Goal: Task Accomplishment & Management: Manage account settings

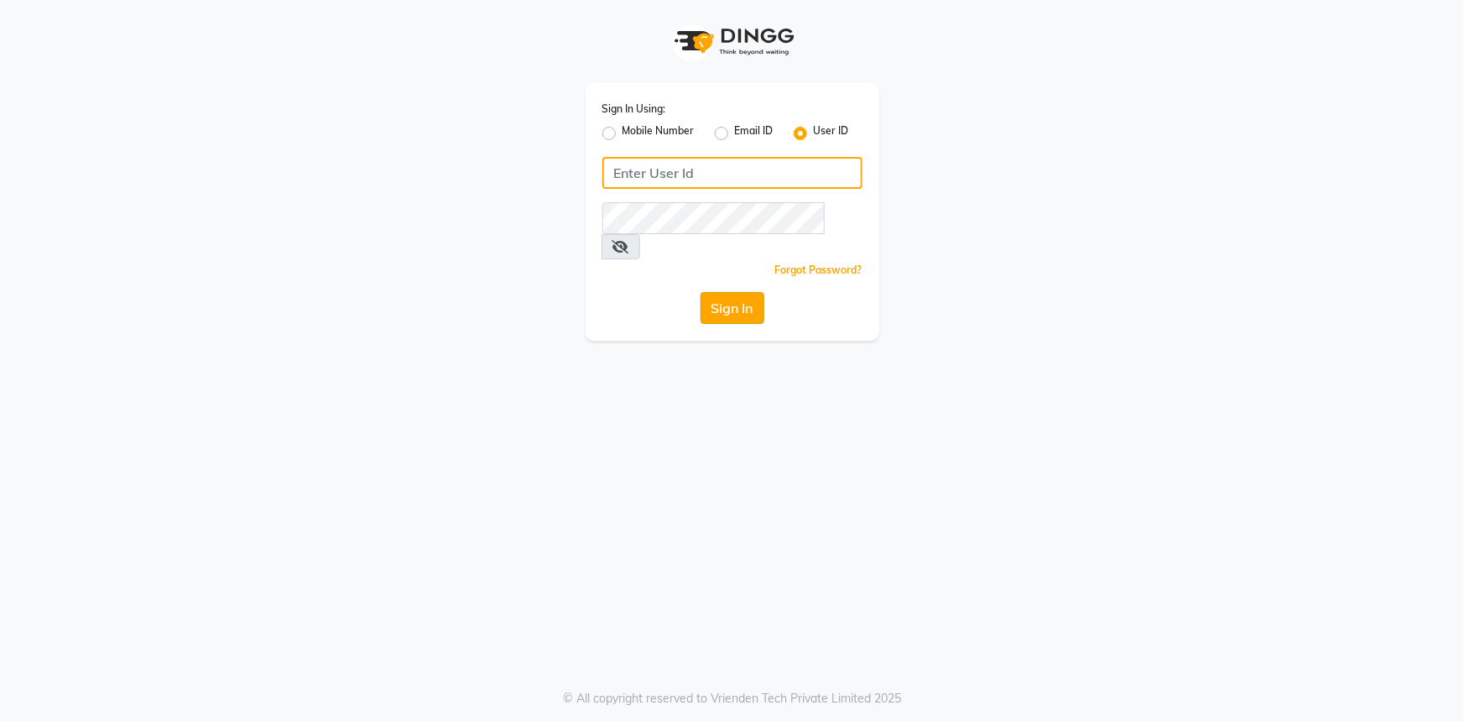
type input "belle and beau"
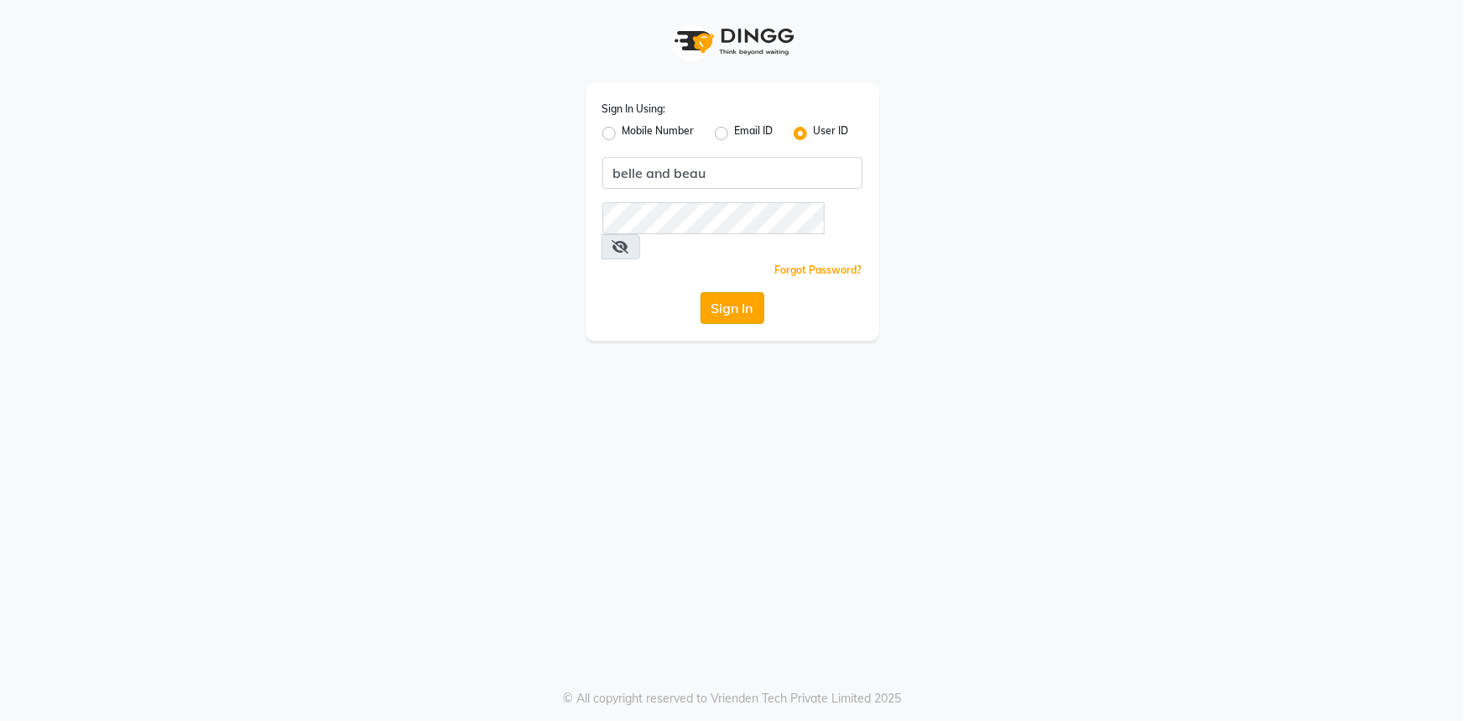
click at [753, 292] on button "Sign In" at bounding box center [732, 308] width 64 height 32
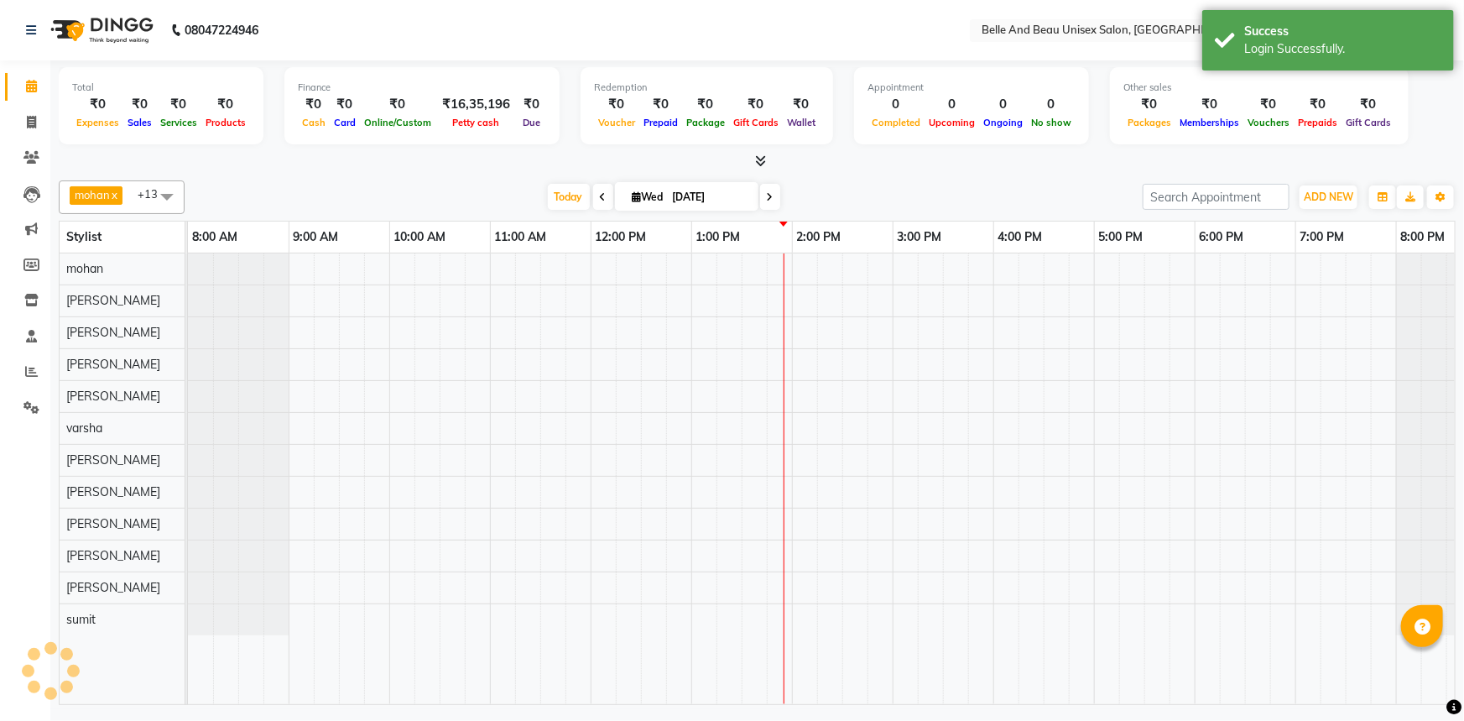
select select "en"
click at [27, 86] on icon at bounding box center [31, 86] width 11 height 13
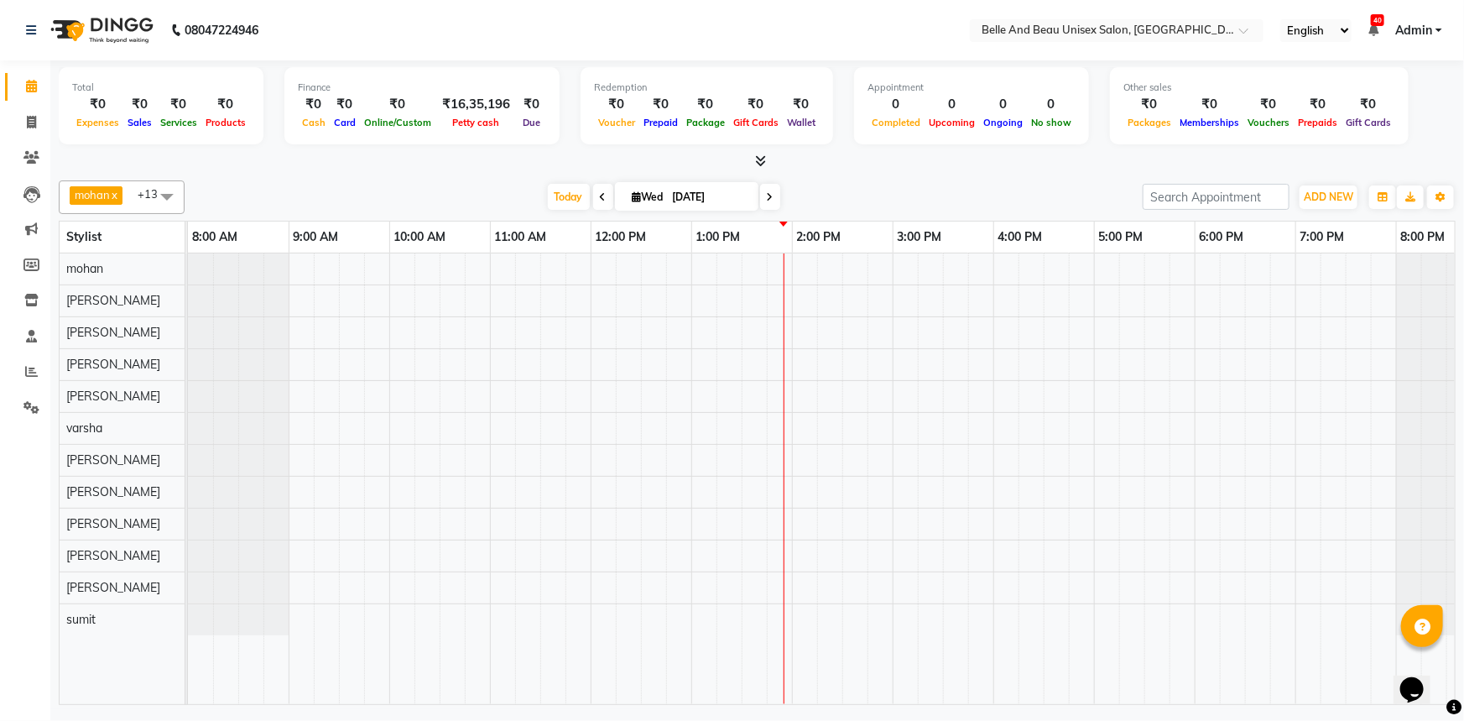
click at [814, 260] on div at bounding box center [842, 478] width 1309 height 450
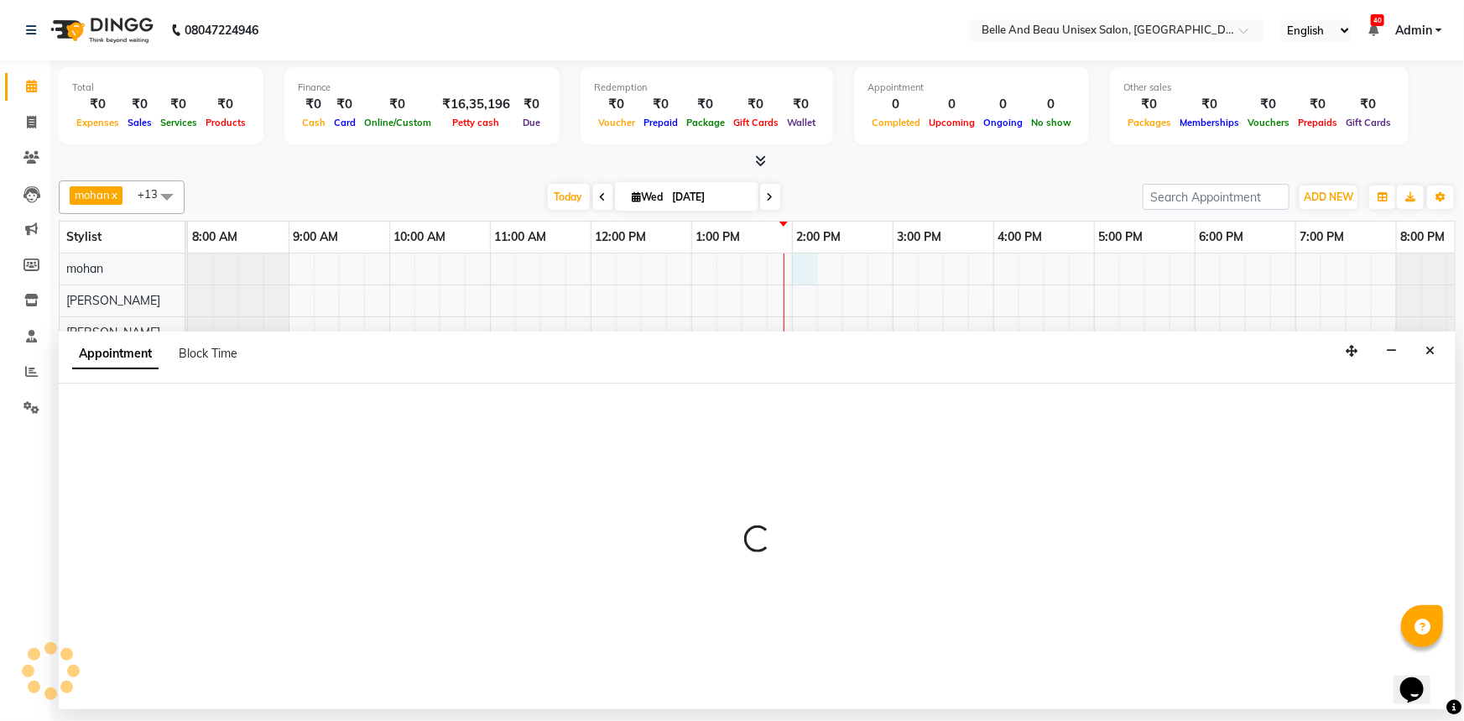
select select "65137"
select select "840"
select select "tentative"
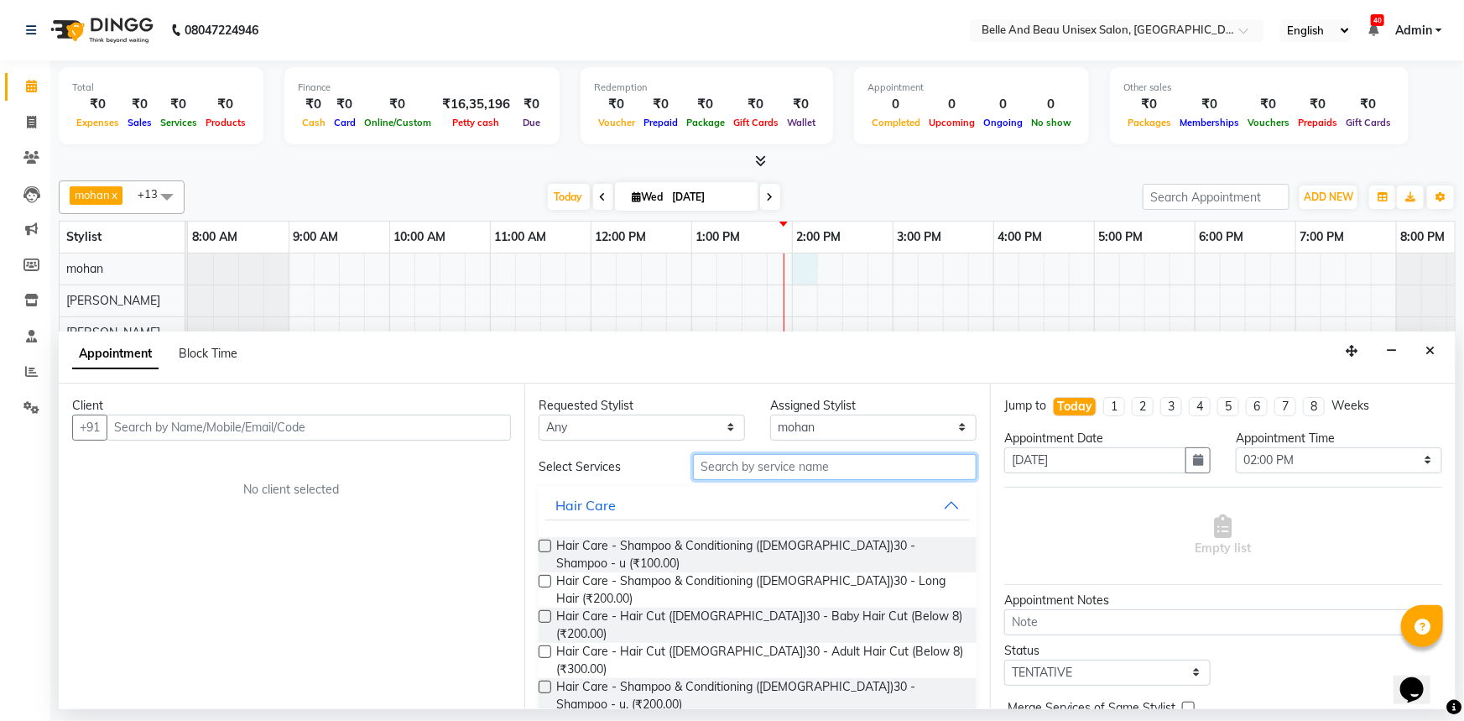
click at [797, 461] on input "text" at bounding box center [835, 467] width 284 height 26
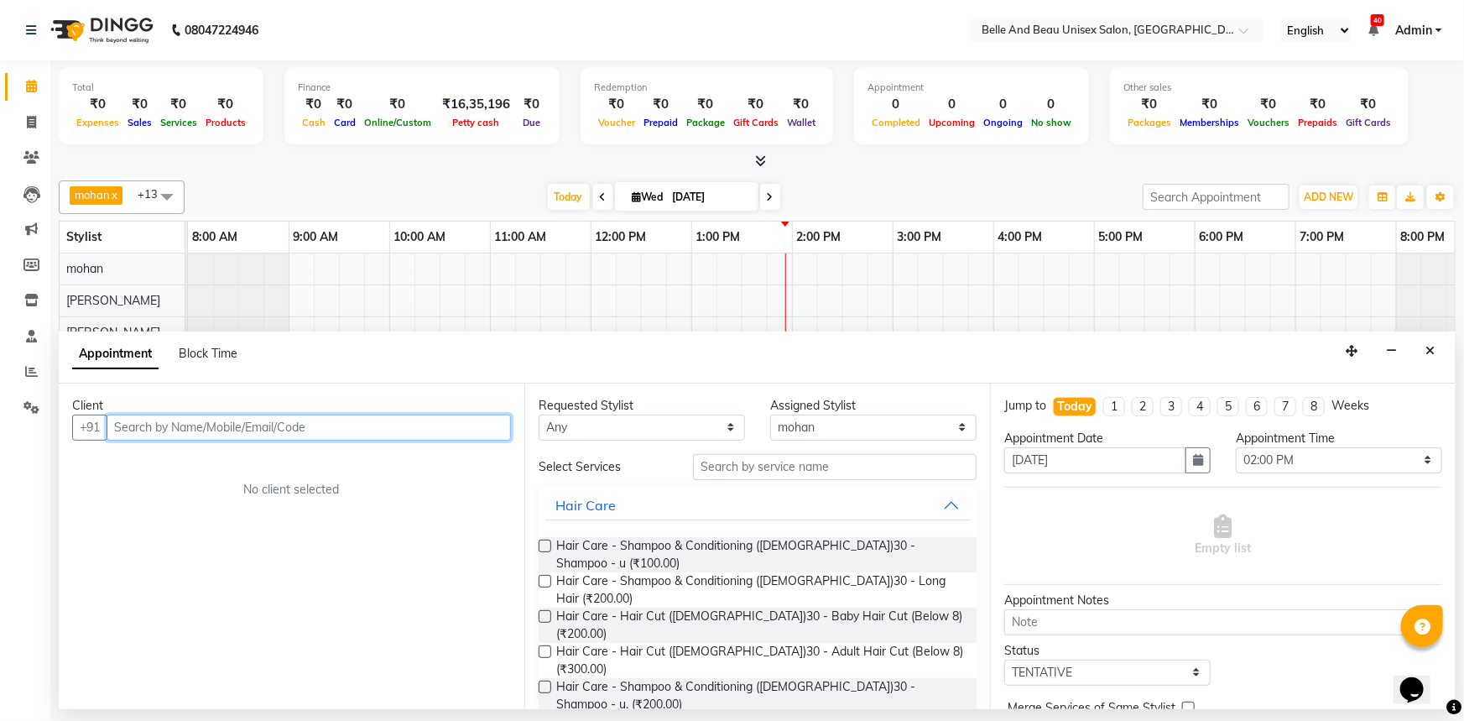
click at [210, 425] on input "text" at bounding box center [309, 427] width 404 height 26
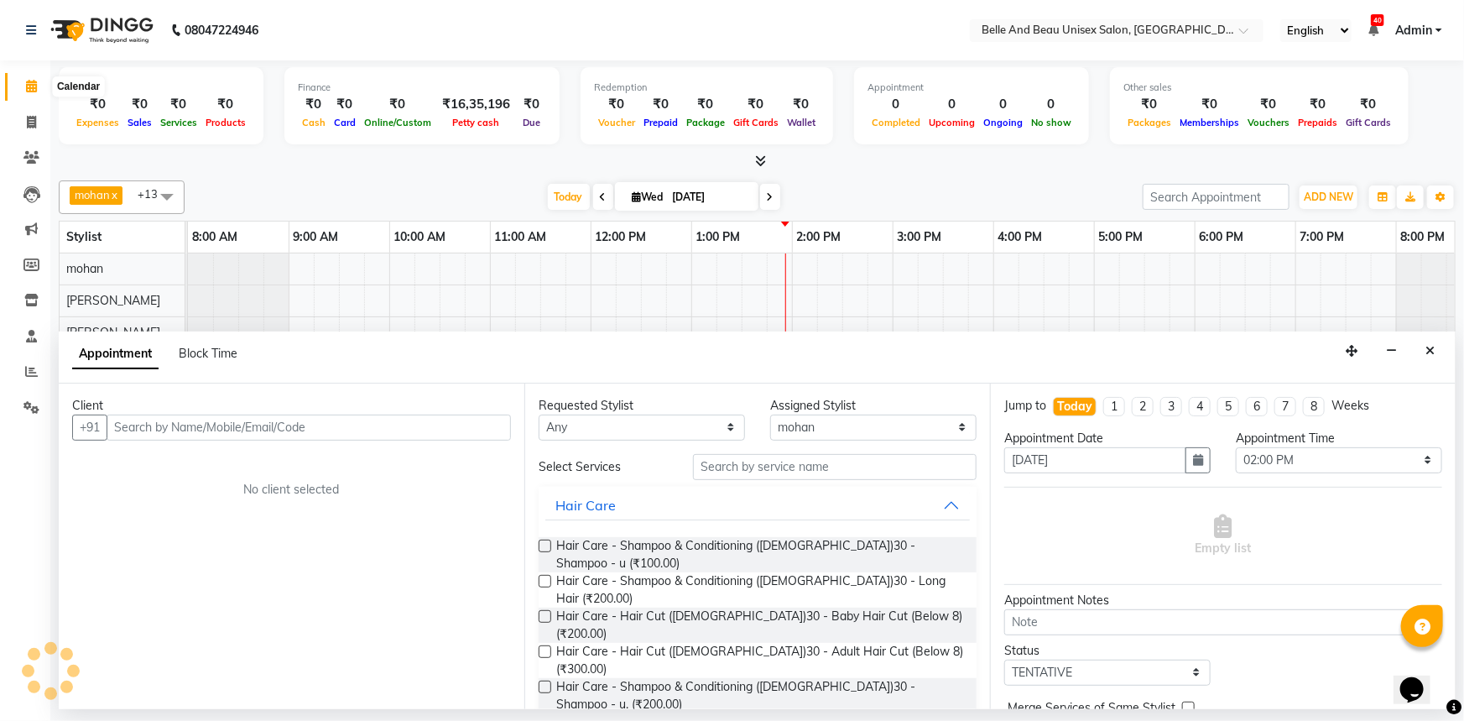
click at [26, 84] on icon at bounding box center [31, 86] width 11 height 13
click at [1435, 341] on button "Close" at bounding box center [1430, 351] width 24 height 26
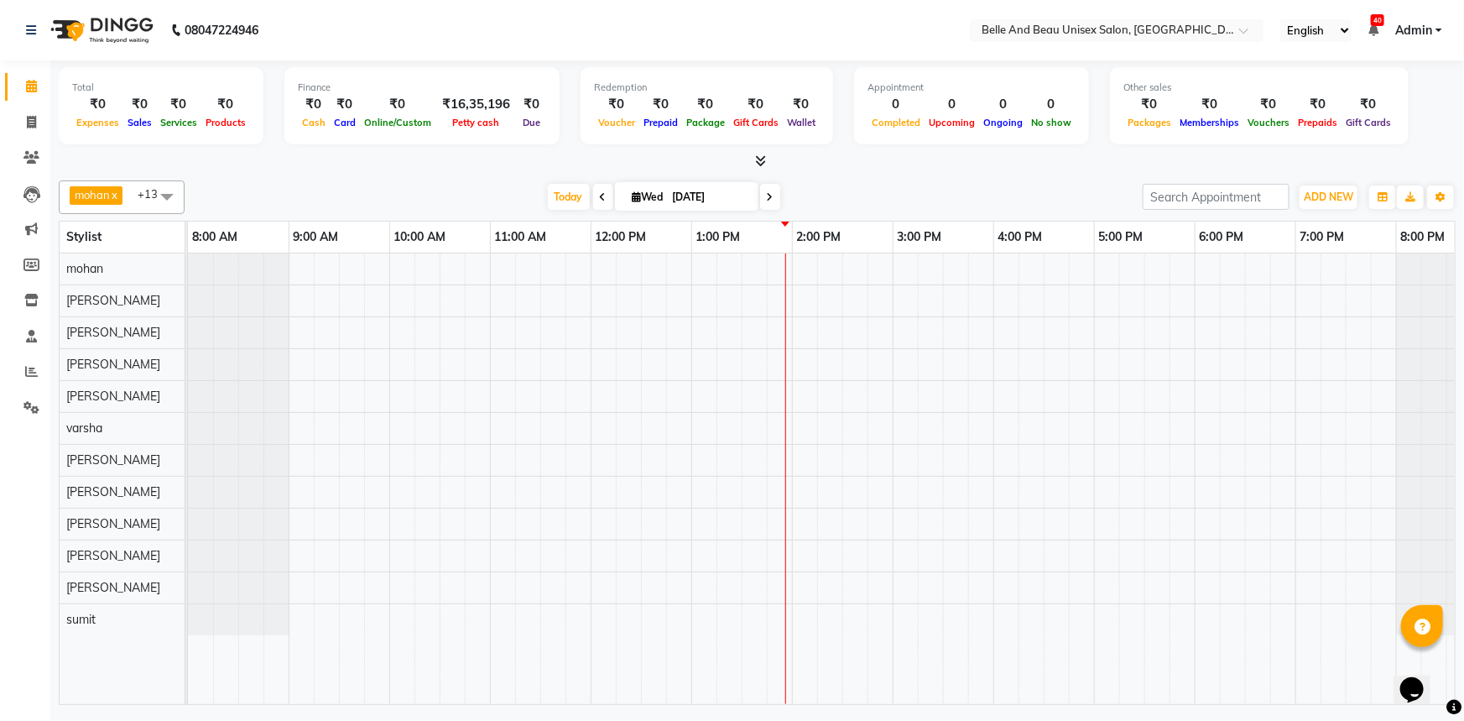
click at [616, 393] on div at bounding box center [842, 478] width 1309 height 450
select select "59701"
select select "735"
select select "tentative"
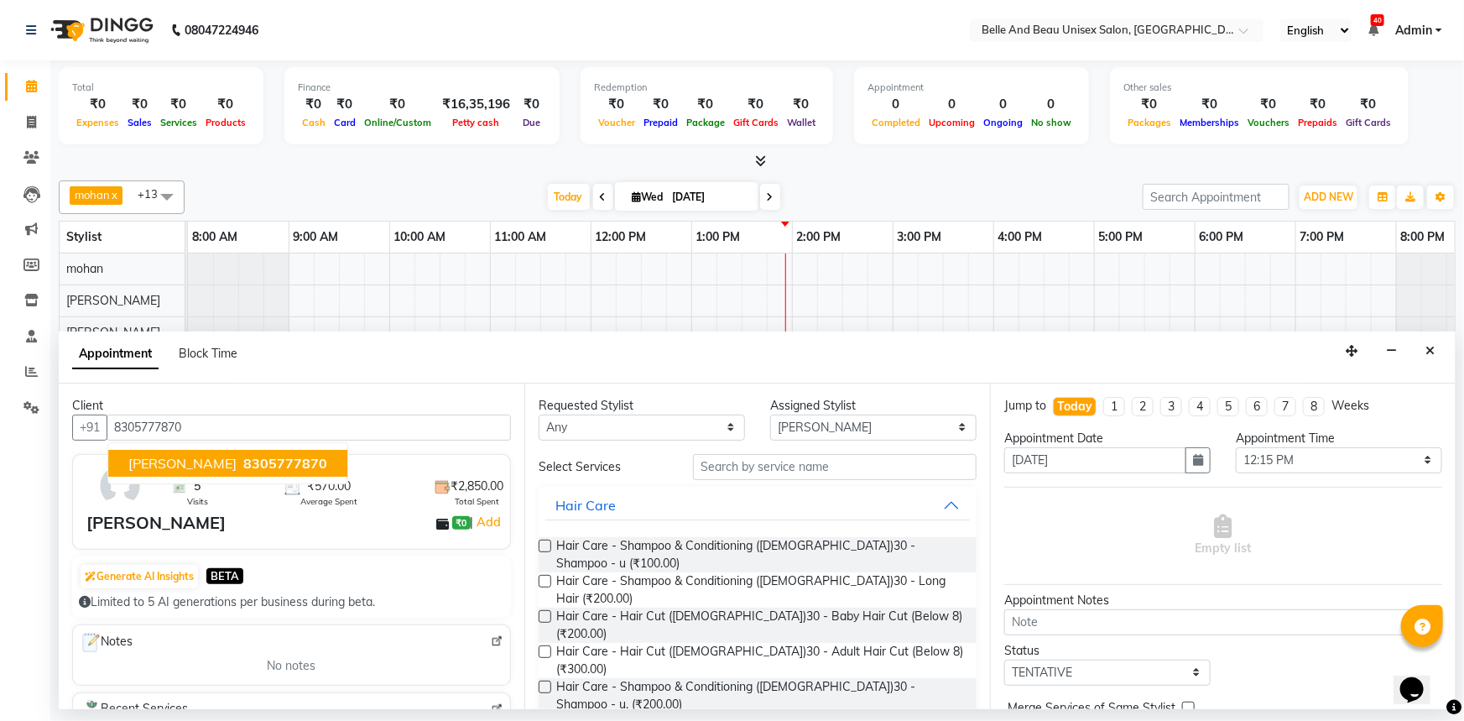
click at [255, 461] on span "8305777870" at bounding box center [285, 463] width 84 height 17
type input "8305777870"
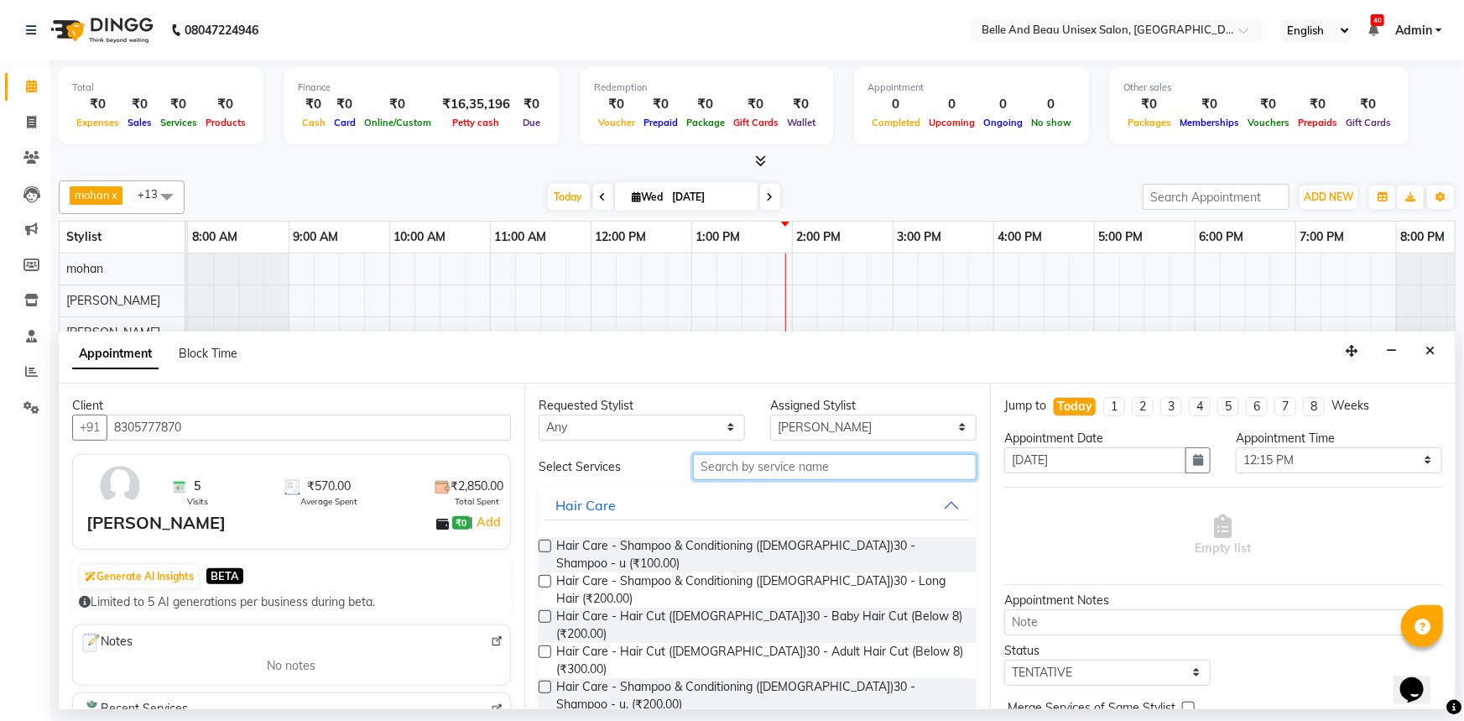
click at [726, 467] on input "text" at bounding box center [835, 467] width 284 height 26
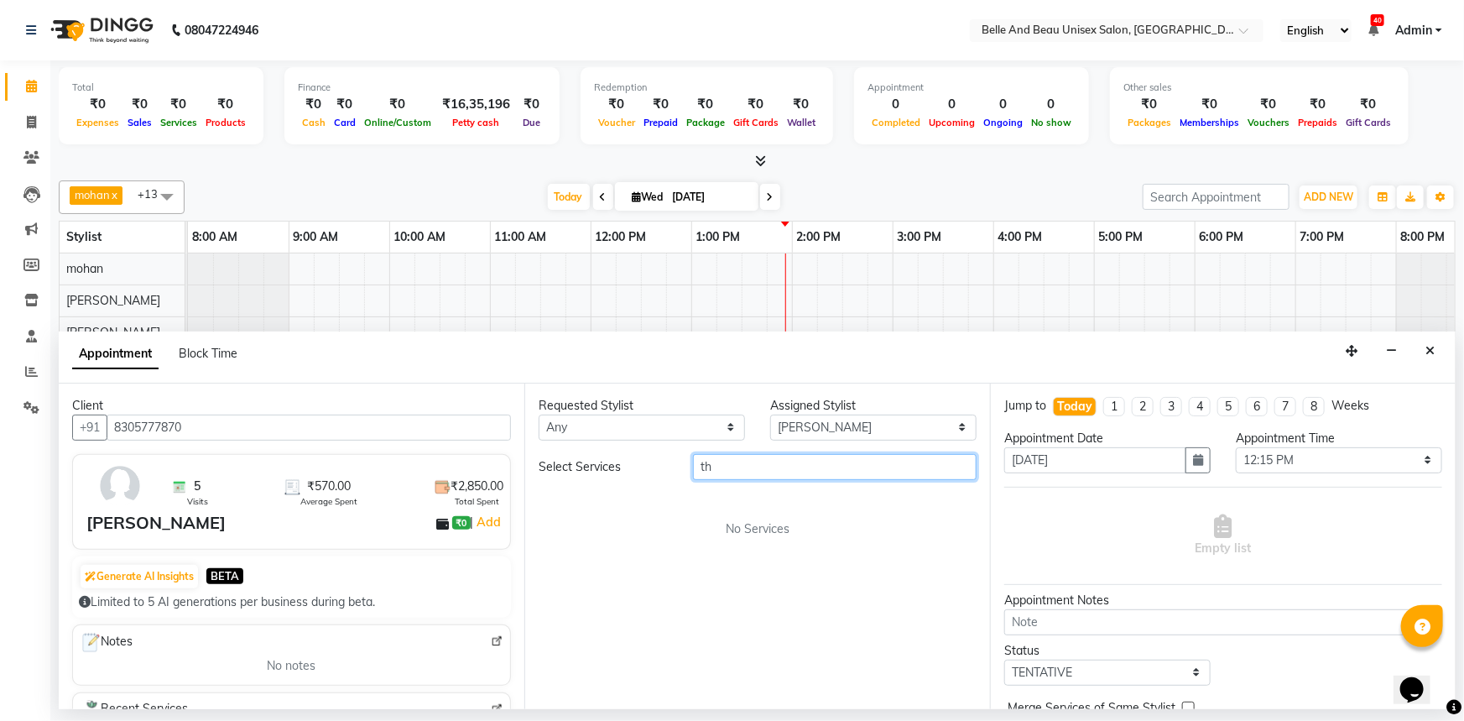
type input "t"
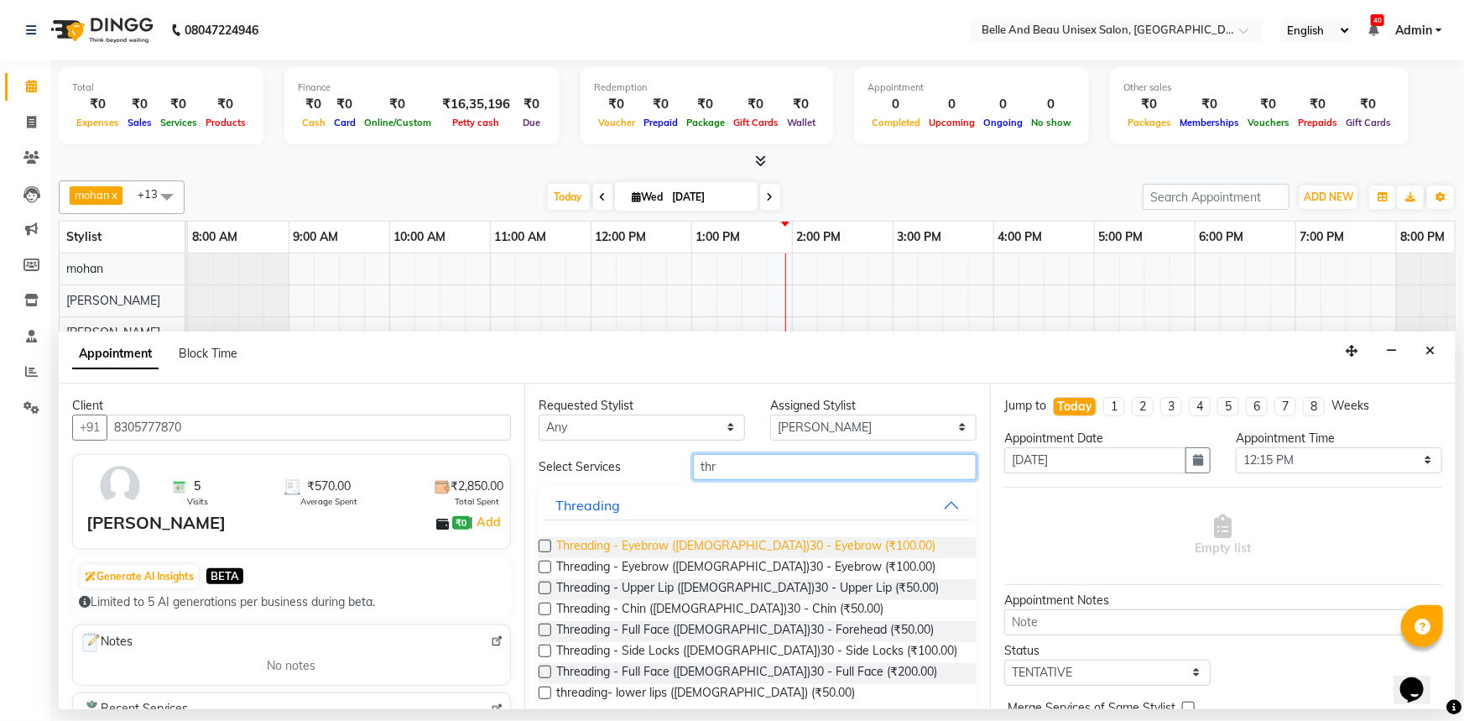
type input "thr"
click at [633, 550] on span "Threading - Eyebrow (Female)30 - Eyebrow (₹100.00)" at bounding box center [745, 547] width 379 height 21
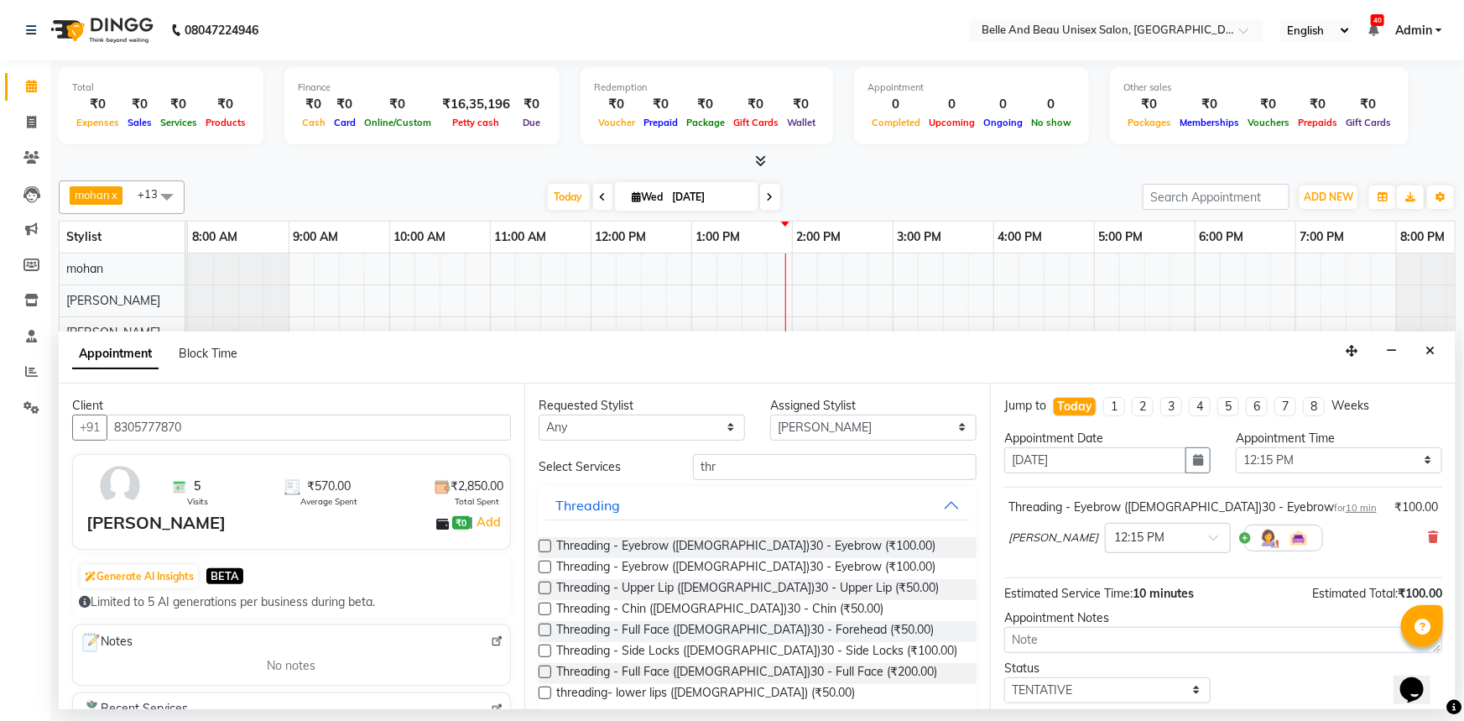
click at [544, 547] on label at bounding box center [545, 545] width 13 height 13
click at [544, 547] on input "checkbox" at bounding box center [544, 547] width 11 height 11
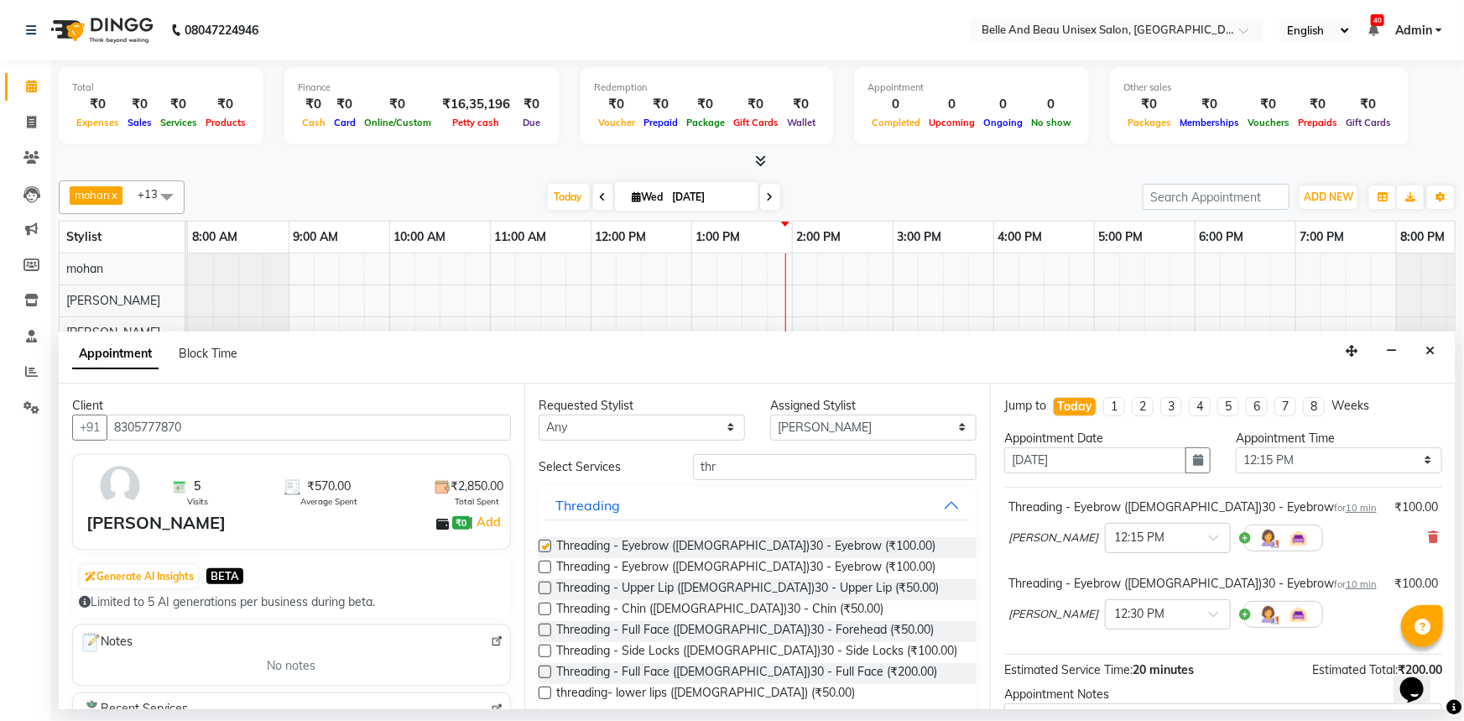
checkbox input "false"
click at [544, 584] on label at bounding box center [545, 587] width 13 height 13
click at [544, 584] on input "checkbox" at bounding box center [544, 589] width 11 height 11
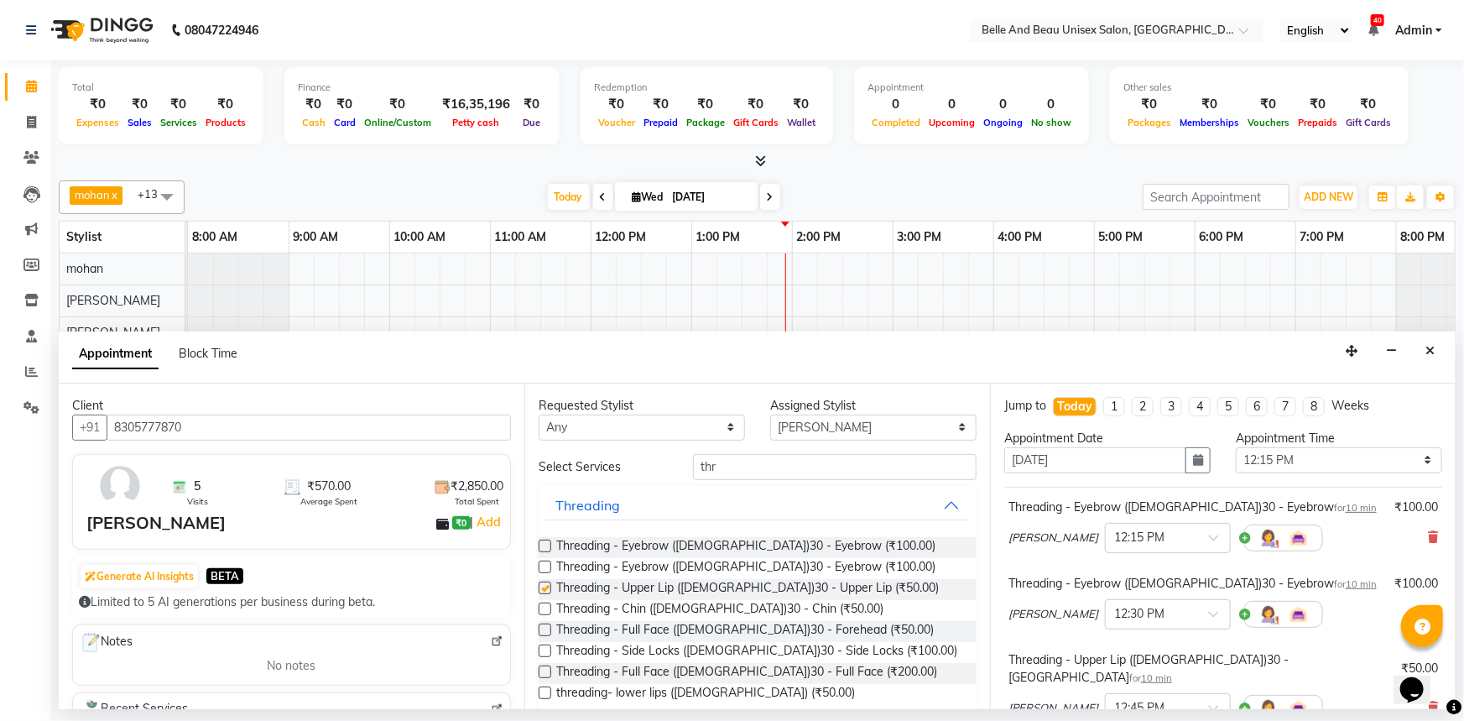
checkbox input "false"
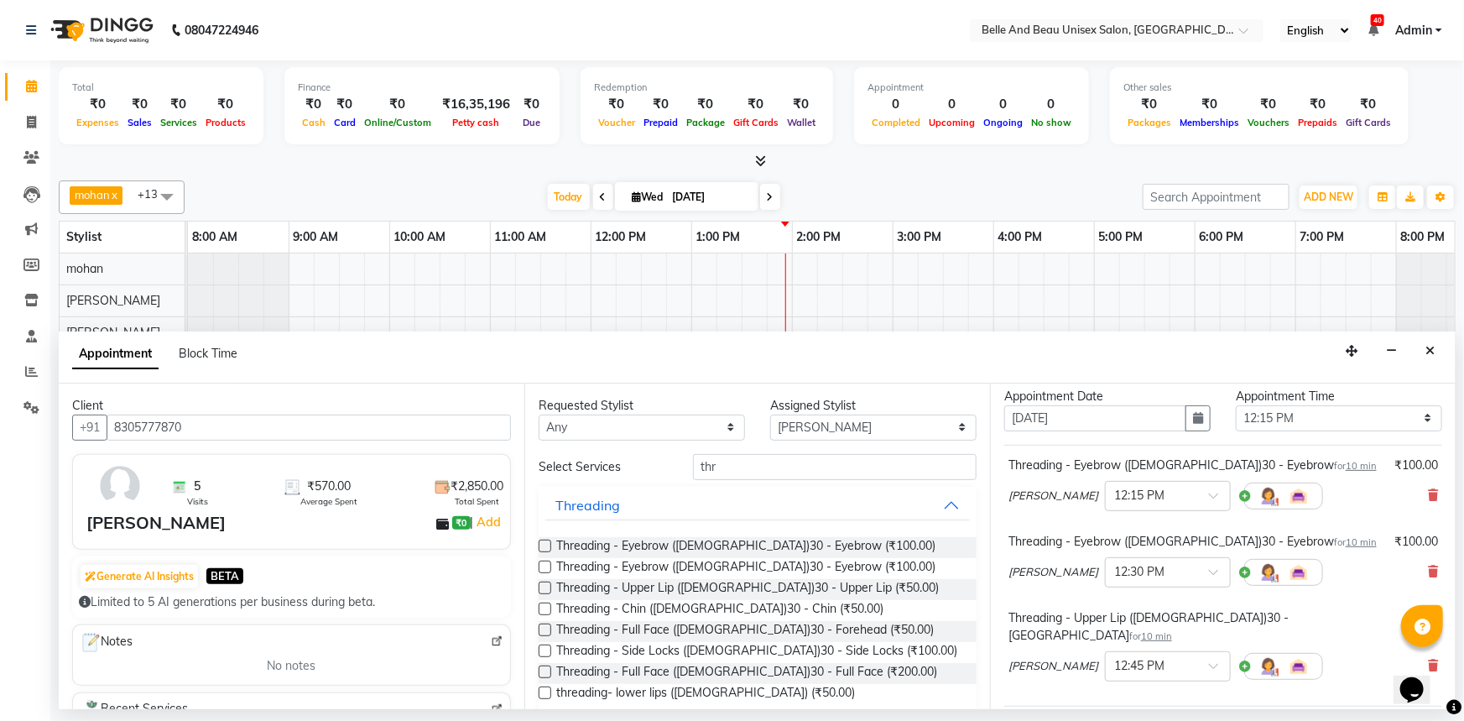
scroll to position [76, 0]
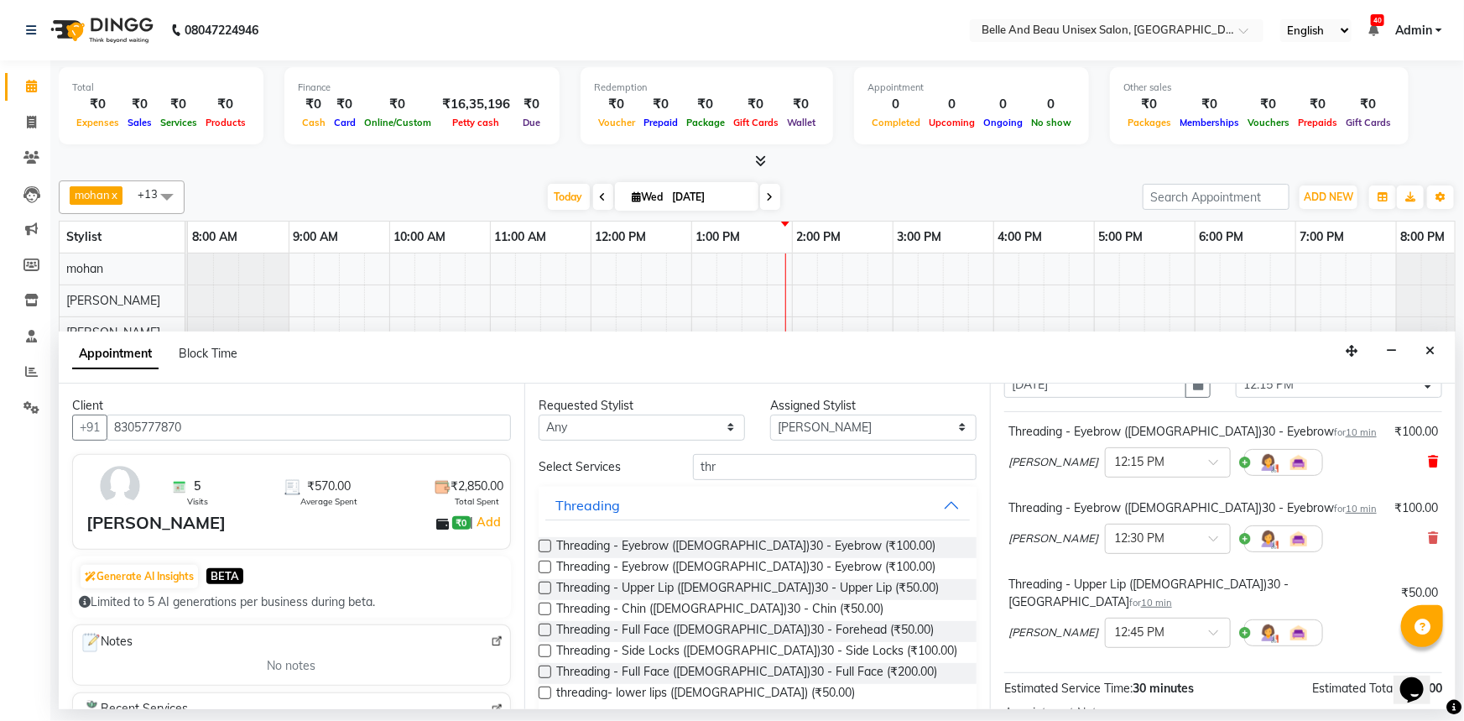
click at [1428, 464] on icon at bounding box center [1433, 462] width 10 height 12
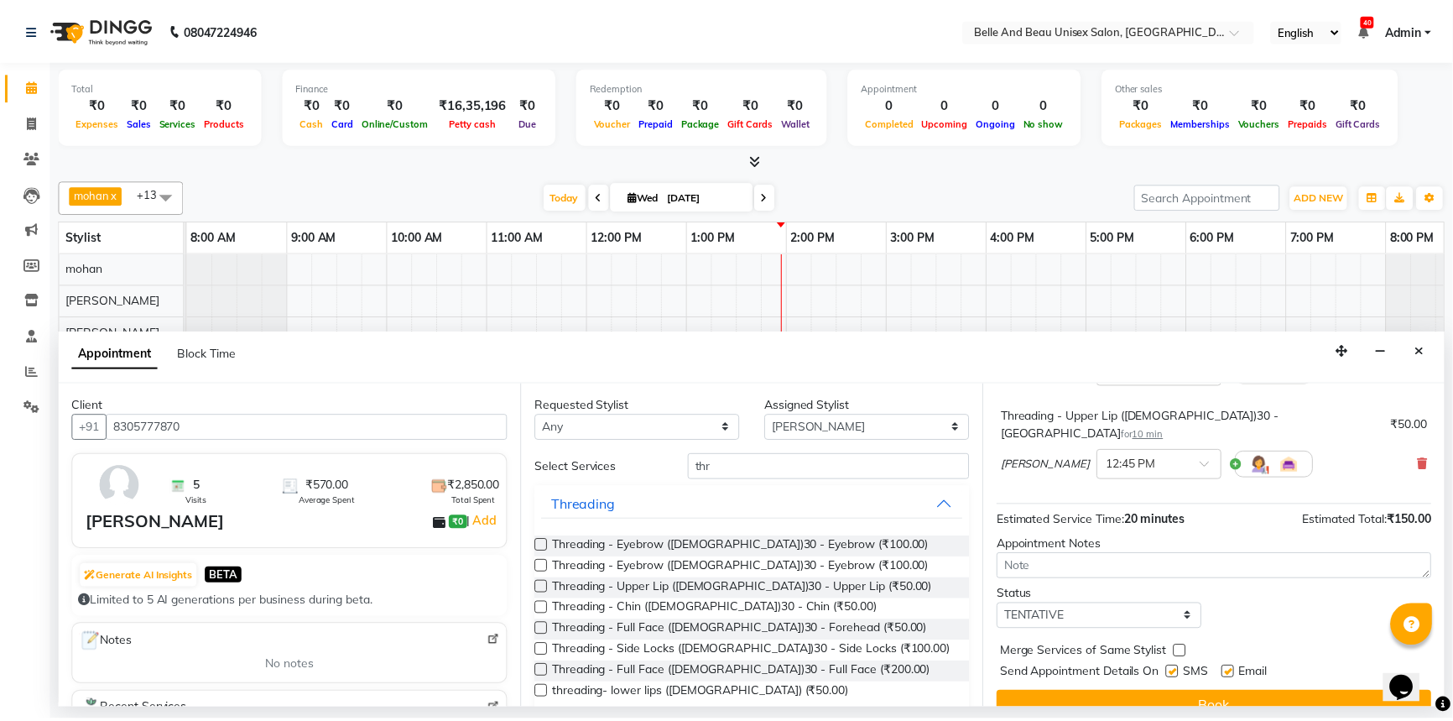
scroll to position [175, 0]
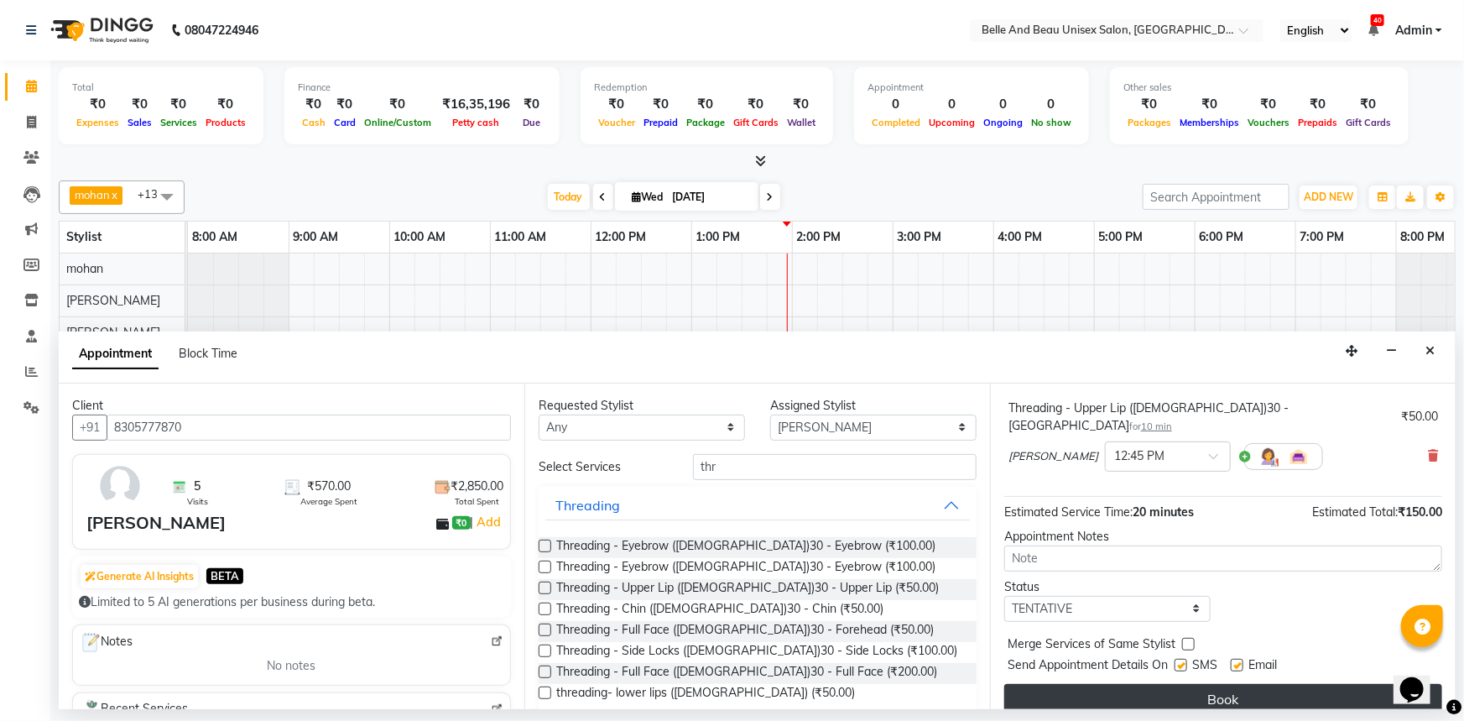
click at [1133, 684] on button "Book" at bounding box center [1223, 699] width 438 height 30
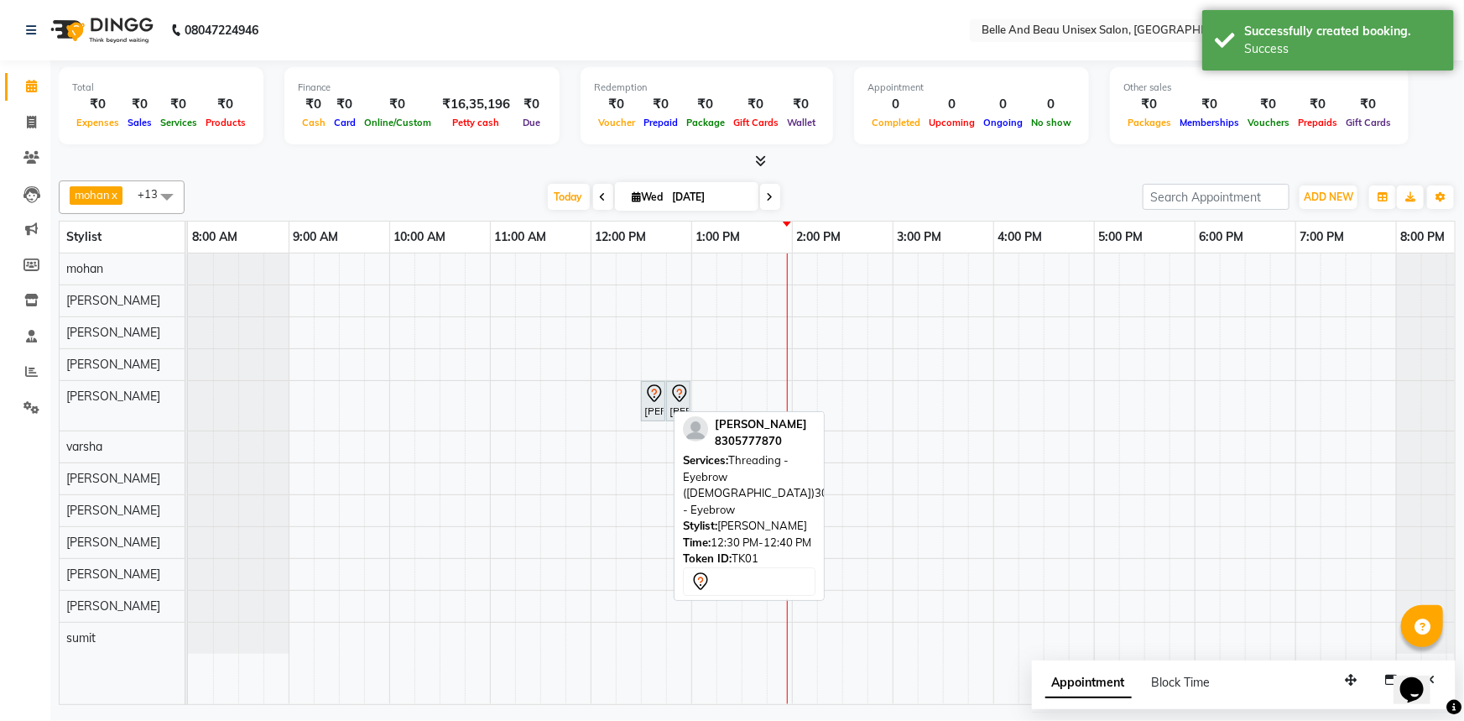
click at [659, 404] on div "palki goyanka, TK01, 12:30 PM-12:40 PM, Threading - Eyebrow (Female)30 - Eyebrow" at bounding box center [653, 400] width 21 height 35
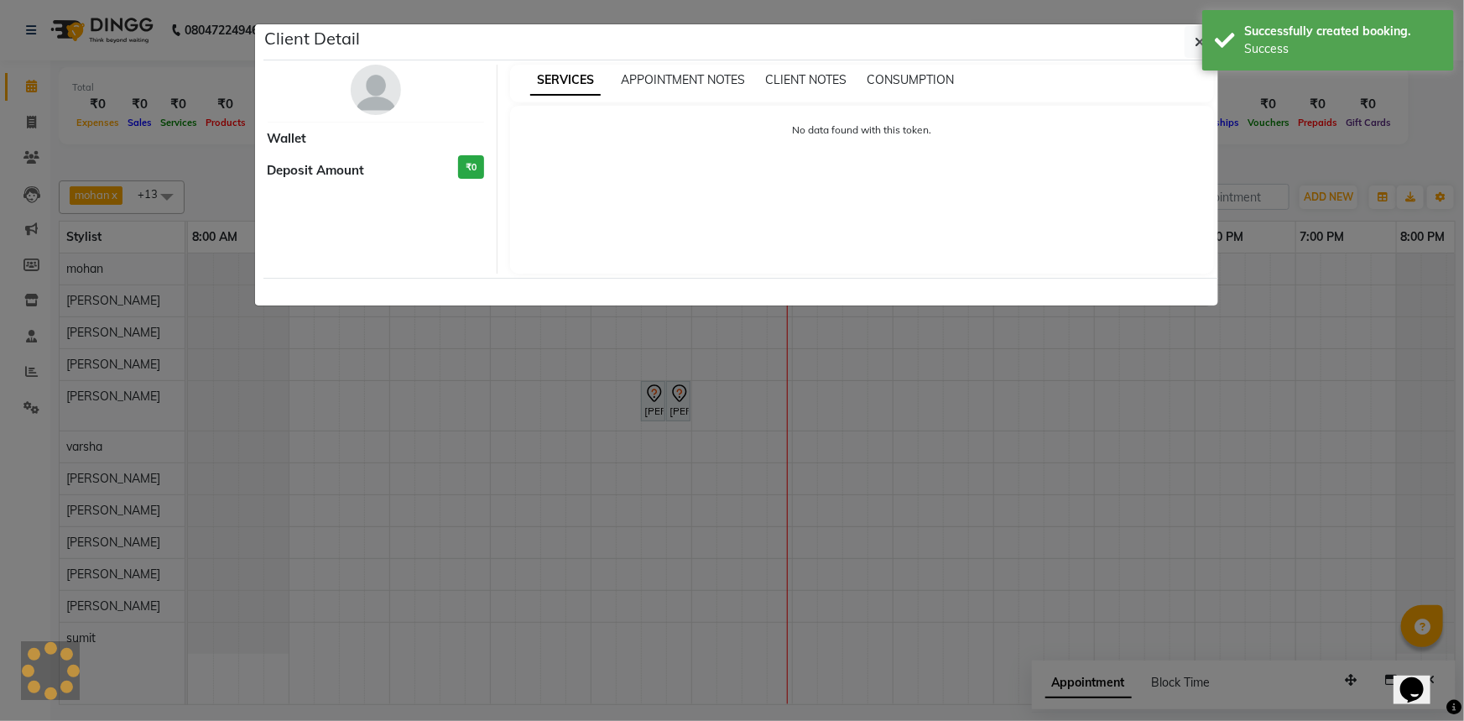
select select "7"
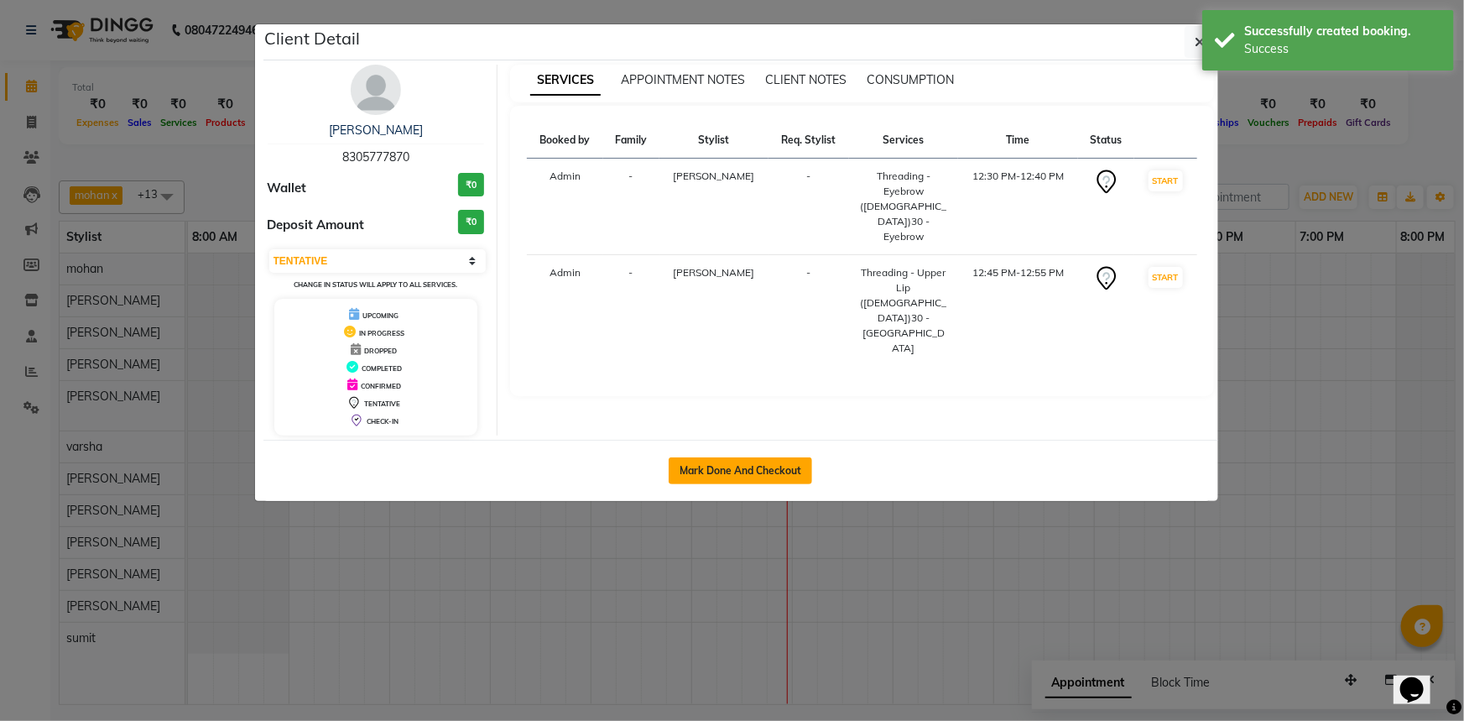
click at [722, 476] on button "Mark Done And Checkout" at bounding box center [740, 470] width 143 height 27
select select "7066"
select select "service"
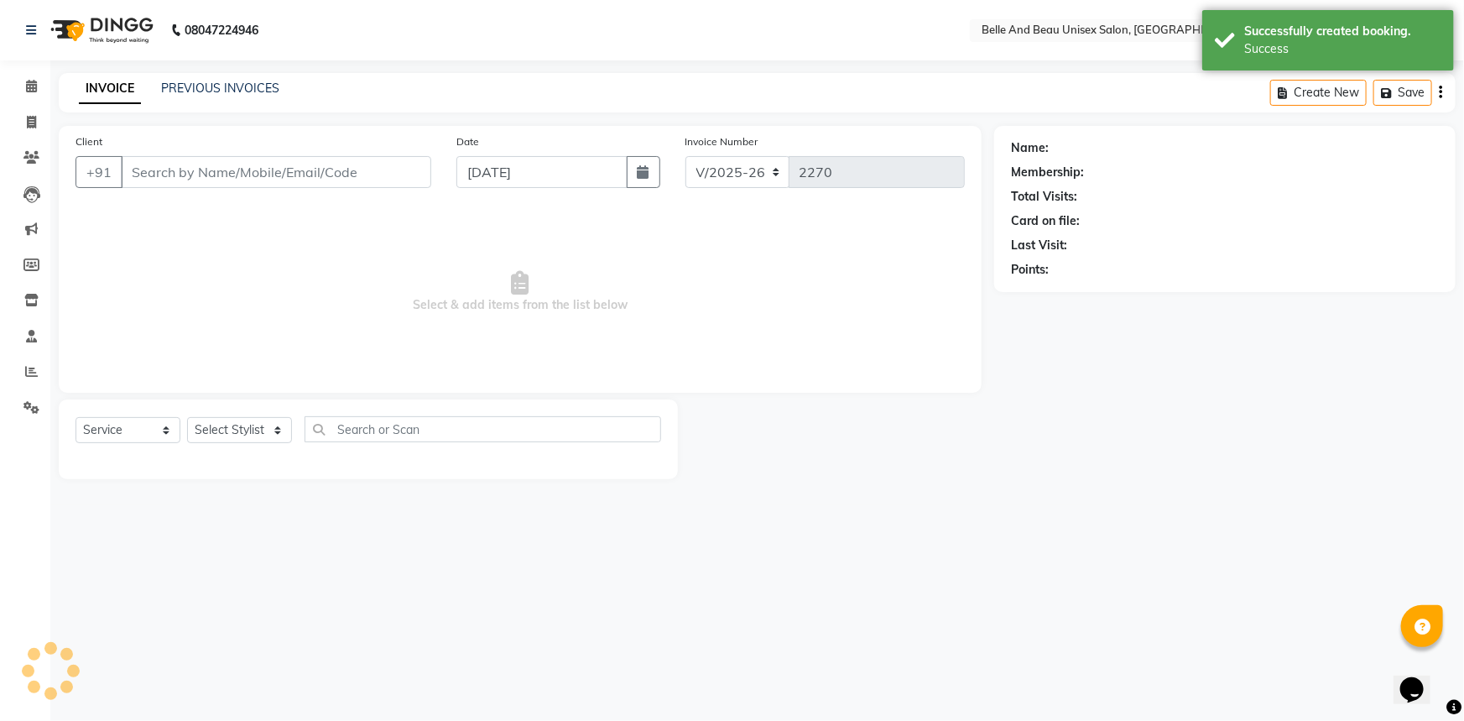
type input "8305777870"
select select "60511"
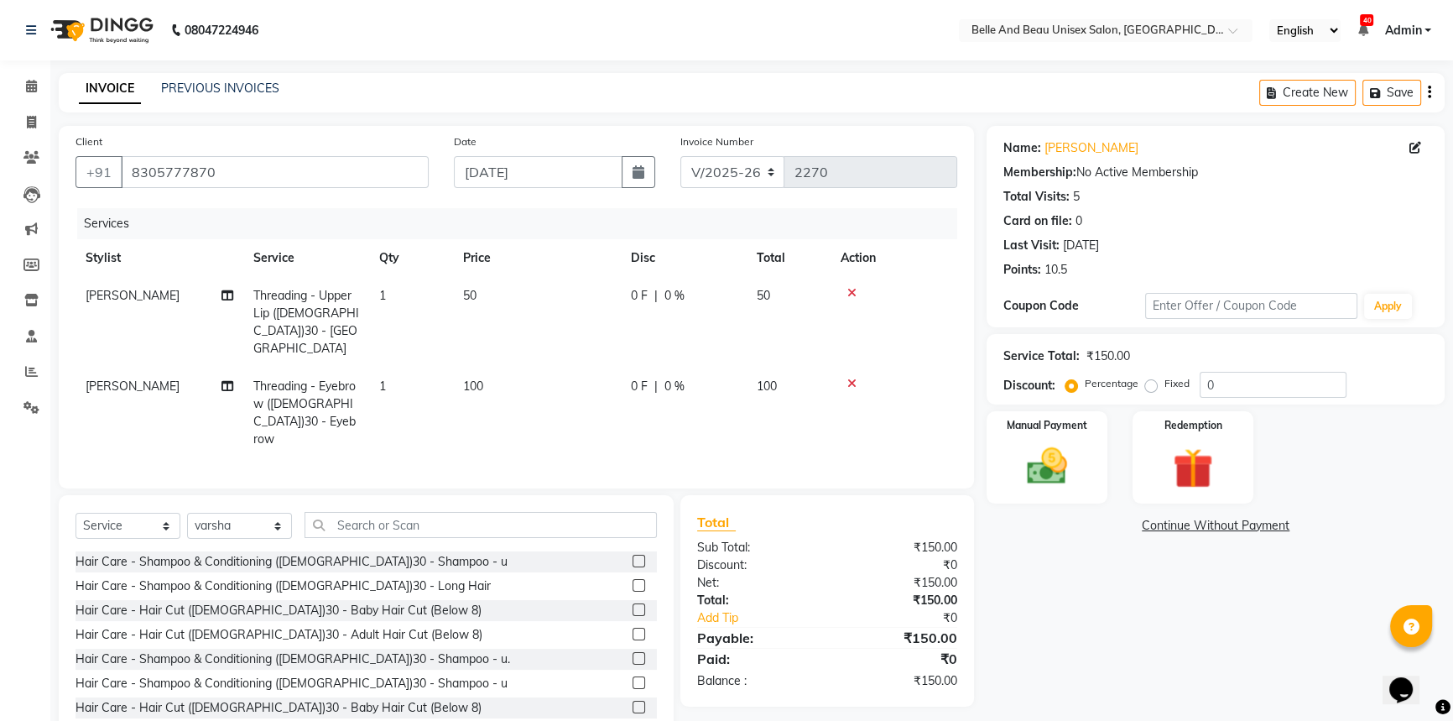
click at [113, 293] on span "[PERSON_NAME]" at bounding box center [133, 295] width 94 height 15
select select "59701"
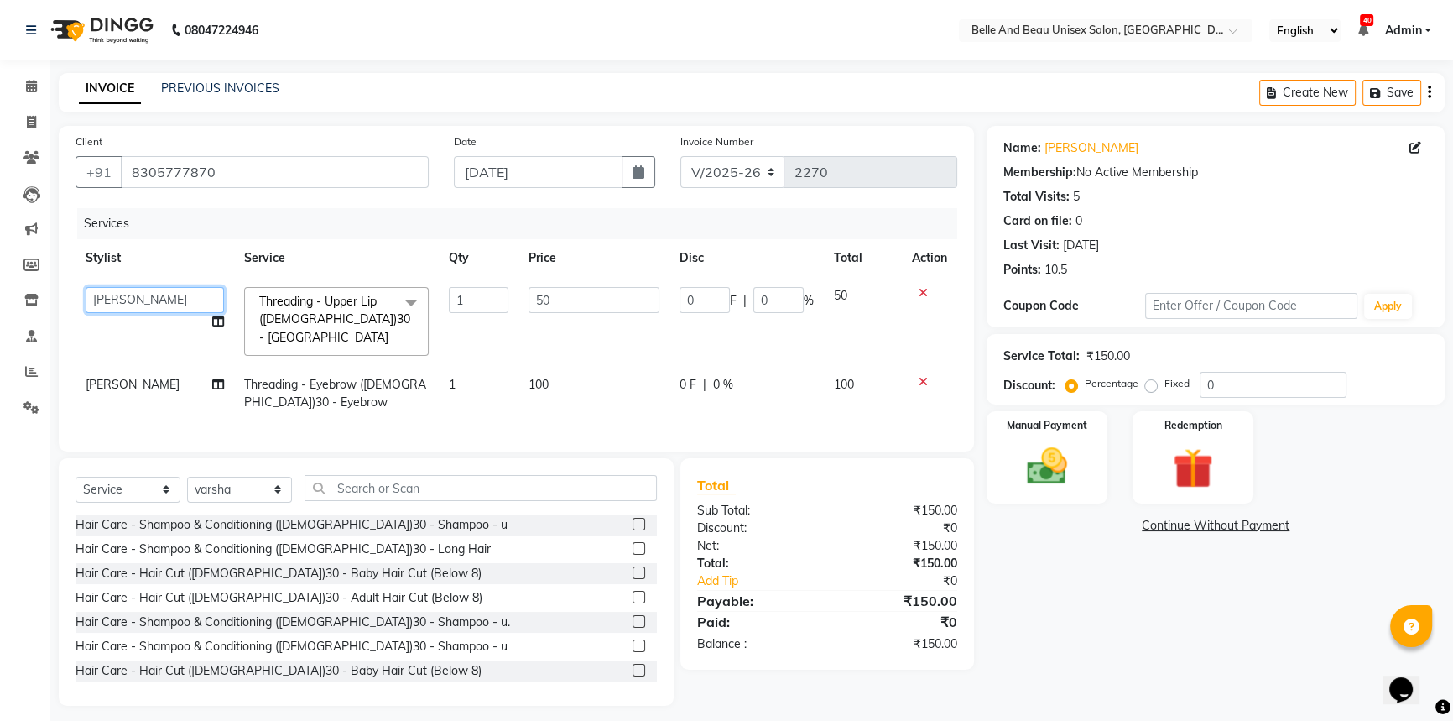
click at [129, 299] on select "[PERSON_NAME] [PERSON_NAME] [PERSON_NAME] [PERSON_NAME] [PERSON_NAME] [PERSON_N…" at bounding box center [155, 300] width 138 height 26
select select "59222"
click at [117, 377] on span "[PERSON_NAME]" at bounding box center [133, 384] width 94 height 15
select select "59701"
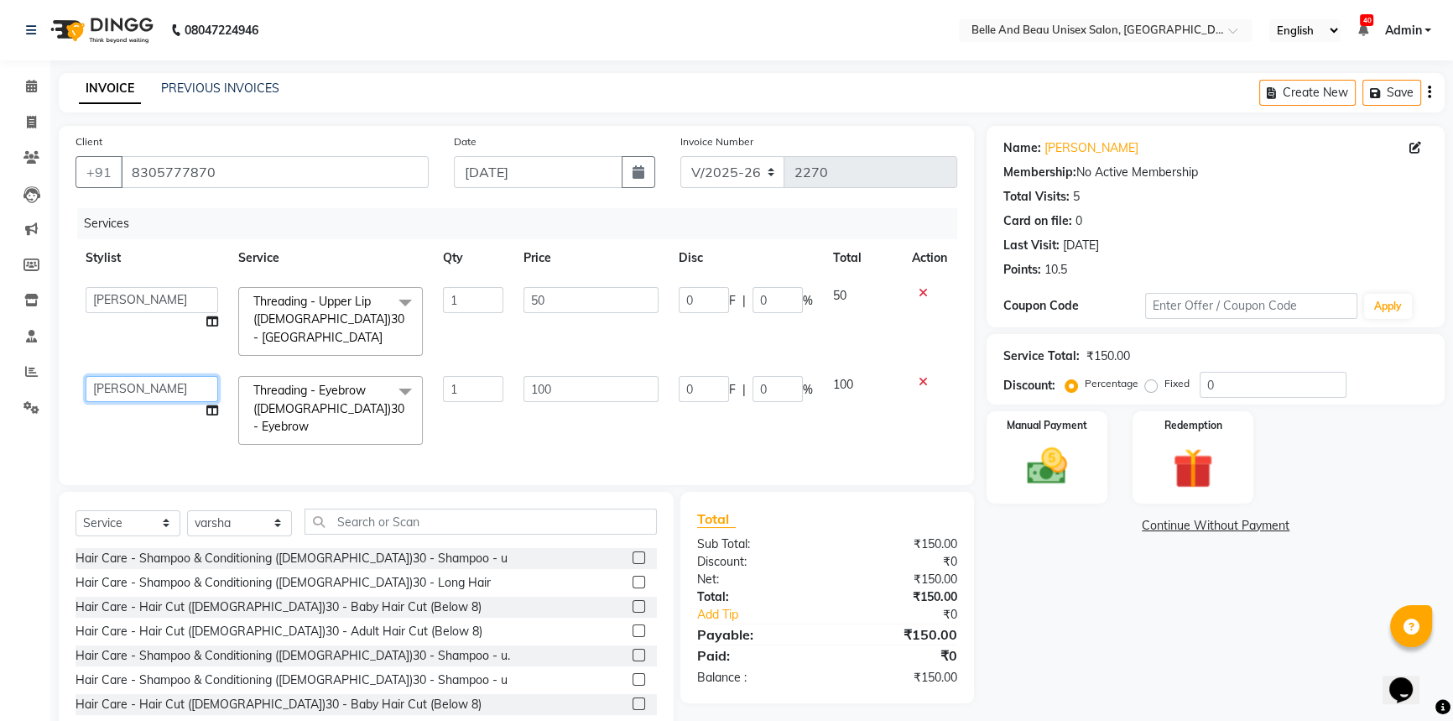
click at [109, 376] on select "[PERSON_NAME] [PERSON_NAME] [PERSON_NAME] [PERSON_NAME] [PERSON_NAME] [PERSON_N…" at bounding box center [152, 389] width 133 height 26
select select "59222"
click at [997, 477] on div "Manual Payment" at bounding box center [1047, 457] width 126 height 96
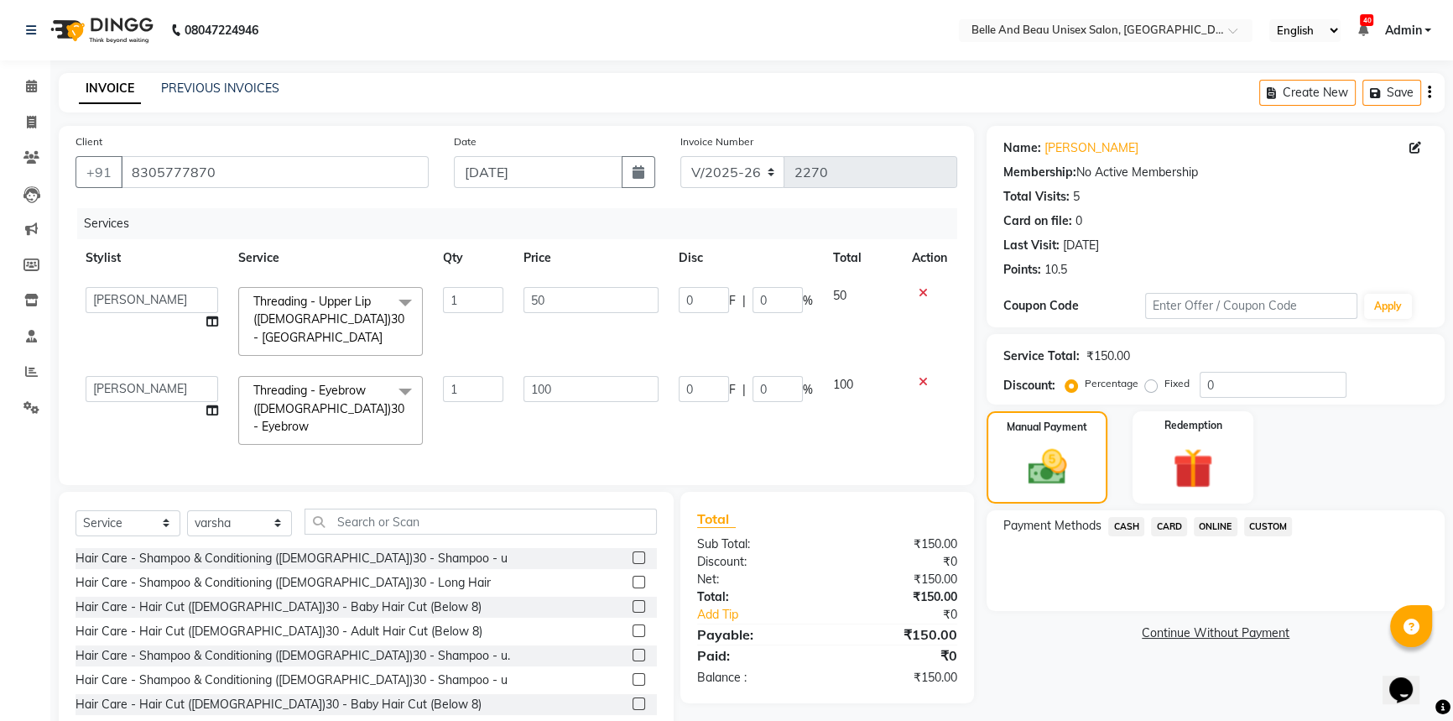
click at [1119, 527] on span "CASH" at bounding box center [1126, 526] width 36 height 19
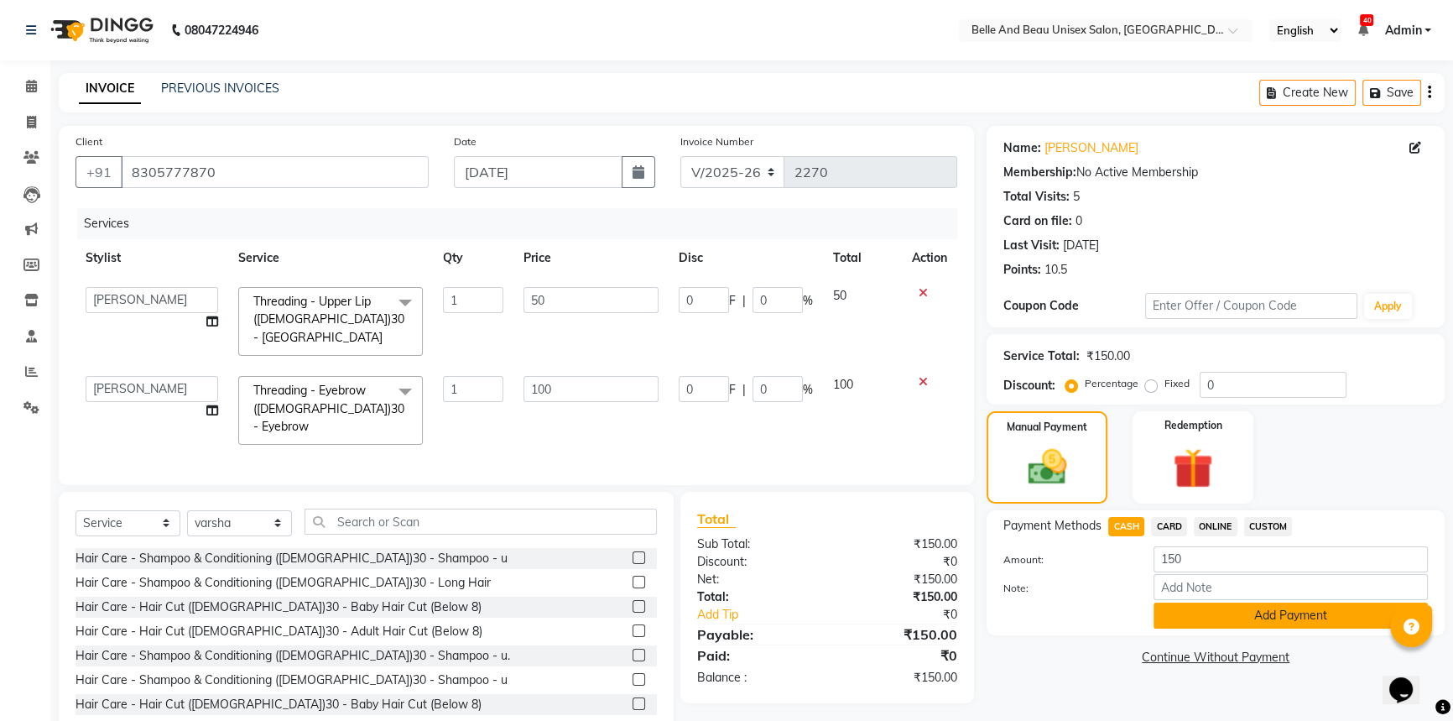
click at [1215, 612] on button "Add Payment" at bounding box center [1290, 615] width 274 height 26
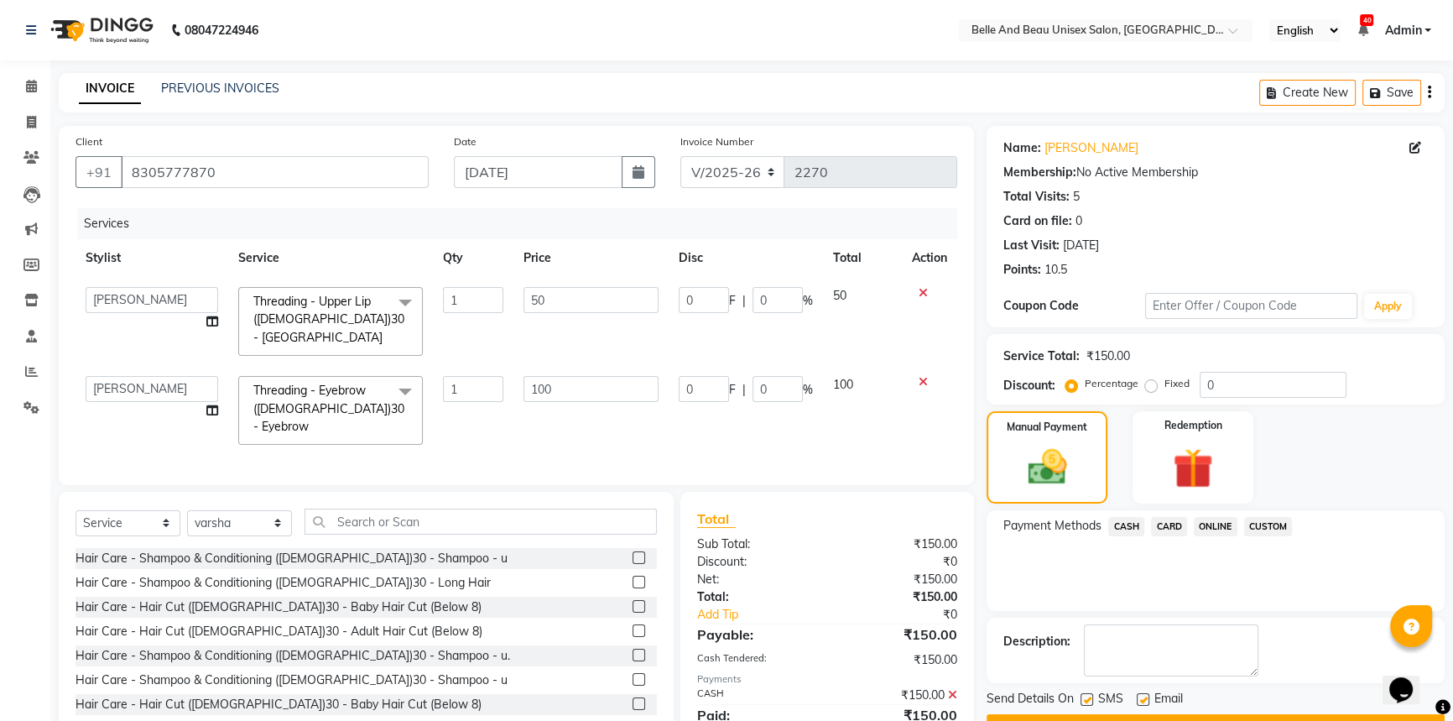
scroll to position [43, 0]
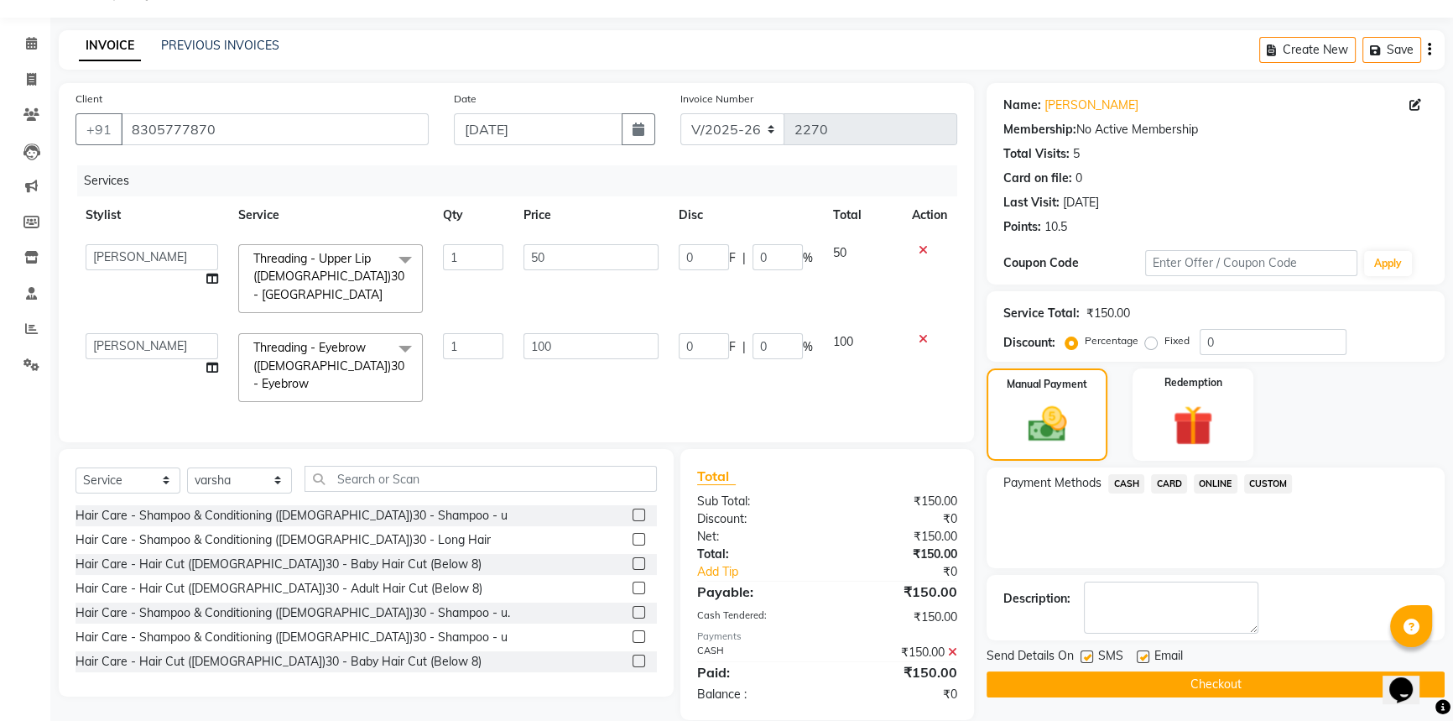
click at [1183, 683] on button "Checkout" at bounding box center [1216, 684] width 458 height 26
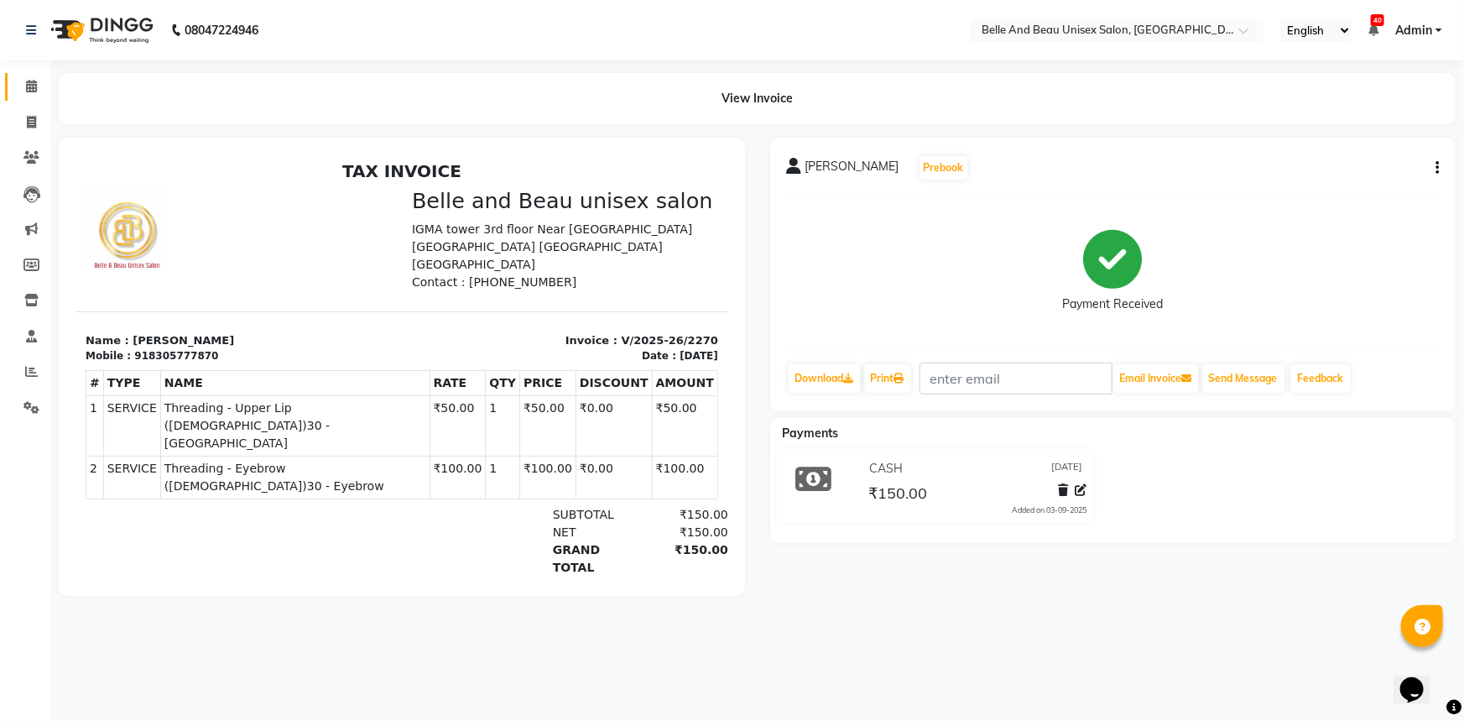
click at [25, 76] on link "Calendar" at bounding box center [25, 87] width 40 height 28
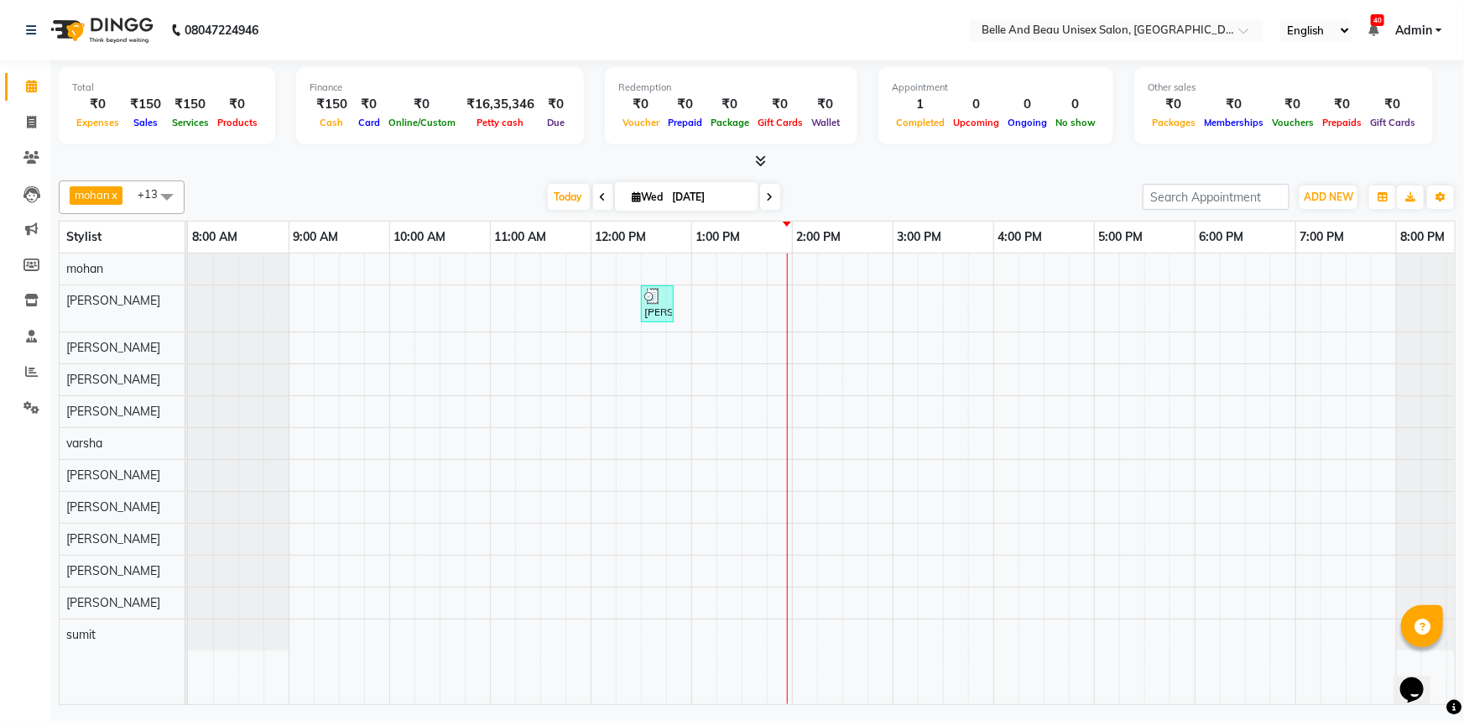
click at [804, 367] on div "[PERSON_NAME], TK01, 12:30 PM-12:50 PM, Threading - Upper Lip ([DEMOGRAPHIC_DAT…" at bounding box center [842, 478] width 1309 height 450
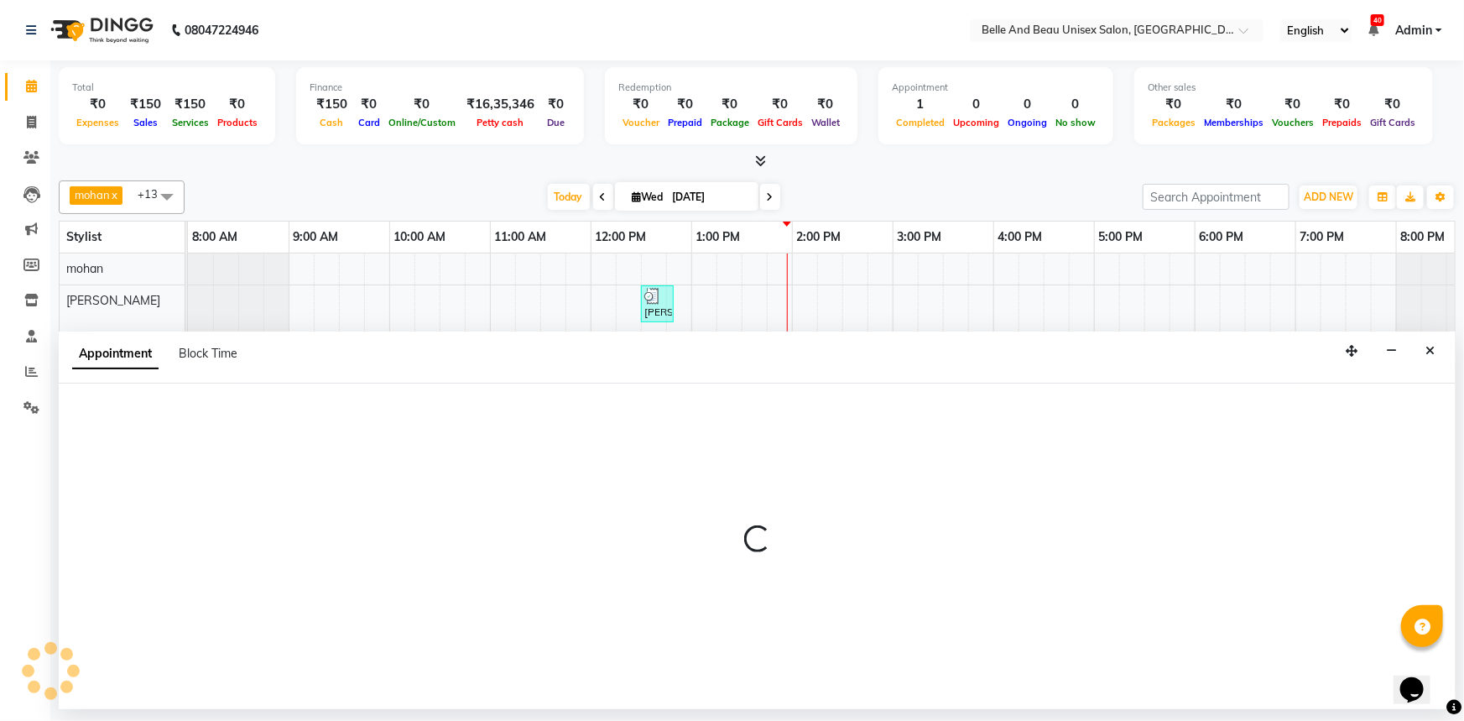
select select "62596"
select select "840"
select select "tentative"
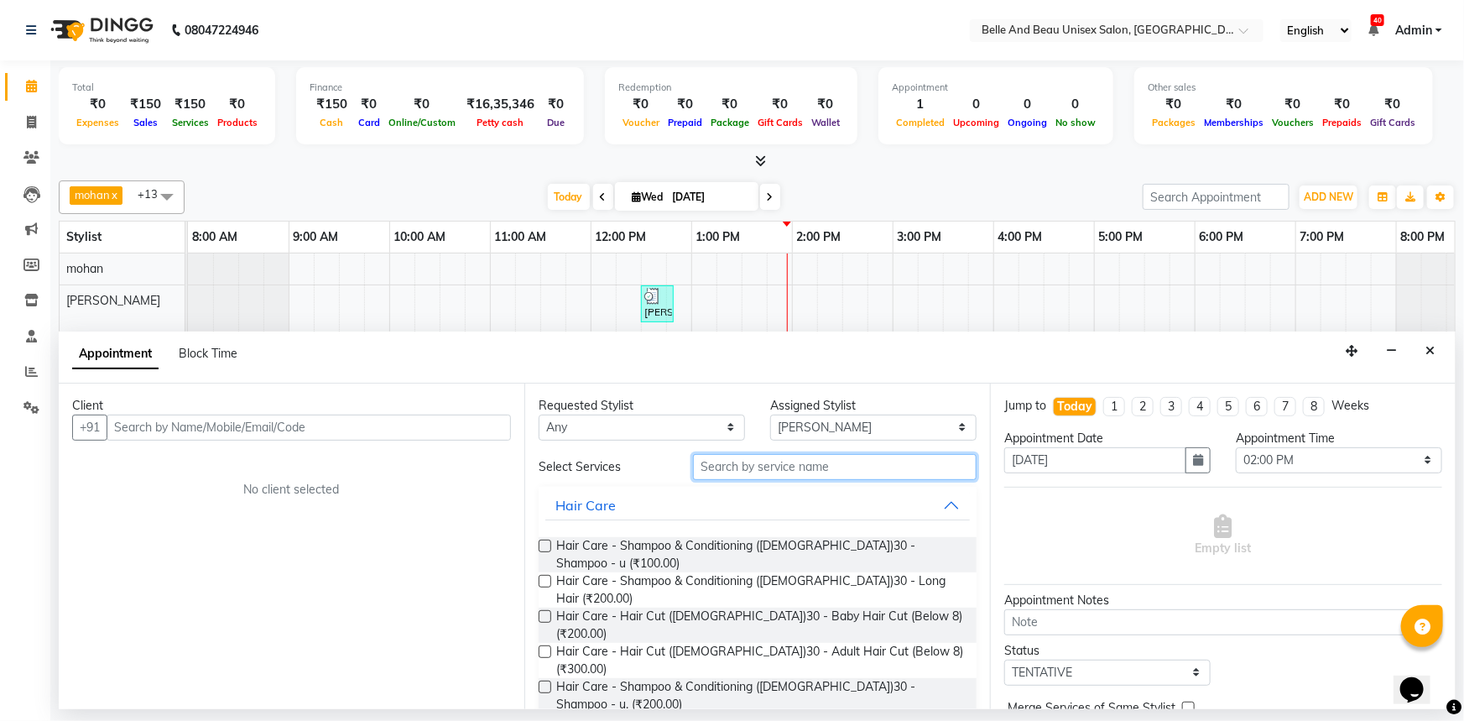
click at [725, 463] on input "text" at bounding box center [835, 467] width 284 height 26
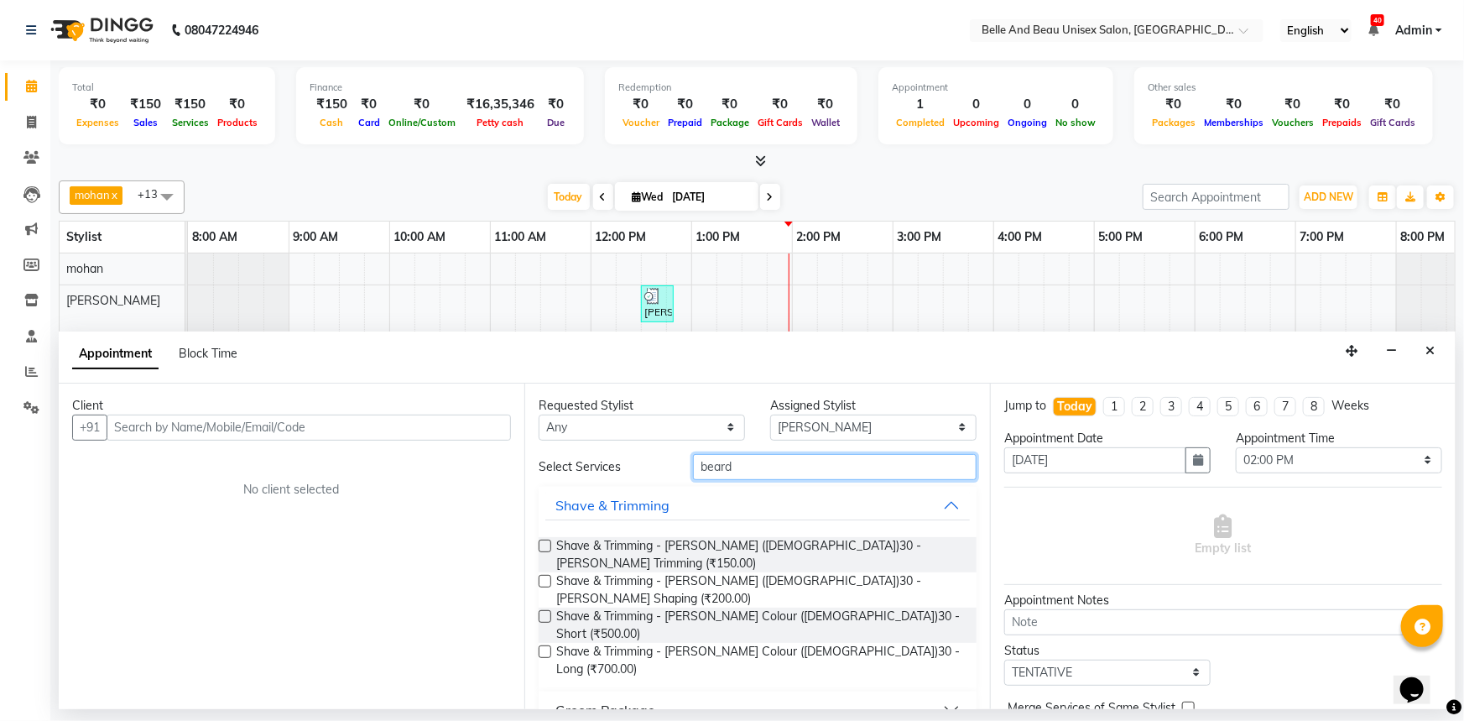
type input "beard"
click at [545, 575] on label at bounding box center [545, 581] width 13 height 13
click at [545, 577] on input "checkbox" at bounding box center [544, 582] width 11 height 11
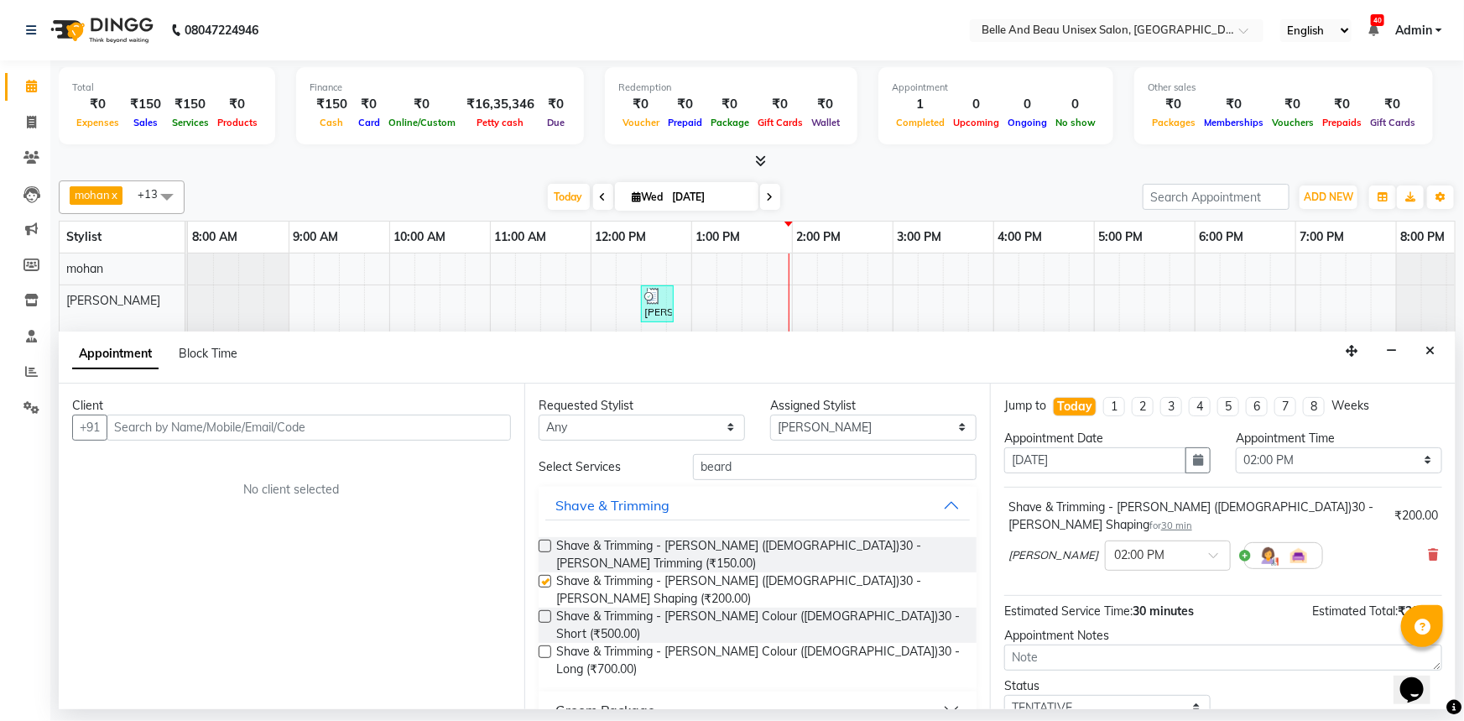
checkbox input "false"
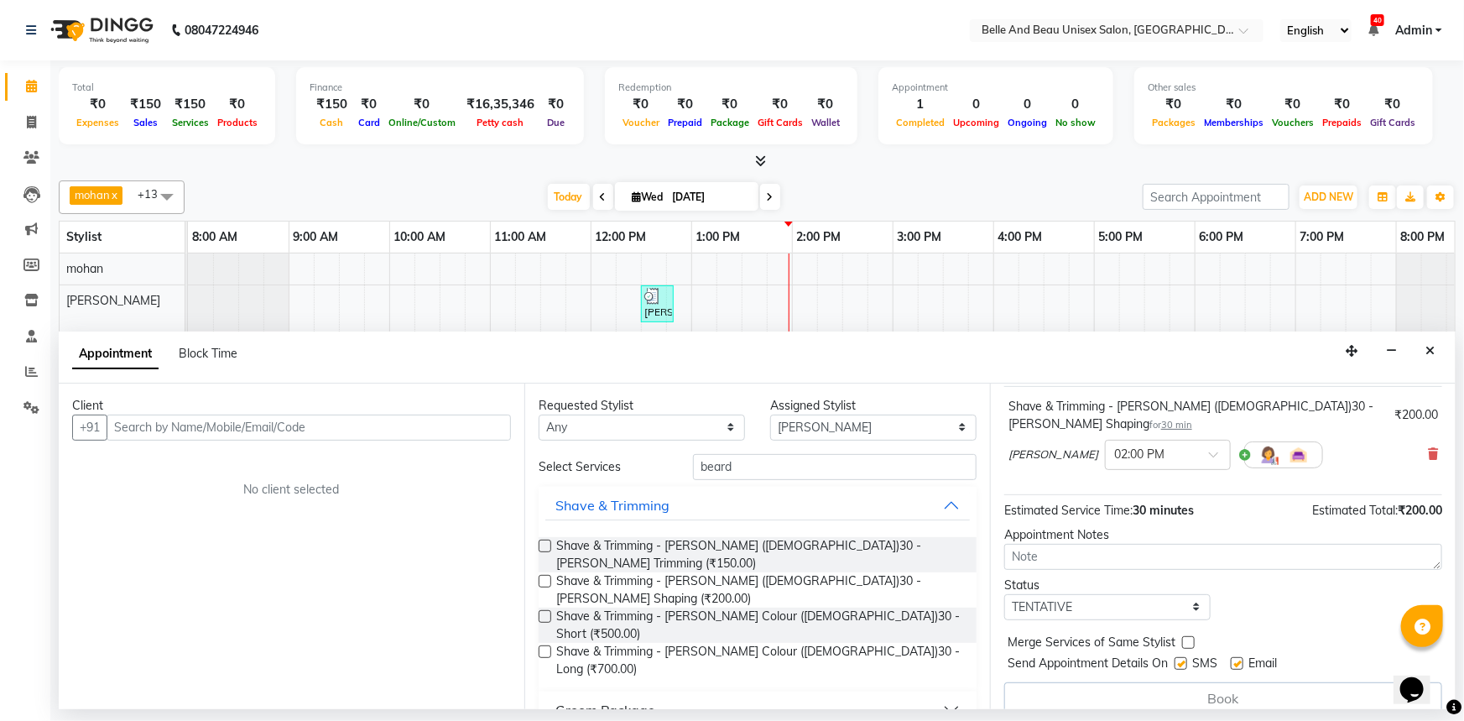
click at [1086, 682] on div "Book" at bounding box center [1223, 698] width 438 height 32
click at [901, 424] on select "Select Gaurav Mandavgane mohan Mukesh Shrivas Nibha Rahul Sen Rekha Agarwal Rih…" at bounding box center [873, 427] width 206 height 26
select select "59227"
click at [770, 414] on select "Select Gaurav Mandavgane mohan Mukesh Shrivas Nibha Rahul Sen Rekha Agarwal Rih…" at bounding box center [873, 427] width 206 height 26
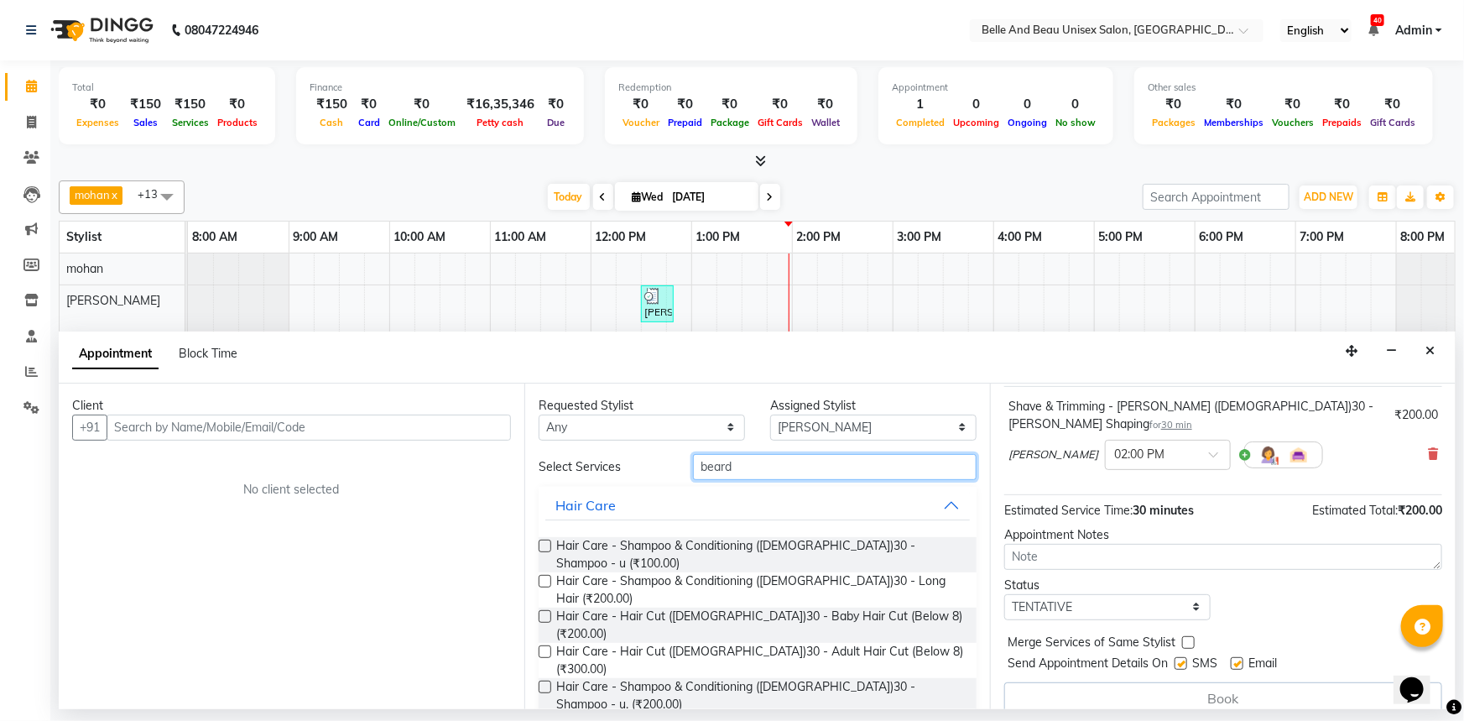
click at [733, 466] on input "beard" at bounding box center [835, 467] width 284 height 26
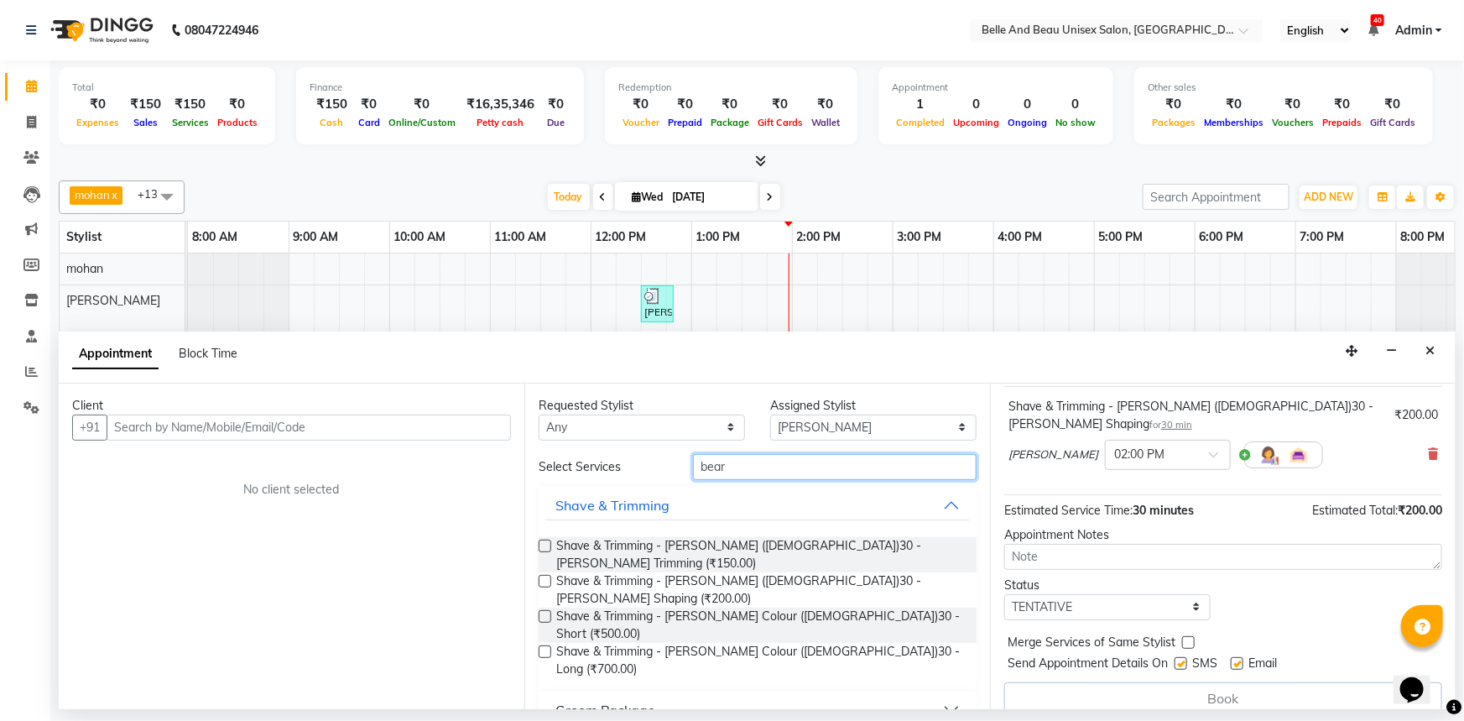
type input "beard"
click at [548, 575] on label at bounding box center [545, 581] width 13 height 13
click at [548, 577] on input "checkbox" at bounding box center [544, 582] width 11 height 11
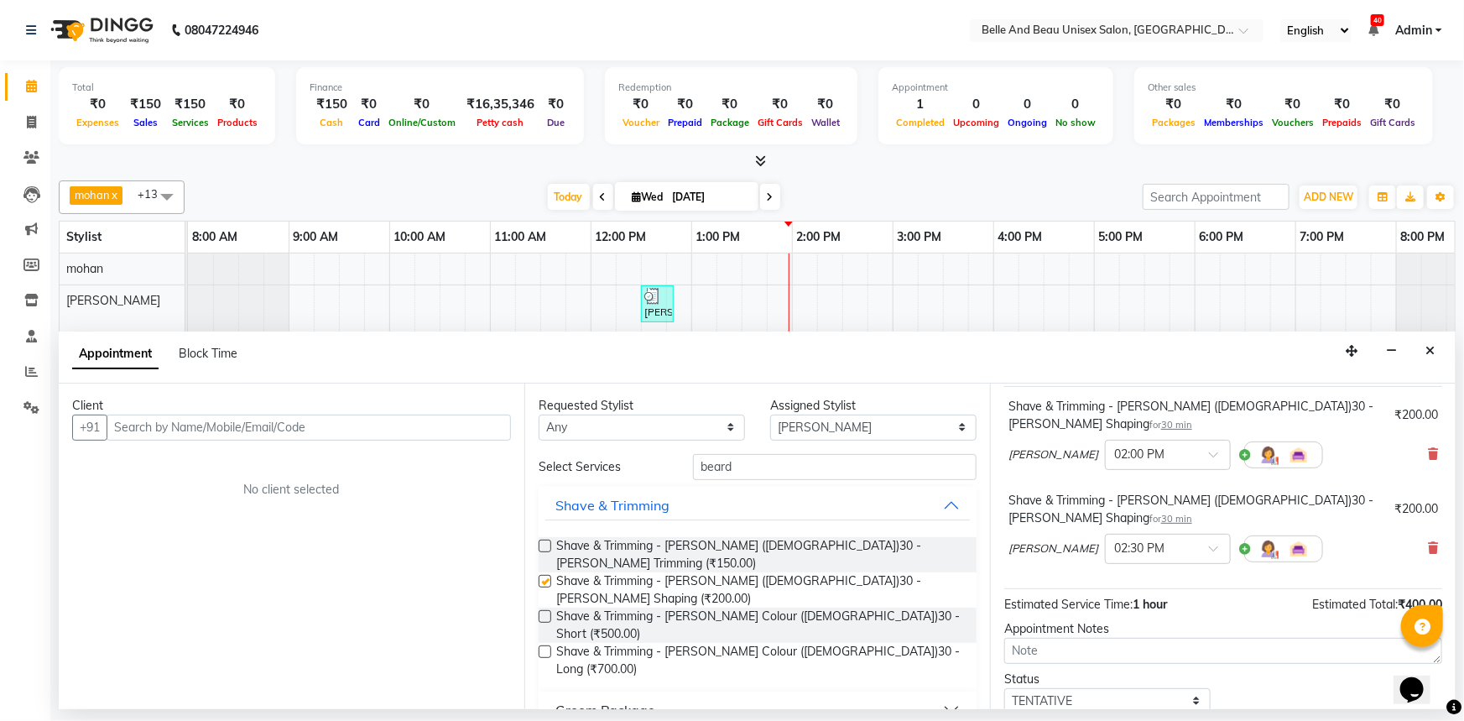
checkbox input "false"
click at [1428, 448] on icon at bounding box center [1433, 454] width 10 height 12
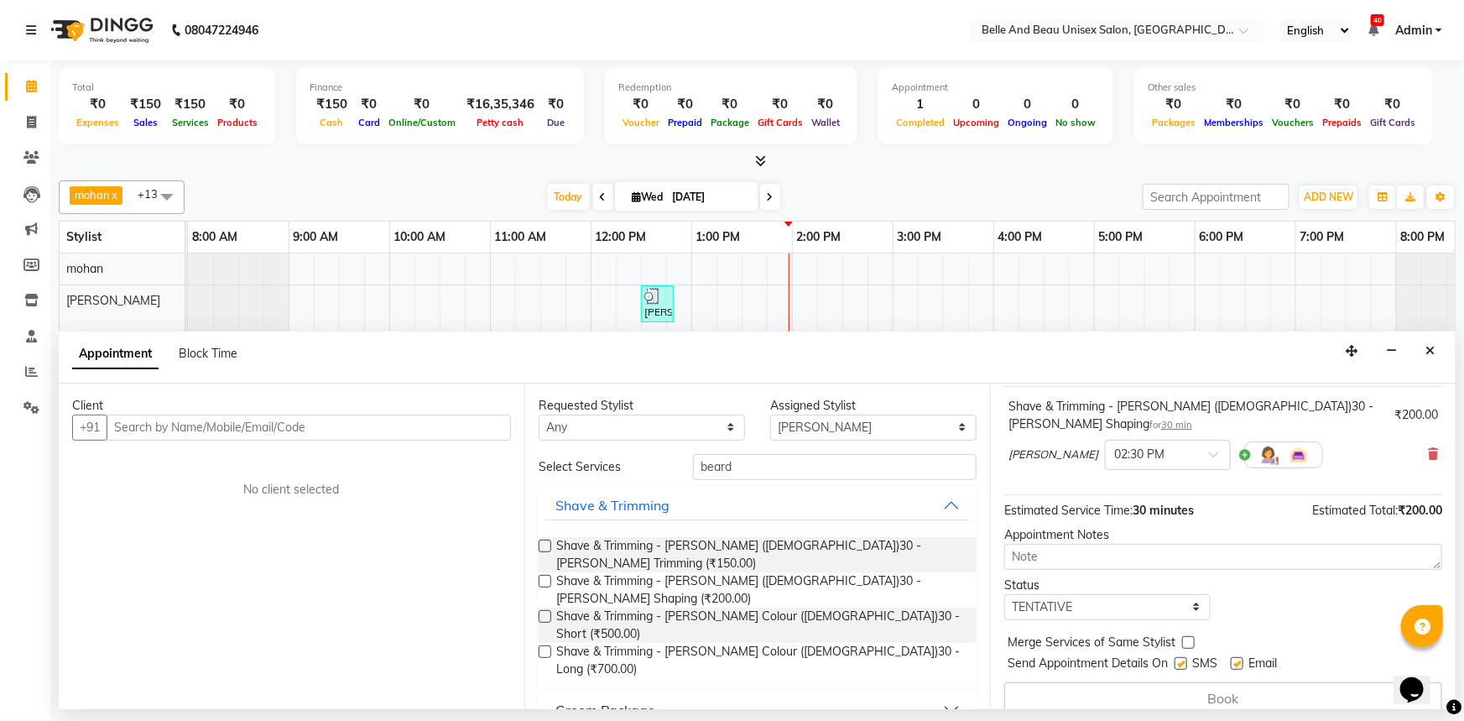
click at [1242, 682] on div "Book" at bounding box center [1223, 698] width 438 height 32
click at [432, 427] on input "text" at bounding box center [309, 427] width 404 height 26
click at [1407, 352] on div "Appointment Block Time" at bounding box center [757, 357] width 1397 height 52
click at [1440, 349] on button "Close" at bounding box center [1430, 351] width 24 height 26
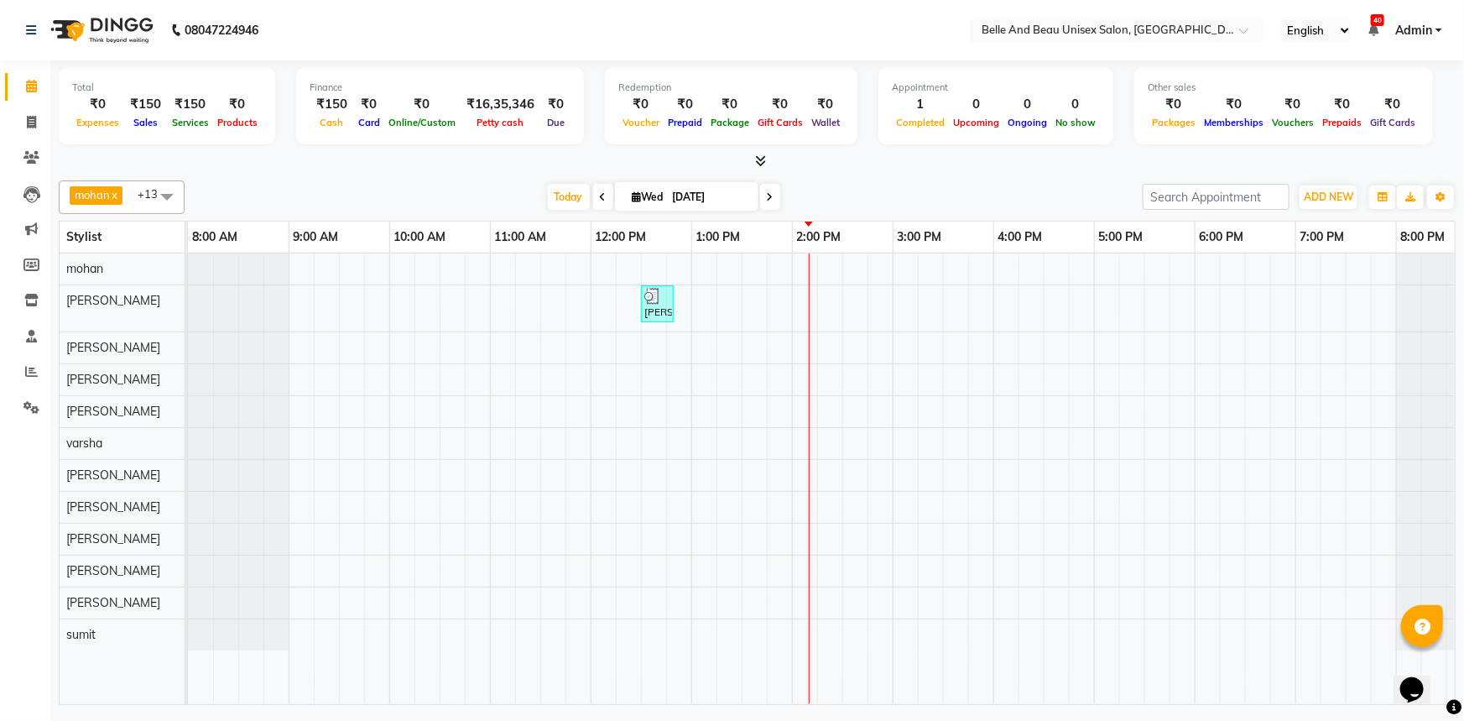
click at [706, 202] on input "[DATE]" at bounding box center [710, 197] width 84 height 25
select select "9"
select select "2025"
click at [597, 248] on button "Previous month" at bounding box center [593, 248] width 14 height 27
select select "8"
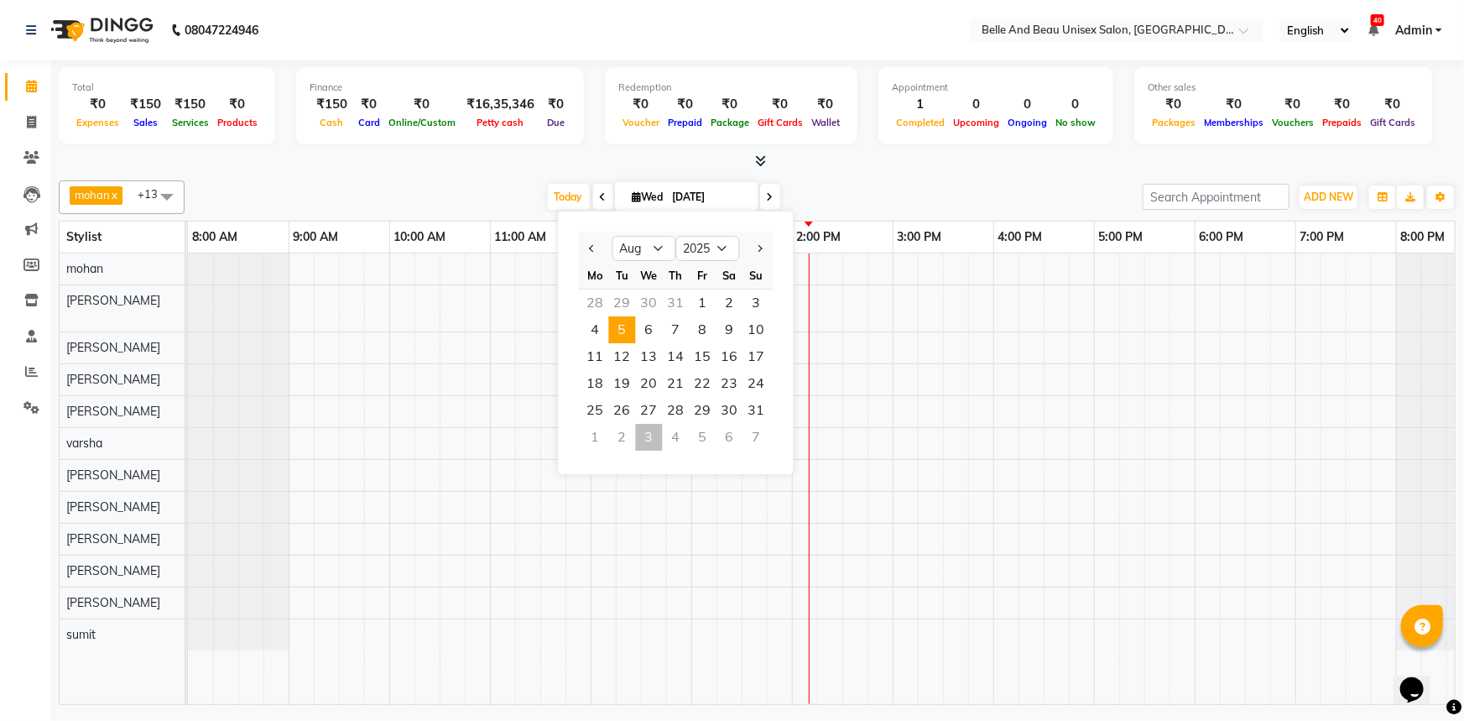
click at [628, 331] on span "5" at bounding box center [622, 329] width 27 height 27
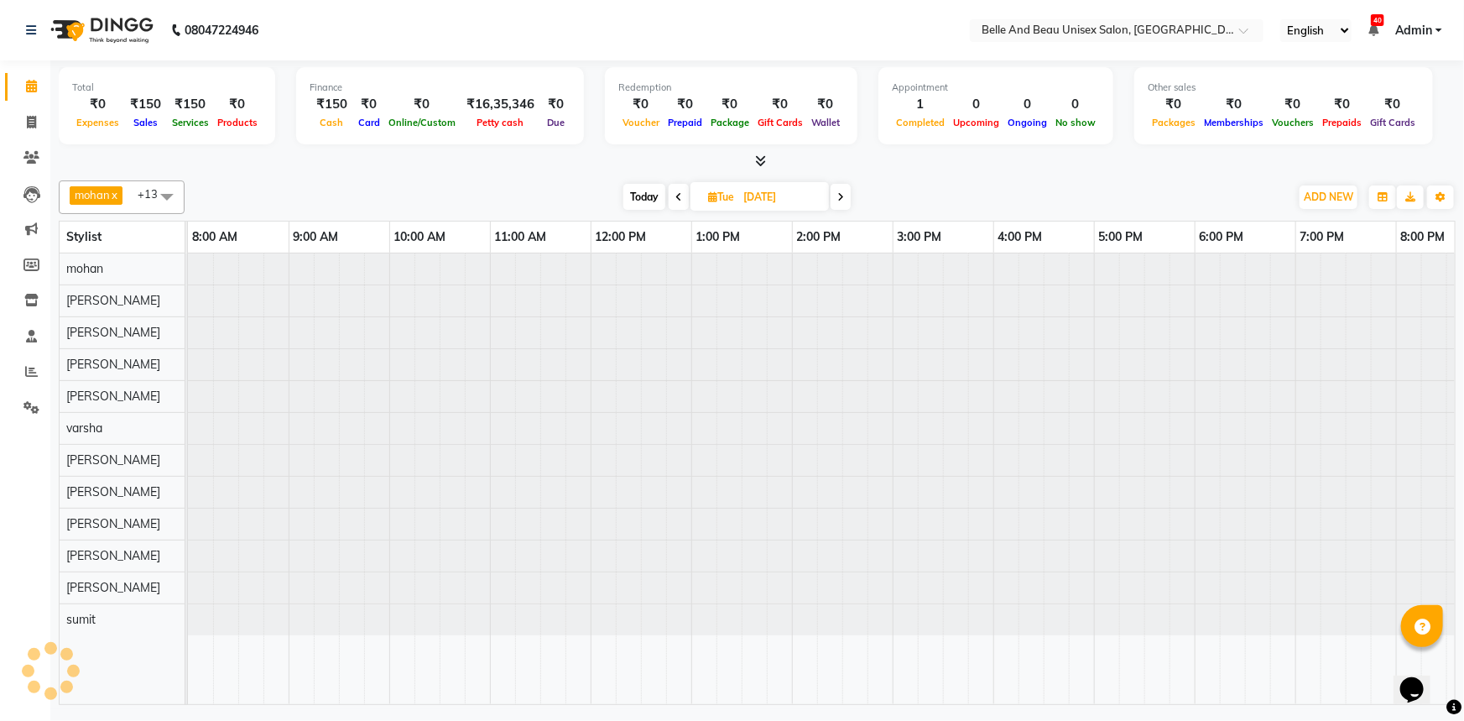
scroll to position [0, 41]
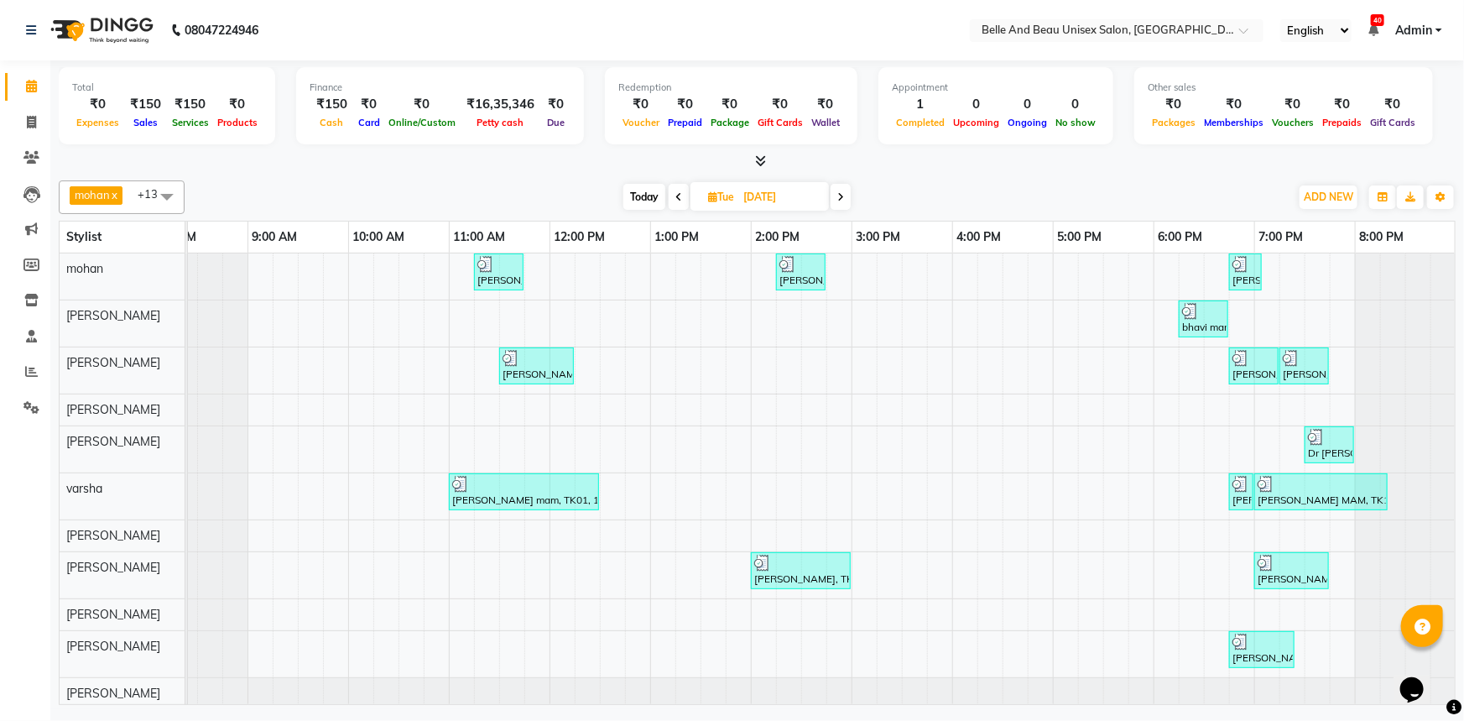
click at [675, 197] on icon at bounding box center [678, 197] width 7 height 10
type input "04-08-2025"
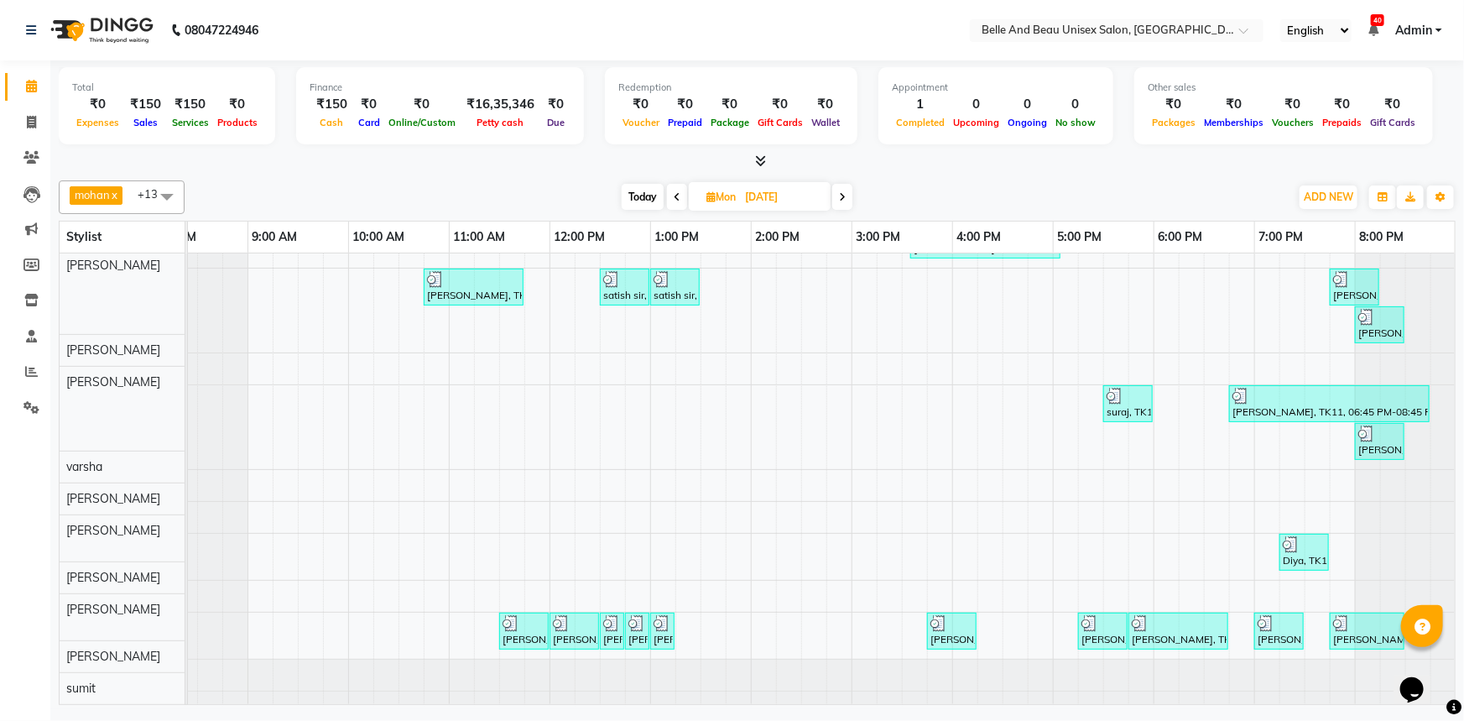
scroll to position [145, 41]
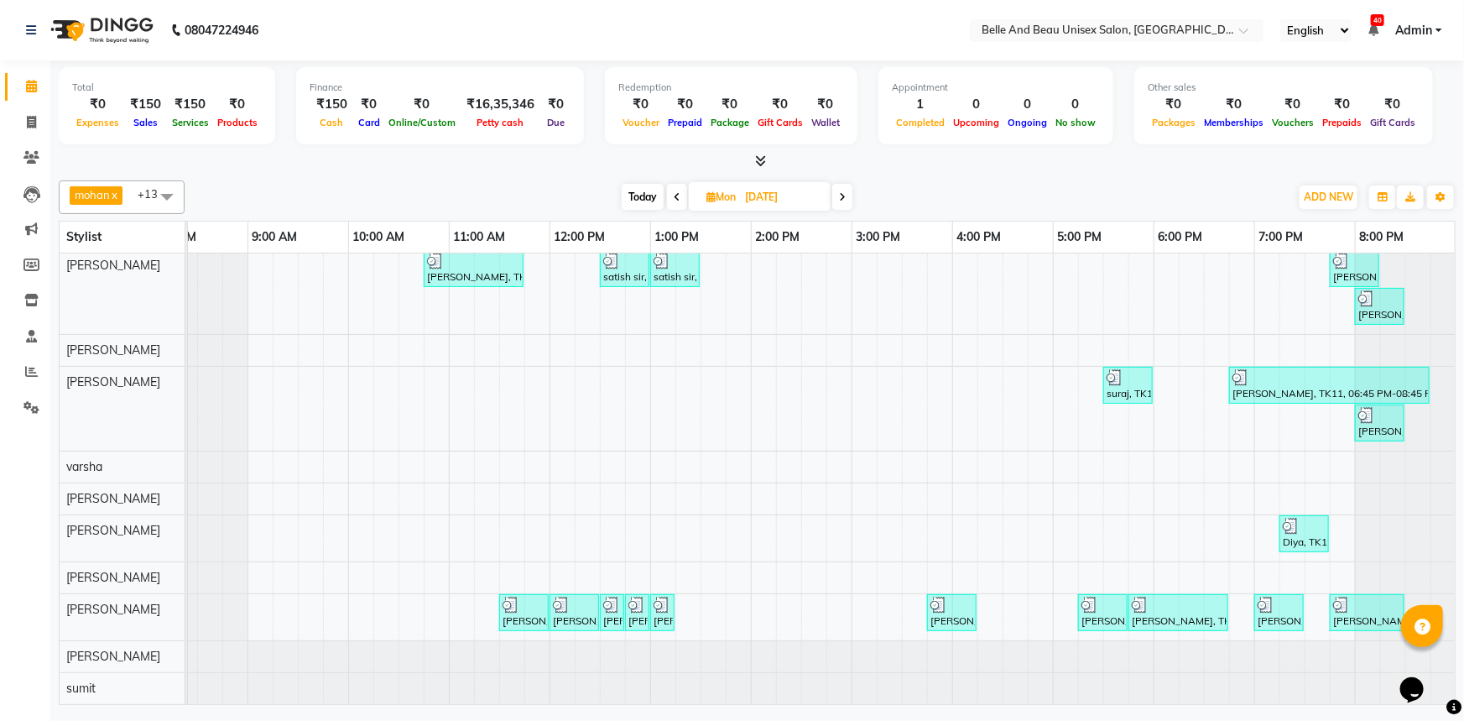
click at [756, 195] on input "04-08-2025" at bounding box center [782, 197] width 84 height 25
select select "8"
select select "2025"
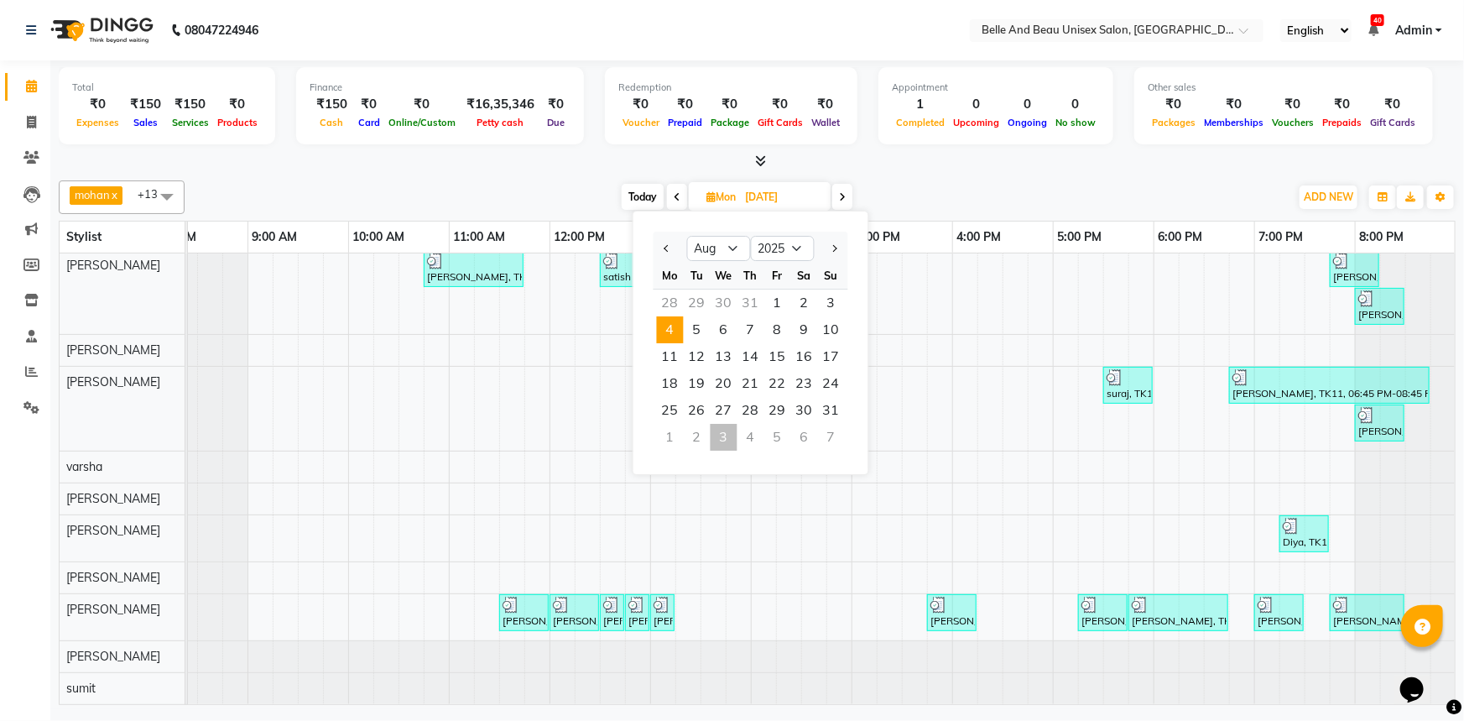
click at [732, 194] on span "Mon" at bounding box center [721, 196] width 38 height 13
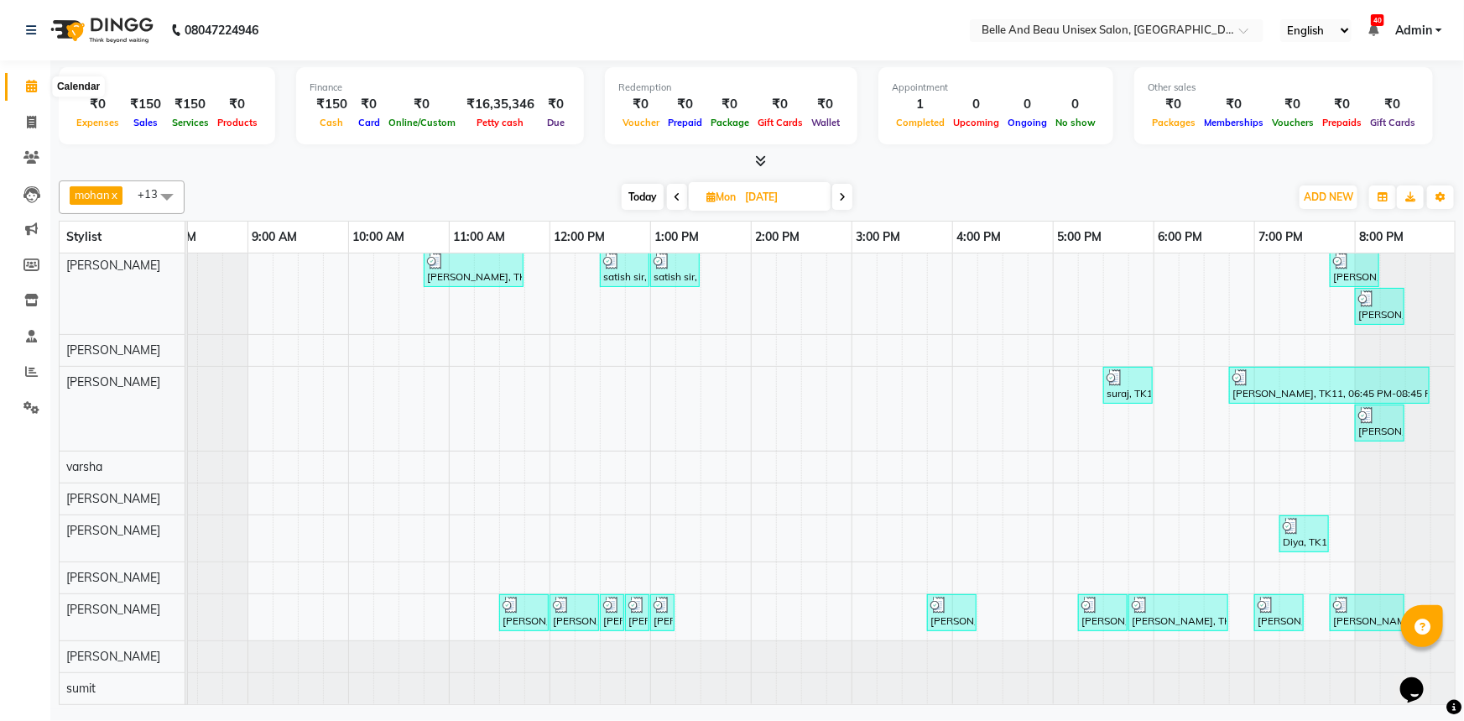
click at [26, 88] on icon at bounding box center [31, 86] width 11 height 13
click at [31, 89] on icon at bounding box center [31, 86] width 11 height 13
click at [651, 192] on span "Today" at bounding box center [643, 197] width 42 height 26
type input "[DATE]"
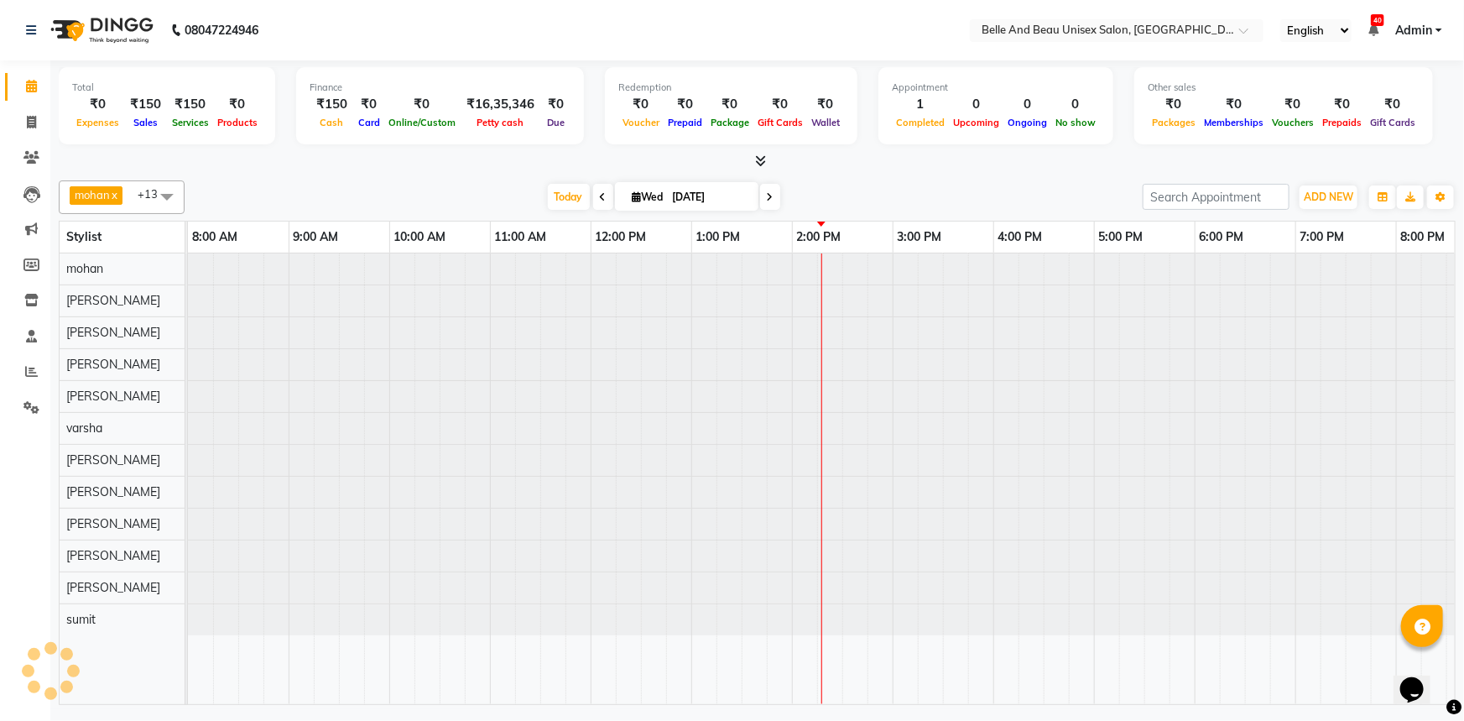
scroll to position [0, 41]
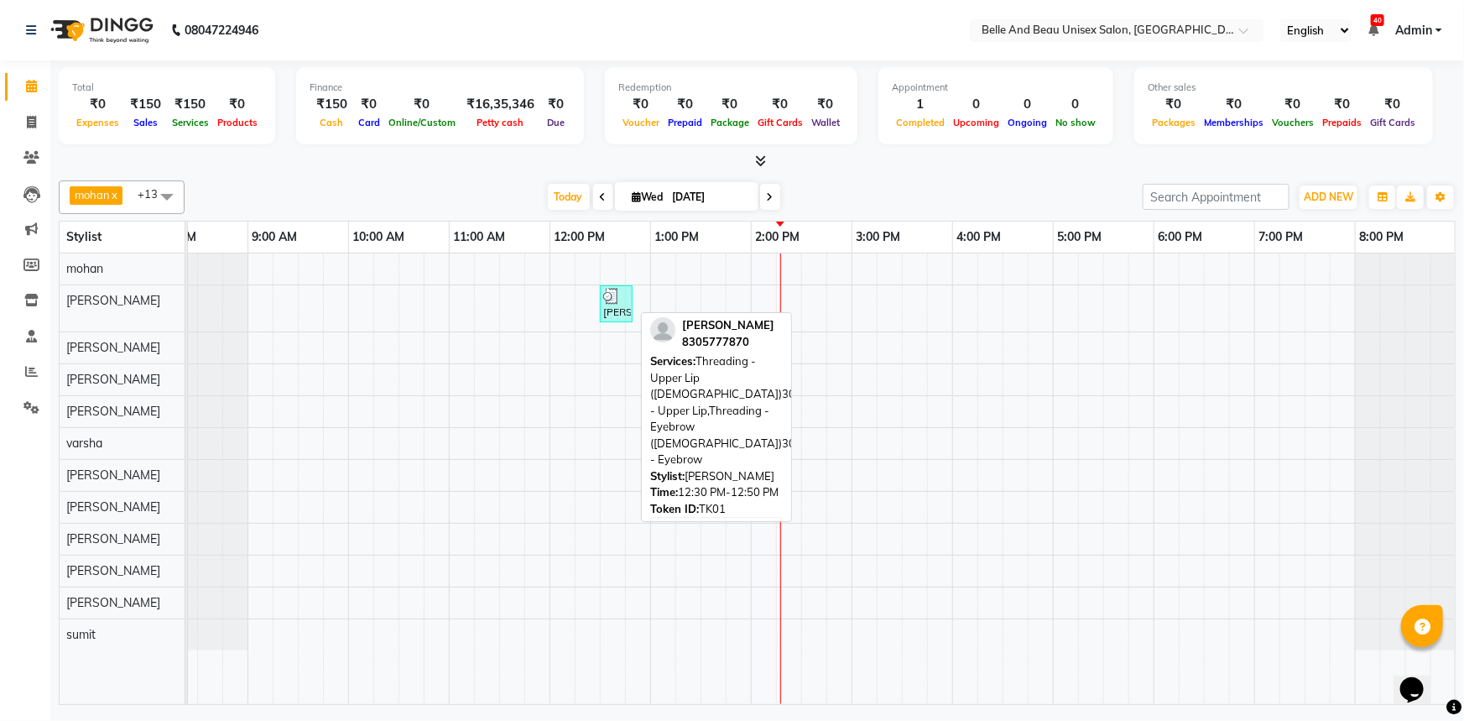
click at [614, 304] on div "[PERSON_NAME], TK01, 12:30 PM-12:50 PM, Threading - Upper Lip ([DEMOGRAPHIC_DAT…" at bounding box center [615, 304] width 29 height 32
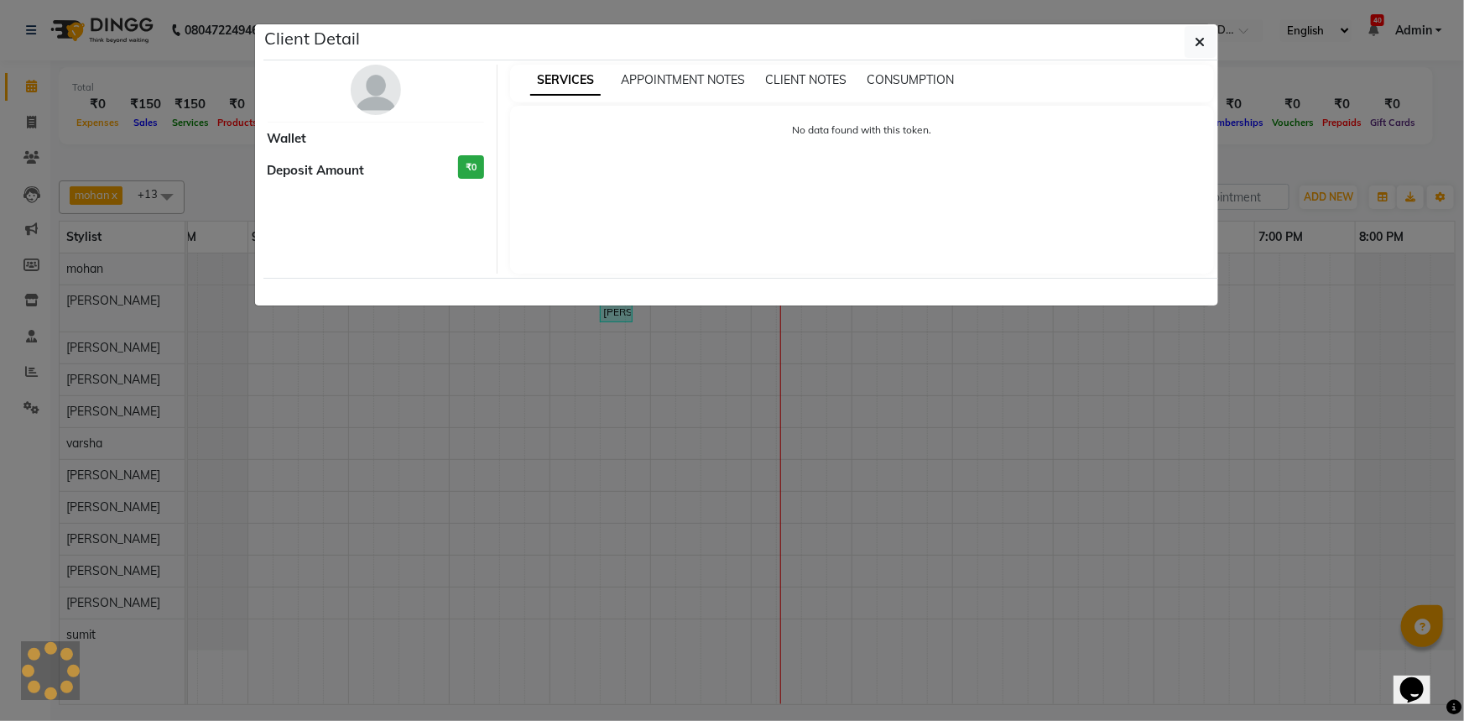
select select "3"
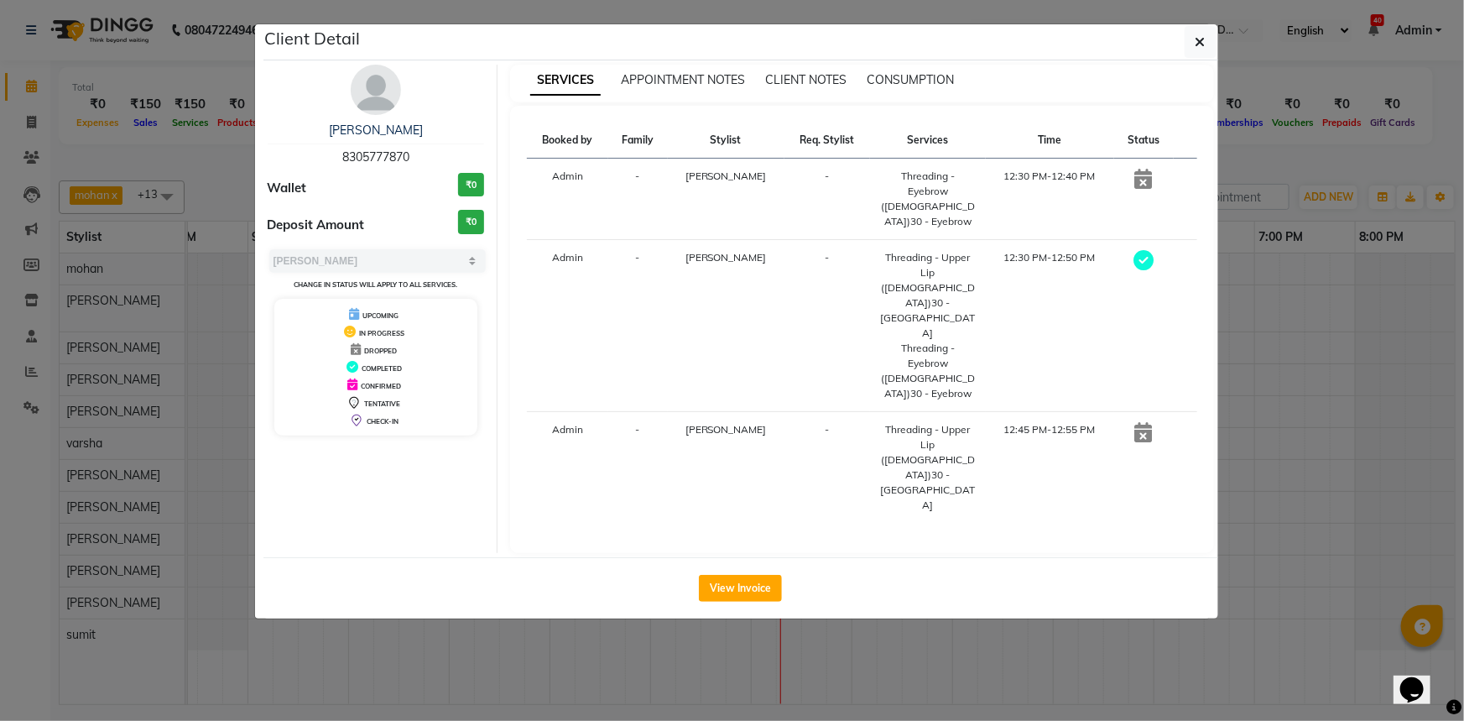
drag, startPoint x: 336, startPoint y: 119, endPoint x: 474, endPoint y: 128, distance: 138.7
click at [474, 128] on div "palki goyanka 8305777870 Wallet ₹0 Deposit Amount ₹0 Select MARK DONE UPCOMING …" at bounding box center [376, 309] width 243 height 488
copy link "[PERSON_NAME]"
drag, startPoint x: 336, startPoint y: 148, endPoint x: 438, endPoint y: 145, distance: 102.4
click at [438, 145] on div "palki goyanka 8305777870" at bounding box center [376, 144] width 217 height 44
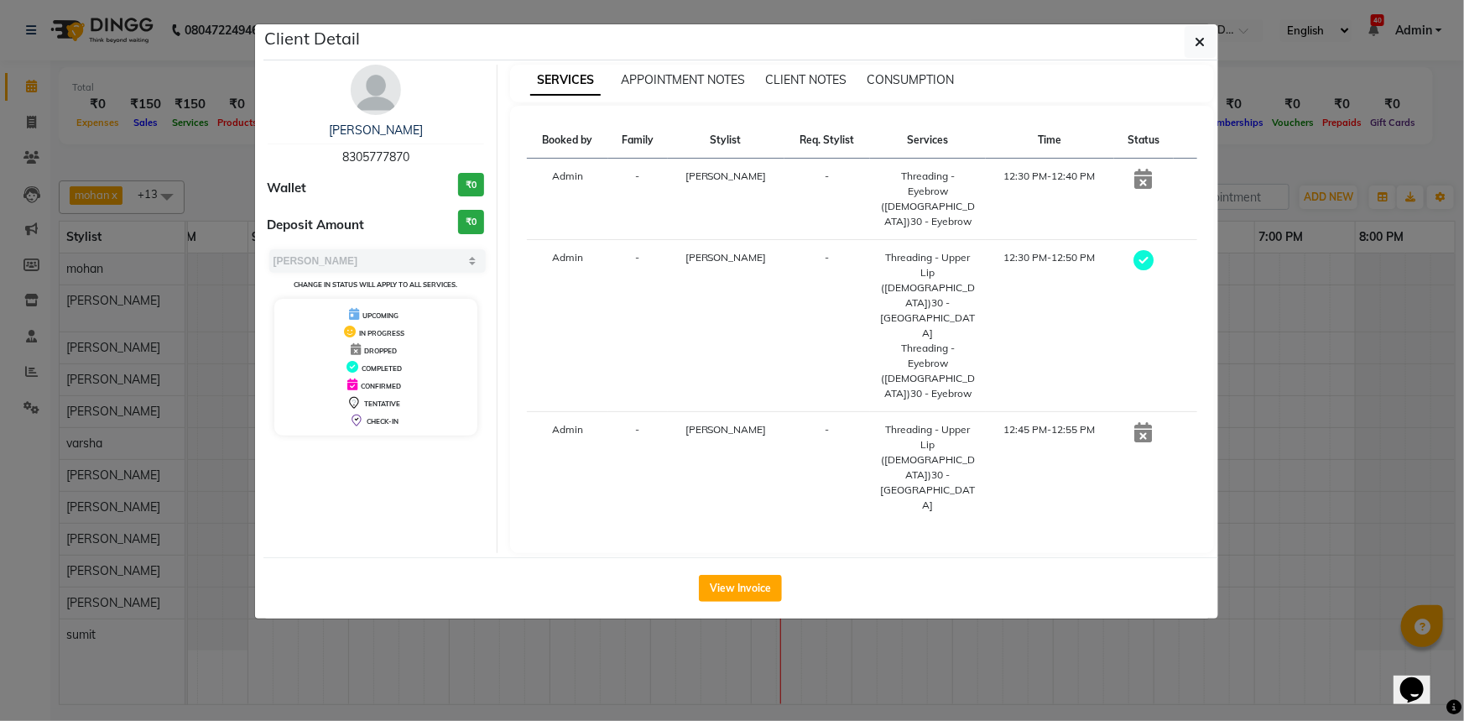
copy span "8305777870"
click at [695, 171] on span "[PERSON_NAME]" at bounding box center [725, 175] width 81 height 13
click at [702, 173] on span "[PERSON_NAME]" at bounding box center [725, 175] width 81 height 13
click at [752, 172] on td "[PERSON_NAME]" at bounding box center [726, 199] width 117 height 81
drag, startPoint x: 752, startPoint y: 172, endPoint x: 670, endPoint y: 164, distance: 81.7
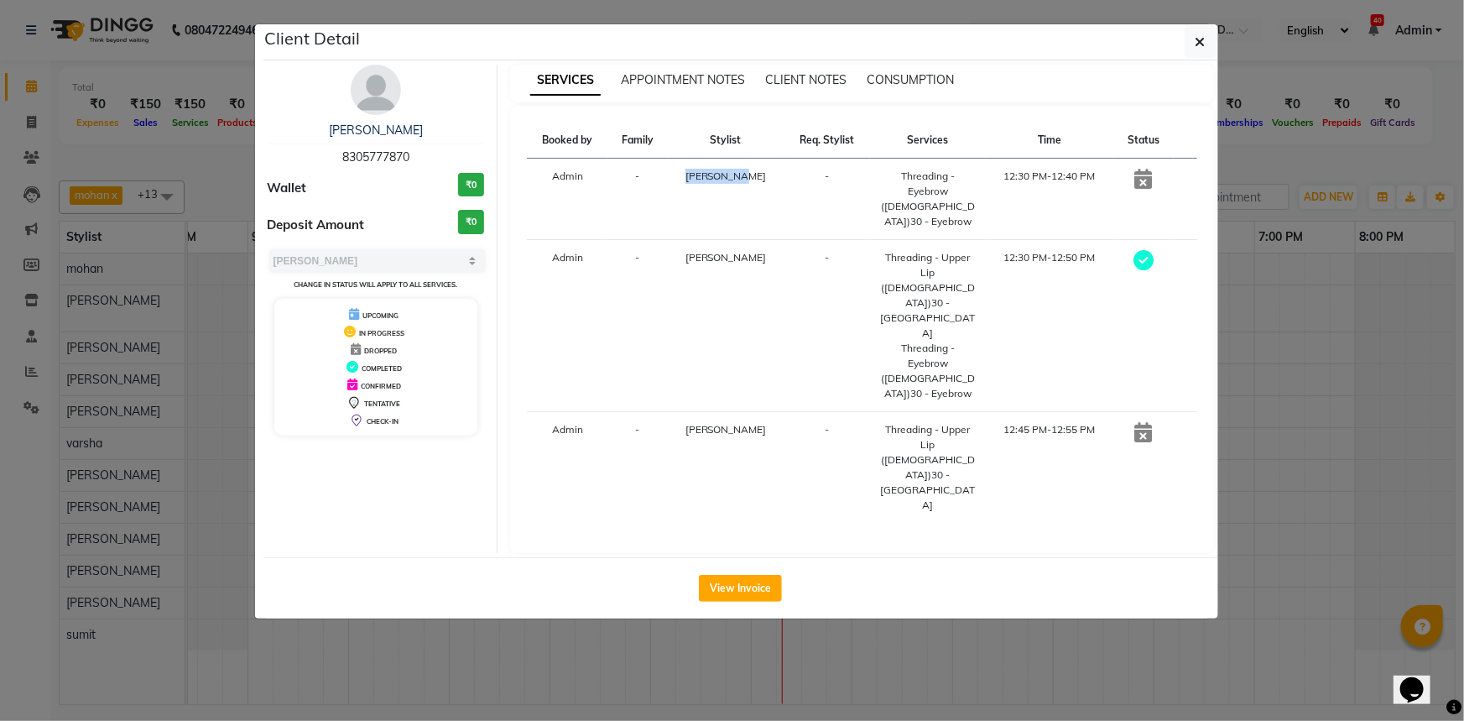
click at [670, 164] on tr "Admin - Rihan khan - Threading - Eyebrow (Female)30 - Eyebrow 12:30 PM-12:40 PM" at bounding box center [862, 199] width 670 height 81
click at [1201, 40] on icon "button" at bounding box center [1200, 41] width 10 height 13
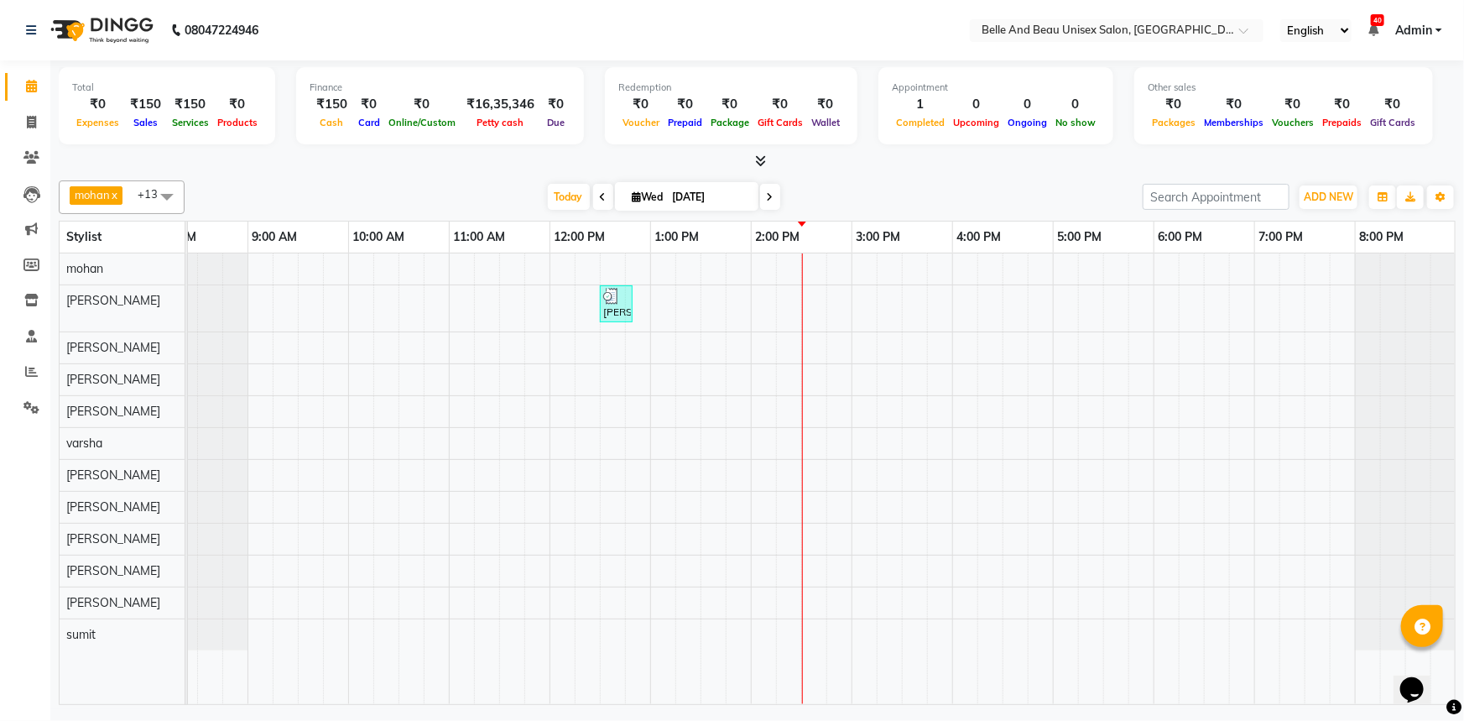
click at [779, 381] on div "[PERSON_NAME], TK01, 12:30 PM-12:50 PM, Threading - Upper Lip ([DEMOGRAPHIC_DAT…" at bounding box center [801, 478] width 1309 height 450
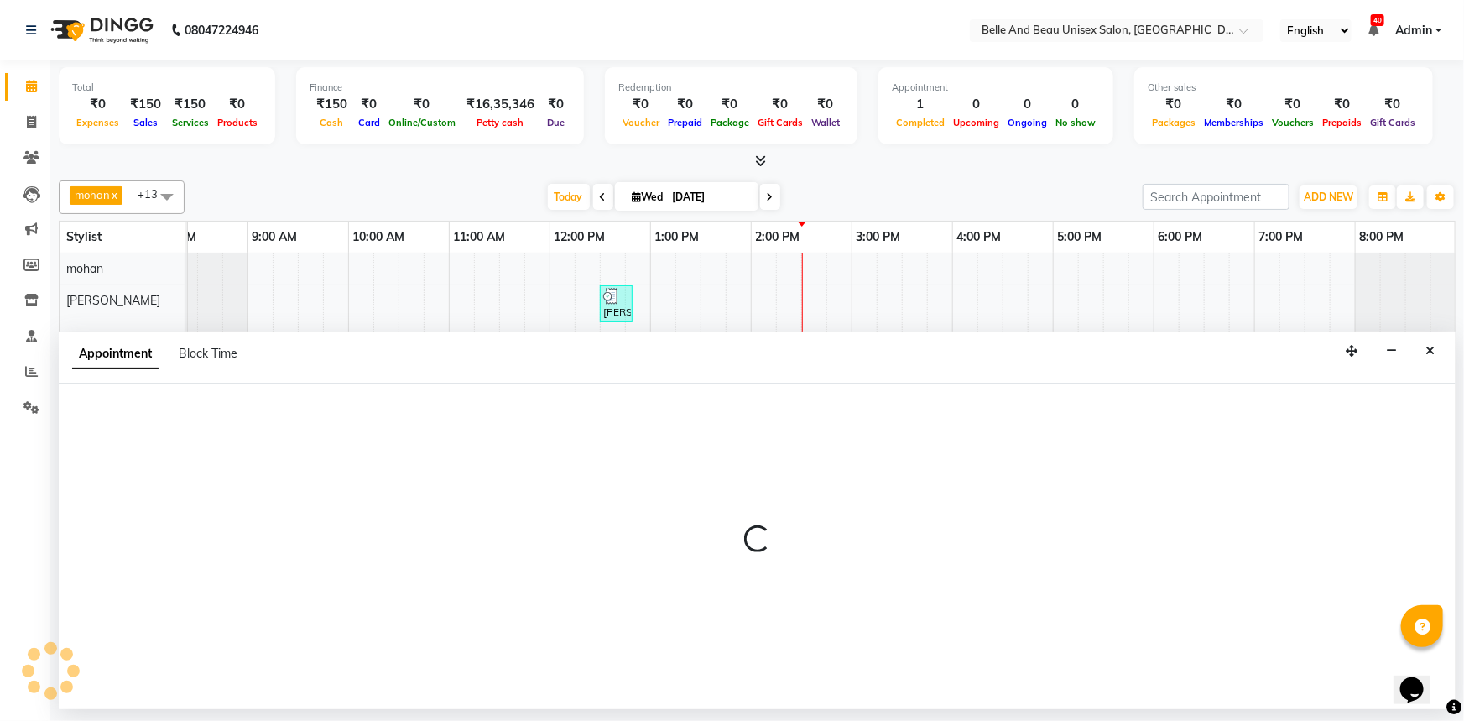
select select "62596"
select select "855"
select select "tentative"
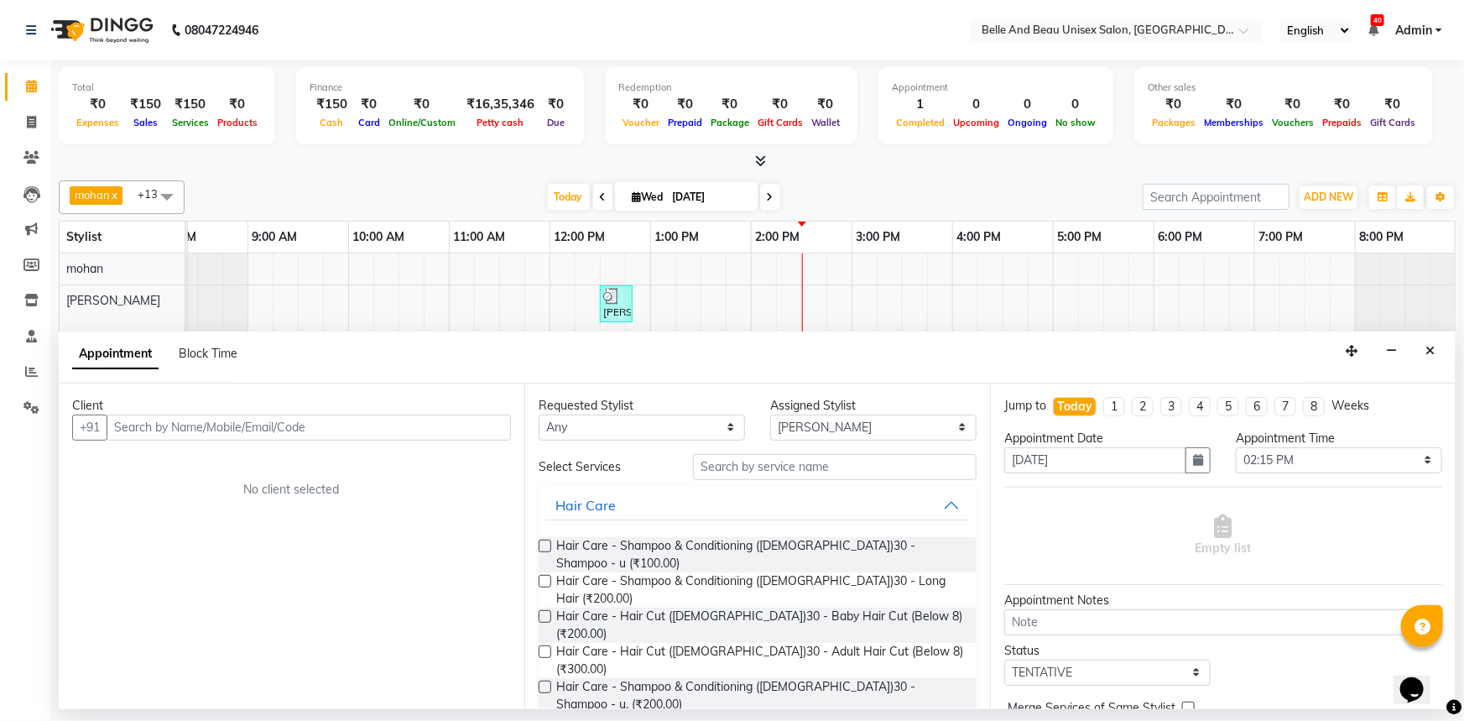
click at [221, 424] on input "text" at bounding box center [309, 427] width 404 height 26
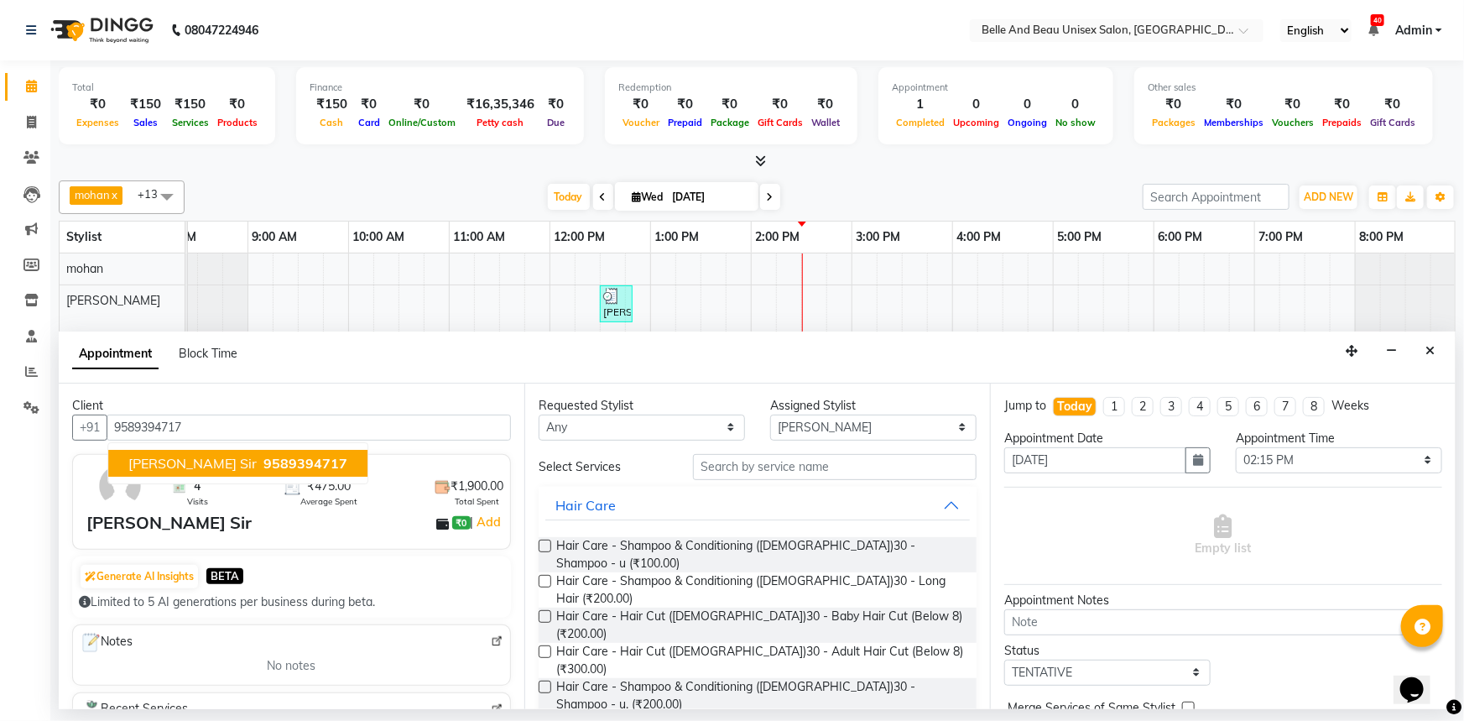
click at [180, 458] on span "[PERSON_NAME] Sir" at bounding box center [192, 463] width 128 height 17
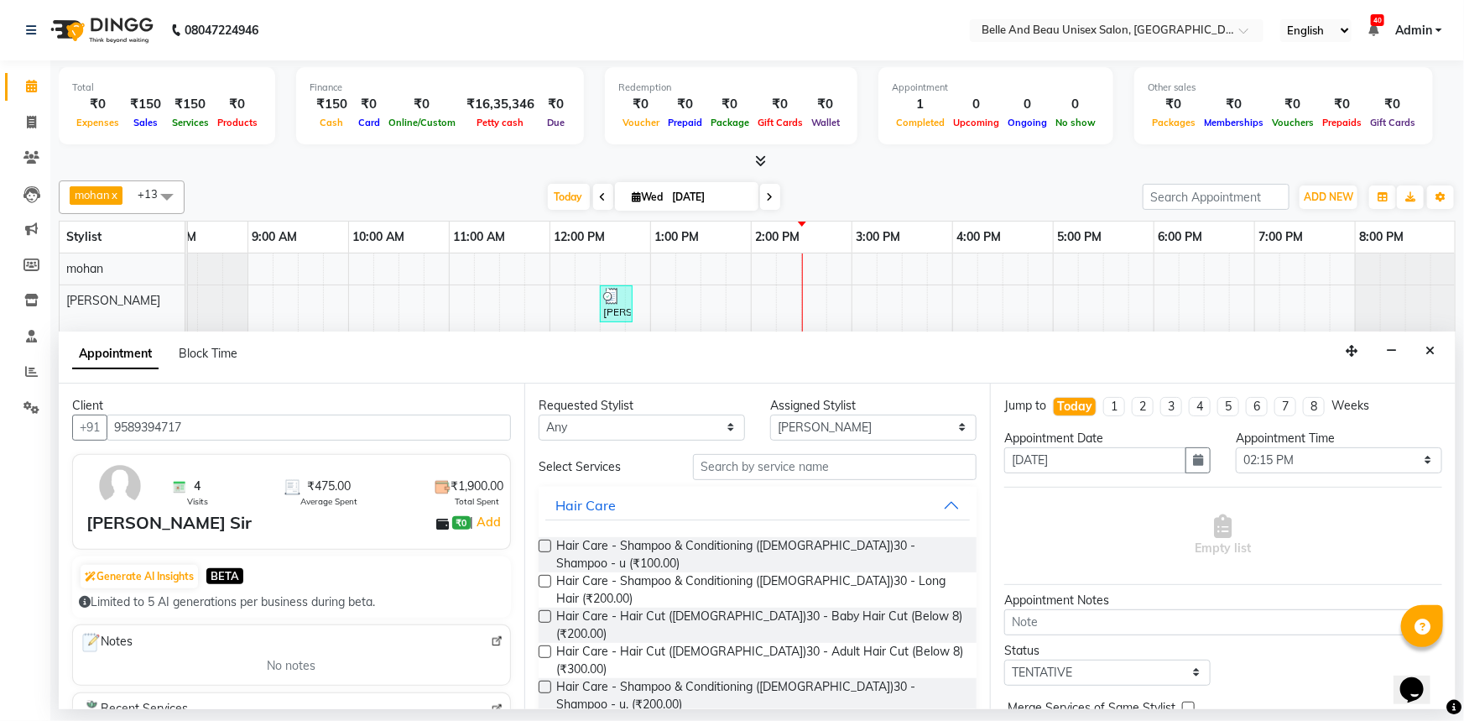
type input "9589394717"
click at [749, 467] on input "text" at bounding box center [835, 467] width 284 height 26
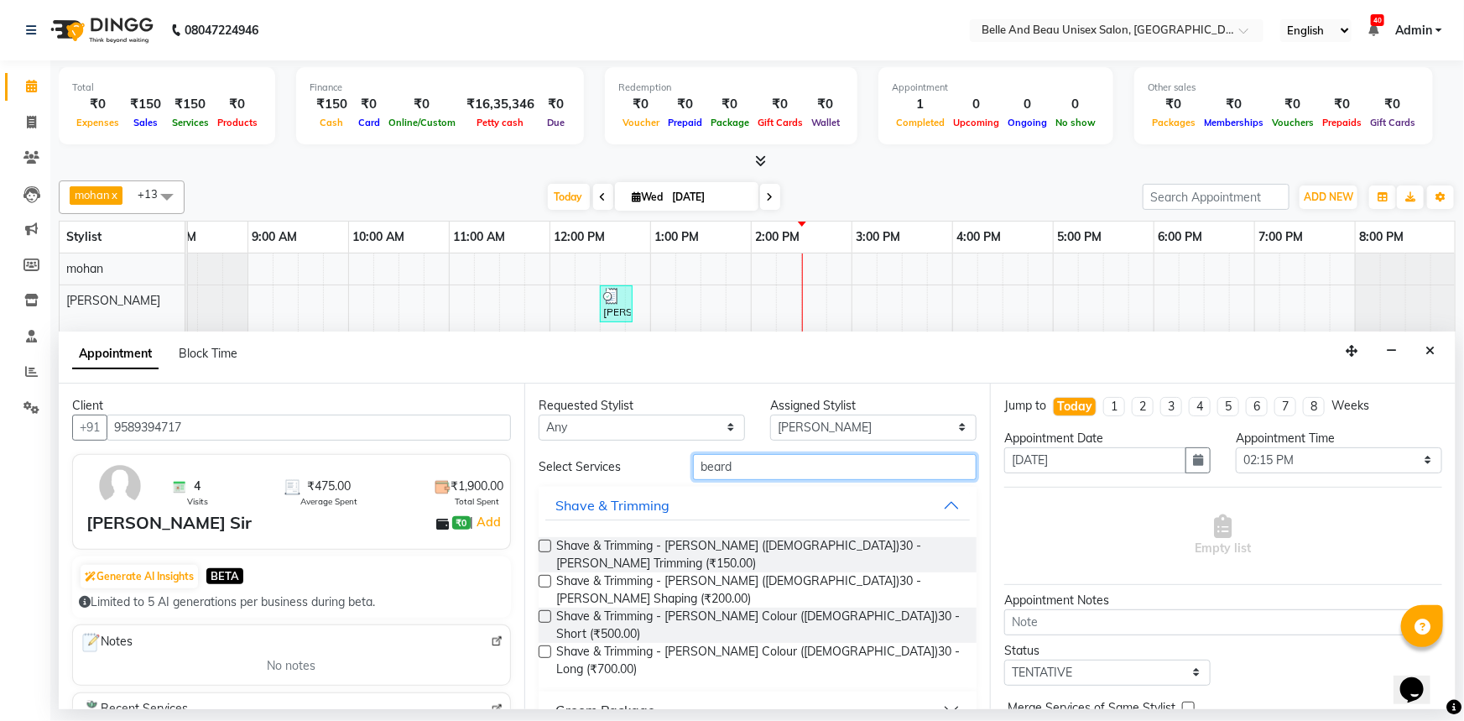
type input "beard"
click at [544, 575] on label at bounding box center [545, 581] width 13 height 13
click at [544, 577] on input "checkbox" at bounding box center [544, 582] width 11 height 11
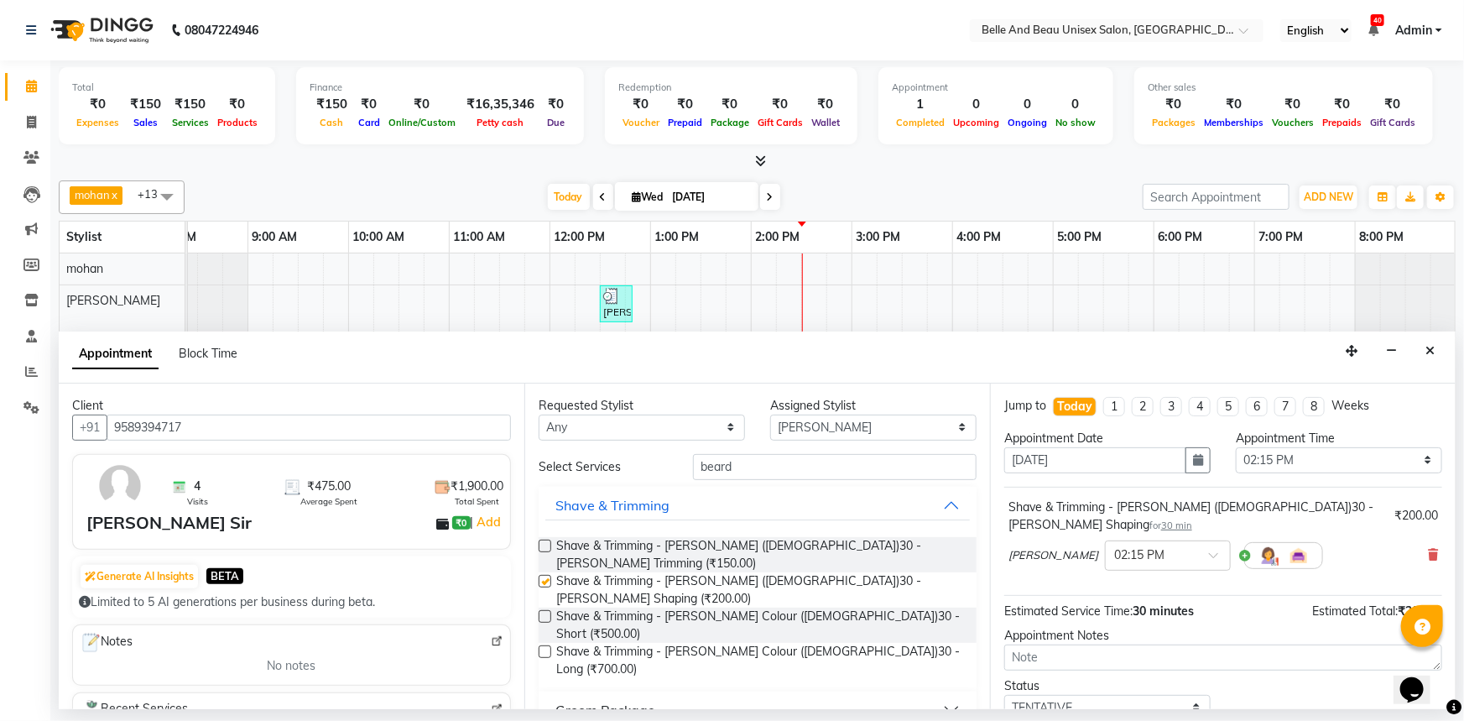
checkbox input "false"
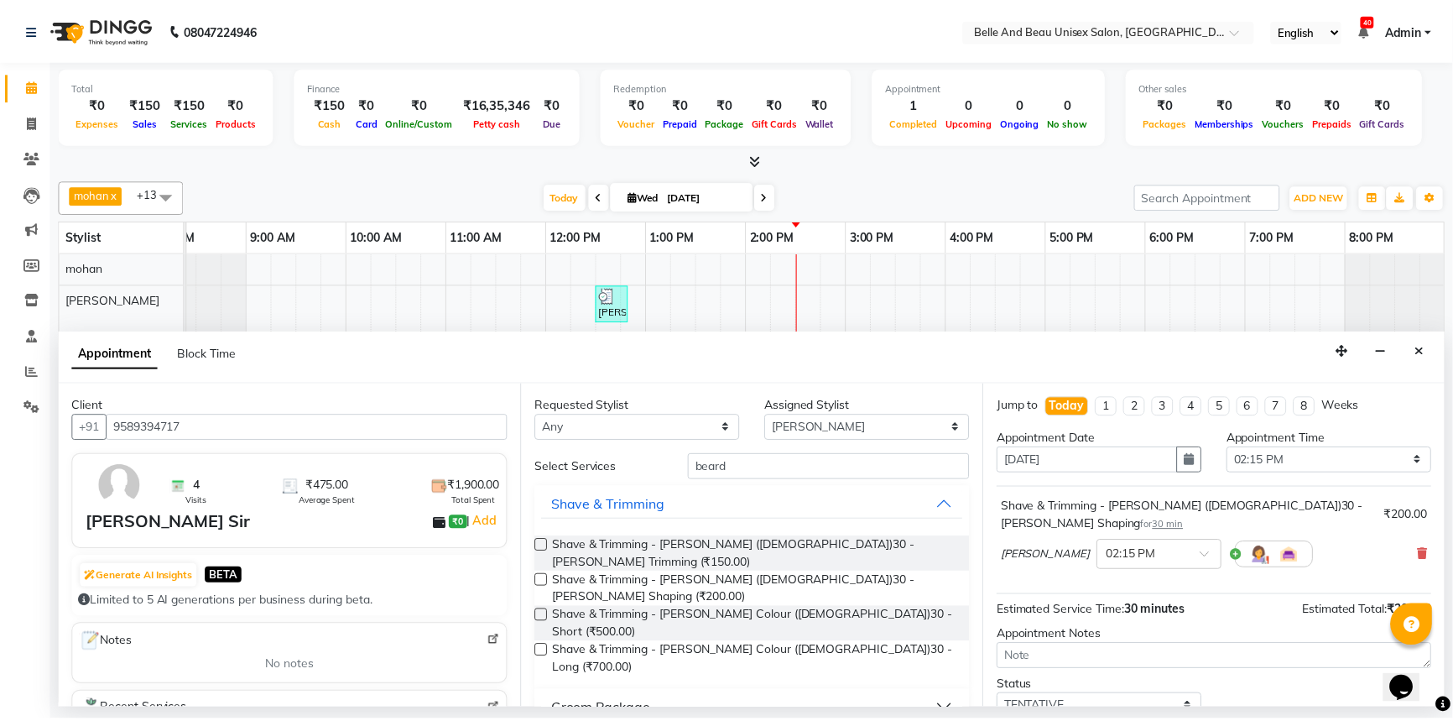
scroll to position [99, 0]
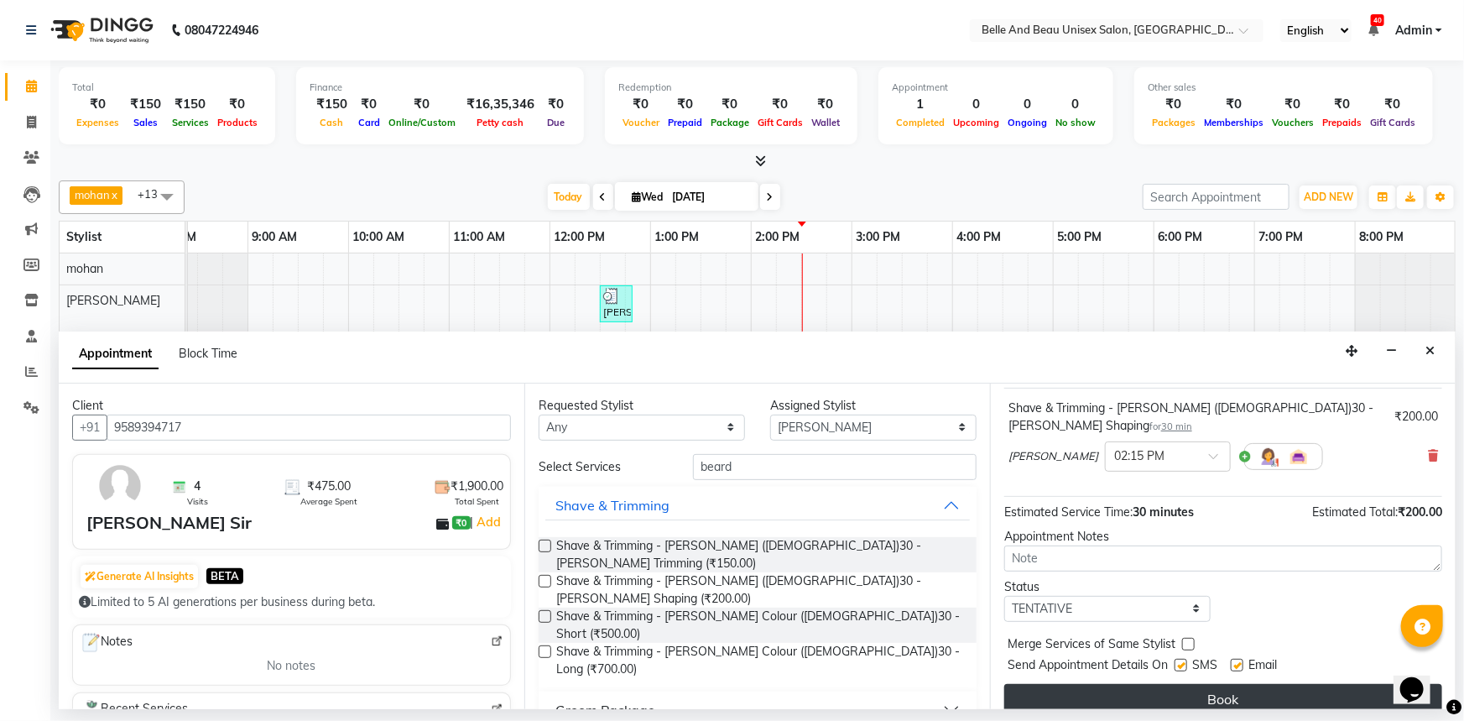
click at [1200, 684] on button "Book" at bounding box center [1223, 699] width 438 height 30
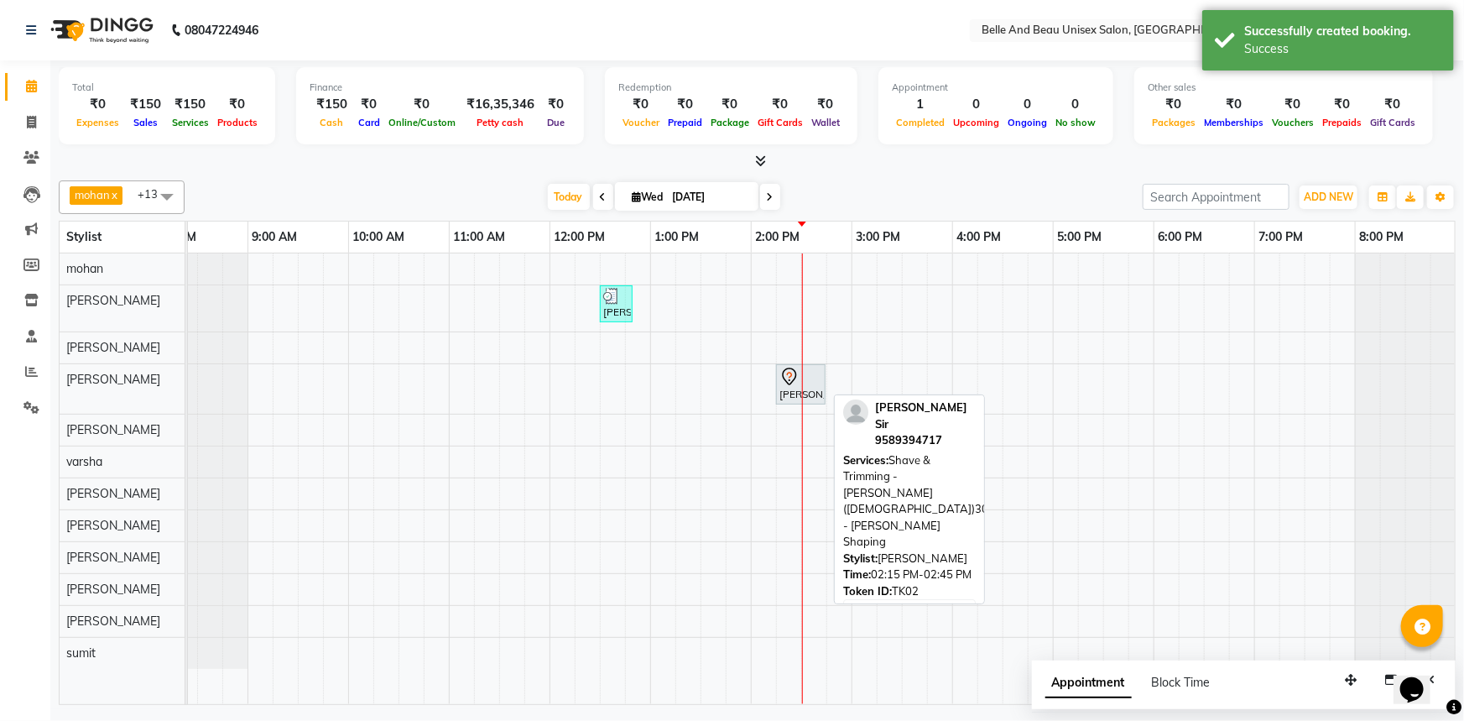
click at [800, 384] on div at bounding box center [800, 377] width 43 height 20
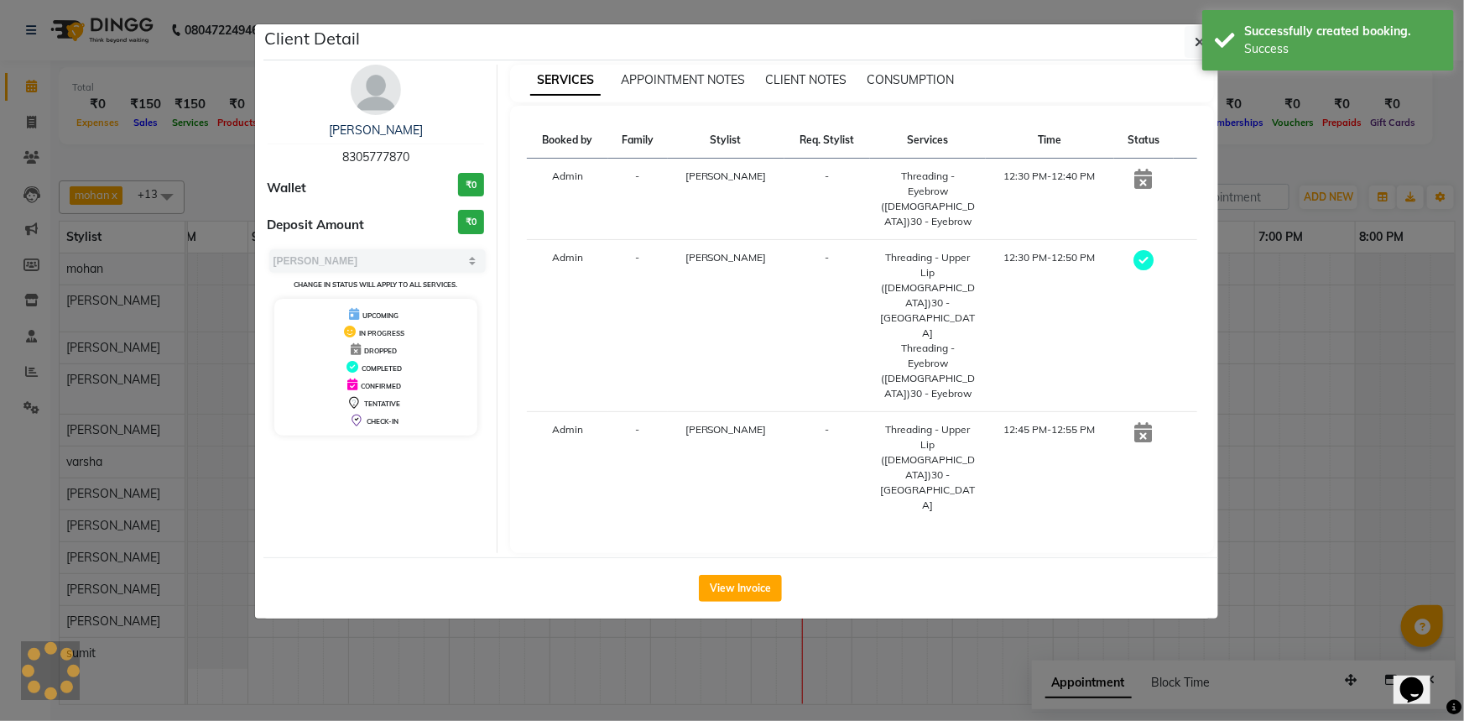
select select "7"
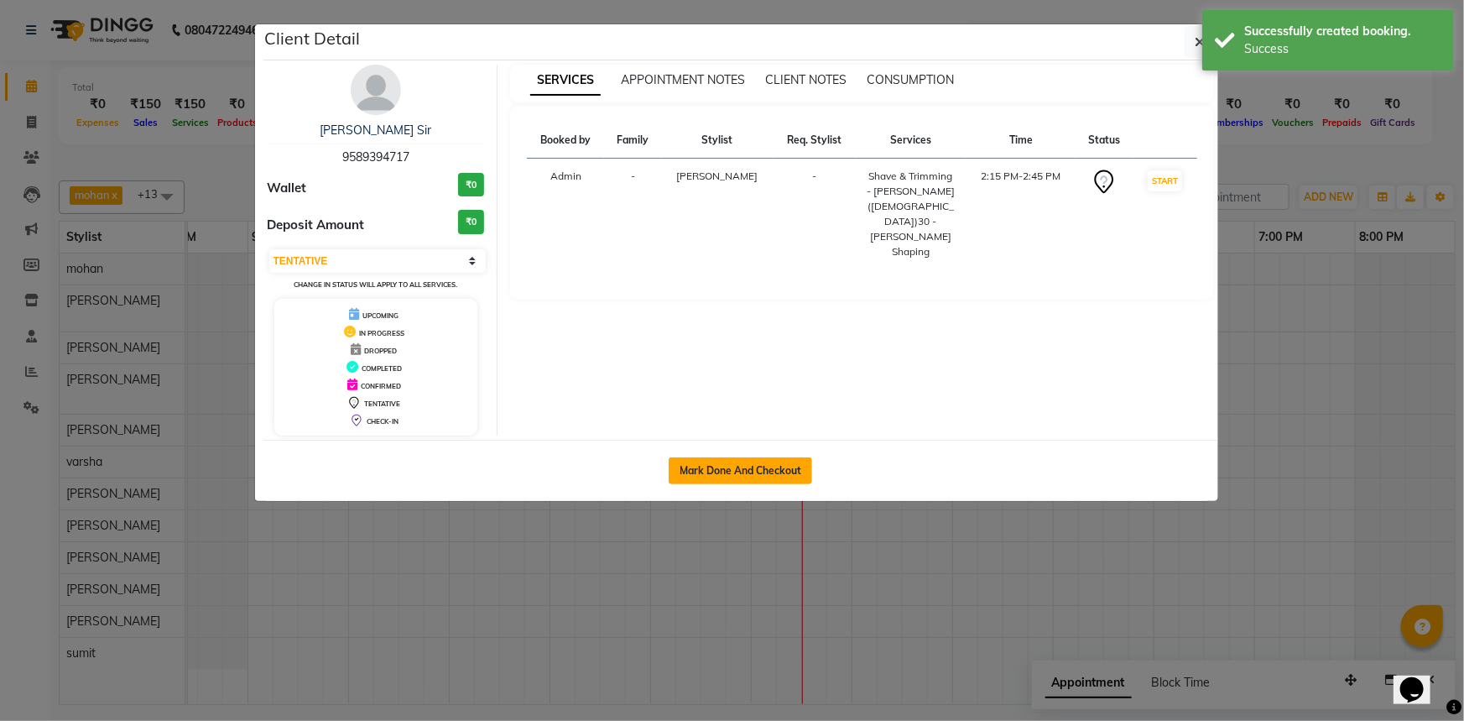
click at [731, 468] on button "Mark Done And Checkout" at bounding box center [740, 470] width 143 height 27
select select "7066"
select select "service"
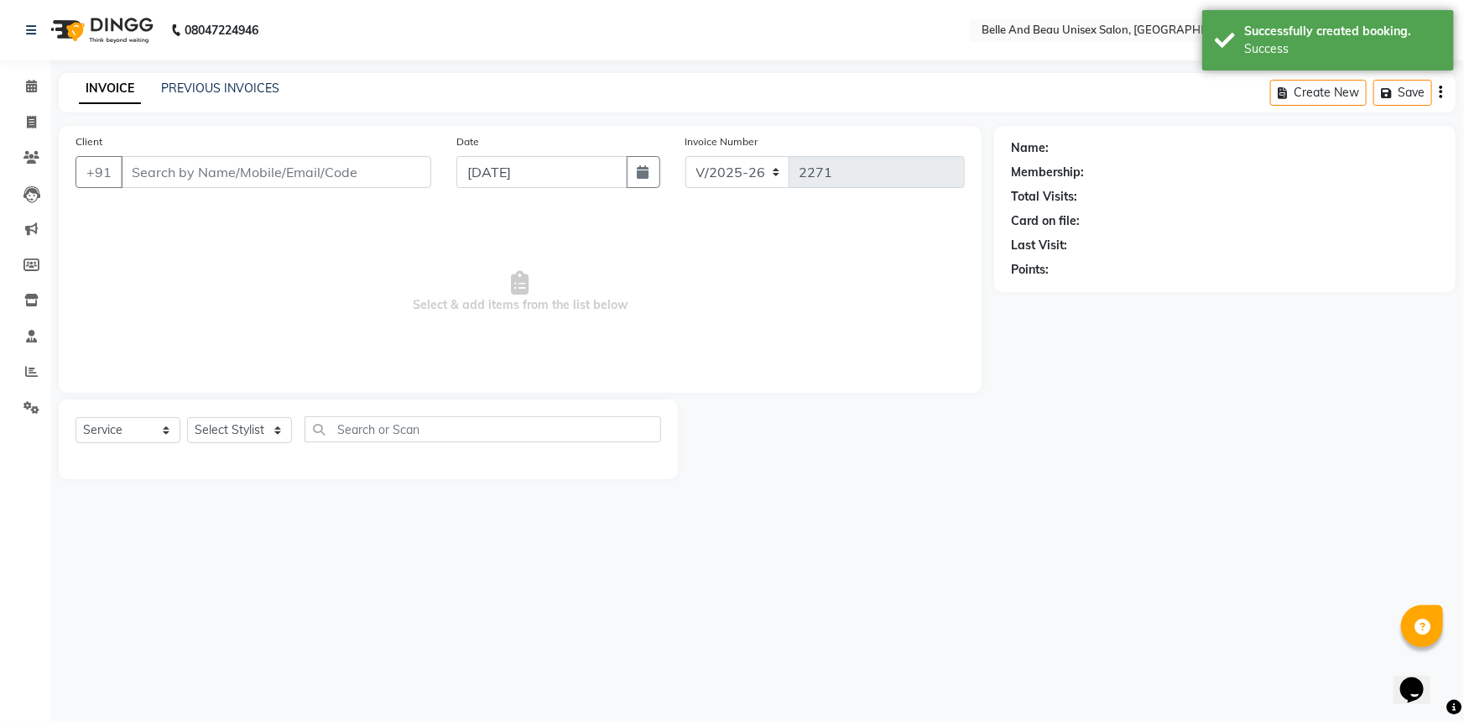
type input "9589394717"
select select "60511"
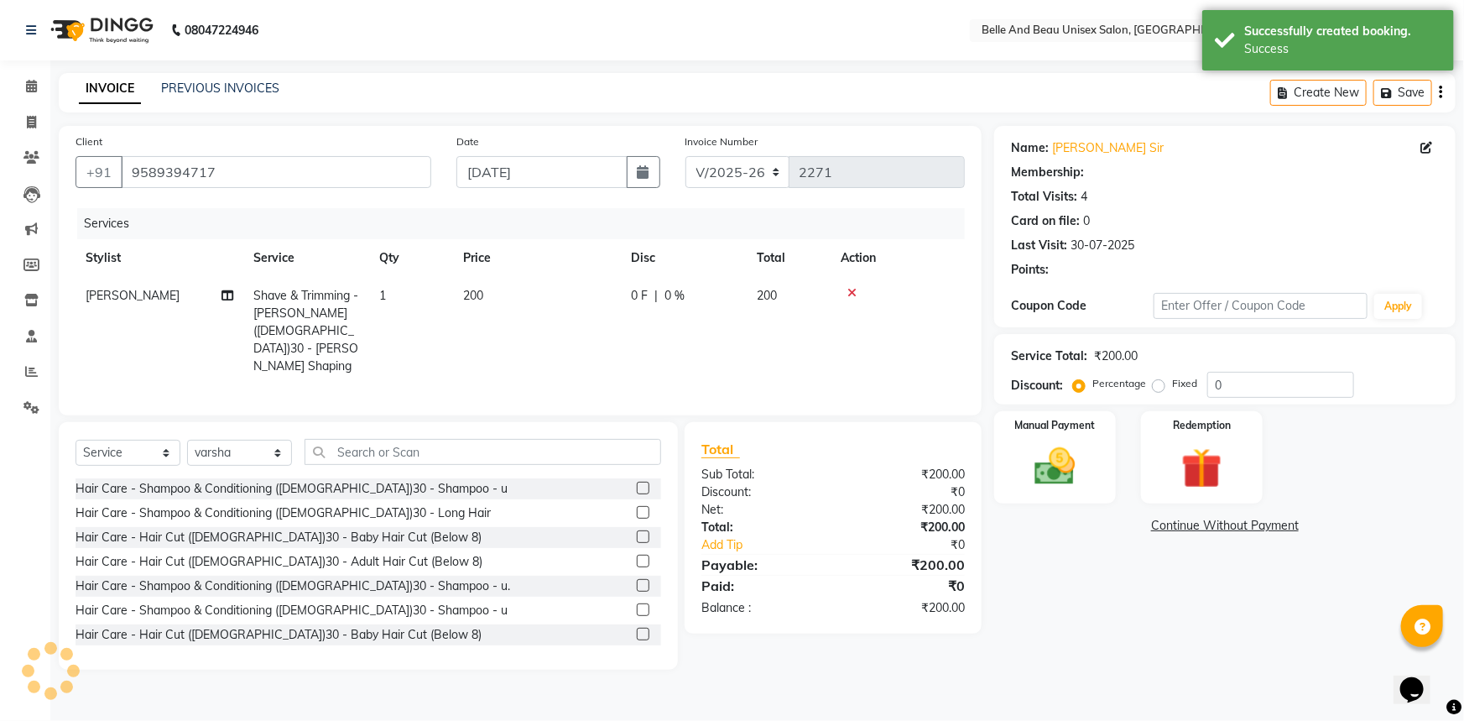
select select "1: Object"
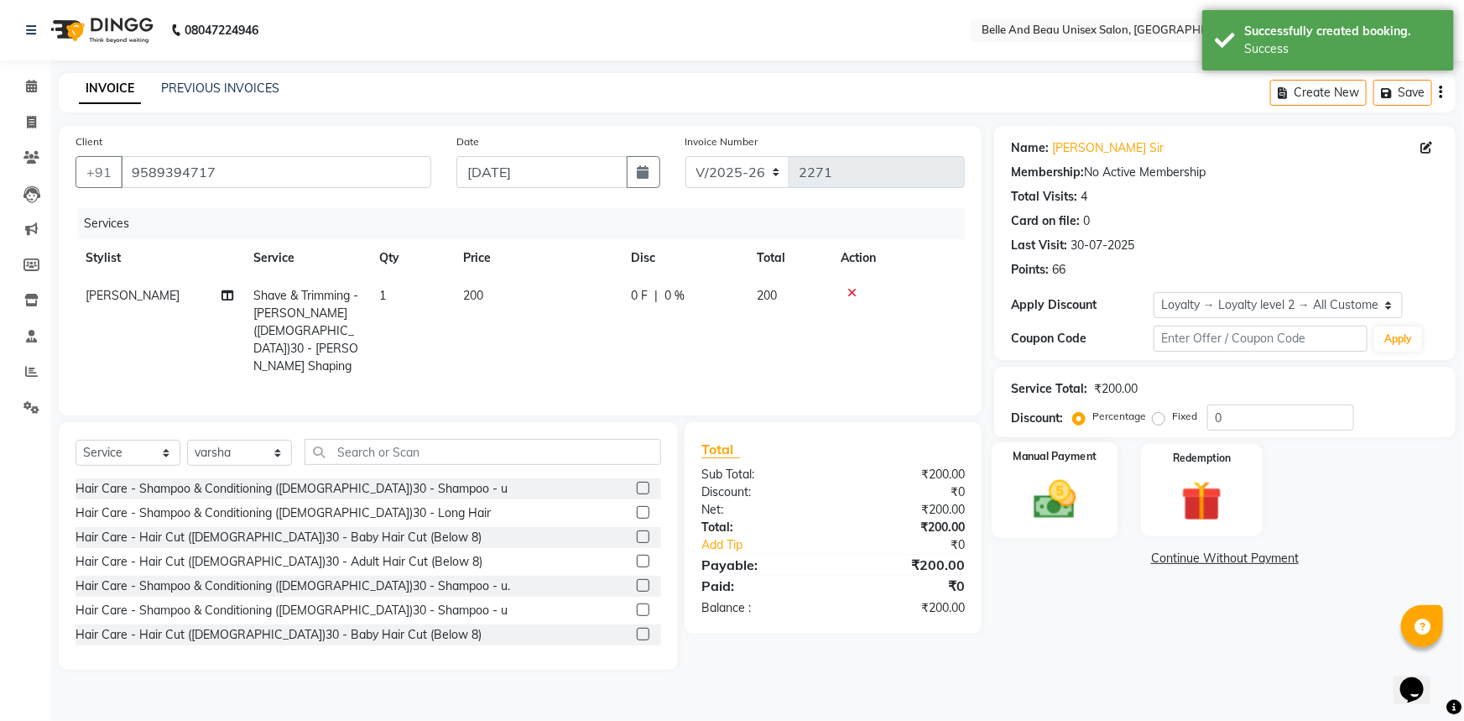
click at [1062, 502] on img at bounding box center [1055, 499] width 69 height 49
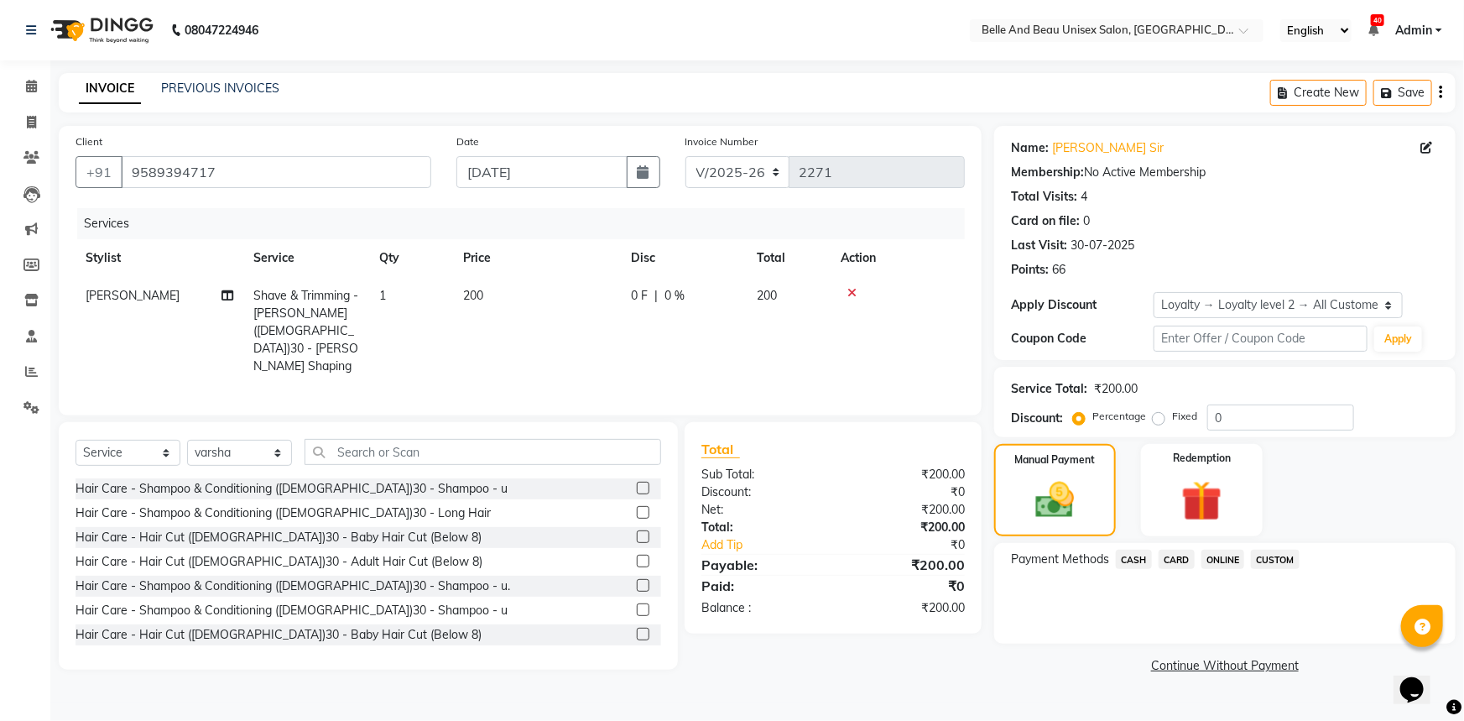
click at [1221, 559] on span "ONLINE" at bounding box center [1223, 558] width 44 height 19
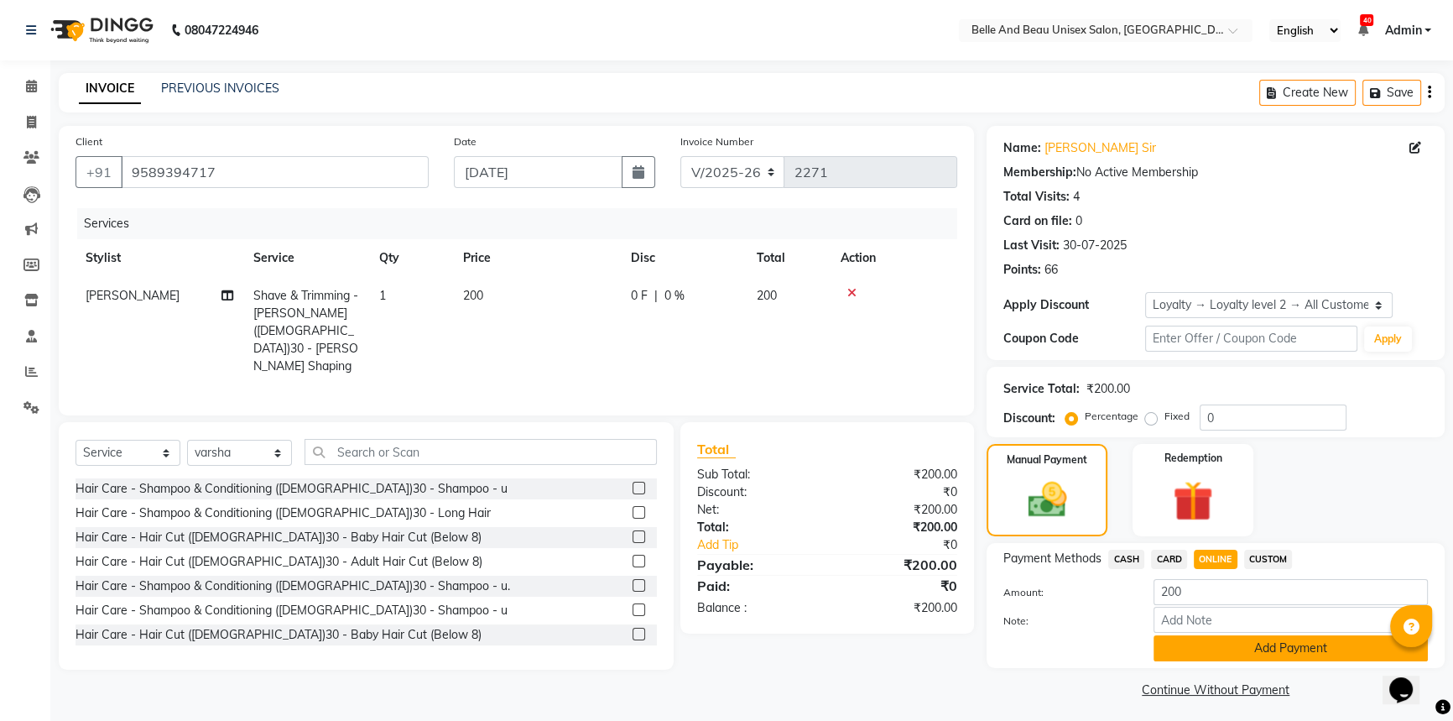
click at [1232, 648] on button "Add Payment" at bounding box center [1290, 648] width 274 height 26
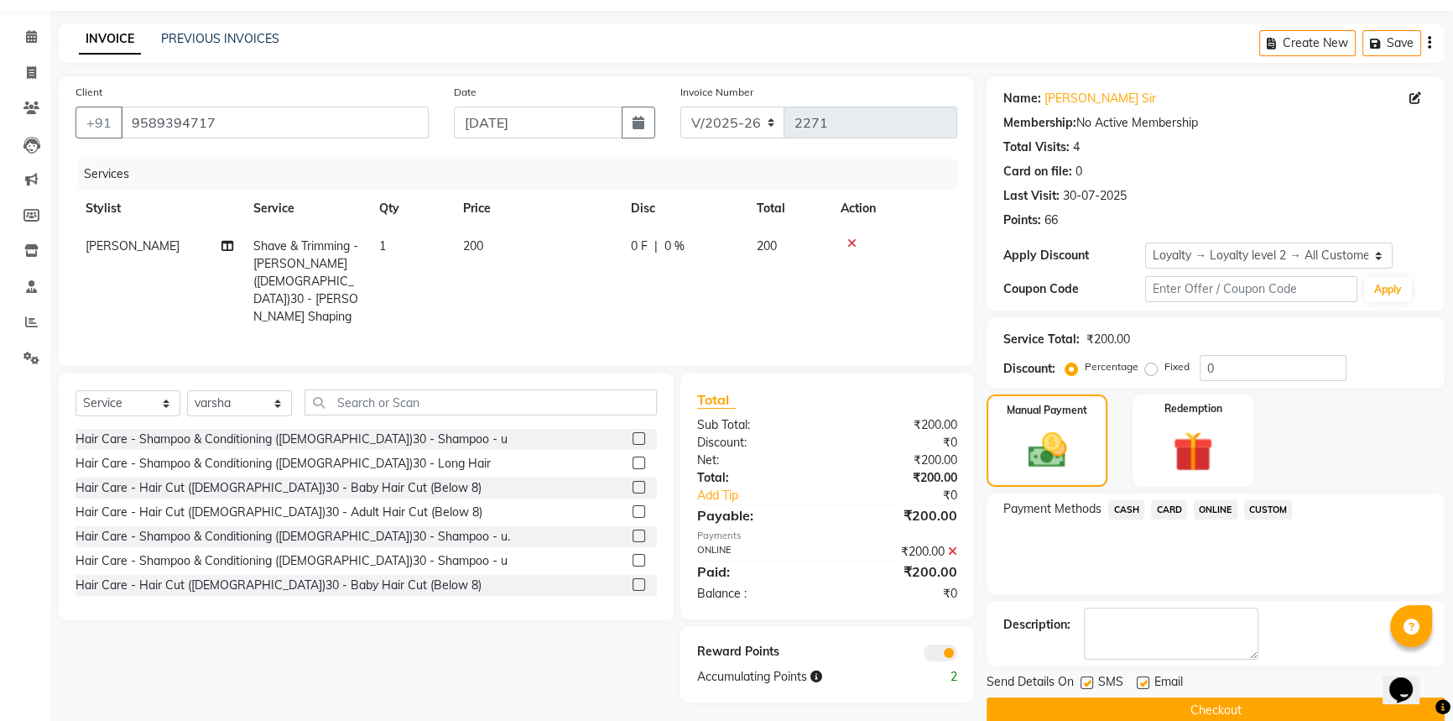
scroll to position [76, 0]
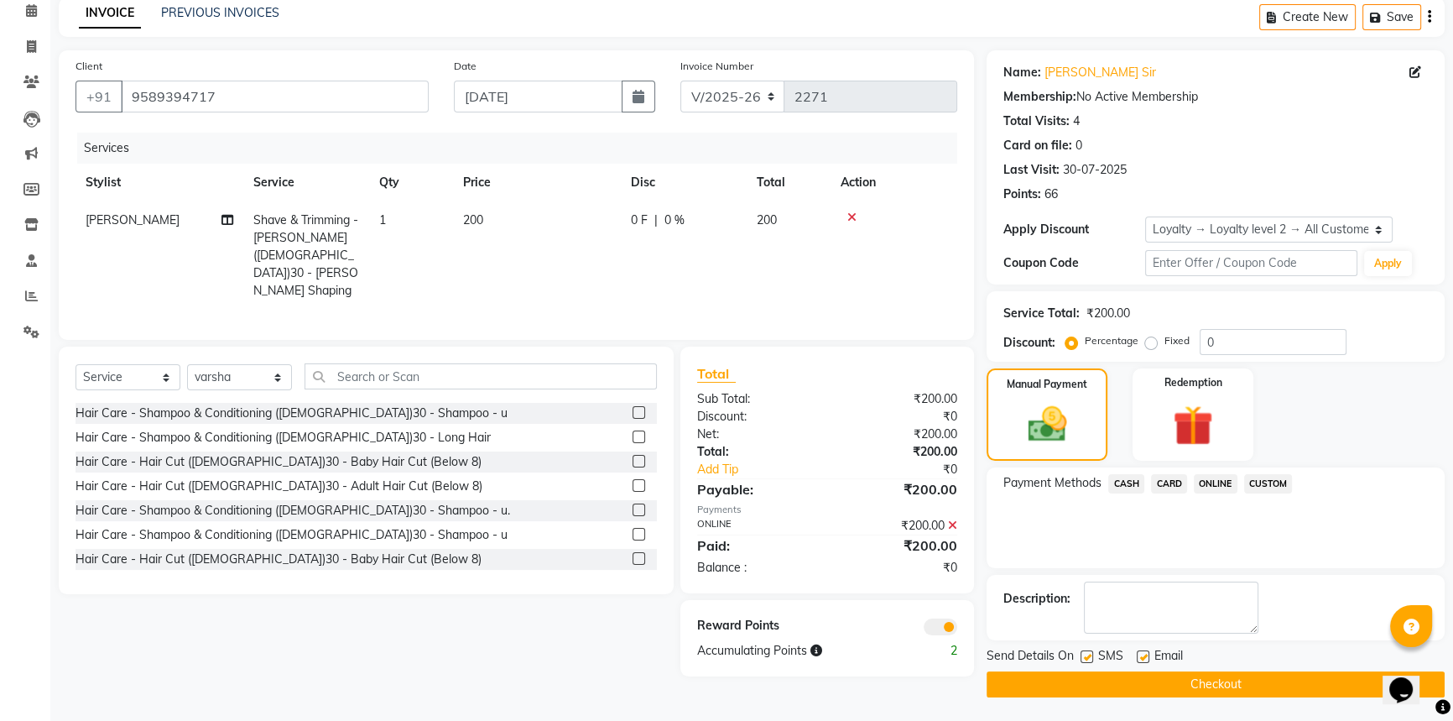
click at [117, 216] on span "[PERSON_NAME]" at bounding box center [133, 219] width 94 height 15
select select "62596"
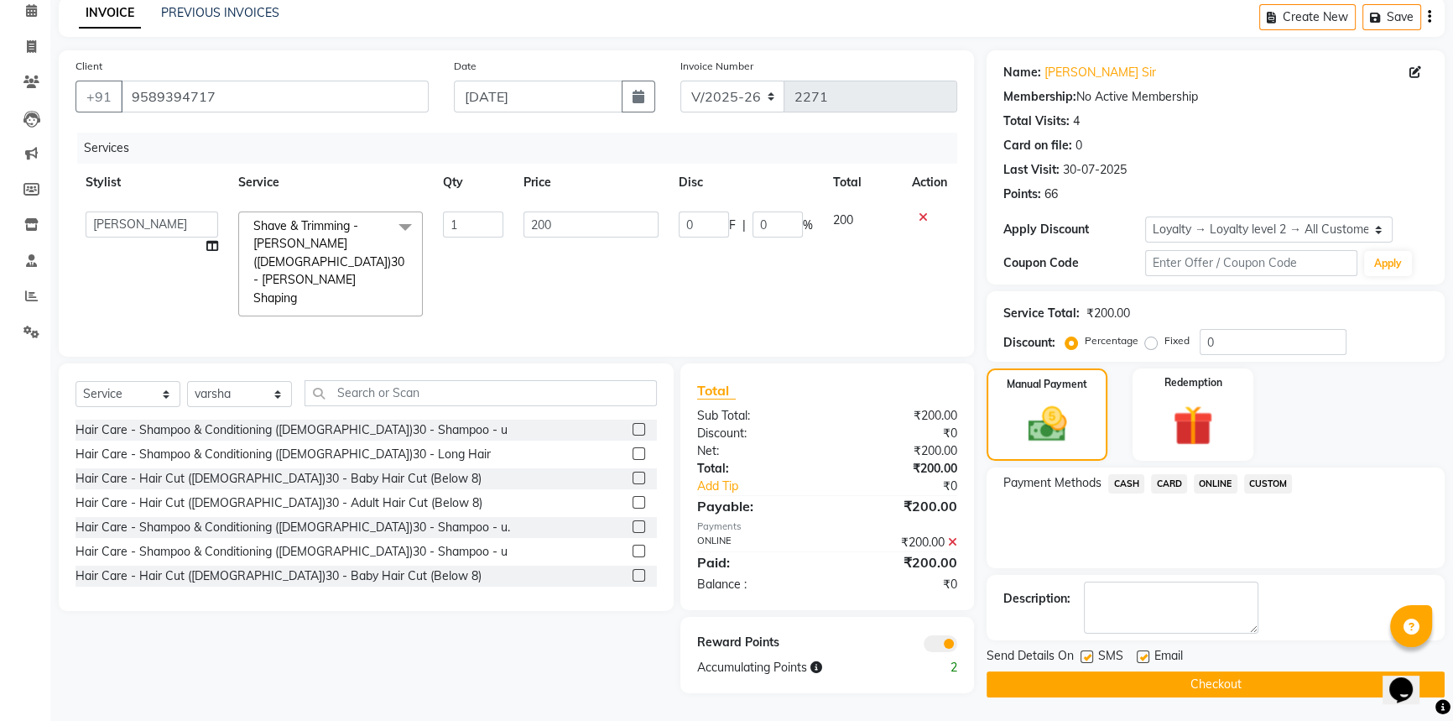
scroll to position [0, 0]
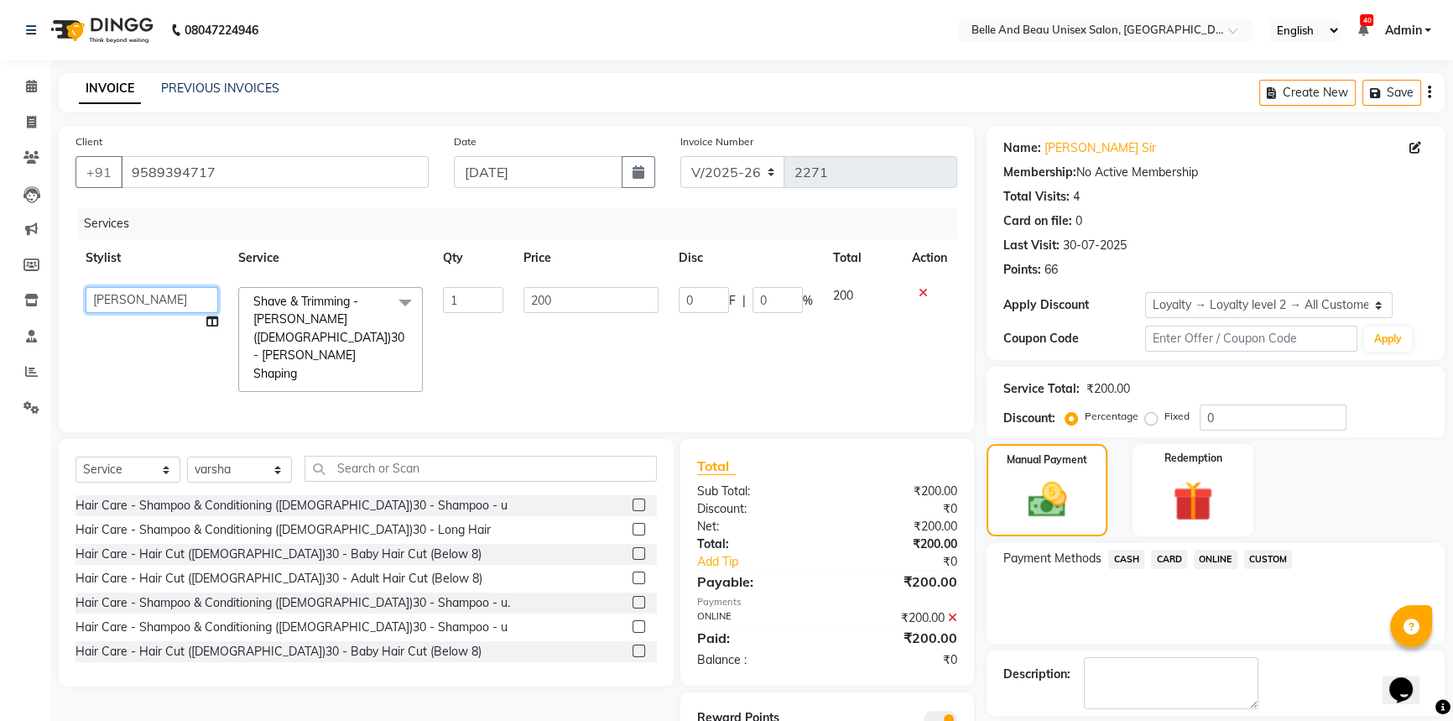
click at [139, 299] on select "[PERSON_NAME] [PERSON_NAME] [PERSON_NAME] [PERSON_NAME] [PERSON_NAME] [PERSON_N…" at bounding box center [152, 300] width 133 height 26
select select "59227"
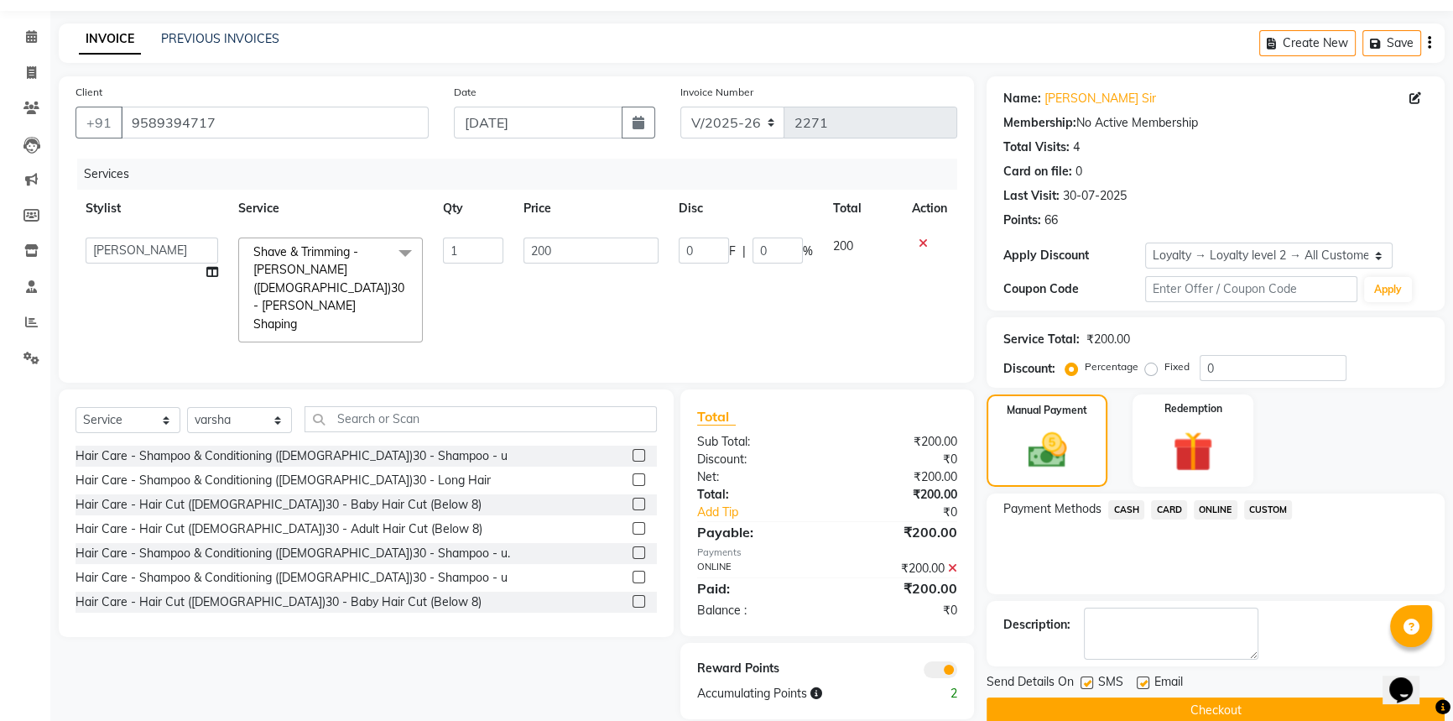
scroll to position [76, 0]
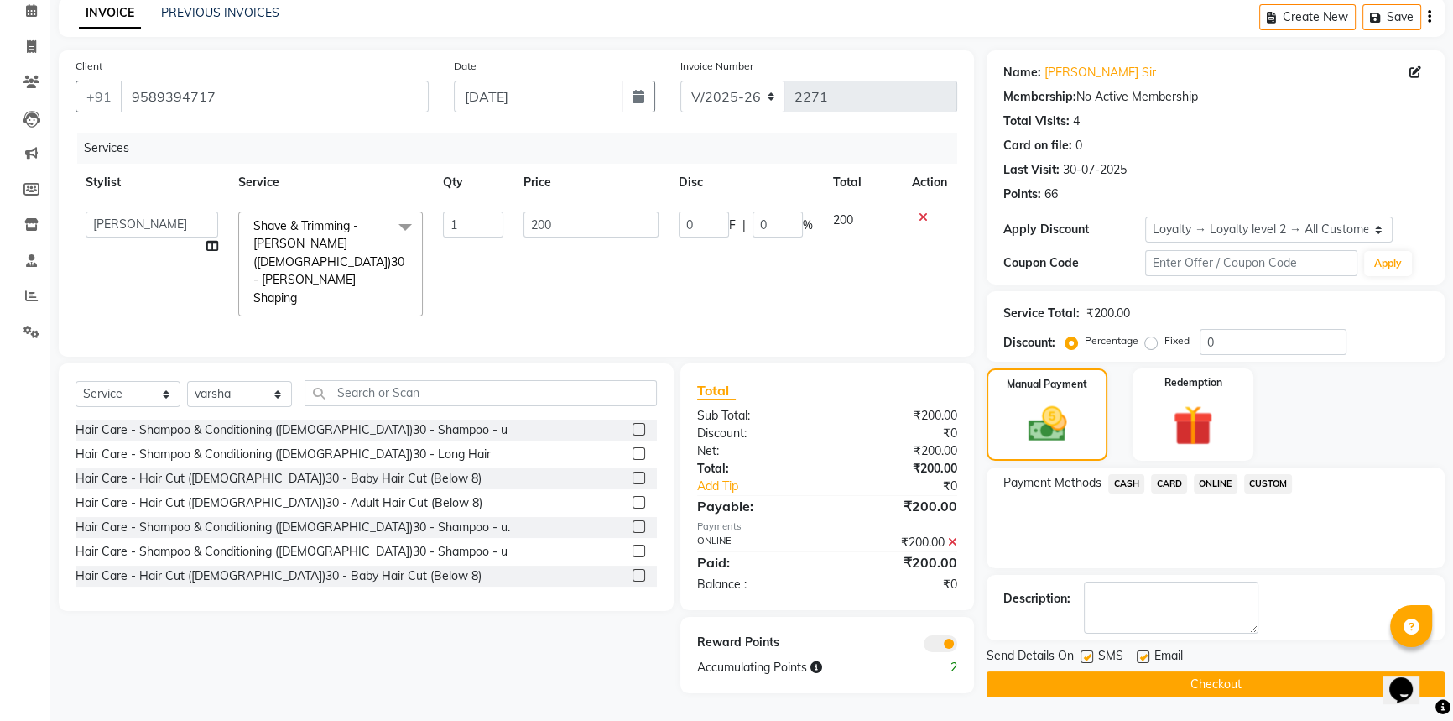
click at [1228, 685] on button "Checkout" at bounding box center [1216, 684] width 458 height 26
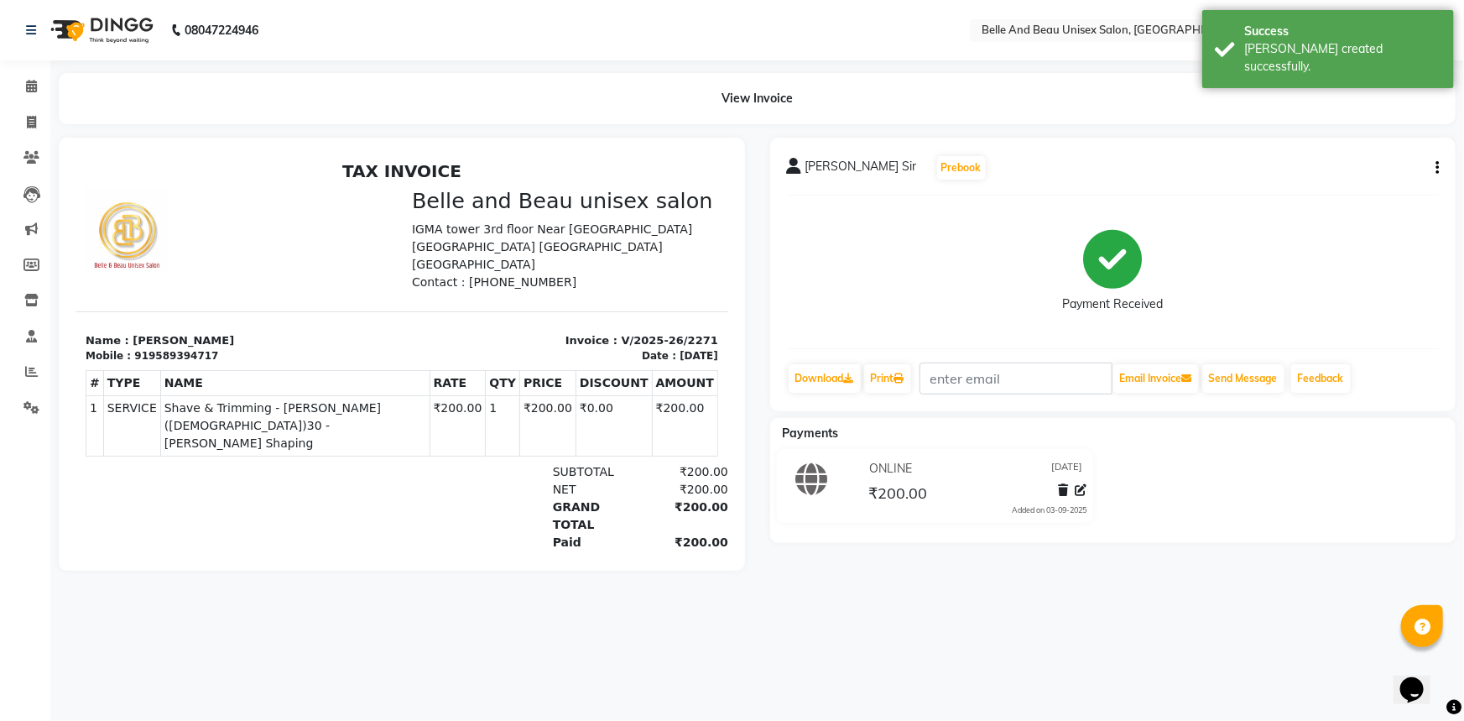
select select "service"
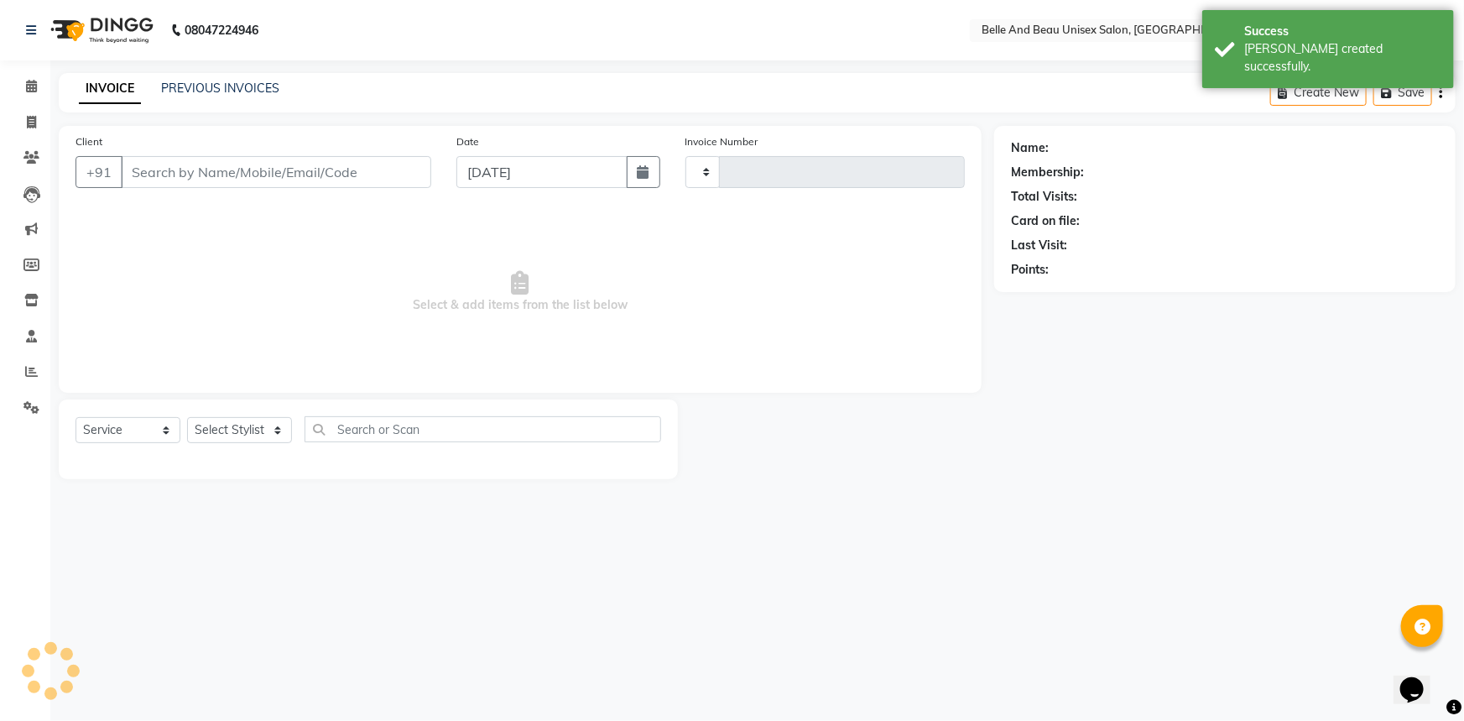
type input "2272"
select select "7066"
type input "9589394717"
select select "60511"
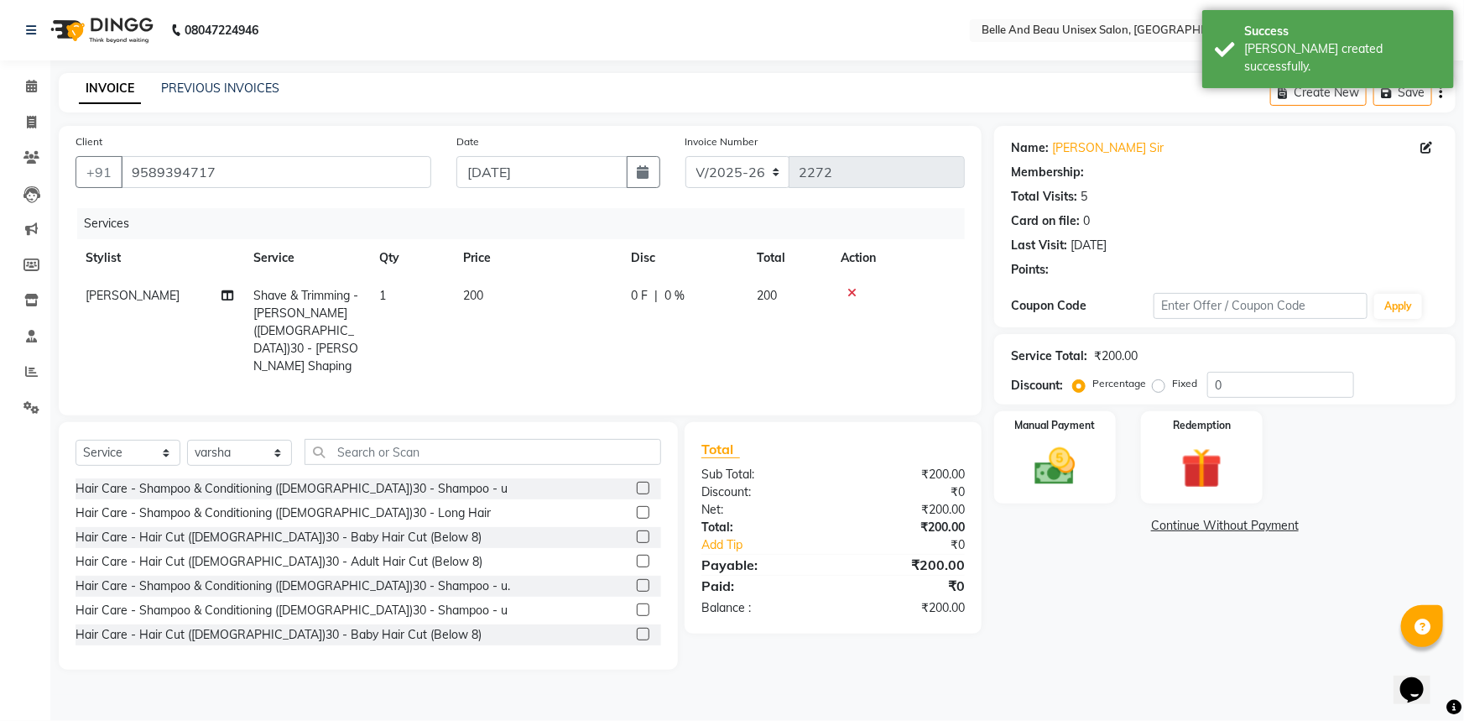
select select "1: Object"
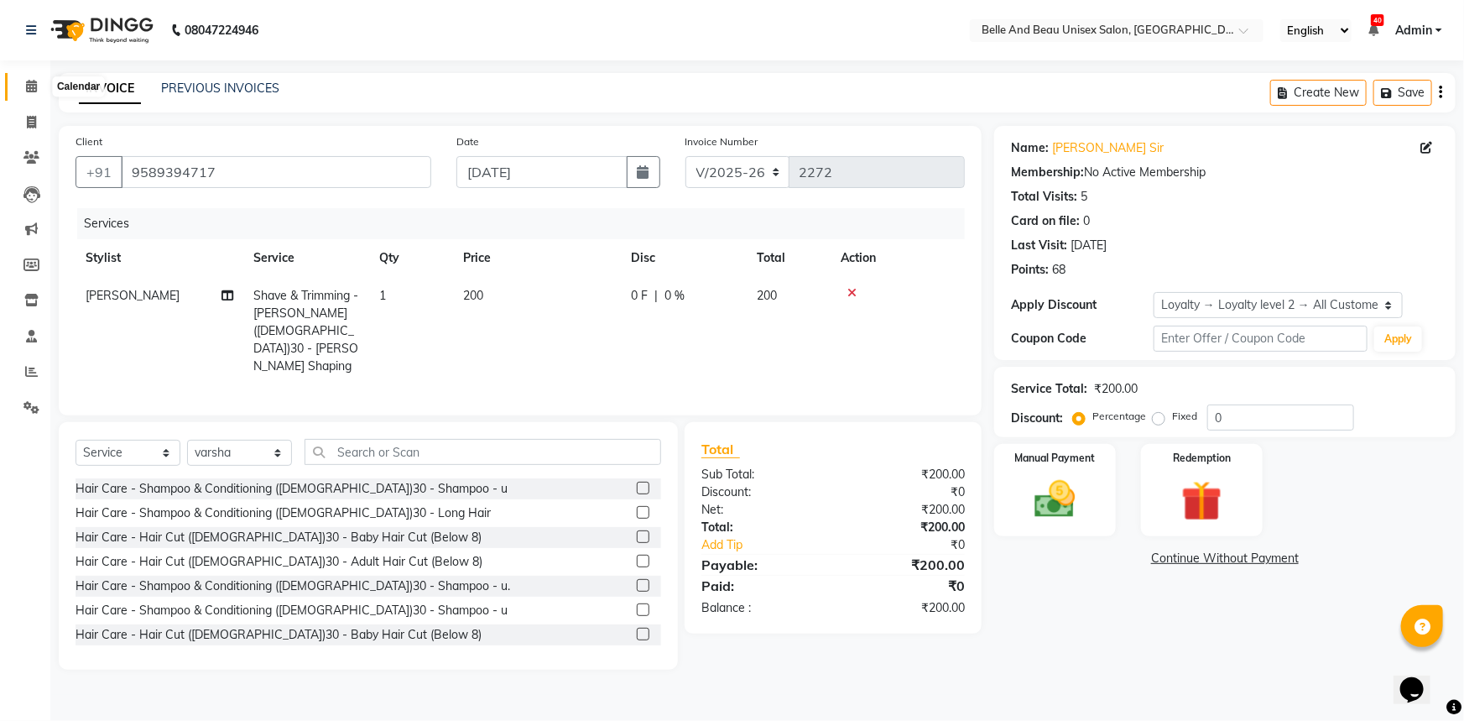
click at [32, 86] on icon at bounding box center [31, 86] width 11 height 13
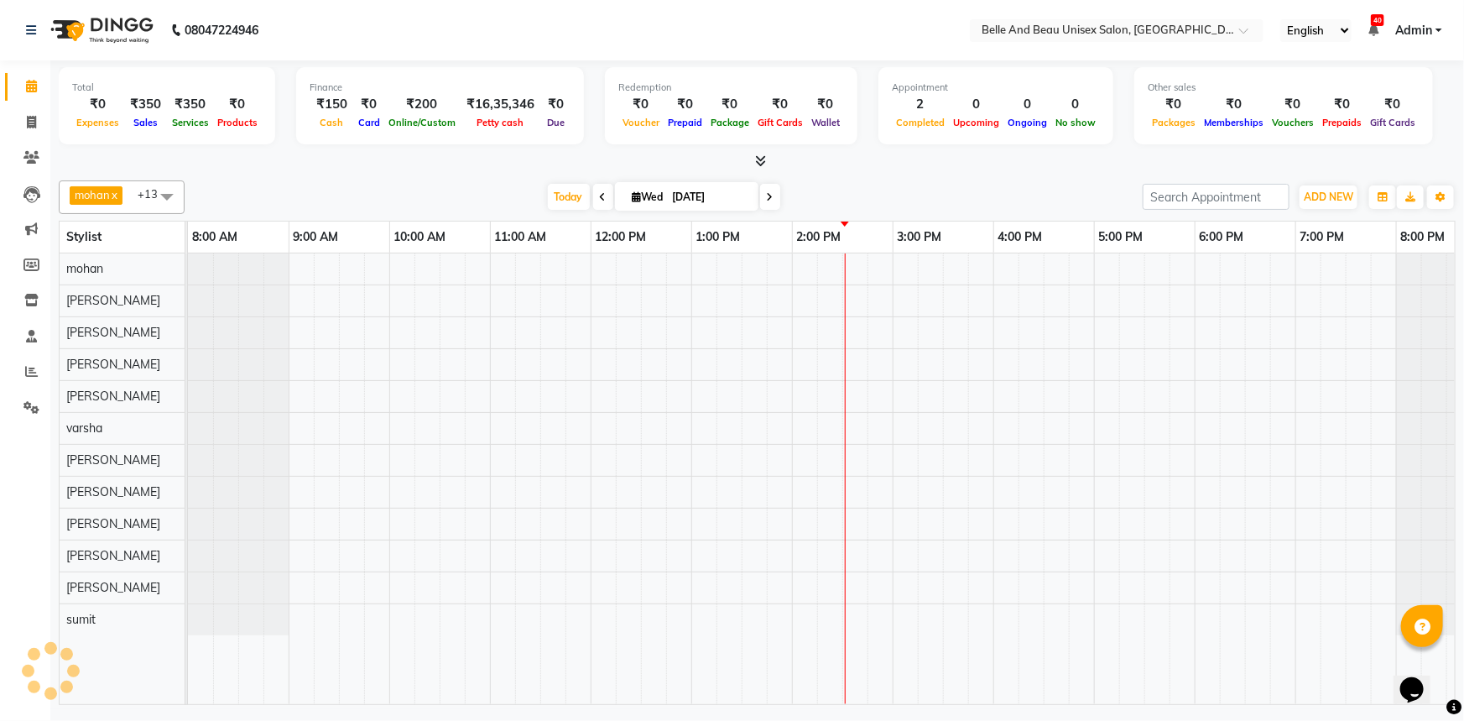
scroll to position [0, 41]
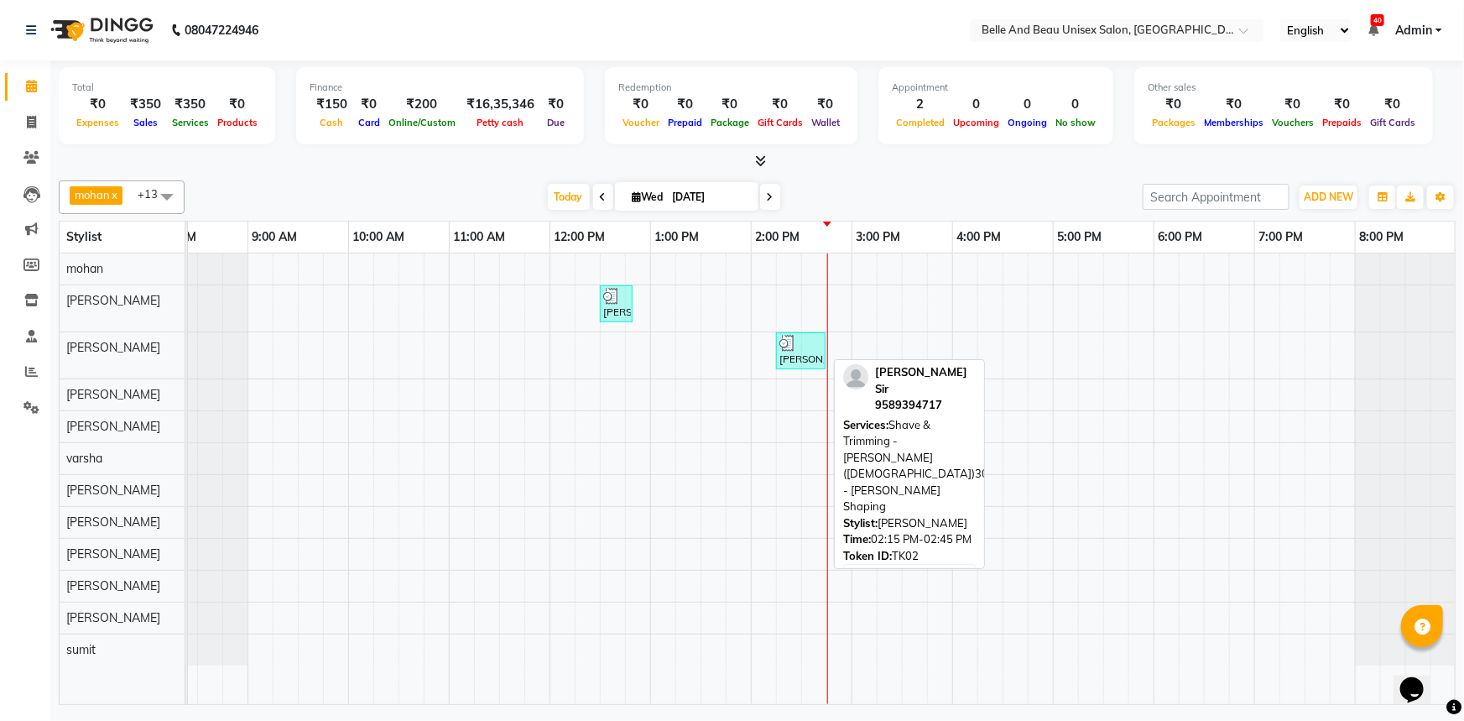
click at [799, 357] on div "[PERSON_NAME] Sir, TK02, 02:15 PM-02:45 PM, Shave & Trimming - [PERSON_NAME] ([…" at bounding box center [801, 351] width 46 height 32
select select "3"
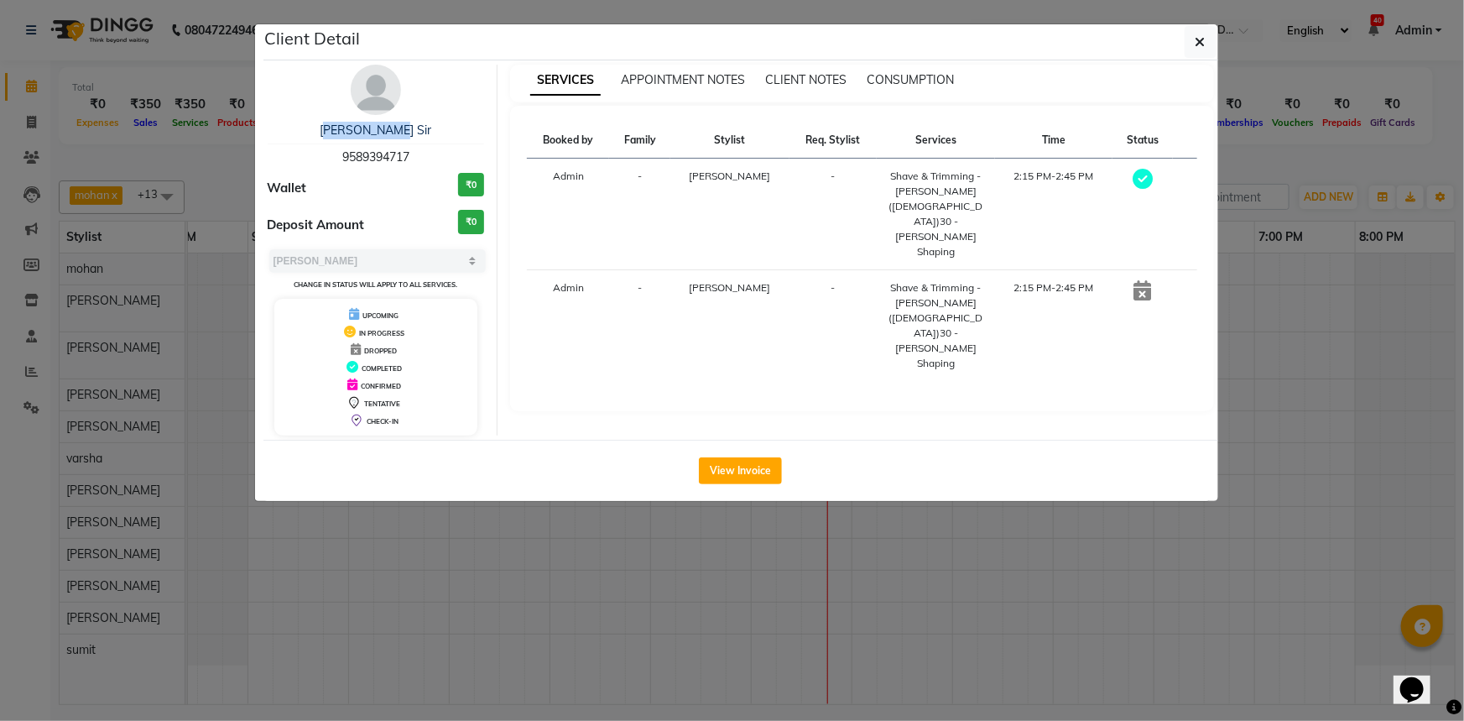
drag, startPoint x: 341, startPoint y: 124, endPoint x: 419, endPoint y: 120, distance: 77.3
click at [419, 120] on div "Rishabh Sir 9589394717 Wallet ₹0 Deposit Amount ₹0 Select MARK DONE UPCOMING Ch…" at bounding box center [376, 250] width 243 height 371
copy link "[PERSON_NAME] Sir"
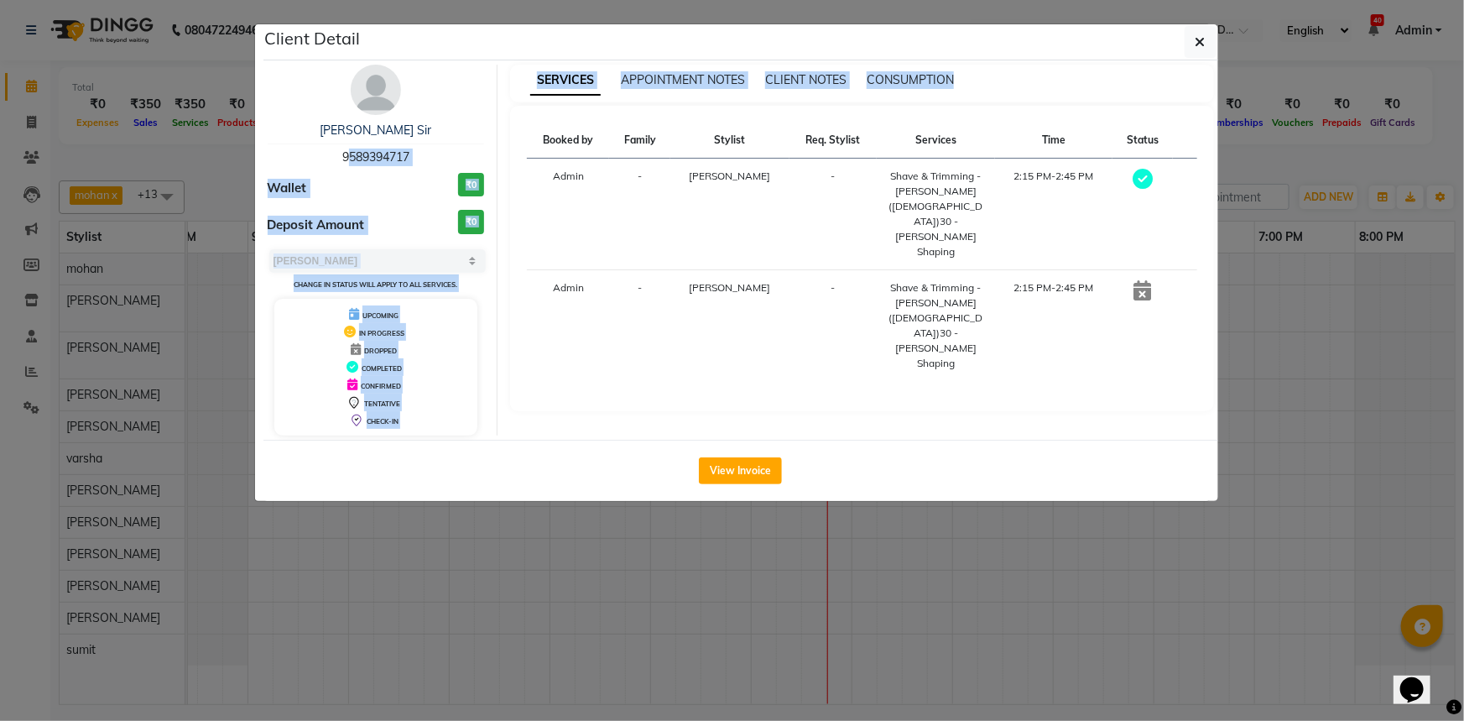
drag, startPoint x: 336, startPoint y: 151, endPoint x: 498, endPoint y: 154, distance: 161.9
click at [498, 154] on div "Rishabh Sir 9589394717 Wallet ₹0 Deposit Amount ₹0 Select MARK DONE UPCOMING Ch…" at bounding box center [740, 250] width 971 height 371
click at [424, 170] on div "Rishabh Sir 9589394717 Wallet ₹0 Deposit Amount ₹0 Select MARK DONE UPCOMING Ch…" at bounding box center [376, 250] width 243 height 371
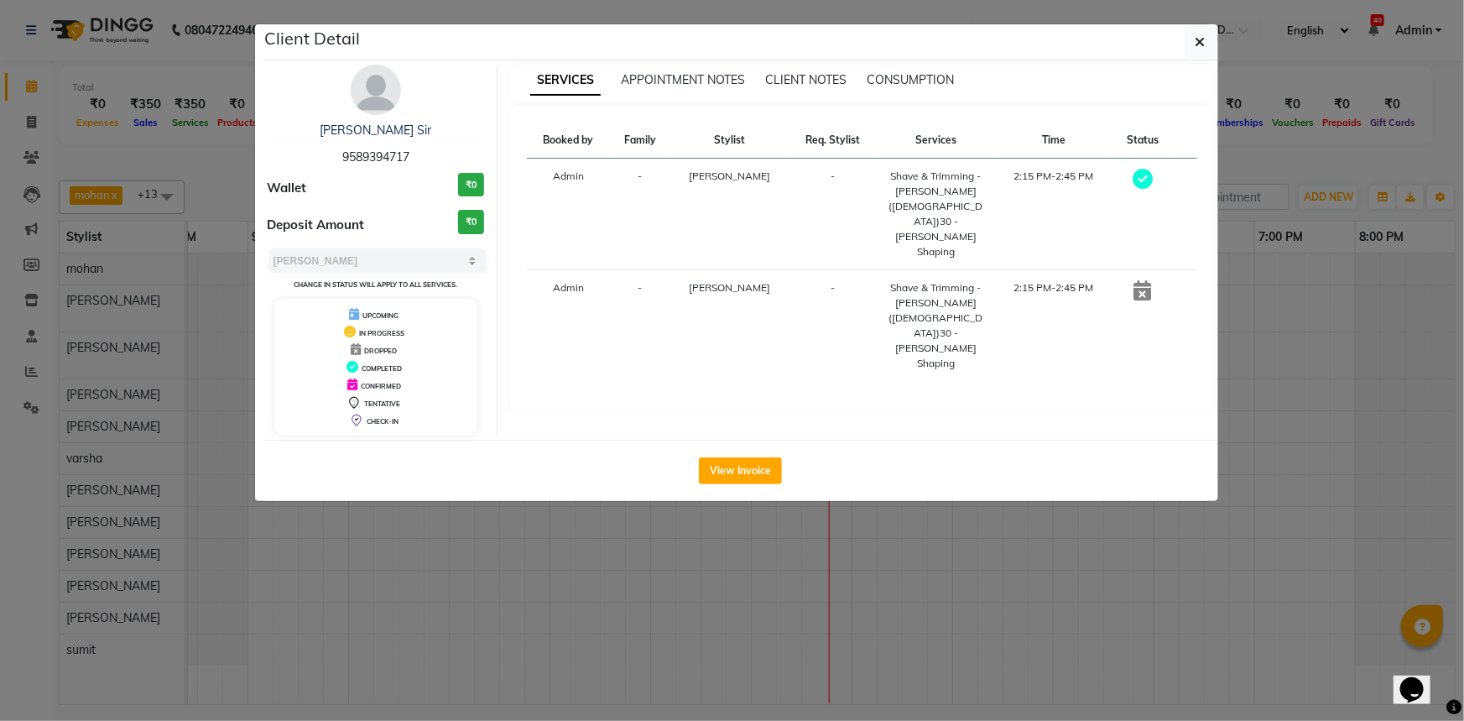
drag, startPoint x: 336, startPoint y: 149, endPoint x: 430, endPoint y: 154, distance: 93.2
click at [430, 154] on div "Rishabh Sir 9589394717" at bounding box center [376, 144] width 217 height 44
copy span "9589394717"
click at [1204, 39] on icon "button" at bounding box center [1200, 41] width 10 height 13
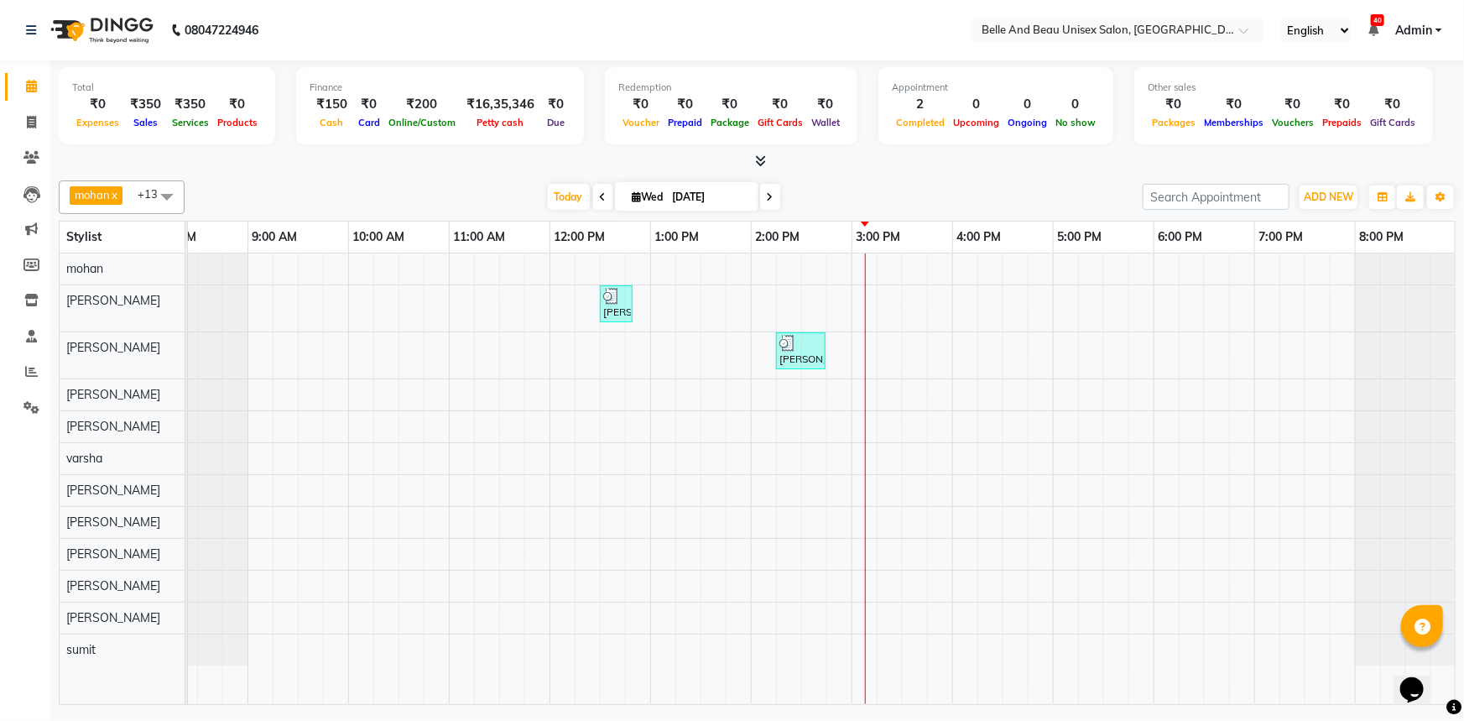
click at [362, 466] on div "palki goyanka, TK01, 12:30 PM-12:50 PM, Threading - Upper Lip (Female)30 - Uppe…" at bounding box center [801, 478] width 1309 height 450
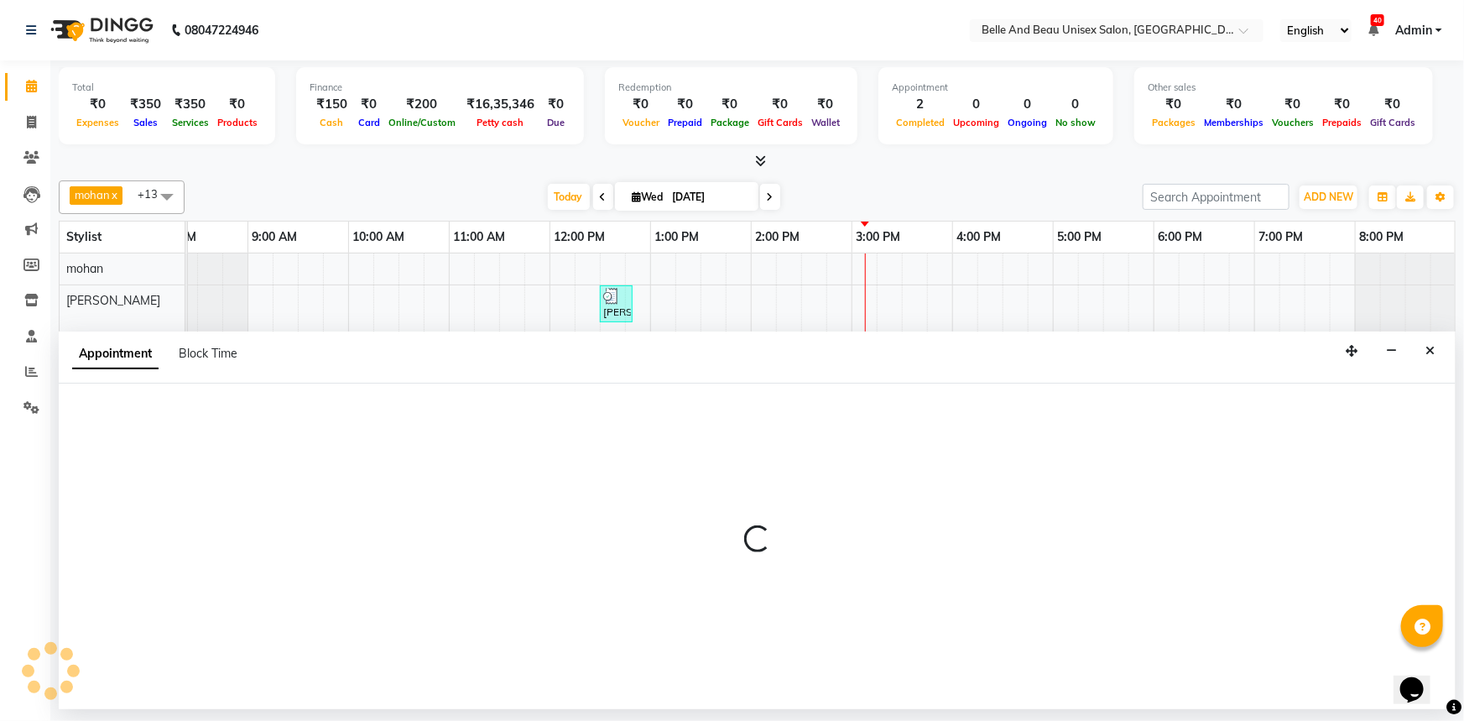
select select "60511"
select select "600"
select select "tentative"
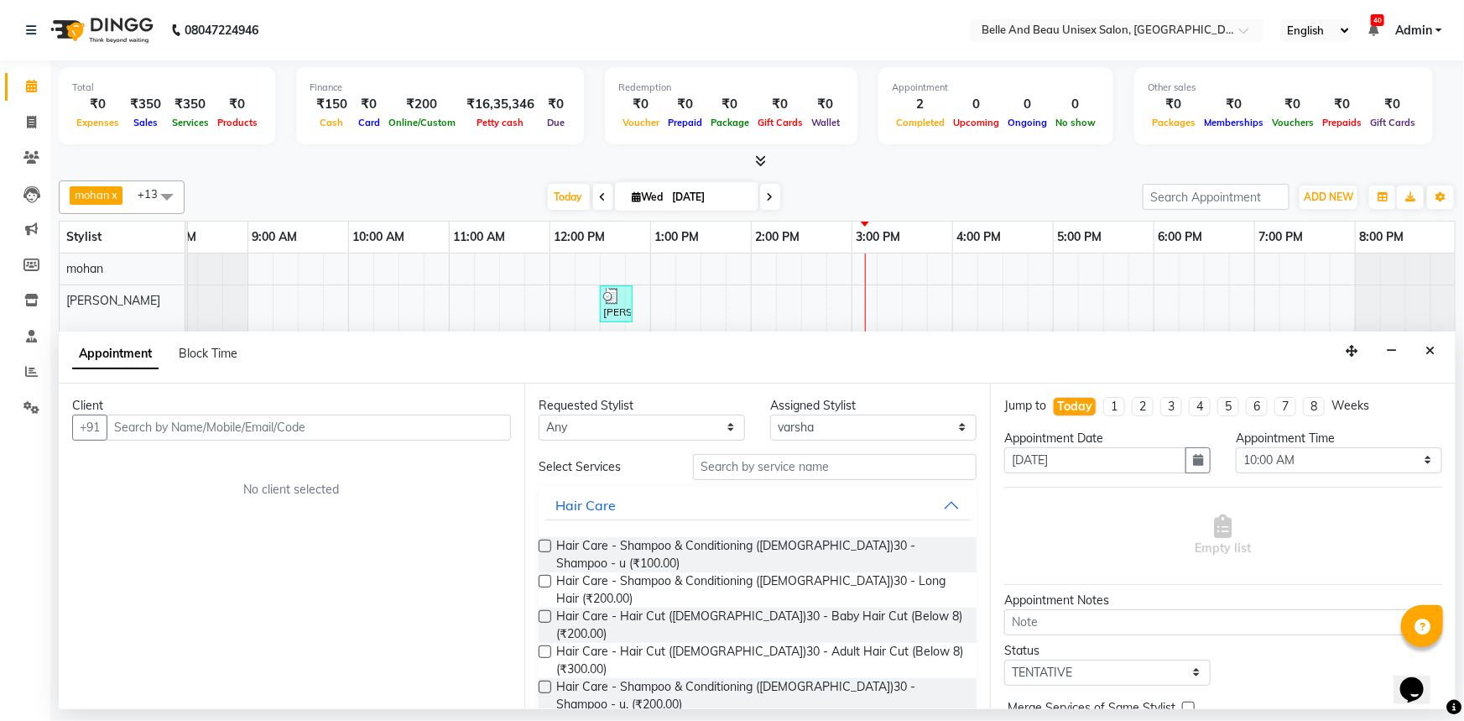
click at [187, 427] on input "text" at bounding box center [309, 427] width 404 height 26
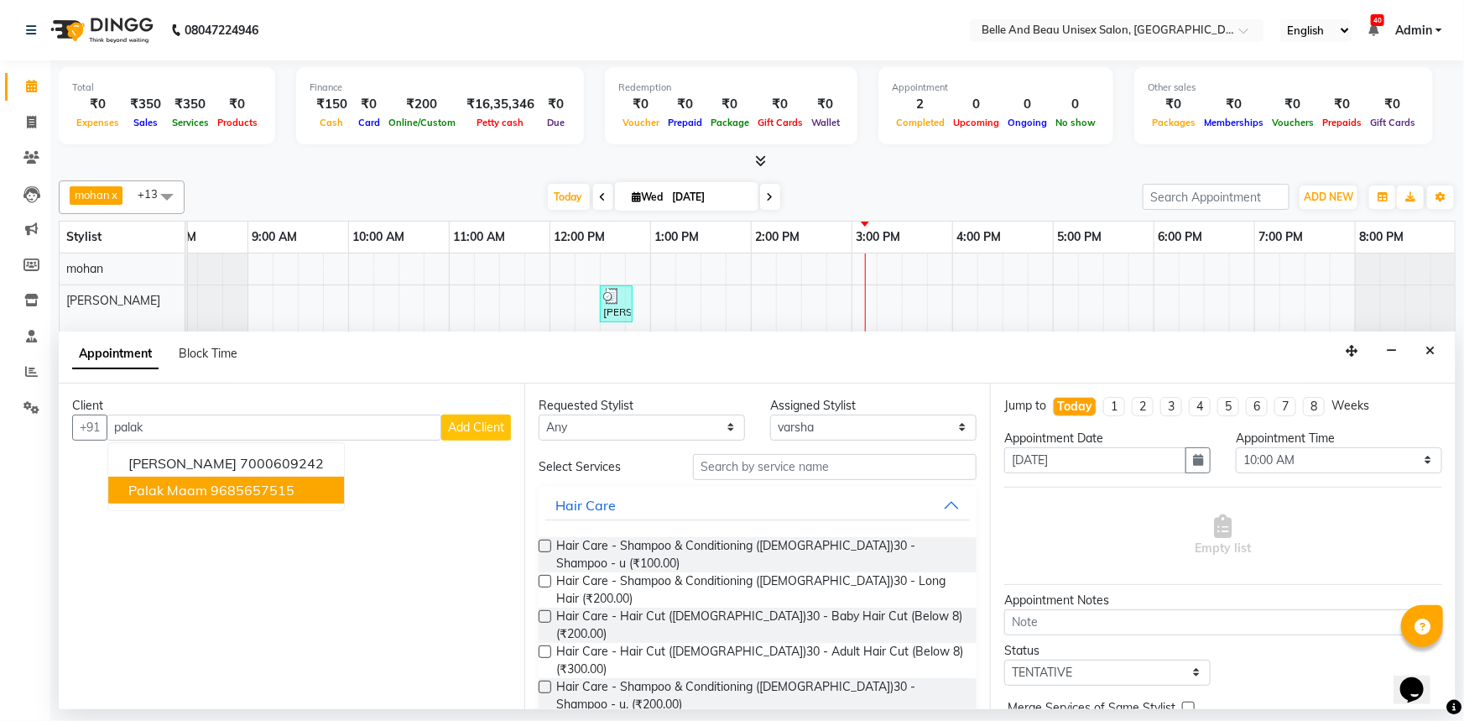
click at [232, 492] on ngb-highlight "9685657515" at bounding box center [253, 490] width 84 height 17
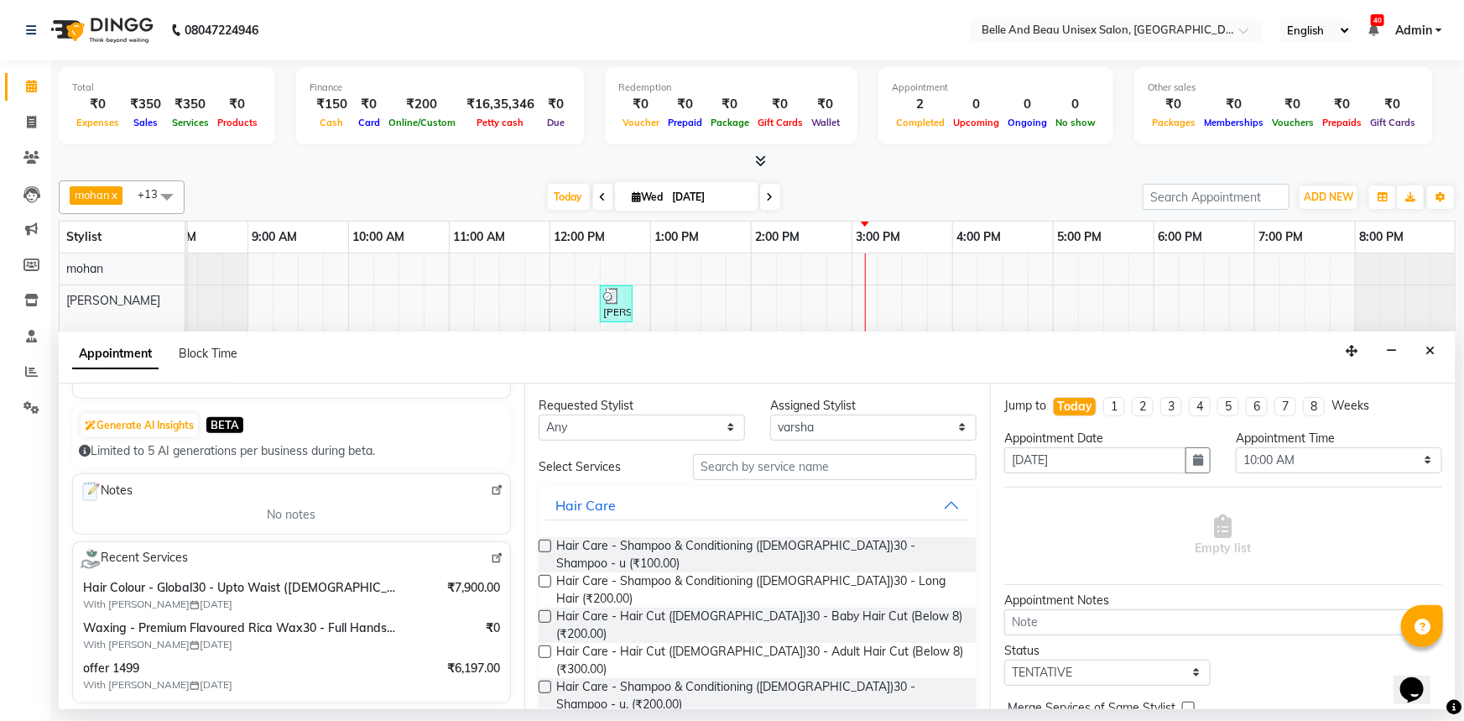
scroll to position [152, 0]
type input "9685657515"
click at [1425, 341] on button "Close" at bounding box center [1430, 351] width 24 height 26
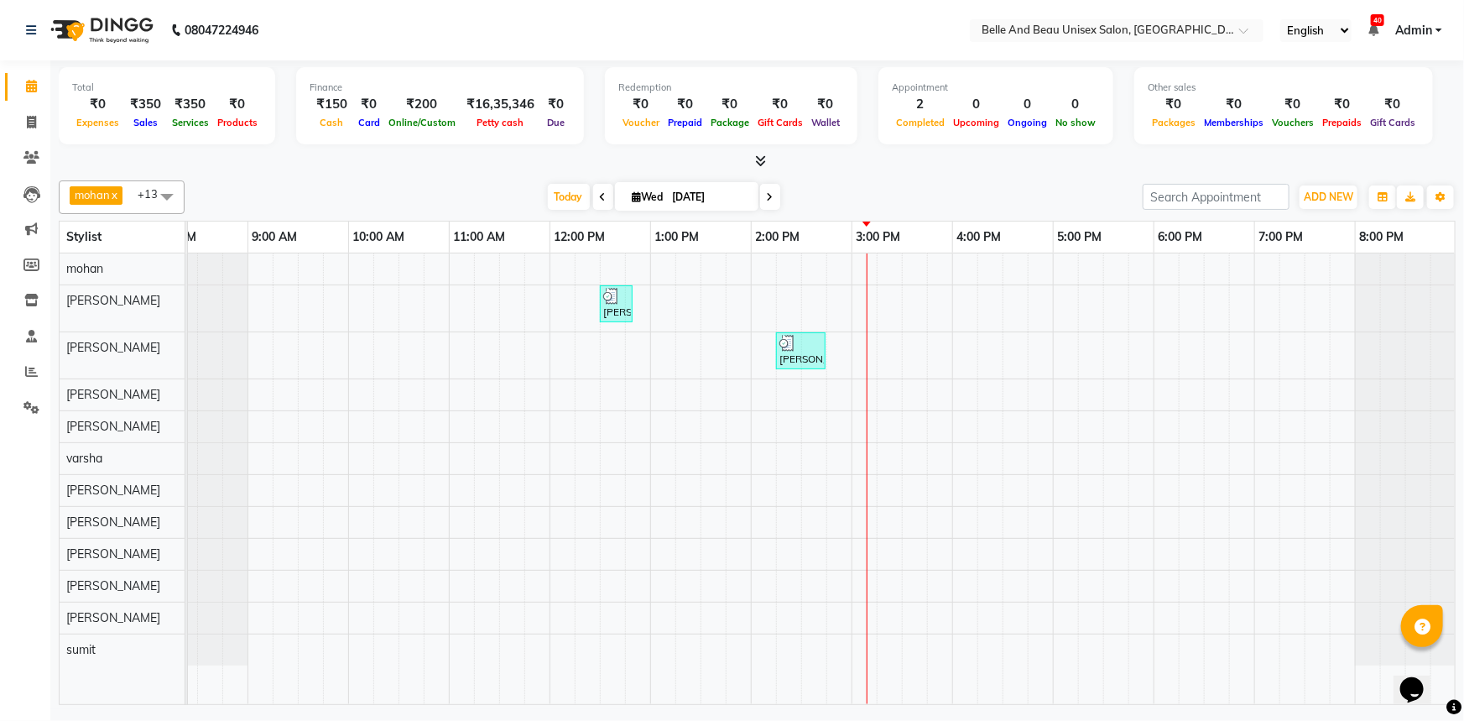
click at [763, 276] on div "palki goyanka, TK01, 12:30 PM-12:50 PM, Threading - Upper Lip (Female)30 - Uppe…" at bounding box center [801, 478] width 1309 height 450
select select "65137"
select select "tentative"
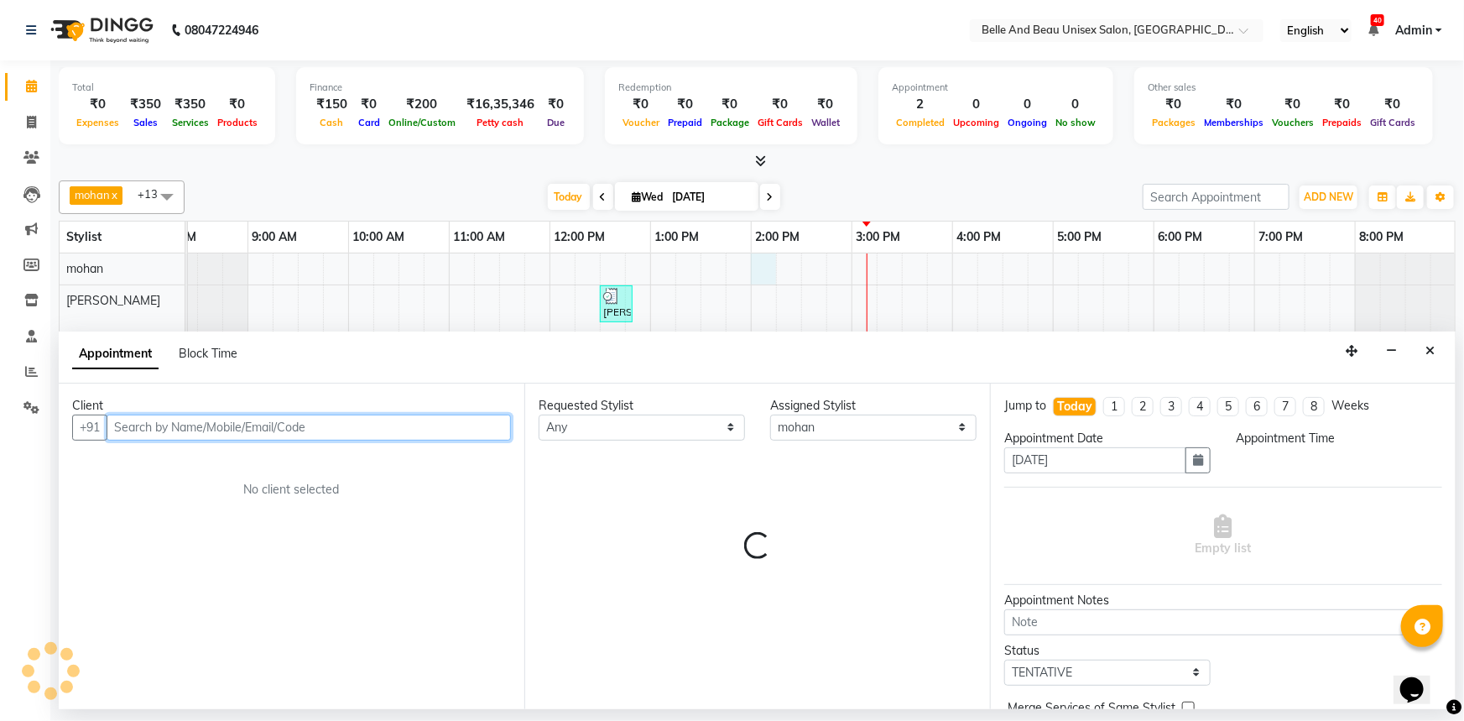
select select "840"
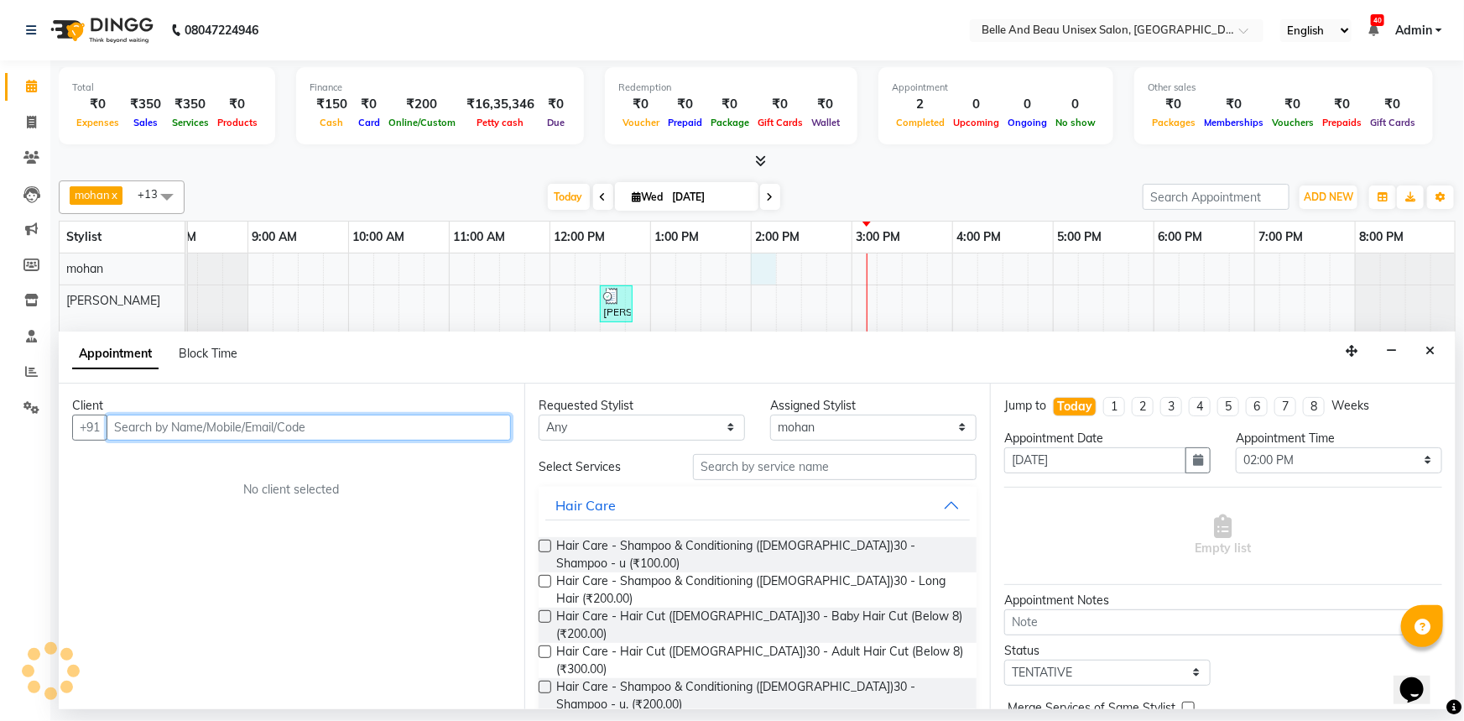
click at [263, 434] on input "text" at bounding box center [309, 427] width 404 height 26
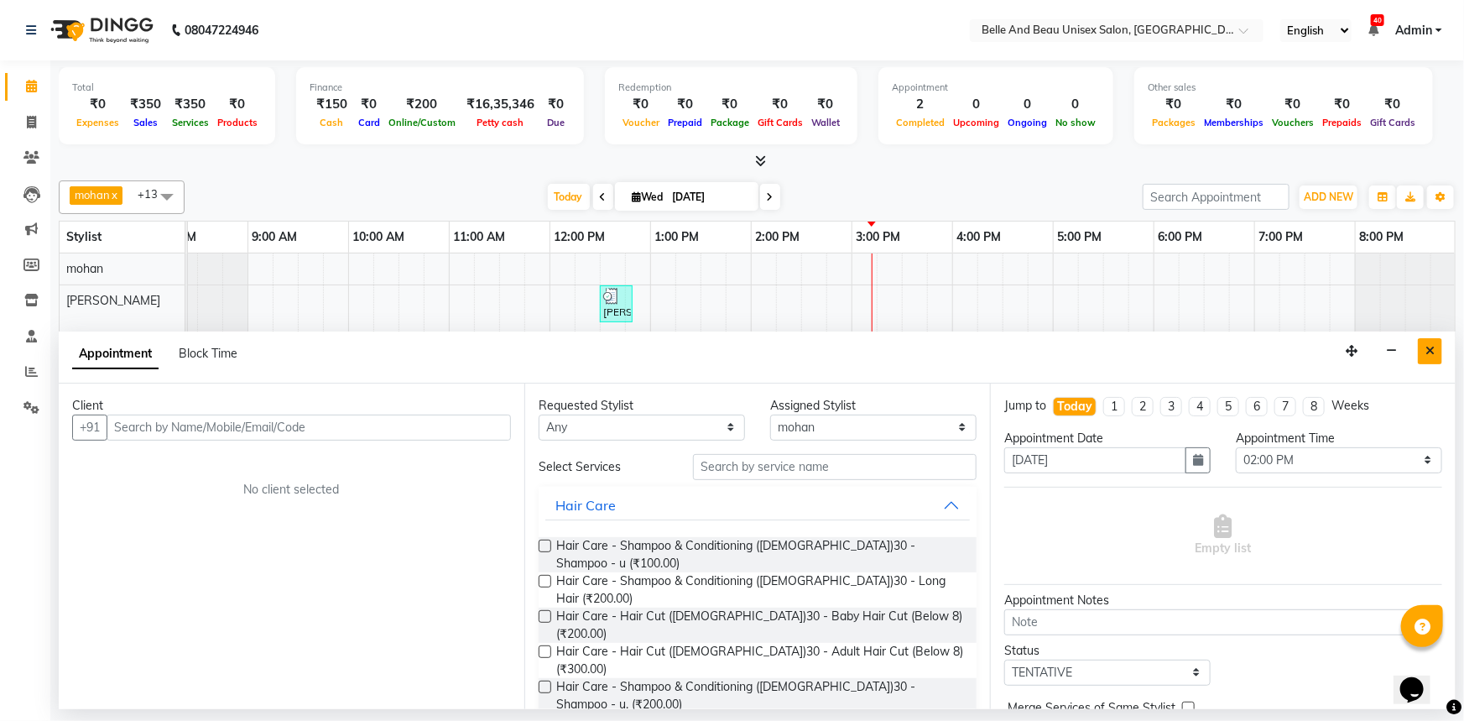
click at [1427, 360] on button "Close" at bounding box center [1430, 351] width 24 height 26
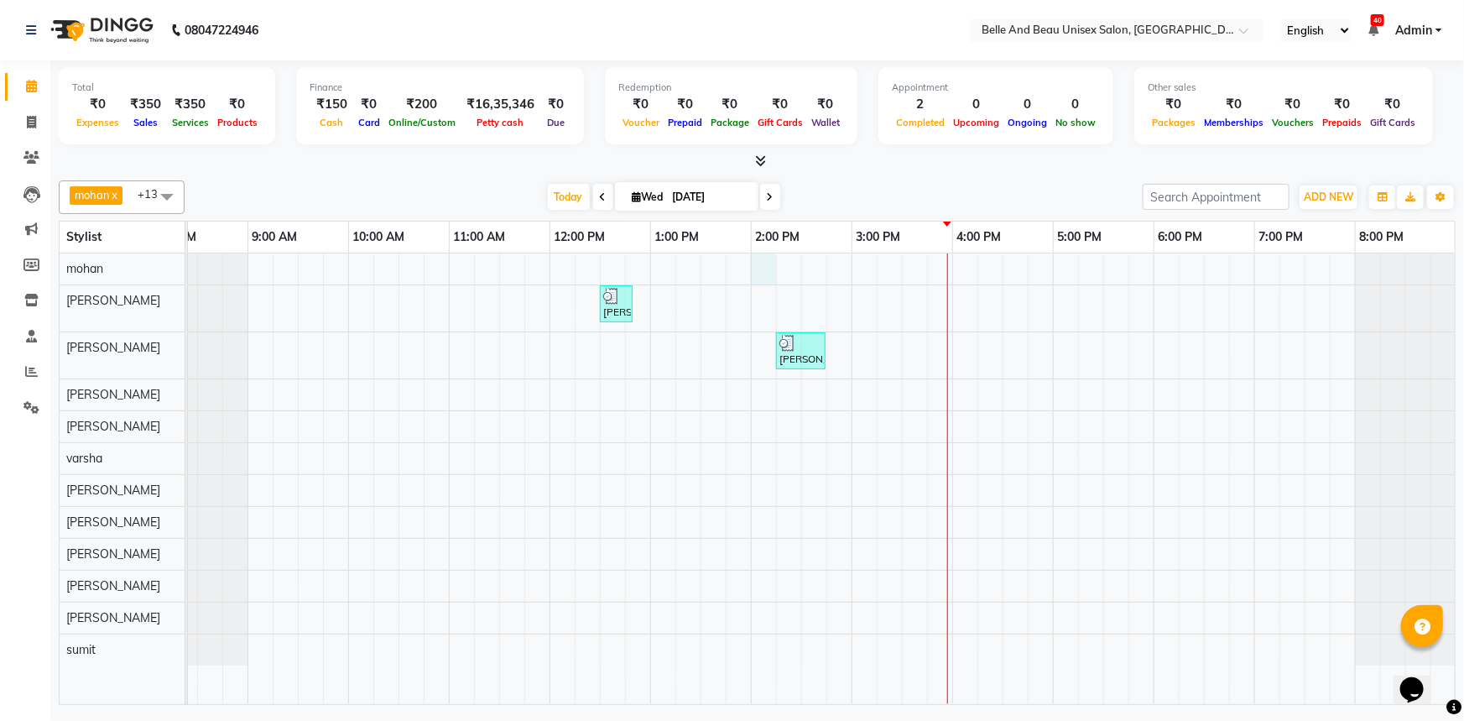
click at [769, 267] on div "palki goyanka, TK01, 12:30 PM-12:50 PM, Threading - Upper Lip (Female)30 - Uppe…" at bounding box center [801, 478] width 1309 height 450
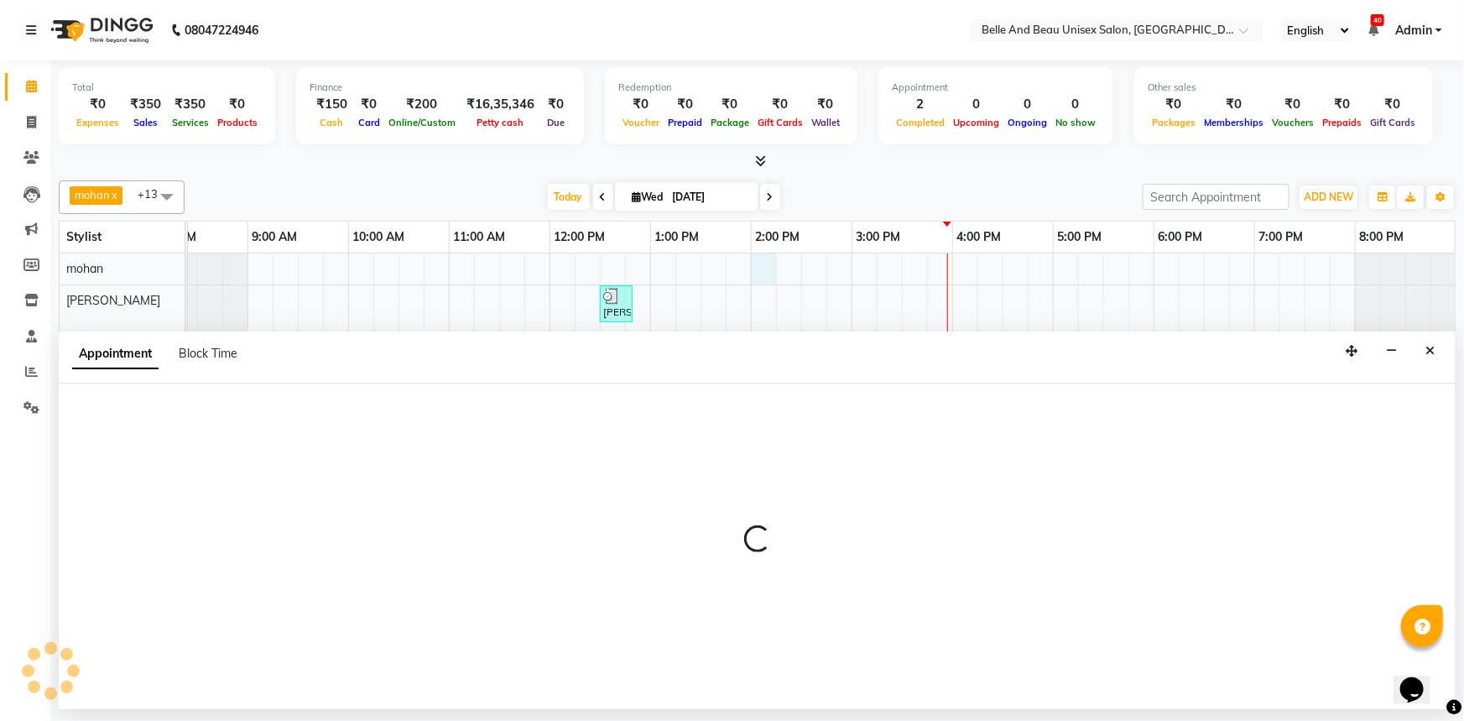
select select "65137"
select select "tentative"
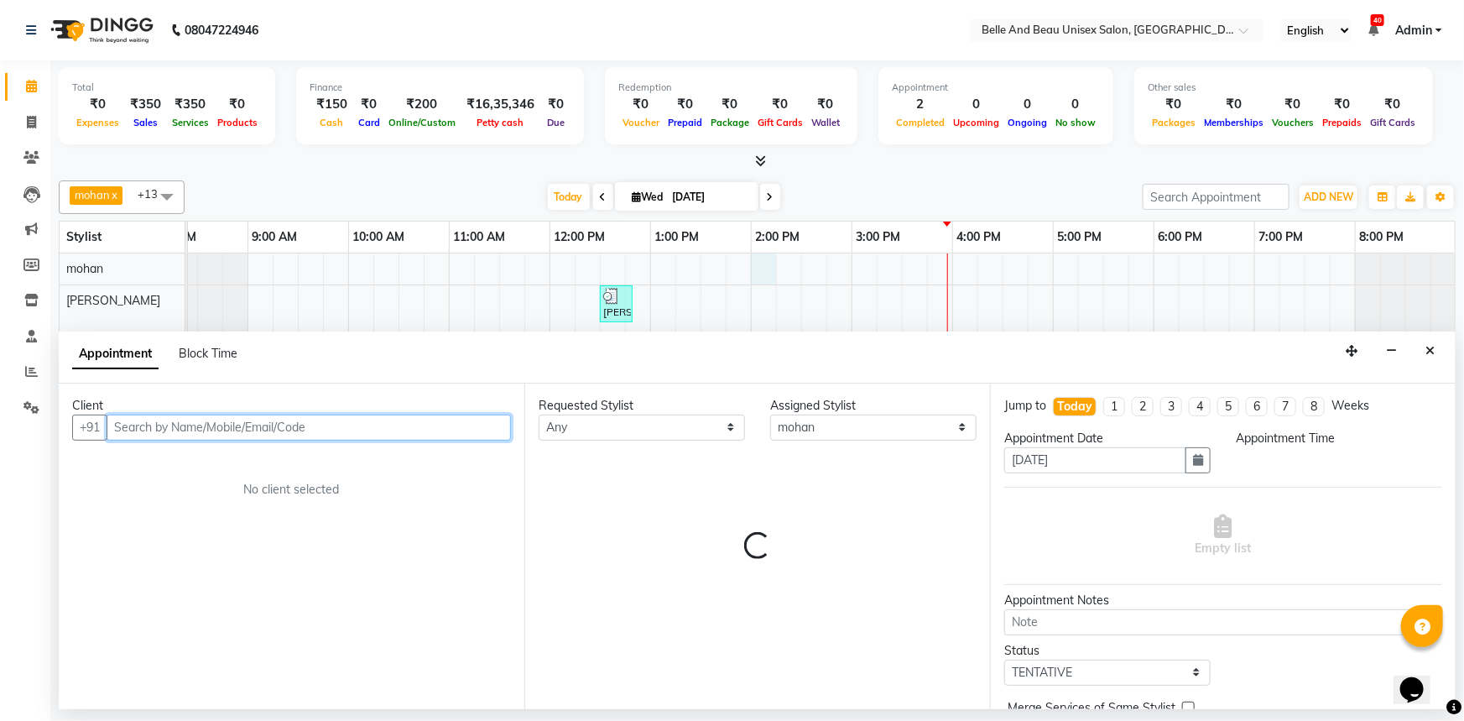
select select "840"
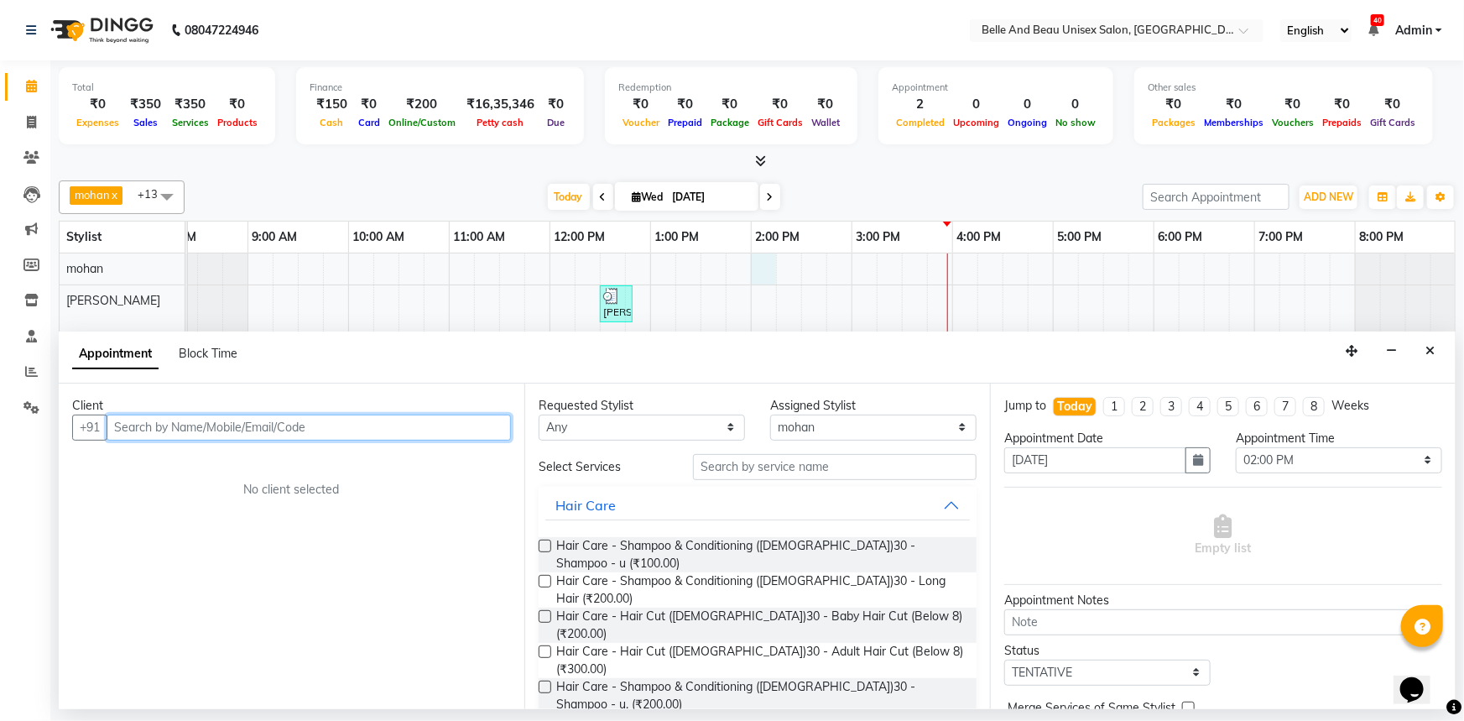
click at [230, 422] on input "text" at bounding box center [309, 427] width 404 height 26
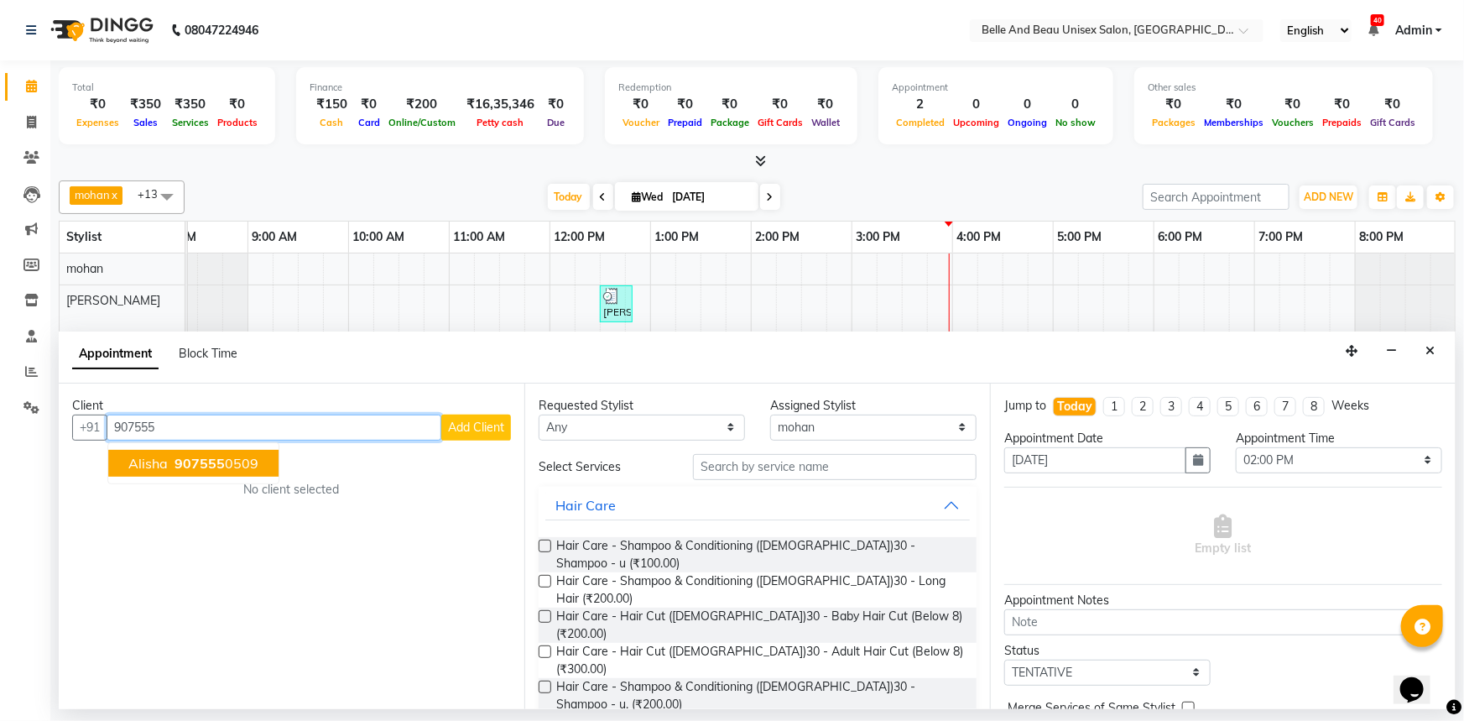
click at [238, 468] on ngb-highlight "907555 0509" at bounding box center [214, 463] width 87 height 17
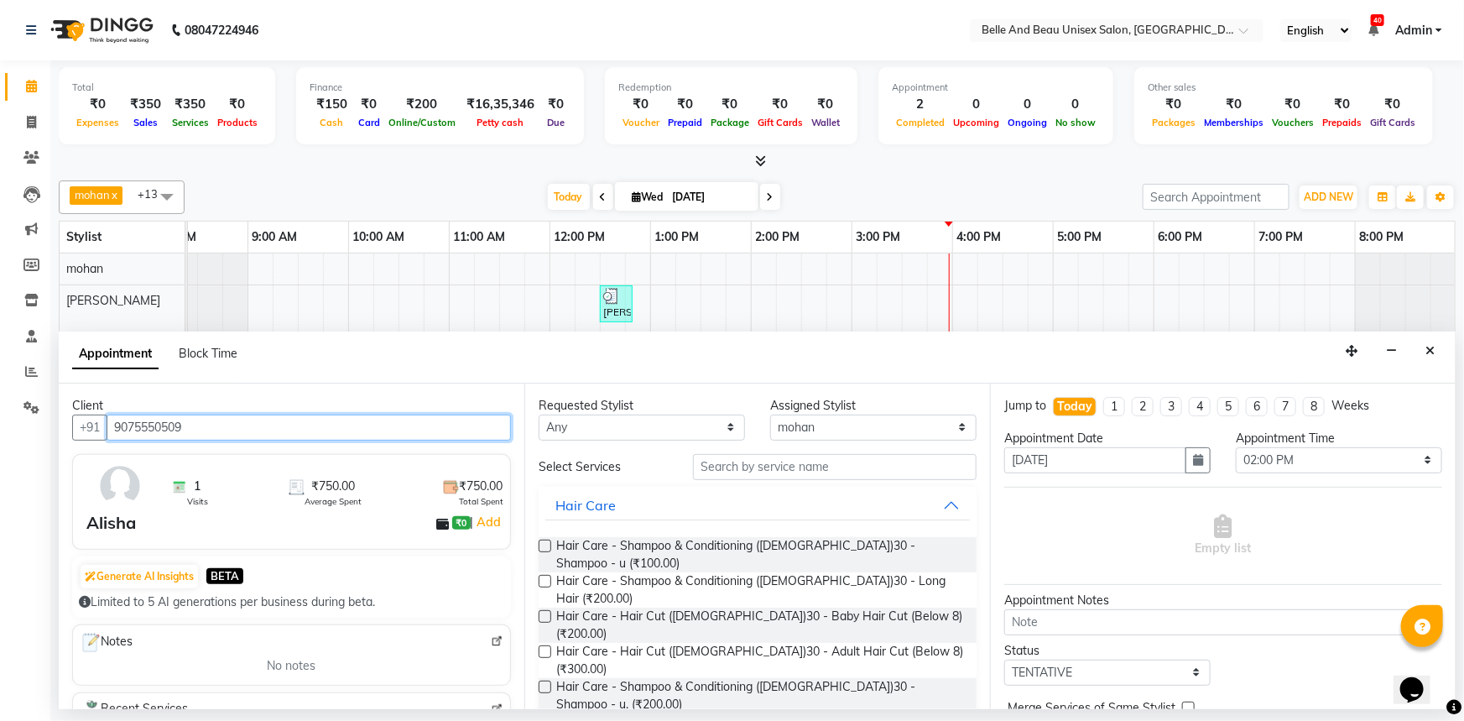
click at [218, 430] on input "9075550509" at bounding box center [309, 427] width 404 height 26
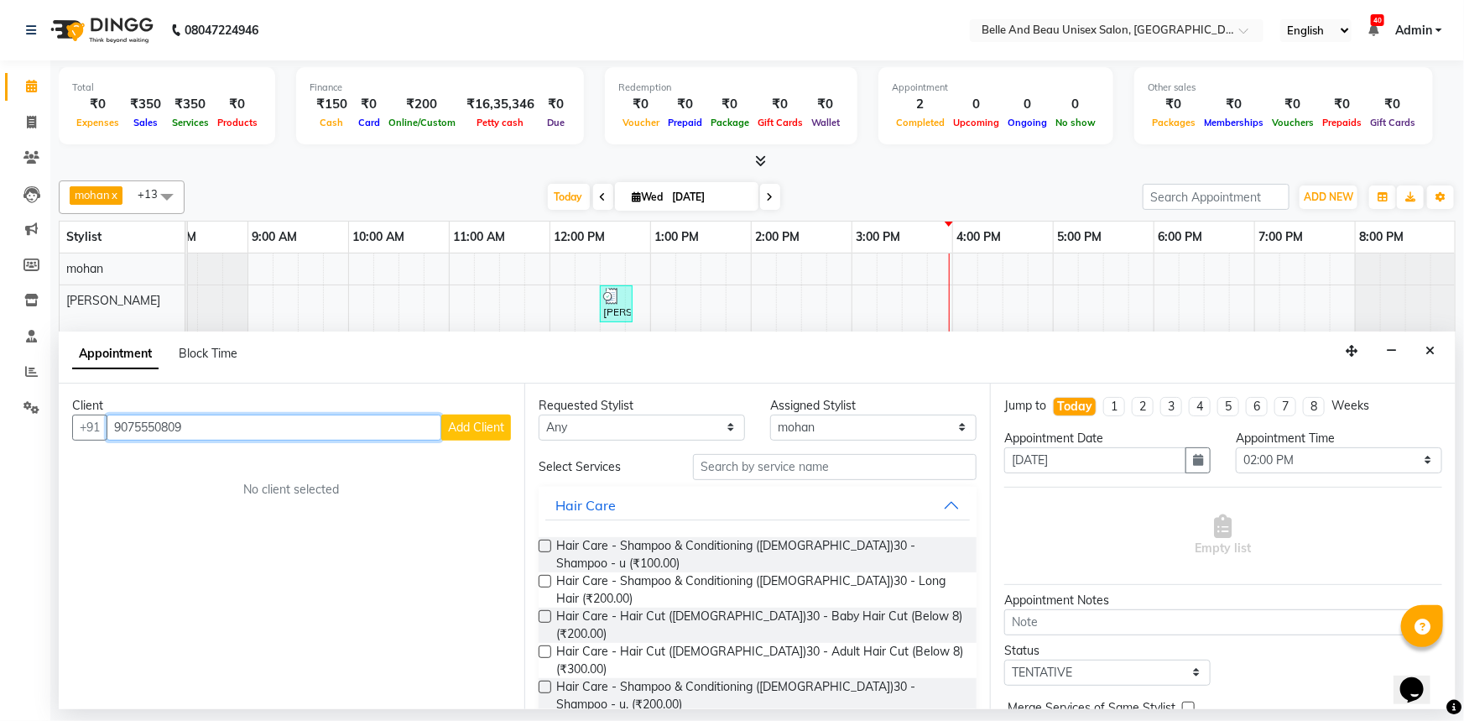
type input "9075550809"
click at [445, 422] on button "Add Client" at bounding box center [476, 427] width 70 height 26
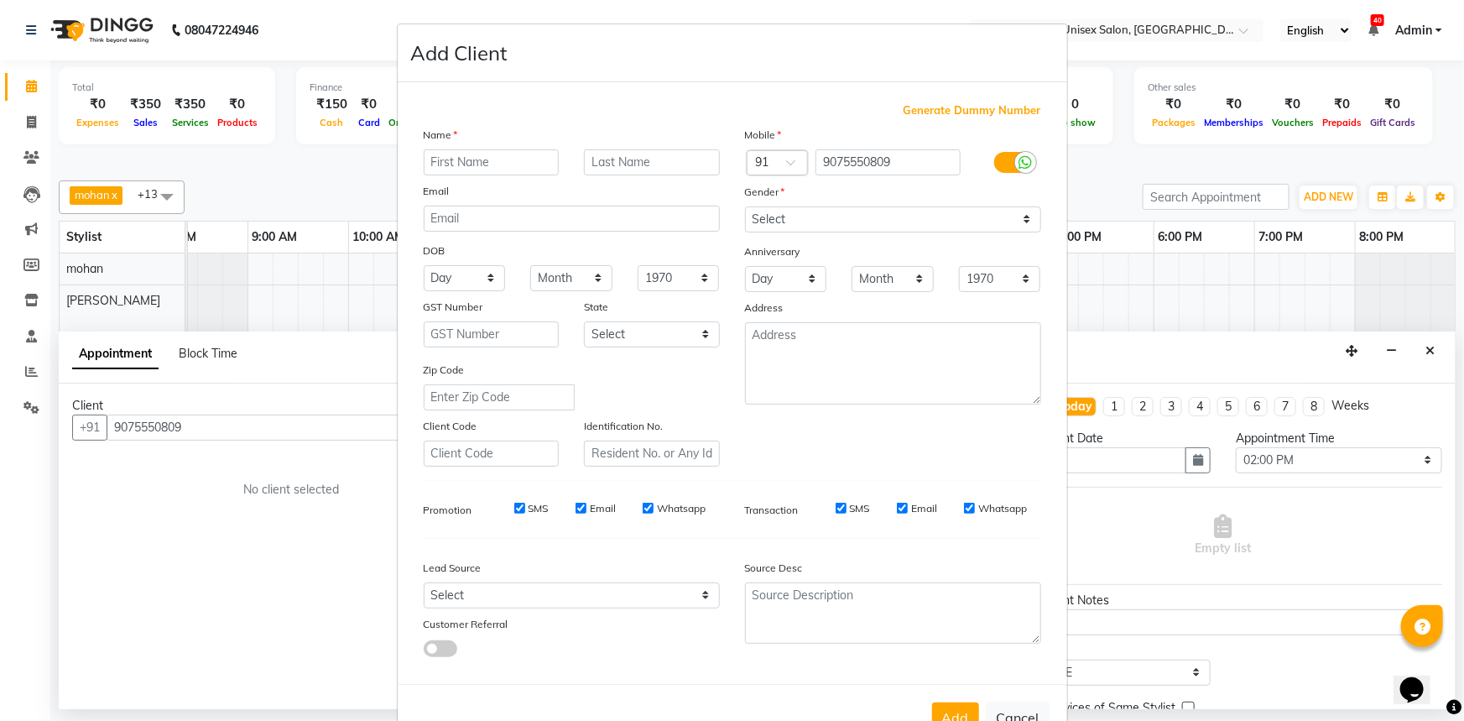
click at [469, 157] on input "text" at bounding box center [492, 162] width 136 height 26
type input "[PERSON_NAME]"
click at [634, 153] on input "mama" at bounding box center [652, 162] width 136 height 26
type input "mam"
click at [820, 221] on select "Select Male Female Other Prefer Not To Say" at bounding box center [893, 219] width 296 height 26
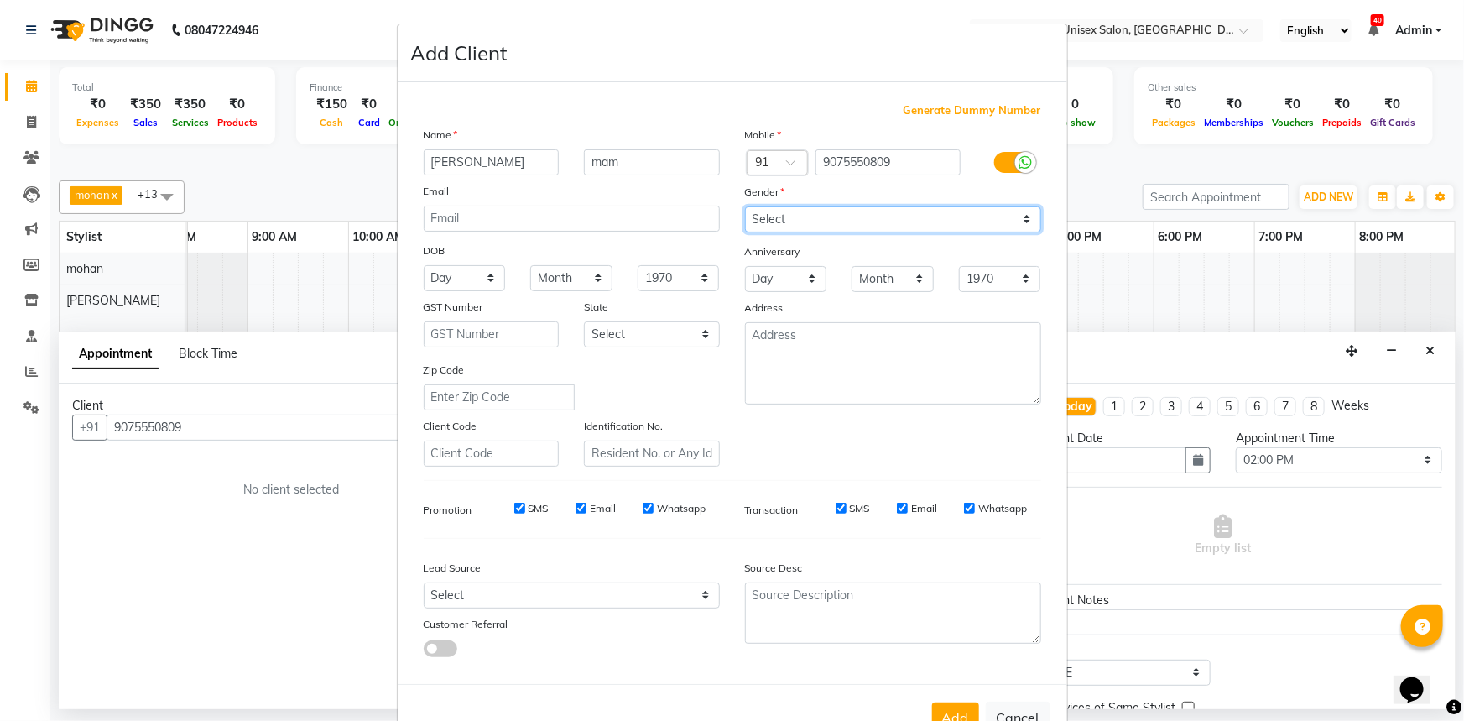
select select "[DEMOGRAPHIC_DATA]"
click at [745, 206] on select "Select Male Female Other Prefer Not To Say" at bounding box center [893, 219] width 296 height 26
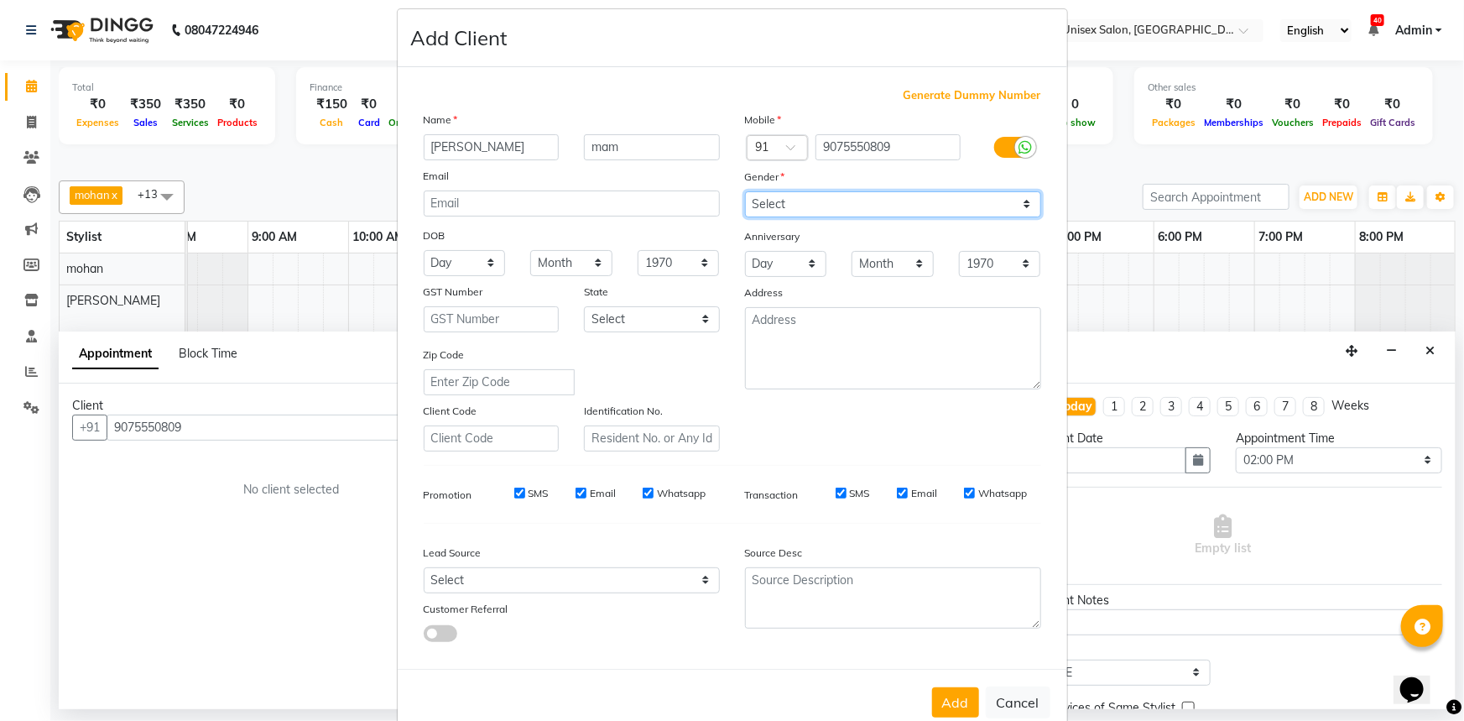
scroll to position [59, 0]
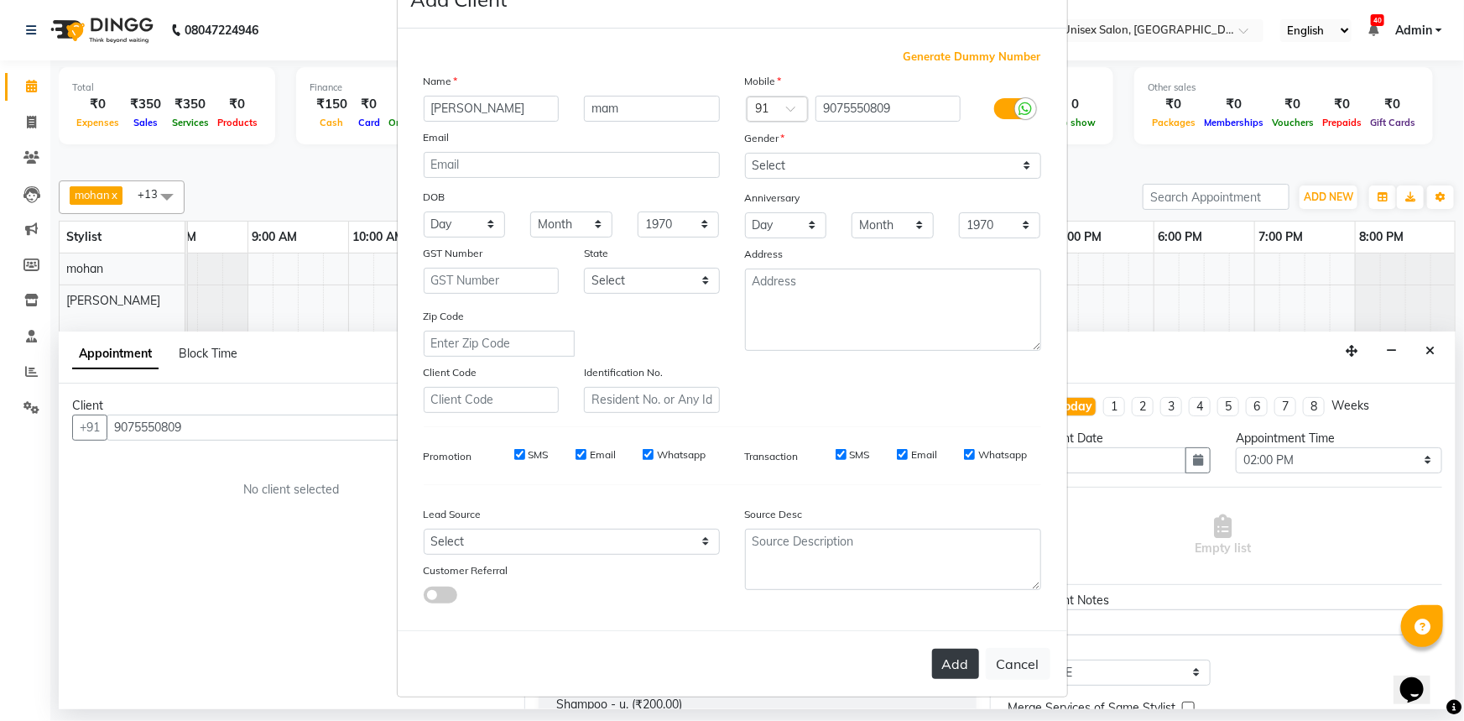
click at [947, 648] on button "Add" at bounding box center [955, 663] width 47 height 30
select select
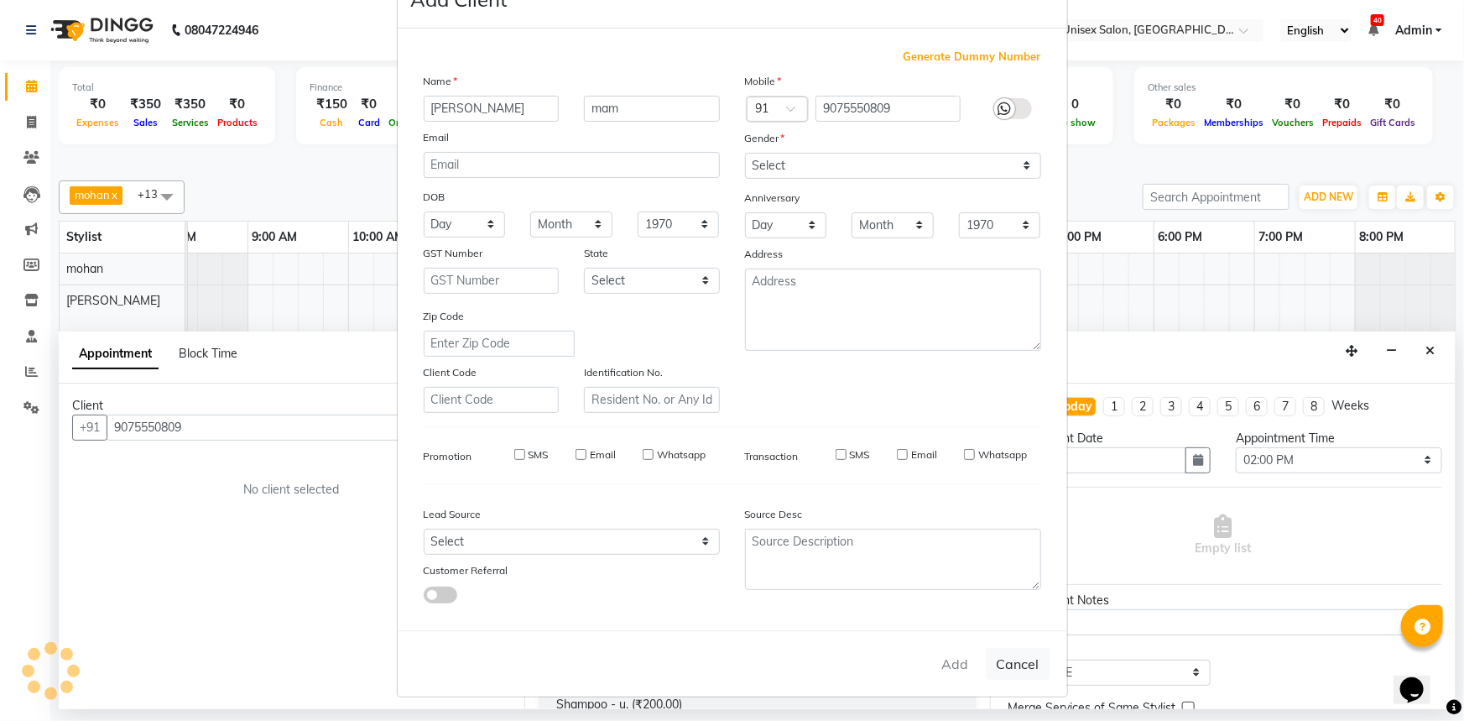
select select
checkbox input "false"
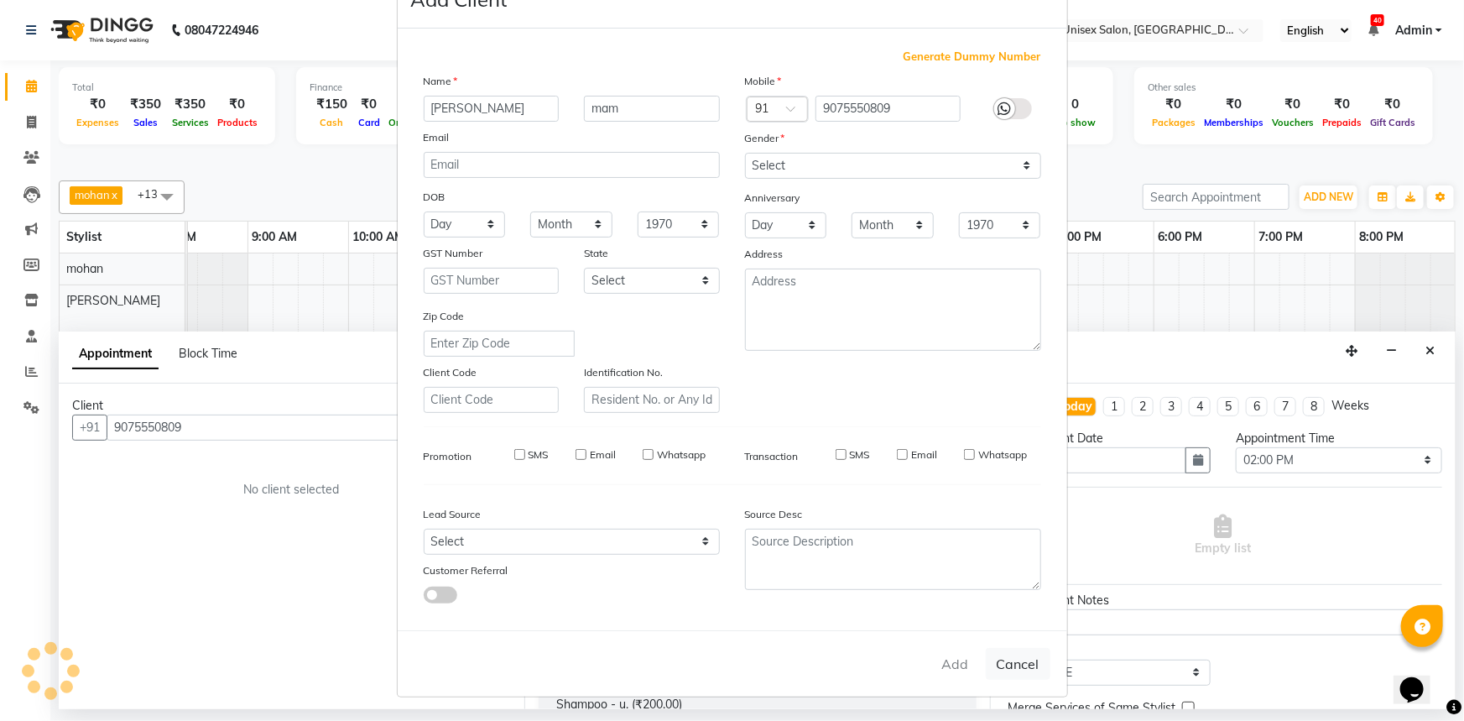
checkbox input "false"
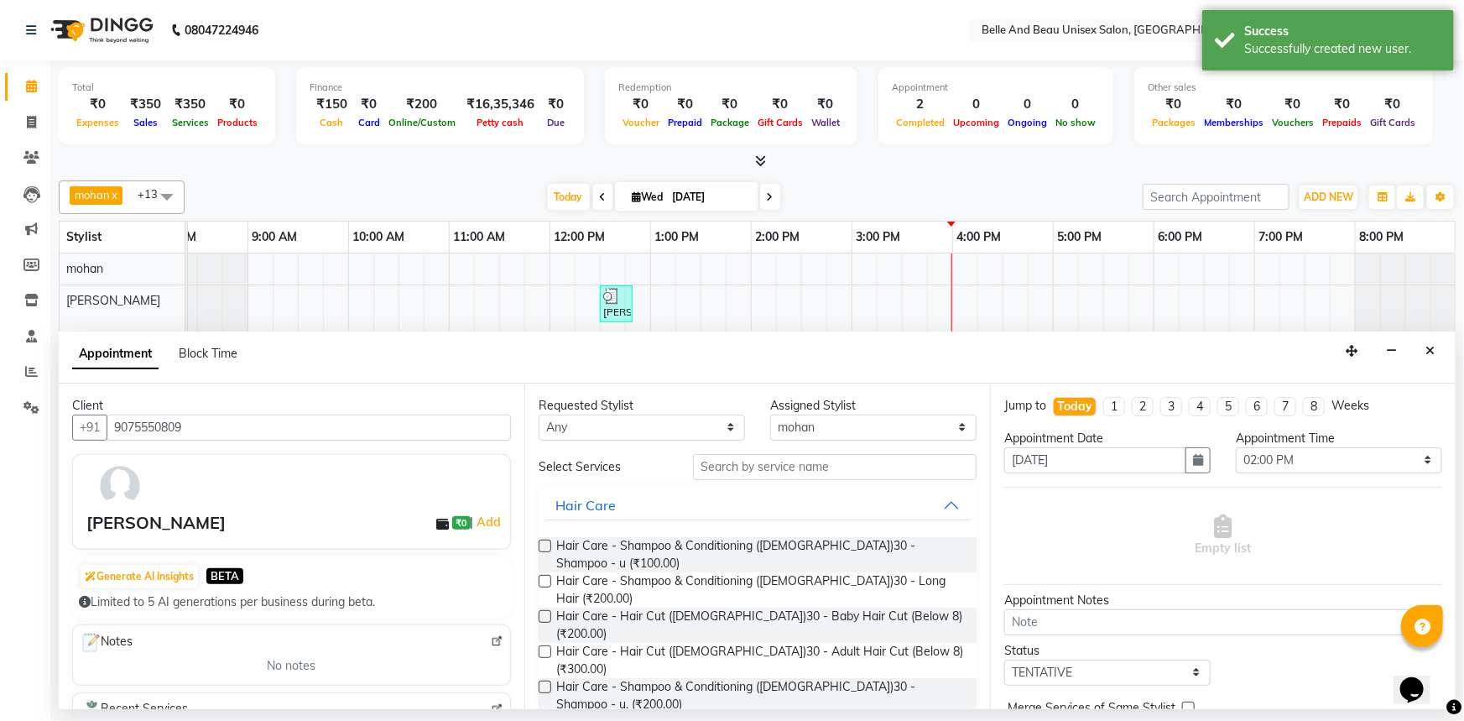
click at [543, 645] on label at bounding box center [545, 651] width 13 height 13
click at [543, 648] on input "checkbox" at bounding box center [544, 653] width 11 height 11
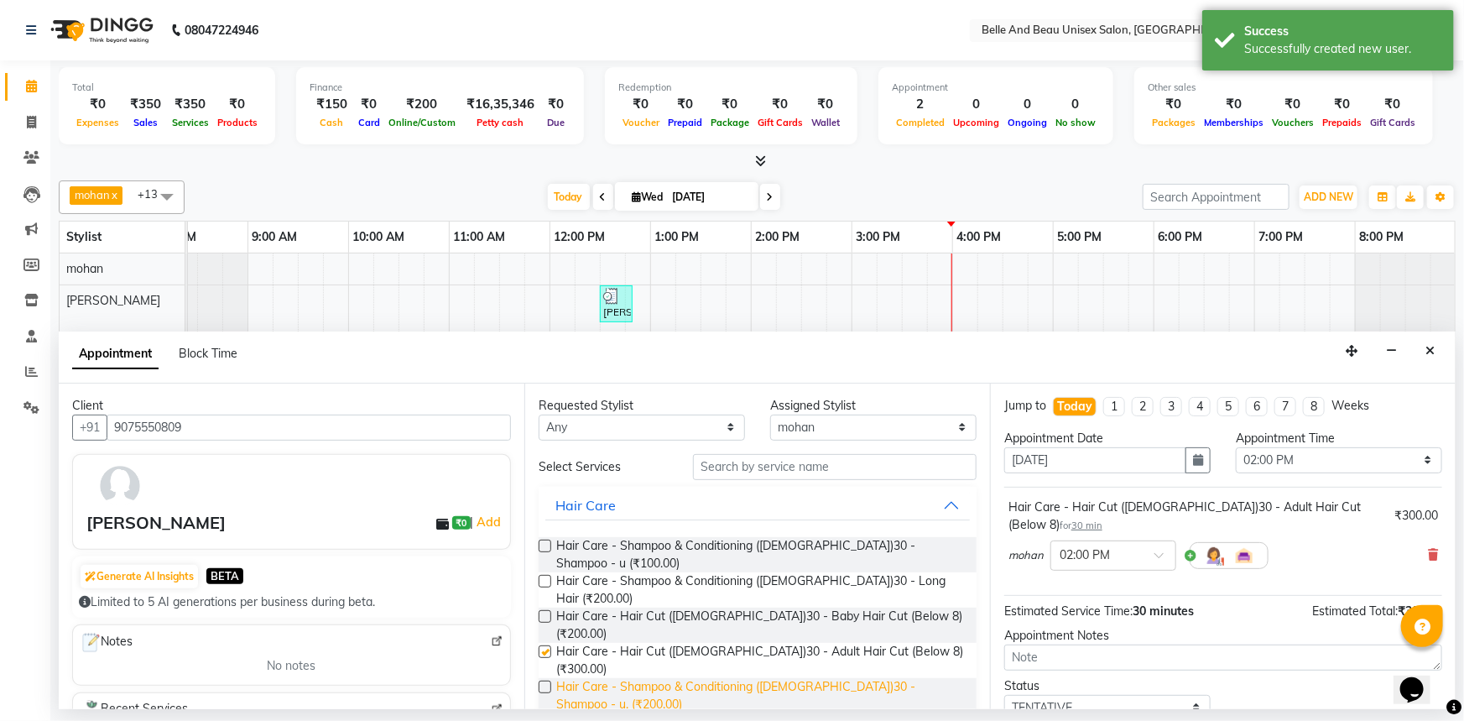
checkbox input "false"
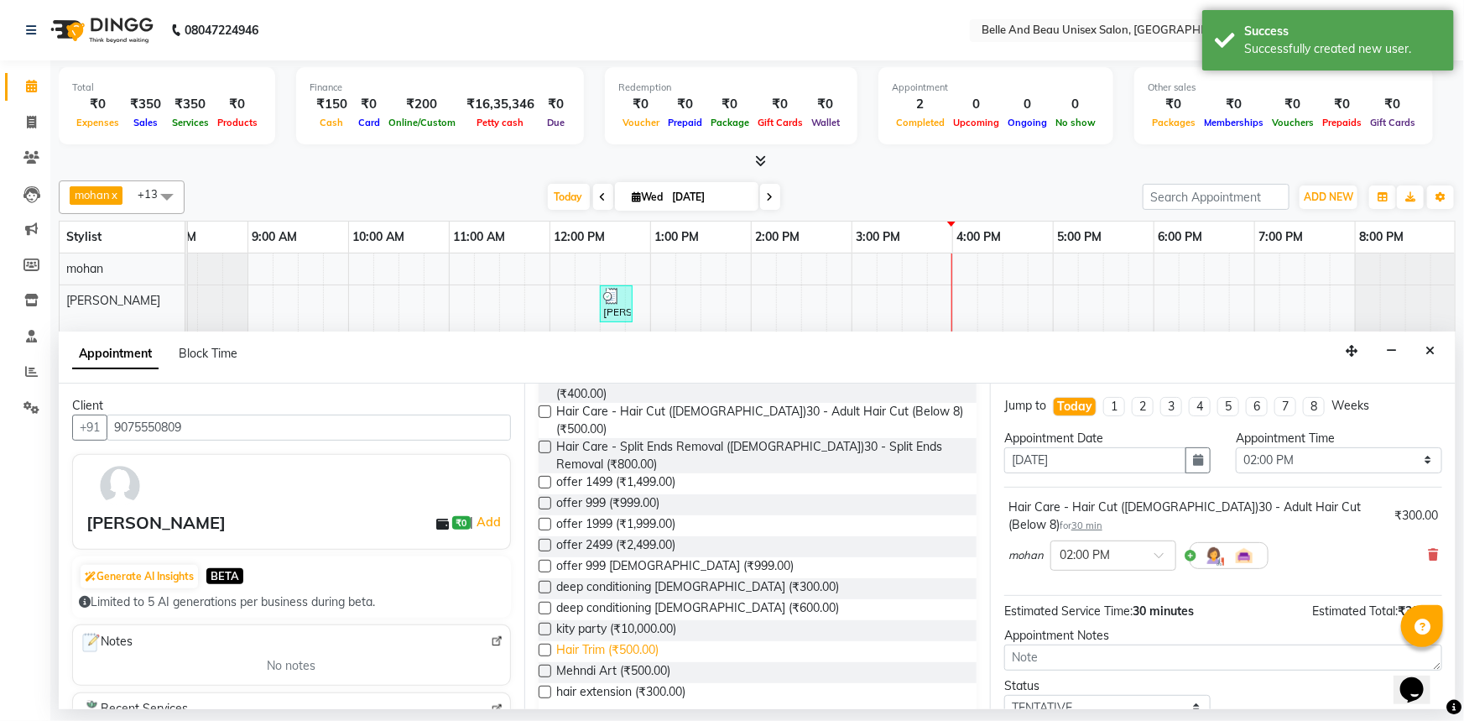
scroll to position [534, 0]
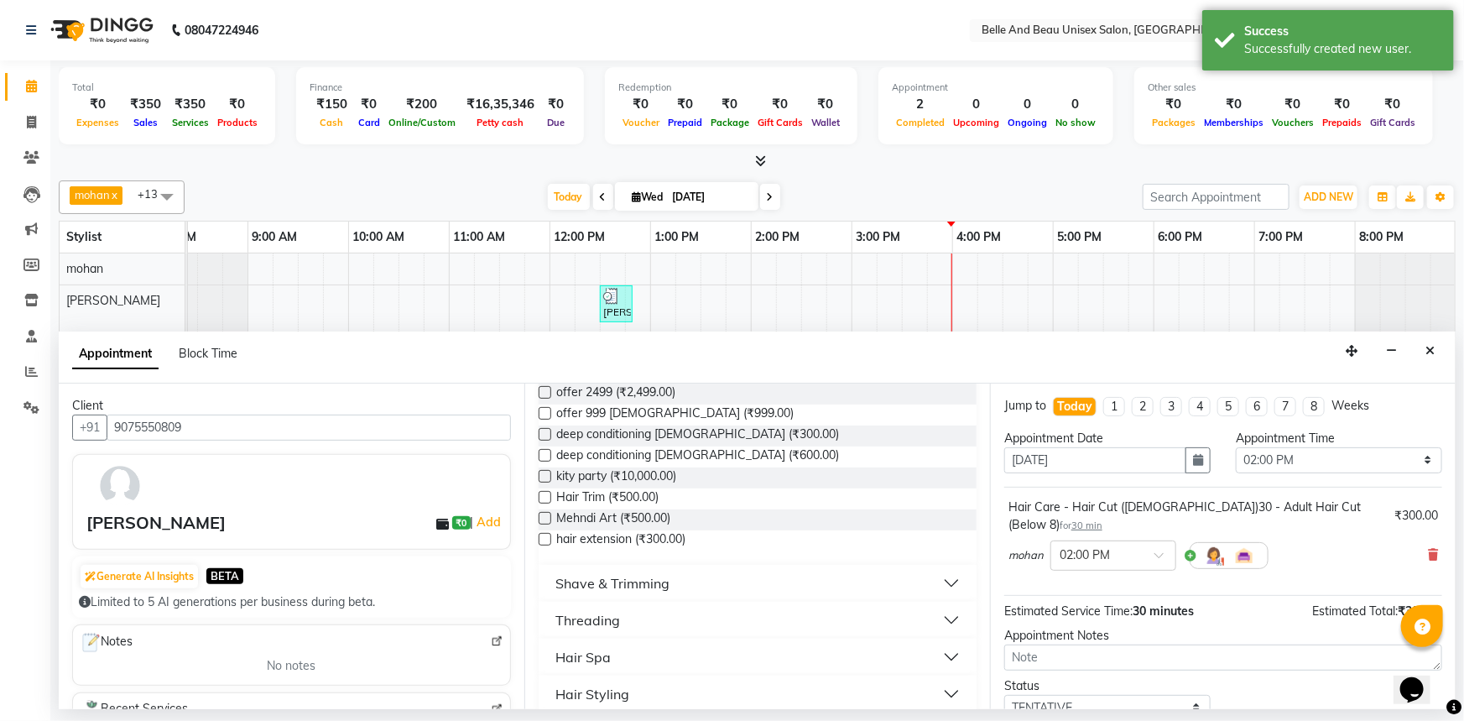
click at [575, 573] on div "Shave & Trimming" at bounding box center [612, 583] width 114 height 20
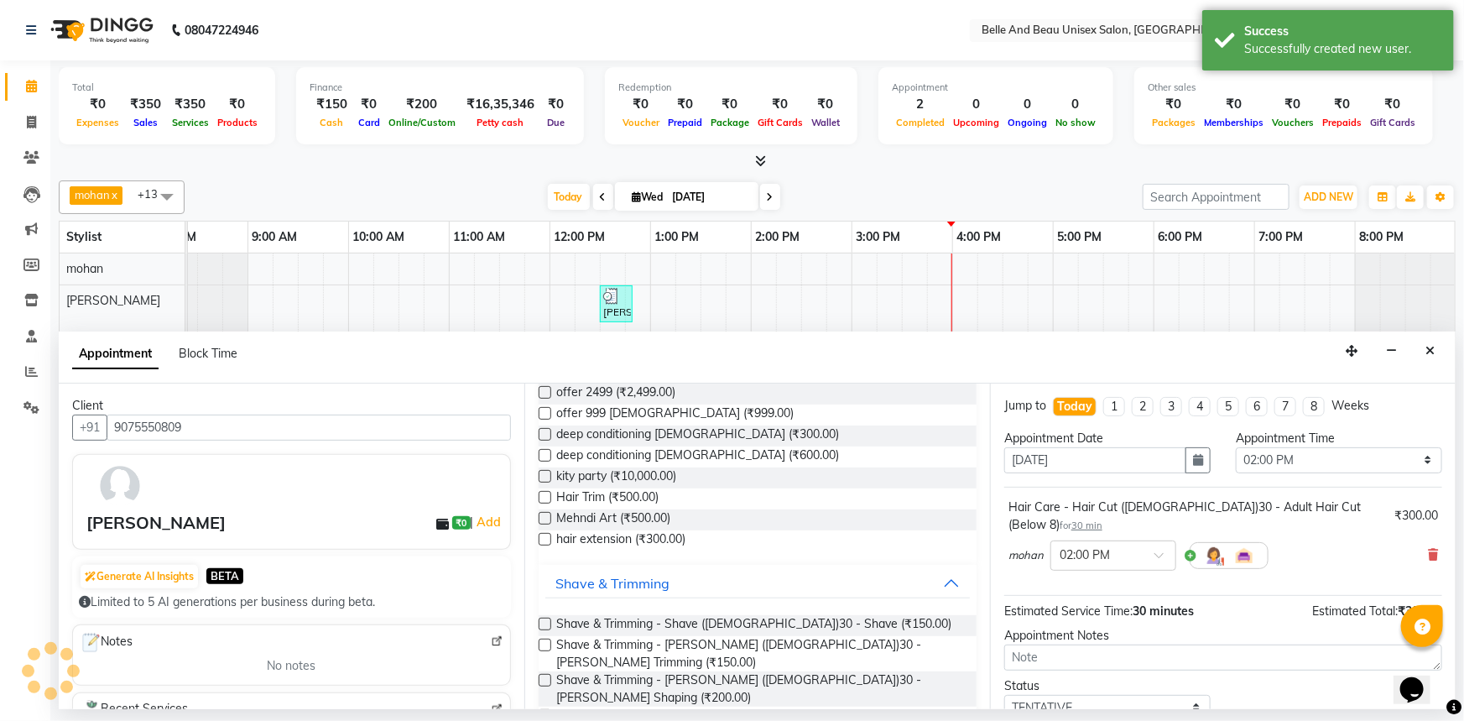
click at [536, 575] on div "Requested Stylist Any Gaurav Mandavgane mohan Mukesh Shrivas Nibha Rahul Sen Re…" at bounding box center [757, 545] width 466 height 325
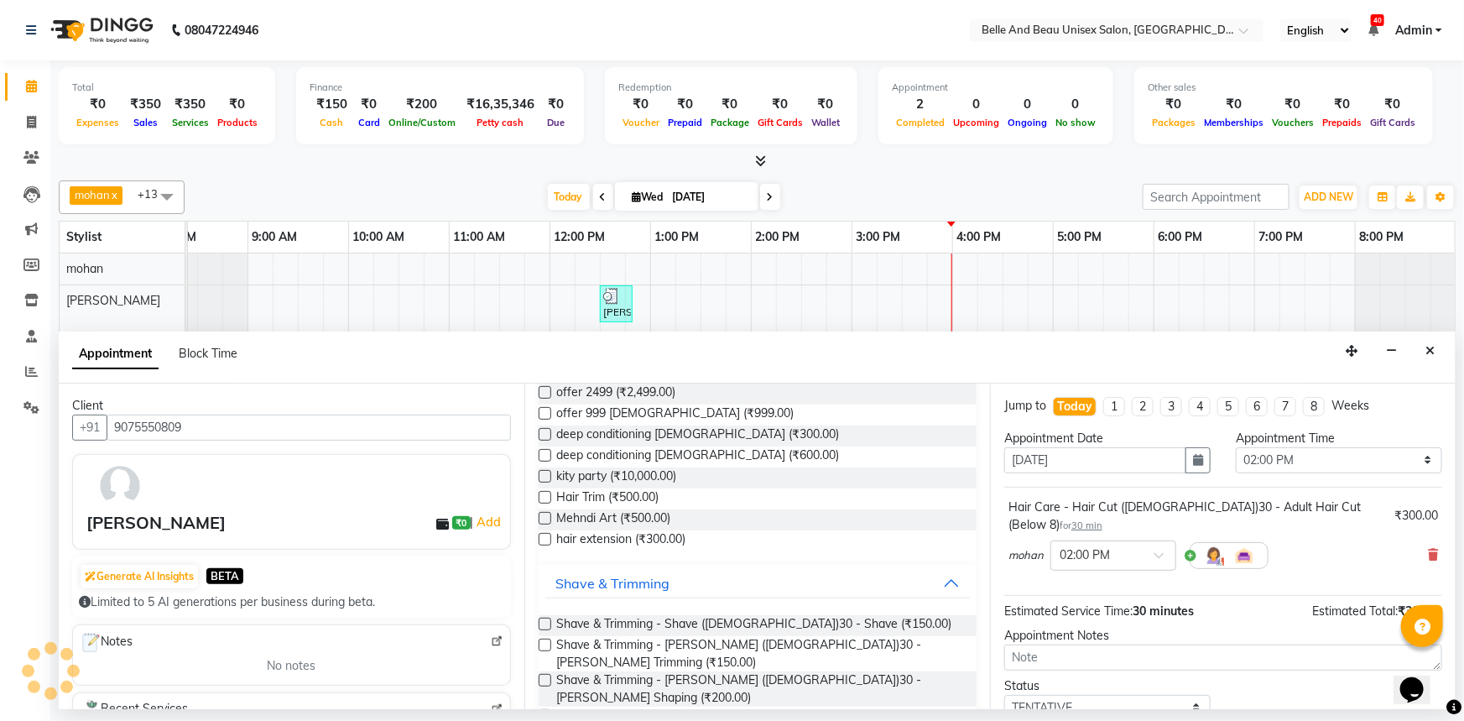
click at [540, 674] on label at bounding box center [545, 680] width 13 height 13
click at [540, 676] on input "checkbox" at bounding box center [544, 681] width 11 height 11
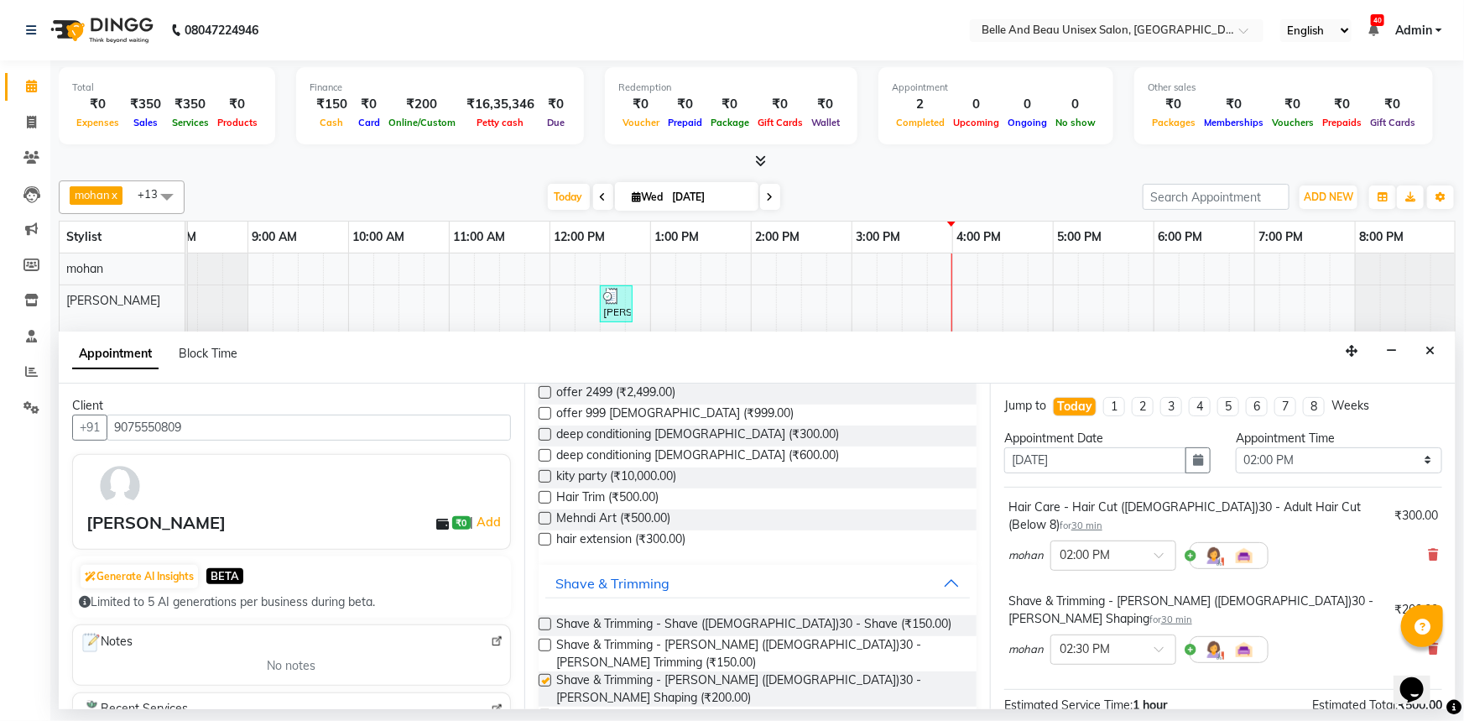
checkbox input "false"
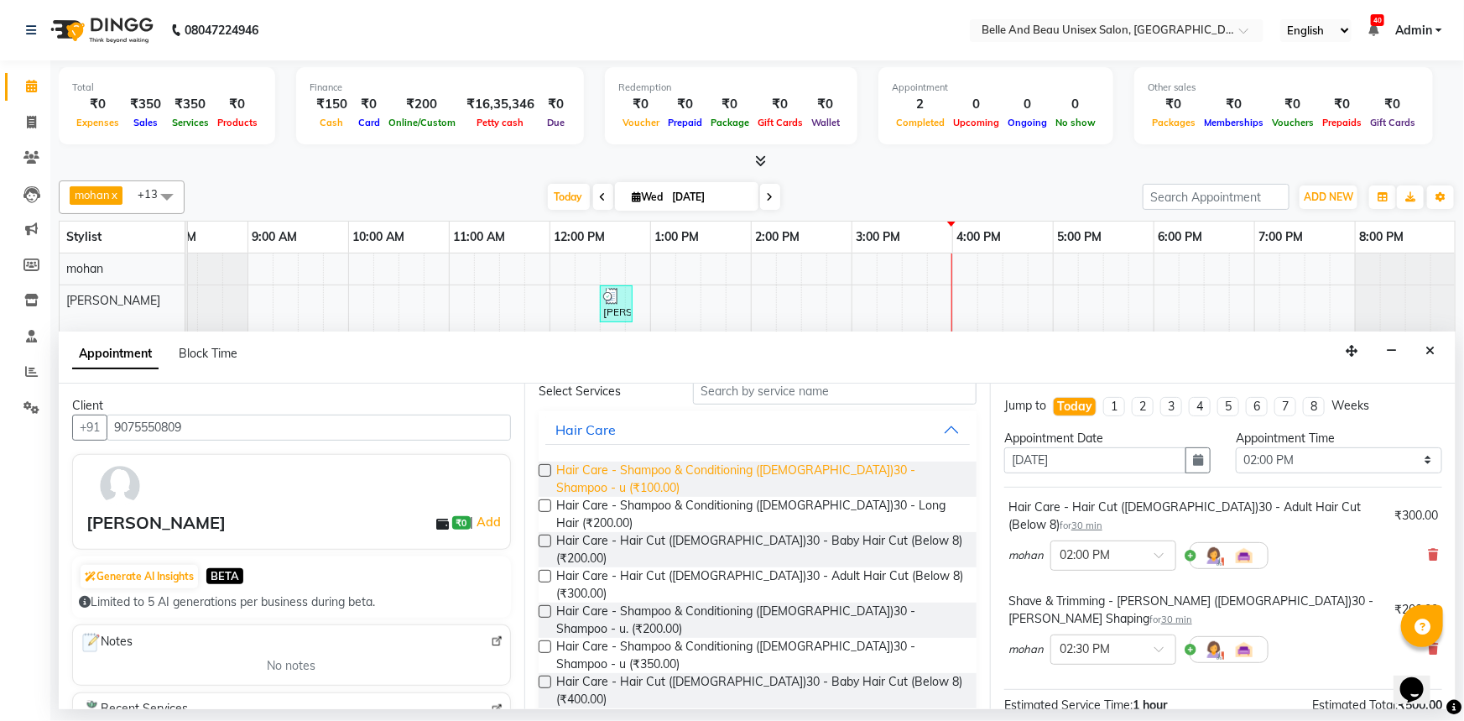
scroll to position [0, 0]
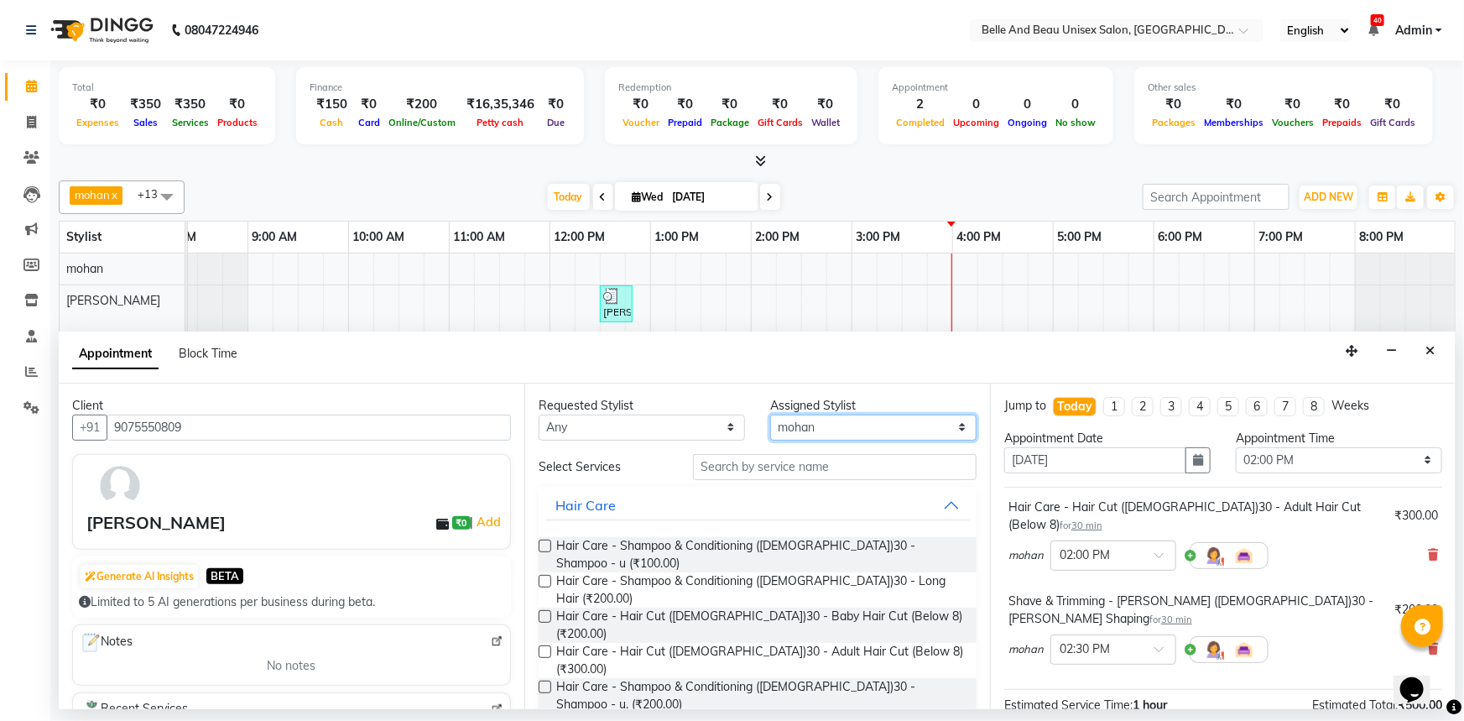
click at [805, 436] on select "Select Gaurav Mandavgane mohan Mukesh Shrivas Nibha Rahul Sen Rekha Agarwal Rih…" at bounding box center [873, 427] width 206 height 26
select select "83443"
click at [770, 414] on select "Select Gaurav Mandavgane mohan Mukesh Shrivas Nibha Rahul Sen Rekha Agarwal Rih…" at bounding box center [873, 427] width 206 height 26
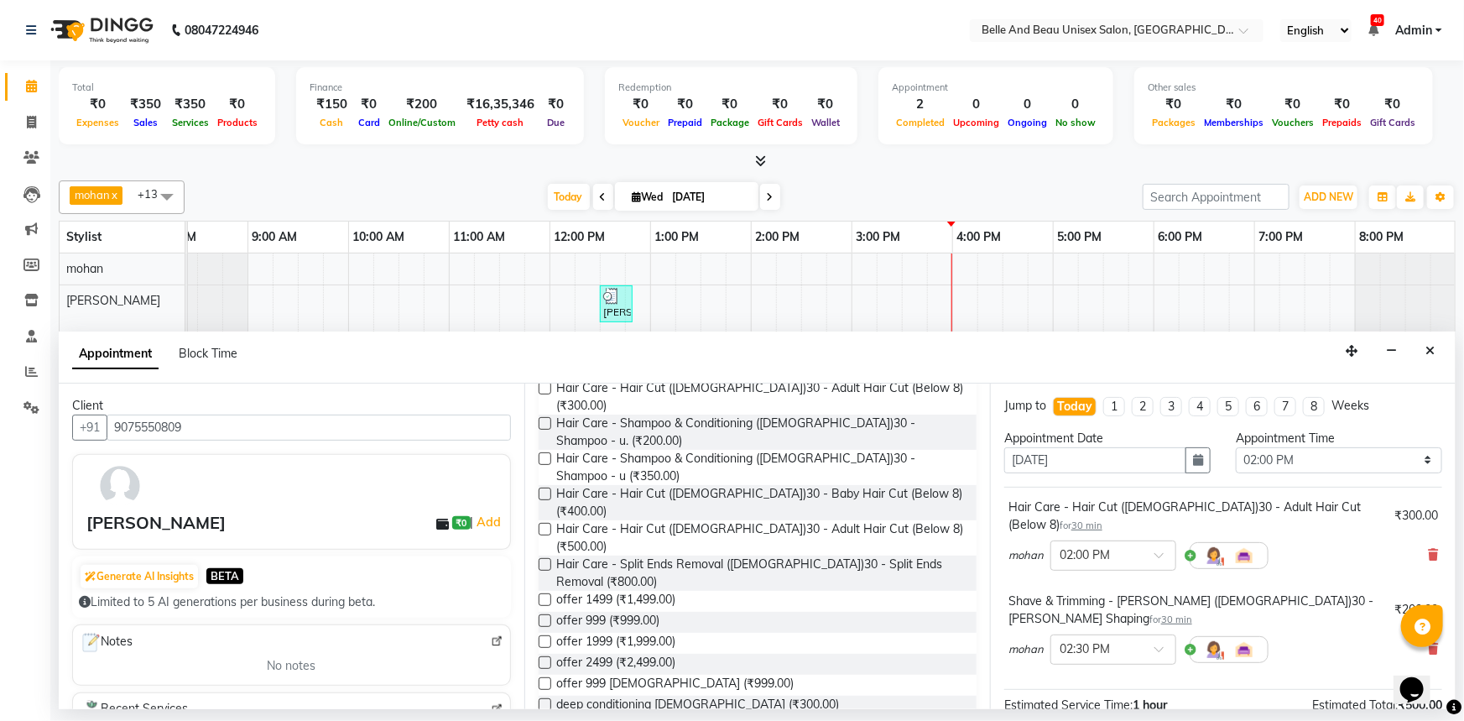
scroll to position [228, 0]
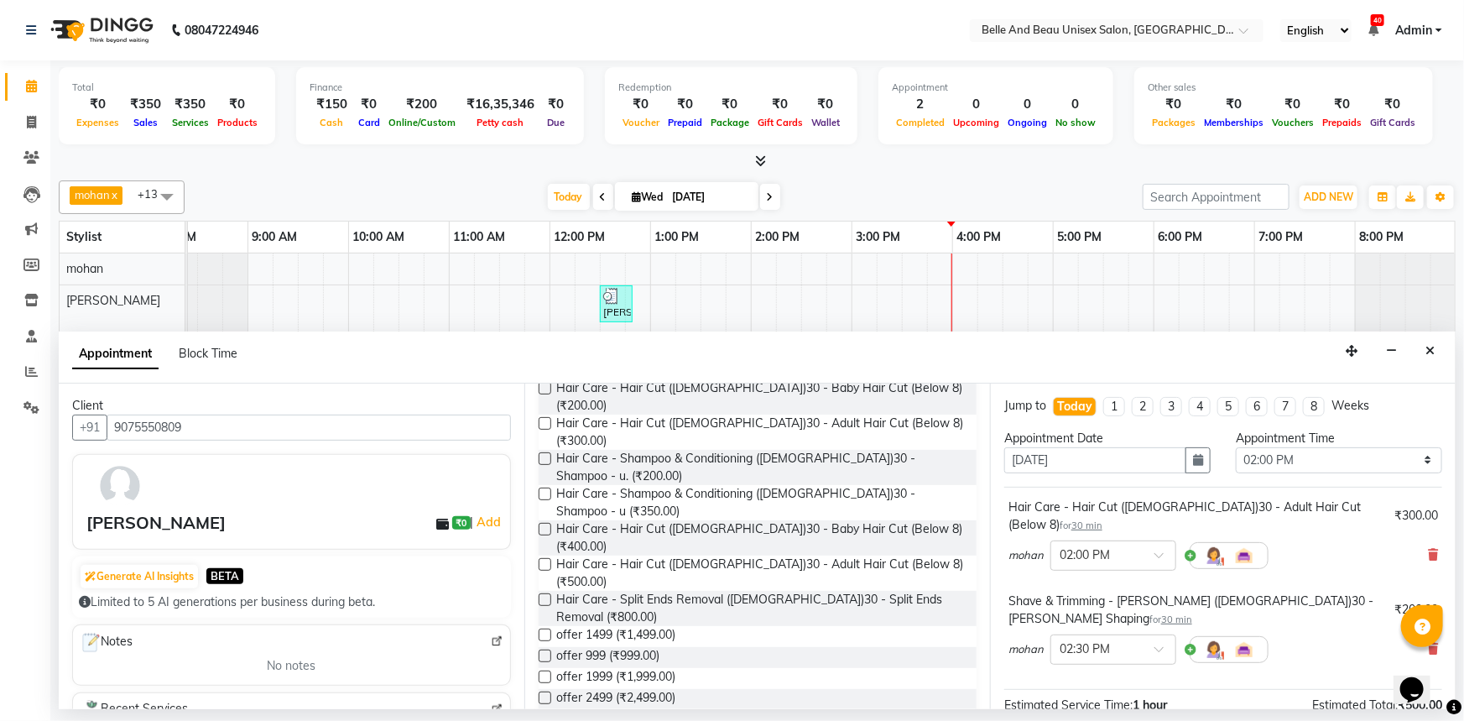
click at [548, 558] on label at bounding box center [545, 564] width 13 height 13
click at [548, 560] on input "checkbox" at bounding box center [544, 565] width 11 height 11
checkbox input "false"
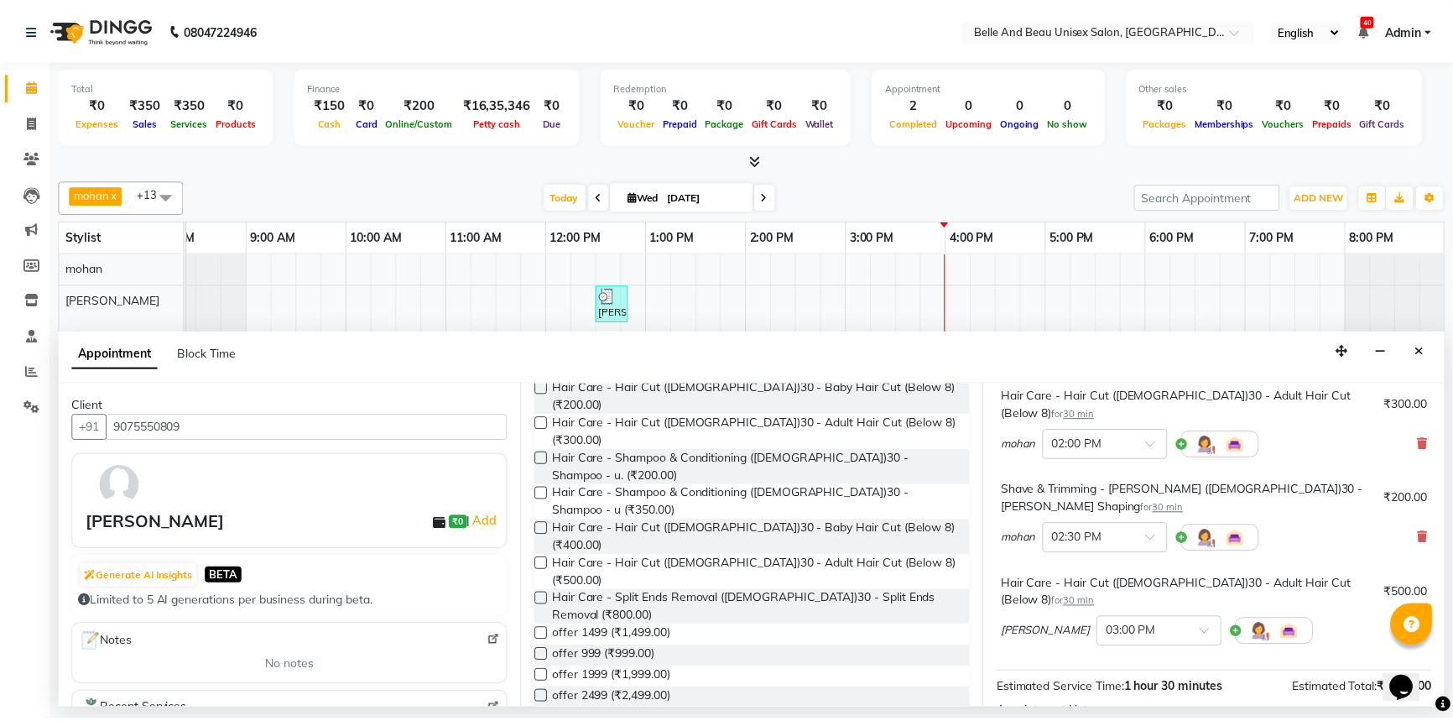
scroll to position [252, 0]
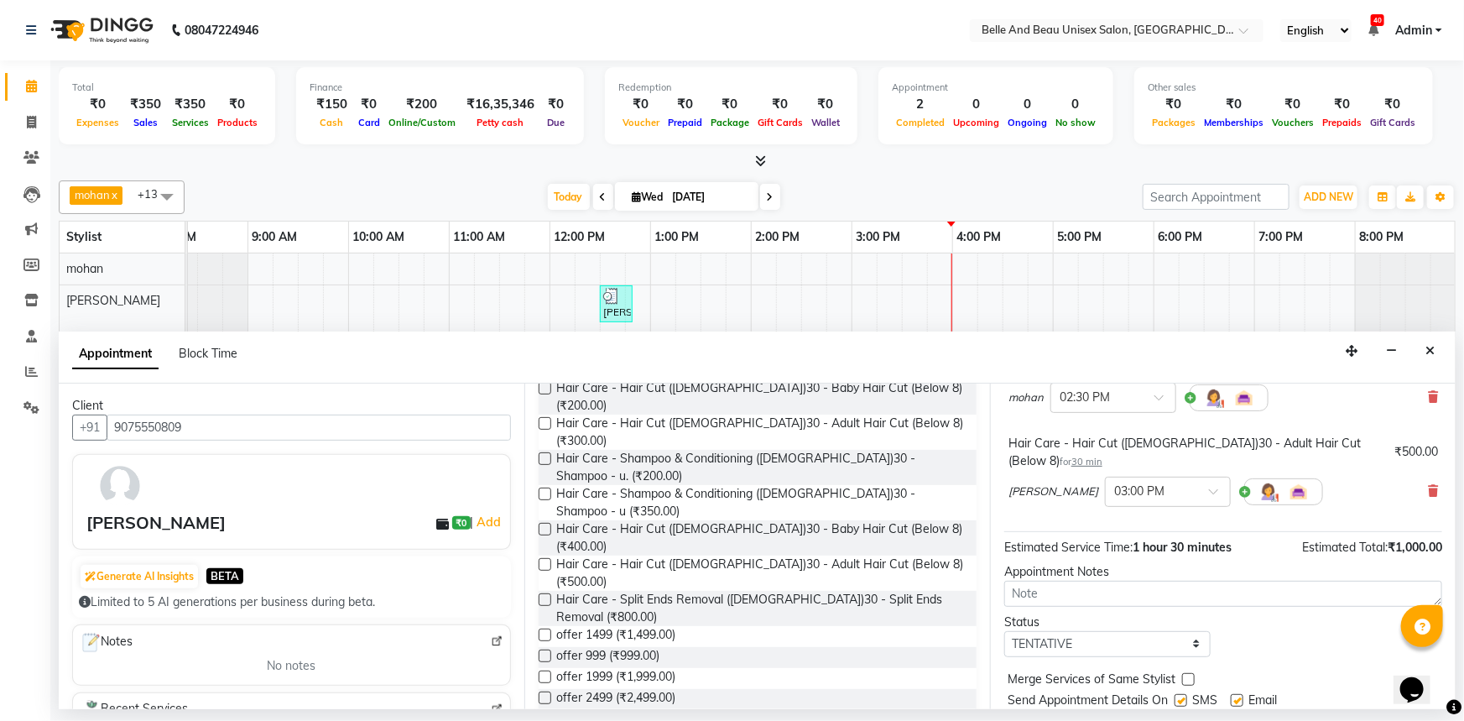
click at [1137, 719] on button "Book" at bounding box center [1223, 734] width 438 height 30
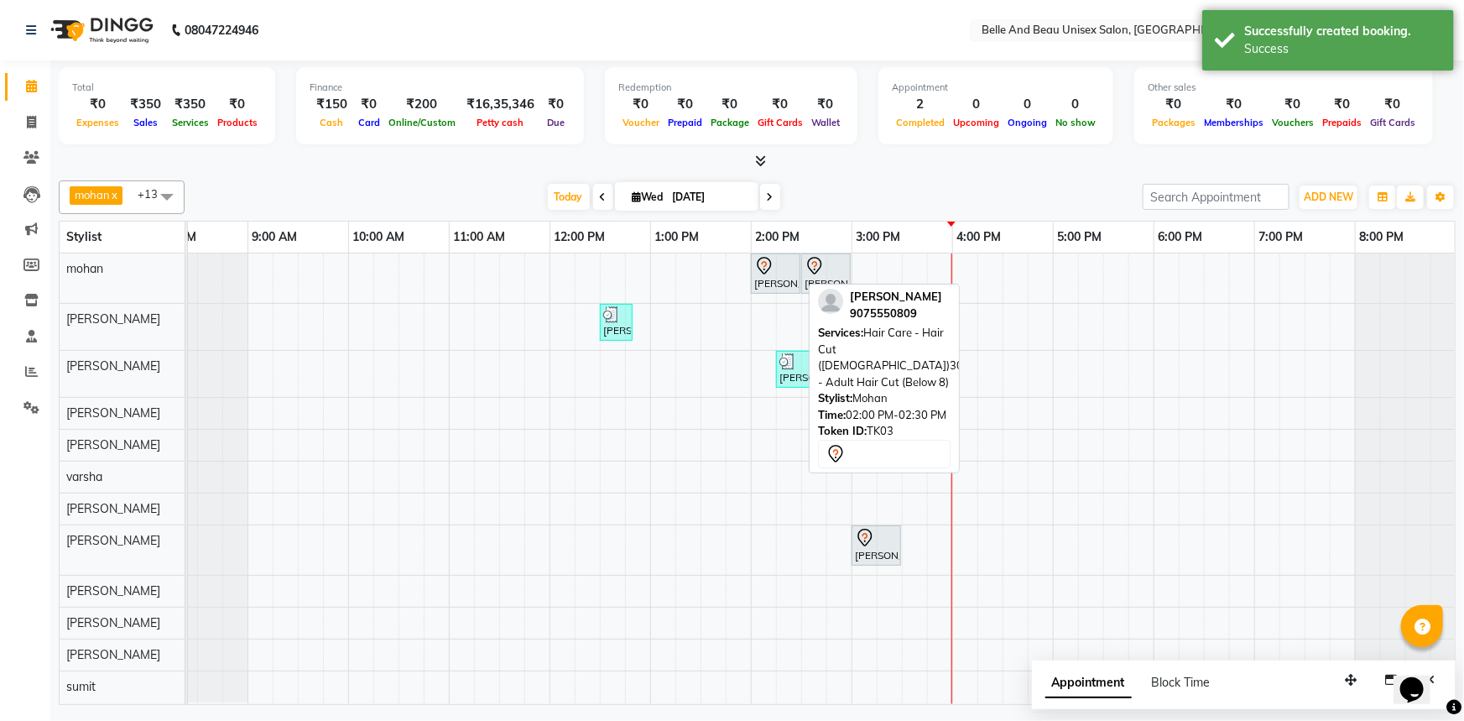
click at [777, 273] on div at bounding box center [775, 266] width 43 height 20
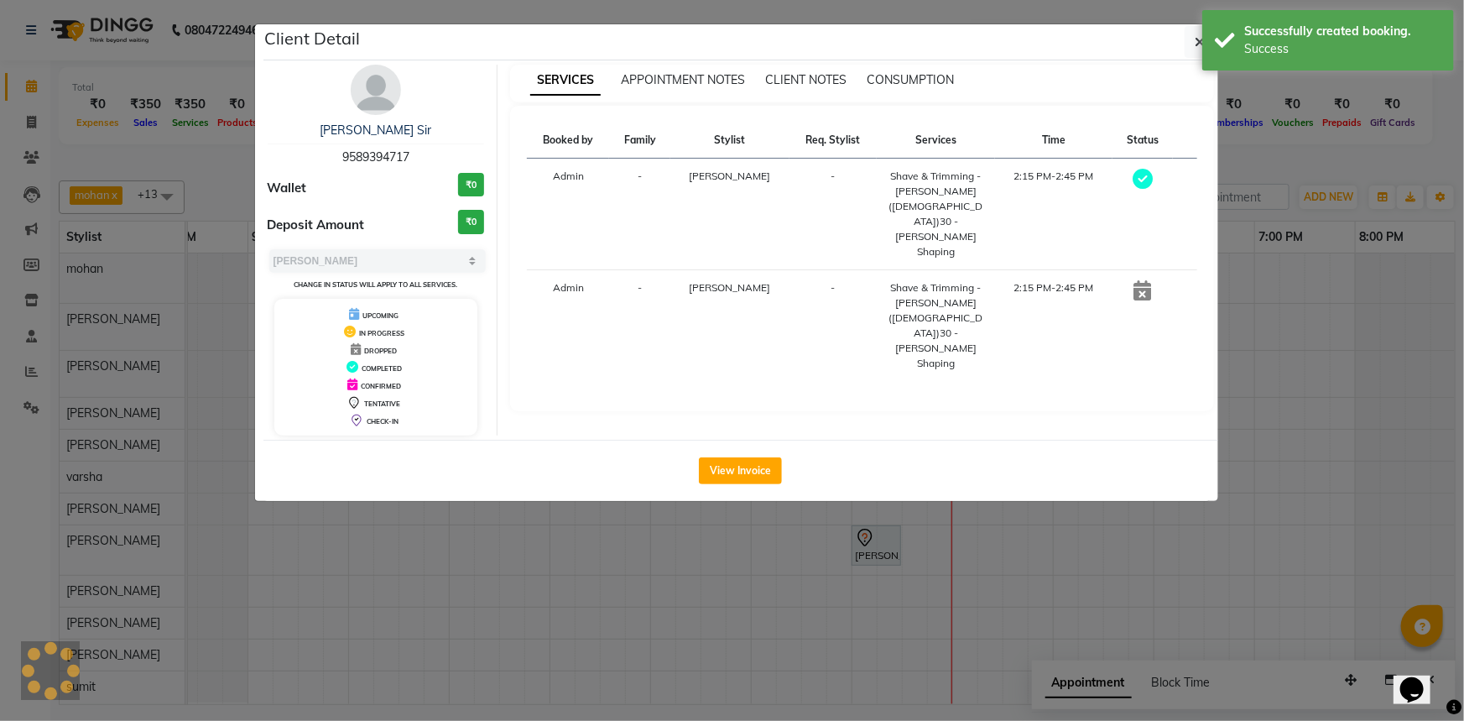
select select "7"
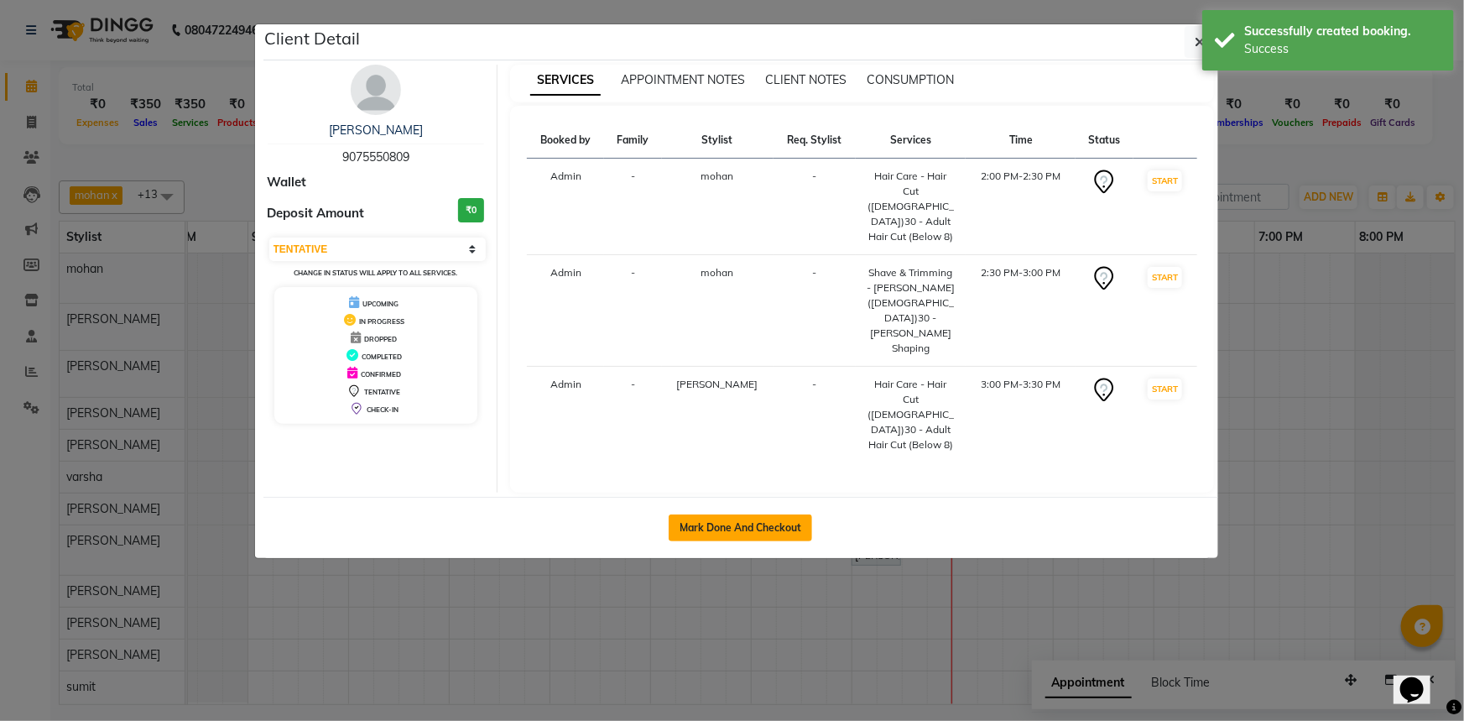
click at [778, 514] on button "Mark Done And Checkout" at bounding box center [740, 527] width 143 height 27
select select "service"
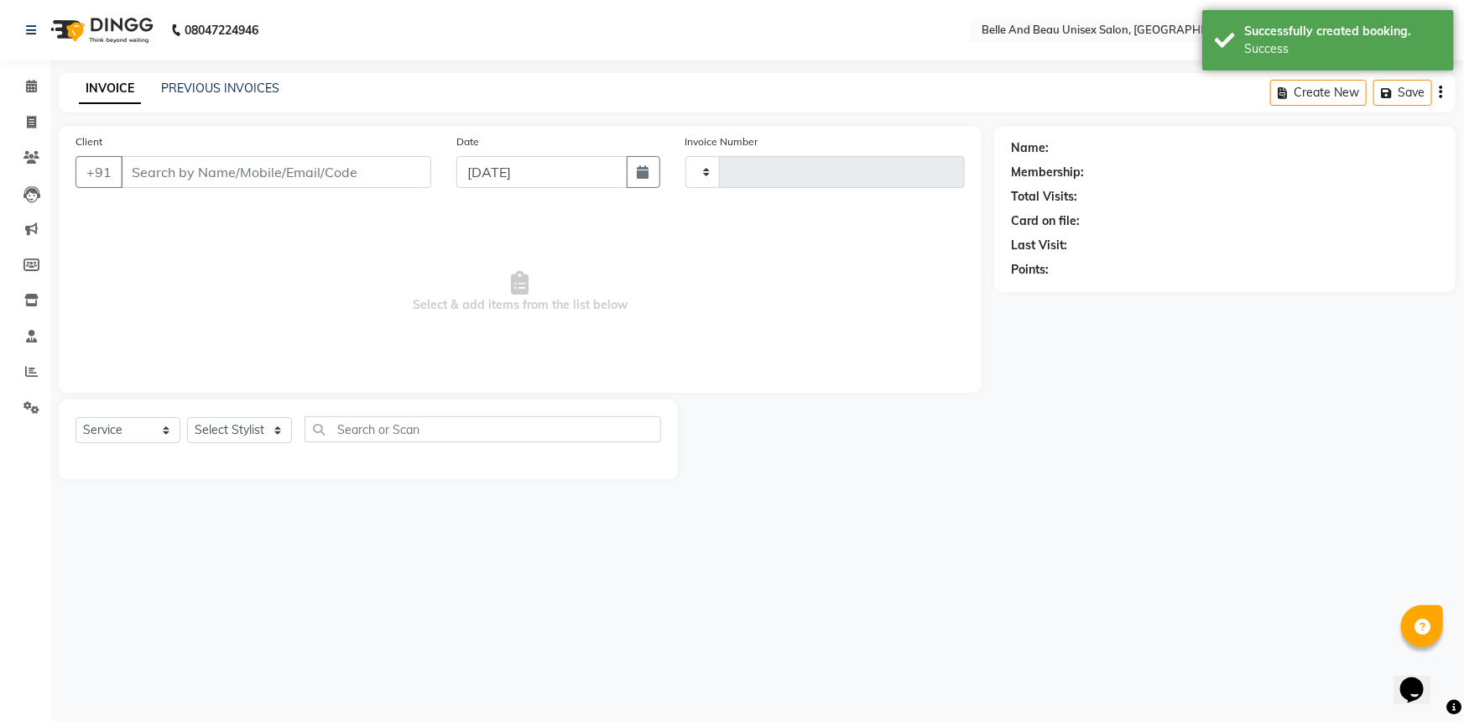
type input "2272"
select select "7066"
type input "9075550809"
select select "60511"
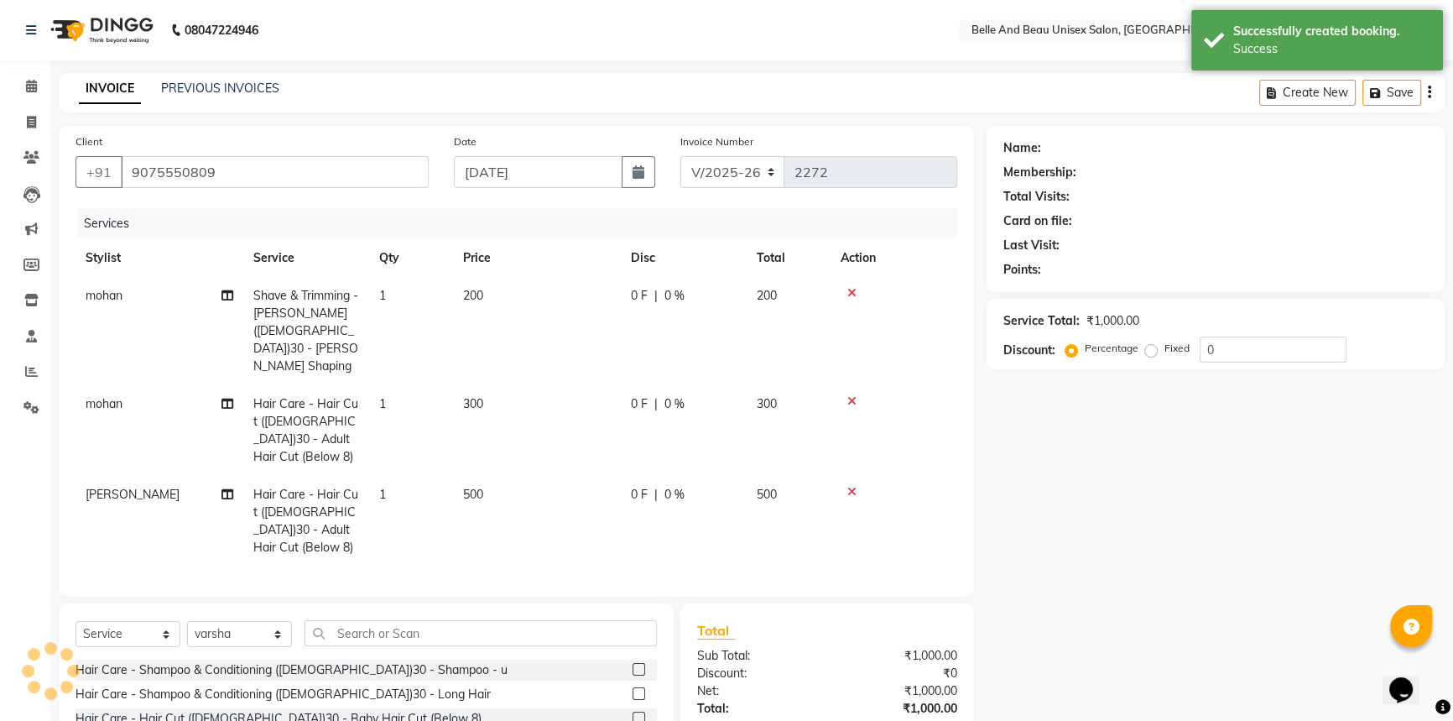
select select "1: Object"
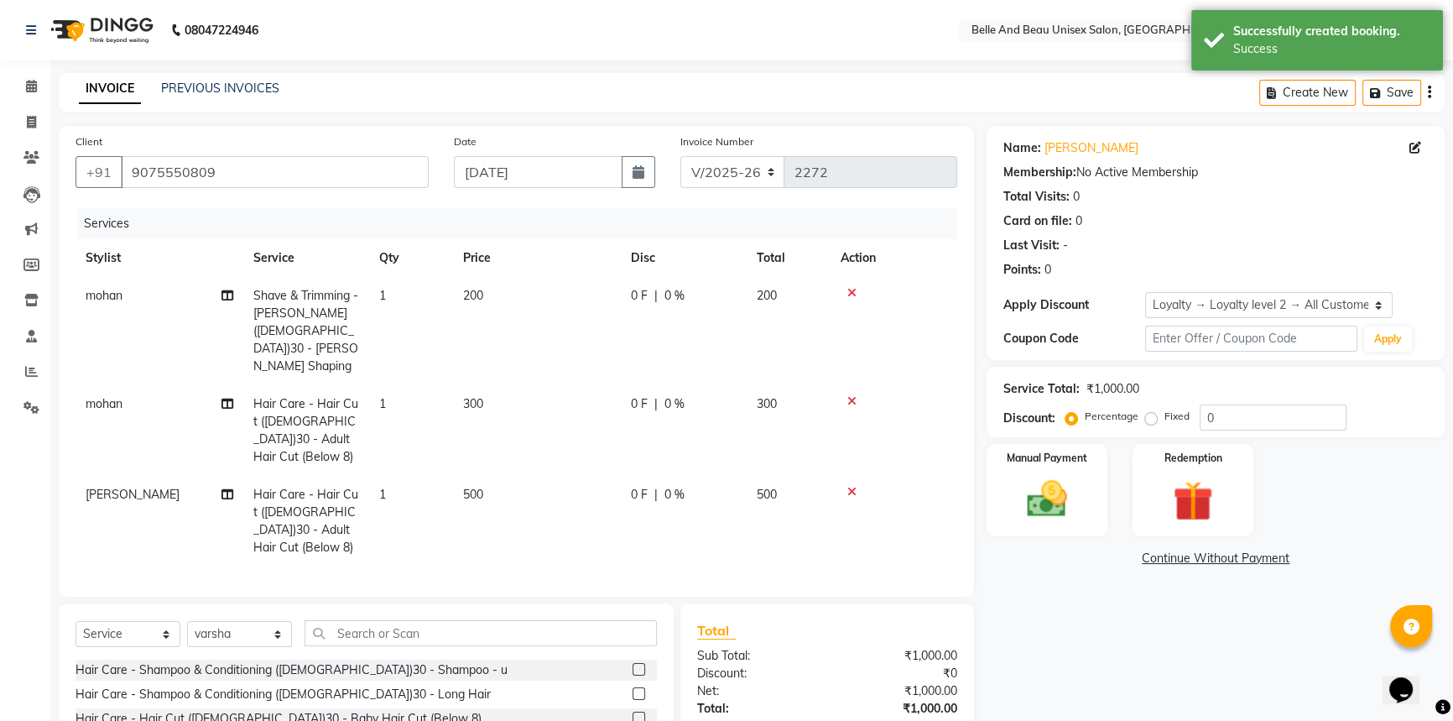
click at [505, 476] on td "500" at bounding box center [537, 521] width 168 height 91
select select "83443"
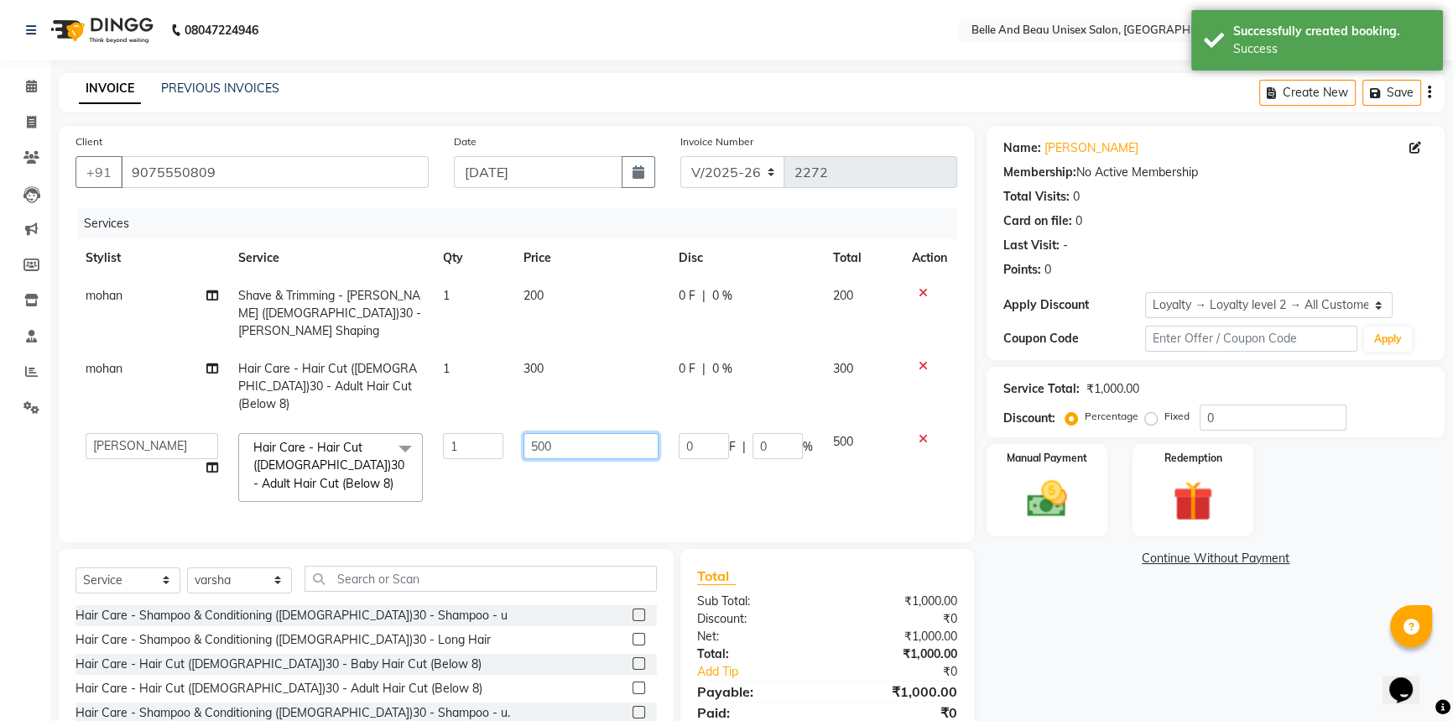
click at [604, 433] on input "500" at bounding box center [590, 446] width 135 height 26
type input "5"
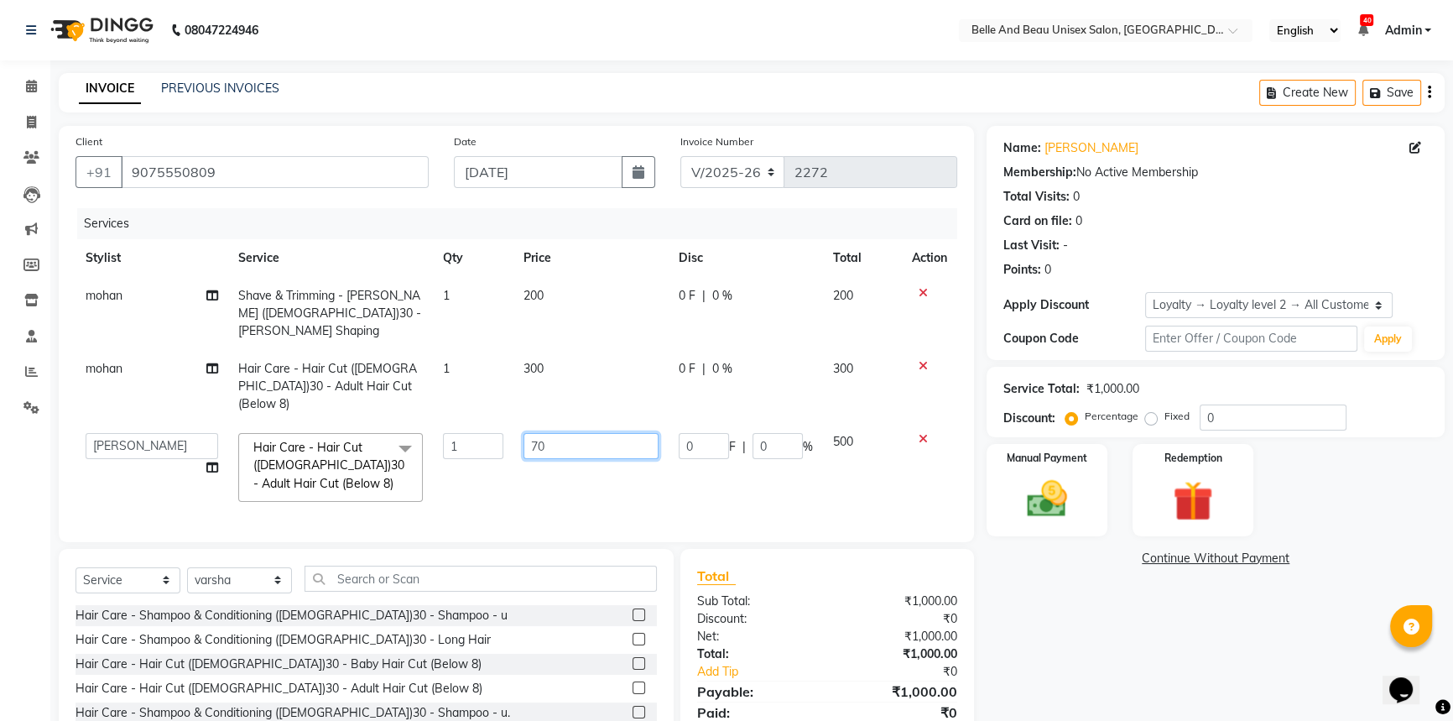
type input "700"
click at [777, 434] on tr "Gaurav Mandavgane mohan Mukesh Shrivas Nibha Rahul Sen Rekha Agarwal Rihan khan…" at bounding box center [517, 467] width 882 height 89
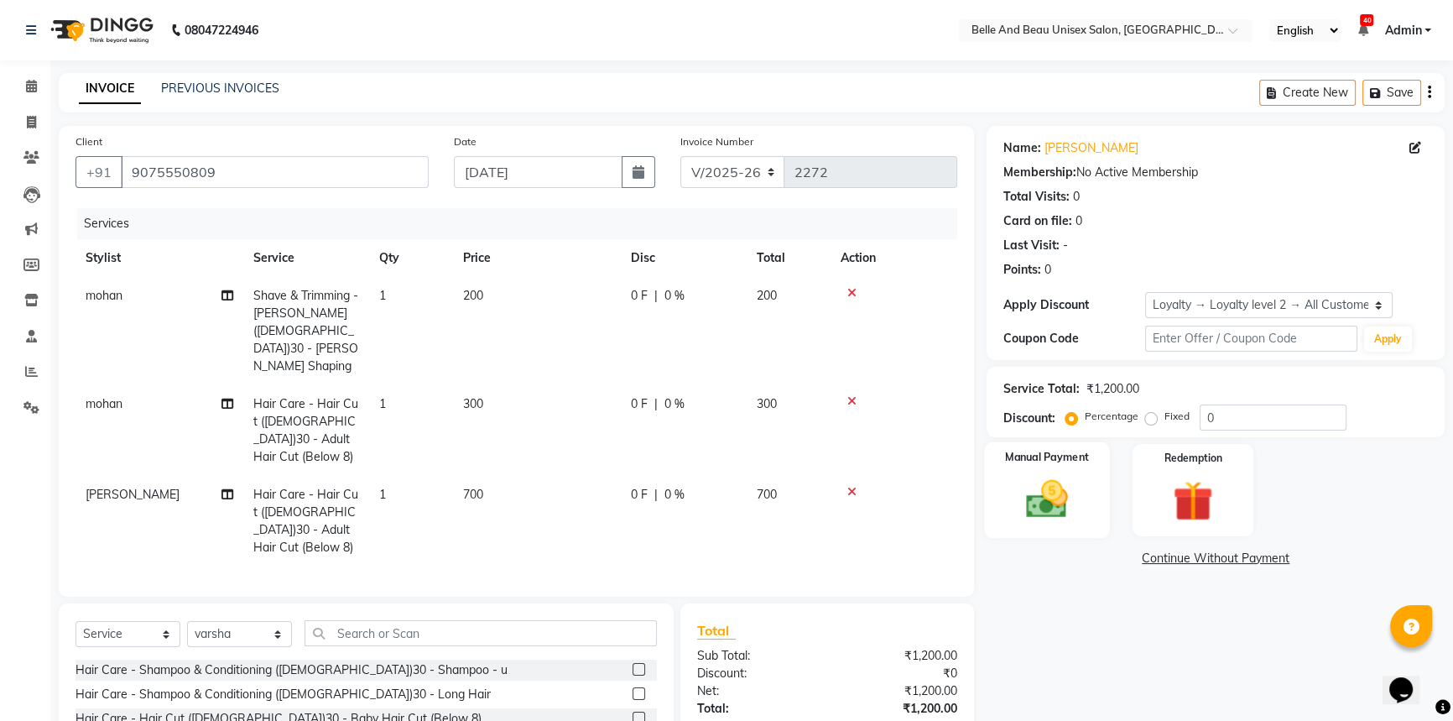
click at [1085, 483] on div "Manual Payment" at bounding box center [1047, 490] width 126 height 96
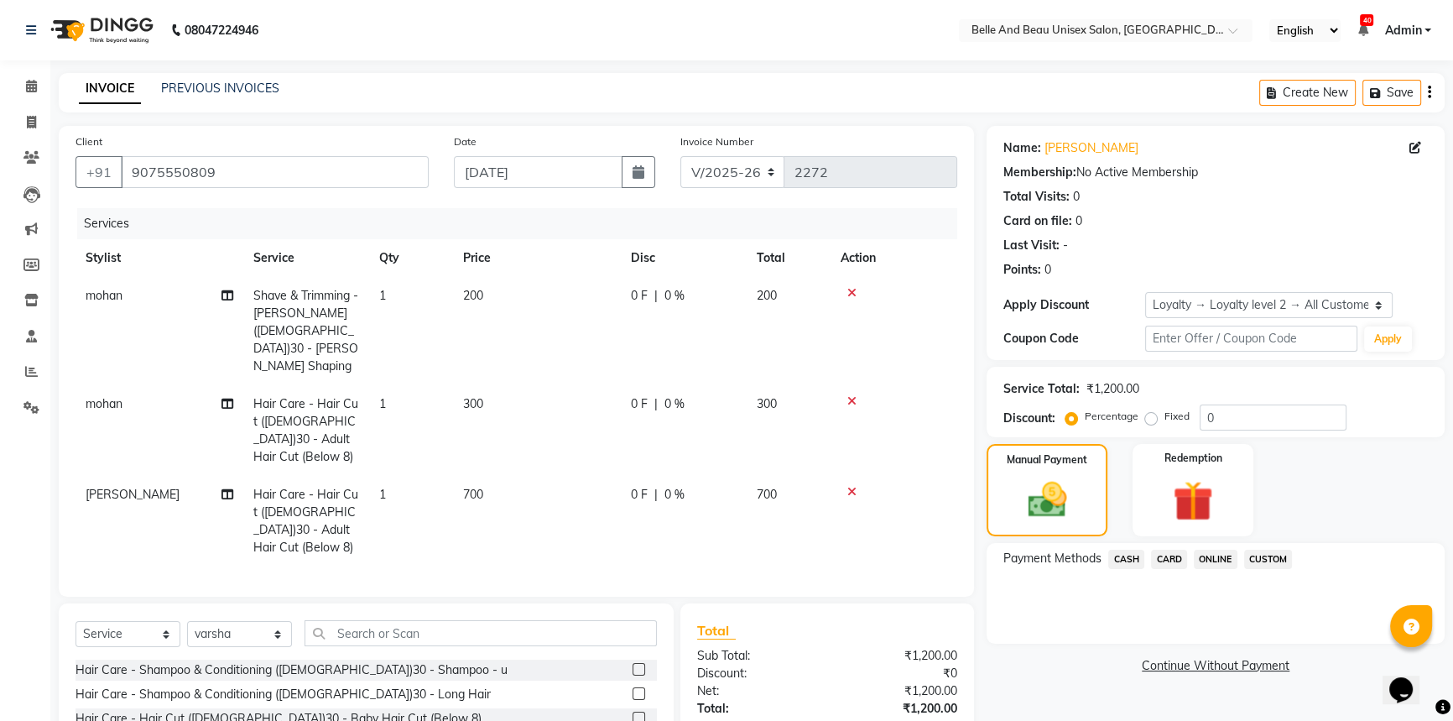
click at [1226, 561] on span "ONLINE" at bounding box center [1216, 558] width 44 height 19
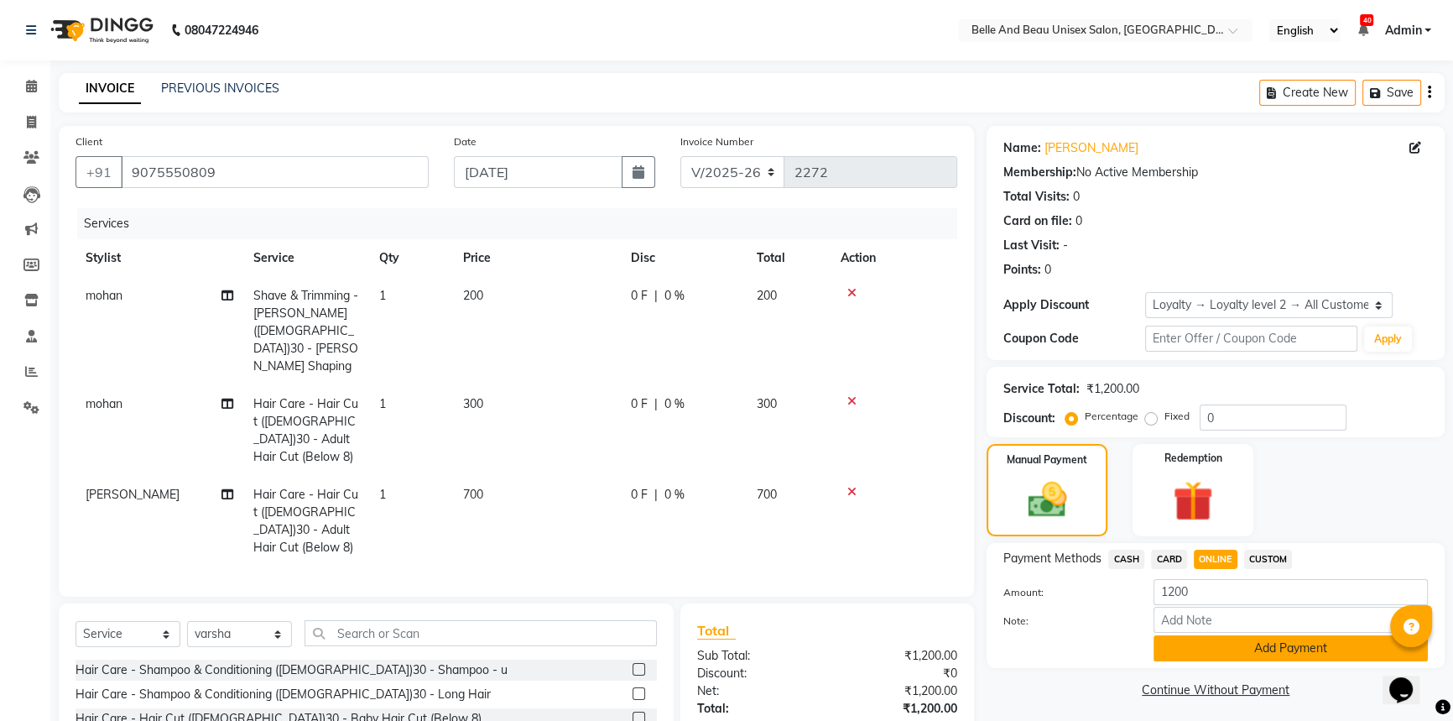
click at [1226, 648] on button "Add Payment" at bounding box center [1290, 648] width 274 height 26
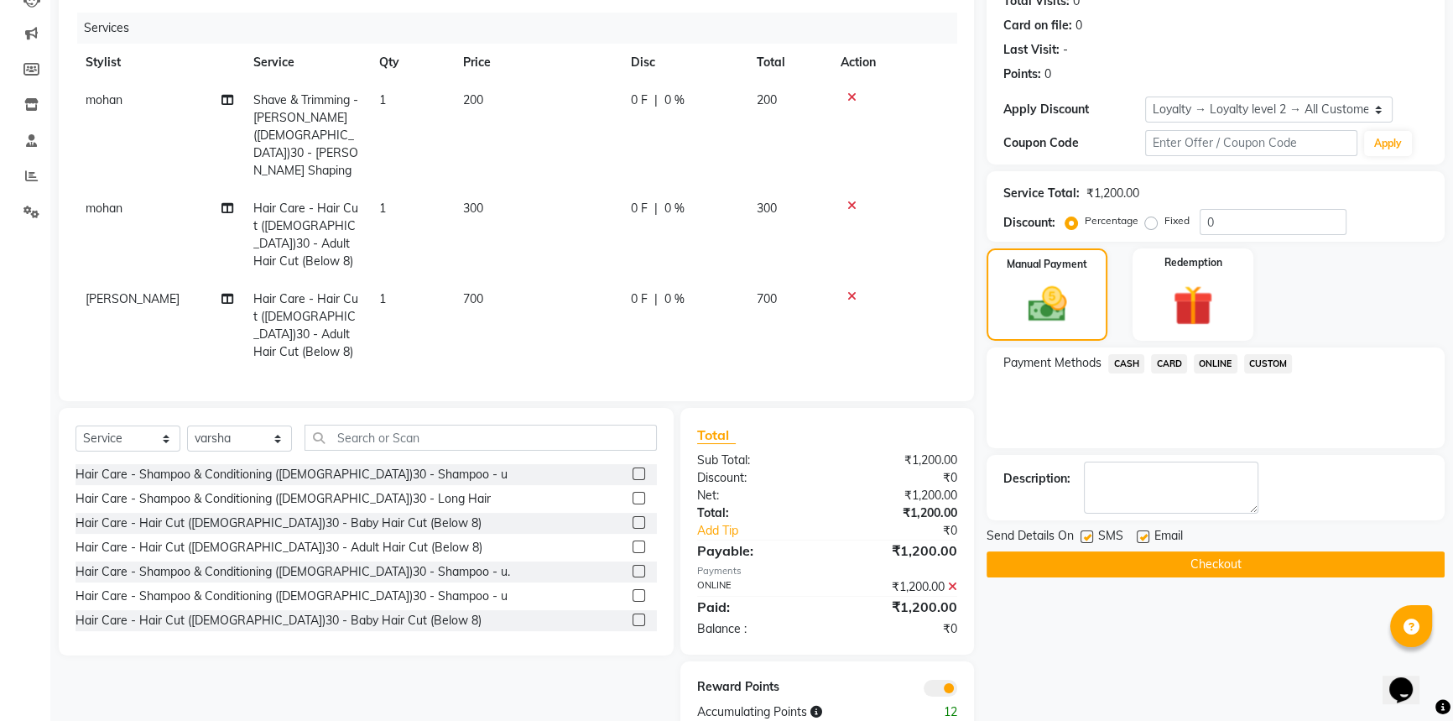
scroll to position [196, 0]
click at [1219, 561] on button "Checkout" at bounding box center [1216, 563] width 458 height 26
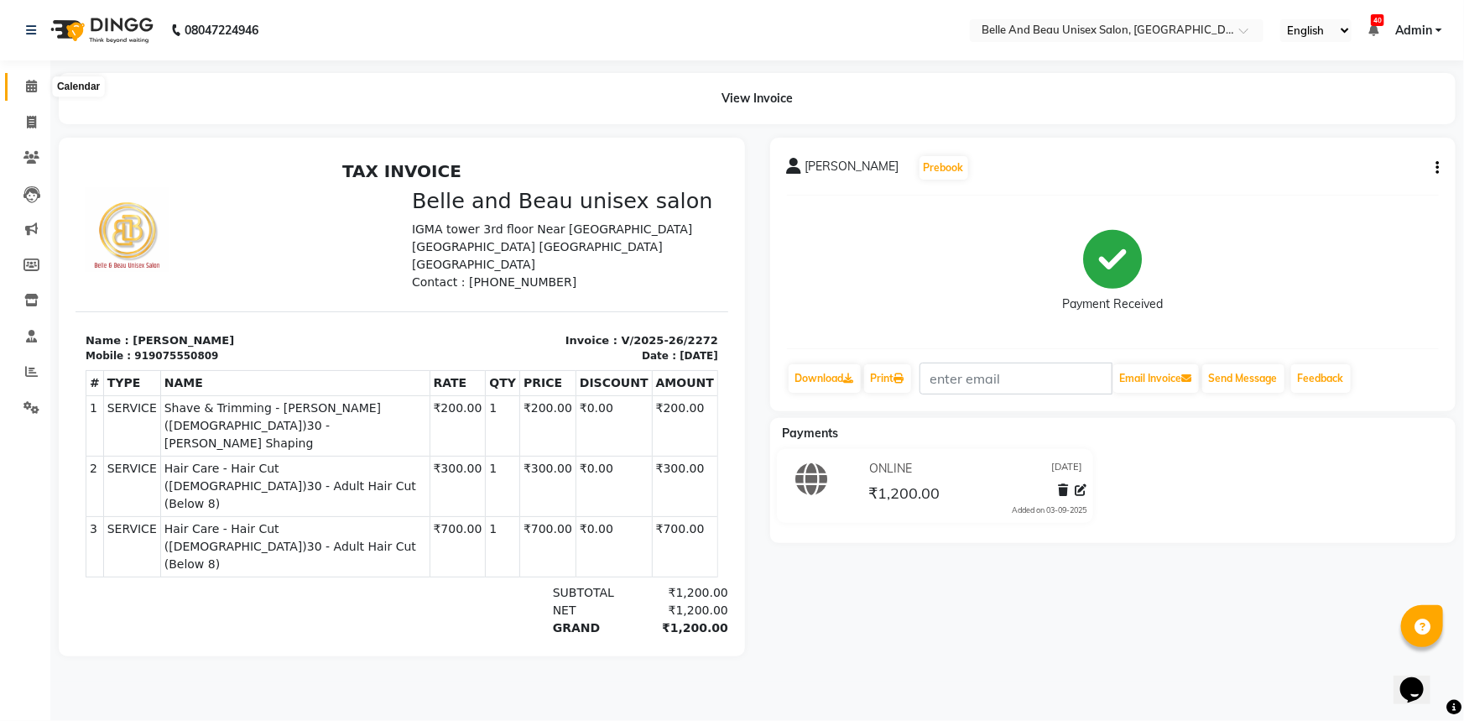
click at [31, 91] on icon at bounding box center [31, 86] width 11 height 13
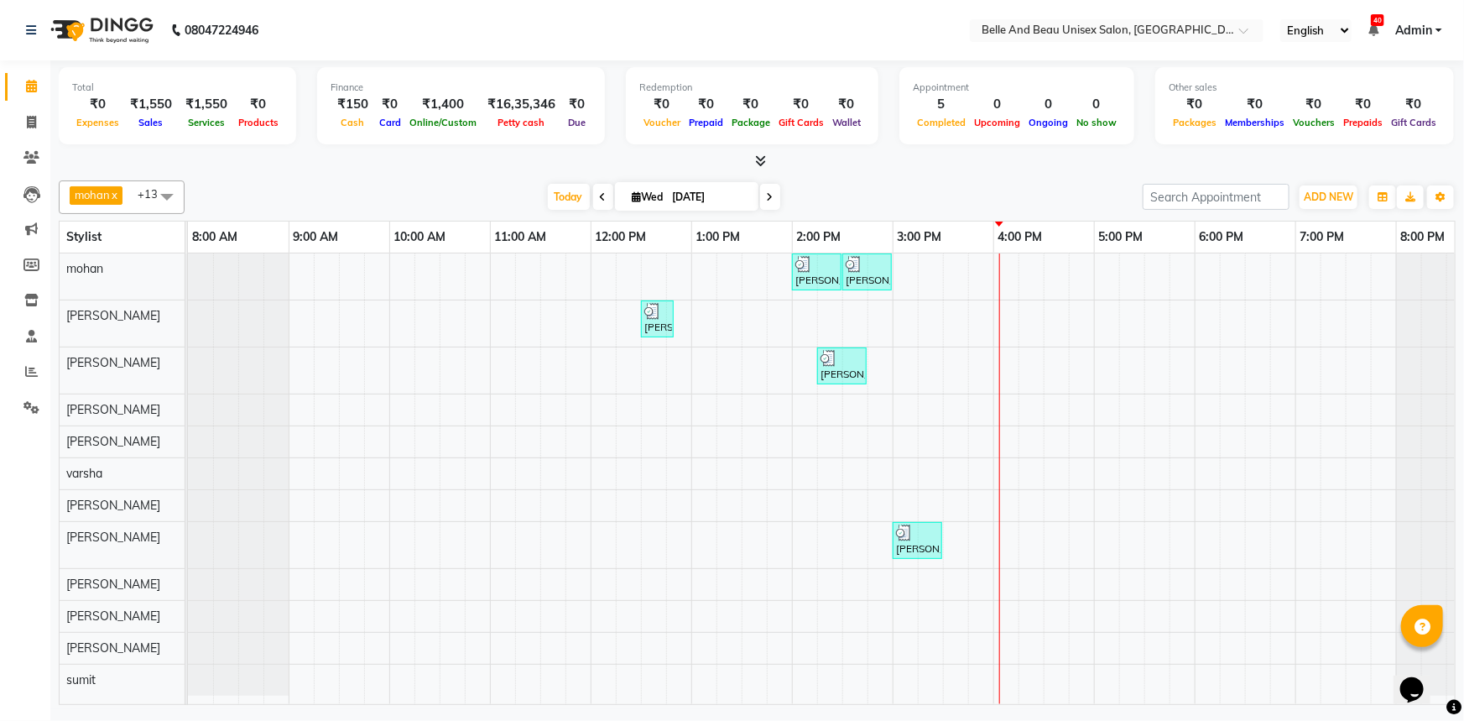
scroll to position [1, 0]
click at [1099, 276] on div "alisha mam, TK03, 02:00 PM-02:30 PM, Hair Care - Hair Cut (Male)30 - Adult Hair…" at bounding box center [842, 478] width 1309 height 450
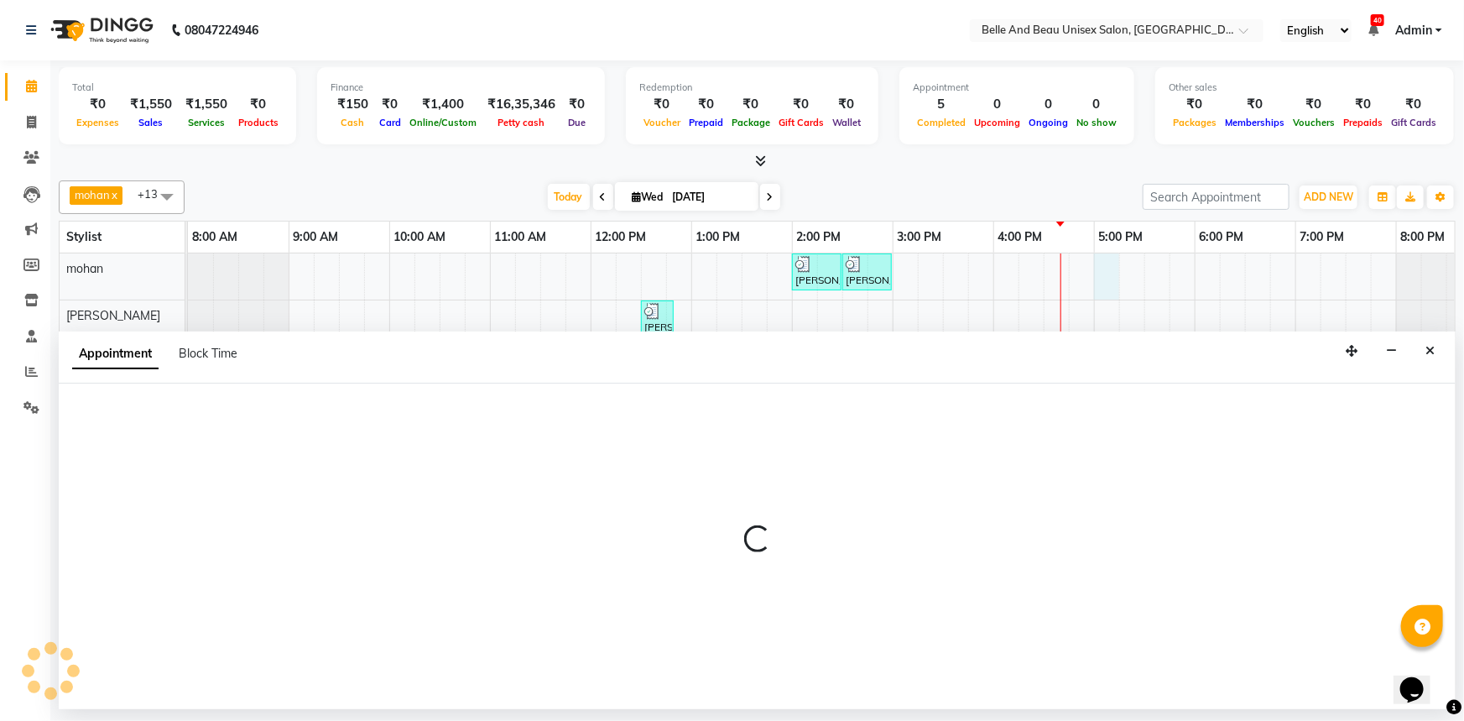
select select "65137"
select select "1020"
select select "tentative"
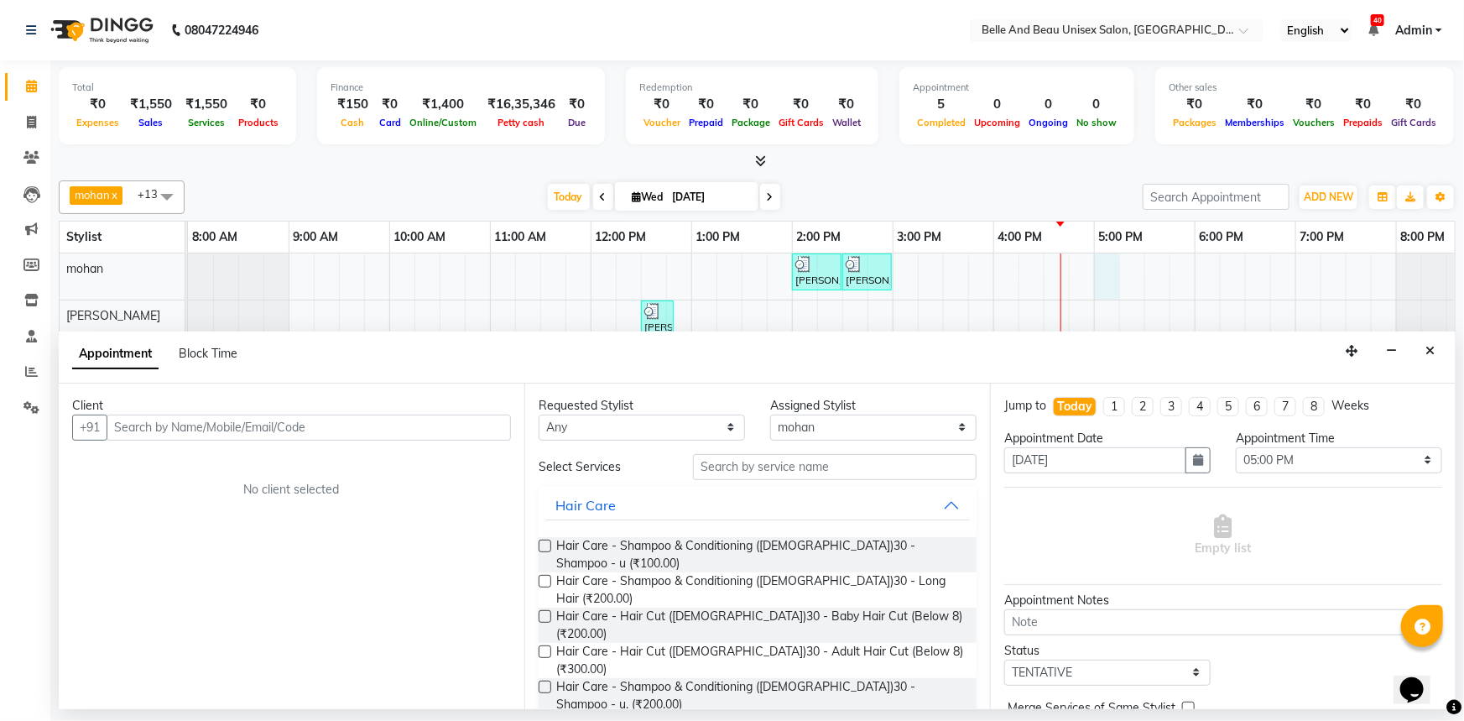
click at [189, 427] on input "text" at bounding box center [309, 427] width 404 height 26
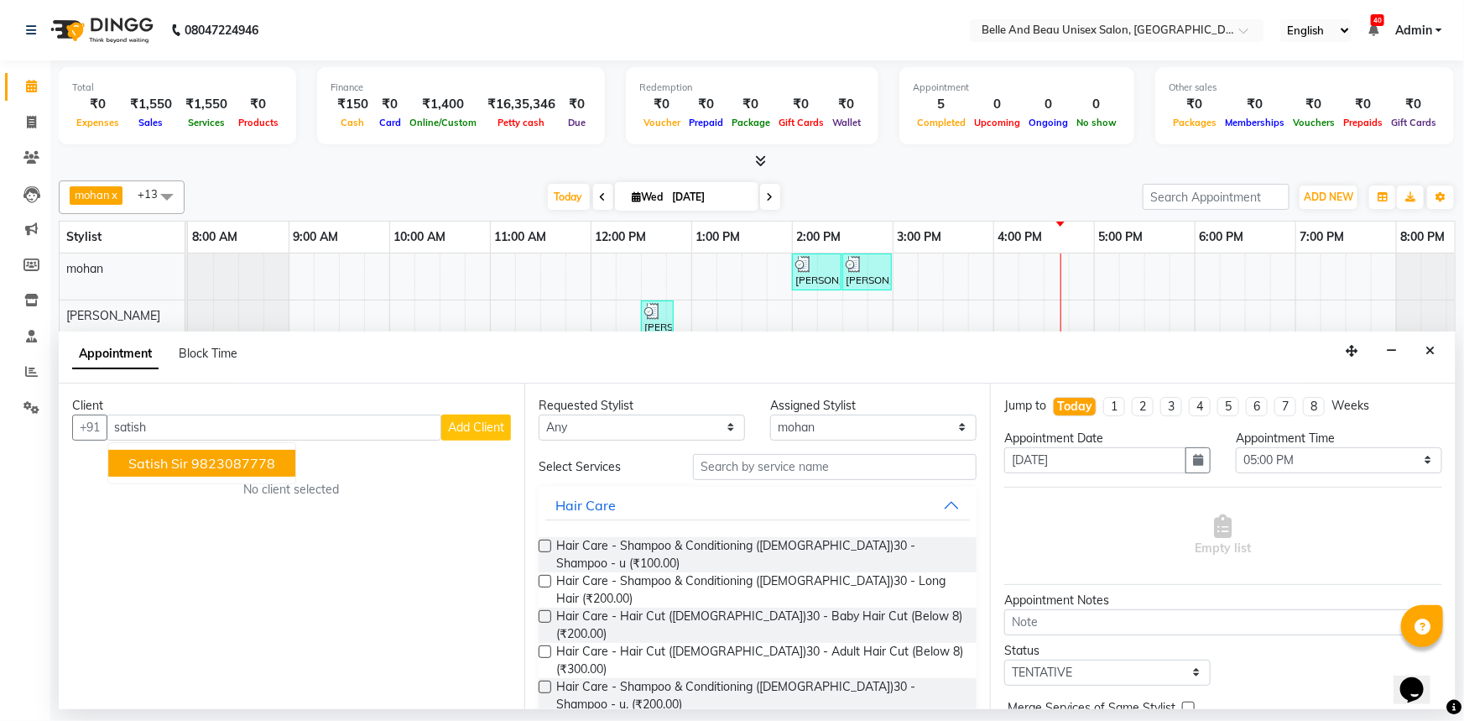
click at [279, 462] on button "satish sir 9823087778" at bounding box center [201, 463] width 187 height 27
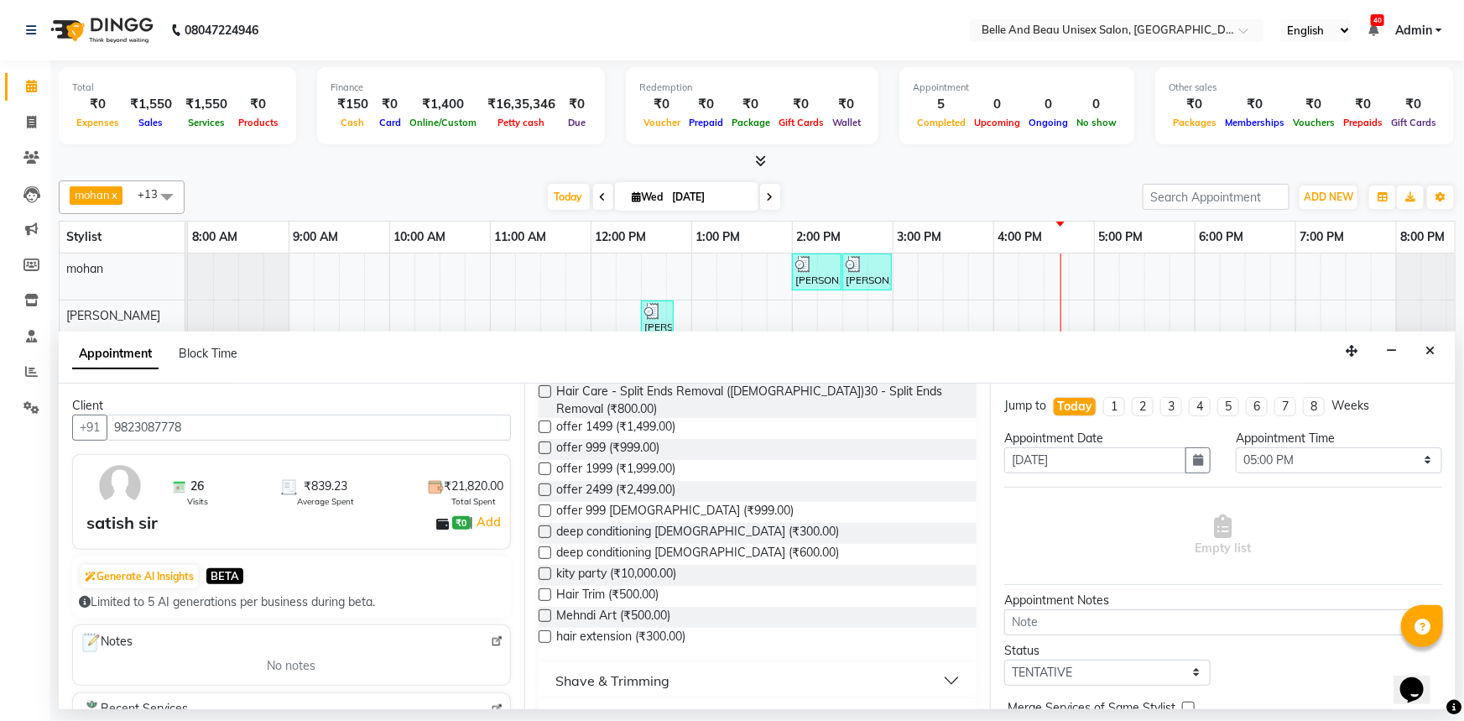
scroll to position [457, 0]
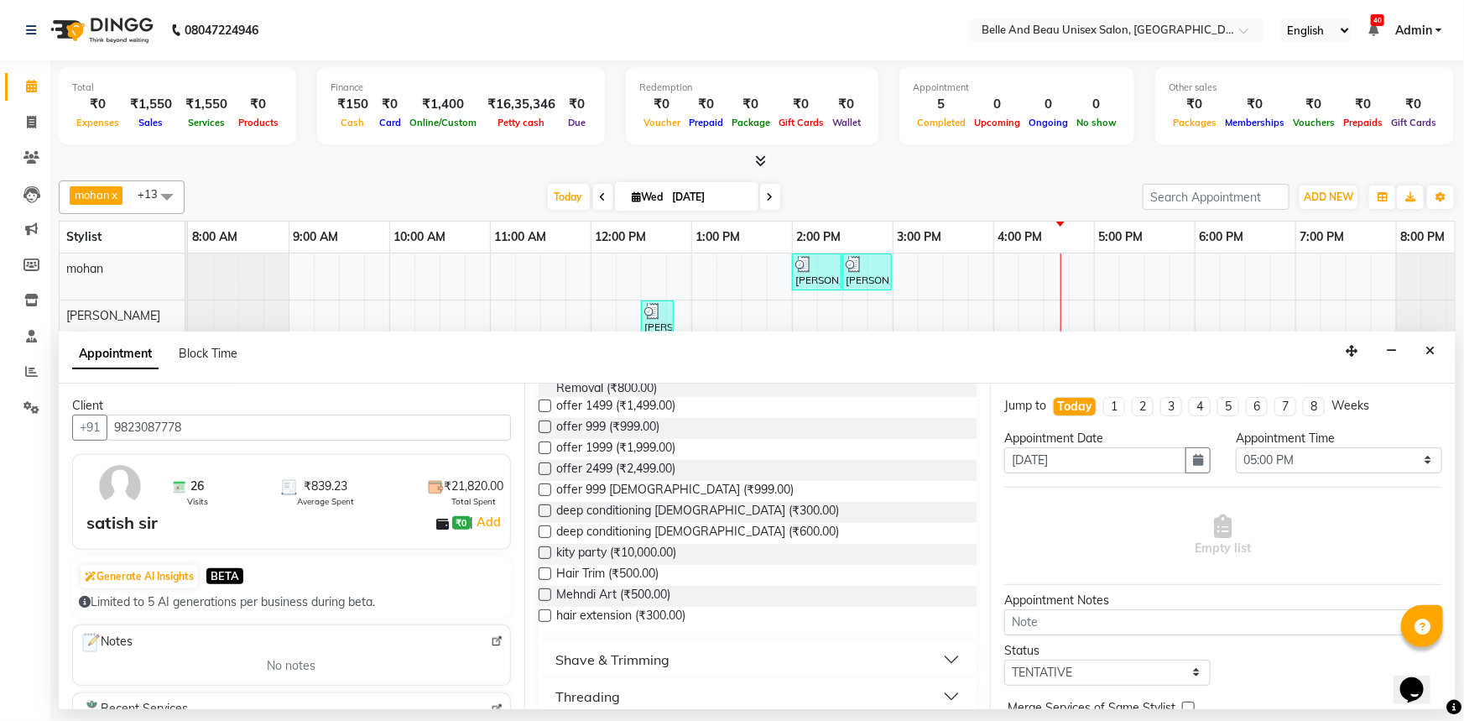
type input "9823087778"
click at [583, 649] on div "Shave & Trimming" at bounding box center [612, 659] width 114 height 20
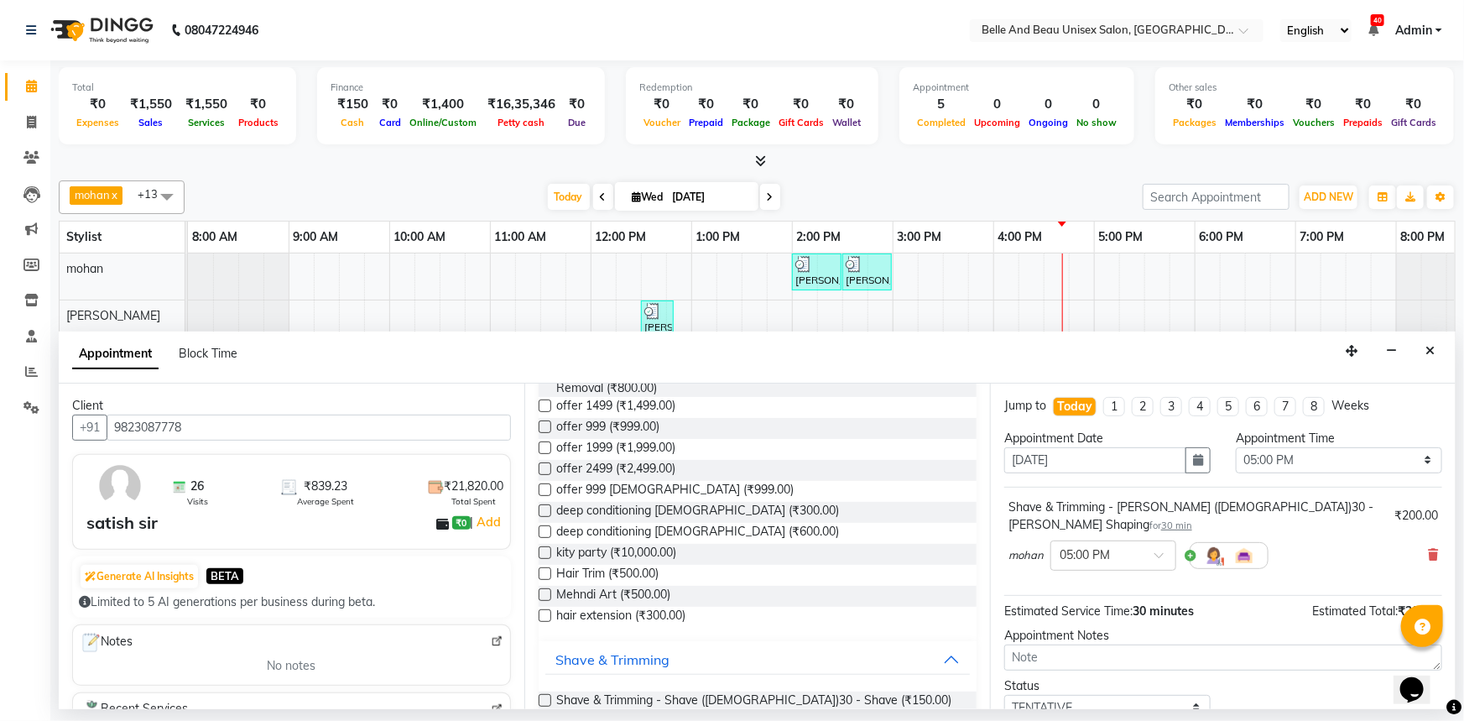
checkbox input "false"
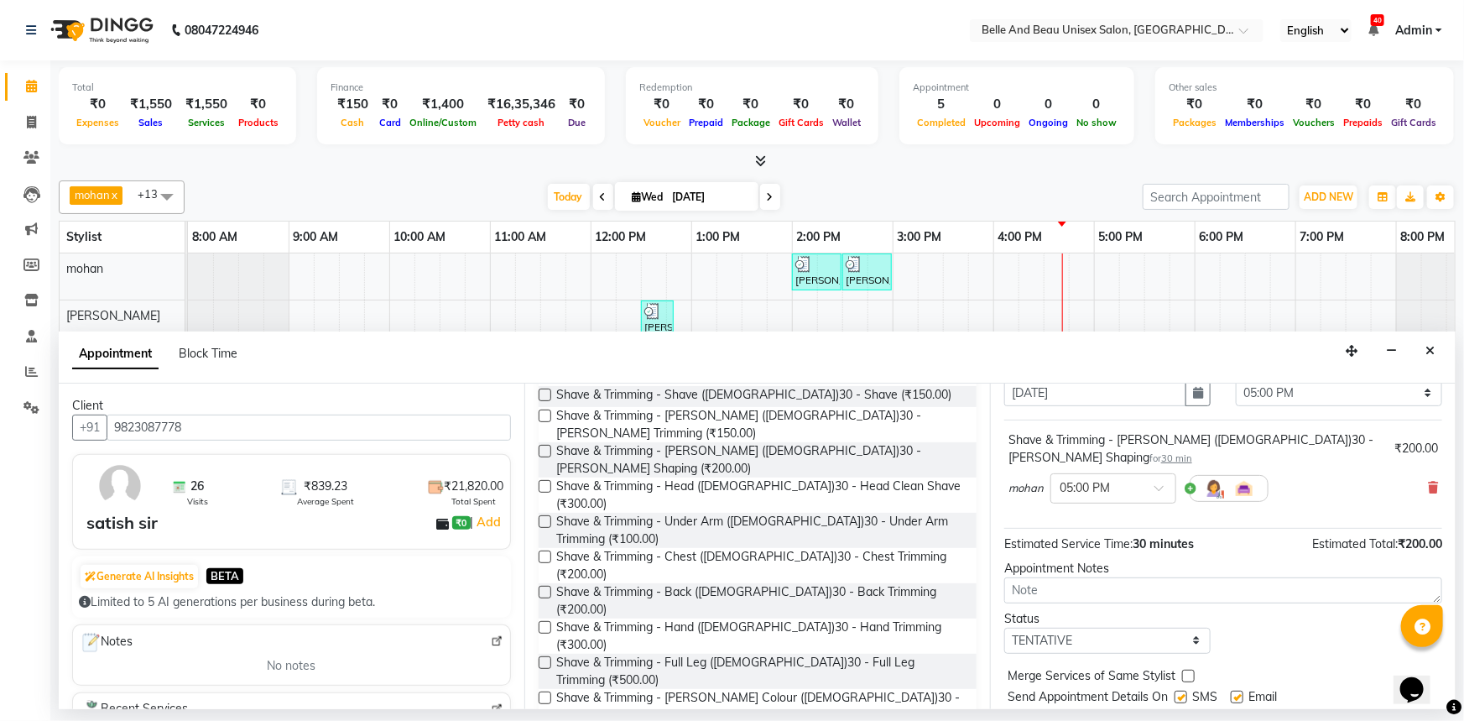
scroll to position [99, 0]
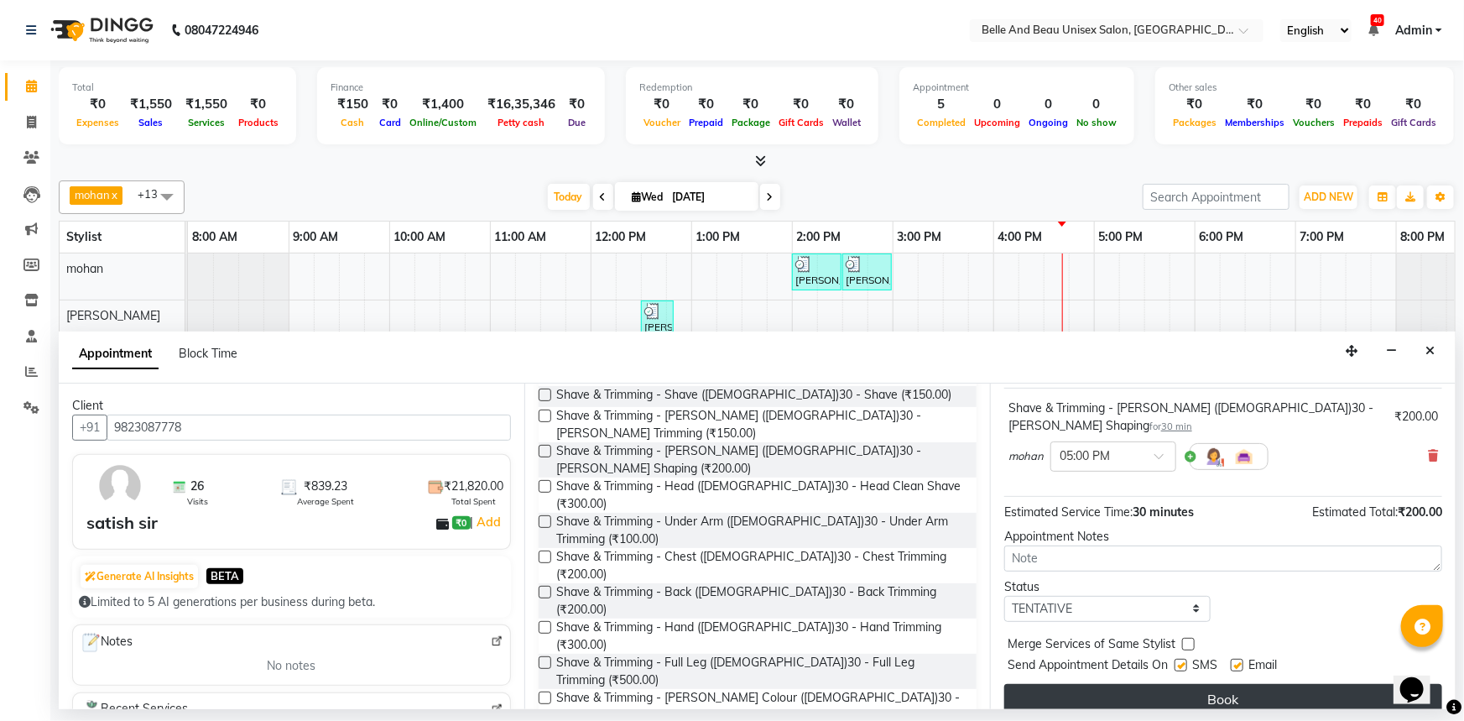
click at [1130, 684] on button "Book" at bounding box center [1223, 699] width 438 height 30
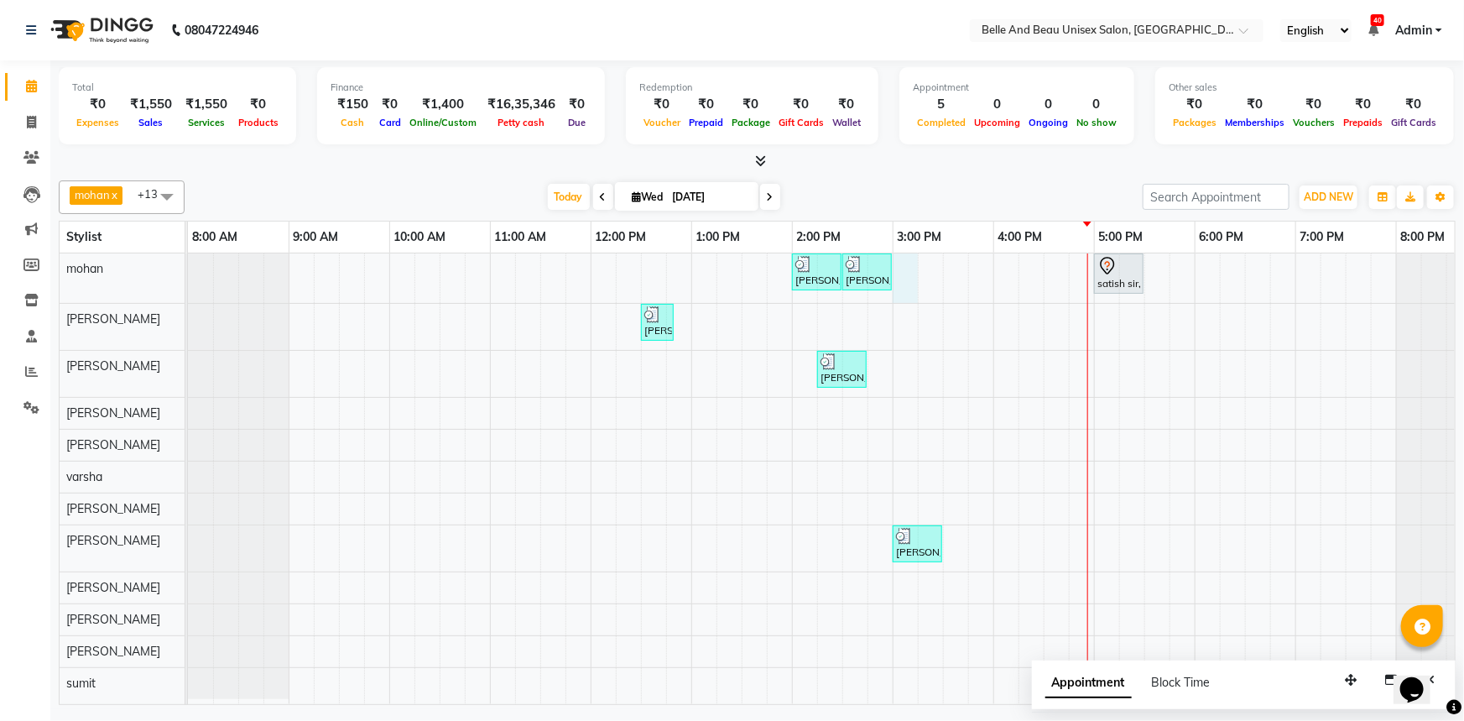
click at [905, 268] on div "alisha mam, TK03, 02:00 PM-02:30 PM, Hair Care - Hair Cut (Male)30 - Adult Hair…" at bounding box center [842, 478] width 1309 height 450
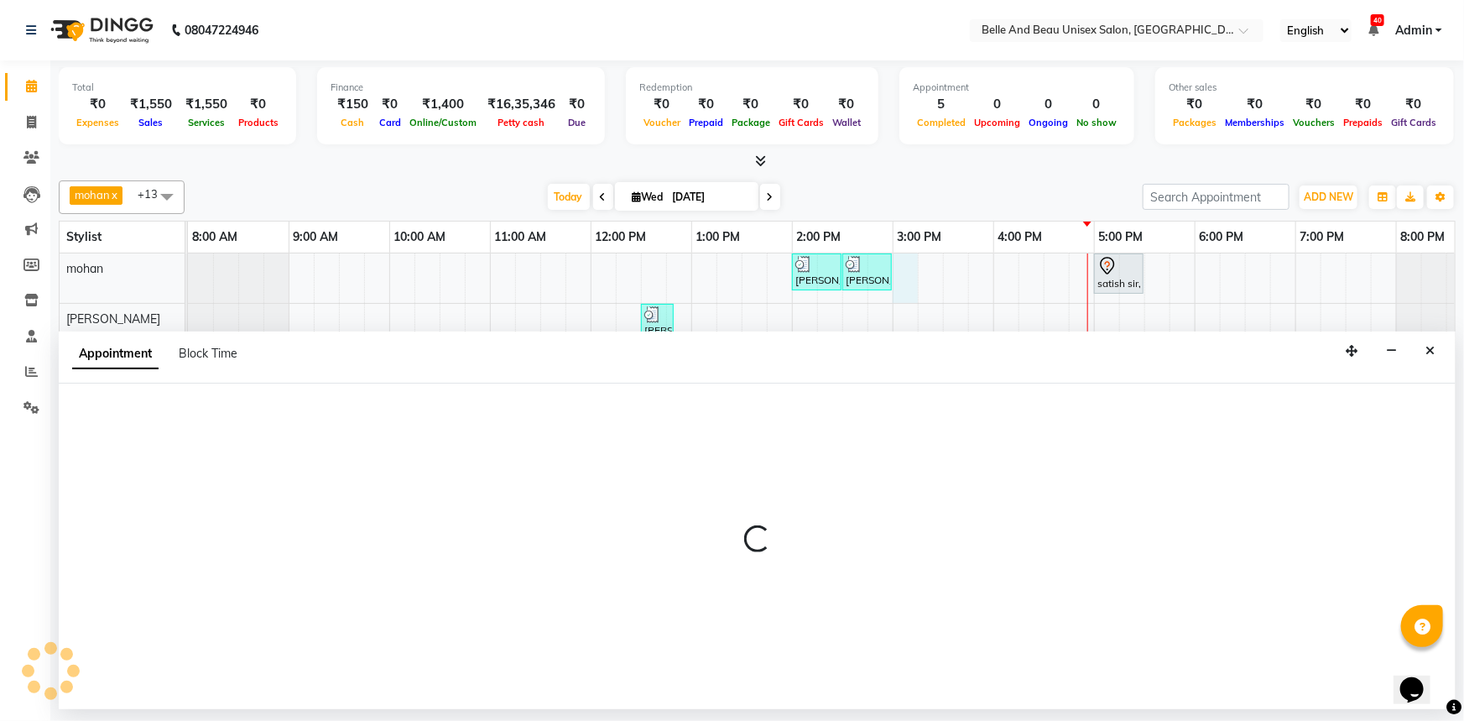
select select "65137"
select select "tentative"
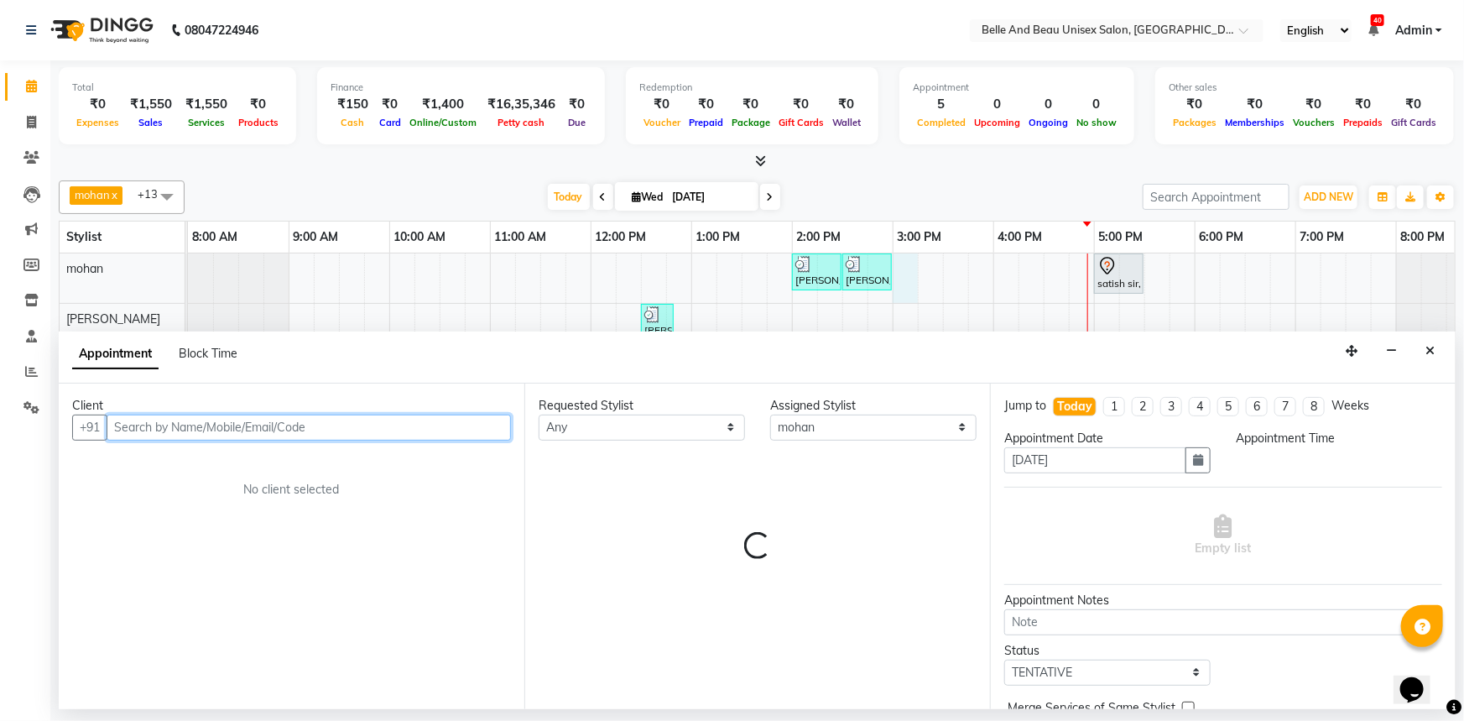
select select "900"
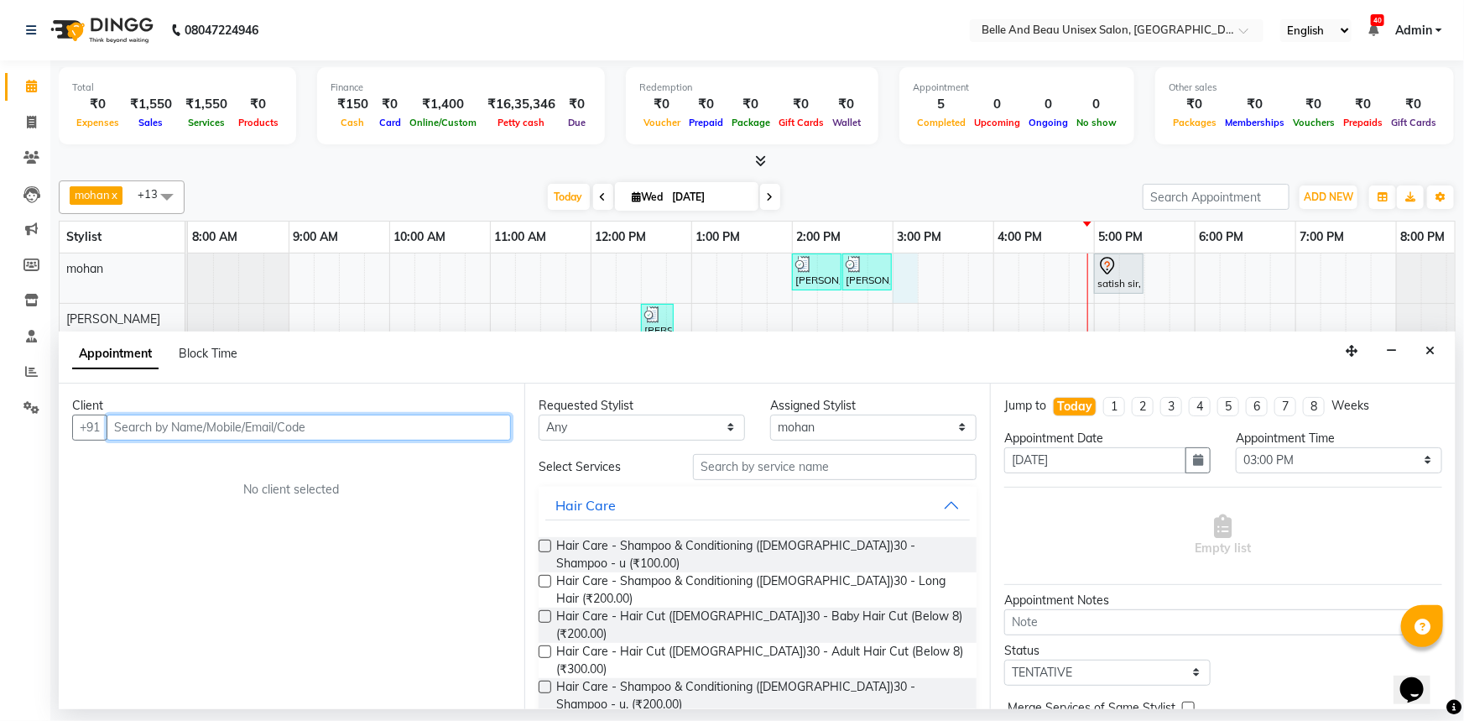
click at [180, 427] on input "text" at bounding box center [309, 427] width 404 height 26
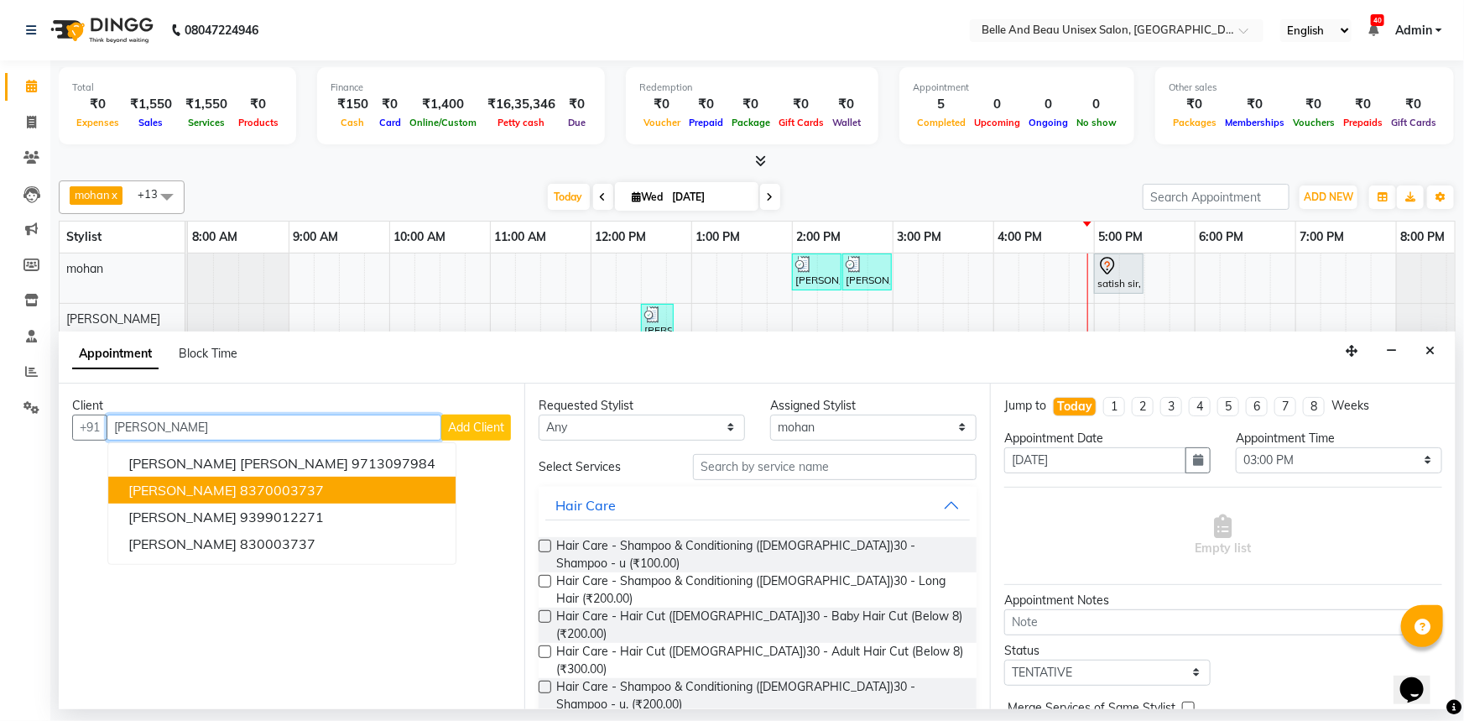
click at [310, 492] on ngb-highlight "8370003737" at bounding box center [282, 490] width 84 height 17
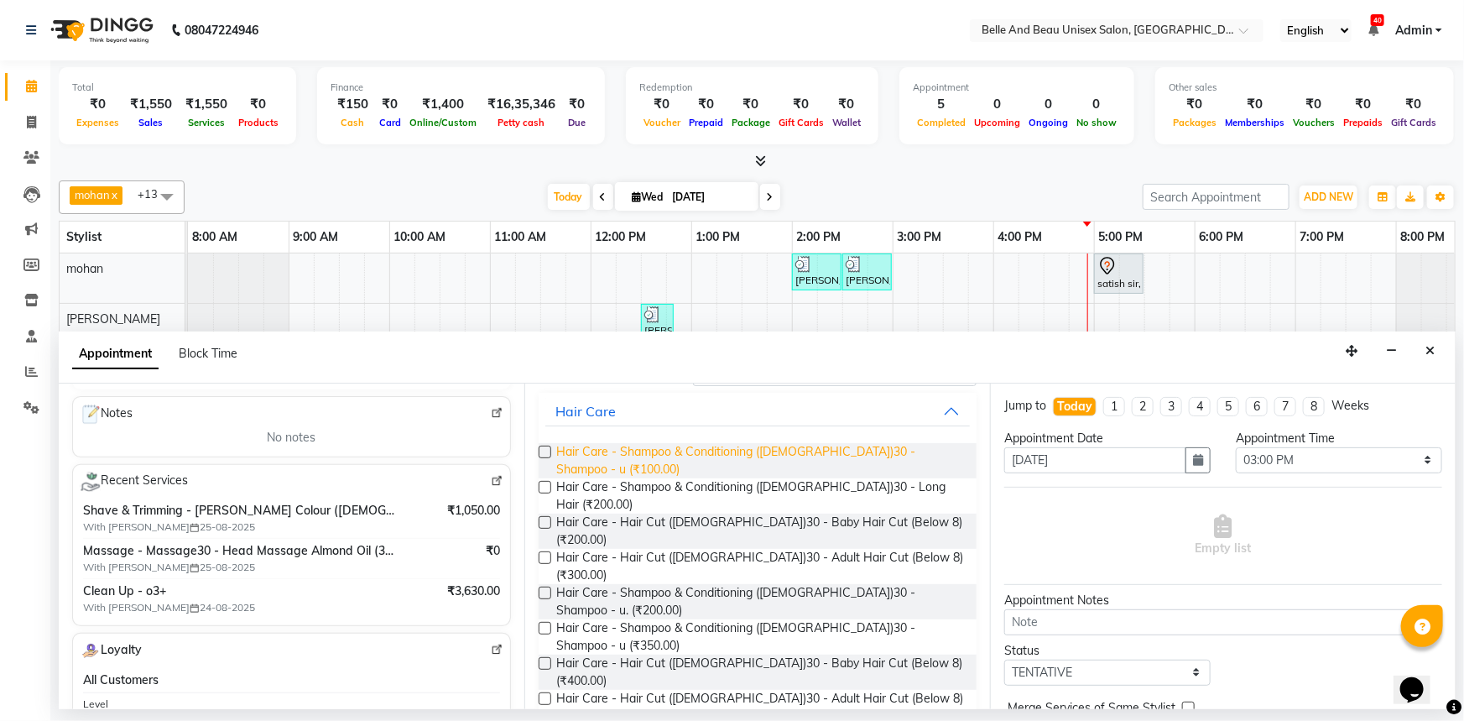
scroll to position [0, 0]
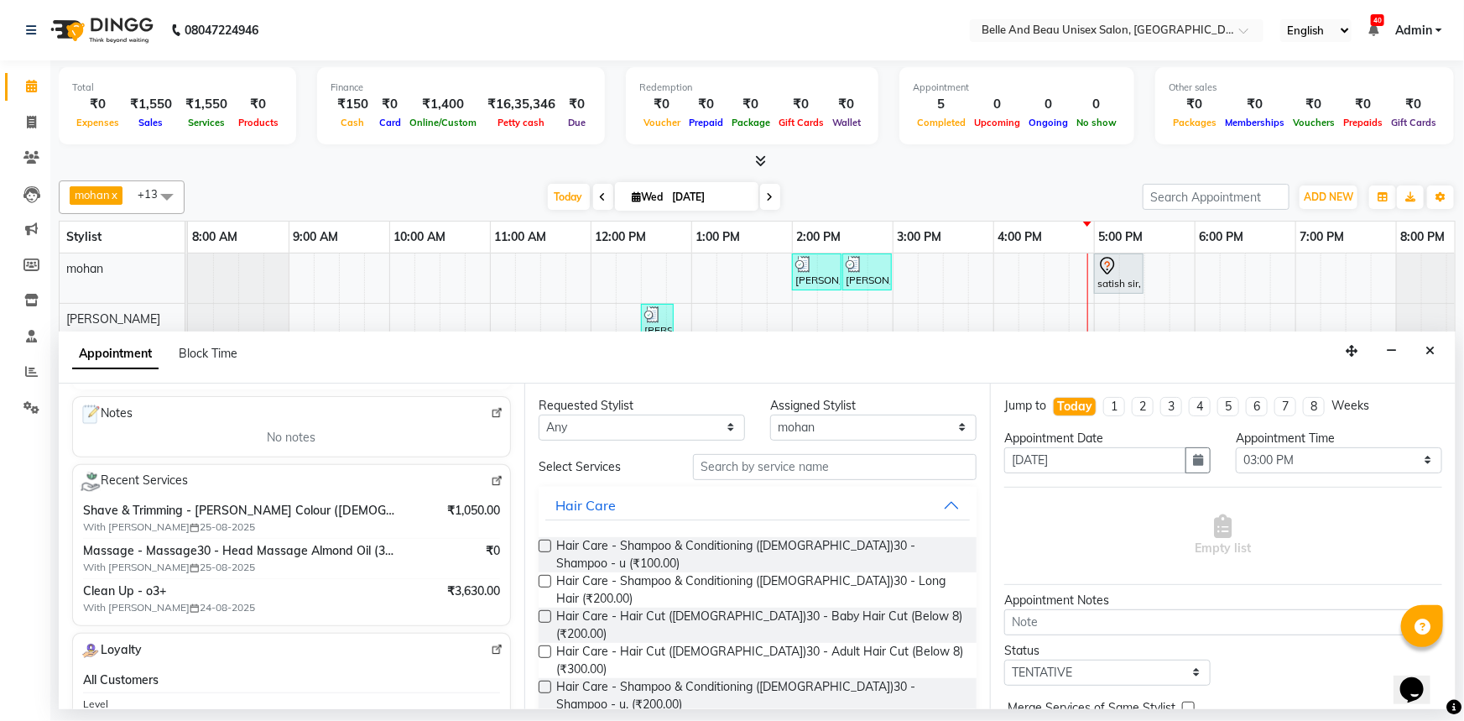
type input "8370003737"
click at [544, 545] on label at bounding box center [545, 545] width 13 height 13
click at [544, 545] on input "checkbox" at bounding box center [544, 547] width 11 height 11
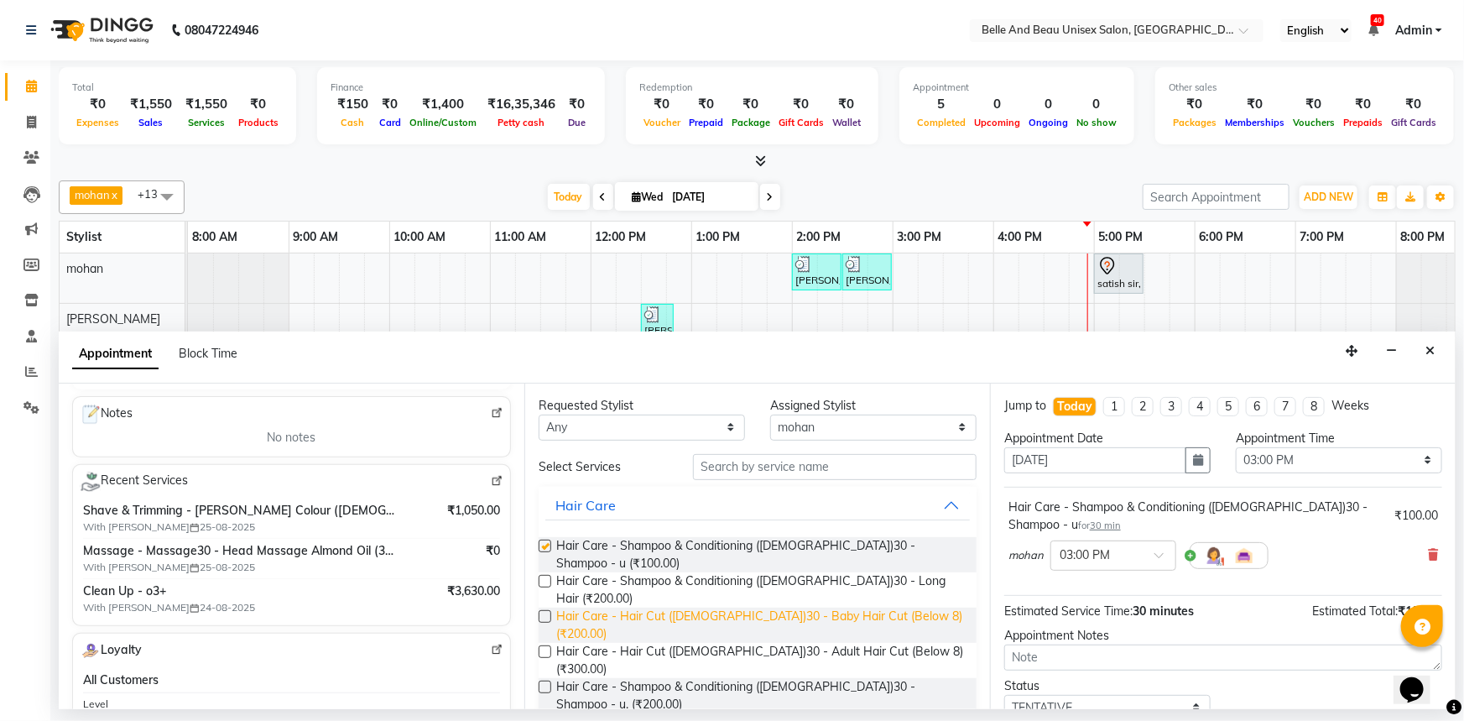
checkbox input "false"
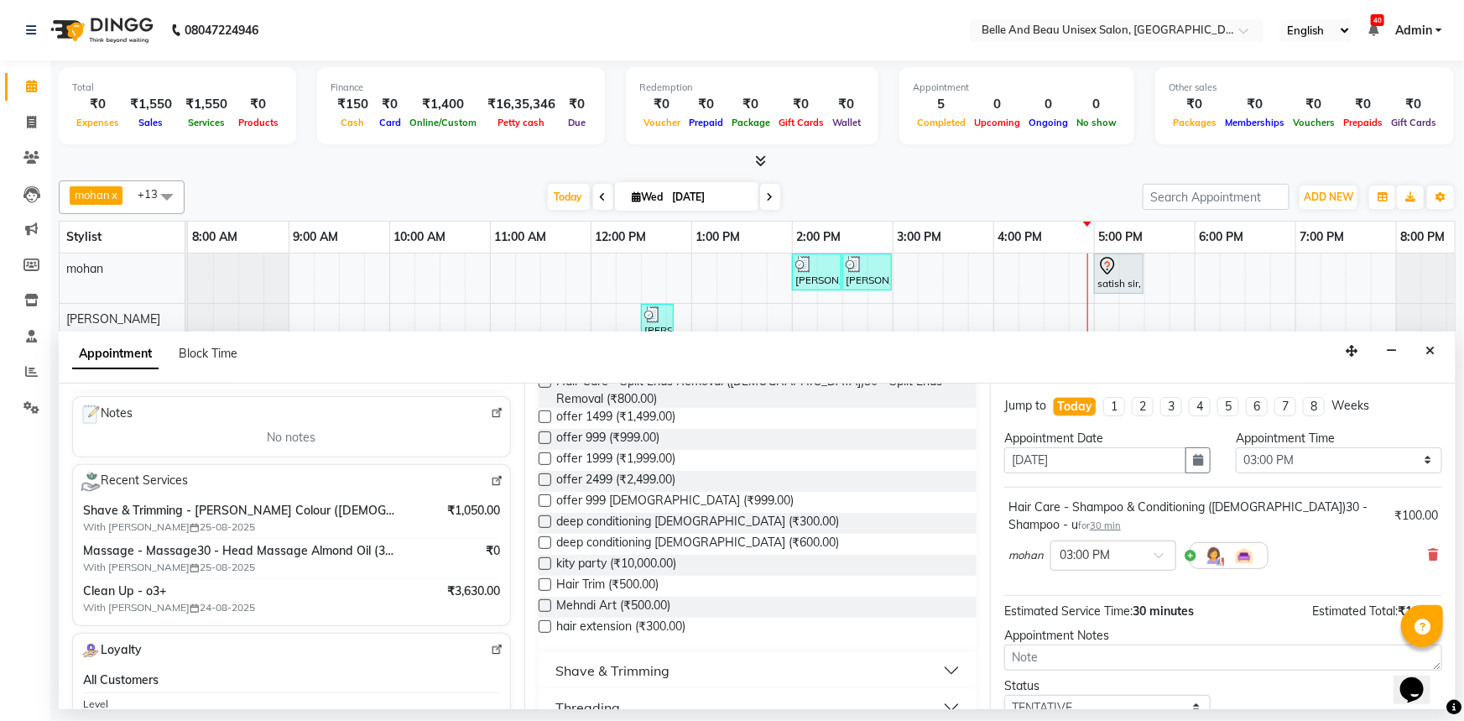
scroll to position [457, 0]
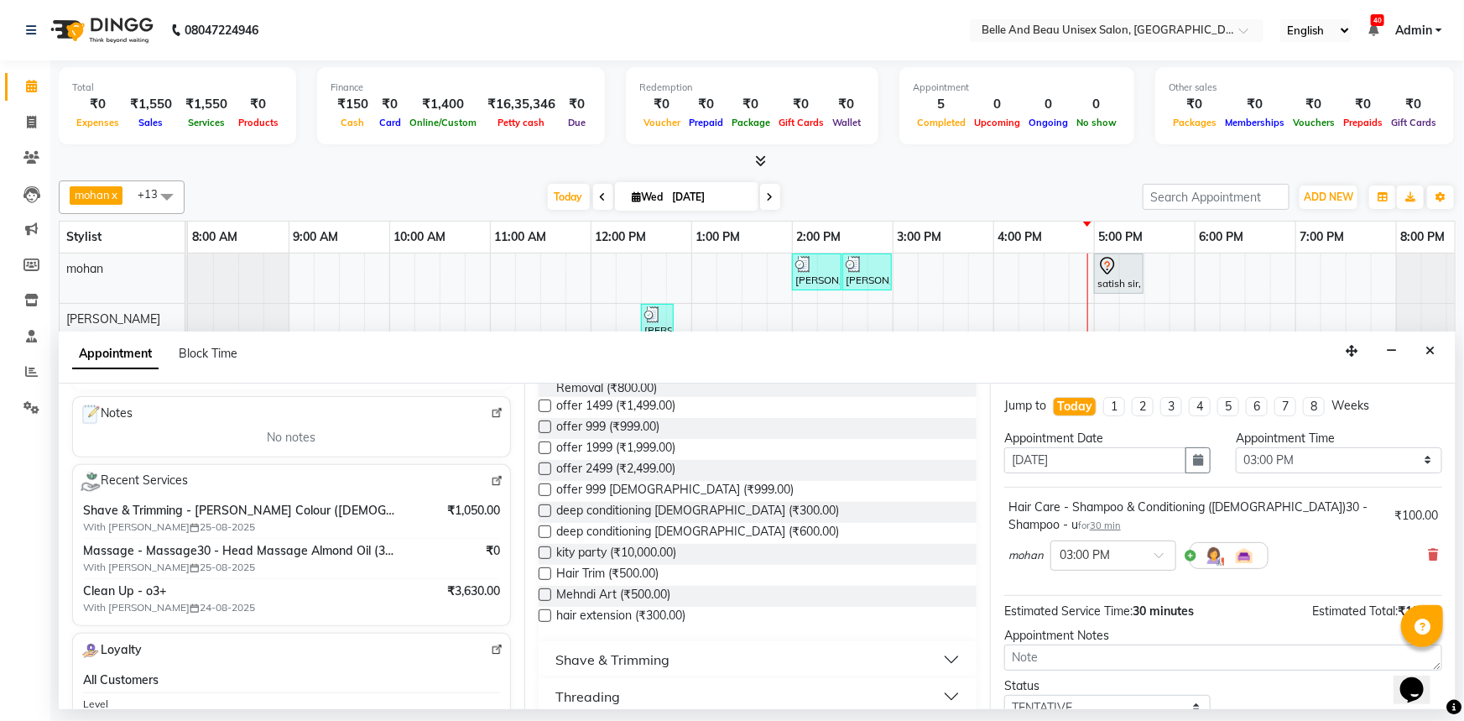
click at [629, 649] on div "Shave & Trimming" at bounding box center [612, 659] width 114 height 20
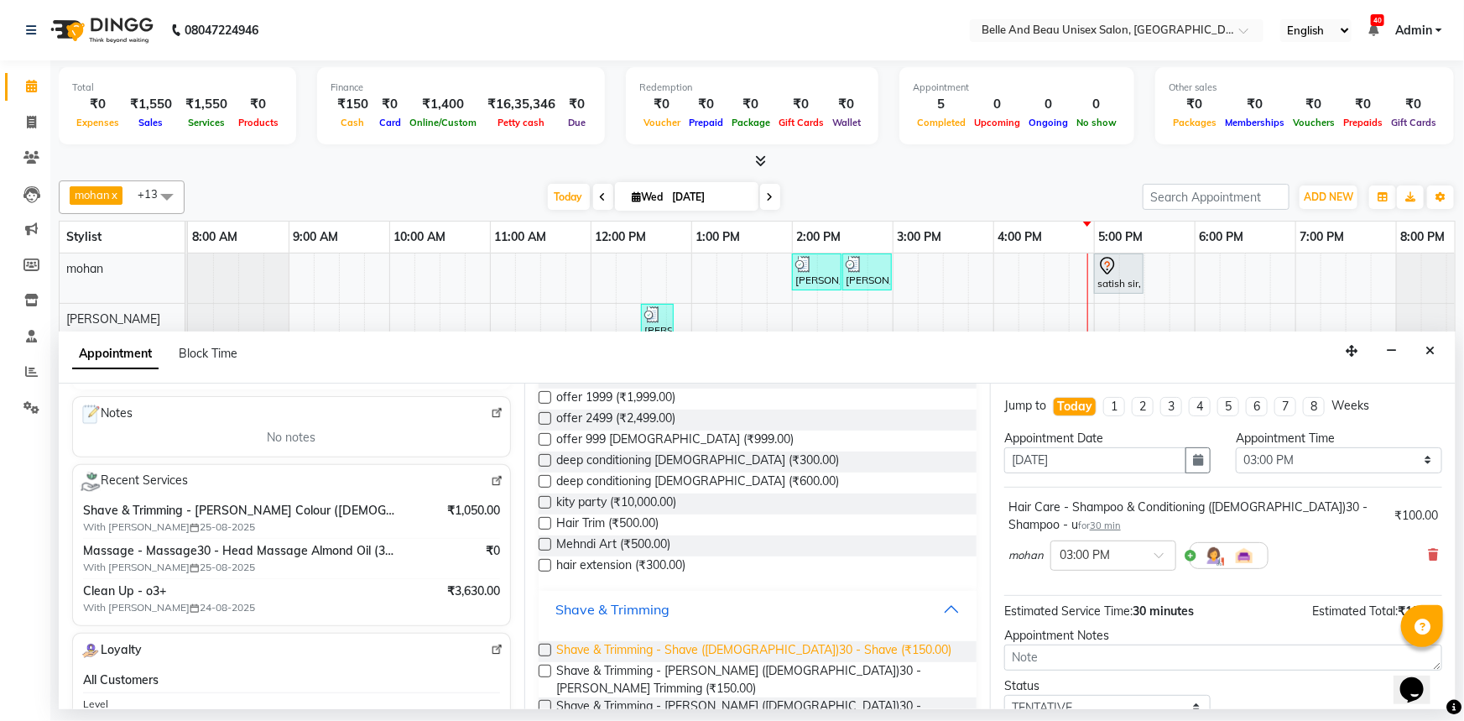
scroll to position [534, 0]
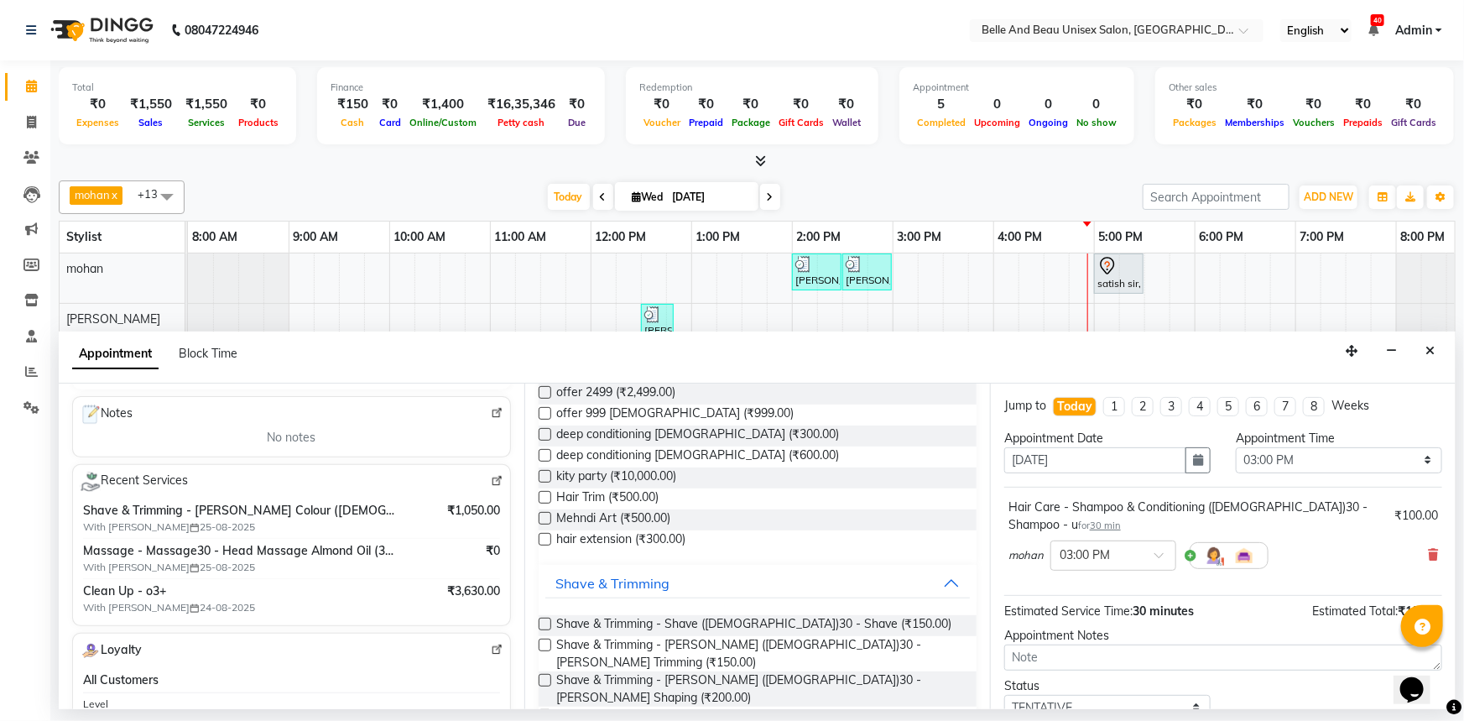
click at [545, 638] on label at bounding box center [545, 644] width 13 height 13
click at [545, 641] on input "checkbox" at bounding box center [544, 646] width 11 height 11
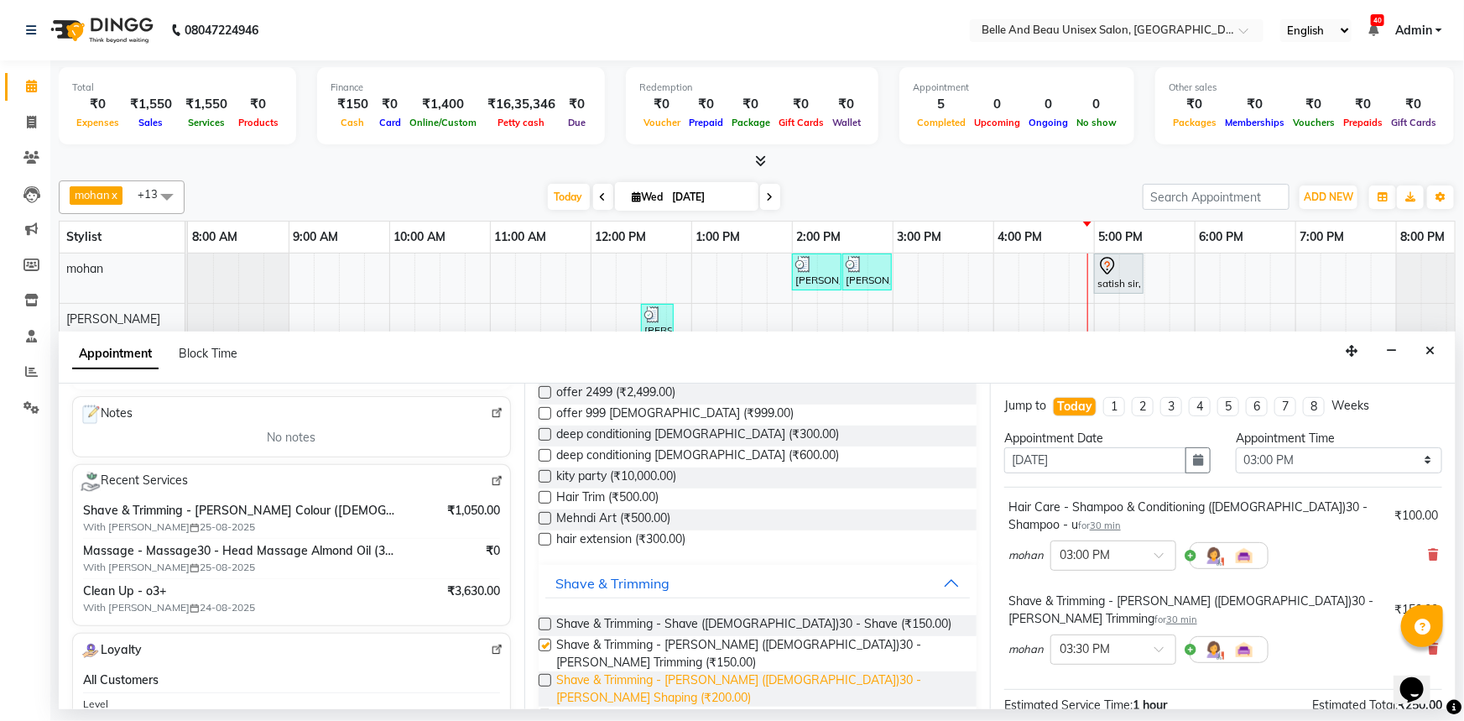
checkbox input "false"
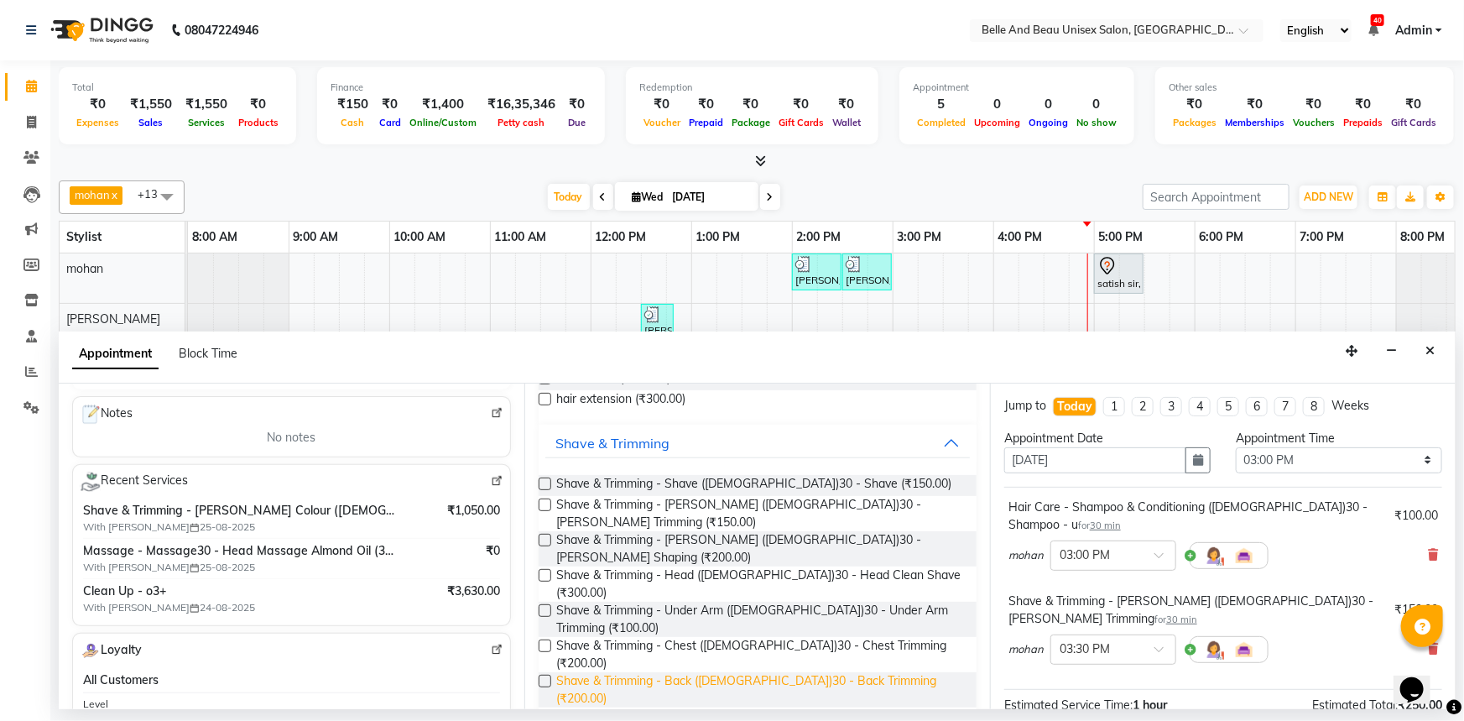
scroll to position [686, 0]
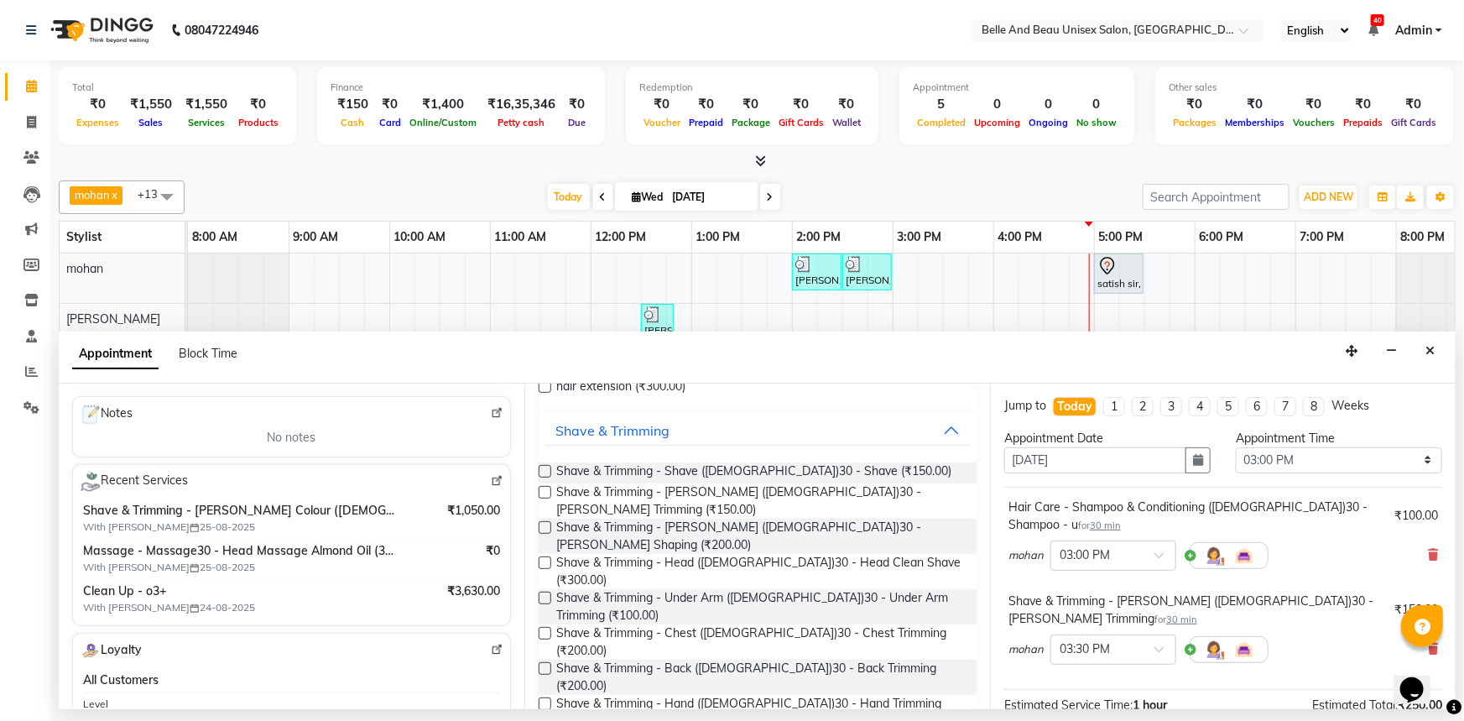
checkbox input "false"
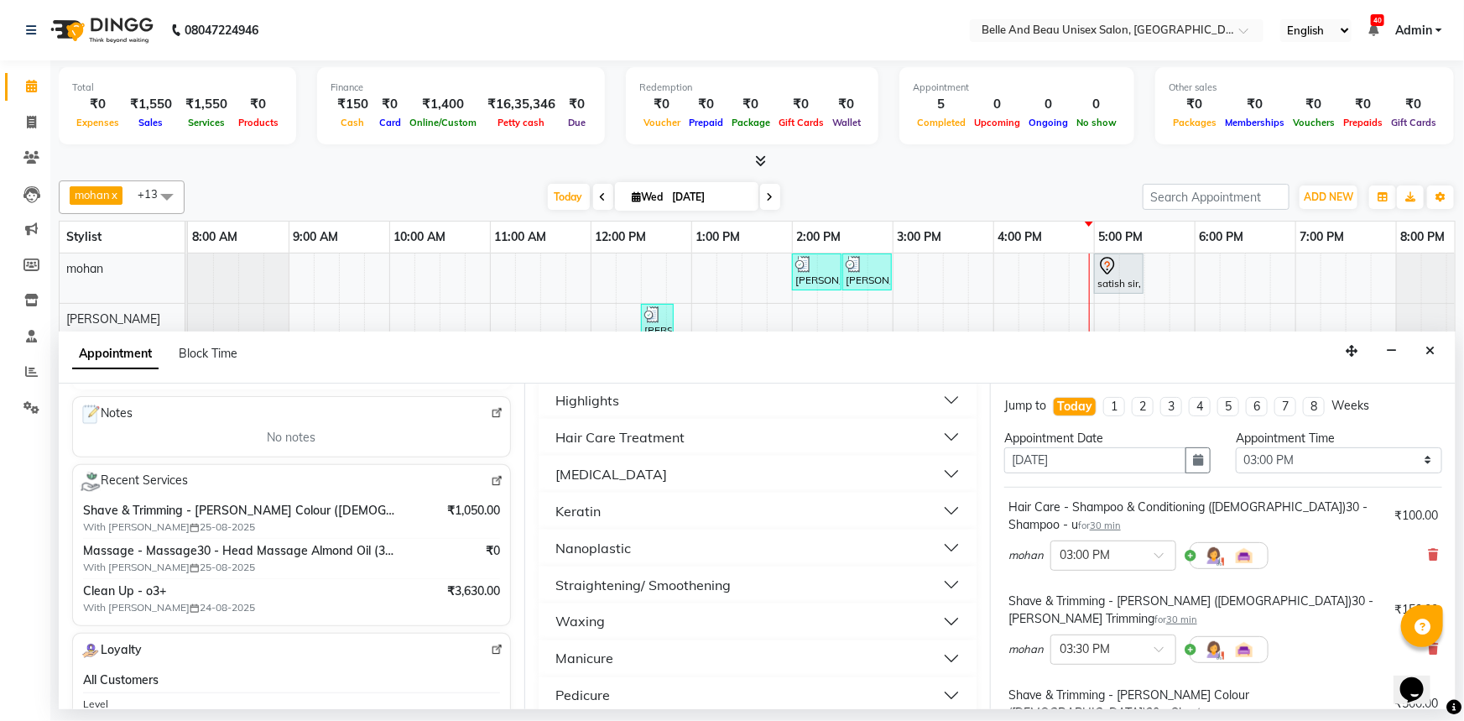
scroll to position [1372, 0]
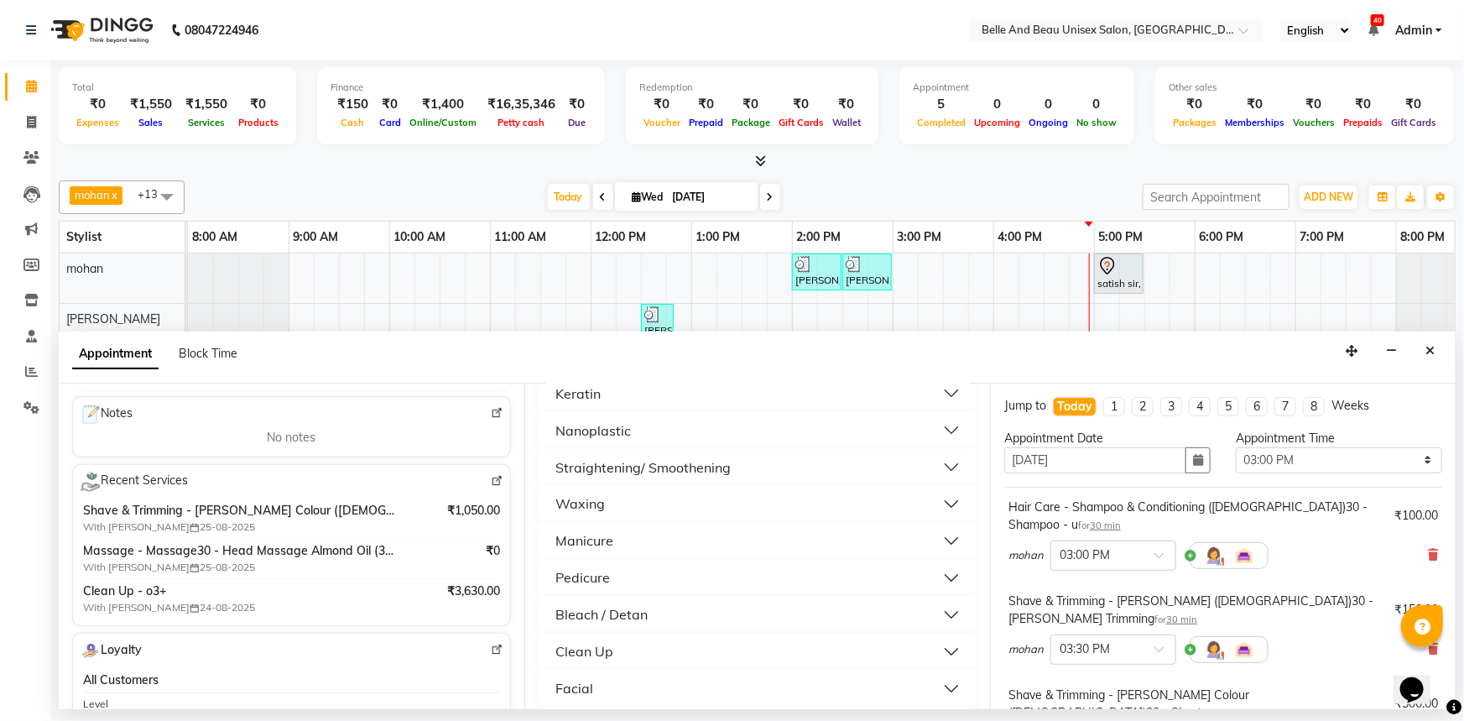
scroll to position [1525, 0]
checkbox input "false"
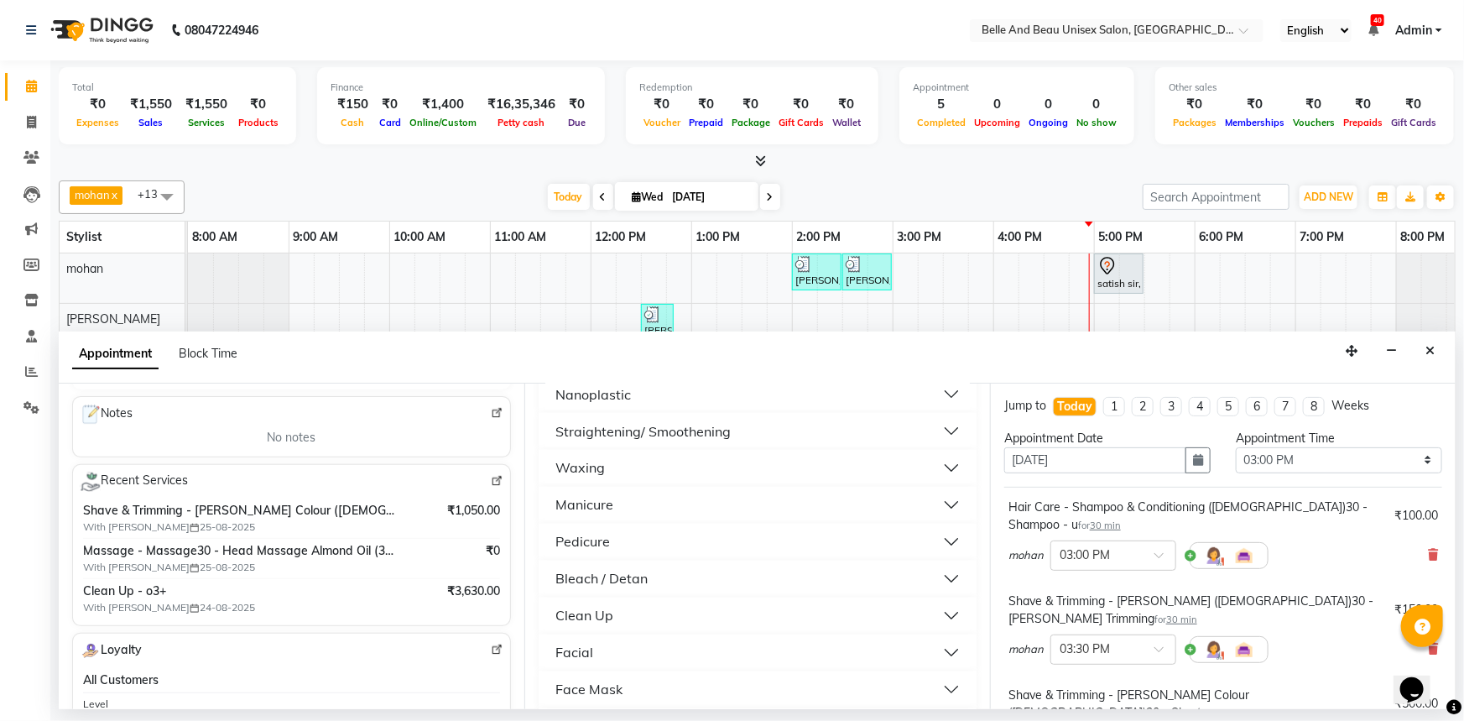
checkbox input "false"
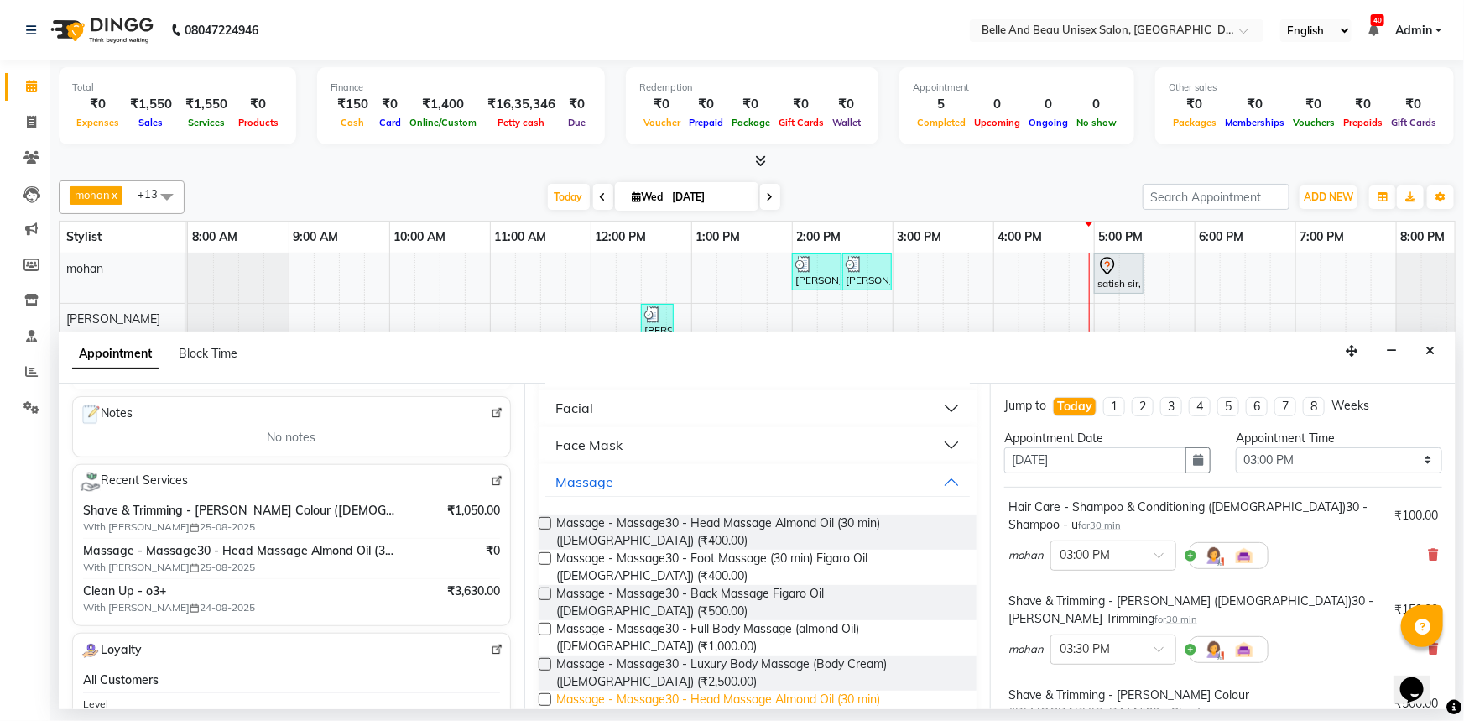
scroll to position [1678, 0]
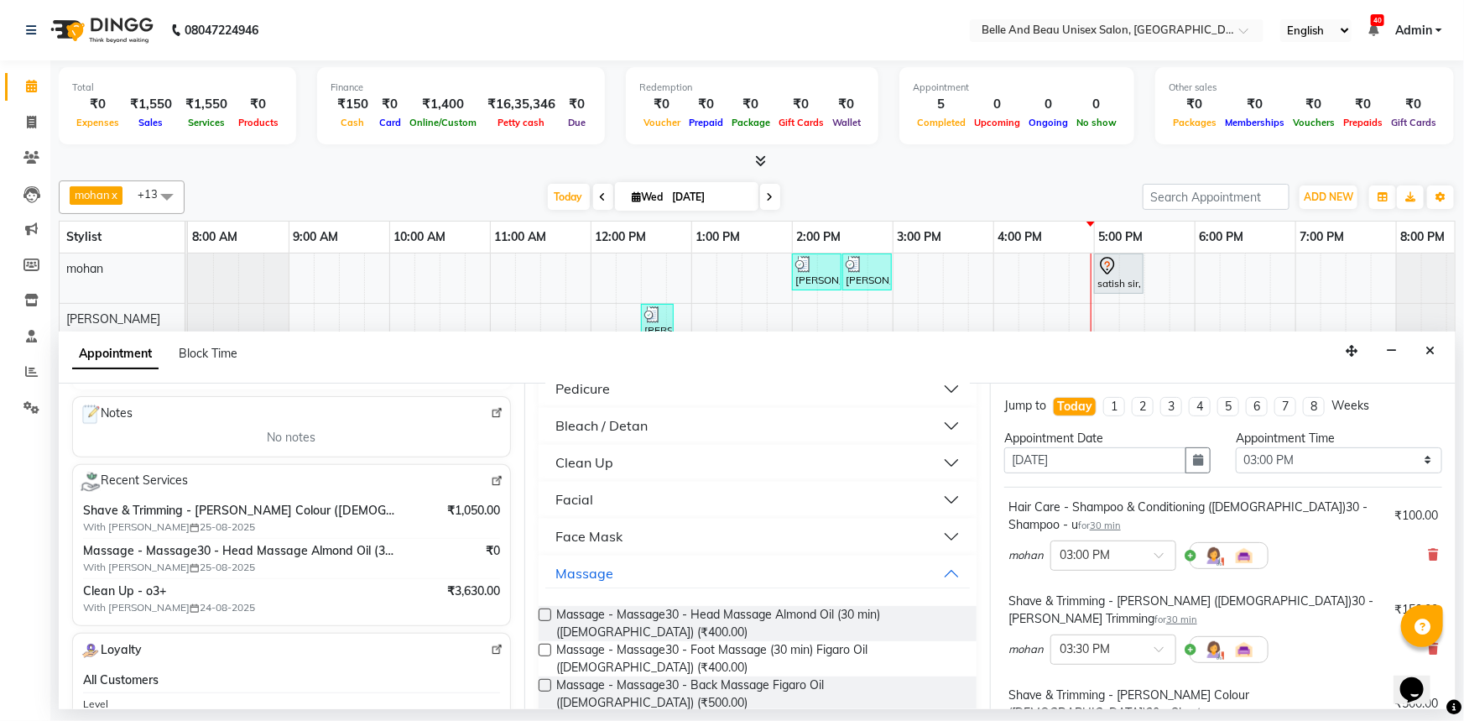
click at [540, 643] on label at bounding box center [545, 649] width 13 height 13
click at [540, 646] on input "checkbox" at bounding box center [544, 651] width 11 height 11
checkbox input "false"
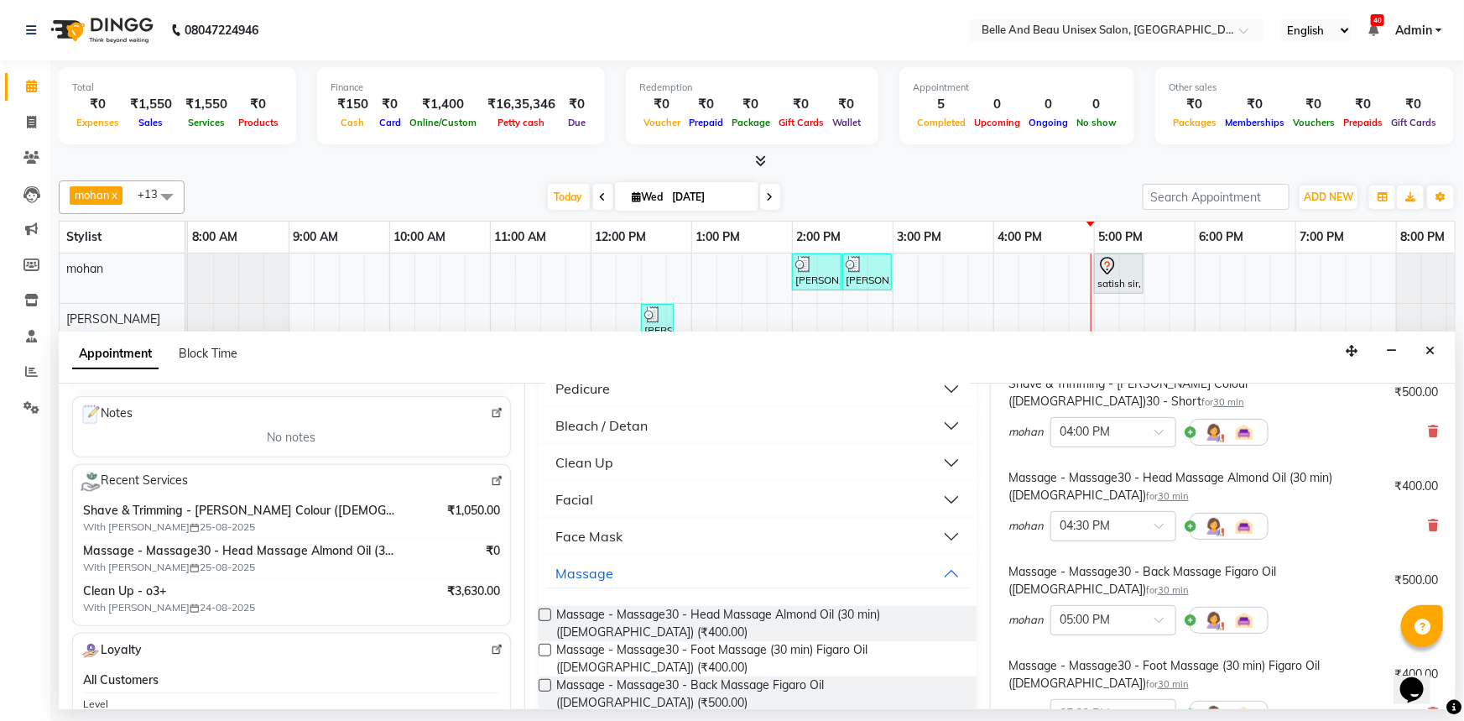
scroll to position [534, 0]
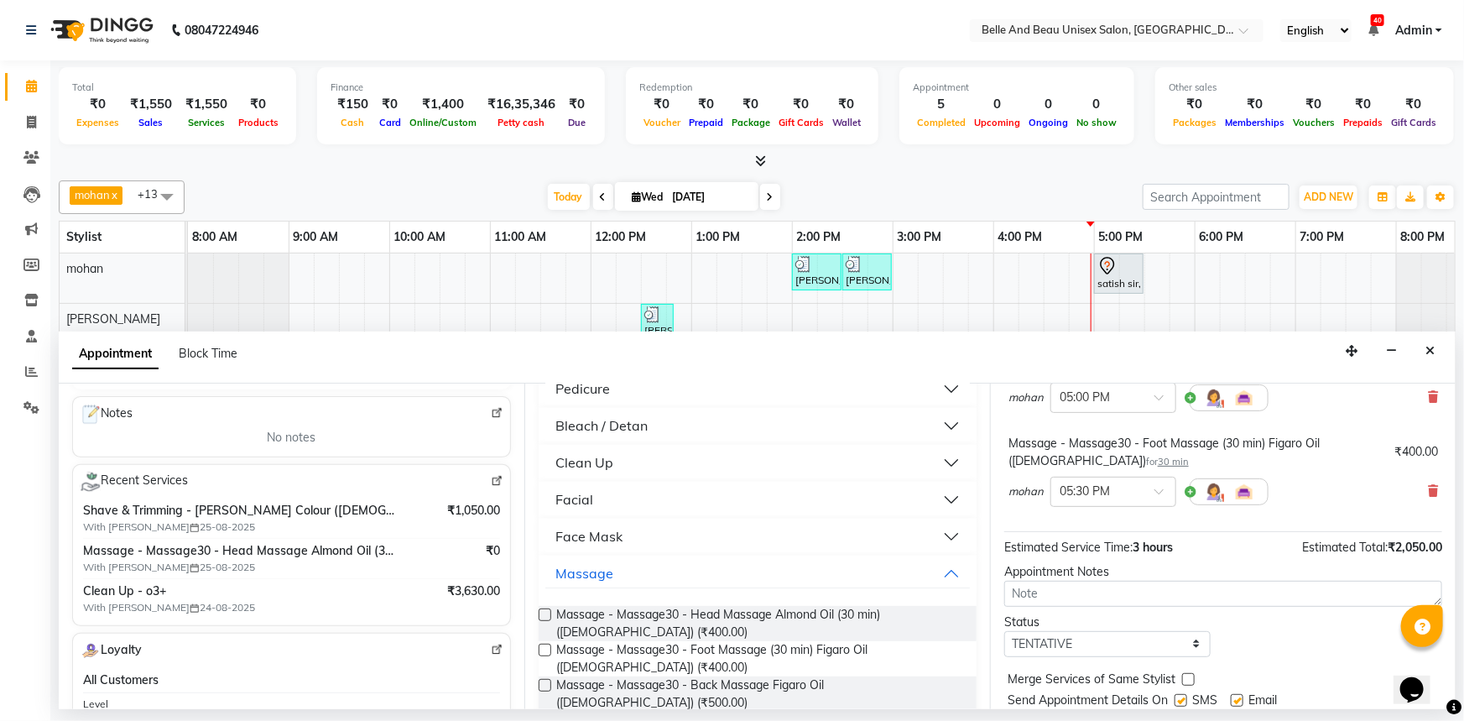
click at [1116, 719] on button "Book" at bounding box center [1223, 734] width 438 height 30
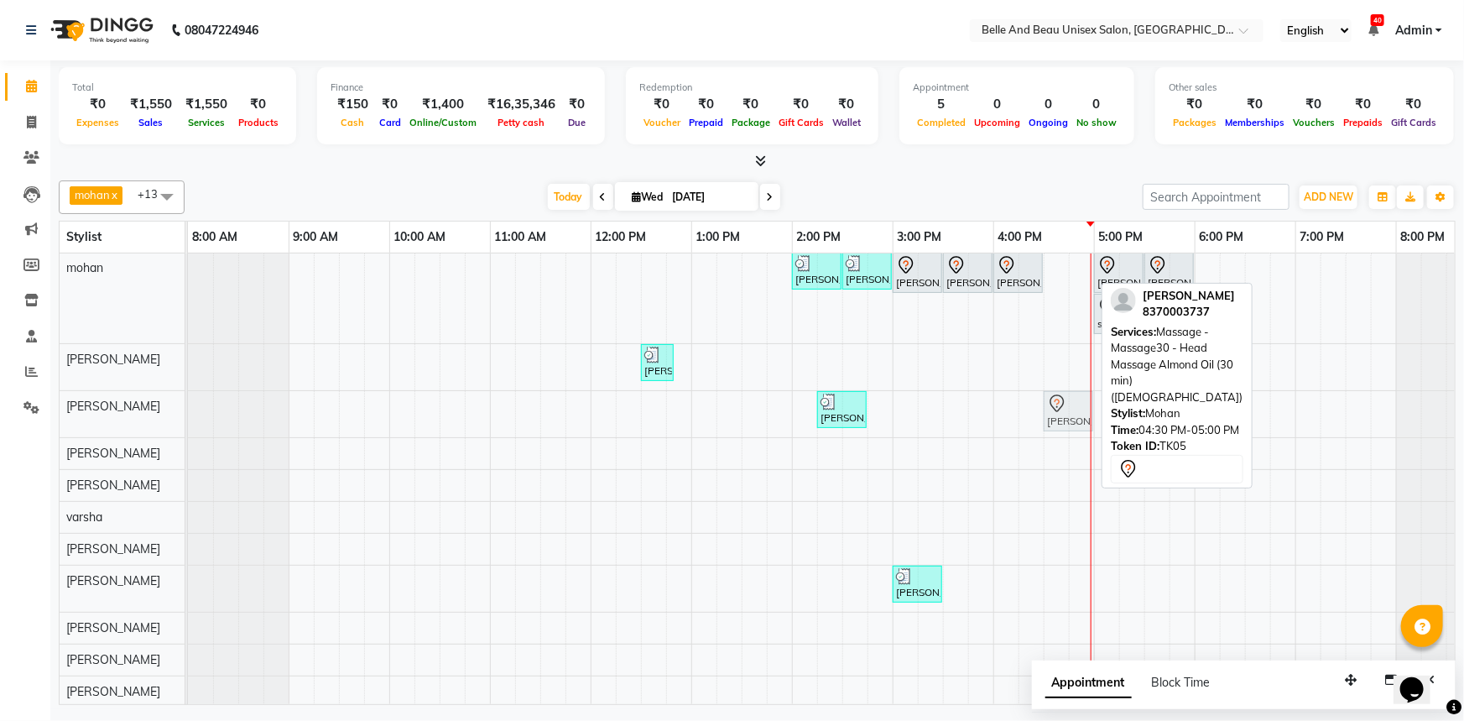
drag, startPoint x: 1075, startPoint y: 273, endPoint x: 1070, endPoint y: 404, distance: 130.1
click at [1070, 404] on tbody "alisha mam, TK03, 02:00 PM-02:30 PM, Hair Care - Hair Cut (Male)30 - Adult Hair…" at bounding box center [842, 496] width 1309 height 487
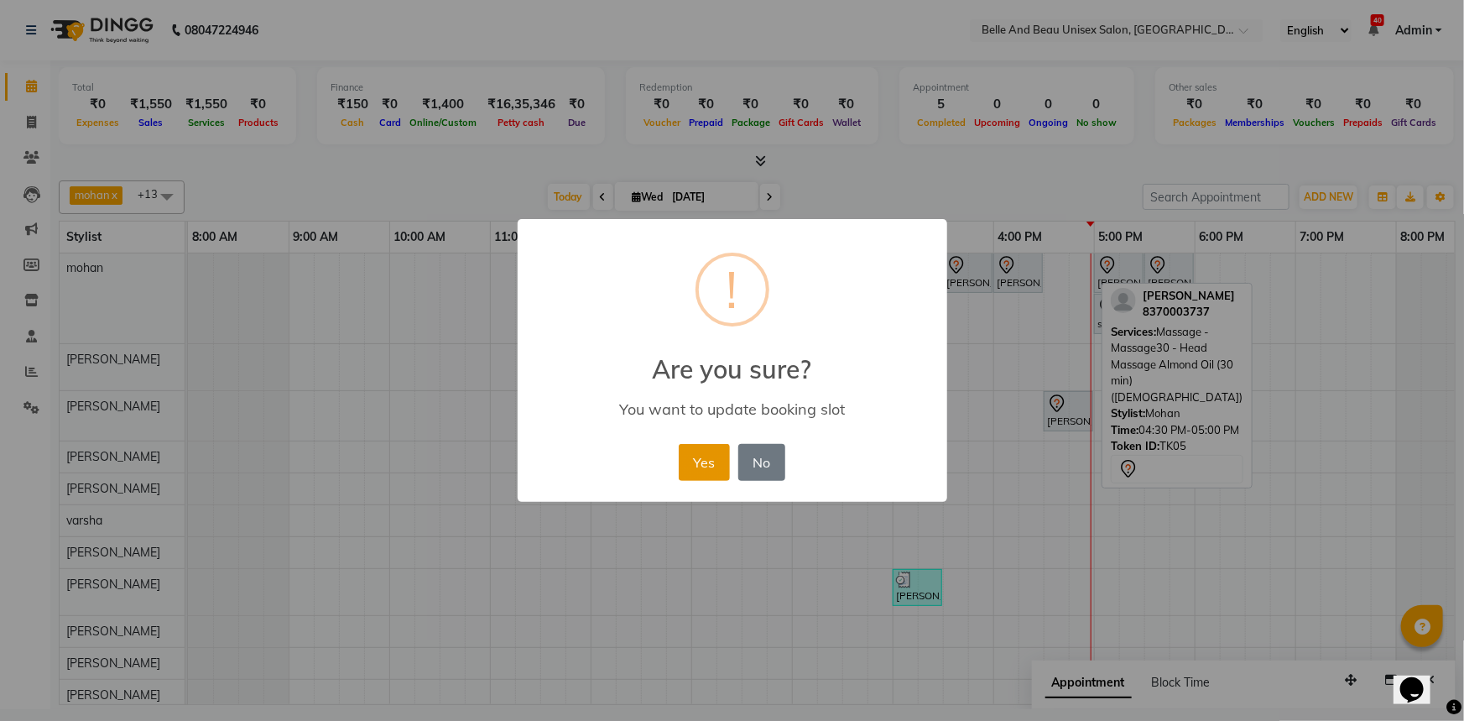
click at [686, 461] on button "Yes" at bounding box center [704, 462] width 51 height 37
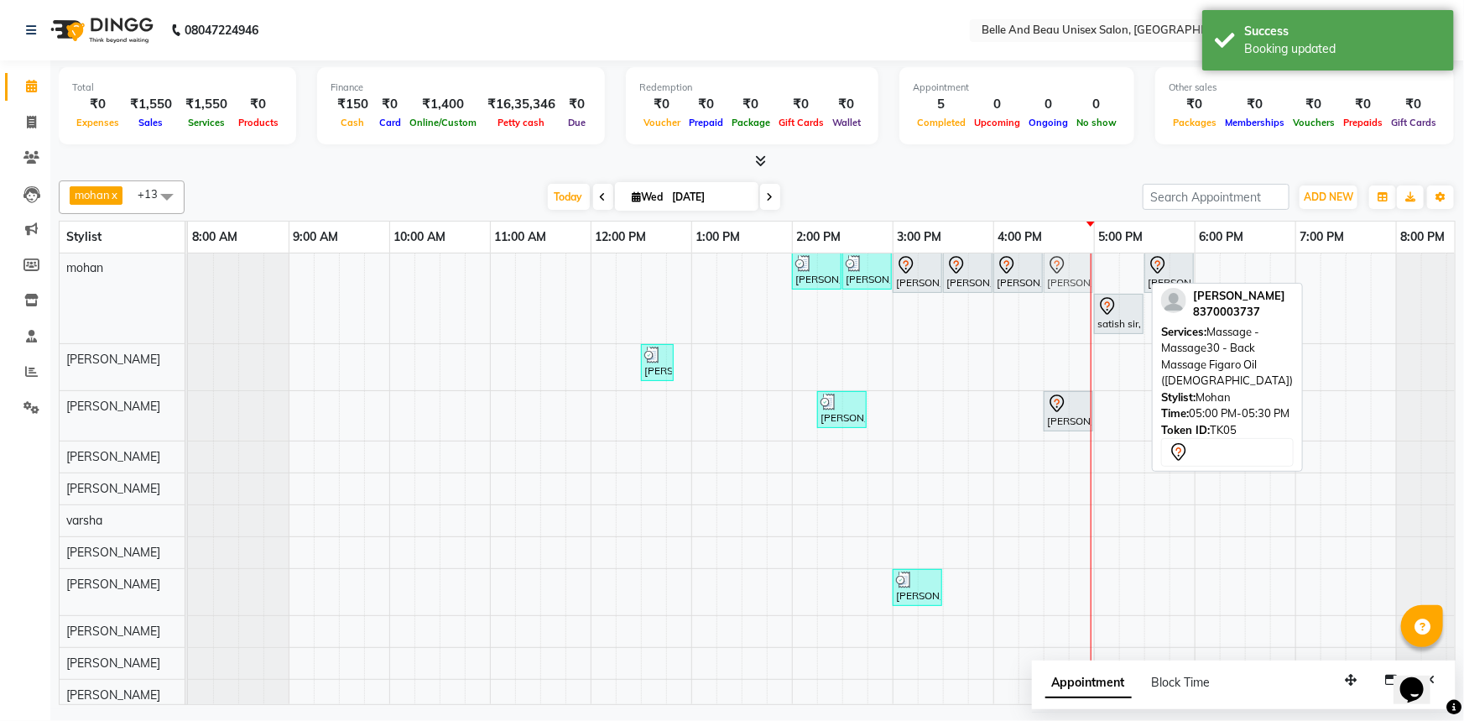
drag, startPoint x: 1123, startPoint y: 263, endPoint x: 1072, endPoint y: 264, distance: 51.2
click at [188, 264] on div "alisha mam, TK03, 02:00 PM-02:30 PM, Hair Care - Hair Cut (Male)30 - Adult Hair…" at bounding box center [188, 298] width 0 height 91
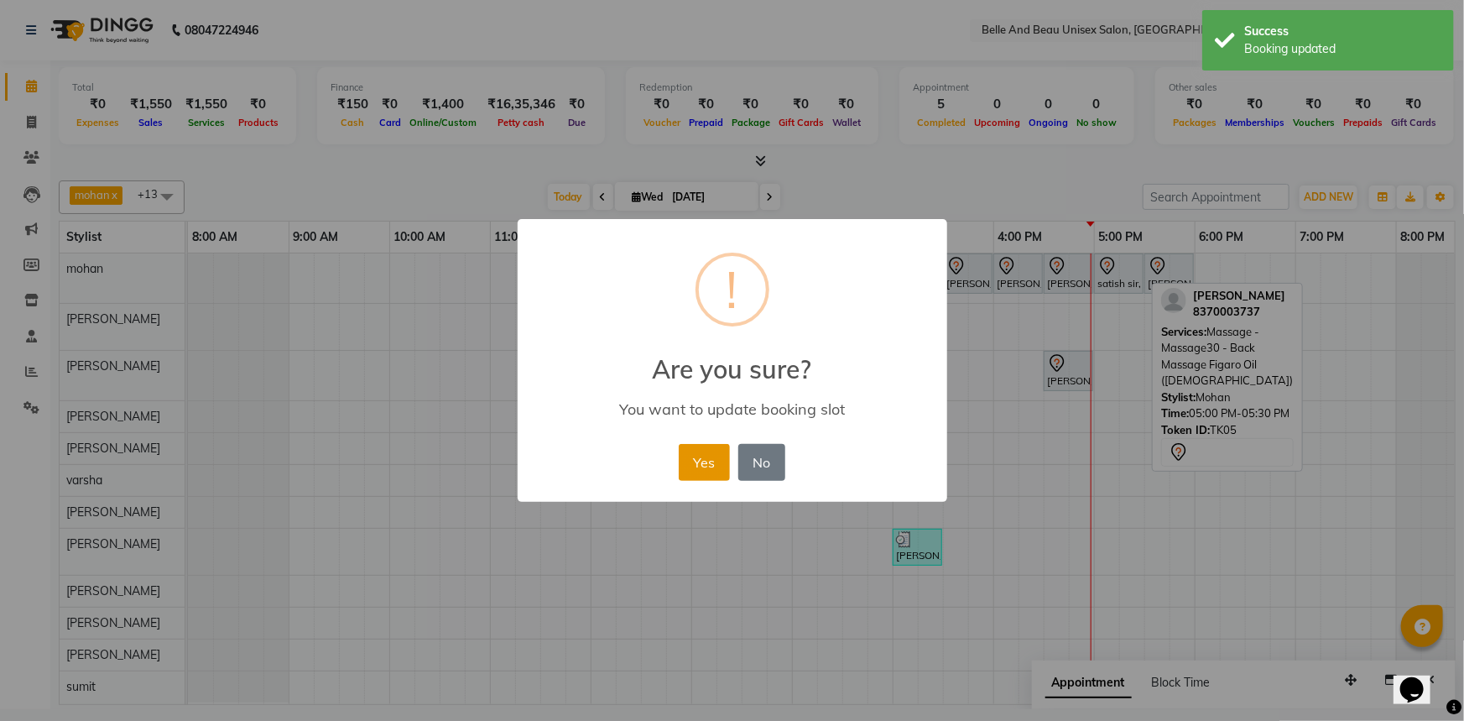
click at [715, 454] on button "Yes" at bounding box center [704, 462] width 51 height 37
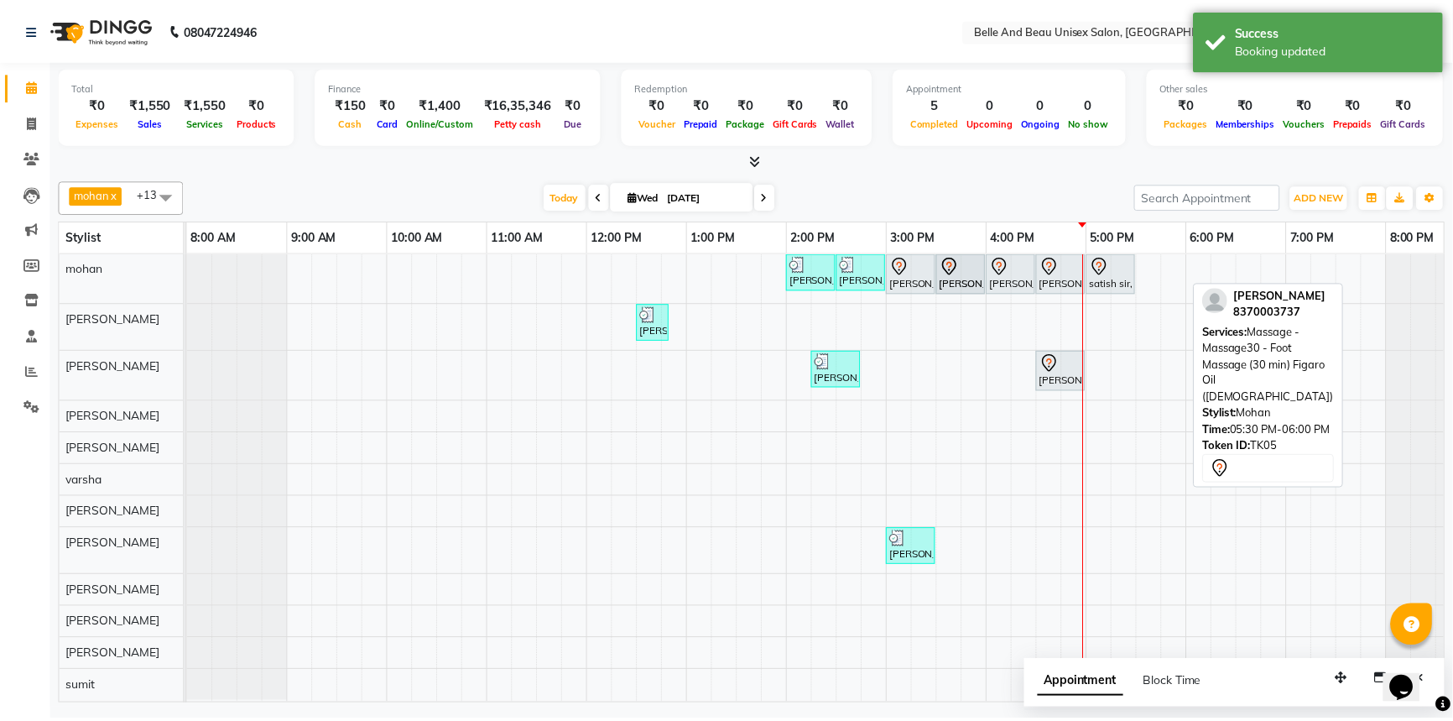
scroll to position [0, 0]
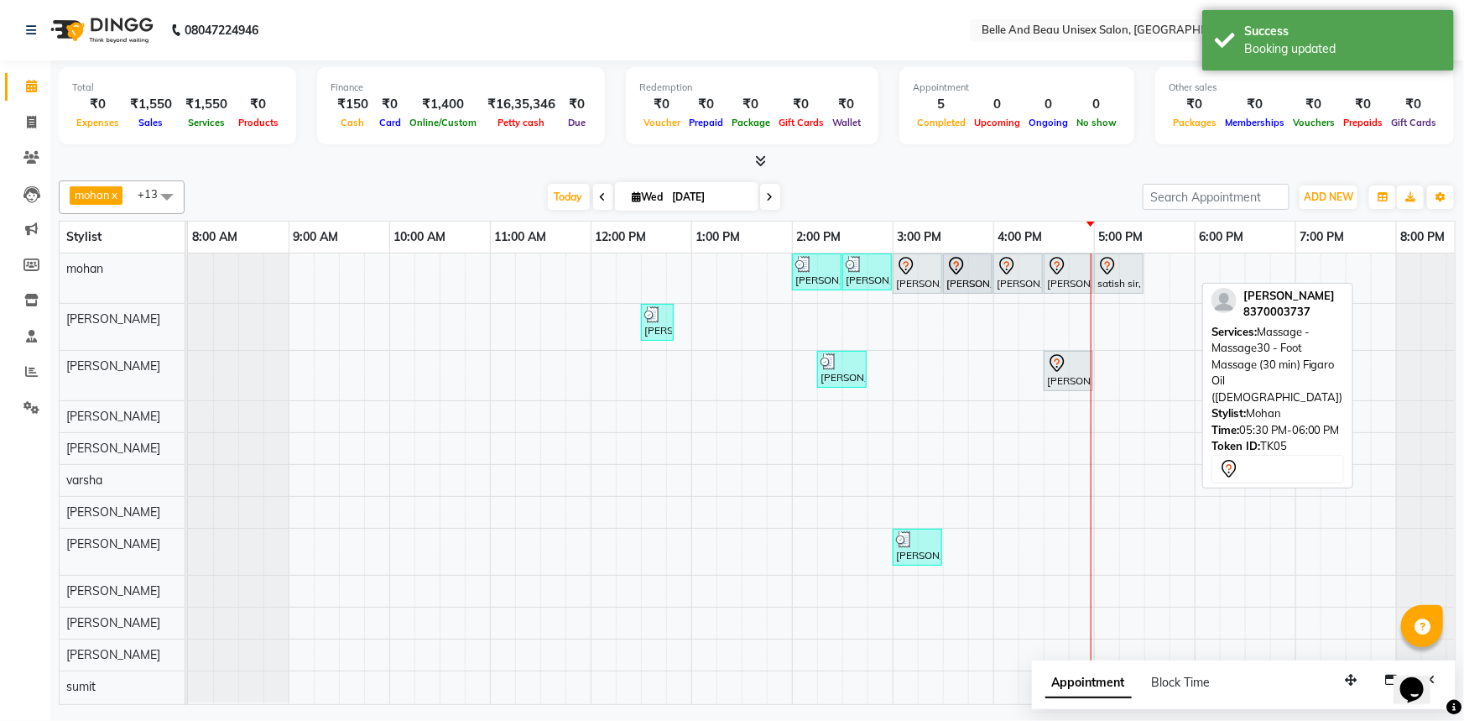
drag, startPoint x: 1183, startPoint y: 264, endPoint x: 1007, endPoint y: 292, distance: 178.3
click at [188, 279] on div "alisha mam, TK03, 02:00 PM-02:30 PM, Hair Care - Hair Cut (Male)30 - Adult Hair…" at bounding box center [188, 277] width 0 height 49
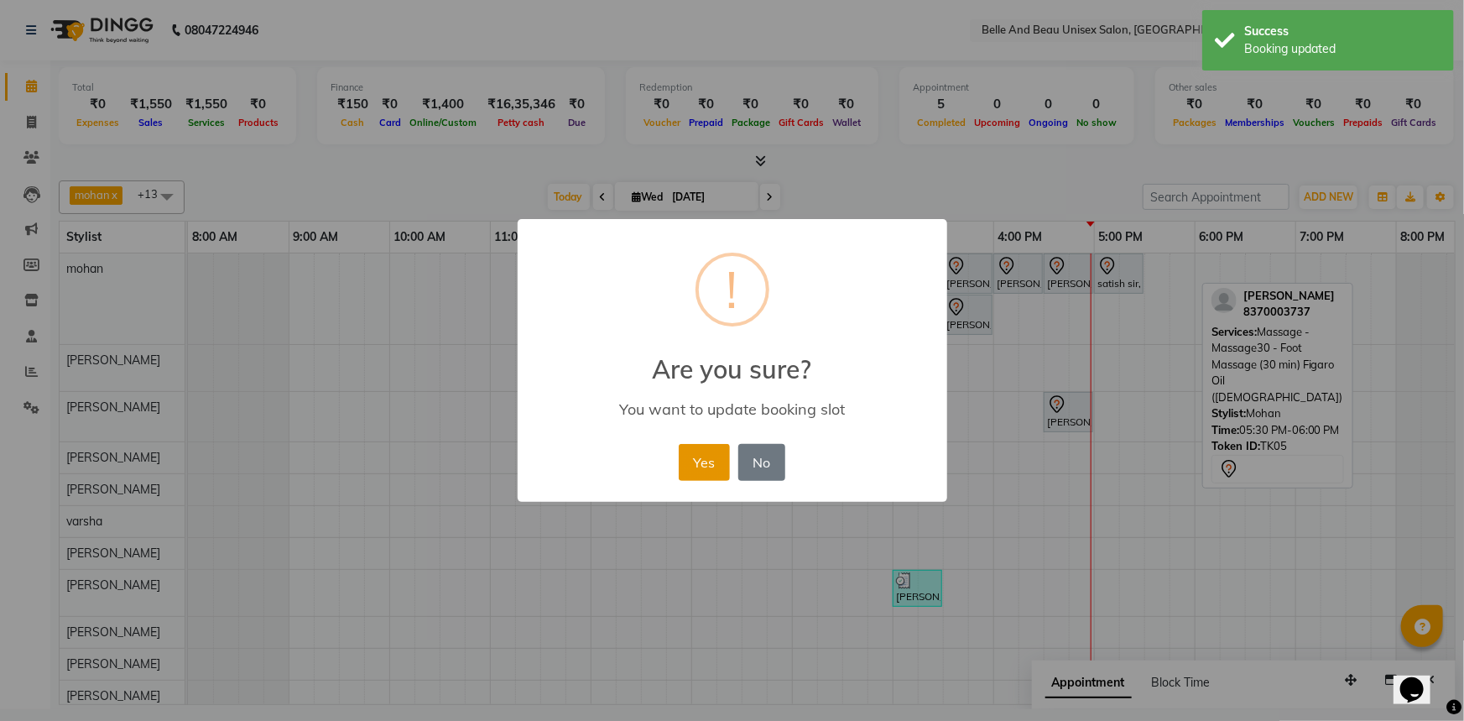
click at [705, 456] on button "Yes" at bounding box center [704, 462] width 51 height 37
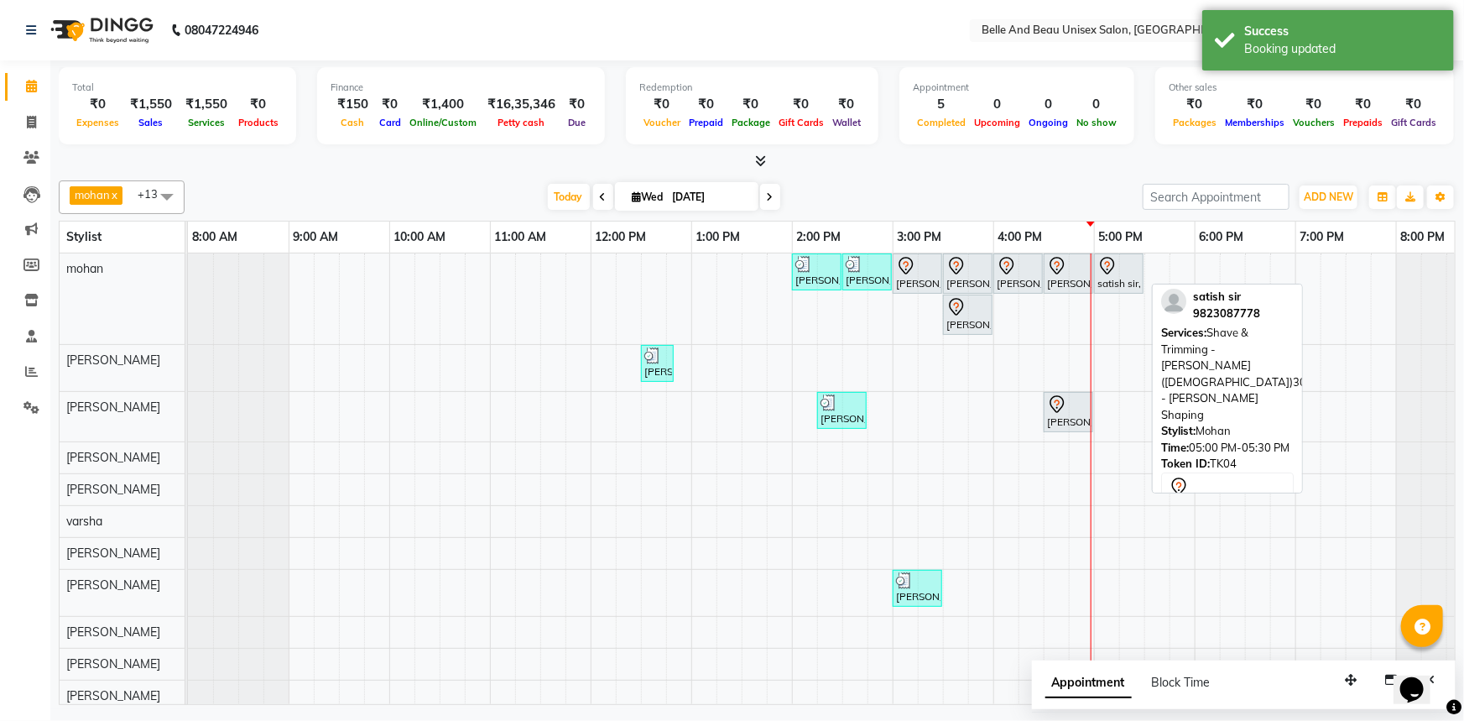
click at [1141, 276] on div at bounding box center [1142, 273] width 7 height 39
click at [1127, 284] on div "satish sir, TK04, 05:00 PM-05:30 PM, Shave & Trimming - [PERSON_NAME] ([DEMOGRA…" at bounding box center [1119, 273] width 46 height 35
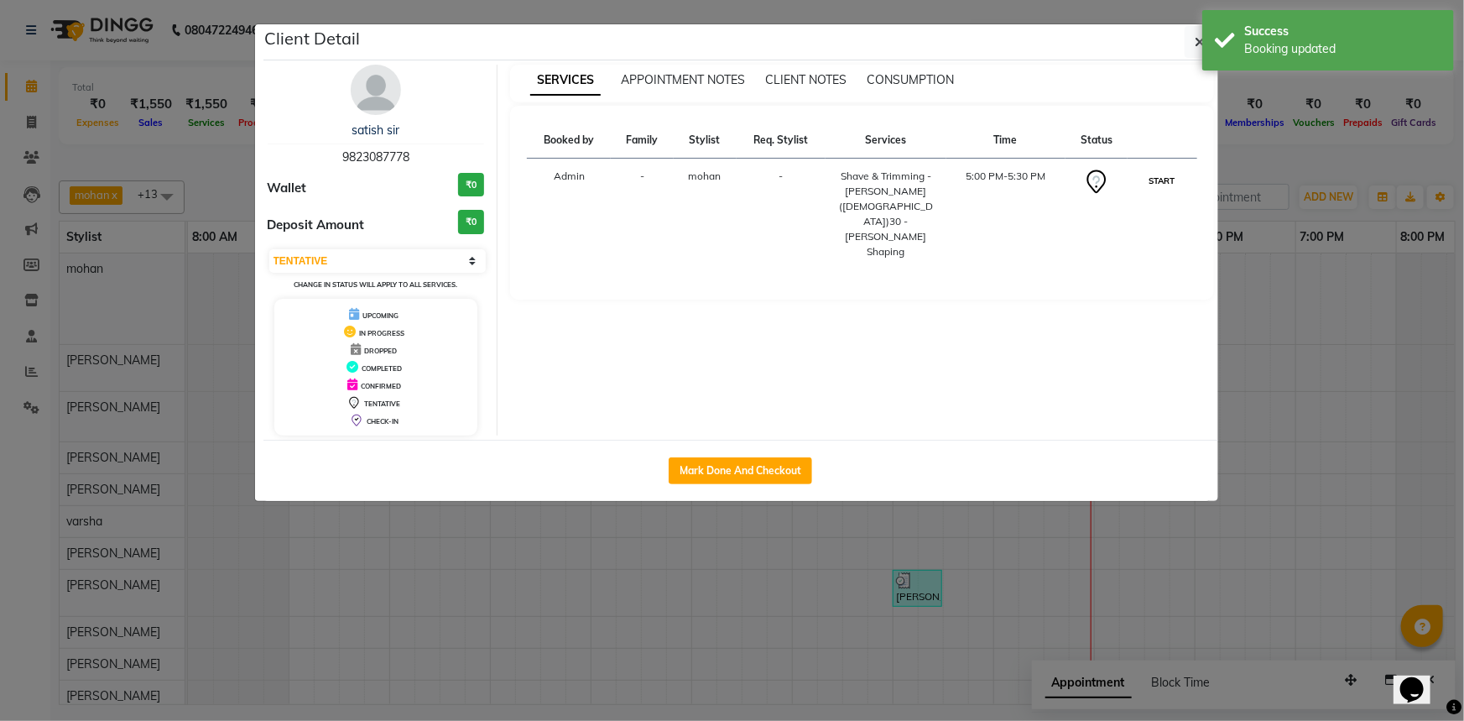
click at [1166, 179] on button "START" at bounding box center [1162, 180] width 34 height 21
select select "1"
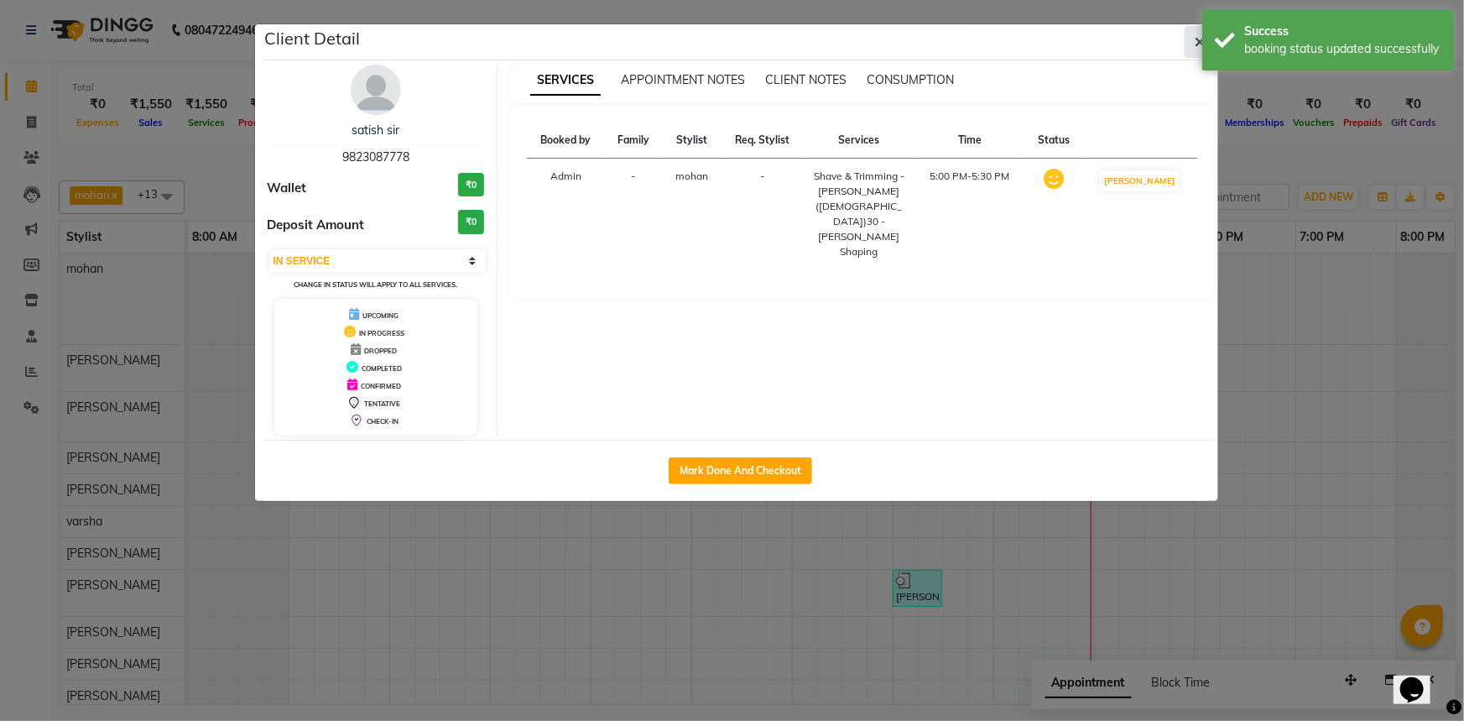
click at [1194, 42] on button "button" at bounding box center [1201, 42] width 32 height 32
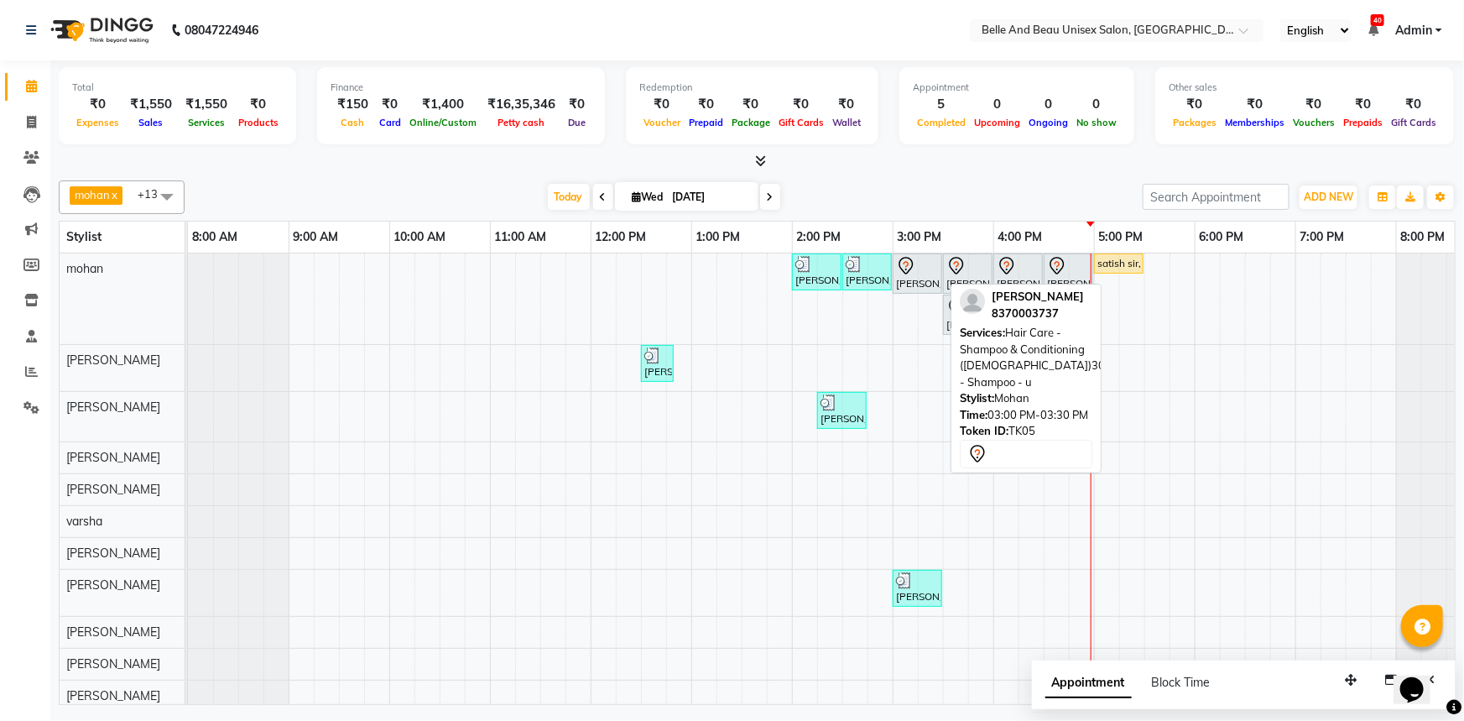
click at [915, 279] on div "[PERSON_NAME], TK05, 03:00 PM-03:30 PM, Hair Care - Shampoo & Conditioning ([DE…" at bounding box center [917, 273] width 46 height 35
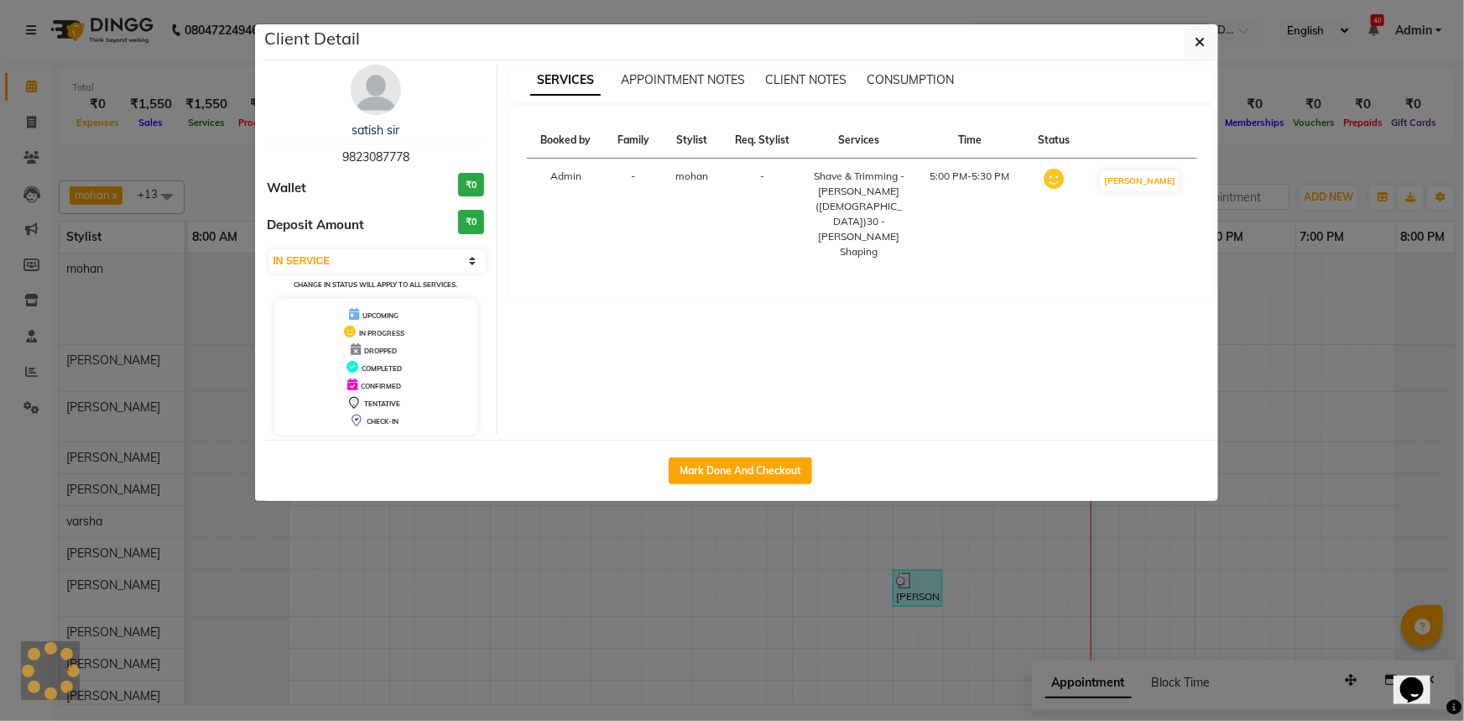
select select "7"
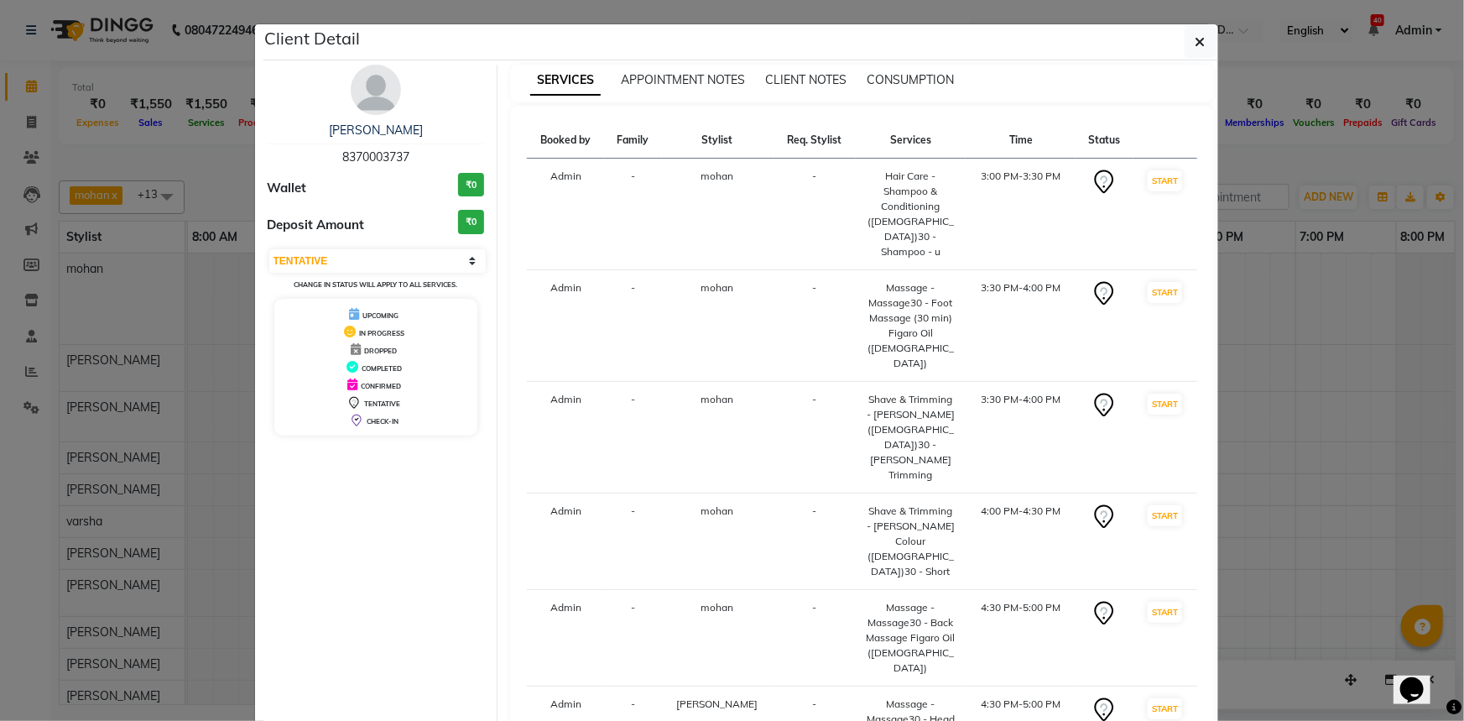
select select "service"
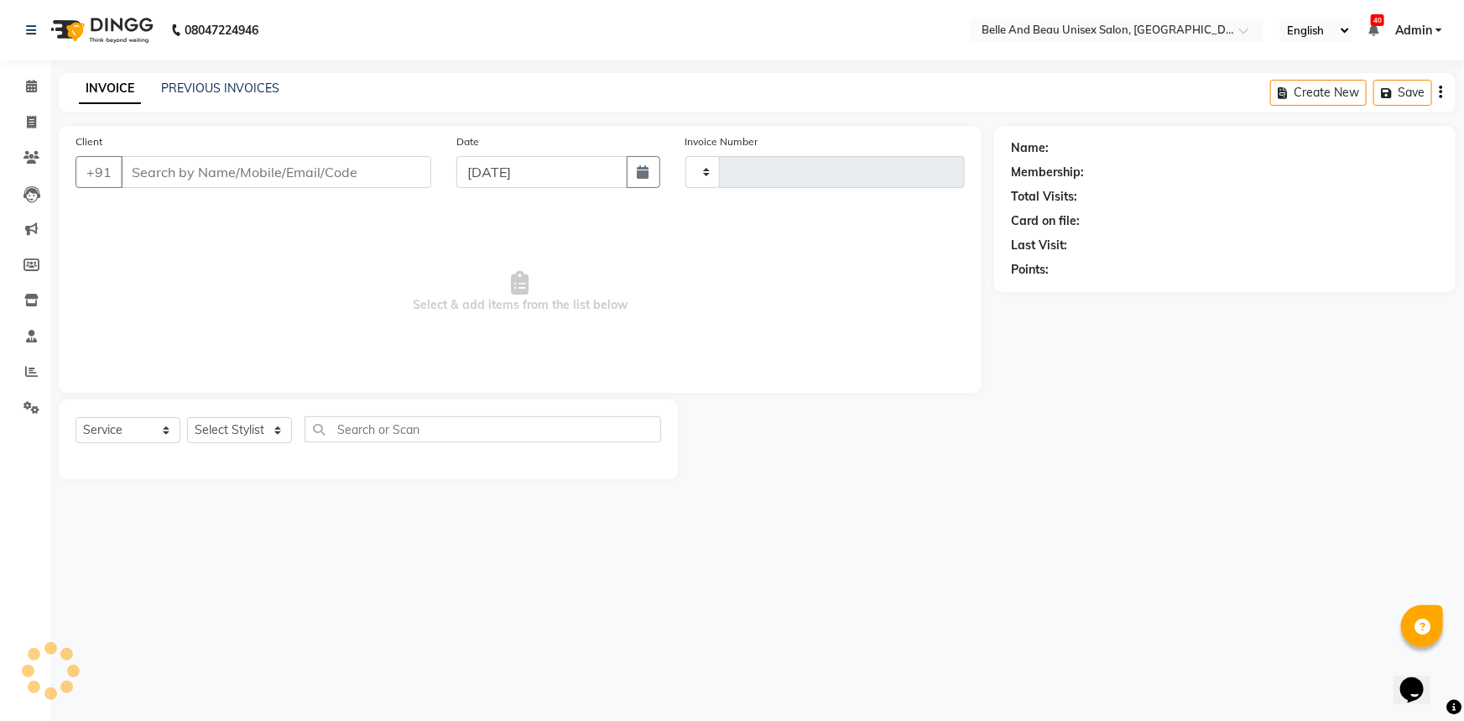
type input "2273"
select select "7066"
select select "60511"
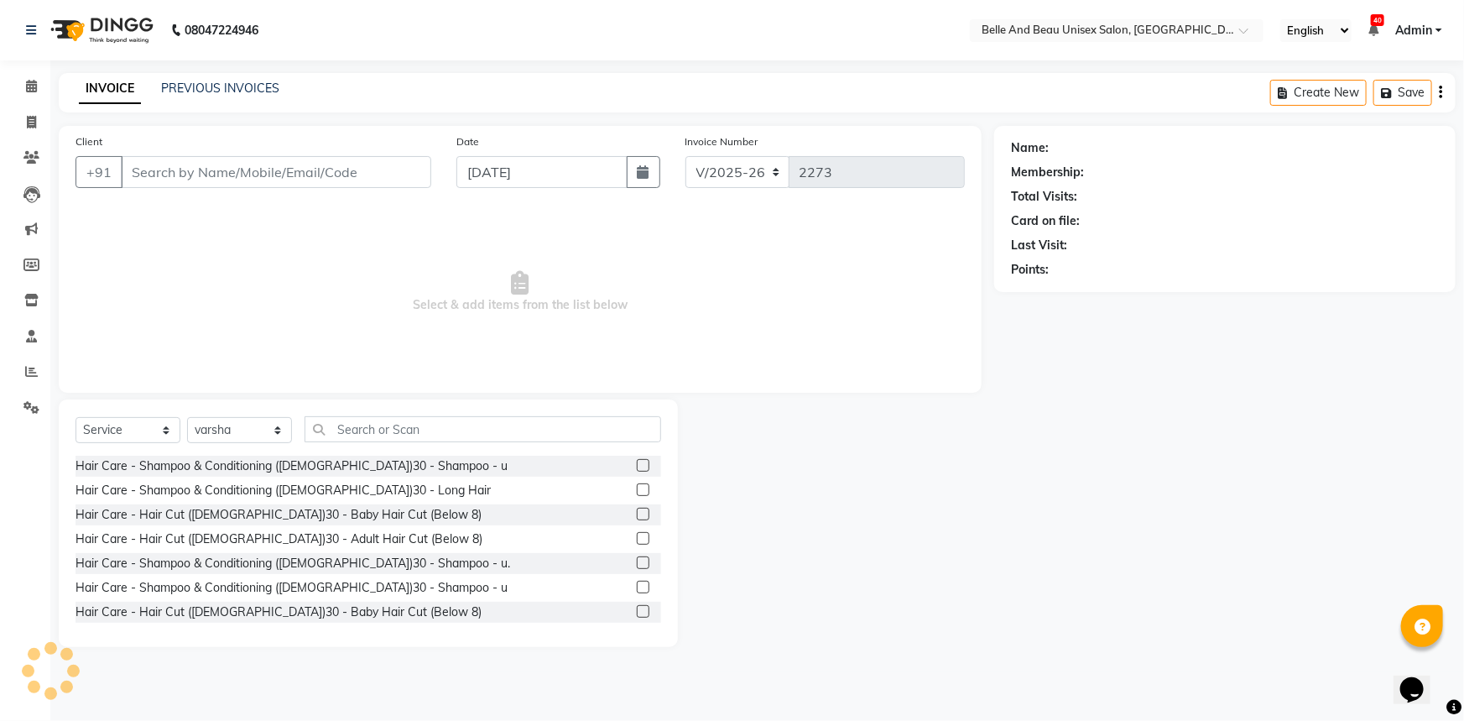
type input "8370003737"
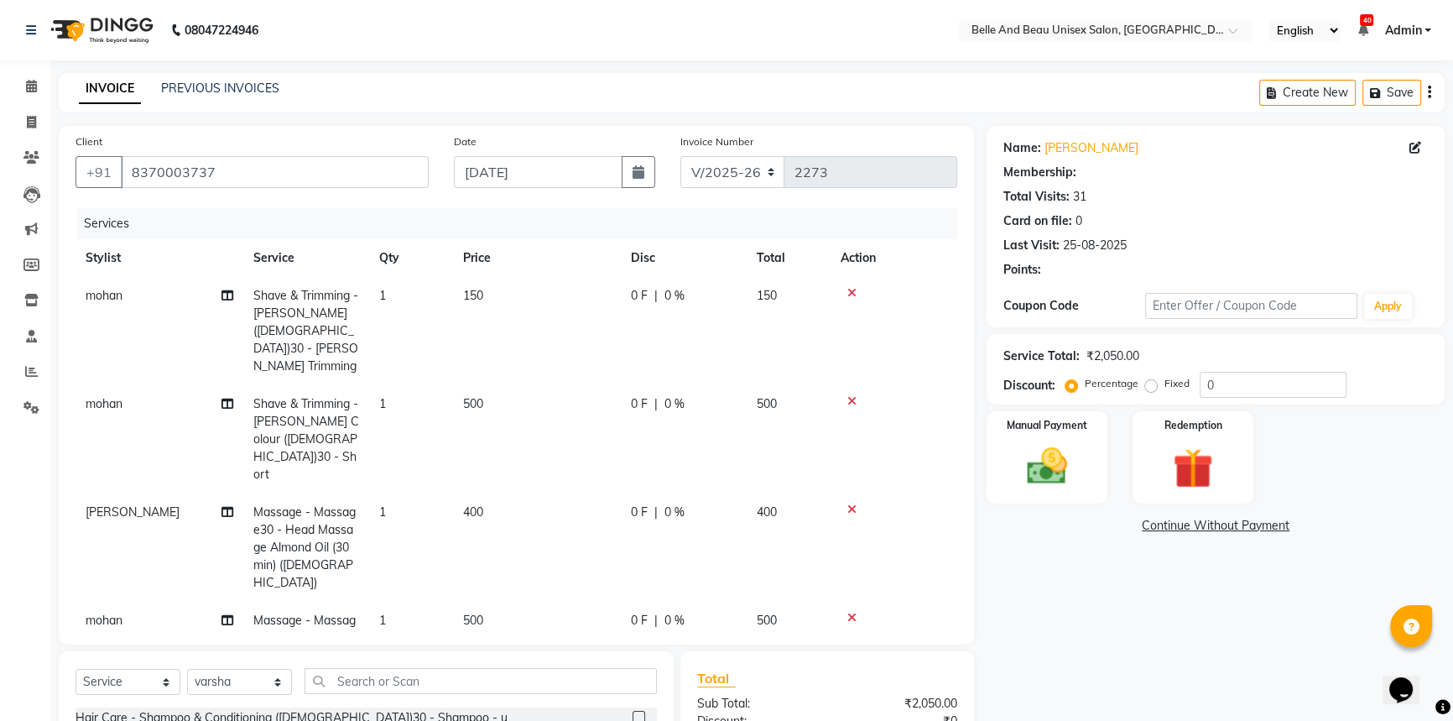
select select "1: Object"
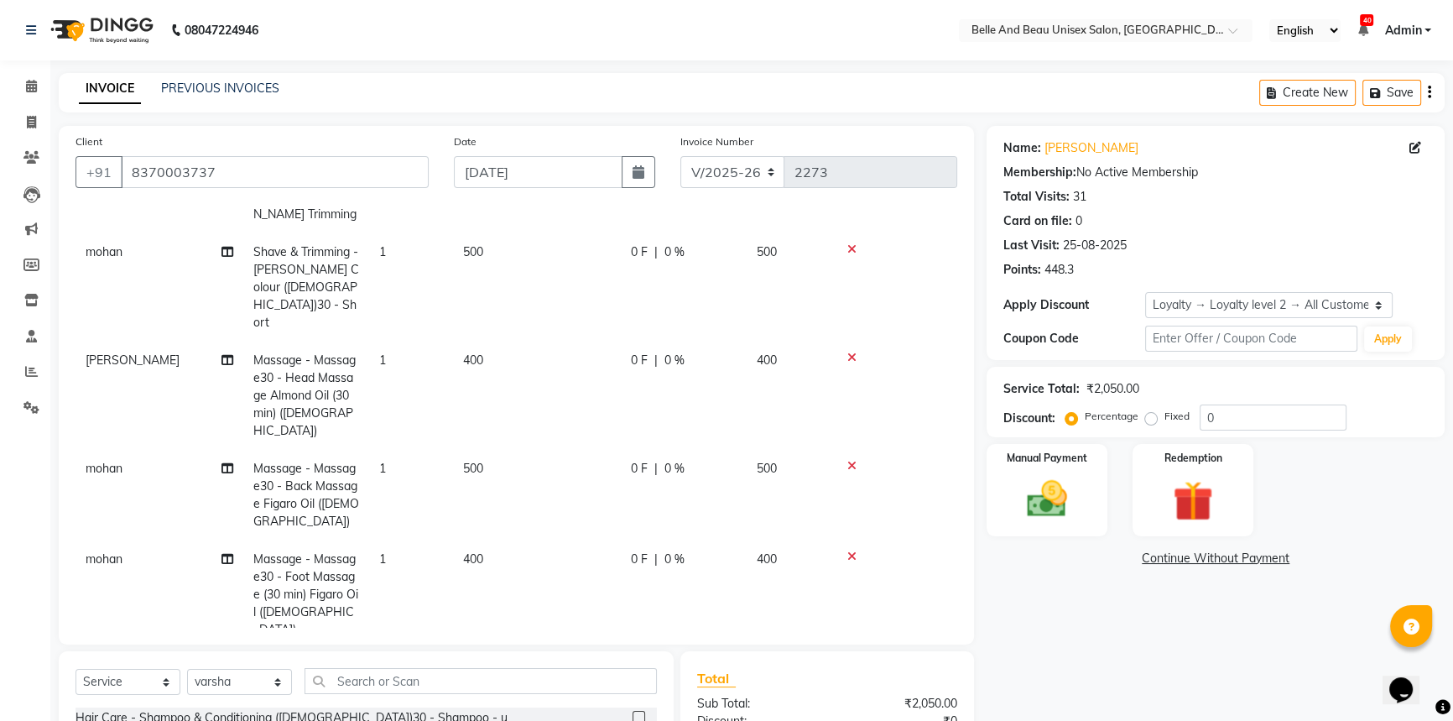
scroll to position [164, 0]
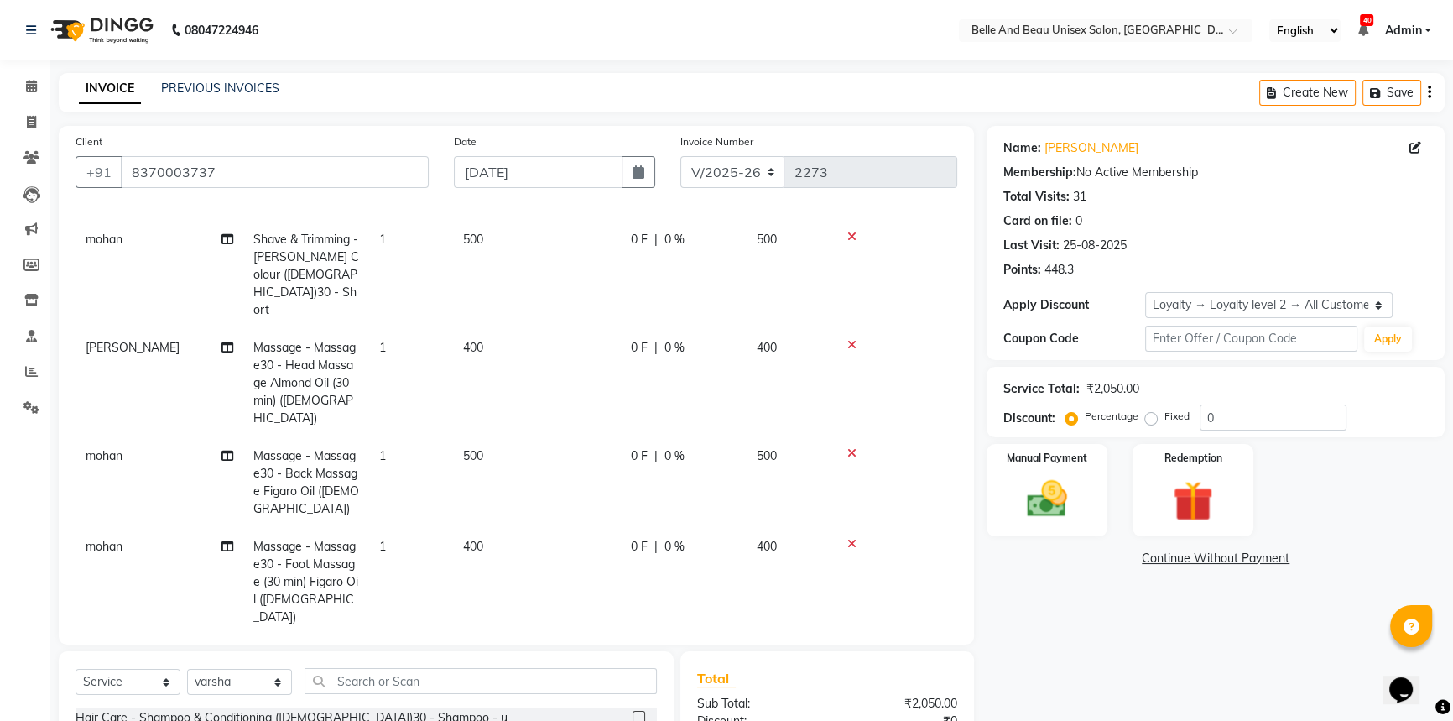
click at [482, 539] on span "400" at bounding box center [473, 546] width 20 height 15
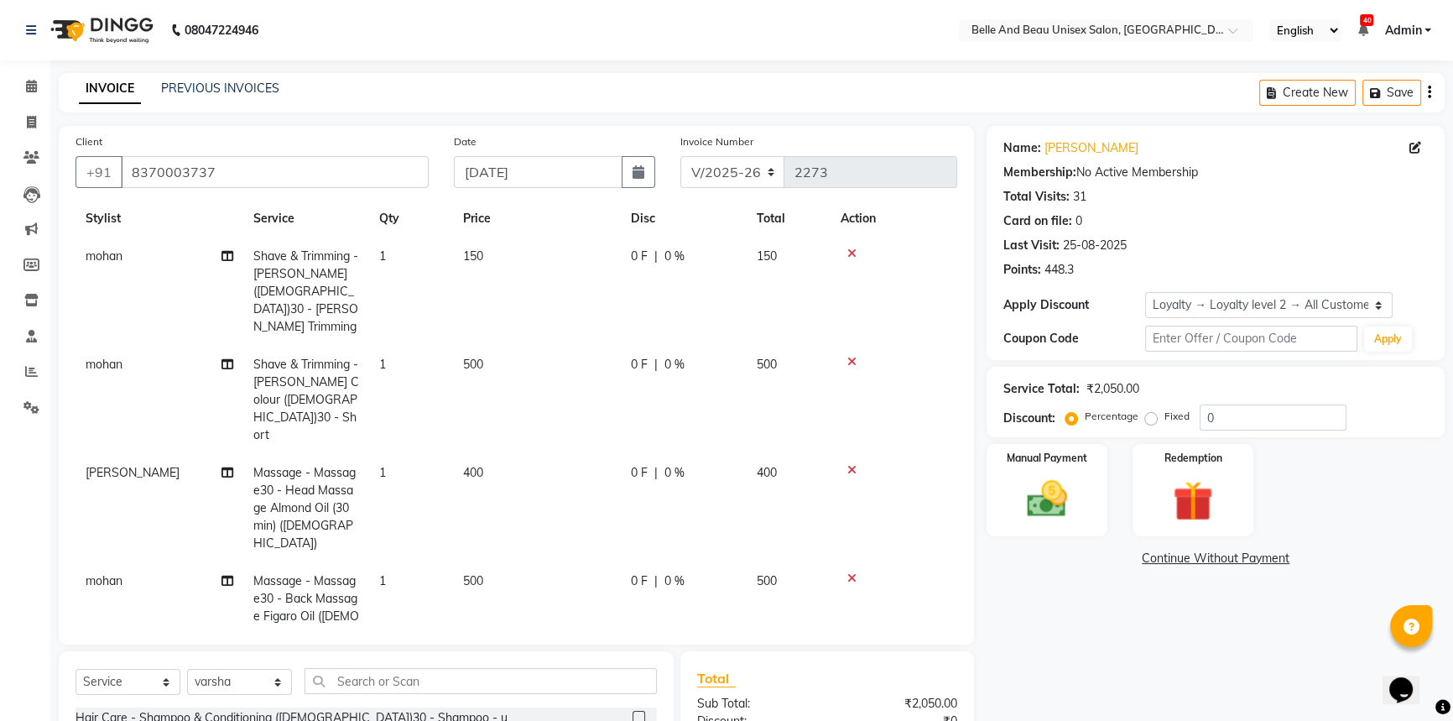
select select "65137"
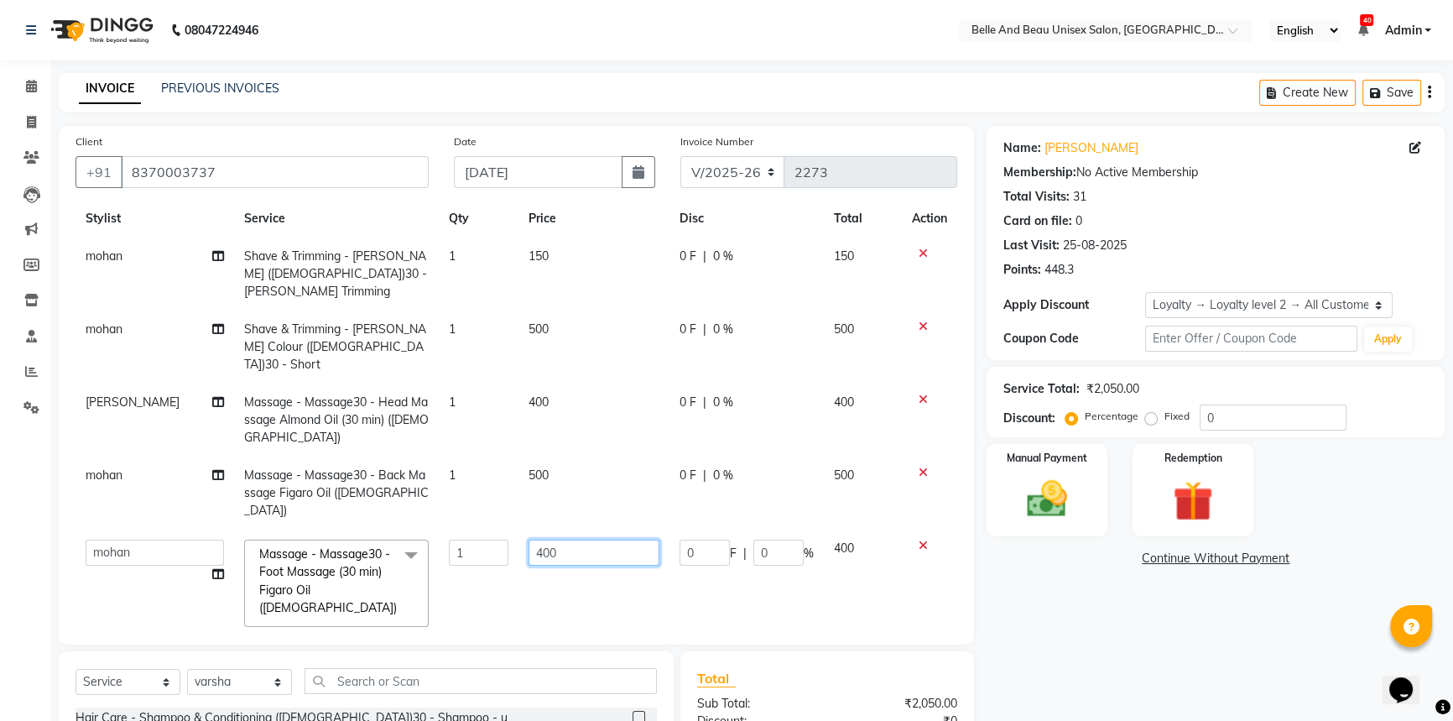
click at [567, 539] on input "400" at bounding box center [594, 552] width 131 height 26
type input "4"
type input "600"
click at [577, 534] on tbody "mohan Shave & Trimming - Beard (Male)30 - Beard Trimming 1 150 0 F | 0 % 150 mo…" at bounding box center [517, 473] width 882 height 472
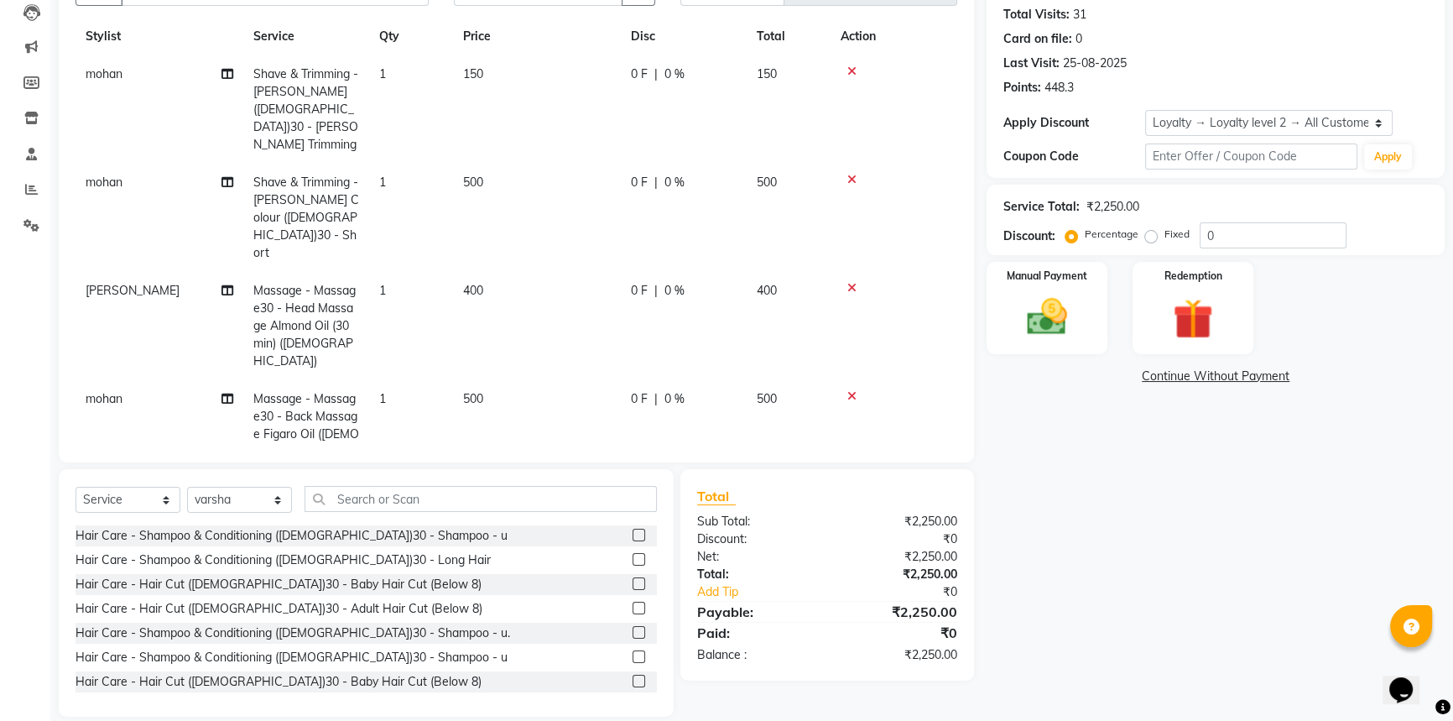
scroll to position [203, 0]
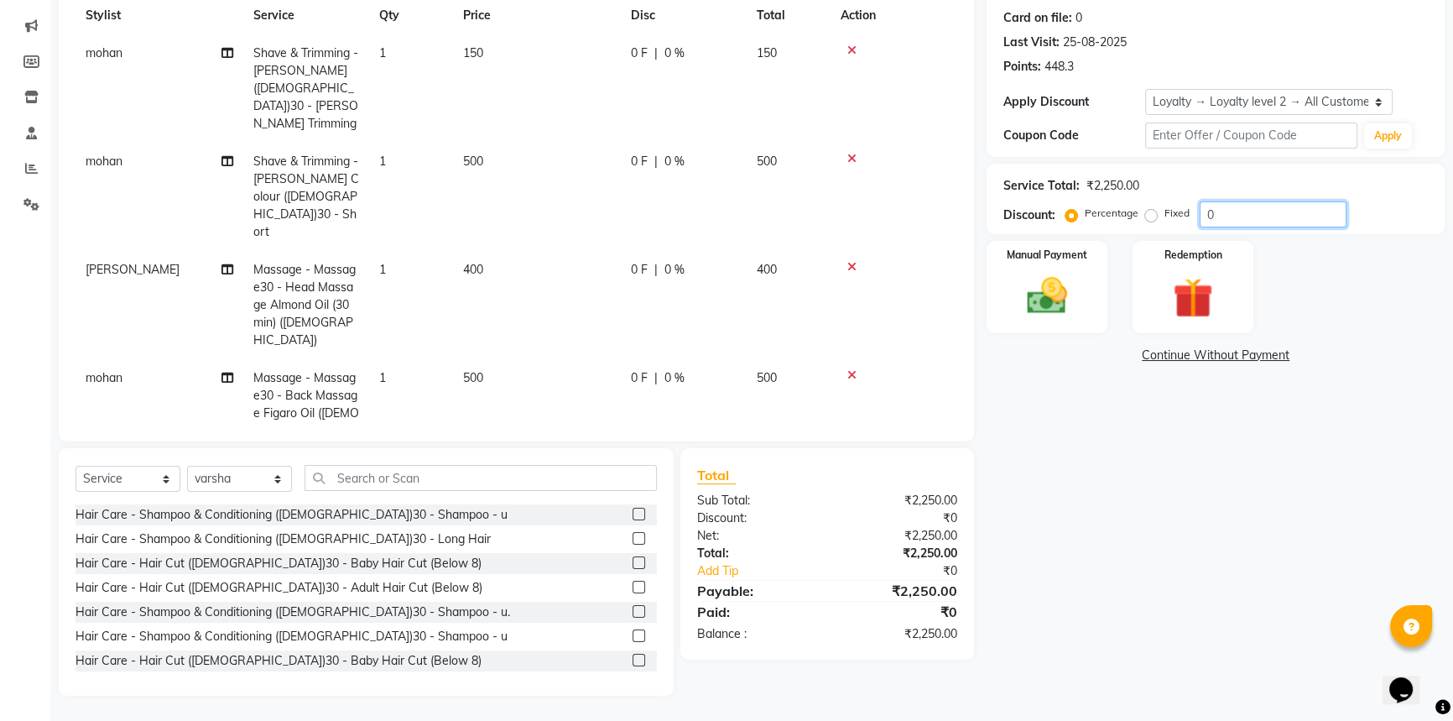
click at [1233, 217] on input "0" at bounding box center [1273, 214] width 147 height 26
type input "10"
click at [1018, 284] on img at bounding box center [1047, 296] width 68 height 48
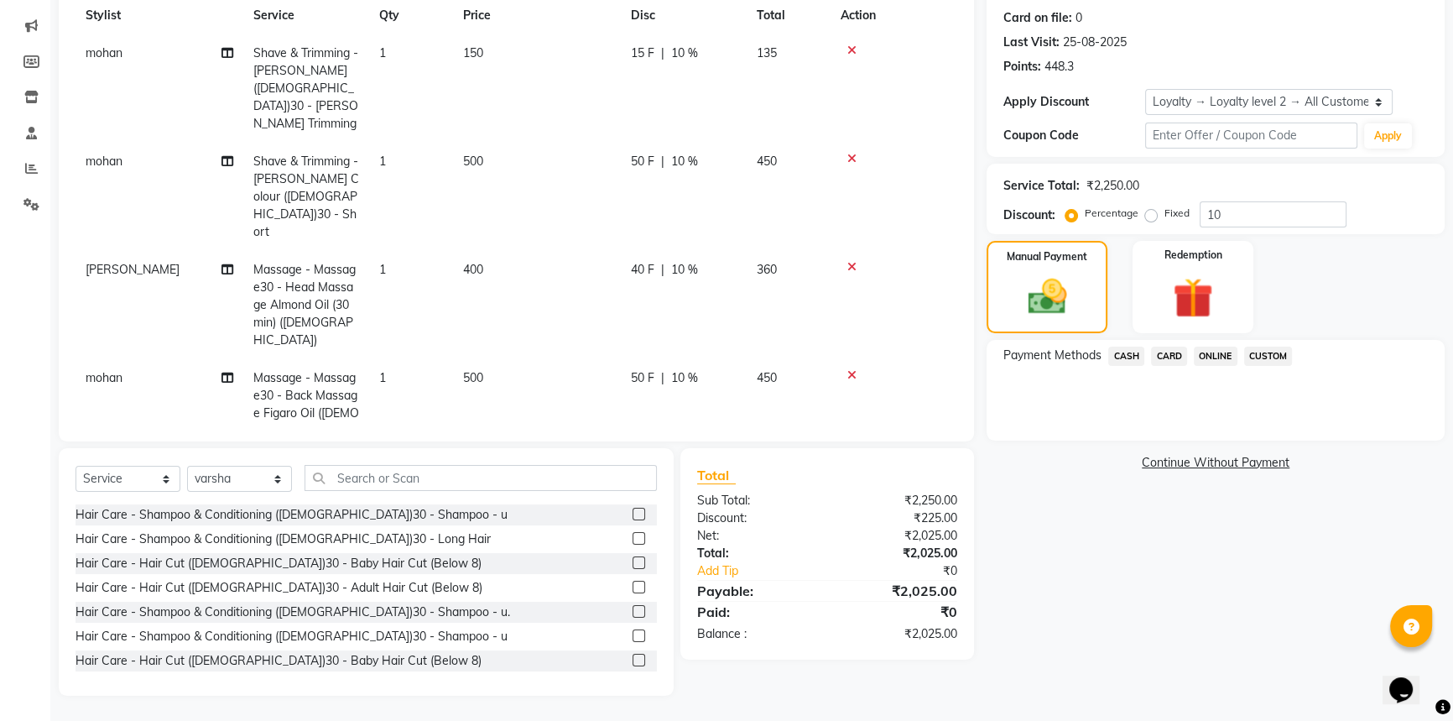
click at [1130, 355] on span "CASH" at bounding box center [1126, 355] width 36 height 19
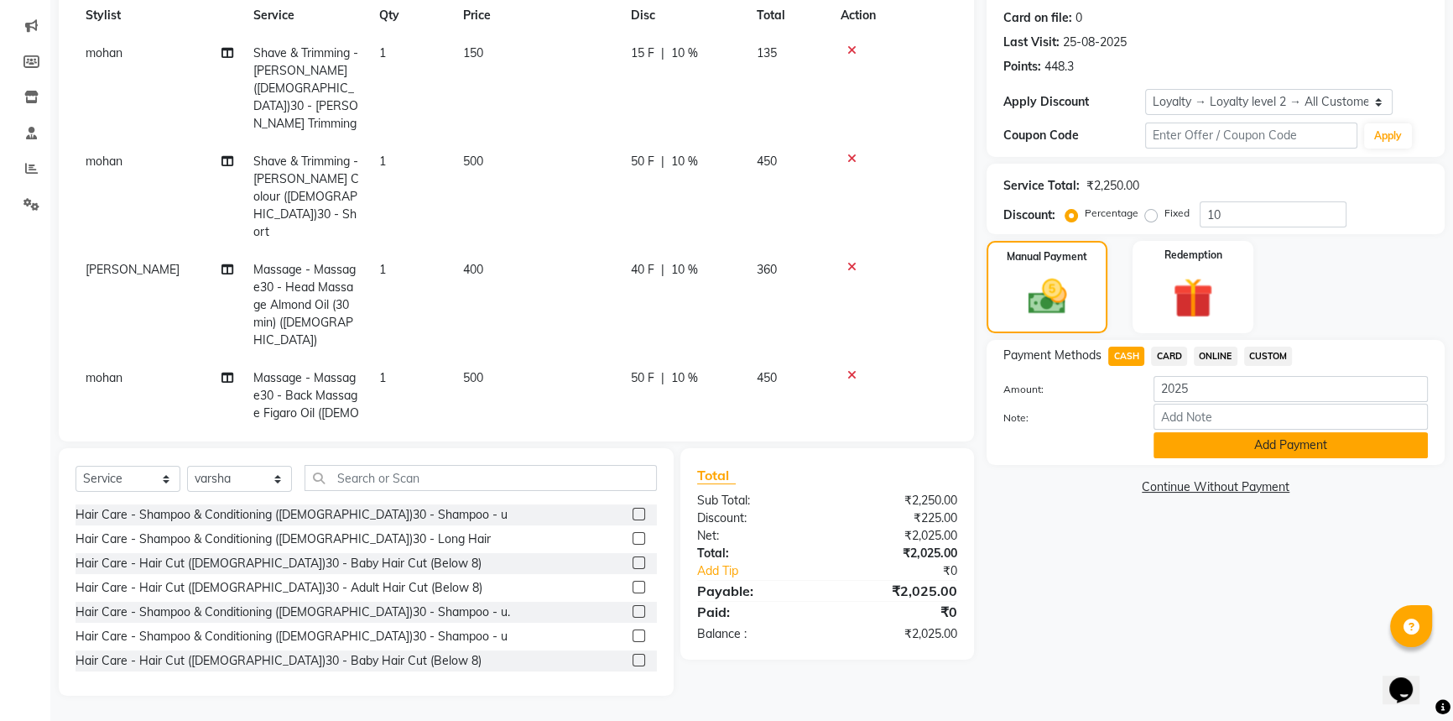
click at [1180, 440] on button "Add Payment" at bounding box center [1290, 445] width 274 height 26
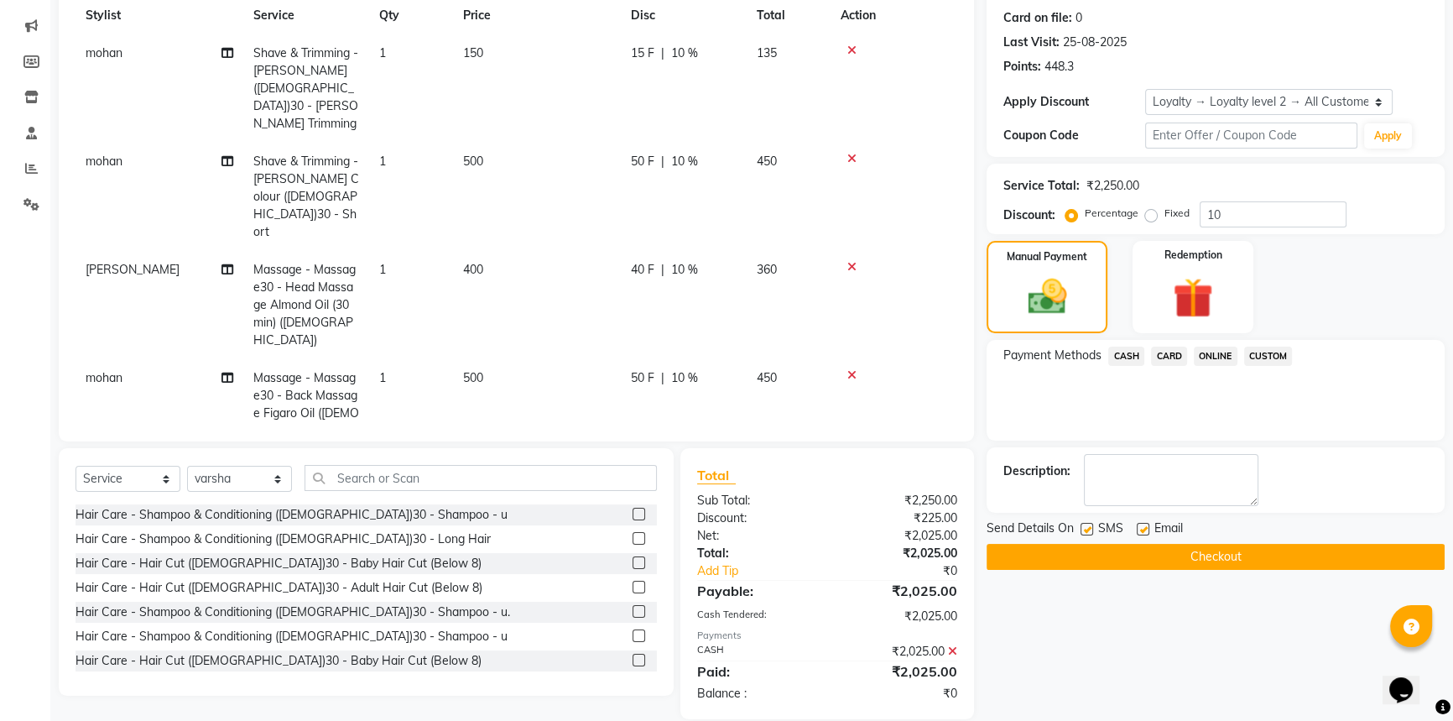
click at [1179, 553] on button "Checkout" at bounding box center [1216, 557] width 458 height 26
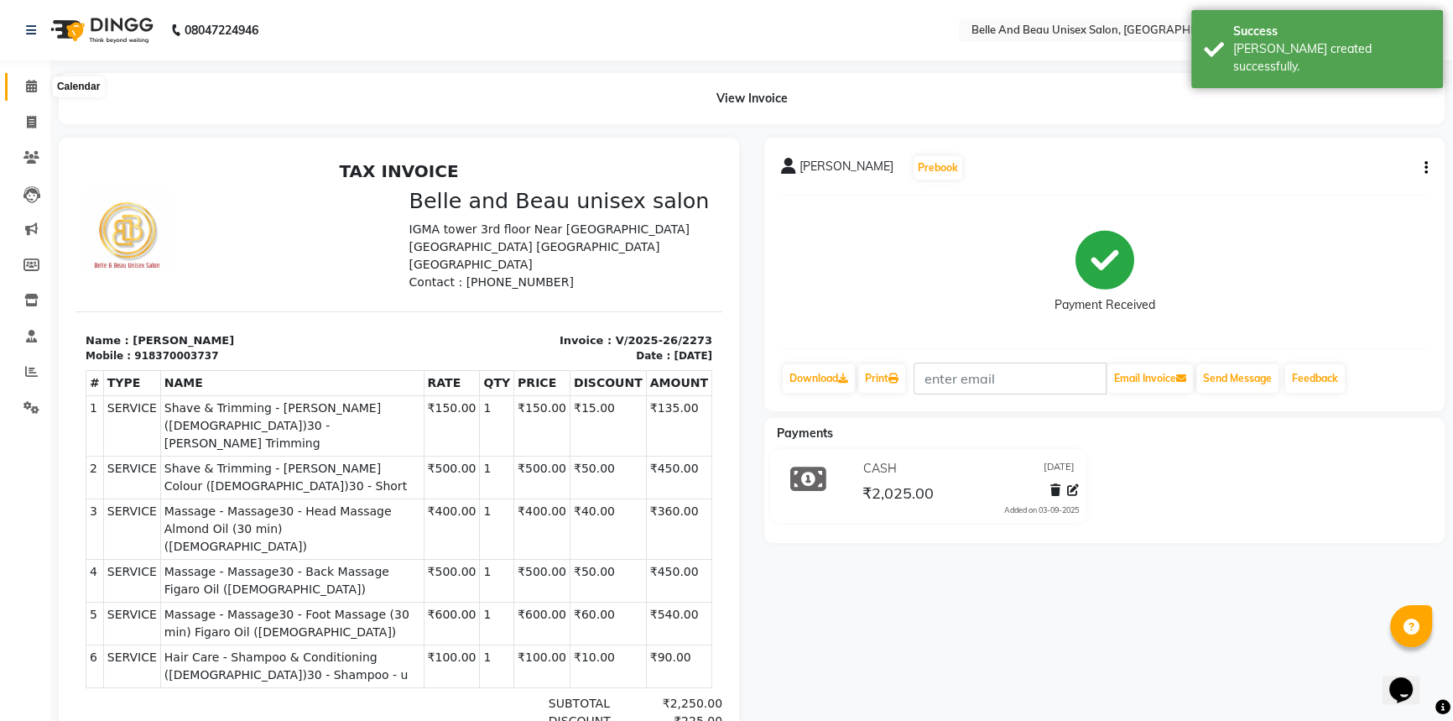
click at [36, 91] on icon at bounding box center [31, 86] width 11 height 13
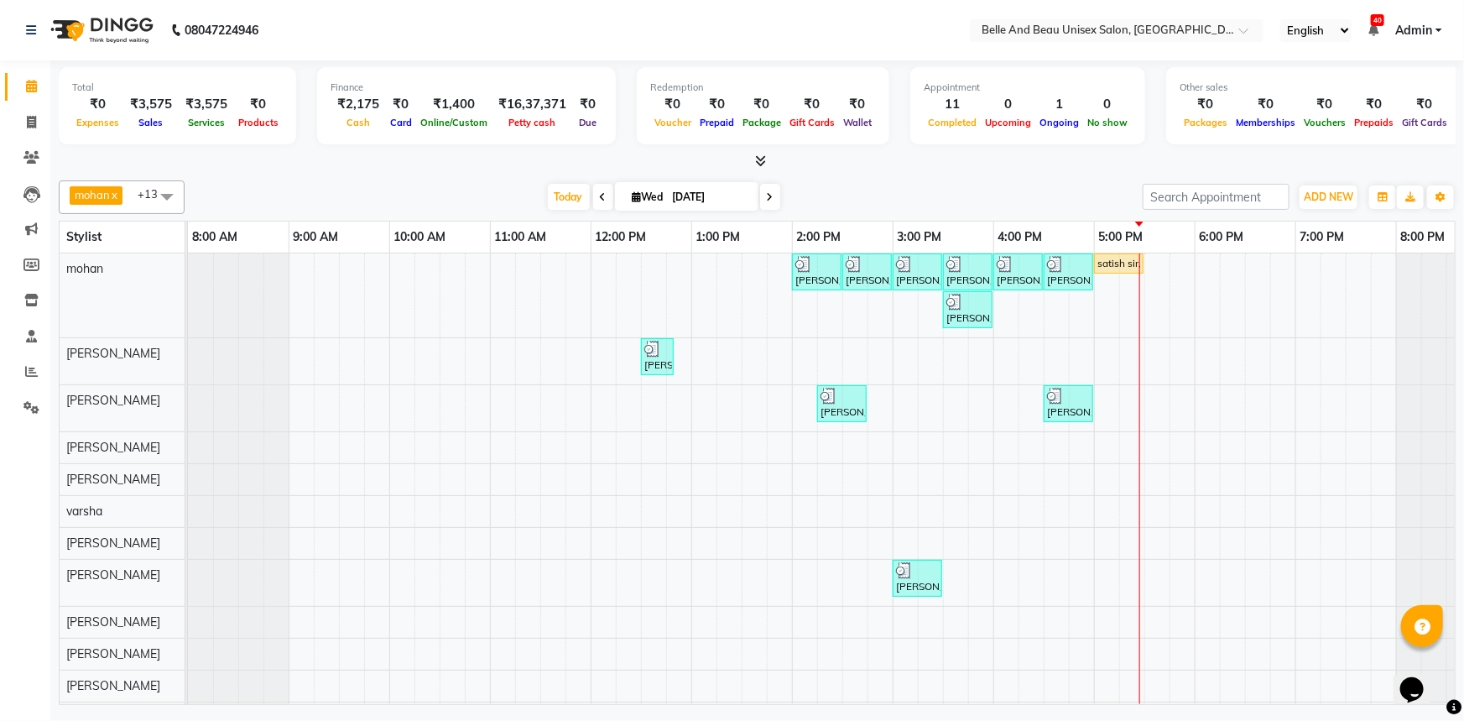
click at [1153, 513] on div "[PERSON_NAME] mam, TK03, 02:00 PM-02:30 PM, Hair Care - Hair Cut ([DEMOGRAPHIC_…" at bounding box center [842, 493] width 1309 height 480
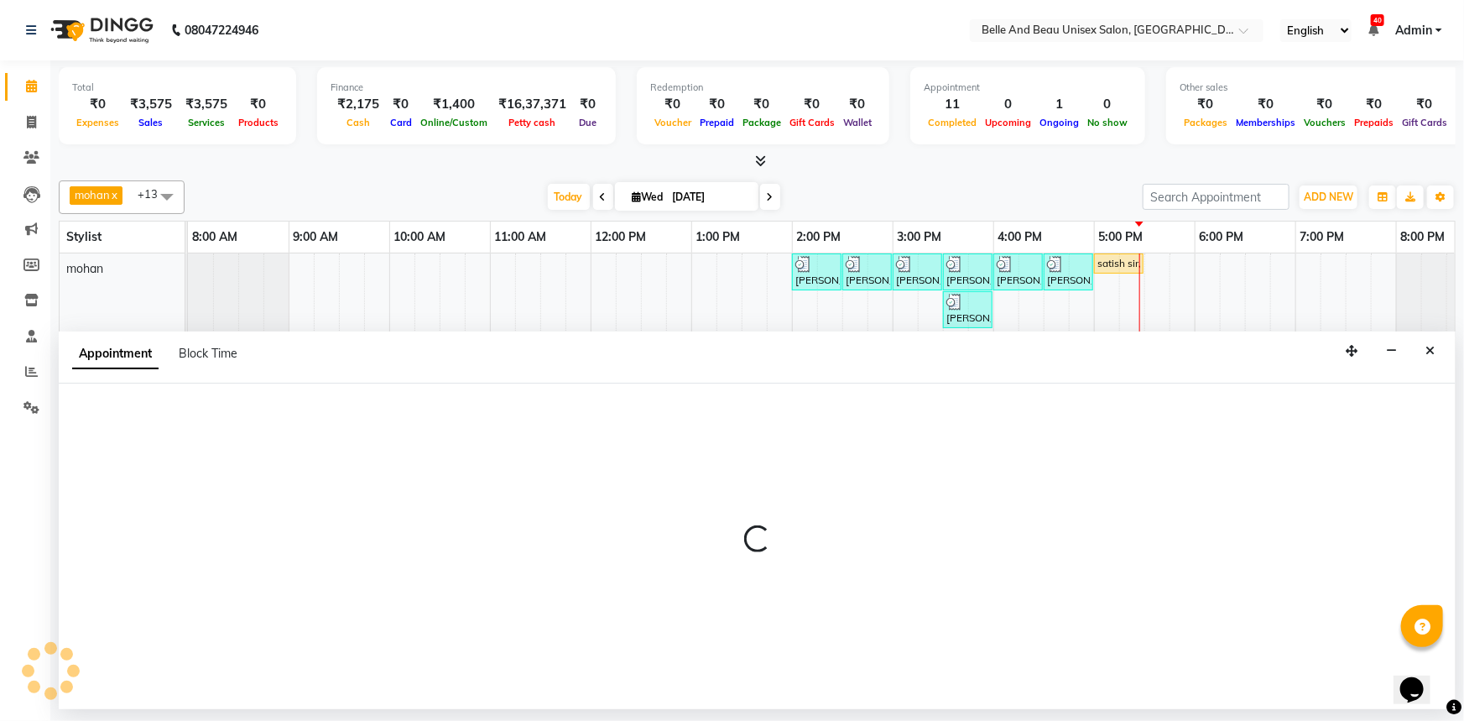
select select "60511"
select select "1050"
select select "tentative"
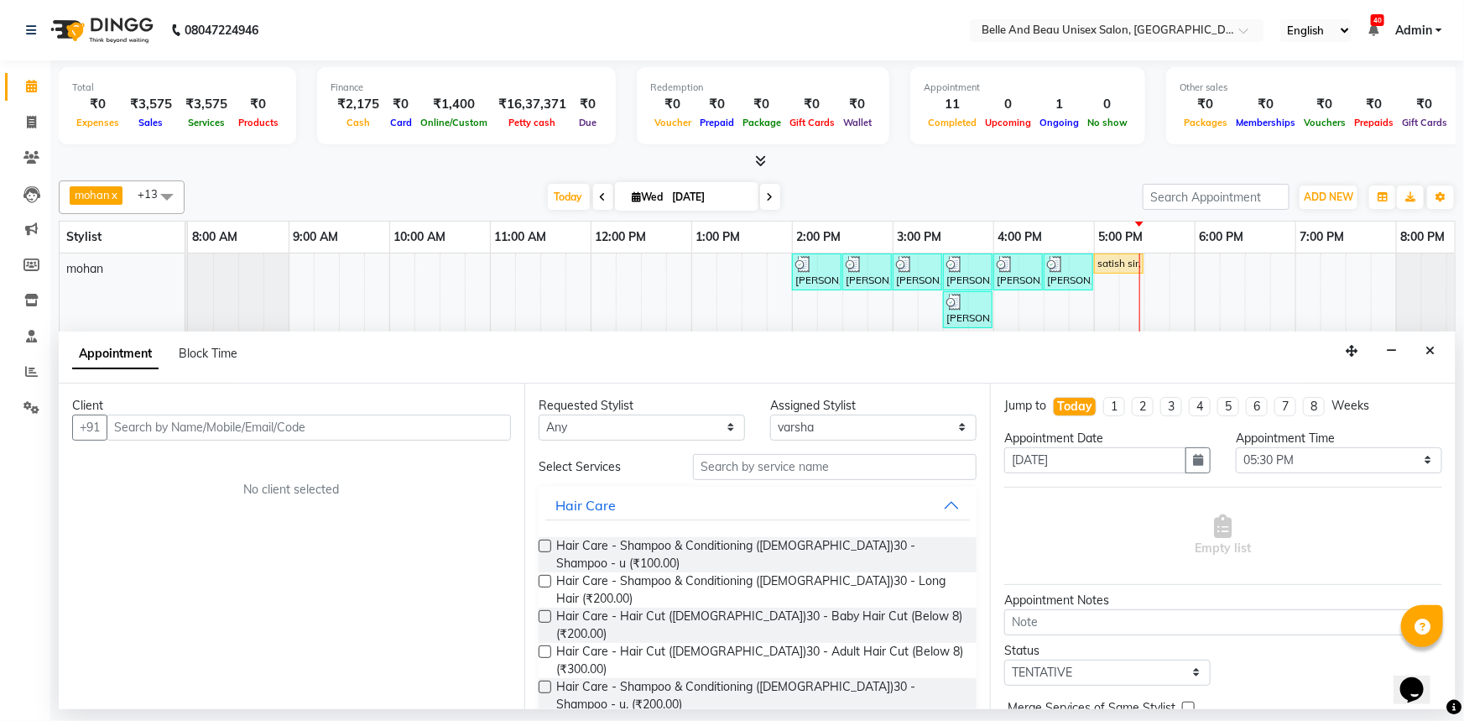
click at [220, 427] on input "text" at bounding box center [309, 427] width 404 height 26
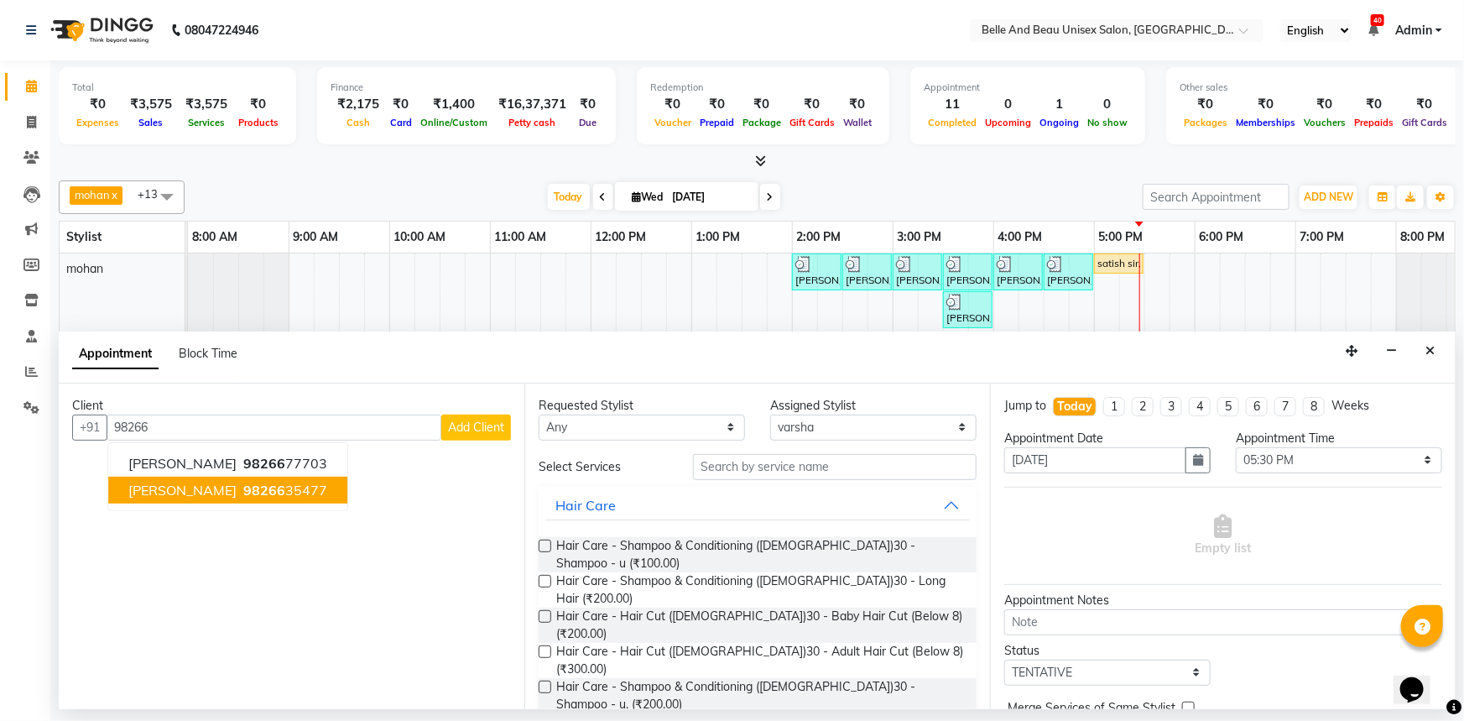
click at [250, 488] on span "98266" at bounding box center [264, 490] width 42 height 17
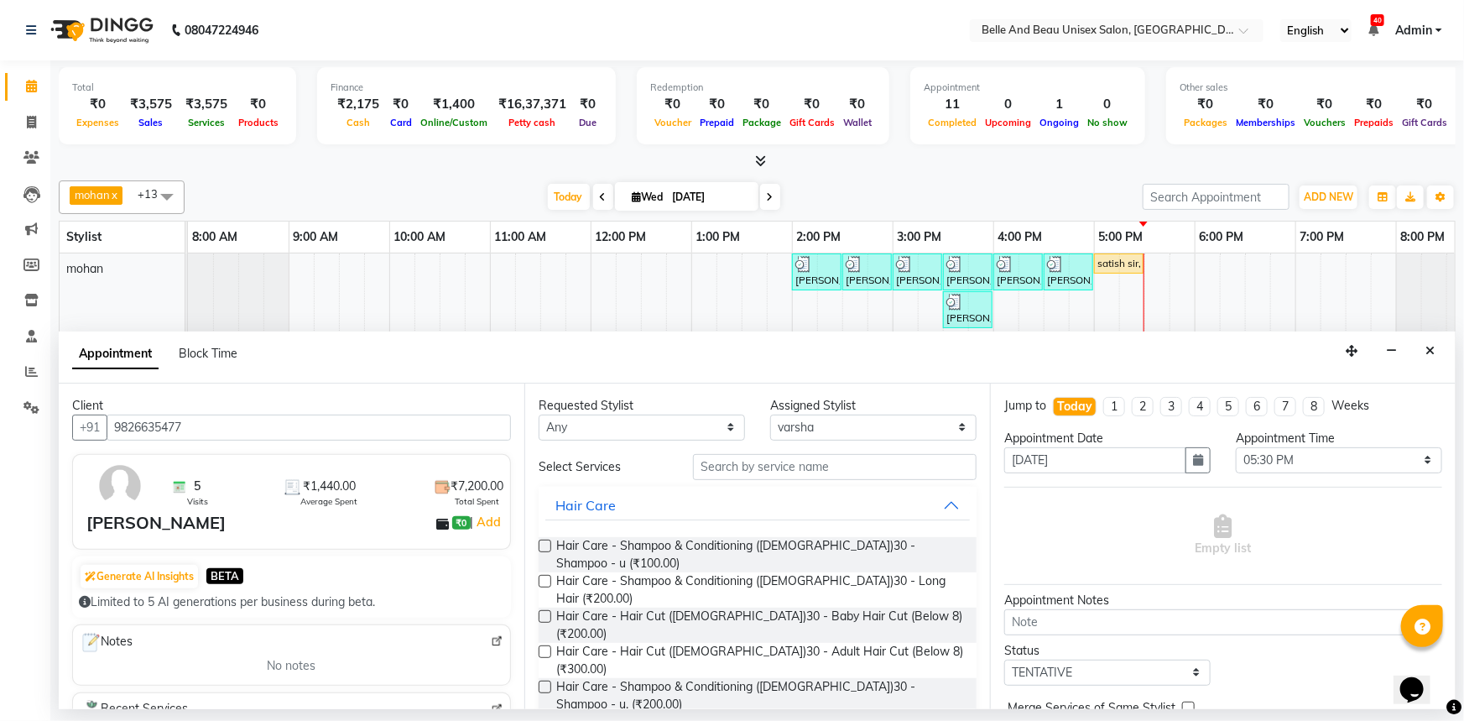
type input "9826635477"
click at [784, 467] on input "text" at bounding box center [835, 467] width 284 height 26
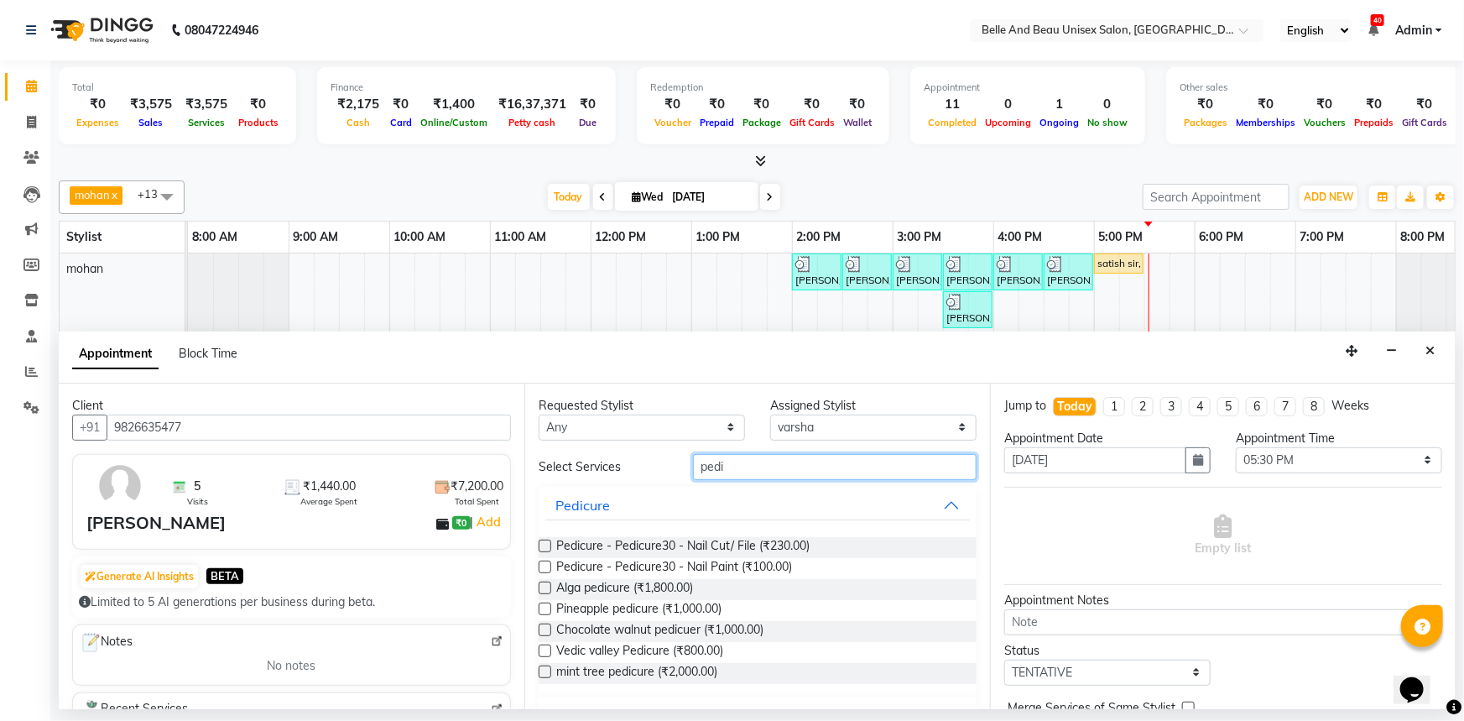
type input "pedi"
click at [542, 630] on label at bounding box center [545, 629] width 13 height 13
click at [542, 630] on input "checkbox" at bounding box center [544, 631] width 11 height 11
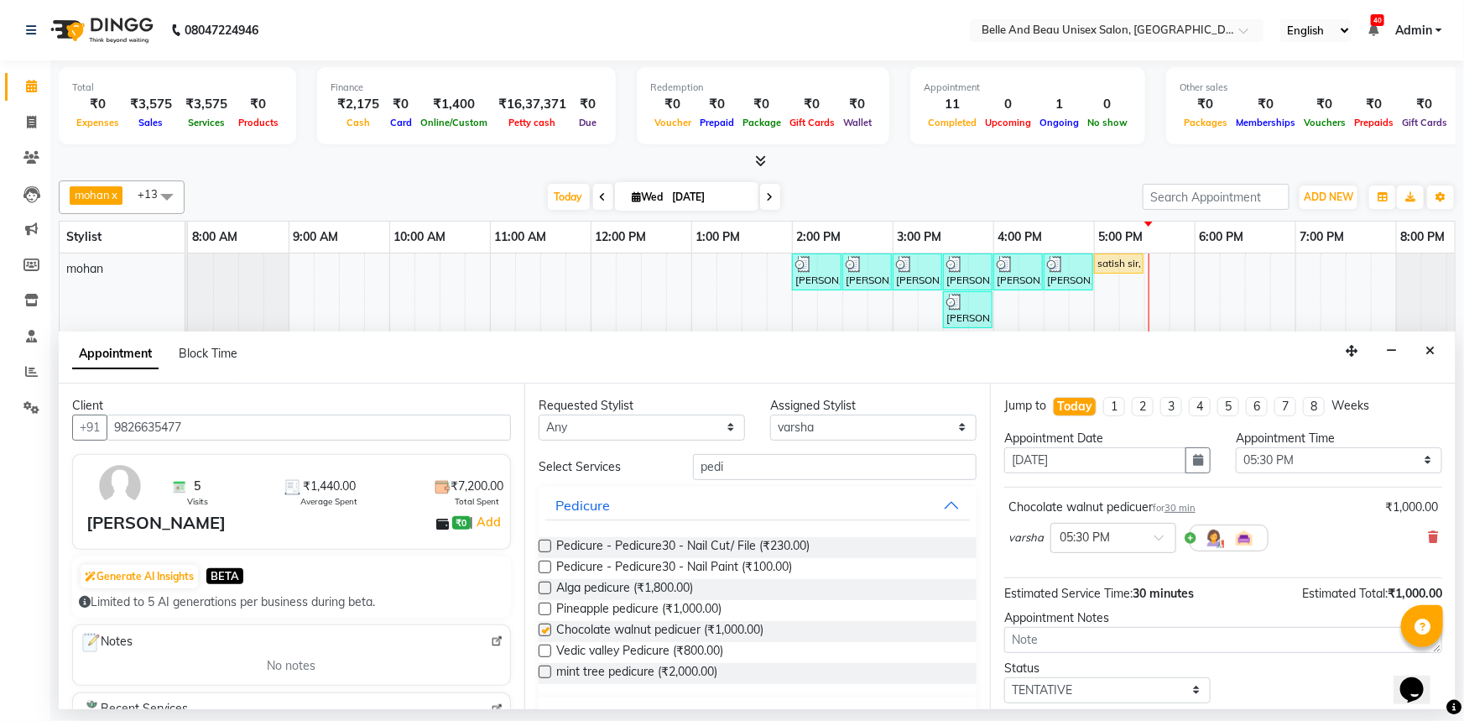
checkbox input "false"
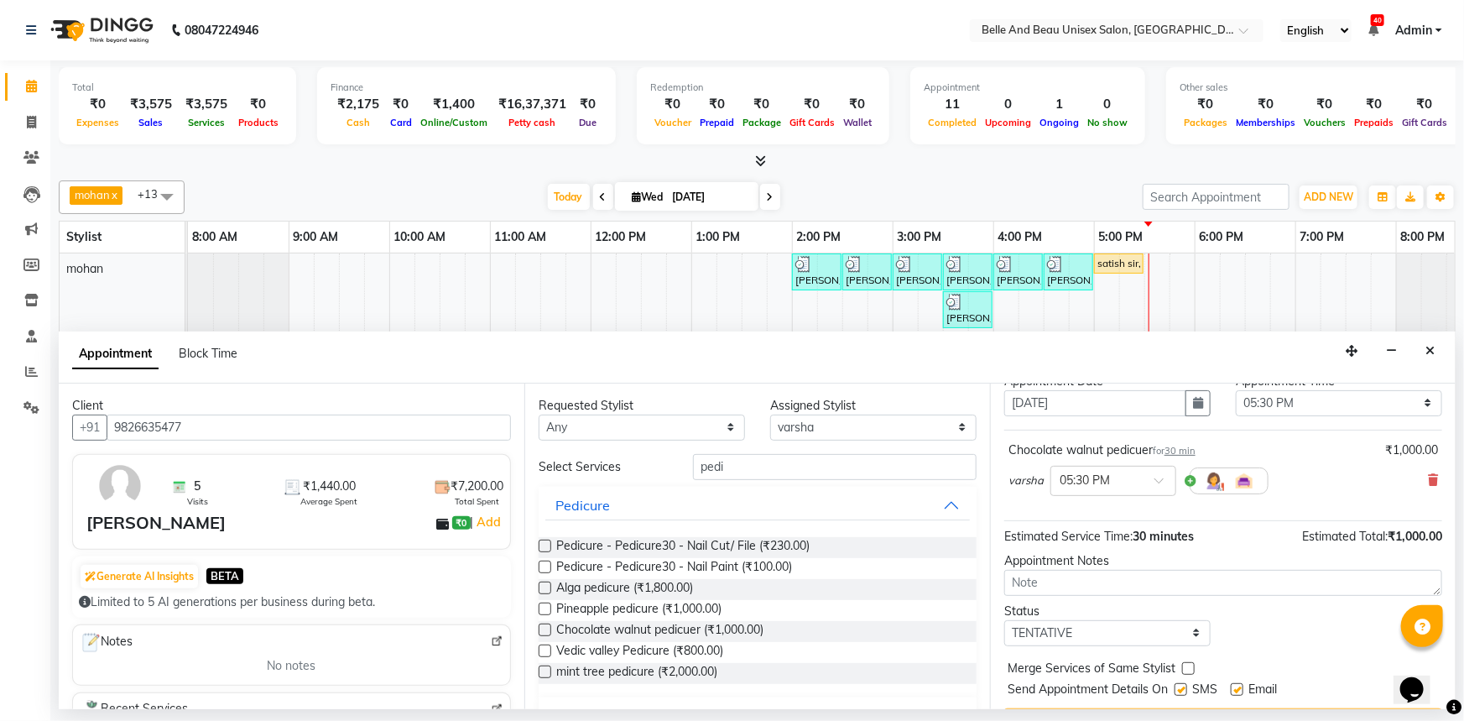
scroll to position [99, 0]
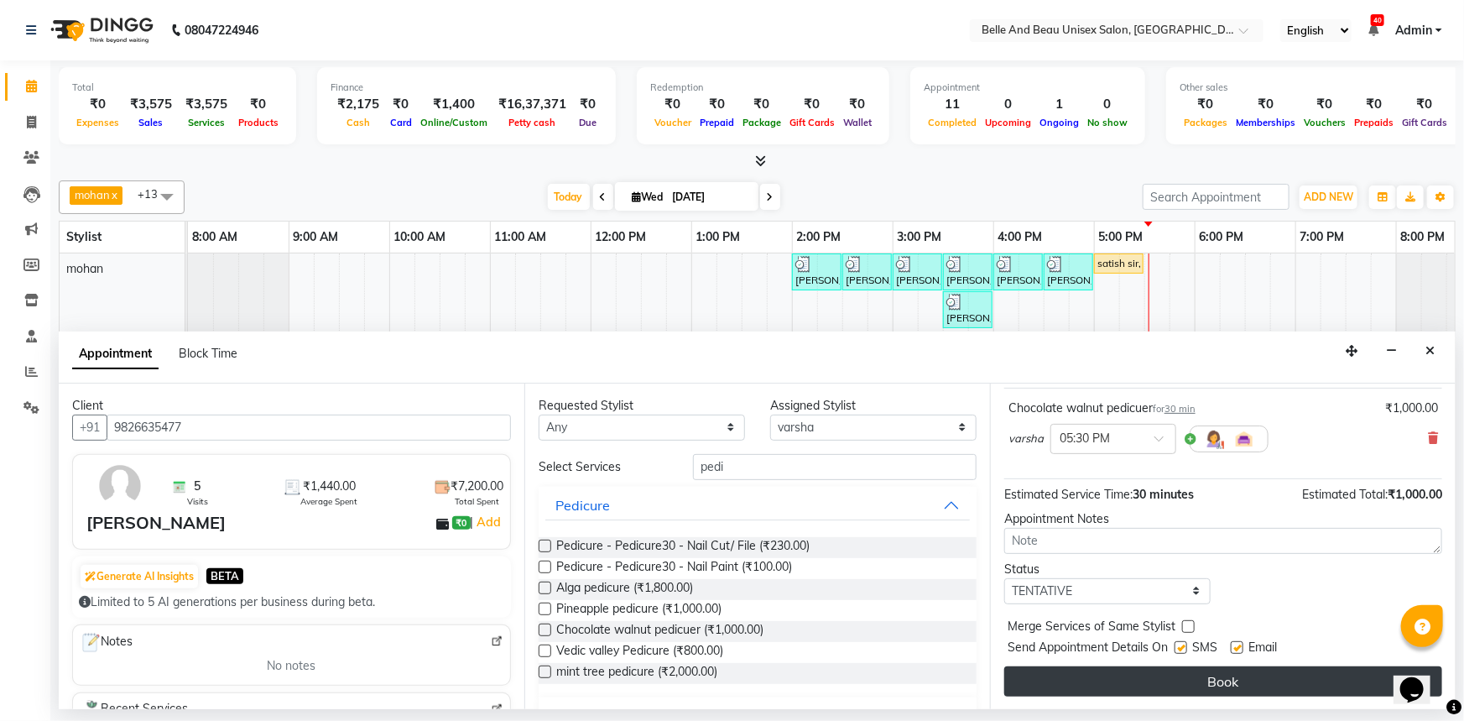
click at [1228, 680] on button "Book" at bounding box center [1223, 681] width 438 height 30
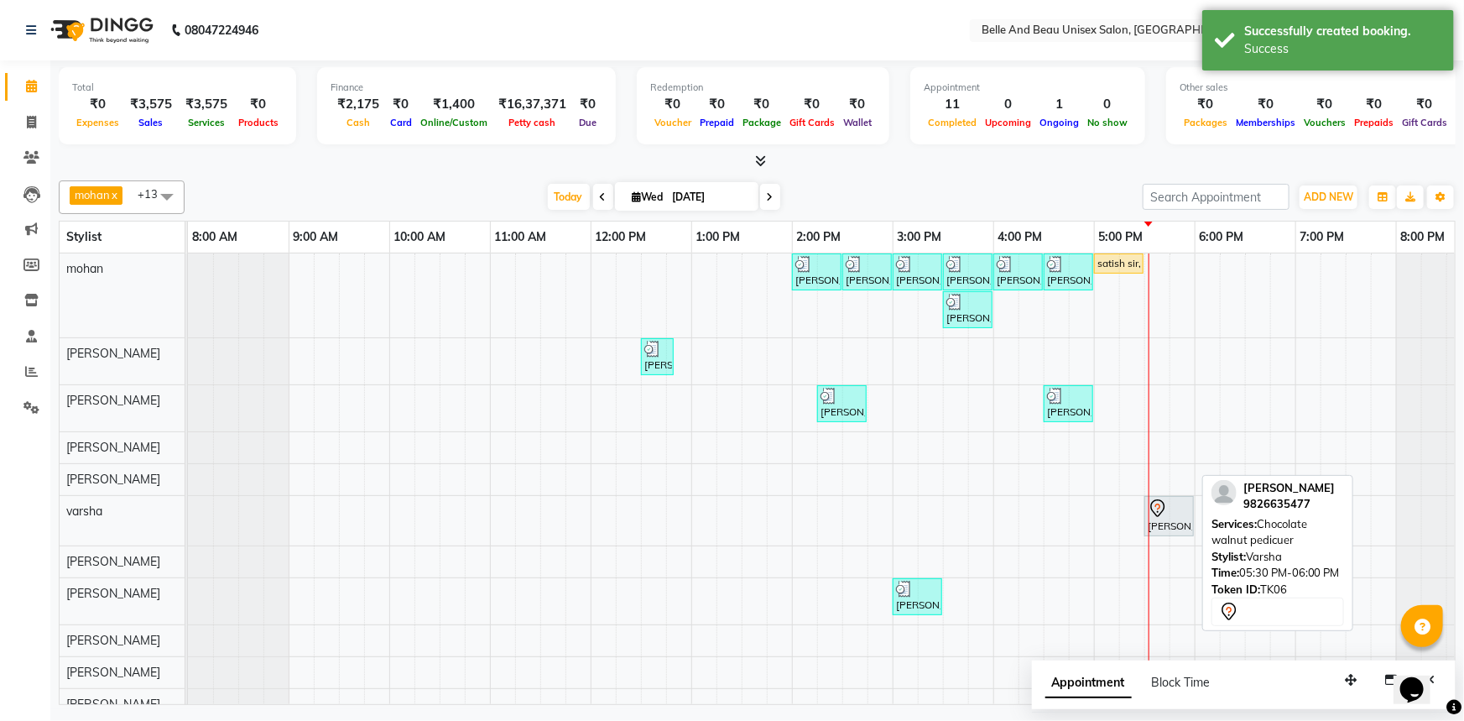
click at [1169, 513] on div at bounding box center [1169, 508] width 43 height 20
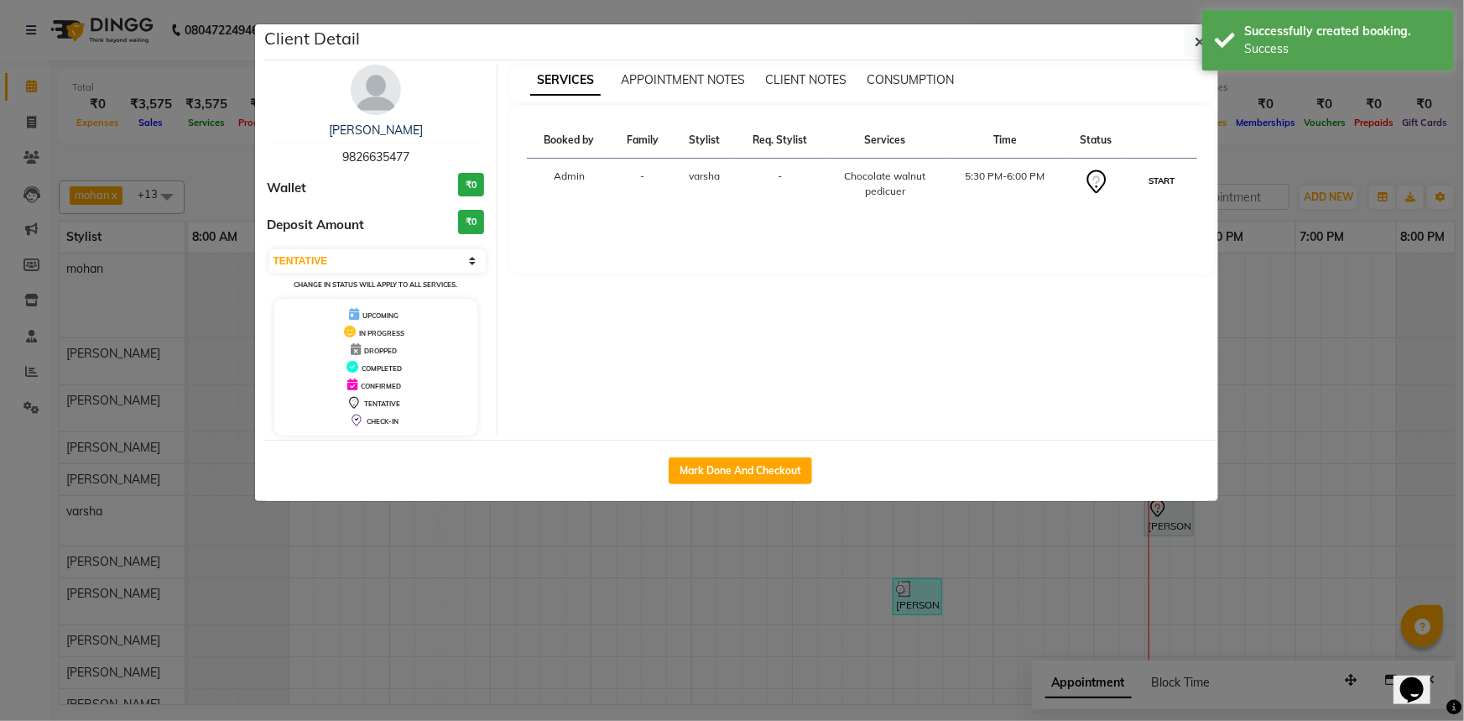
click at [1161, 187] on button "START" at bounding box center [1162, 180] width 34 height 21
select select "1"
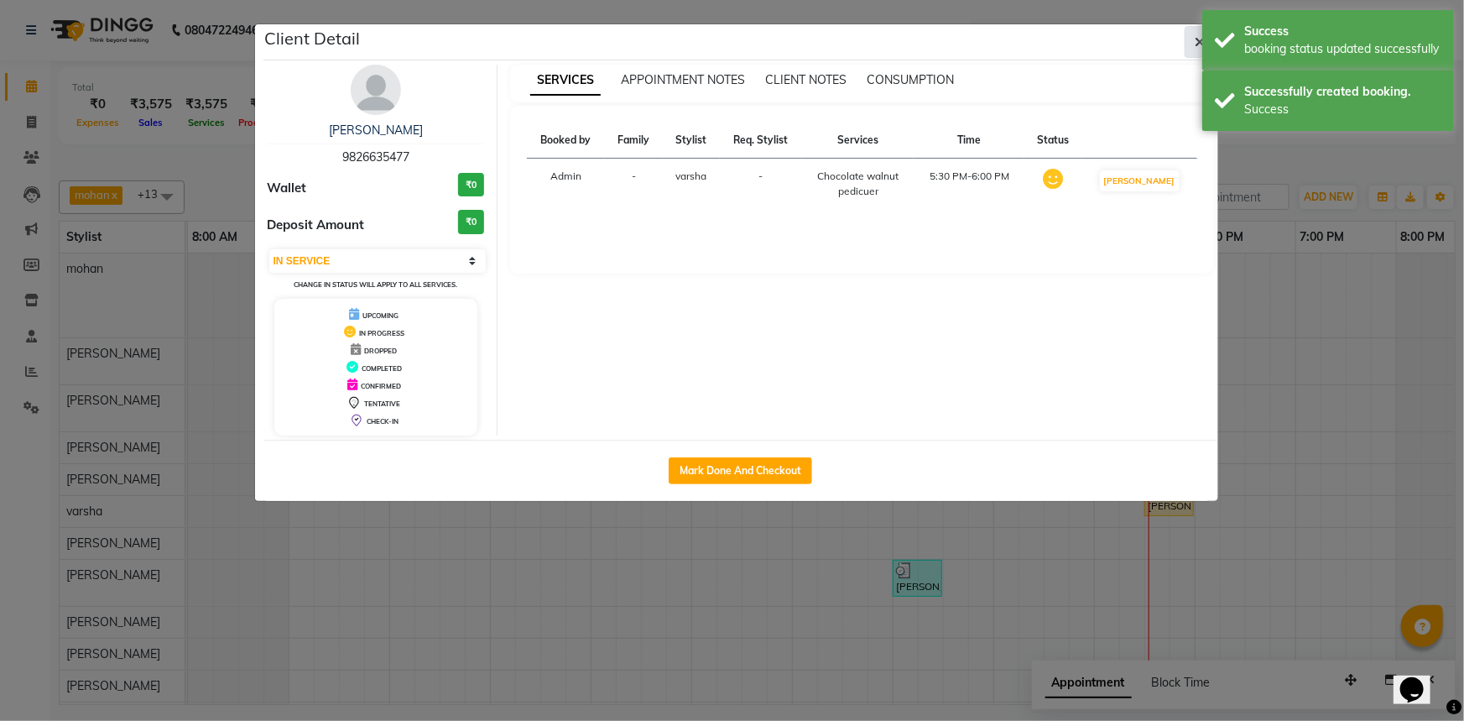
click at [1200, 43] on icon "button" at bounding box center [1200, 41] width 10 height 13
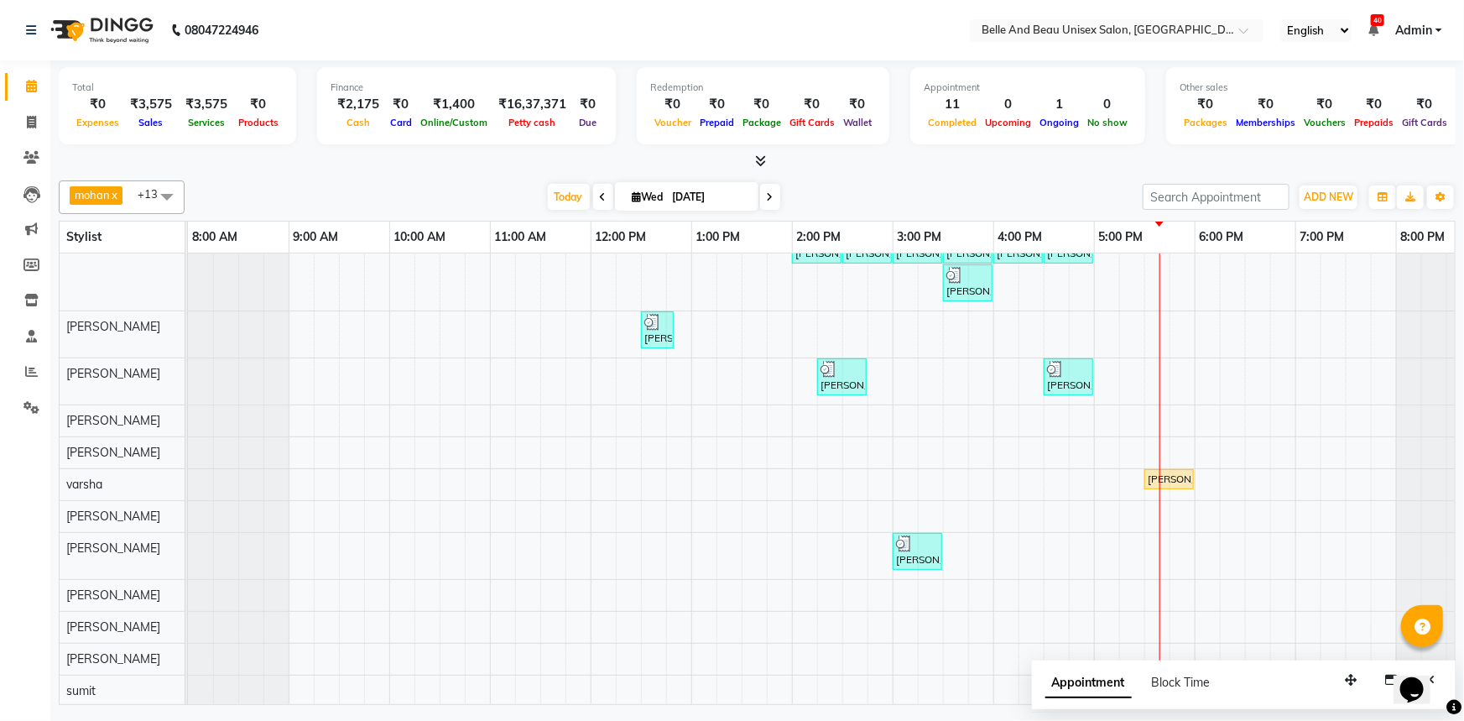
scroll to position [39, 0]
click at [1196, 435] on div "[PERSON_NAME] mam, TK03, 02:00 PM-02:30 PM, Hair Care - Hair Cut ([DEMOGRAPHIC_…" at bounding box center [842, 464] width 1309 height 480
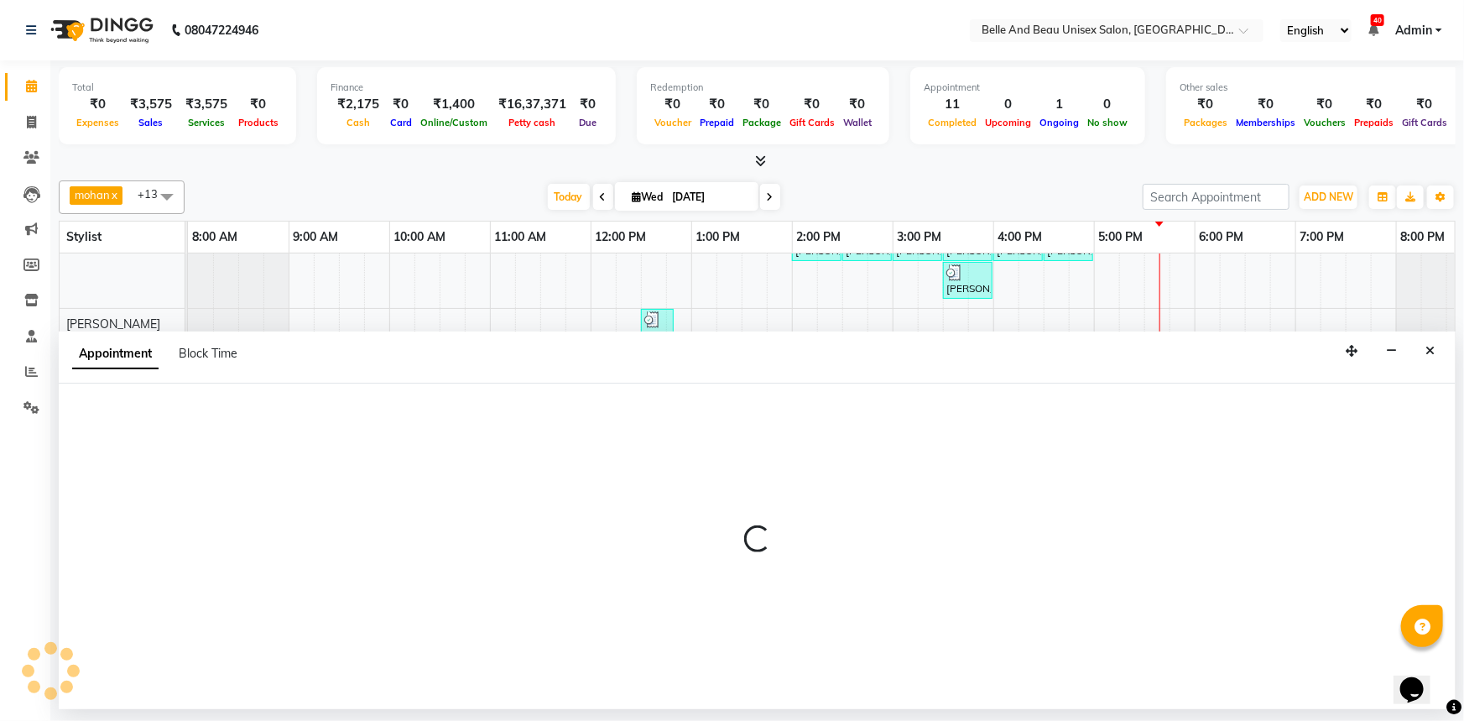
select select "59701"
select select "1080"
select select "tentative"
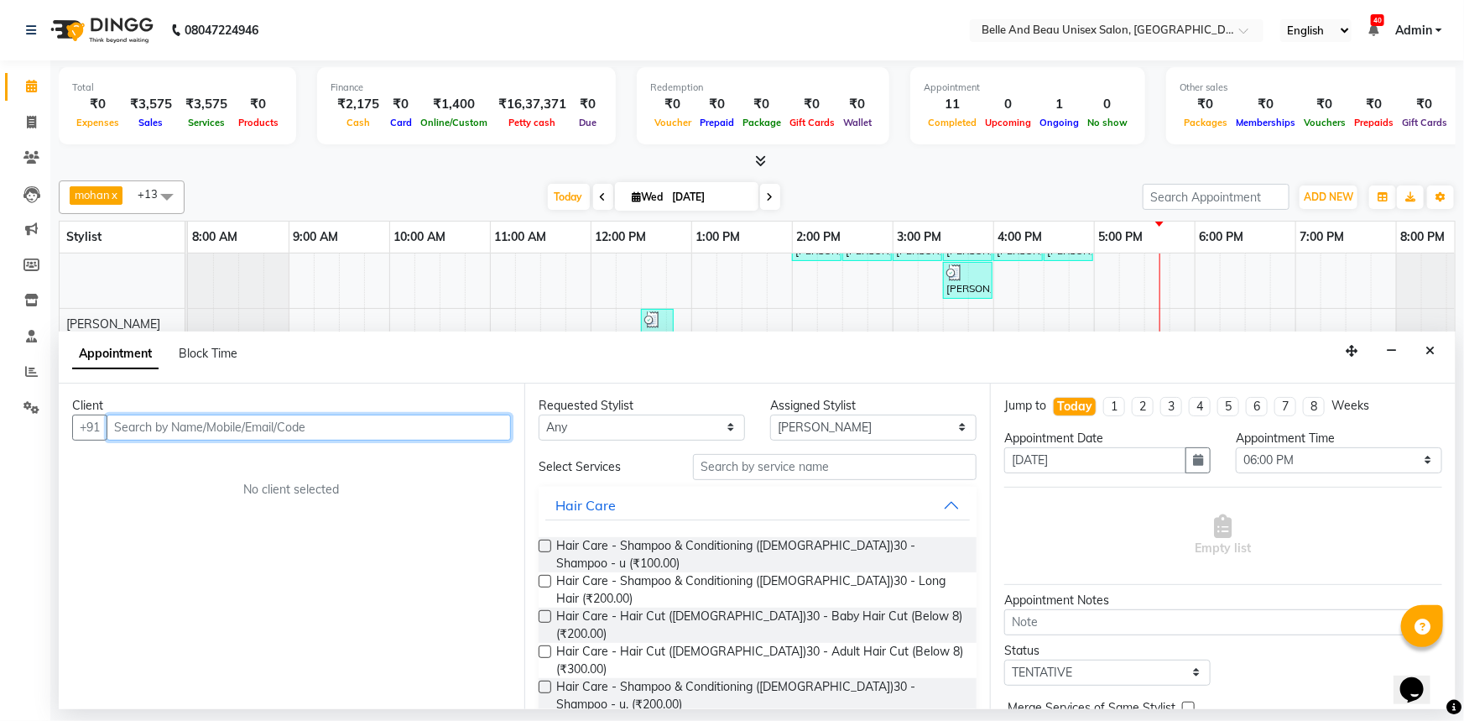
click at [194, 423] on input "text" at bounding box center [309, 427] width 404 height 26
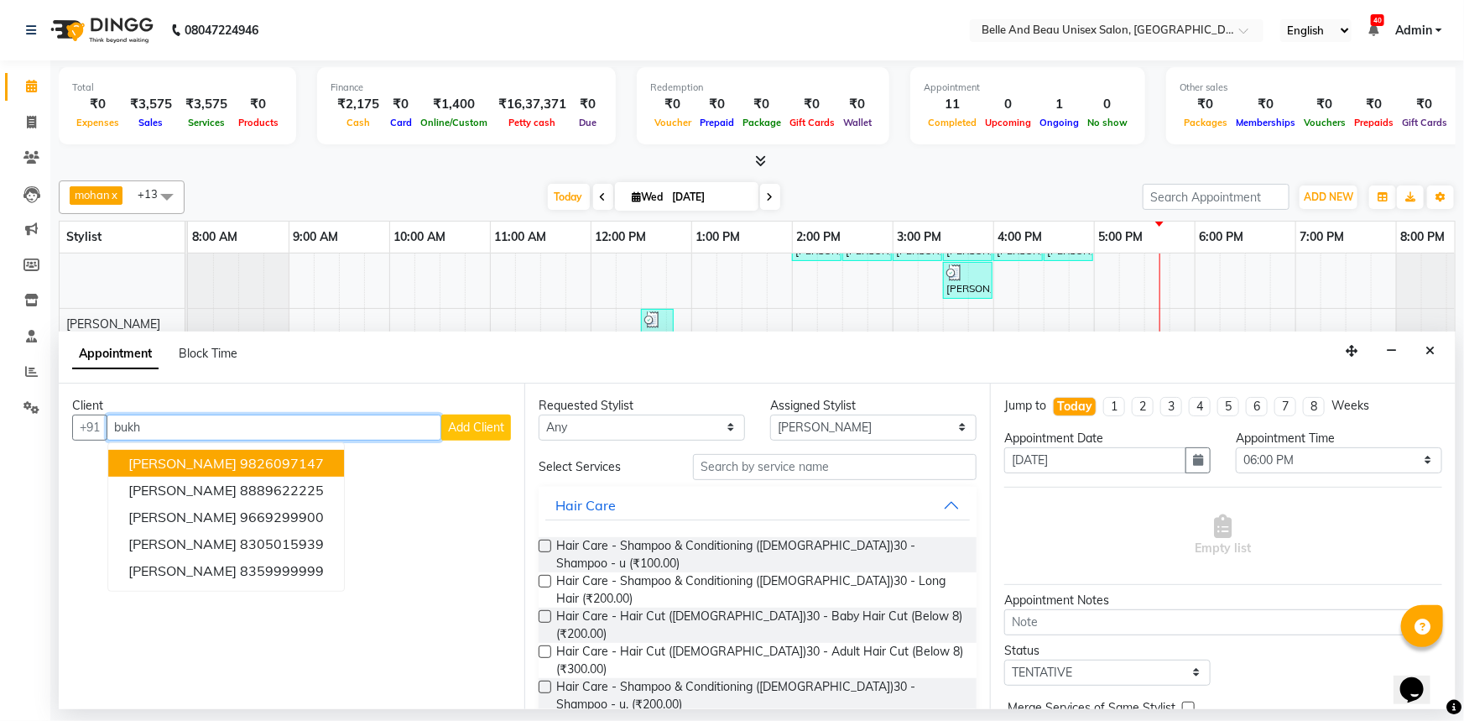
click at [282, 469] on ngb-highlight "9826097147" at bounding box center [282, 463] width 84 height 17
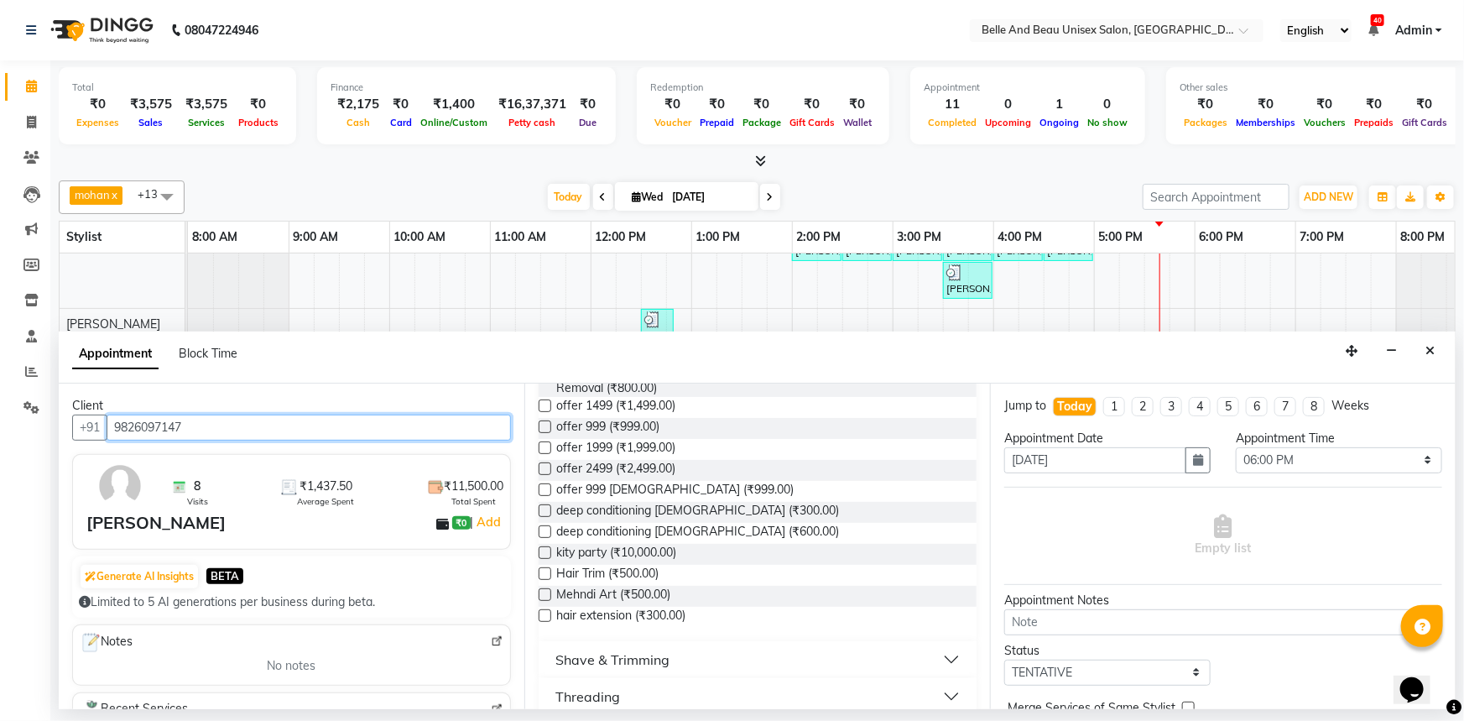
scroll to position [534, 0]
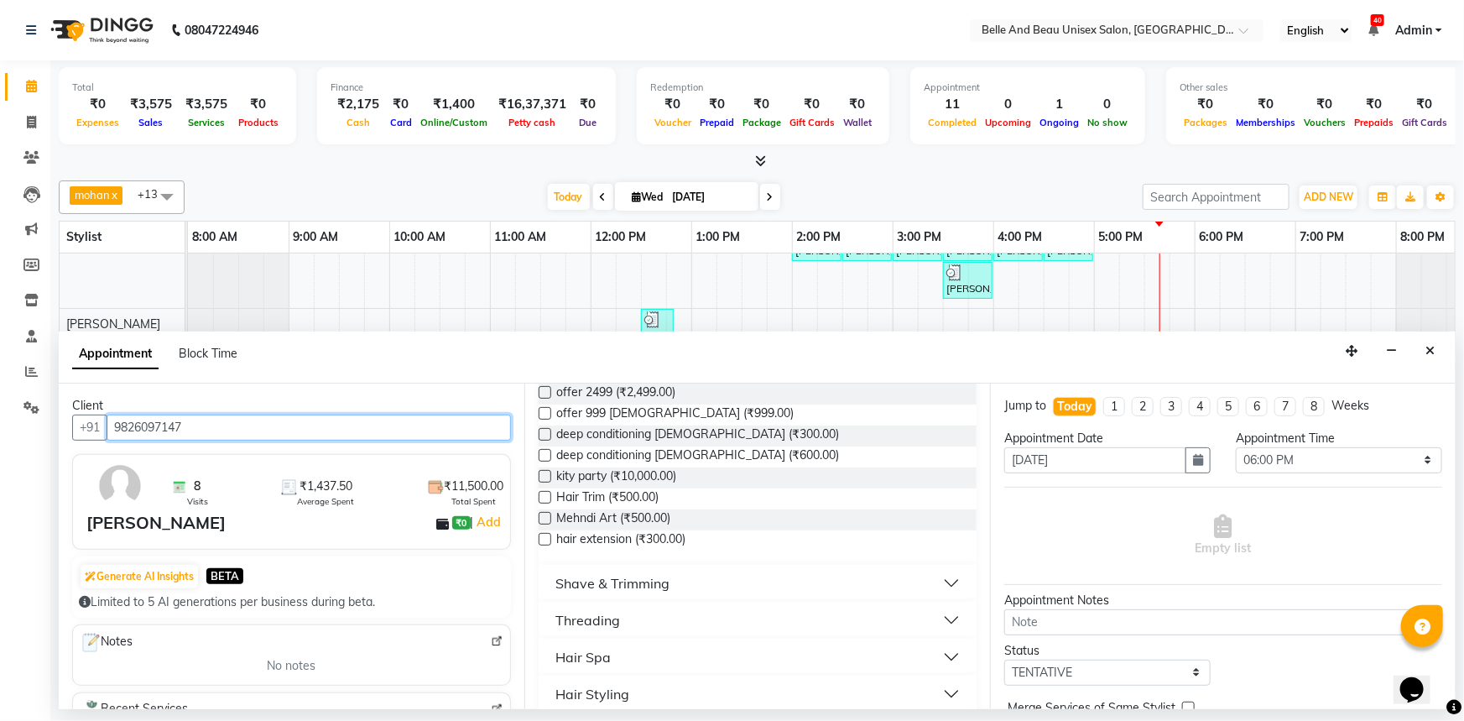
type input "9826097147"
click at [638, 642] on button "Hair Spa" at bounding box center [757, 657] width 424 height 30
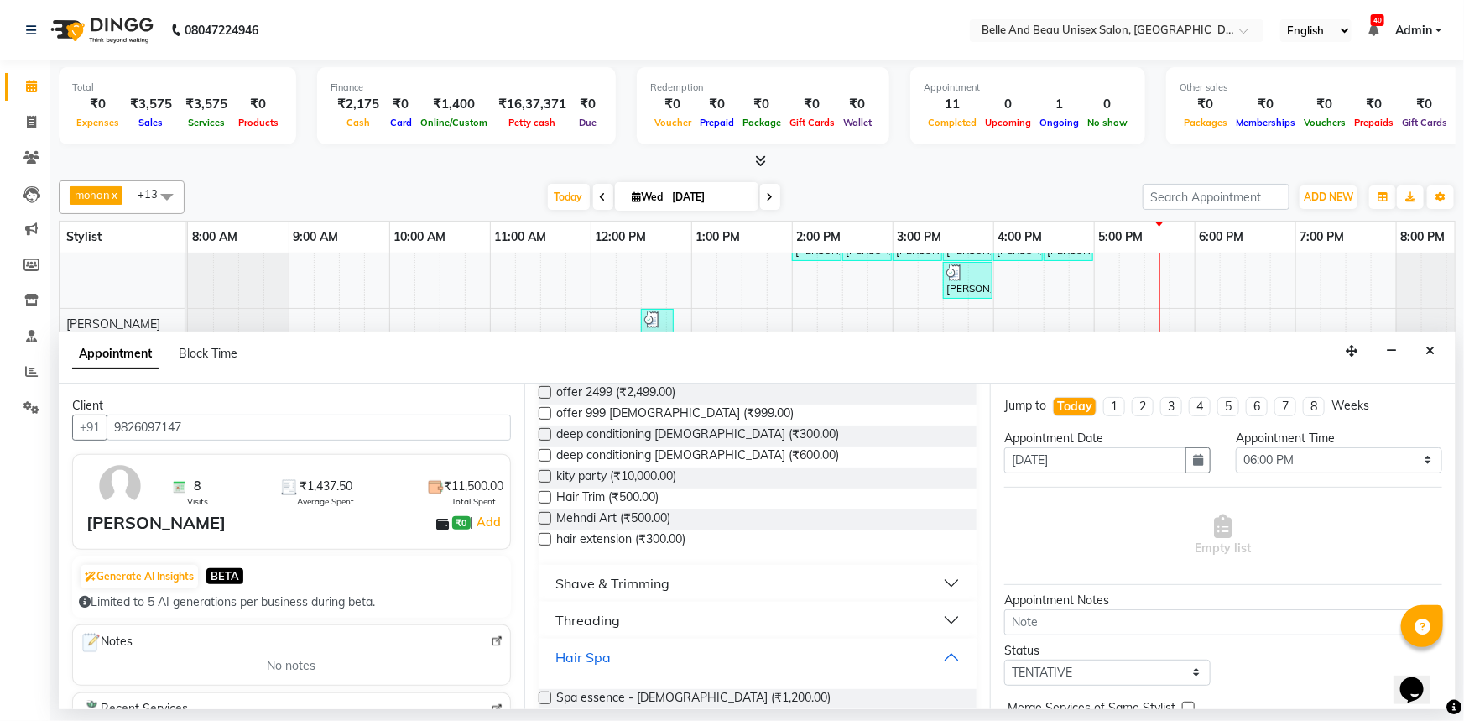
click at [641, 642] on button "Hair Spa" at bounding box center [757, 657] width 424 height 30
click at [638, 679] on button "Hair Styling" at bounding box center [757, 694] width 424 height 30
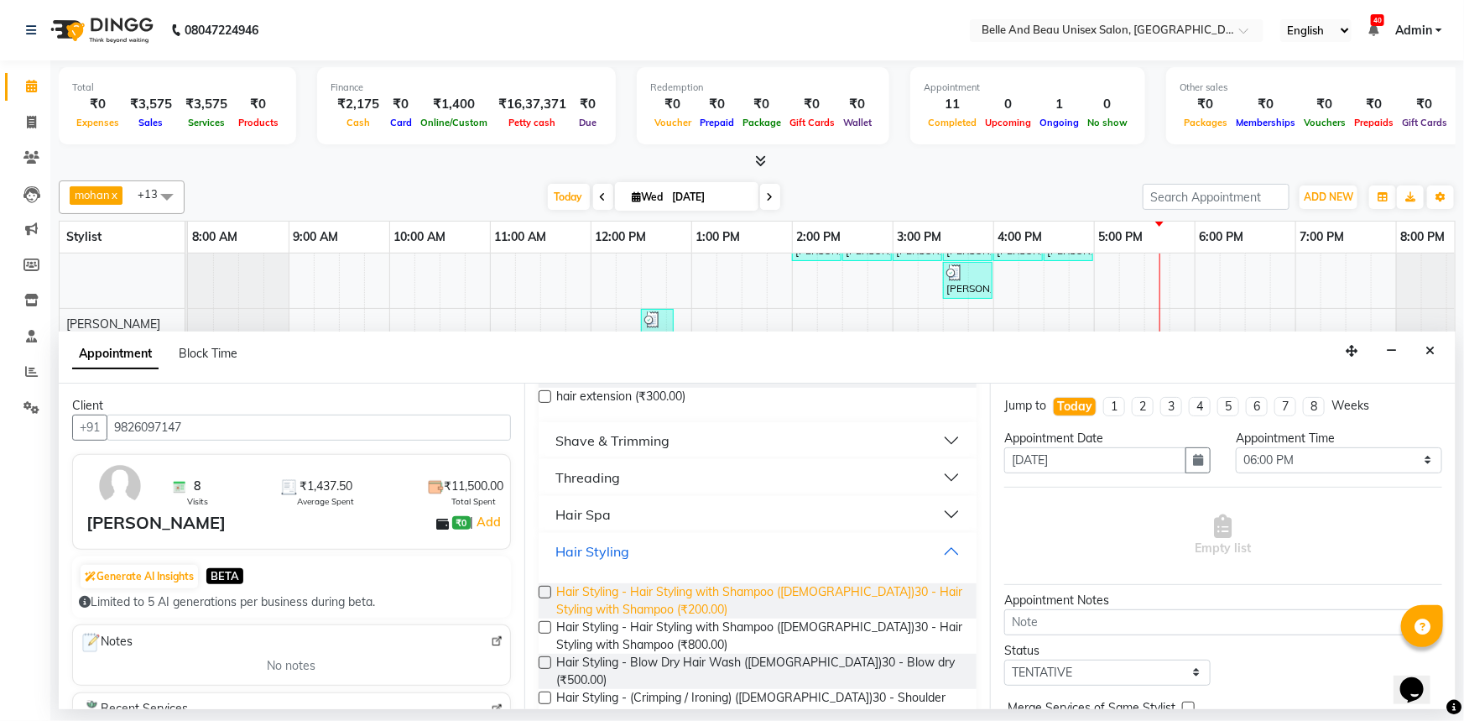
scroll to position [686, 0]
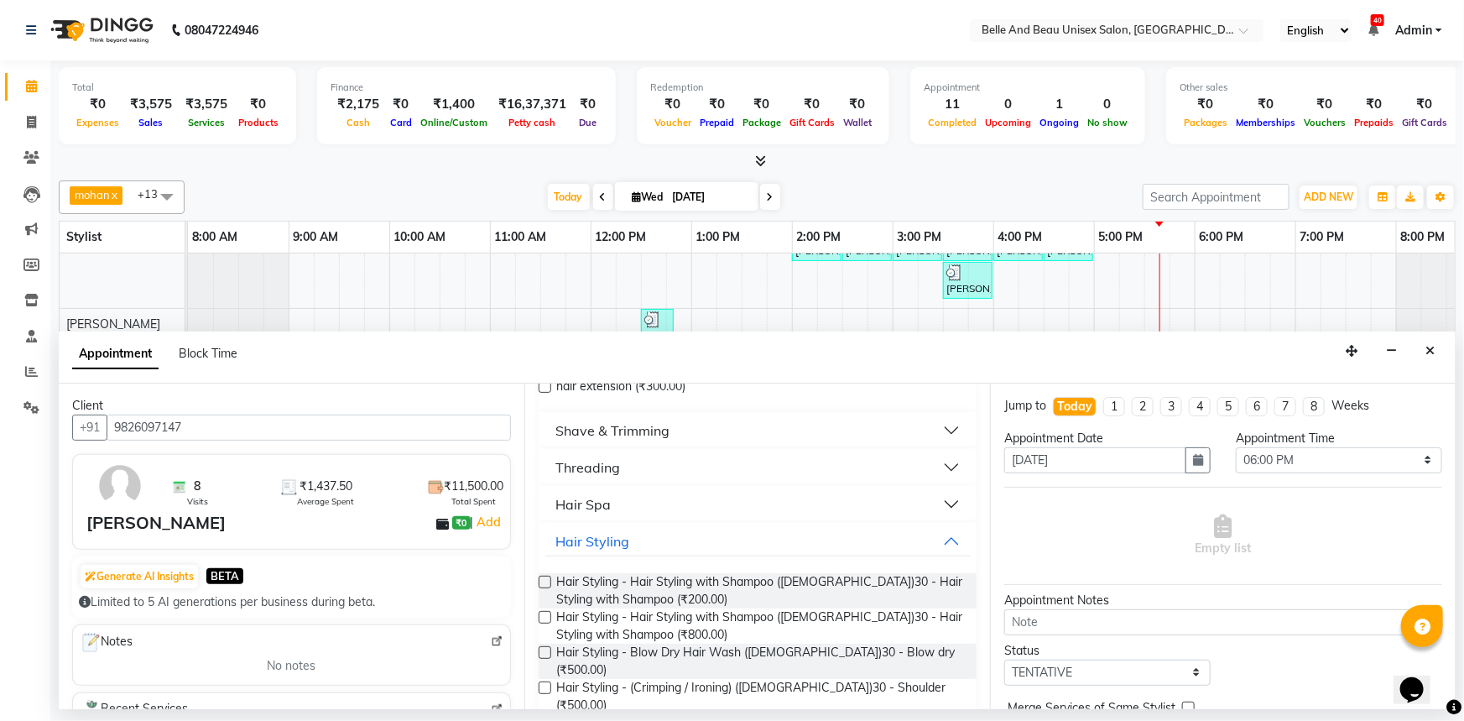
click at [545, 646] on label at bounding box center [545, 652] width 13 height 13
click at [545, 648] on input "checkbox" at bounding box center [544, 653] width 11 height 11
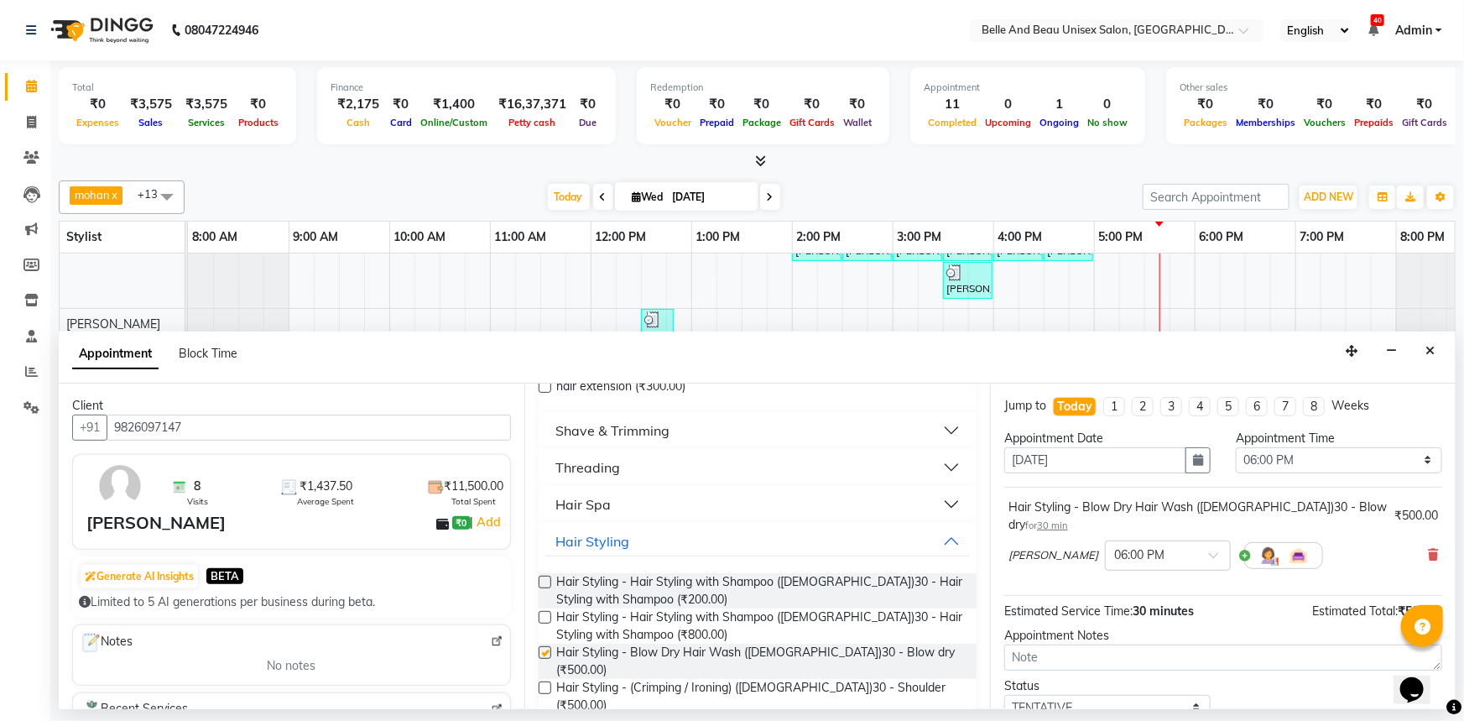
checkbox input "false"
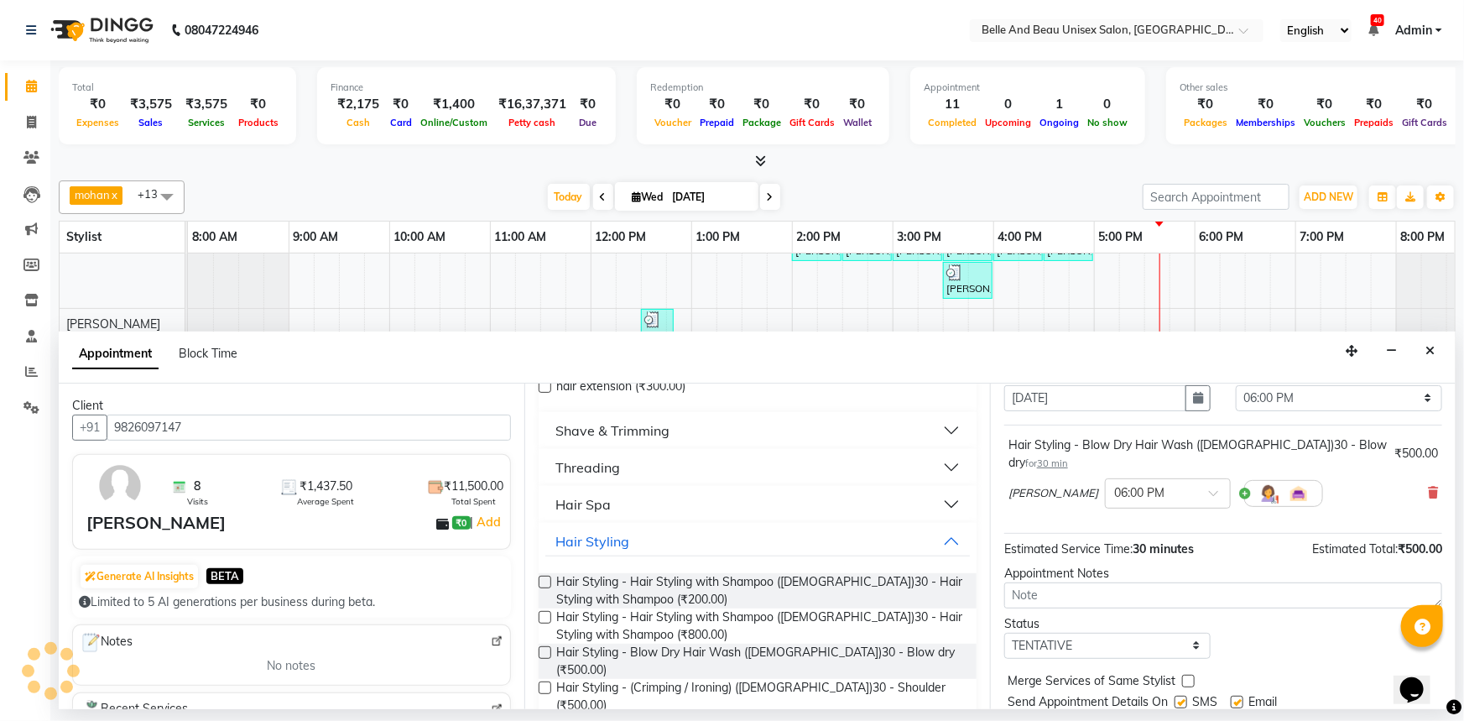
scroll to position [99, 0]
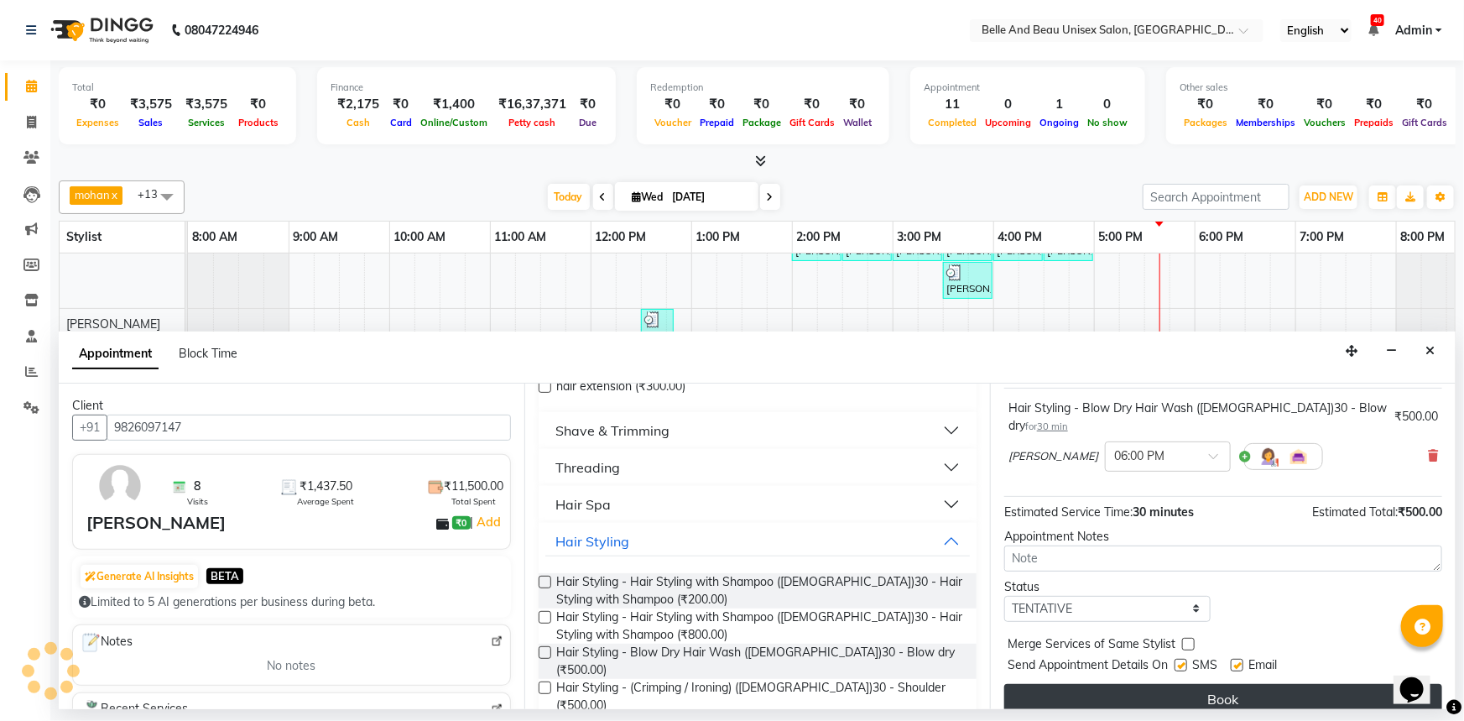
click at [1299, 684] on button "Book" at bounding box center [1223, 699] width 438 height 30
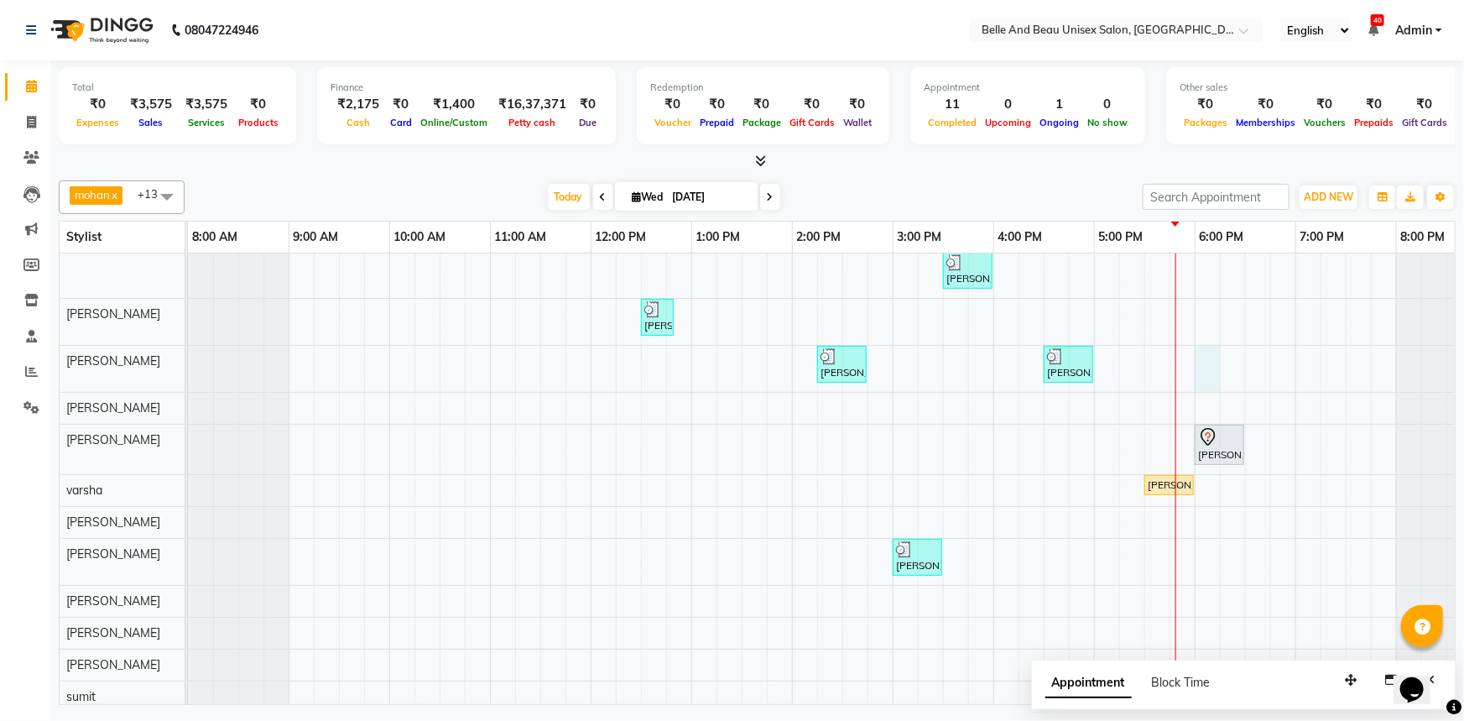
click at [1200, 365] on div "[PERSON_NAME] mam, TK03, 02:00 PM-02:30 PM, Hair Care - Hair Cut ([DEMOGRAPHIC_…" at bounding box center [842, 463] width 1309 height 498
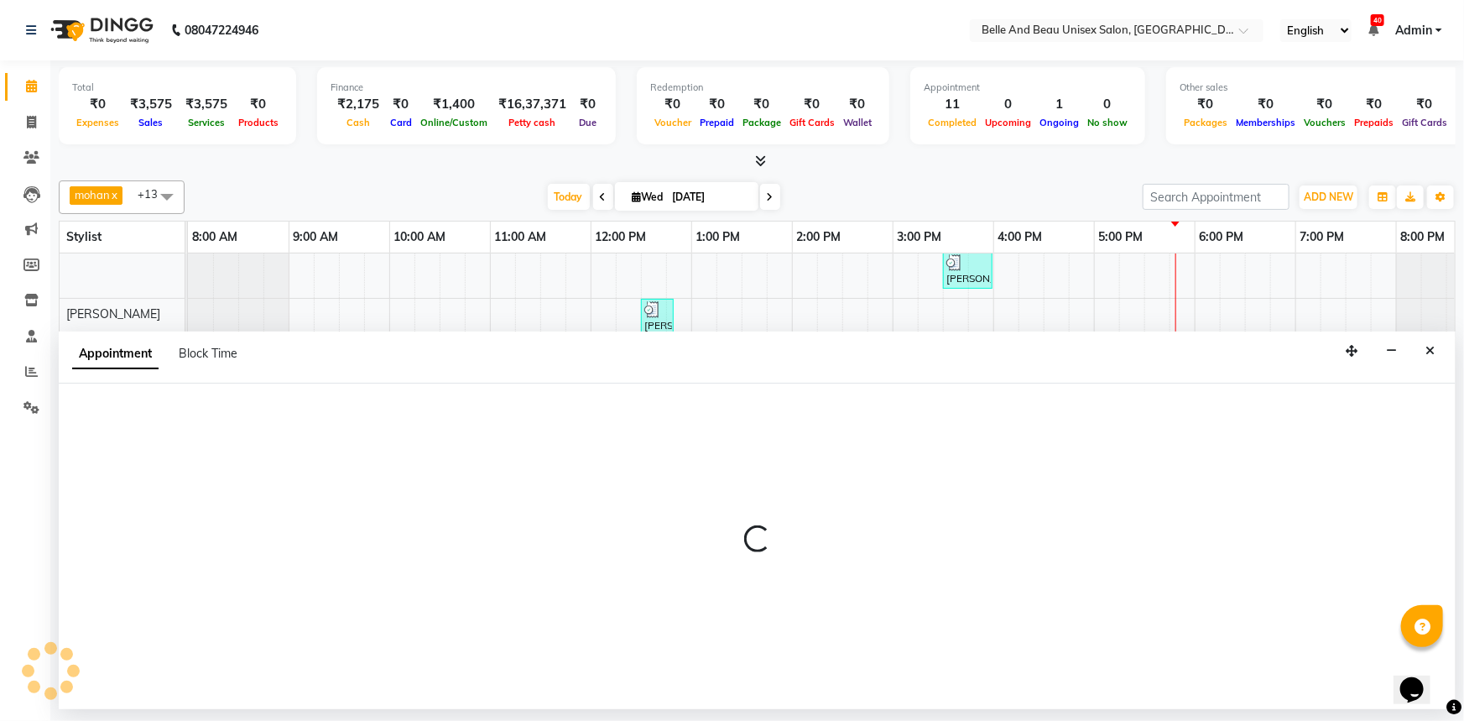
select select "59227"
select select "1080"
select select "tentative"
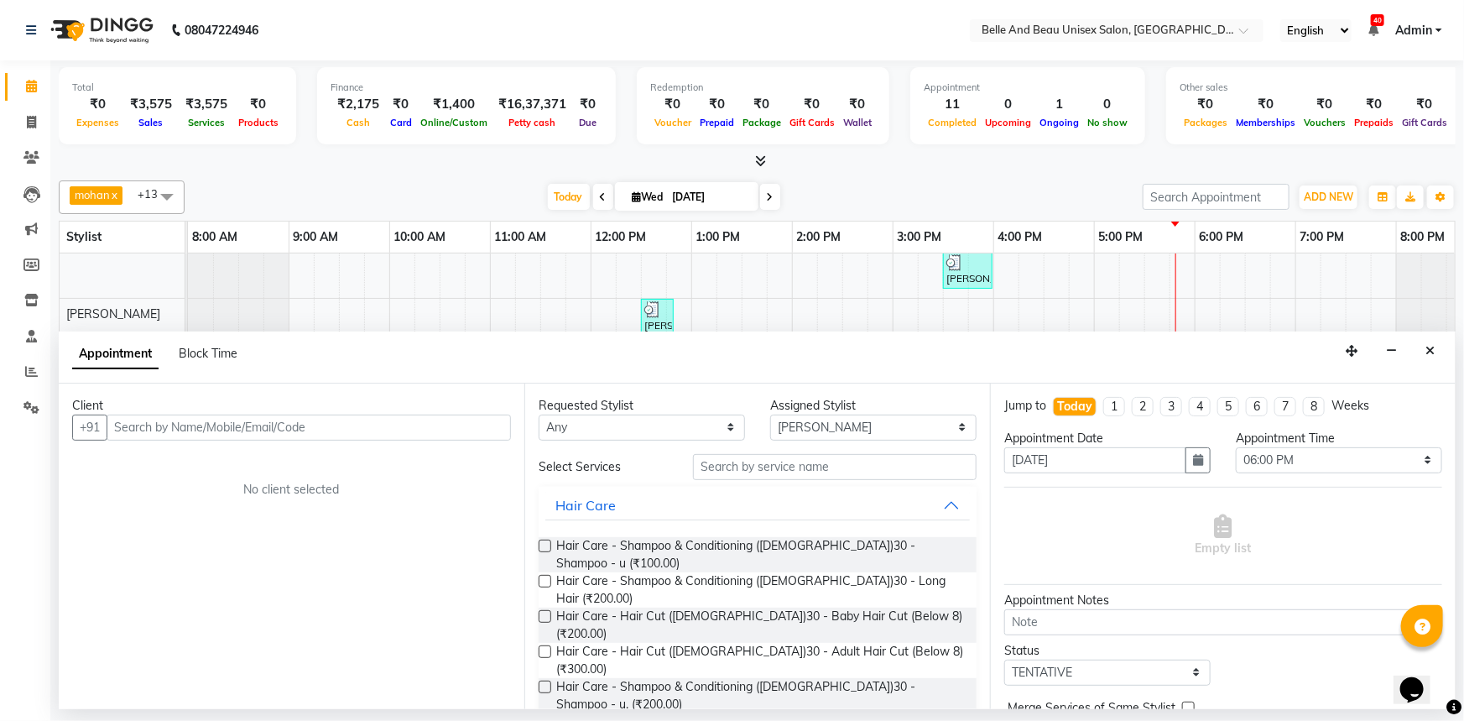
click at [153, 427] on input "text" at bounding box center [309, 427] width 404 height 26
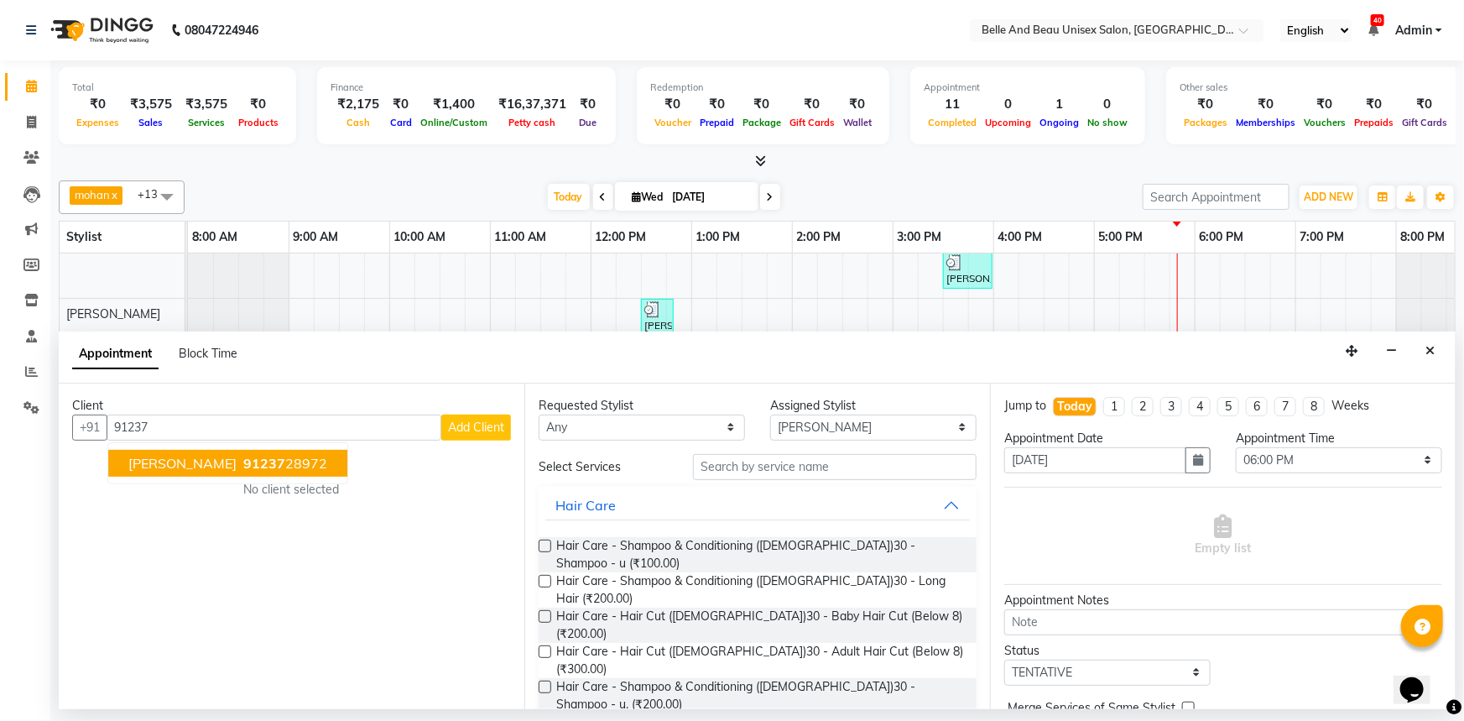
click at [232, 462] on span "[PERSON_NAME]" at bounding box center [182, 463] width 108 height 17
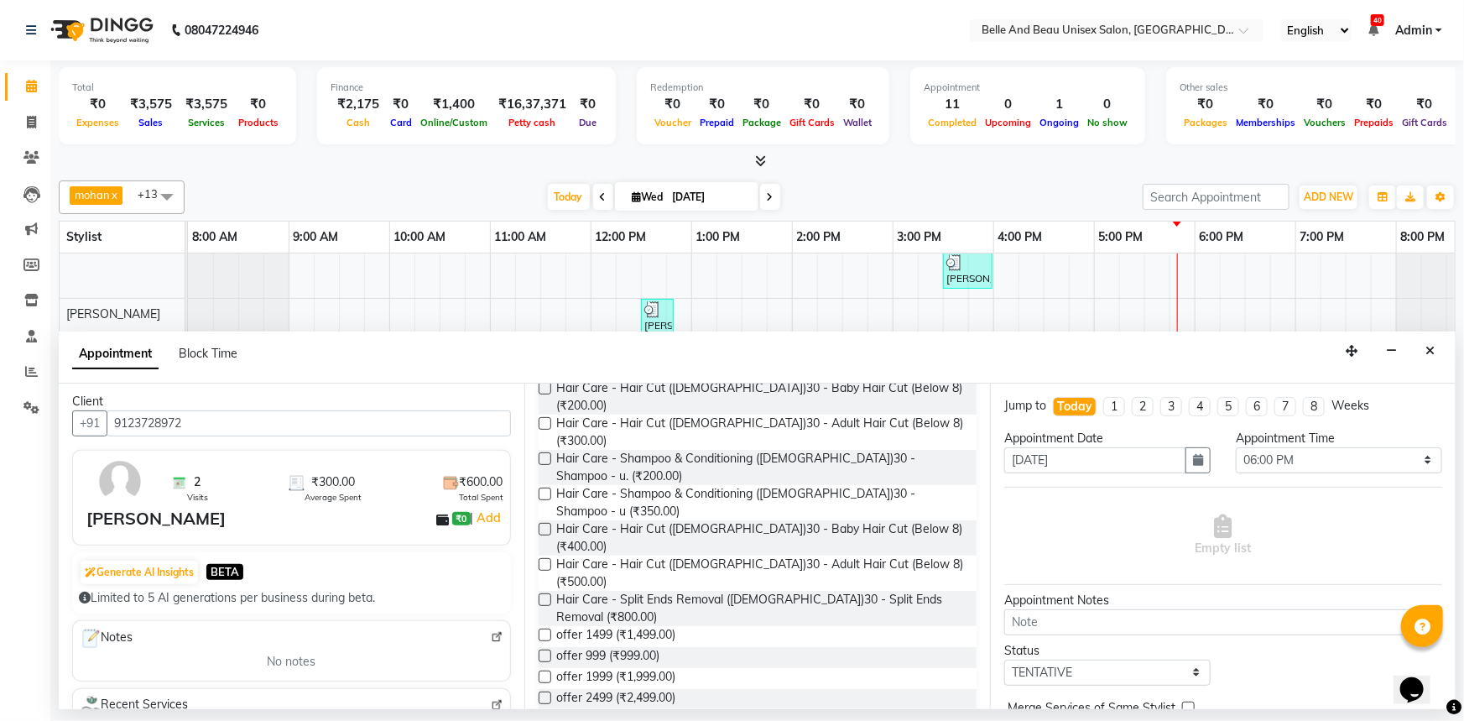
scroll to position [0, 0]
type input "9123728972"
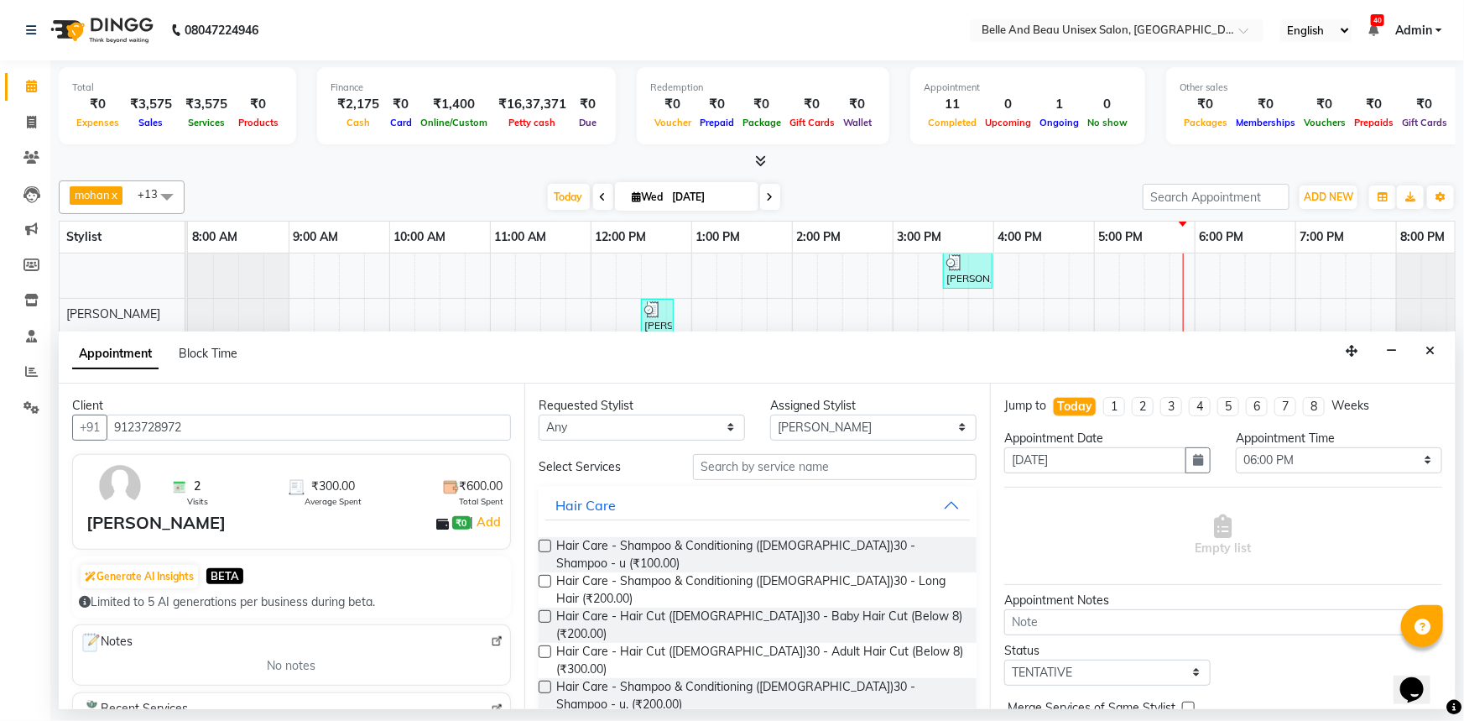
click at [546, 645] on label at bounding box center [545, 651] width 13 height 13
click at [546, 648] on input "checkbox" at bounding box center [544, 653] width 11 height 11
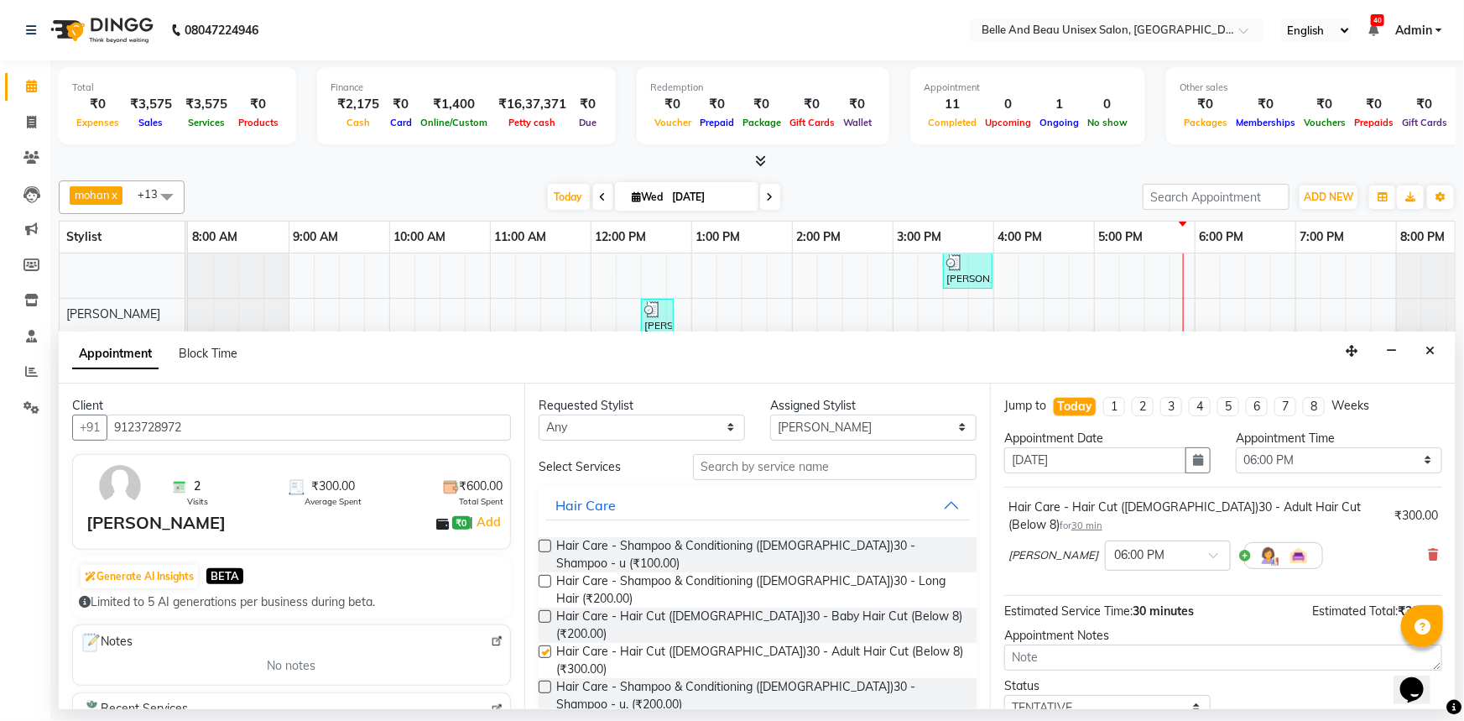
checkbox input "false"
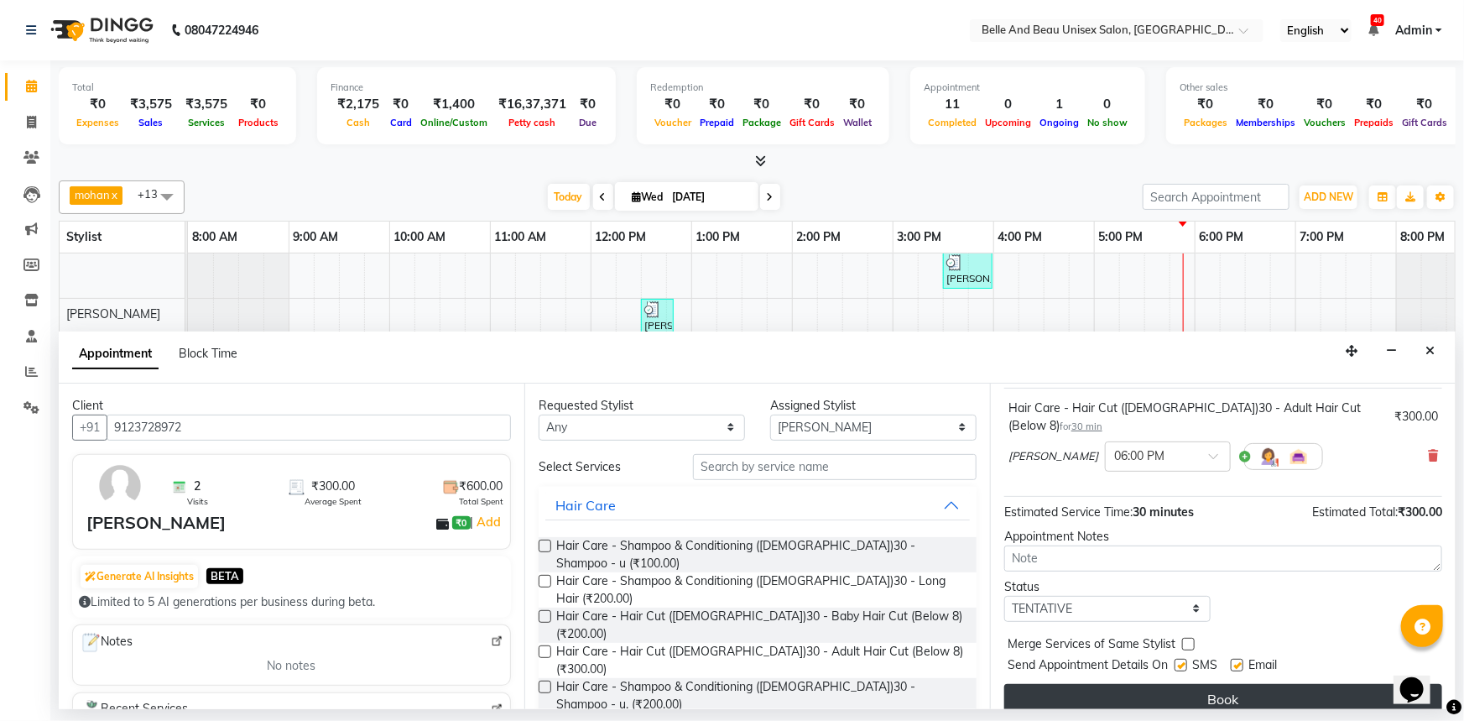
click at [1128, 684] on button "Book" at bounding box center [1223, 699] width 438 height 30
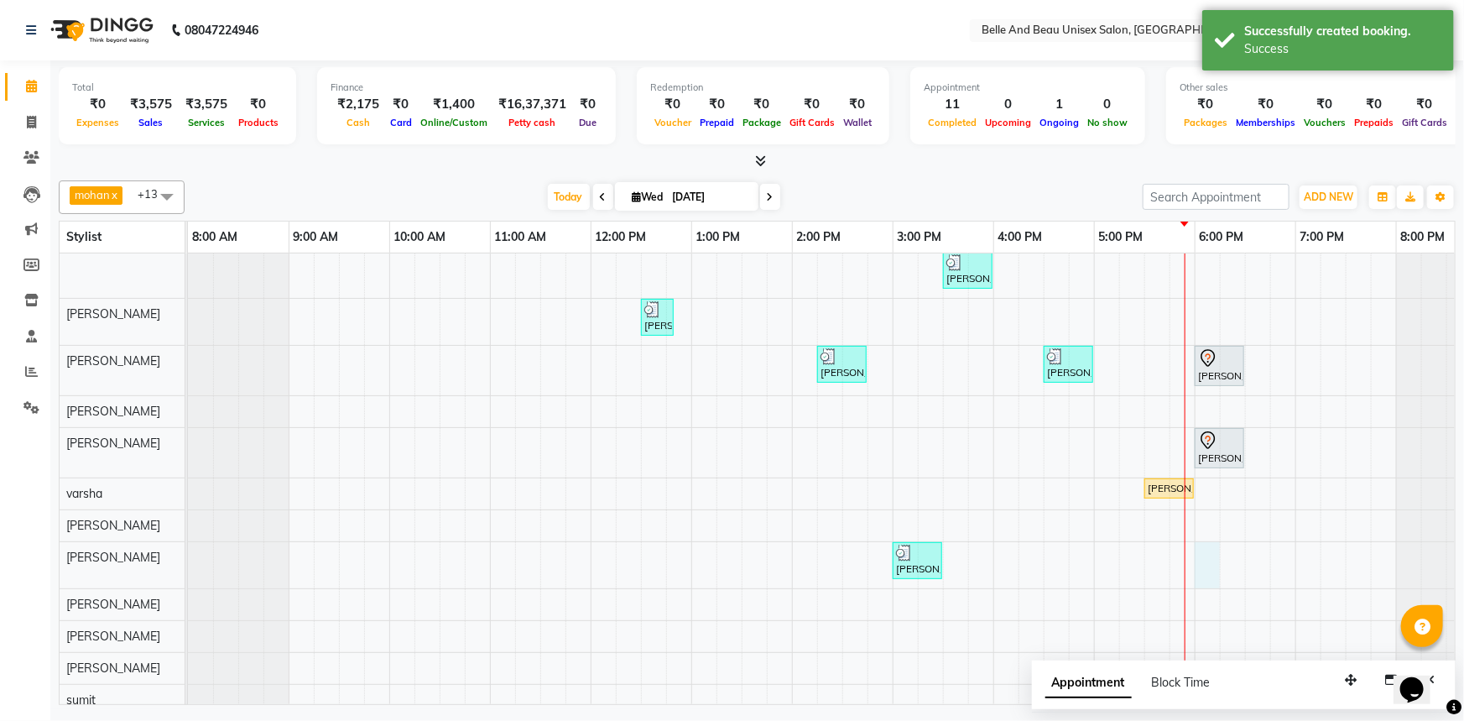
click at [1209, 565] on div "[PERSON_NAME] mam, TK03, 02:00 PM-02:30 PM, Hair Care - Hair Cut ([DEMOGRAPHIC_…" at bounding box center [842, 465] width 1309 height 502
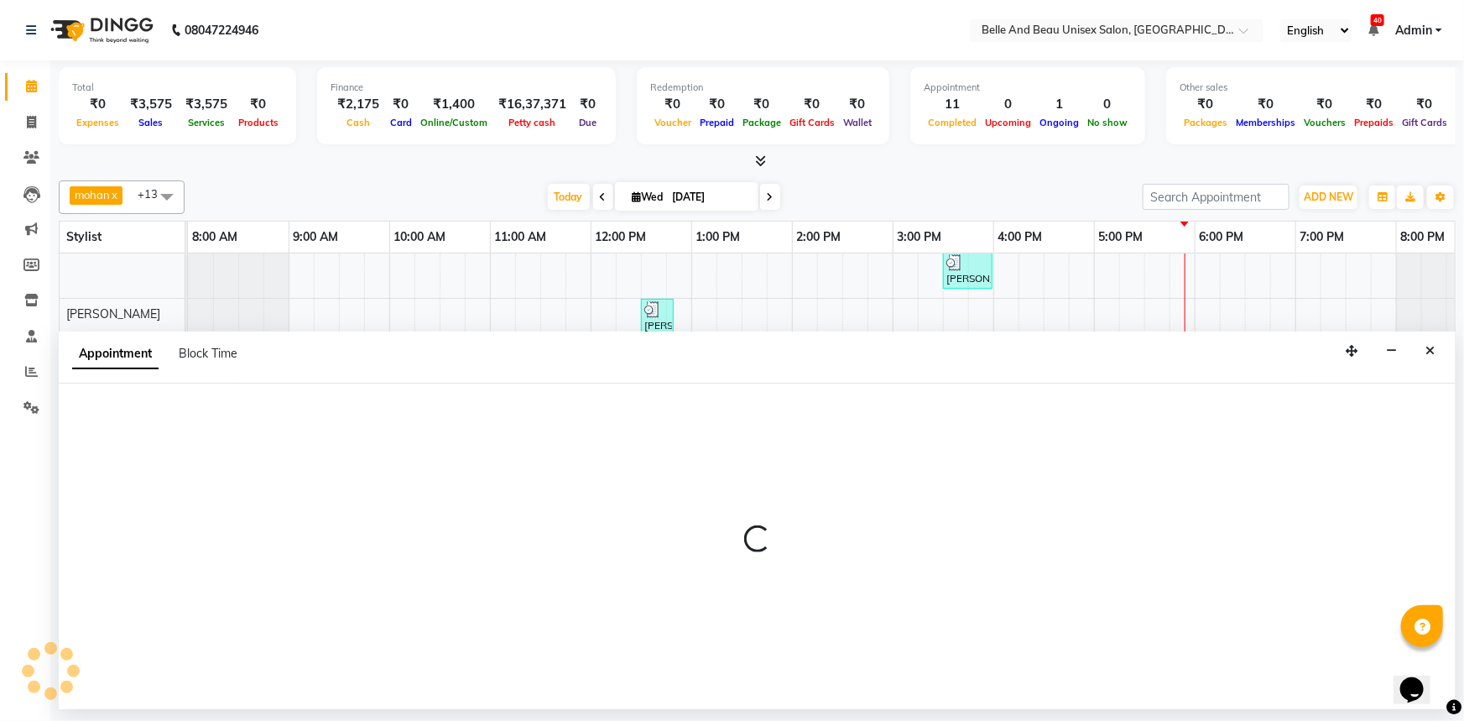
select select "83443"
select select "1080"
select select "tentative"
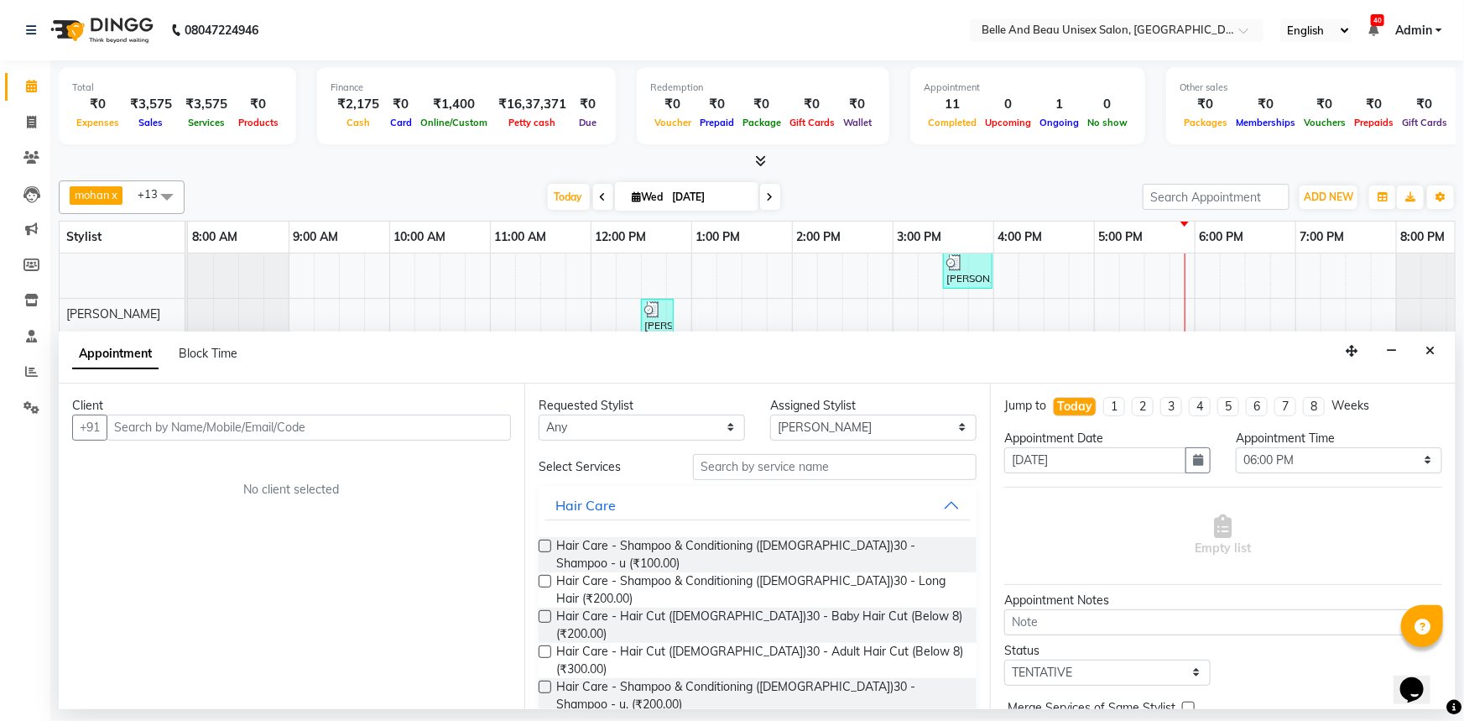
click at [168, 429] on input "text" at bounding box center [309, 427] width 404 height 26
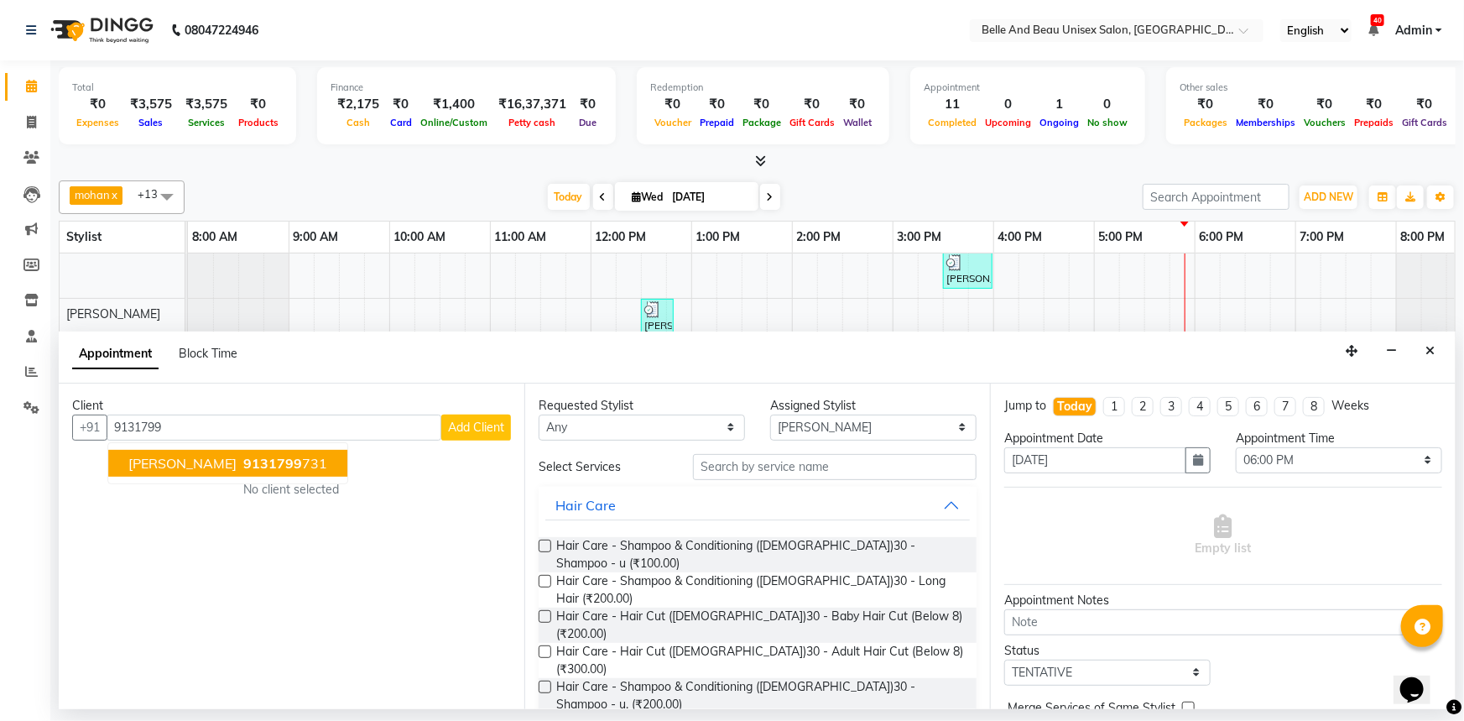
click at [184, 465] on span "[PERSON_NAME]" at bounding box center [182, 463] width 108 height 17
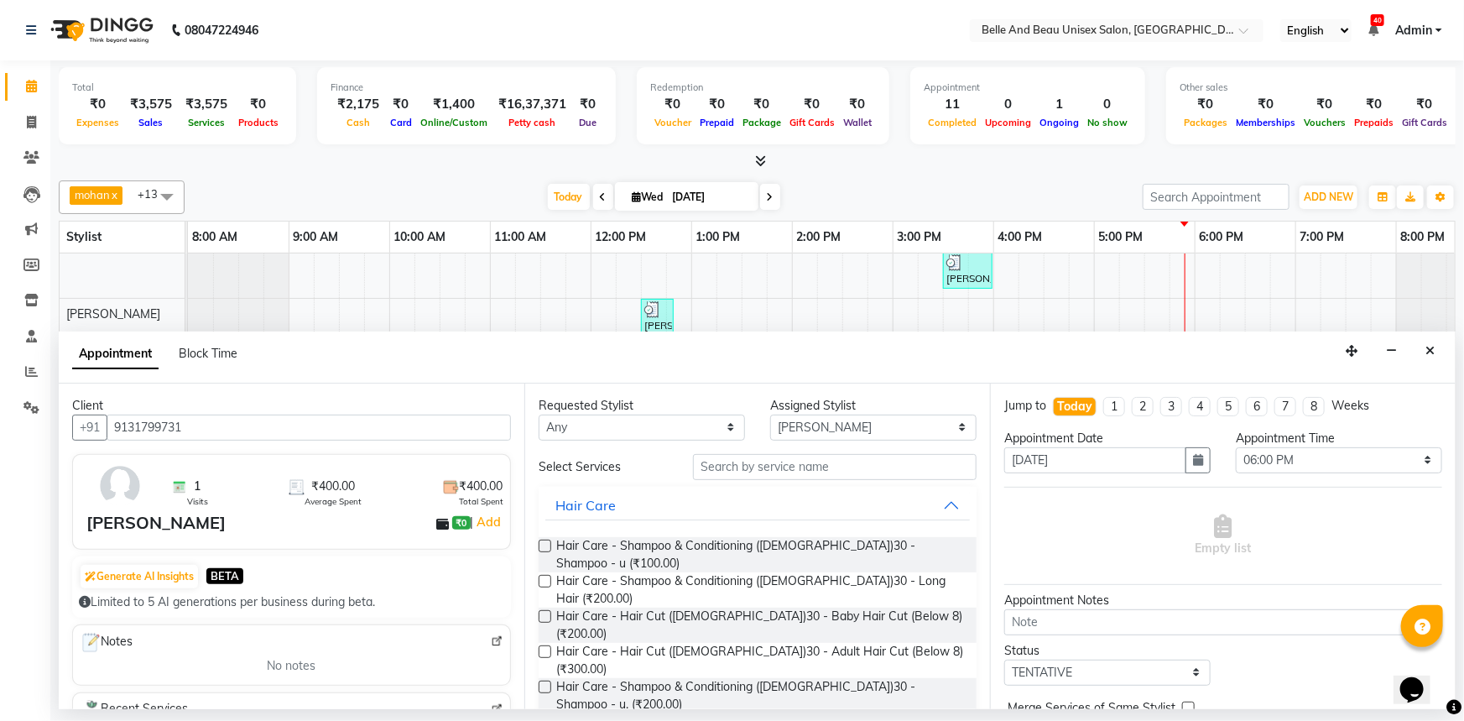
type input "9131799731"
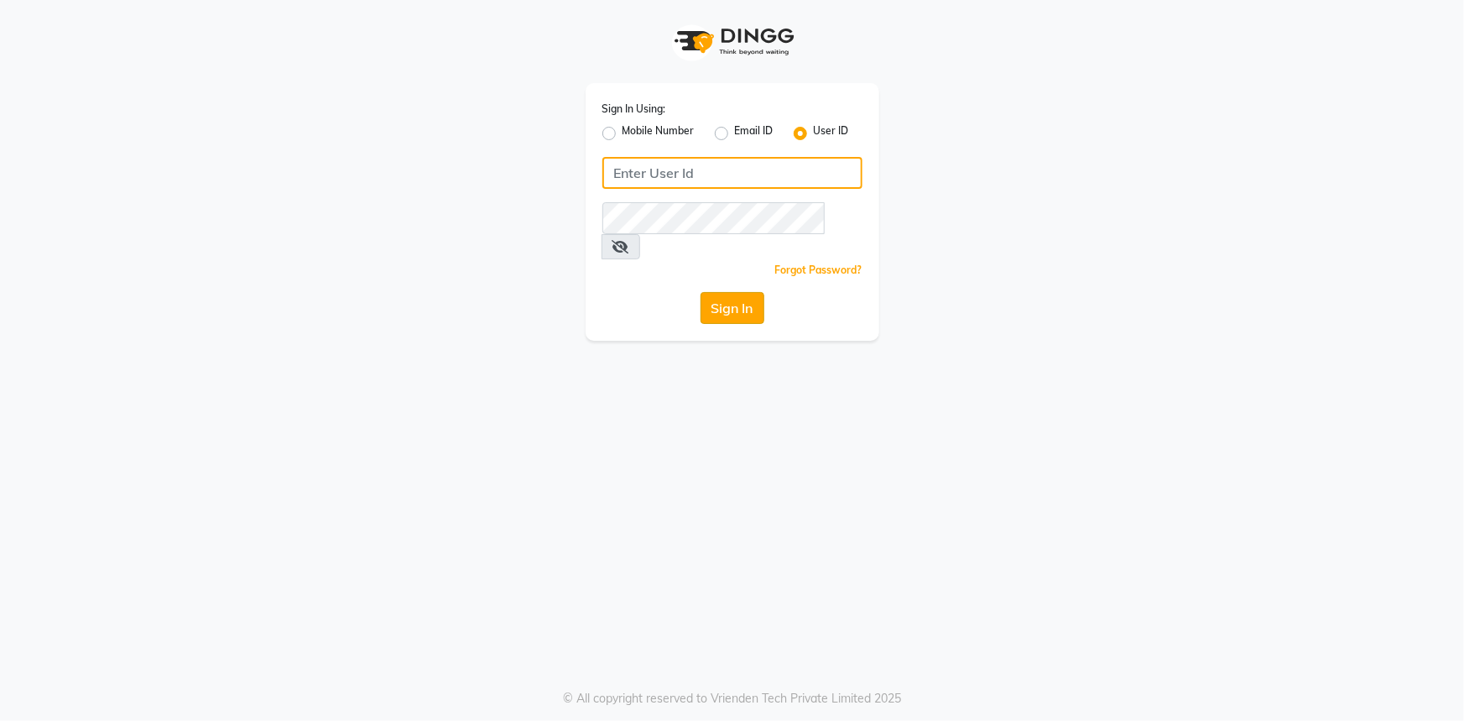
type input "belle and beau"
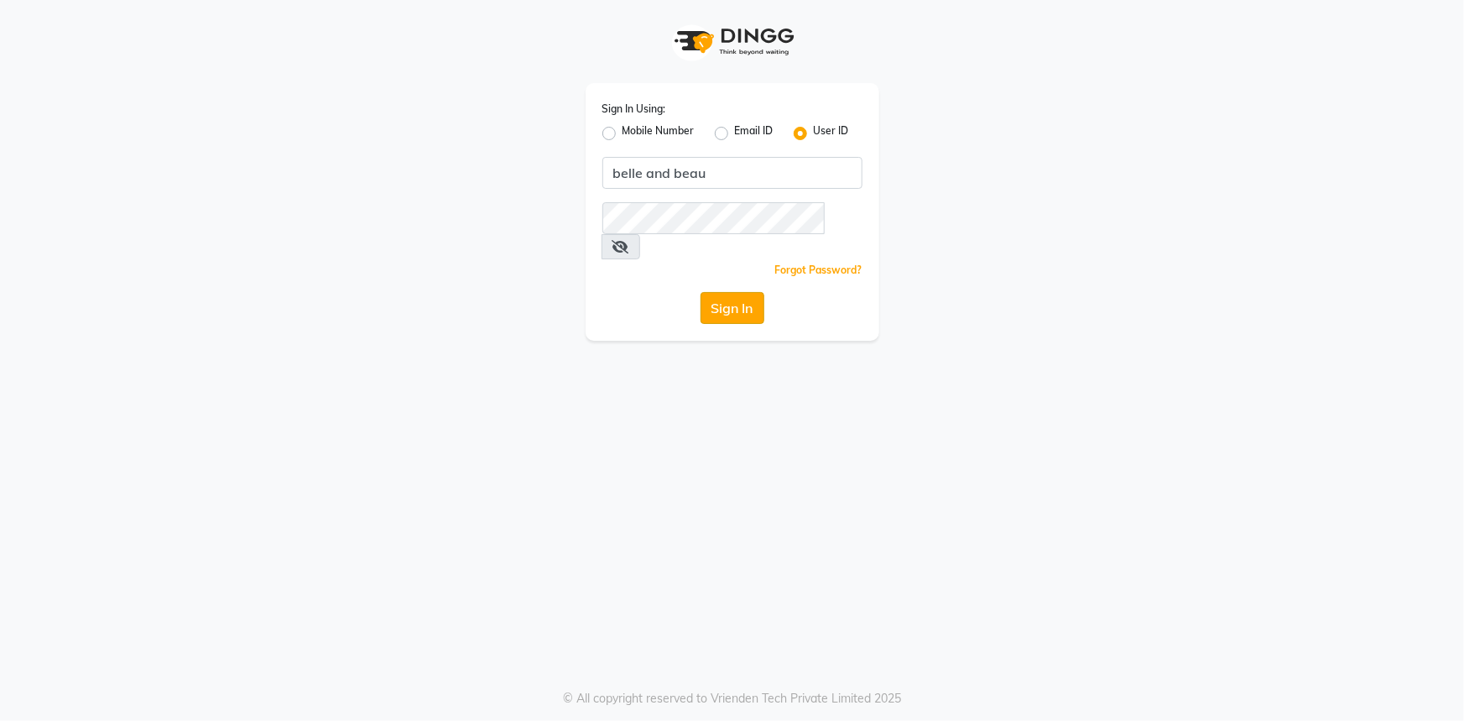
click at [732, 292] on button "Sign In" at bounding box center [732, 308] width 64 height 32
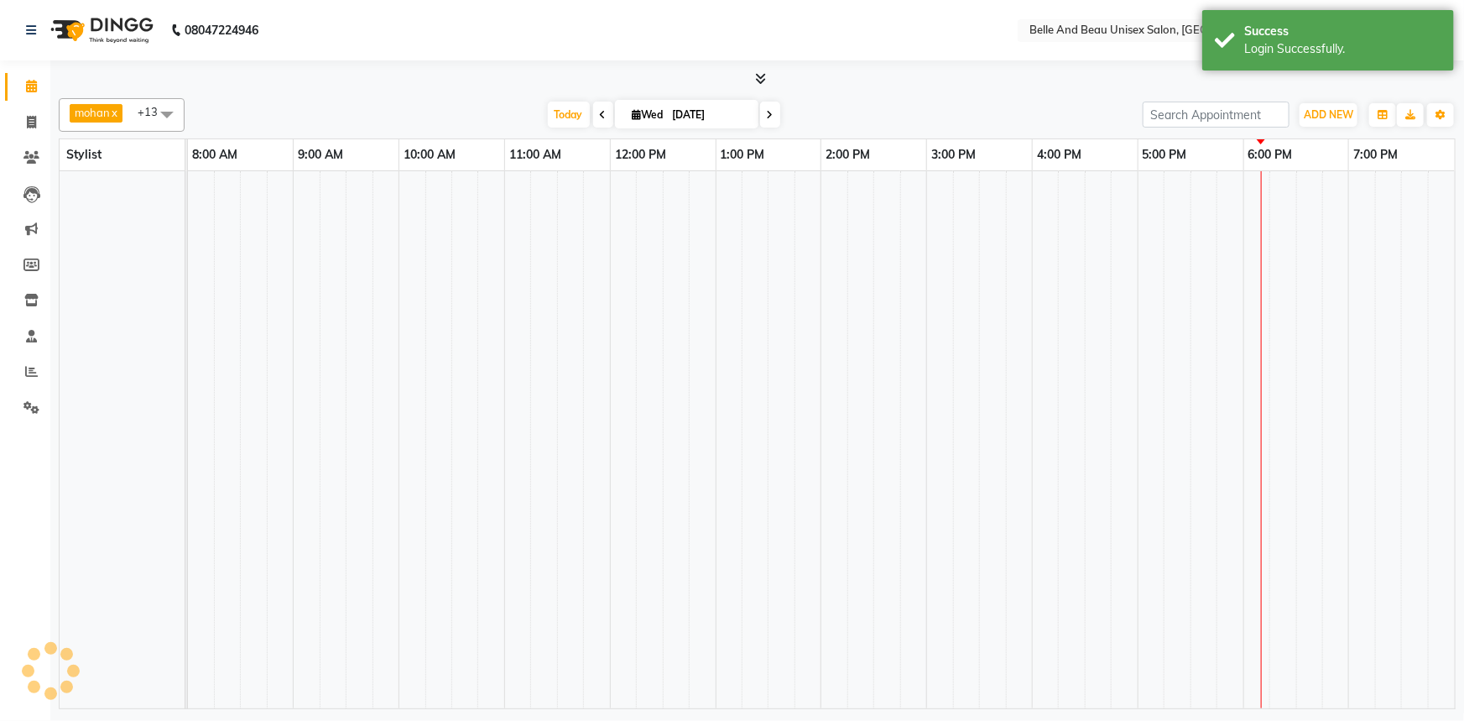
select select "en"
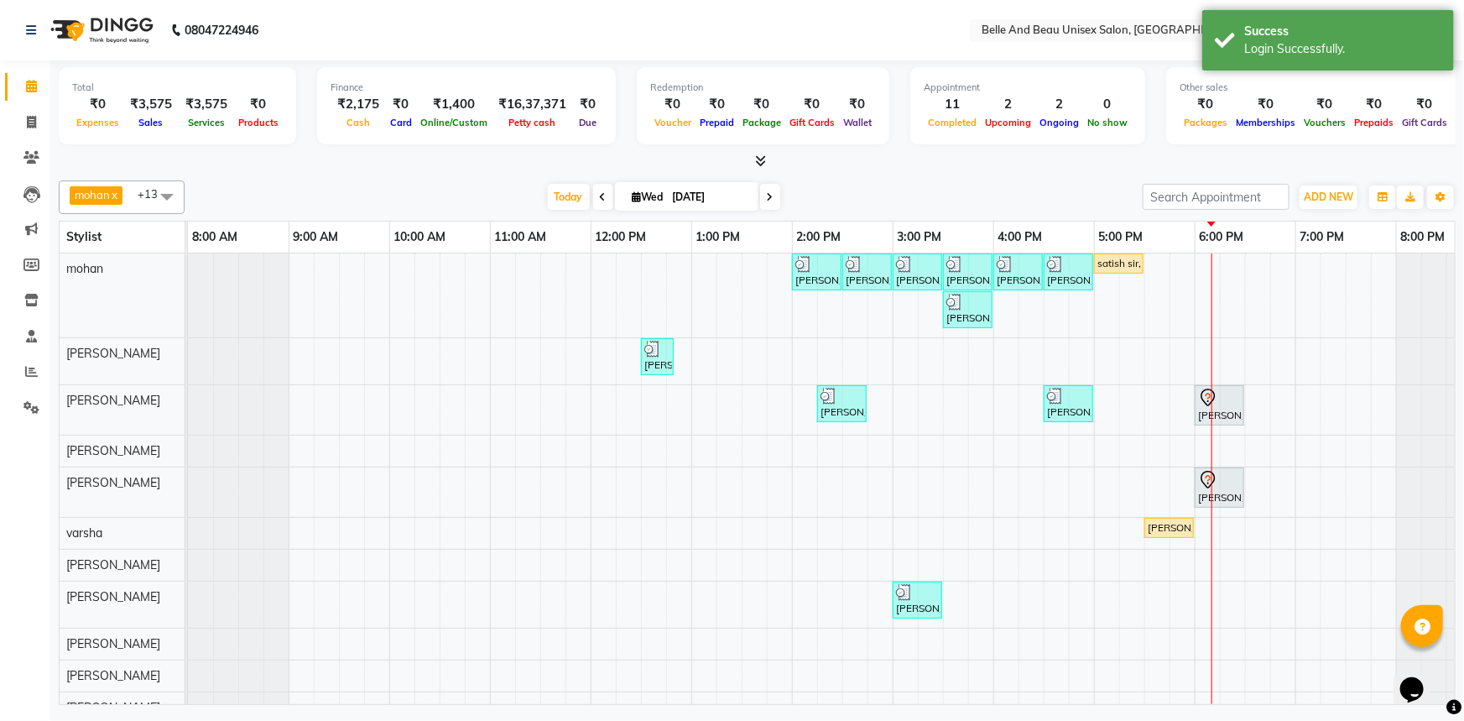
scroll to position [60, 0]
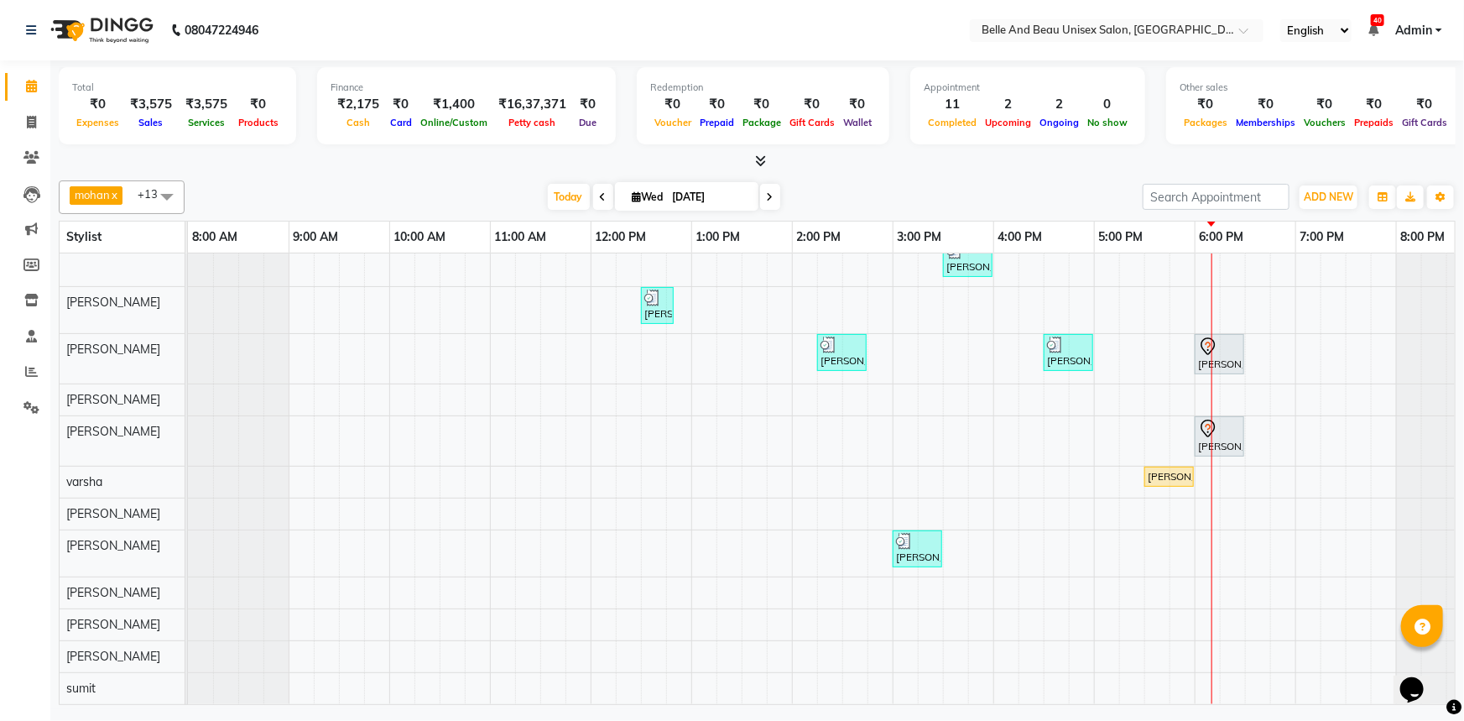
click at [1242, 552] on div "[PERSON_NAME] mam, TK03, 02:00 PM-02:30 PM, Hair Care - Hair Cut ([DEMOGRAPHIC_…" at bounding box center [842, 453] width 1309 height 502
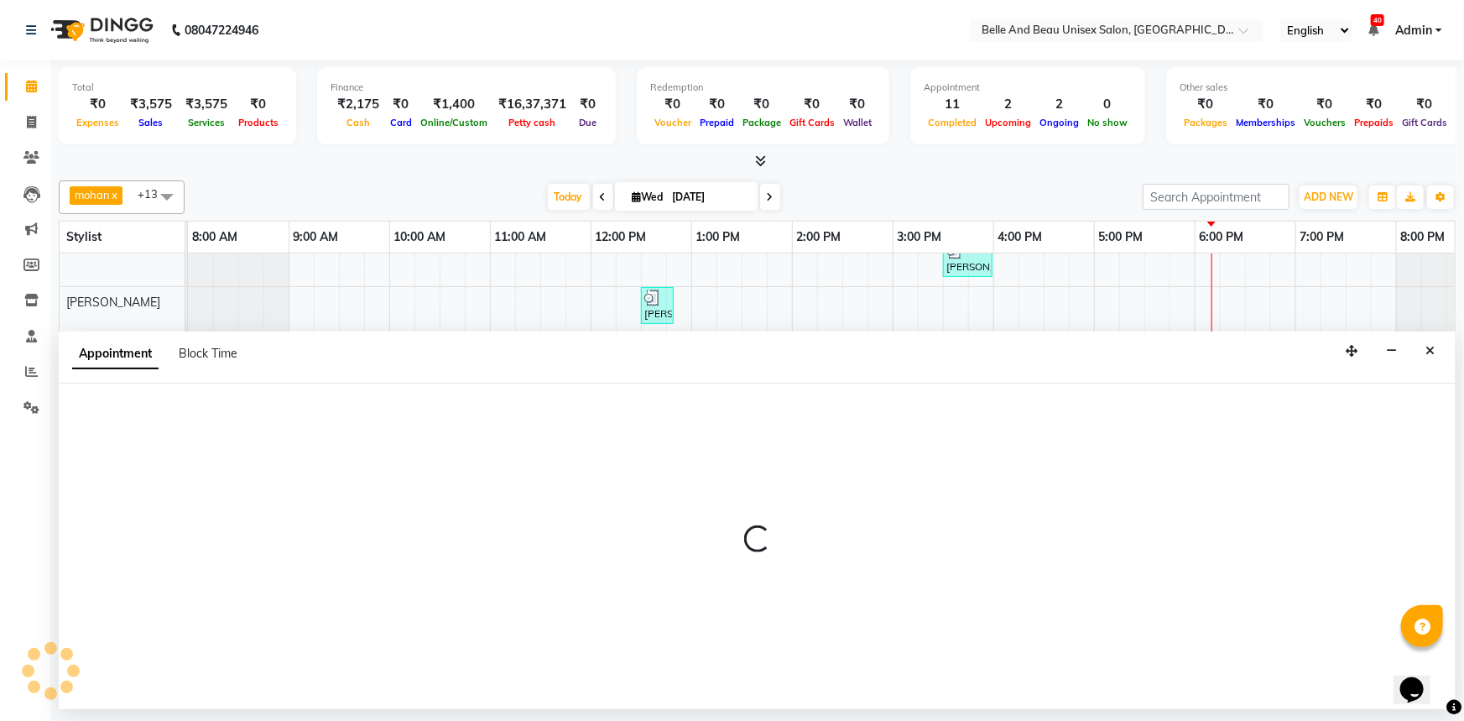
select select "83443"
select select "1095"
select select "tentative"
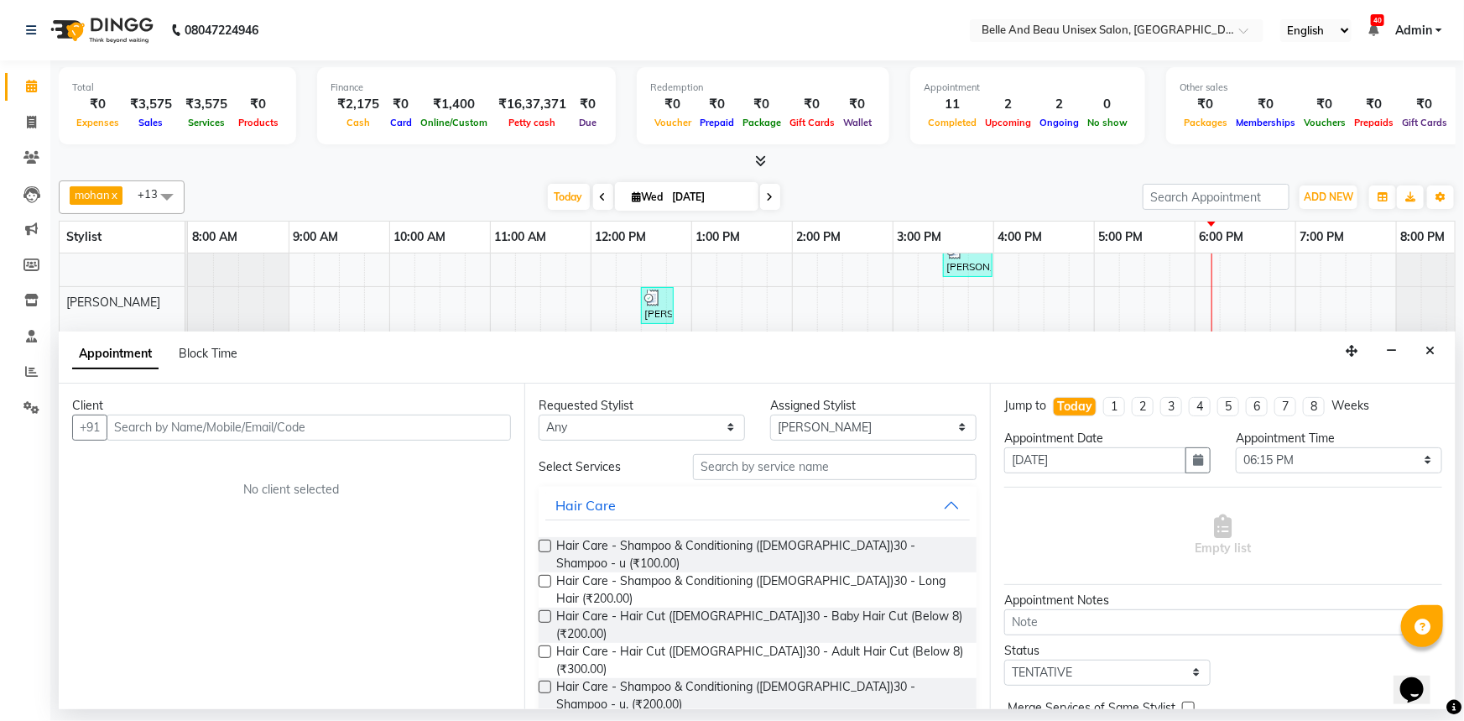
click at [383, 428] on input "text" at bounding box center [309, 427] width 404 height 26
click at [773, 470] on input "text" at bounding box center [835, 467] width 284 height 26
click at [643, 643] on span "Hair Care - Hair Cut ([DEMOGRAPHIC_DATA])30 - Adult Hair Cut (Below 8) (₹300.00)" at bounding box center [759, 660] width 407 height 35
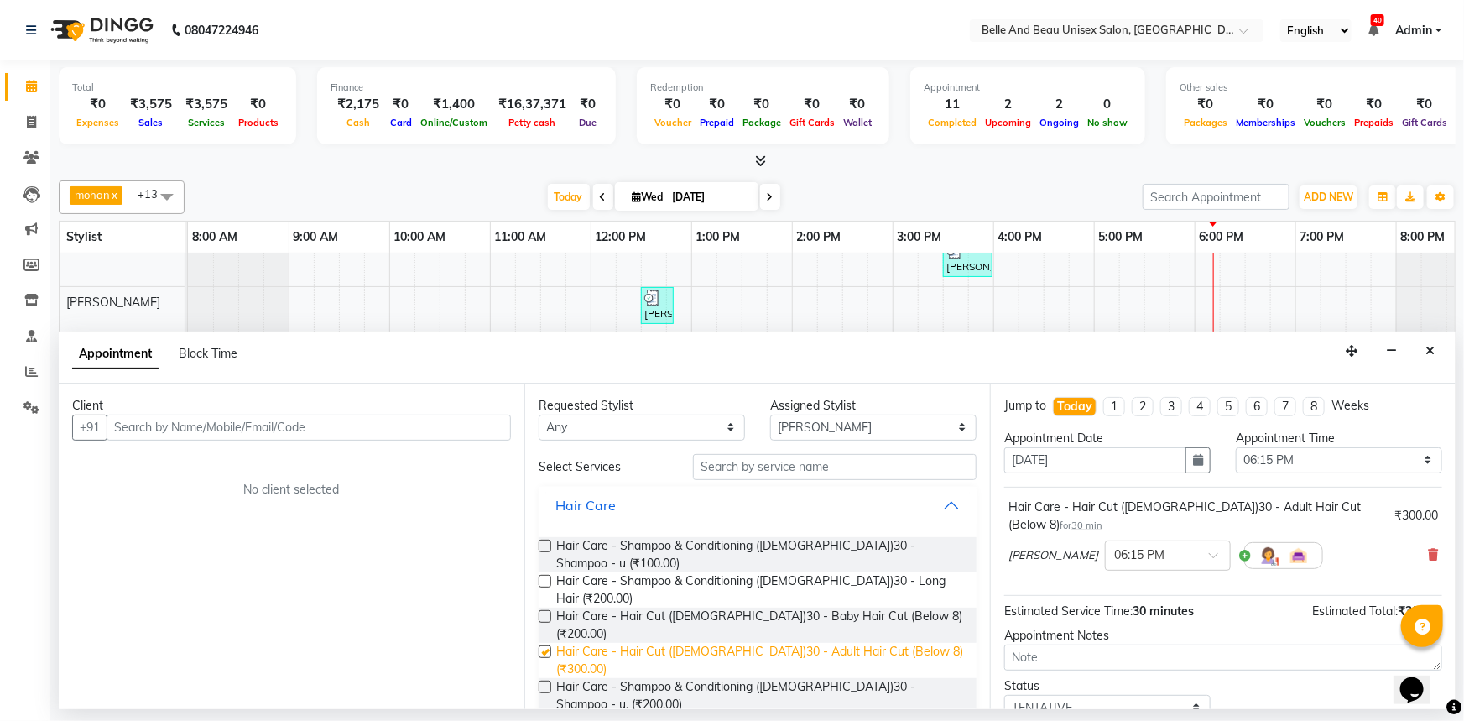
checkbox input "false"
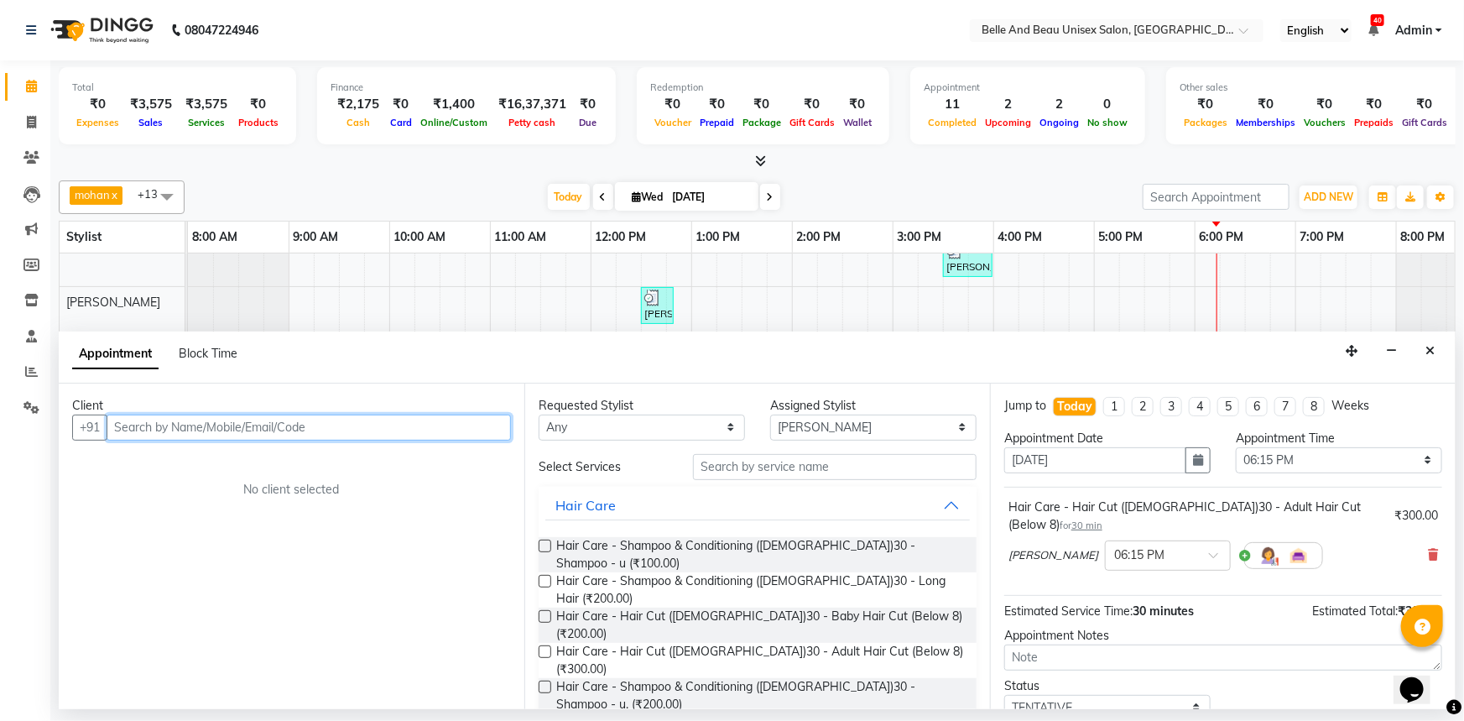
click at [252, 422] on input "text" at bounding box center [309, 427] width 404 height 26
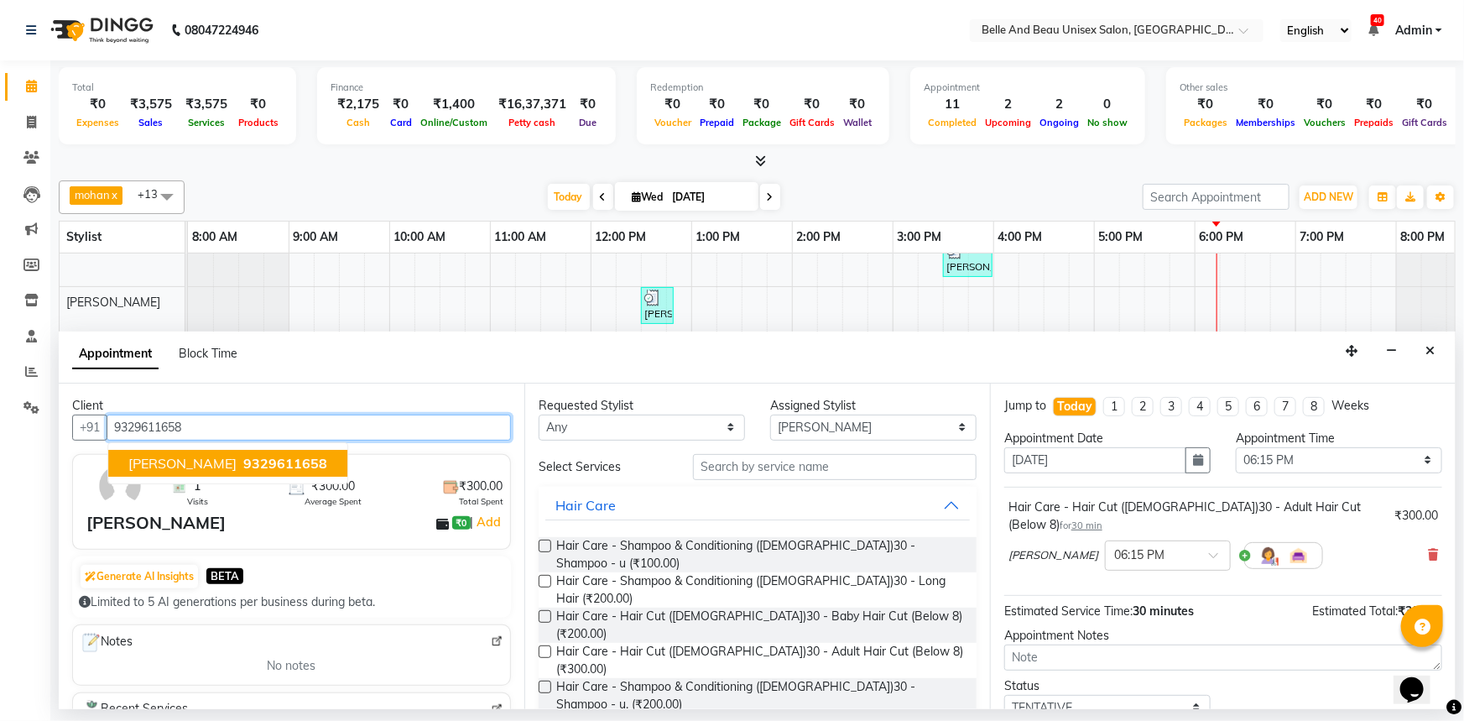
click at [227, 458] on button "[PERSON_NAME] 9329611658" at bounding box center [227, 463] width 239 height 27
type input "9329611658"
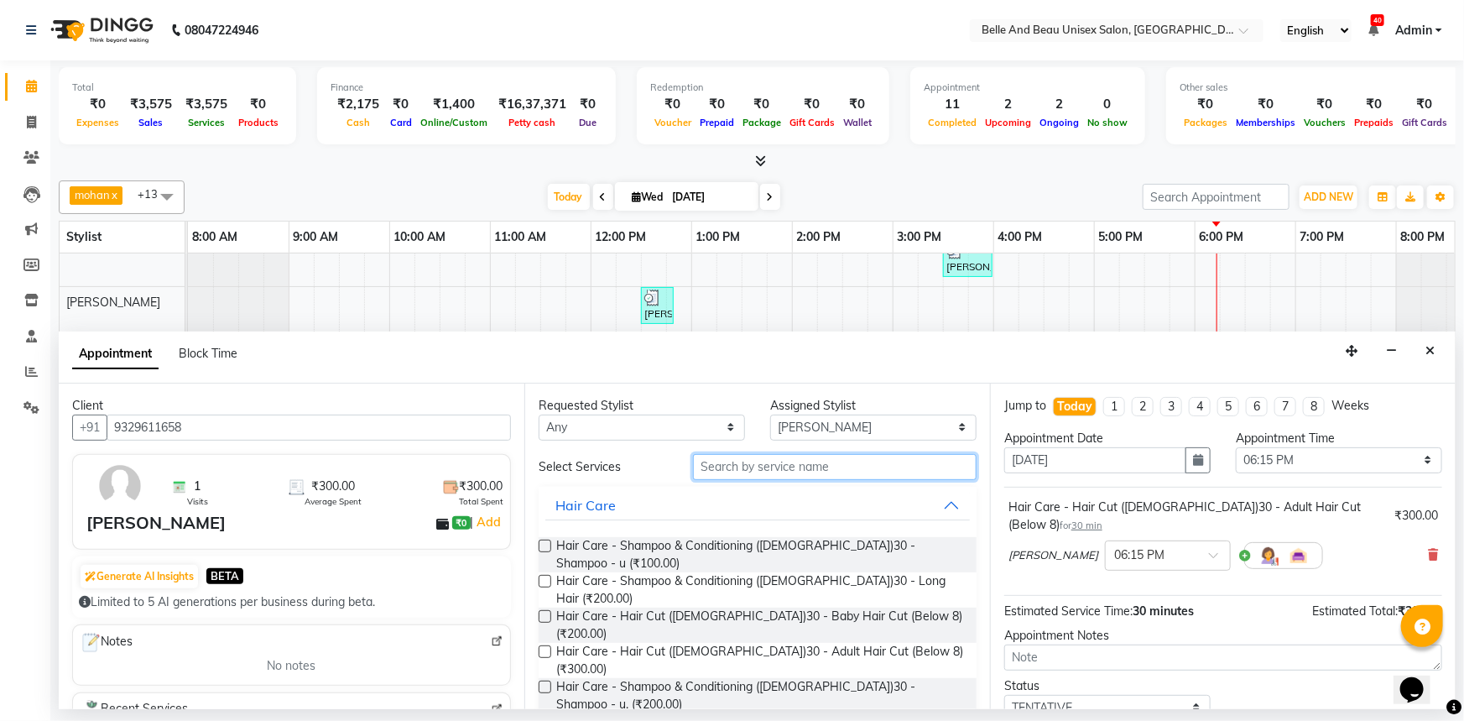
click at [747, 461] on input "text" at bounding box center [835, 467] width 284 height 26
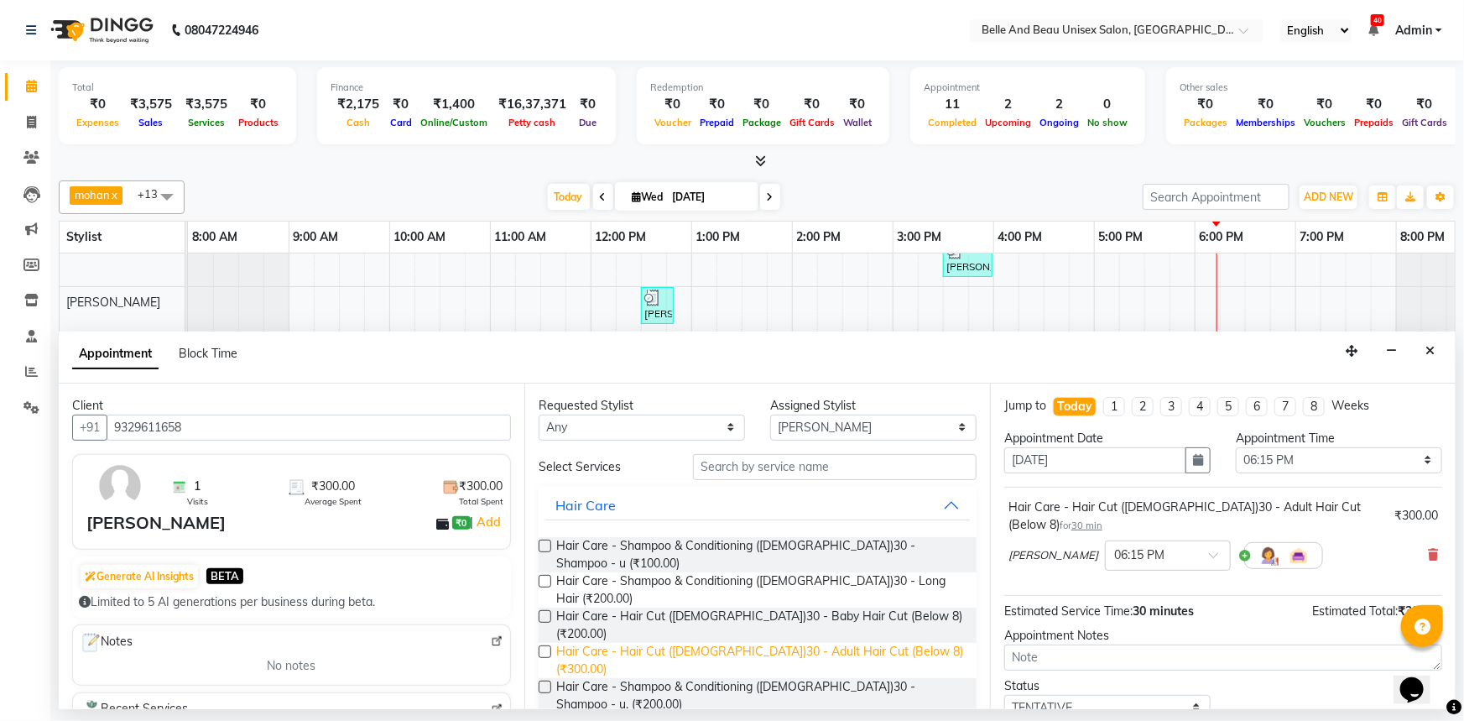
click at [739, 643] on span "Hair Care - Hair Cut ([DEMOGRAPHIC_DATA])30 - Adult Hair Cut (Below 8) (₹300.00)" at bounding box center [759, 660] width 407 height 35
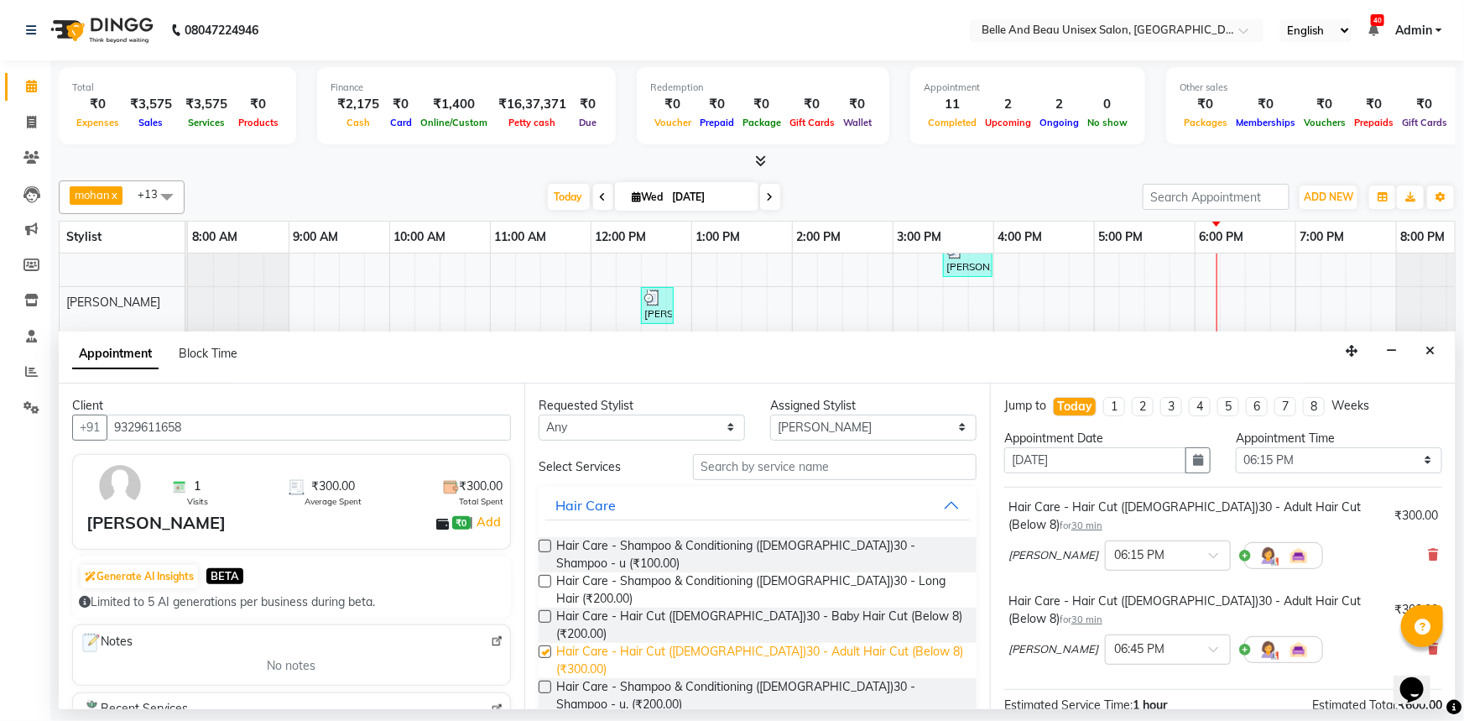
checkbox input "false"
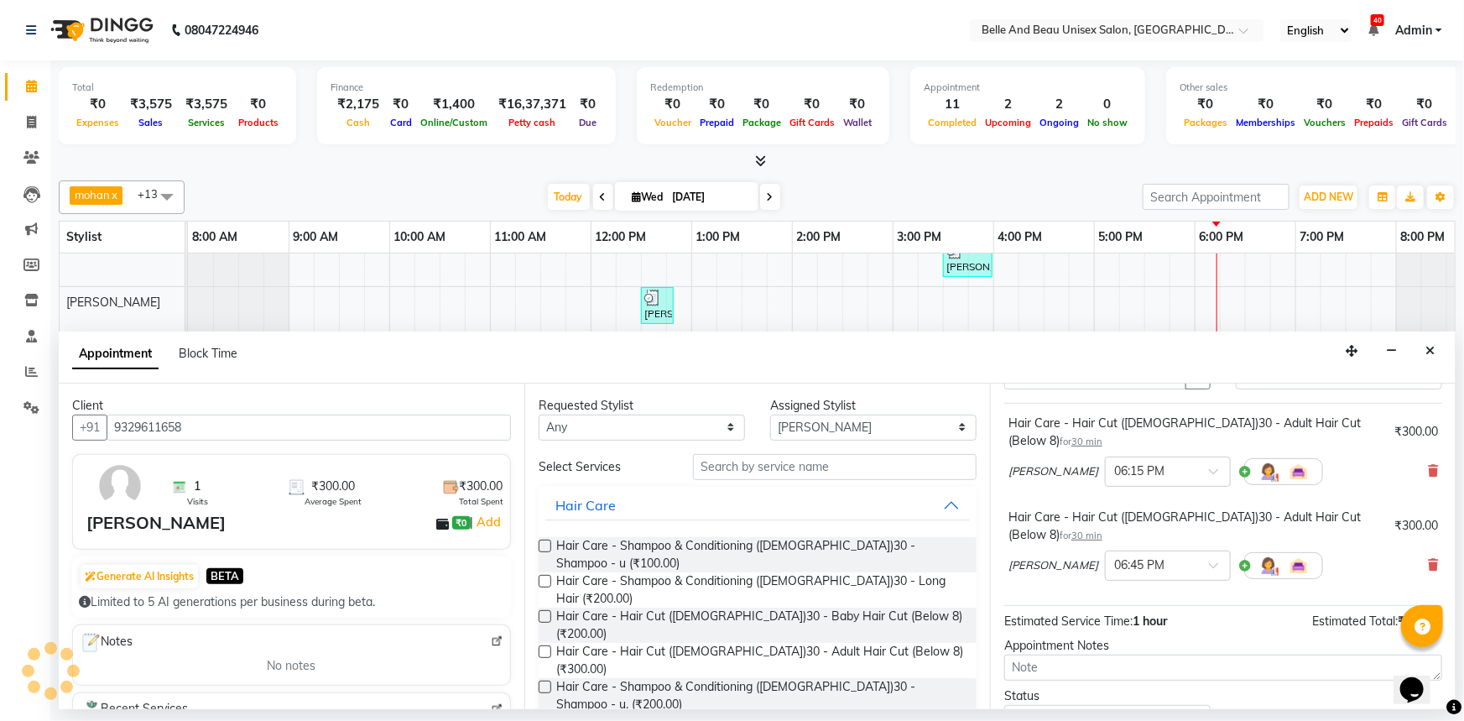
scroll to position [175, 0]
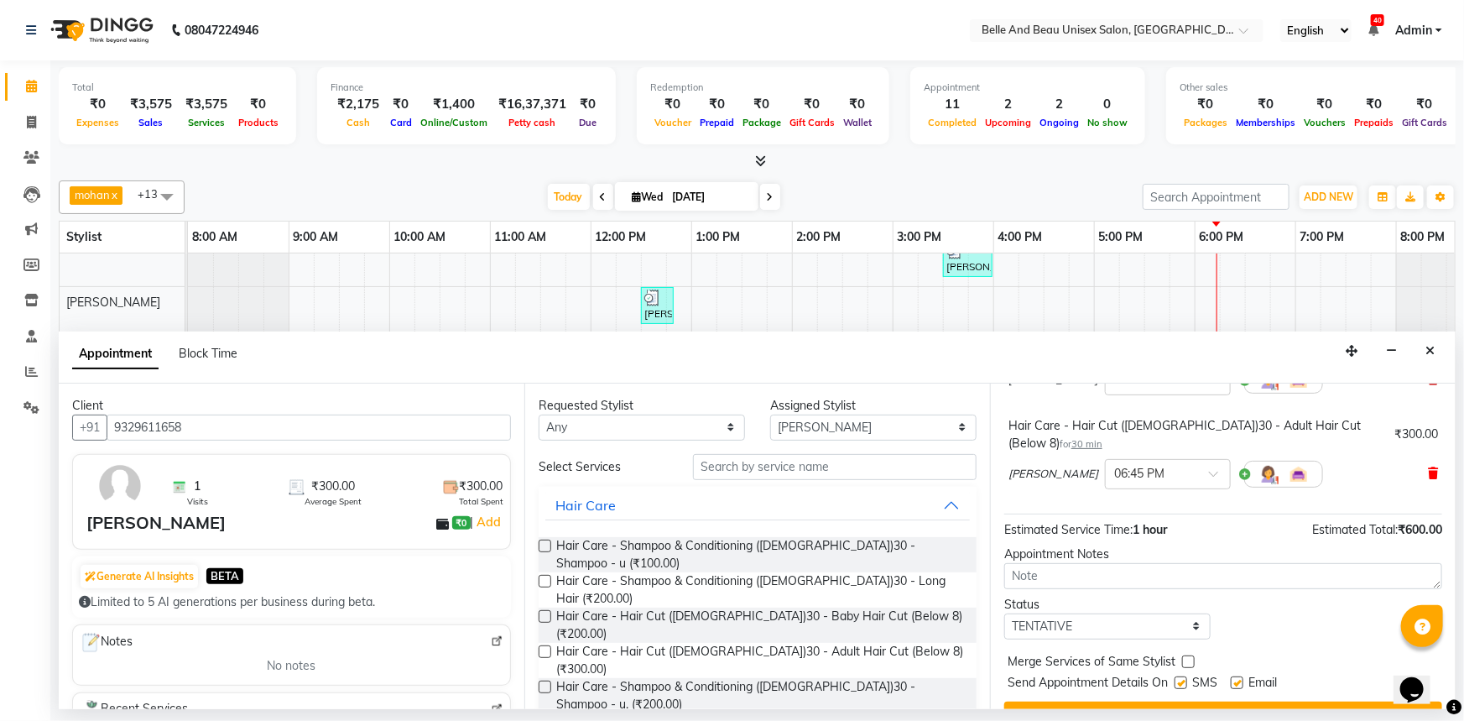
click at [1428, 467] on icon at bounding box center [1433, 473] width 10 height 12
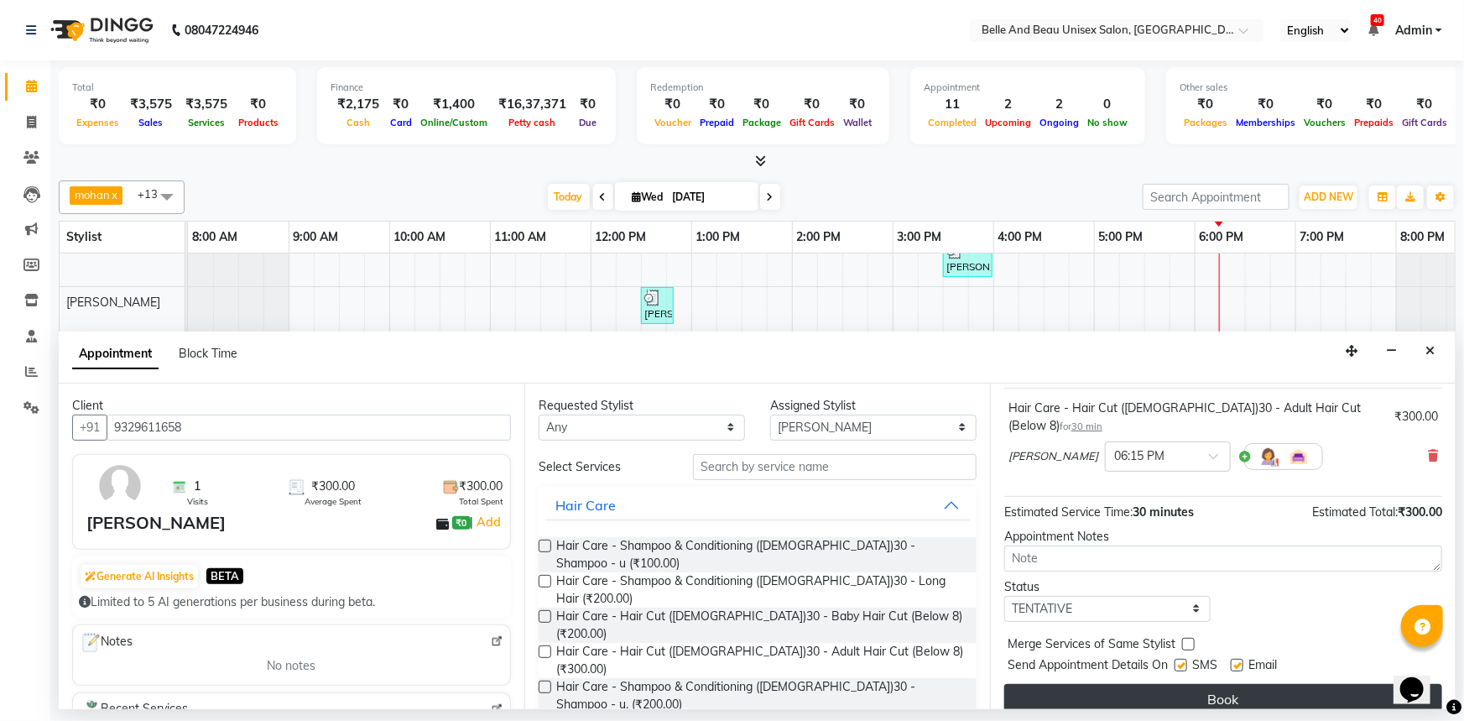
click at [1206, 684] on button "Book" at bounding box center [1223, 699] width 438 height 30
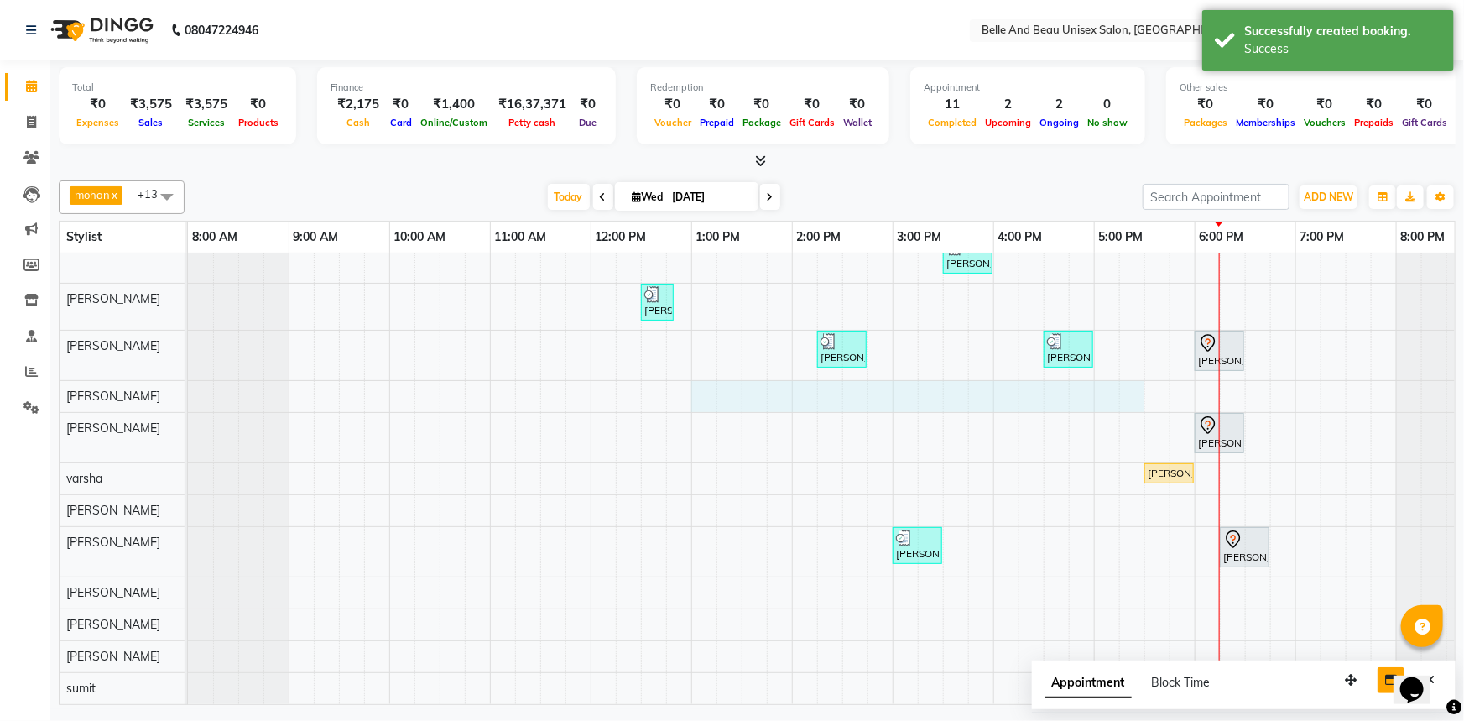
drag, startPoint x: 1127, startPoint y: 618, endPoint x: 1386, endPoint y: 666, distance: 262.8
click at [1367, 675] on div "mohan x [PERSON_NAME] x [PERSON_NAME] x [PERSON_NAME] x [PERSON_NAME] x [PERSON…" at bounding box center [757, 439] width 1397 height 531
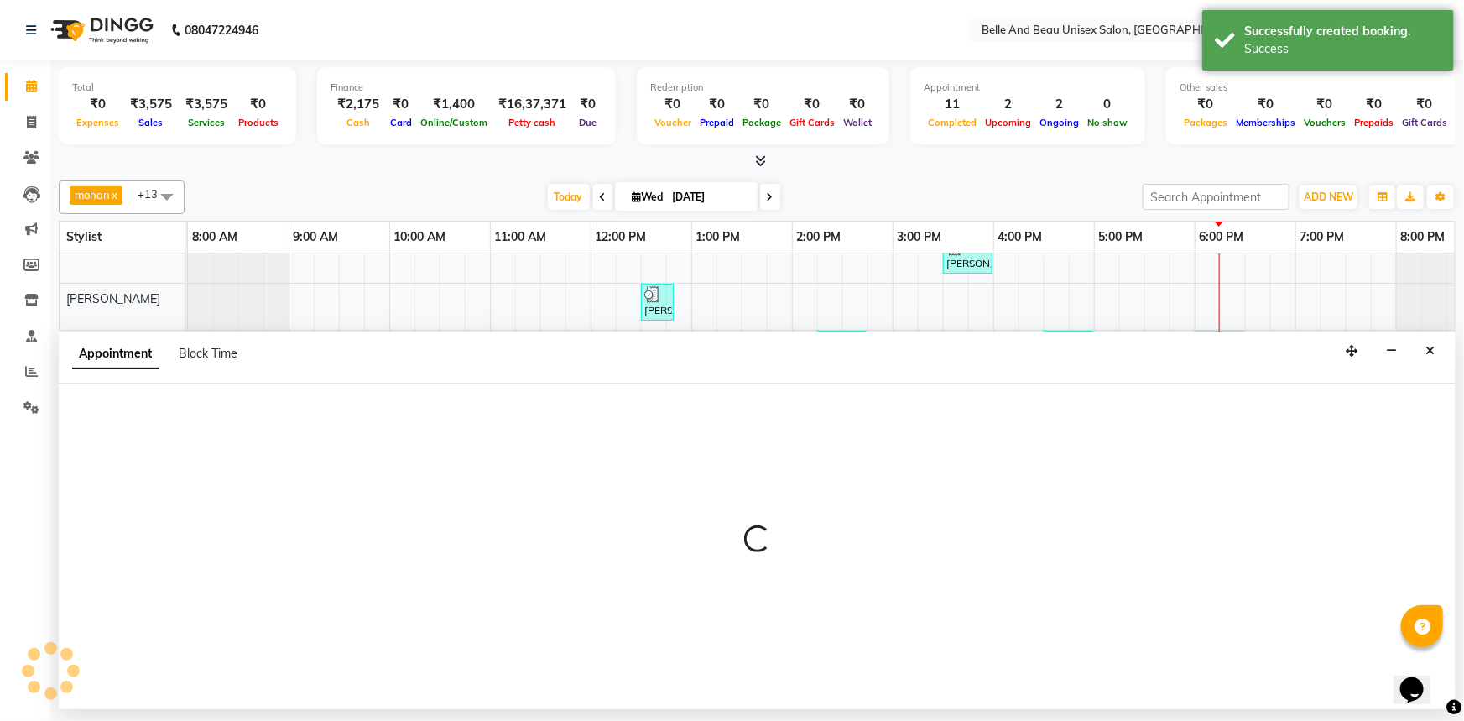
scroll to position [65, 0]
select select "62596"
select select "tentative"
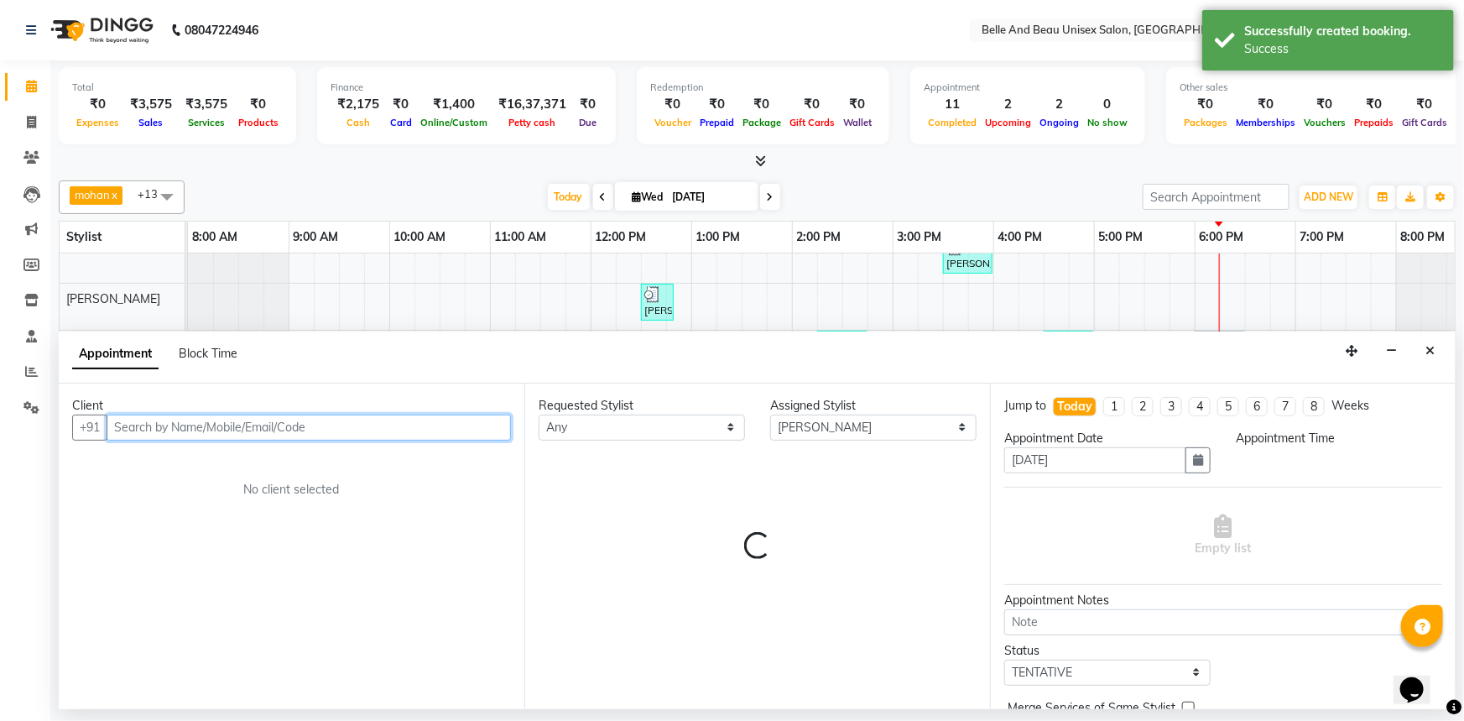
select select "780"
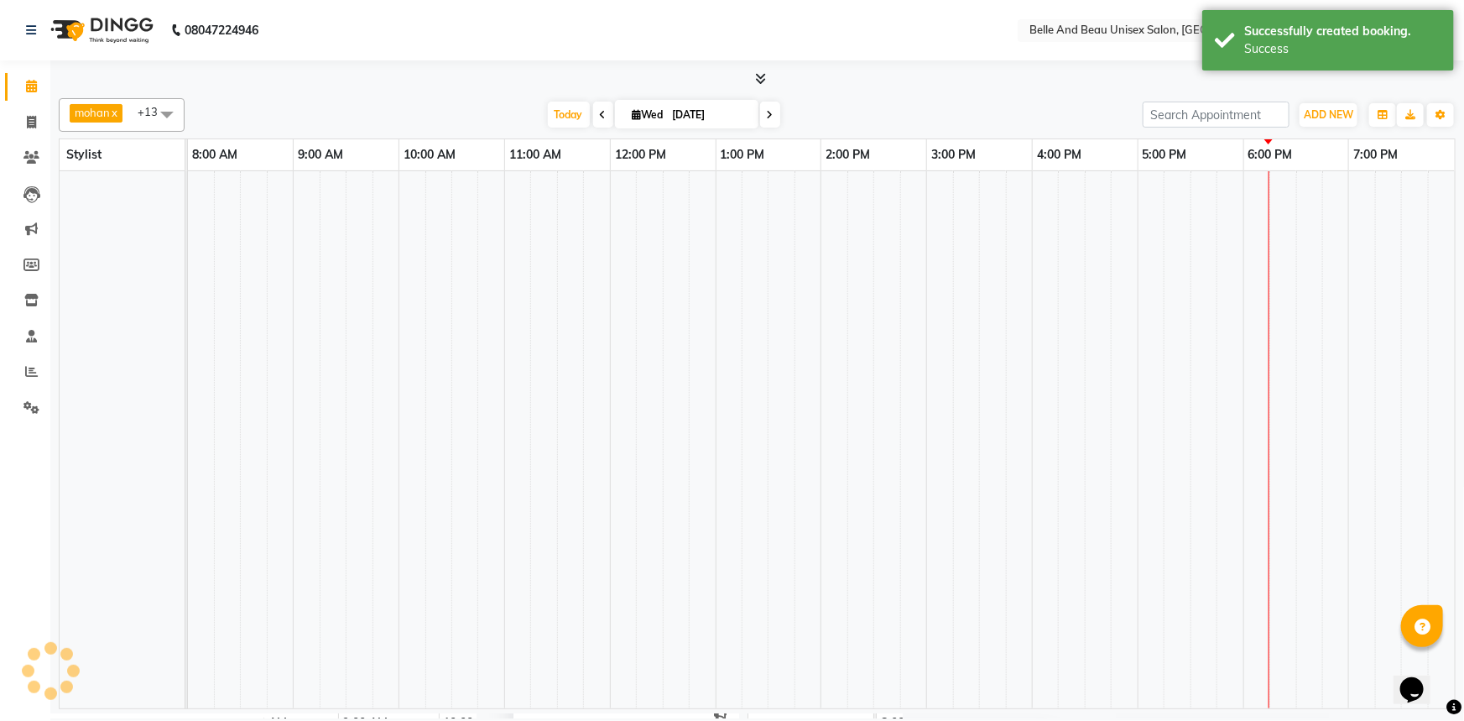
select select "en"
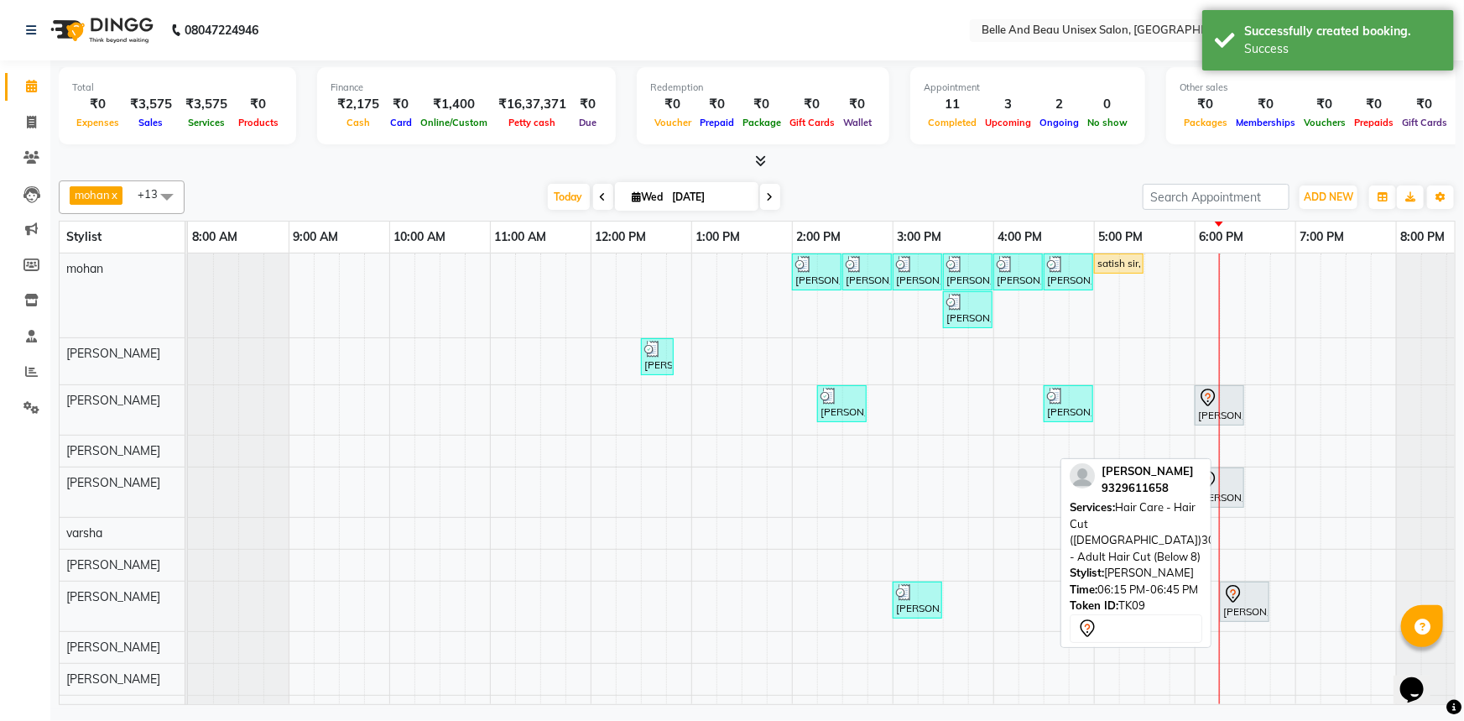
click at [1254, 607] on div "[PERSON_NAME], TK09, 06:15 PM-06:45 PM, Hair Care - Hair Cut ([DEMOGRAPHIC_DATA…" at bounding box center [1244, 601] width 46 height 35
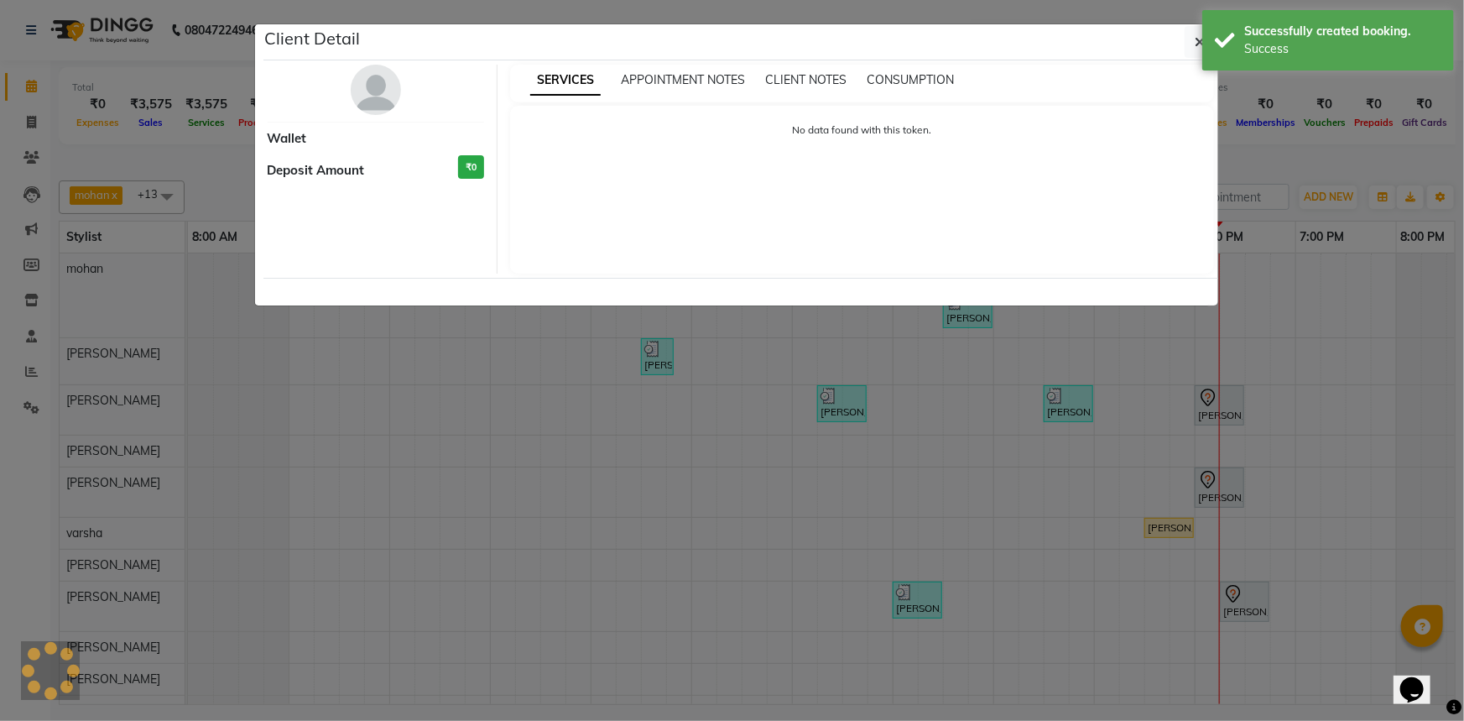
select select "7"
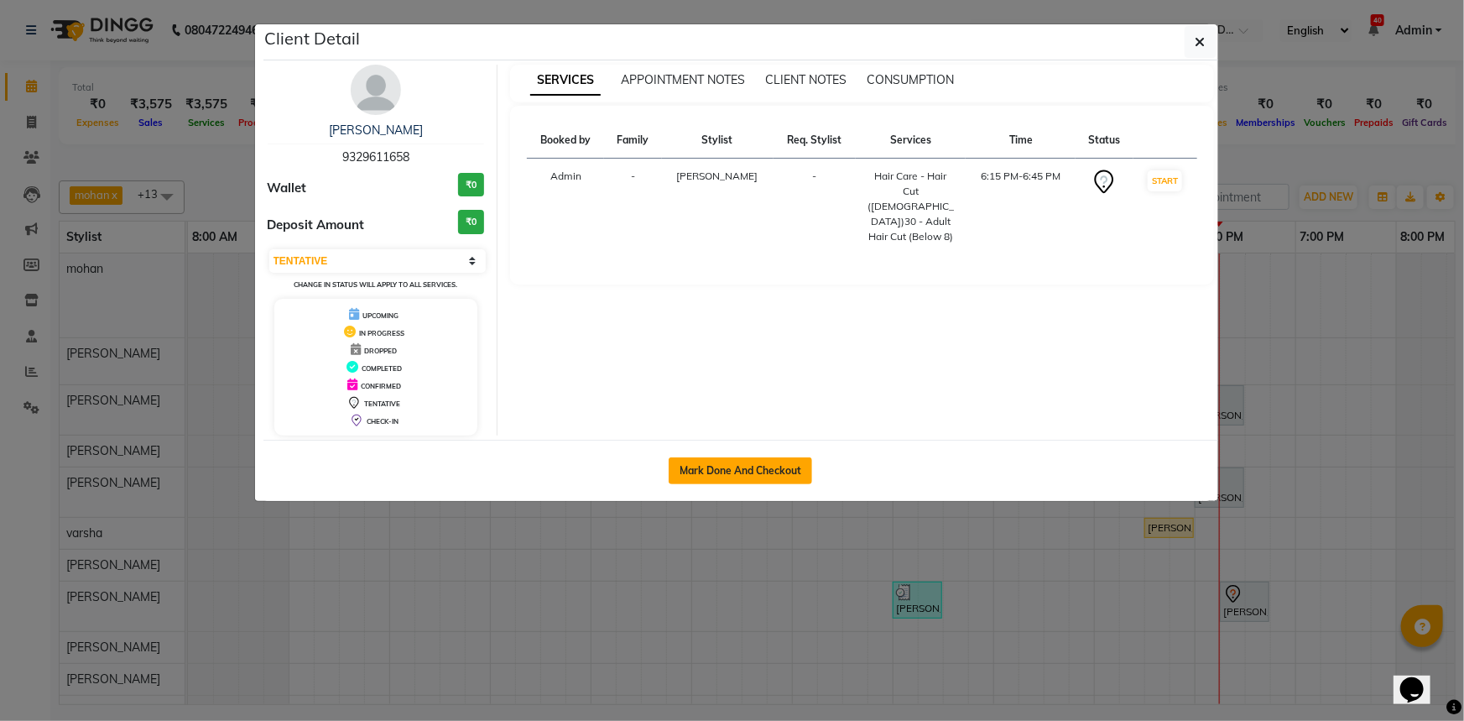
click at [712, 471] on button "Mark Done And Checkout" at bounding box center [740, 470] width 143 height 27
select select "service"
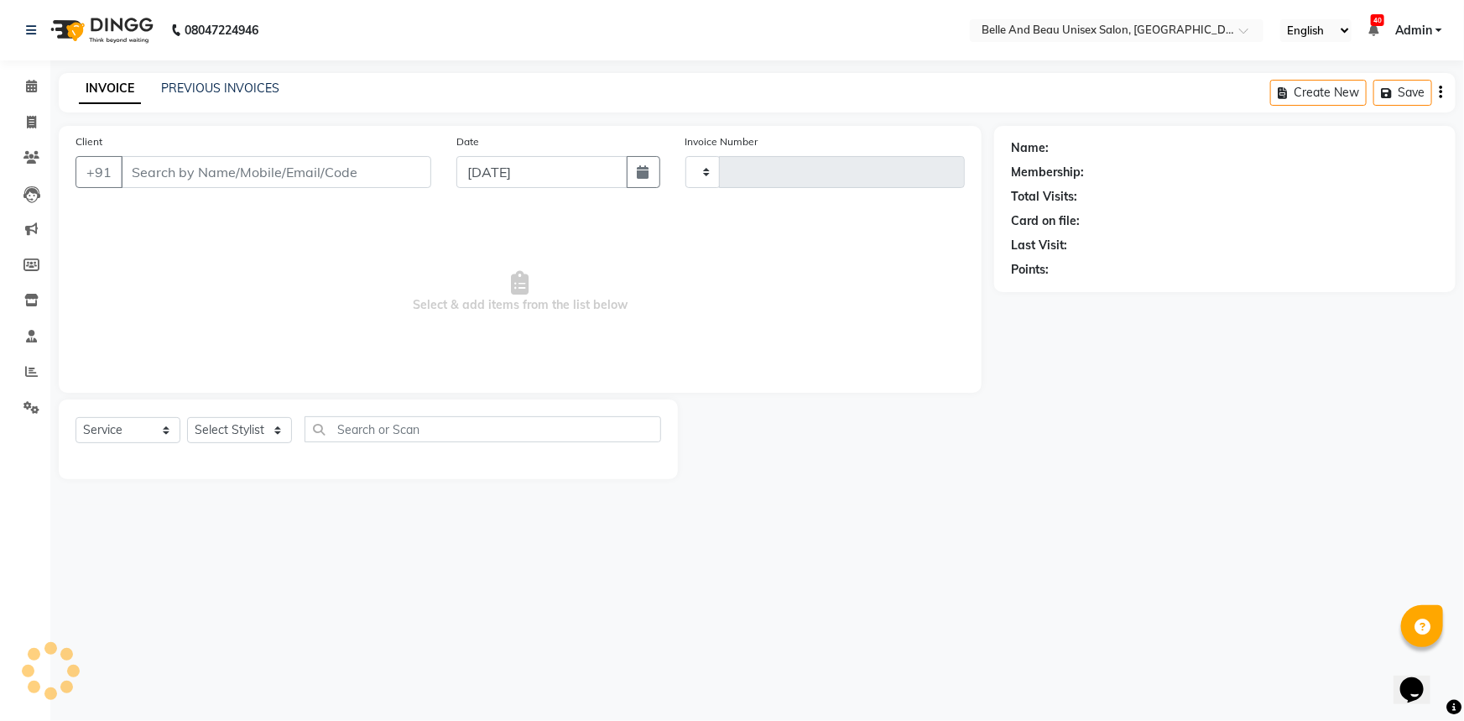
type input "2274"
select select "7066"
select select "60511"
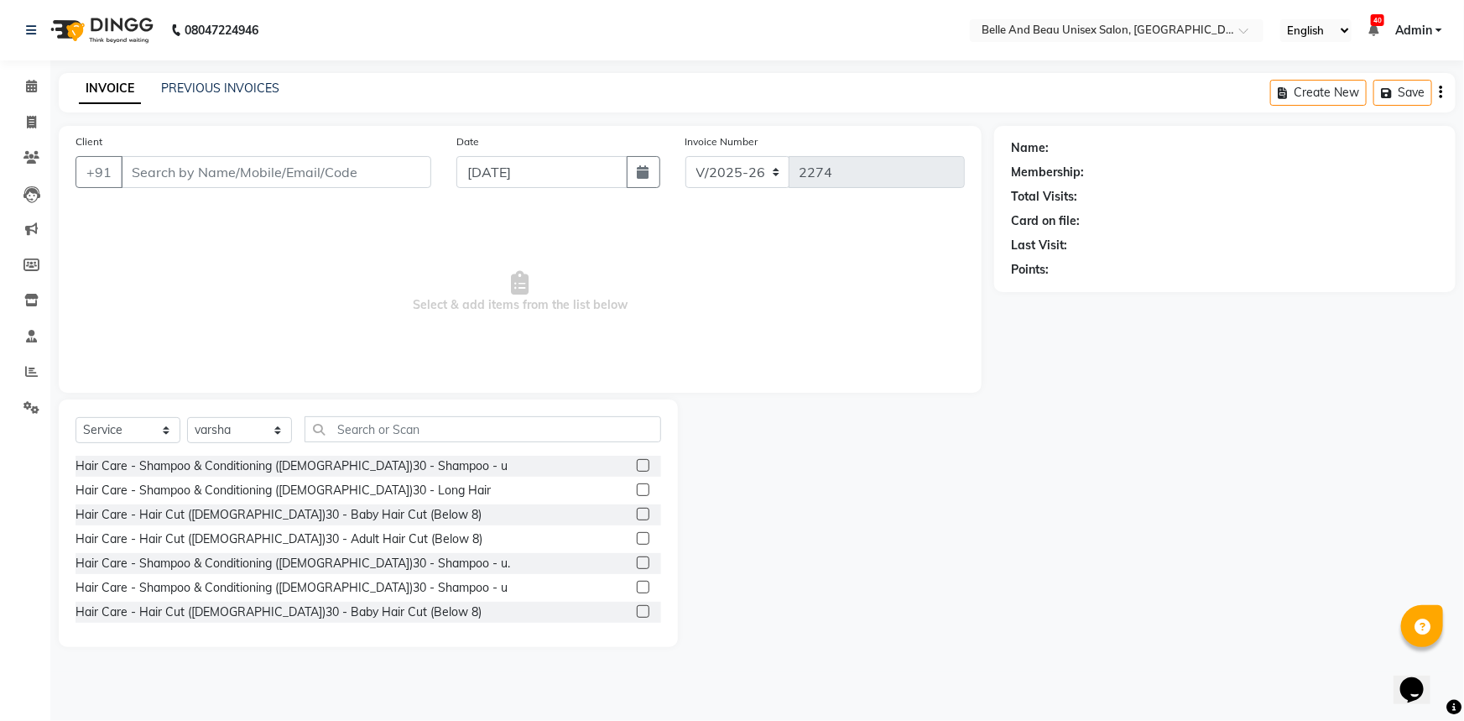
type input "9329611658"
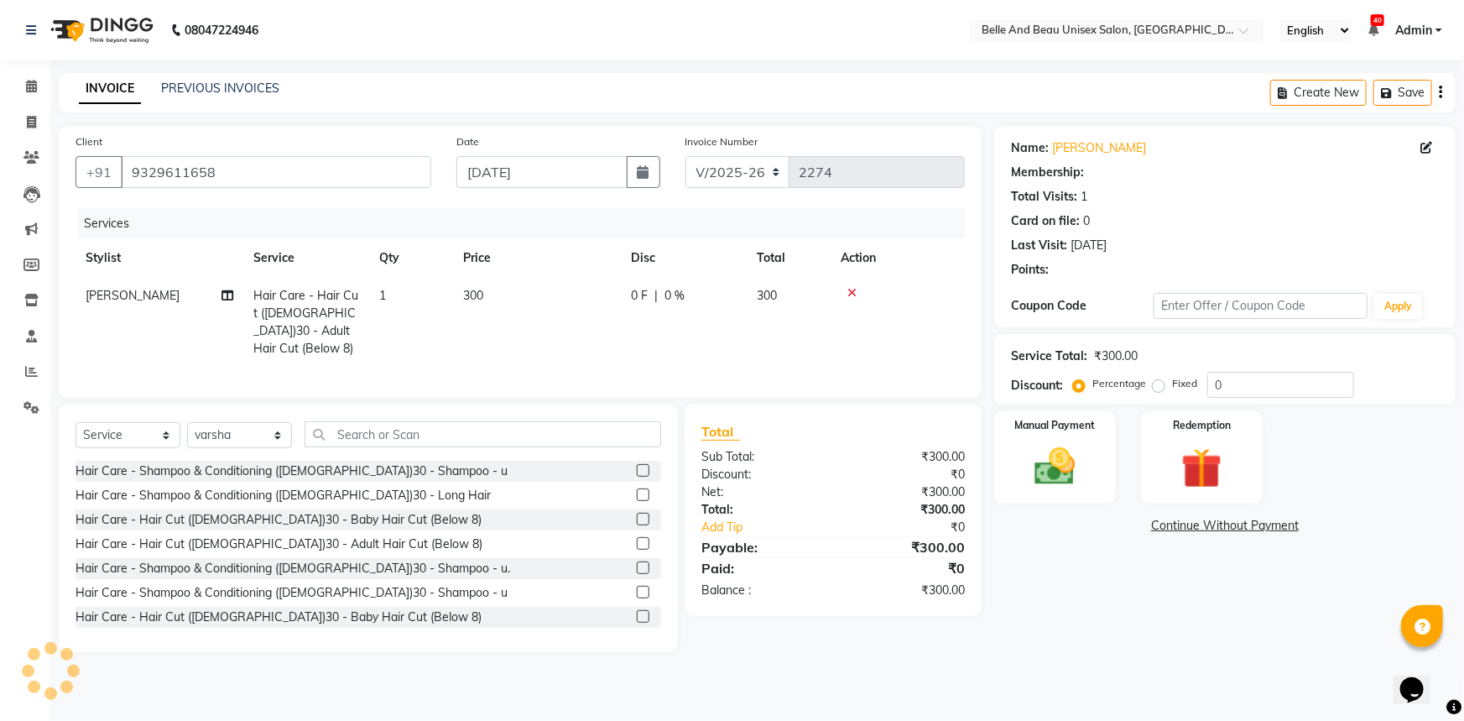
select select "1: Object"
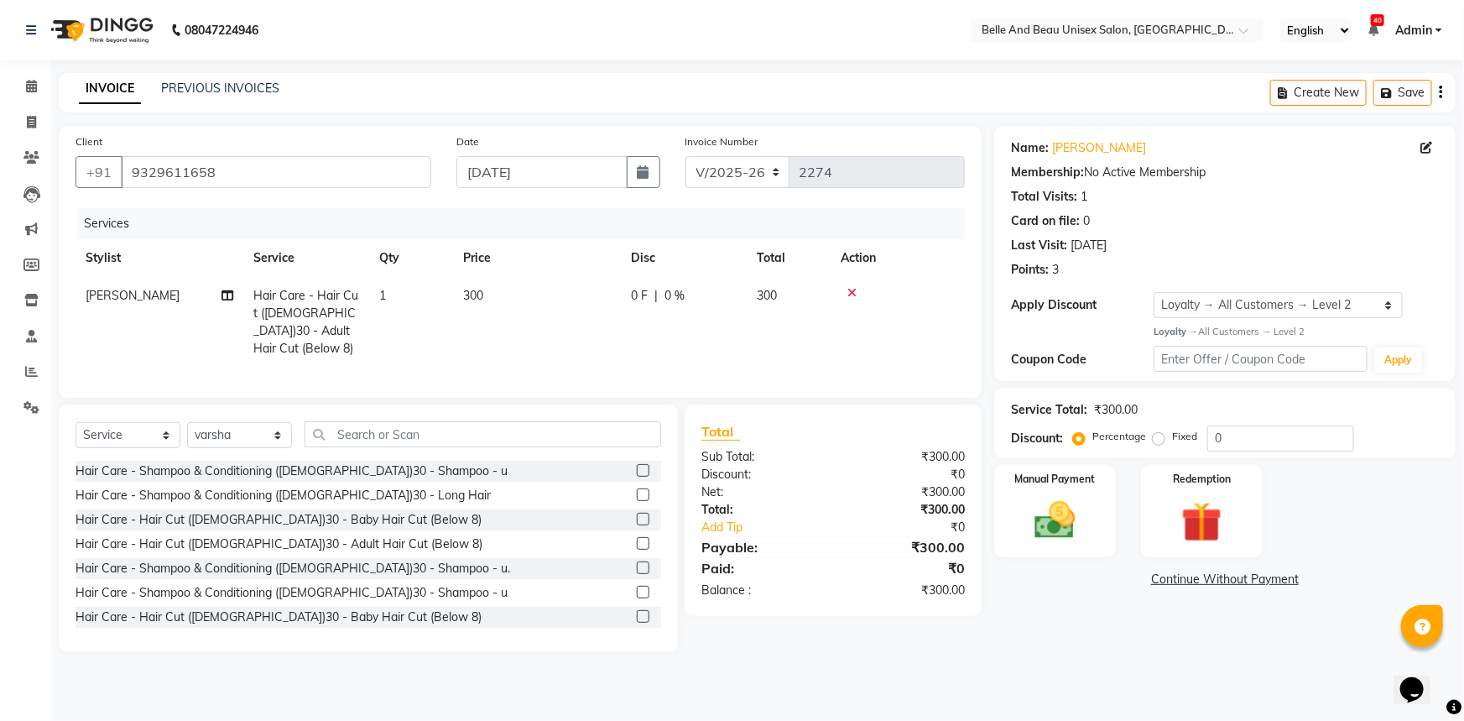
click at [151, 293] on span "[PERSON_NAME]" at bounding box center [133, 295] width 94 height 15
select select "83443"
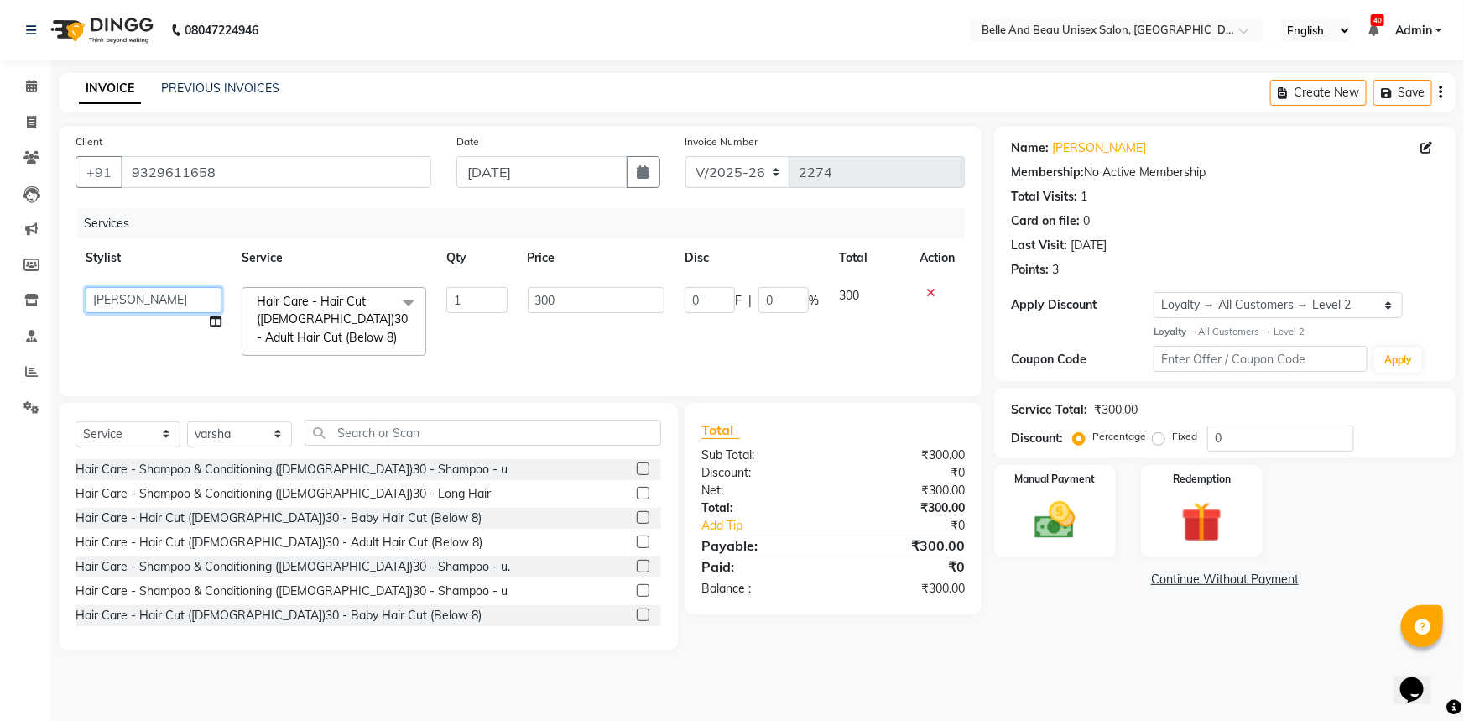
click at [180, 300] on select "[PERSON_NAME] [PERSON_NAME] [PERSON_NAME] [PERSON_NAME] [PERSON_NAME] [PERSON_N…" at bounding box center [154, 300] width 136 height 26
select select "59227"
click at [29, 84] on icon at bounding box center [31, 86] width 11 height 13
drag, startPoint x: 33, startPoint y: 30, endPoint x: 180, endPoint y: 43, distance: 147.3
click at [34, 30] on icon at bounding box center [31, 30] width 10 height 12
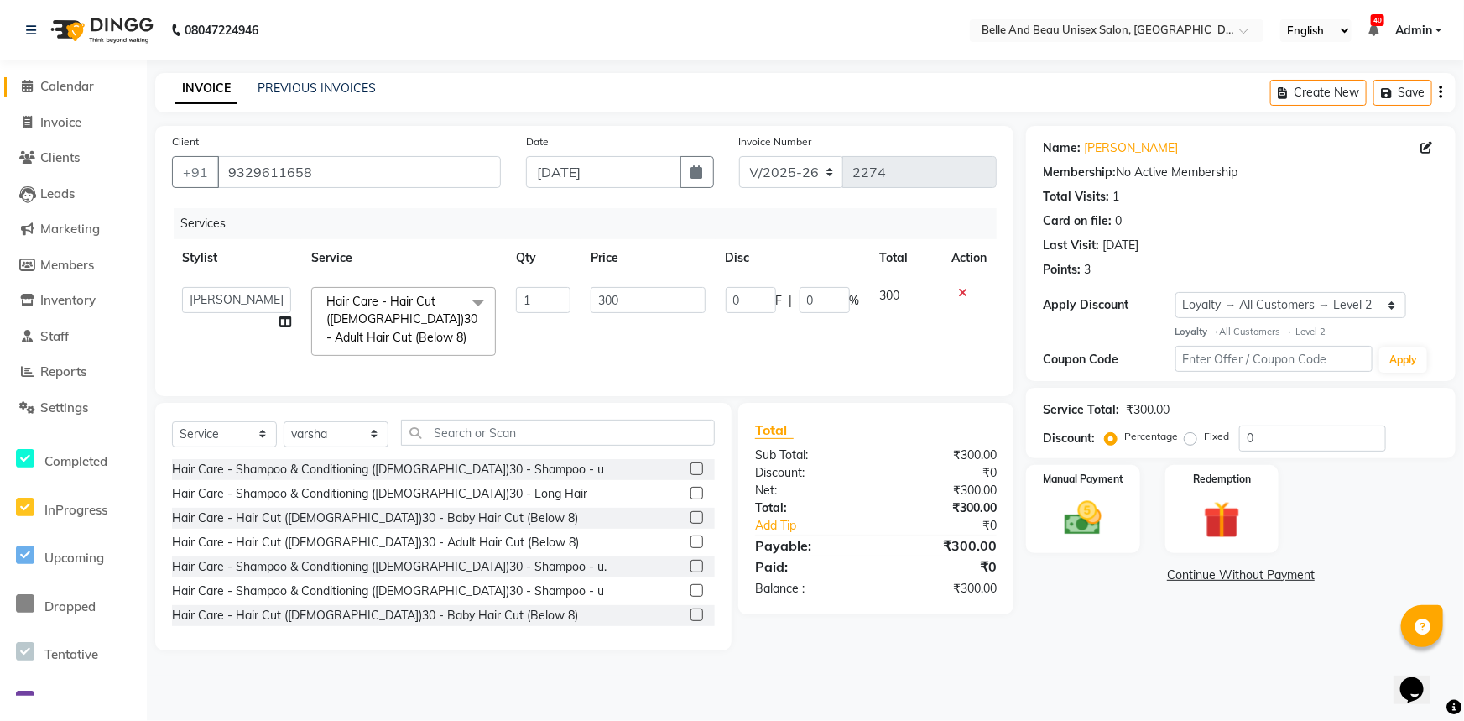
click at [84, 78] on span "Calendar" at bounding box center [67, 86] width 54 height 16
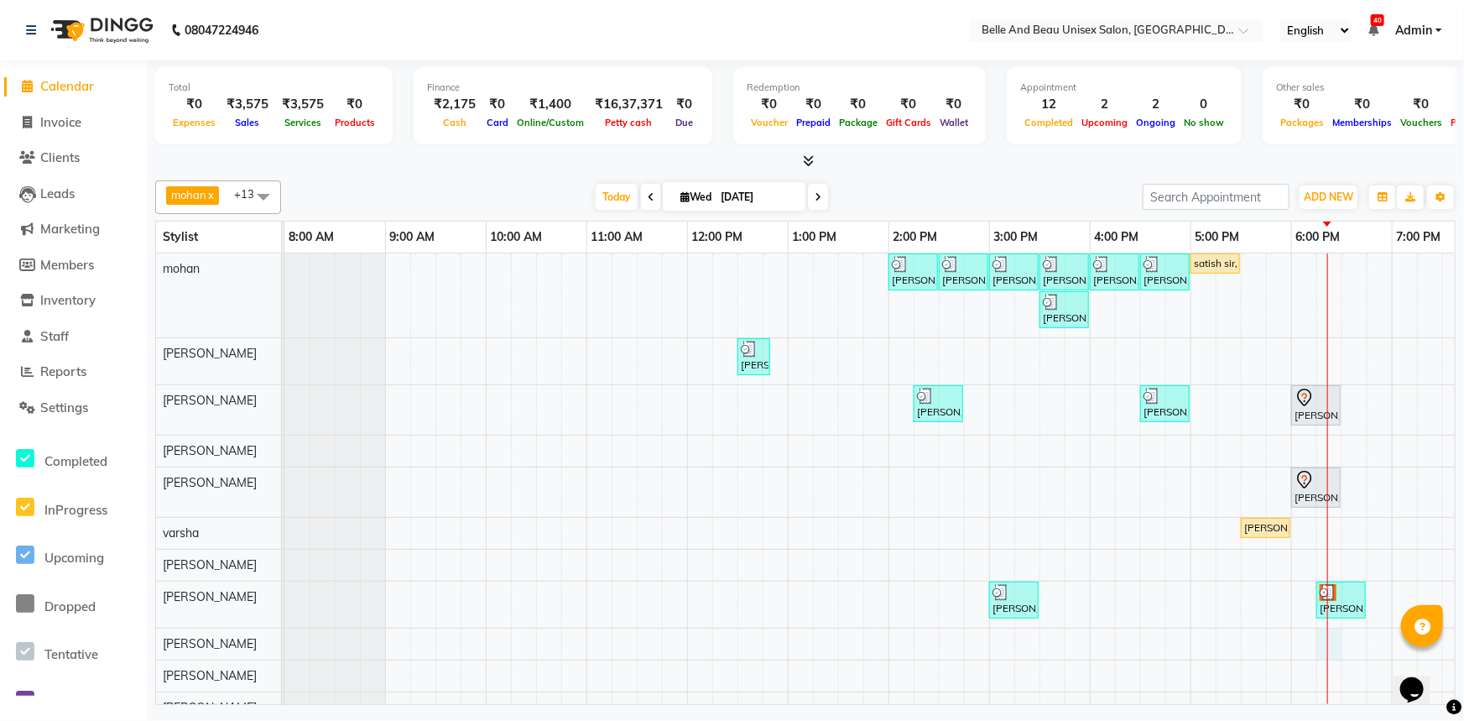
click at [1317, 648] on div "[PERSON_NAME] mam, TK03, 02:00 PM-02:30 PM, Hair Care - Hair Cut ([DEMOGRAPHIC_…" at bounding box center [938, 504] width 1309 height 502
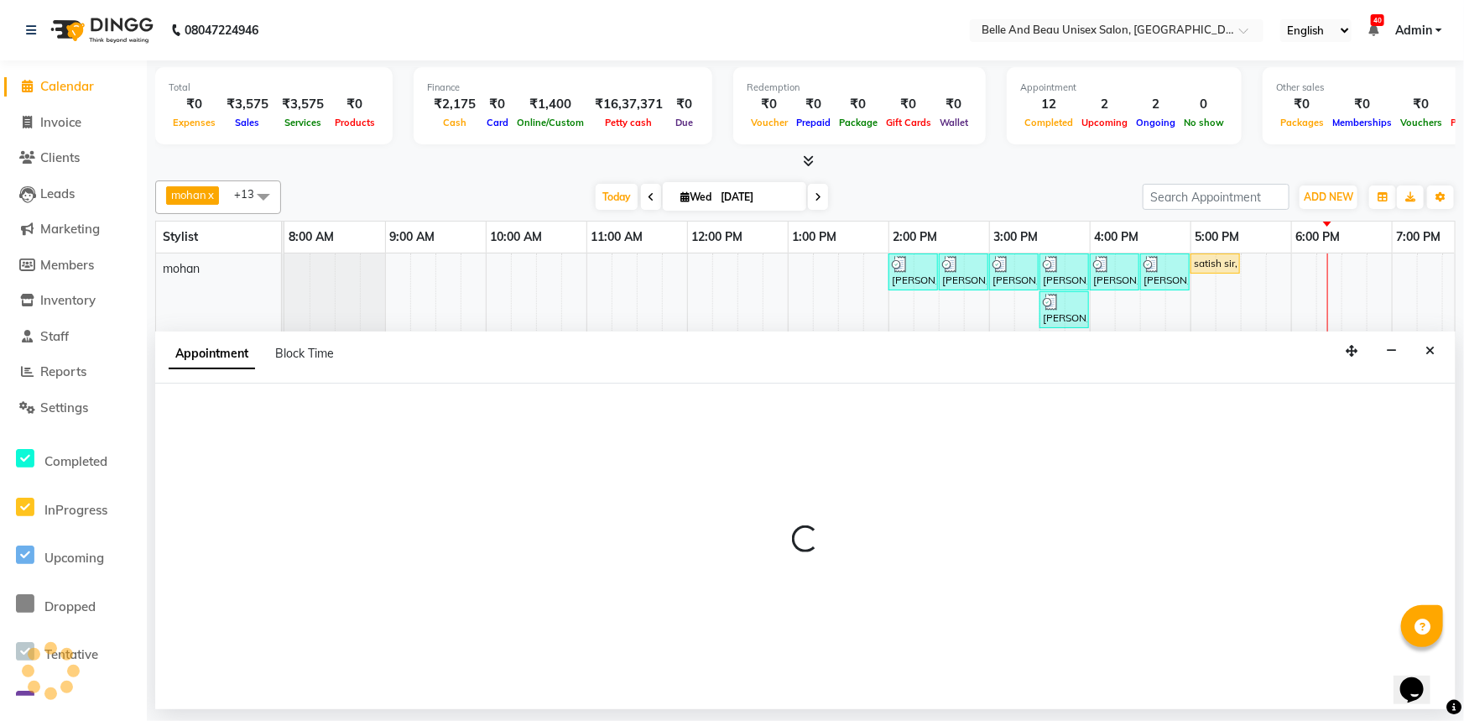
select select "83444"
select select "1095"
select select "tentative"
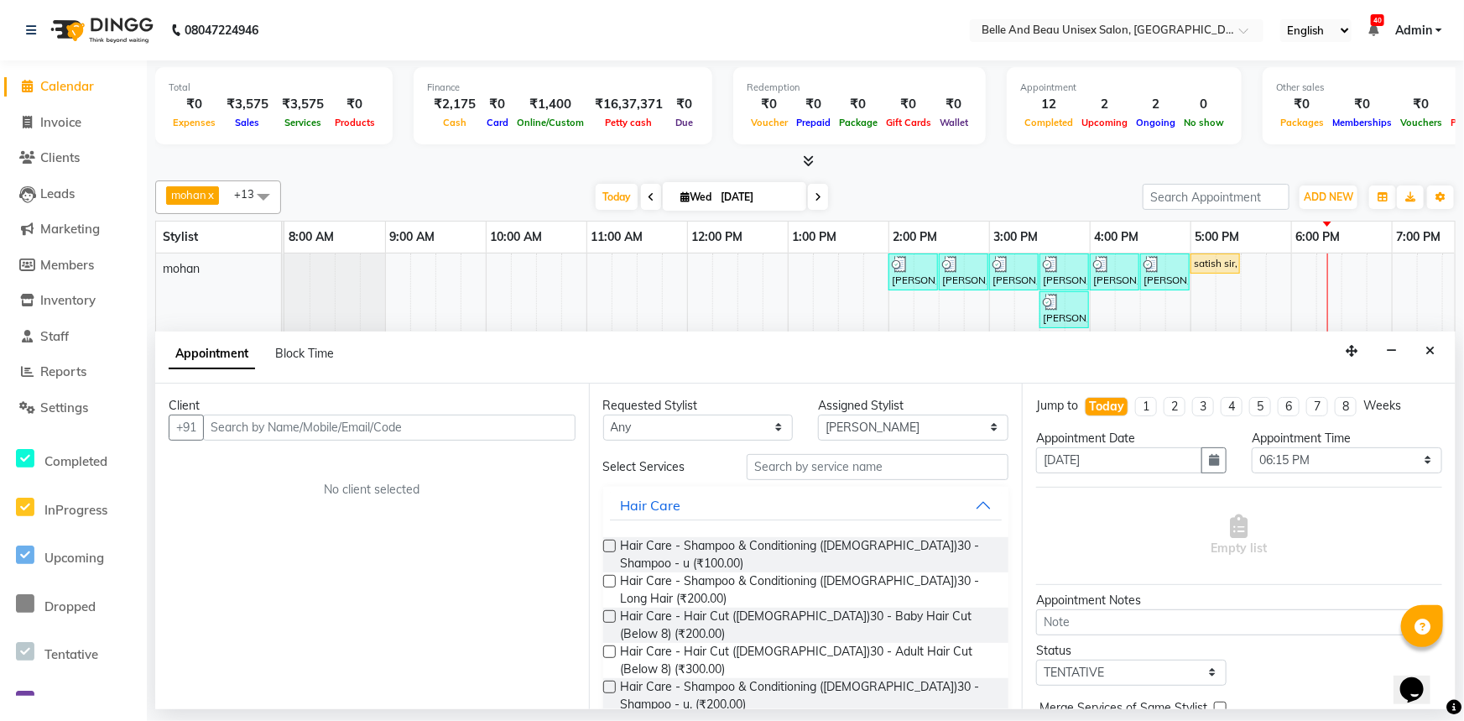
click at [273, 419] on input "text" at bounding box center [389, 427] width 372 height 26
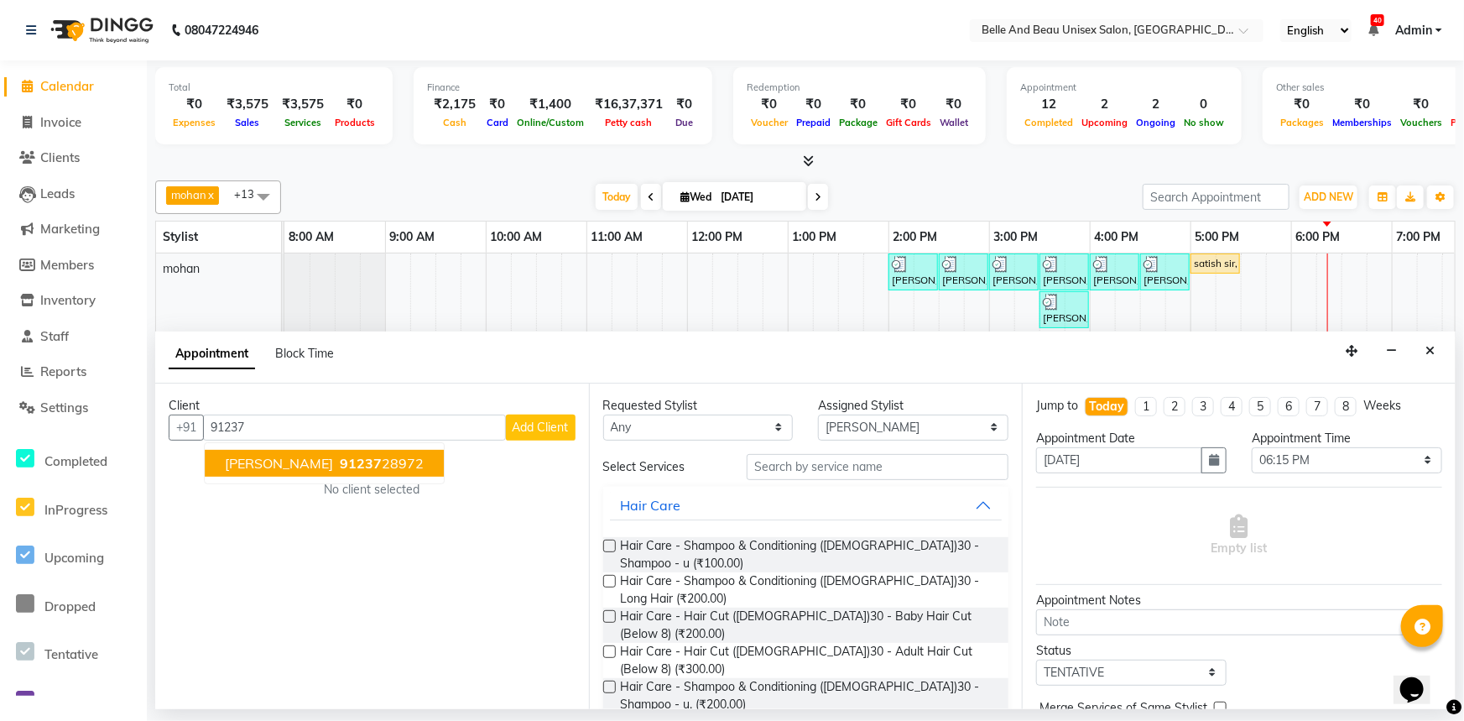
click at [284, 461] on span "[PERSON_NAME]" at bounding box center [279, 463] width 108 height 17
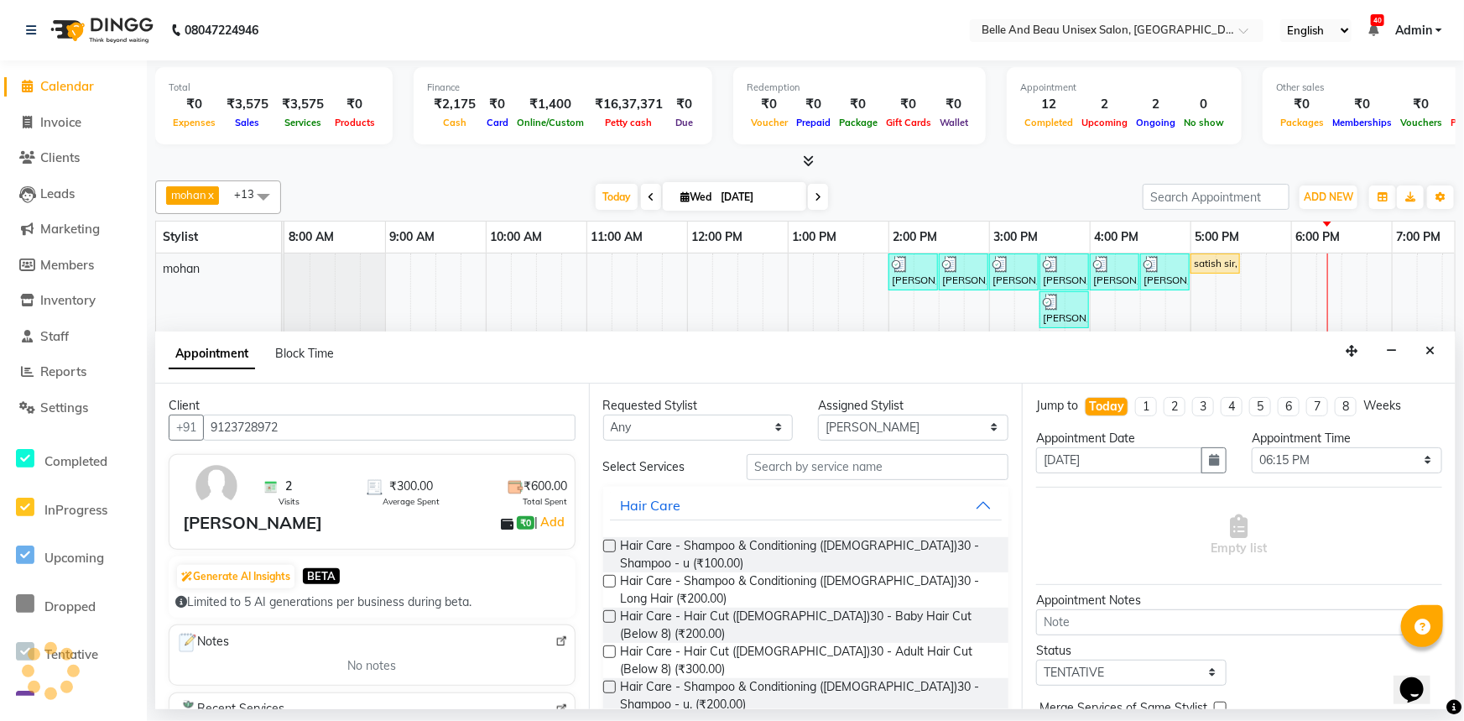
type input "9123728972"
click at [827, 464] on input "text" at bounding box center [878, 467] width 262 height 26
click at [864, 643] on span "Hair Care - Hair Cut ([DEMOGRAPHIC_DATA])30 - Adult Hair Cut (Below 8) (₹300.00)" at bounding box center [808, 660] width 375 height 35
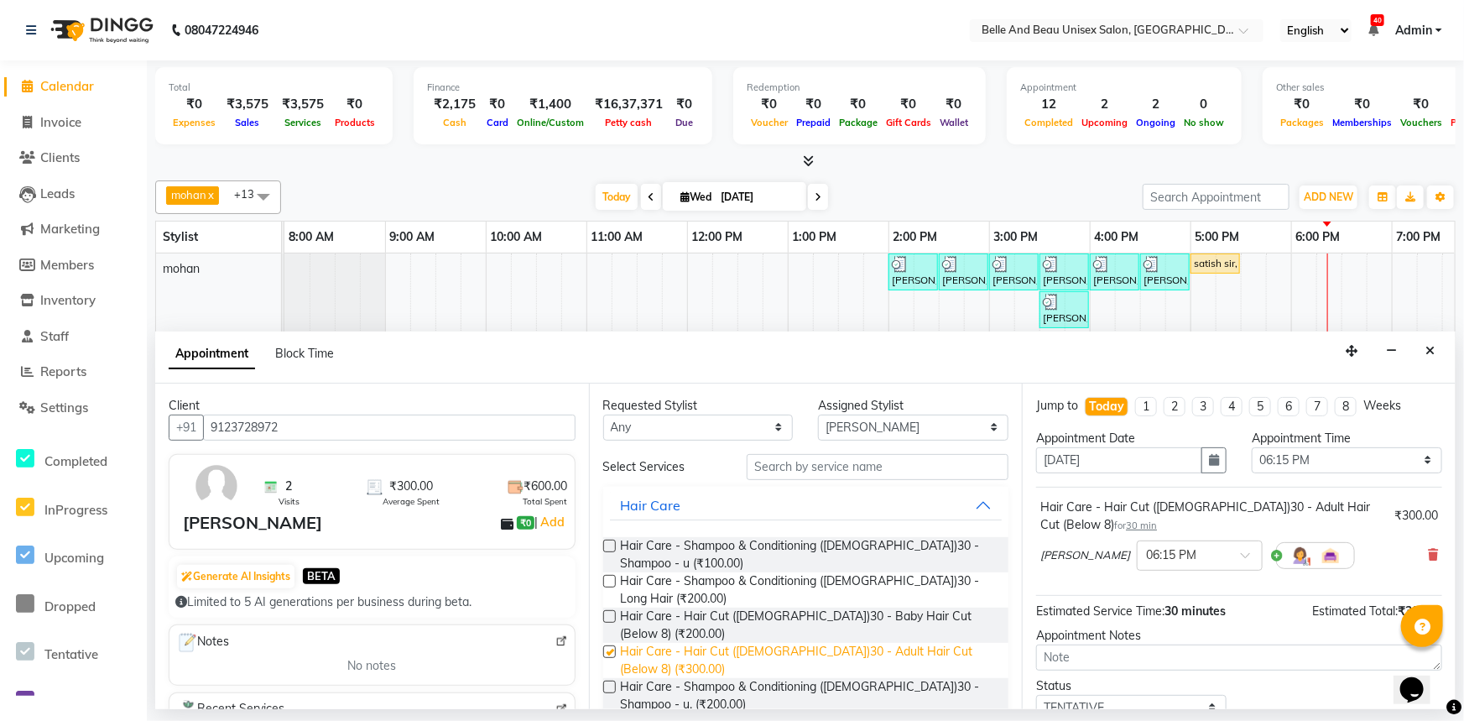
checkbox input "false"
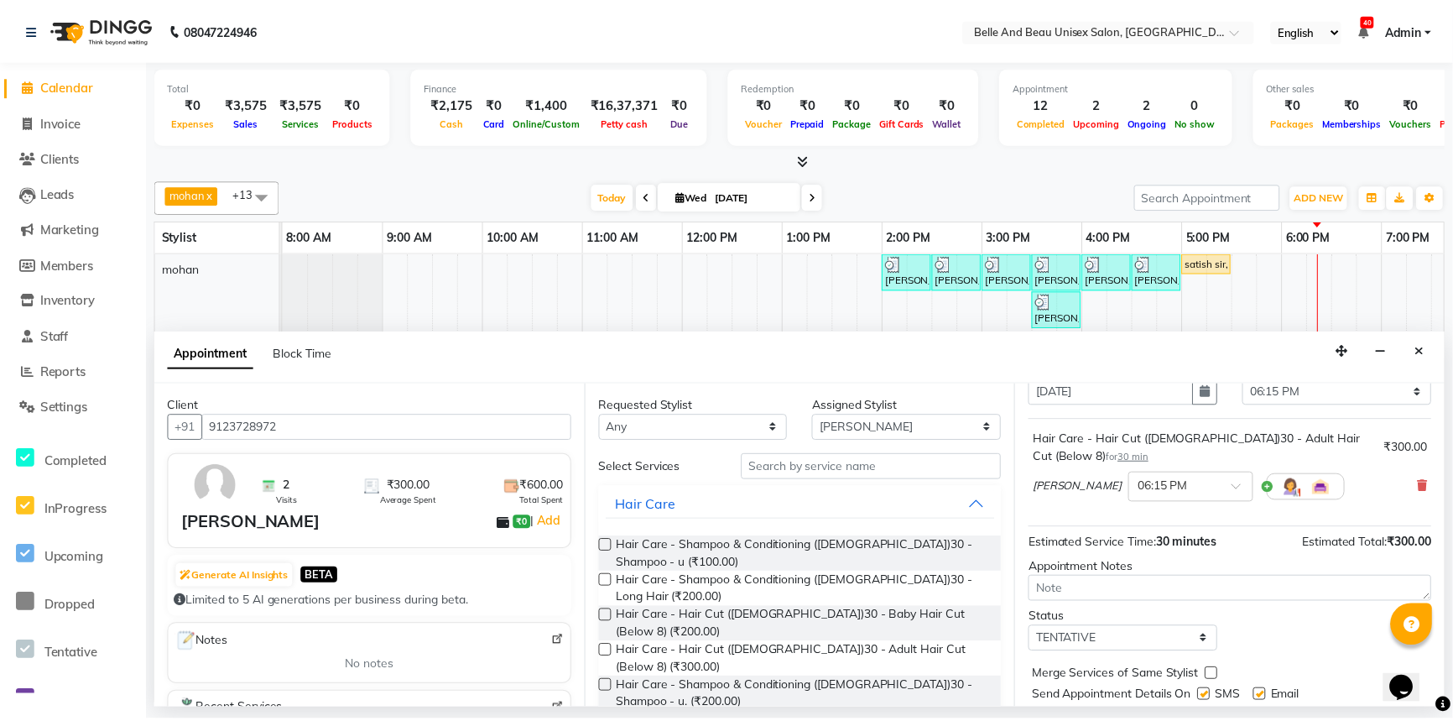
scroll to position [117, 0]
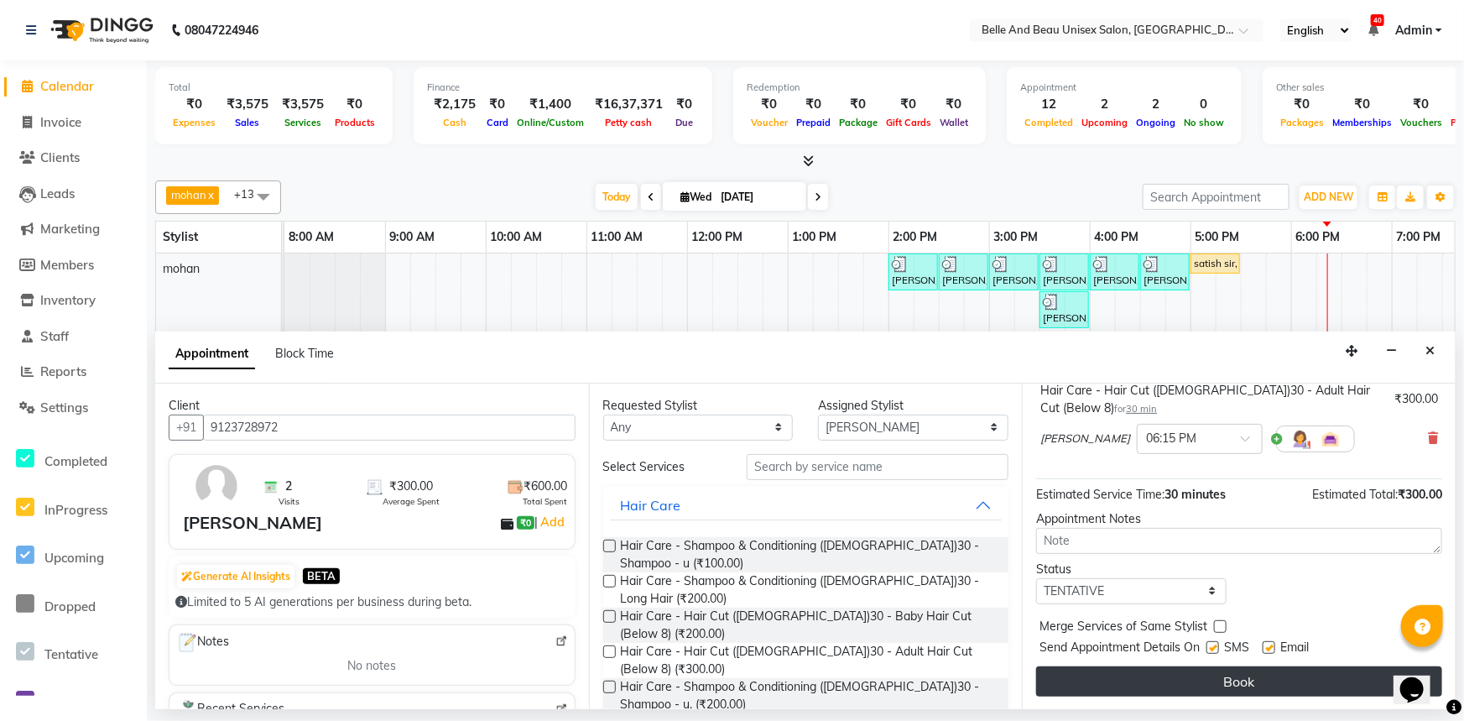
click at [1201, 679] on button "Book" at bounding box center [1239, 681] width 406 height 30
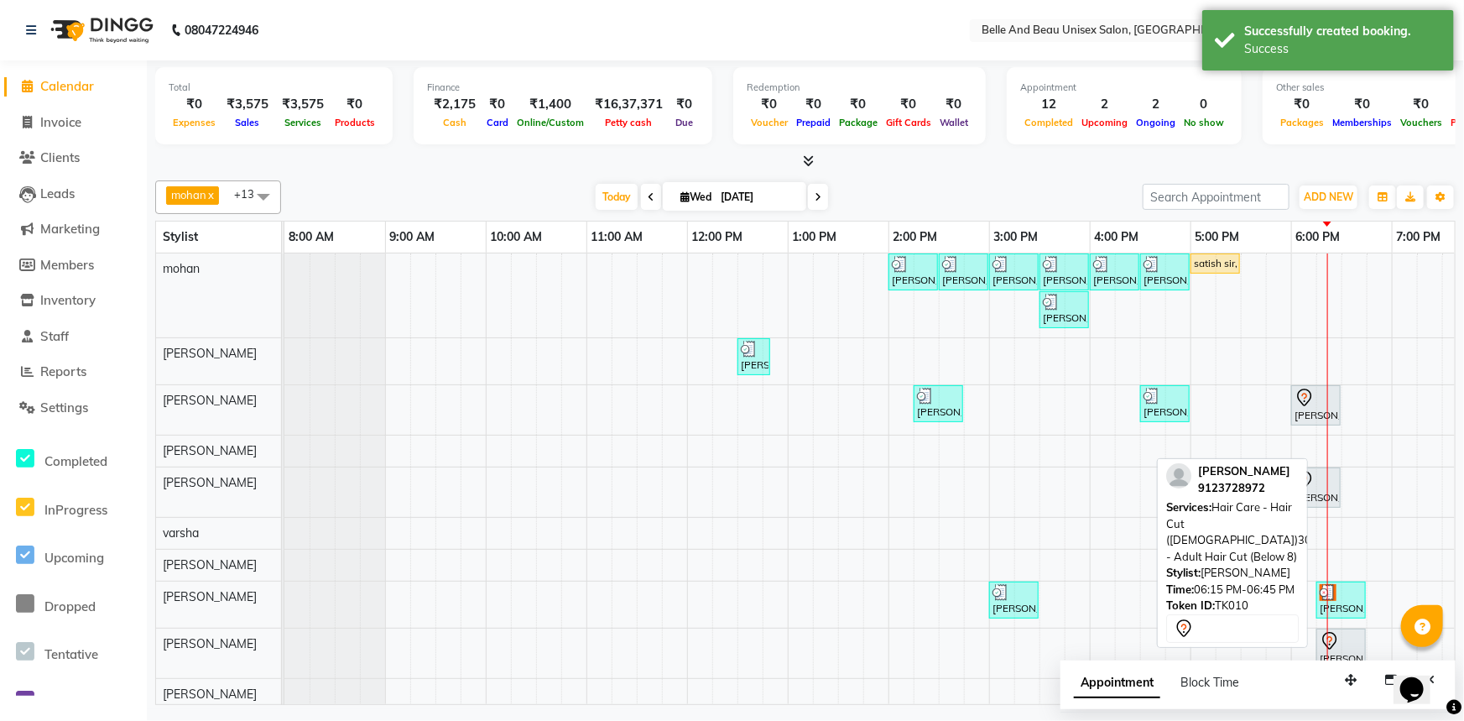
click at [1336, 646] on icon at bounding box center [1330, 641] width 20 height 20
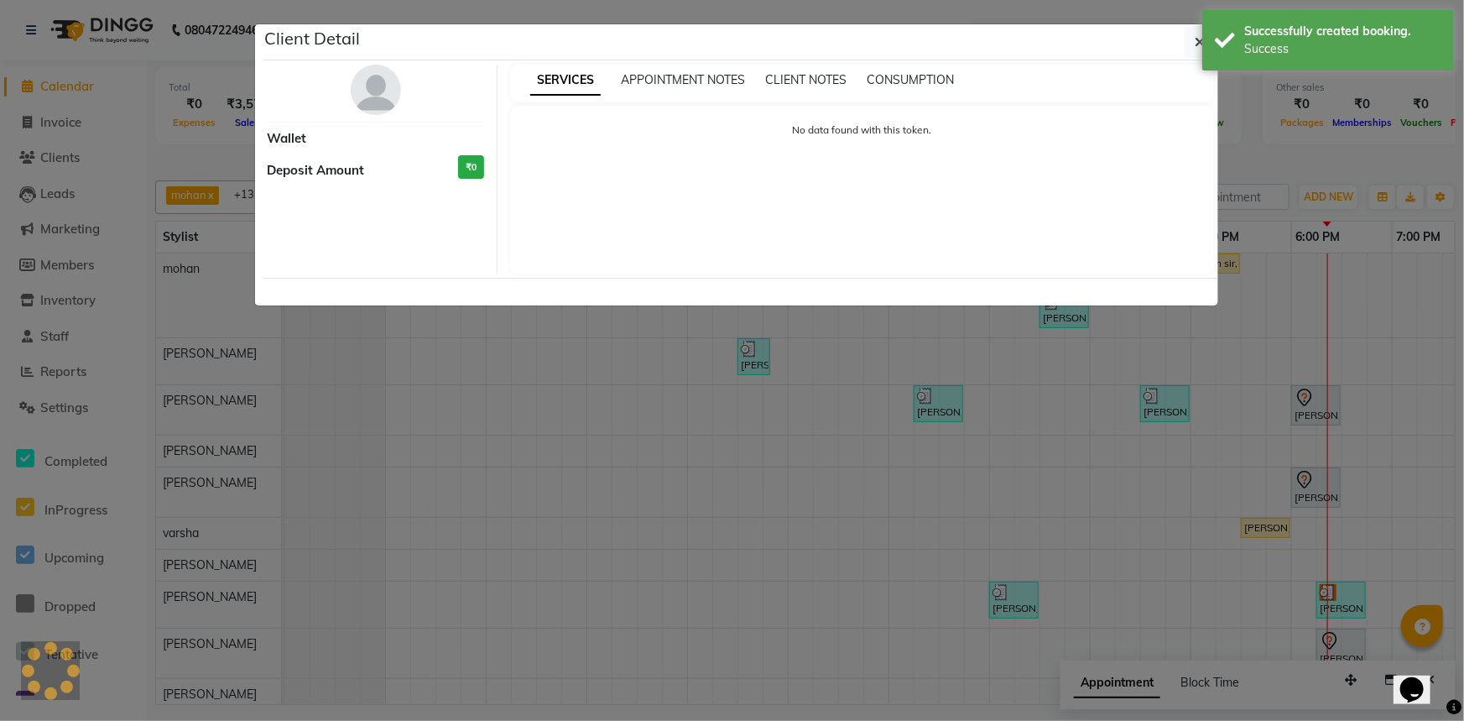
select select "7"
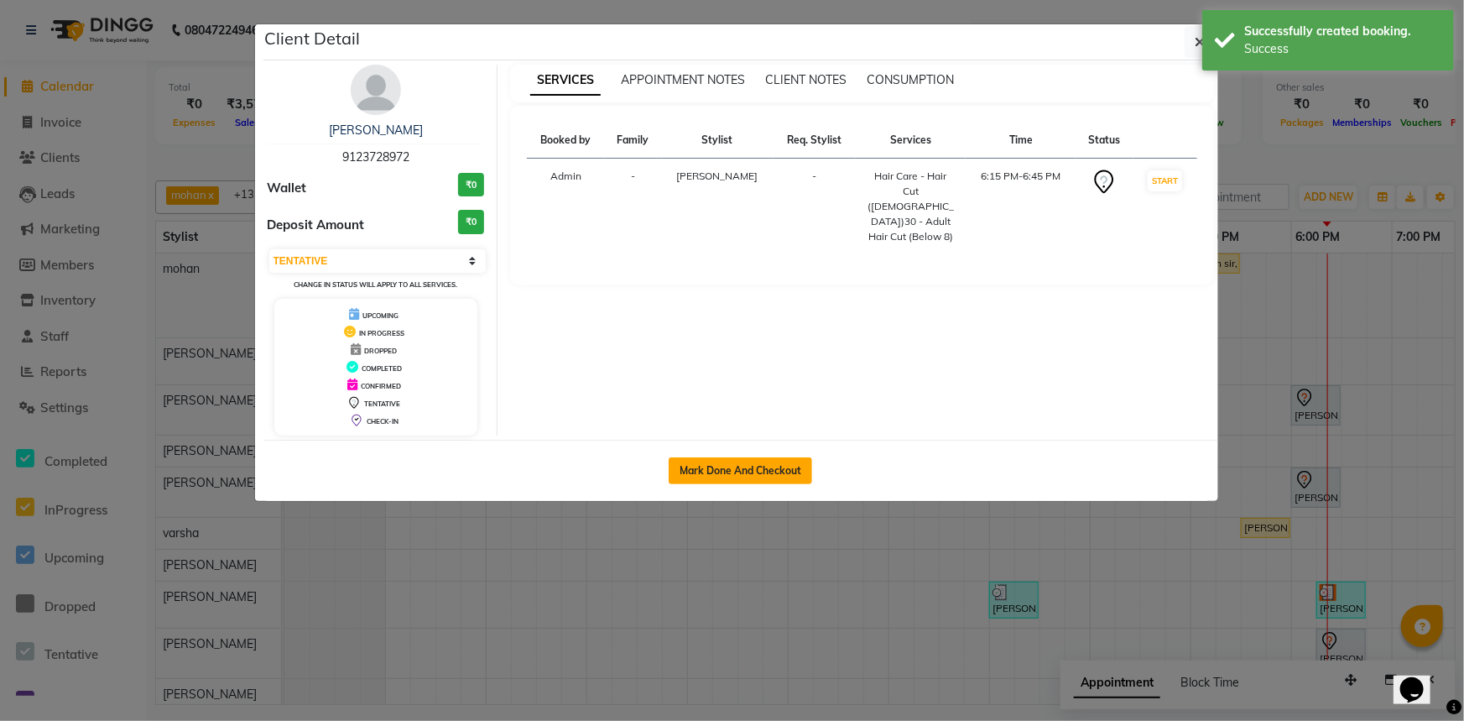
click at [743, 475] on button "Mark Done And Checkout" at bounding box center [740, 470] width 143 height 27
select select "service"
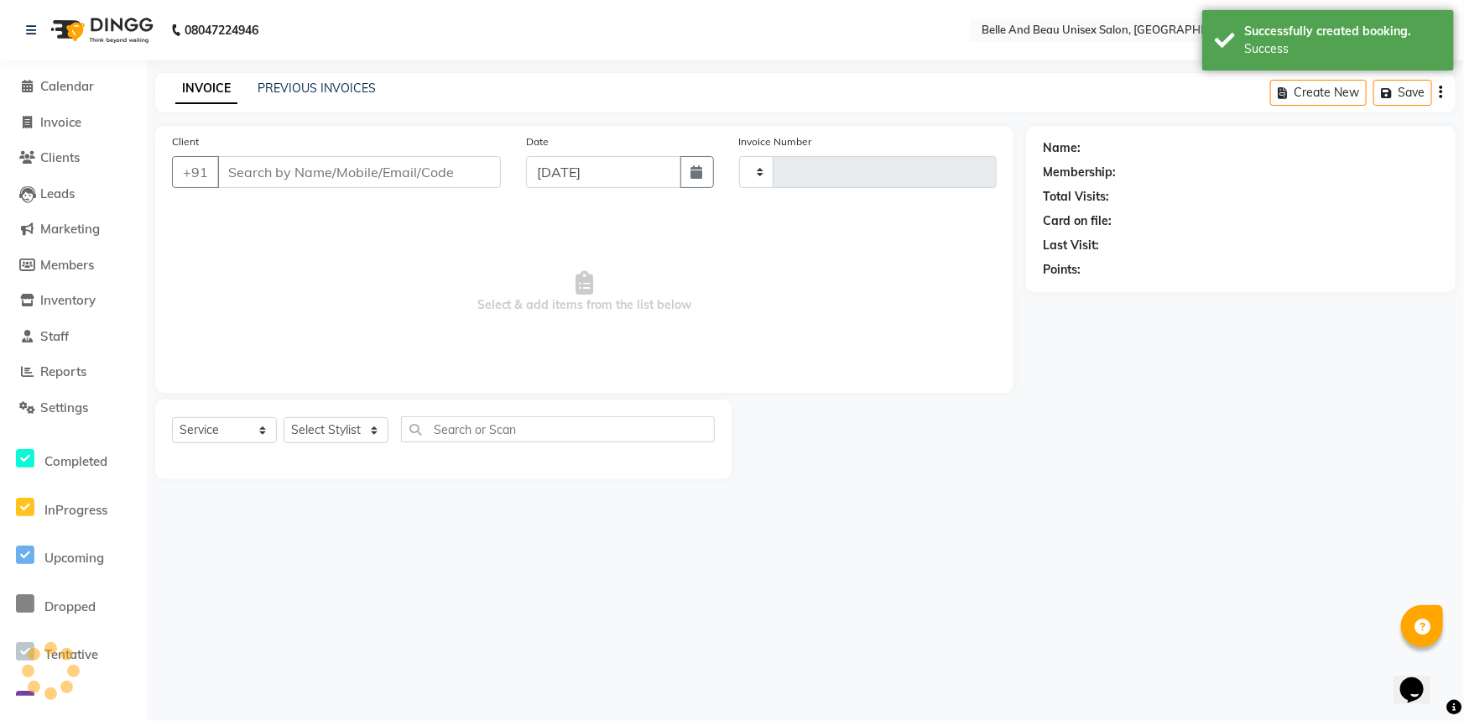
type input "2274"
select select "7066"
select select "60511"
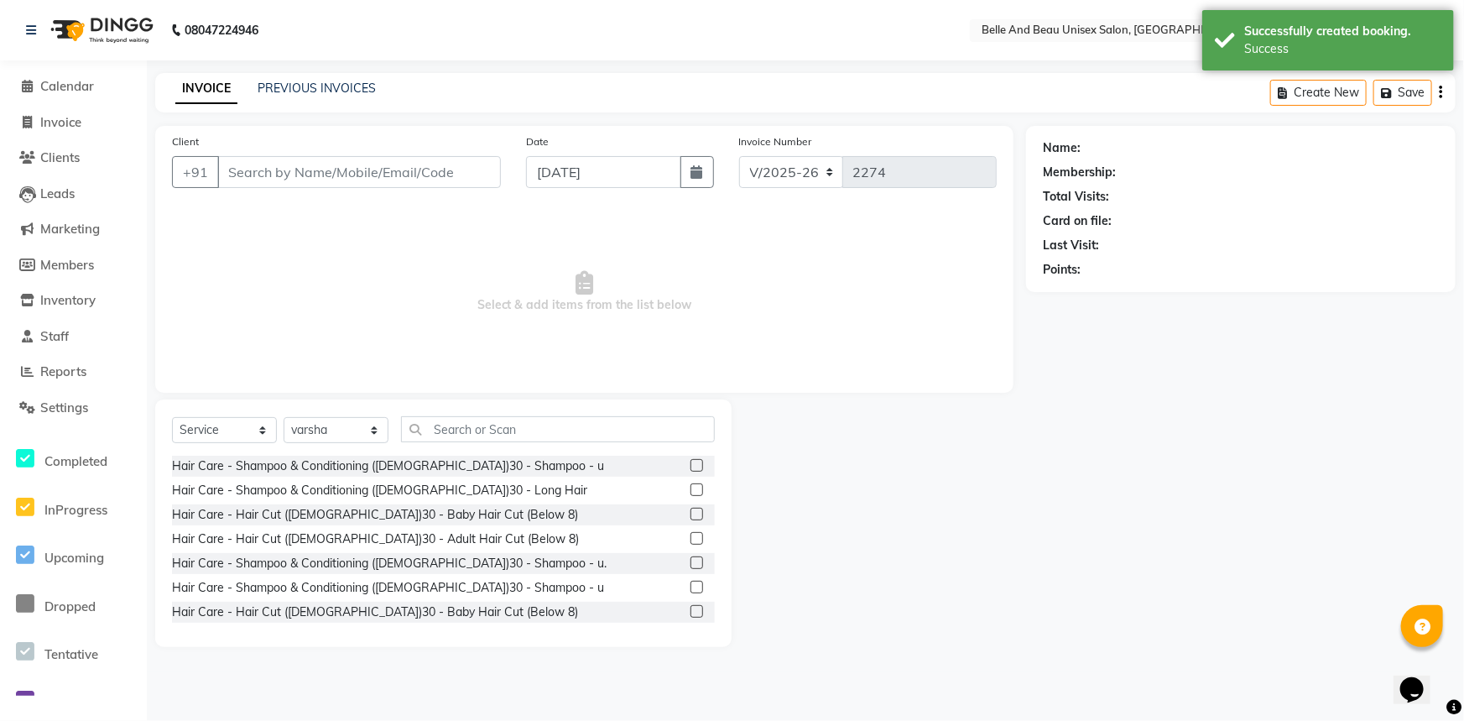
type input "9123728972"
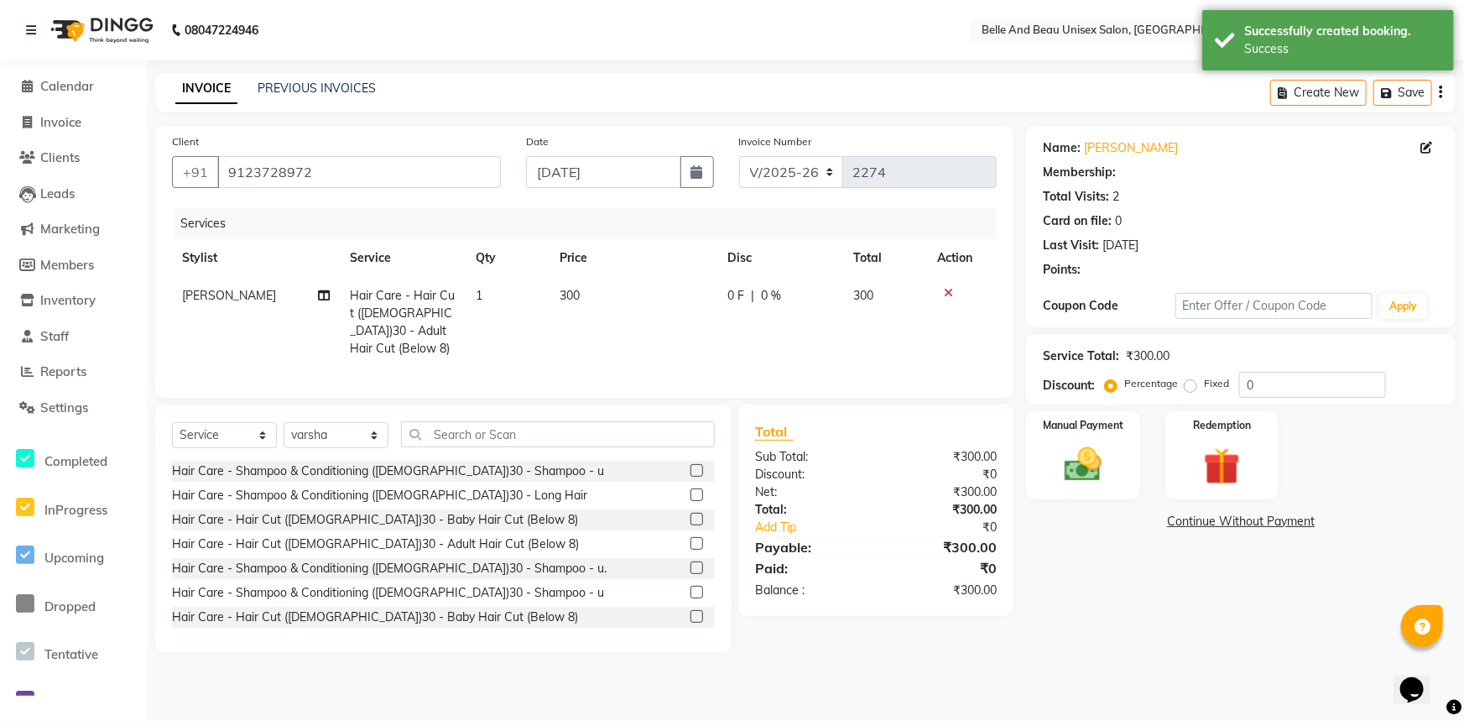
select select "1: Object"
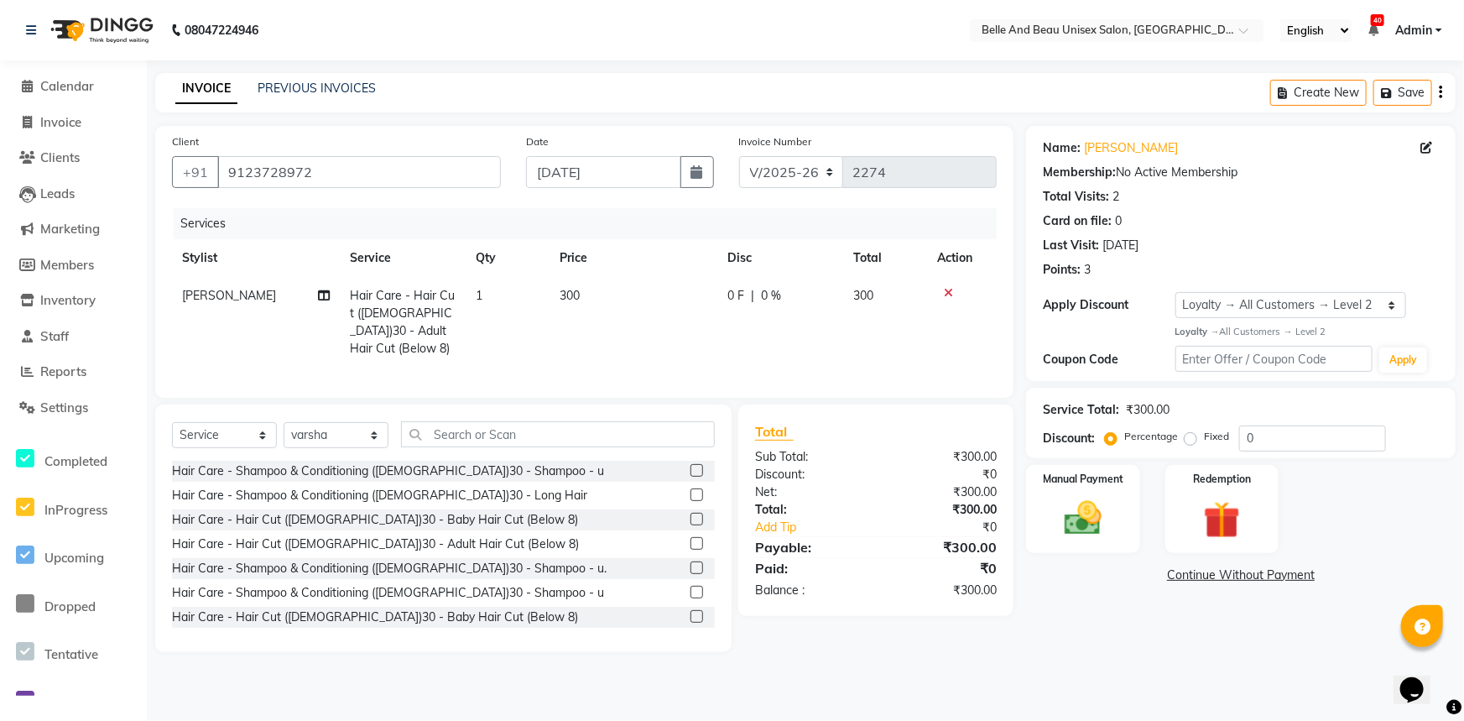
click at [248, 295] on span "[PERSON_NAME]" at bounding box center [229, 295] width 94 height 15
select select "83444"
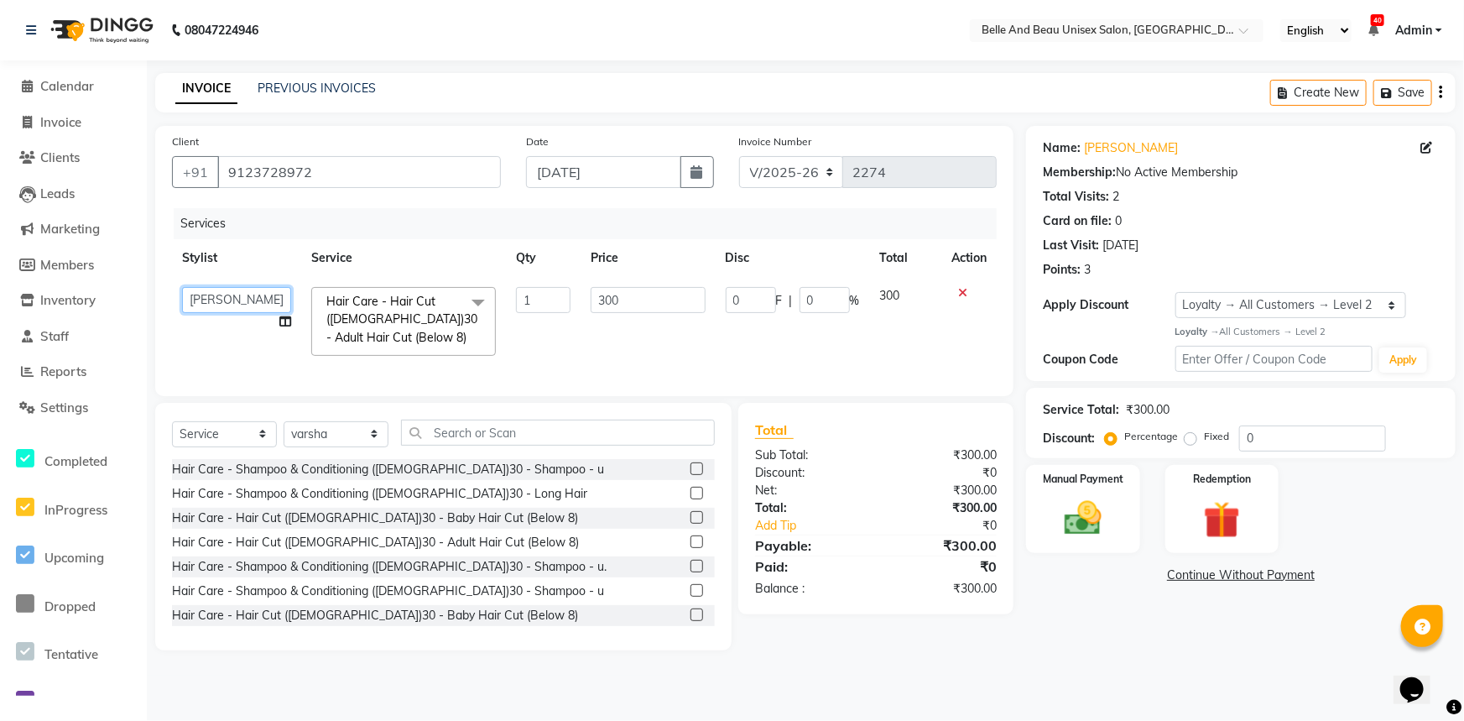
click at [268, 297] on select "[PERSON_NAME] [PERSON_NAME] [PERSON_NAME] [PERSON_NAME] [PERSON_NAME] [PERSON_N…" at bounding box center [236, 300] width 109 height 26
select select "59227"
click at [242, 299] on select "[PERSON_NAME] [PERSON_NAME] [PERSON_NAME] [PERSON_NAME] [PERSON_NAME] [PERSON_N…" at bounding box center [236, 300] width 109 height 26
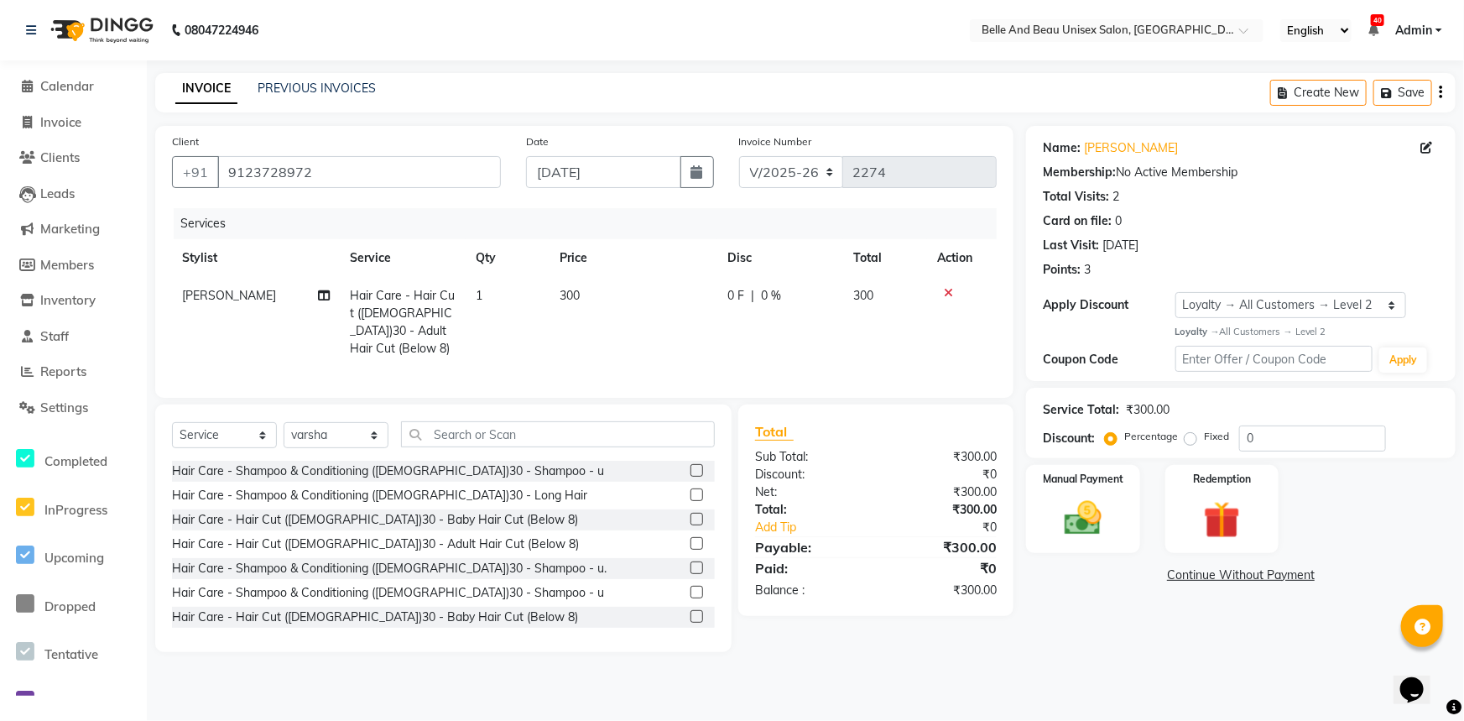
click at [1117, 635] on div "Name: [PERSON_NAME] Membership: No Active Membership Total Visits: 2 Card on fi…" at bounding box center [1247, 389] width 442 height 526
click at [1067, 520] on img at bounding box center [1083, 518] width 62 height 44
click at [1166, 575] on span "CASH" at bounding box center [1166, 575] width 36 height 19
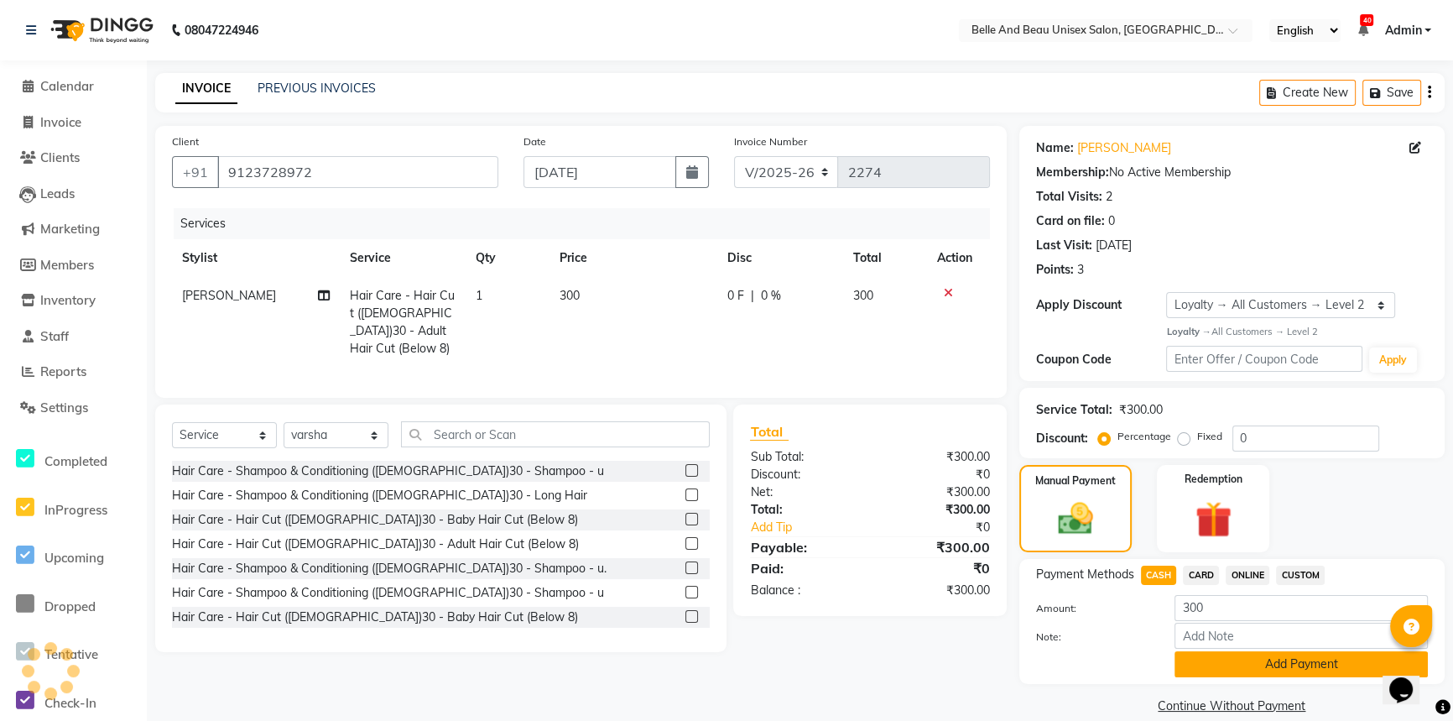
click at [1218, 669] on button "Add Payment" at bounding box center [1300, 664] width 253 height 26
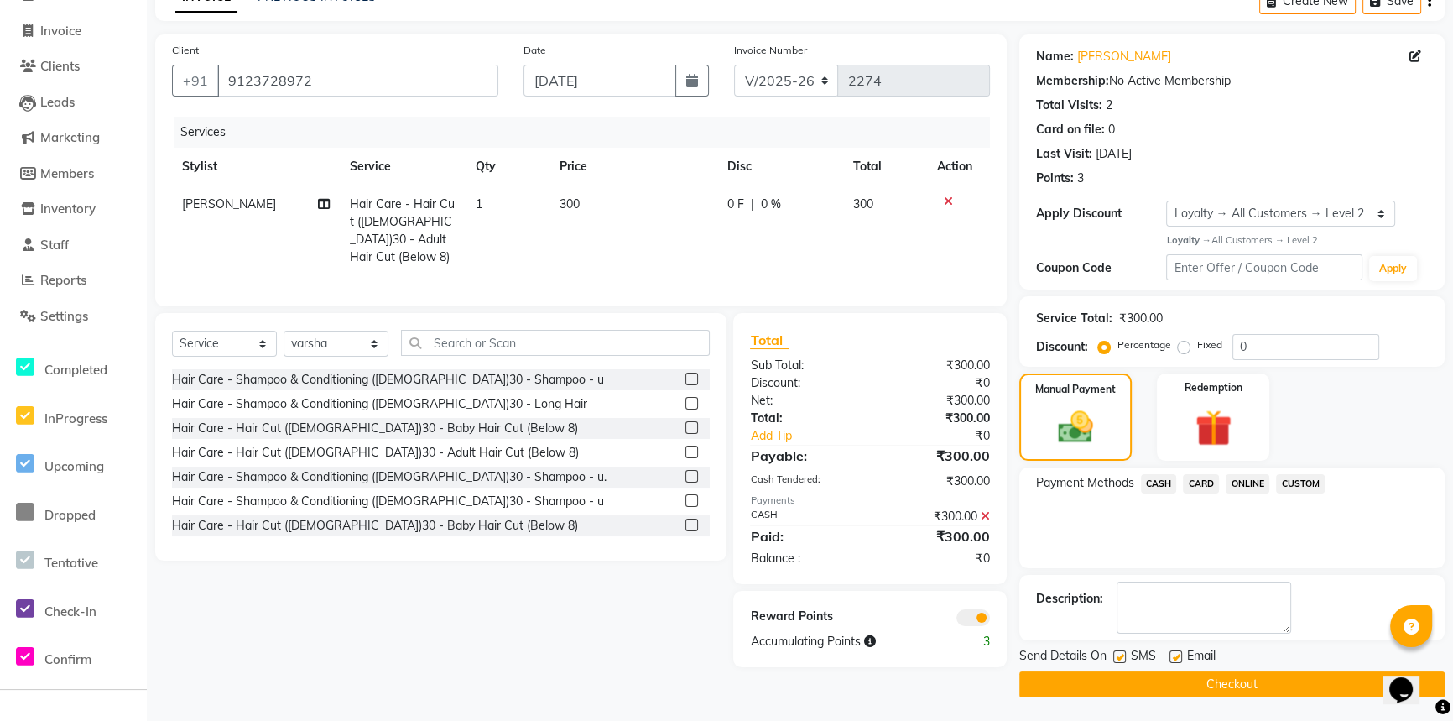
scroll to position [92, 0]
click at [1179, 680] on button "Checkout" at bounding box center [1231, 683] width 425 height 26
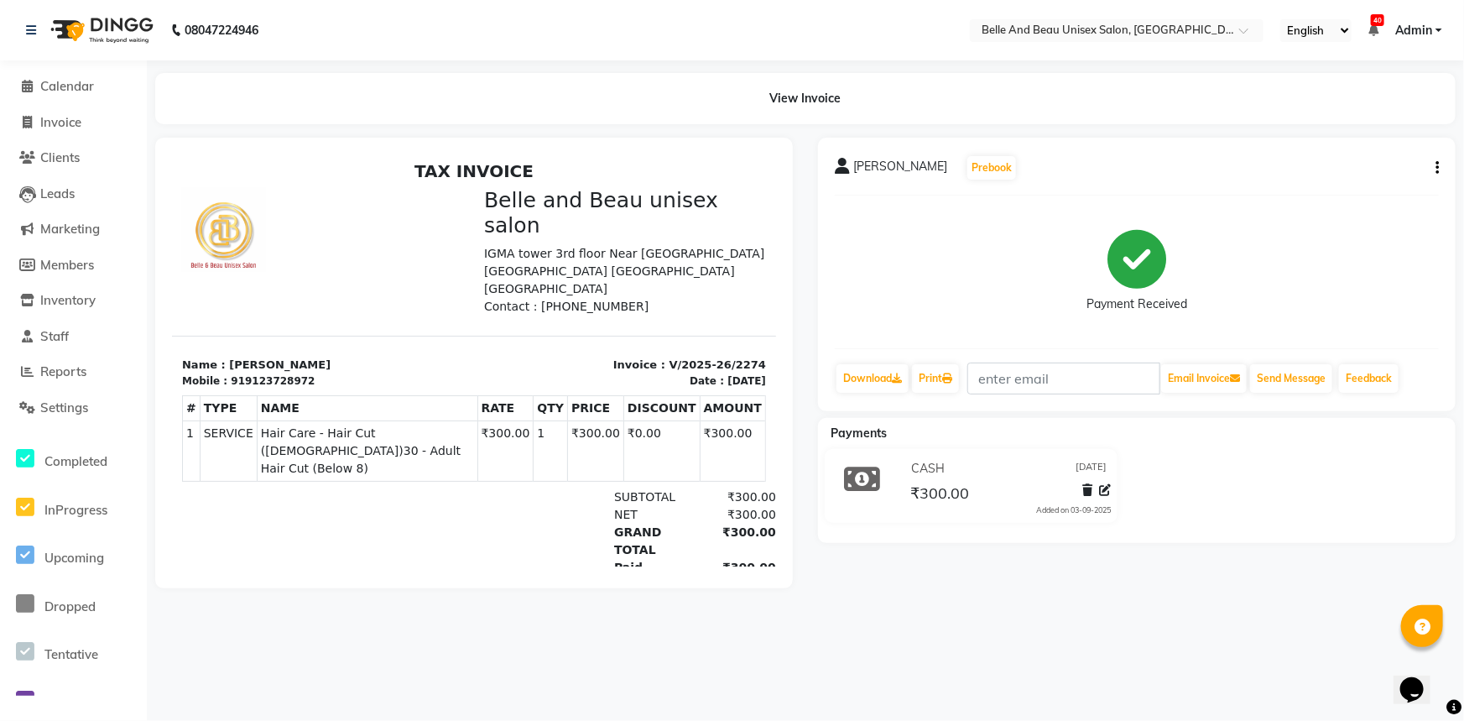
select select "service"
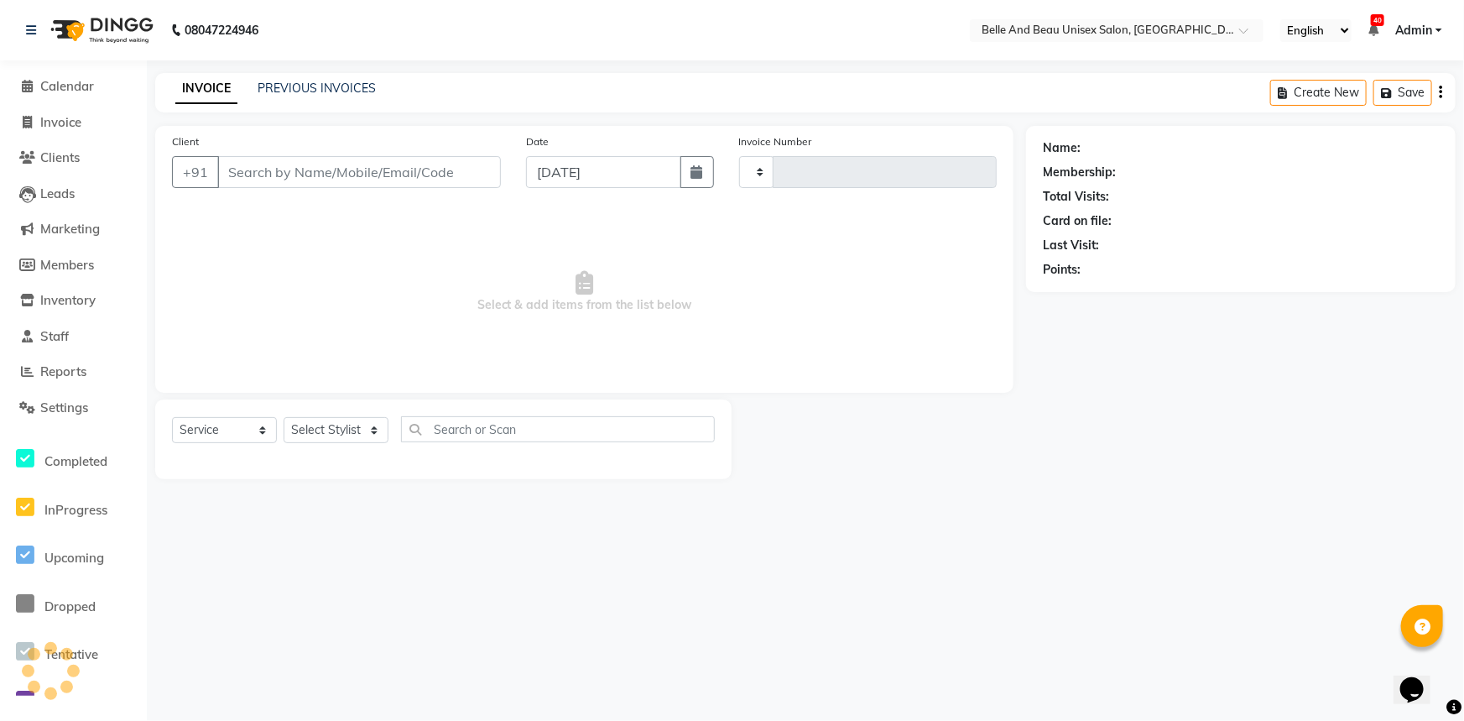
type input "2275"
select select "7066"
click at [59, 80] on span "Calendar" at bounding box center [67, 86] width 54 height 16
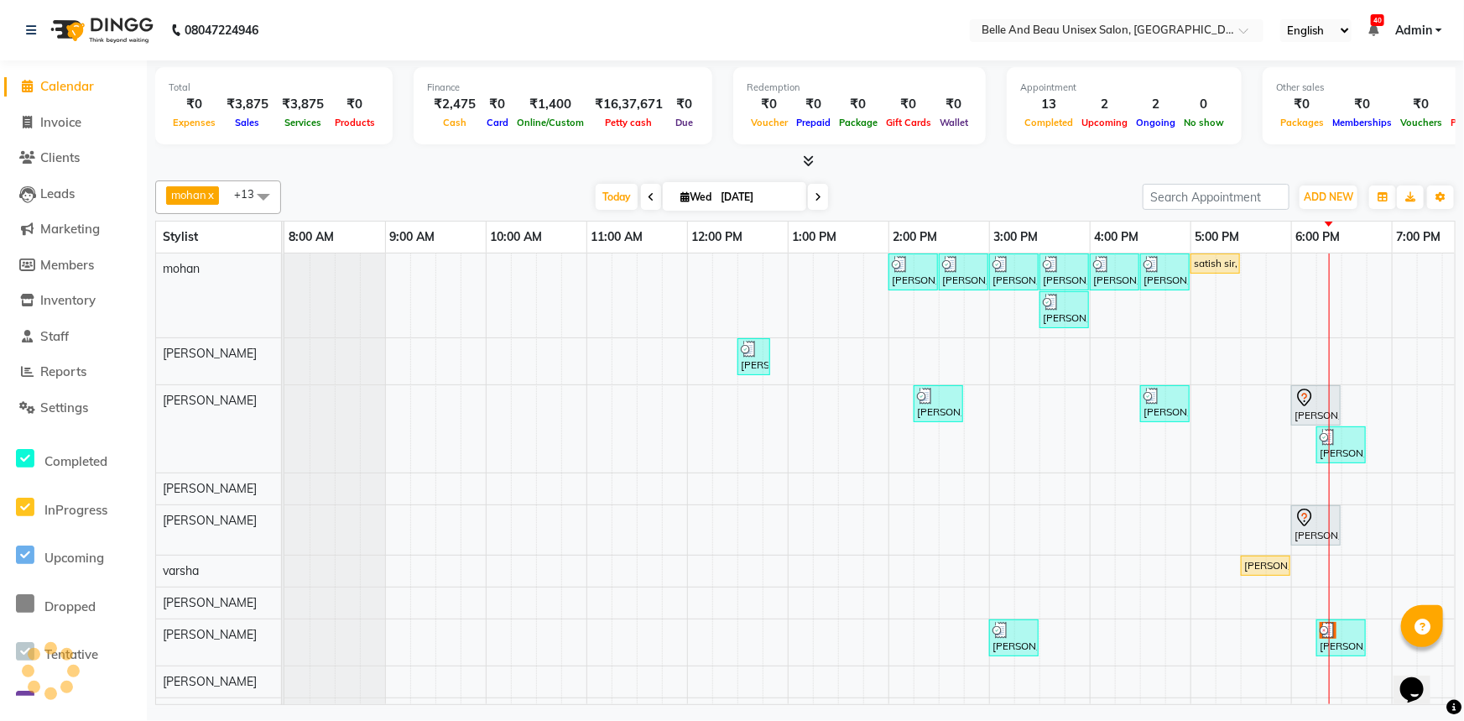
scroll to position [0, 138]
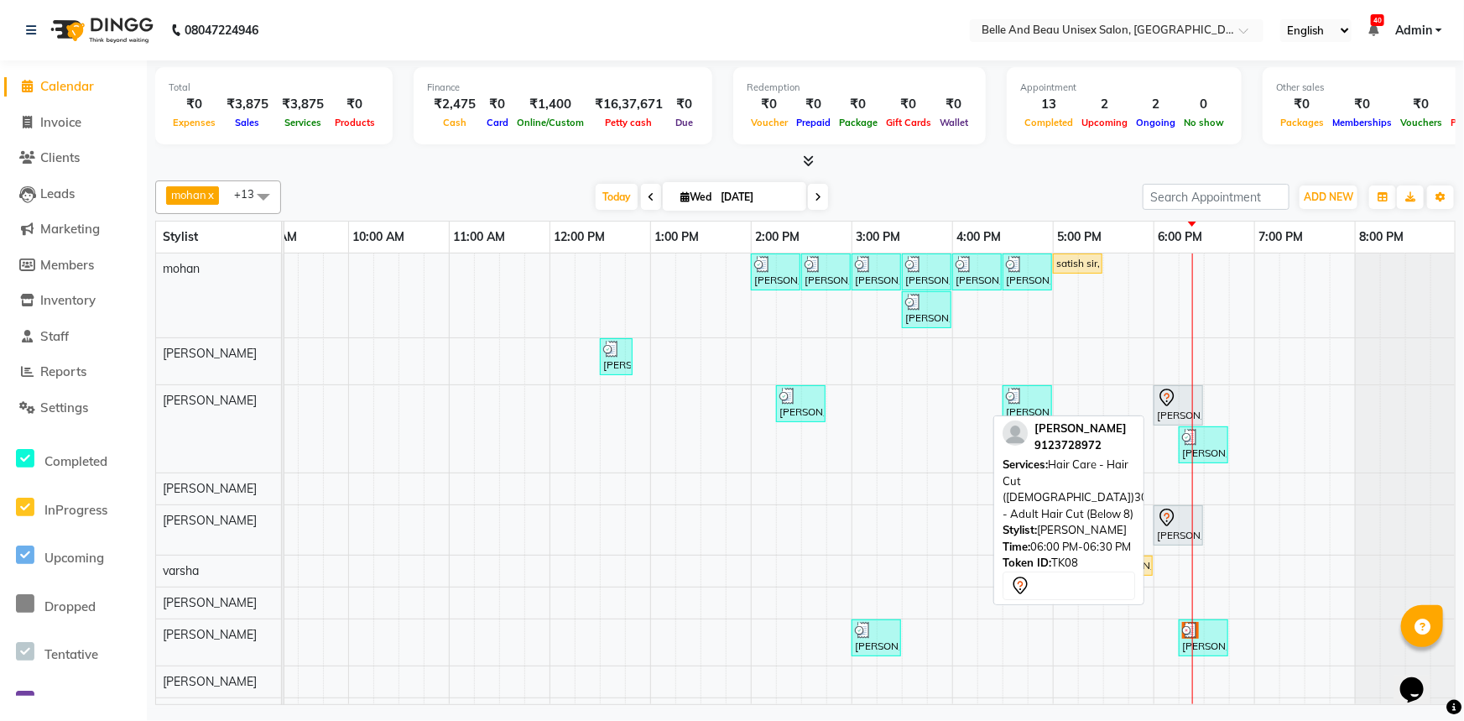
click at [1187, 406] on div "[PERSON_NAME], TK08, 06:00 PM-06:30 PM, Hair Care - Hair Cut ([DEMOGRAPHIC_DATA…" at bounding box center [1178, 405] width 46 height 35
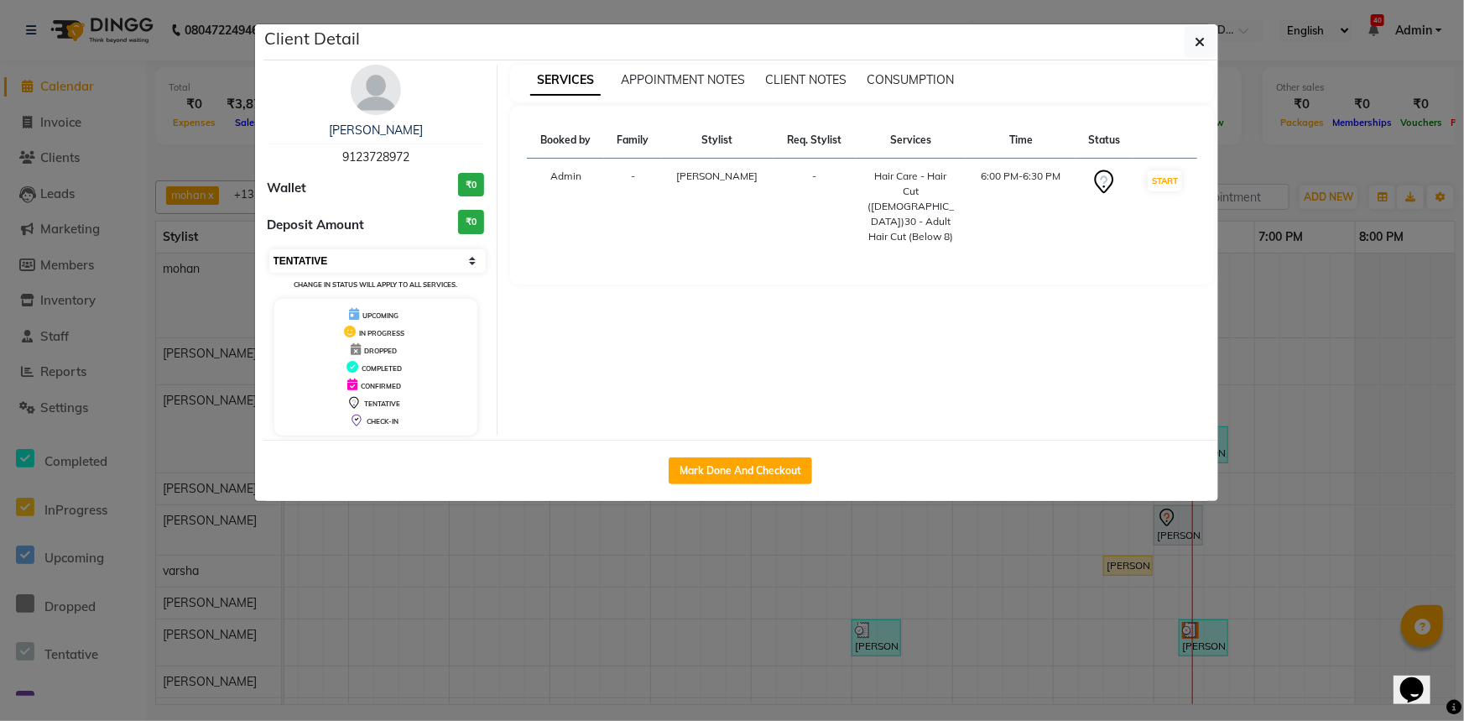
click at [370, 261] on select "Select IN SERVICE CONFIRMED TENTATIVE CHECK IN MARK DONE DROPPED UPCOMING" at bounding box center [377, 260] width 217 height 23
select select "5"
click at [269, 249] on select "Select IN SERVICE CONFIRMED TENTATIVE CHECK IN MARK DONE DROPPED UPCOMING" at bounding box center [377, 260] width 217 height 23
click at [1195, 39] on icon "button" at bounding box center [1200, 41] width 10 height 13
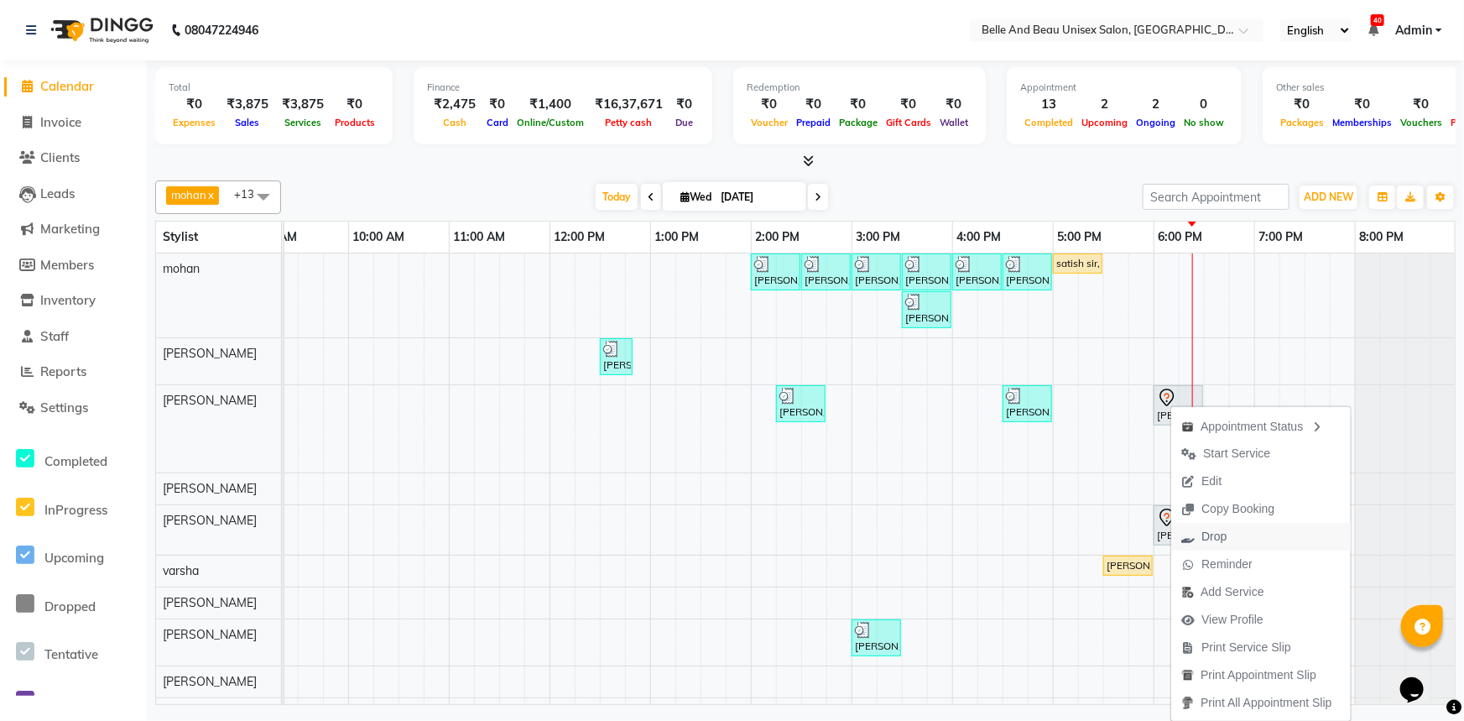
click at [1222, 528] on span "Drop" at bounding box center [1213, 537] width 25 height 18
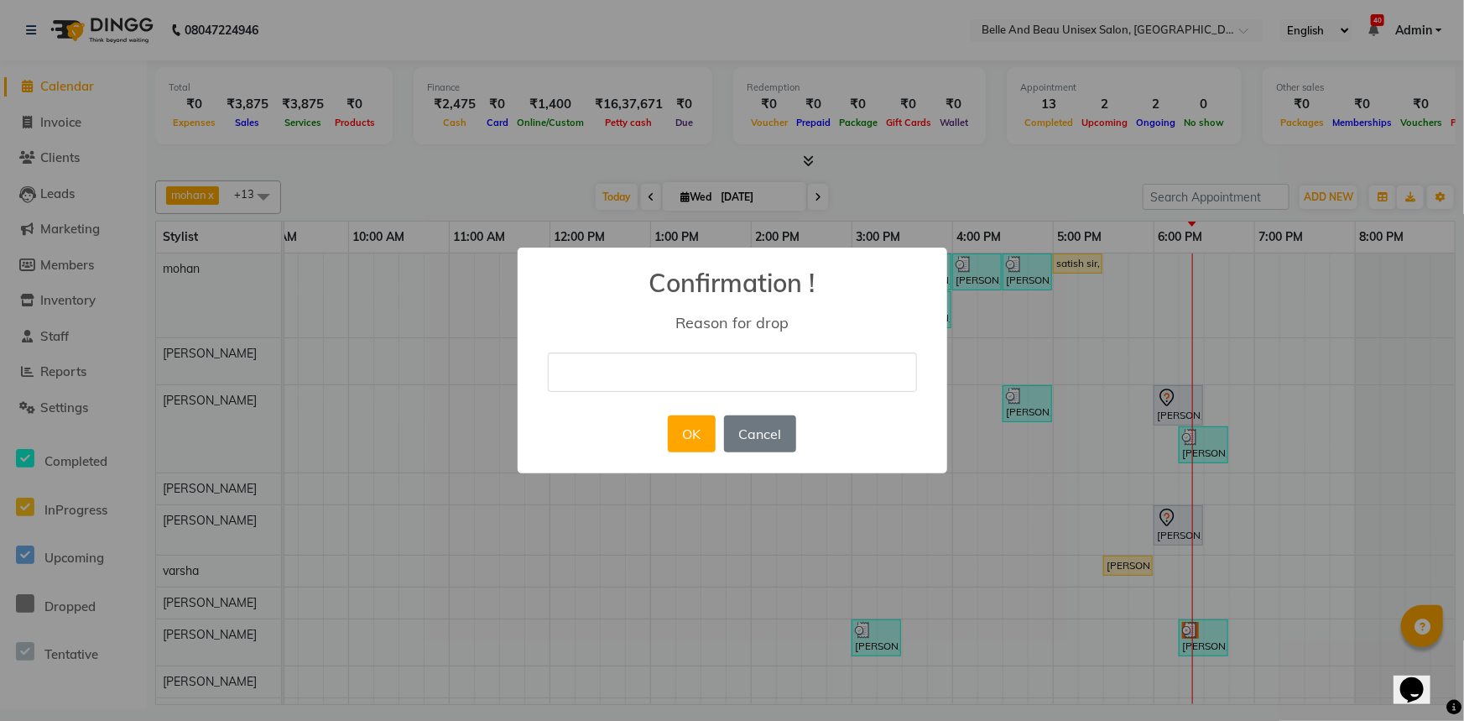
click at [674, 368] on input "text" at bounding box center [732, 371] width 369 height 39
type input "cancel"
click at [705, 434] on button "OK" at bounding box center [692, 433] width 48 height 37
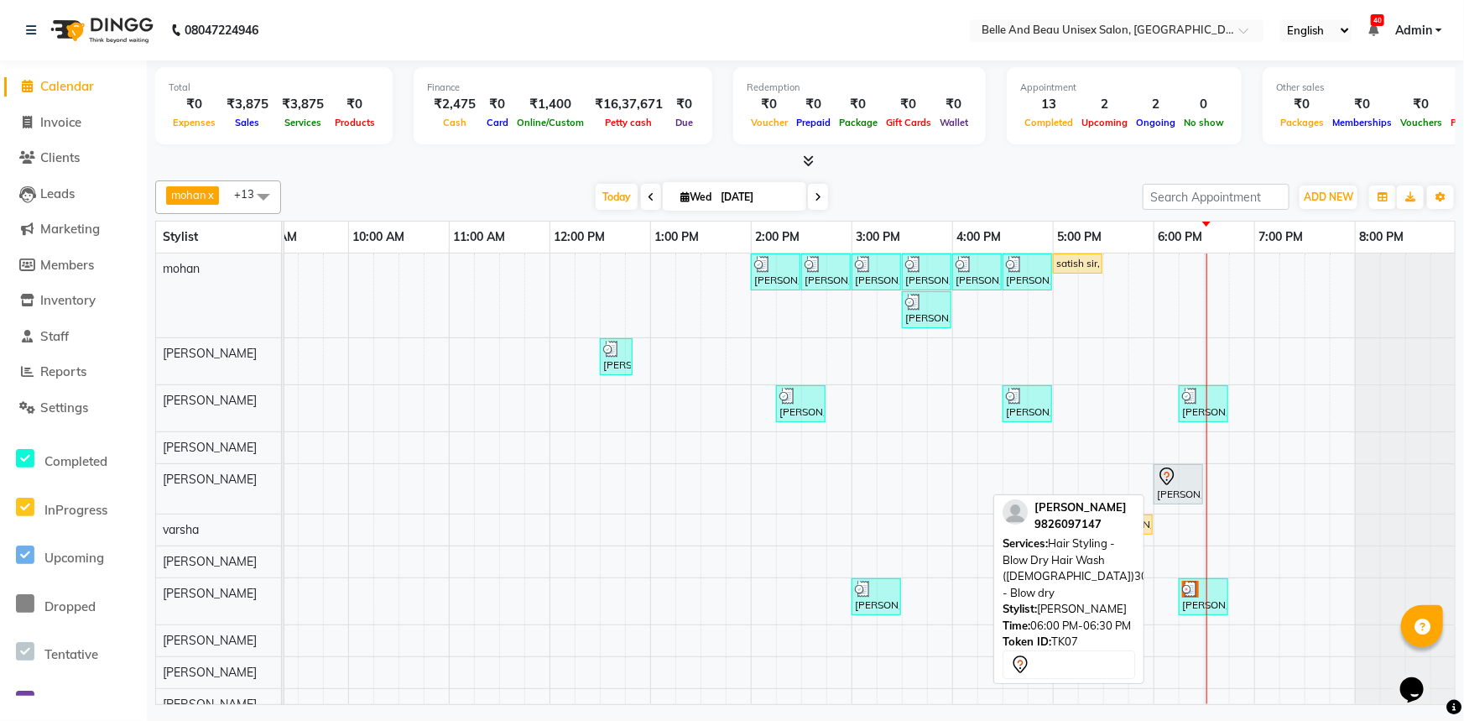
click at [1170, 495] on div "[PERSON_NAME], TK07, 06:00 PM-06:30 PM, Hair Styling - Blow Dry Hair Wash ([DEM…" at bounding box center [1178, 483] width 46 height 35
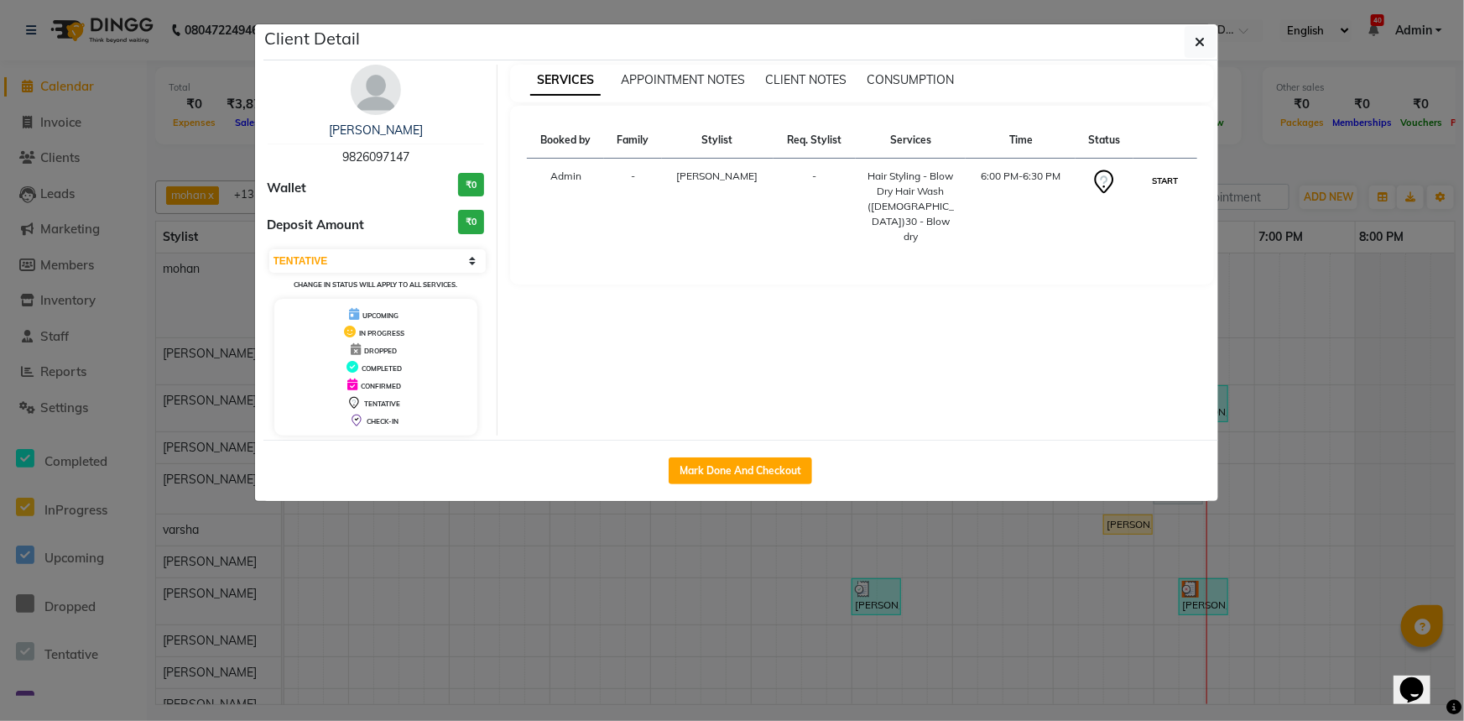
click at [1148, 176] on button "START" at bounding box center [1165, 180] width 34 height 21
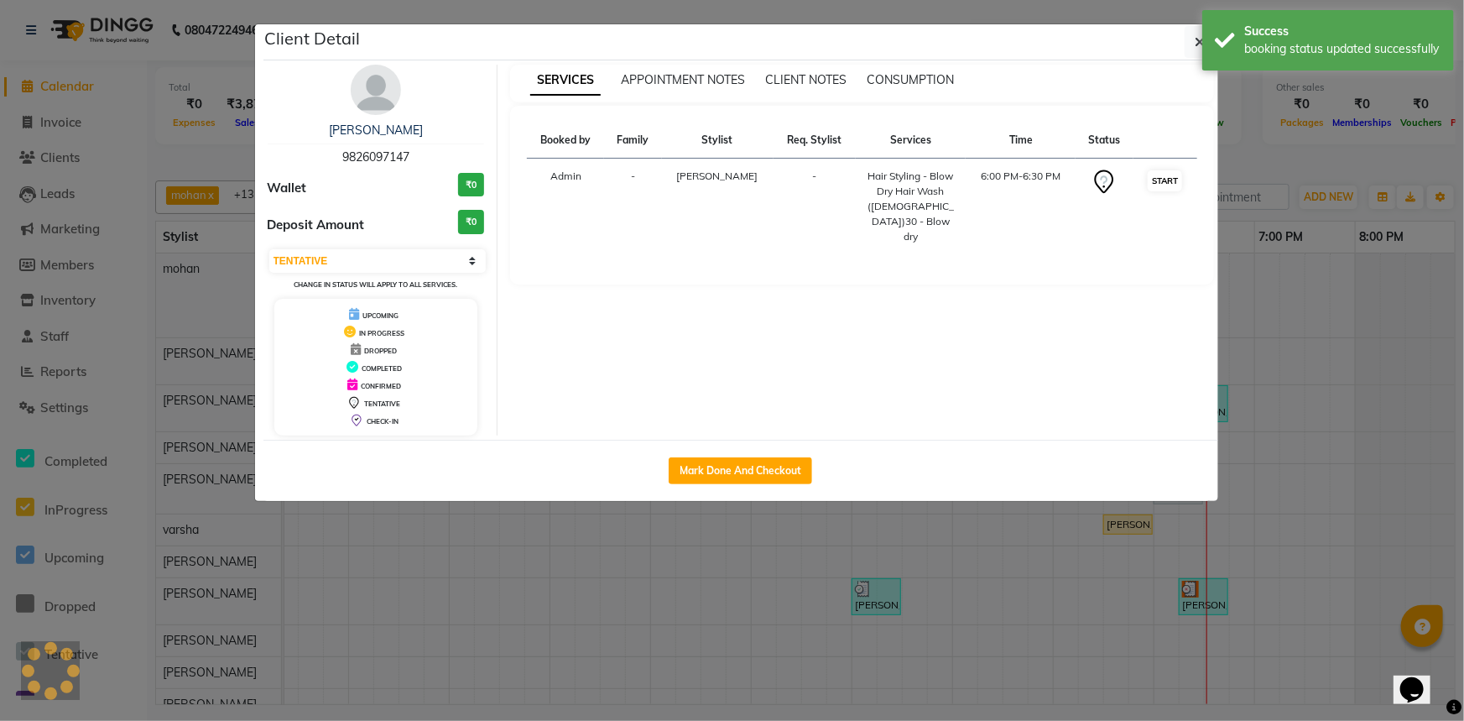
select select "1"
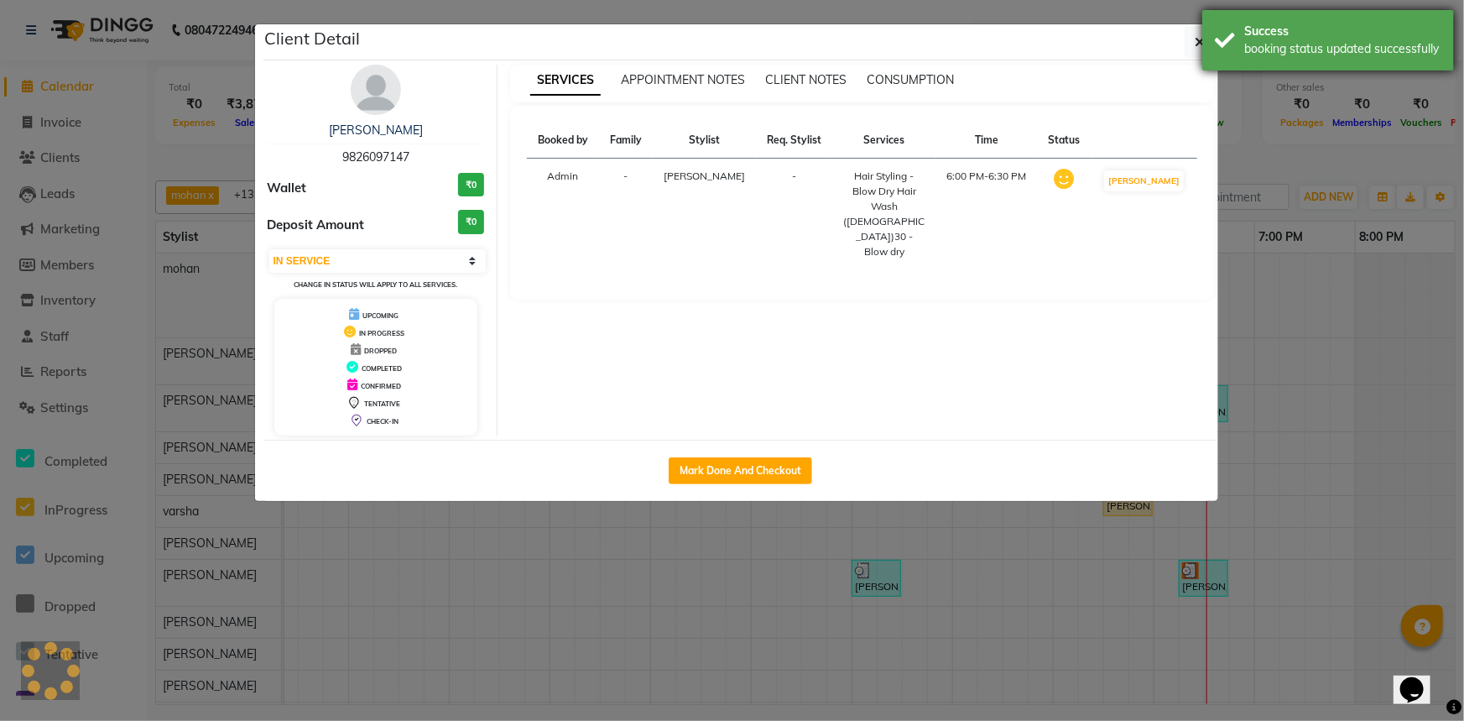
click at [1245, 42] on div "booking status updated successfully" at bounding box center [1342, 49] width 197 height 18
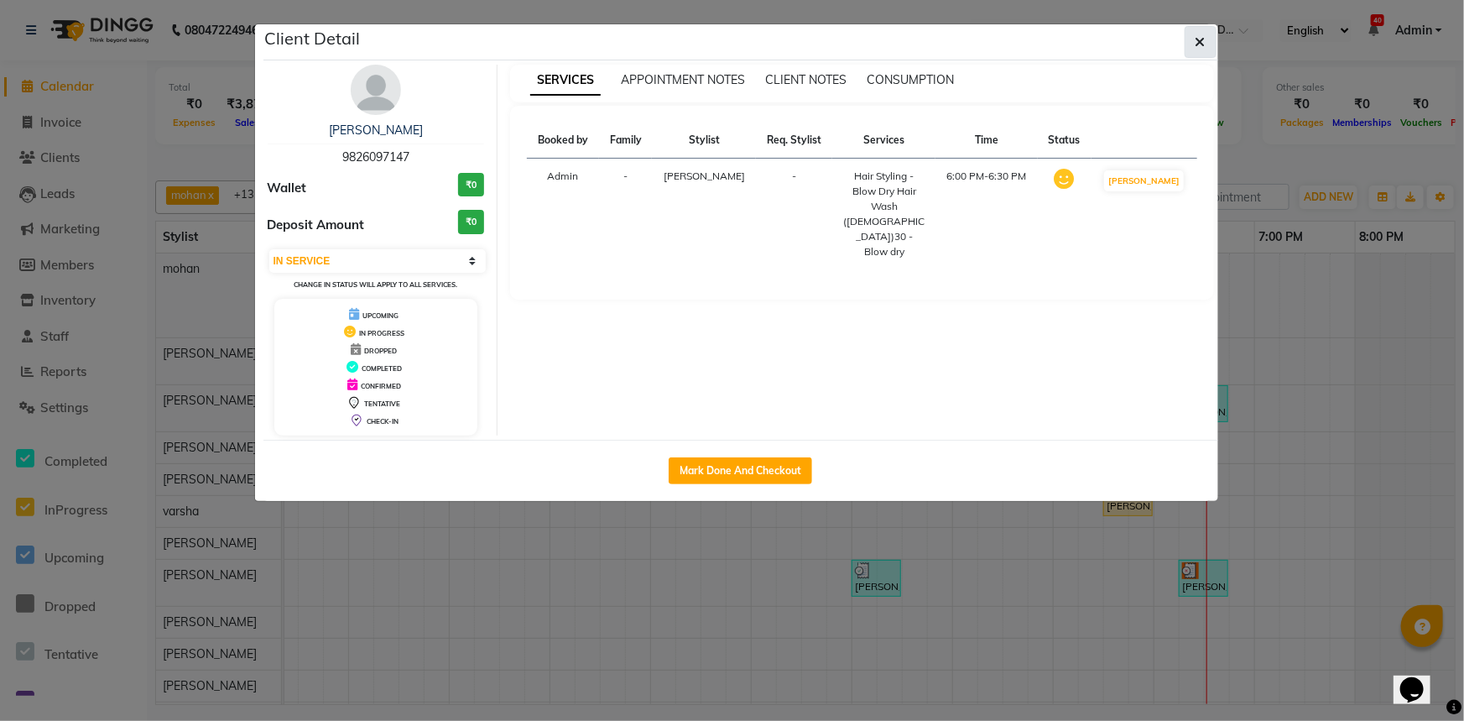
click at [1198, 36] on icon "button" at bounding box center [1200, 41] width 10 height 13
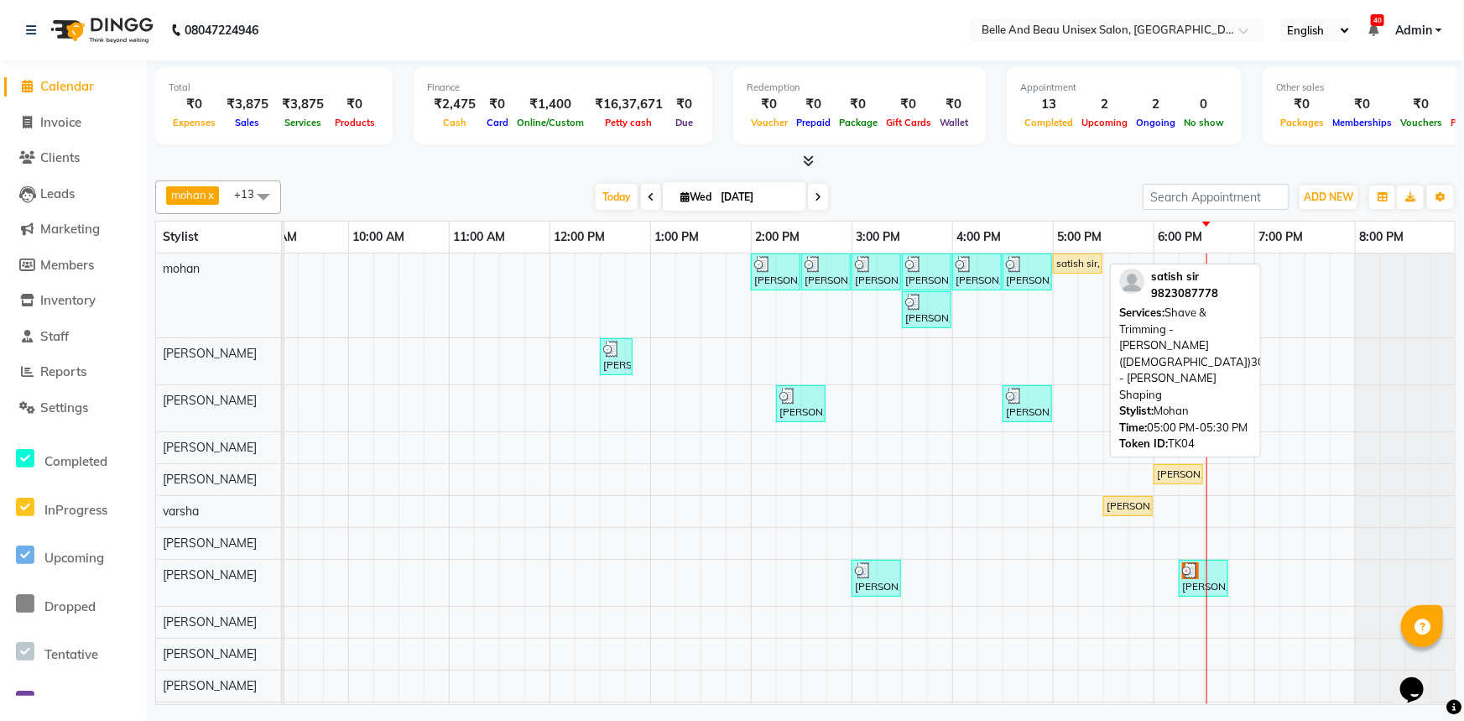
click at [1084, 259] on div "satish sir, TK04, 05:00 PM-05:30 PM, Shave & Trimming - [PERSON_NAME] ([DEMOGRA…" at bounding box center [1077, 263] width 46 height 15
select select "1"
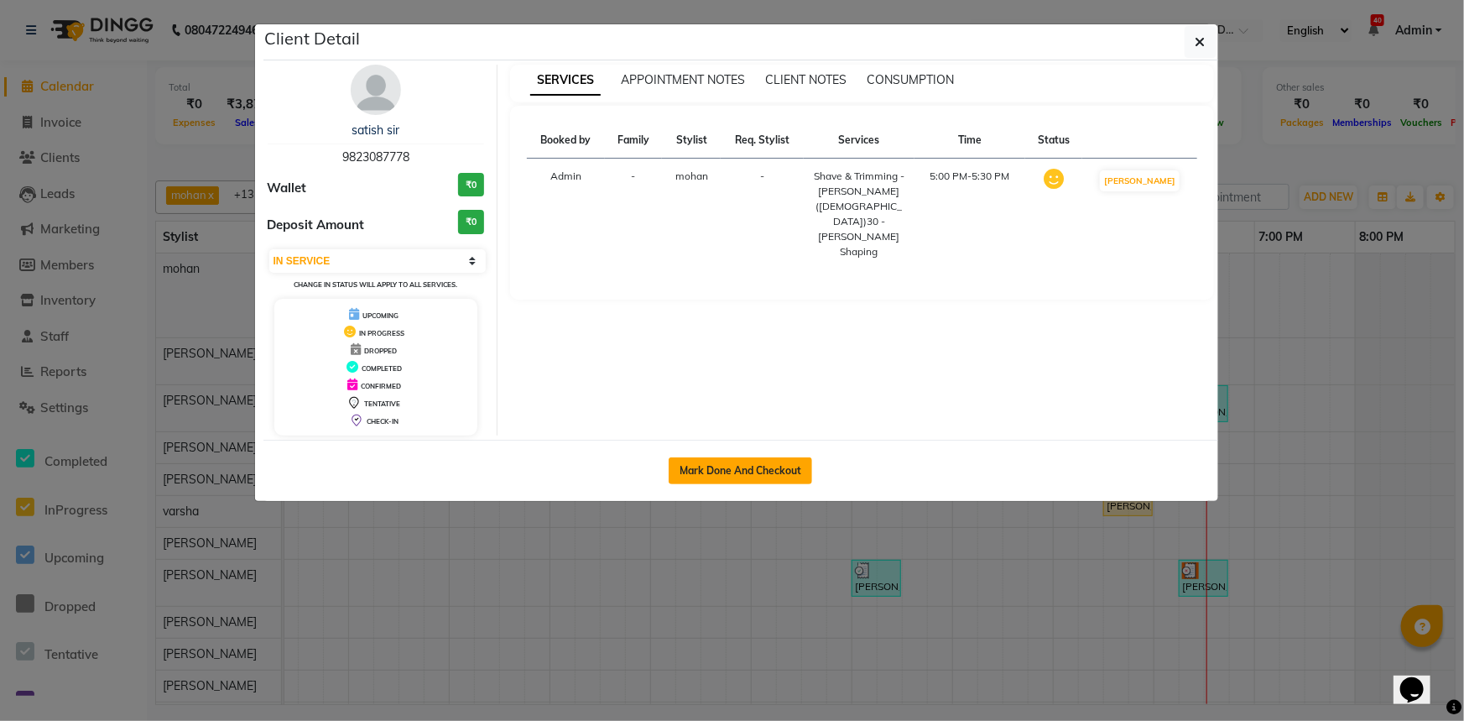
click at [716, 465] on button "Mark Done And Checkout" at bounding box center [740, 470] width 143 height 27
select select "service"
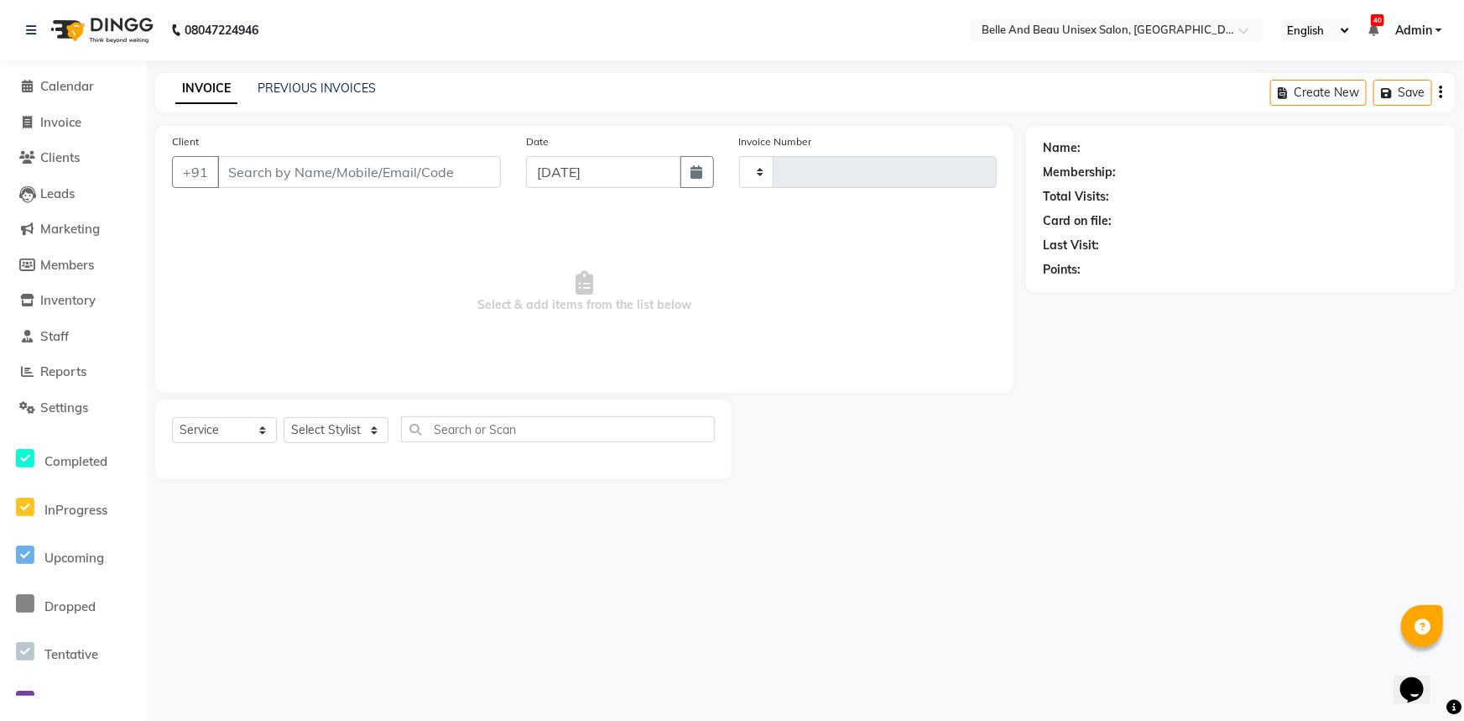
type input "2275"
select select "7066"
select select "60511"
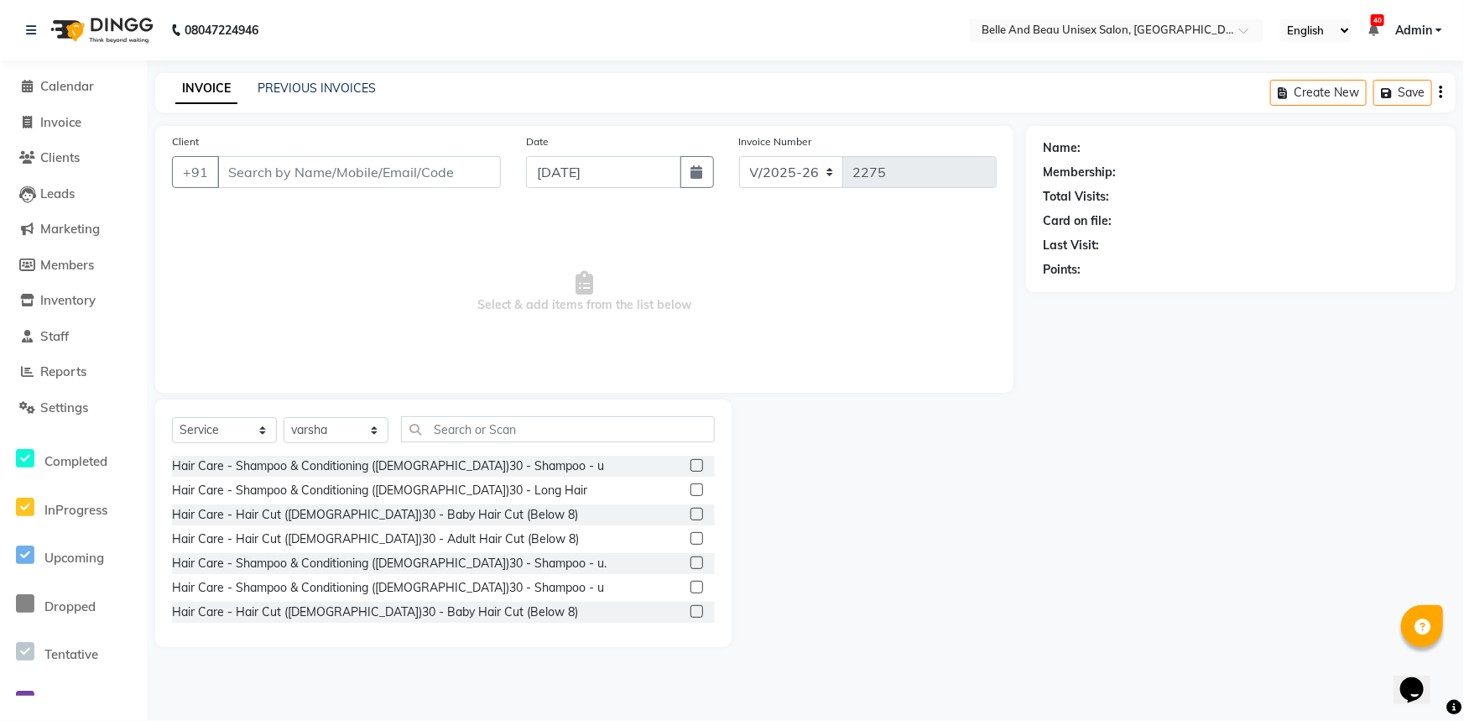
type input "9823087778"
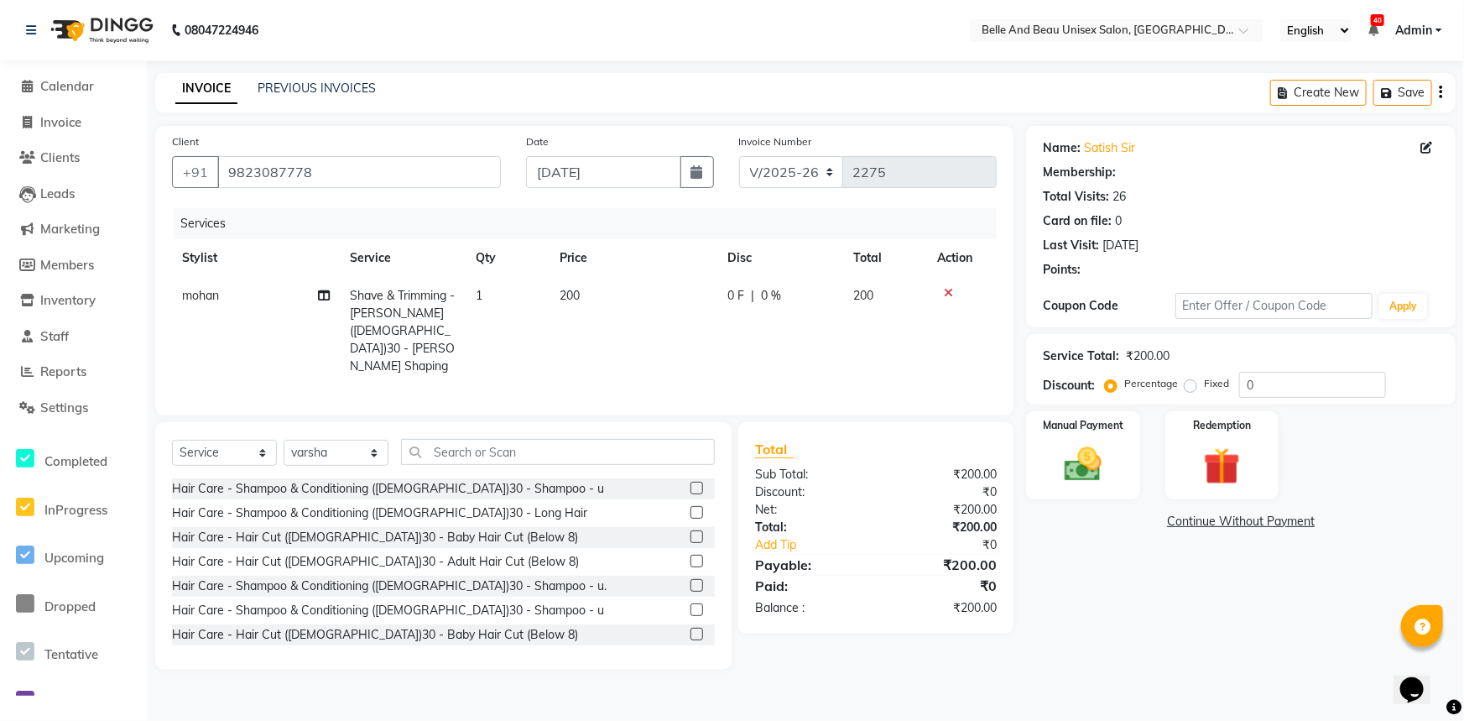
select select "1: Object"
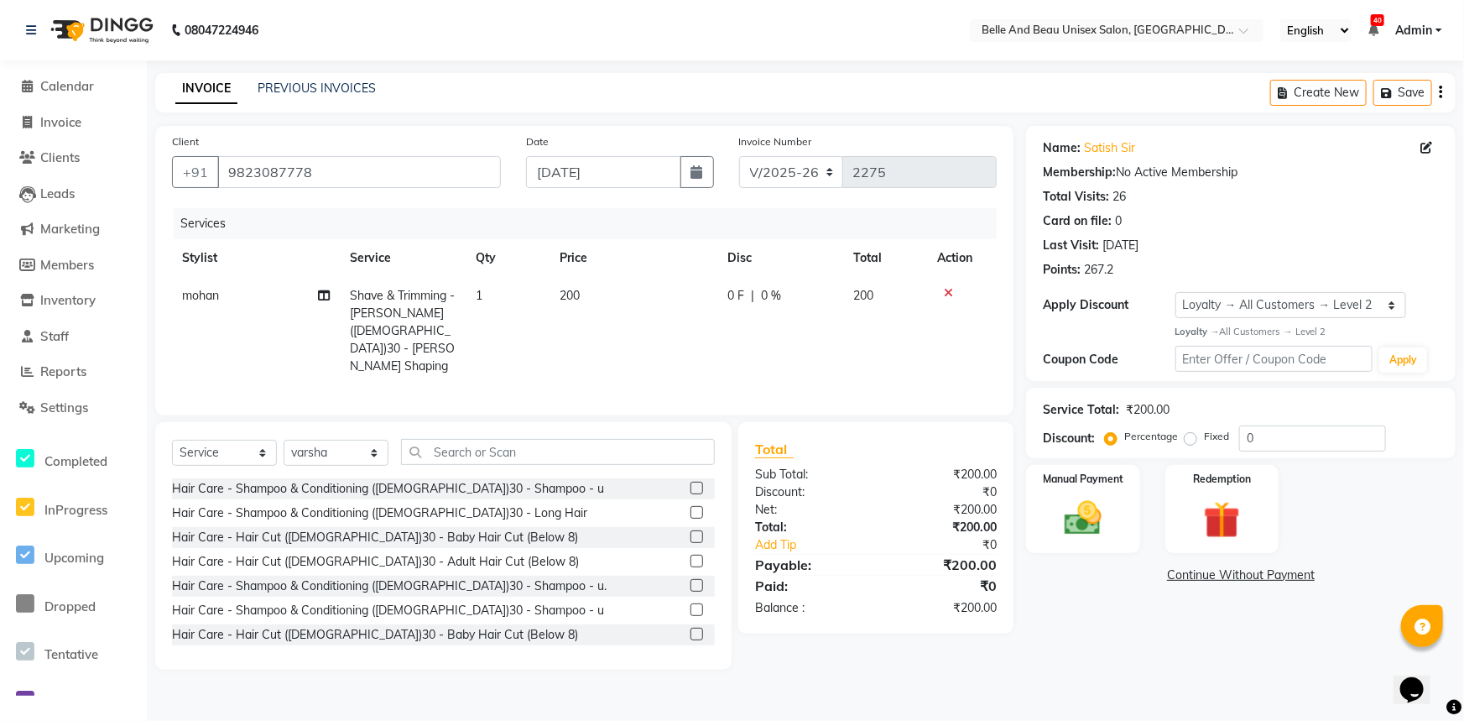
drag, startPoint x: 1138, startPoint y: 703, endPoint x: 1132, endPoint y: 684, distance: 20.4
click at [1136, 694] on div "08047224946 Select Location × Belle And Beau Unisex Salon, Tatibandh English EN…" at bounding box center [732, 360] width 1464 height 721
click at [320, 440] on select "Select Stylist [PERSON_NAME] [PERSON_NAME] [PERSON_NAME] [PERSON_NAME] [PERSON_…" at bounding box center [336, 453] width 105 height 26
click at [574, 360] on div "Services Stylist Service Qty Price Disc Total Action mohan Shave & Trimming - […" at bounding box center [584, 303] width 825 height 190
click at [377, 440] on select "Select Stylist [PERSON_NAME] [PERSON_NAME] [PERSON_NAME] [PERSON_NAME] [PERSON_…" at bounding box center [336, 453] width 105 height 26
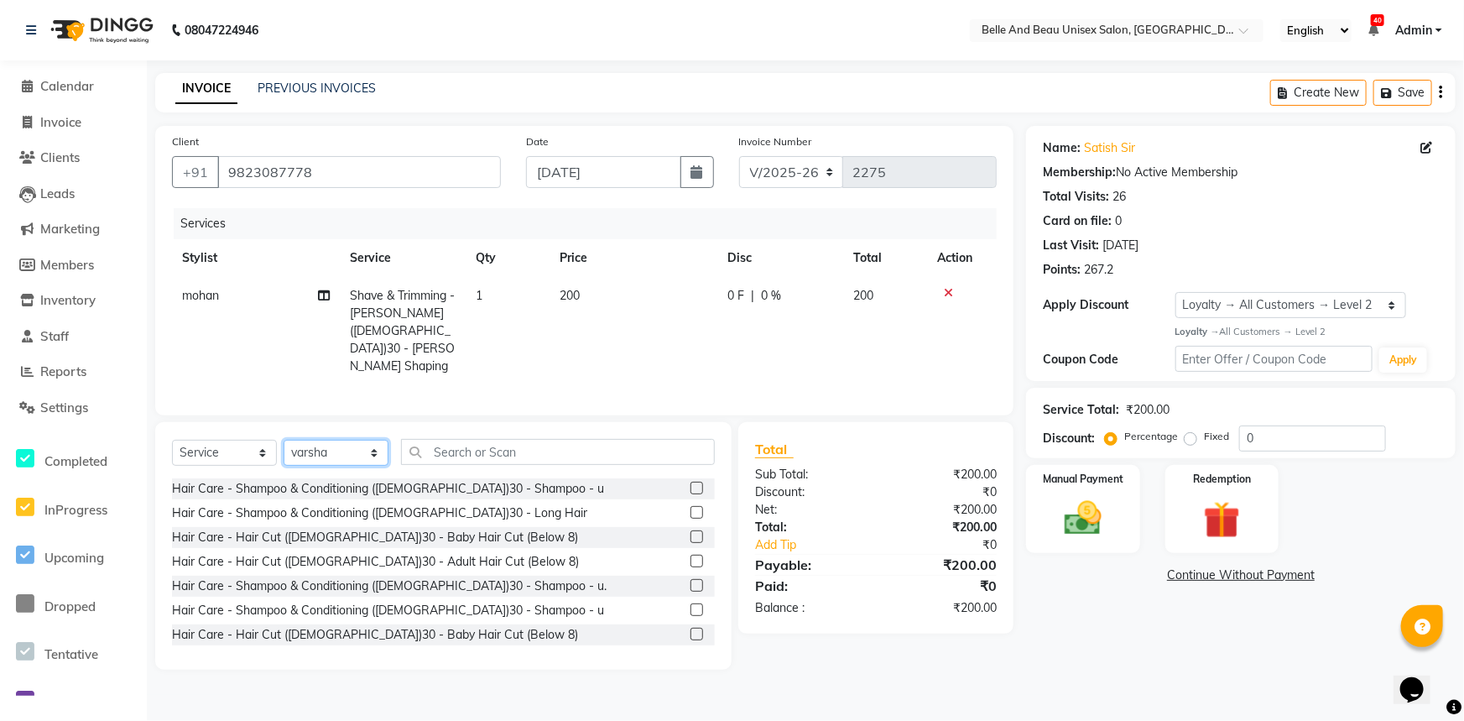
select select "65137"
click at [284, 440] on select "Select Stylist [PERSON_NAME] [PERSON_NAME] [PERSON_NAME] [PERSON_NAME] [PERSON_…" at bounding box center [336, 453] width 105 height 26
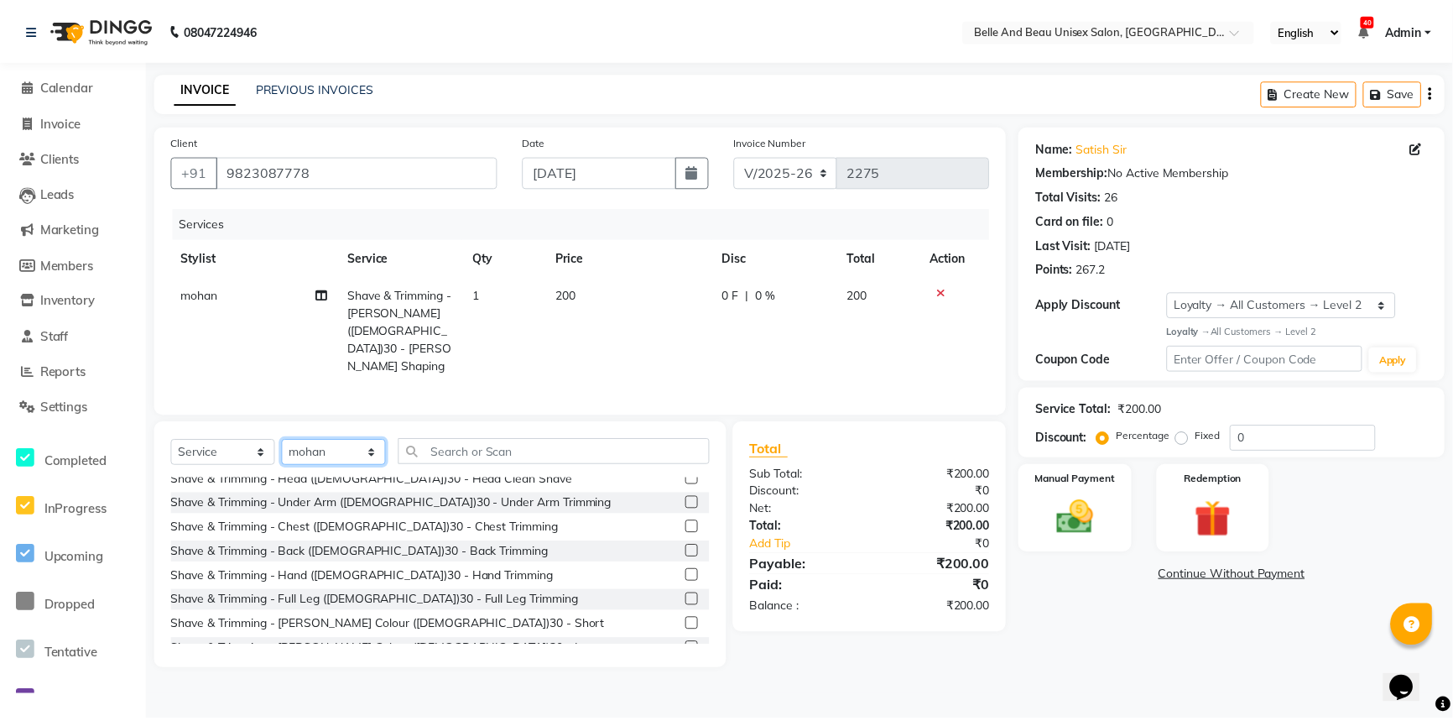
scroll to position [610, 0]
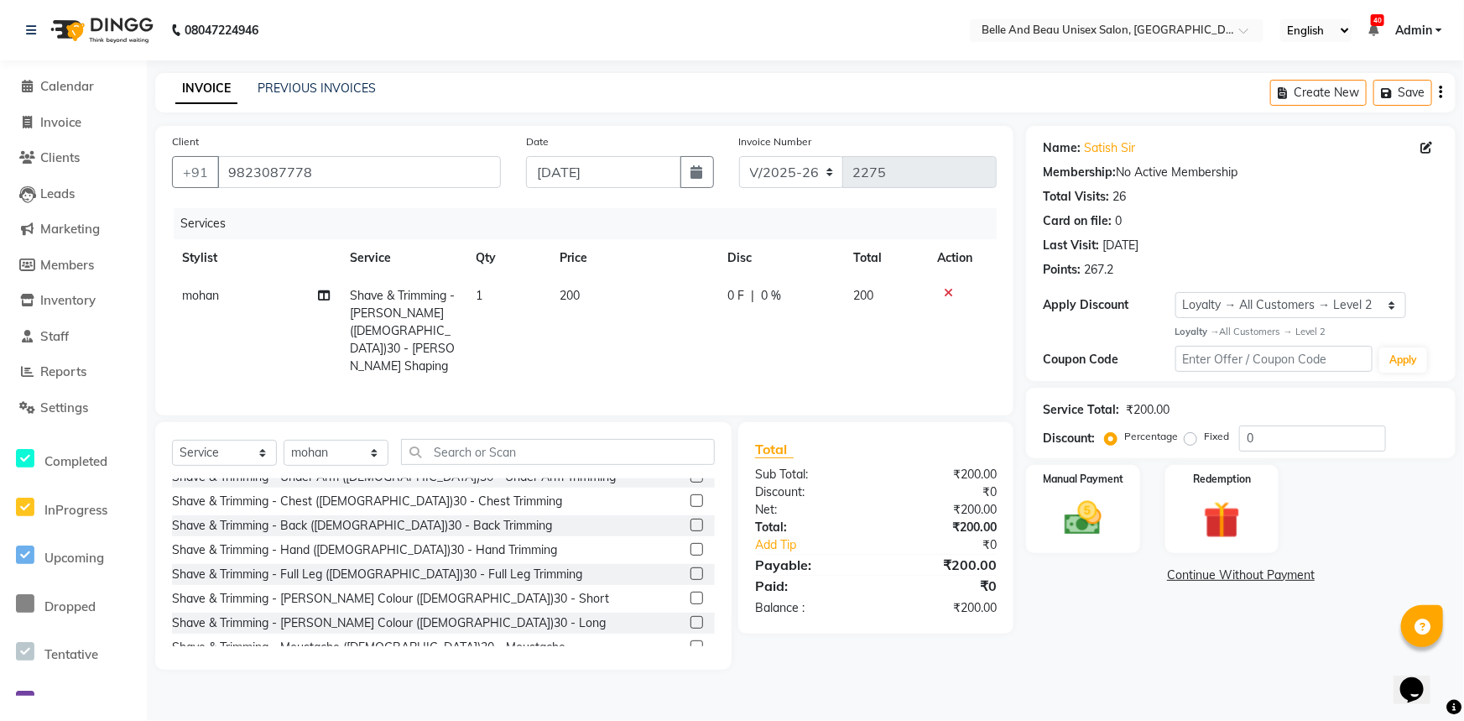
click at [690, 591] on label at bounding box center [696, 597] width 13 height 13
click at [690, 593] on input "checkbox" at bounding box center [695, 598] width 11 height 11
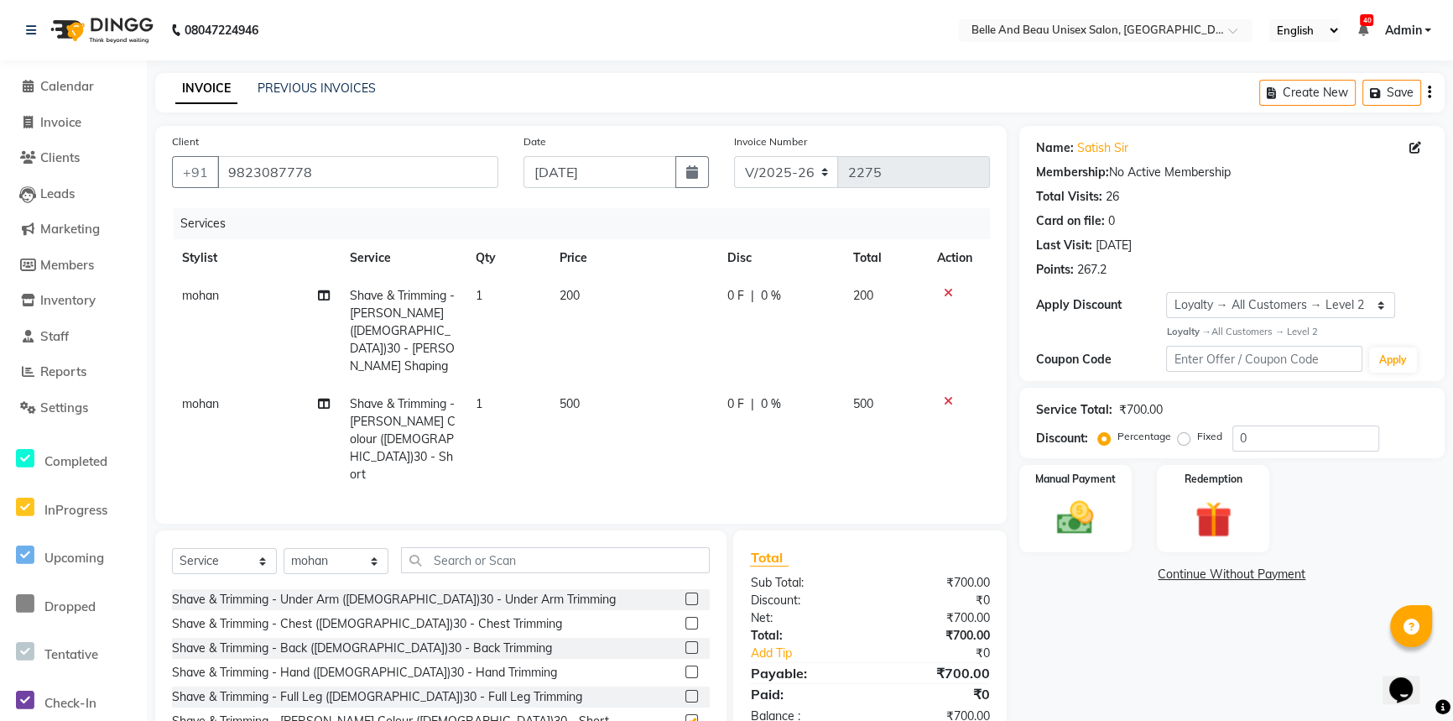
checkbox input "false"
click at [1064, 516] on img at bounding box center [1075, 518] width 62 height 44
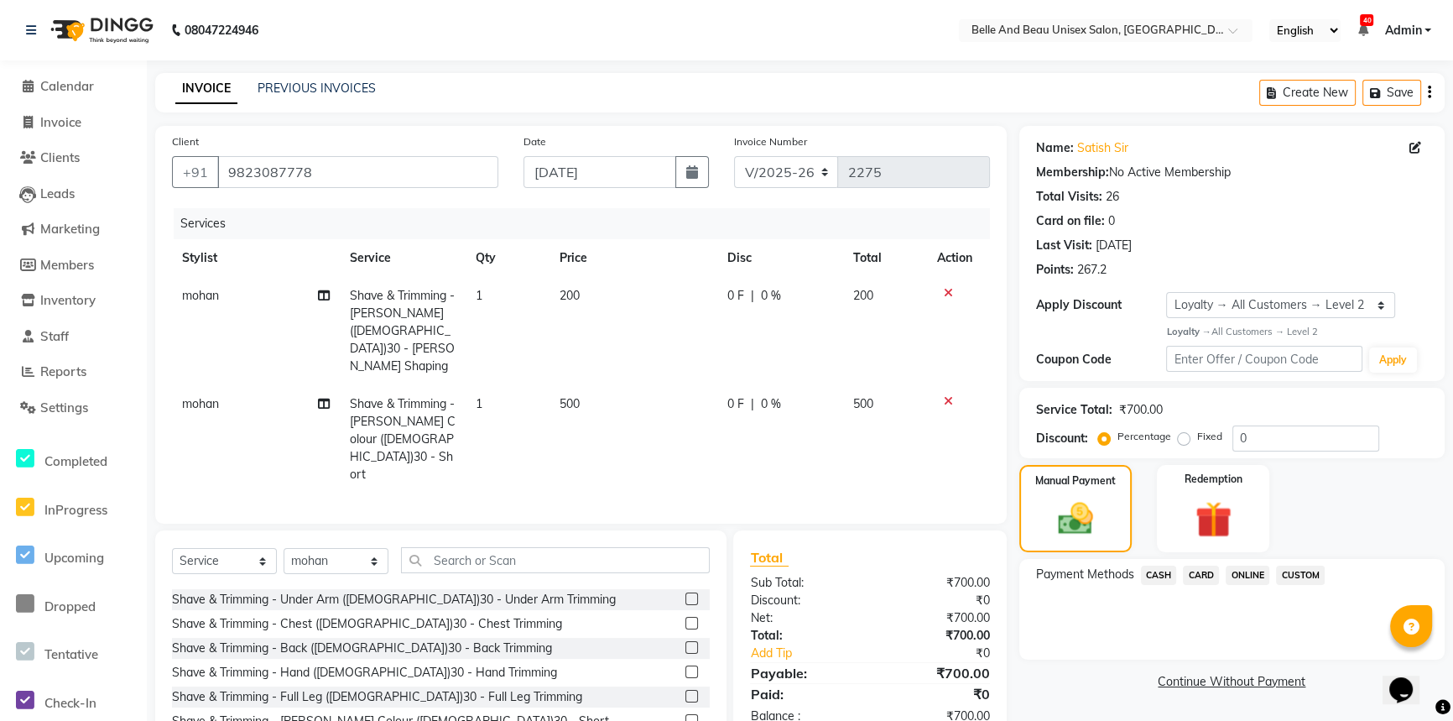
click at [1239, 572] on span "ONLINE" at bounding box center [1248, 574] width 44 height 19
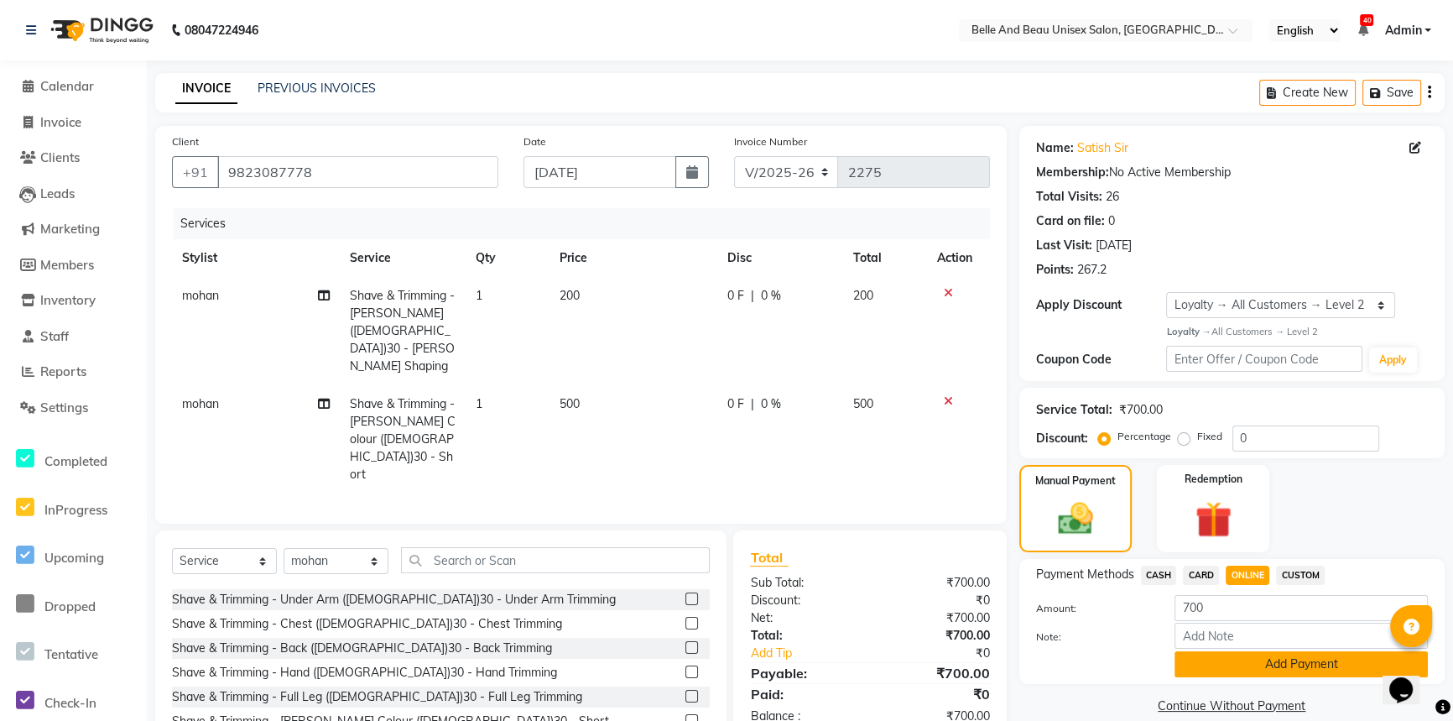
click at [1255, 667] on button "Add Payment" at bounding box center [1300, 664] width 253 height 26
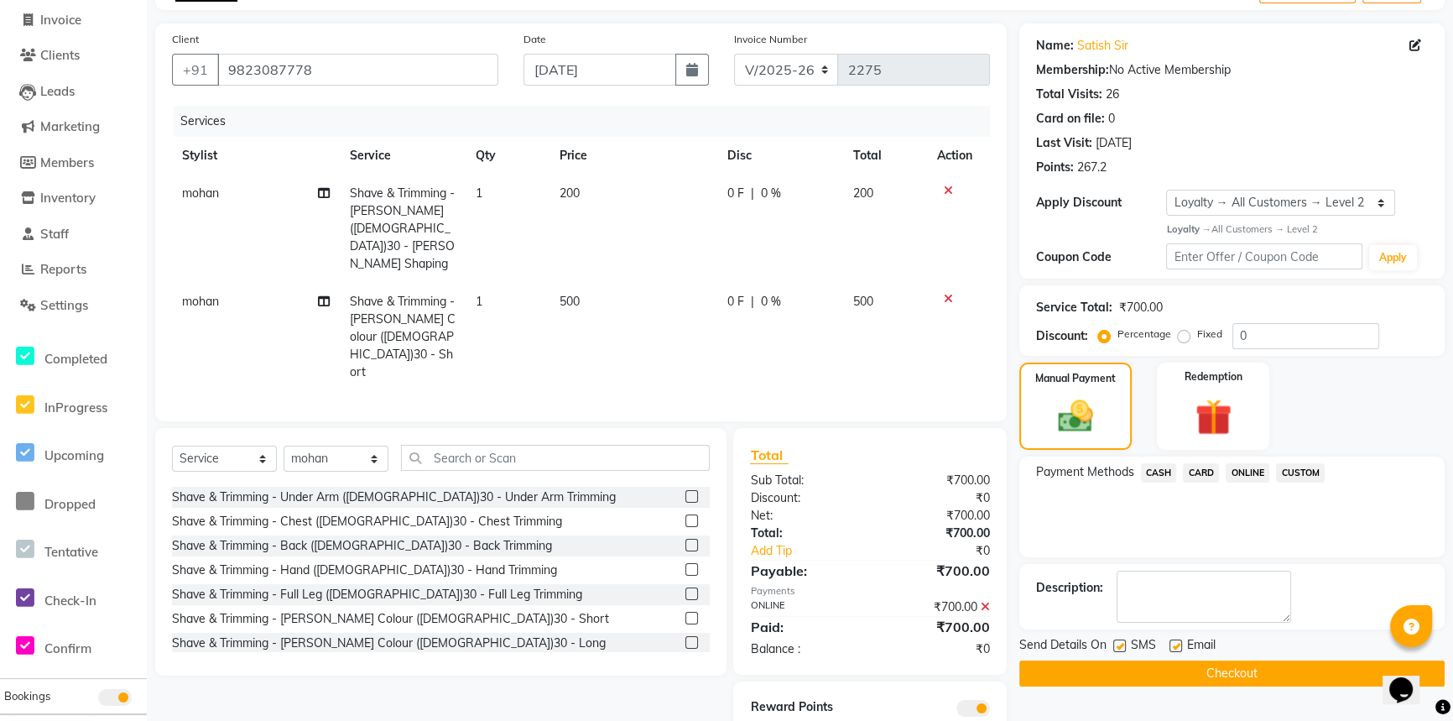
scroll to position [106, 0]
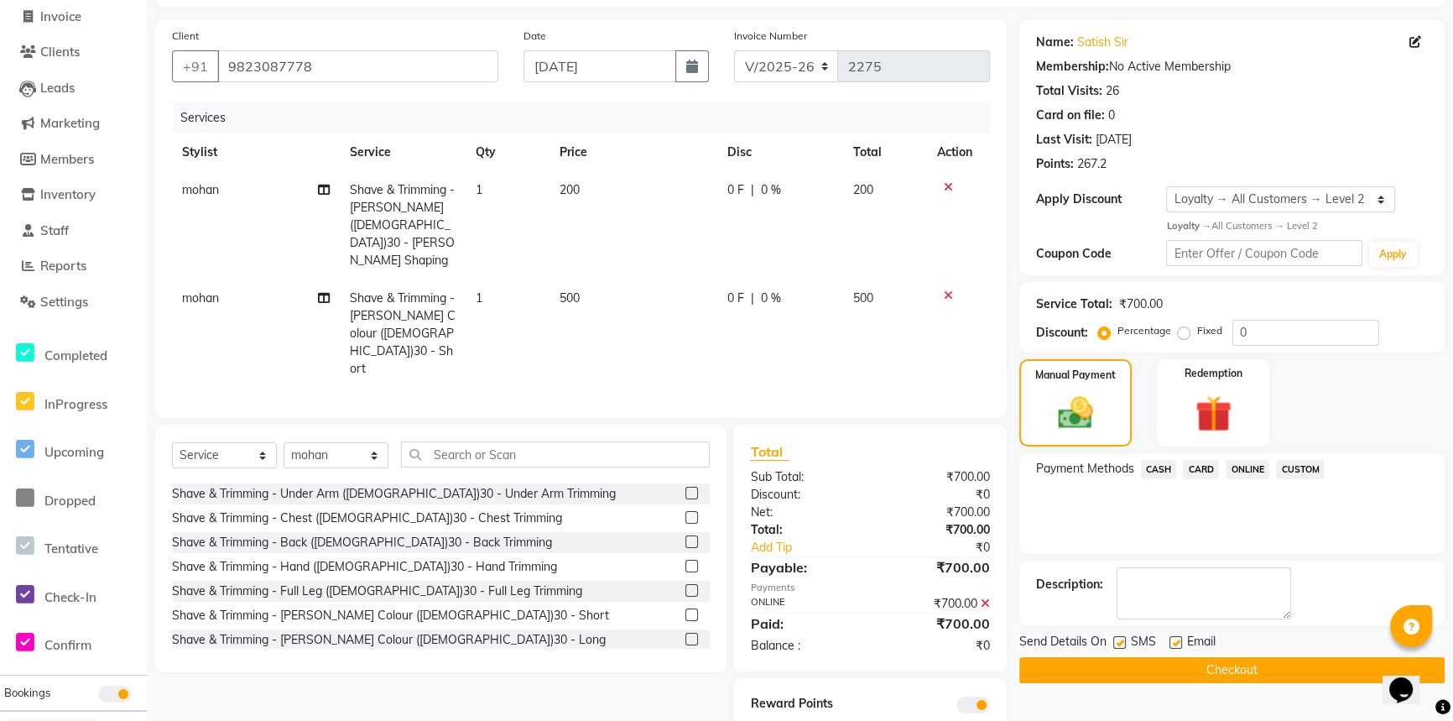
click at [1253, 658] on button "Checkout" at bounding box center [1231, 670] width 425 height 26
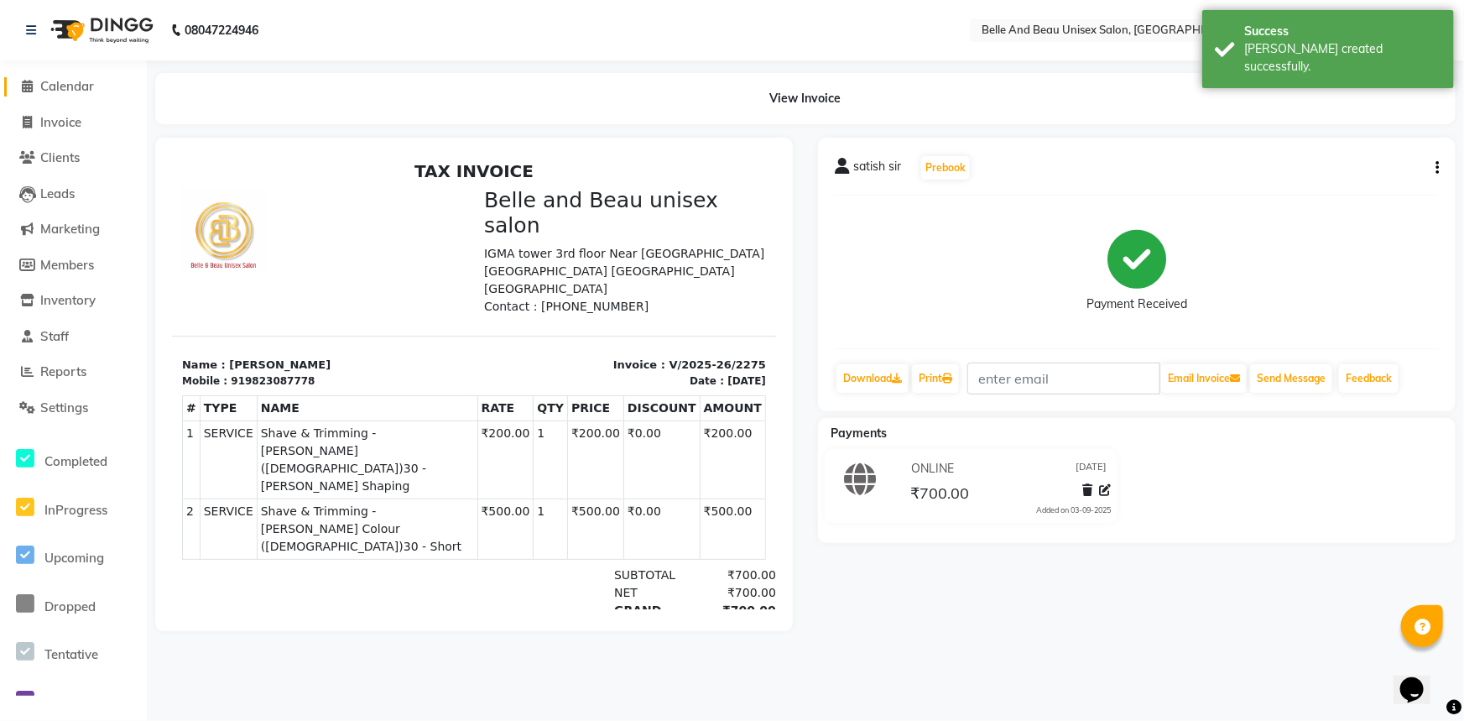
click at [58, 91] on span "Calendar" at bounding box center [67, 86] width 54 height 16
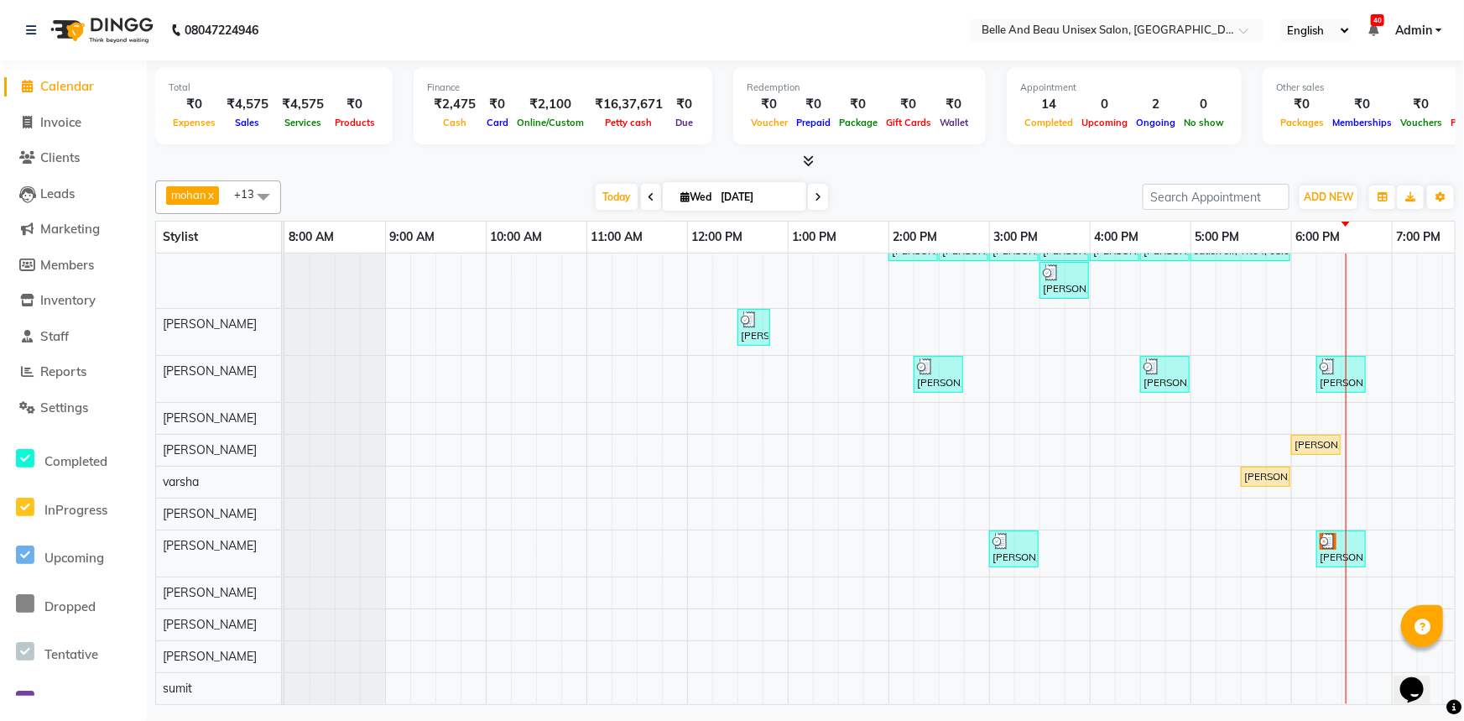
click at [88, 87] on span "Calendar" at bounding box center [67, 86] width 54 height 16
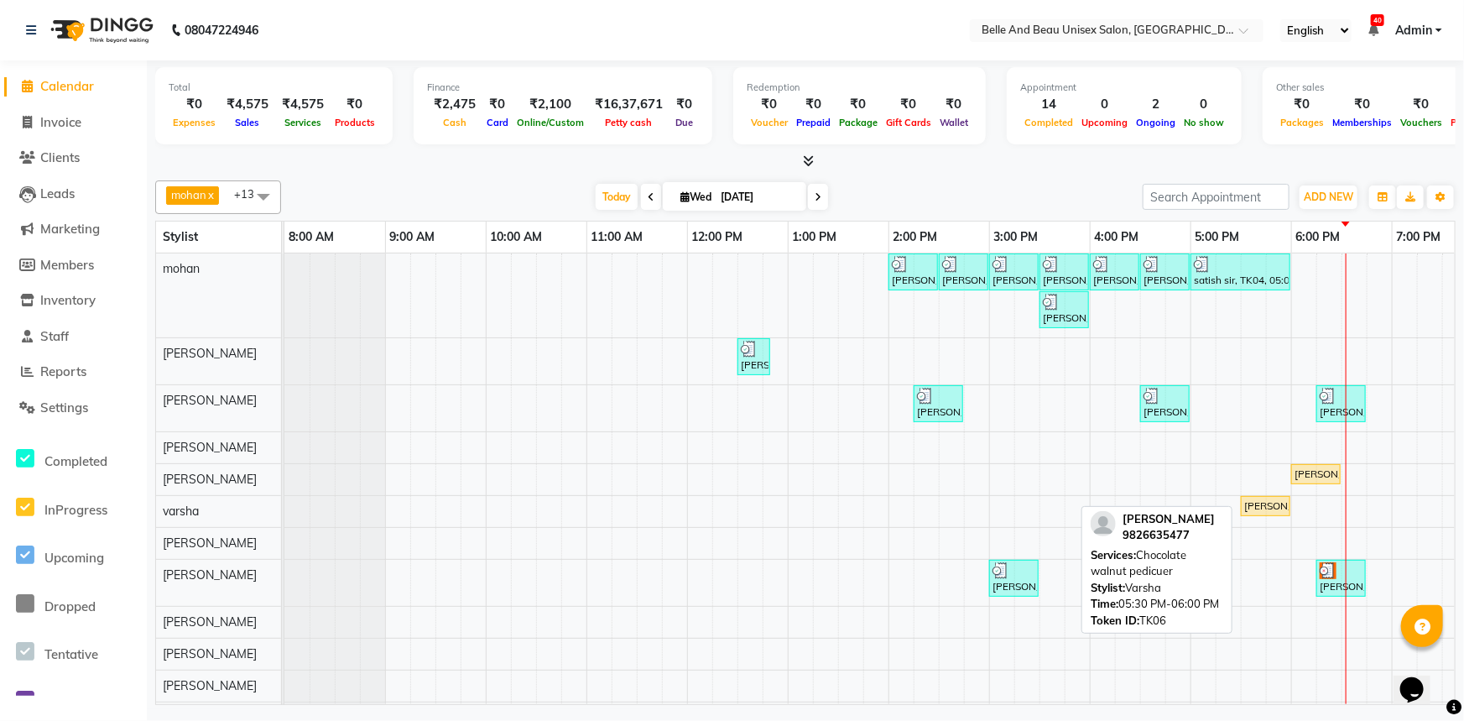
click at [1263, 499] on div "[PERSON_NAME], TK06, 05:30 PM-06:00 PM, Chocolate walnut pedicuer" at bounding box center [1265, 505] width 46 height 15
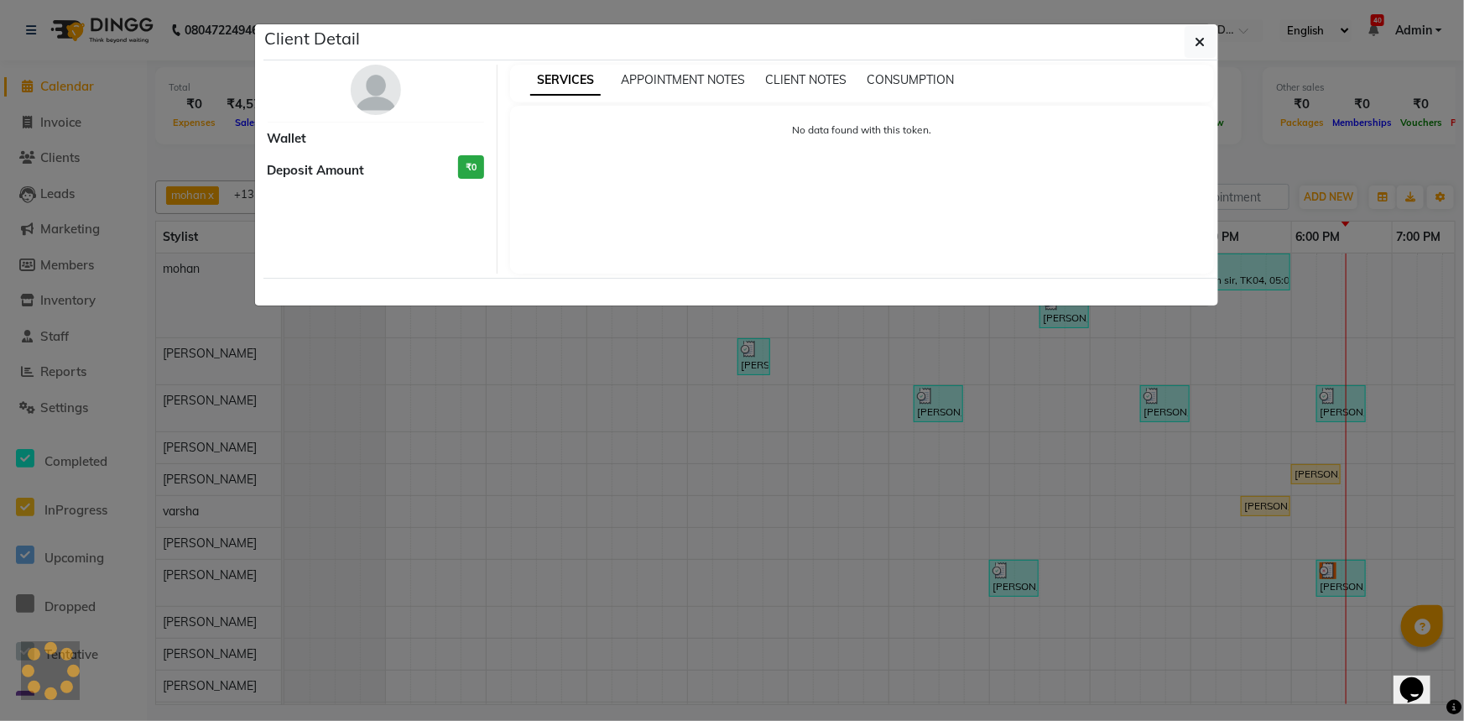
select select "1"
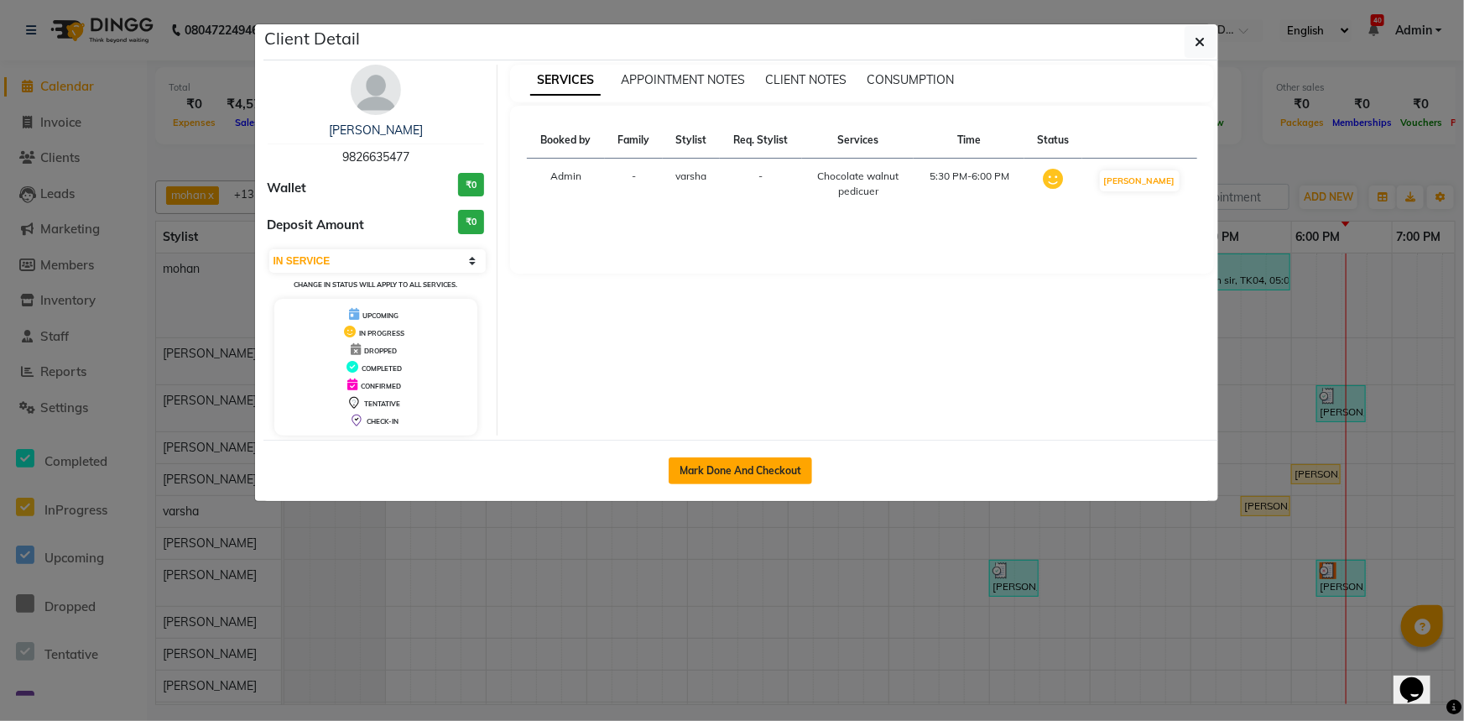
click at [779, 474] on button "Mark Done And Checkout" at bounding box center [740, 470] width 143 height 27
select select "service"
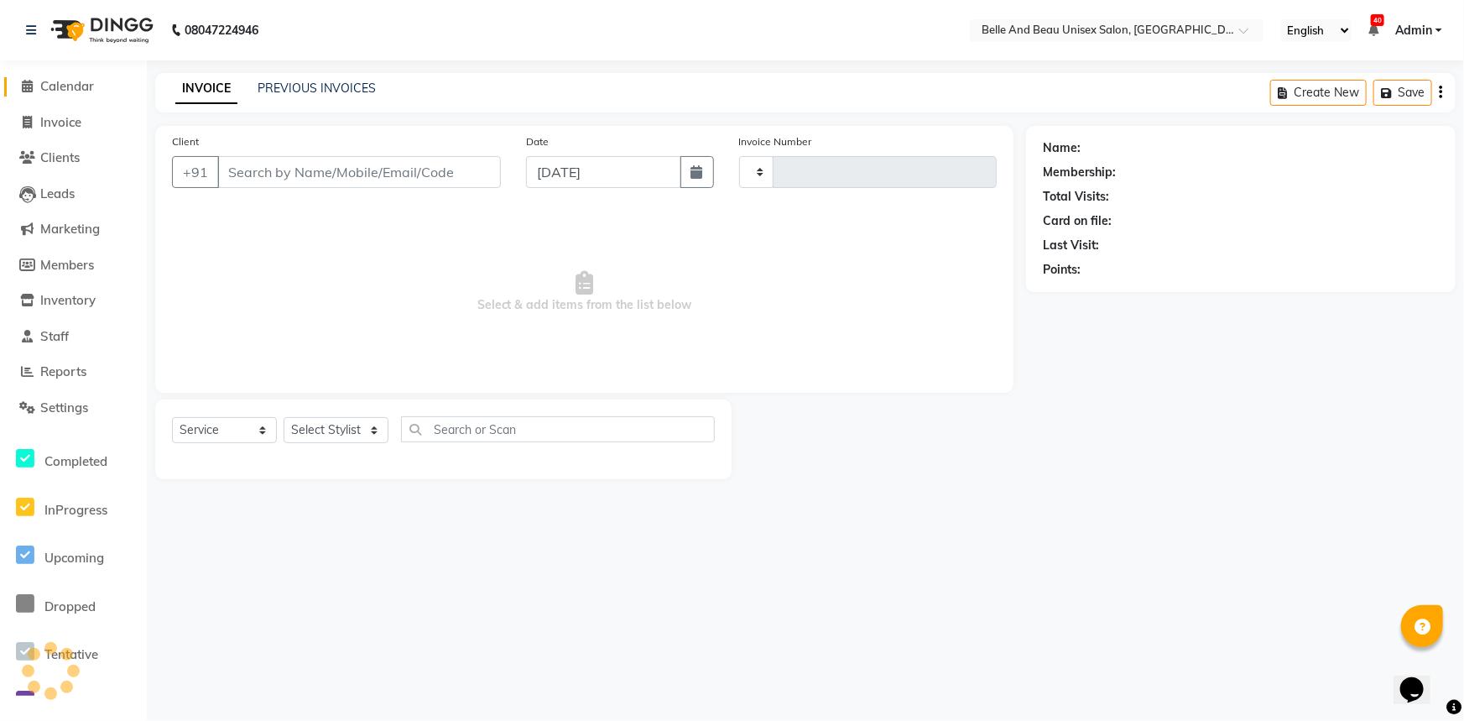
type input "2276"
select select "7066"
type input "9826635477"
select select "60511"
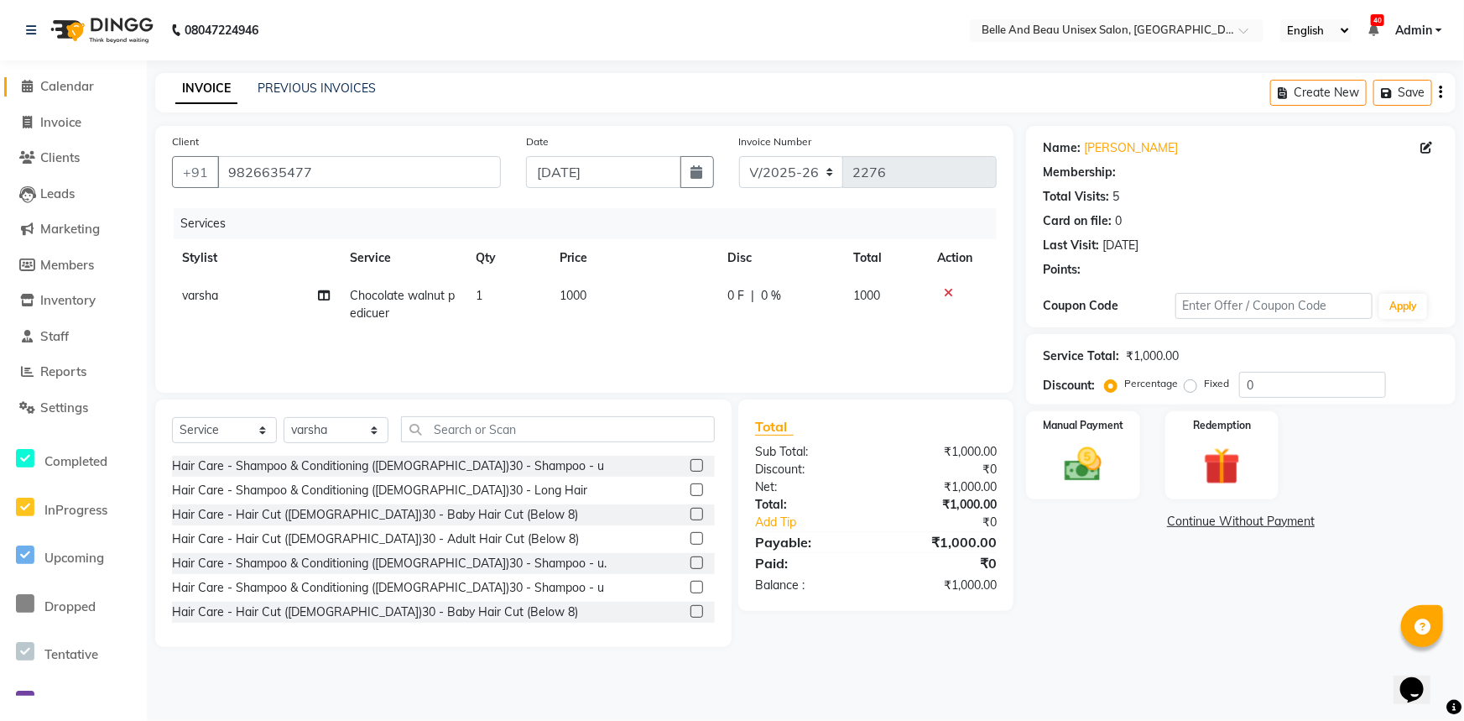
select select "1: Object"
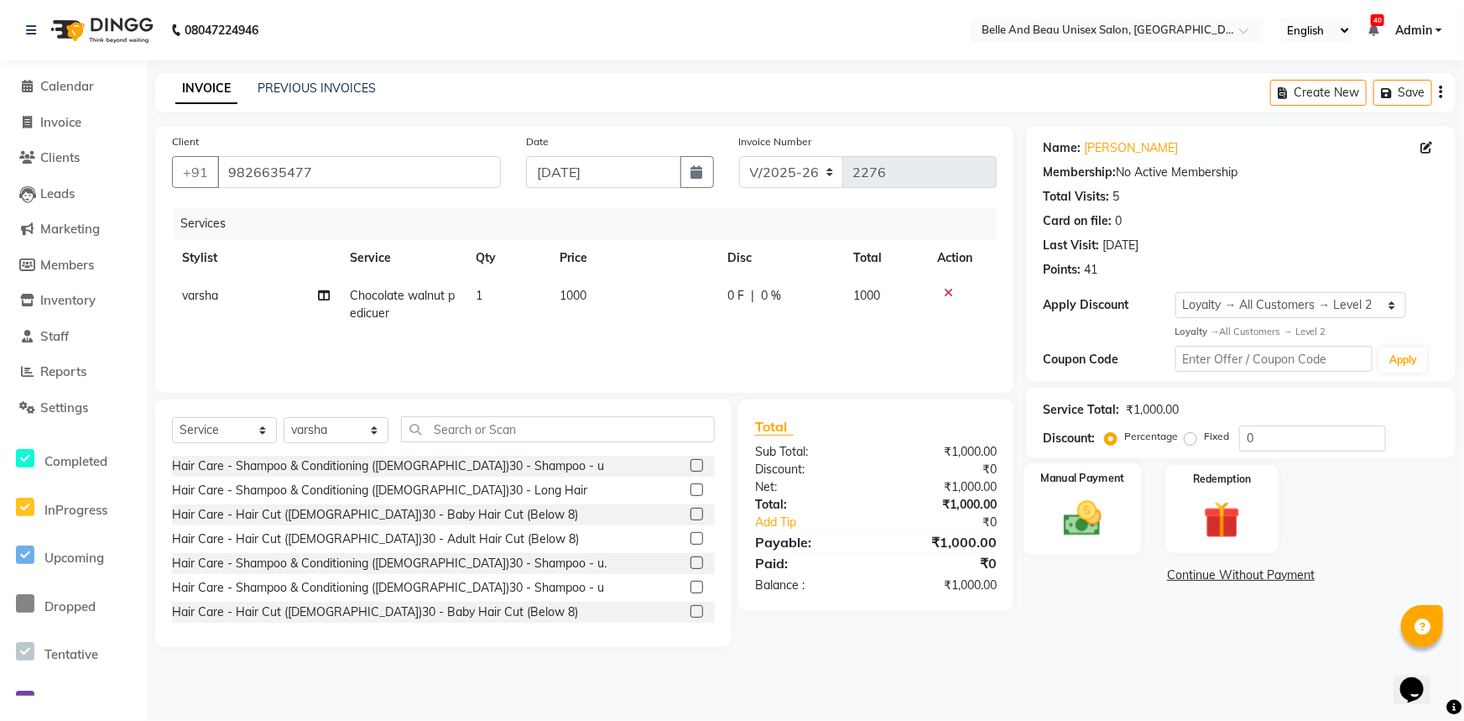
click at [1116, 498] on div "Manual Payment" at bounding box center [1083, 508] width 118 height 91
click at [1153, 574] on span "CASH" at bounding box center [1166, 575] width 36 height 19
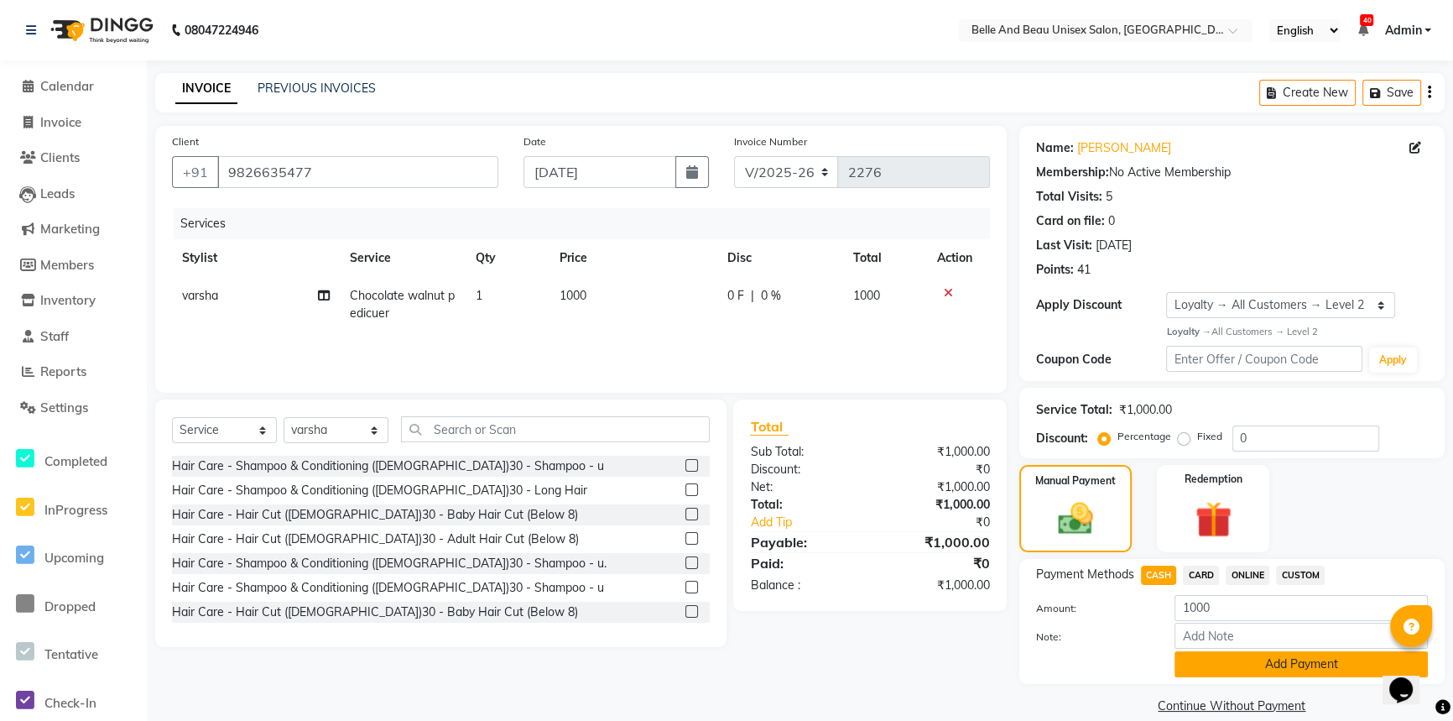
click at [1225, 659] on button "Add Payment" at bounding box center [1300, 664] width 253 height 26
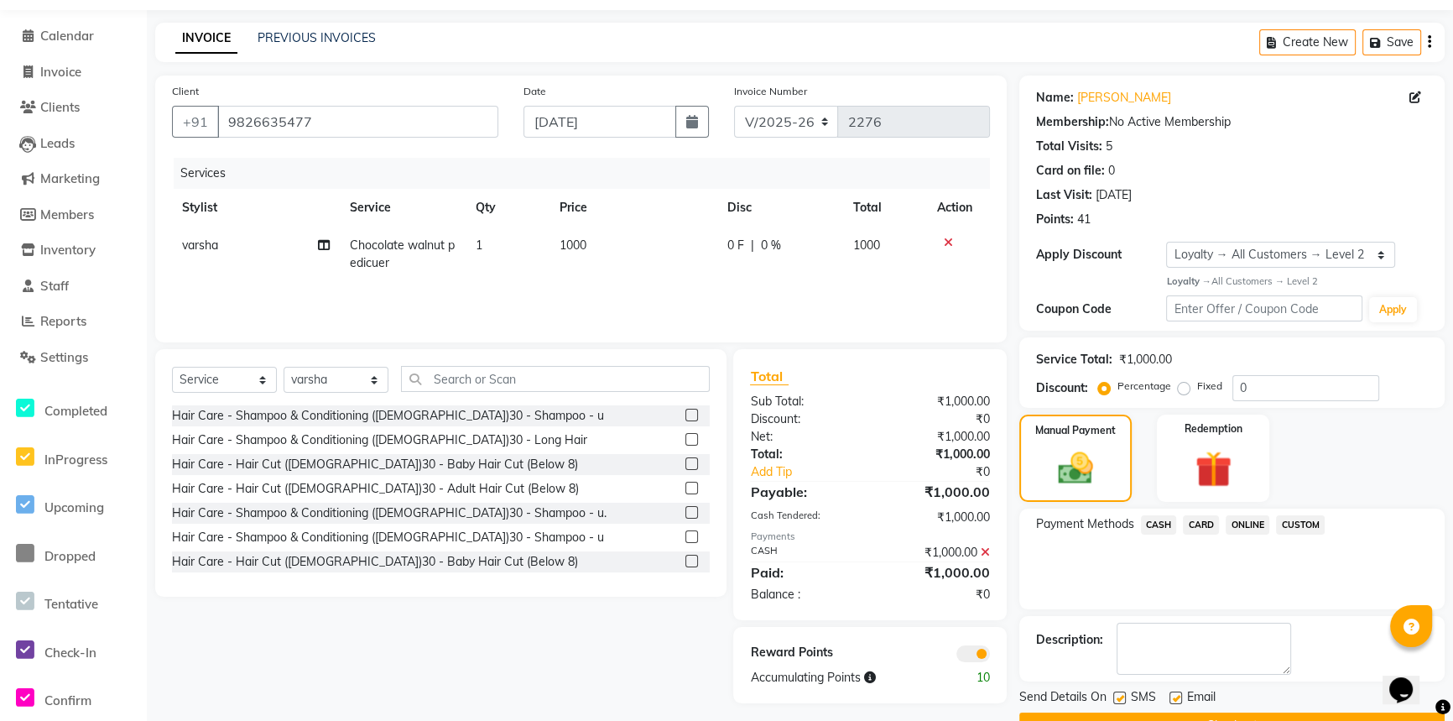
scroll to position [92, 0]
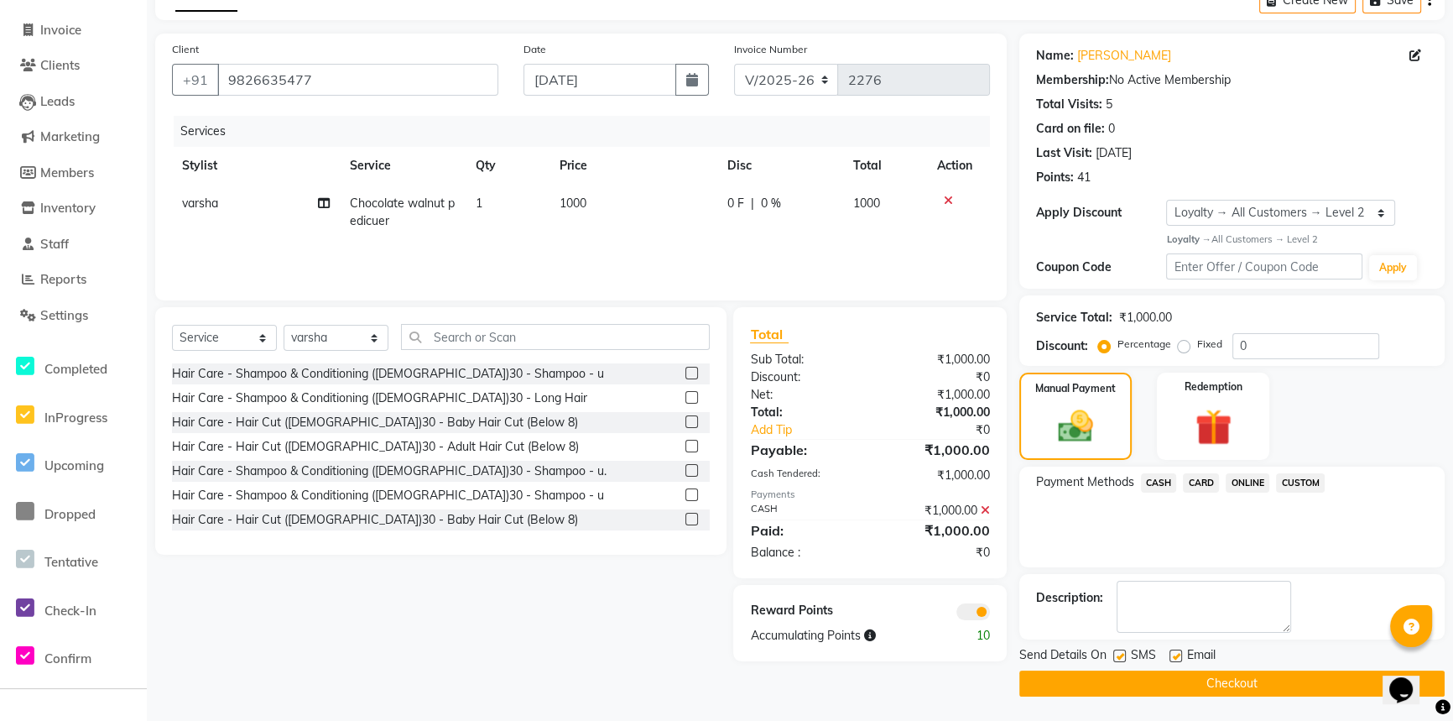
click at [1229, 669] on div "Send Details On SMS Email Checkout" at bounding box center [1231, 671] width 425 height 50
click at [1232, 675] on button "Checkout" at bounding box center [1231, 683] width 425 height 26
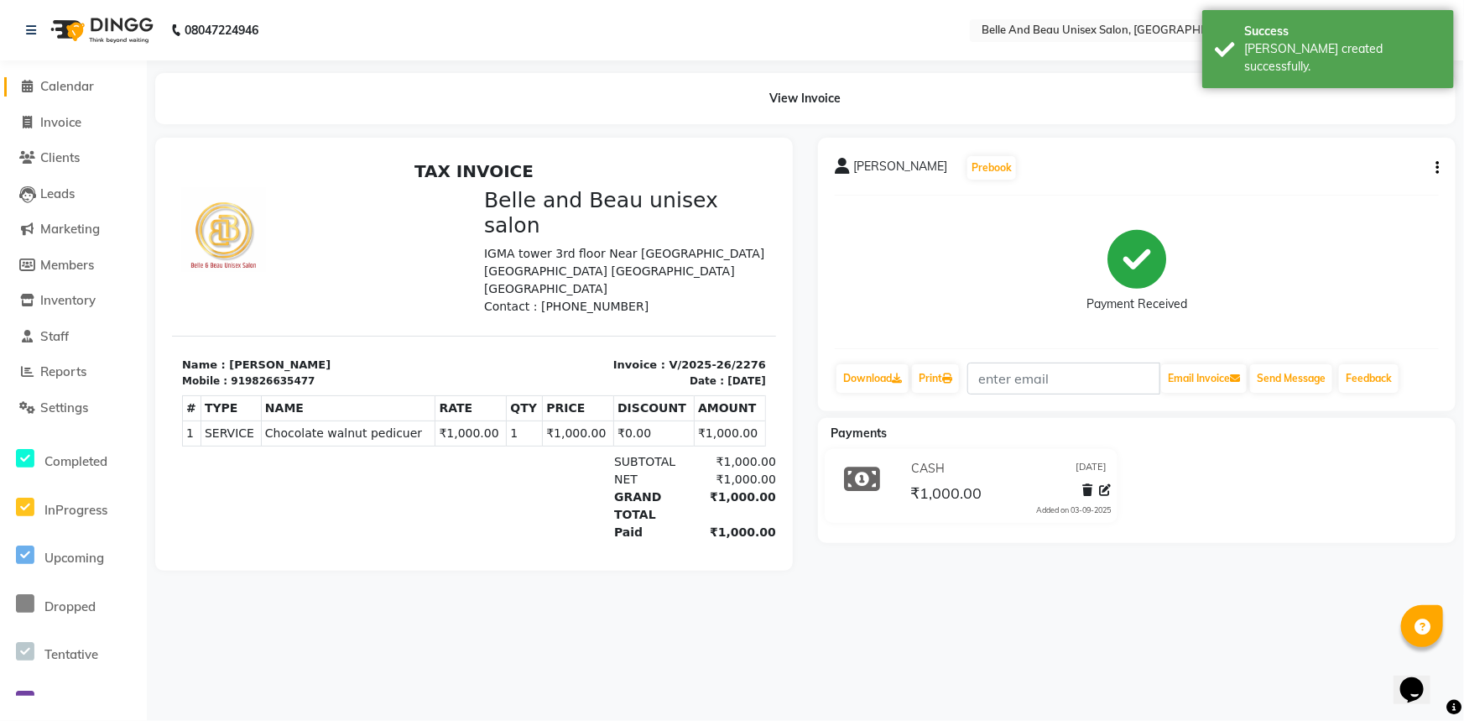
click at [59, 85] on span "Calendar" at bounding box center [67, 86] width 54 height 16
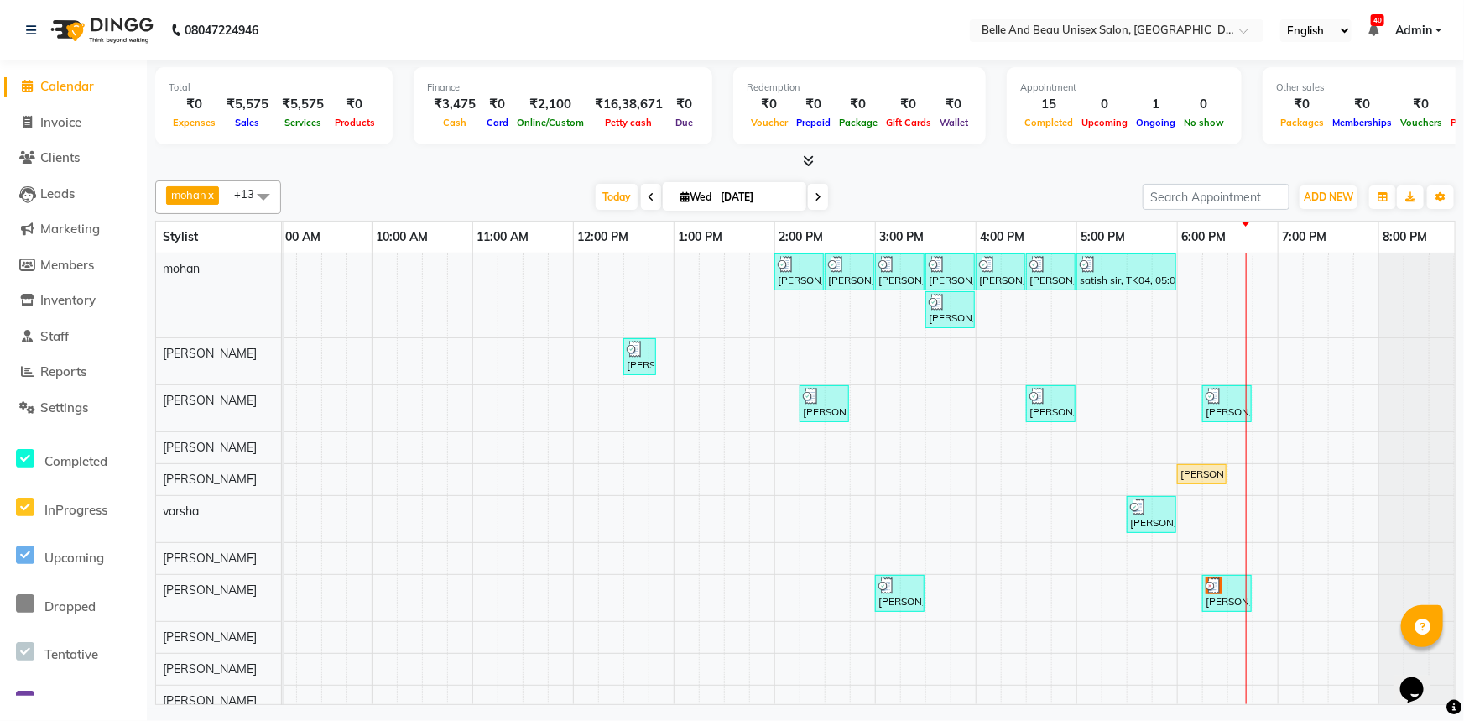
scroll to position [0, 138]
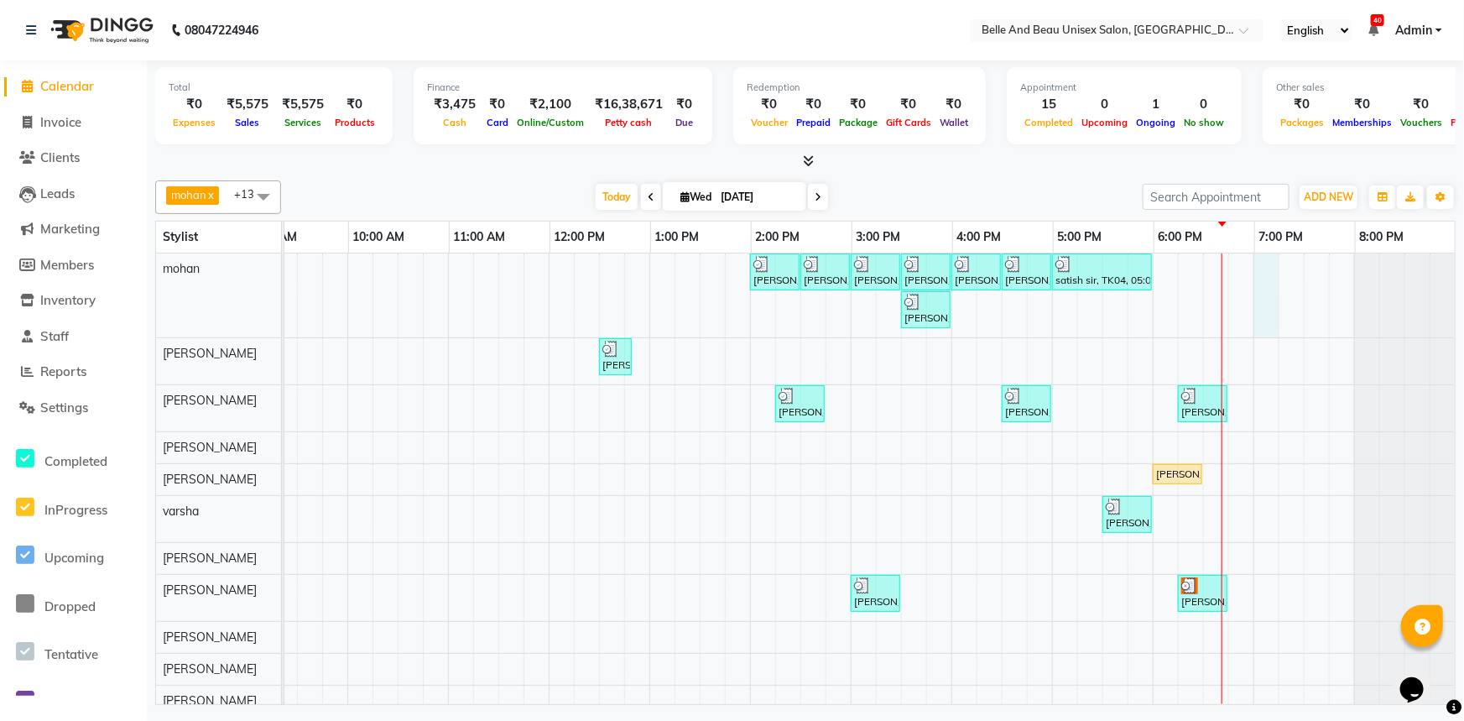
click at [1252, 272] on div "[PERSON_NAME] mam, TK03, 02:00 PM-02:30 PM, Hair Care - Hair Cut ([DEMOGRAPHIC_…" at bounding box center [800, 500] width 1309 height 495
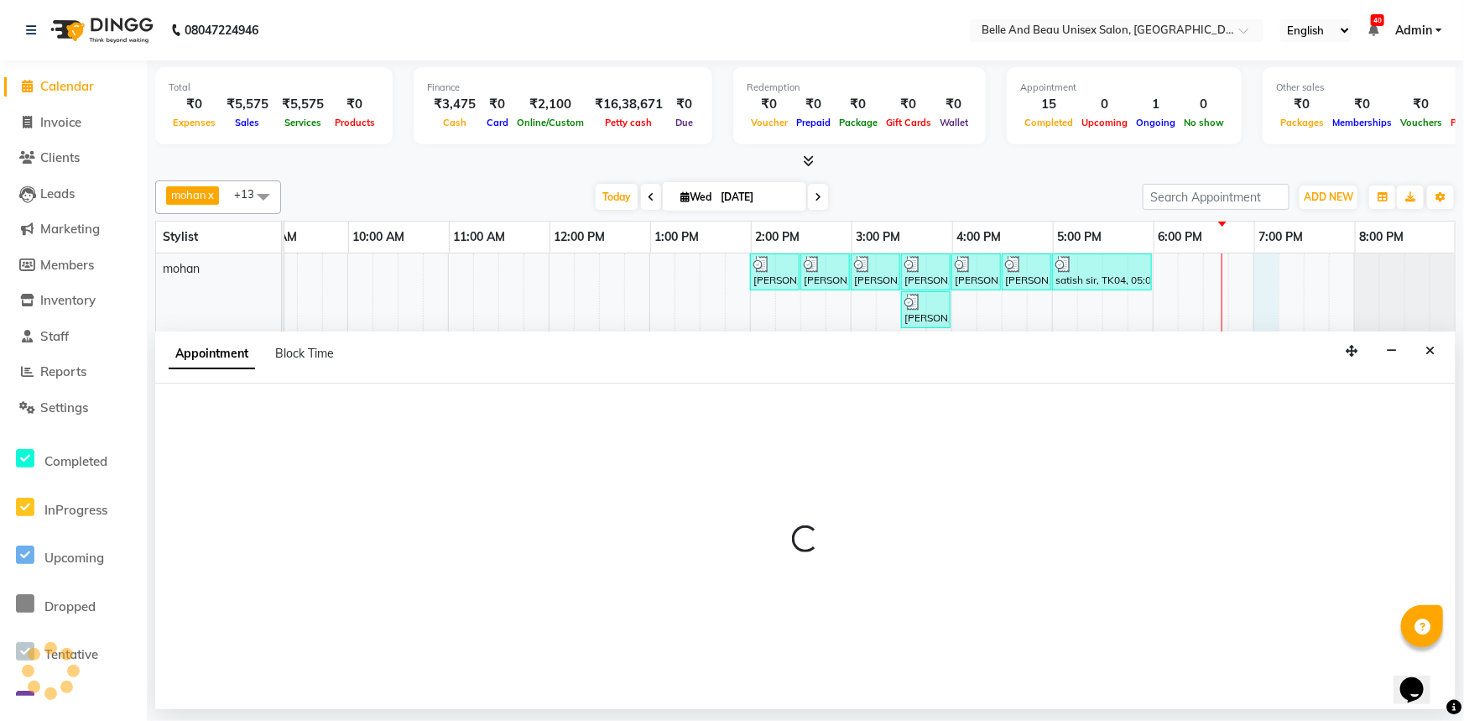
select select "65137"
select select "1140"
select select "tentative"
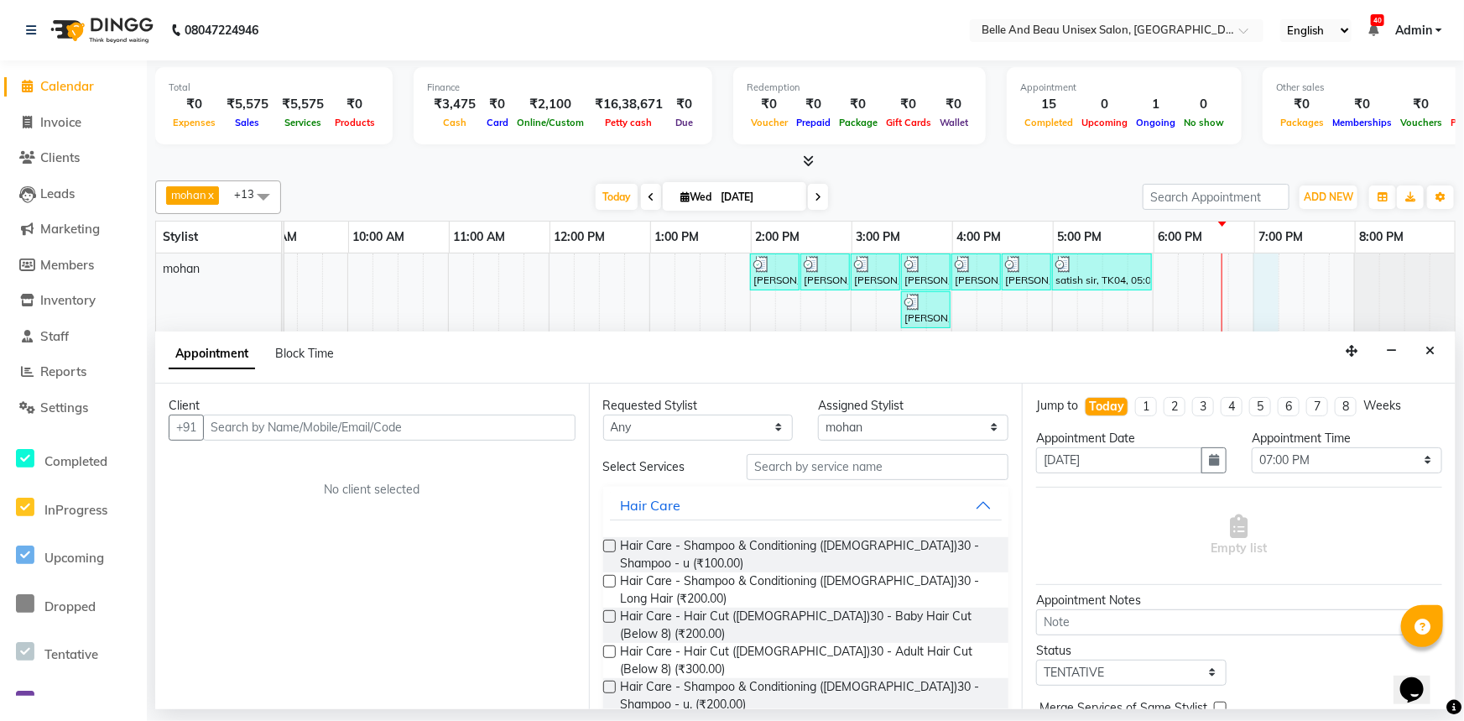
click at [270, 432] on input "text" at bounding box center [389, 427] width 372 height 26
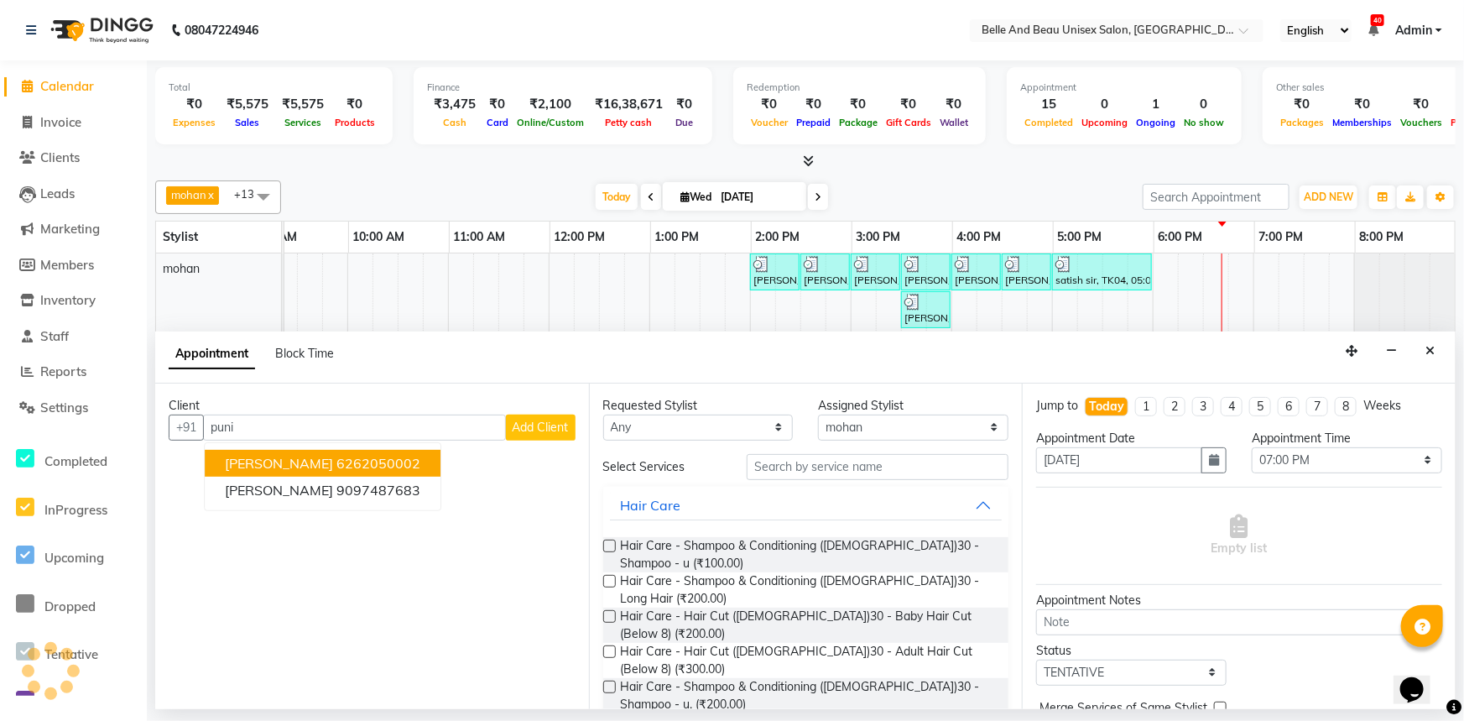
click at [336, 466] on ngb-highlight "6262050002" at bounding box center [378, 463] width 84 height 17
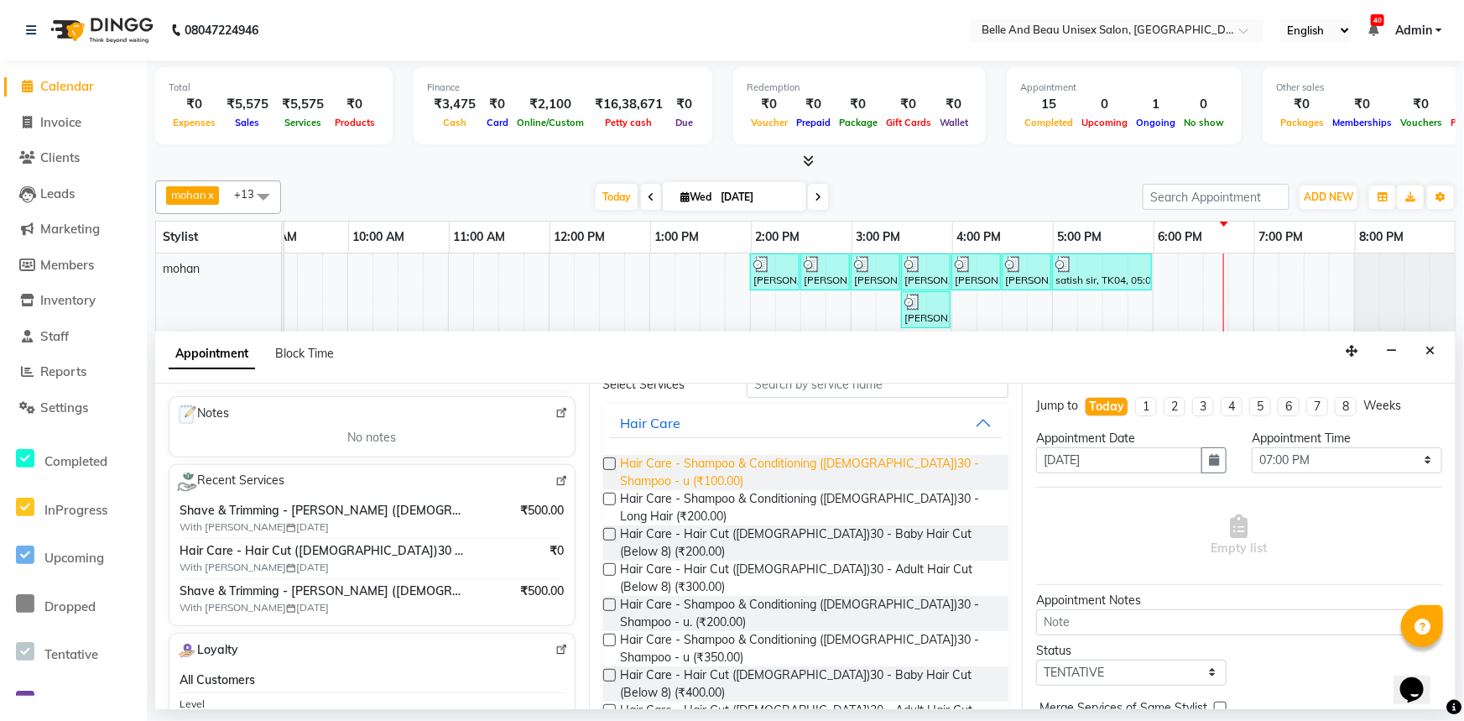
scroll to position [76, 0]
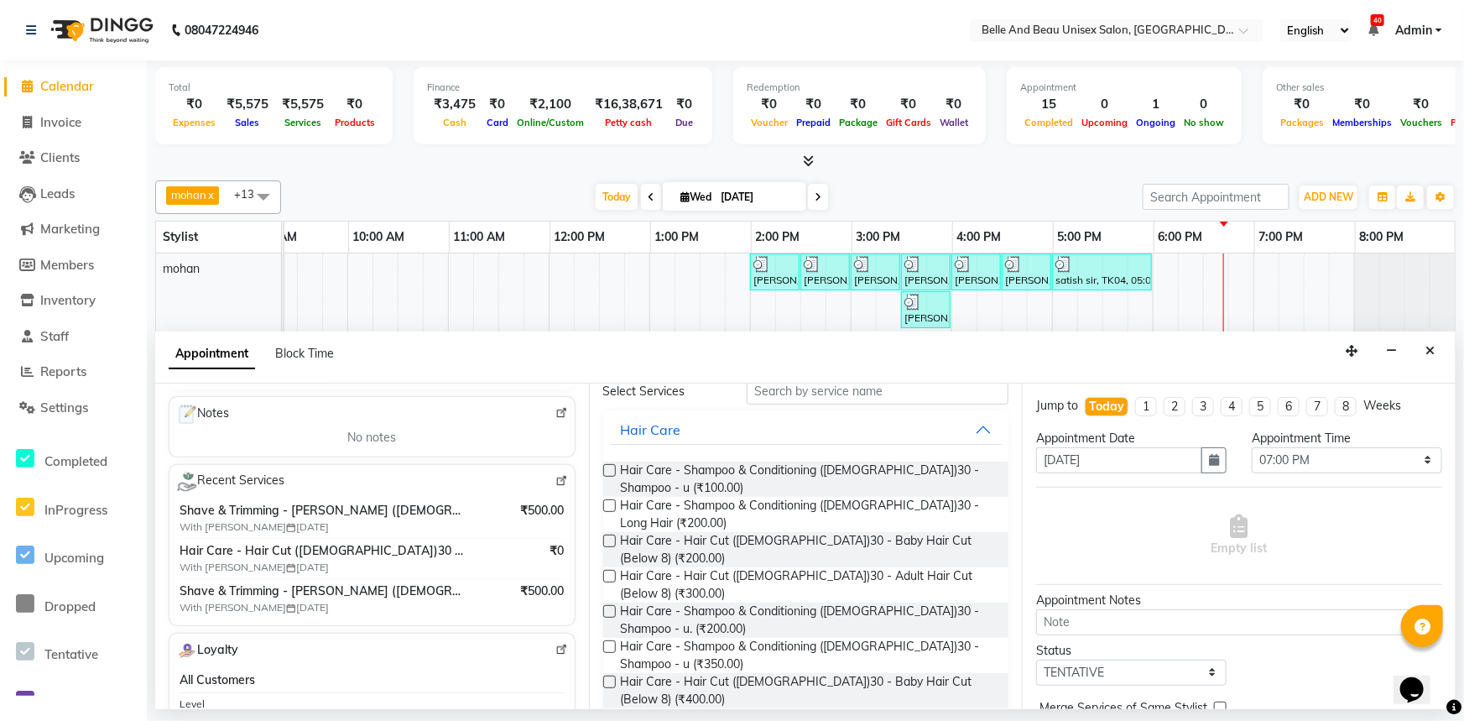
type input "6262050002"
click at [608, 570] on label at bounding box center [609, 576] width 13 height 13
click at [608, 572] on input "checkbox" at bounding box center [608, 577] width 11 height 11
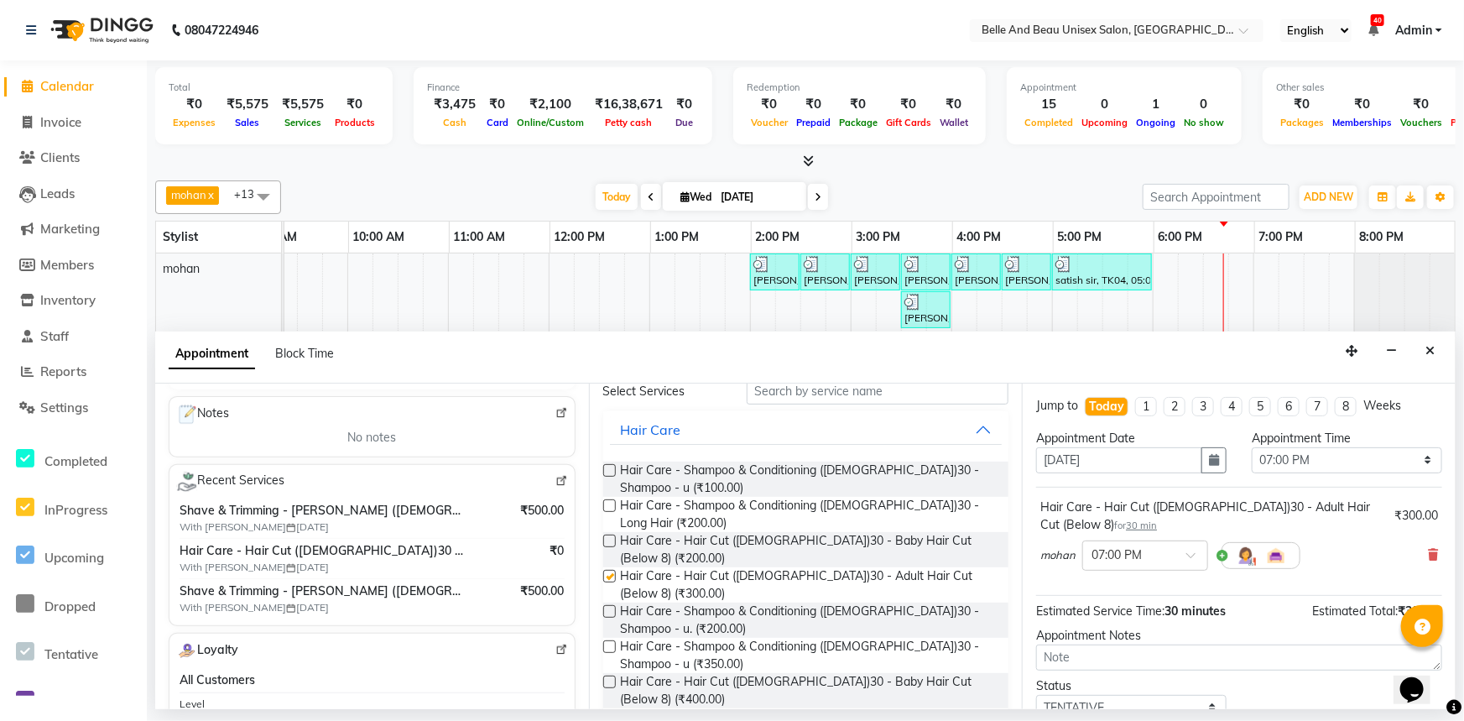
checkbox input "false"
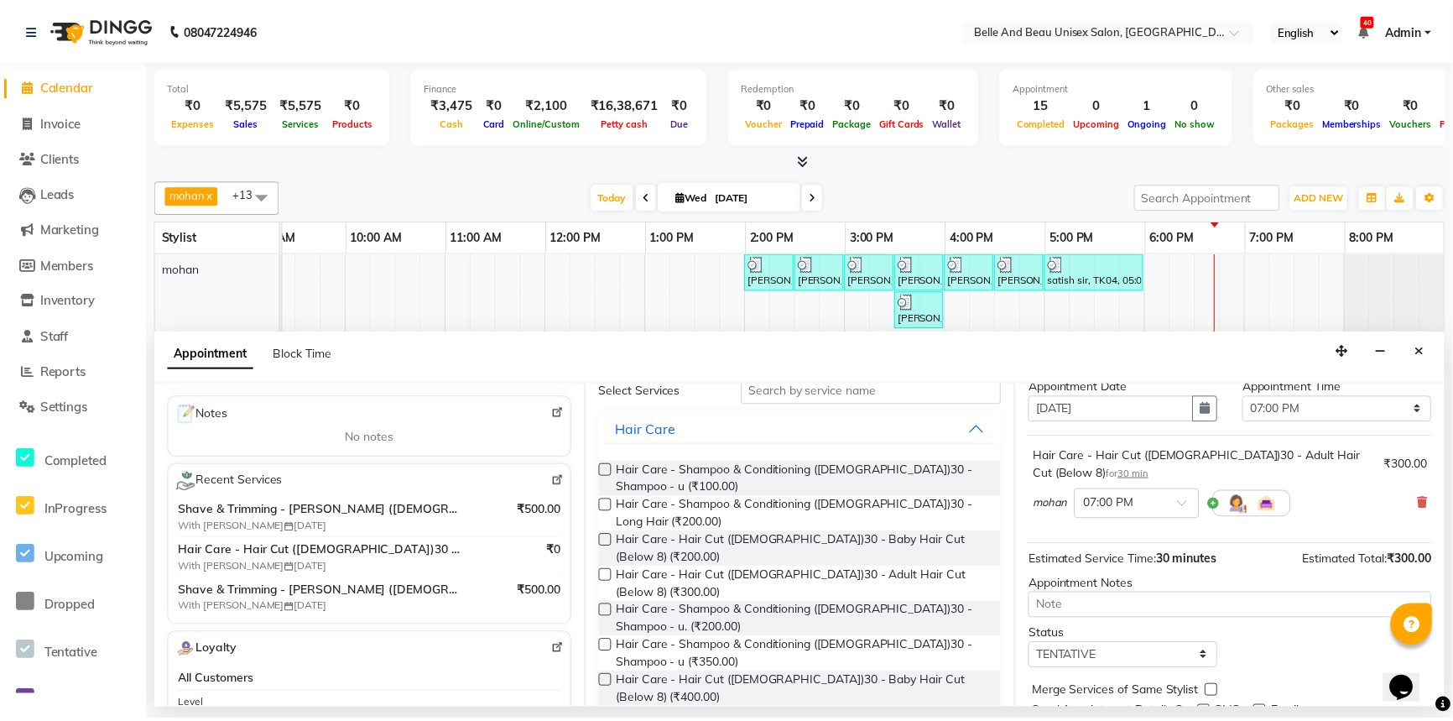
scroll to position [117, 0]
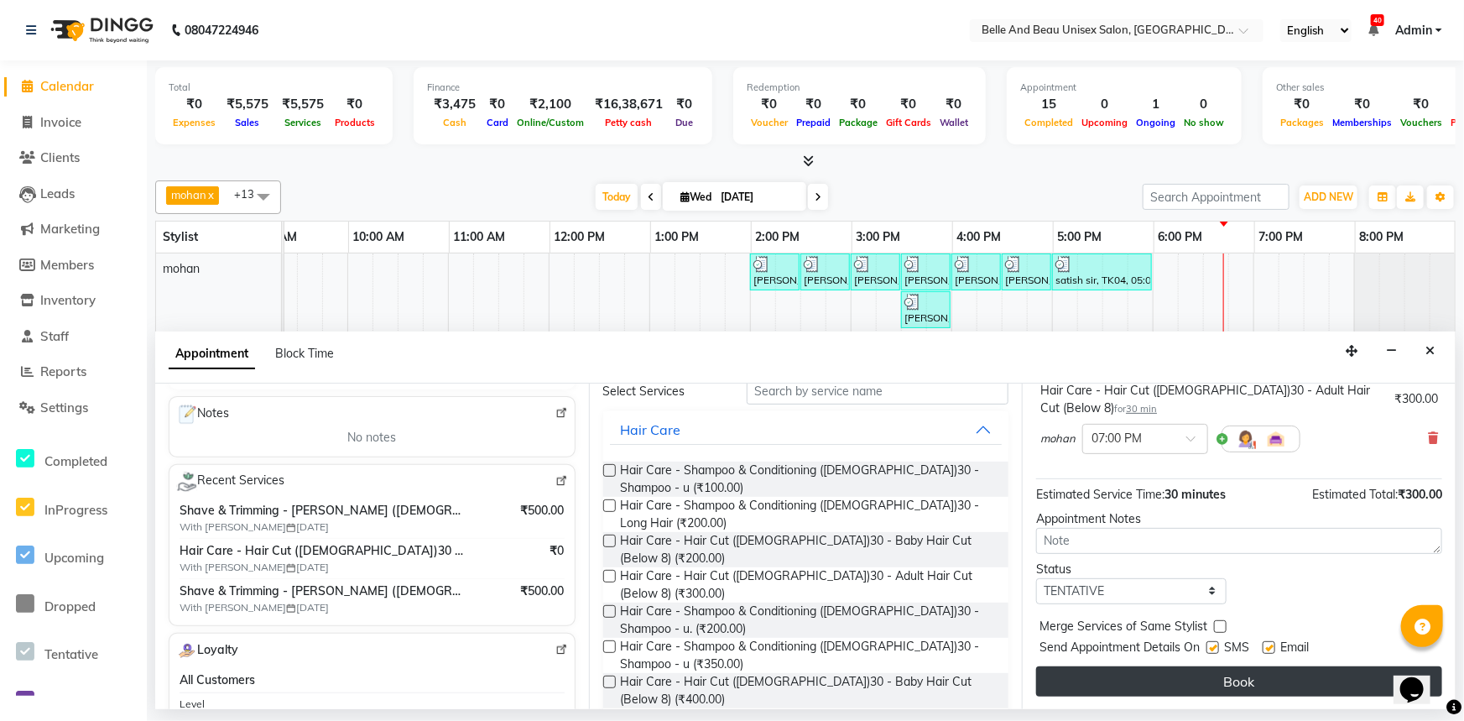
click at [1210, 678] on button "Book" at bounding box center [1239, 681] width 406 height 30
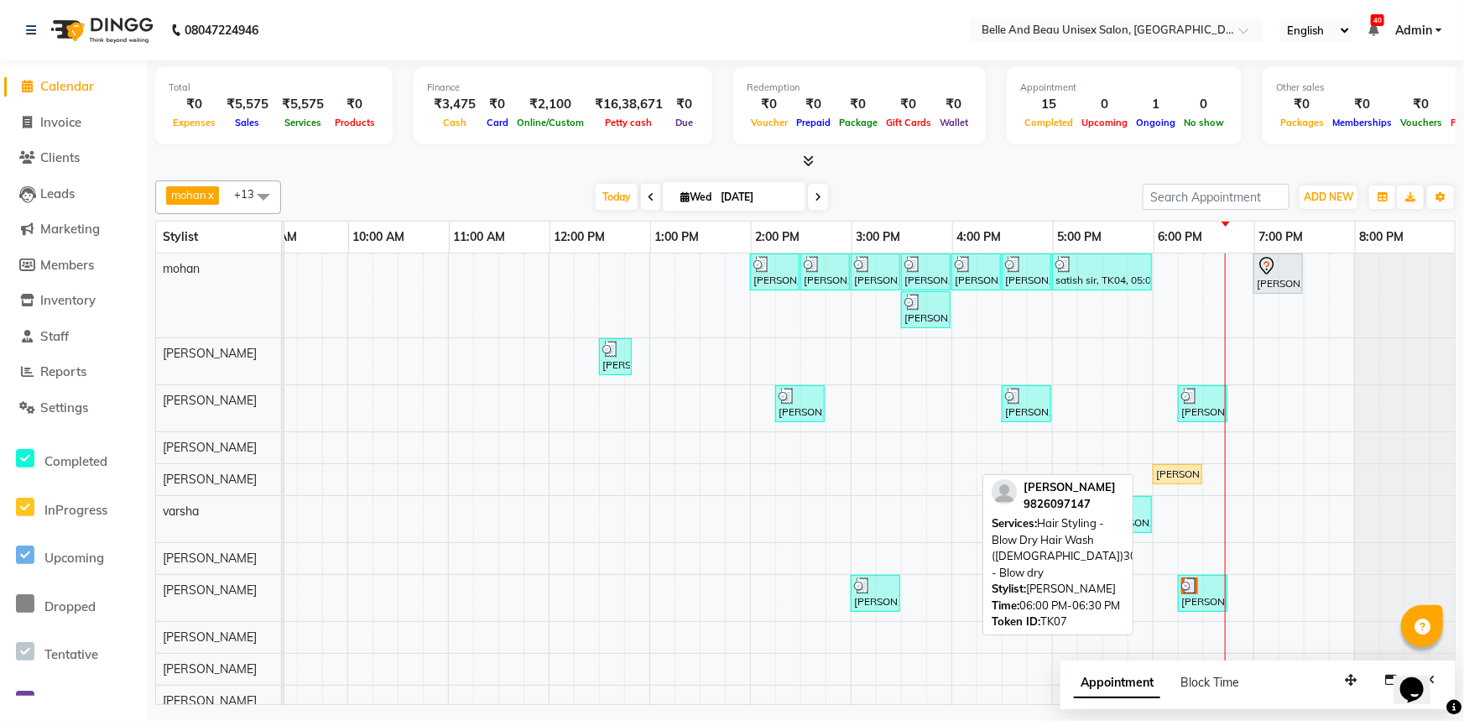
click at [1169, 477] on div "[PERSON_NAME], TK07, 06:00 PM-06:30 PM, Hair Styling - Blow Dry Hair Wash ([DEM…" at bounding box center [1177, 473] width 46 height 15
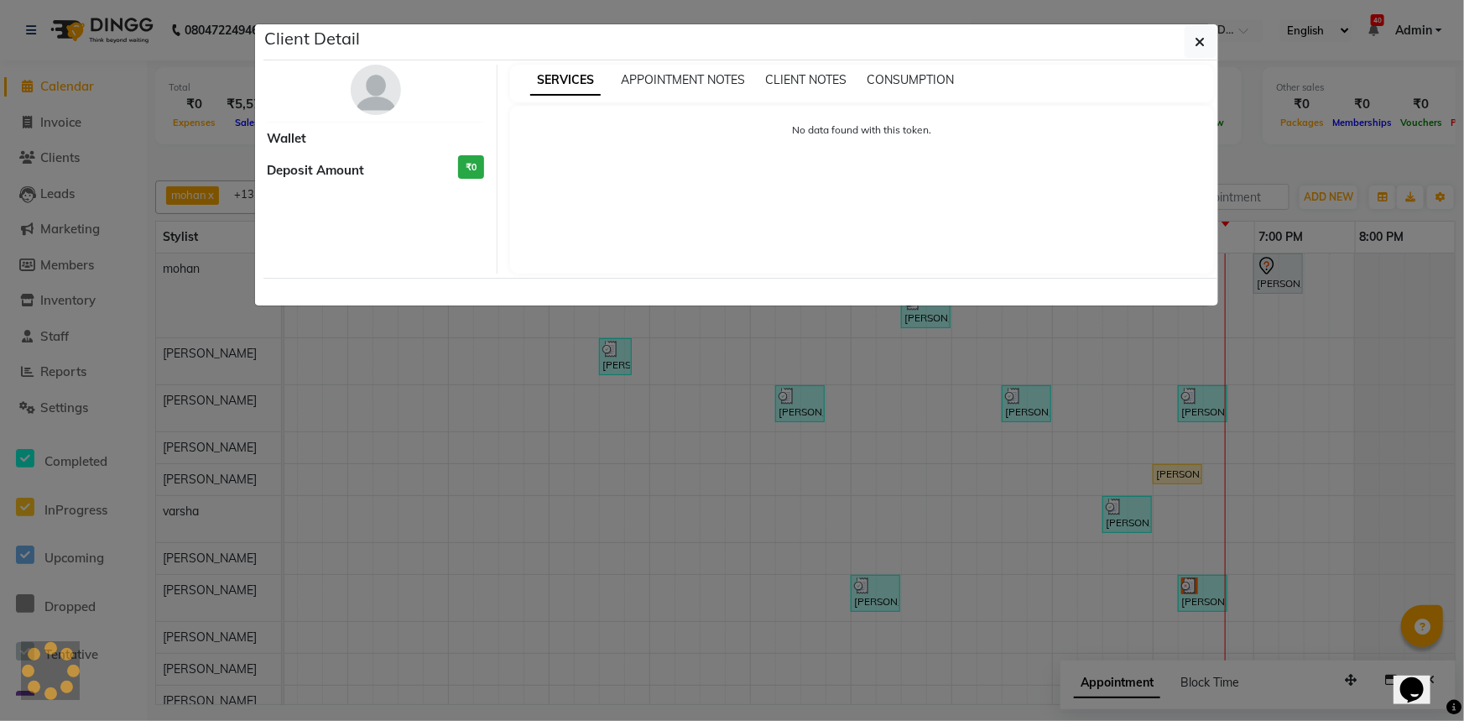
select select "1"
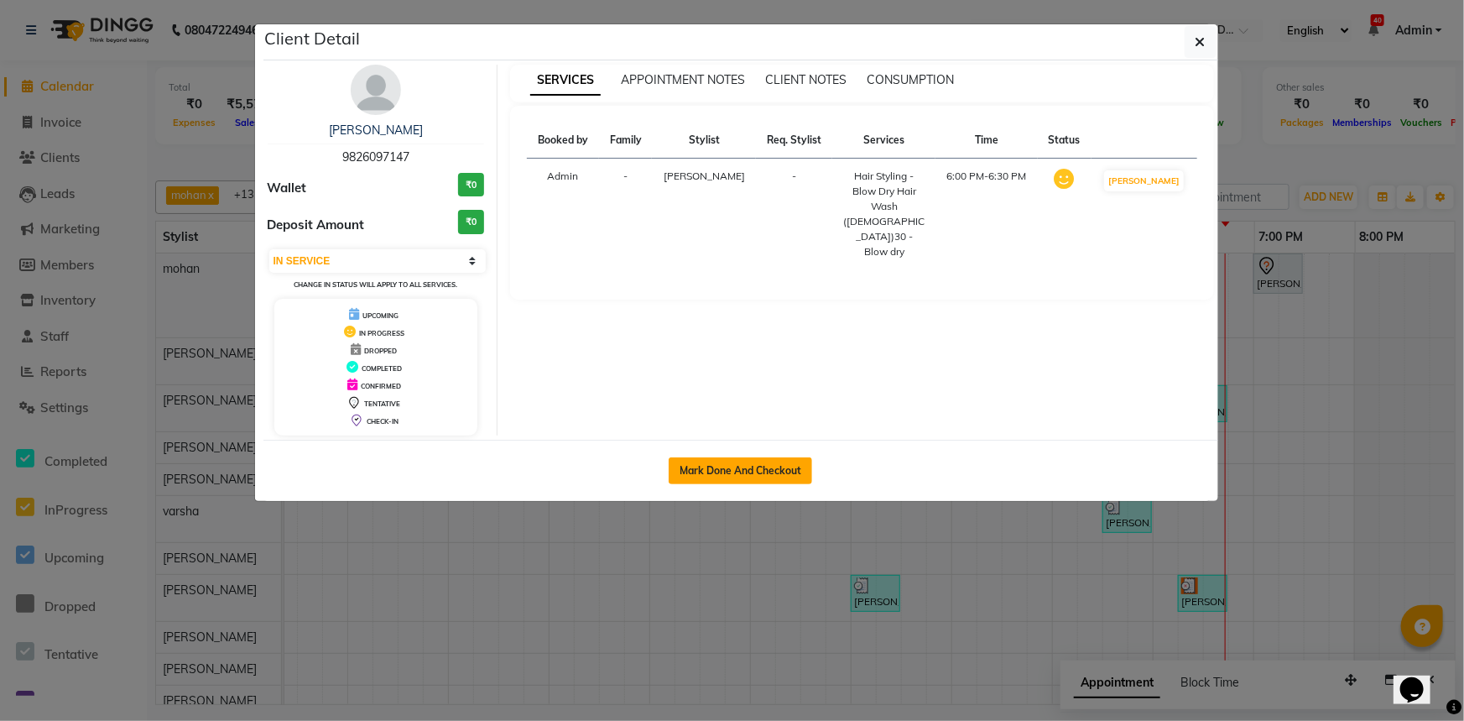
click at [763, 467] on button "Mark Done And Checkout" at bounding box center [740, 470] width 143 height 27
select select "service"
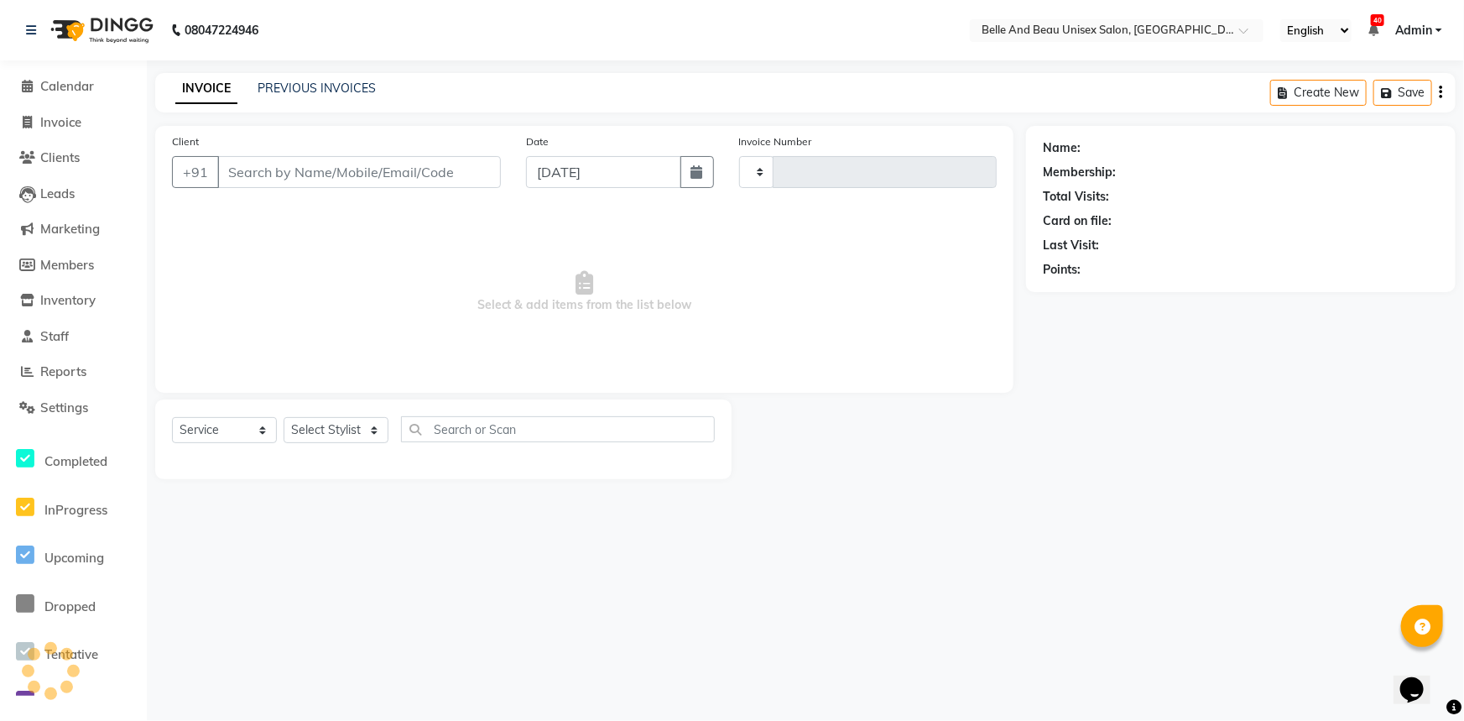
type input "2277"
select select "7066"
select select "60511"
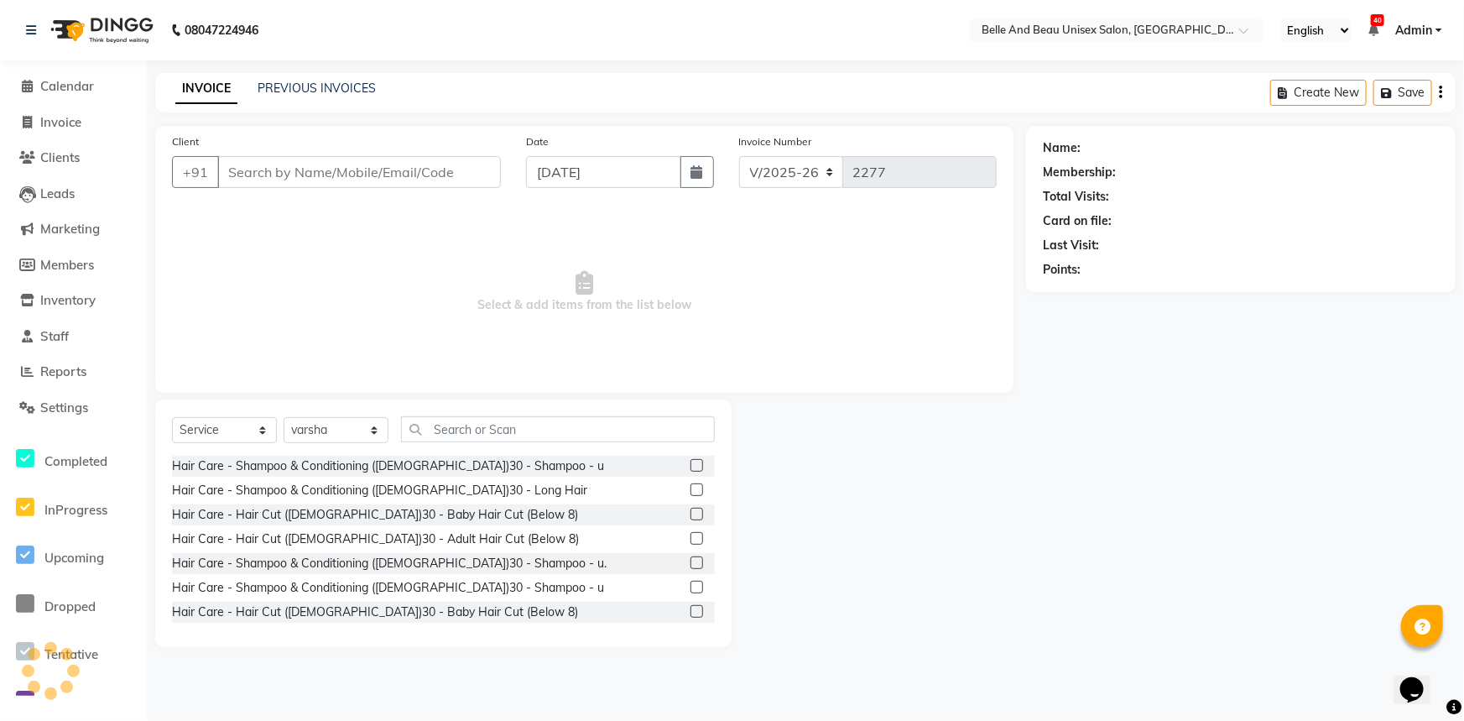
type input "9826097147"
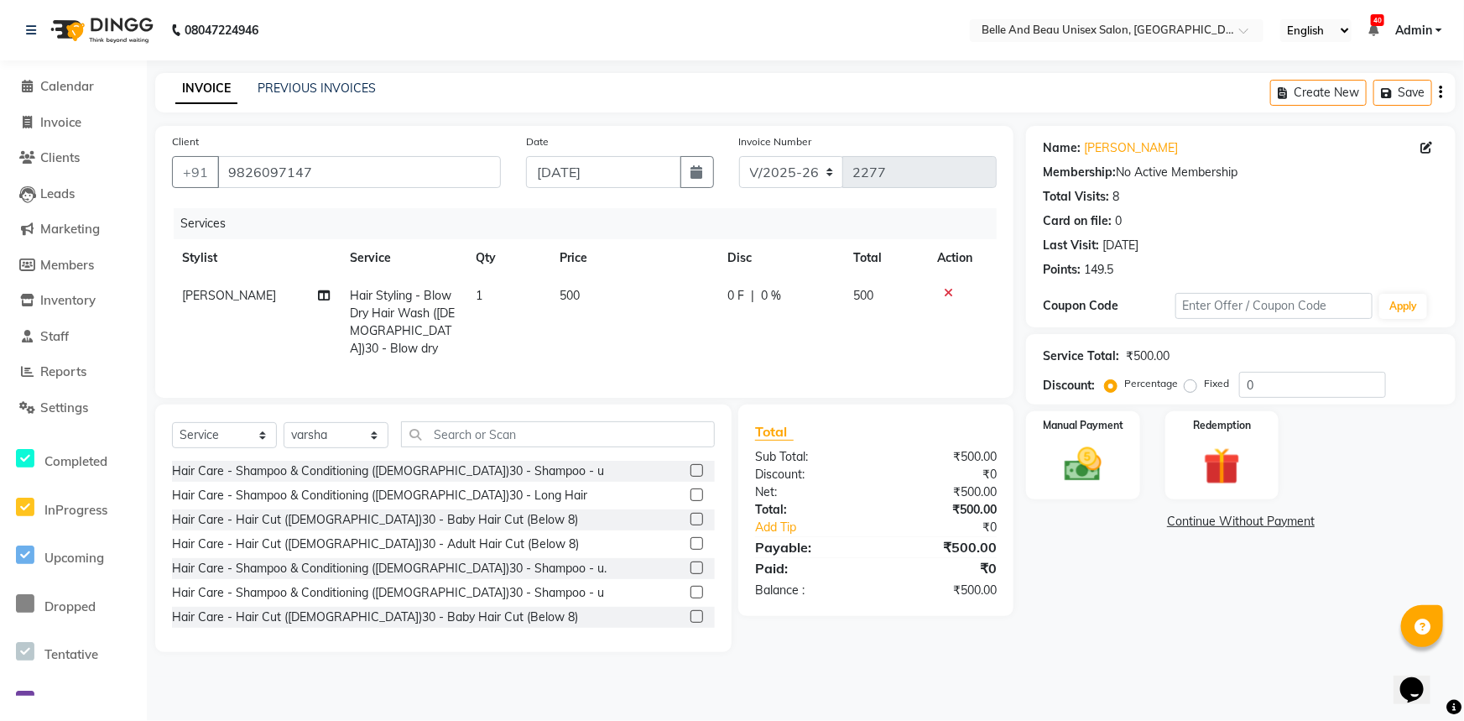
click at [581, 297] on td "500" at bounding box center [633, 322] width 168 height 91
select select "59701"
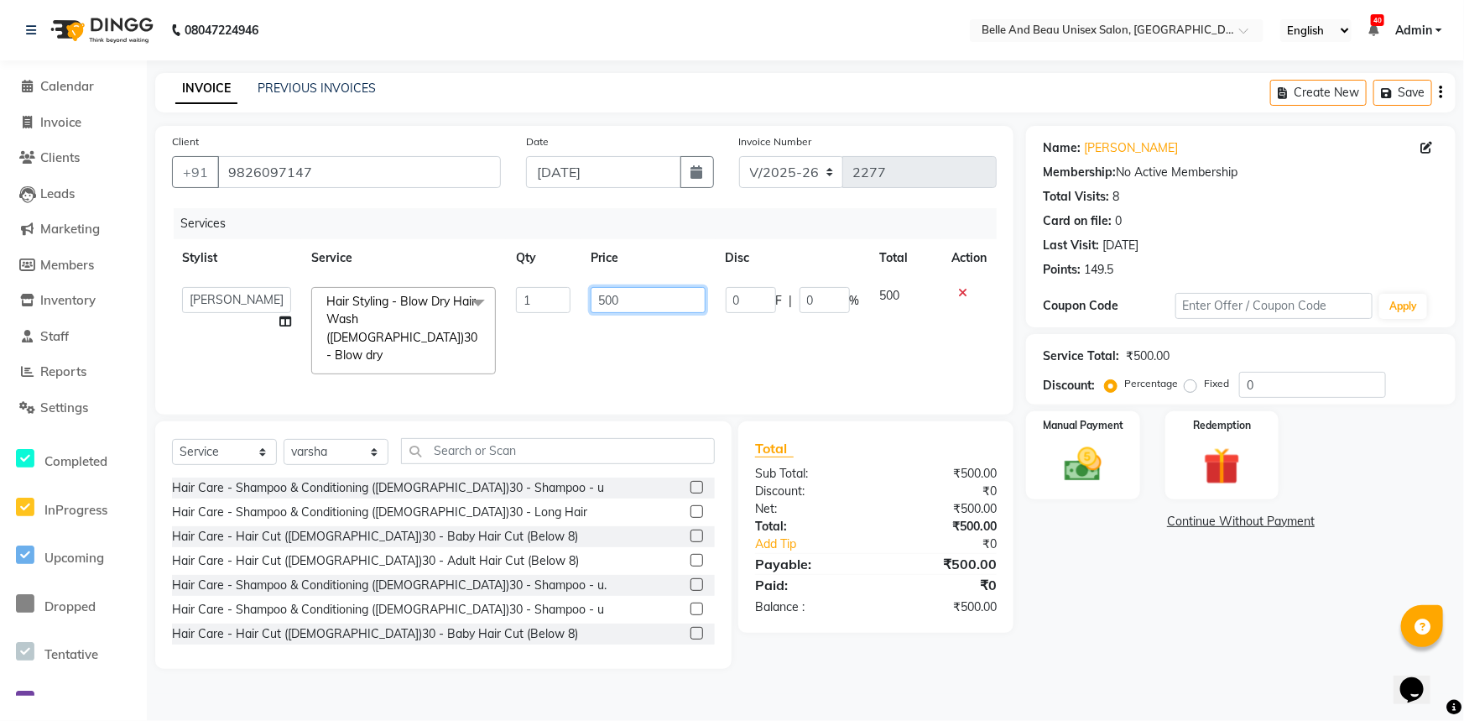
click at [663, 300] on input "500" at bounding box center [648, 300] width 114 height 26
type input "5"
type input "8"
type input "7"
type input "800"
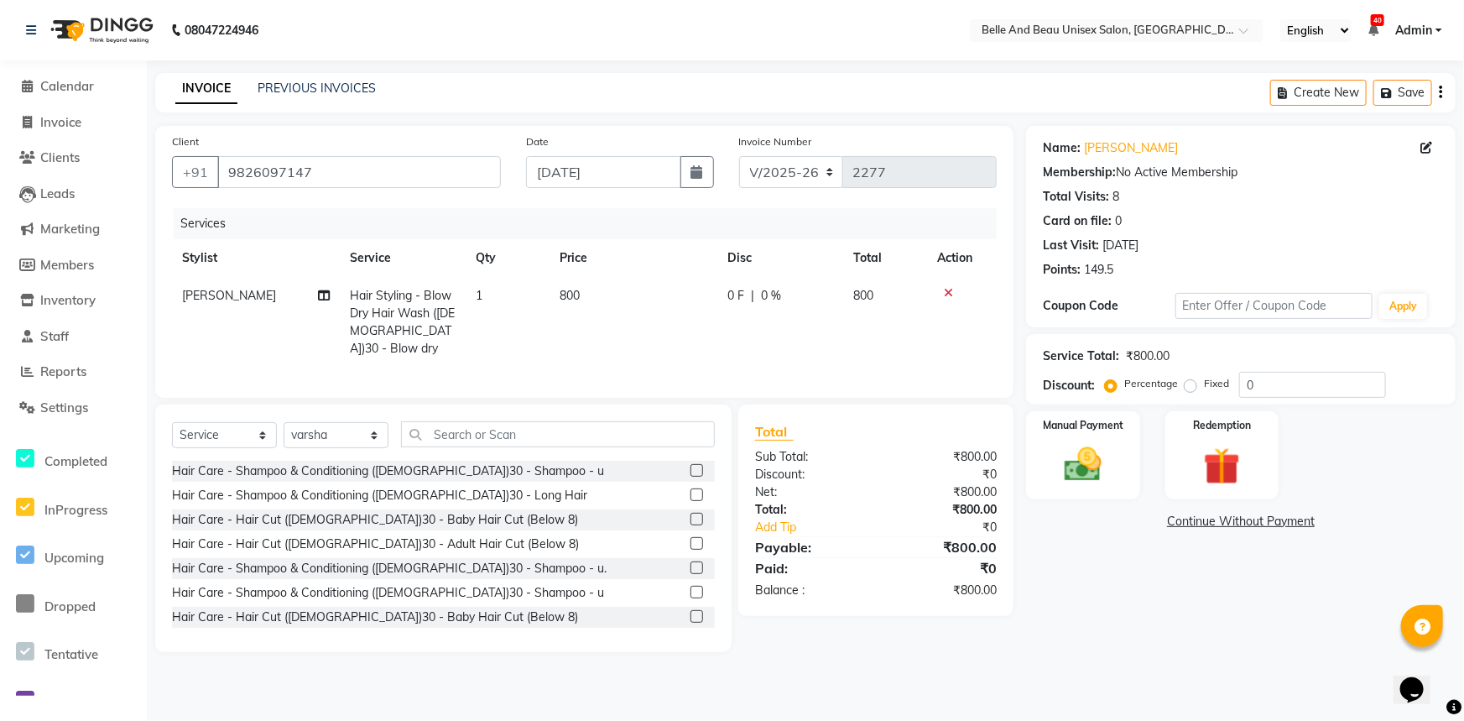
click at [689, 335] on td "800" at bounding box center [633, 322] width 168 height 91
select select "59701"
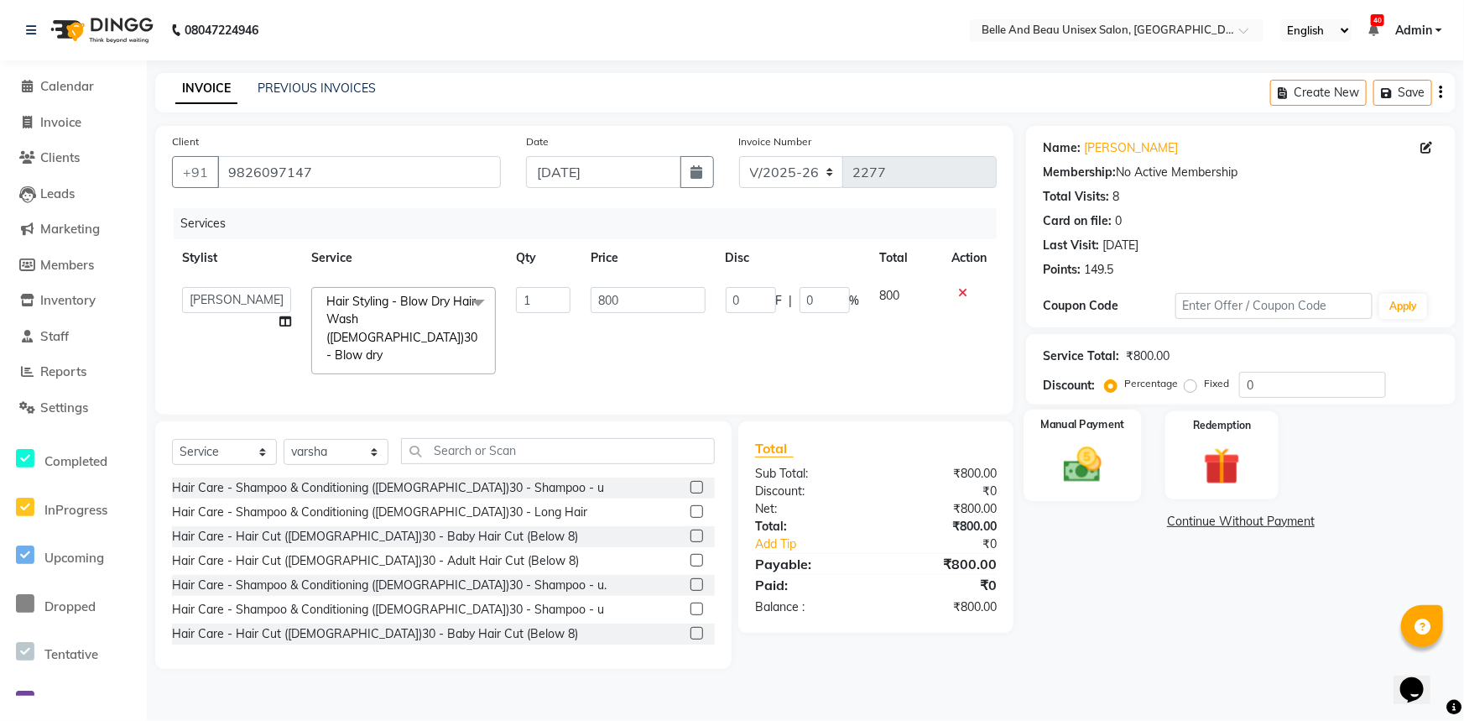
click at [1103, 461] on img at bounding box center [1083, 464] width 62 height 44
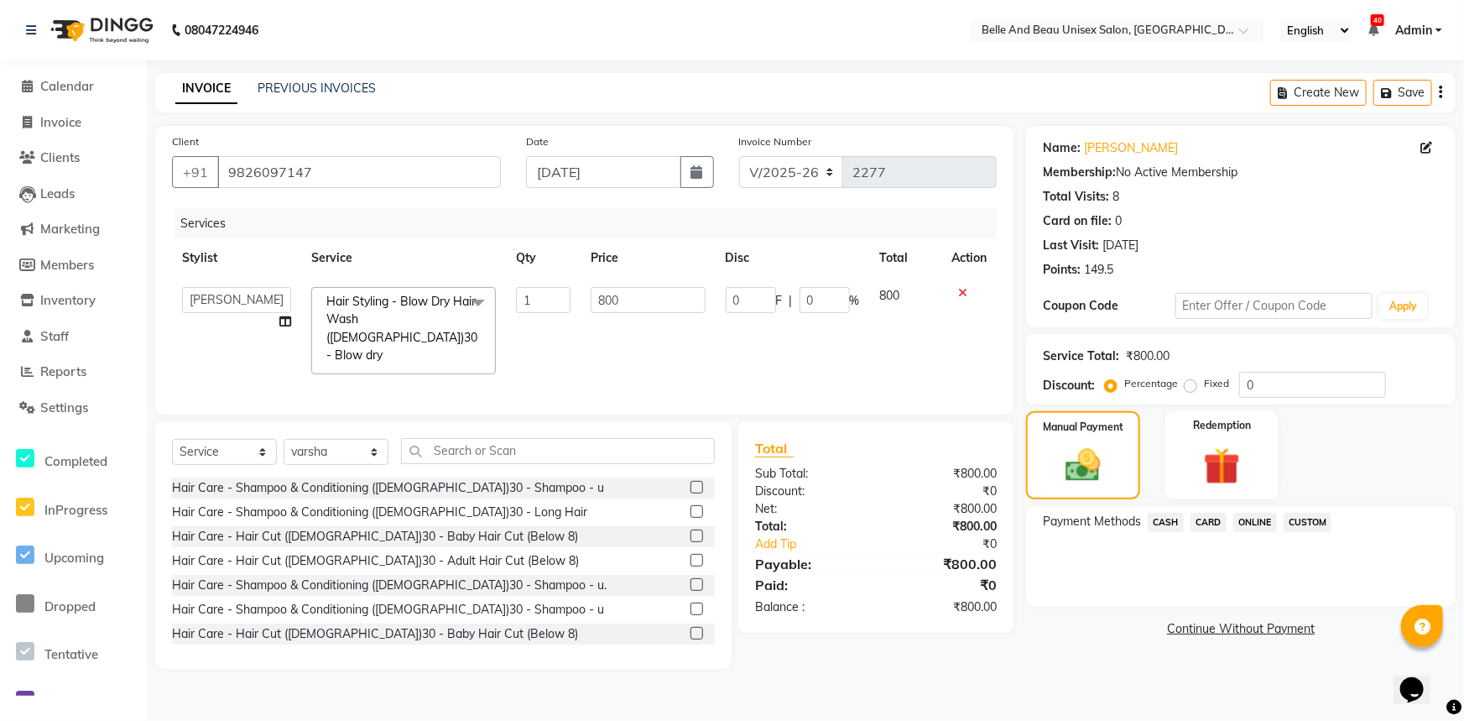
click at [1171, 523] on span "CASH" at bounding box center [1166, 522] width 36 height 19
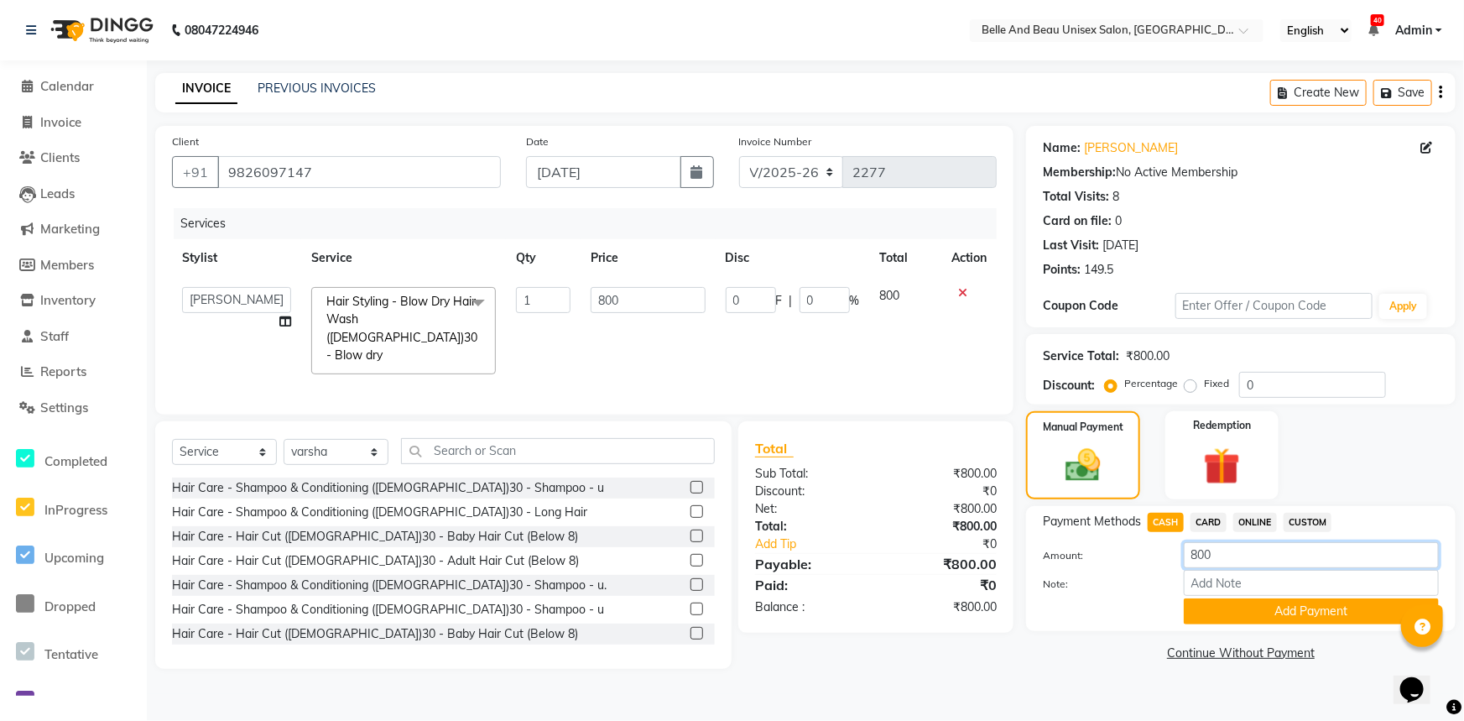
click at [1233, 563] on input "800" at bounding box center [1311, 555] width 255 height 26
type input "8"
type input "750"
click at [1273, 606] on button "Add Payment" at bounding box center [1311, 611] width 255 height 26
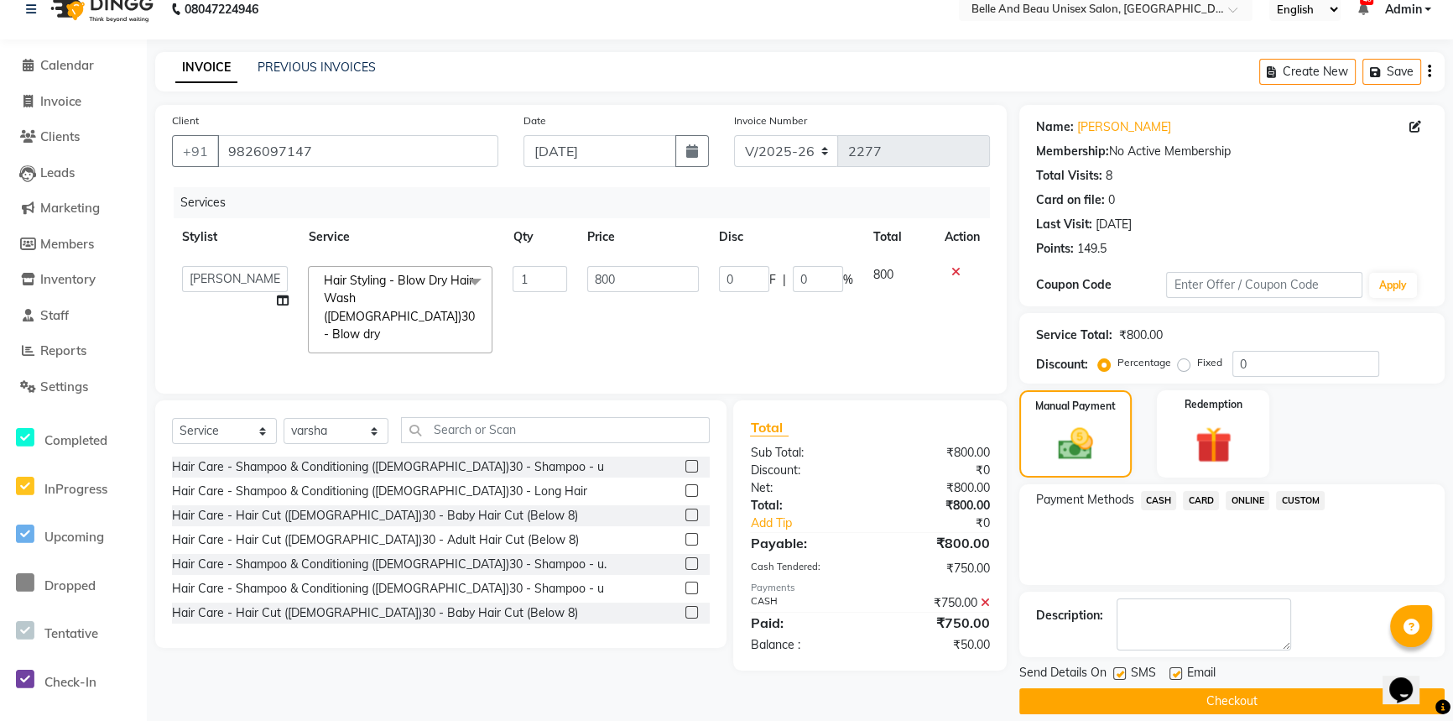
scroll to position [39, 0]
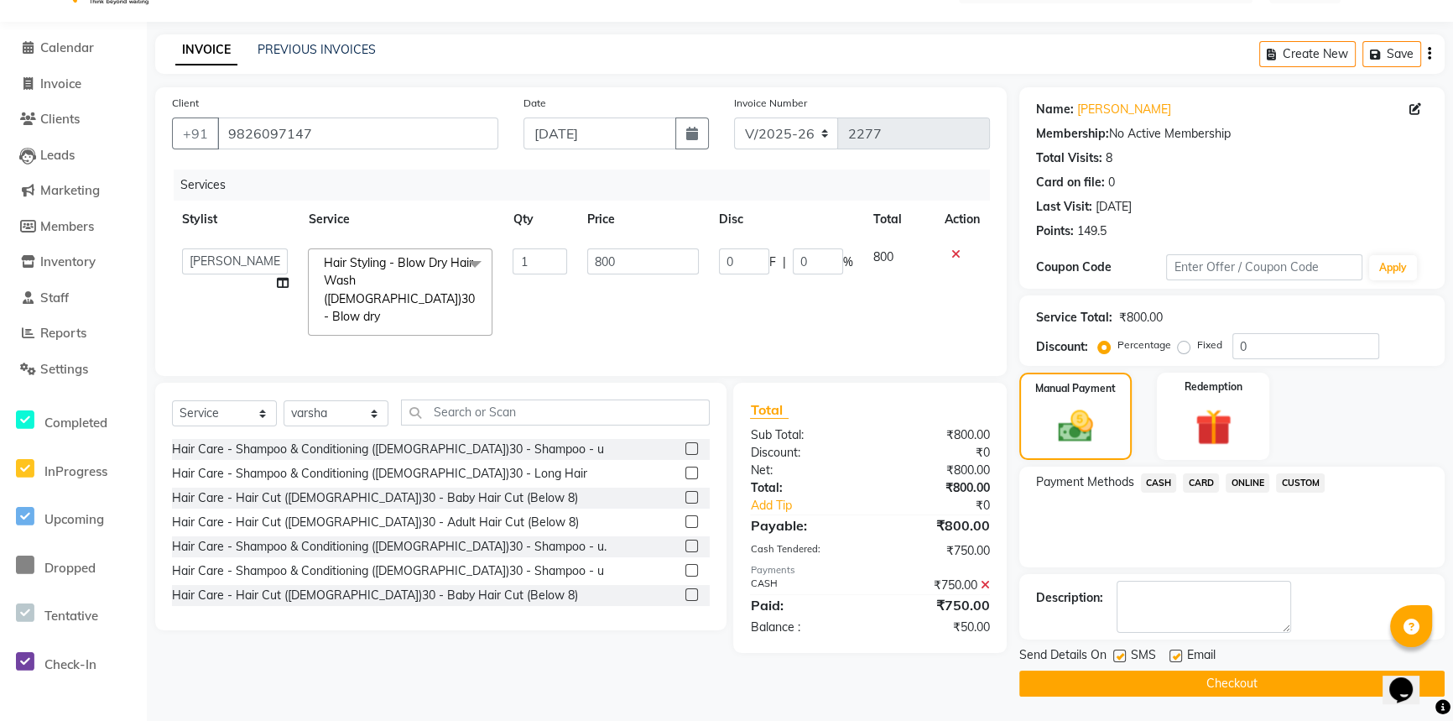
click at [1258, 474] on span "ONLINE" at bounding box center [1248, 482] width 44 height 19
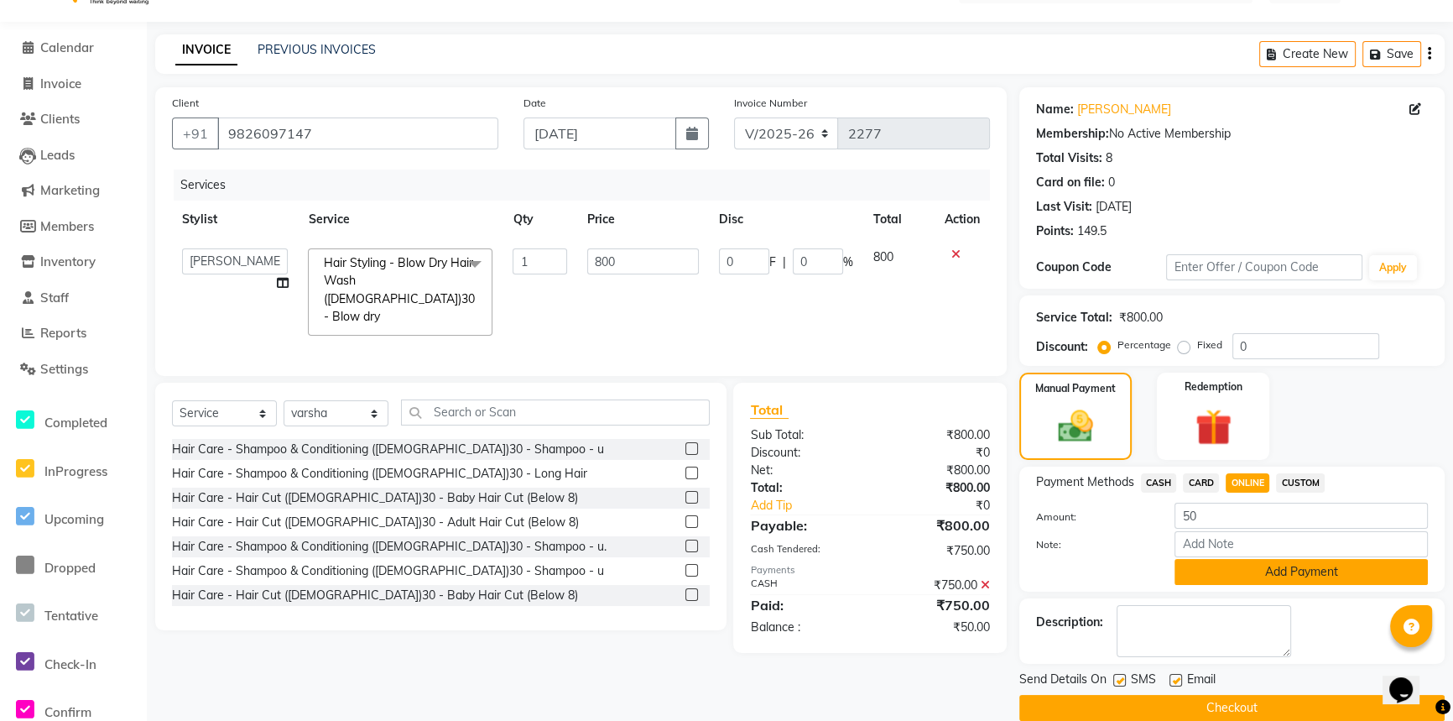
click at [1264, 577] on button "Add Payment" at bounding box center [1300, 572] width 253 height 26
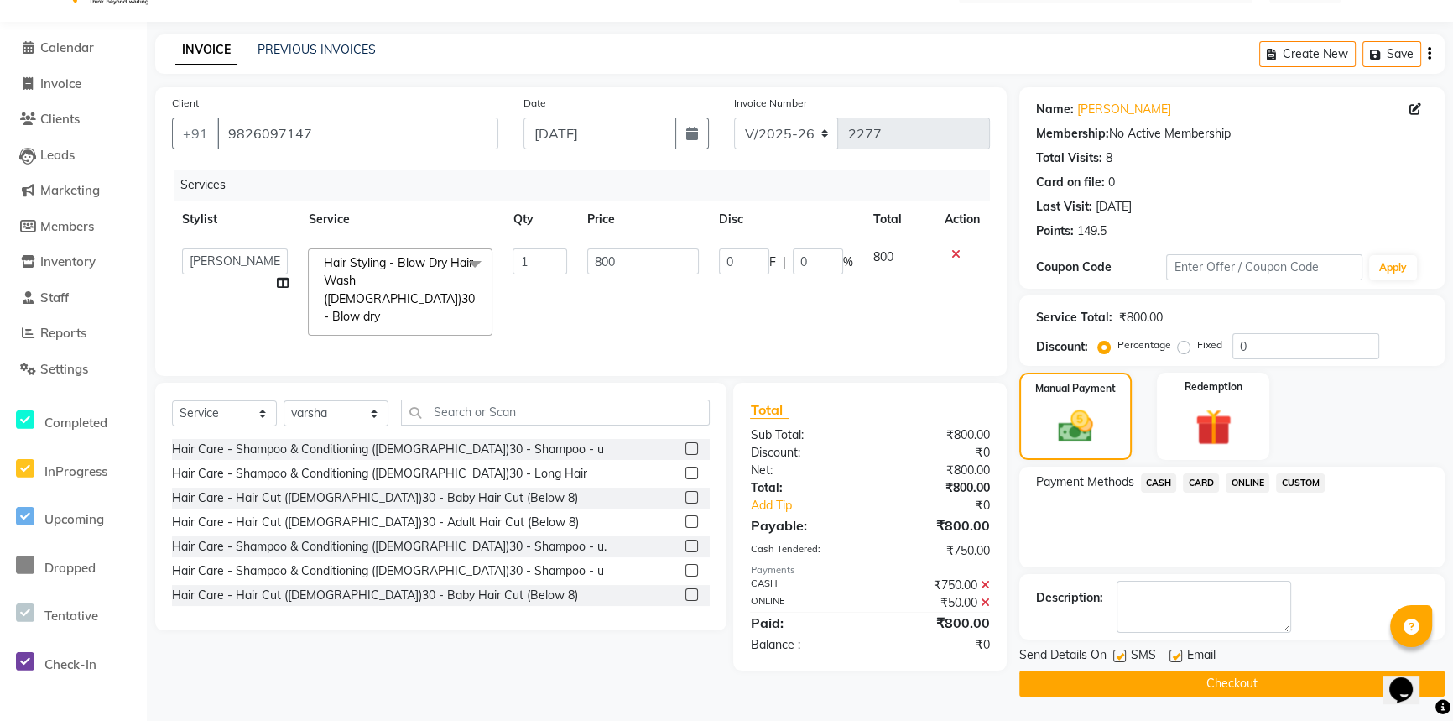
click at [1263, 683] on button "Checkout" at bounding box center [1231, 683] width 425 height 26
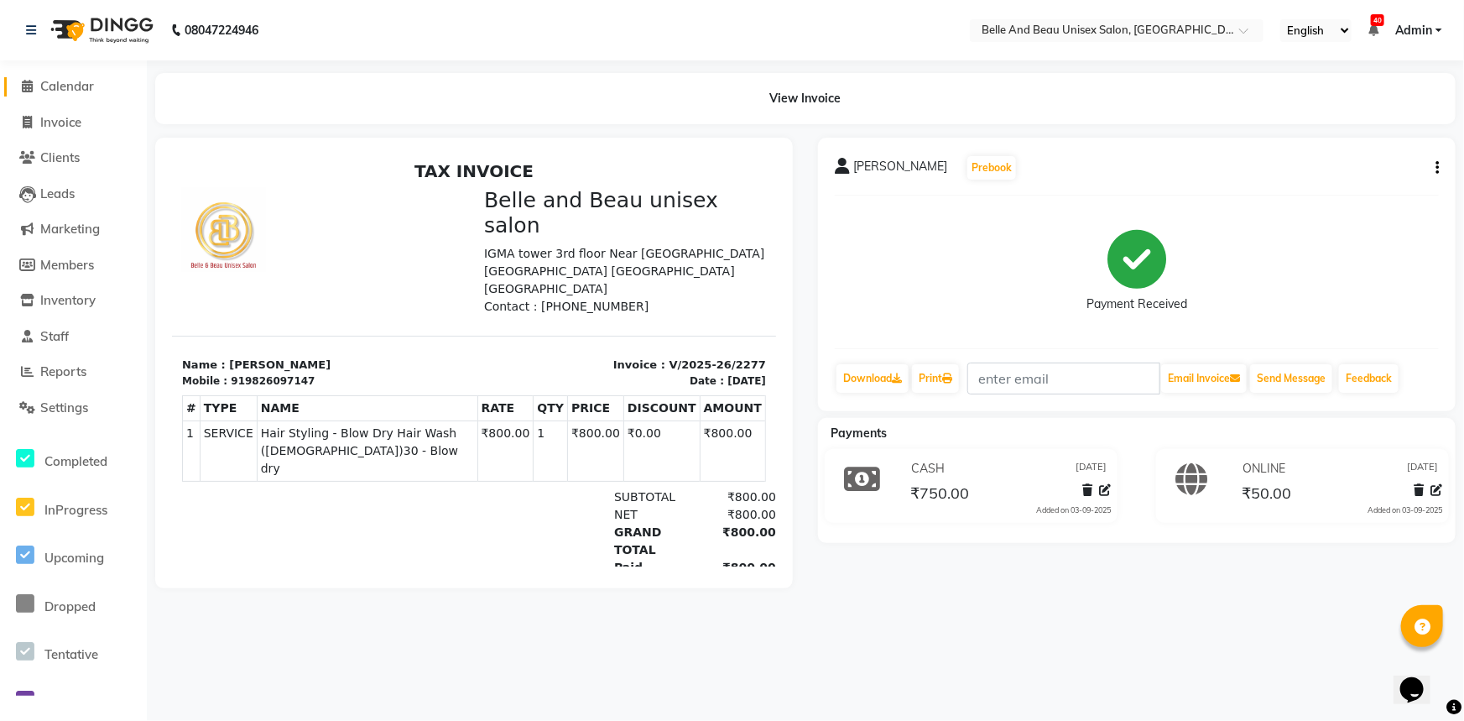
click at [82, 82] on span "Calendar" at bounding box center [67, 86] width 54 height 16
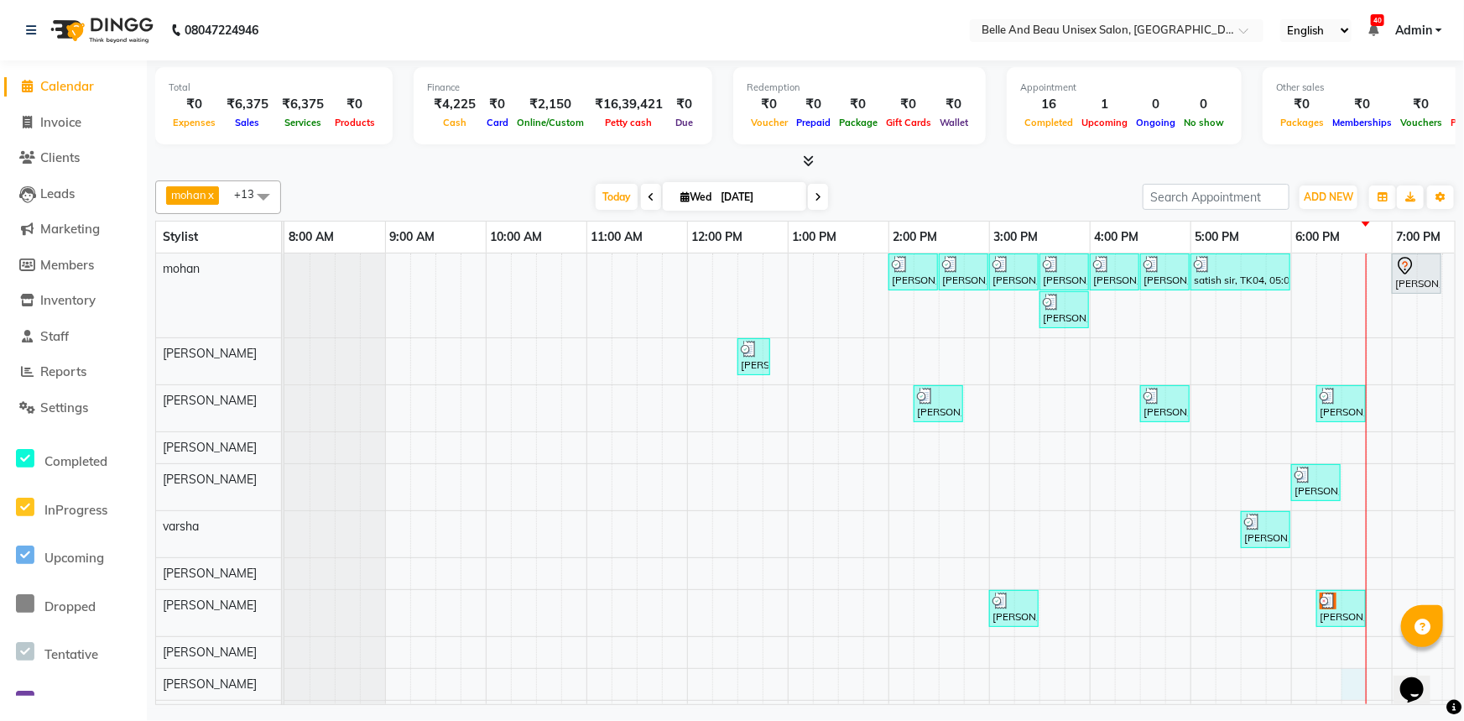
click at [1358, 685] on div "[PERSON_NAME] mam, TK03, 02:00 PM-02:30 PM, Hair Care - Hair Cut ([DEMOGRAPHIC_…" at bounding box center [938, 508] width 1309 height 510
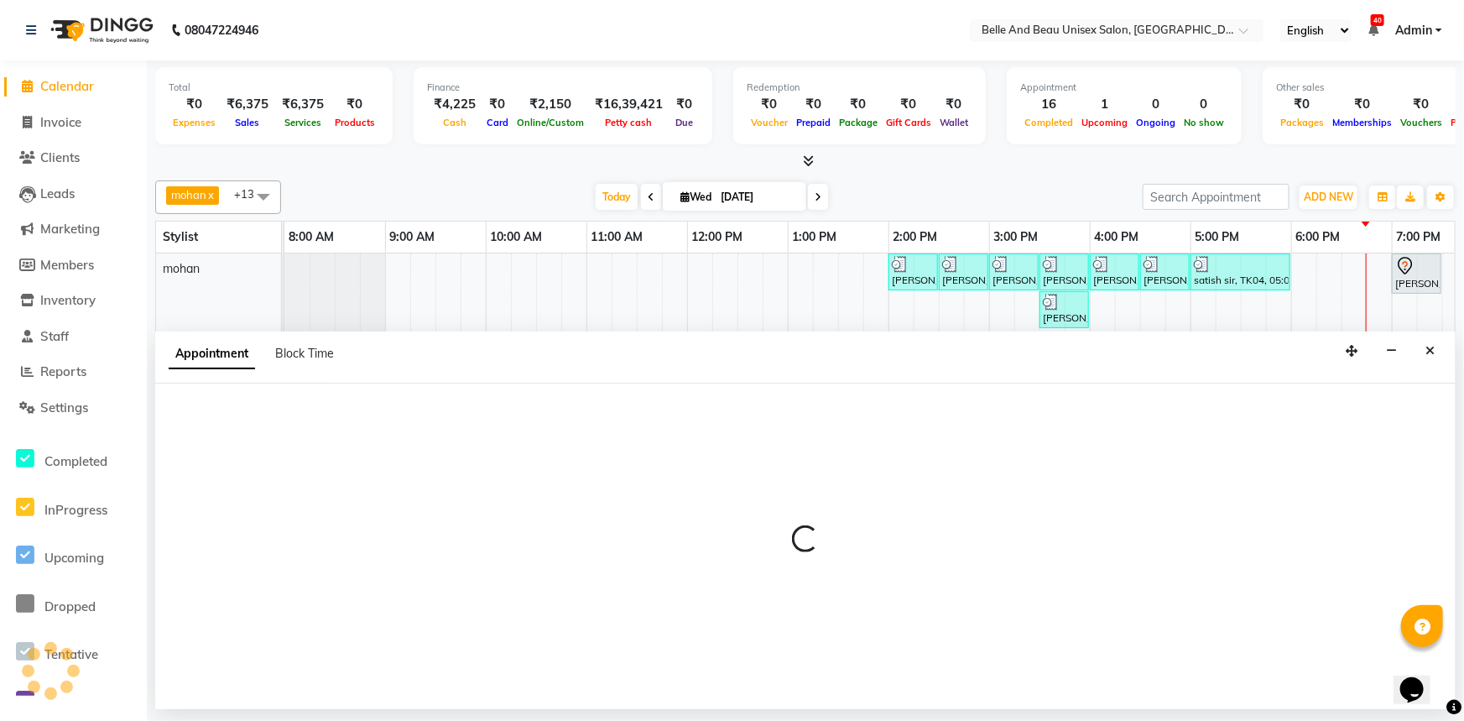
select select "84331"
select select "1110"
select select "tentative"
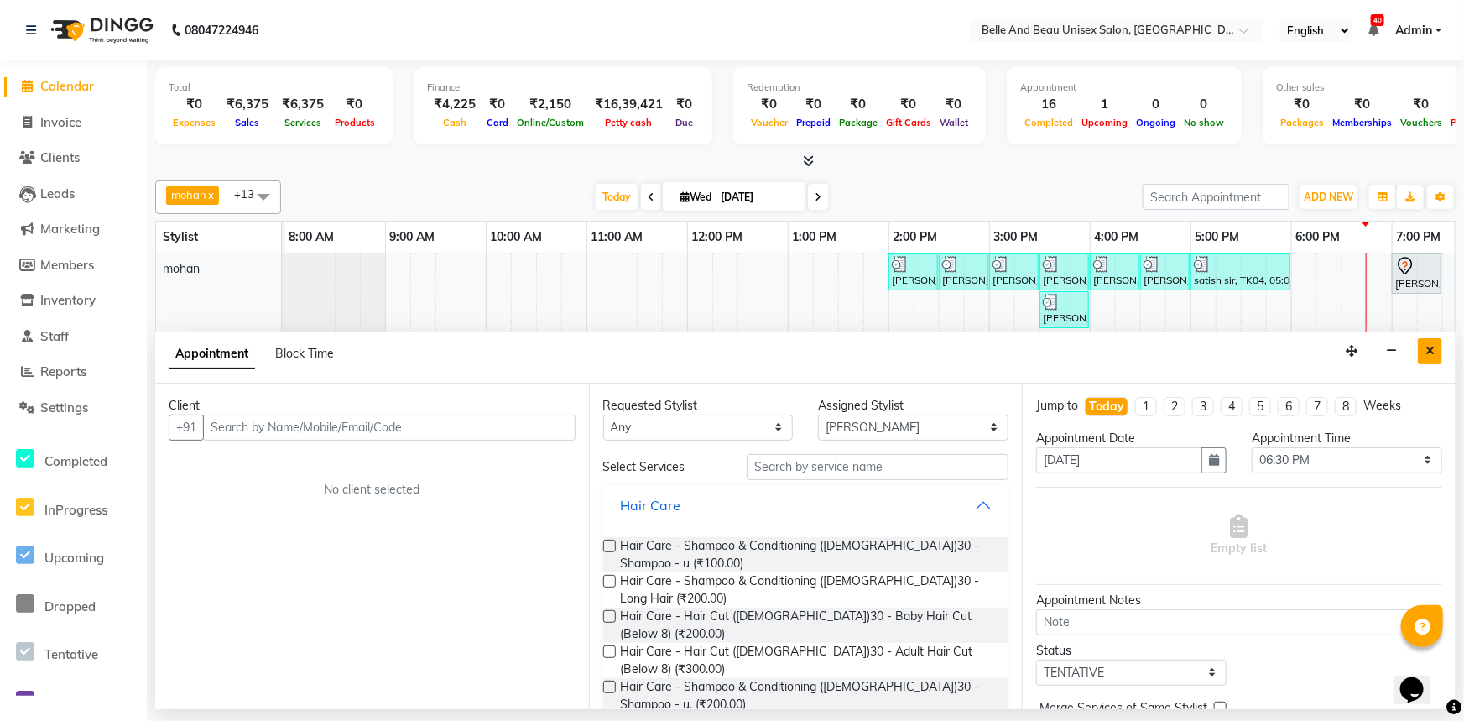
click at [1424, 346] on button "Close" at bounding box center [1430, 351] width 24 height 26
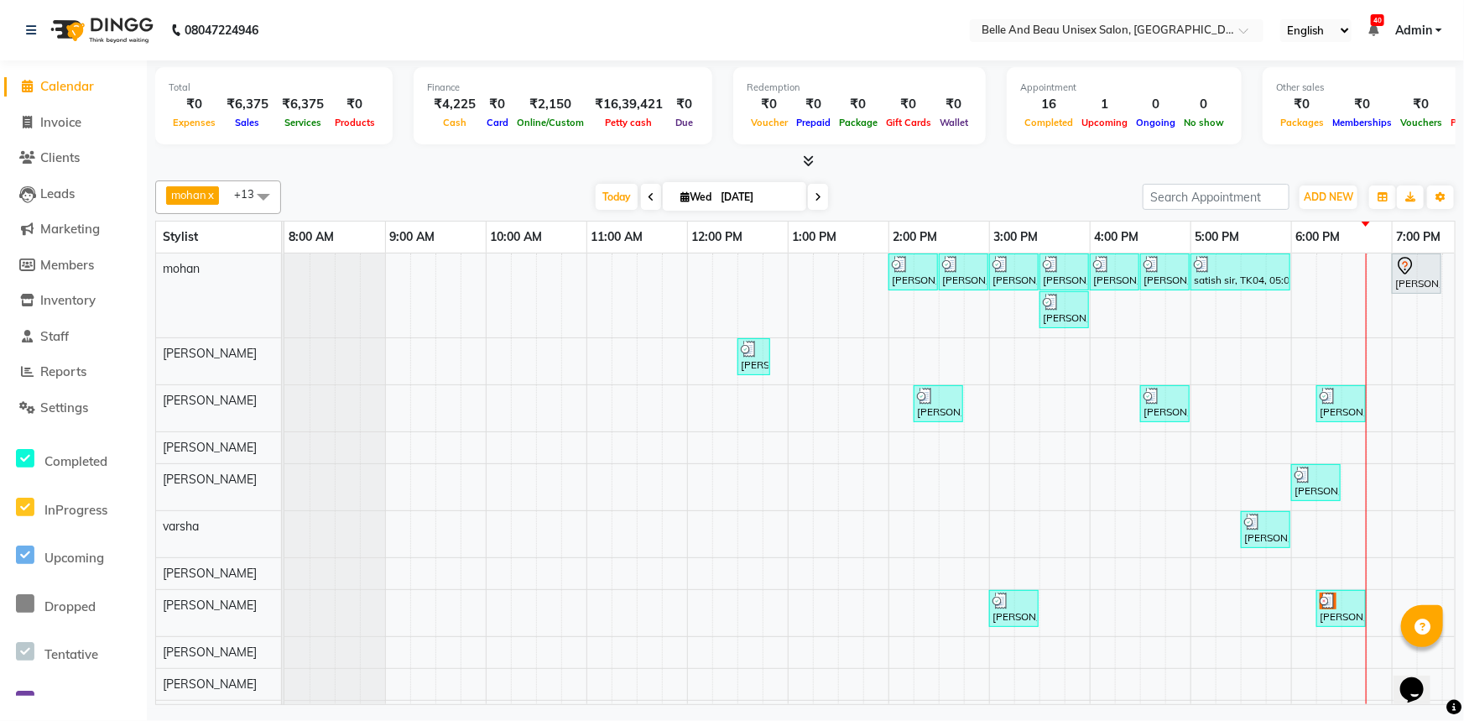
scroll to position [0, 138]
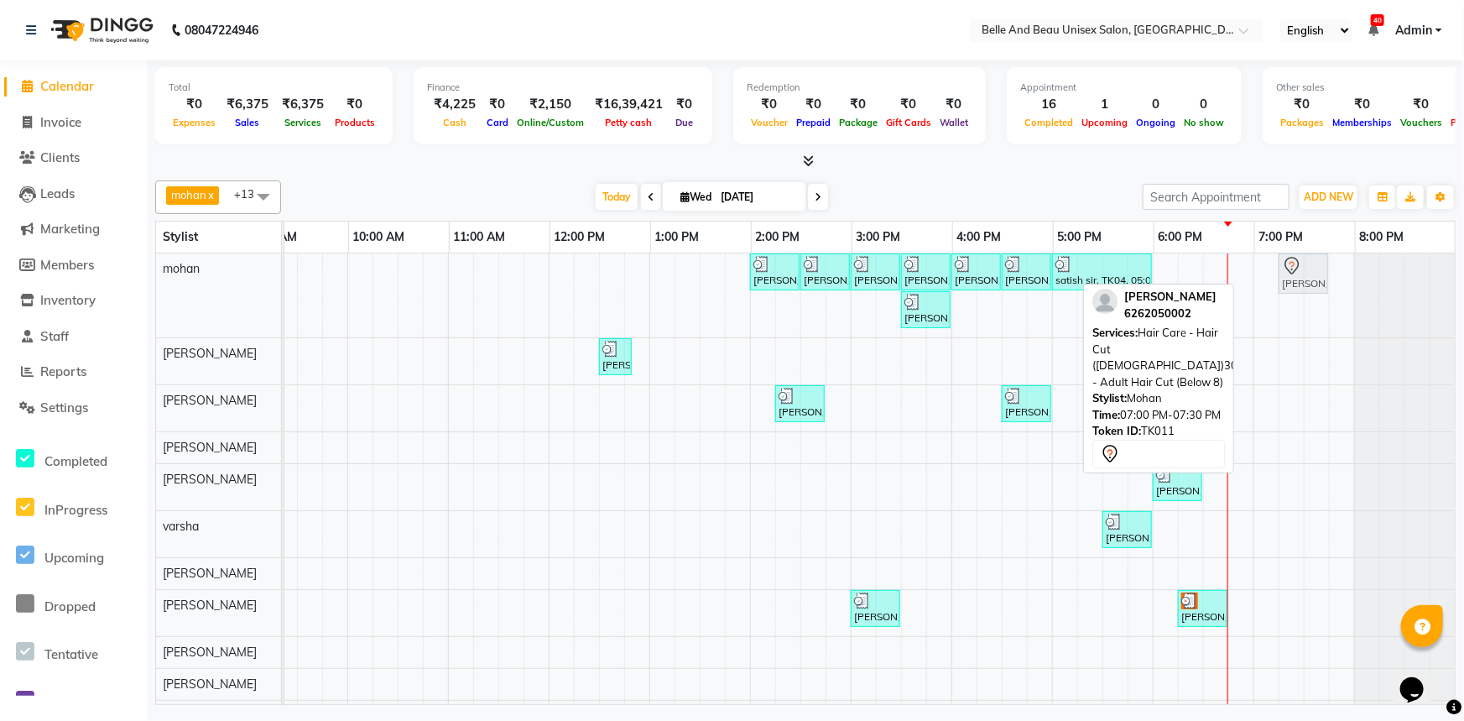
drag, startPoint x: 1272, startPoint y: 277, endPoint x: 1287, endPoint y: 279, distance: 15.3
click at [146, 279] on div "[PERSON_NAME] mam, TK03, 02:00 PM-02:30 PM, Hair Care - Hair Cut ([DEMOGRAPHIC_…" at bounding box center [146, 295] width 0 height 84
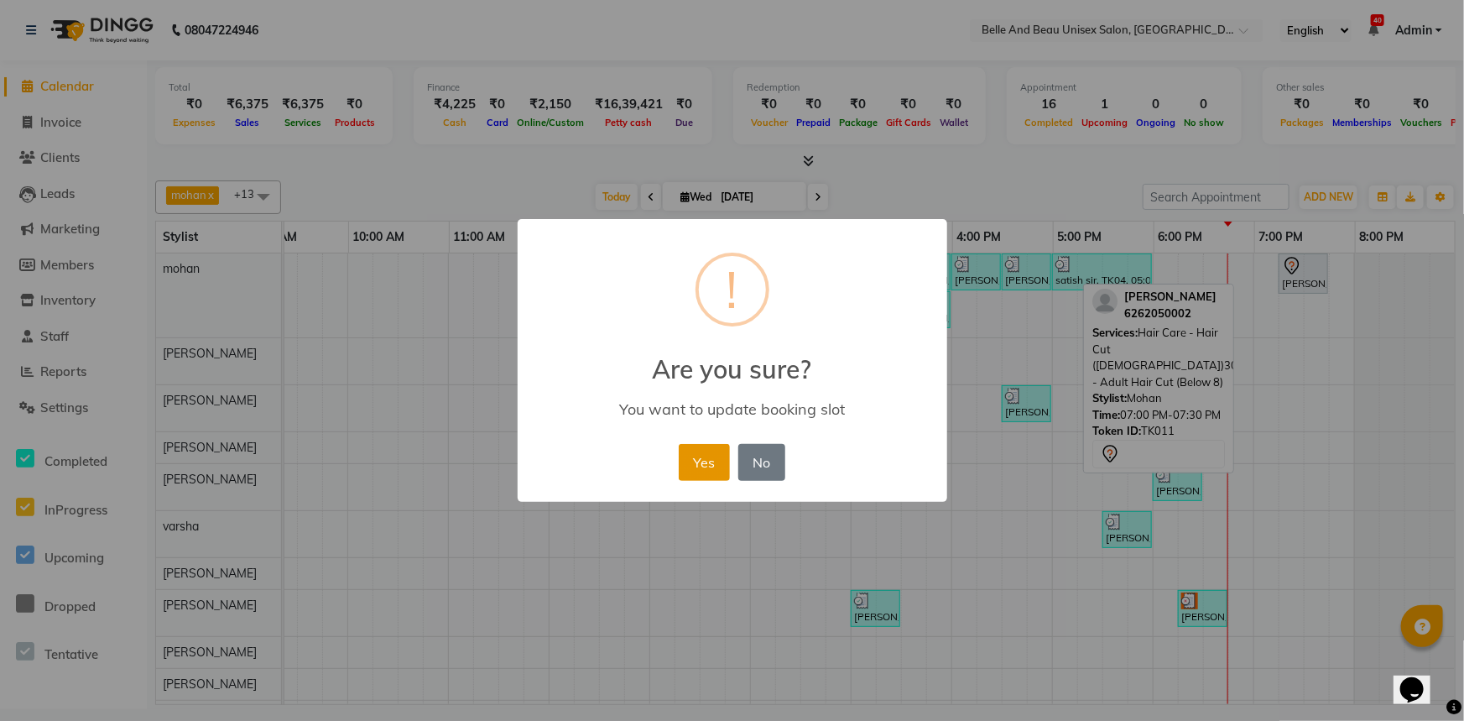
click at [706, 455] on button "Yes" at bounding box center [704, 462] width 51 height 37
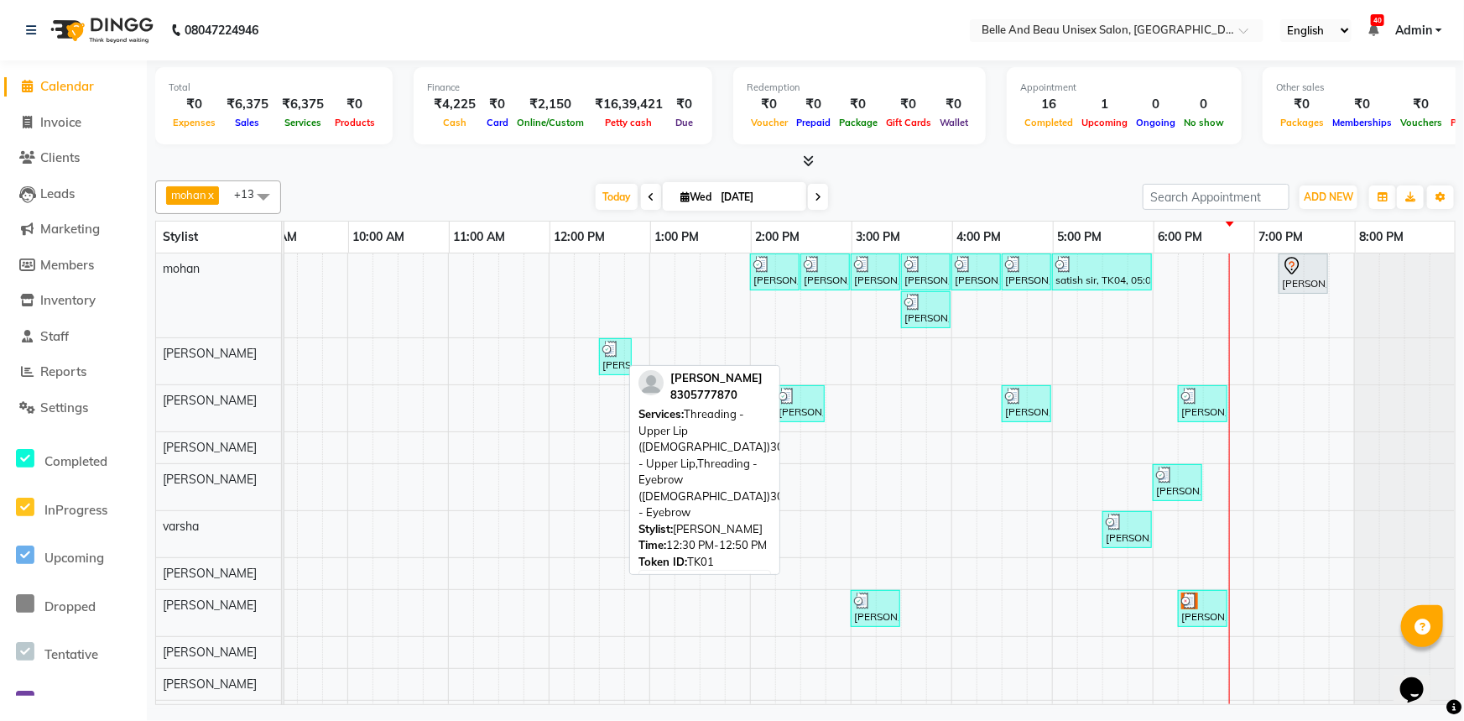
click at [612, 362] on div "[PERSON_NAME], TK01, 12:30 PM-12:50 PM, Threading - Upper Lip ([DEMOGRAPHIC_DAT…" at bounding box center [615, 357] width 29 height 32
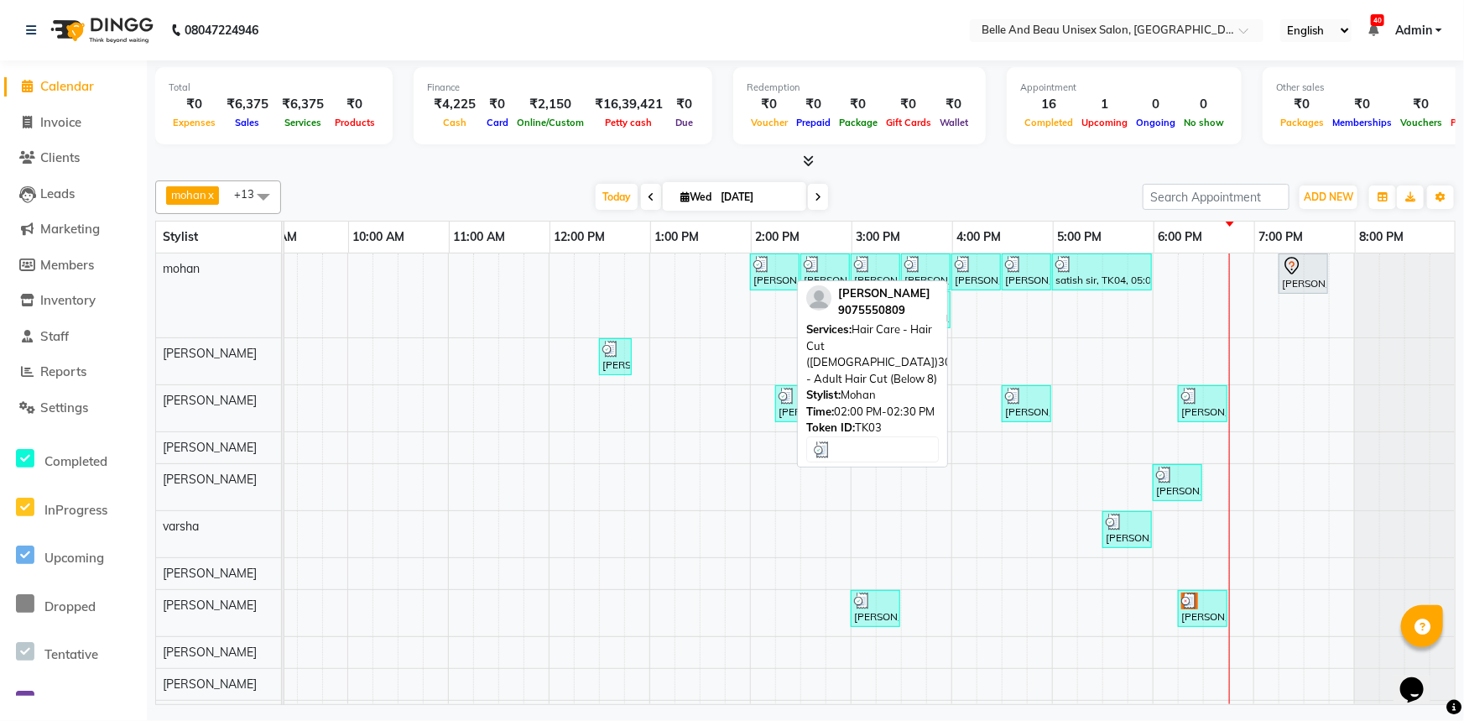
click at [766, 273] on div "[PERSON_NAME], TK03, 02:00 PM-02:30 PM, Hair Care - Hair Cut ([DEMOGRAPHIC_DATA…" at bounding box center [775, 272] width 46 height 32
select select "3"
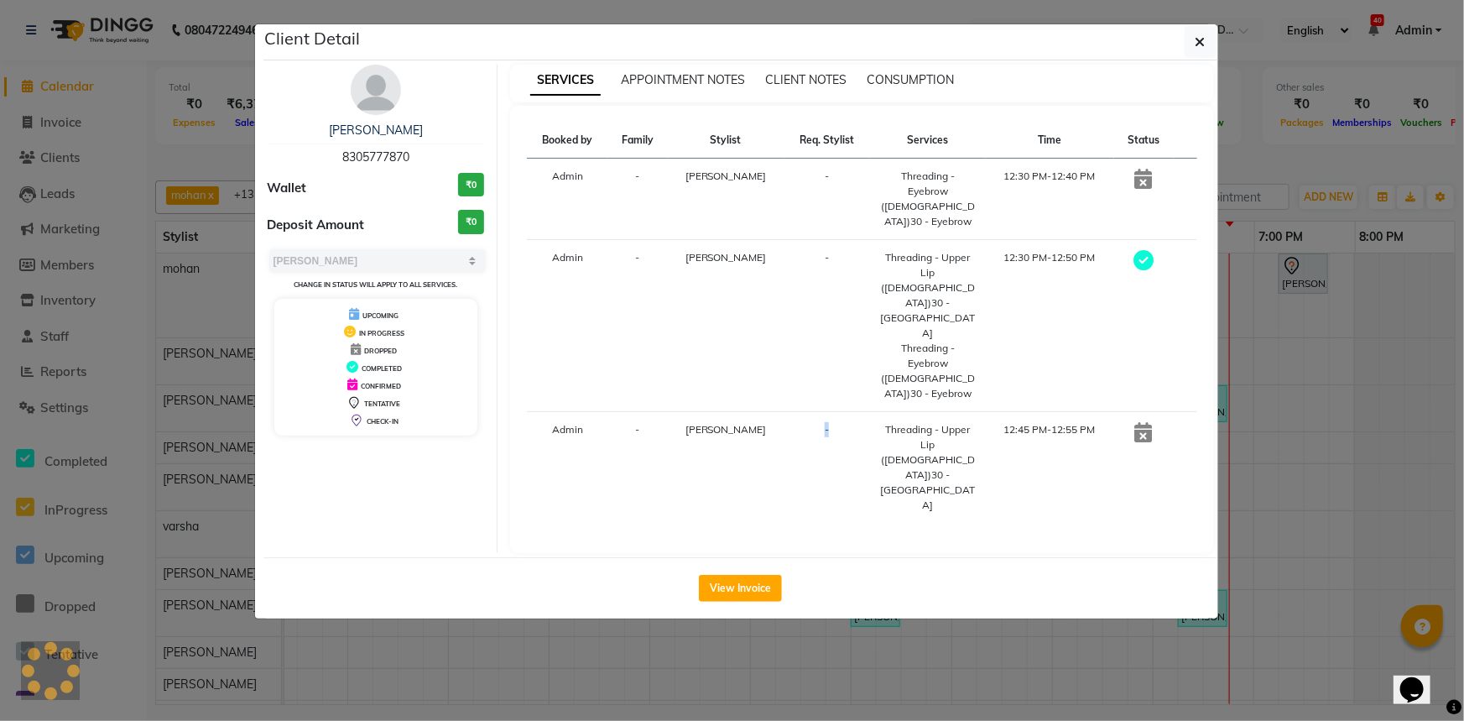
click at [766, 273] on tbody "Admin - [PERSON_NAME] - Threading - Eyebrow ([DEMOGRAPHIC_DATA])30 - Eyebrow 12…" at bounding box center [862, 341] width 670 height 365
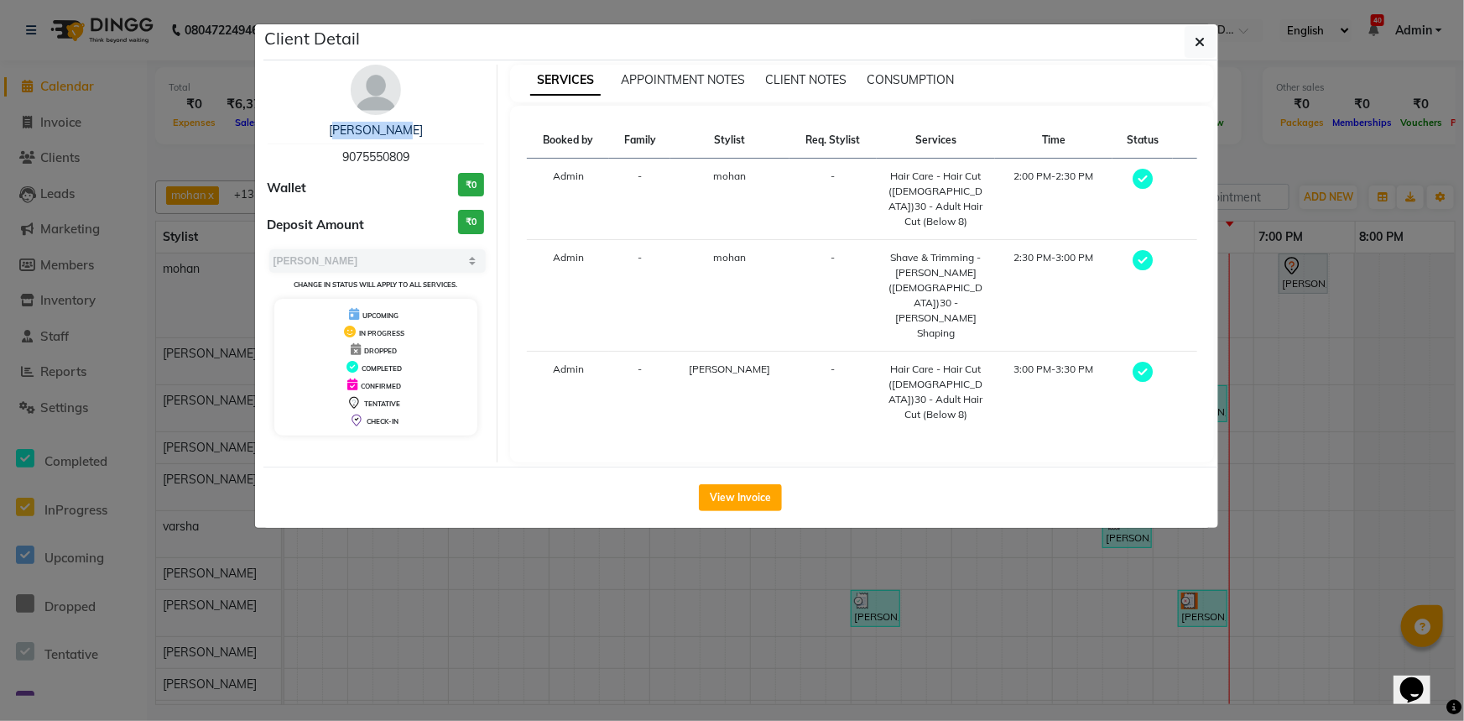
drag, startPoint x: 315, startPoint y: 128, endPoint x: 427, endPoint y: 122, distance: 111.7
click at [427, 122] on div "[PERSON_NAME]" at bounding box center [376, 131] width 217 height 18
copy link "[PERSON_NAME]"
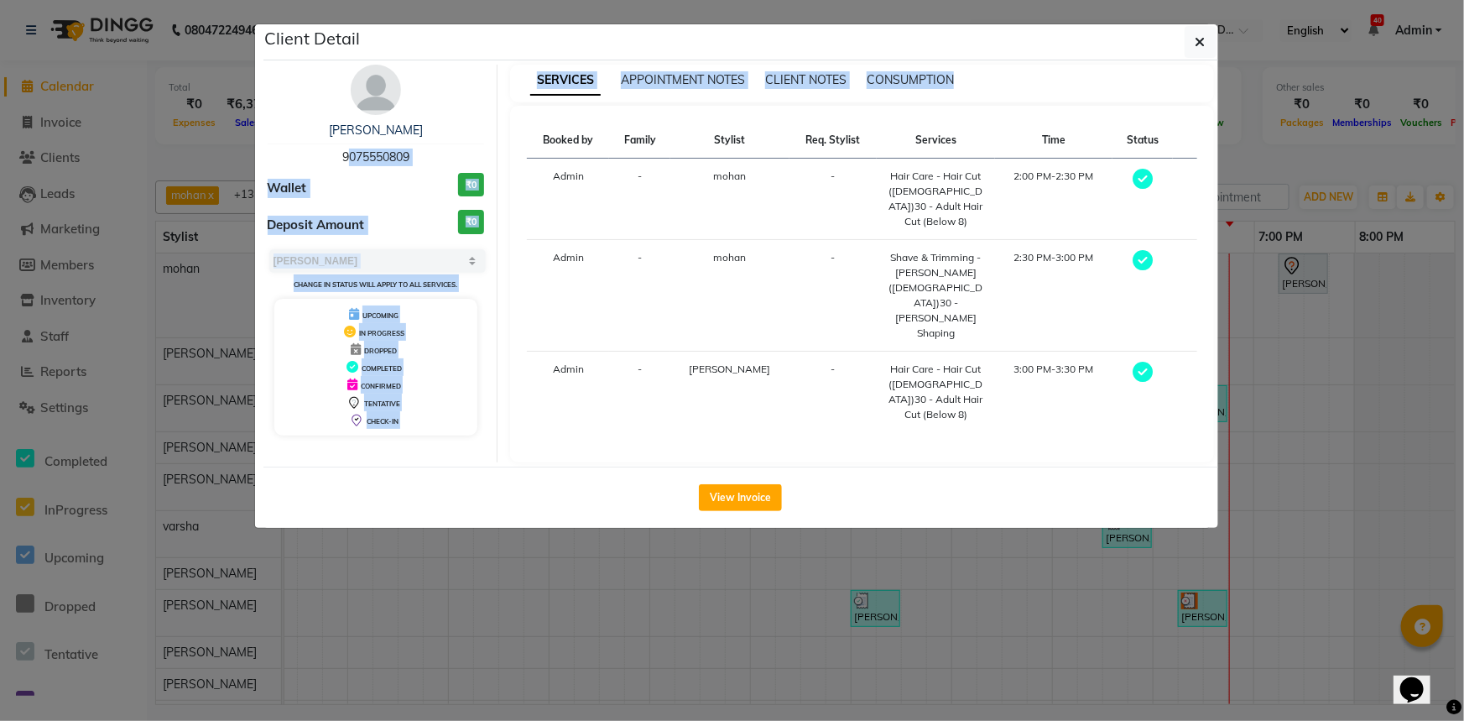
drag, startPoint x: 320, startPoint y: 154, endPoint x: 504, endPoint y: 166, distance: 184.1
click at [504, 166] on div "[PERSON_NAME] mam 9075550809 Wallet ₹0 Deposit Amount ₹0 Select MARK DONE UPCOM…" at bounding box center [740, 264] width 971 height 398
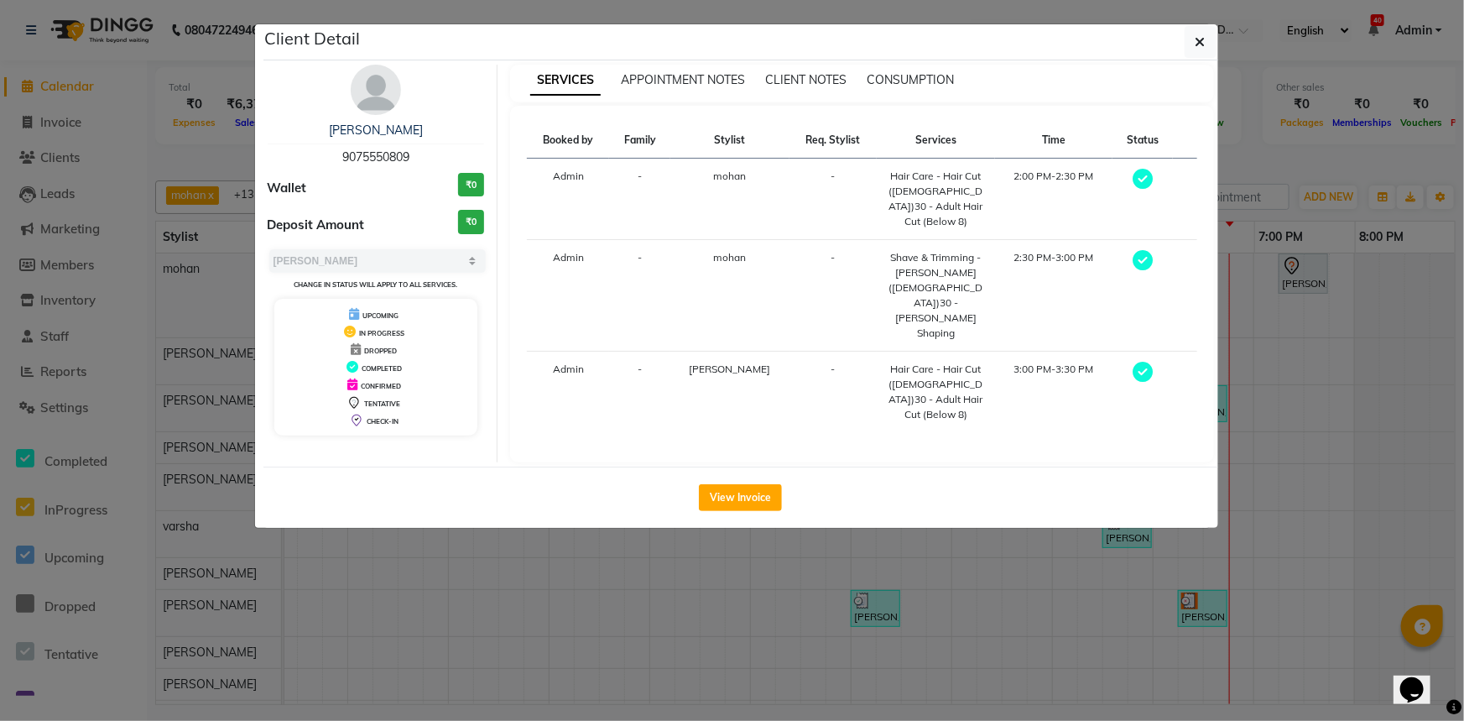
click at [439, 129] on div "[PERSON_NAME]" at bounding box center [376, 131] width 217 height 18
drag, startPoint x: 420, startPoint y: 154, endPoint x: 341, endPoint y: 153, distance: 79.7
click at [341, 153] on div "[PERSON_NAME] mam 9075550809" at bounding box center [376, 144] width 217 height 44
copy span "9075550809"
click at [747, 484] on button "View Invoice" at bounding box center [740, 497] width 83 height 27
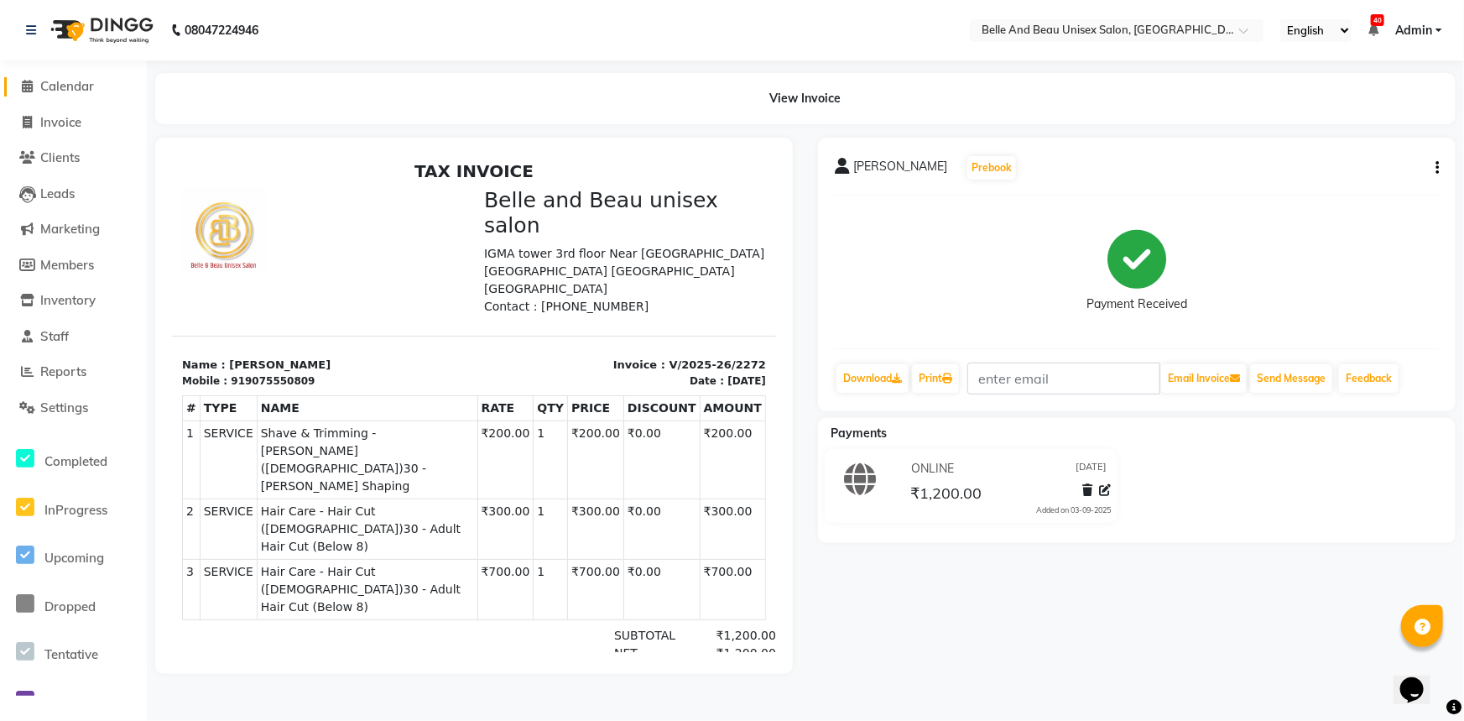
click at [81, 88] on span "Calendar" at bounding box center [67, 86] width 54 height 16
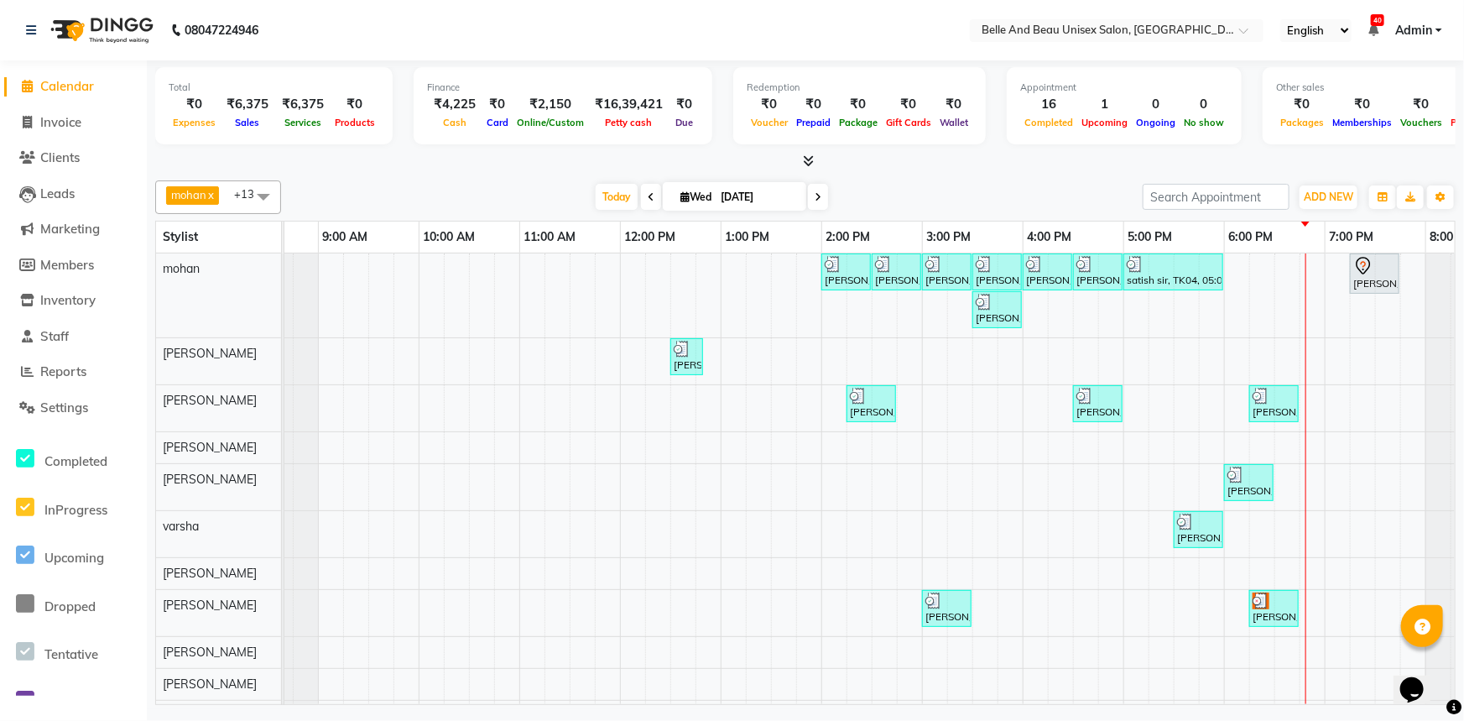
scroll to position [0, 69]
click at [1366, 321] on div "[PERSON_NAME] mam, TK03, 02:00 PM-02:30 PM, Hair Care - Hair Cut ([DEMOGRAPHIC_…" at bounding box center [870, 508] width 1309 height 510
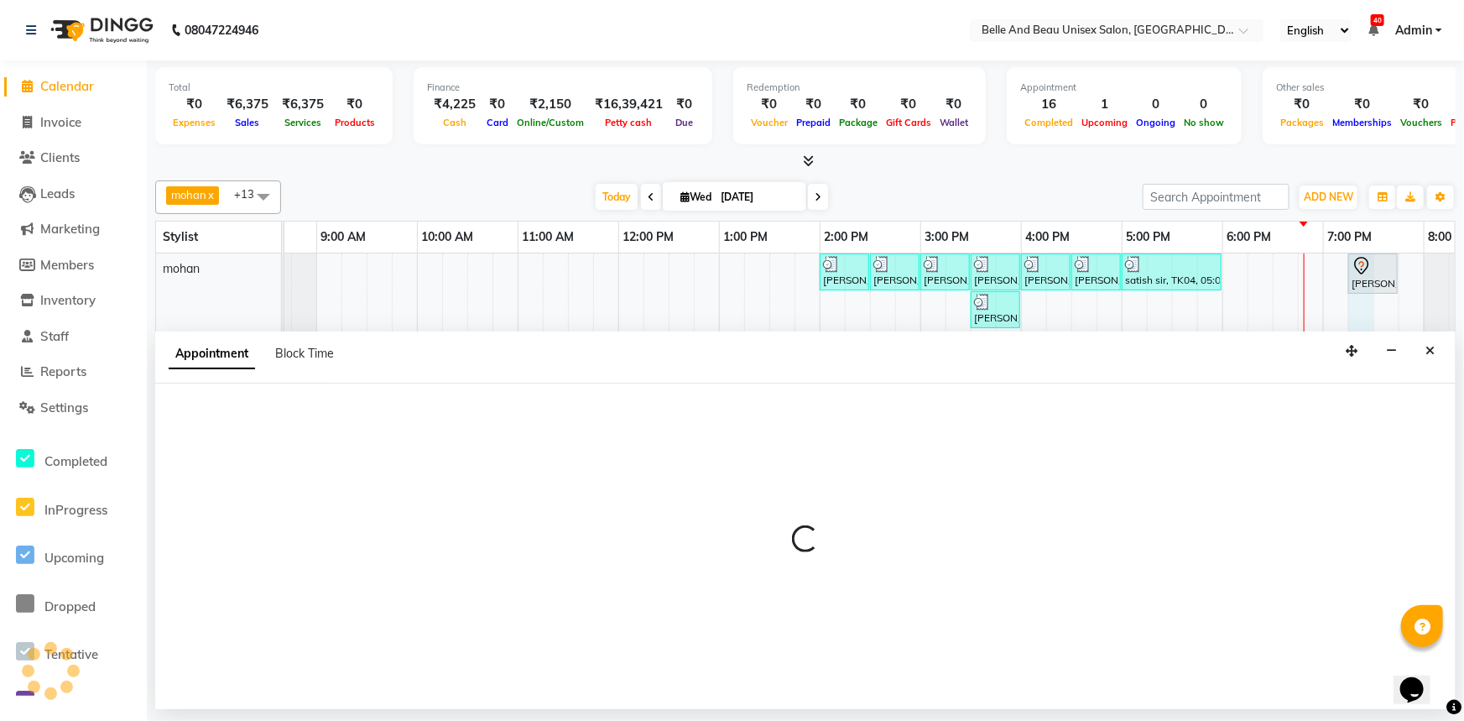
select select "65137"
select select "tentative"
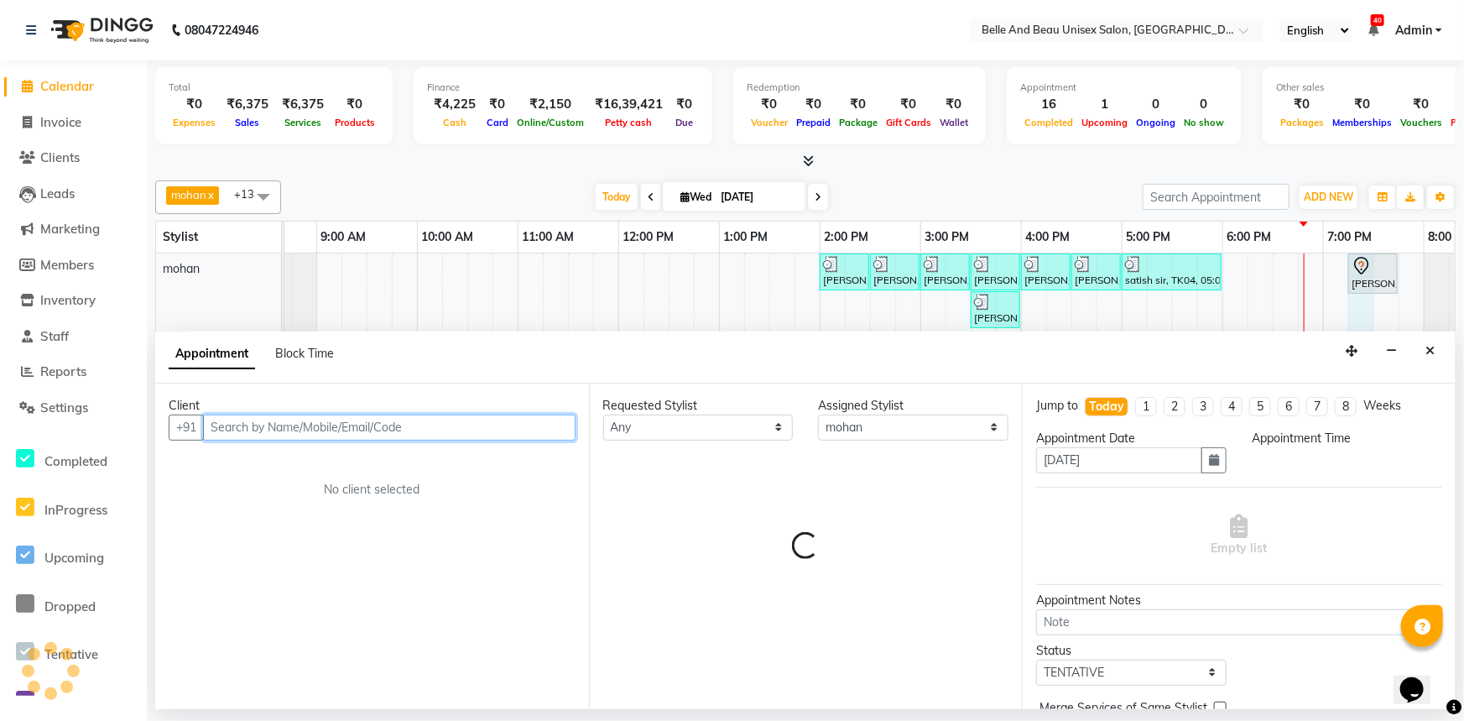
select select "1155"
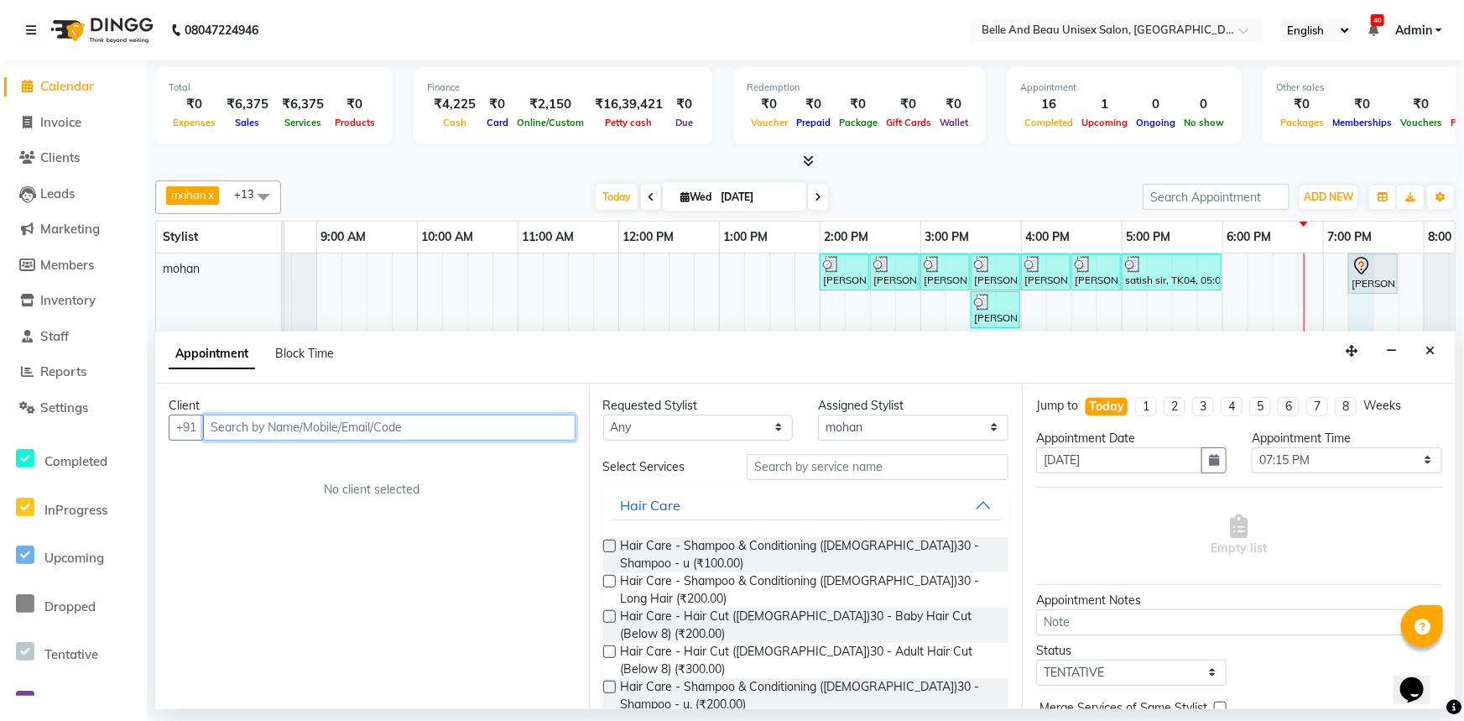
click at [430, 419] on input "text" at bounding box center [389, 427] width 372 height 26
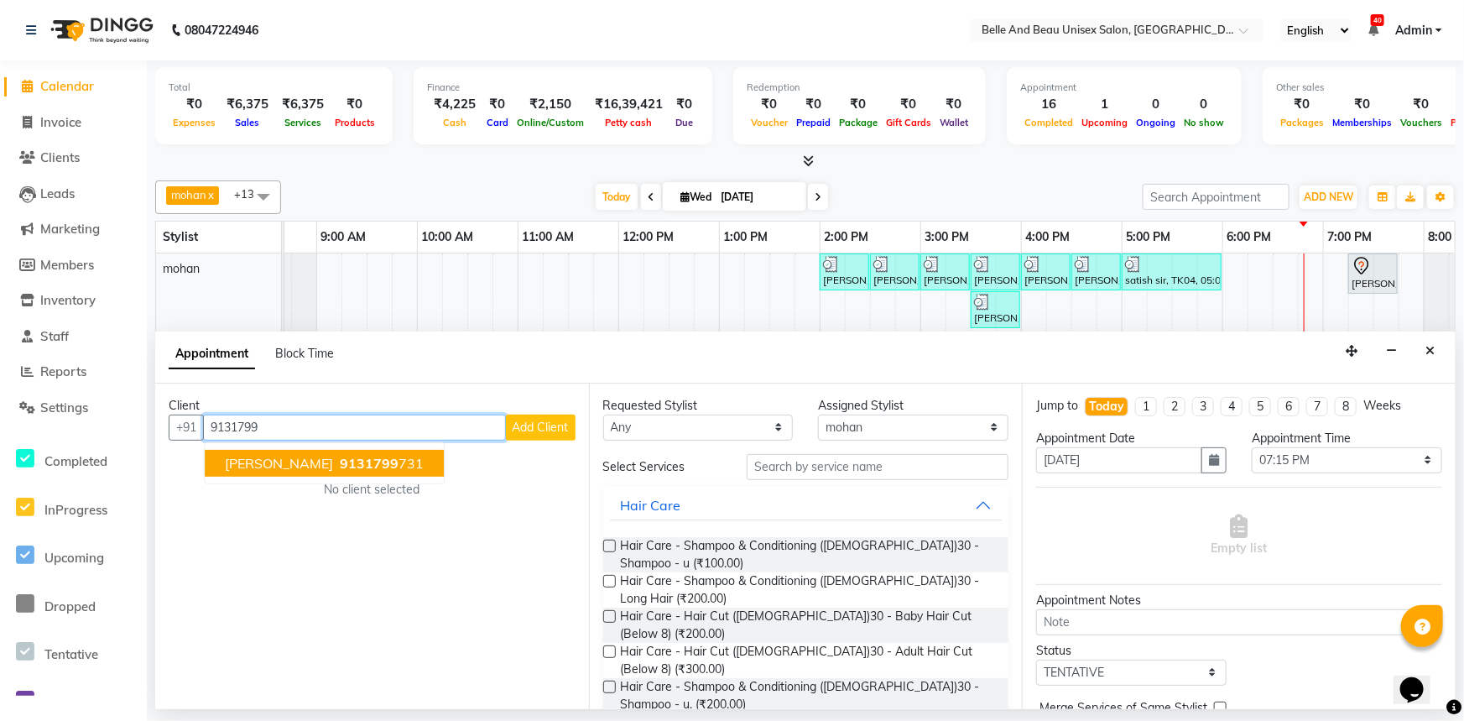
click at [301, 463] on span "[PERSON_NAME]" at bounding box center [279, 463] width 108 height 17
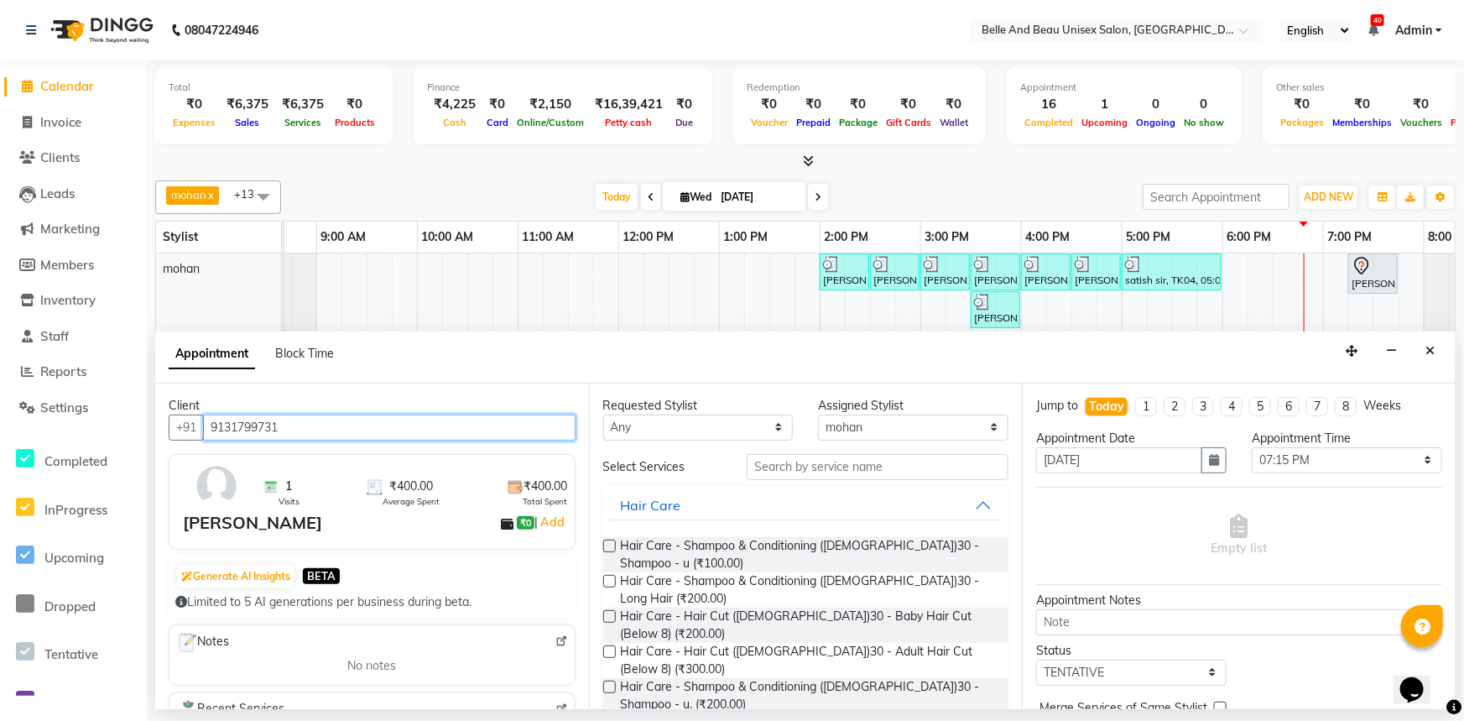
type input "9131799731"
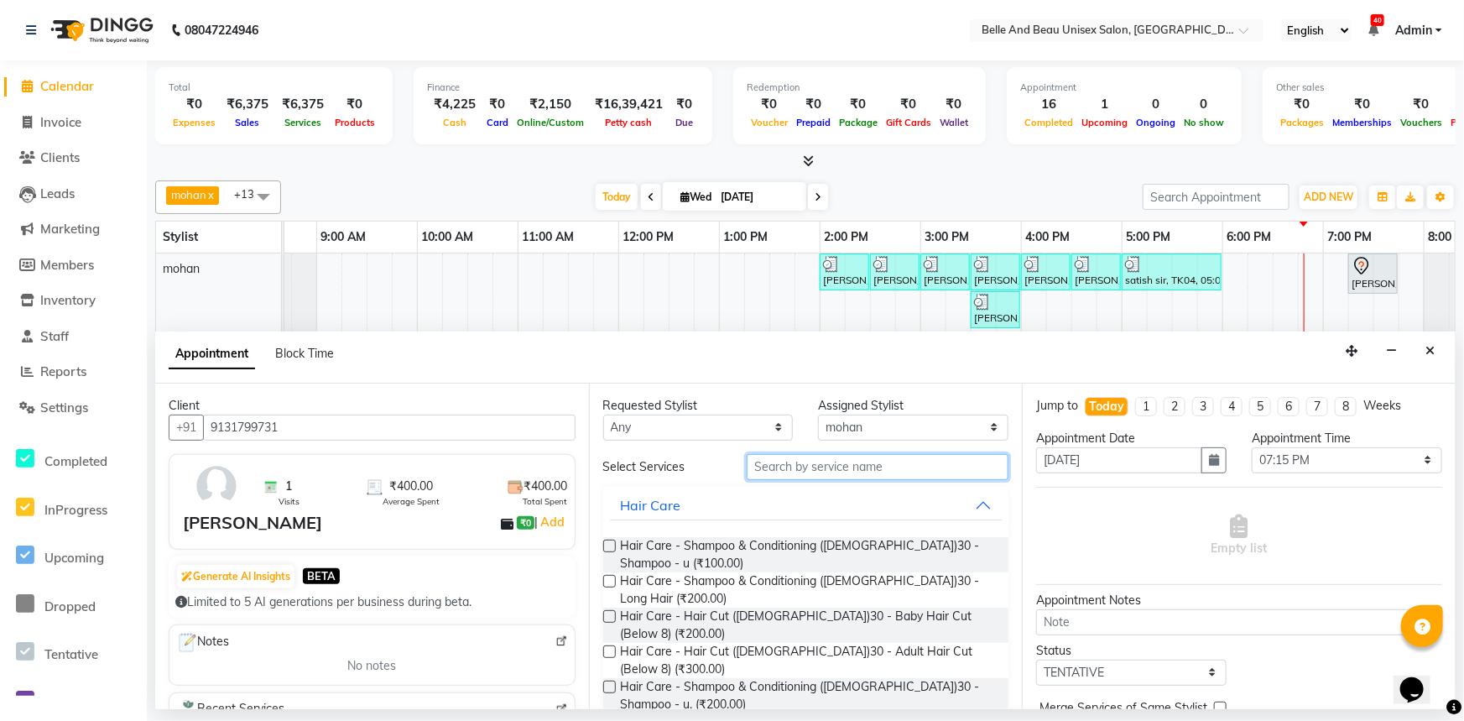
click at [827, 462] on input "text" at bounding box center [878, 467] width 262 height 26
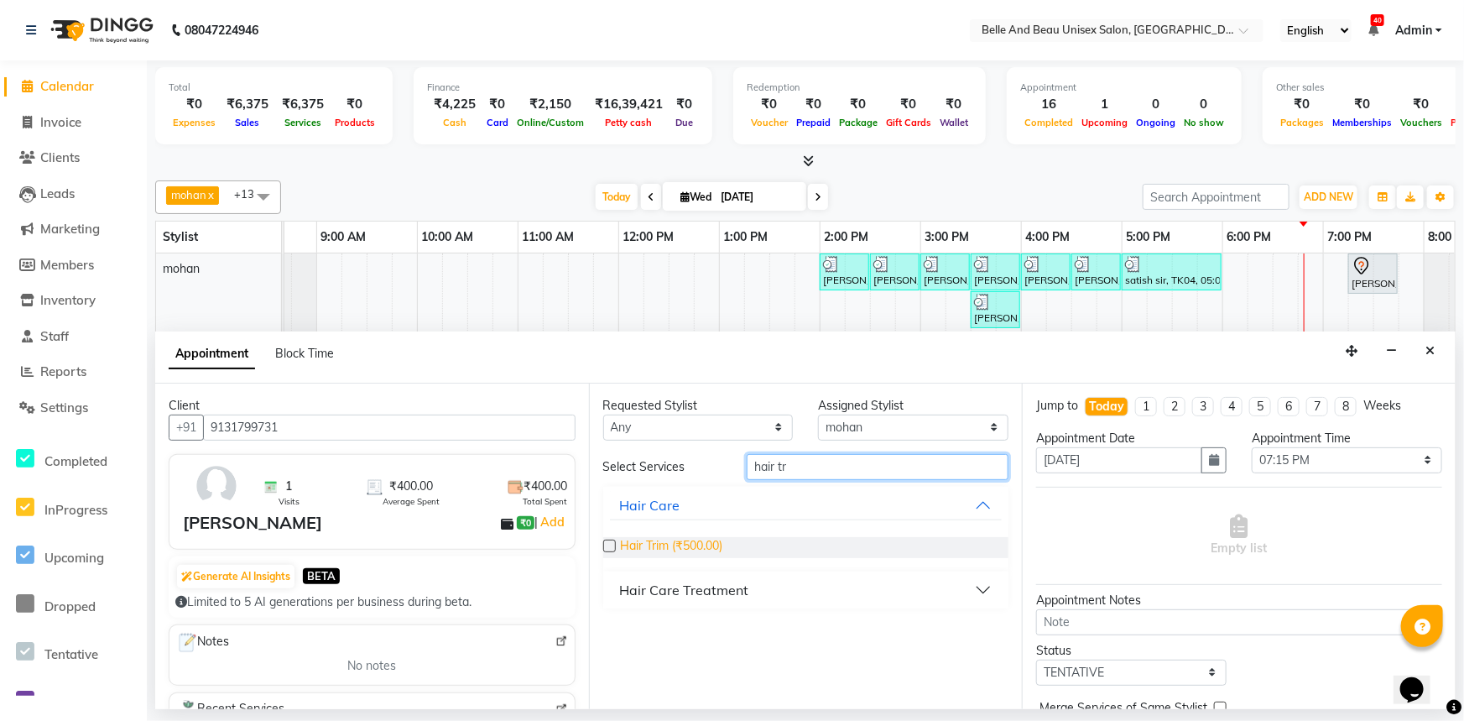
type input "hair tr"
click at [685, 541] on span "Hair Trim (₹500.00)" at bounding box center [672, 547] width 102 height 21
checkbox input "false"
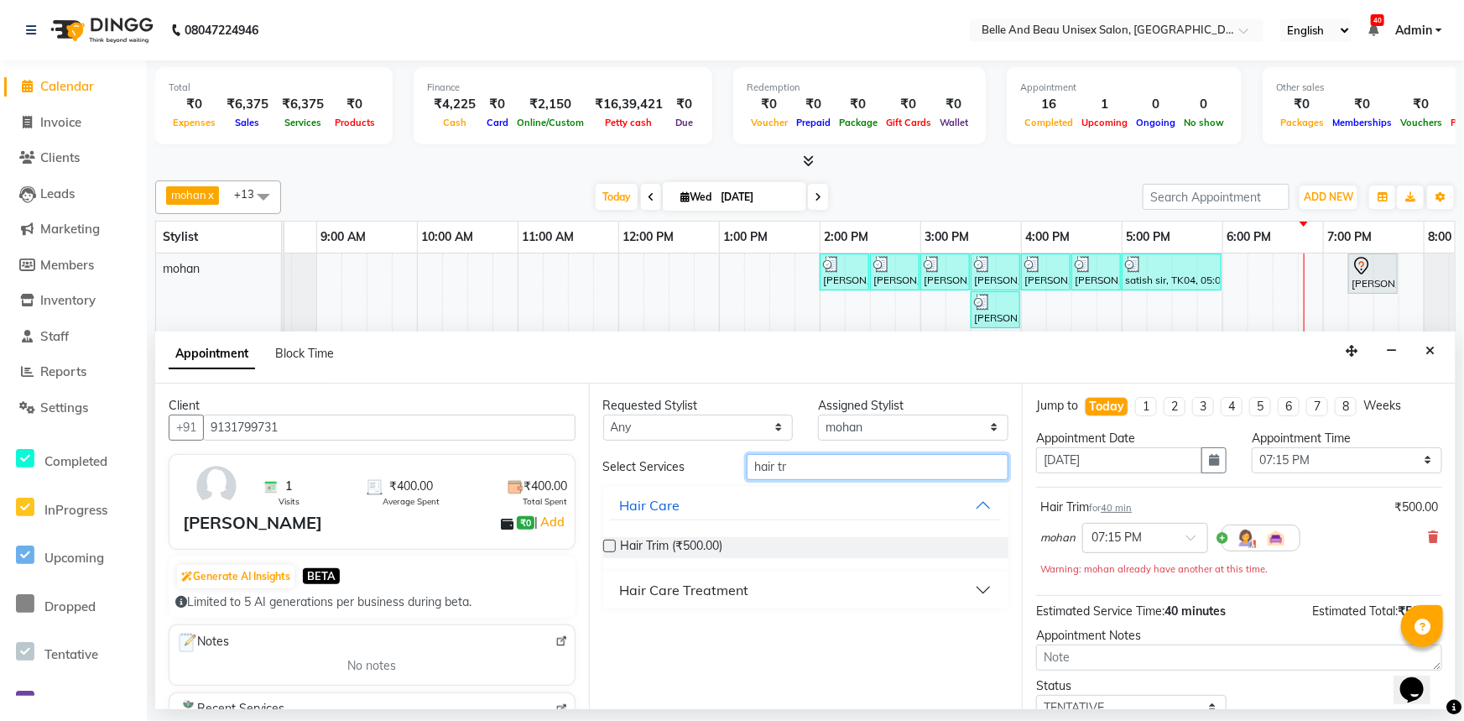
click at [790, 461] on input "hair tr" at bounding box center [878, 467] width 262 height 26
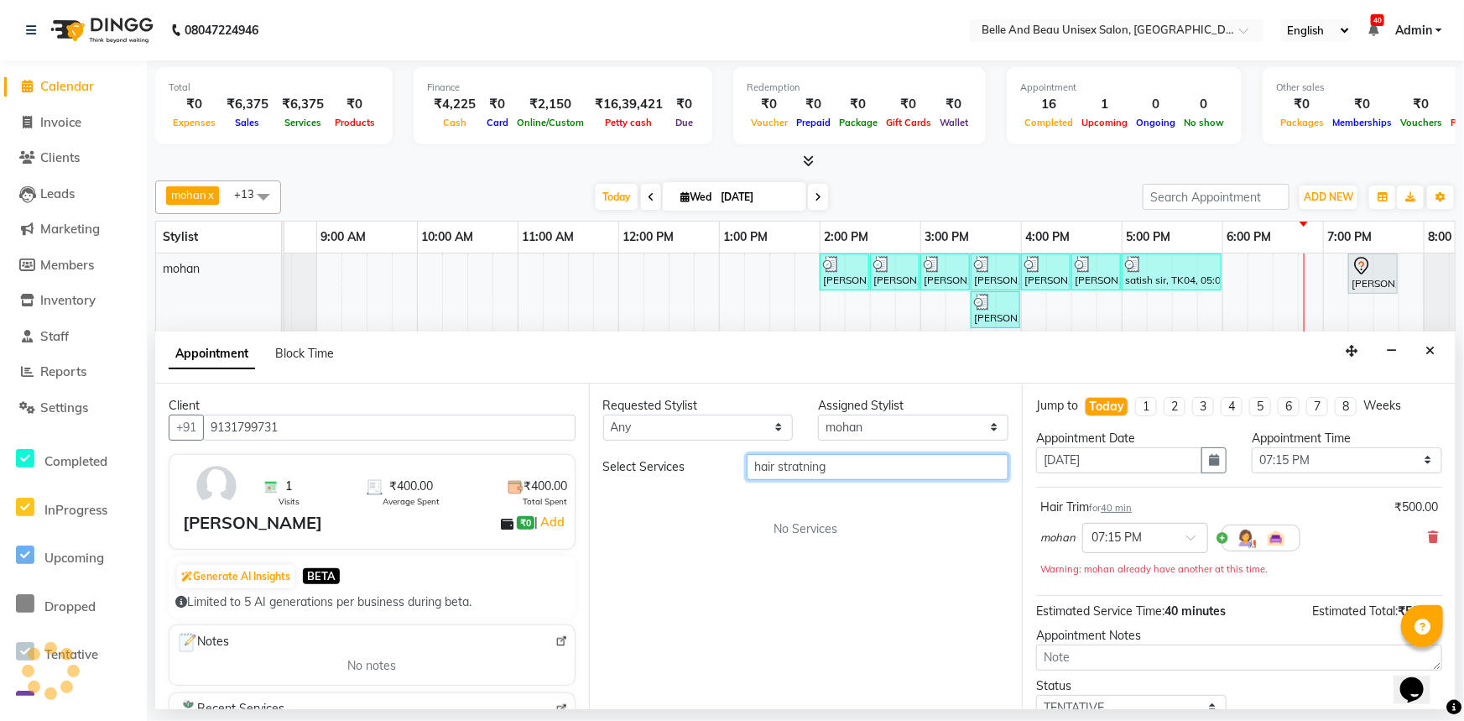
drag, startPoint x: 782, startPoint y: 461, endPoint x: 794, endPoint y: 461, distance: 12.6
click at [784, 461] on input "hair stratning" at bounding box center [878, 467] width 262 height 26
click at [777, 462] on input "hair stratning" at bounding box center [878, 467] width 262 height 26
drag, startPoint x: 821, startPoint y: 465, endPoint x: 839, endPoint y: 465, distance: 17.6
click at [821, 465] on input "hairstratning" at bounding box center [878, 467] width 262 height 26
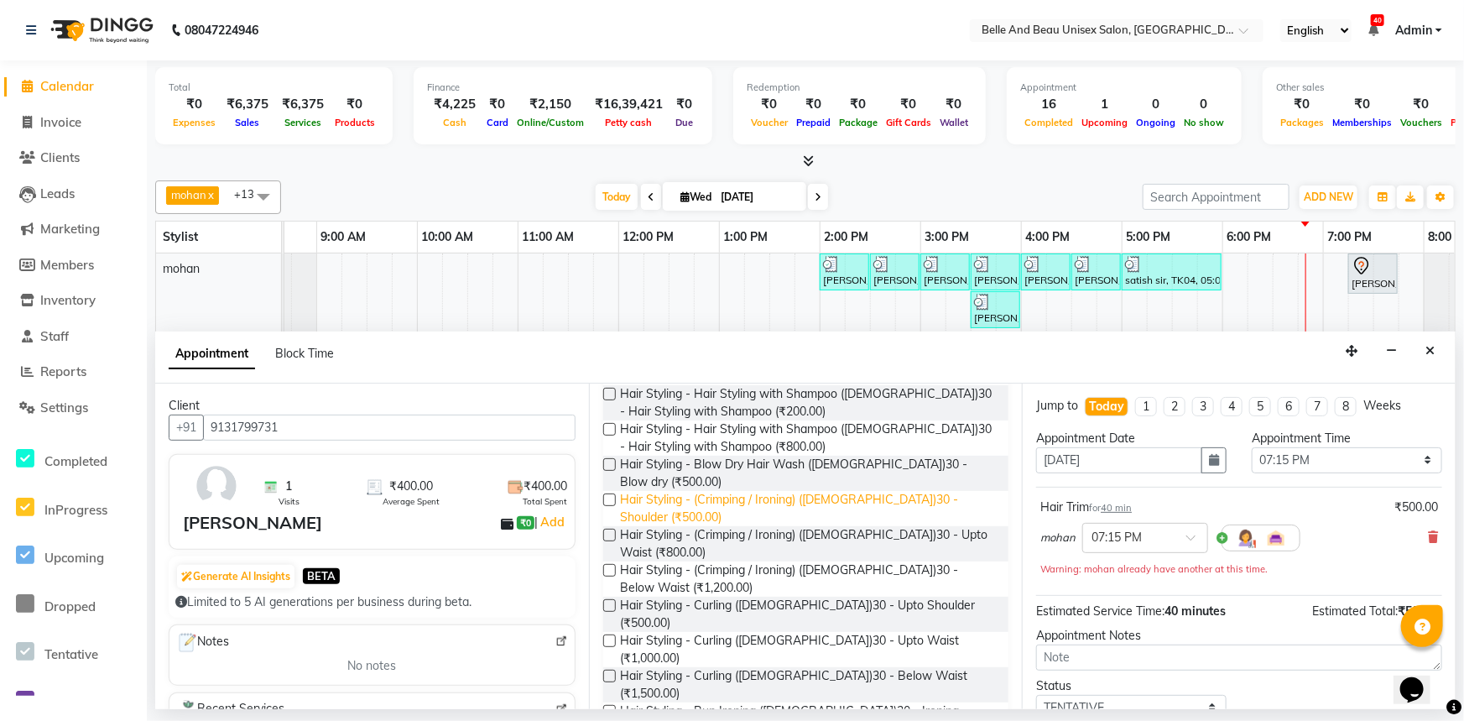
scroll to position [210, 0]
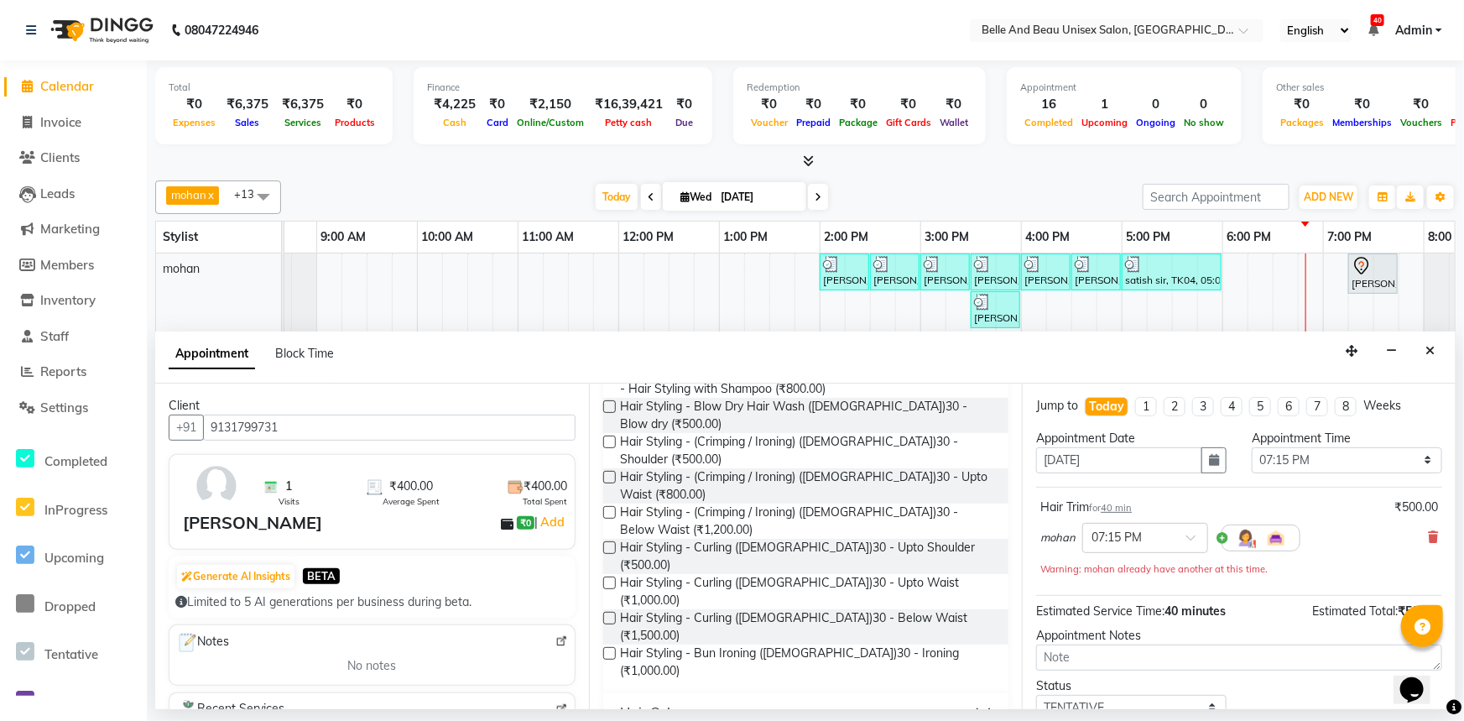
type input "hair st"
click at [614, 647] on label at bounding box center [609, 653] width 13 height 13
click at [614, 649] on input "checkbox" at bounding box center [608, 654] width 11 height 11
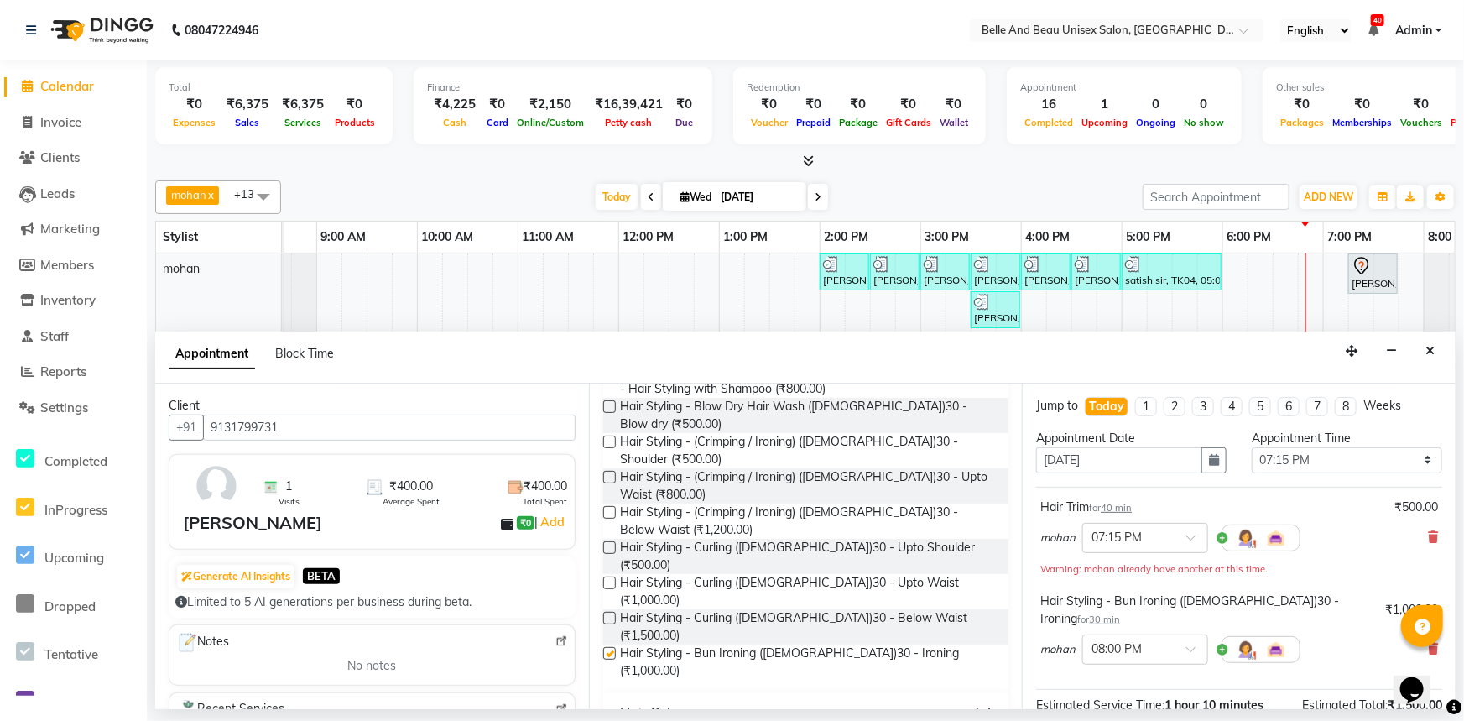
checkbox input "false"
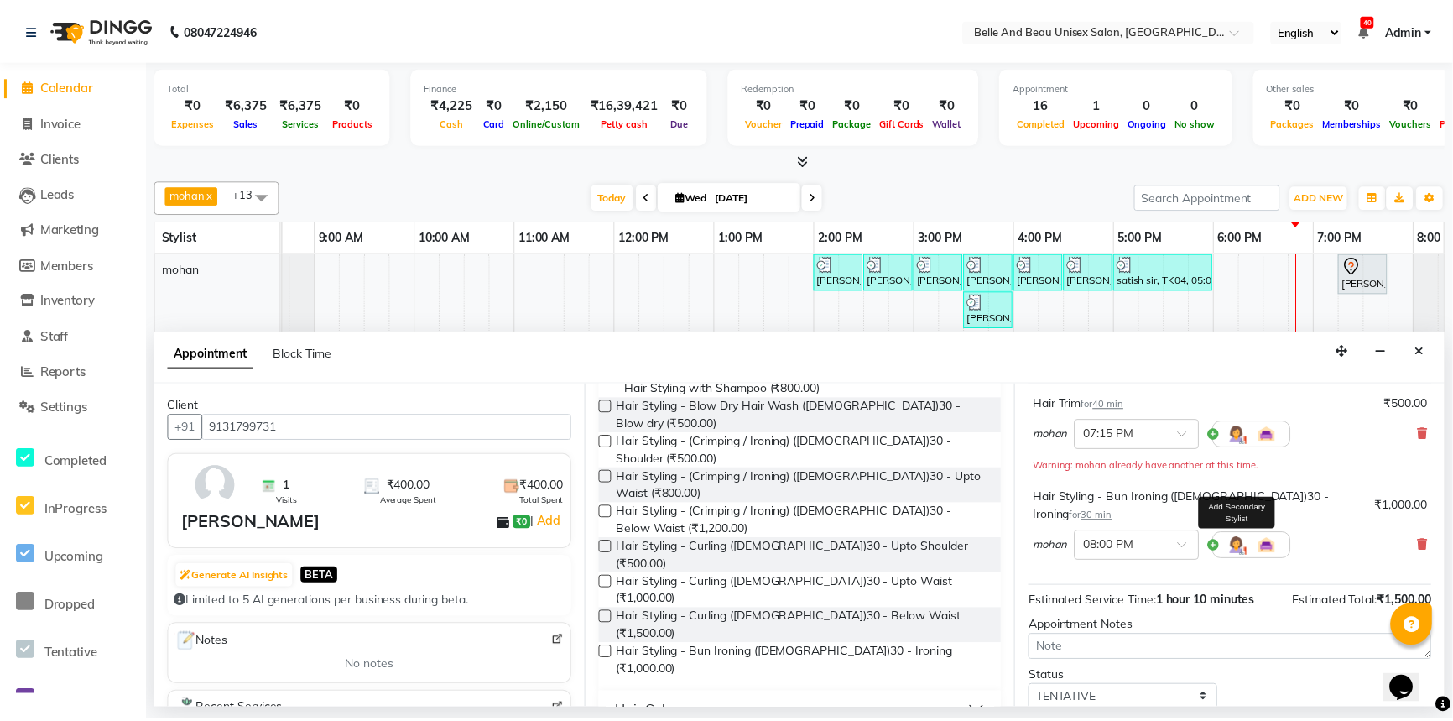
scroll to position [193, 0]
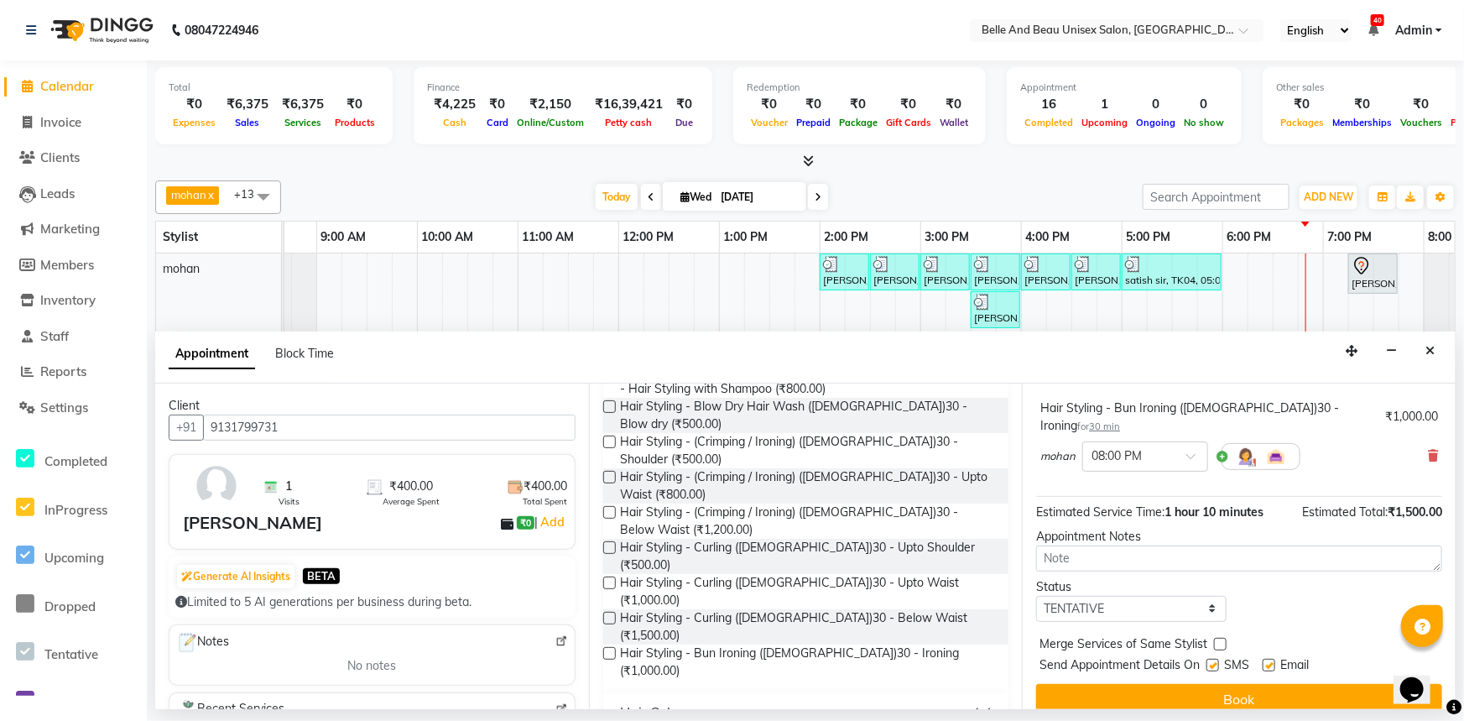
click at [1193, 684] on button "Book" at bounding box center [1239, 699] width 406 height 30
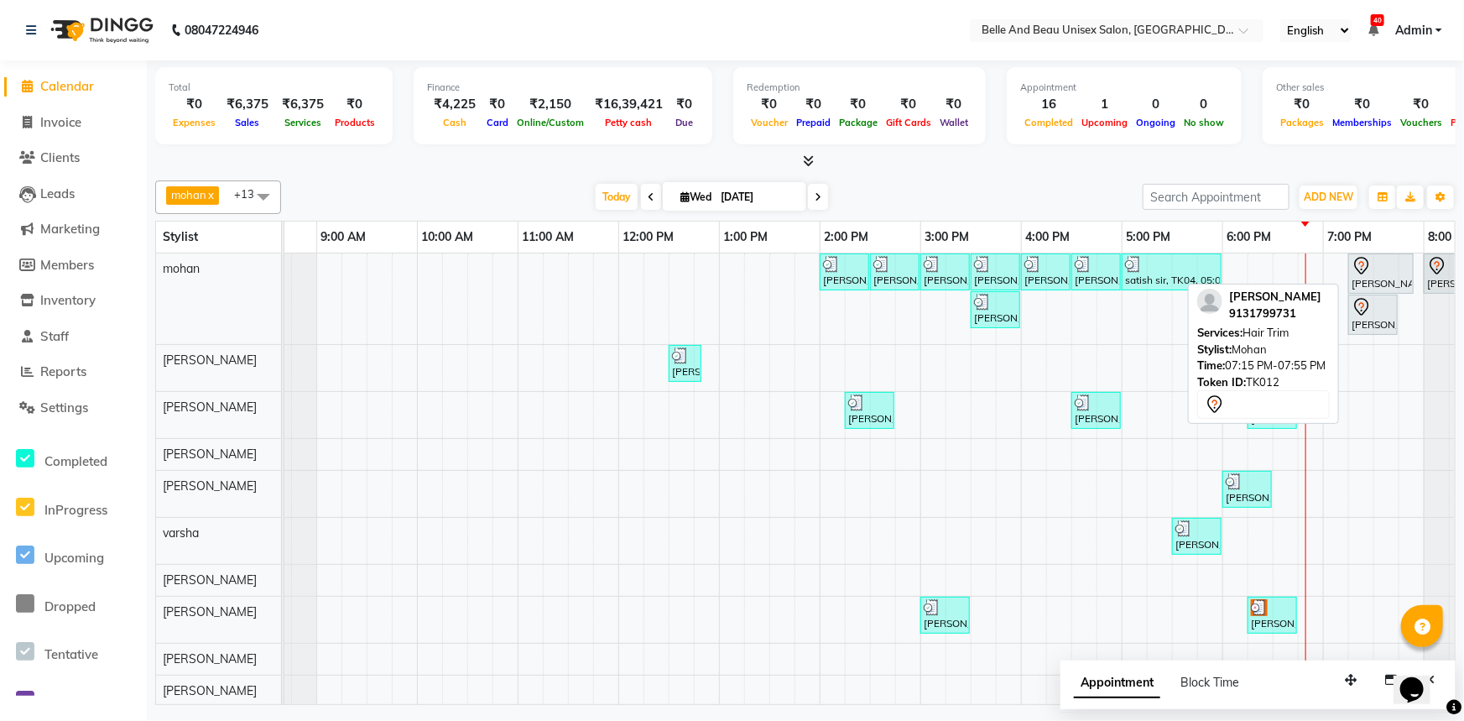
click at [1367, 273] on icon at bounding box center [1361, 266] width 20 height 20
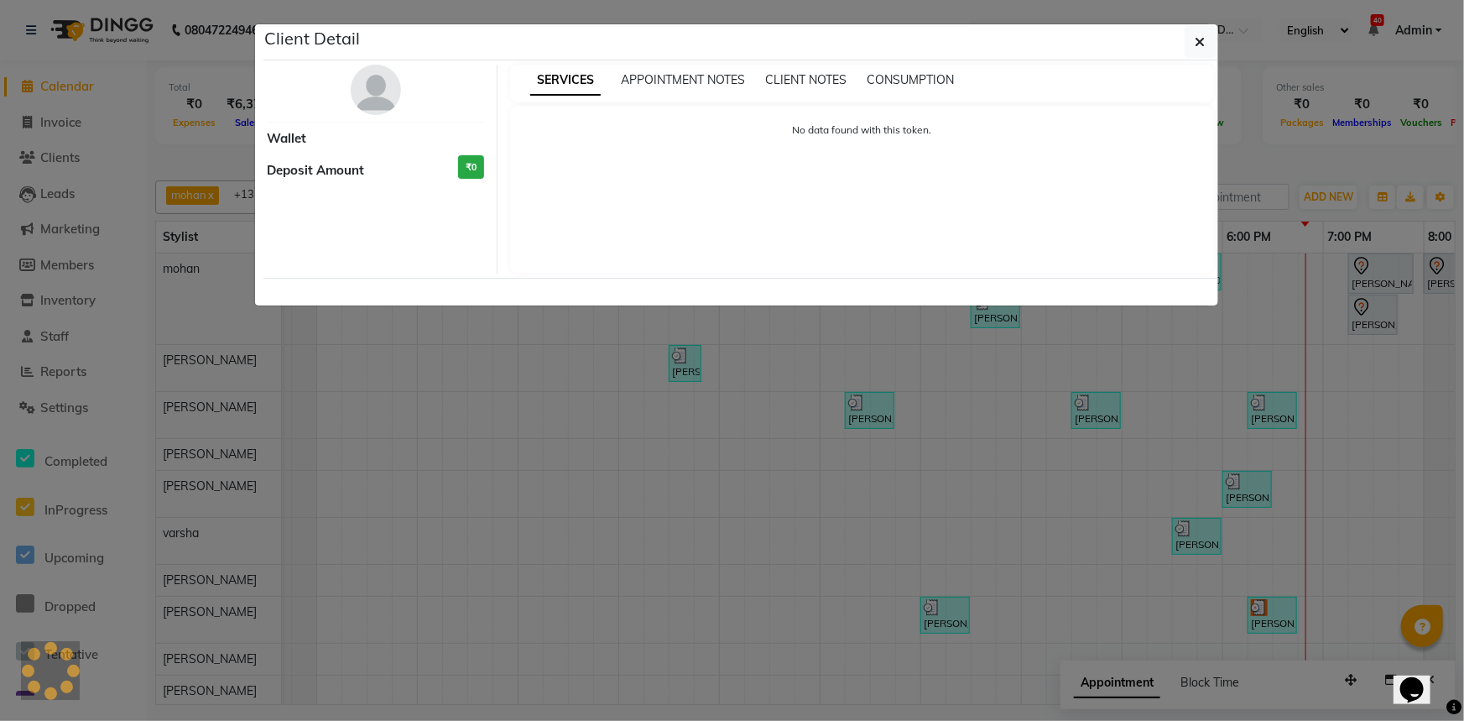
select select "7"
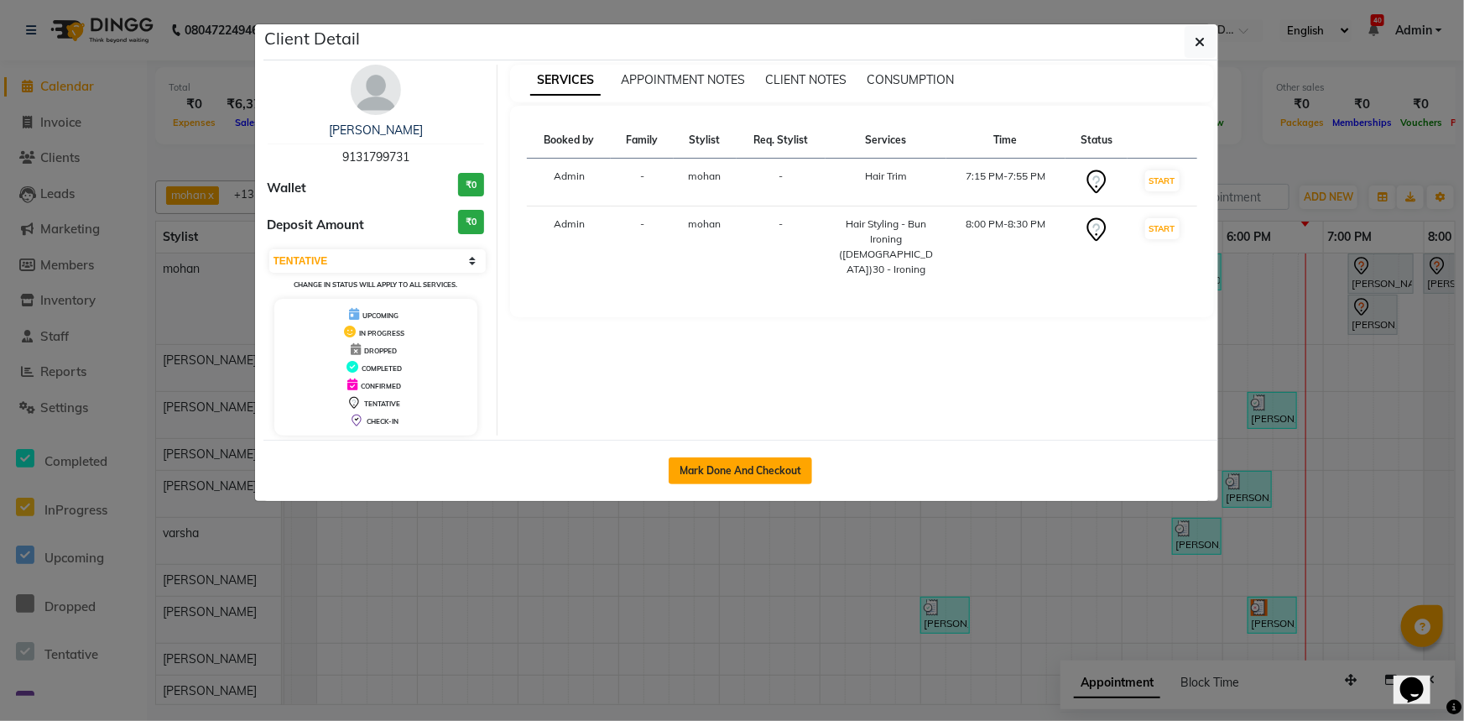
click at [718, 472] on button "Mark Done And Checkout" at bounding box center [740, 470] width 143 height 27
select select "service"
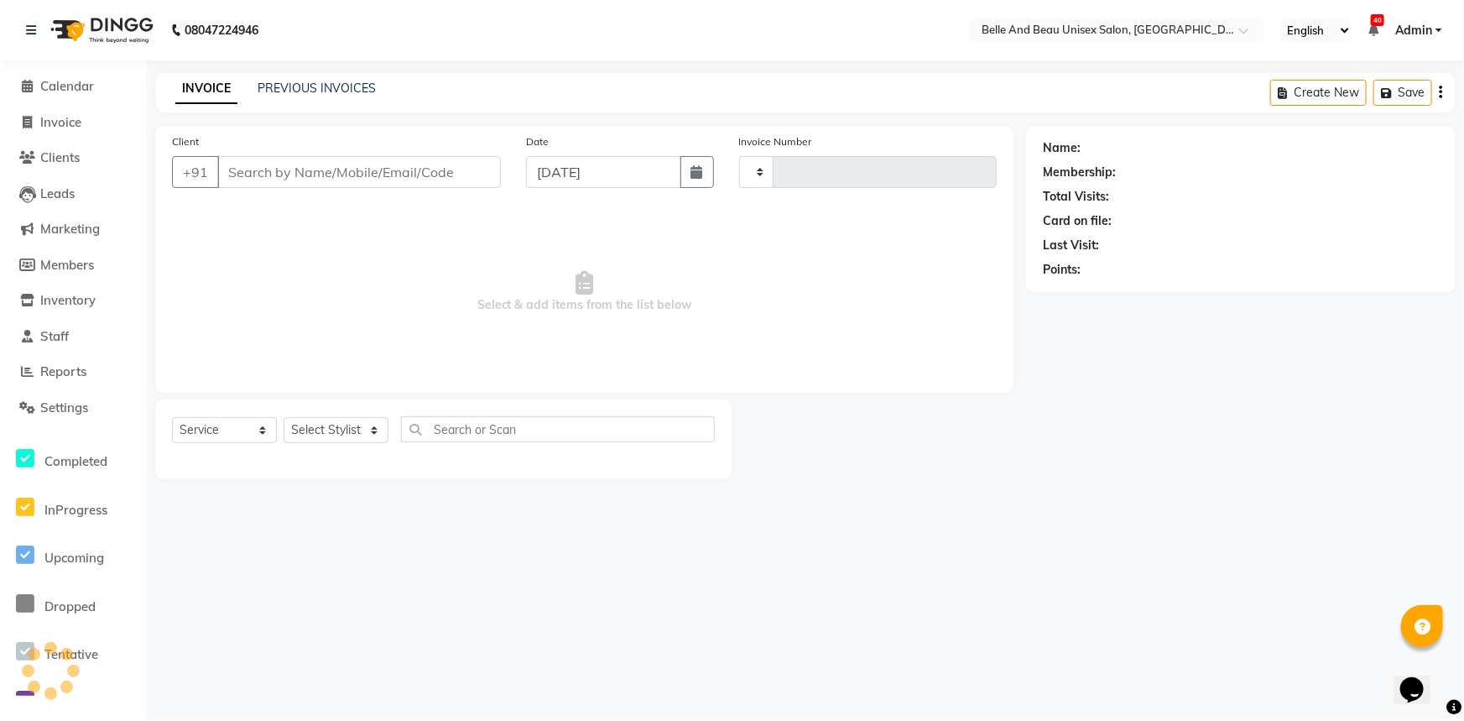
type input "2278"
select select "7066"
select select "60511"
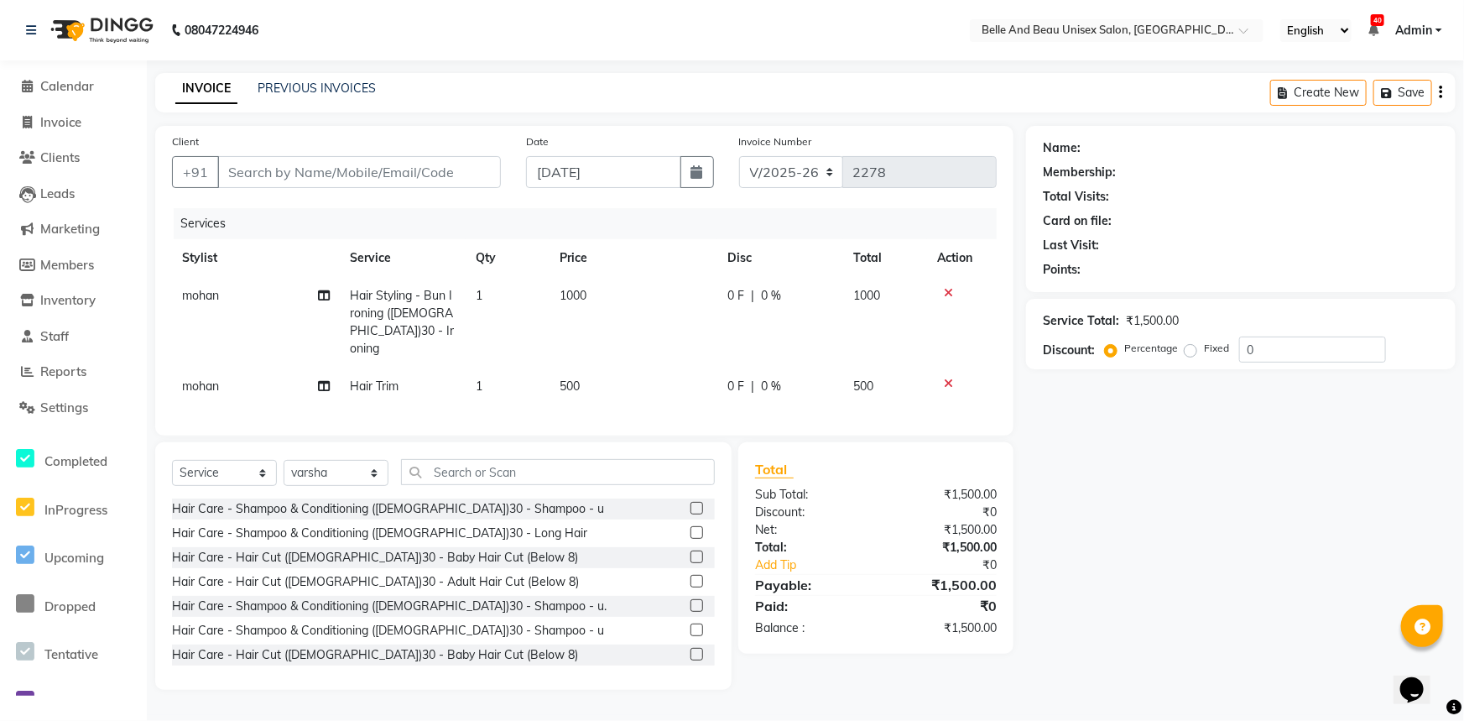
type input "9131799731"
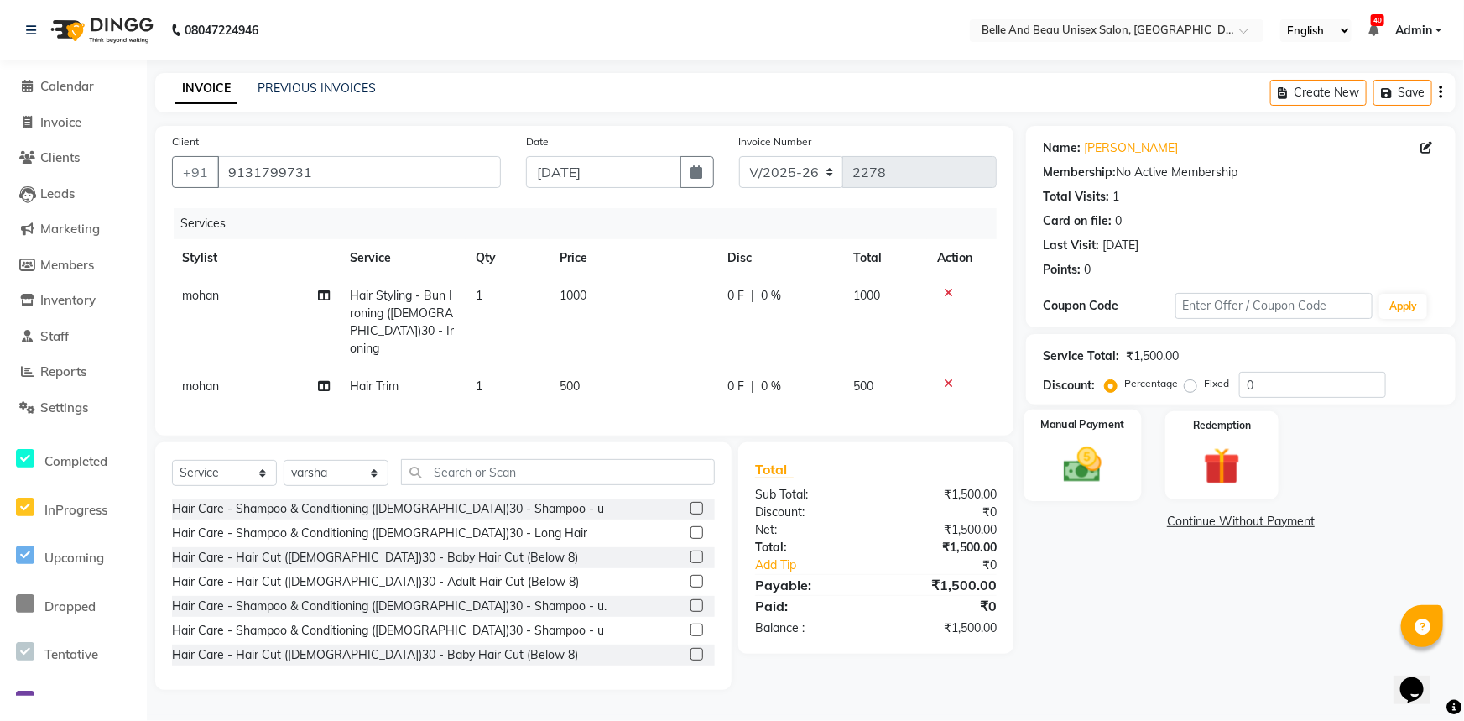
click at [1090, 453] on img at bounding box center [1083, 464] width 62 height 44
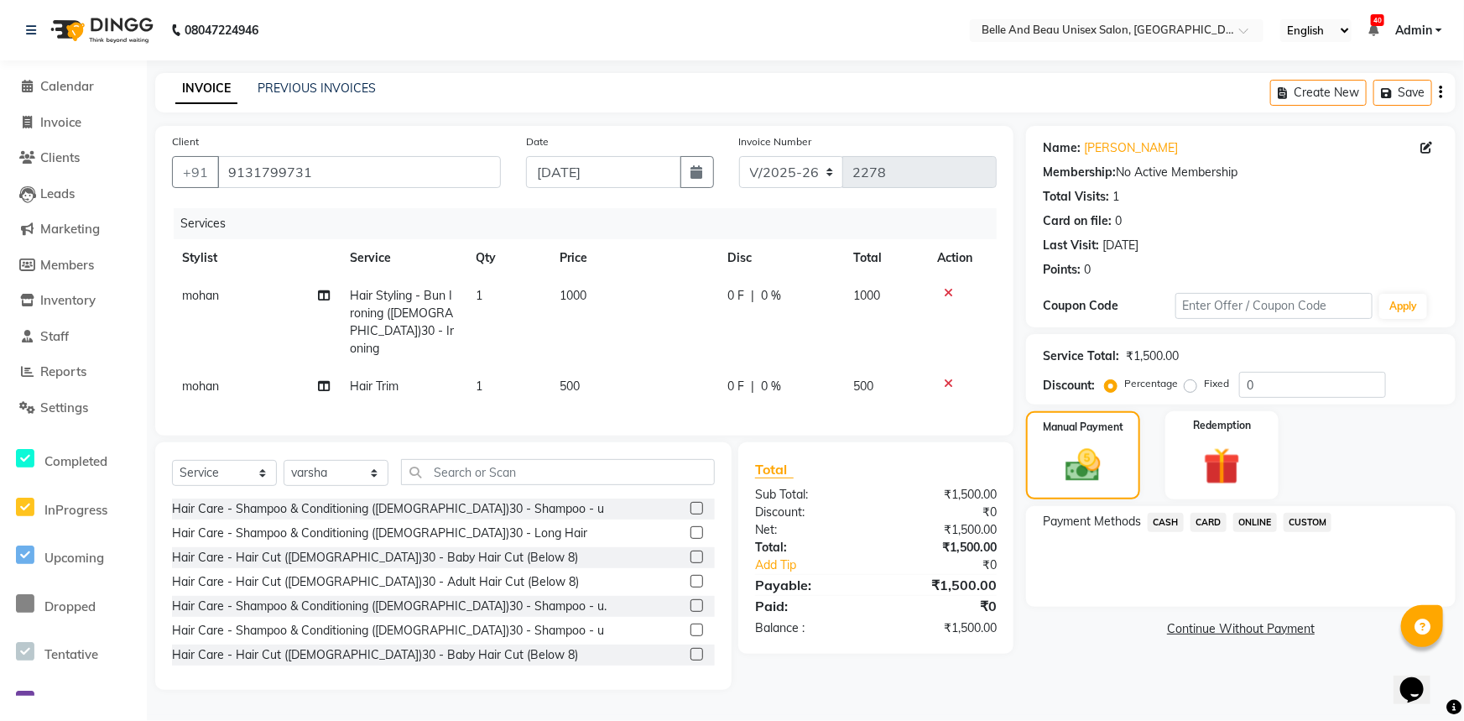
click at [1251, 519] on span "ONLINE" at bounding box center [1255, 522] width 44 height 19
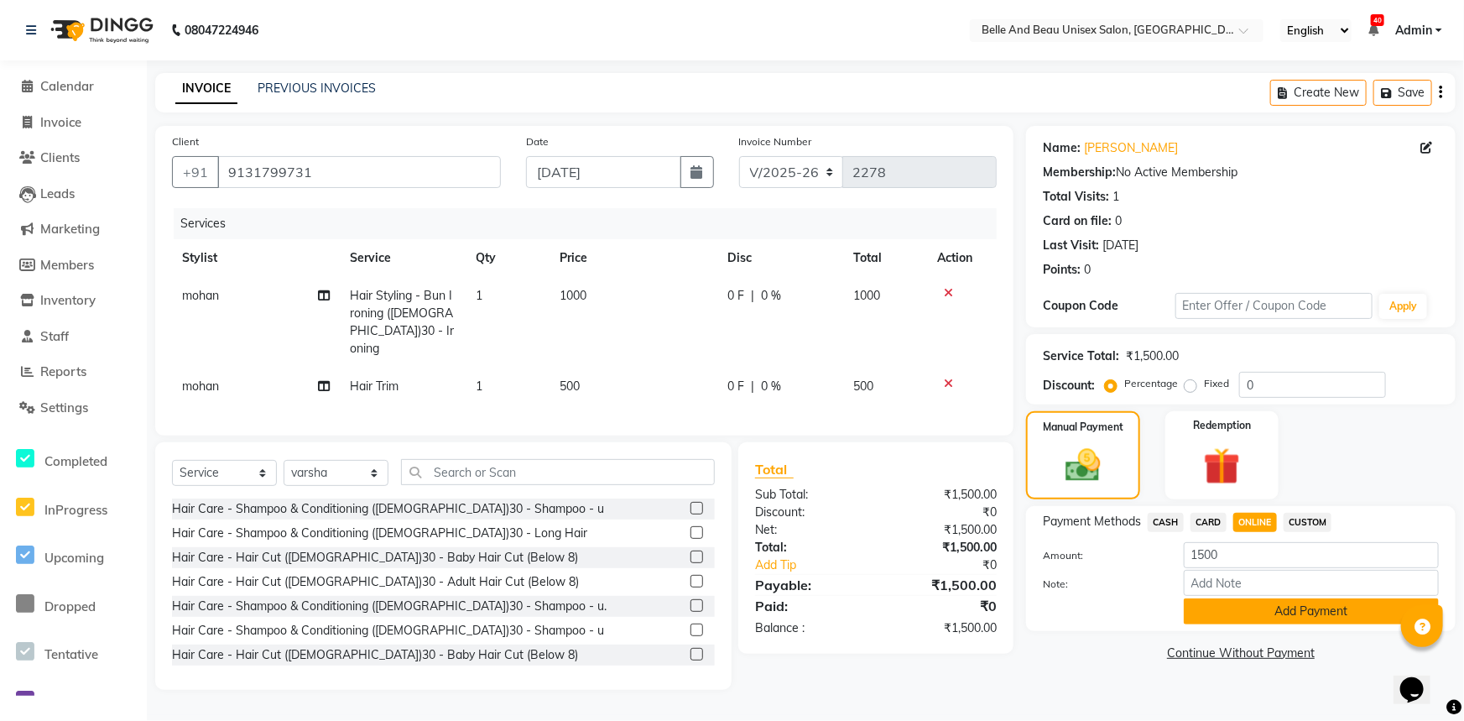
click at [1235, 612] on button "Add Payment" at bounding box center [1311, 611] width 255 height 26
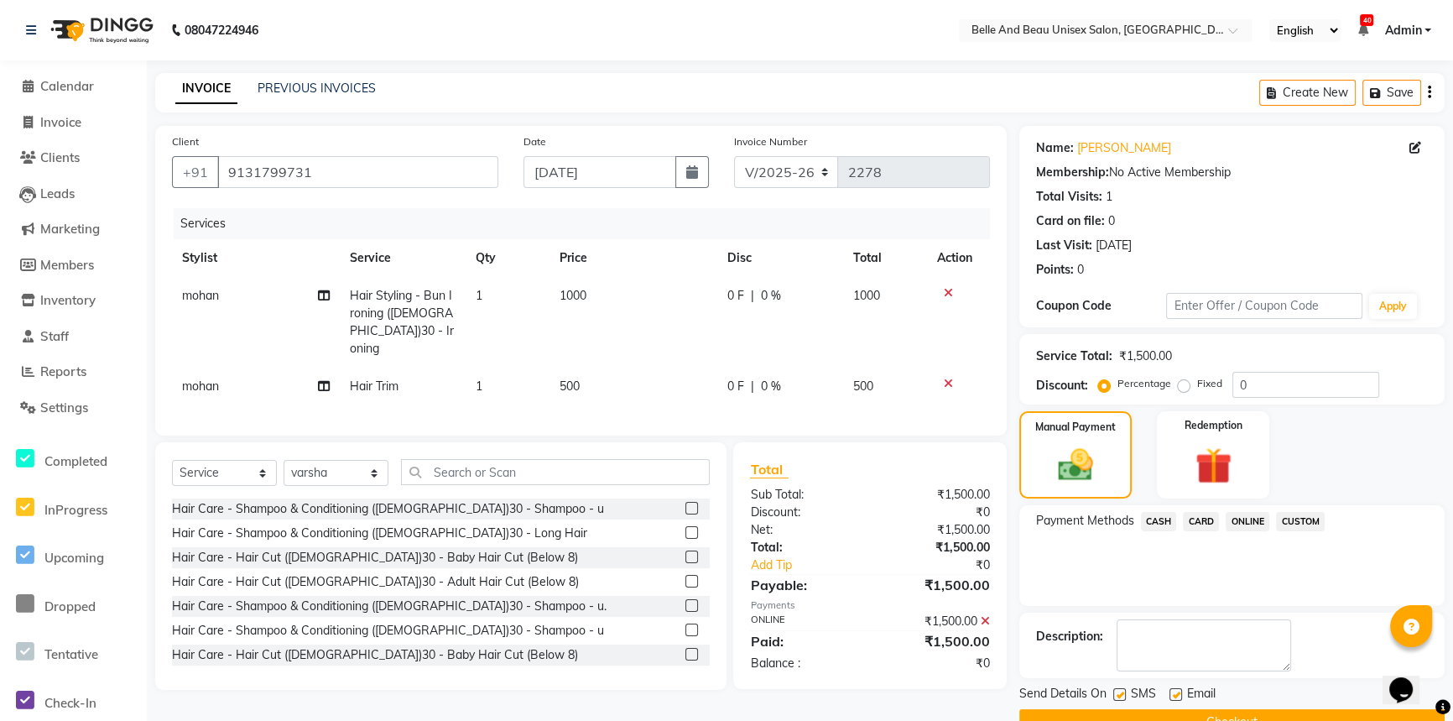
scroll to position [39, 0]
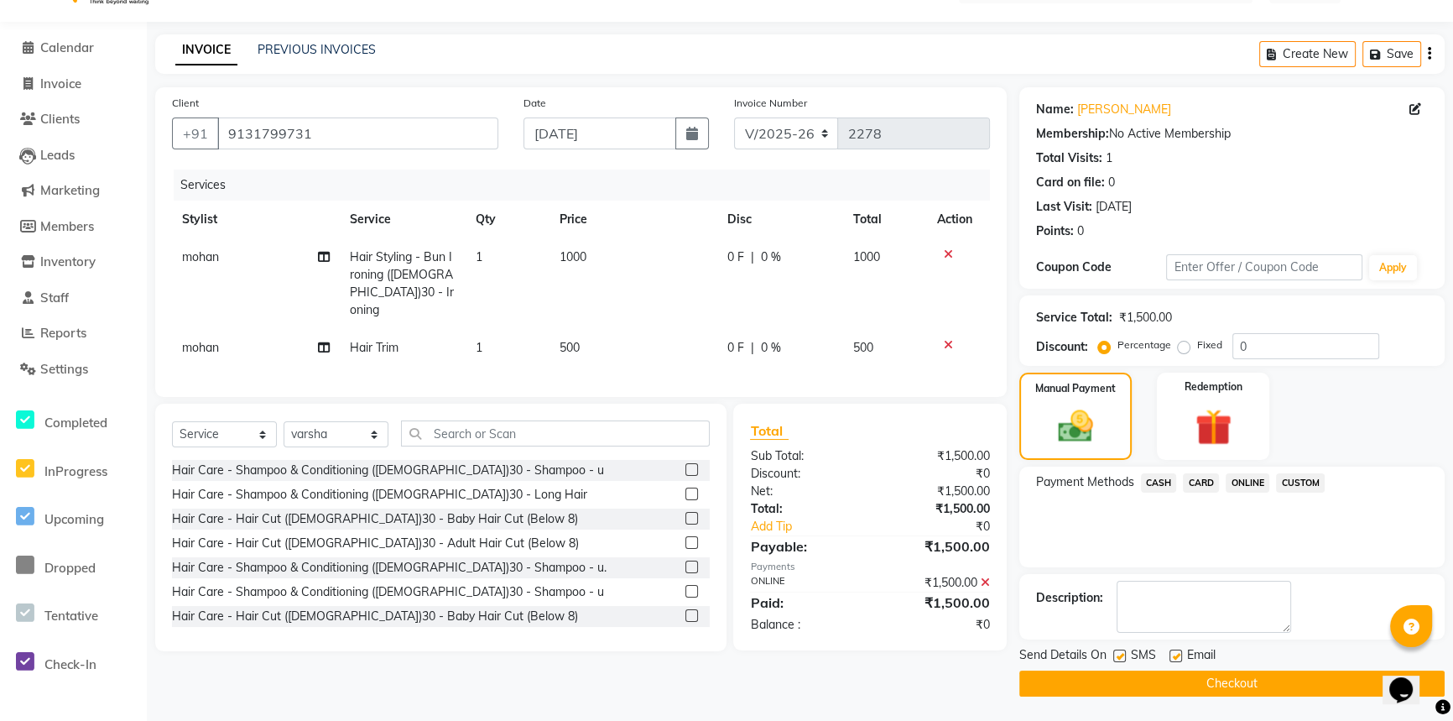
click at [1158, 679] on button "Checkout" at bounding box center [1231, 683] width 425 height 26
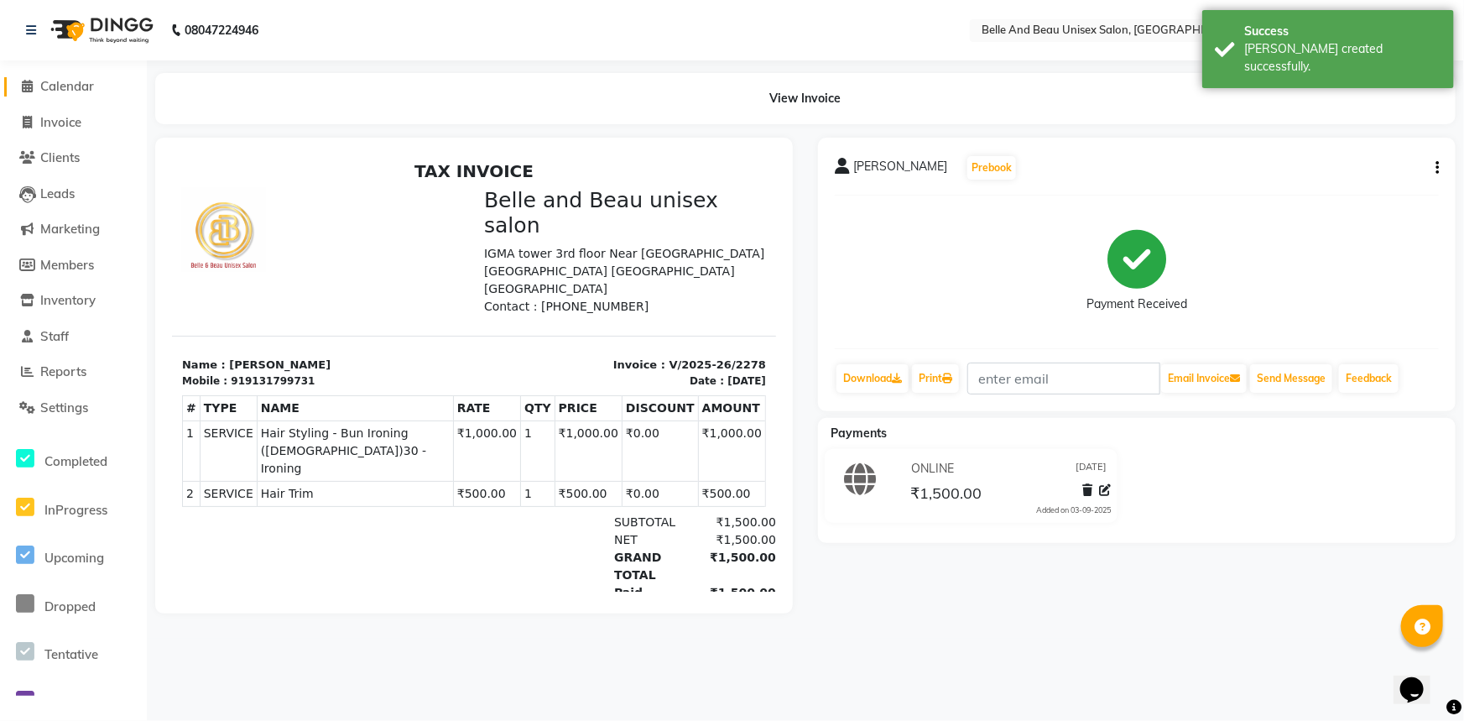
click at [62, 86] on span "Calendar" at bounding box center [67, 86] width 54 height 16
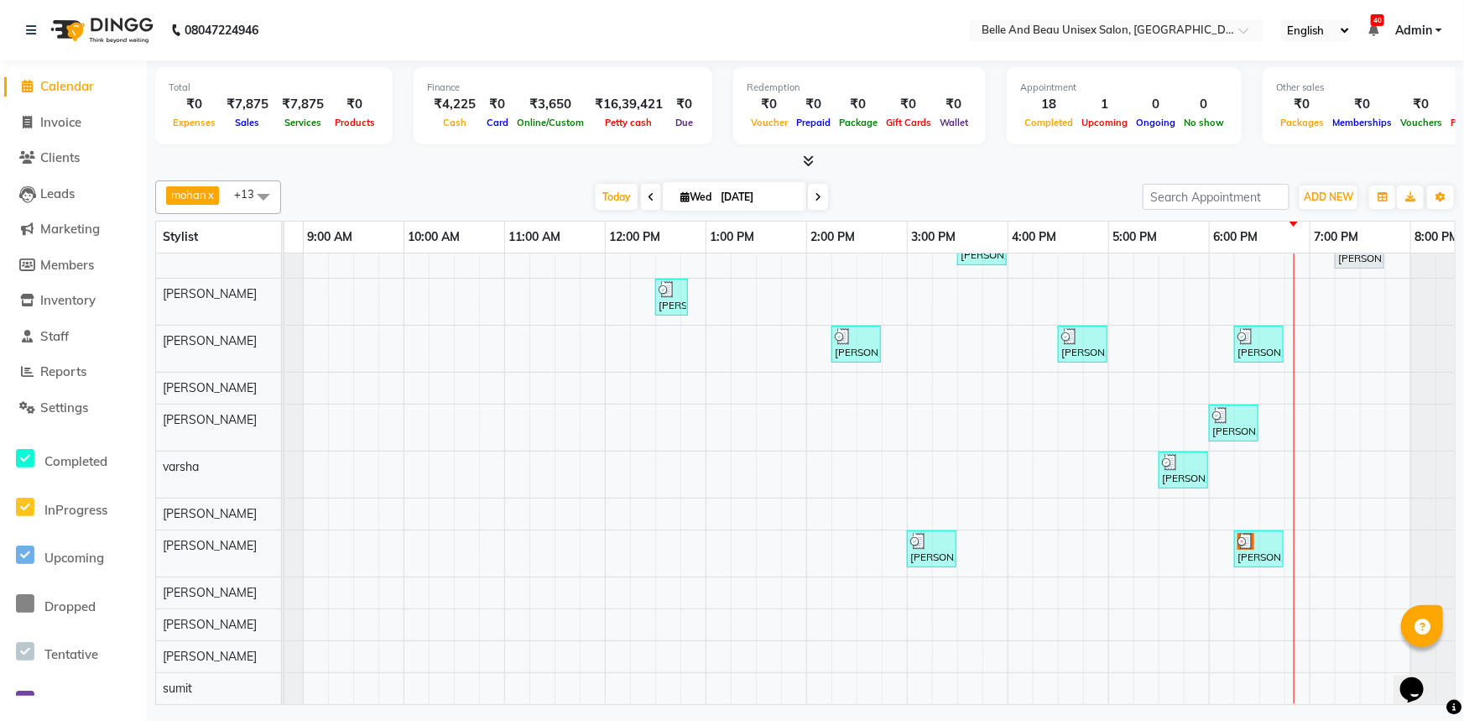
scroll to position [0, 138]
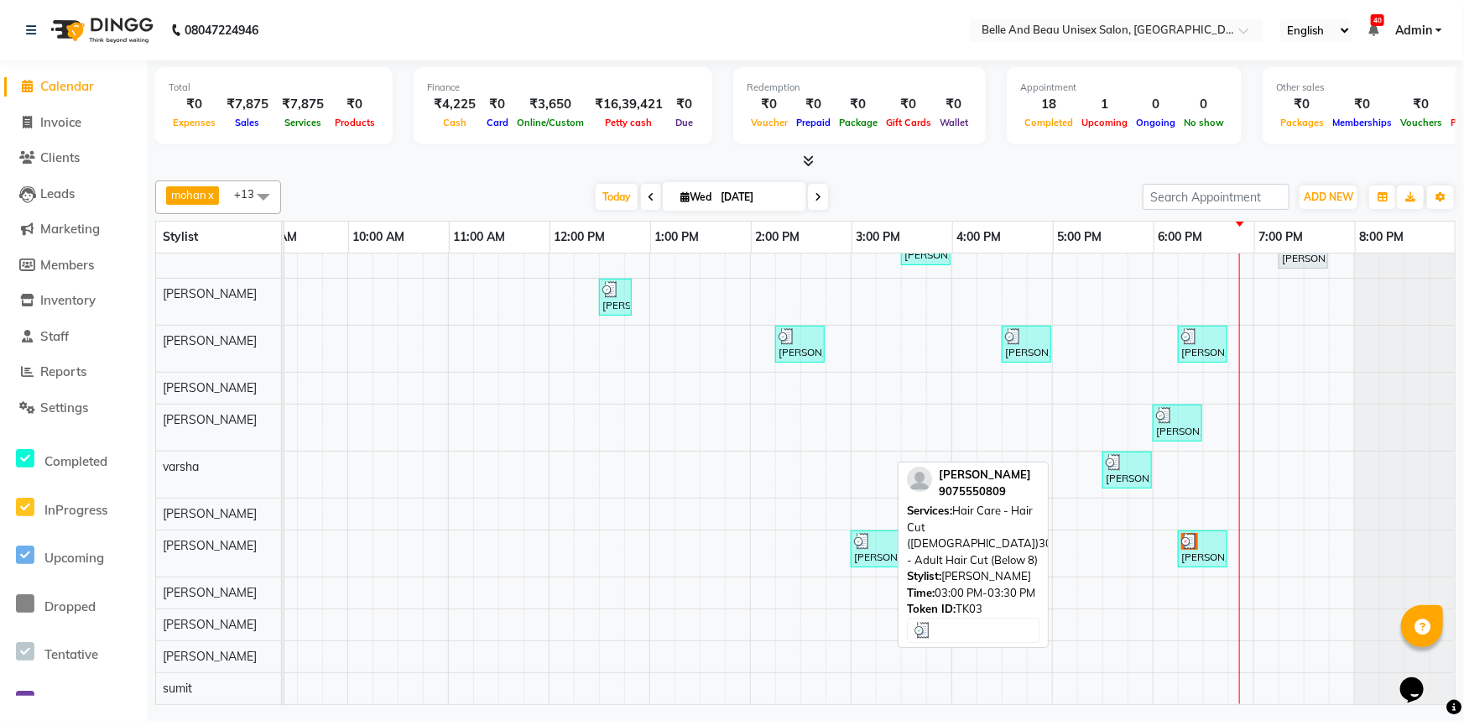
click at [855, 547] on div "[PERSON_NAME], TK03, 03:00 PM-03:30 PM, Hair Care - Hair Cut ([DEMOGRAPHIC_DATA…" at bounding box center [875, 549] width 46 height 32
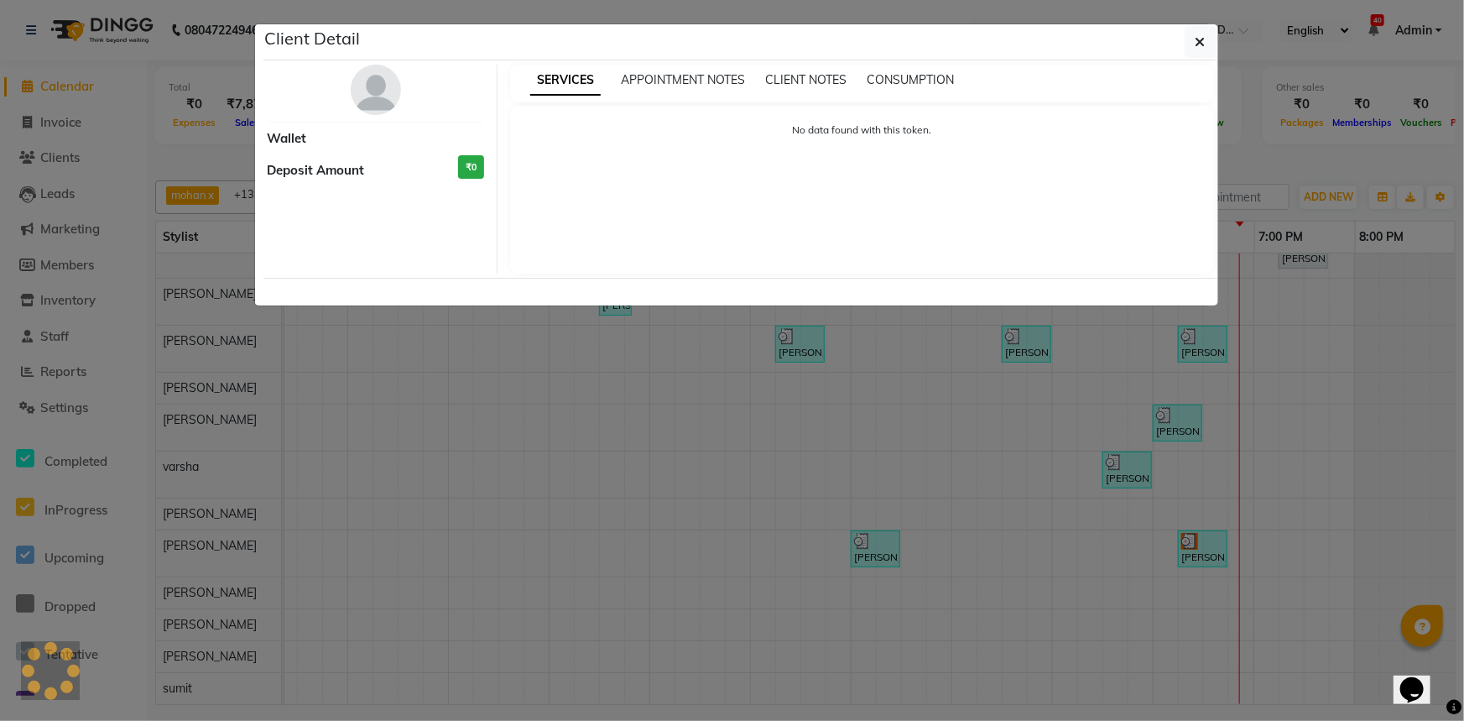
select select "3"
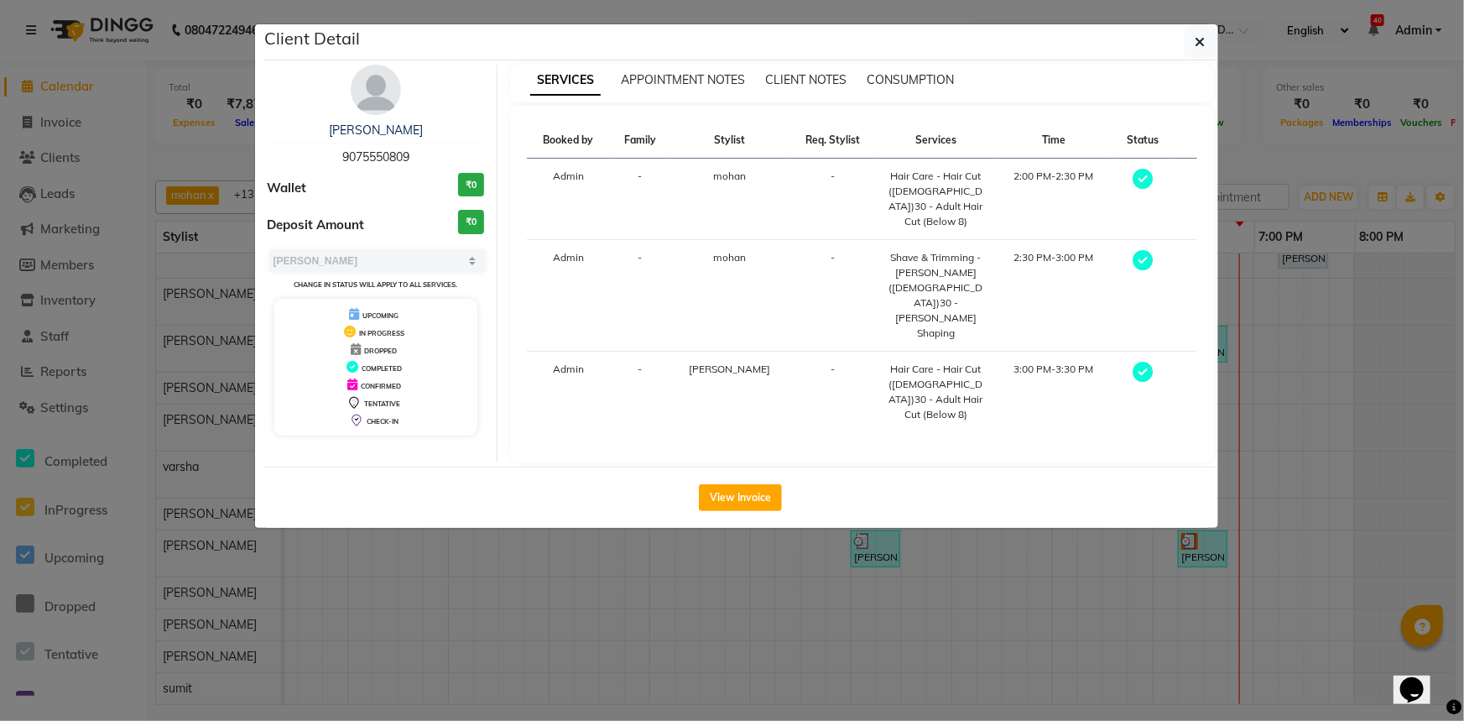
click at [841, 603] on ngb-modal-window "Client Detail [PERSON_NAME] mam 9075550809 Wallet ₹0 Deposit Amount ₹0 Select M…" at bounding box center [732, 360] width 1464 height 721
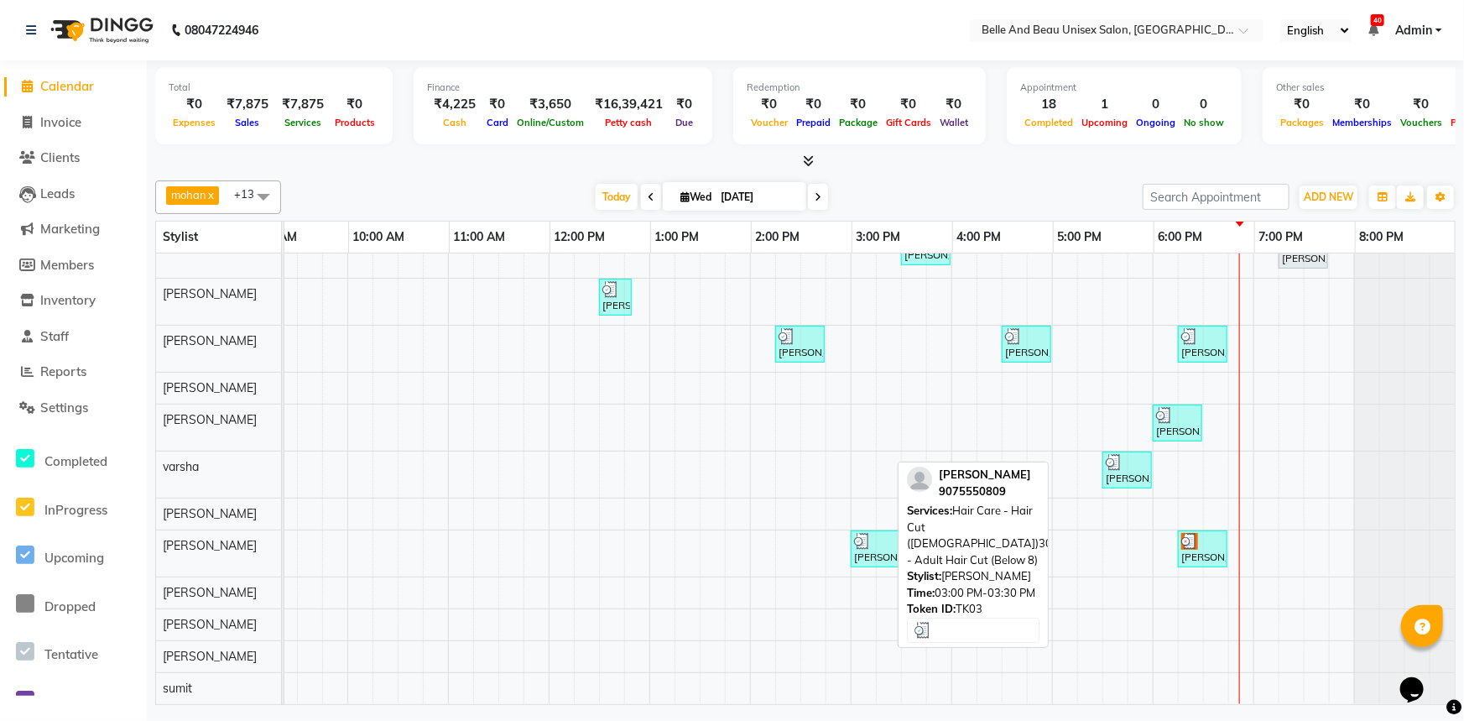
click at [860, 544] on div "[PERSON_NAME], TK03, 03:00 PM-03:30 PM, Hair Care - Hair Cut ([DEMOGRAPHIC_DATA…" at bounding box center [875, 549] width 46 height 32
select select "3"
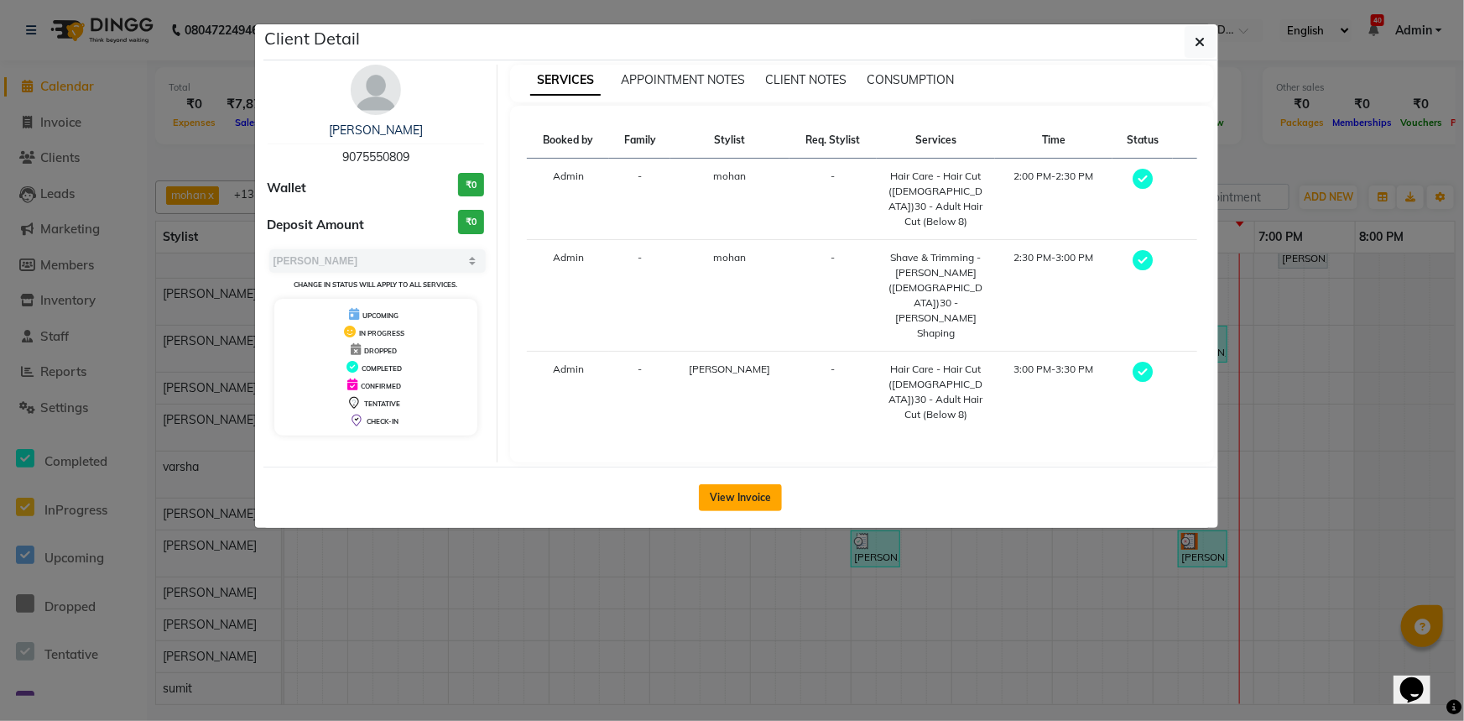
click at [732, 484] on button "View Invoice" at bounding box center [740, 497] width 83 height 27
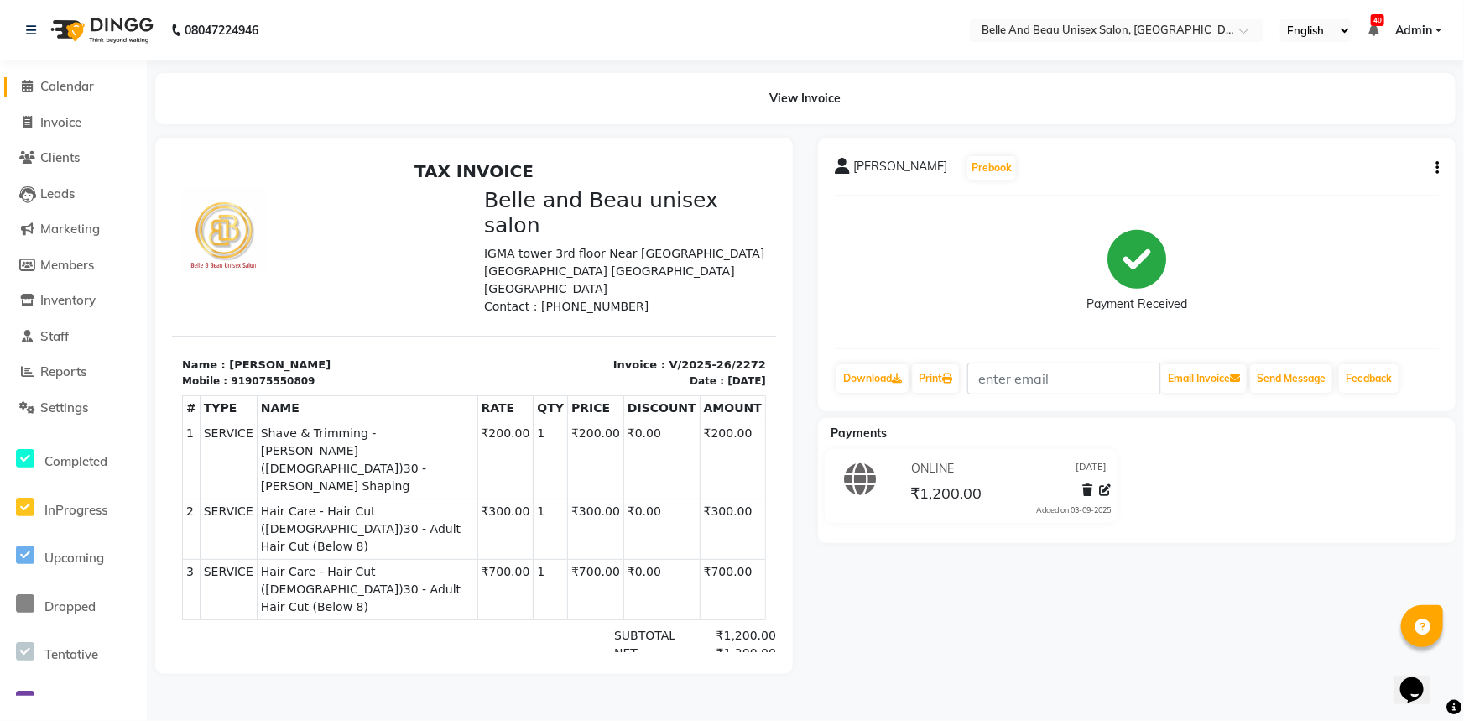
click at [63, 91] on span "Calendar" at bounding box center [67, 86] width 54 height 16
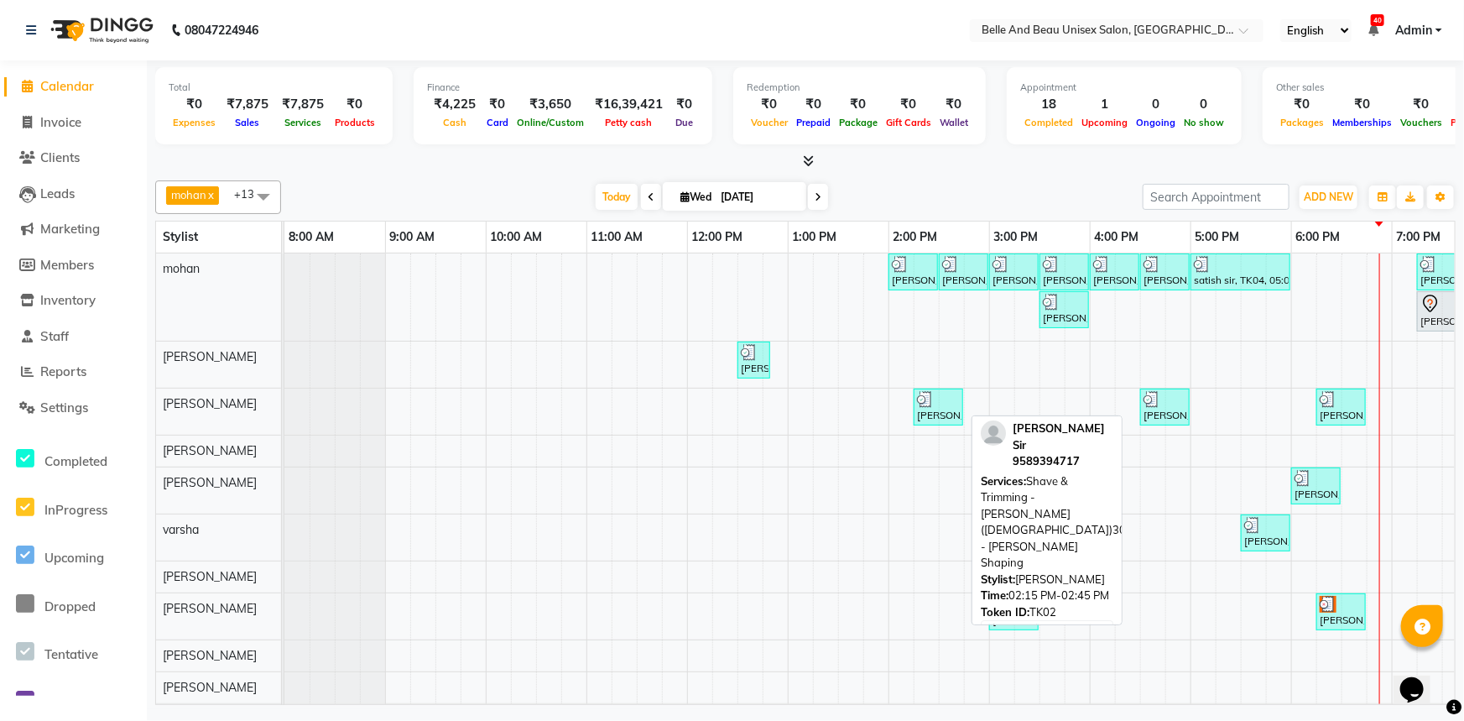
click at [935, 406] on div "[PERSON_NAME] Sir, TK02, 02:15 PM-02:45 PM, Shave & Trimming - [PERSON_NAME] ([…" at bounding box center [938, 407] width 46 height 32
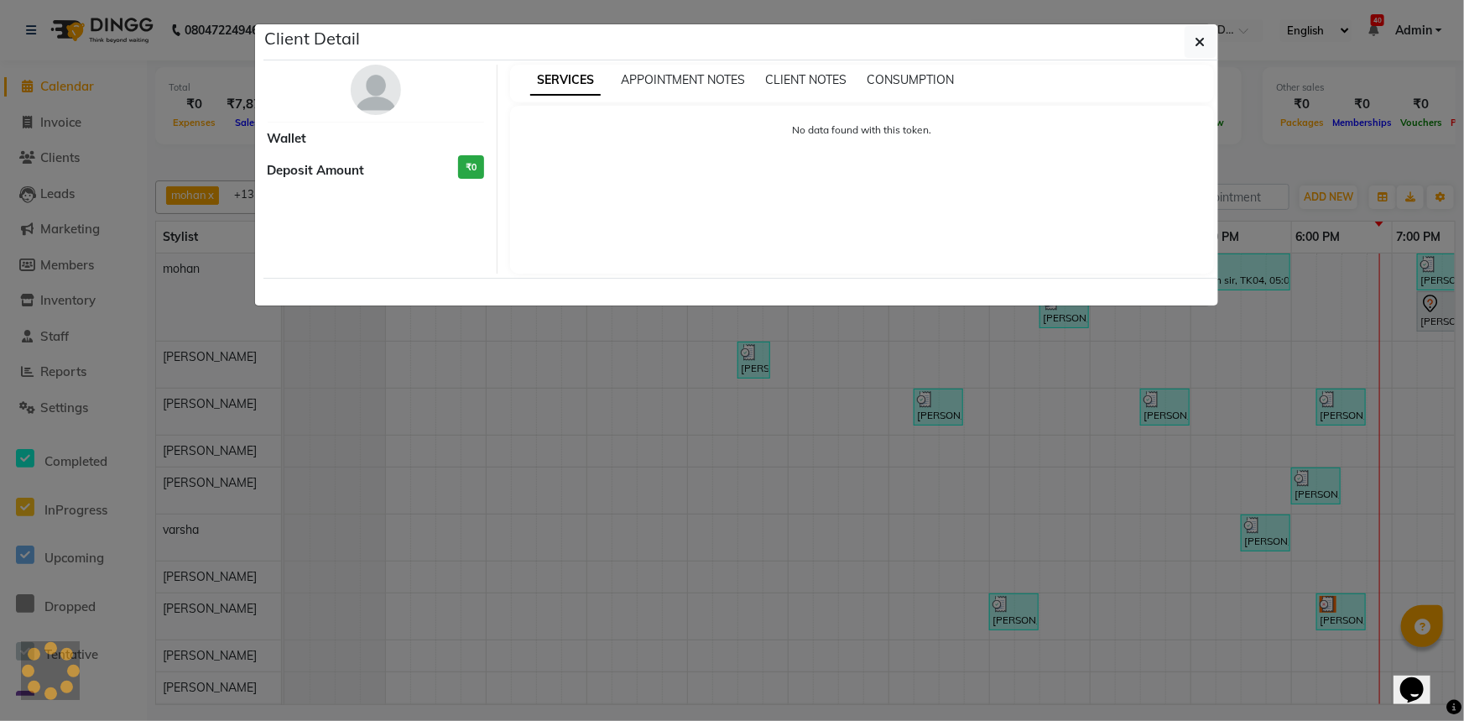
select select "3"
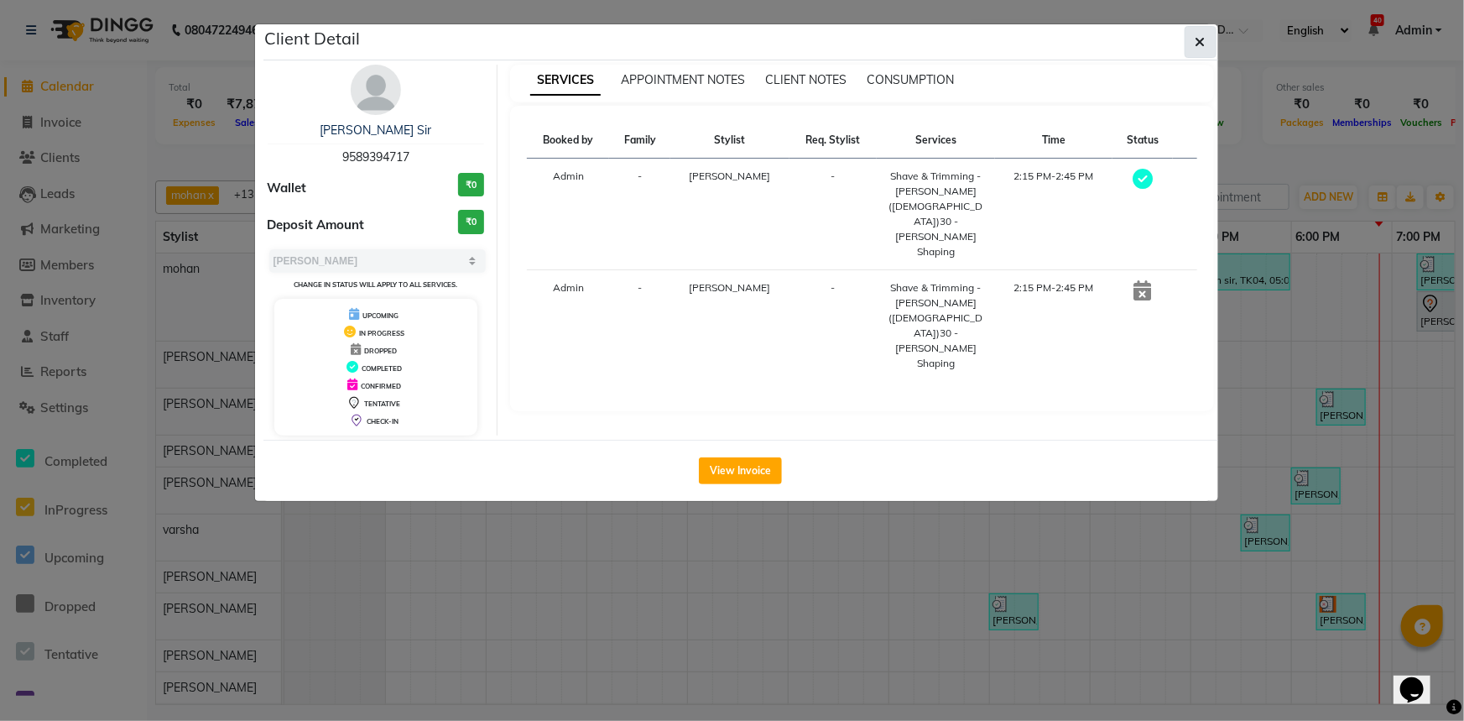
click at [1193, 39] on button "button" at bounding box center [1201, 42] width 32 height 32
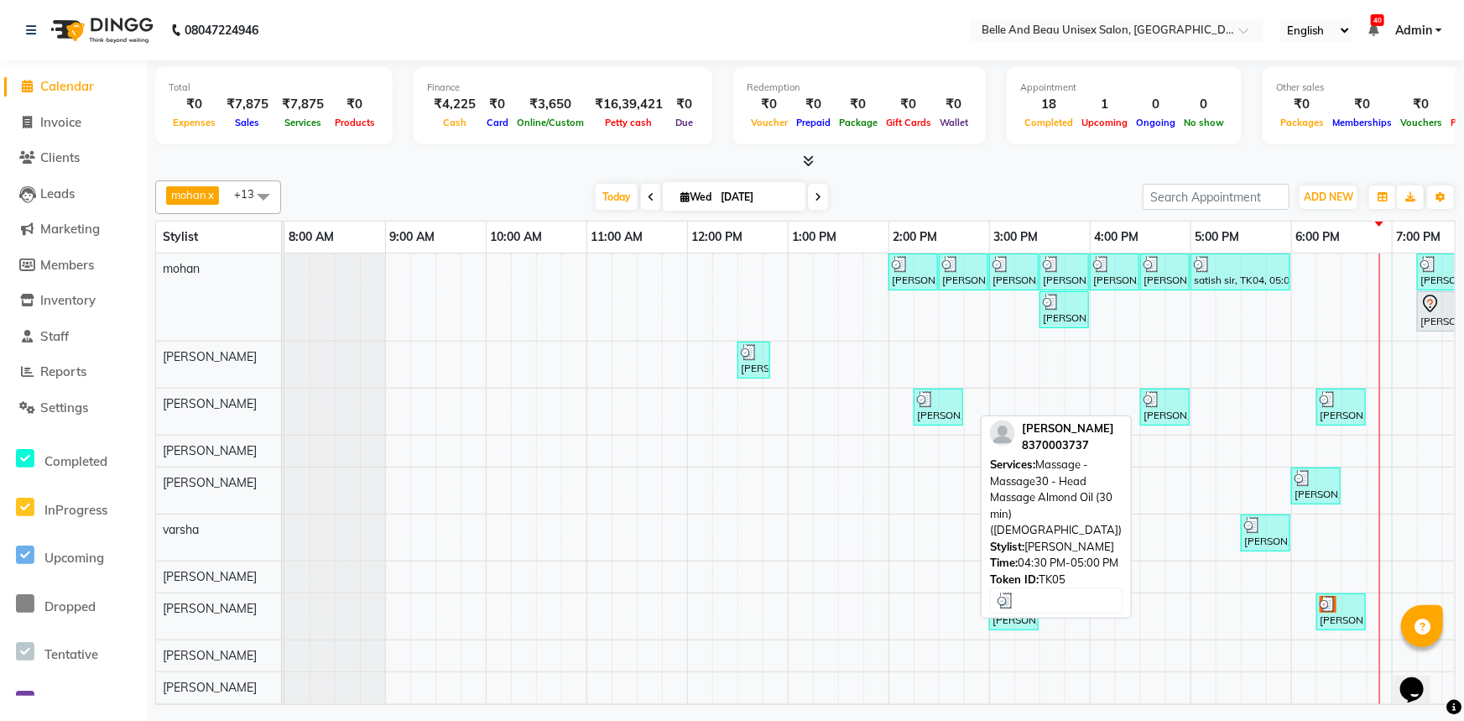
click at [1165, 408] on div "[PERSON_NAME], TK05, 04:30 PM-05:00 PM, Massage - Massage30 - Head Massage Almo…" at bounding box center [1165, 407] width 46 height 32
select select "3"
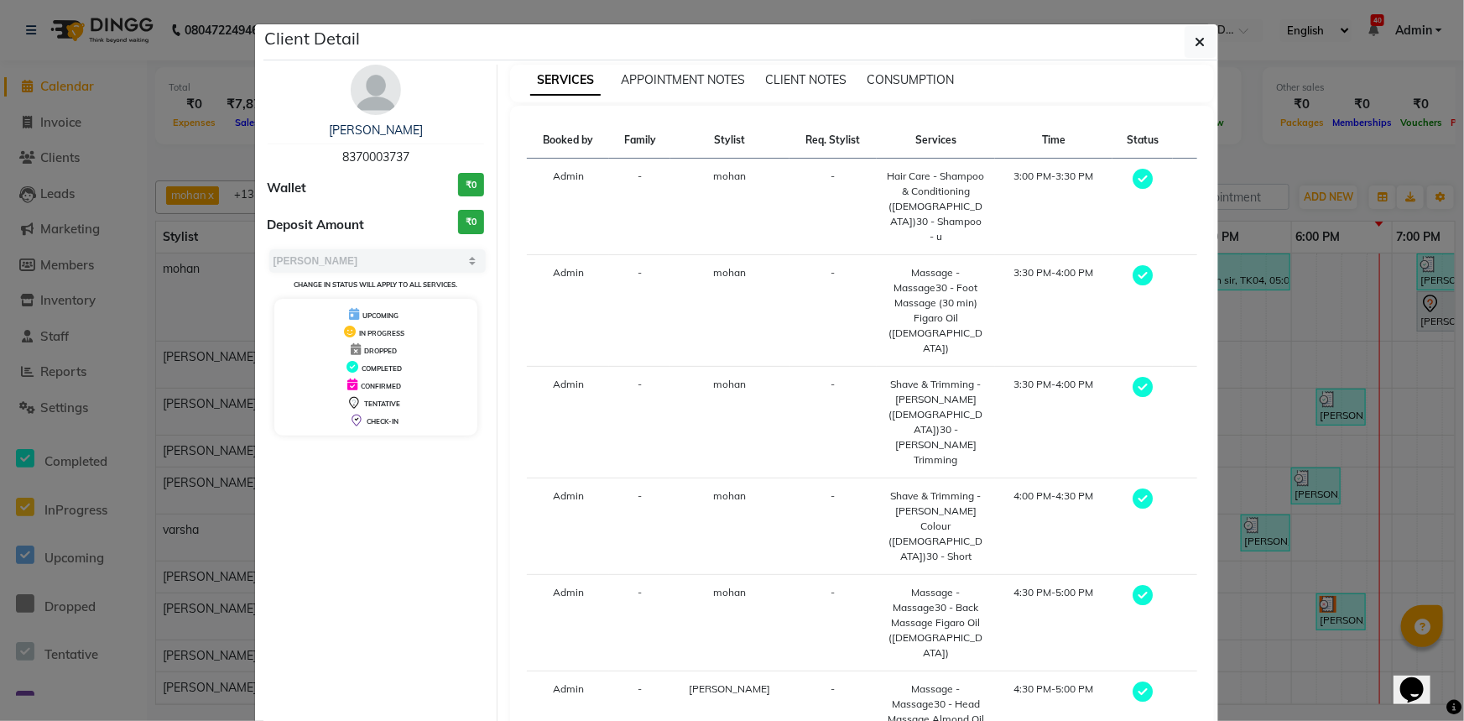
drag, startPoint x: 327, startPoint y: 124, endPoint x: 450, endPoint y: 120, distance: 123.4
click at [450, 120] on div "[PERSON_NAME] 8370003737 Wallet ₹0 Deposit Amount ₹0 Select MARK DONE UPCOMING …" at bounding box center [376, 438] width 243 height 747
copy link "[PERSON_NAME]"
drag, startPoint x: 327, startPoint y: 157, endPoint x: 424, endPoint y: 160, distance: 97.4
click at [424, 160] on div "[PERSON_NAME] 8370003737" at bounding box center [376, 144] width 217 height 44
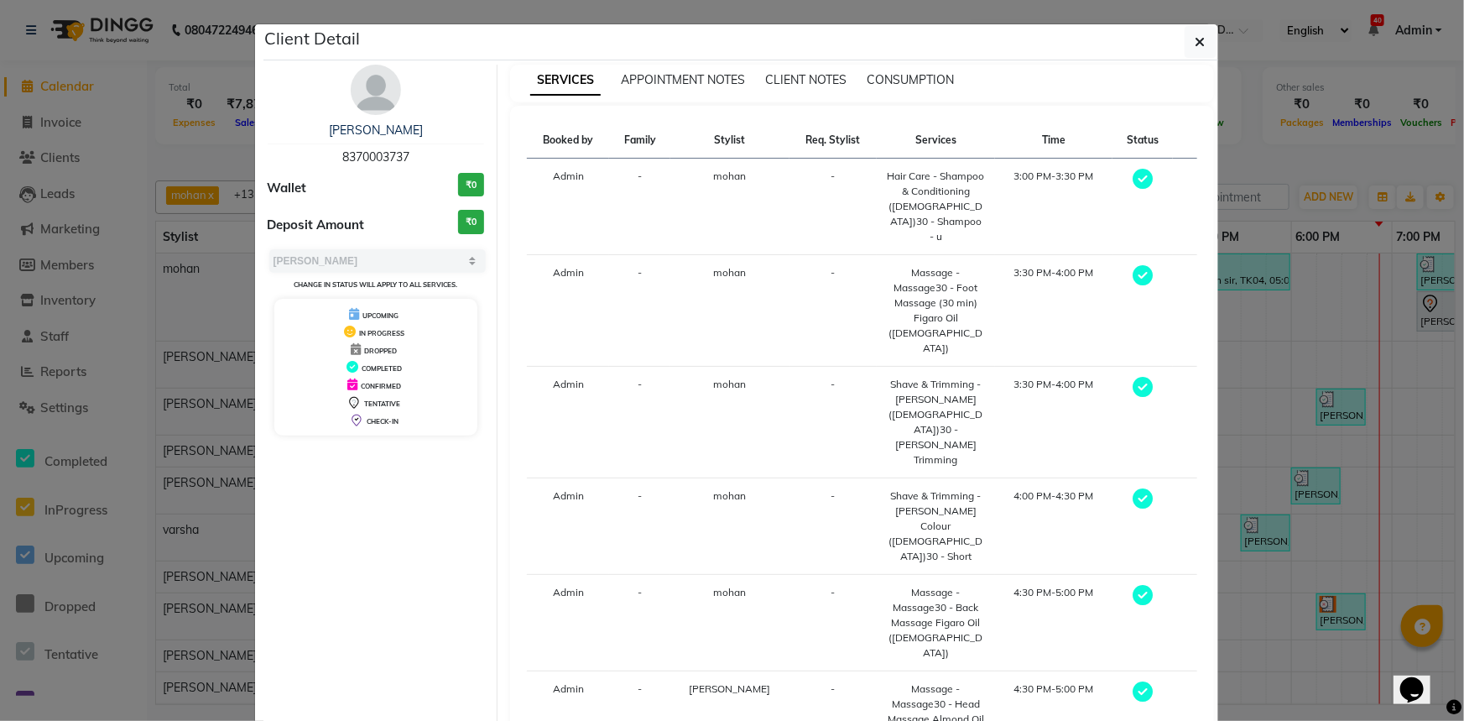
copy span "8370003737"
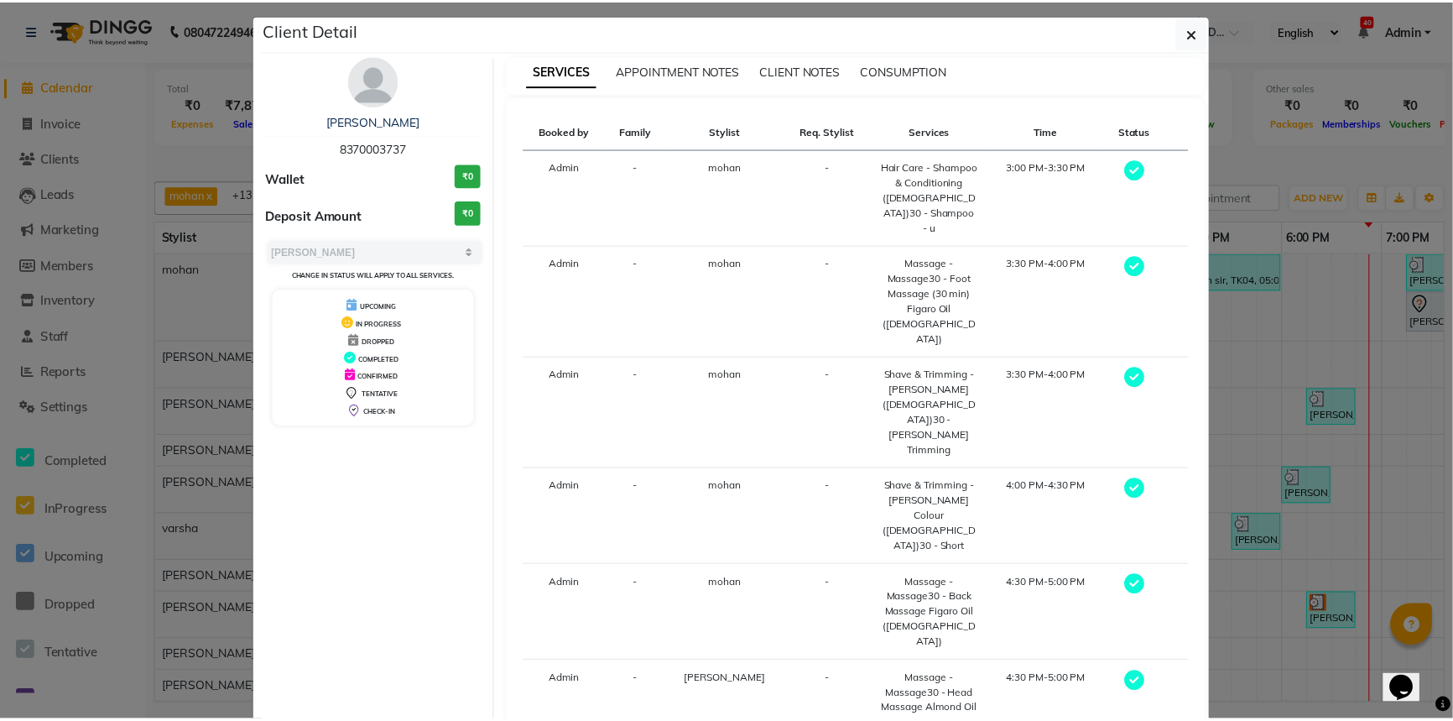
scroll to position [13, 0]
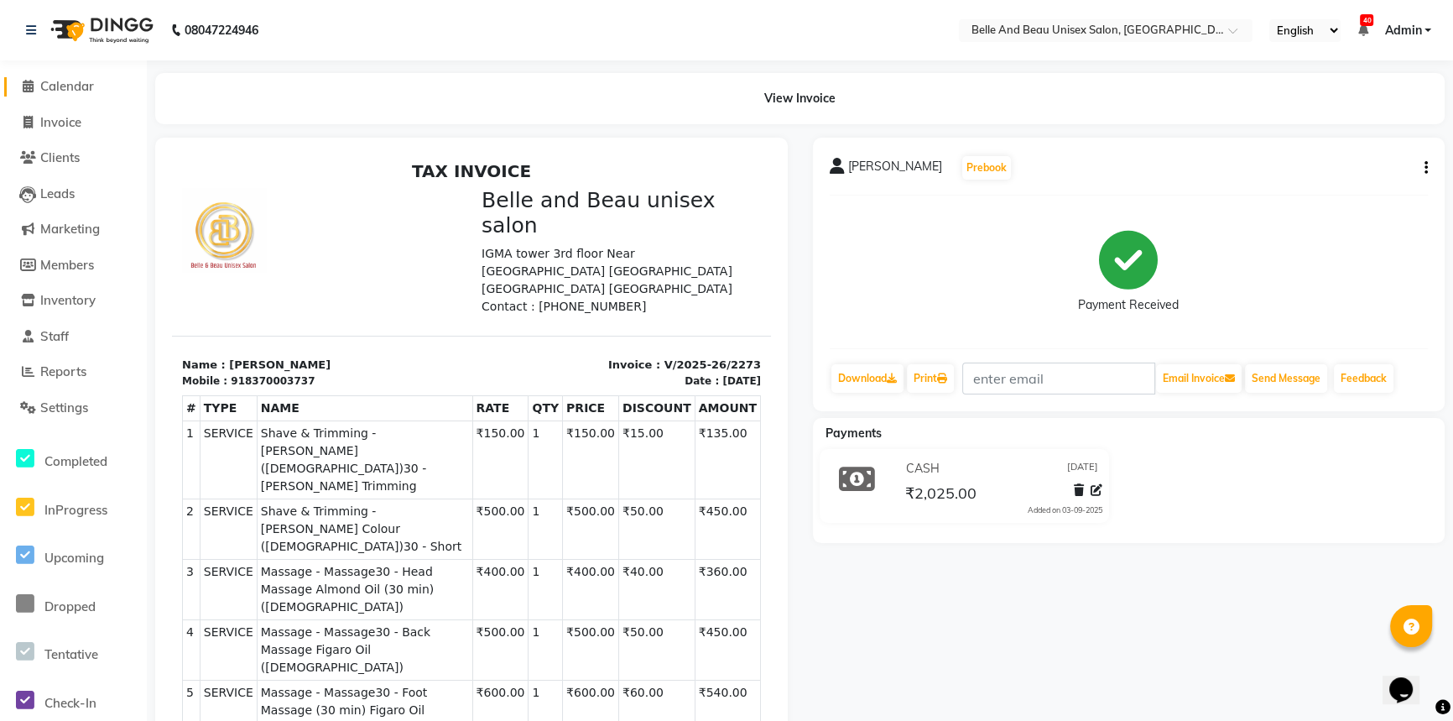
click at [73, 83] on span "Calendar" at bounding box center [67, 86] width 54 height 16
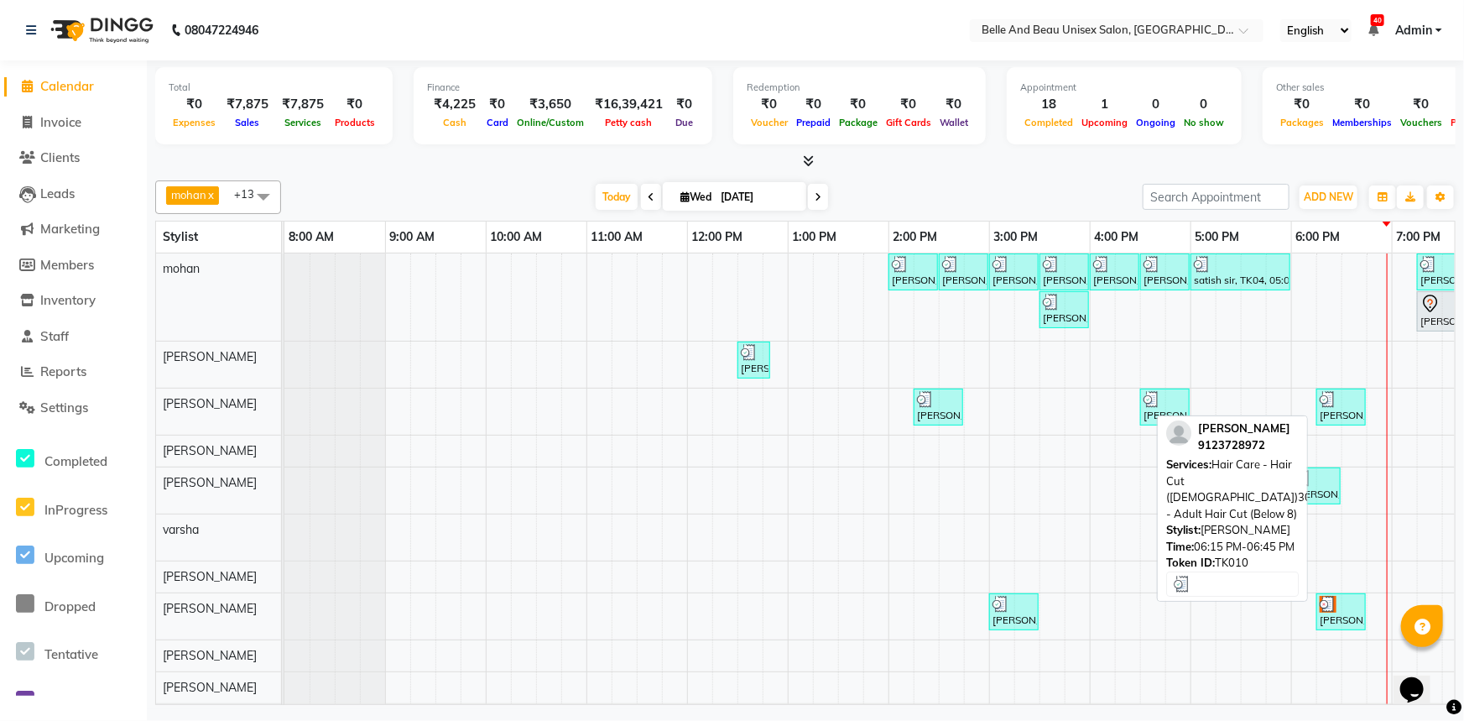
click at [1341, 404] on div at bounding box center [1341, 399] width 43 height 17
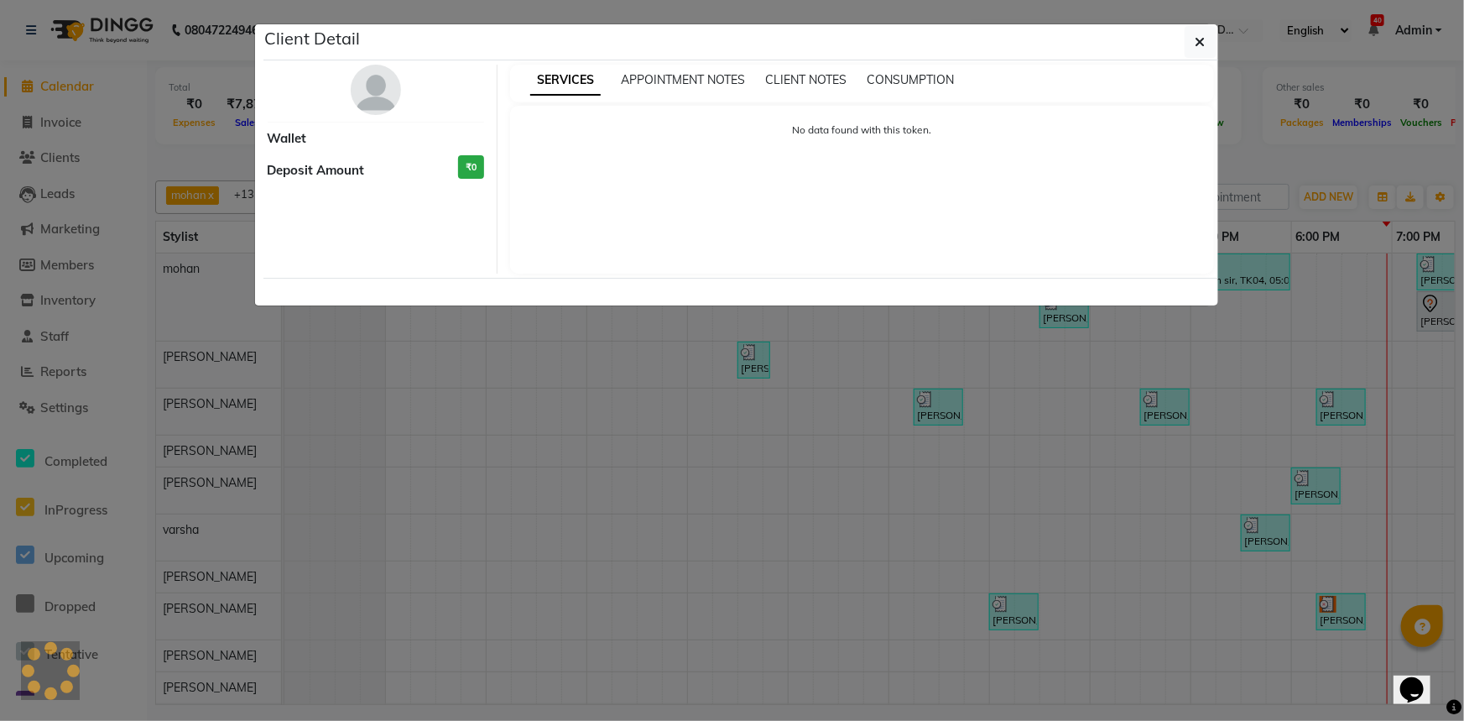
select select "3"
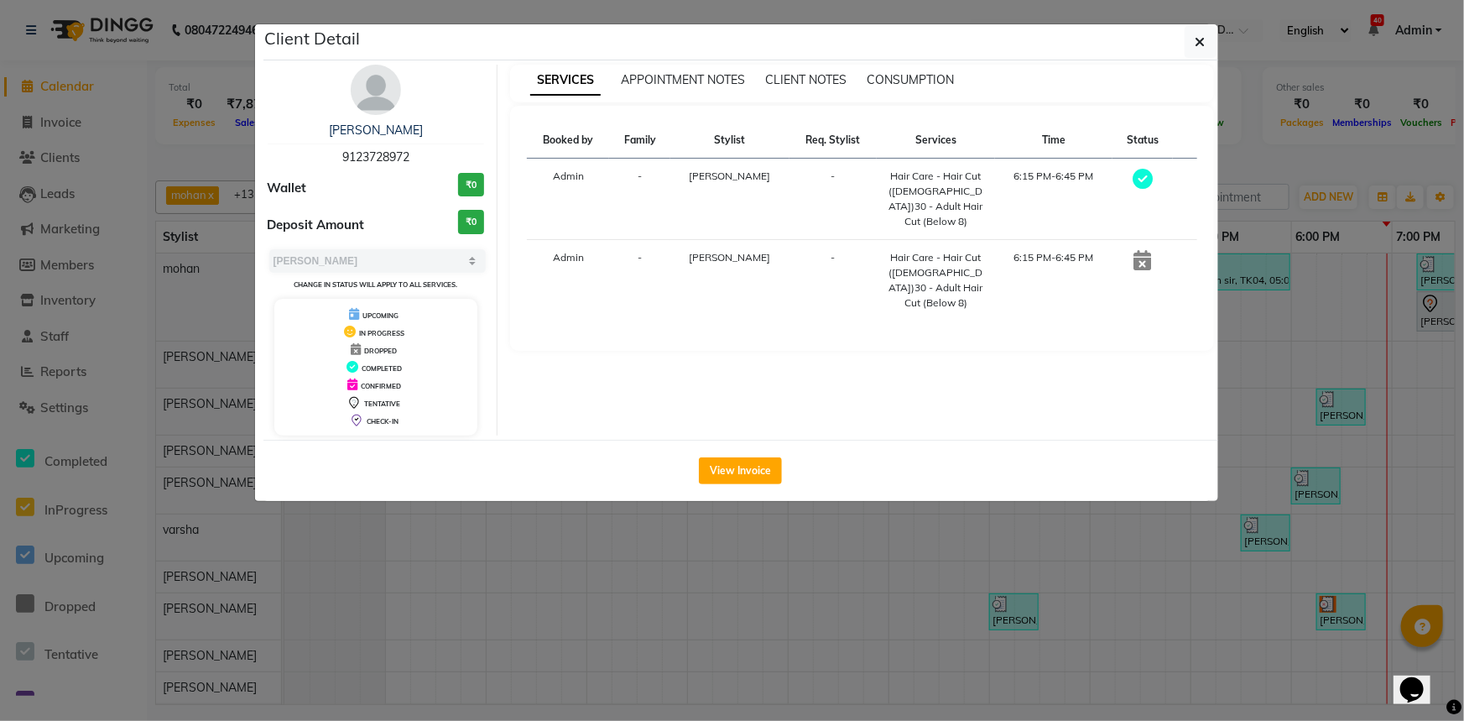
drag, startPoint x: 331, startPoint y: 120, endPoint x: 487, endPoint y: 119, distance: 156.0
click at [487, 119] on div "[PERSON_NAME] 9123728972 Wallet ₹0 Deposit Amount ₹0 Select MARK DONE UPCOMING …" at bounding box center [376, 250] width 243 height 371
drag, startPoint x: 318, startPoint y: 122, endPoint x: 450, endPoint y: 114, distance: 132.8
click at [450, 114] on div "[PERSON_NAME] 9123728972 Wallet ₹0 Deposit Amount ₹0 Select MARK DONE UPCOMING …" at bounding box center [376, 250] width 243 height 371
drag, startPoint x: 440, startPoint y: 120, endPoint x: 311, endPoint y: 136, distance: 130.2
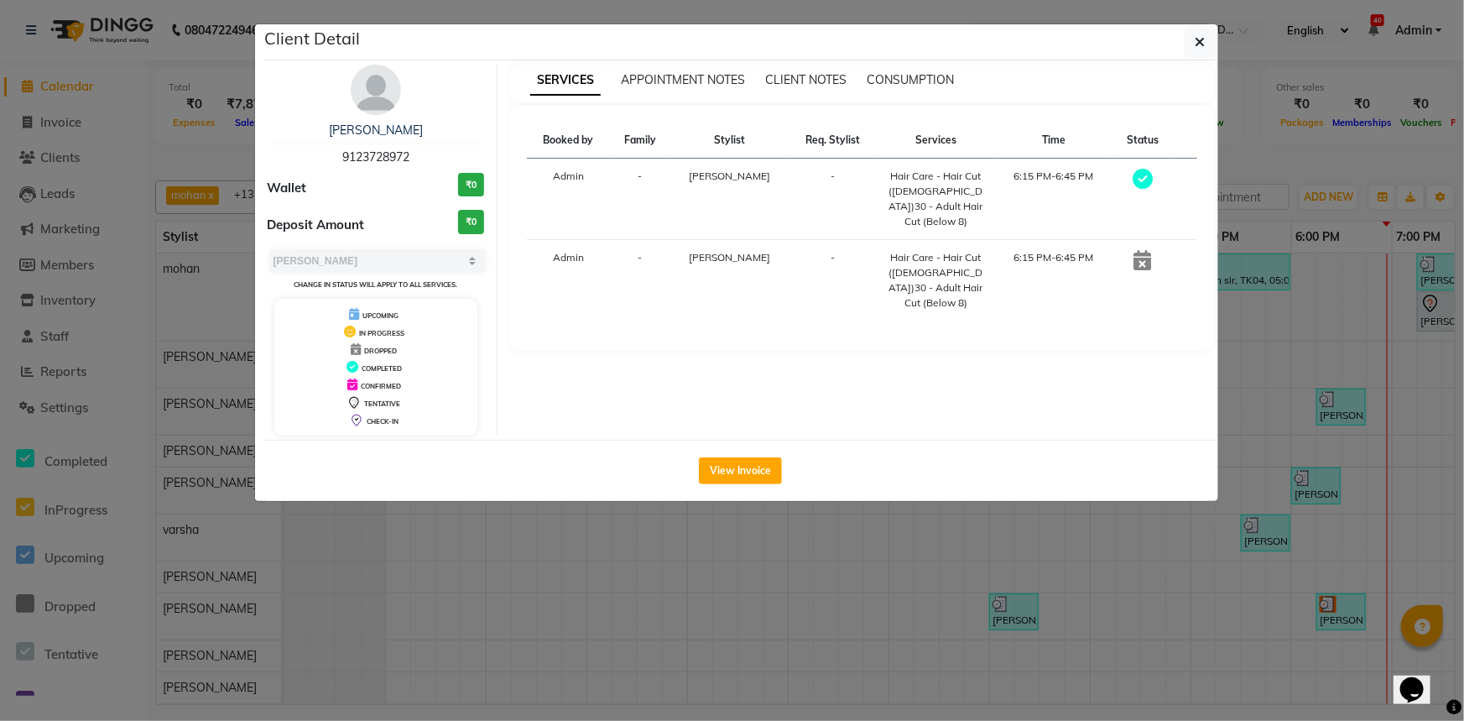
click at [311, 136] on div "[PERSON_NAME] 9123728972 Wallet ₹0 Deposit Amount ₹0 Select MARK DONE UPCOMING …" at bounding box center [376, 250] width 243 height 371
copy link "[PERSON_NAME]"
drag, startPoint x: 334, startPoint y: 148, endPoint x: 491, endPoint y: 151, distance: 156.9
click at [491, 151] on div "[PERSON_NAME] 9123728972 Wallet ₹0 Deposit Amount ₹0 Select MARK DONE UPCOMING …" at bounding box center [376, 250] width 243 height 371
copy span "9123728972"
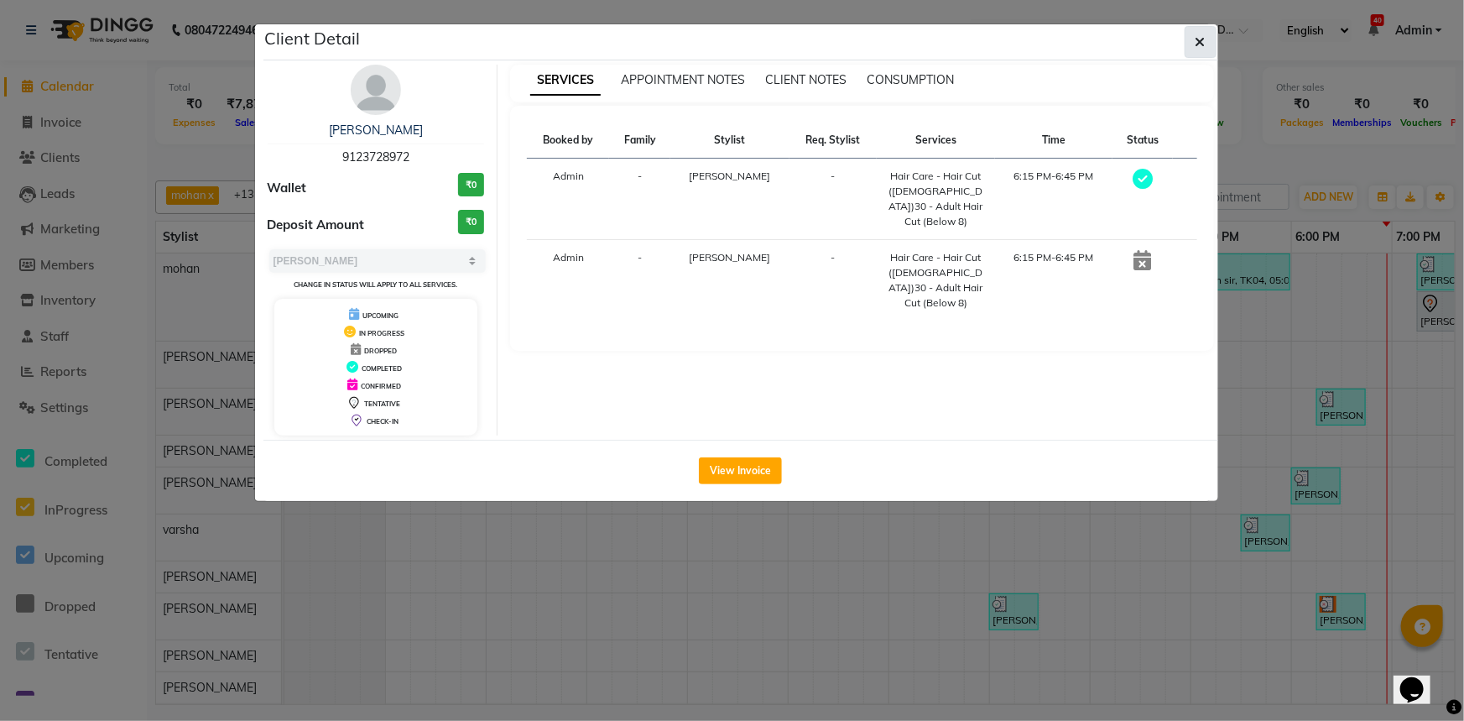
click at [1196, 39] on icon "button" at bounding box center [1200, 41] width 10 height 13
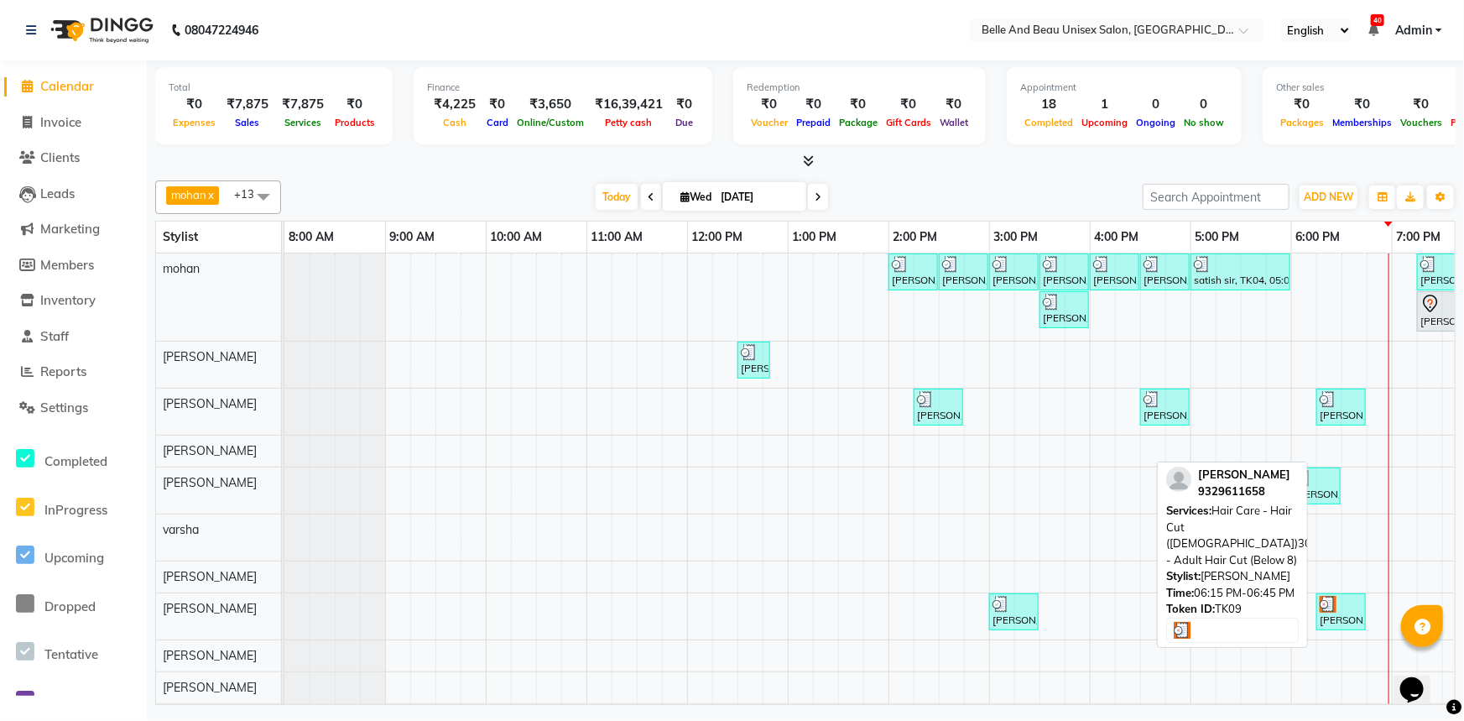
click at [1336, 626] on link "[PERSON_NAME], TK09, 06:15 PM-06:45 PM, Hair Care - Hair Cut ([DEMOGRAPHIC_DATA…" at bounding box center [1340, 611] width 49 height 37
select select "3"
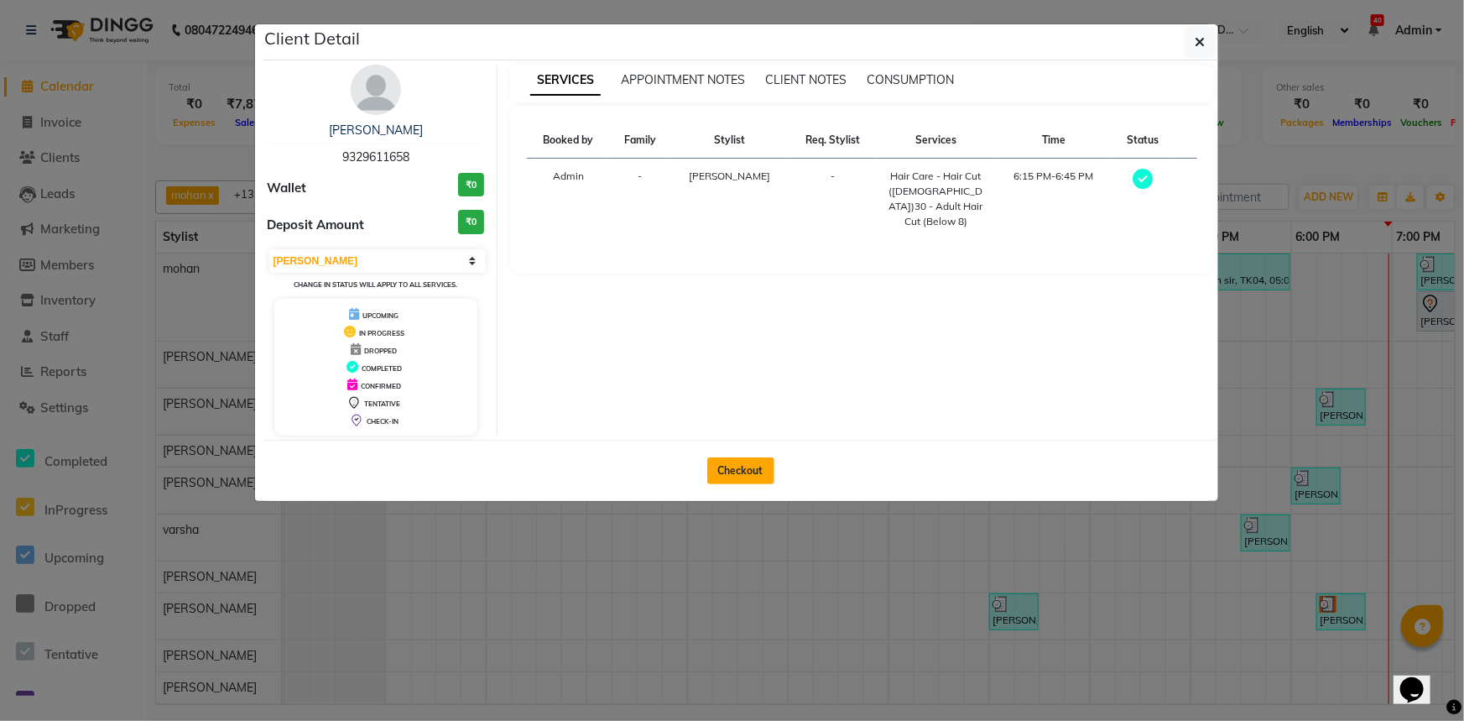
click at [747, 465] on button "Checkout" at bounding box center [740, 470] width 67 height 27
select select "service"
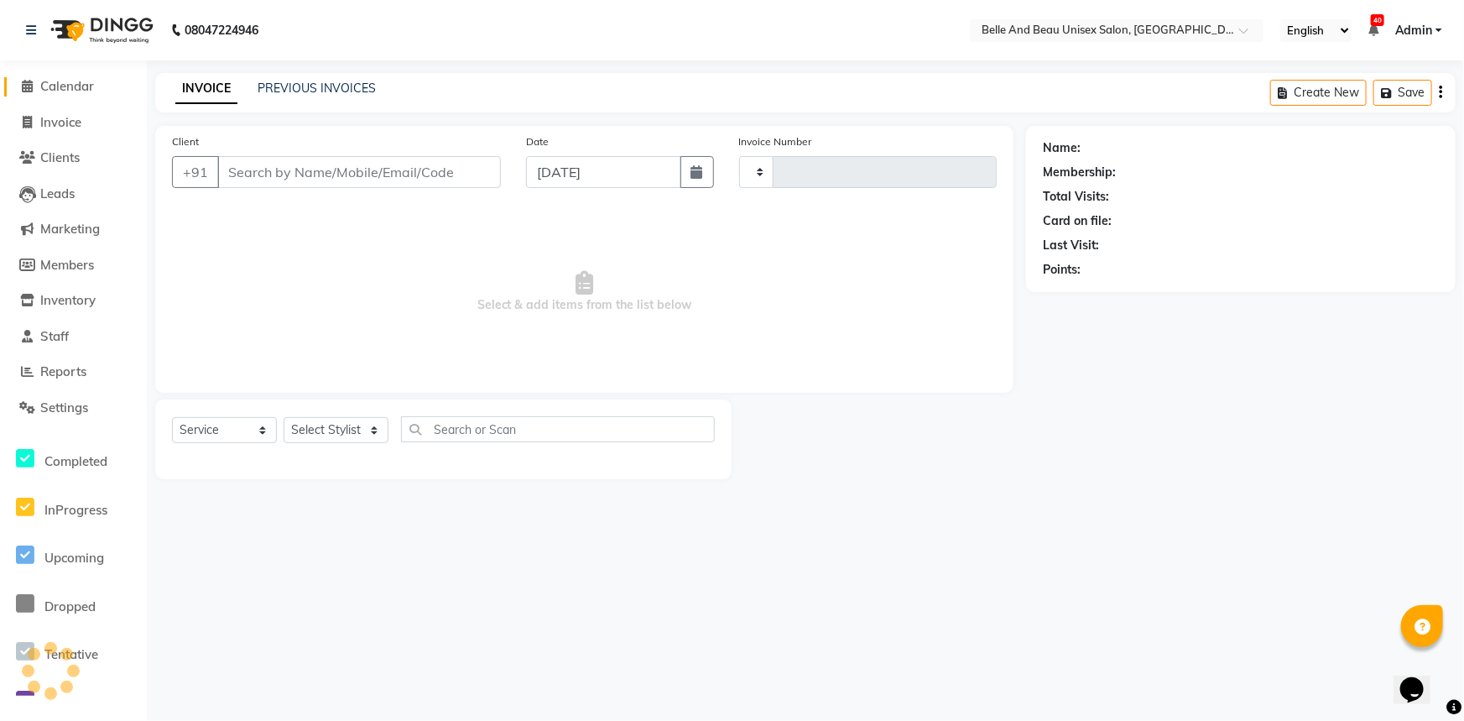
type input "2279"
select select "7066"
type input "9329611658"
select select "60511"
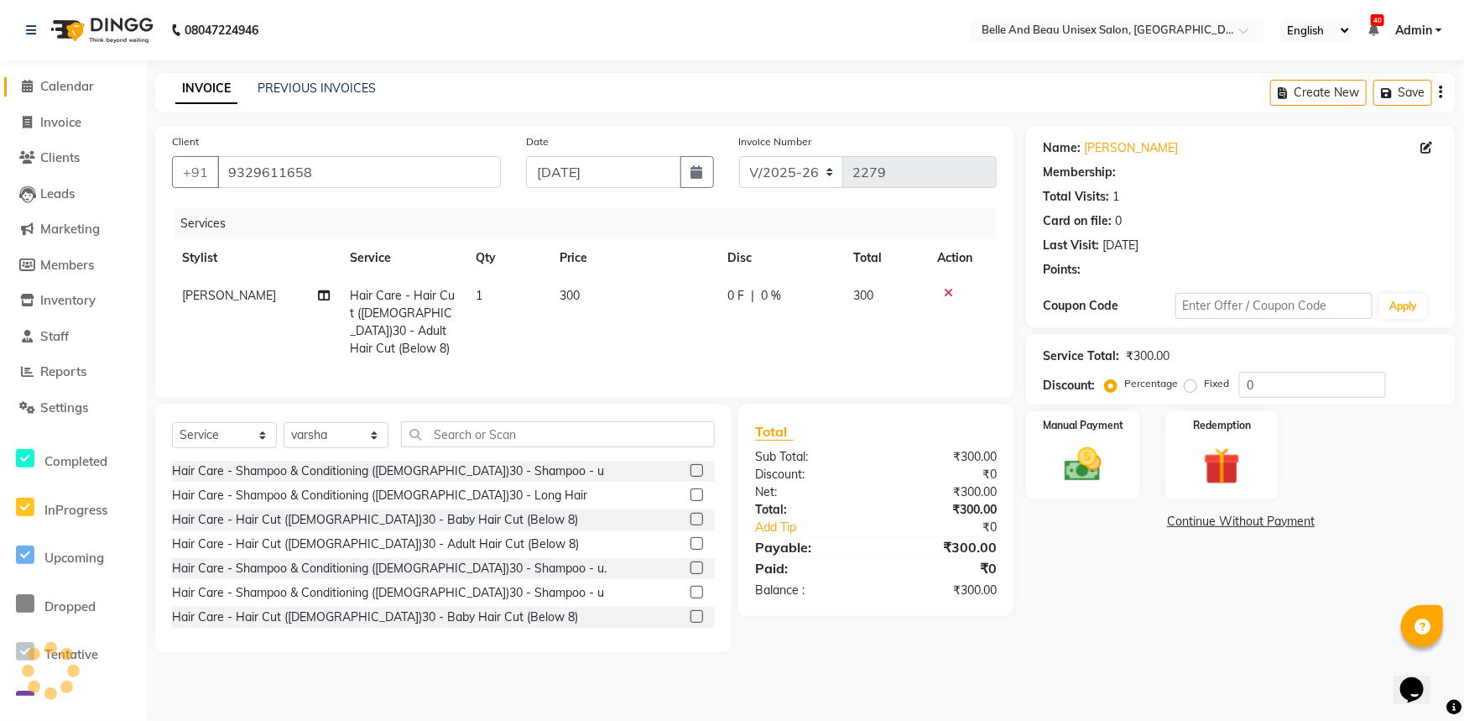
select select "1: Object"
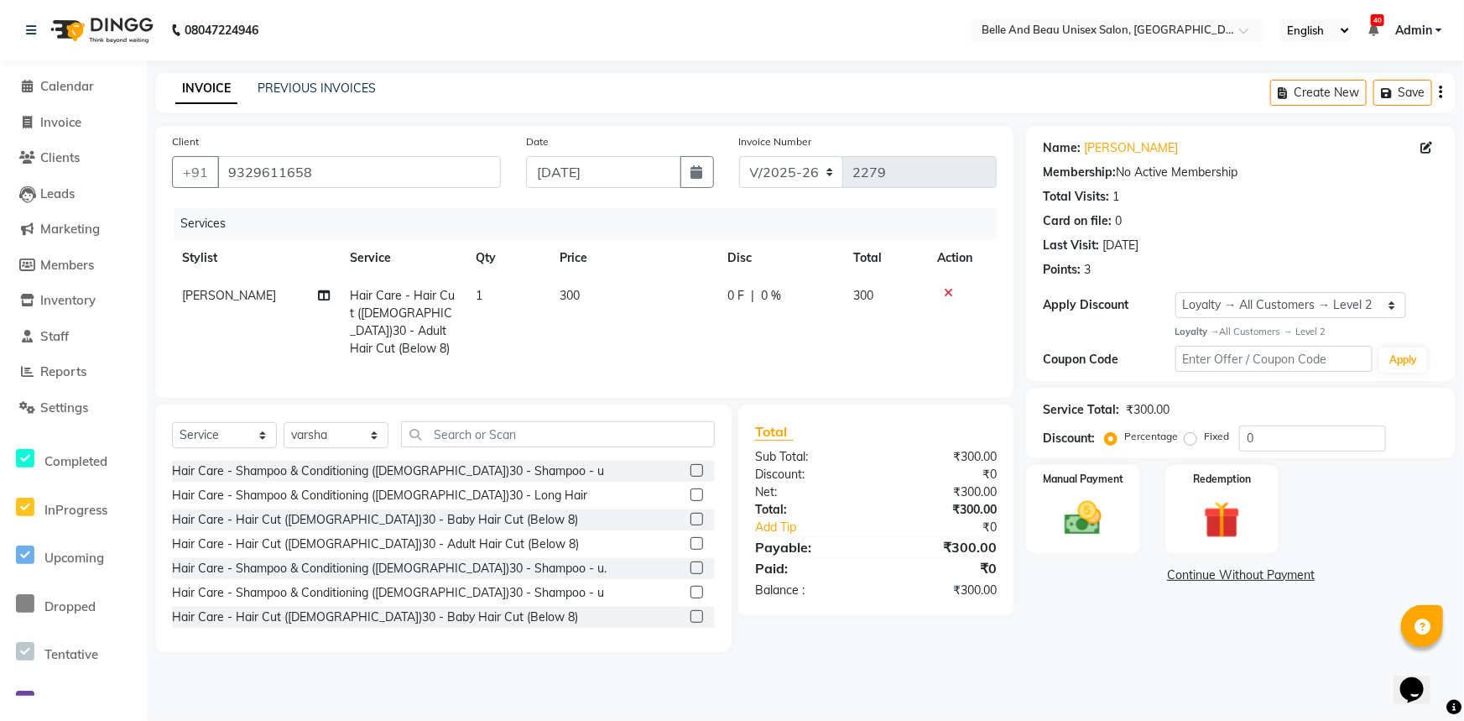
click at [227, 294] on span "[PERSON_NAME]" at bounding box center [229, 295] width 94 height 15
select select "83443"
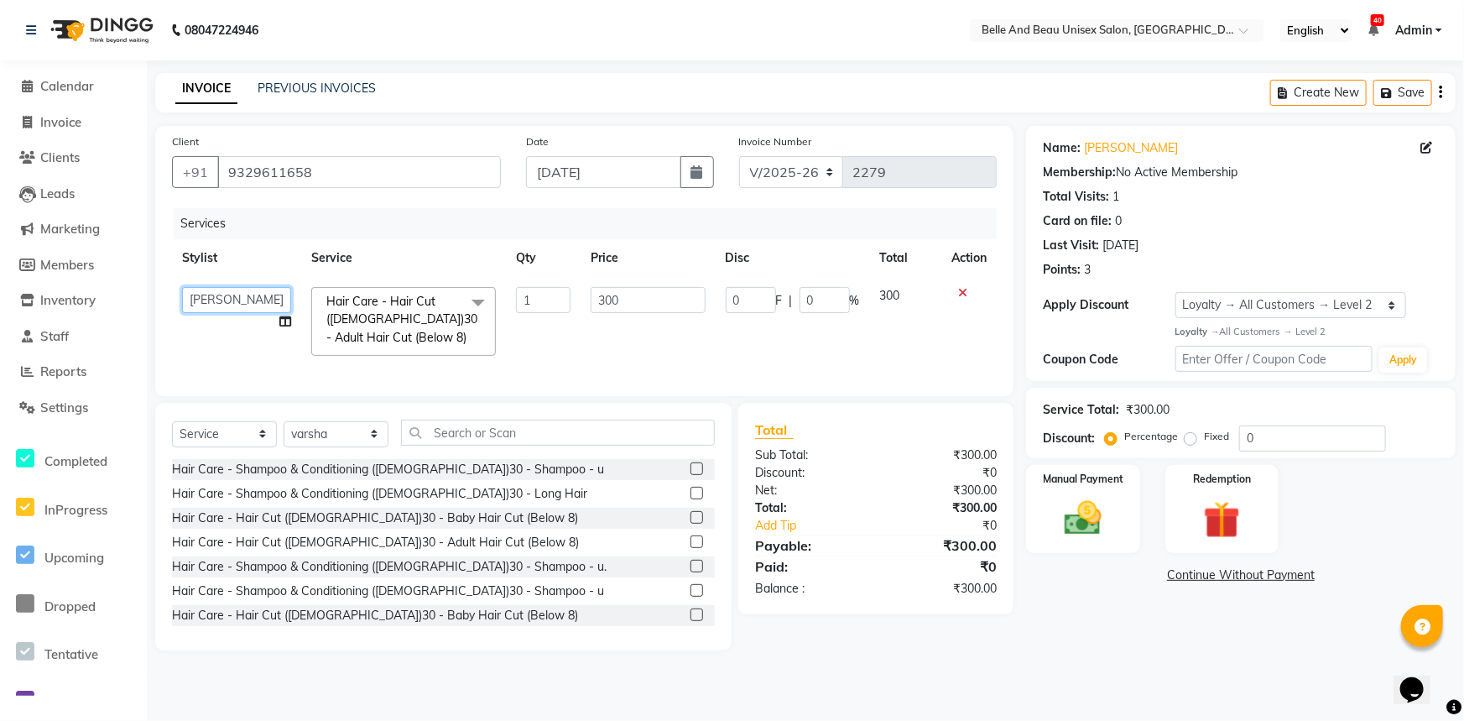
click at [232, 299] on select "[PERSON_NAME] [PERSON_NAME] [PERSON_NAME] [PERSON_NAME] [PERSON_NAME] [PERSON_N…" at bounding box center [236, 300] width 109 height 26
select select "59227"
click at [1056, 482] on label "Manual Payment" at bounding box center [1083, 478] width 84 height 16
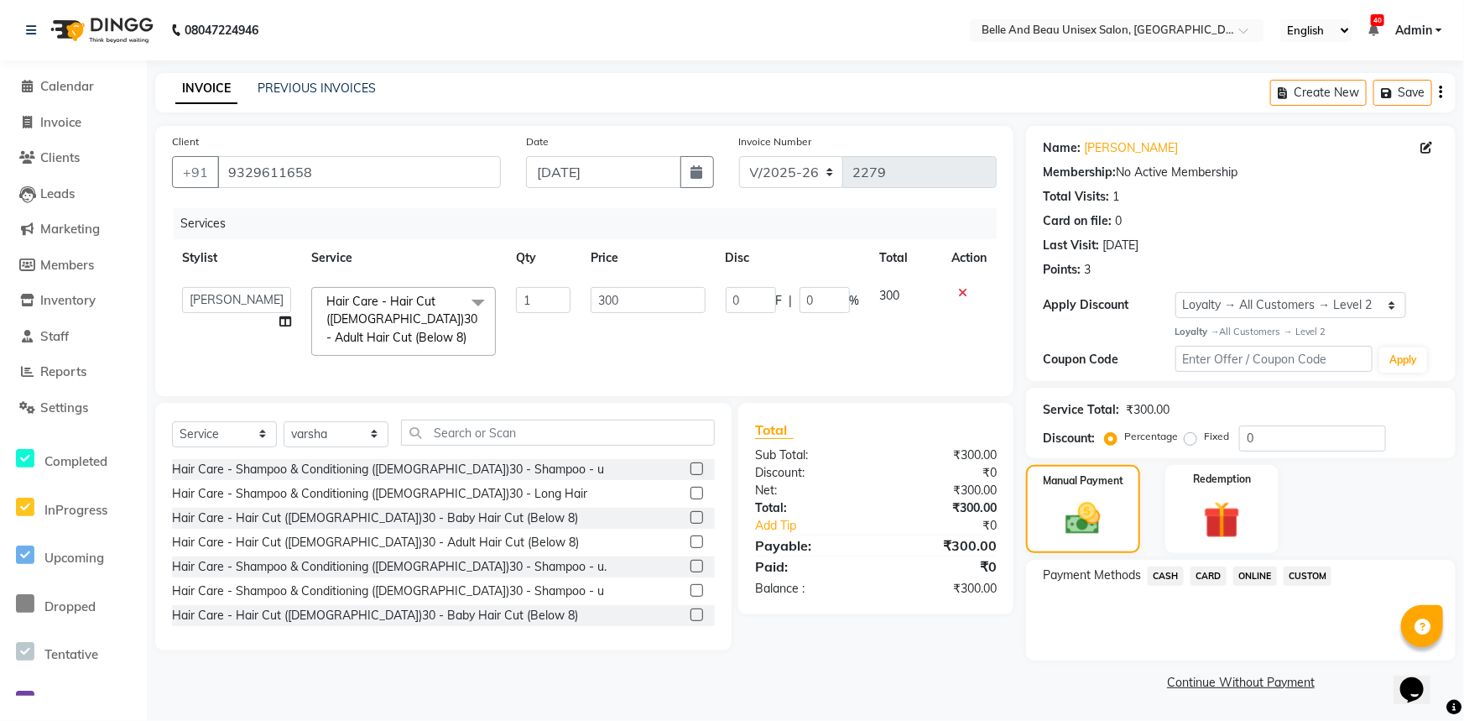
click at [1169, 574] on span "CASH" at bounding box center [1166, 575] width 36 height 19
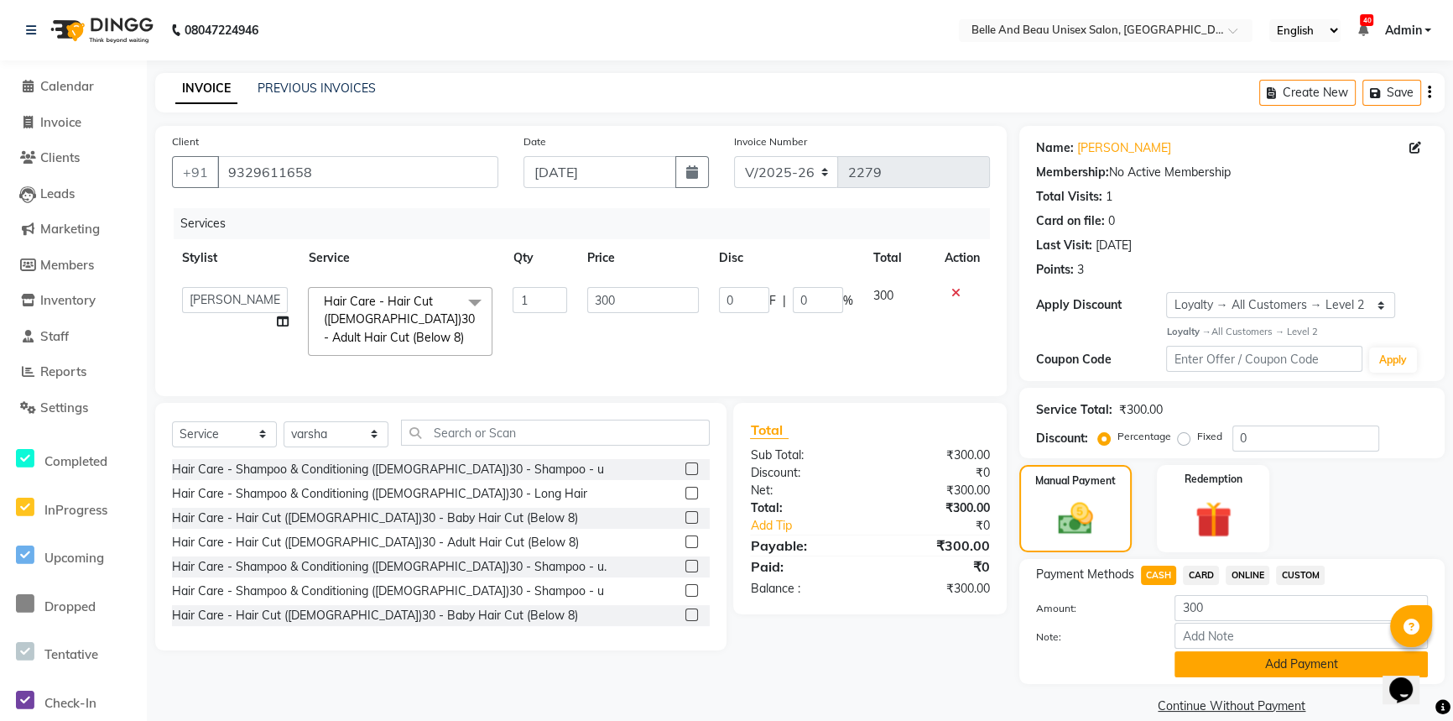
click at [1256, 664] on button "Add Payment" at bounding box center [1300, 664] width 253 height 26
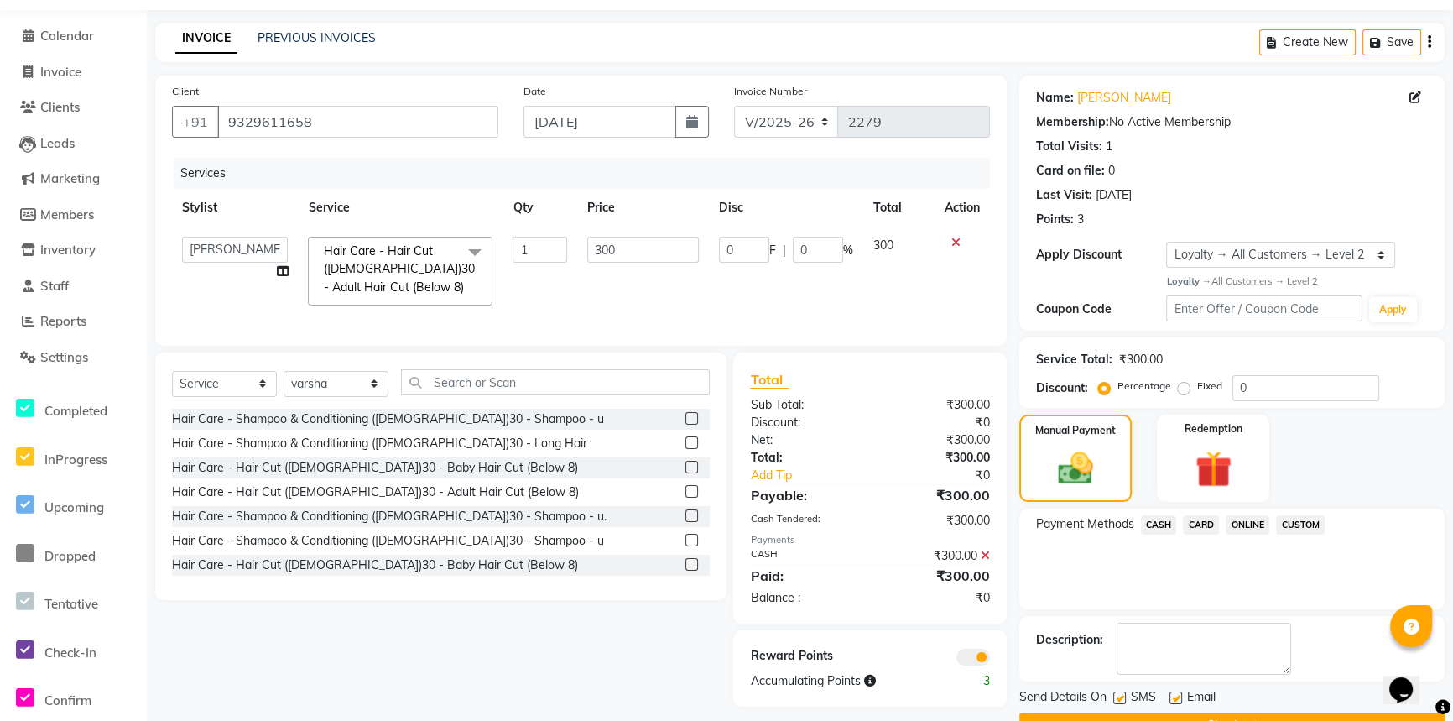
scroll to position [92, 0]
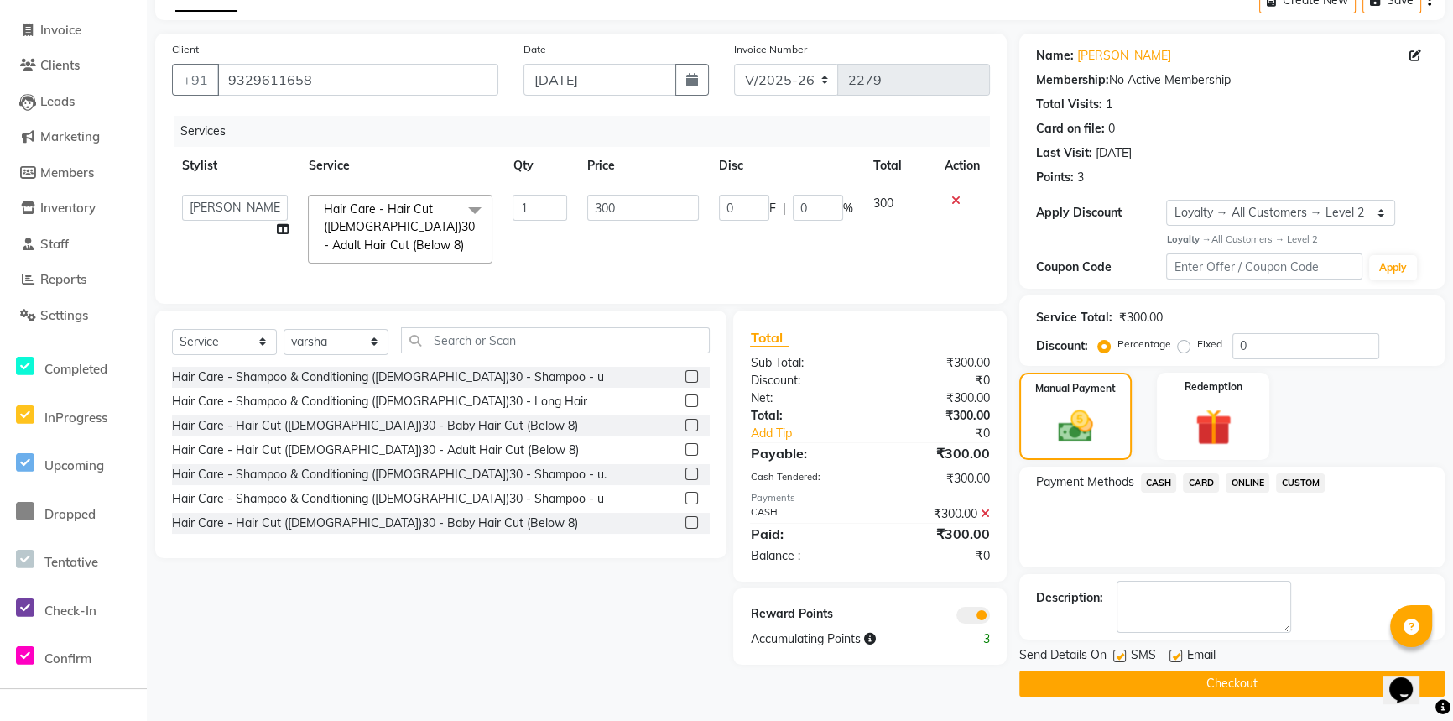
click at [1223, 681] on button "Checkout" at bounding box center [1231, 683] width 425 height 26
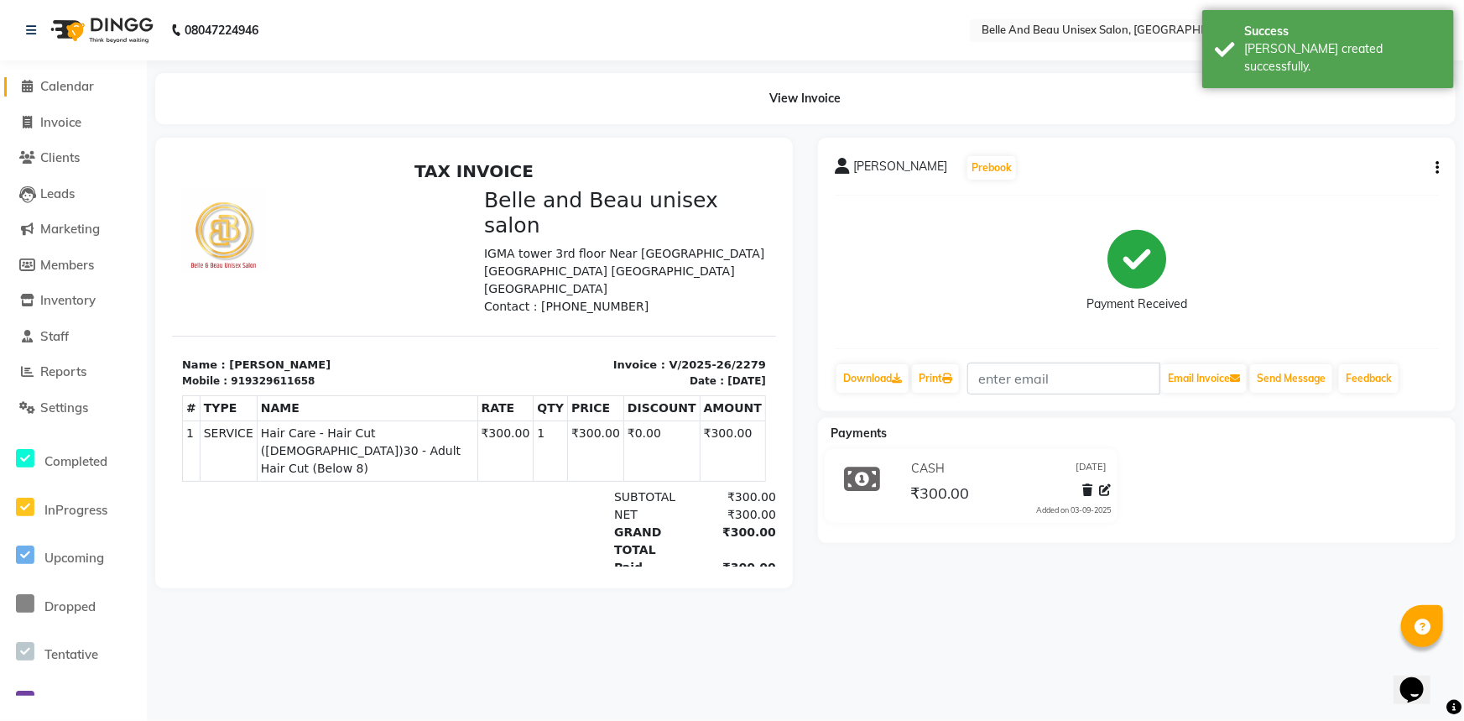
click at [81, 86] on span "Calendar" at bounding box center [67, 86] width 54 height 16
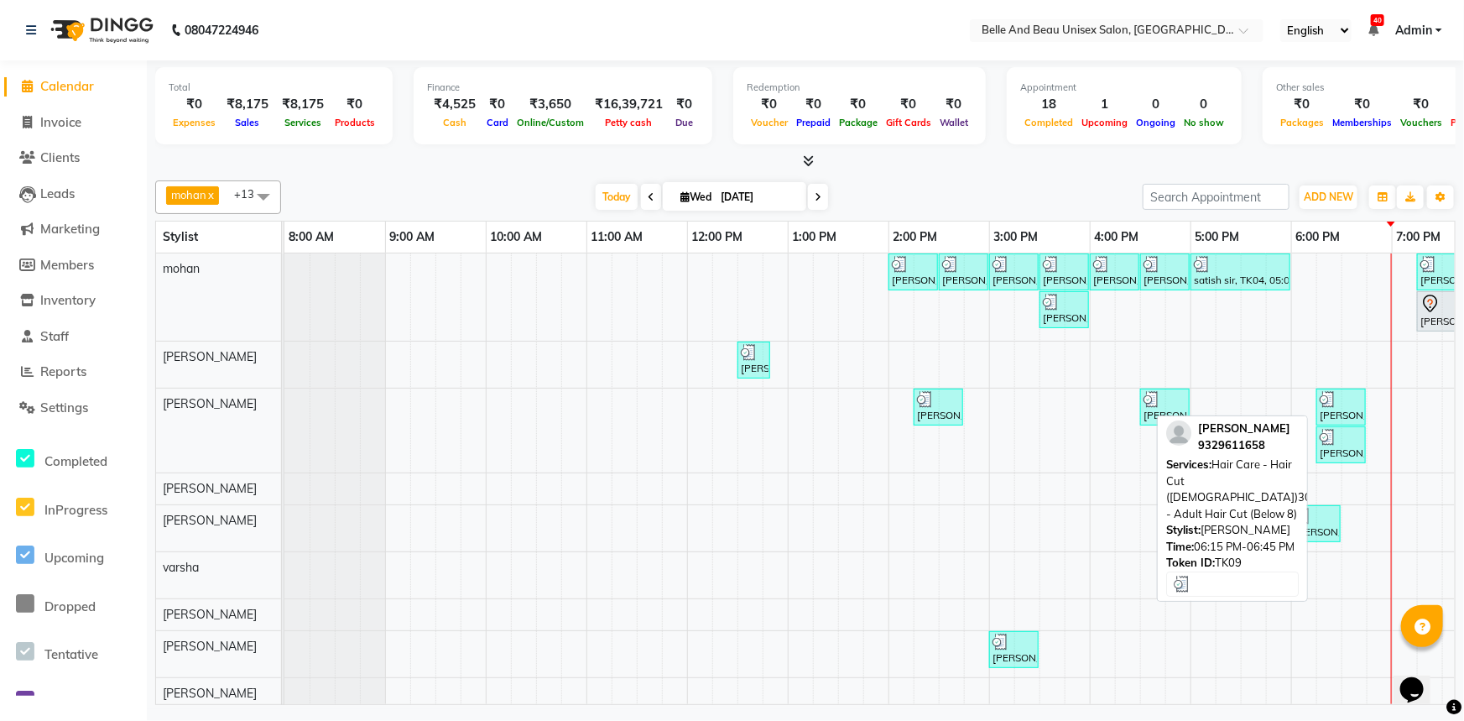
click at [1342, 413] on div "[PERSON_NAME], TK09, 06:15 PM-06:45 PM, Hair Care - Hair Cut ([DEMOGRAPHIC_DATA…" at bounding box center [1341, 407] width 46 height 32
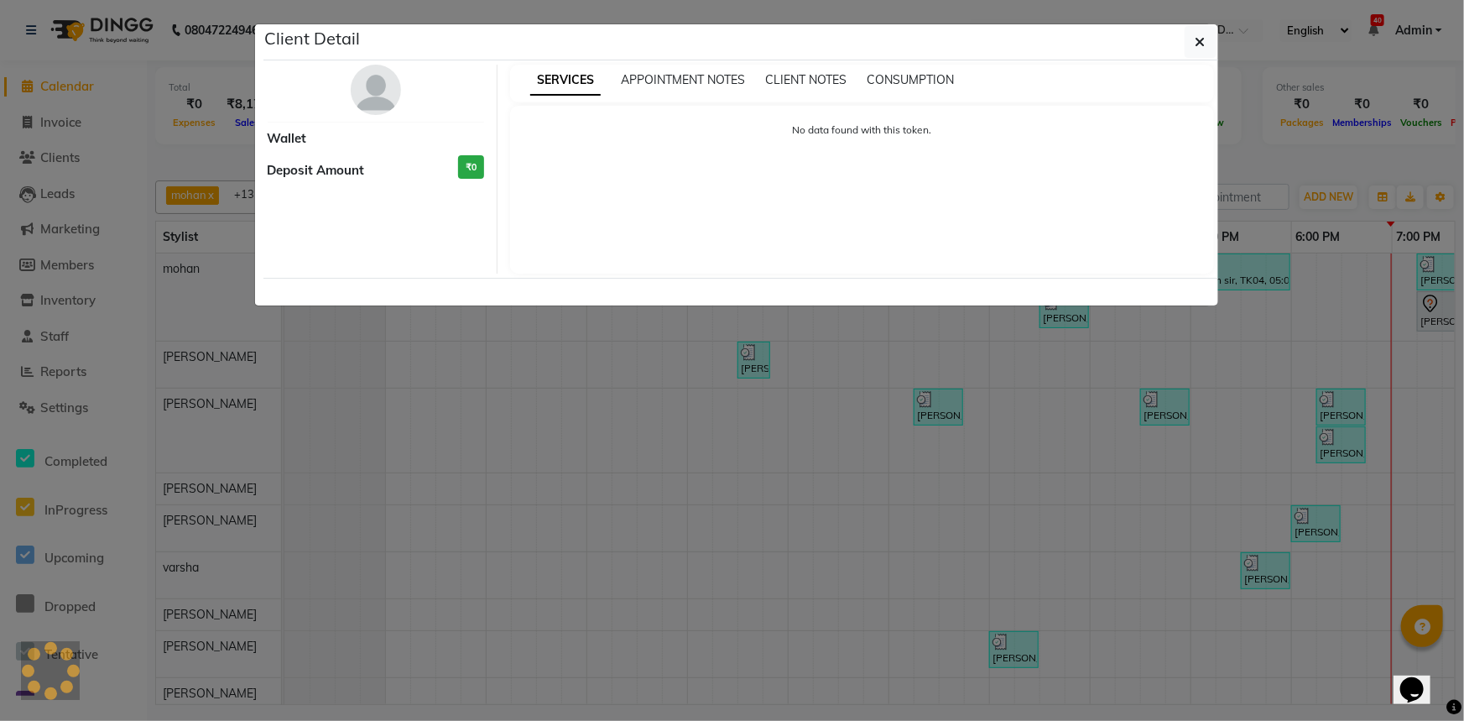
select select "3"
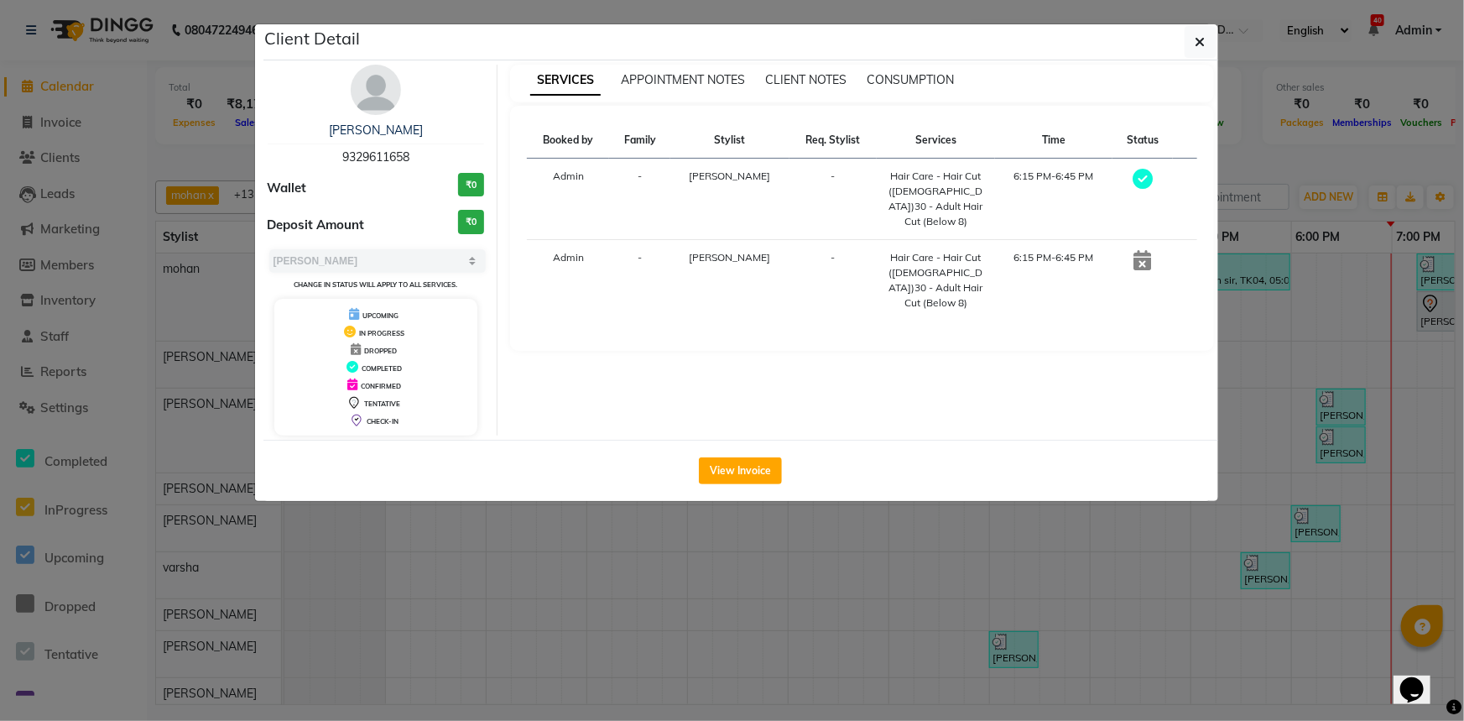
drag, startPoint x: 325, startPoint y: 123, endPoint x: 456, endPoint y: 117, distance: 131.0
click at [456, 117] on div "[PERSON_NAME] 9329611658 Wallet ₹0 Deposit Amount ₹0 Select MARK DONE UPCOMING …" at bounding box center [376, 250] width 243 height 371
copy link "[PERSON_NAME]"
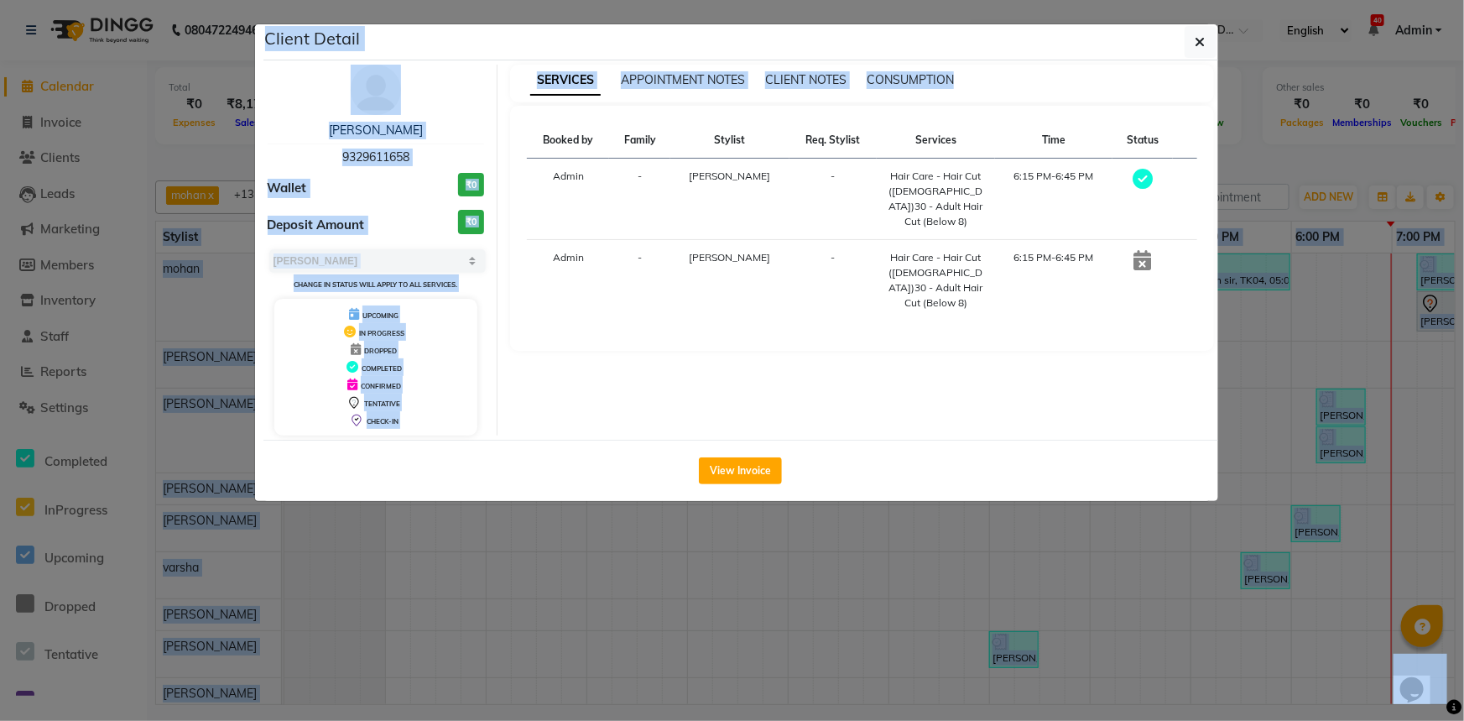
click at [753, 720] on html "08047224946 Select Location × Belle And Beau Unisex Salon, Tatibandh English EN…" at bounding box center [732, 360] width 1464 height 721
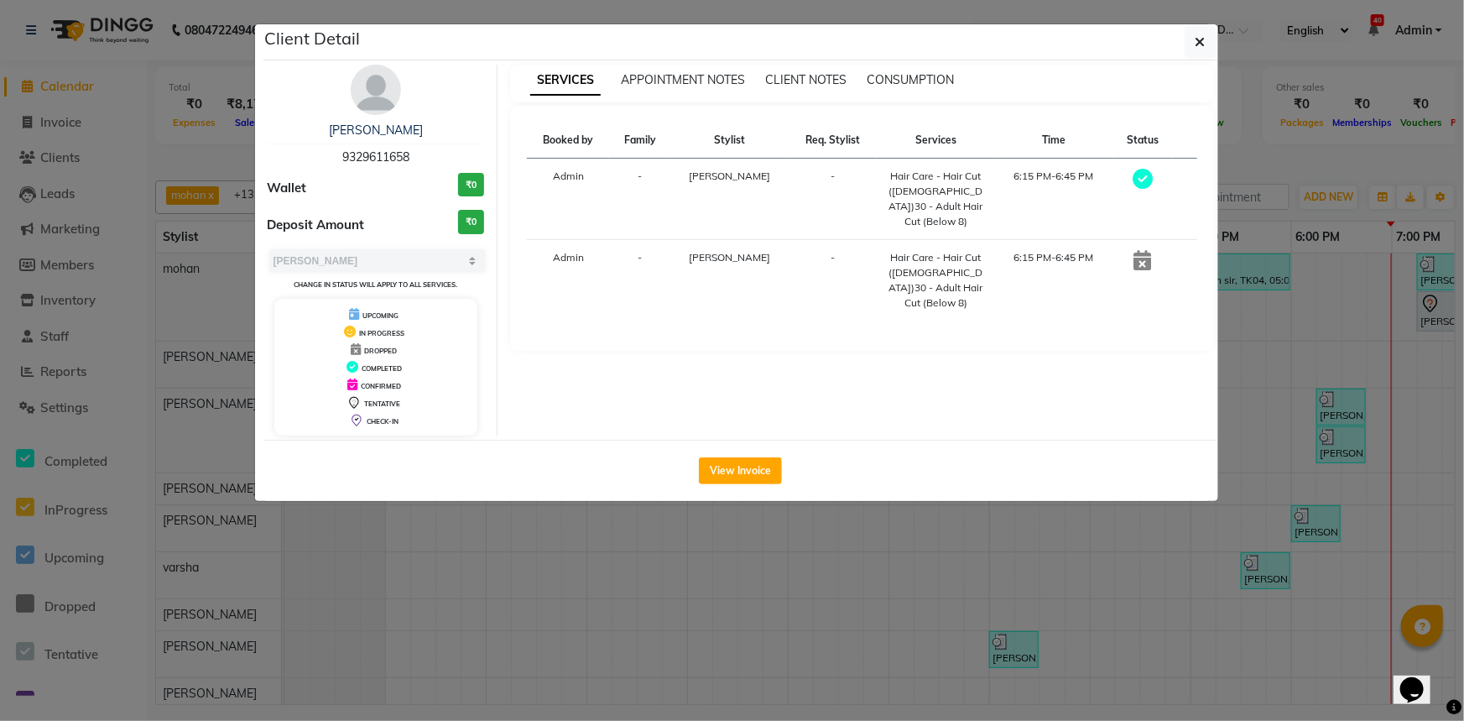
click at [845, 671] on ngb-modal-window "Client Detail [PERSON_NAME] 9329611658 Wallet ₹0 Deposit Amount ₹0 Select MARK …" at bounding box center [732, 360] width 1464 height 721
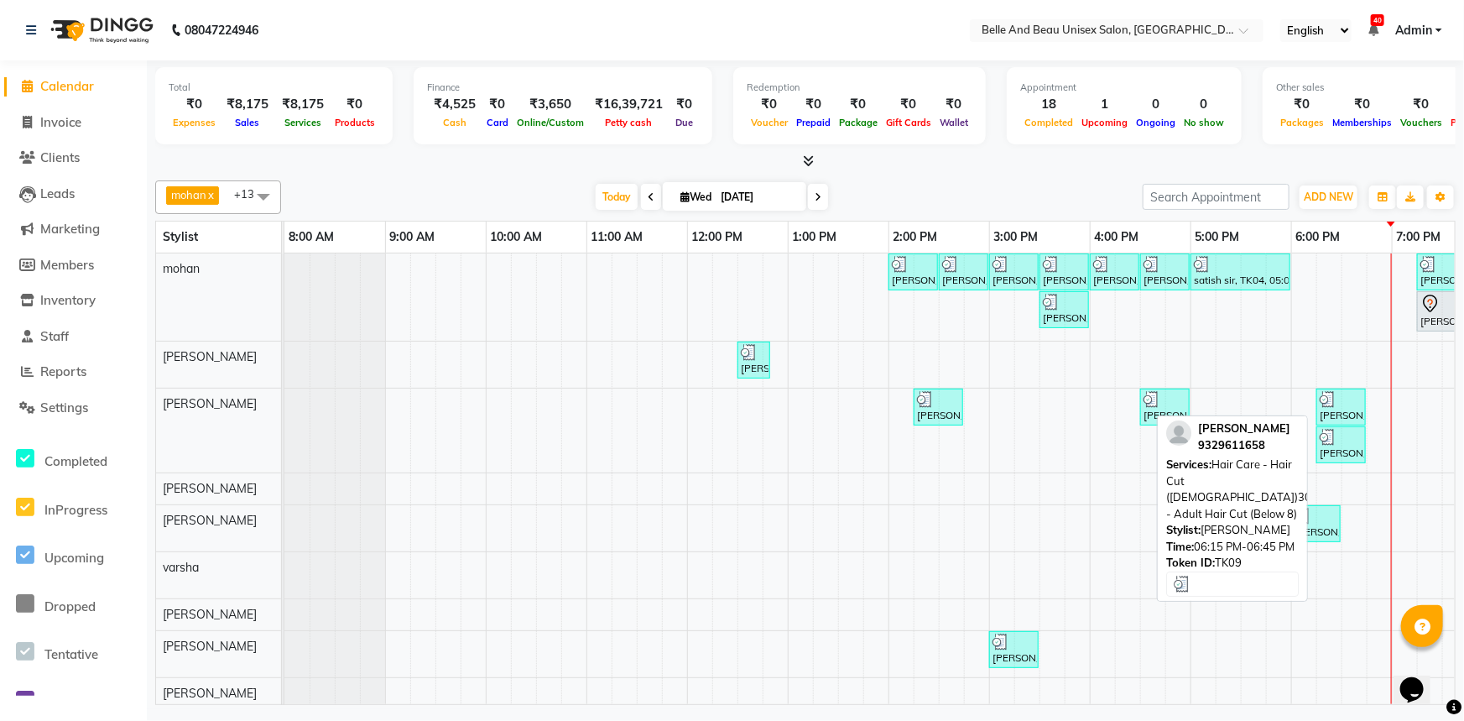
click at [1325, 404] on img at bounding box center [1328, 399] width 17 height 17
select select "3"
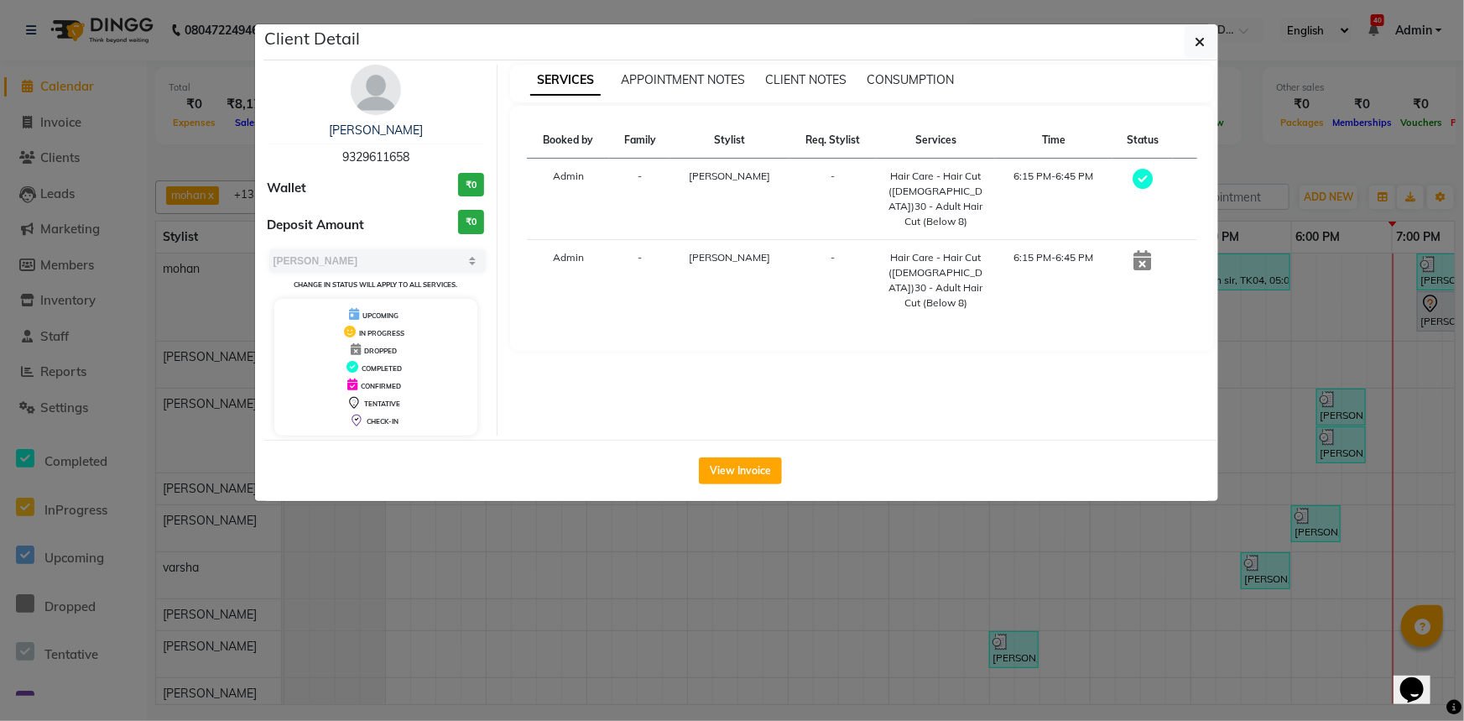
drag, startPoint x: 334, startPoint y: 146, endPoint x: 417, endPoint y: 149, distance: 83.1
click at [417, 149] on div "[PERSON_NAME] 9329611658" at bounding box center [376, 144] width 217 height 44
copy span "9329611658"
click at [1197, 40] on icon "button" at bounding box center [1200, 41] width 10 height 13
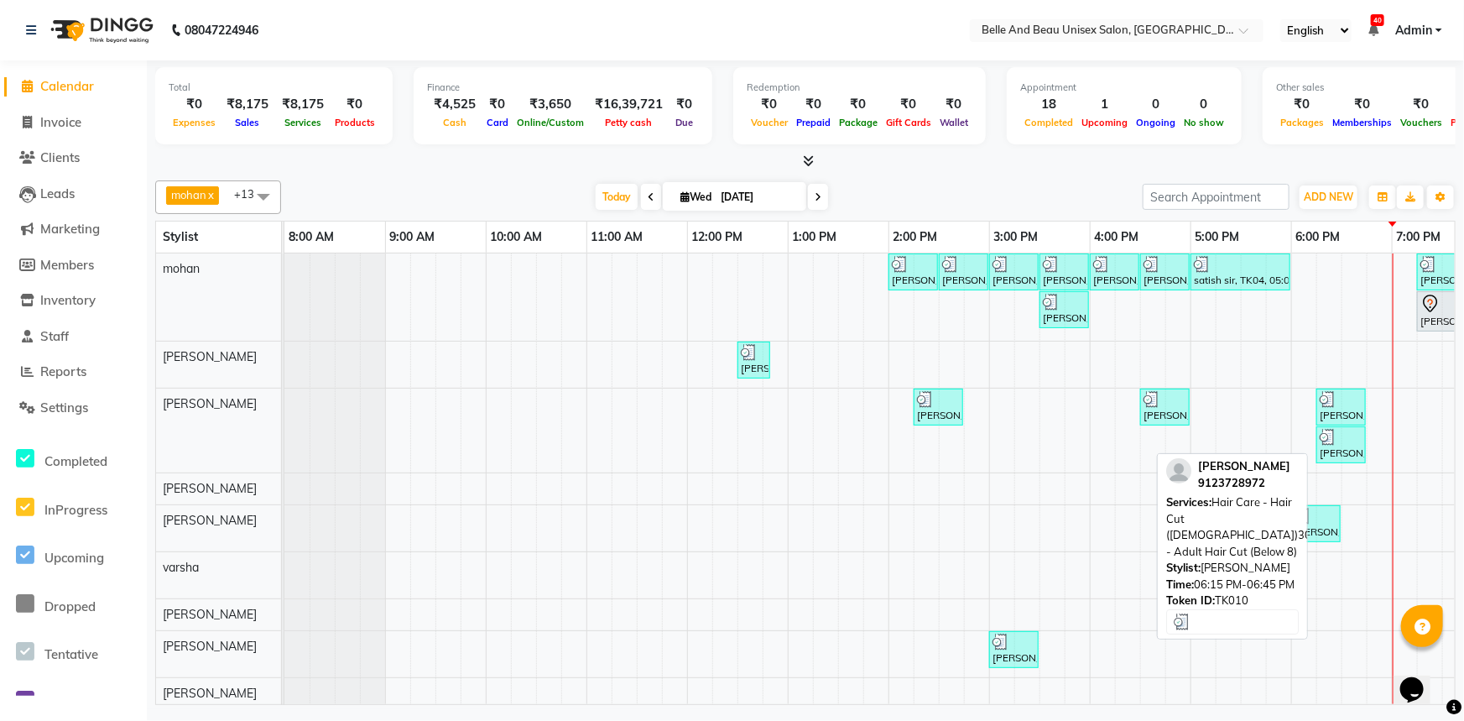
click at [1343, 453] on div "[PERSON_NAME], TK10, 06:15 PM-06:45 PM, Hair Care - Hair Cut ([DEMOGRAPHIC_DATA…" at bounding box center [1341, 445] width 46 height 32
select select "3"
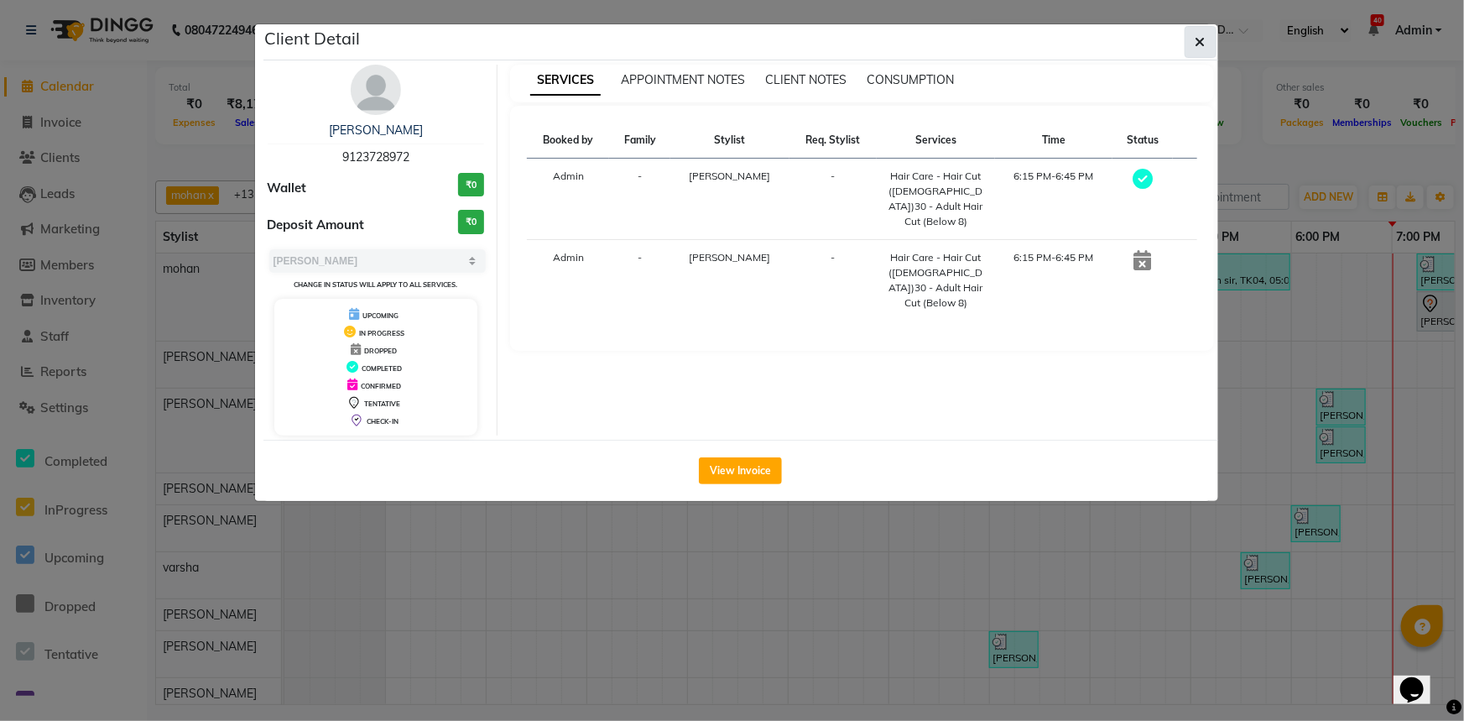
click at [1190, 34] on button "button" at bounding box center [1201, 42] width 32 height 32
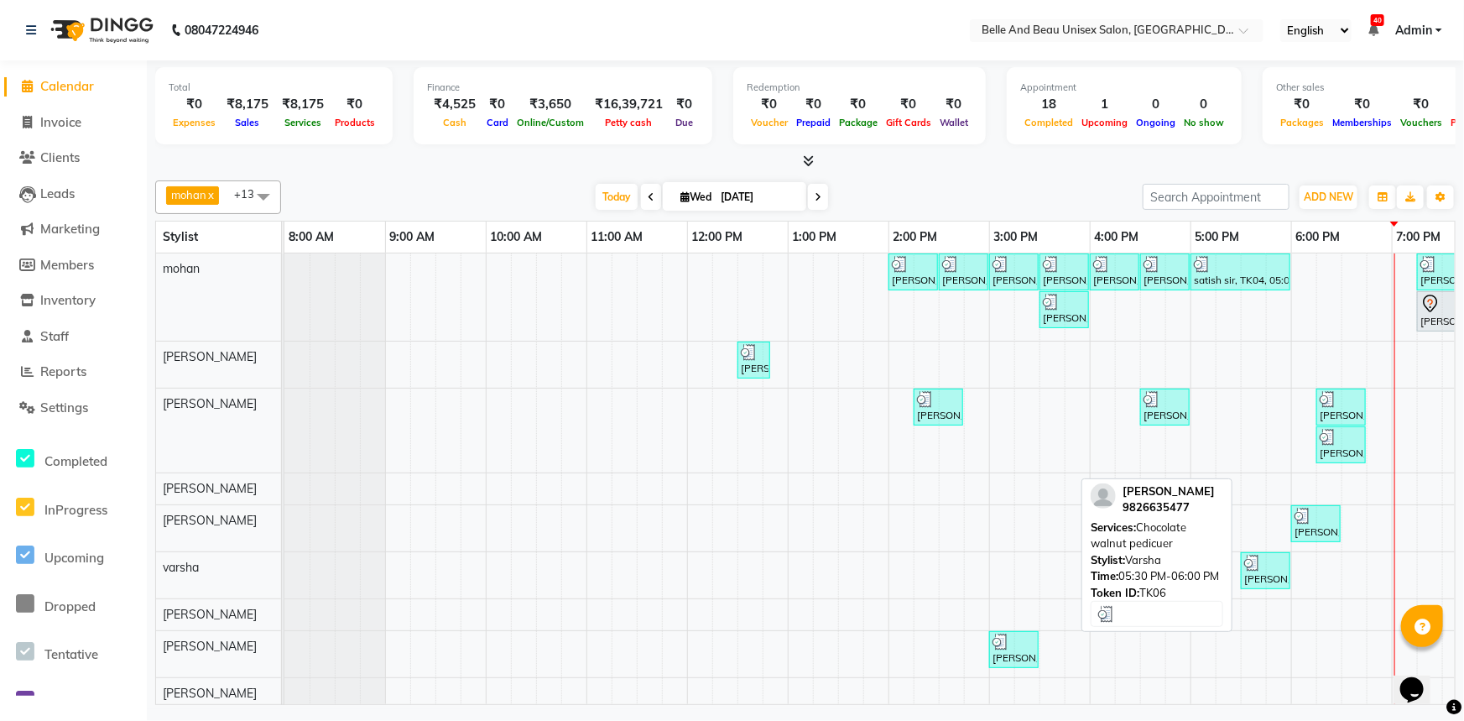
click at [1250, 579] on div "[PERSON_NAME], TK06, 05:30 PM-06:00 PM, Chocolate walnut pedicuer" at bounding box center [1265, 571] width 46 height 32
select select "3"
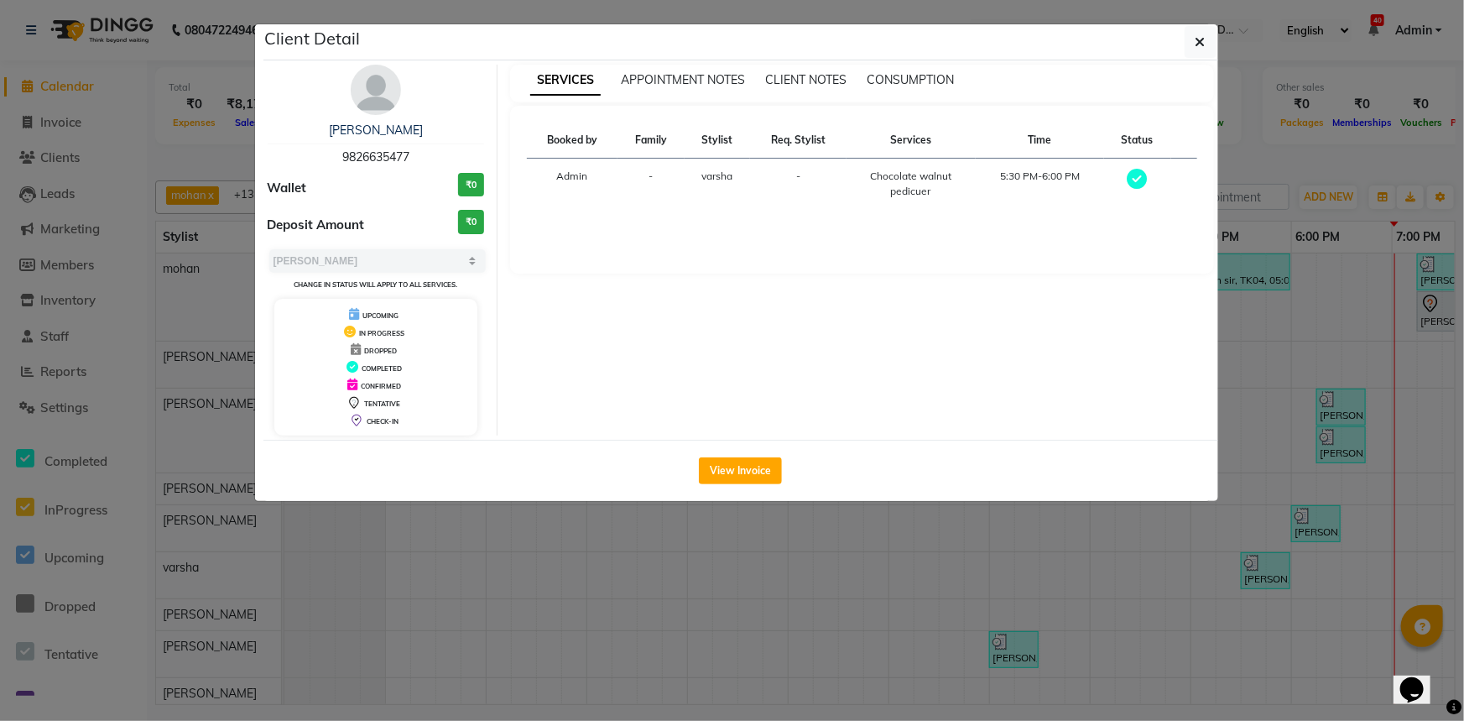
drag, startPoint x: 317, startPoint y: 117, endPoint x: 444, endPoint y: 112, distance: 126.8
click at [444, 112] on div "[PERSON_NAME] 9826635477 Wallet ₹0 Deposit Amount ₹0 Select MARK DONE UPCOMING …" at bounding box center [376, 250] width 243 height 371
drag, startPoint x: 423, startPoint y: 126, endPoint x: 322, endPoint y: 130, distance: 100.8
click at [322, 130] on div "[PERSON_NAME]" at bounding box center [376, 131] width 217 height 18
copy link "[PERSON_NAME]"
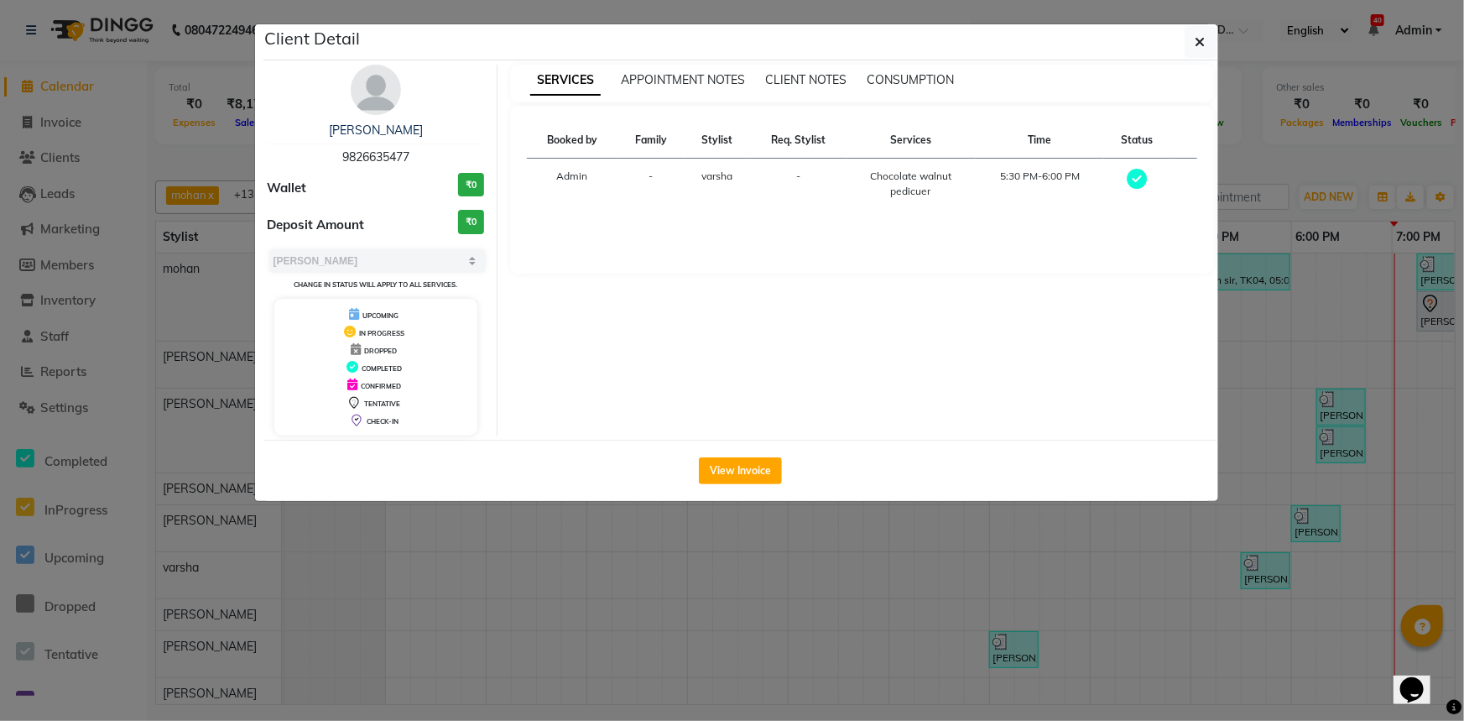
drag, startPoint x: 336, startPoint y: 154, endPoint x: 409, endPoint y: 158, distance: 73.9
click at [409, 158] on div "[PERSON_NAME] 9826635477" at bounding box center [376, 144] width 217 height 44
copy span "9826635477"
click at [747, 462] on button "View Invoice" at bounding box center [740, 470] width 83 height 27
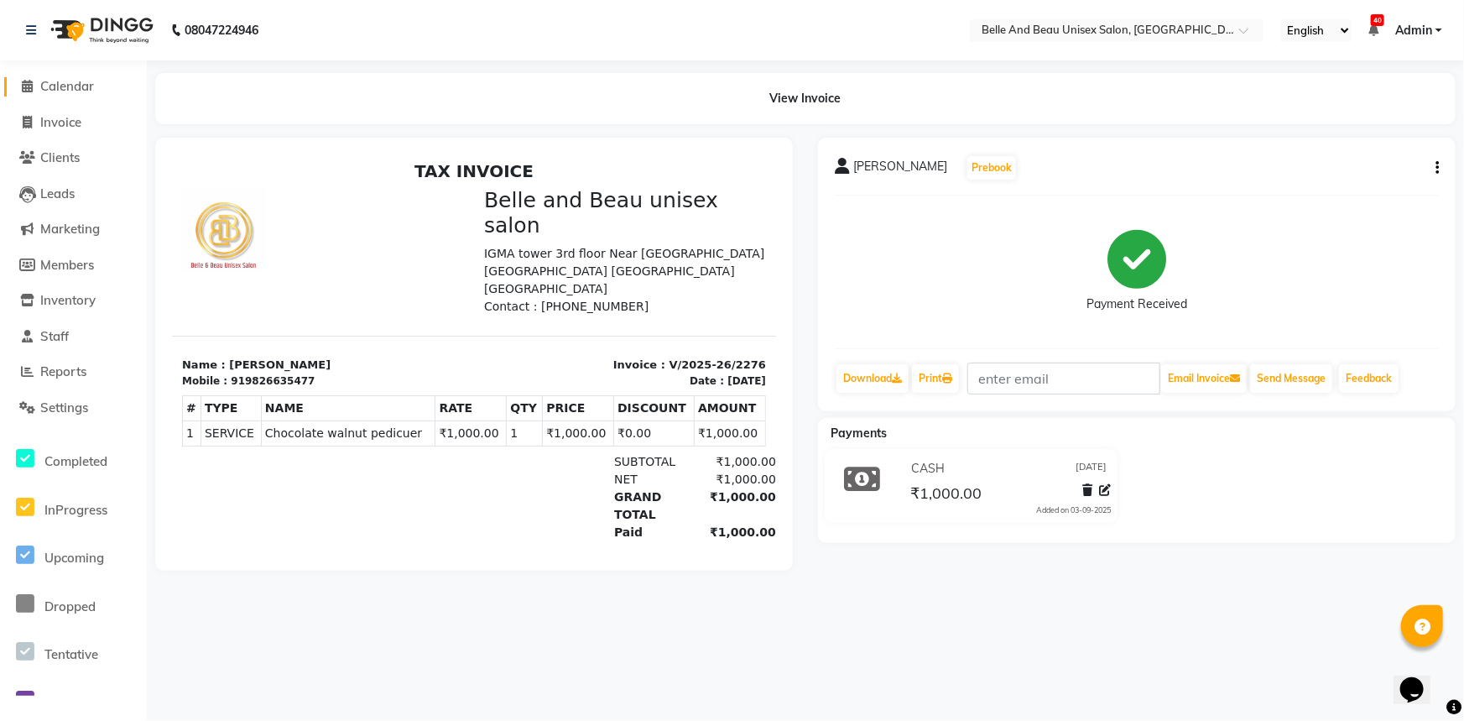
drag, startPoint x: 65, startPoint y: 77, endPoint x: 80, endPoint y: 96, distance: 23.8
click at [65, 78] on span "Calendar" at bounding box center [67, 86] width 54 height 16
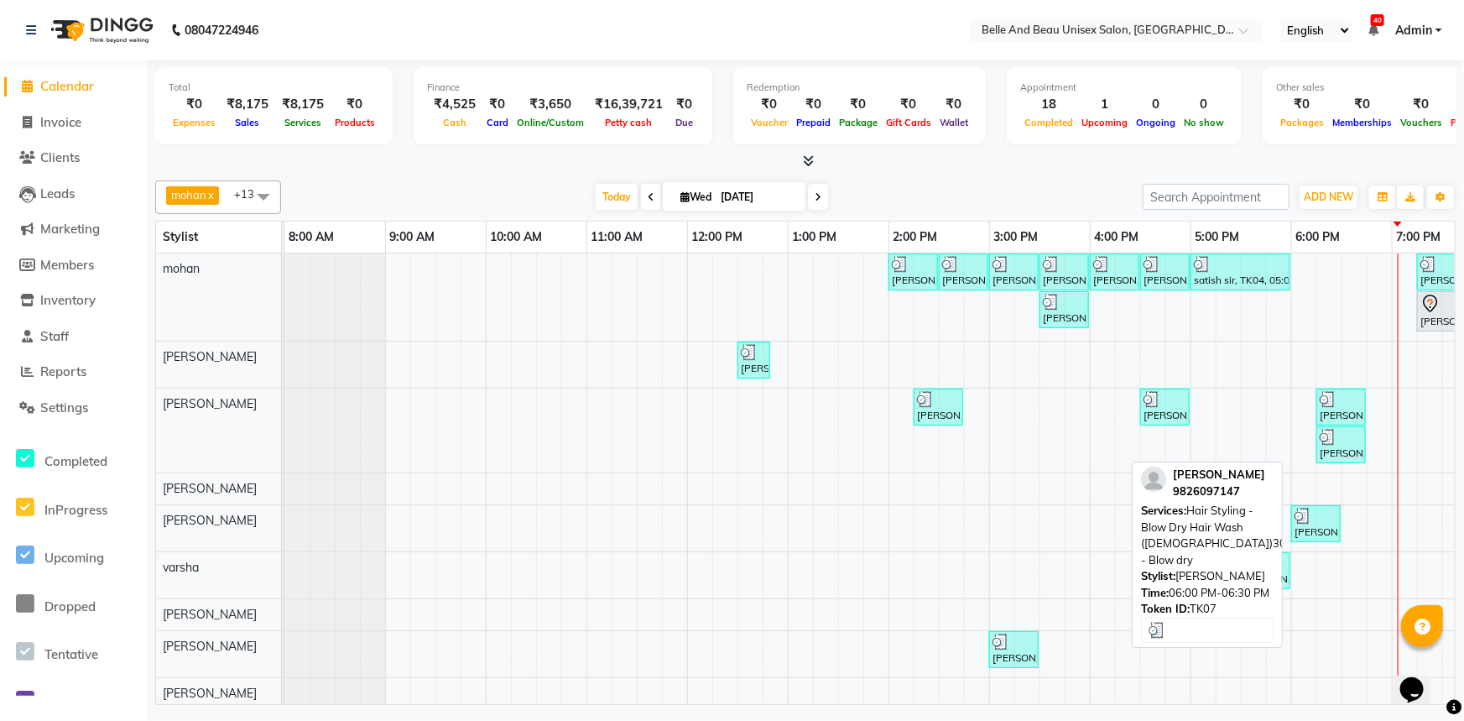
click at [1317, 519] on div at bounding box center [1315, 516] width 43 height 17
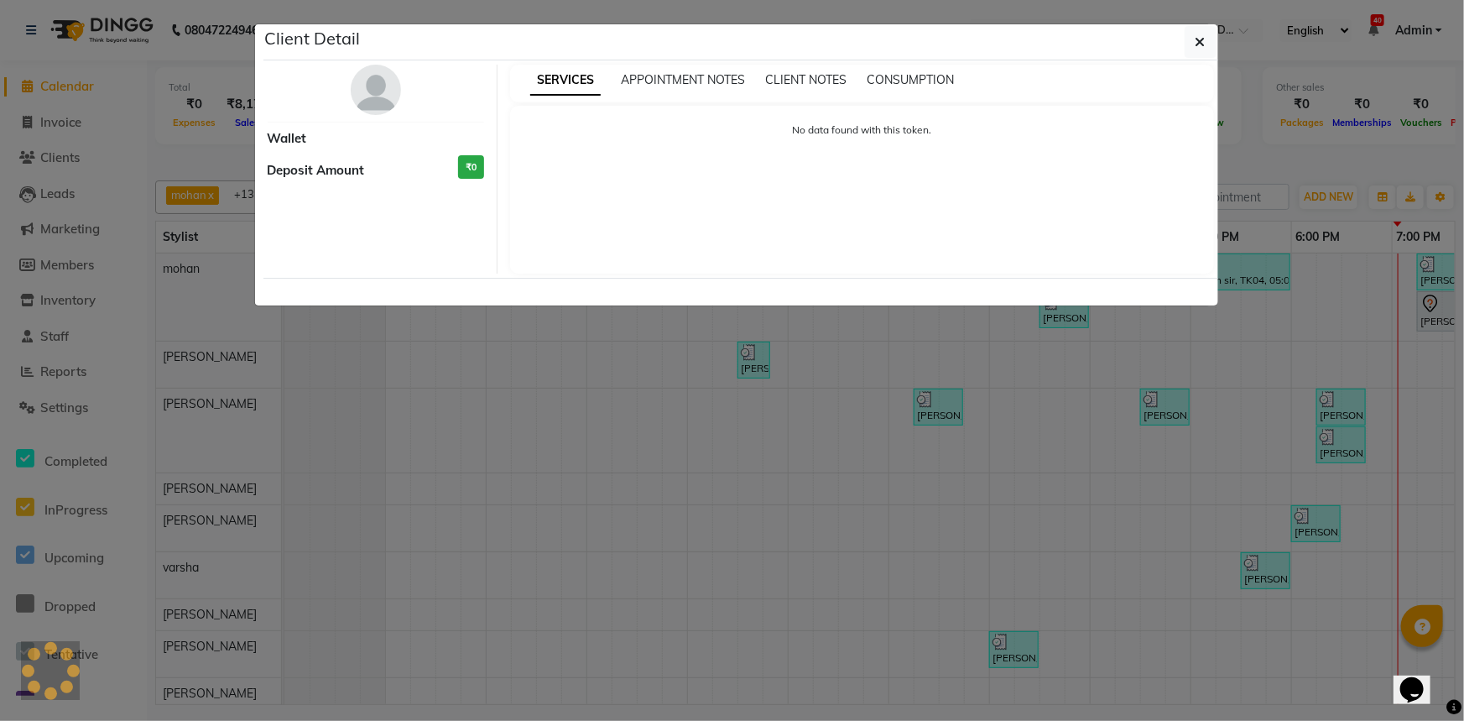
select select "3"
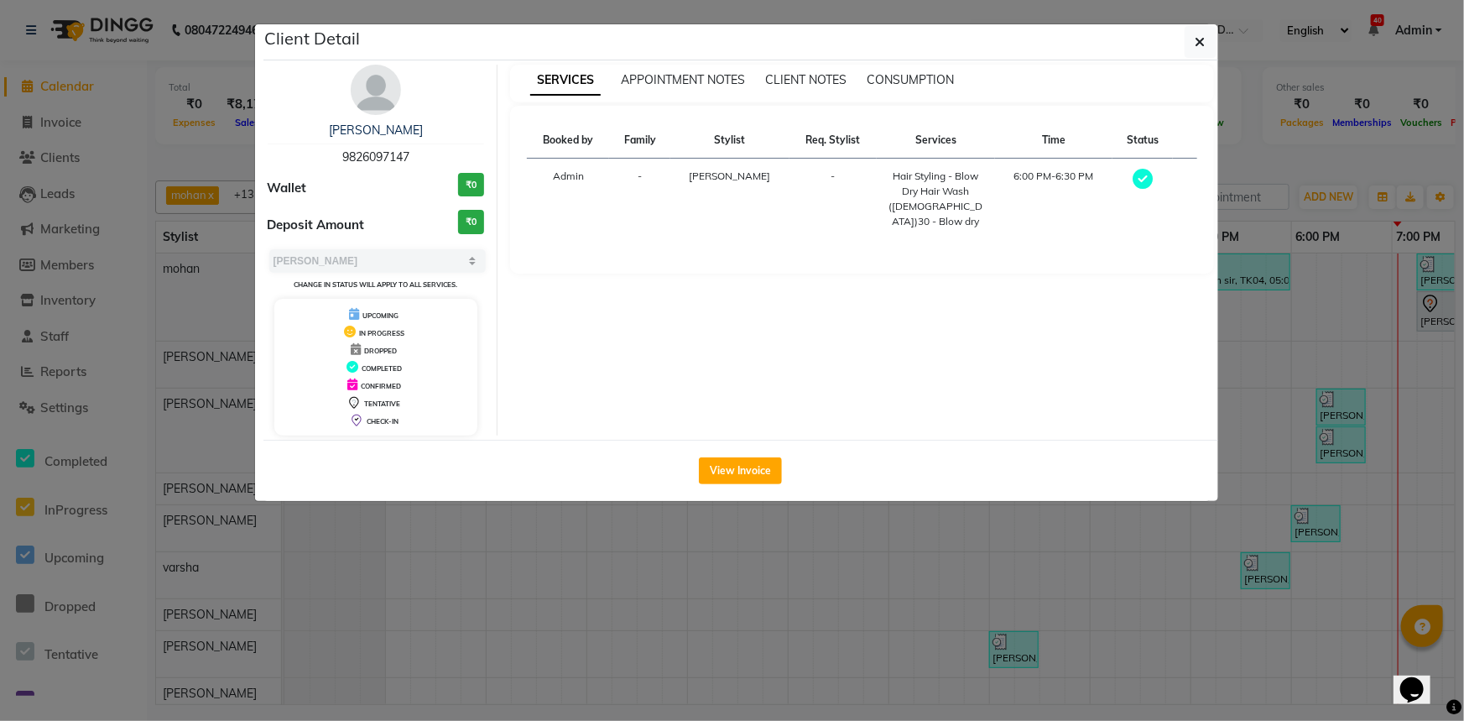
drag, startPoint x: 457, startPoint y: 84, endPoint x: 402, endPoint y: 118, distance: 65.2
click at [454, 86] on div "[PERSON_NAME] 9826097147 Wallet ₹0 Deposit Amount ₹0 Select MARK DONE UPCOMING …" at bounding box center [376, 250] width 243 height 371
drag, startPoint x: 438, startPoint y: 87, endPoint x: 405, endPoint y: 123, distance: 48.7
click at [437, 89] on div "[PERSON_NAME] 9826097147 Wallet ₹0 Deposit Amount ₹0 Select MARK DONE UPCOMING …" at bounding box center [376, 250] width 243 height 371
drag, startPoint x: 424, startPoint y: 126, endPoint x: 330, endPoint y: 128, distance: 94.8
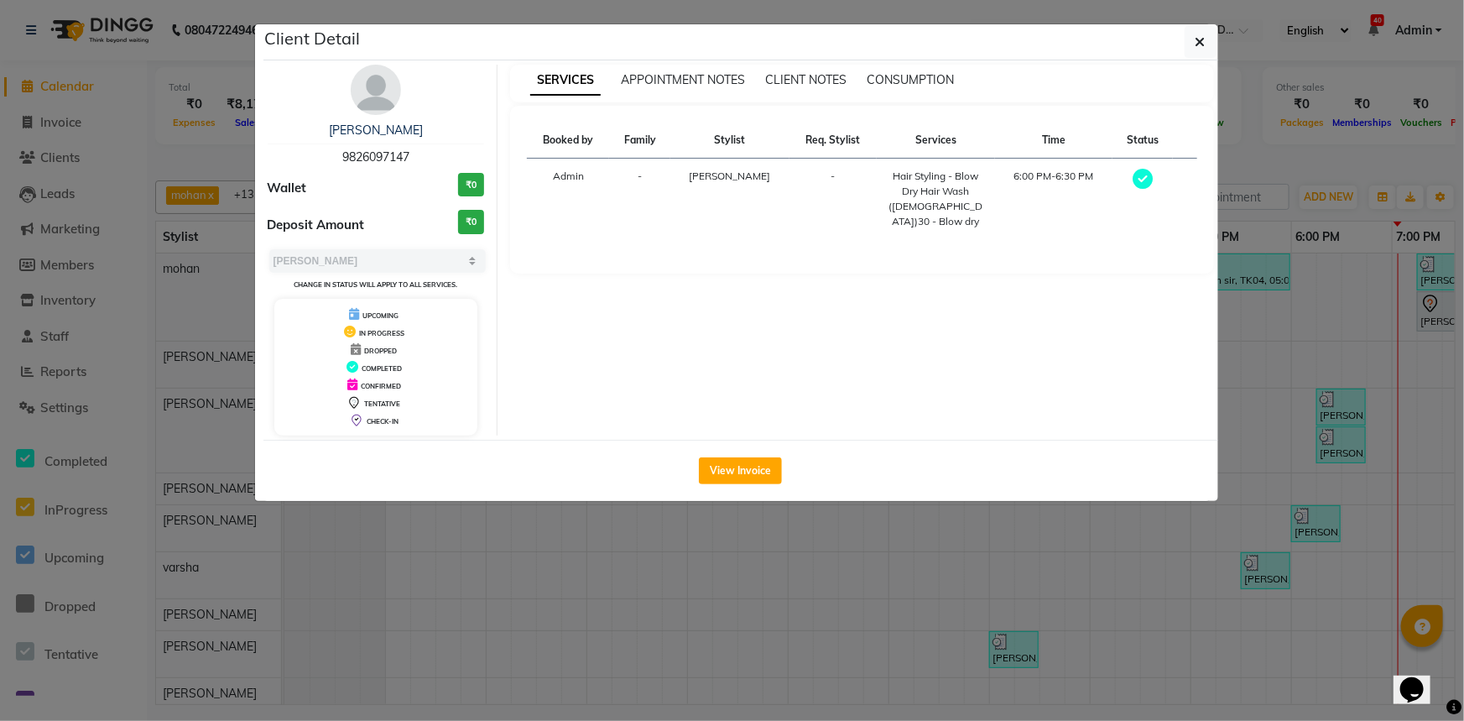
click at [330, 128] on div "[PERSON_NAME]" at bounding box center [376, 131] width 217 height 18
click at [758, 545] on ngb-modal-window "Client Detail [PERSON_NAME] 9826097147 Wallet ₹0 Deposit Amount ₹0 Select MARK …" at bounding box center [732, 360] width 1464 height 721
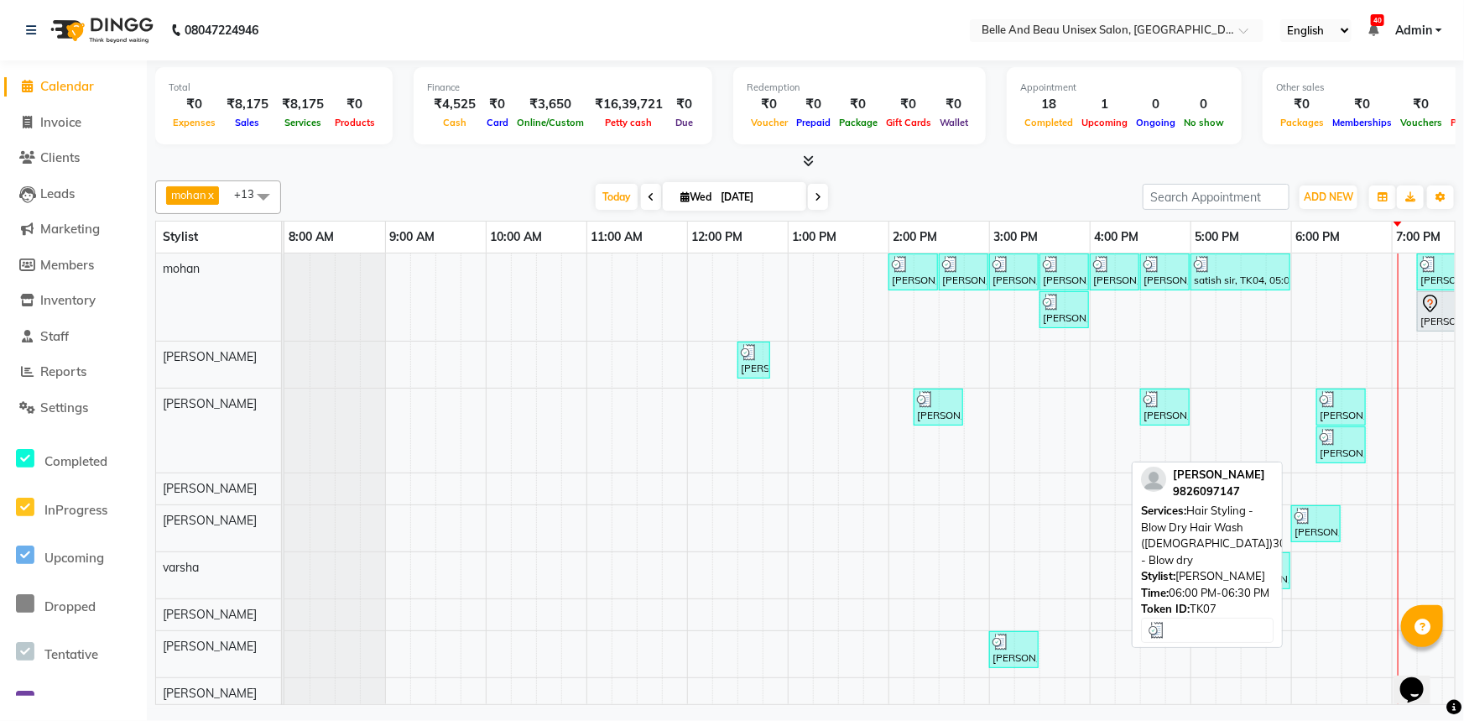
click at [1315, 527] on div "[PERSON_NAME], TK07, 06:00 PM-06:30 PM, Hair Styling - Blow Dry Hair Wash ([DEM…" at bounding box center [1316, 524] width 46 height 32
select select "3"
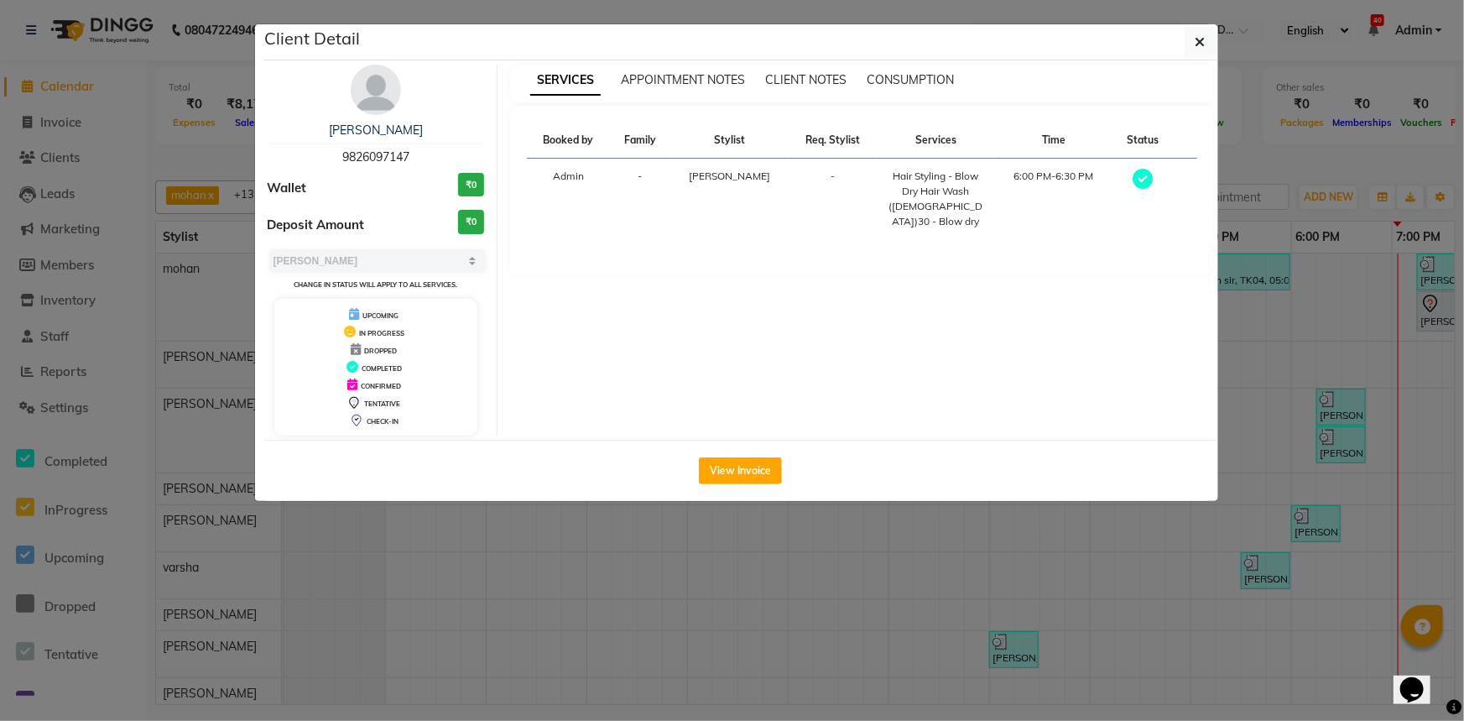
drag, startPoint x: 316, startPoint y: 148, endPoint x: 430, endPoint y: 146, distance: 113.3
click at [430, 146] on div "[PERSON_NAME] 9826097147" at bounding box center [376, 144] width 217 height 44
click at [742, 466] on button "View Invoice" at bounding box center [740, 470] width 83 height 27
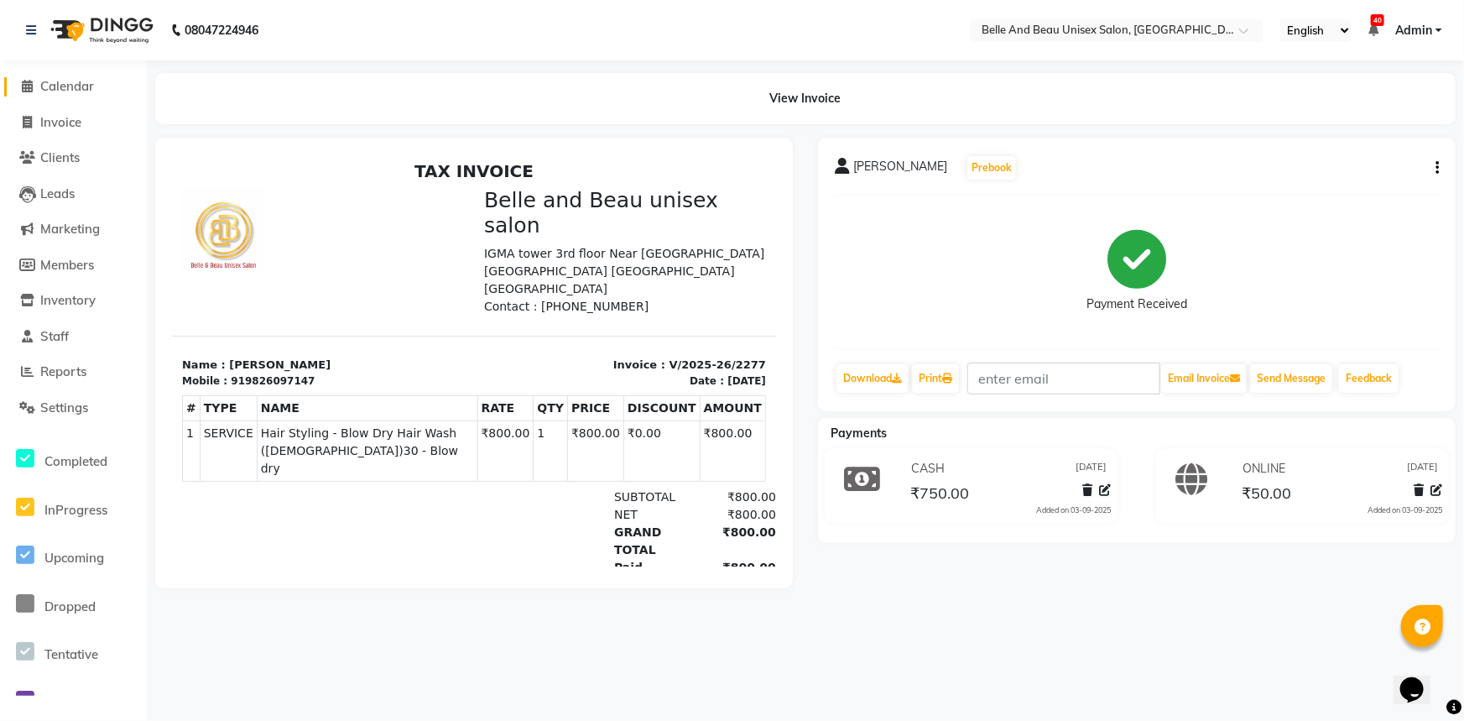
click at [53, 91] on span "Calendar" at bounding box center [67, 86] width 54 height 16
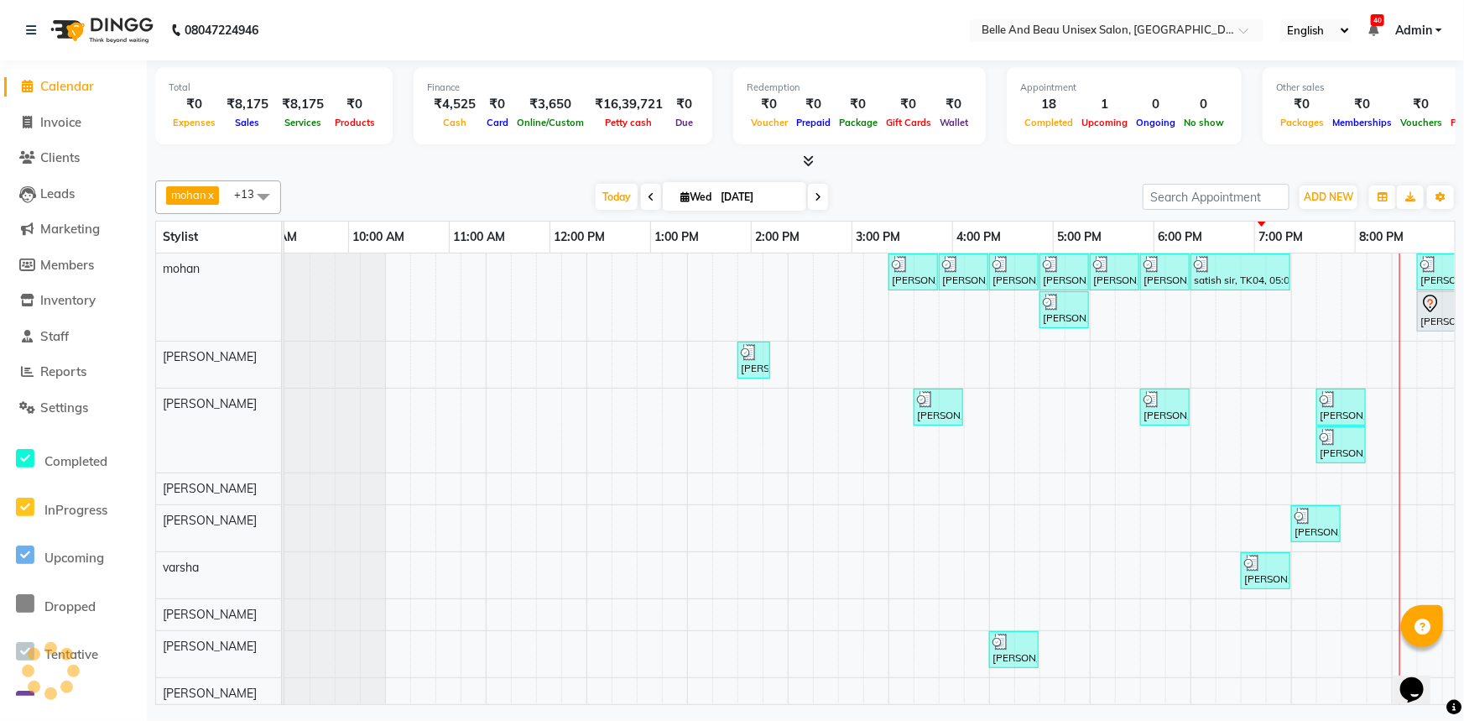
scroll to position [0, 138]
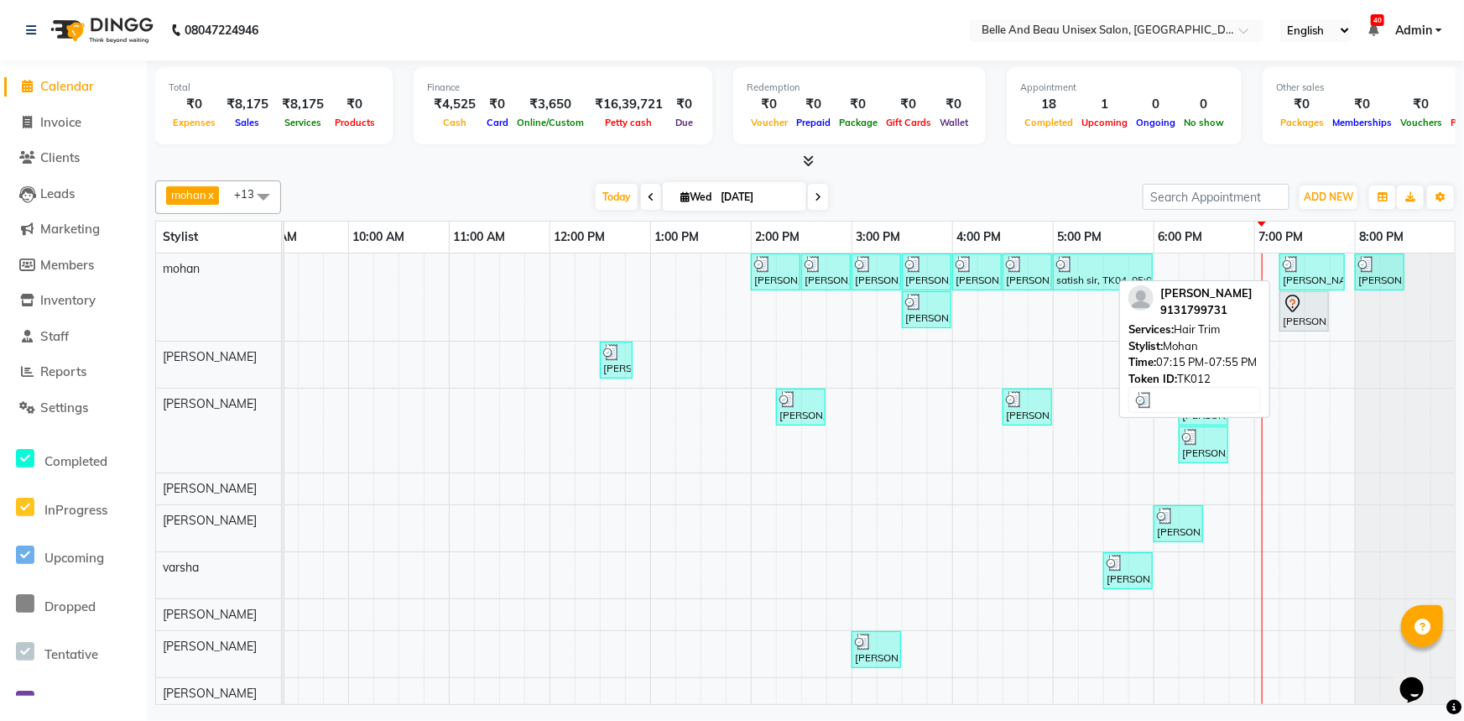
click at [1325, 268] on div at bounding box center [1312, 264] width 59 height 17
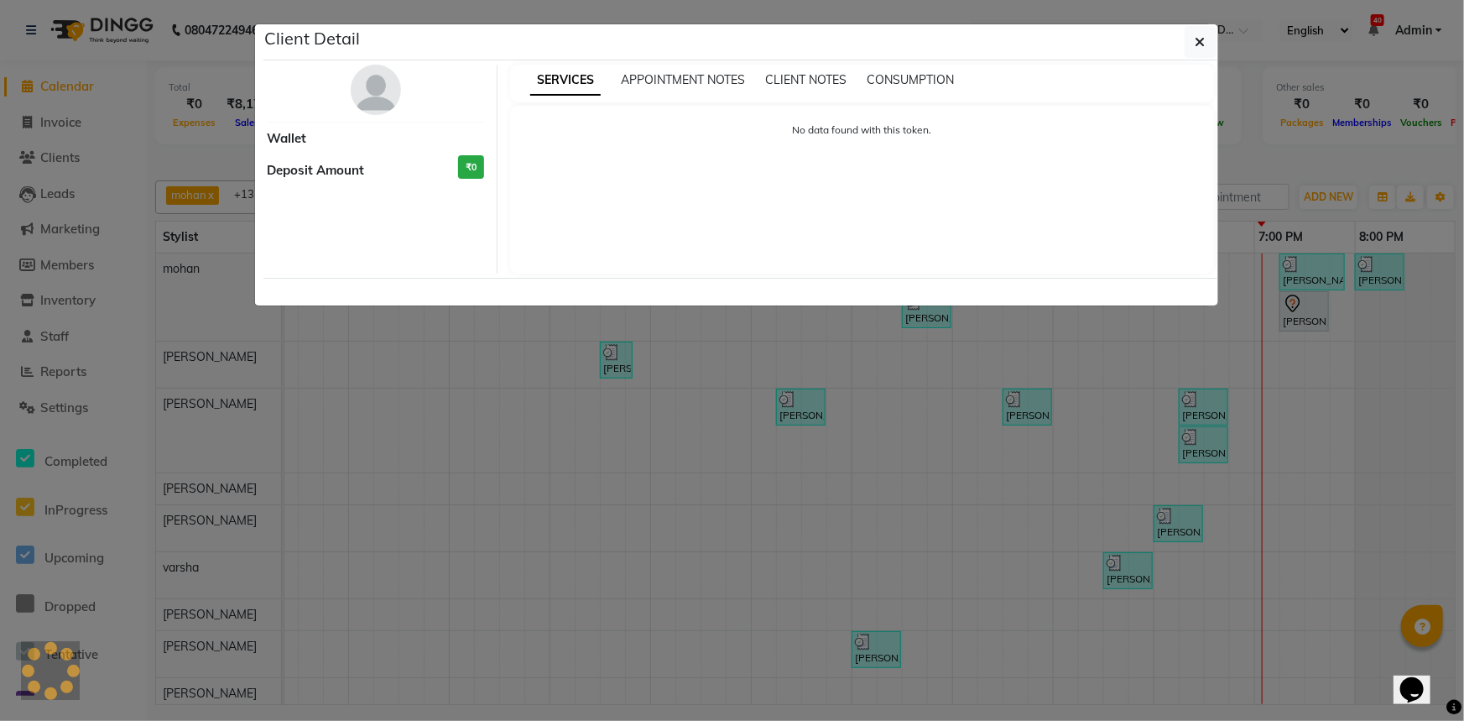
select select "3"
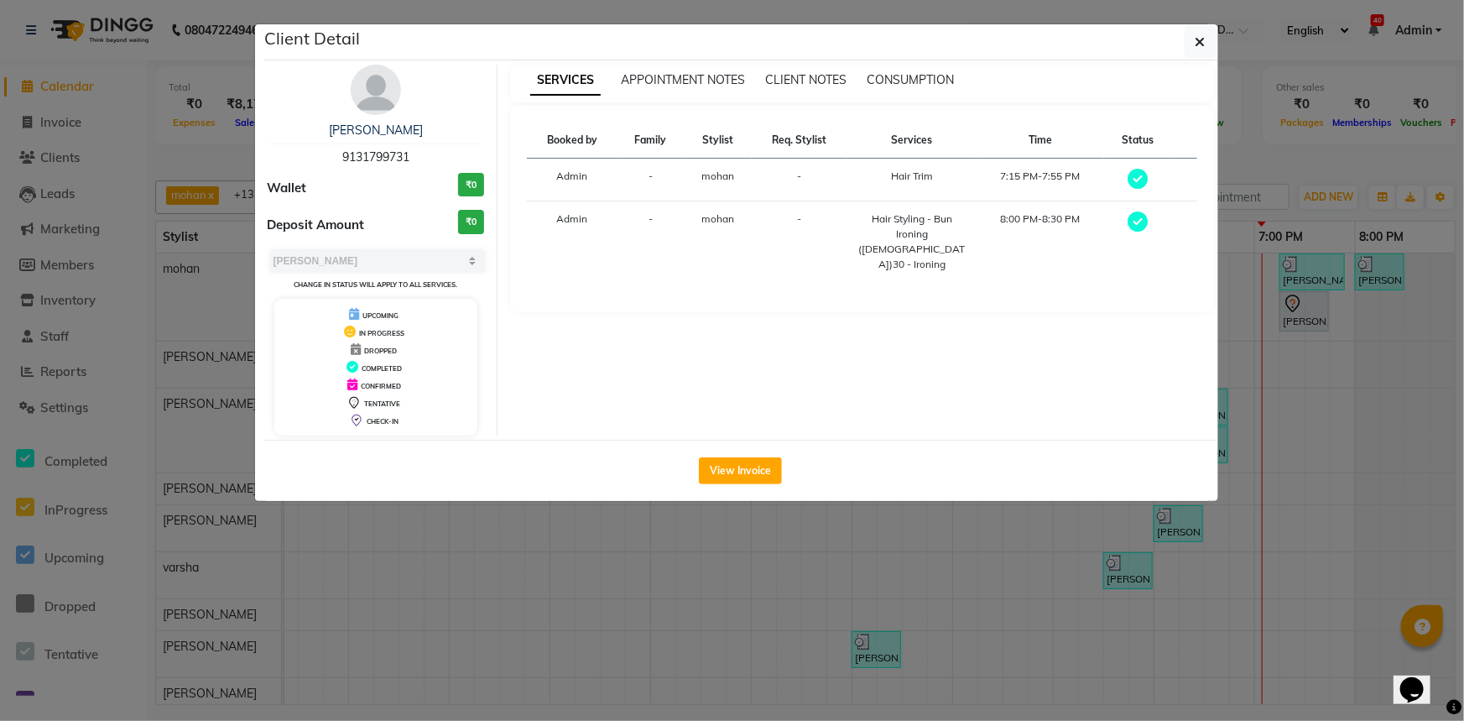
drag, startPoint x: 315, startPoint y: 127, endPoint x: 428, endPoint y: 115, distance: 113.9
click at [428, 115] on div "[PERSON_NAME] 9131799731 Wallet ₹0 Deposit Amount ₹0 Select MARK DONE UPCOMING …" at bounding box center [376, 250] width 243 height 371
drag, startPoint x: 325, startPoint y: 149, endPoint x: 417, endPoint y: 156, distance: 91.7
click at [417, 156] on div "[PERSON_NAME] 9131799731" at bounding box center [376, 144] width 217 height 44
click at [720, 470] on button "View Invoice" at bounding box center [740, 470] width 83 height 27
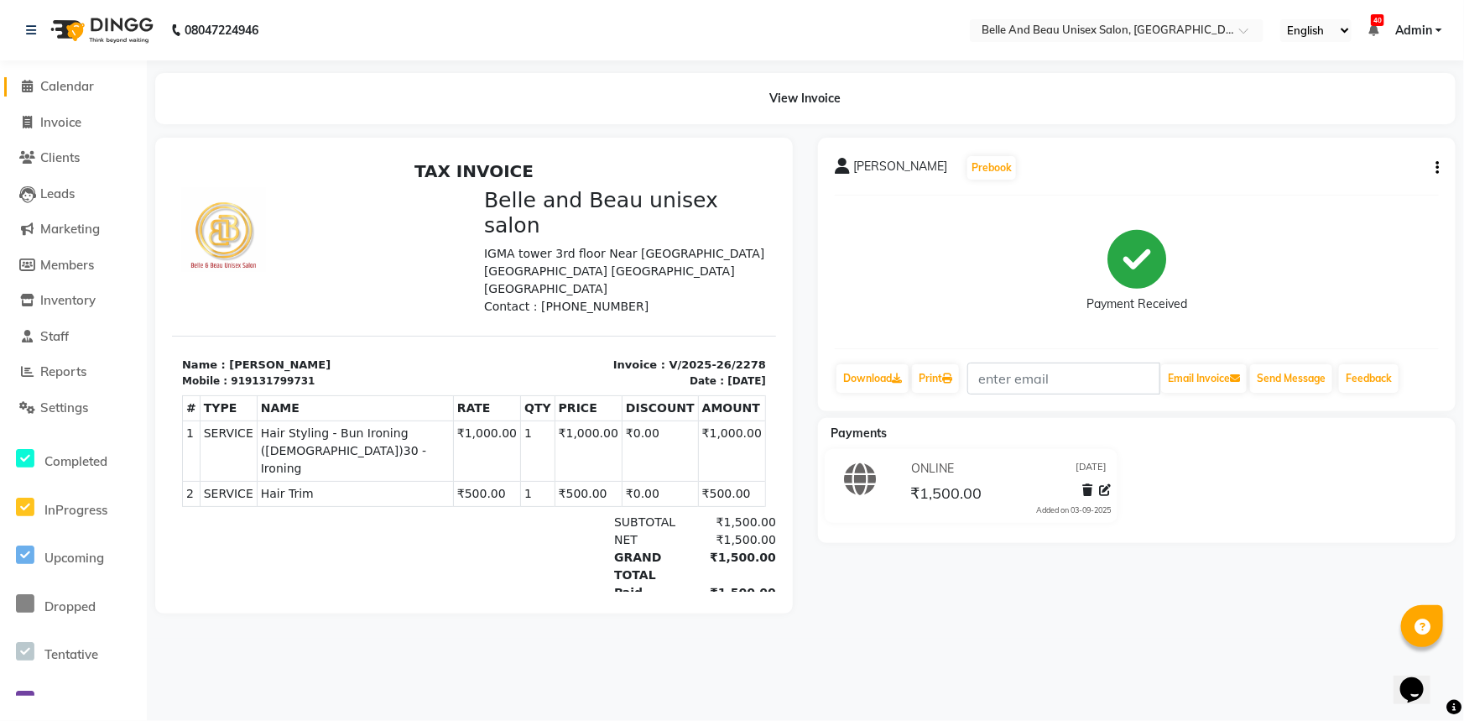
click at [36, 84] on span at bounding box center [27, 86] width 25 height 19
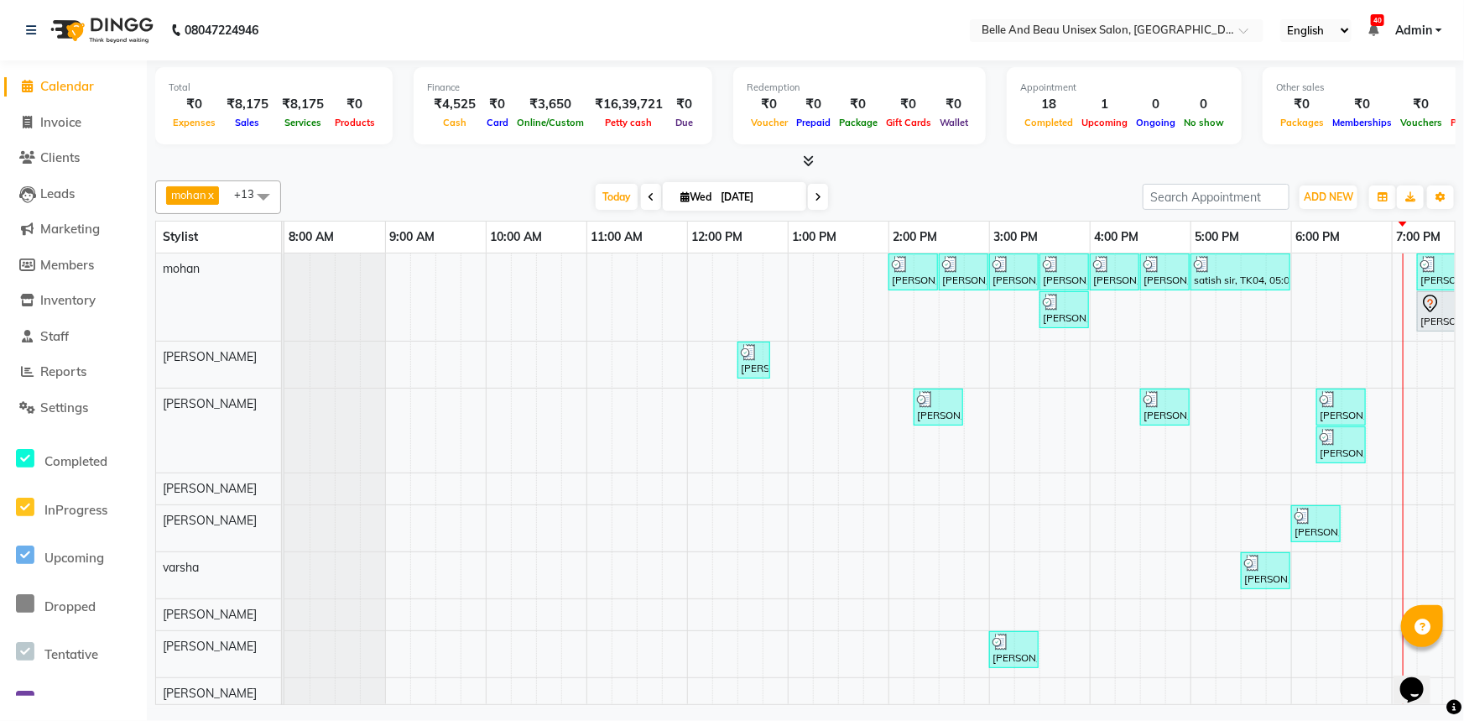
scroll to position [0, 121]
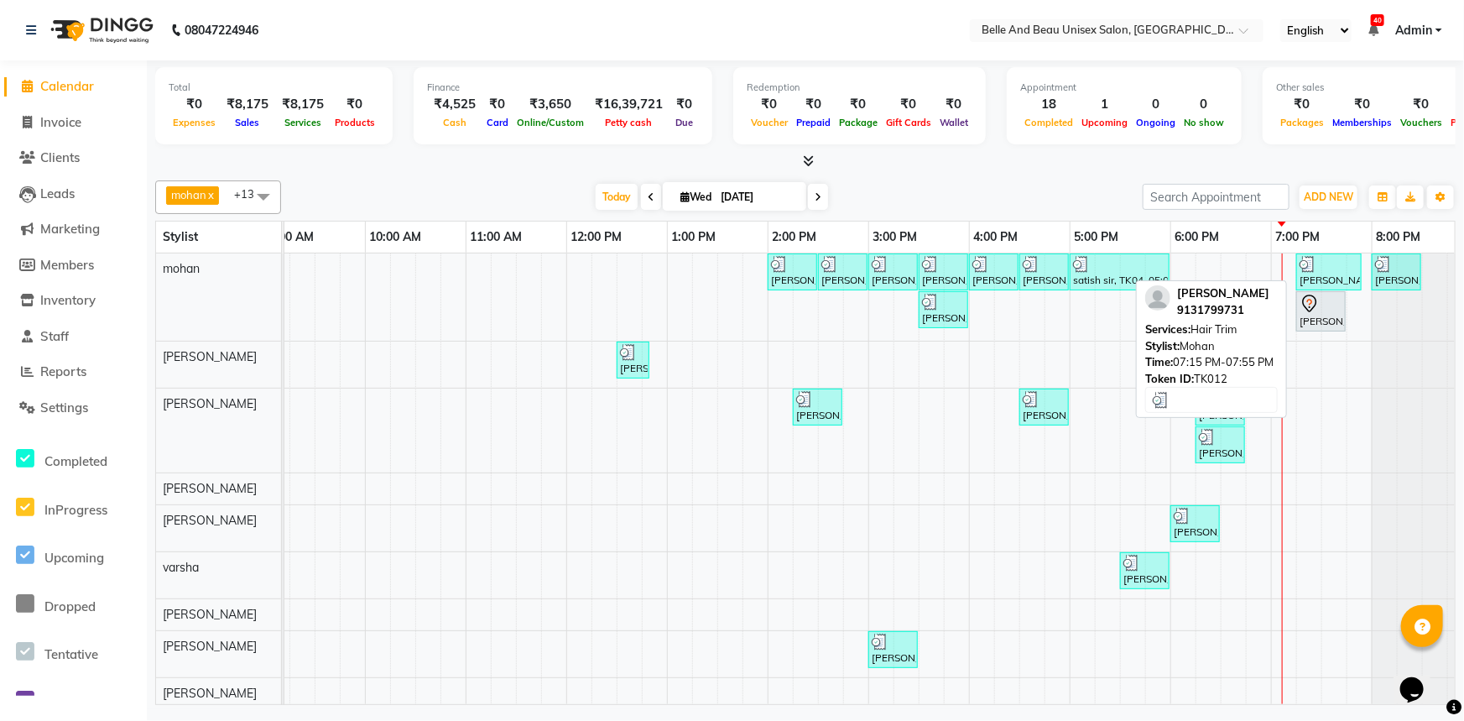
click at [1337, 283] on div "[PERSON_NAME], TK12, 07:15 PM-07:55 PM, Hair Trim" at bounding box center [1329, 272] width 62 height 32
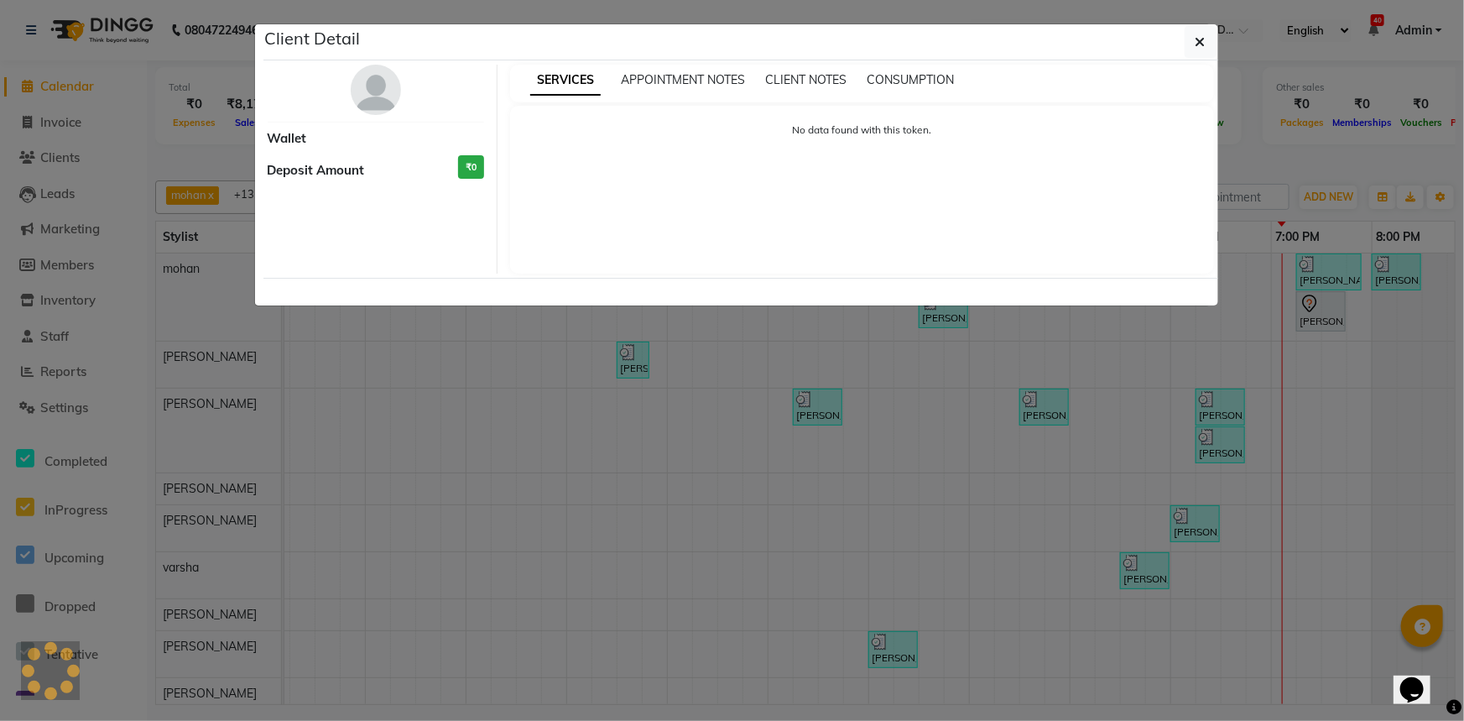
select select "3"
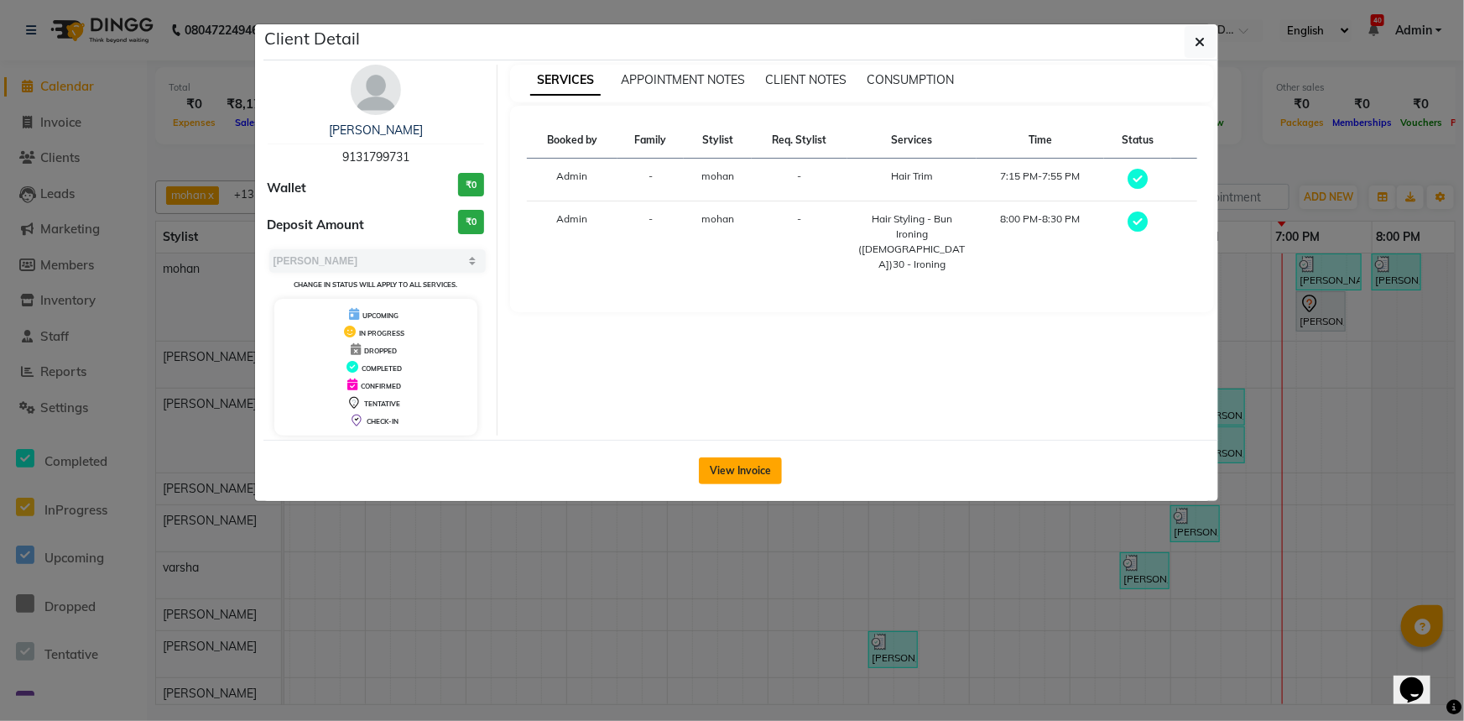
click at [761, 469] on button "View Invoice" at bounding box center [740, 470] width 83 height 27
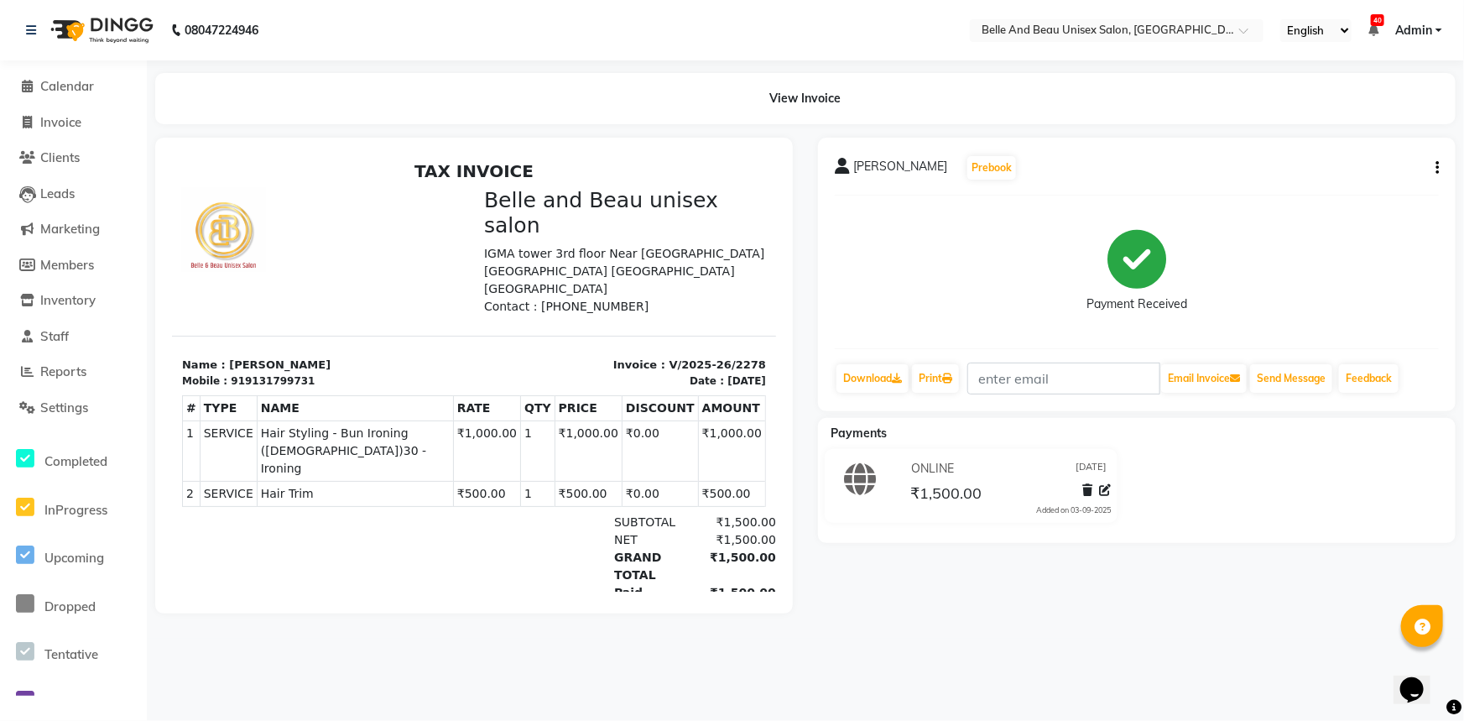
click at [1435, 168] on icon "button" at bounding box center [1436, 168] width 3 height 1
click at [1367, 167] on div "Edit Item Staff" at bounding box center [1353, 167] width 115 height 21
select select
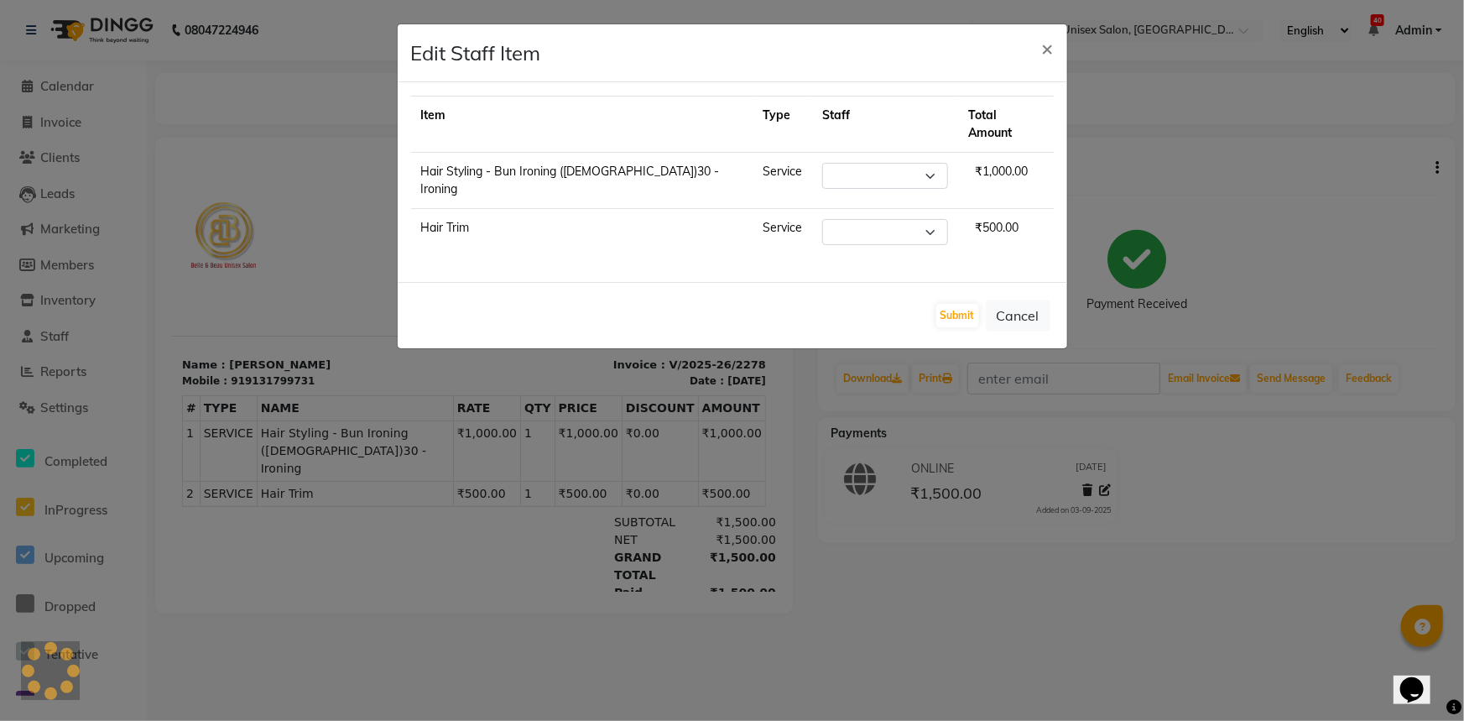
select select "65137"
click at [846, 163] on select "Select [PERSON_NAME] [PERSON_NAME] [PERSON_NAME] [PERSON_NAME] [PERSON_NAME] [P…" at bounding box center [885, 176] width 126 height 26
select select "83443"
click at [822, 163] on select "Select [PERSON_NAME] [PERSON_NAME] [PERSON_NAME] [PERSON_NAME] [PERSON_NAME] [P…" at bounding box center [885, 176] width 126 height 26
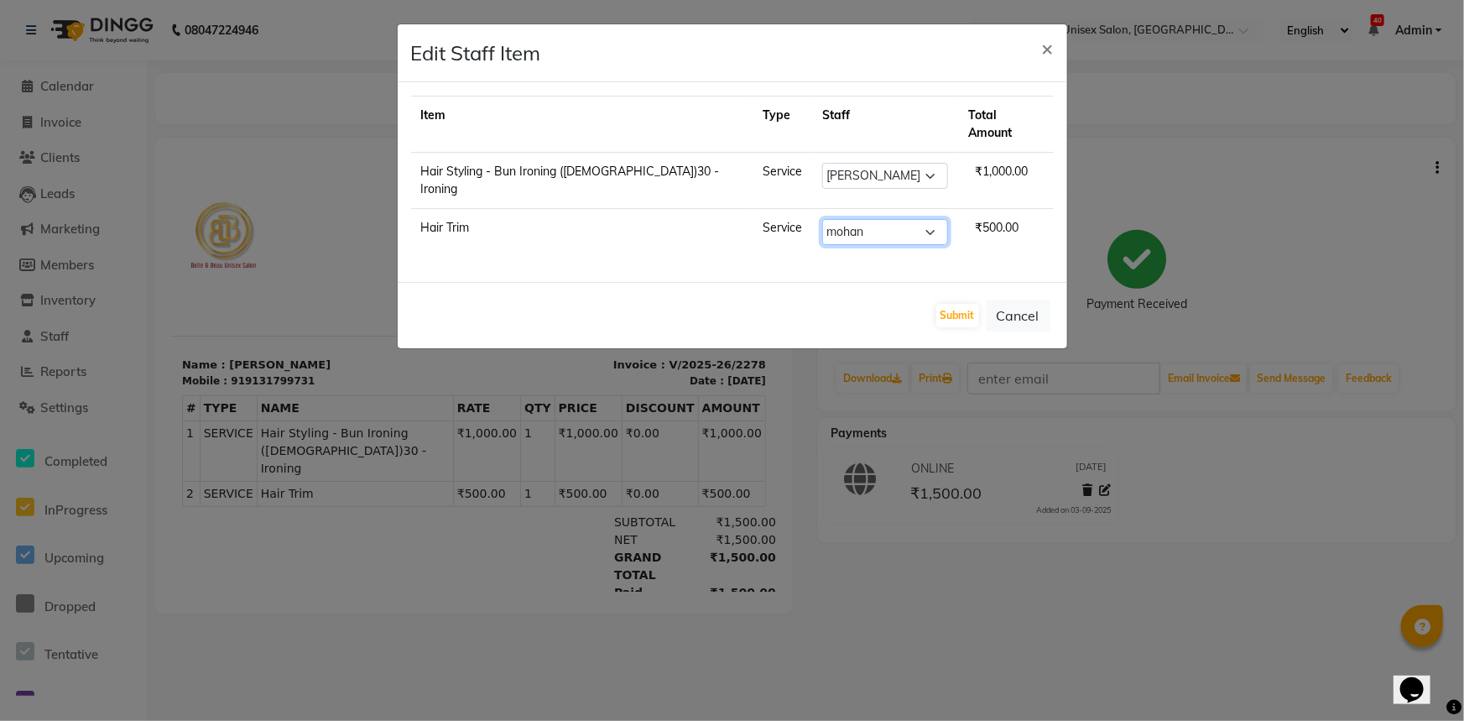
click at [859, 219] on select "Select [PERSON_NAME] [PERSON_NAME] [PERSON_NAME] [PERSON_NAME] [PERSON_NAME] [P…" at bounding box center [885, 232] width 126 height 26
select select "83443"
click at [822, 219] on select "Select [PERSON_NAME] [PERSON_NAME] [PERSON_NAME] [PERSON_NAME] [PERSON_NAME] [P…" at bounding box center [885, 232] width 126 height 26
click at [971, 304] on button "Submit" at bounding box center [957, 315] width 43 height 23
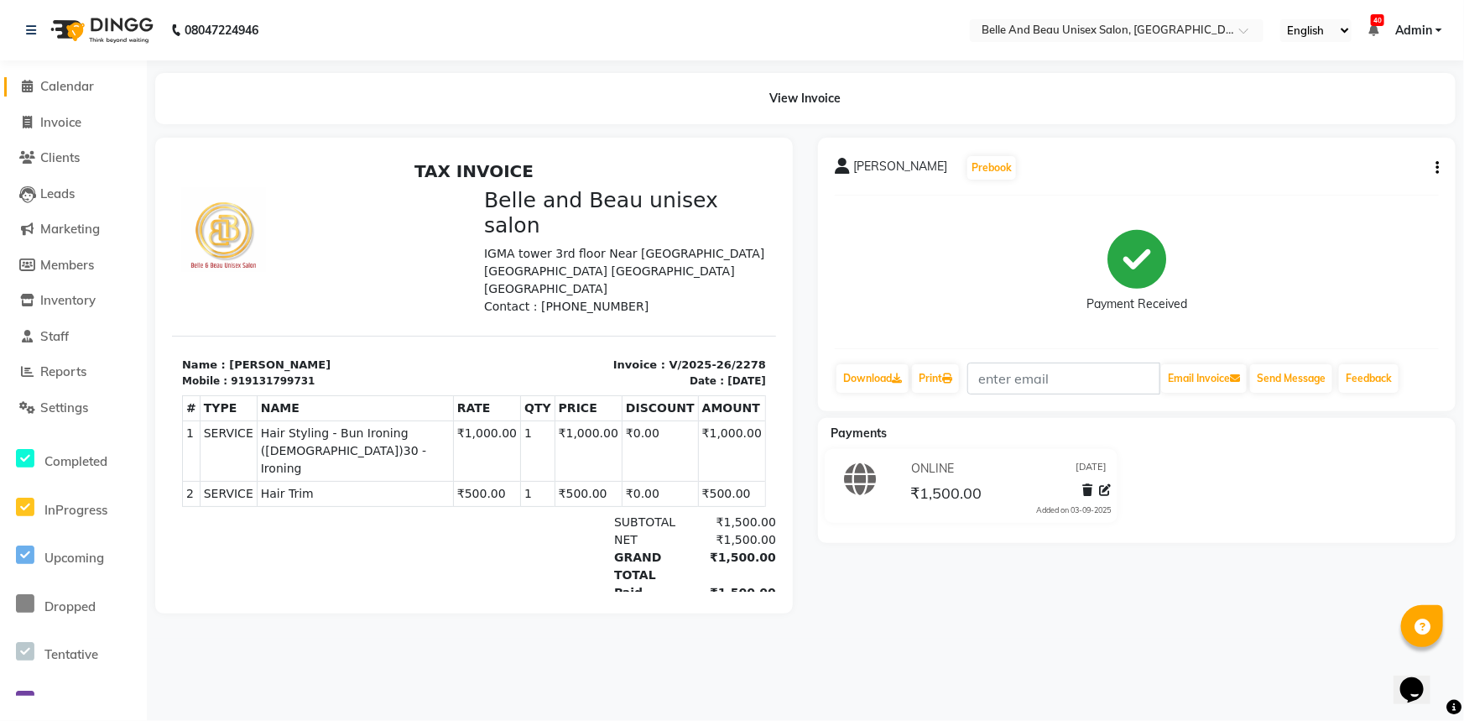
click at [105, 82] on link "Calendar" at bounding box center [73, 86] width 138 height 19
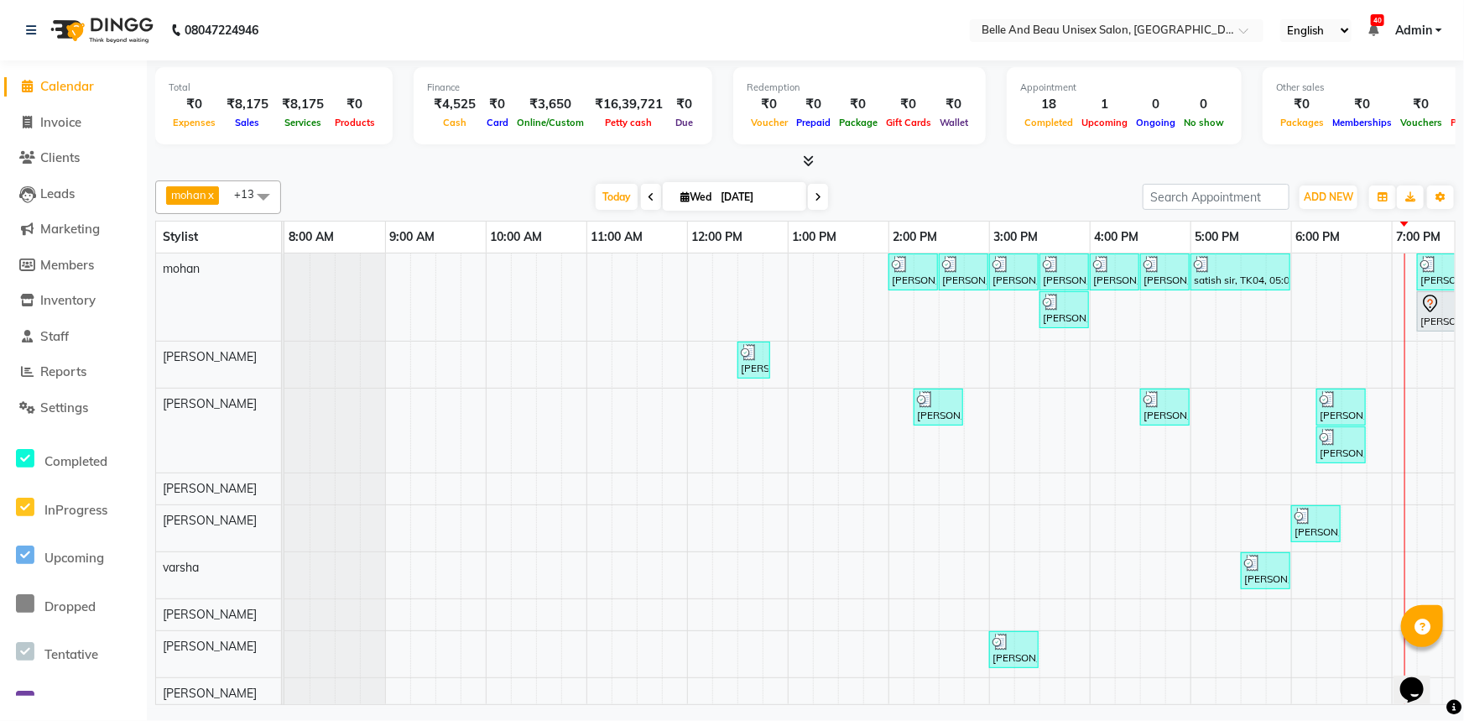
scroll to position [0, 138]
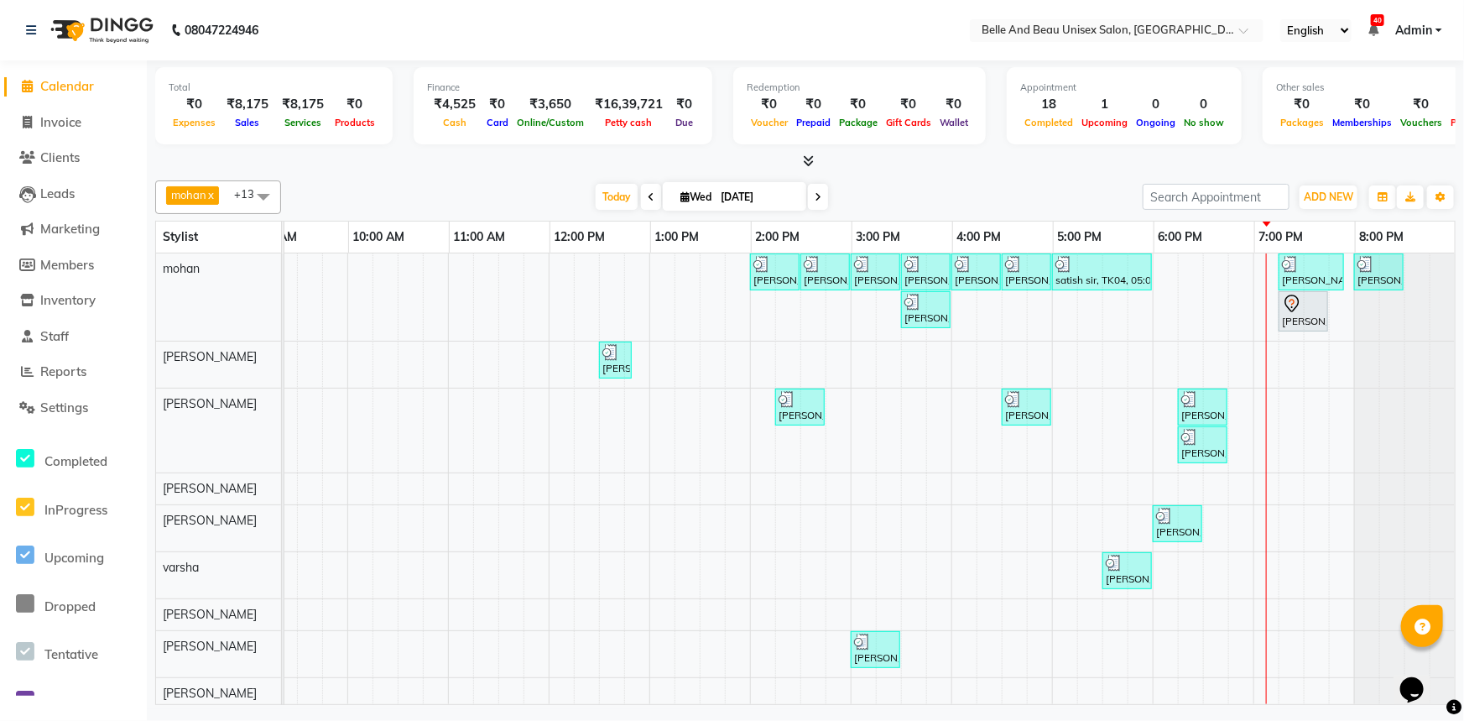
drag, startPoint x: 1205, startPoint y: 694, endPoint x: 1, endPoint y: 33, distance: 1374.1
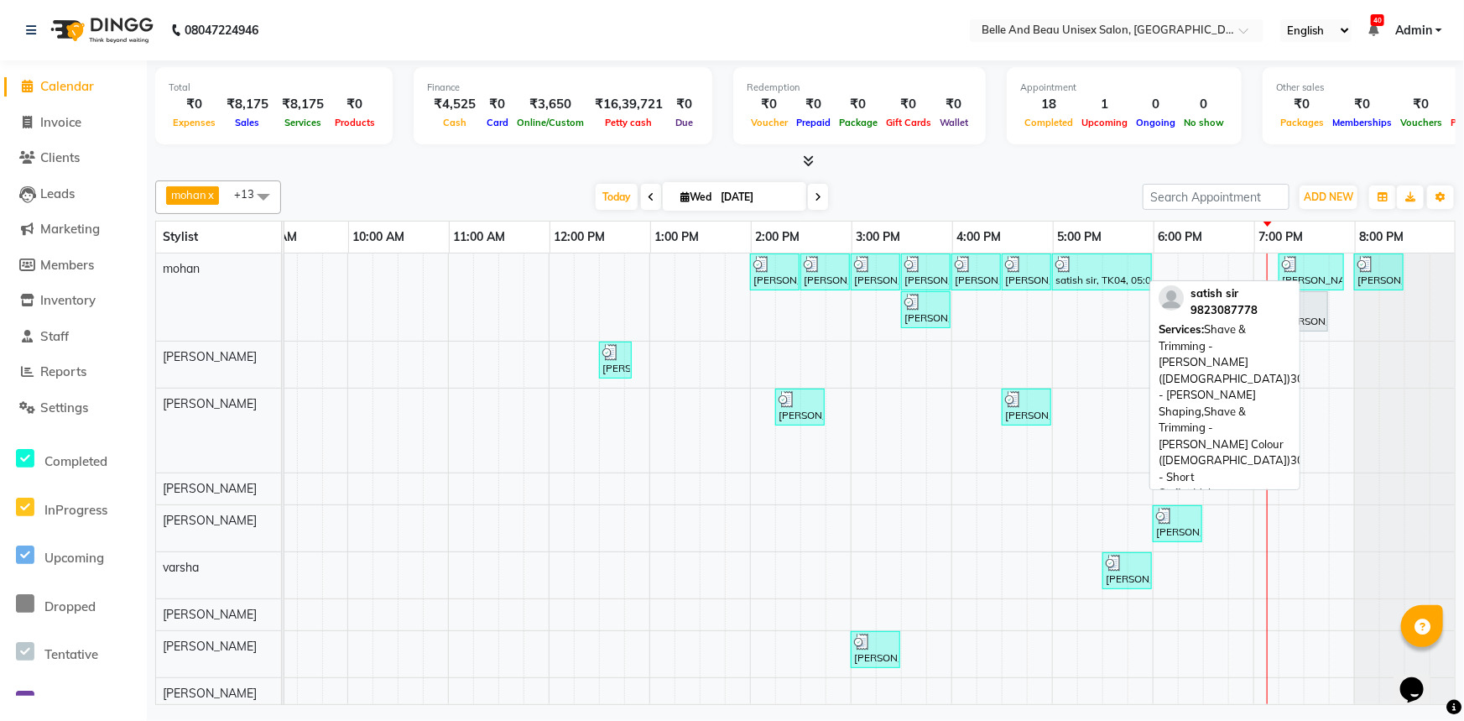
click at [1065, 269] on div at bounding box center [1101, 264] width 93 height 17
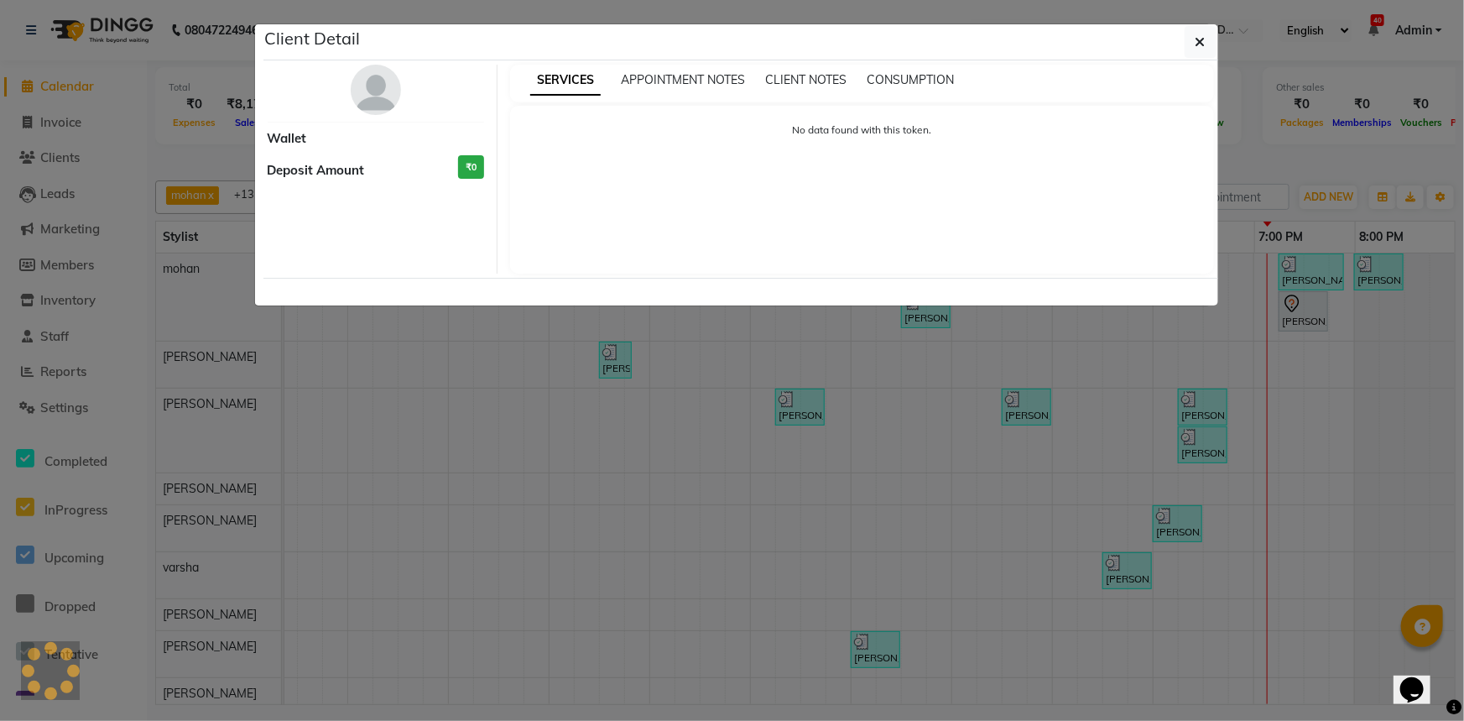
select select "3"
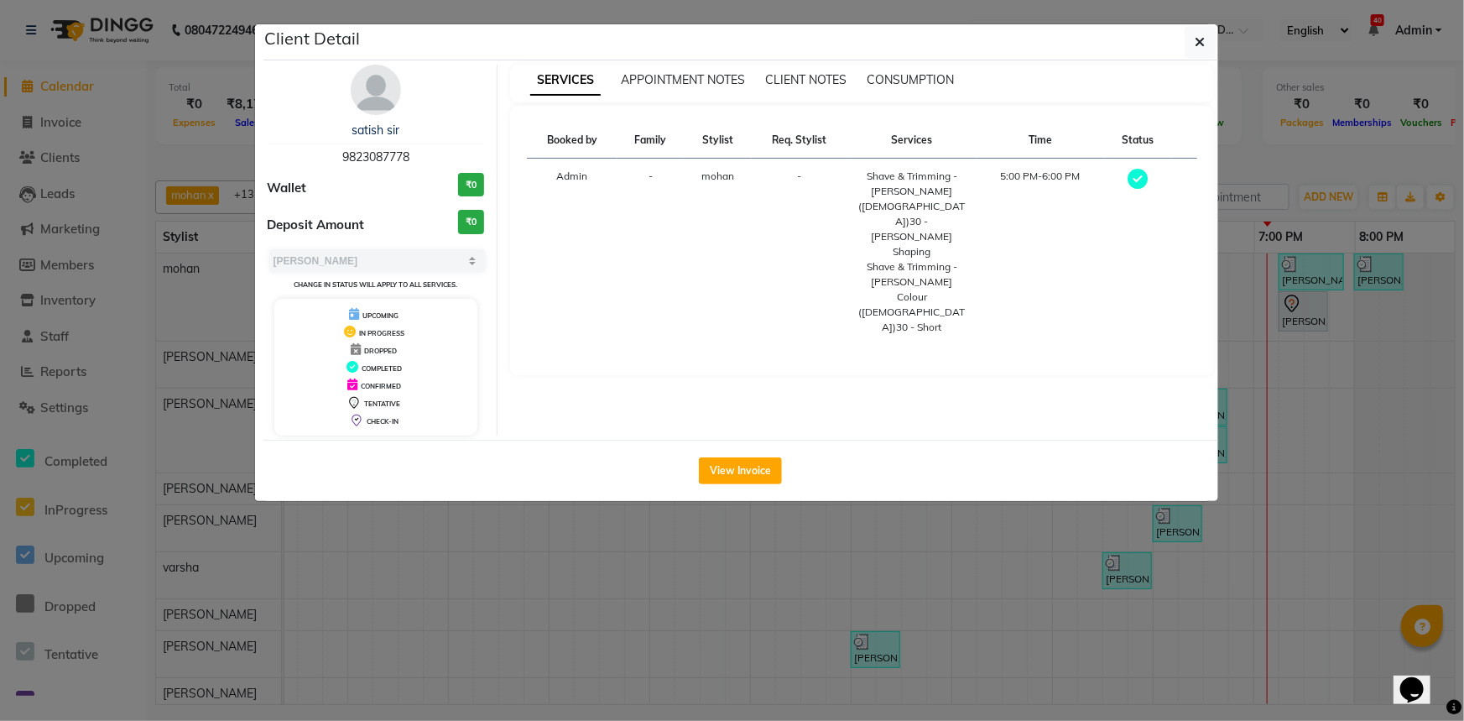
drag, startPoint x: 407, startPoint y: 123, endPoint x: 347, endPoint y: 128, distance: 59.8
click at [347, 128] on div "satish sir" at bounding box center [376, 131] width 217 height 18
drag, startPoint x: 331, startPoint y: 148, endPoint x: 427, endPoint y: 159, distance: 96.2
click at [427, 159] on div "satish sir 9823087778" at bounding box center [376, 144] width 217 height 44
click at [1202, 41] on icon "button" at bounding box center [1200, 41] width 10 height 13
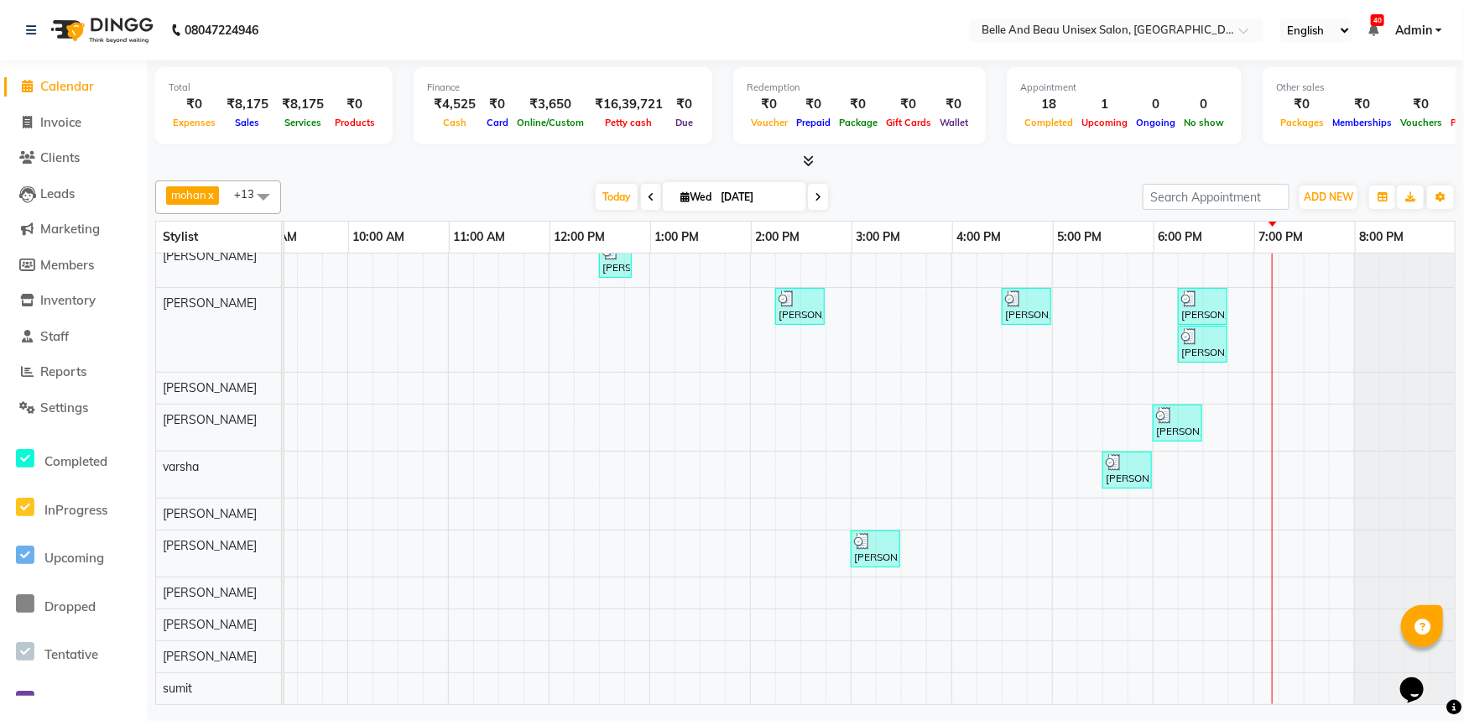
scroll to position [0, 0]
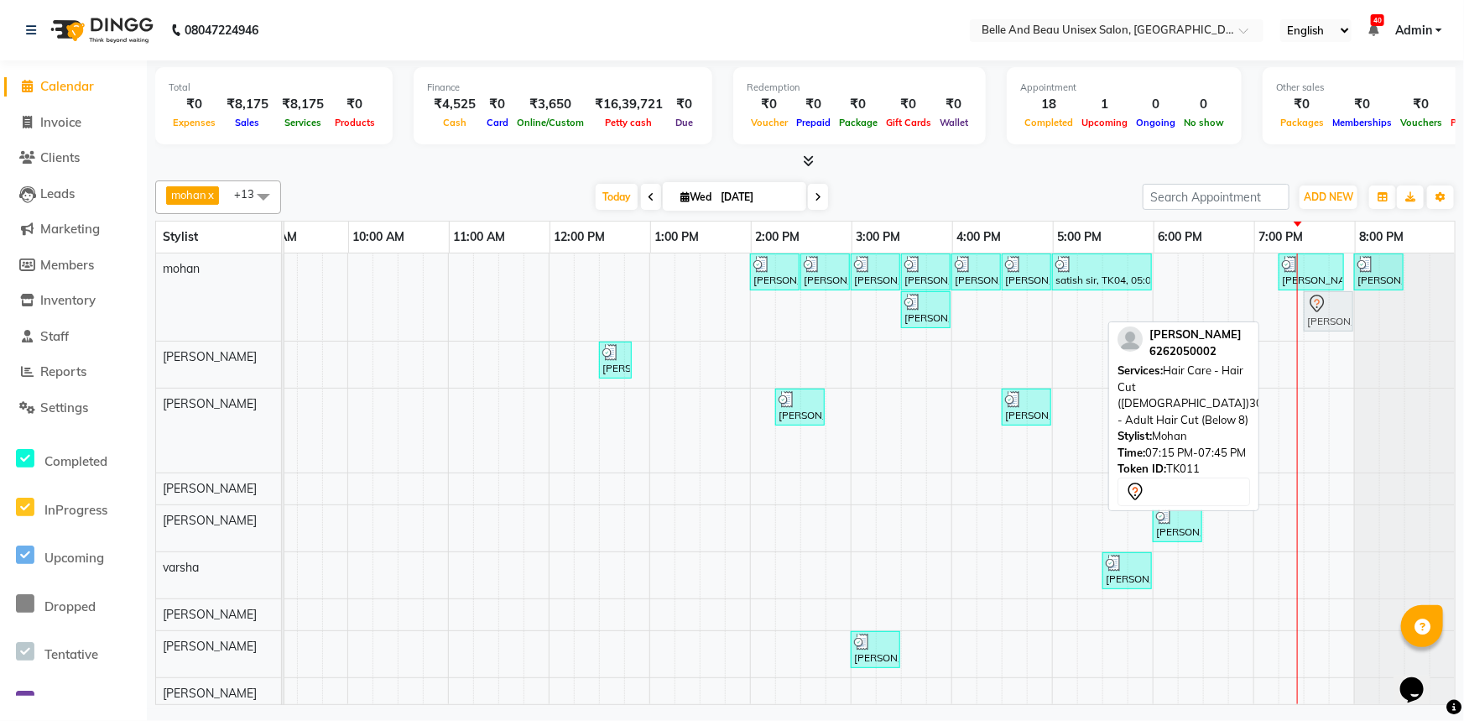
drag, startPoint x: 1284, startPoint y: 315, endPoint x: 1306, endPoint y: 318, distance: 22.9
click at [146, 318] on div "[PERSON_NAME] mam, TK03, 02:00 PM-02:30 PM, Hair Care - Hair Cut ([DEMOGRAPHIC_…" at bounding box center [146, 296] width 0 height 87
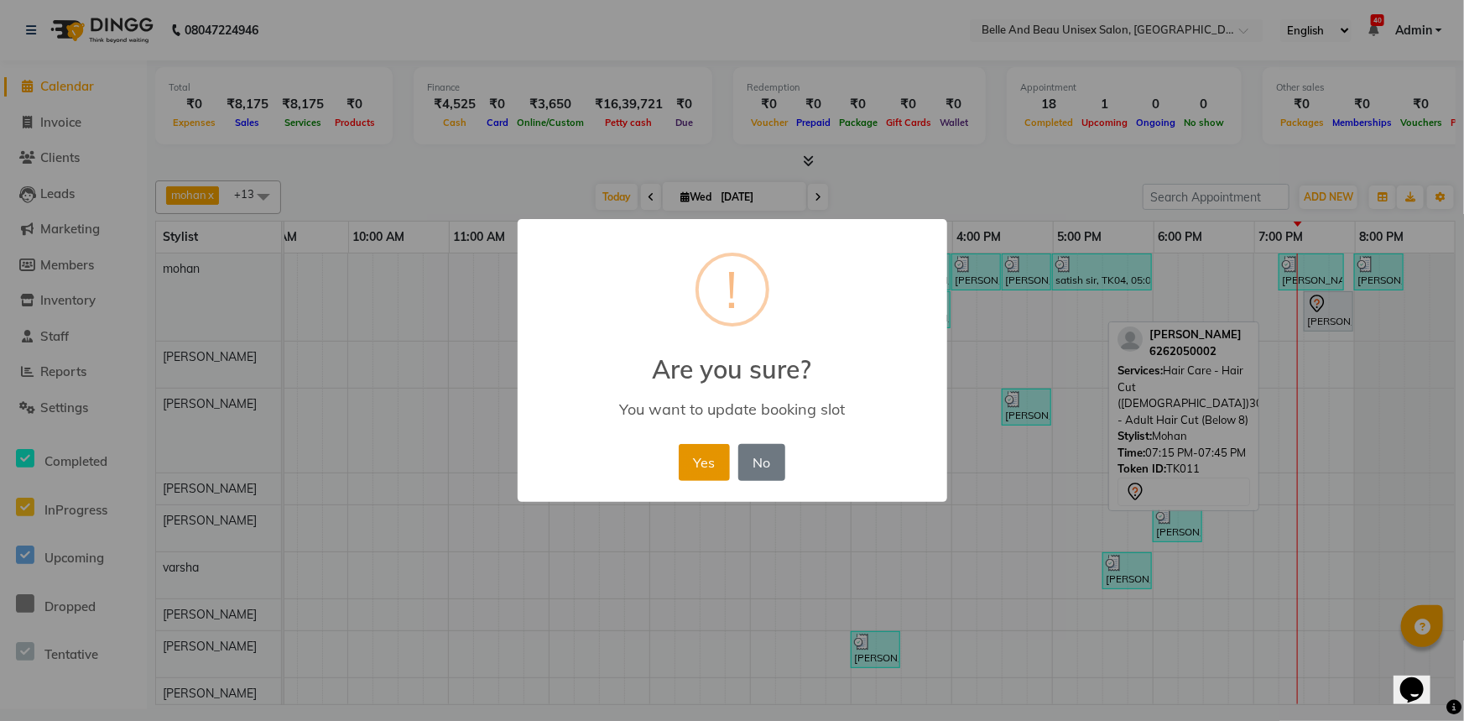
click at [717, 473] on button "Yes" at bounding box center [704, 462] width 51 height 37
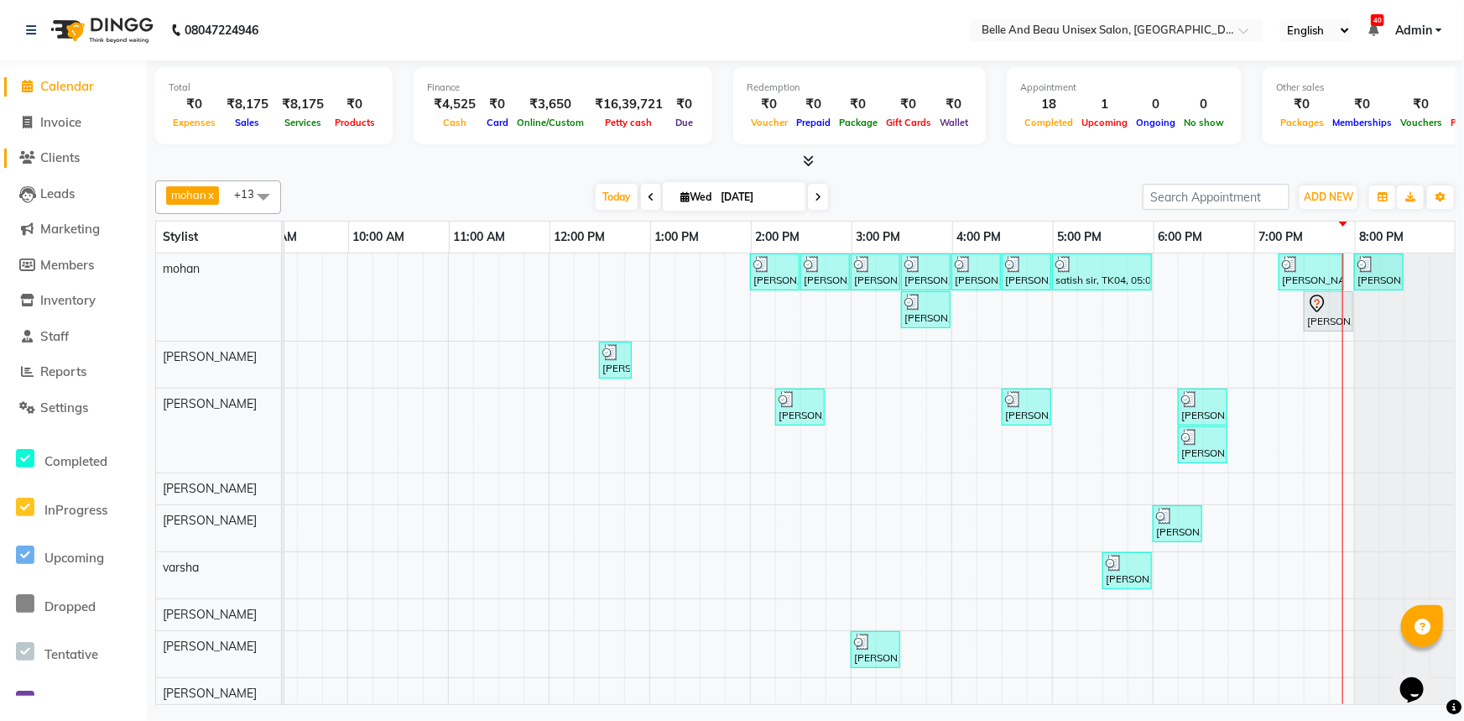
click at [37, 161] on span at bounding box center [27, 157] width 25 height 19
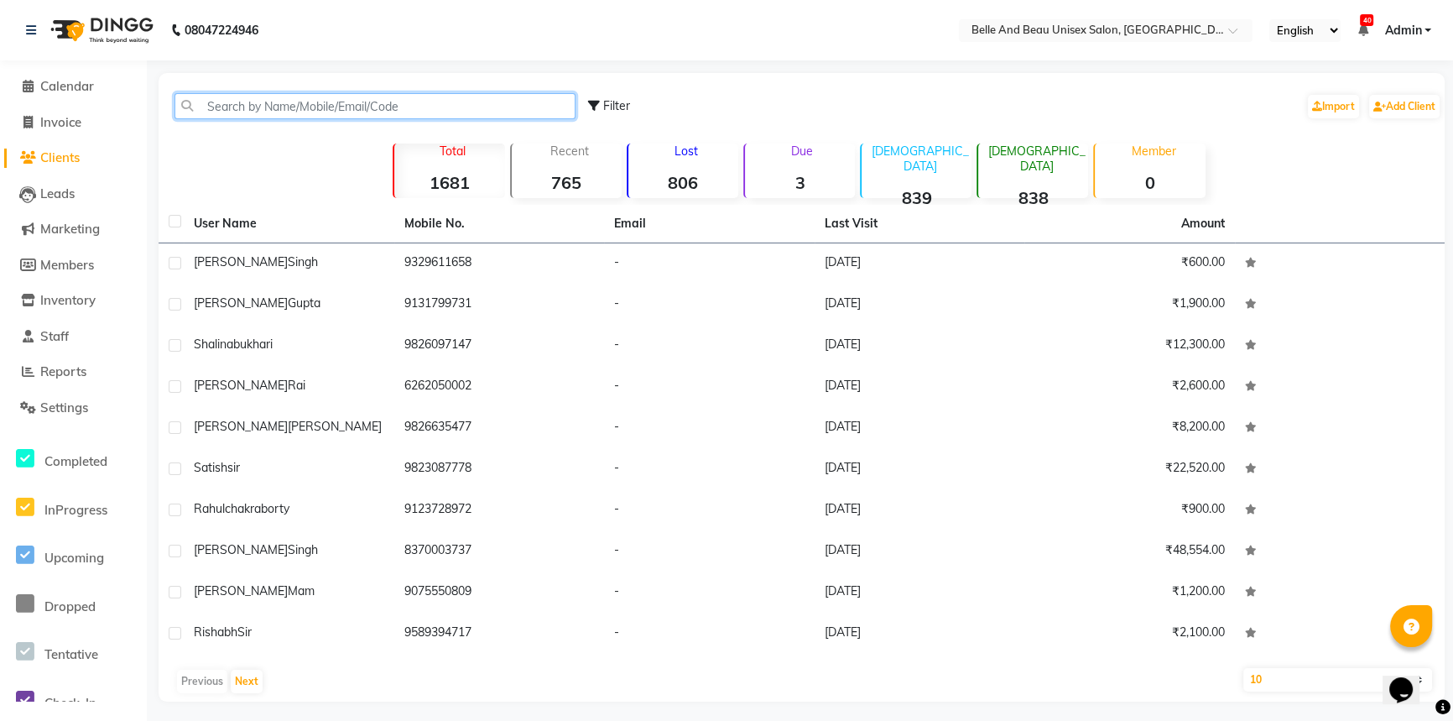
click at [402, 108] on input "text" at bounding box center [374, 106] width 401 height 26
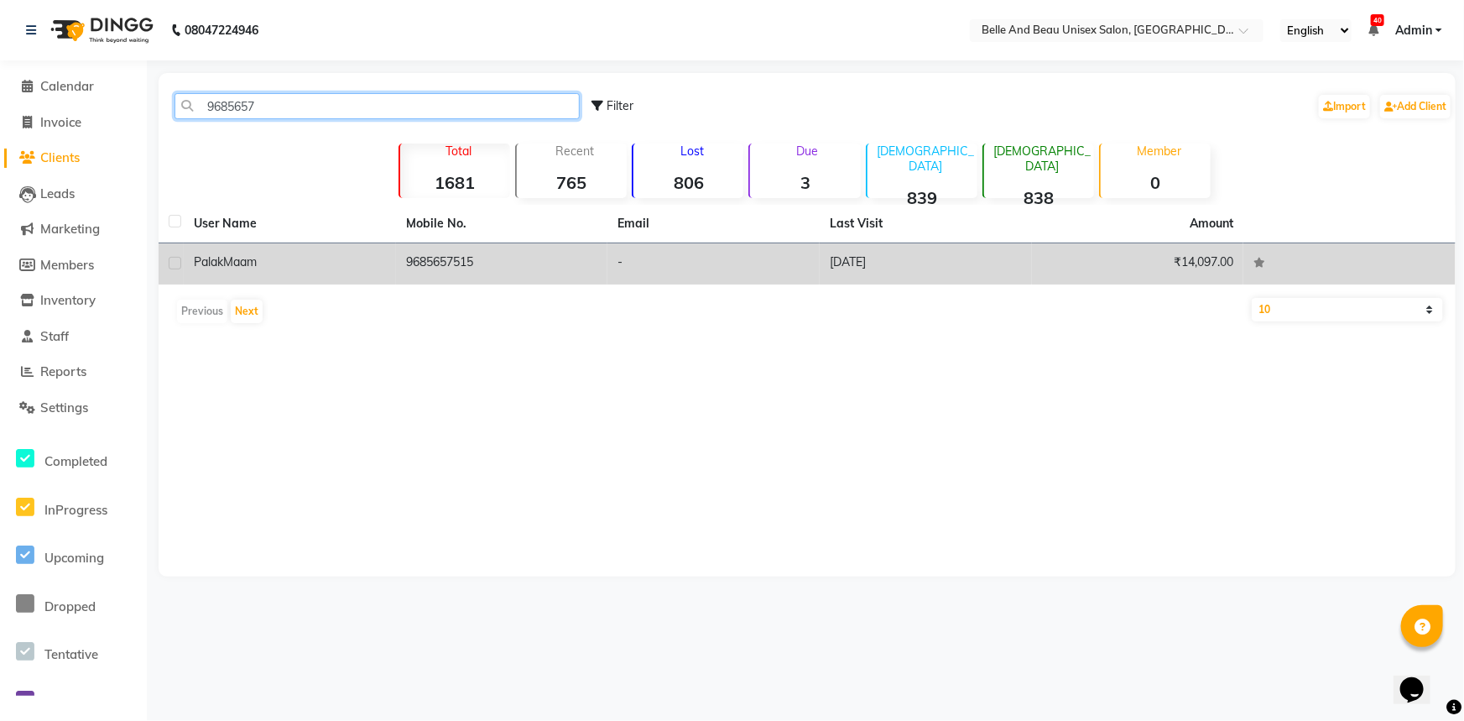
type input "9685657"
click at [848, 268] on td "[DATE]" at bounding box center [926, 263] width 212 height 41
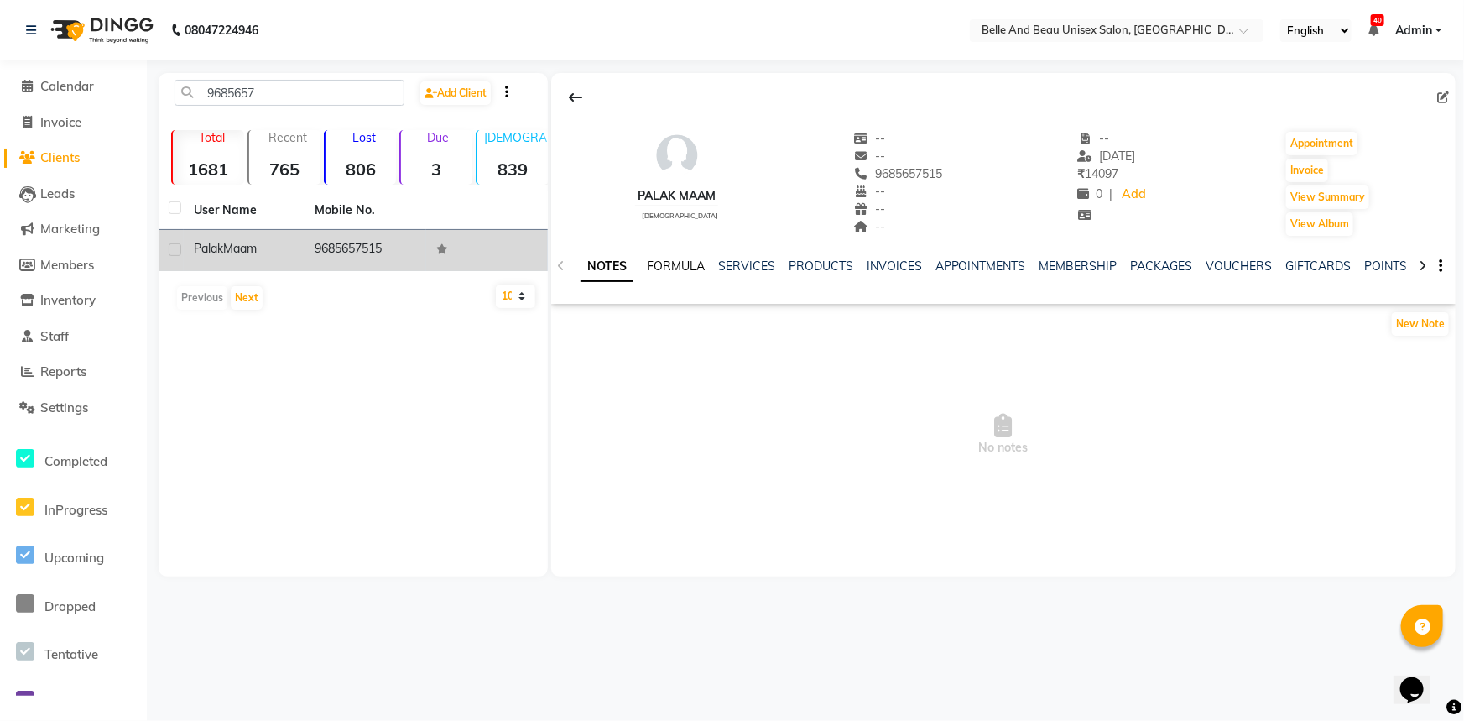
click at [664, 273] on link "FORMULA" at bounding box center [676, 265] width 58 height 15
click at [735, 270] on link "SERVICES" at bounding box center [744, 265] width 57 height 15
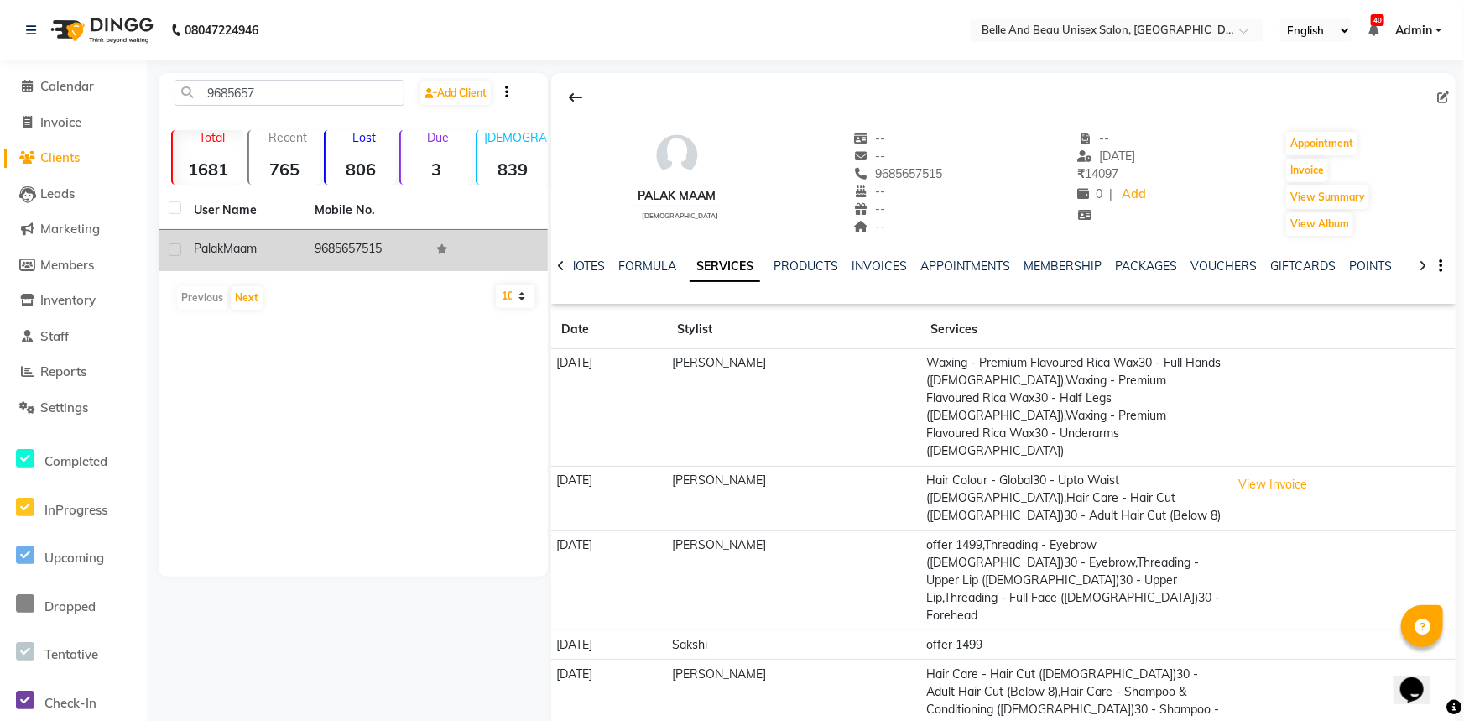
drag, startPoint x: 560, startPoint y: 360, endPoint x: 638, endPoint y: 365, distance: 77.3
click at [638, 365] on td "[DATE]" at bounding box center [609, 407] width 116 height 117
click at [636, 398] on td "[DATE]" at bounding box center [609, 407] width 116 height 117
click at [784, 267] on link "PRODUCTS" at bounding box center [805, 265] width 65 height 15
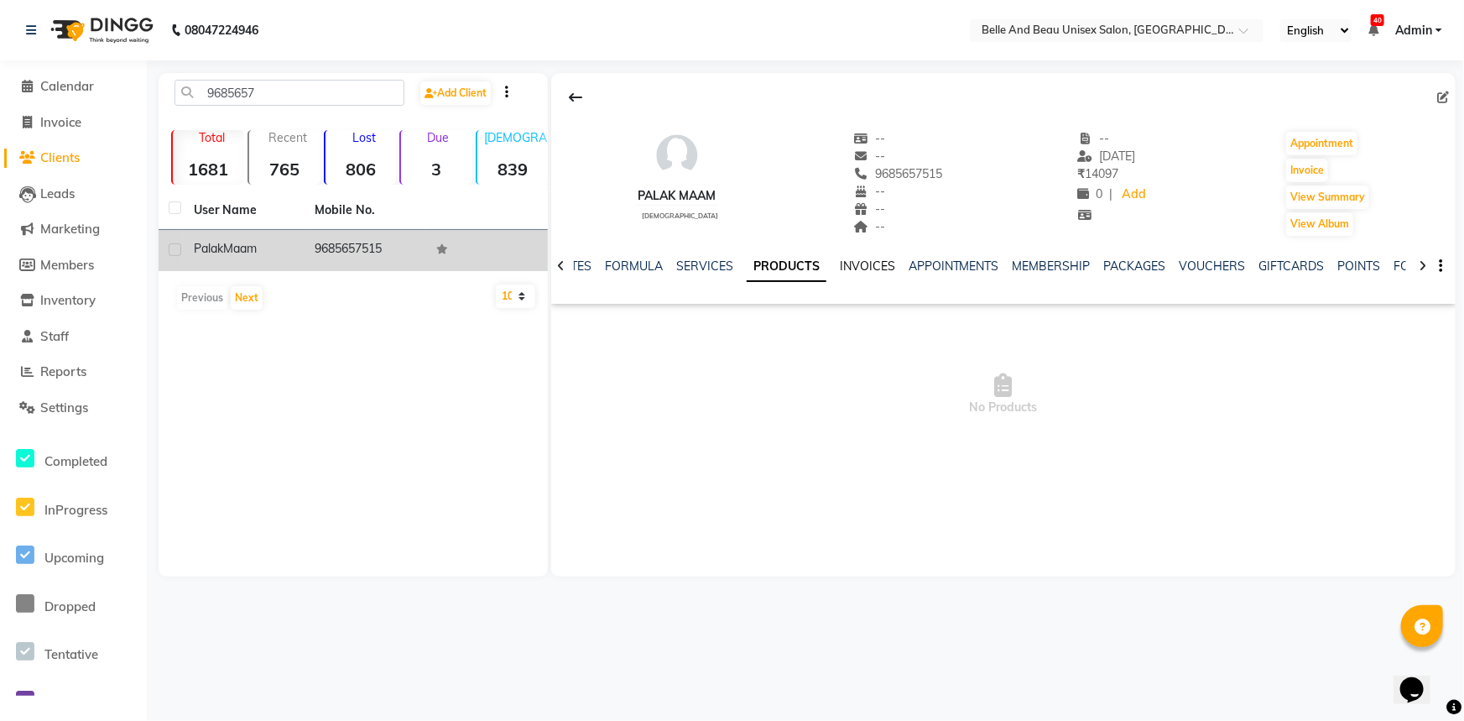
click at [840, 265] on link "INVOICES" at bounding box center [867, 265] width 55 height 15
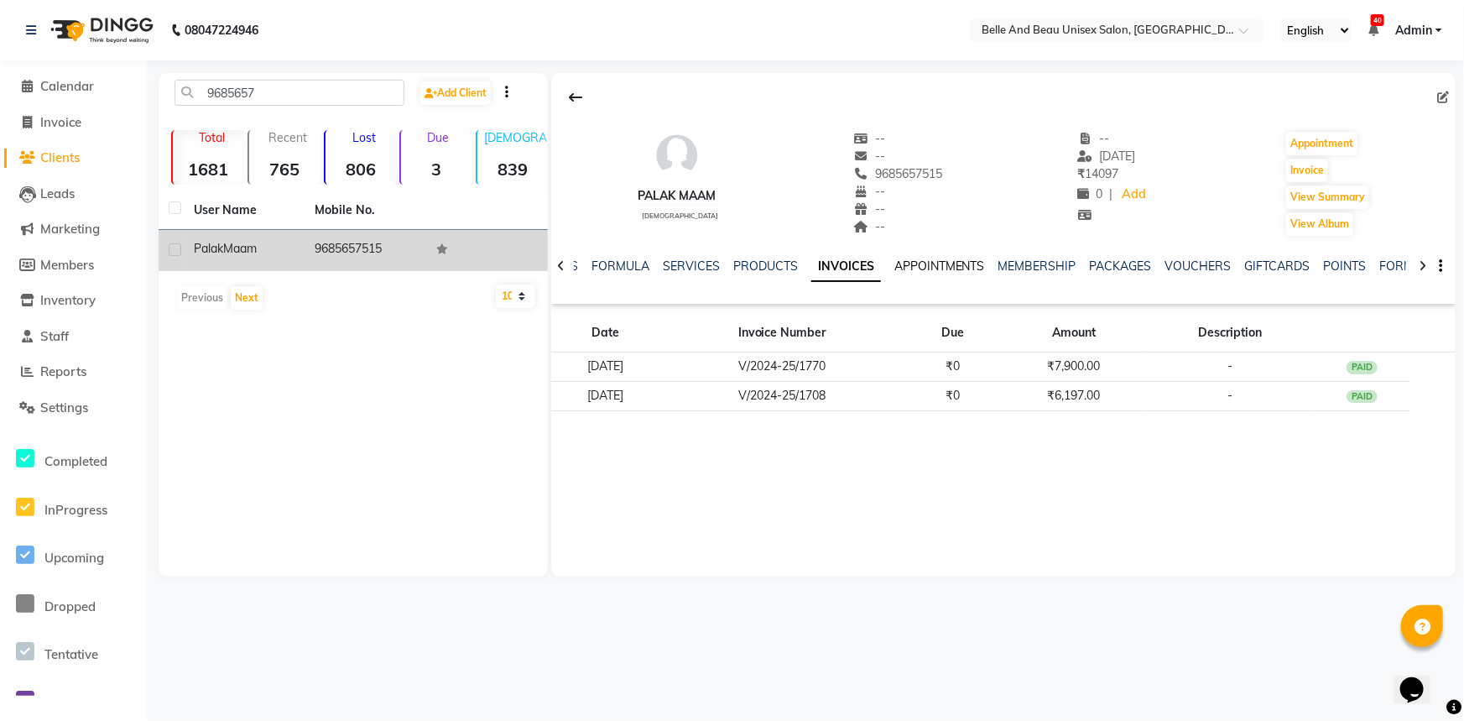
click at [931, 260] on link "APPOINTMENTS" at bounding box center [939, 265] width 91 height 15
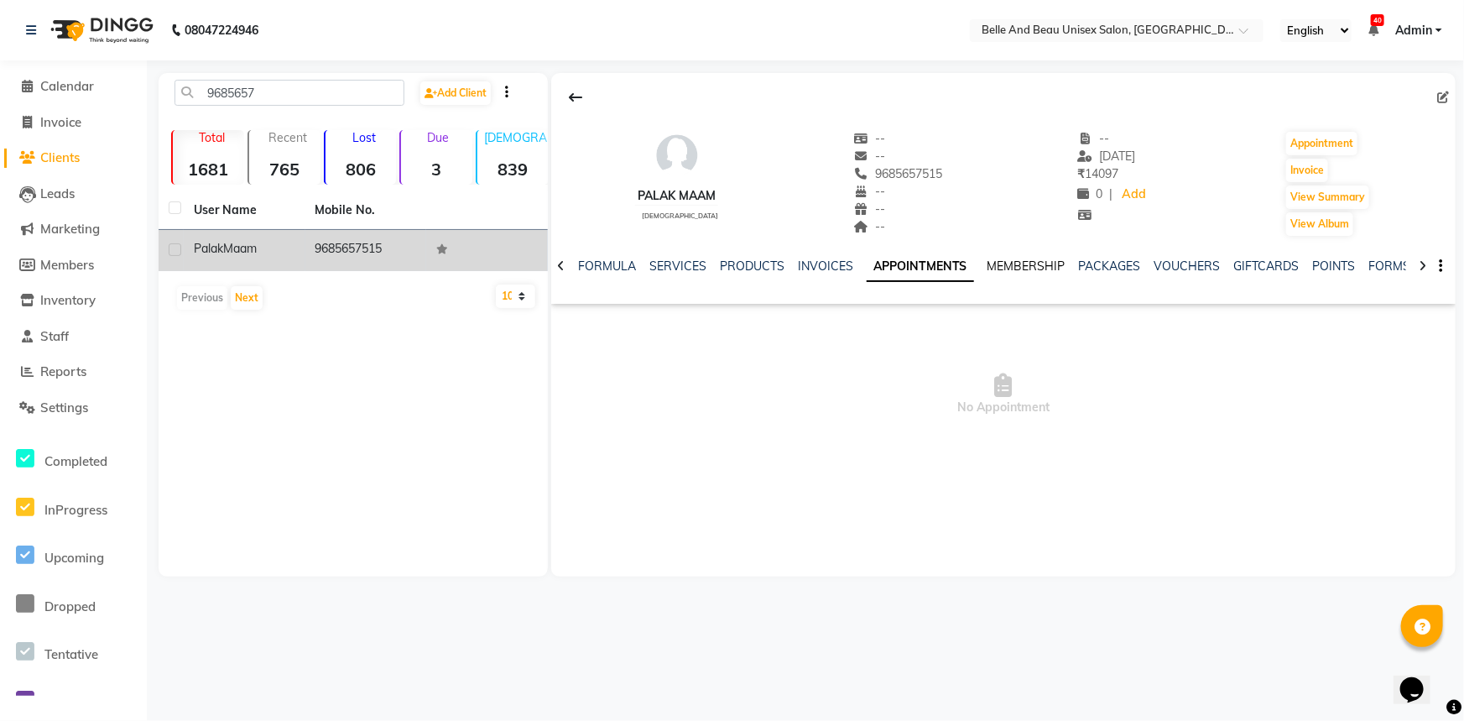
click at [997, 264] on link "MEMBERSHIP" at bounding box center [1026, 265] width 78 height 15
click at [1090, 262] on link "PACKAGES" at bounding box center [1093, 265] width 62 height 15
click at [1143, 267] on link "VOUCHERS" at bounding box center [1157, 265] width 66 height 15
click at [1214, 263] on link "GIFTCARDS" at bounding box center [1222, 265] width 65 height 15
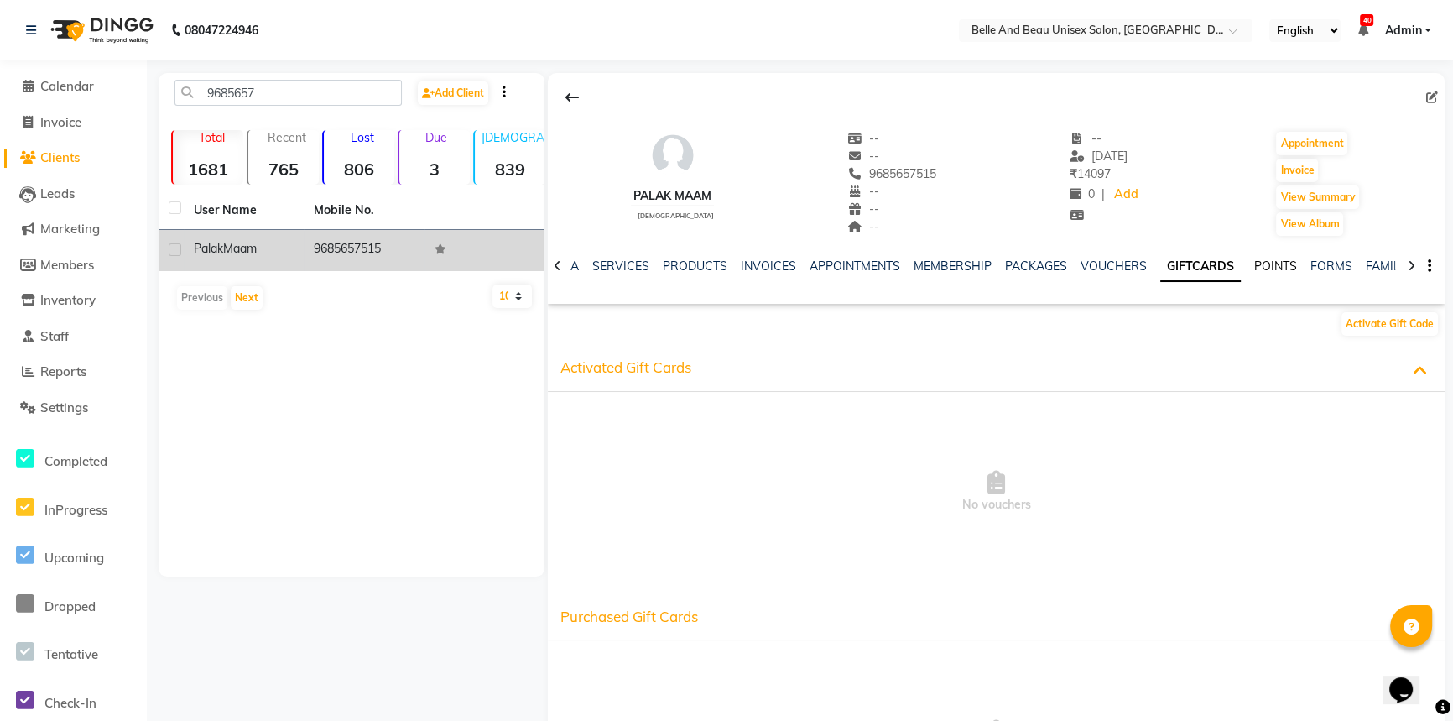
click at [1258, 265] on link "POINTS" at bounding box center [1275, 265] width 43 height 15
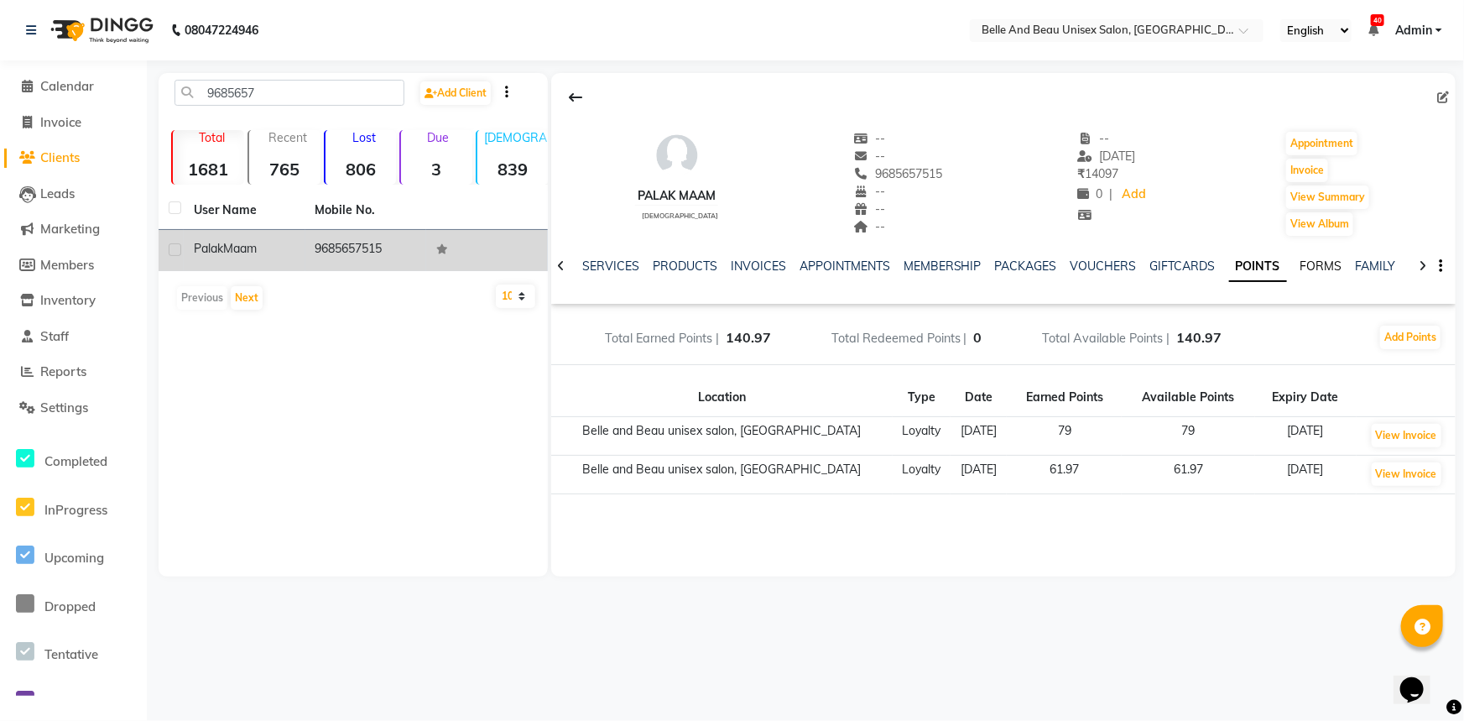
click at [1300, 267] on link "FORMS" at bounding box center [1321, 265] width 42 height 15
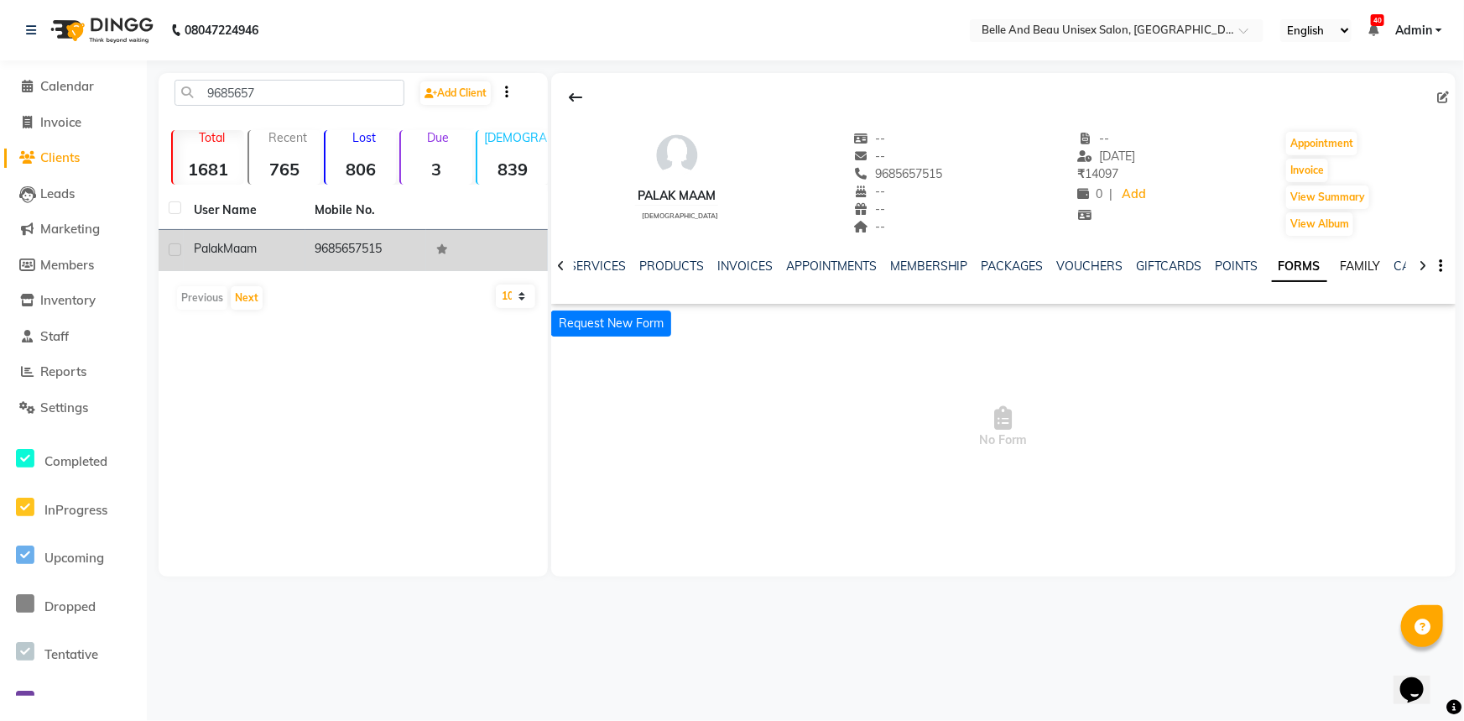
click at [1341, 268] on link "FAMILY" at bounding box center [1361, 265] width 40 height 15
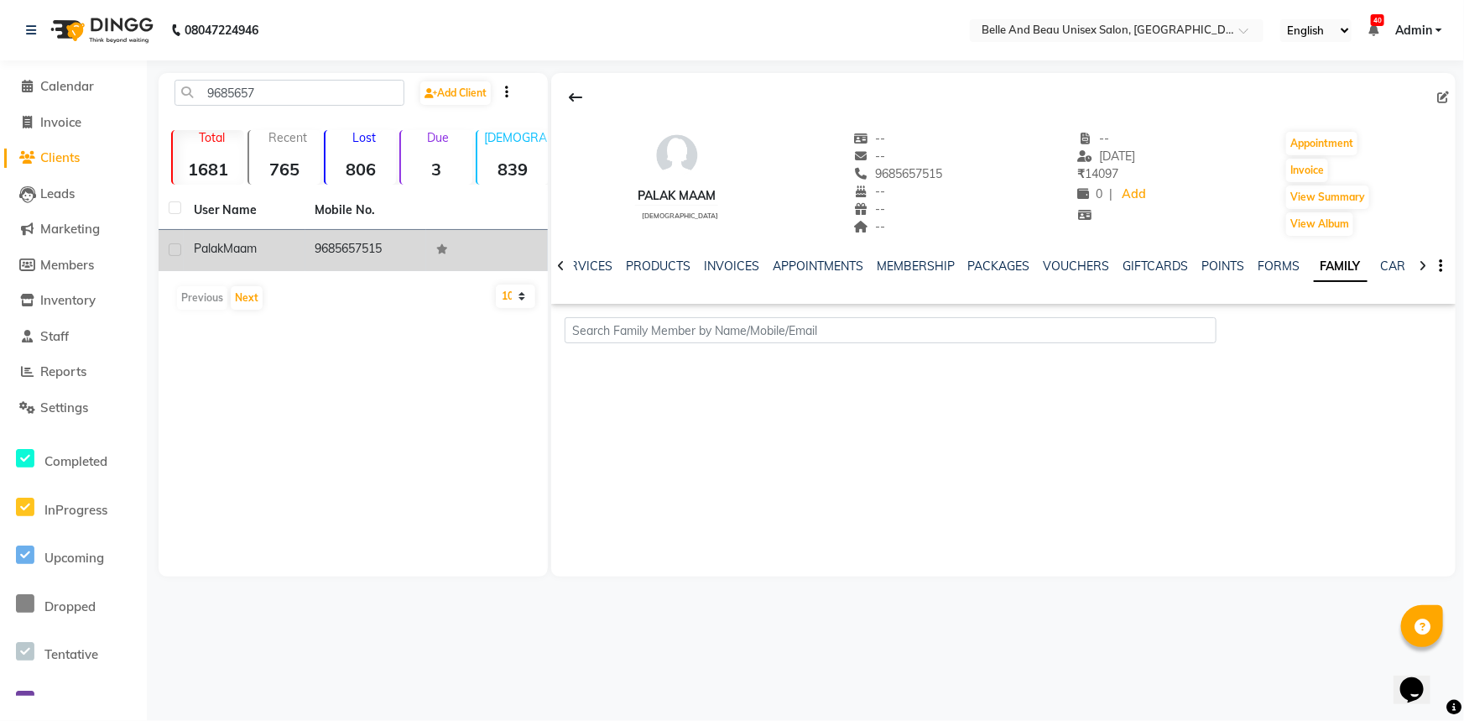
click at [1366, 267] on ul "NOTES FORMULA SERVICES PRODUCTS INVOICES APPOINTMENTS MEMBERSHIP PACKAGES VOUCH…" at bounding box center [965, 267] width 1064 height 18
click at [1381, 266] on link "CARDS" at bounding box center [1401, 265] width 41 height 15
click at [1429, 268] on div at bounding box center [1422, 264] width 19 height 33
click at [1425, 267] on icon at bounding box center [1423, 266] width 8 height 12
click at [1425, 267] on div "NOTES FORMULA SERVICES PRODUCTS INVOICES APPOINTMENTS MEMBERSHIP PACKAGES VOUCH…" at bounding box center [1003, 266] width 904 height 58
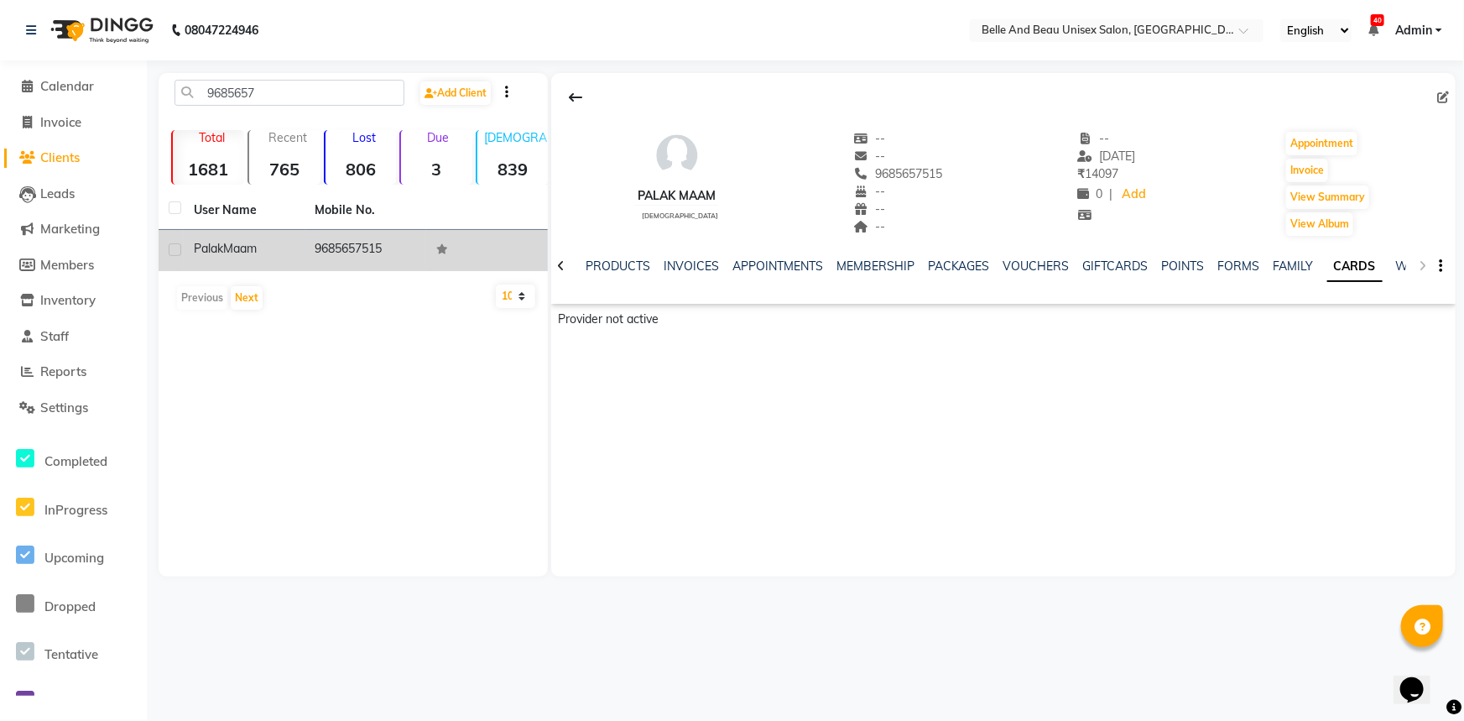
click at [1425, 267] on div "NOTES FORMULA SERVICES PRODUCTS INVOICES APPOINTMENTS MEMBERSHIP PACKAGES VOUCH…" at bounding box center [1003, 266] width 904 height 58
click at [589, 270] on link "PRODUCTS" at bounding box center [618, 265] width 65 height 15
click at [560, 263] on icon at bounding box center [561, 266] width 8 height 12
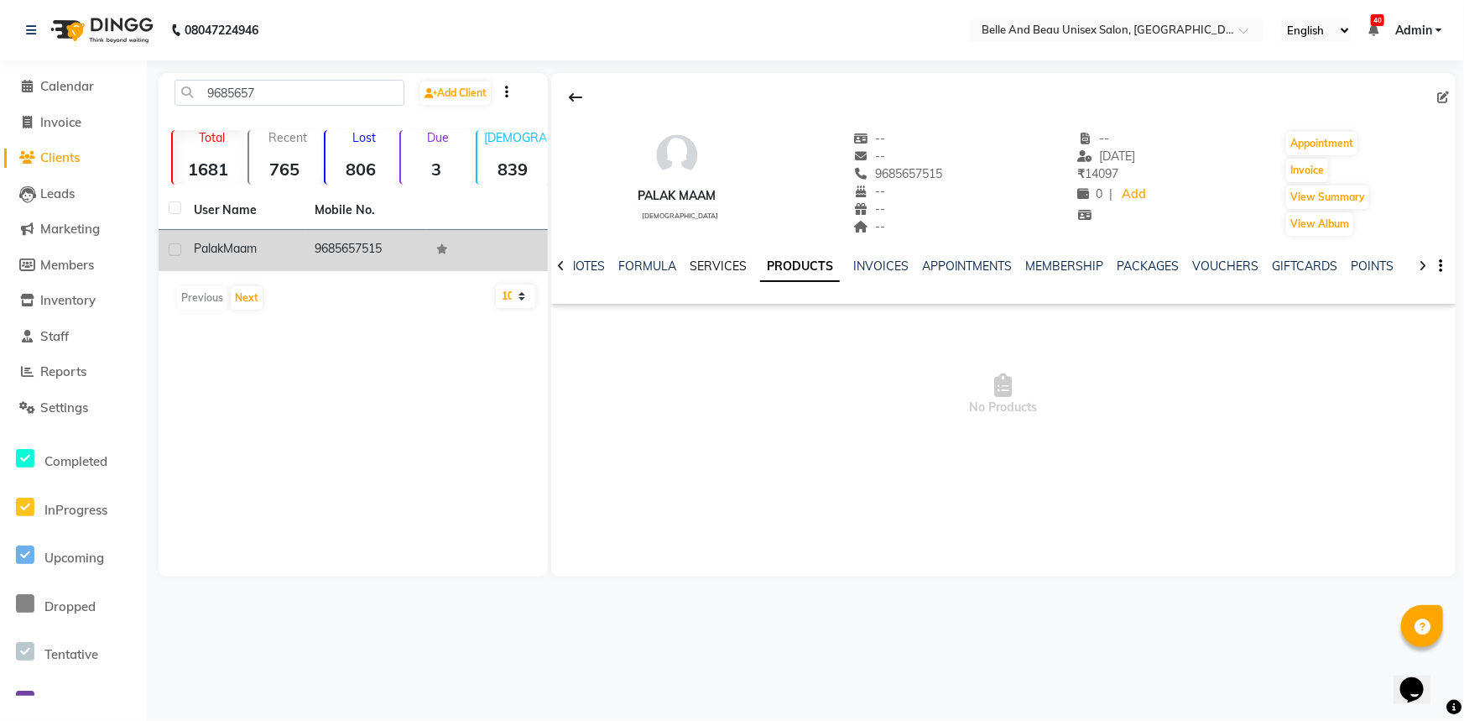
click at [722, 268] on link "SERVICES" at bounding box center [718, 265] width 57 height 15
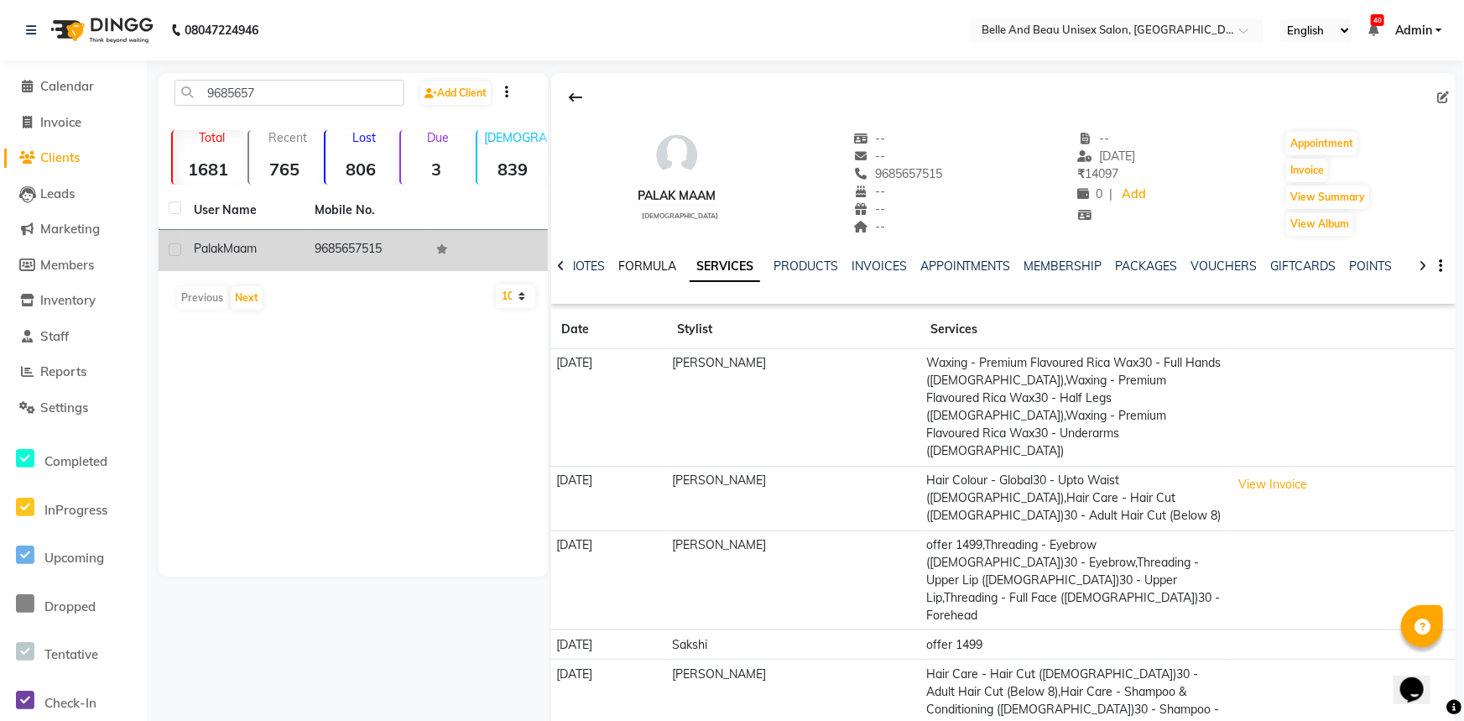
click at [638, 272] on link "FORMULA" at bounding box center [647, 265] width 58 height 15
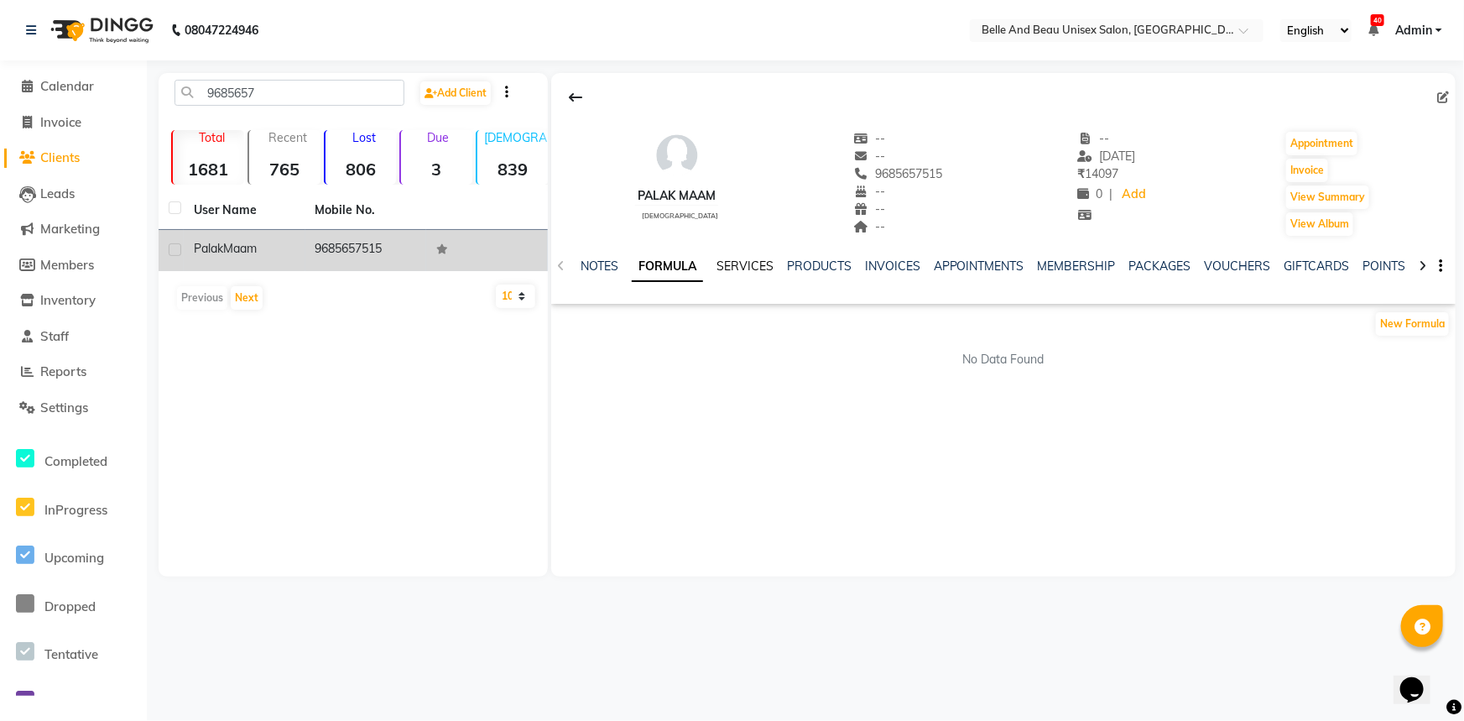
click at [732, 268] on link "SERVICES" at bounding box center [744, 265] width 57 height 15
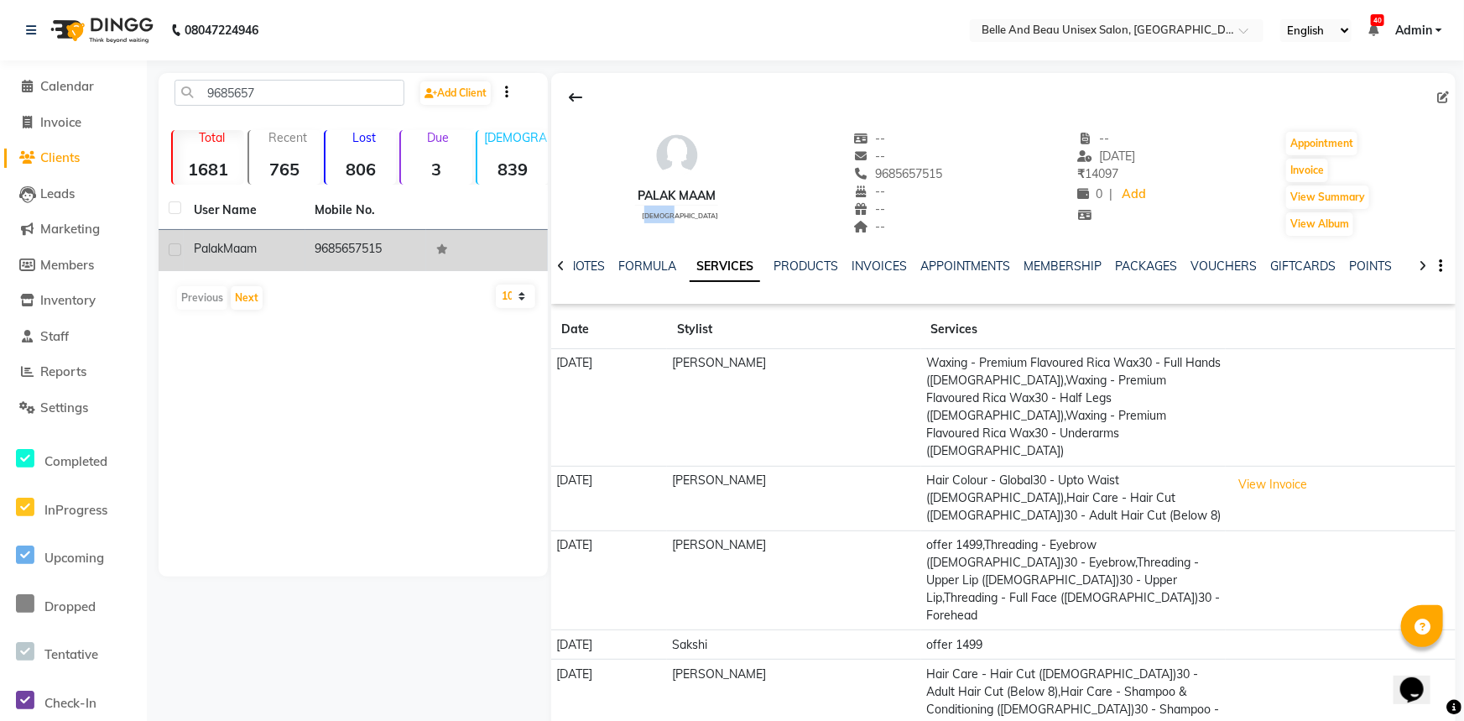
drag, startPoint x: 663, startPoint y: 215, endPoint x: 691, endPoint y: 216, distance: 28.5
click at [691, 216] on div "Palak Maam [DEMOGRAPHIC_DATA]" at bounding box center [676, 183] width 83 height 107
drag, startPoint x: 688, startPoint y: 216, endPoint x: 658, endPoint y: 218, distance: 30.3
click at [658, 218] on div "Palak Maam [DEMOGRAPHIC_DATA]" at bounding box center [676, 183] width 83 height 107
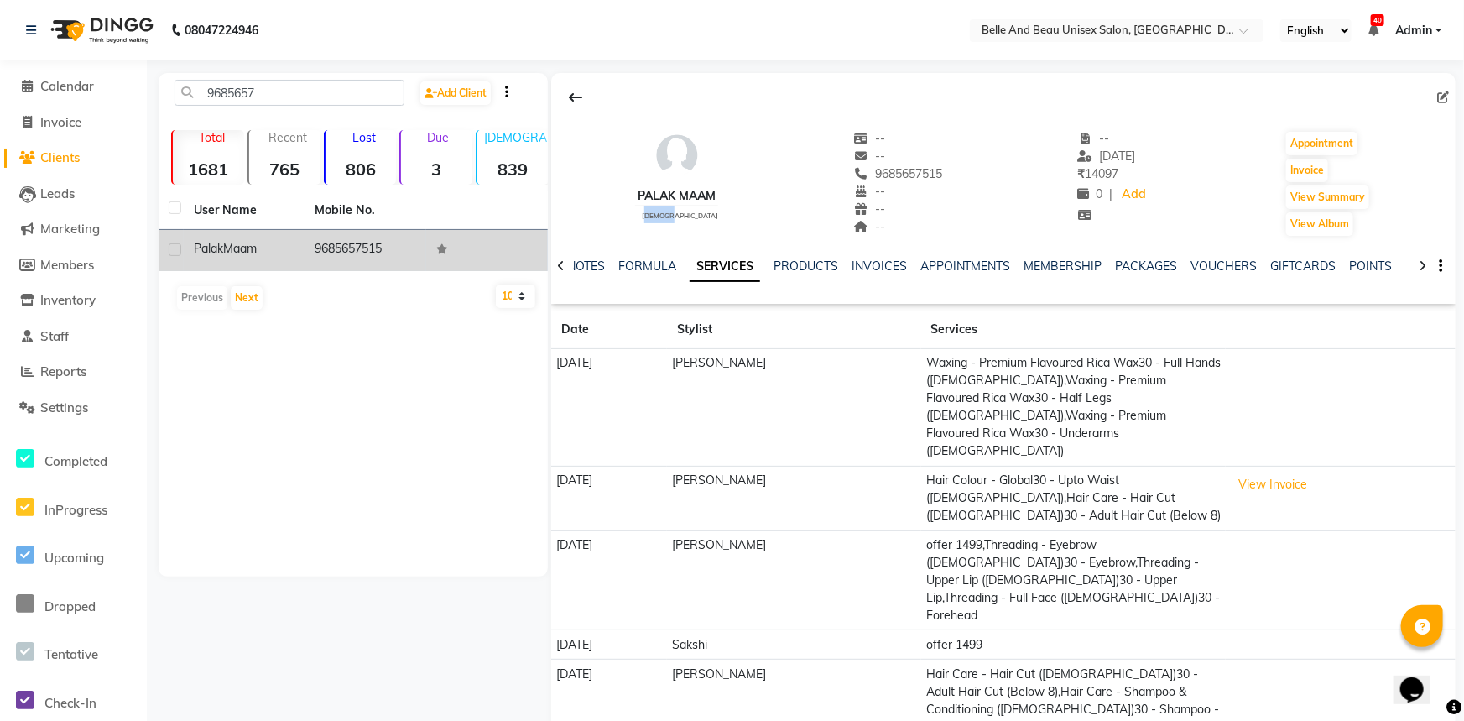
click at [608, 220] on div "[PERSON_NAME] [DEMOGRAPHIC_DATA] -- -- 9685657515 -- -- -- -- [DATE] ₹ 14097 0 …" at bounding box center [1003, 175] width 904 height 124
click at [570, 366] on td "[DATE]" at bounding box center [609, 407] width 116 height 117
click at [593, 364] on td "[DATE]" at bounding box center [609, 407] width 116 height 117
click at [628, 360] on td "[DATE]" at bounding box center [609, 407] width 116 height 117
click at [891, 530] on td "[PERSON_NAME]" at bounding box center [794, 580] width 254 height 100
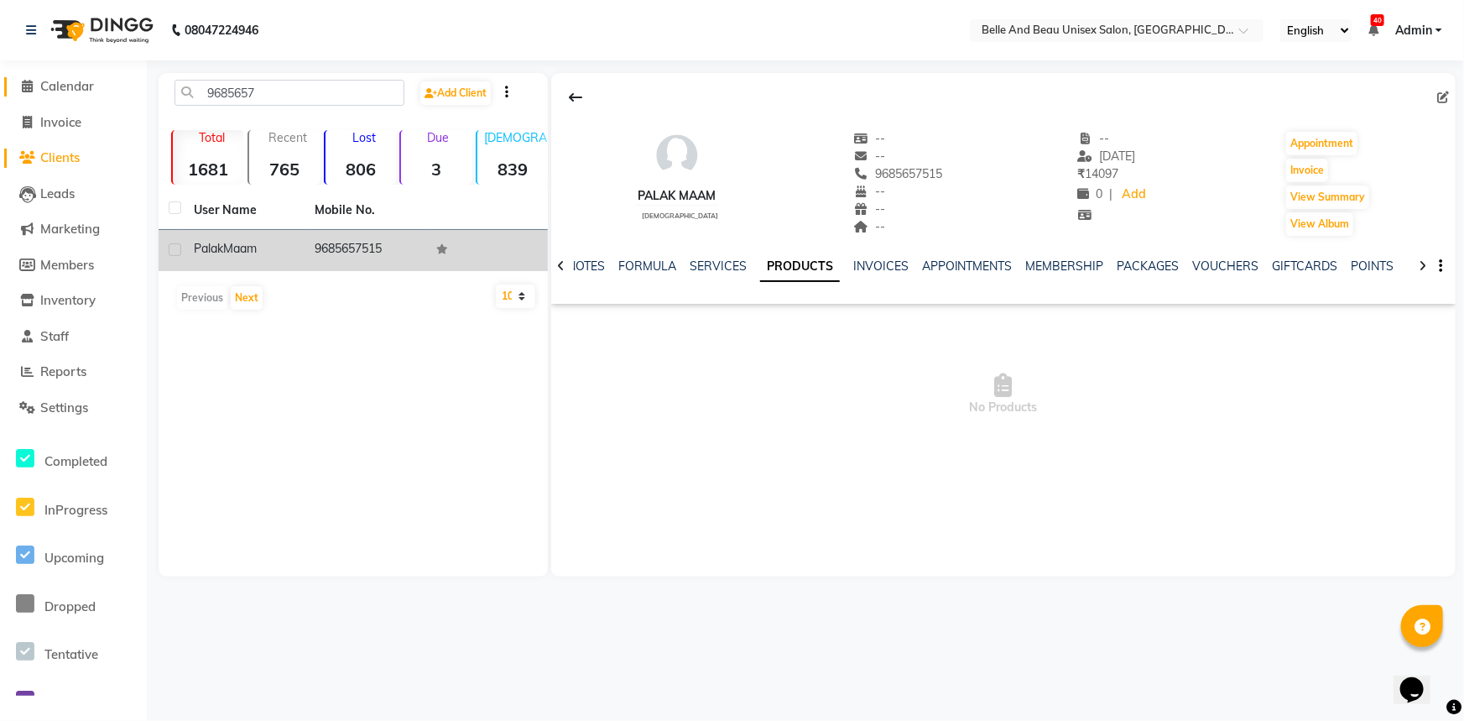
click at [49, 86] on span "Calendar" at bounding box center [67, 86] width 54 height 16
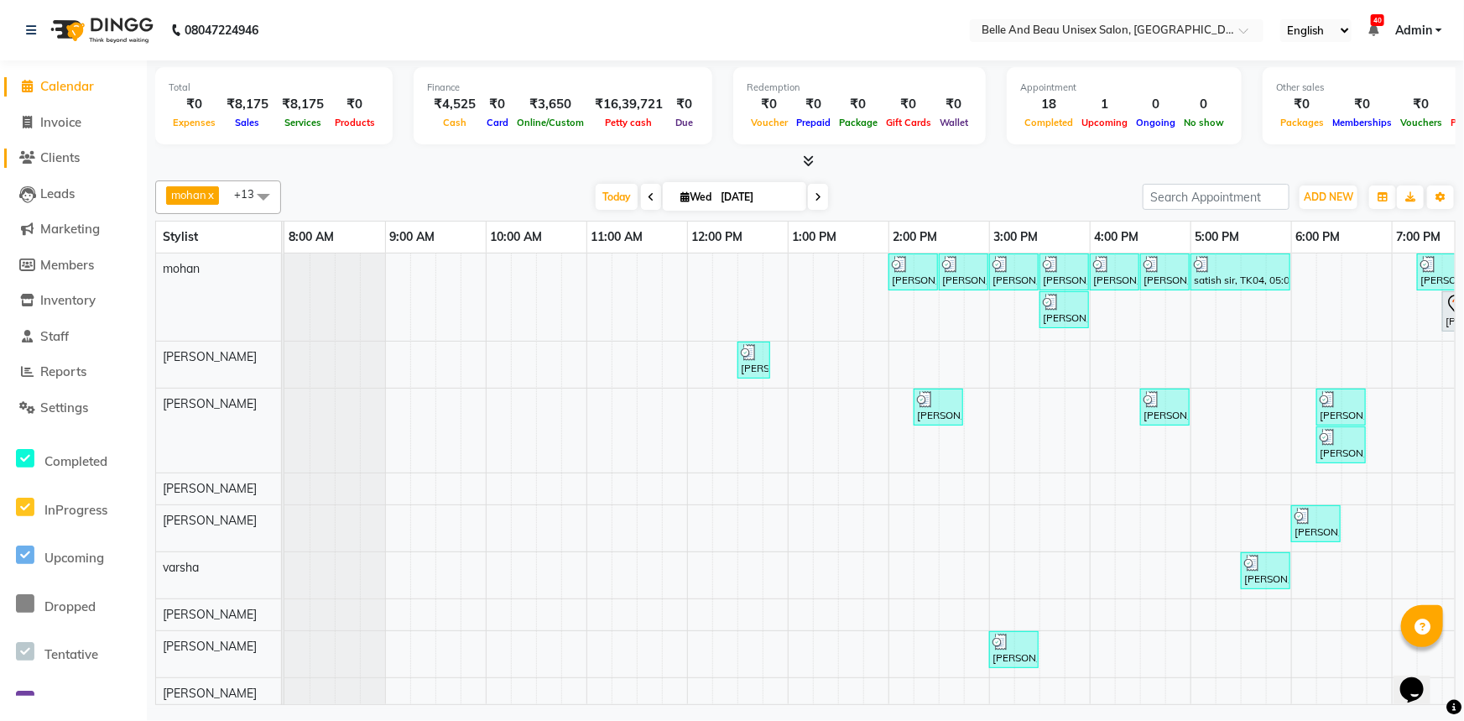
click at [62, 164] on span "Clients" at bounding box center [59, 157] width 39 height 16
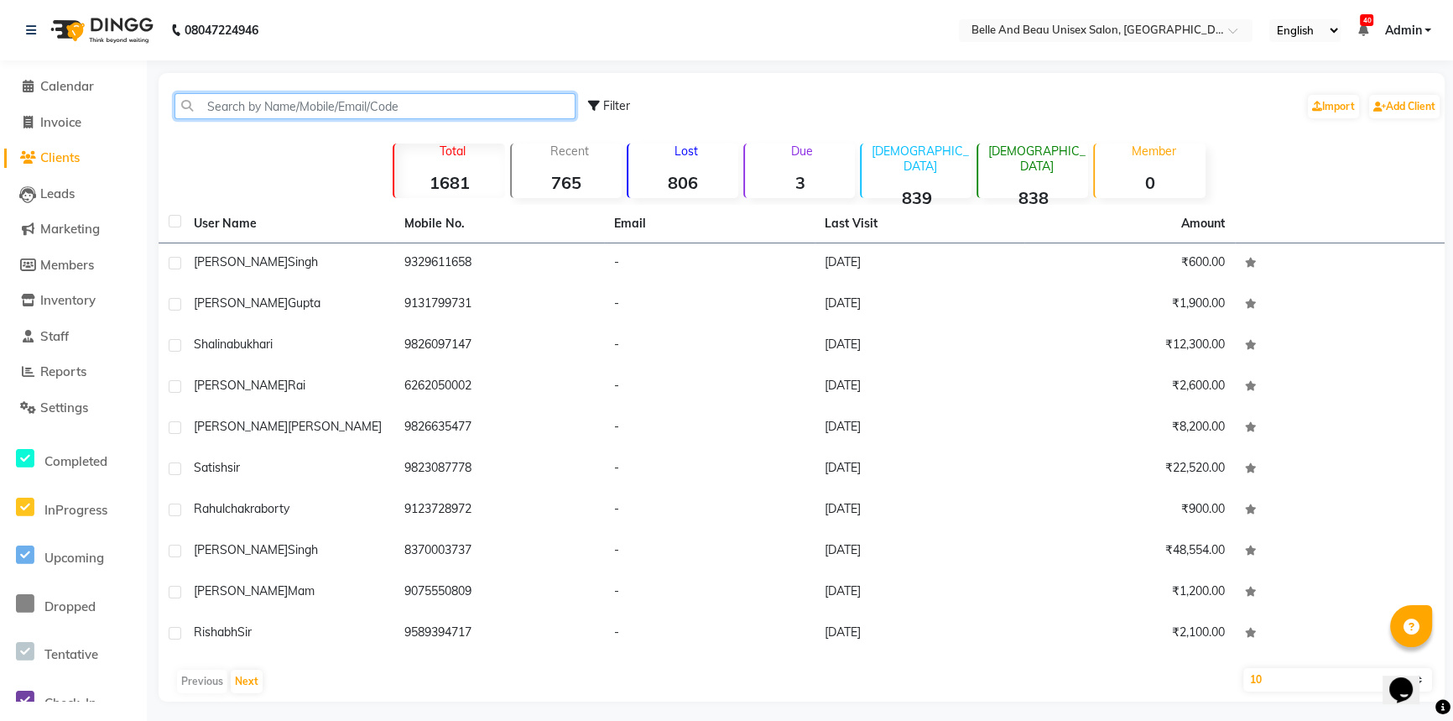
click at [271, 110] on input "text" at bounding box center [374, 106] width 401 height 26
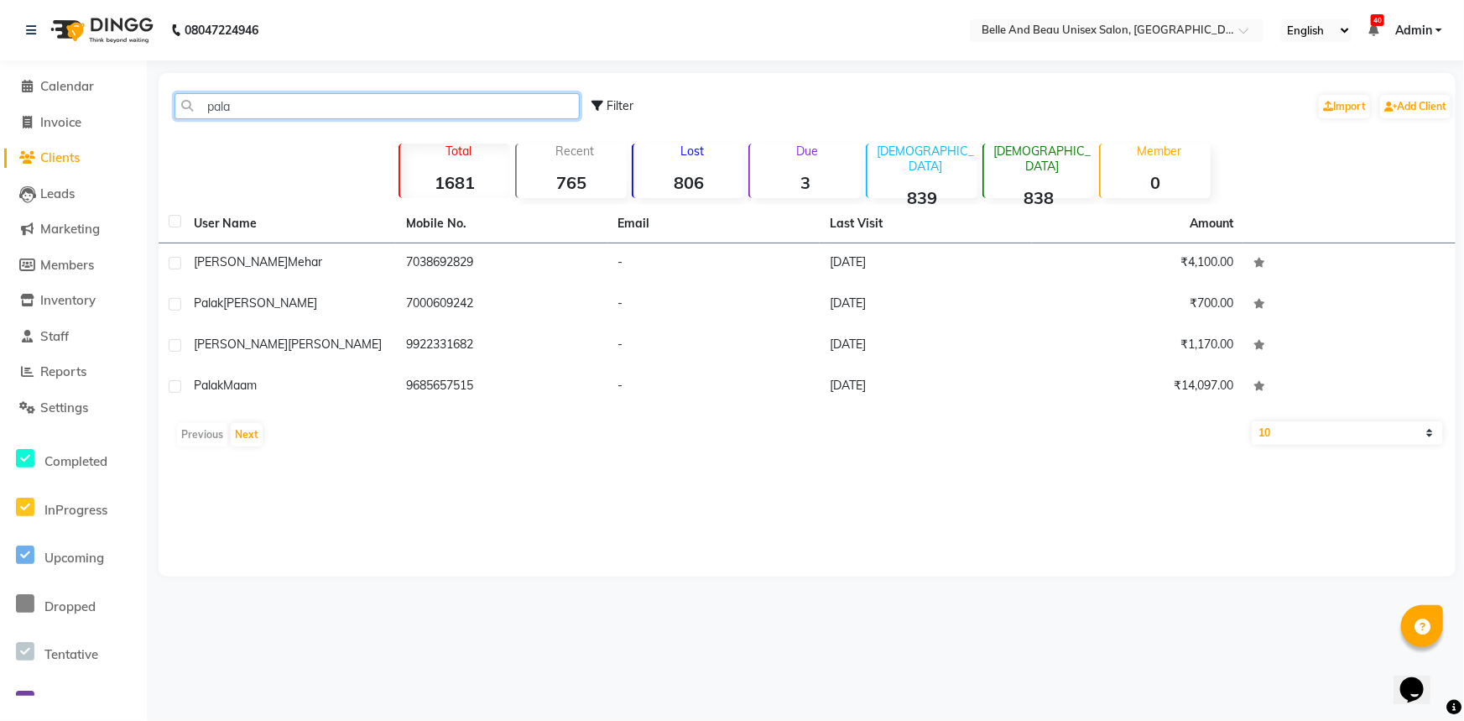
type input "palak"
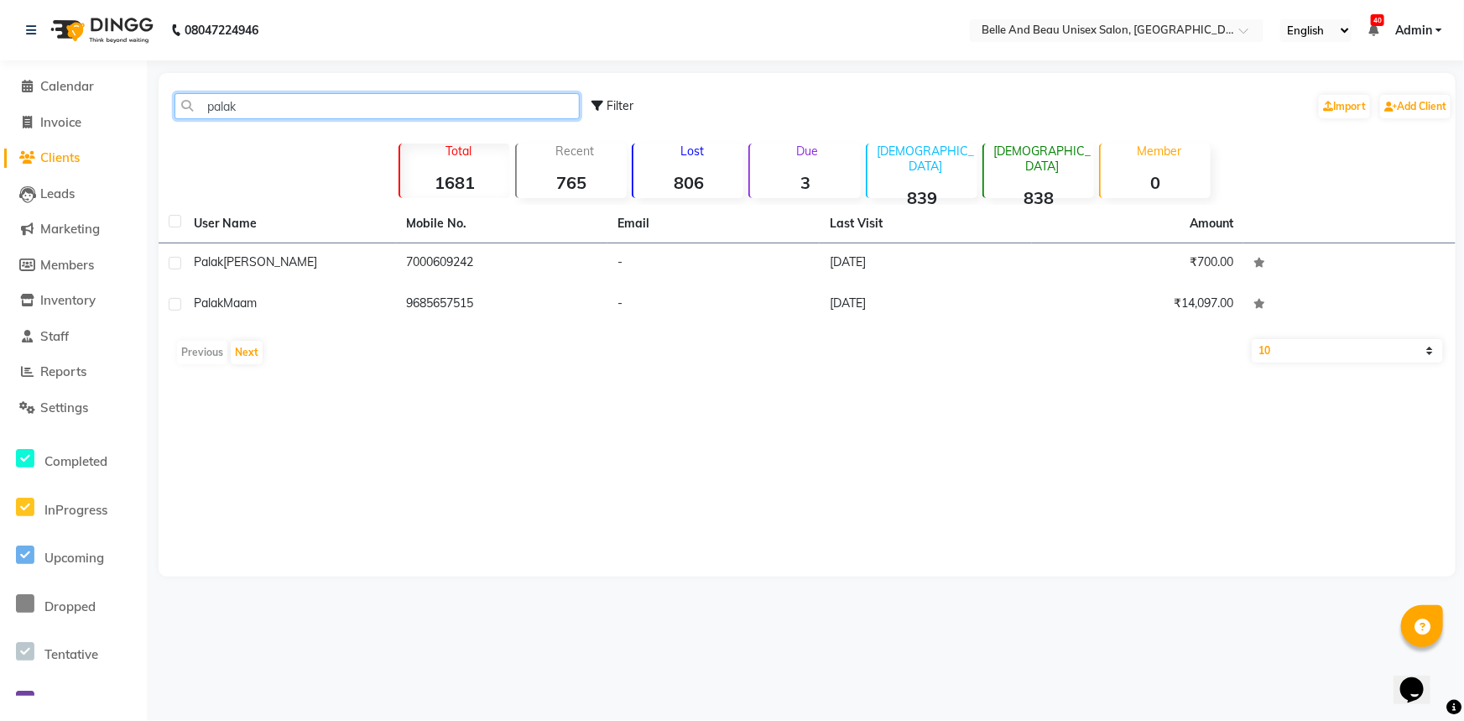
drag, startPoint x: 242, startPoint y: 101, endPoint x: 192, endPoint y: 105, distance: 50.5
click at [192, 105] on input "palak" at bounding box center [376, 106] width 405 height 26
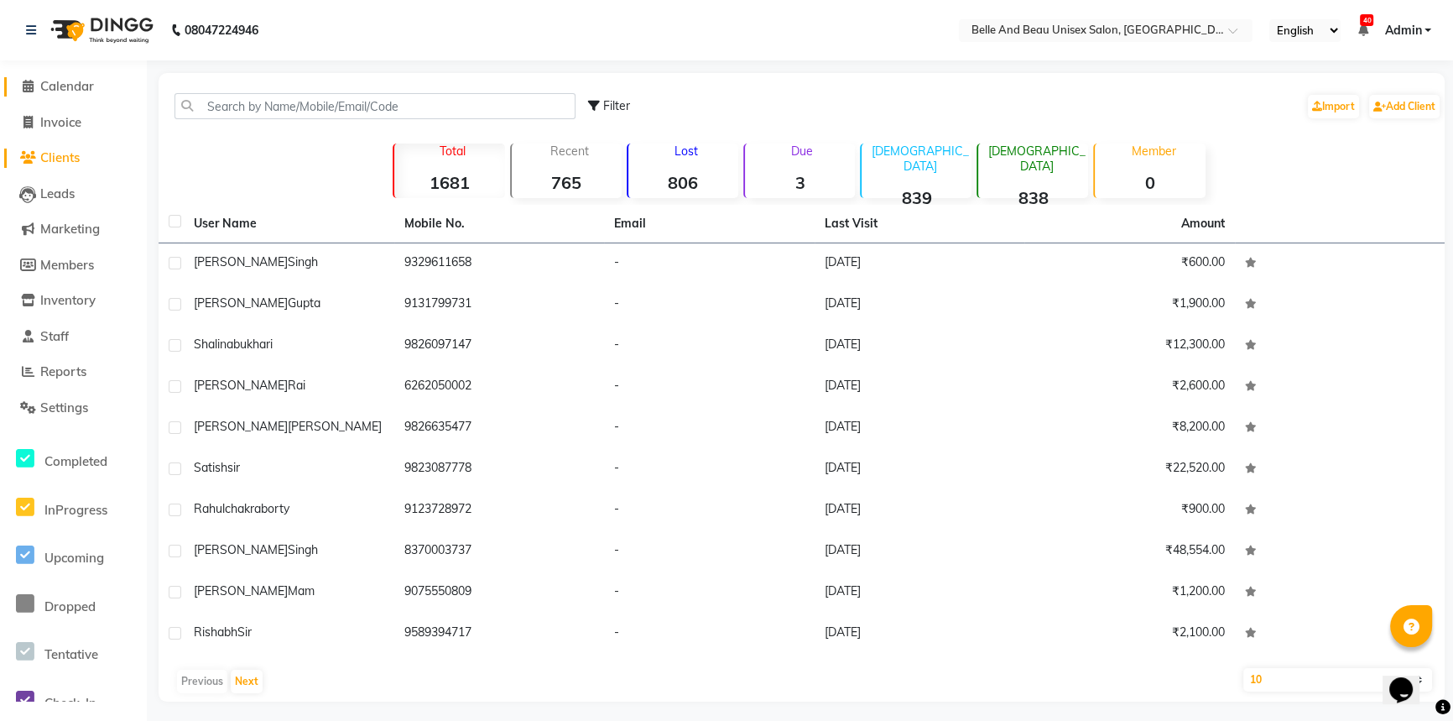
click at [63, 81] on span "Calendar" at bounding box center [67, 86] width 54 height 16
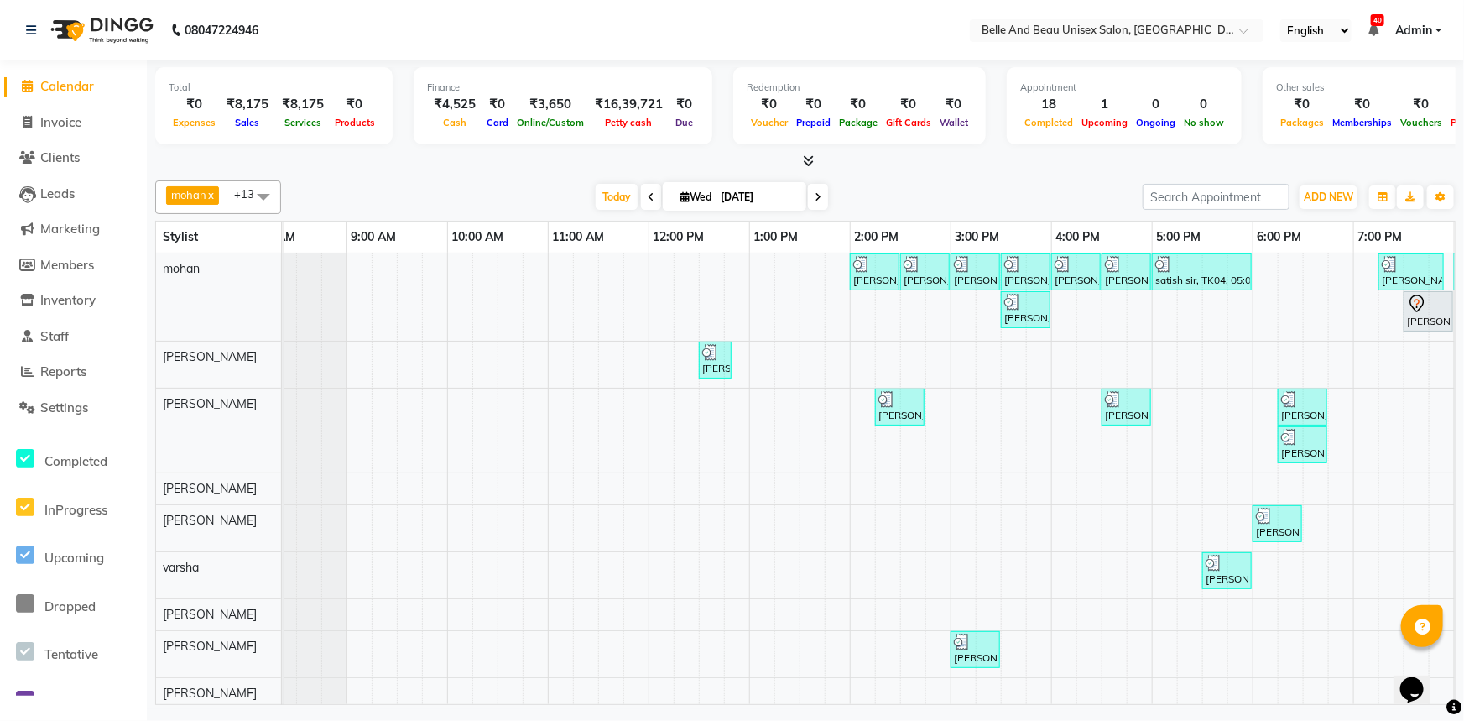
scroll to position [0, 138]
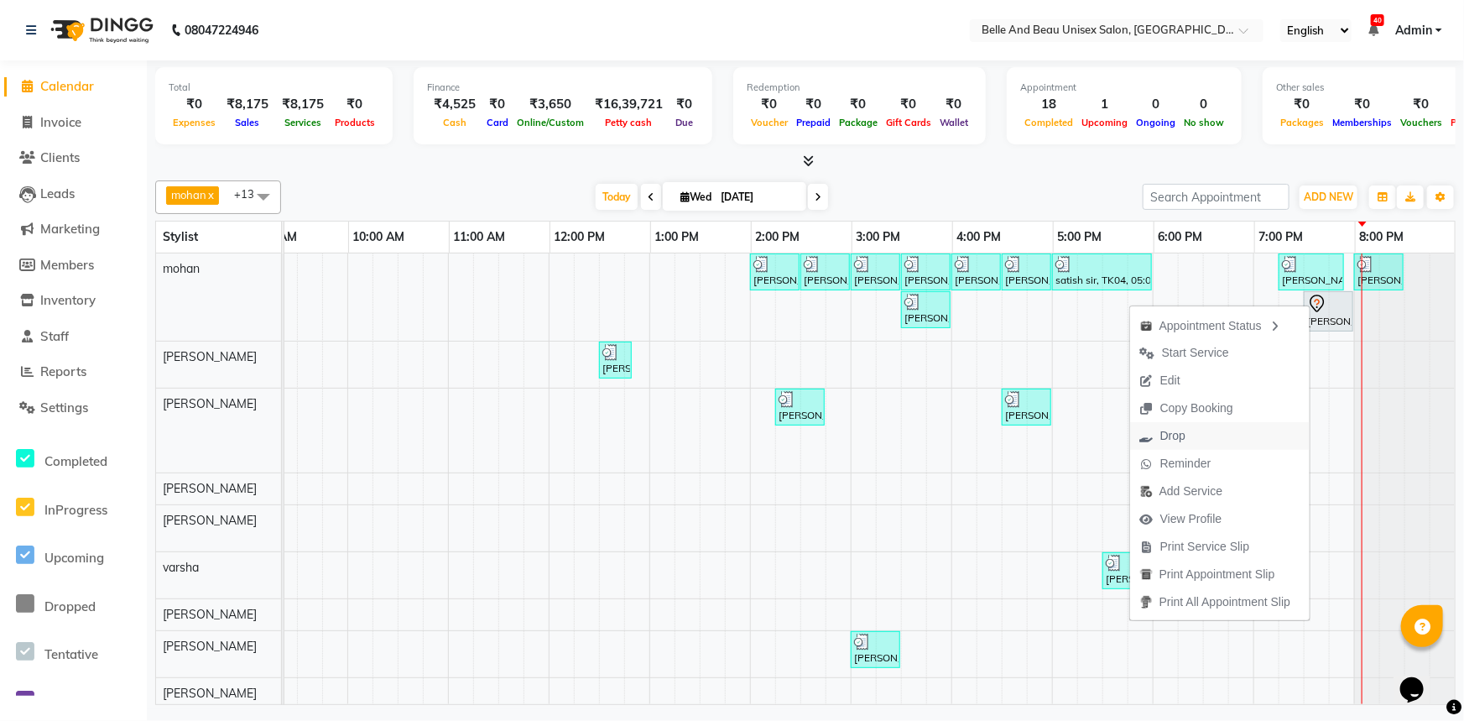
click at [1186, 443] on span "Drop" at bounding box center [1162, 436] width 65 height 28
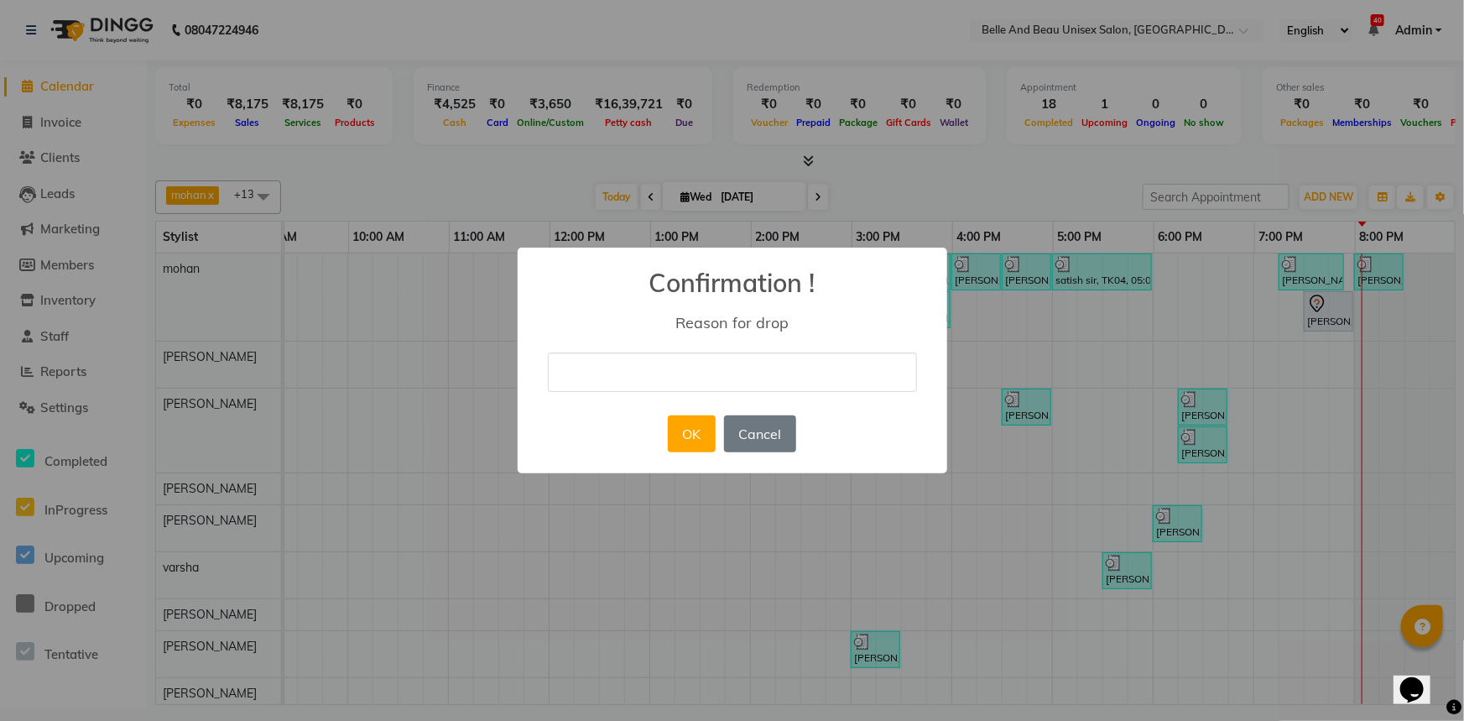
click at [679, 344] on div "× Confirmation ! Reason for drop OK No Cancel" at bounding box center [733, 360] width 430 height 226
click at [665, 380] on input "text" at bounding box center [732, 371] width 369 height 39
type input "cancel"
click at [707, 427] on button "OK" at bounding box center [692, 433] width 48 height 37
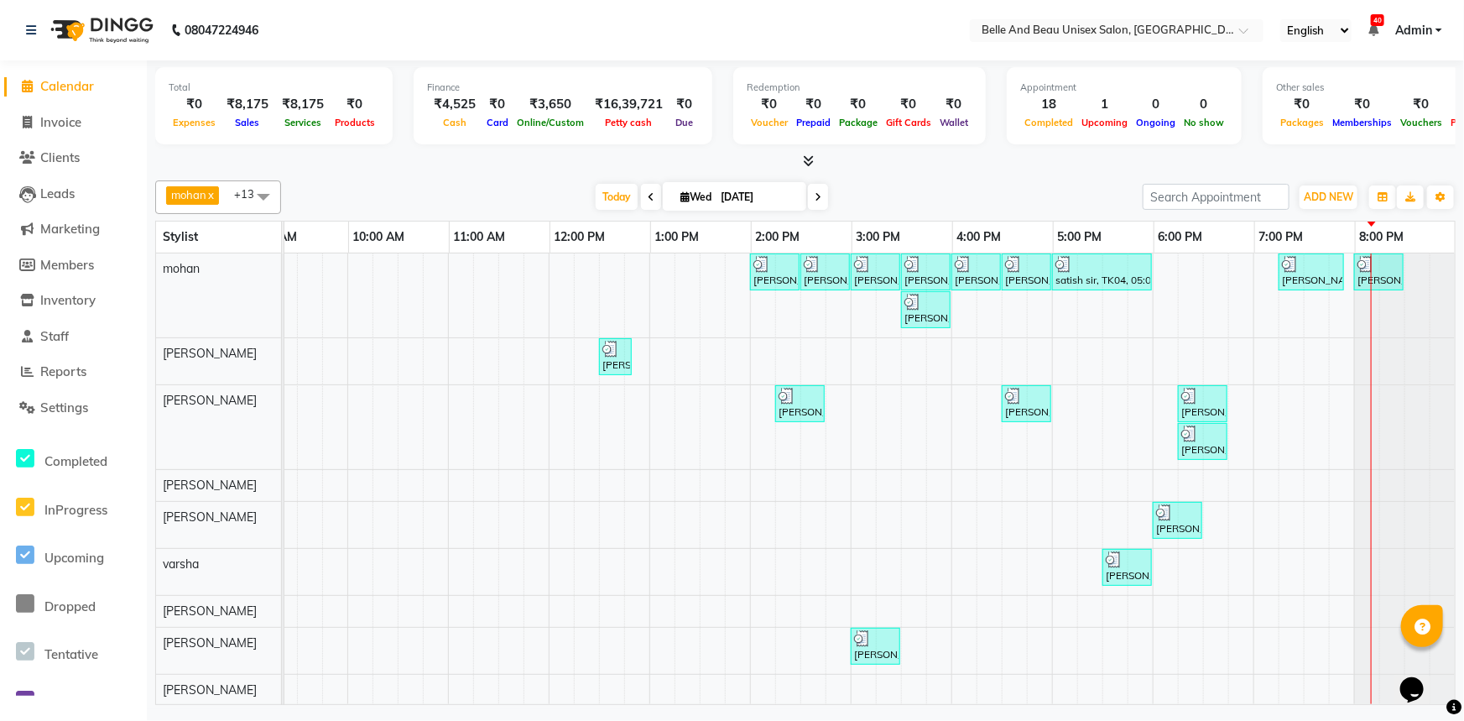
click at [812, 200] on span at bounding box center [818, 197] width 20 height 26
type input "[DATE]"
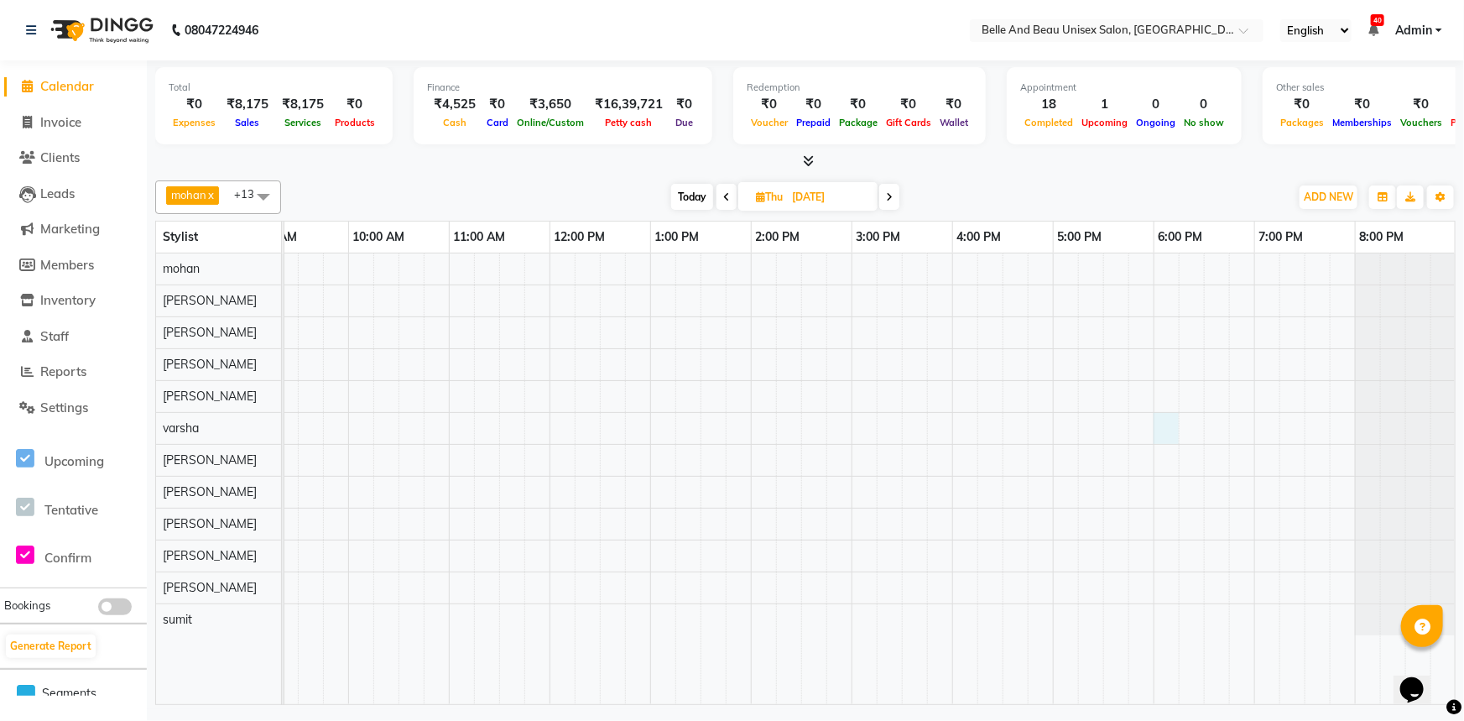
click at [1166, 434] on div at bounding box center [801, 478] width 1309 height 450
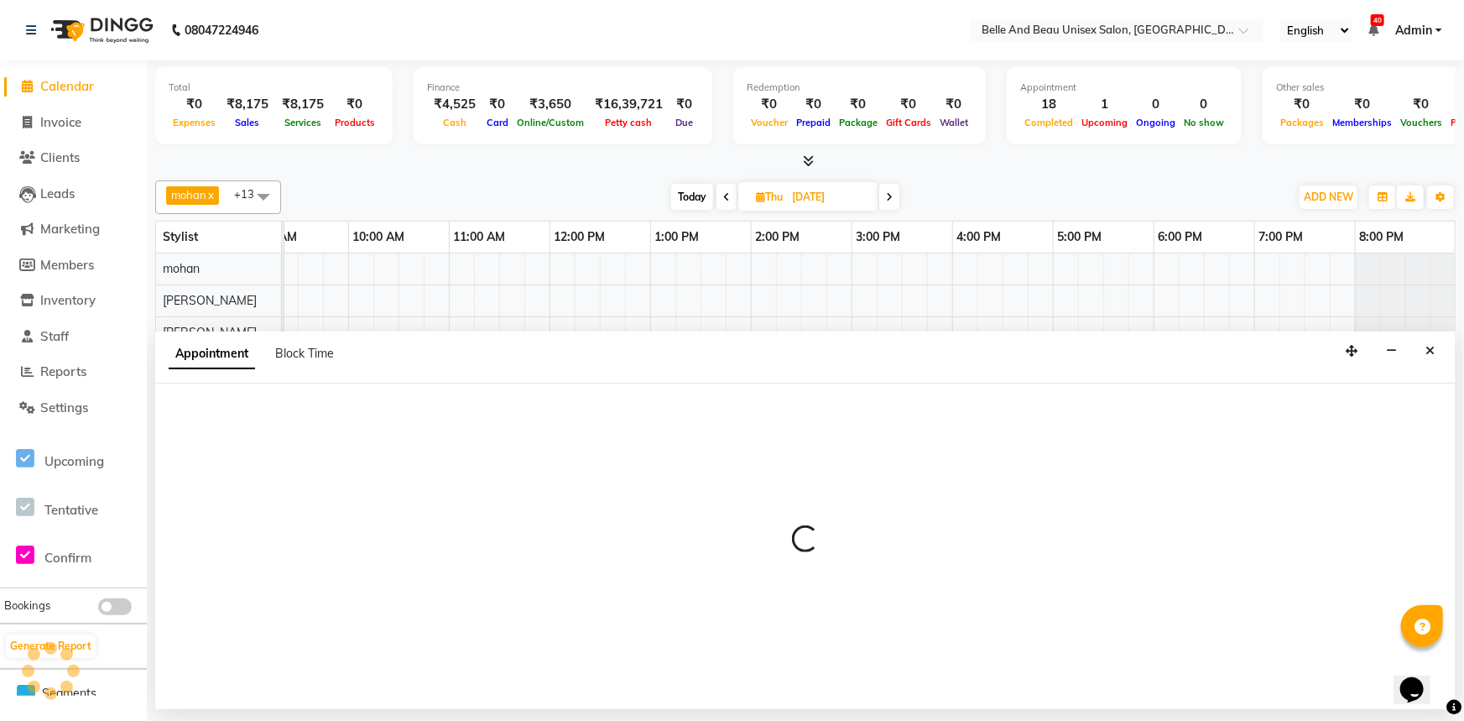
select select "60511"
select select "tentative"
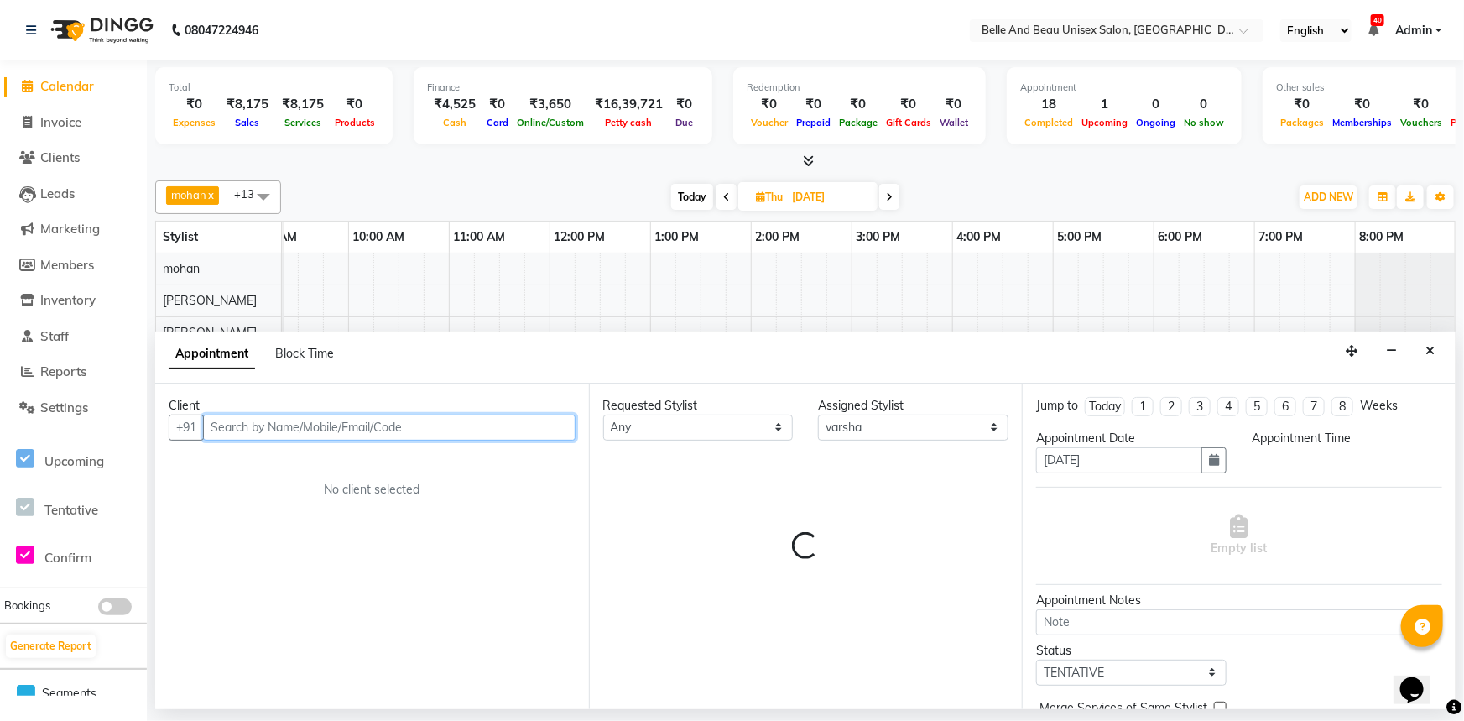
select select "1080"
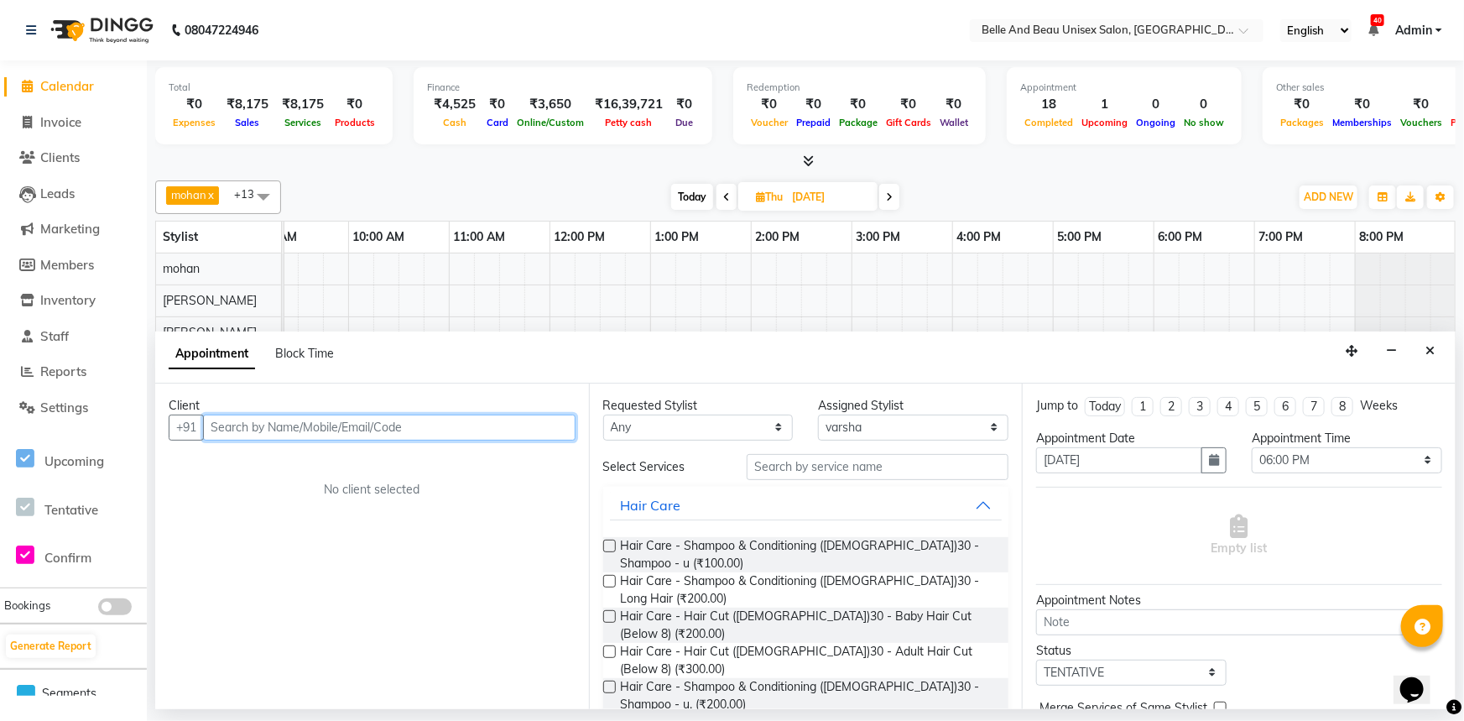
click at [310, 419] on input "text" at bounding box center [389, 427] width 372 height 26
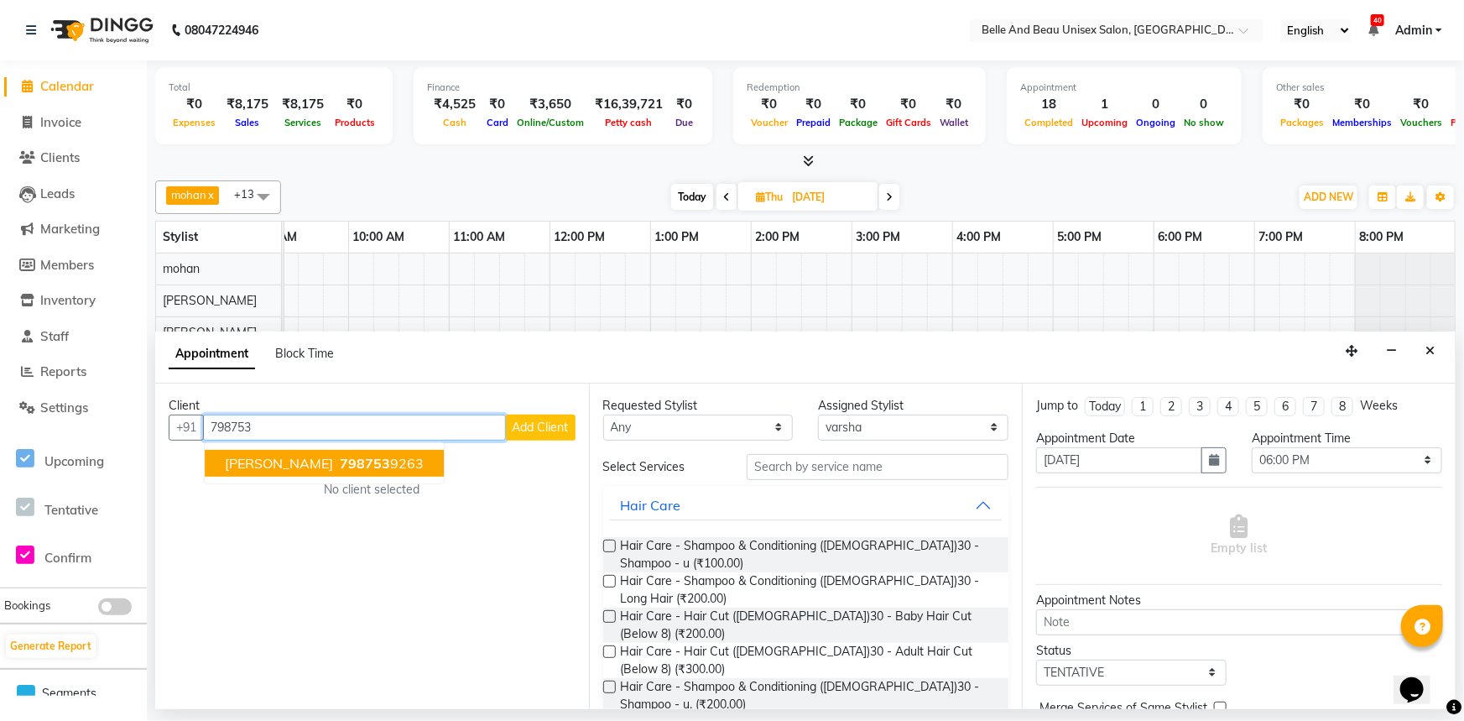
click at [370, 450] on button "[PERSON_NAME] 798753 9263" at bounding box center [324, 463] width 239 height 27
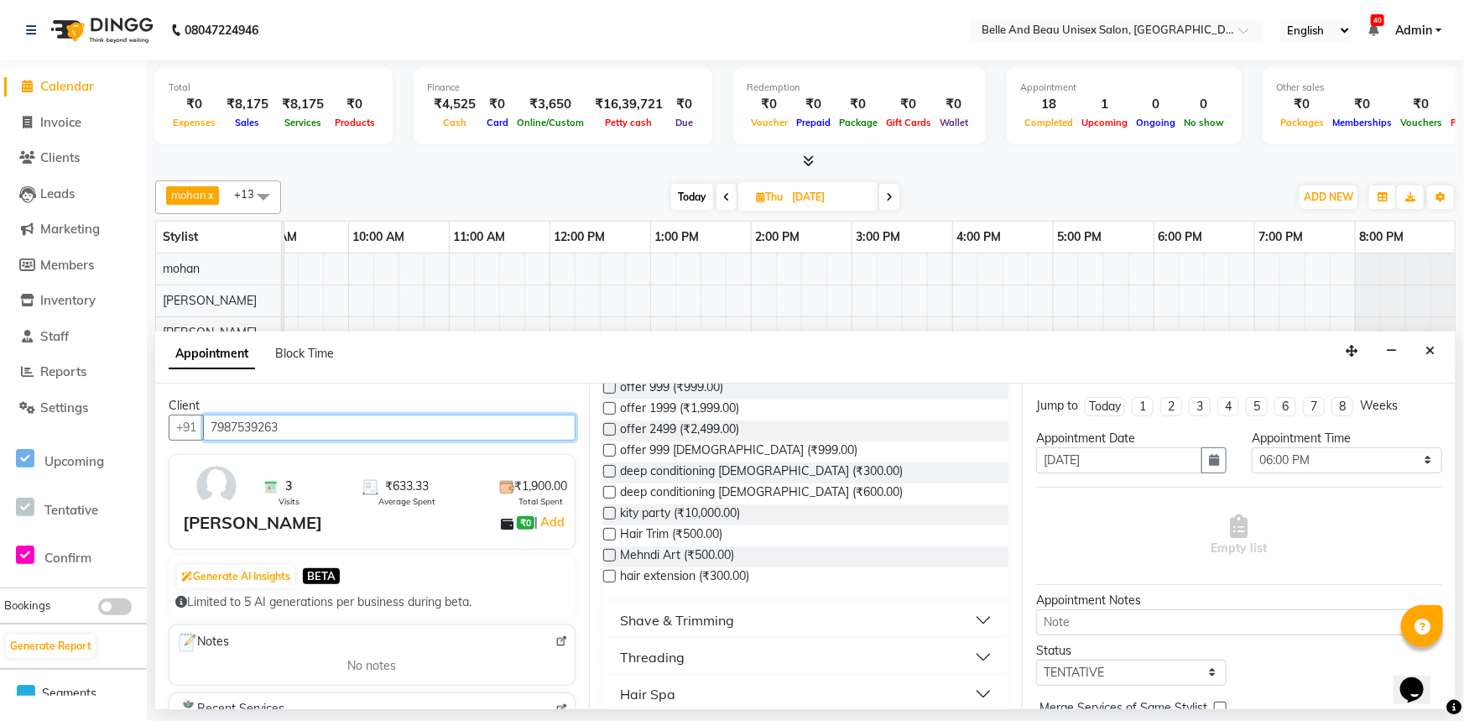
scroll to position [534, 0]
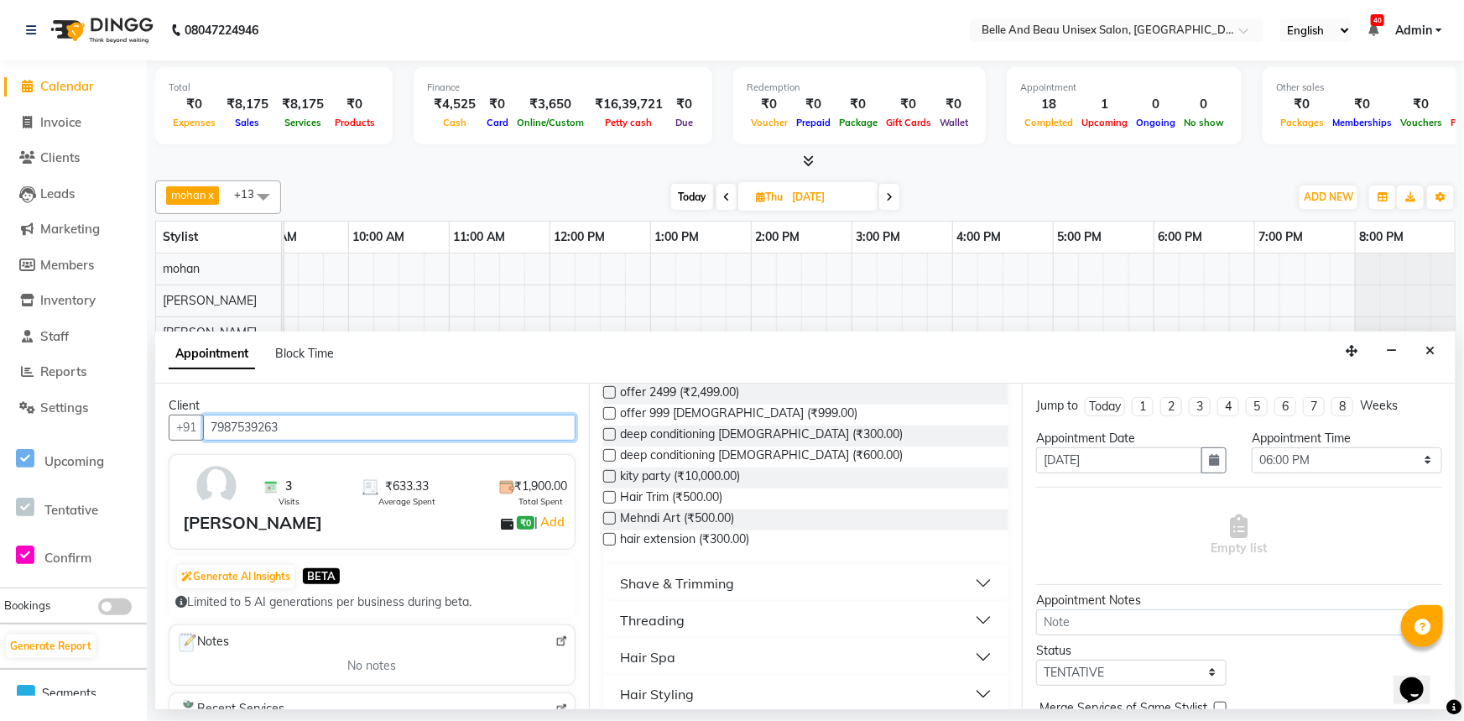
type input "7987539263"
click at [726, 573] on div "Shave & Trimming" at bounding box center [677, 583] width 114 height 20
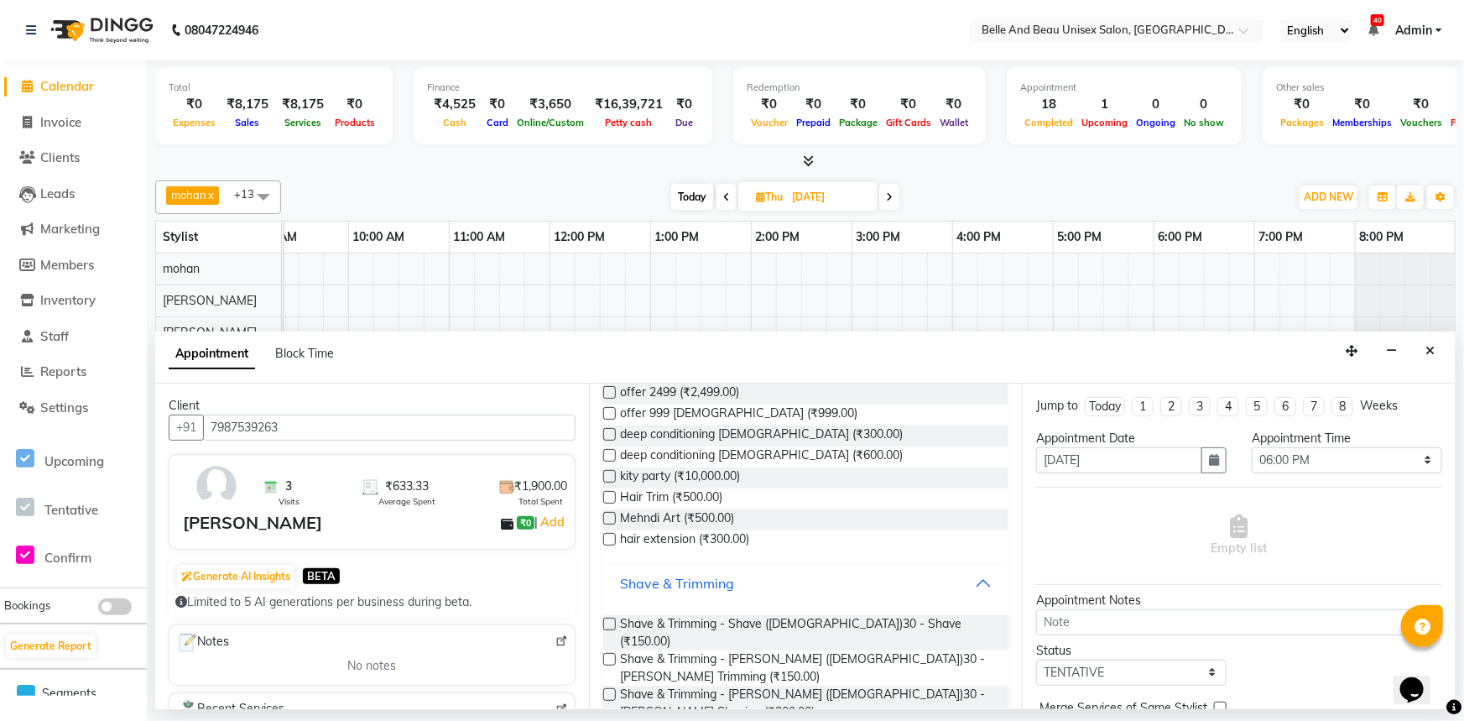
click at [726, 573] on div "Shave & Trimming" at bounding box center [677, 583] width 114 height 20
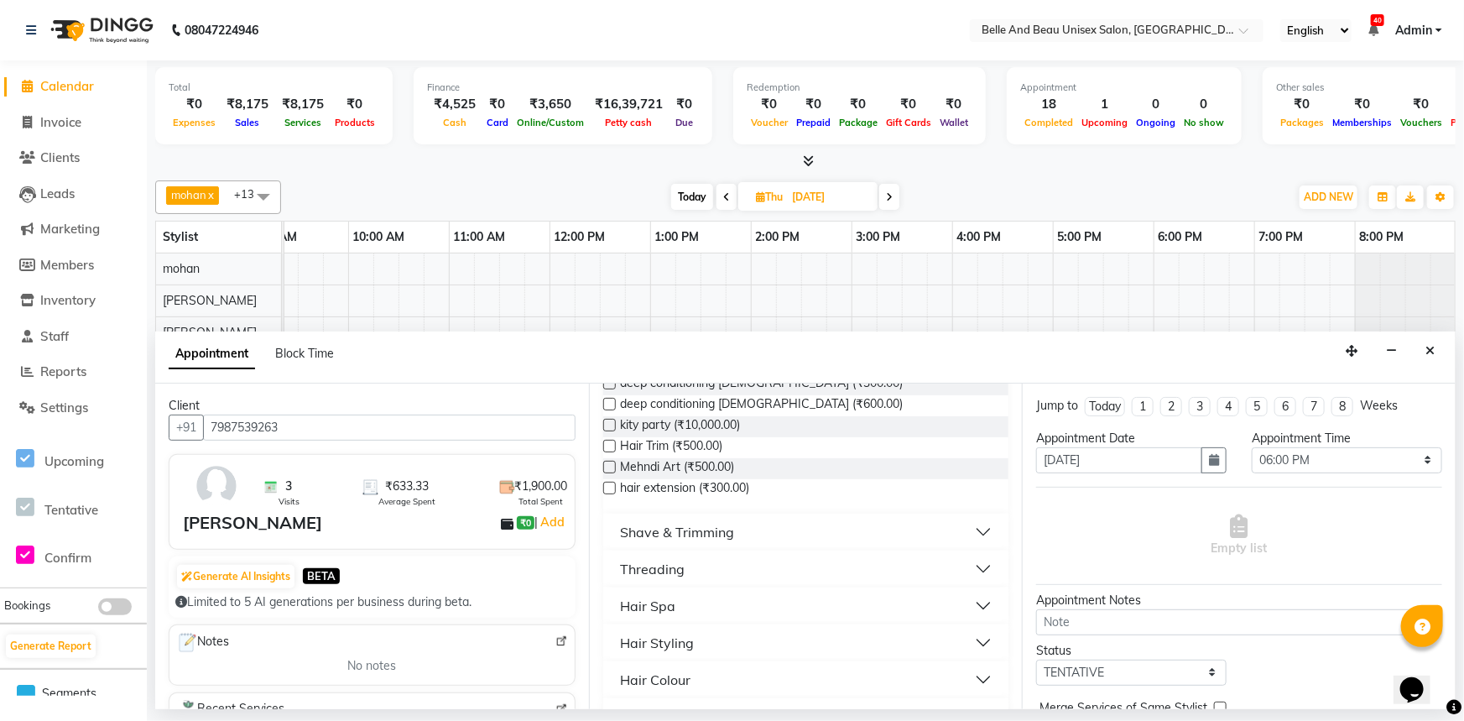
scroll to position [610, 0]
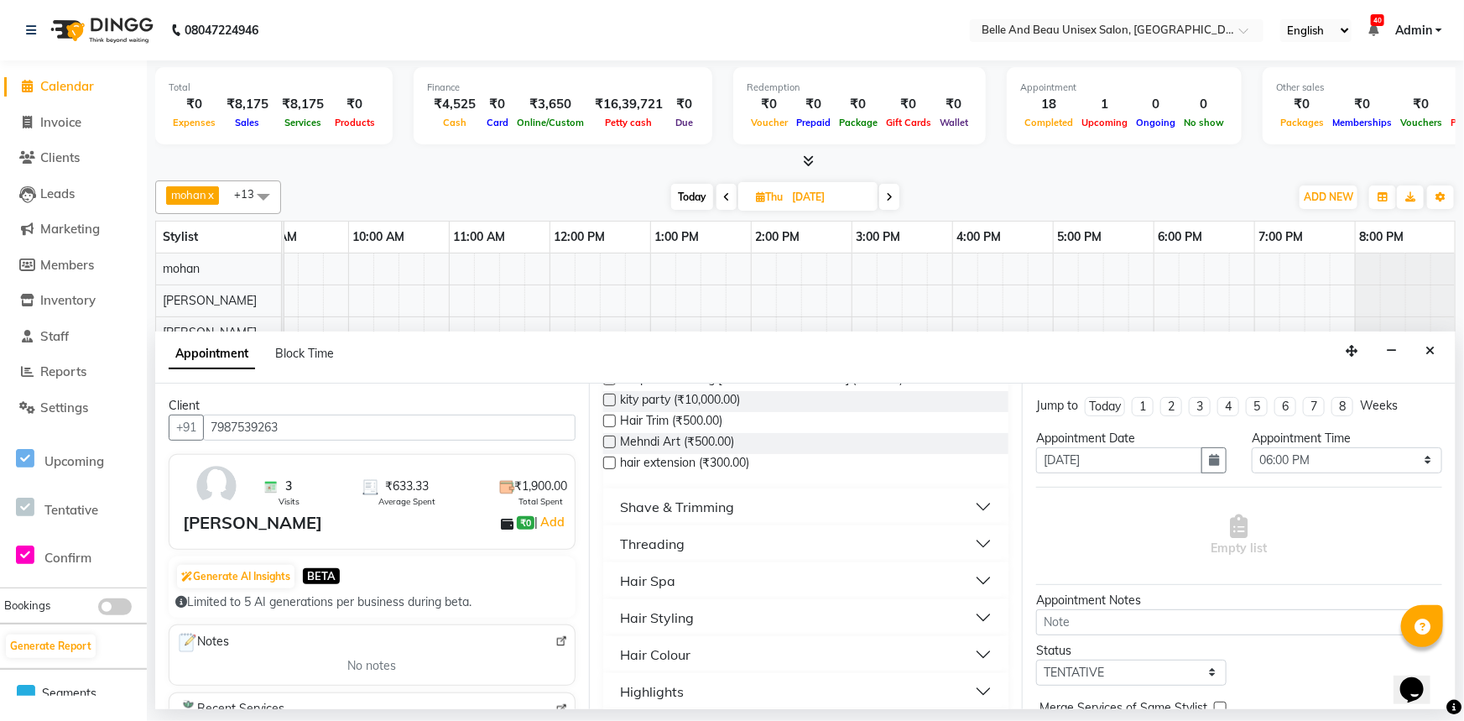
click at [730, 639] on button "Hair Colour" at bounding box center [806, 654] width 393 height 30
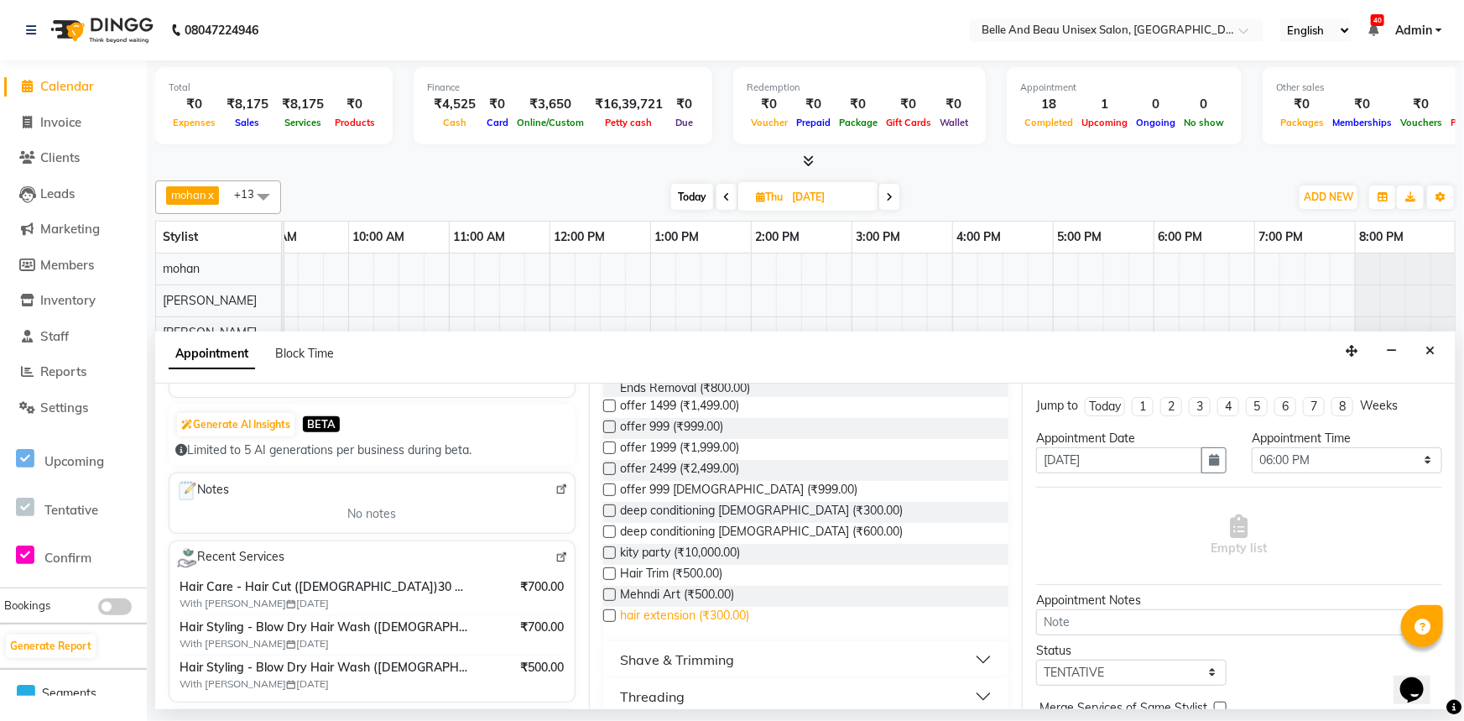
scroll to position [534, 0]
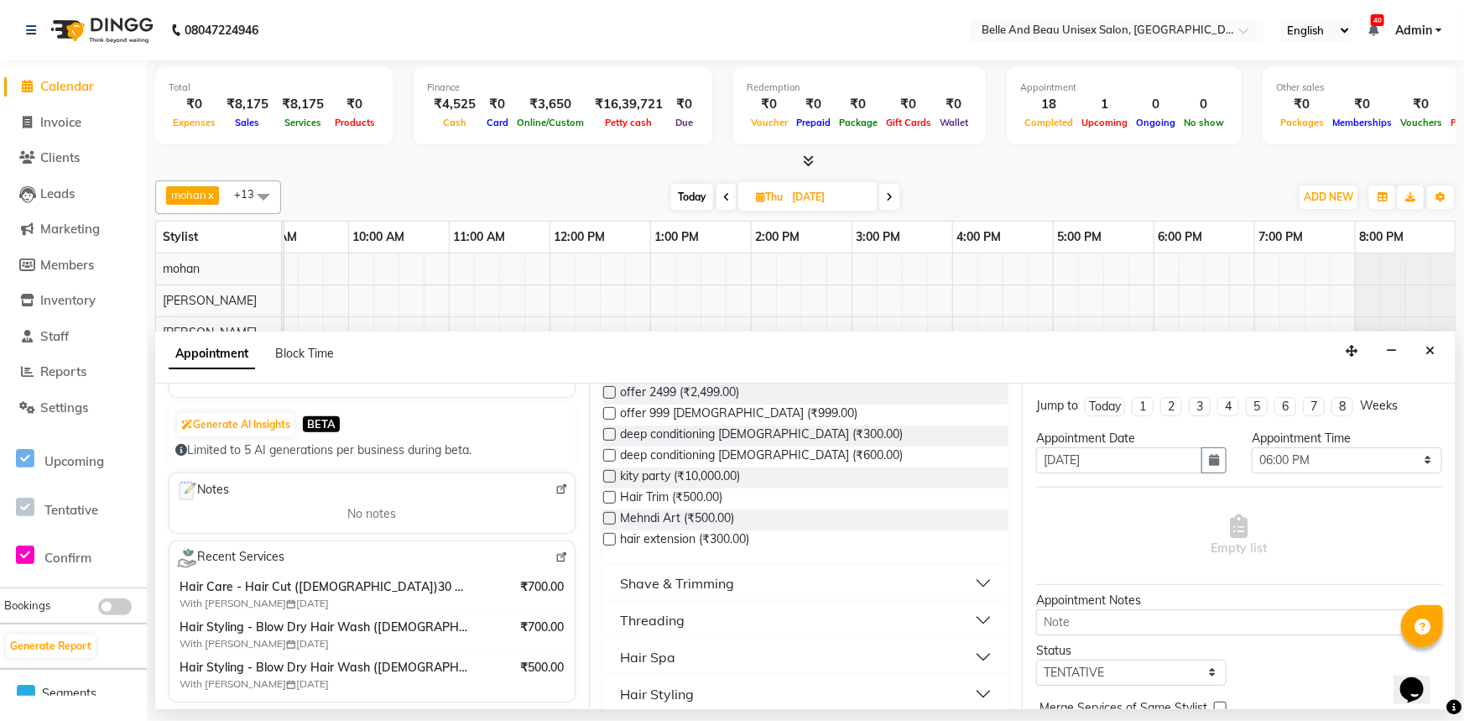
click at [739, 679] on button "Hair Styling" at bounding box center [806, 694] width 393 height 30
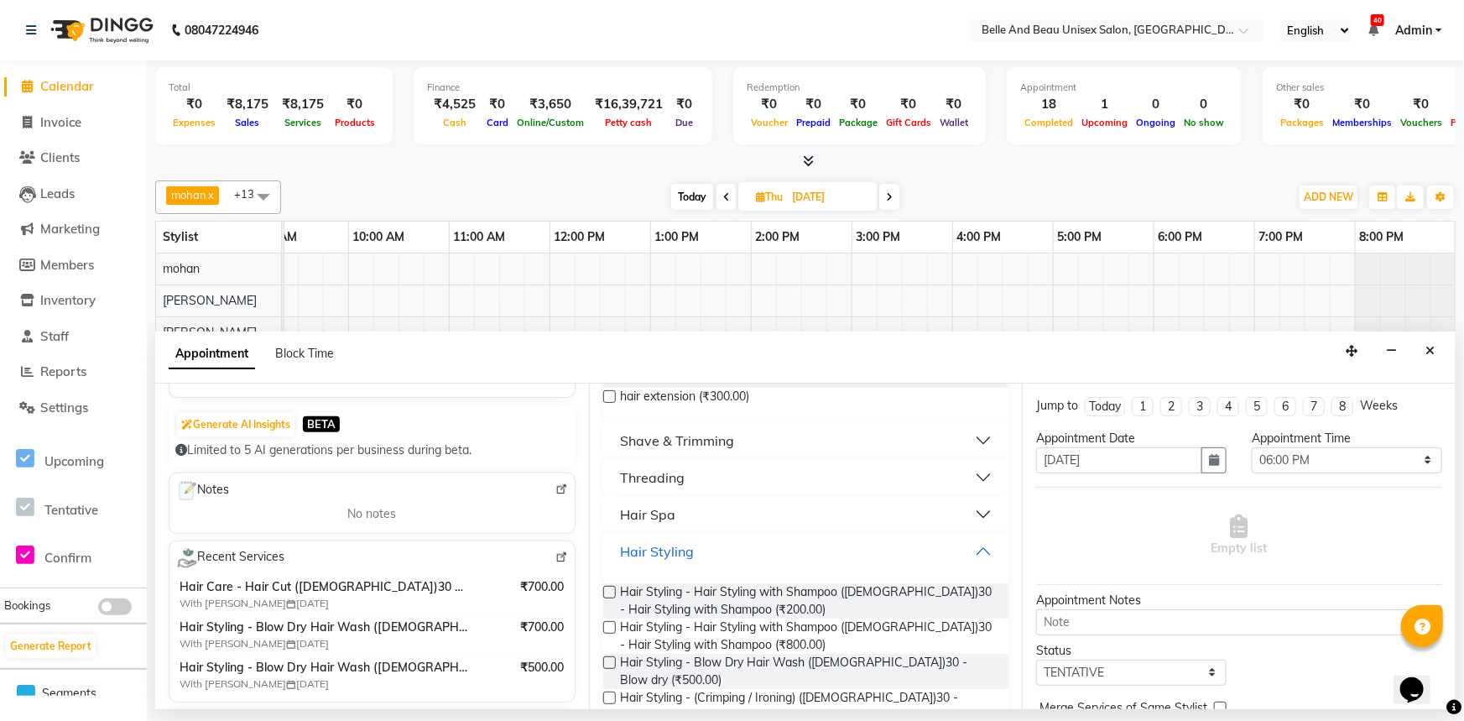
scroll to position [686, 0]
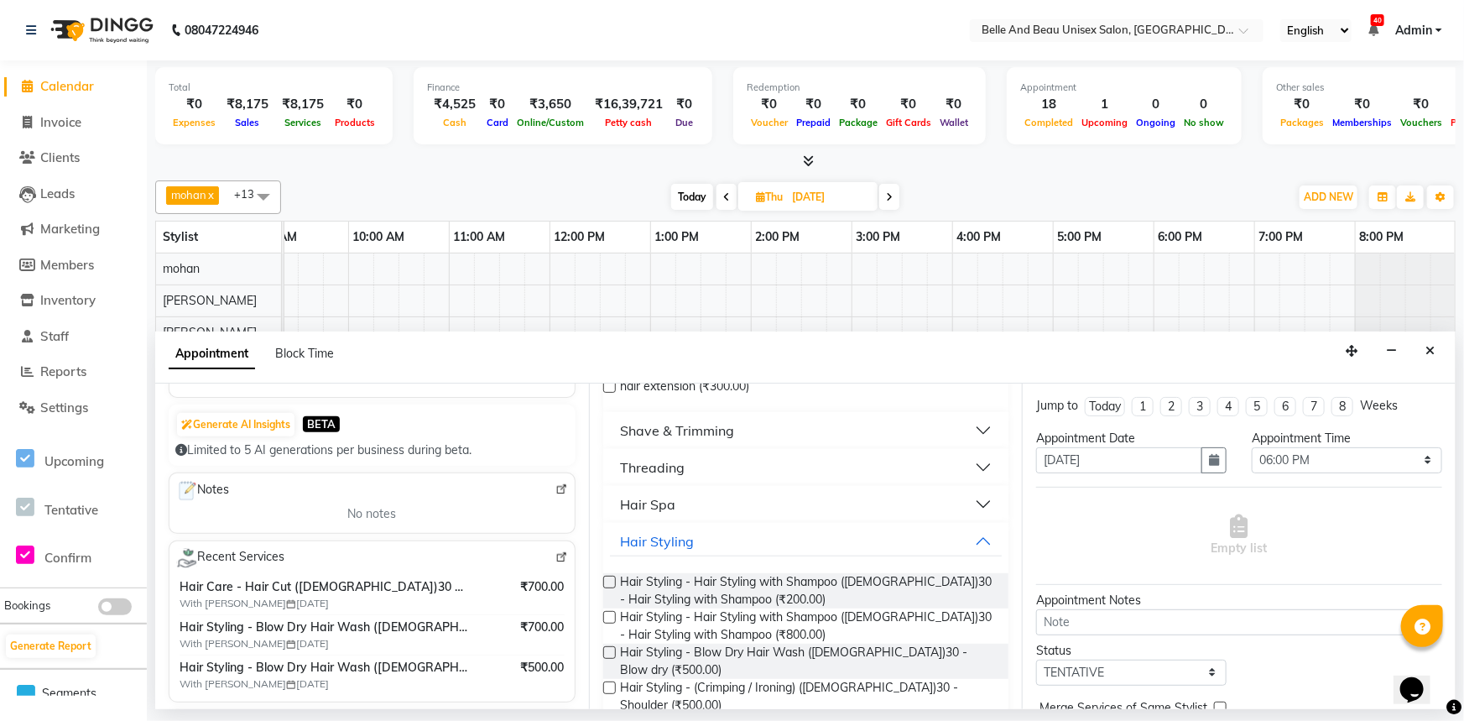
click at [612, 646] on label at bounding box center [609, 652] width 13 height 13
click at [612, 648] on input "checkbox" at bounding box center [608, 653] width 11 height 11
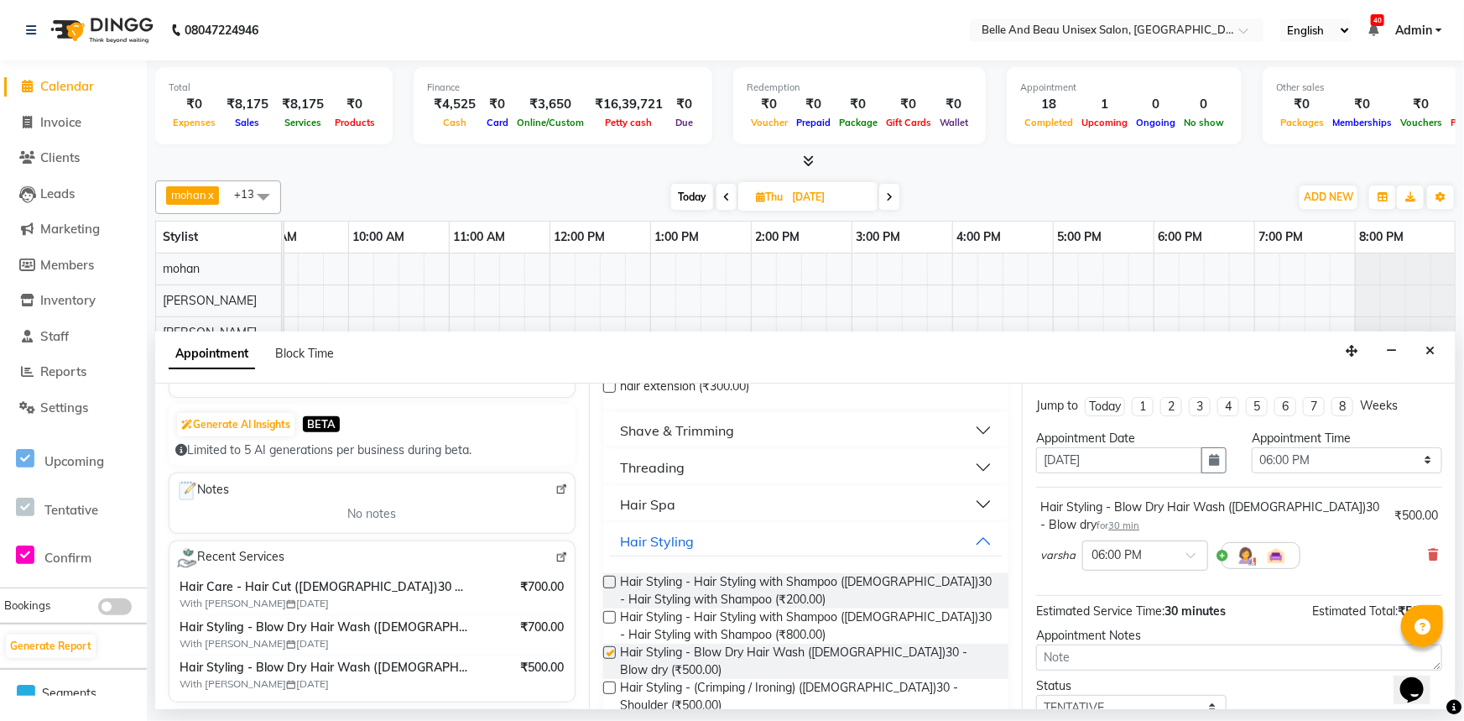
checkbox input "false"
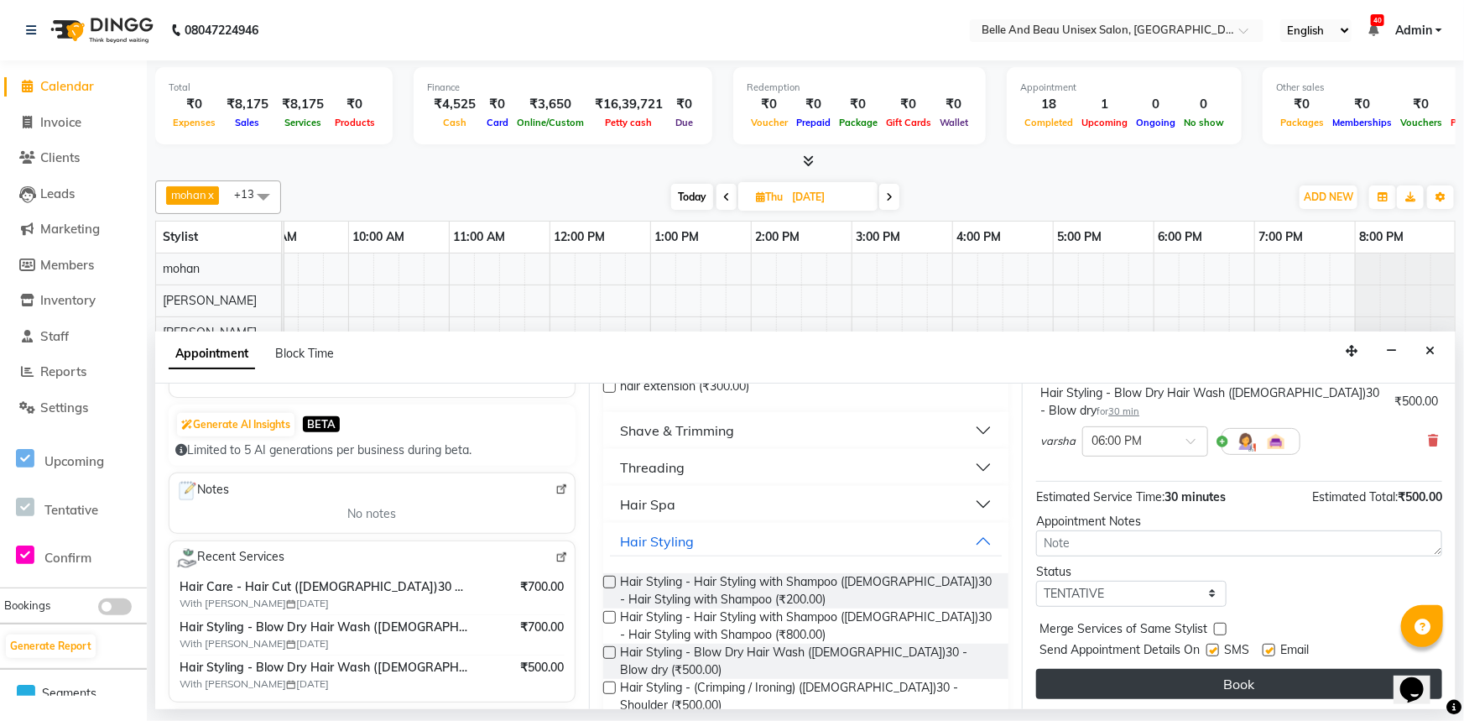
scroll to position [117, 0]
click at [1176, 692] on button "Book" at bounding box center [1239, 681] width 406 height 30
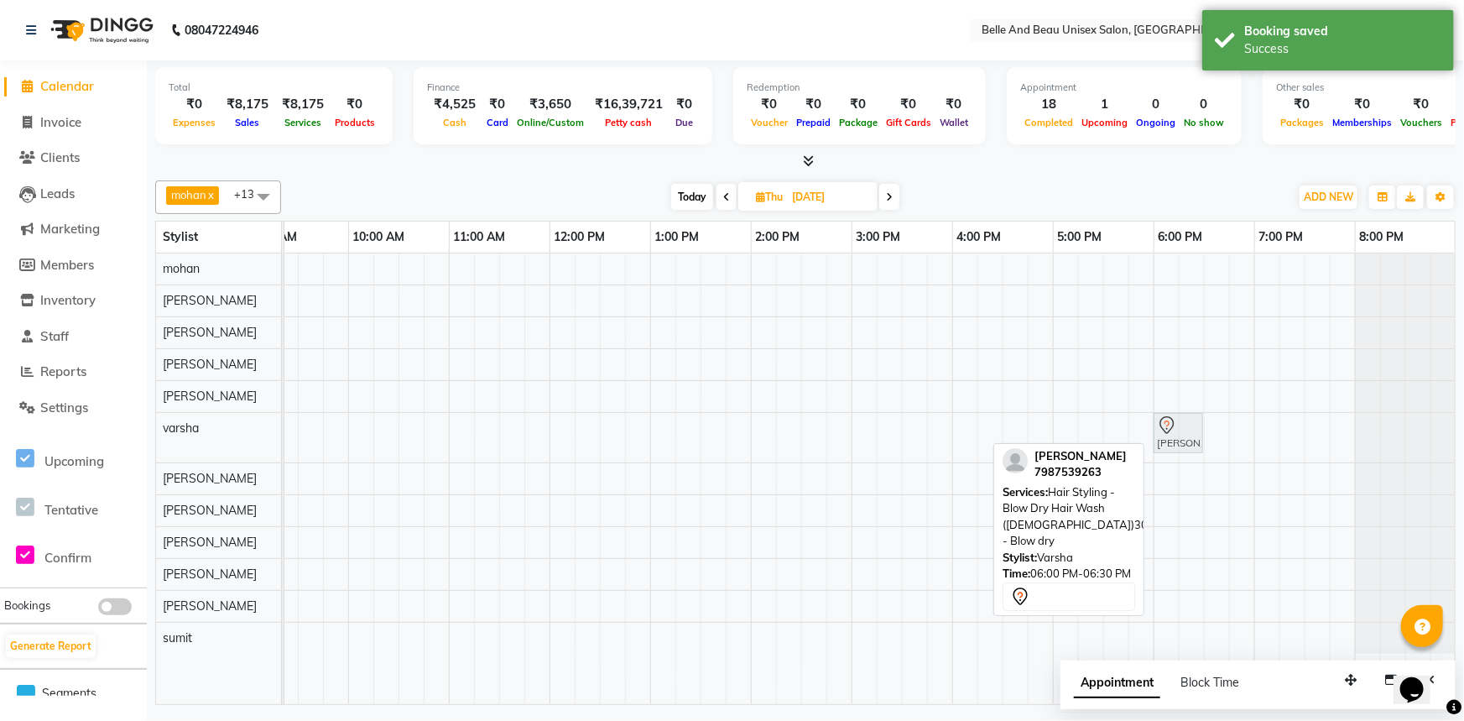
drag, startPoint x: 1197, startPoint y: 427, endPoint x: 1206, endPoint y: 427, distance: 9.2
click at [1206, 427] on div "[PERSON_NAME], 06:00 PM-06:30 PM, Hair Styling - Blow Dry Hair Wash ([DEMOGRAPH…" at bounding box center [801, 478] width 1309 height 450
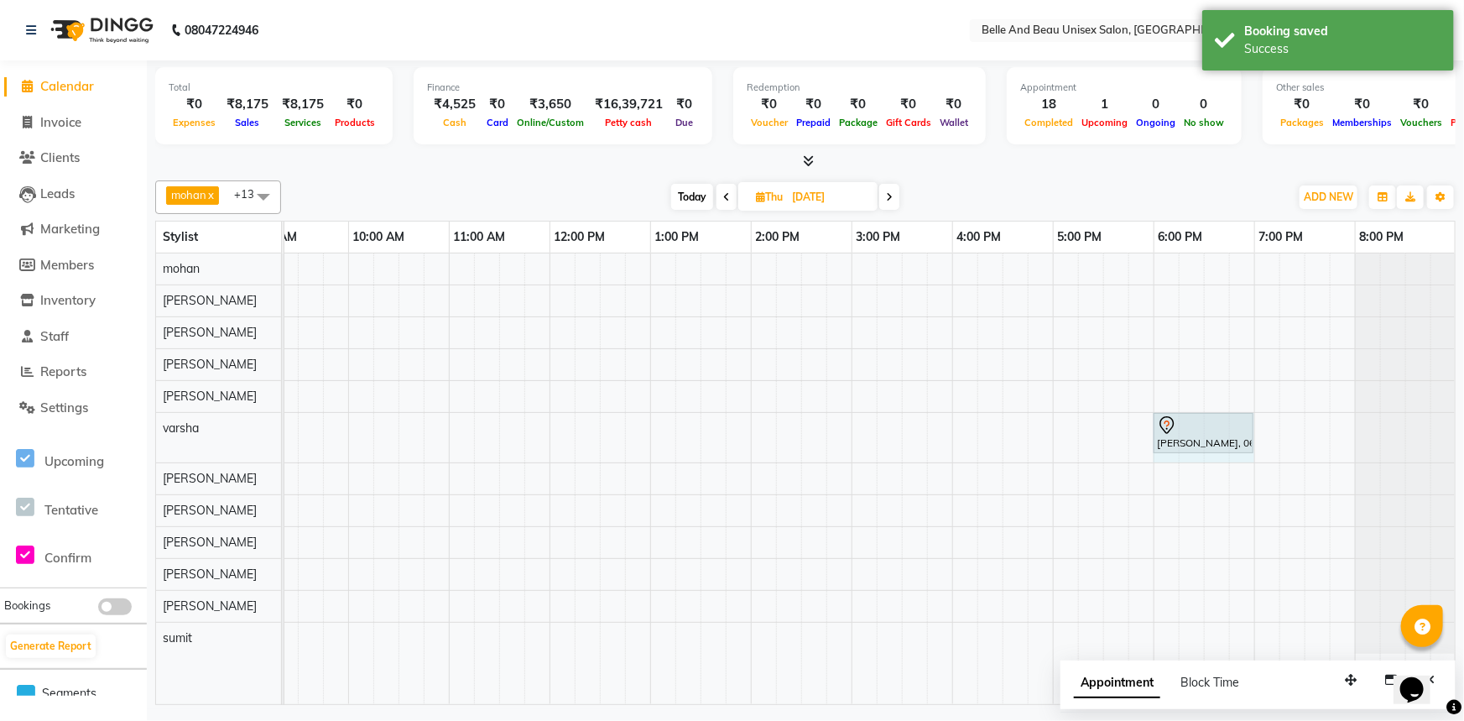
drag, startPoint x: 1201, startPoint y: 425, endPoint x: 1235, endPoint y: 424, distance: 33.6
click at [147, 424] on div "[PERSON_NAME], 06:00 PM-06:30 PM, Hair Styling - Blow Dry Hair Wash ([DEMOGRAPH…" at bounding box center [147, 437] width 0 height 49
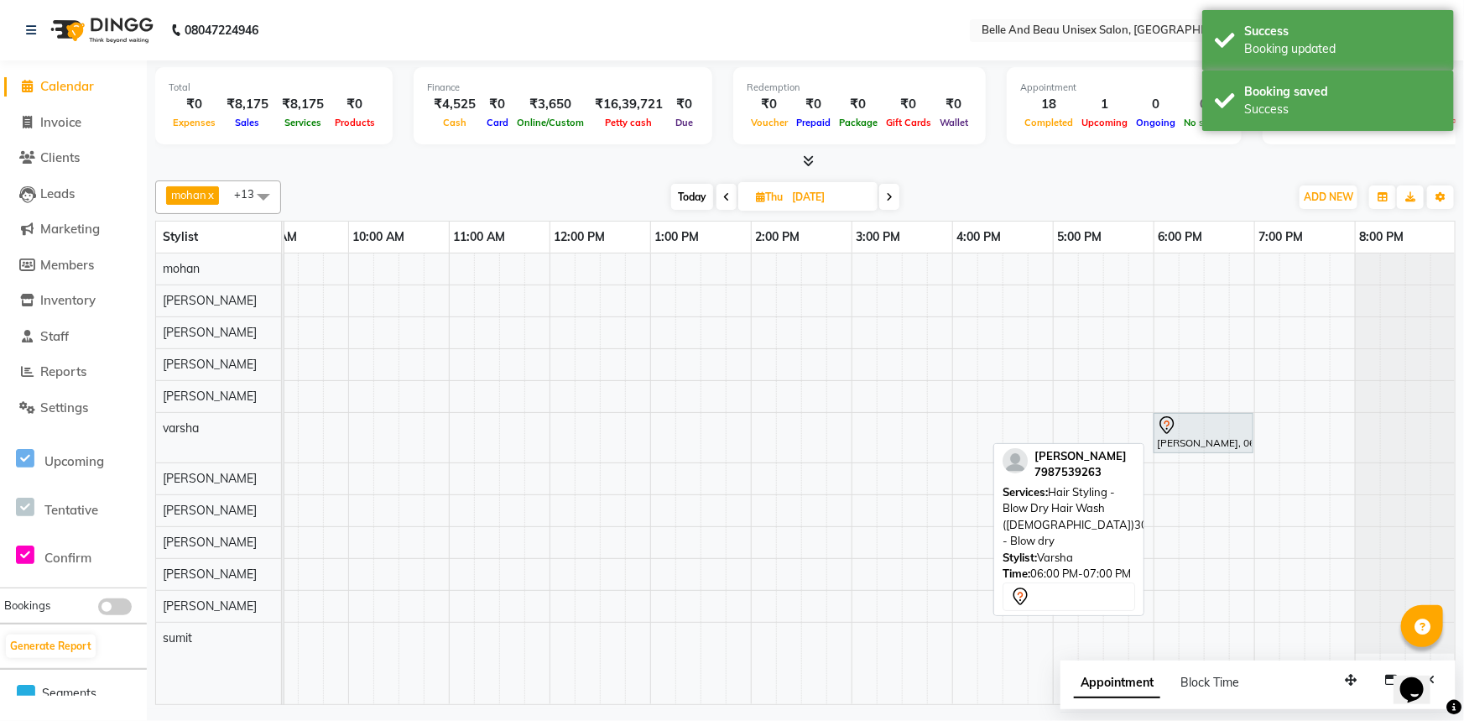
click at [1188, 439] on div "[PERSON_NAME], 06:00 PM-07:00 PM, Hair Styling - Blow Dry Hair Wash ([DEMOGRAPH…" at bounding box center [1203, 432] width 96 height 35
select select "7"
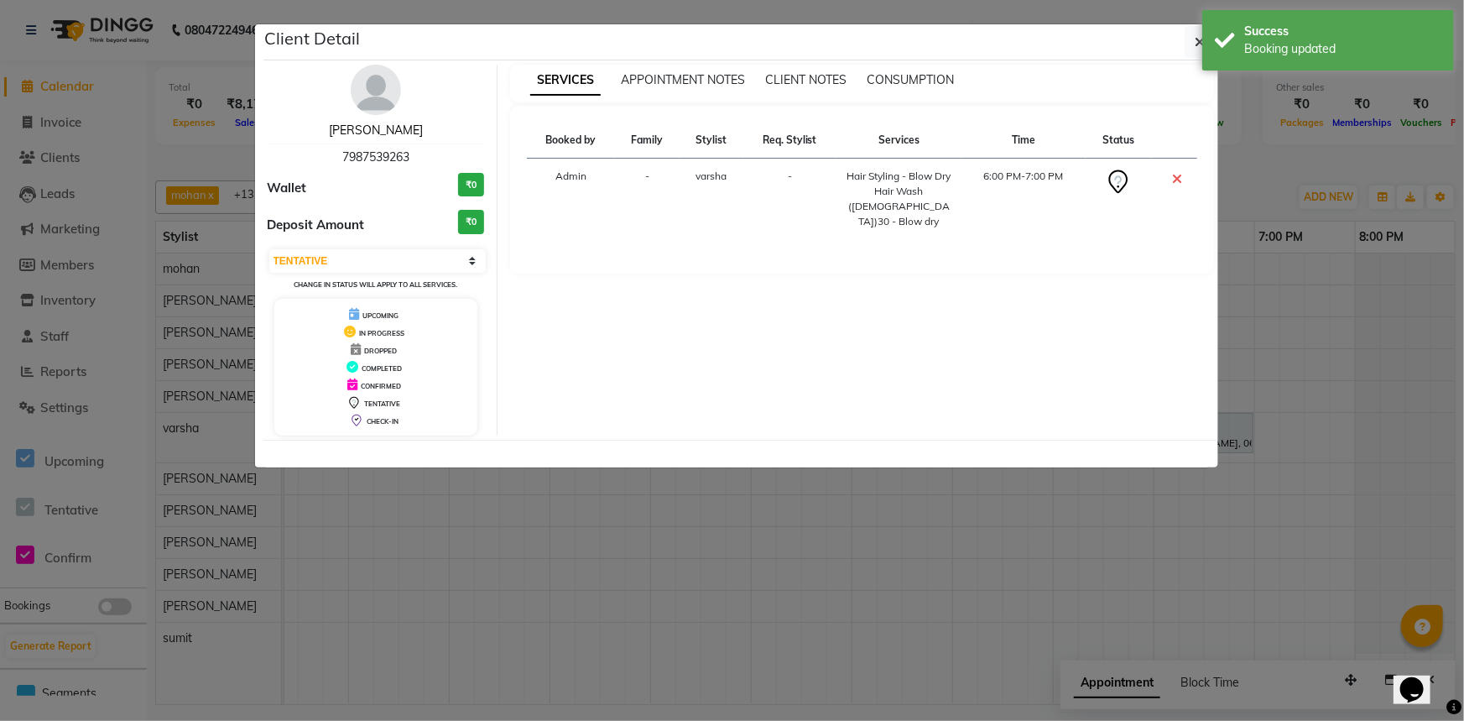
click at [382, 129] on link "[PERSON_NAME]" at bounding box center [376, 129] width 94 height 15
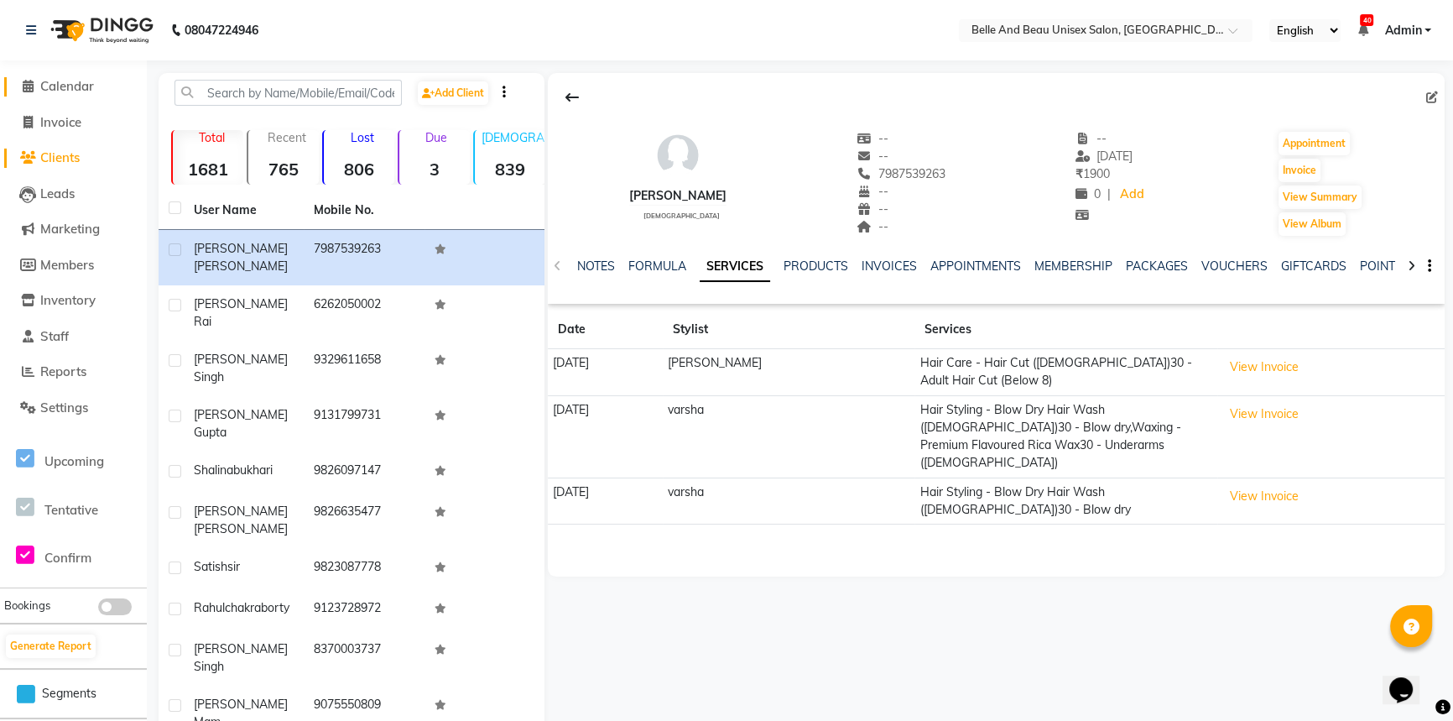
click at [53, 81] on span "Calendar" at bounding box center [67, 86] width 54 height 16
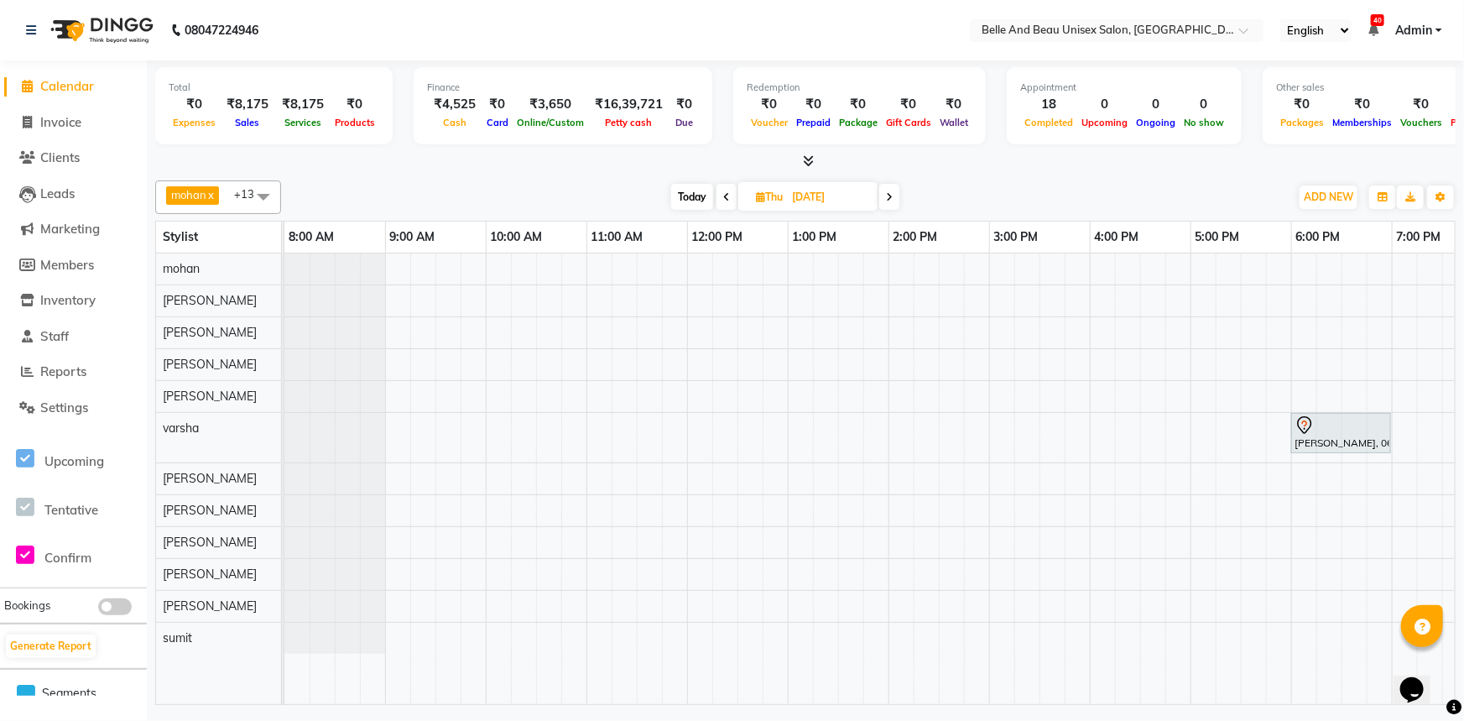
click at [704, 199] on span "Today" at bounding box center [692, 197] width 42 height 26
type input "[DATE]"
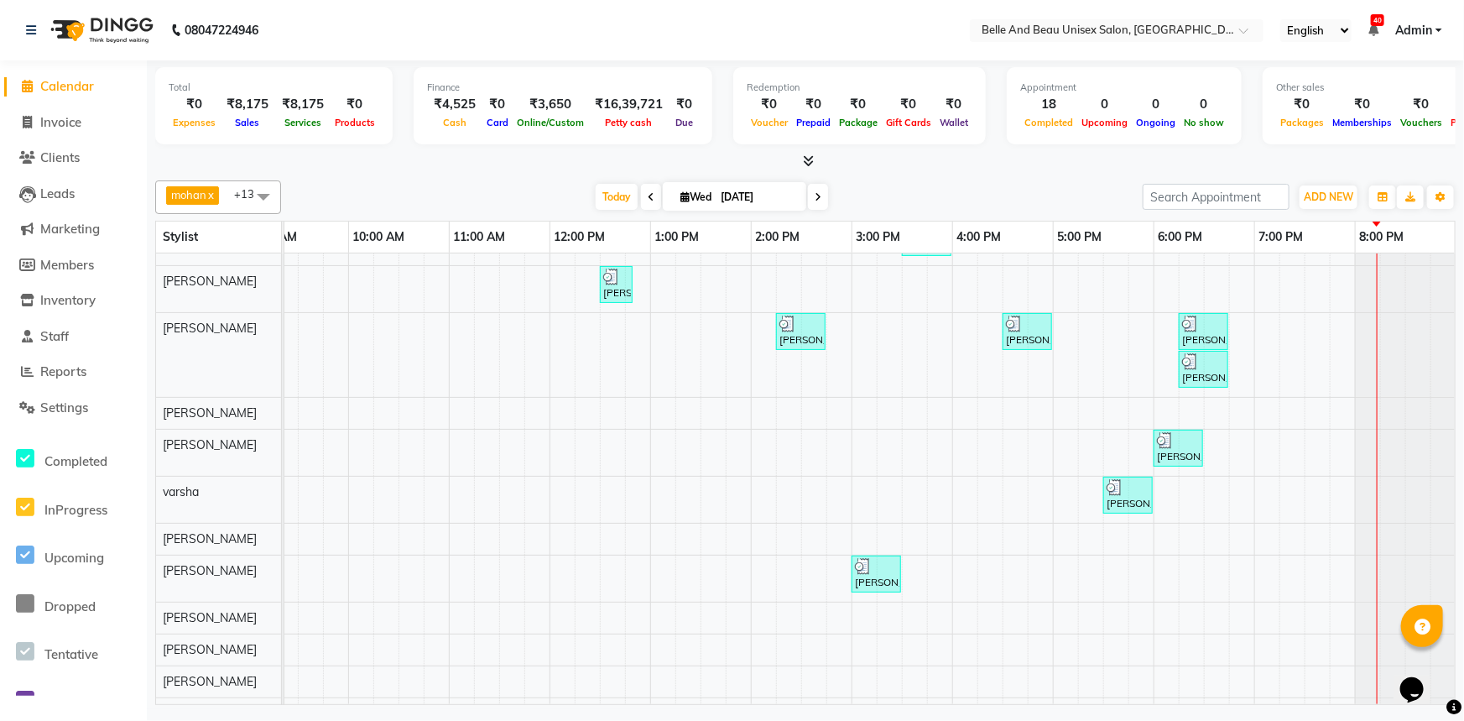
scroll to position [107, 0]
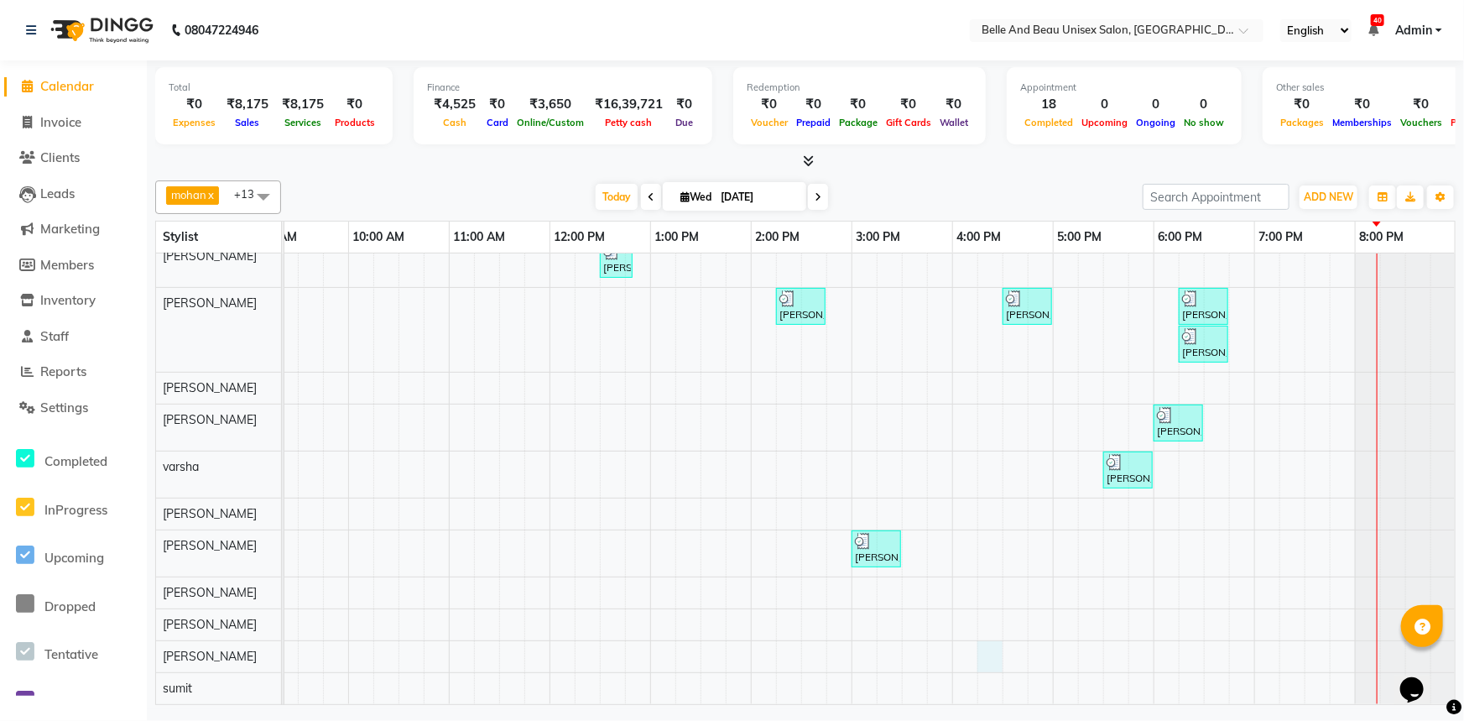
click at [993, 648] on div "[PERSON_NAME] mam, TK03, 02:00 PM-02:30 PM, Hair Care - Hair Cut ([DEMOGRAPHIC_…" at bounding box center [801, 430] width 1309 height 548
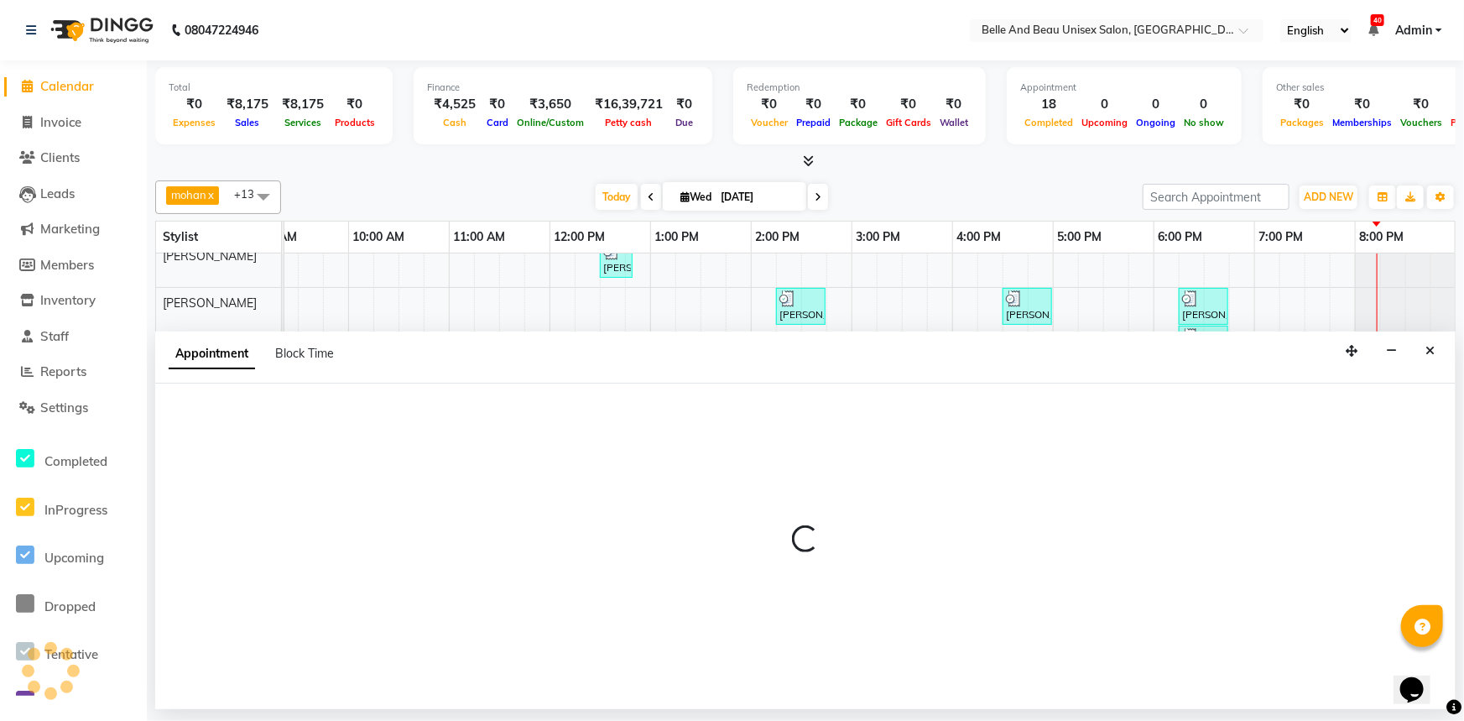
select select "89706"
select select "tentative"
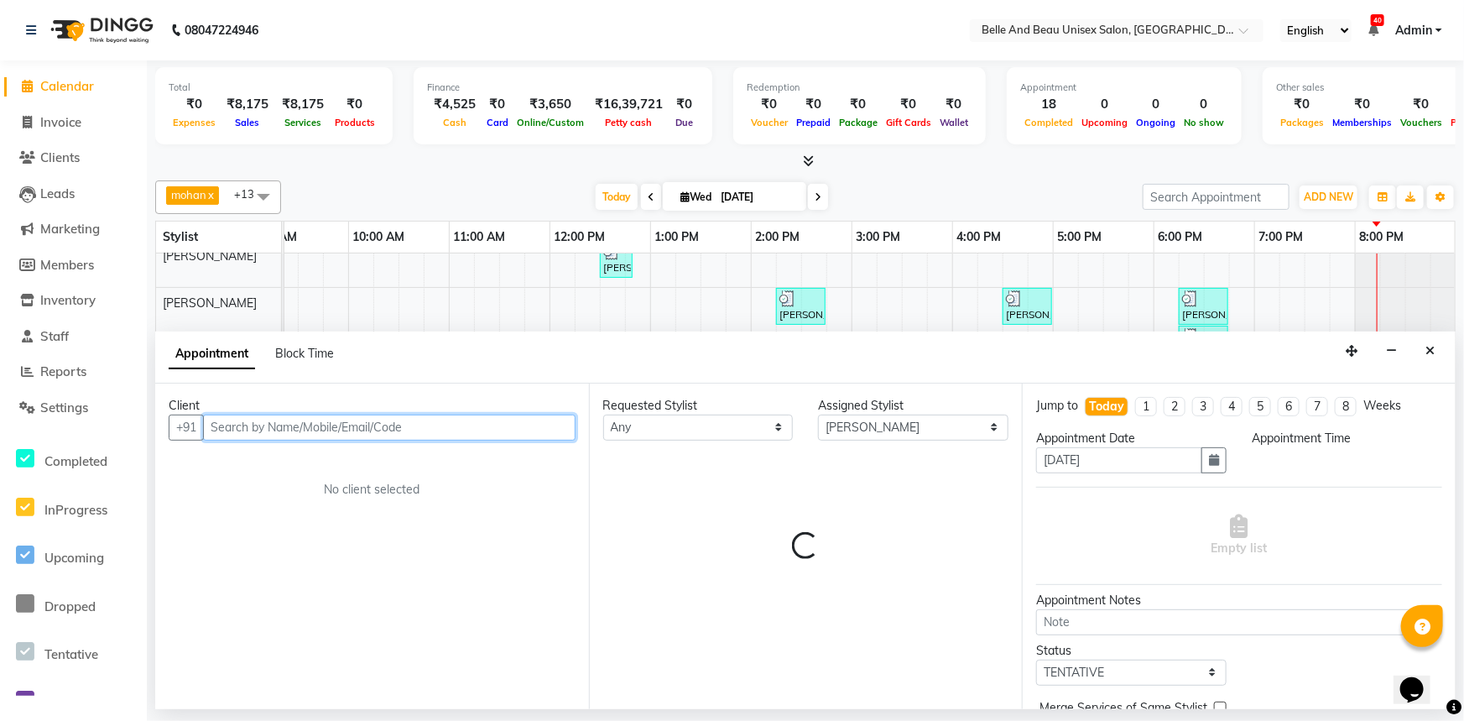
select select "975"
click at [428, 434] on input "text" at bounding box center [389, 427] width 372 height 26
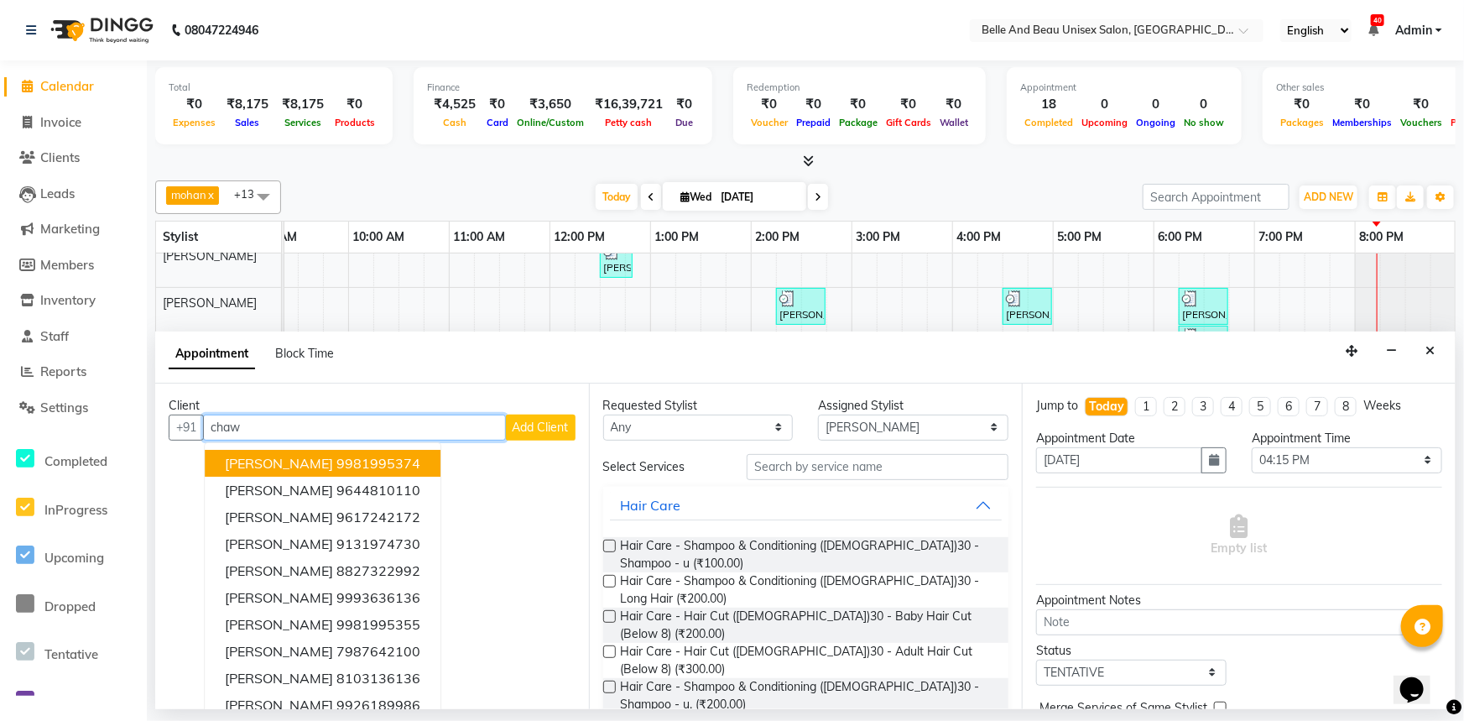
click at [413, 450] on button "[PERSON_NAME] 9981995374" at bounding box center [323, 463] width 236 height 27
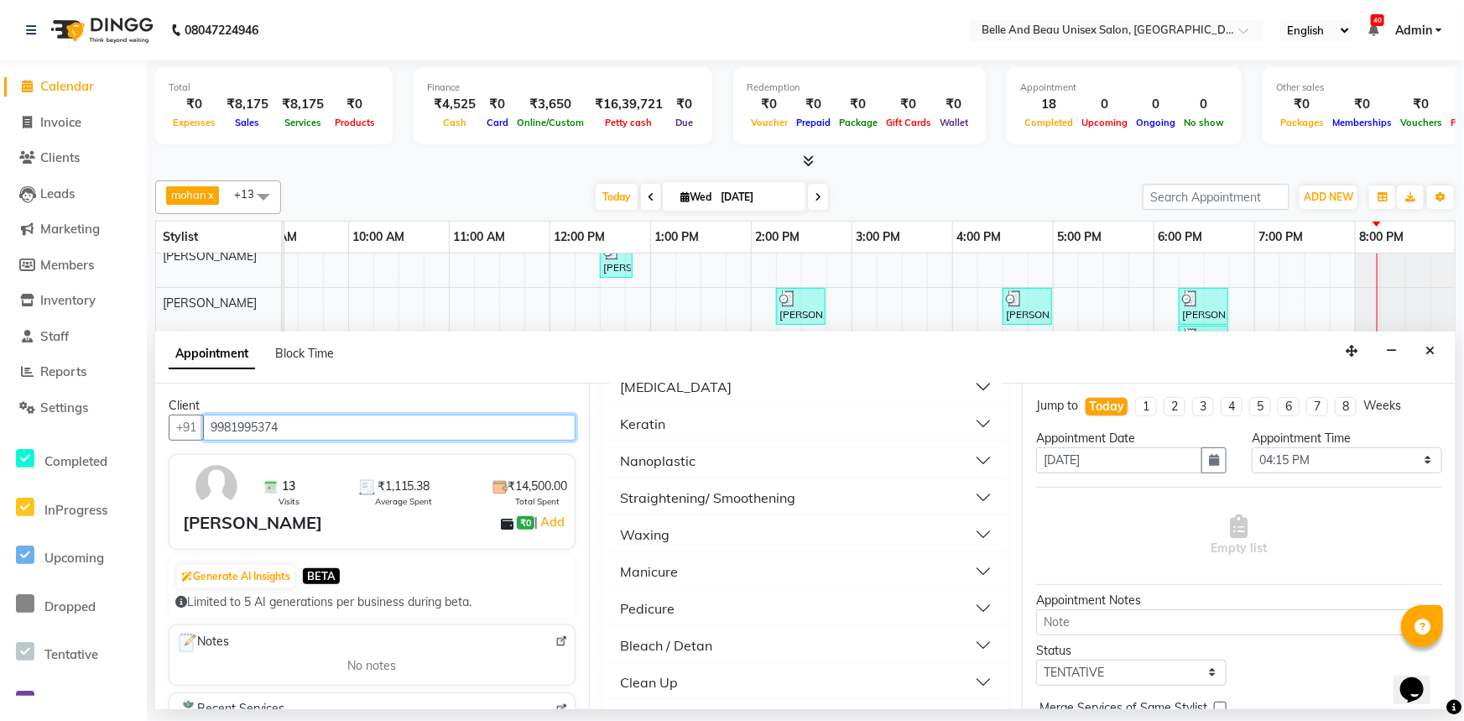
scroll to position [1067, 0]
type input "9981995374"
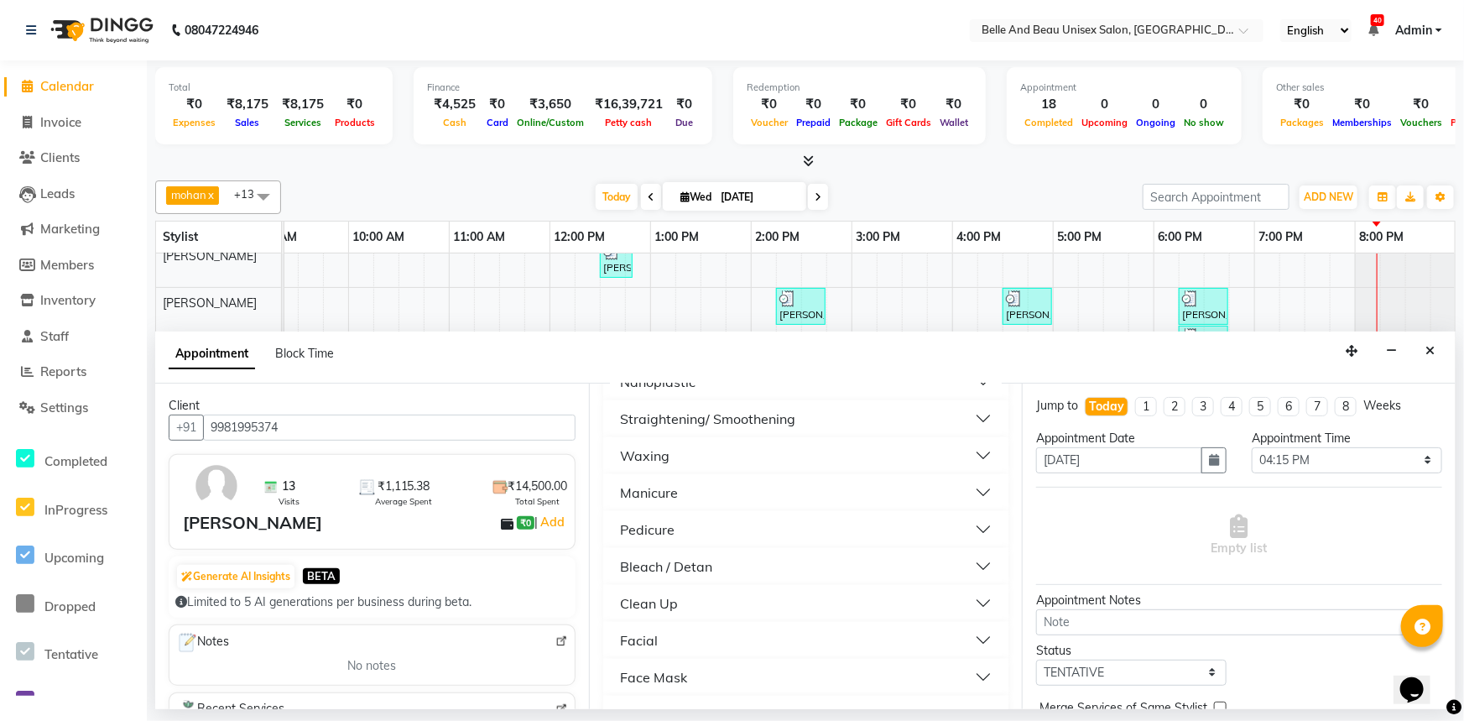
click at [742, 699] on button "Massage" at bounding box center [806, 714] width 393 height 30
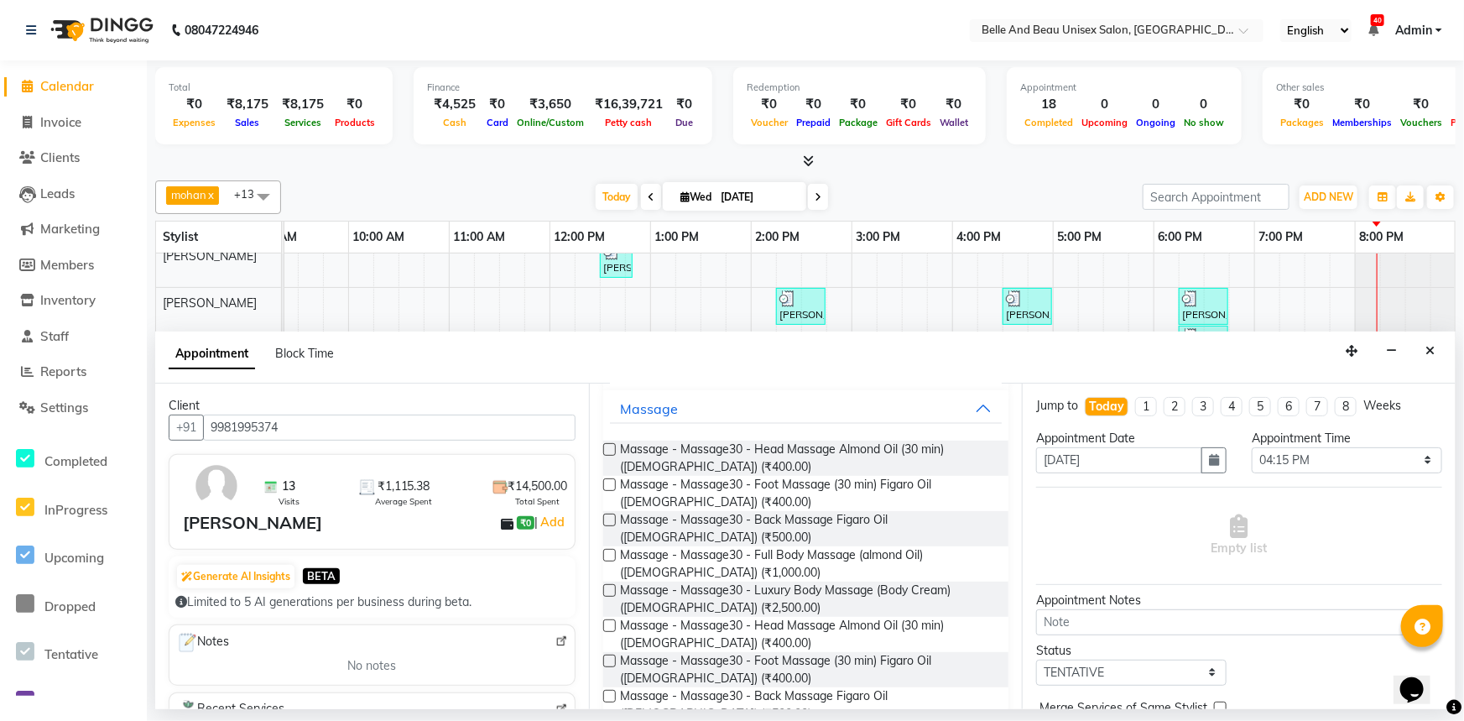
click at [613, 443] on label at bounding box center [609, 449] width 13 height 13
click at [613, 445] on input "checkbox" at bounding box center [608, 450] width 11 height 11
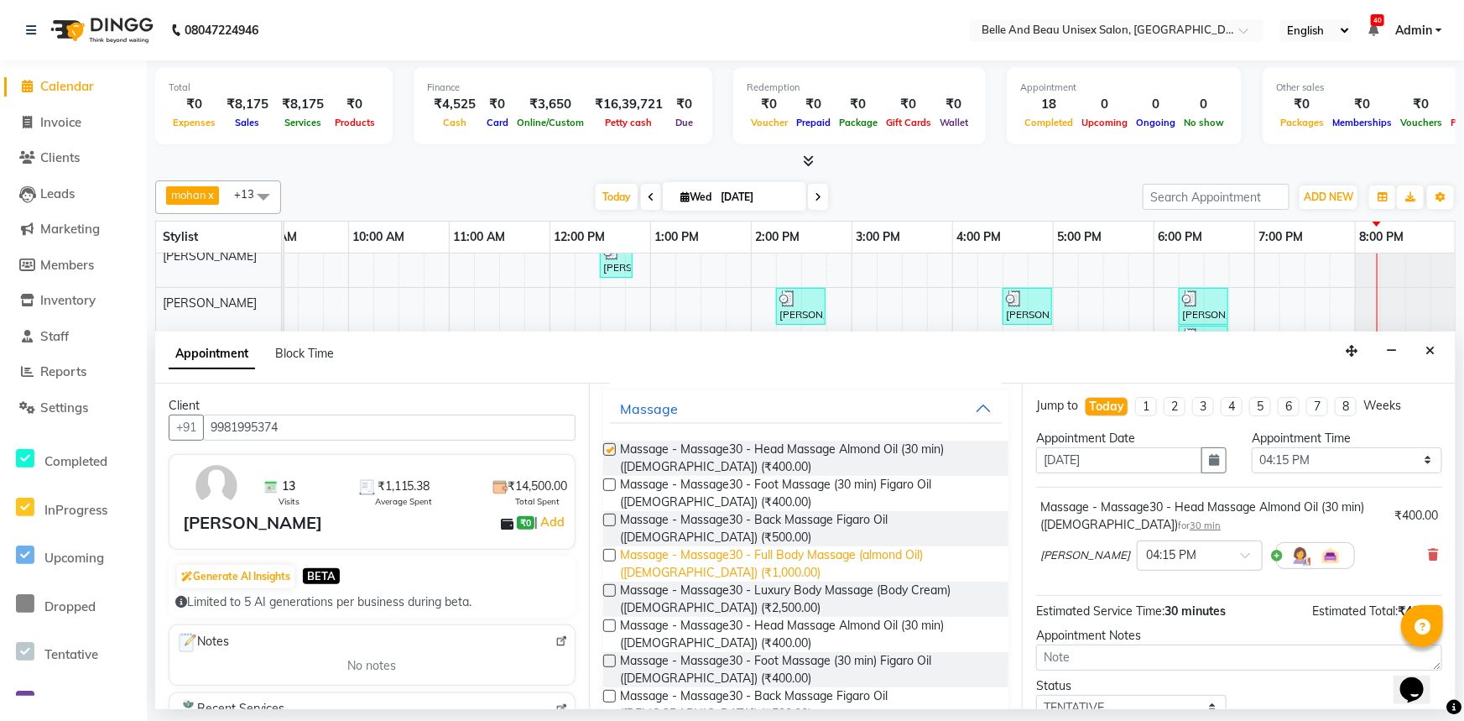
checkbox input "false"
click at [1375, 550] on div "[PERSON_NAME] × 04:15 PM" at bounding box center [1239, 556] width 398 height 44
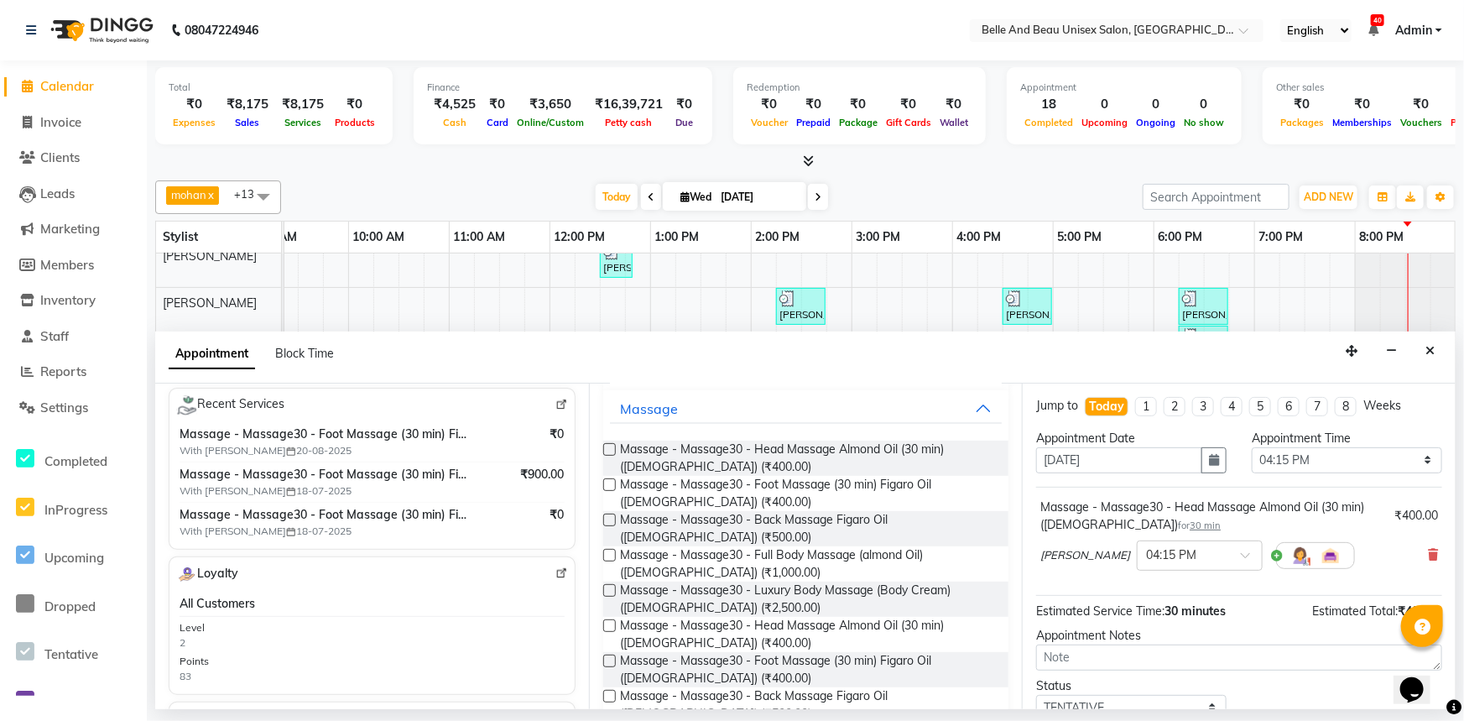
click at [609, 478] on label at bounding box center [609, 484] width 13 height 13
click at [609, 481] on input "checkbox" at bounding box center [608, 486] width 11 height 11
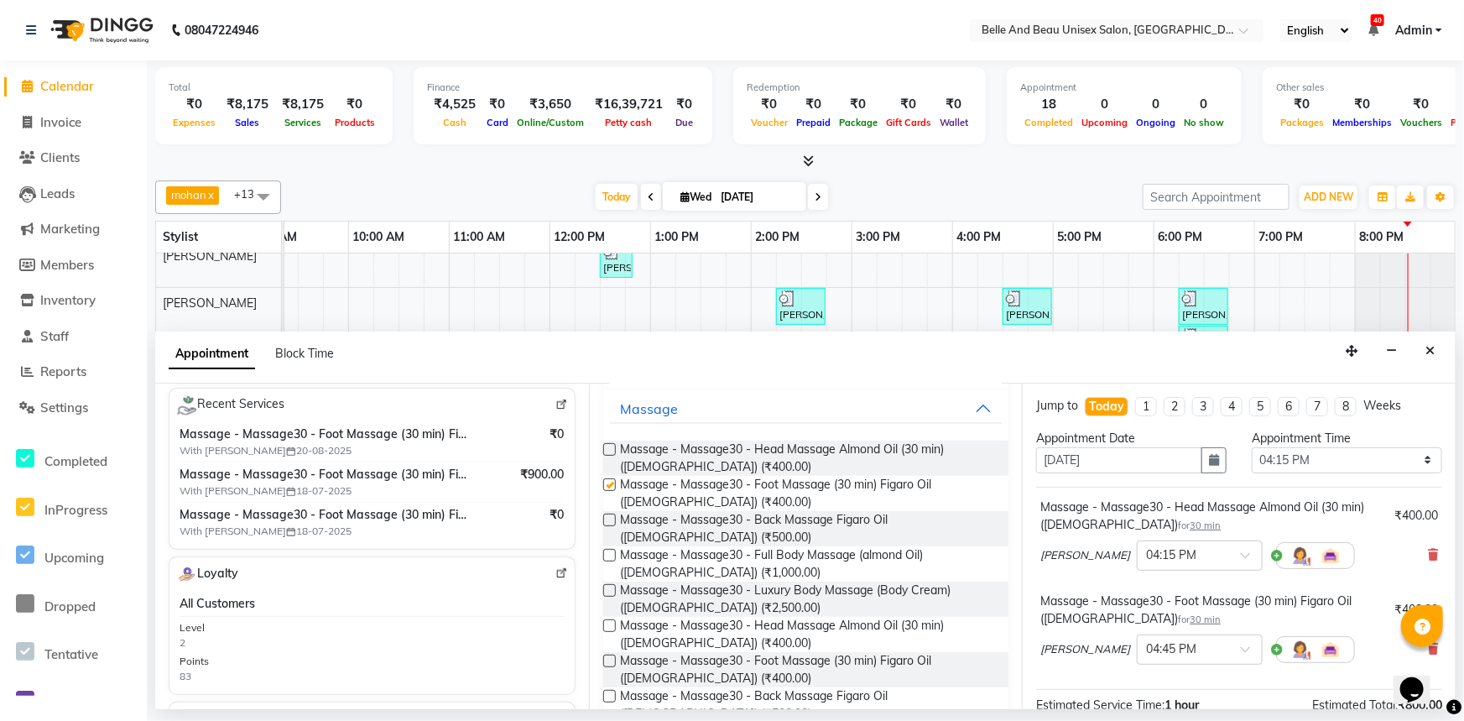
checkbox input "false"
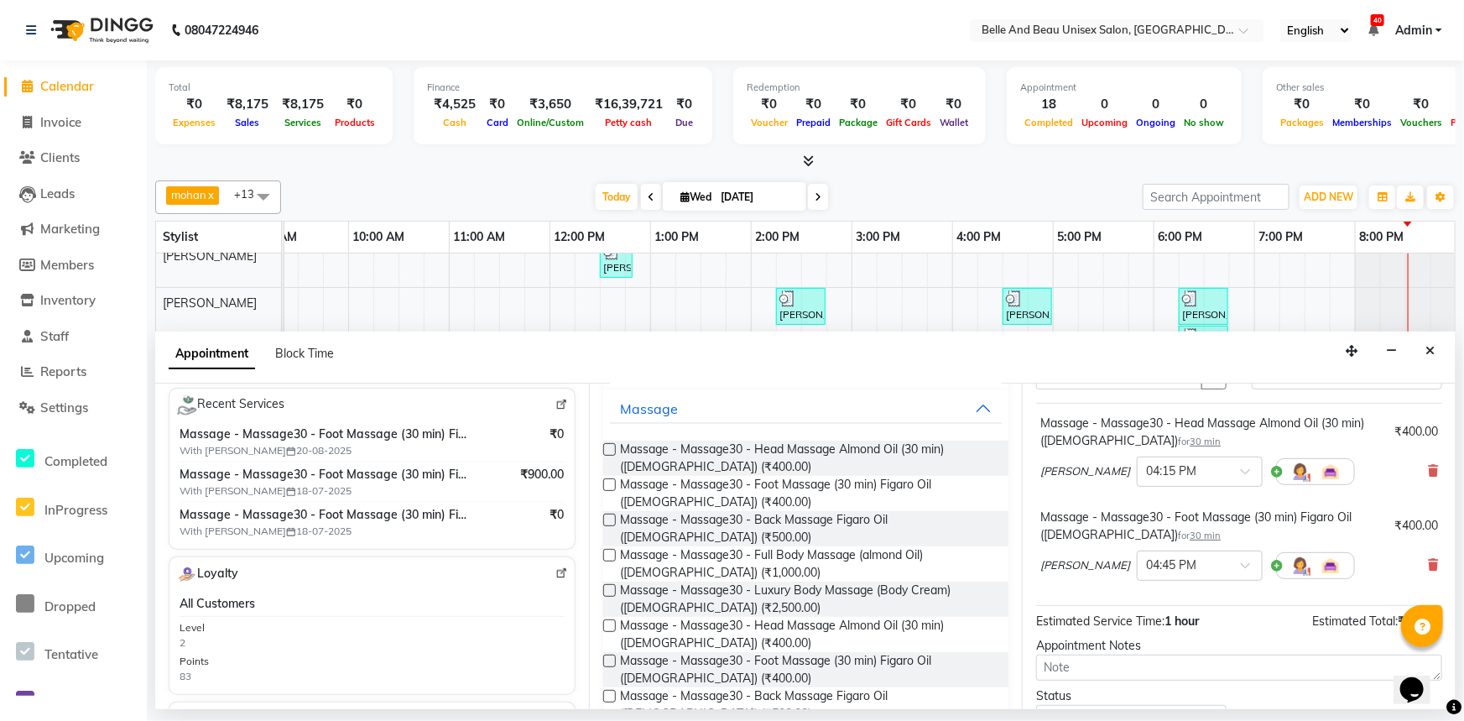
scroll to position [211, 0]
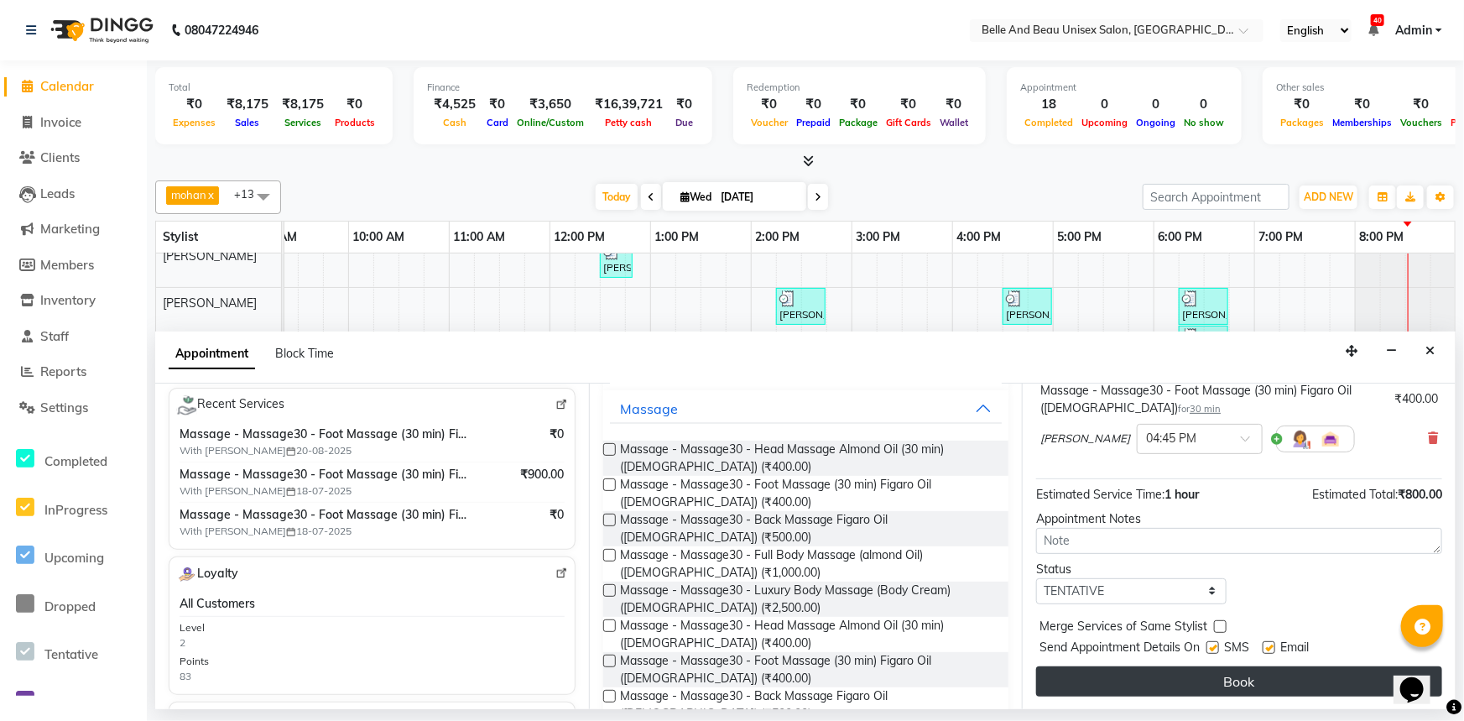
click at [1239, 685] on button "Book" at bounding box center [1239, 681] width 406 height 30
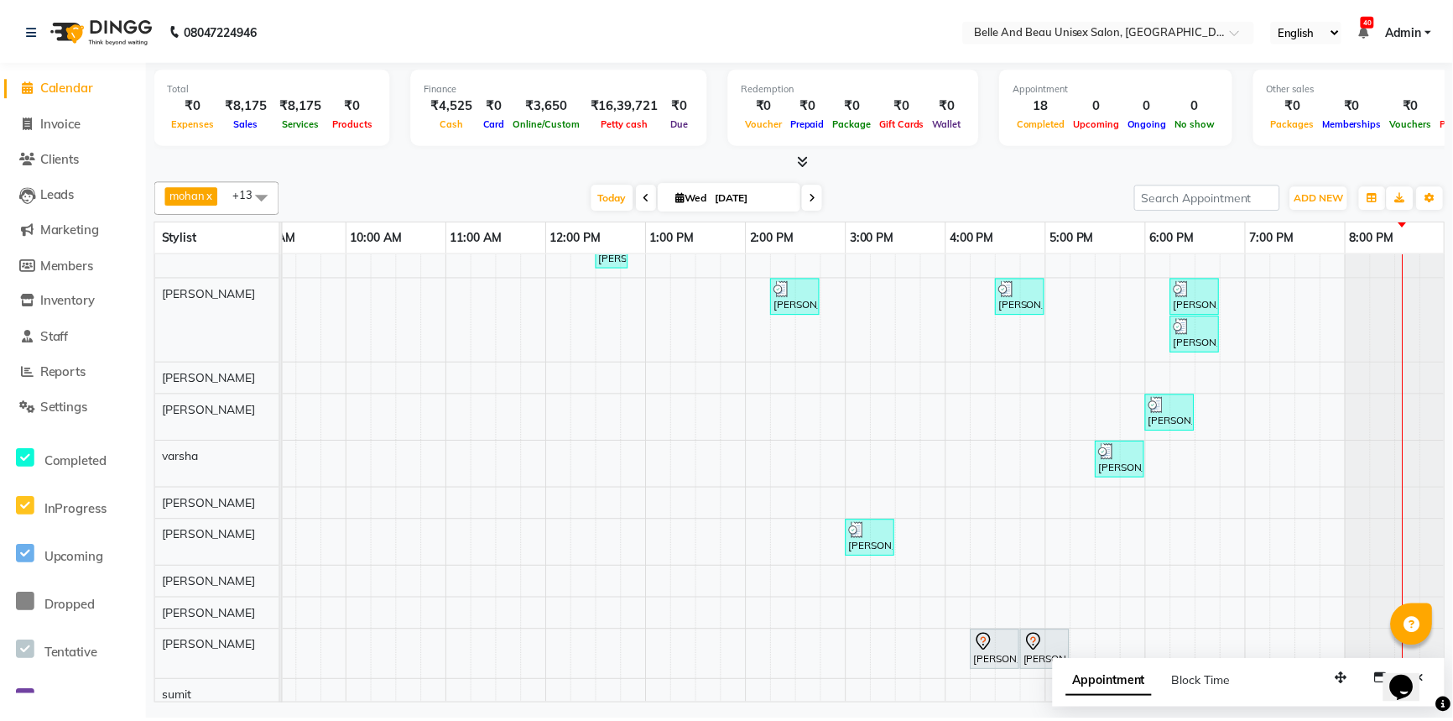
scroll to position [126, 0]
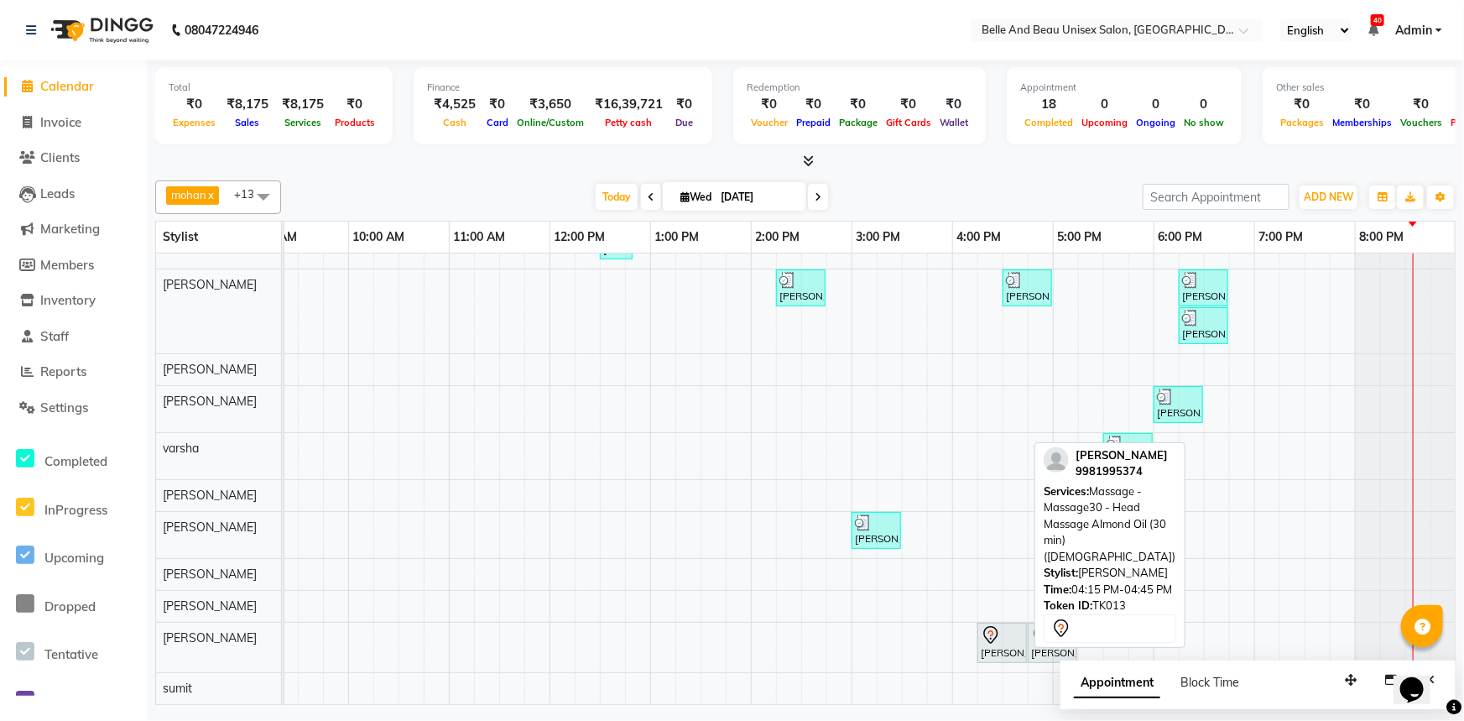
click at [1017, 632] on div at bounding box center [1002, 635] width 43 height 20
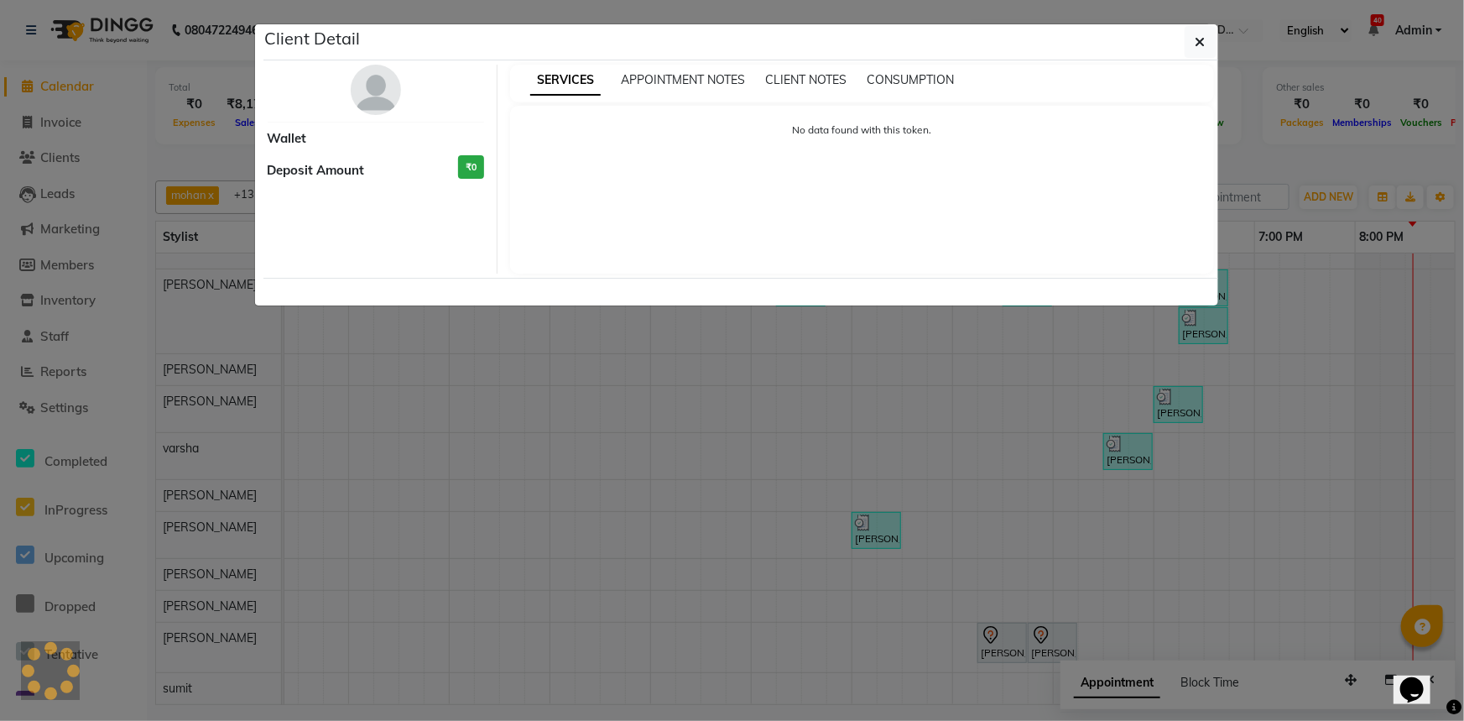
select select "7"
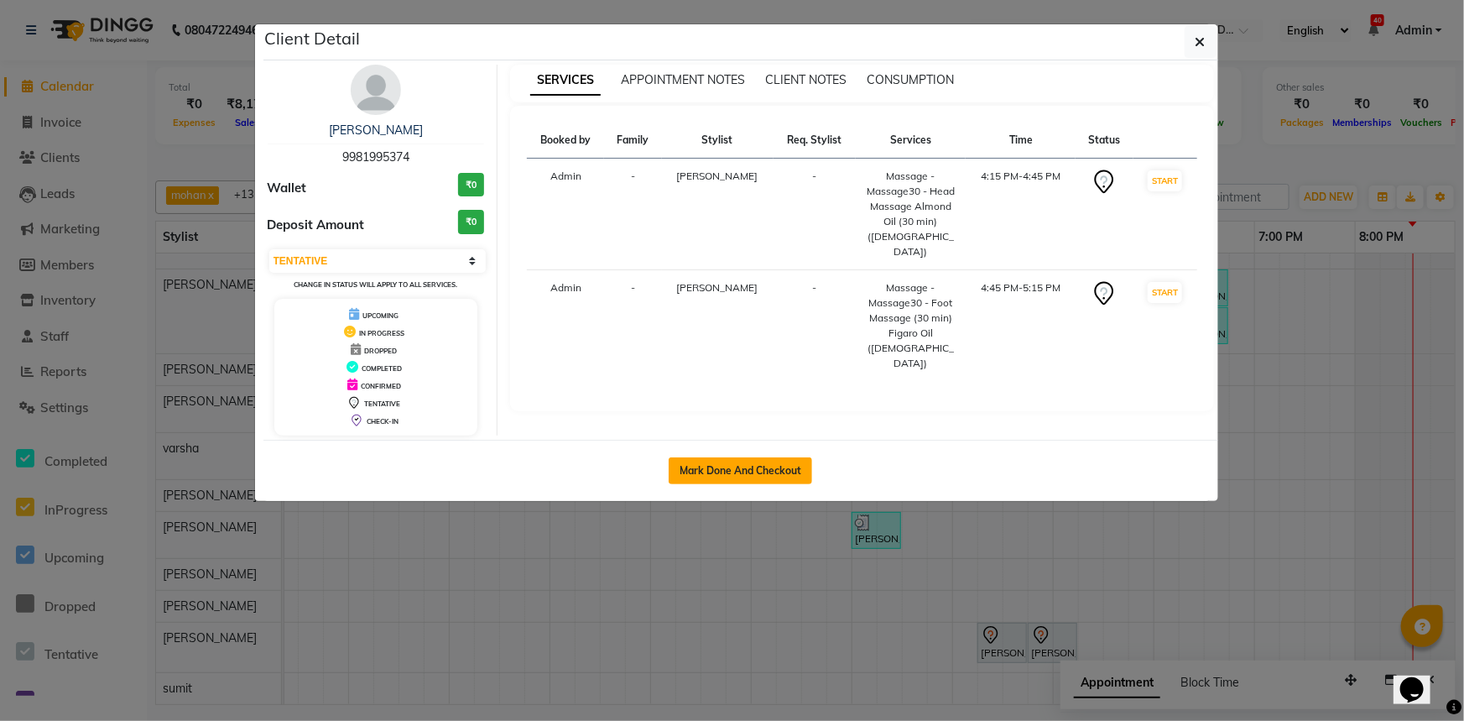
click at [734, 470] on button "Mark Done And Checkout" at bounding box center [740, 470] width 143 height 27
select select "service"
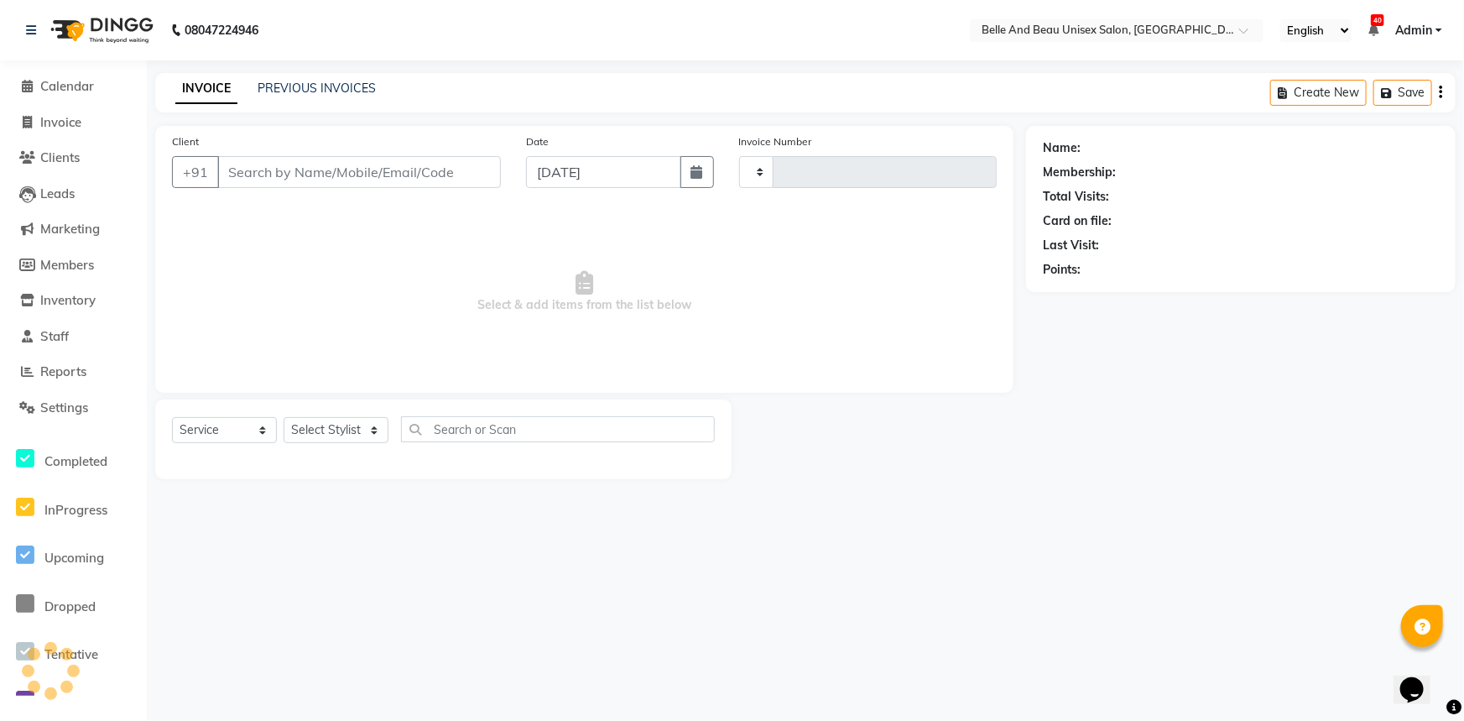
type input "2280"
select select "7066"
type input "9981995374"
select select "60511"
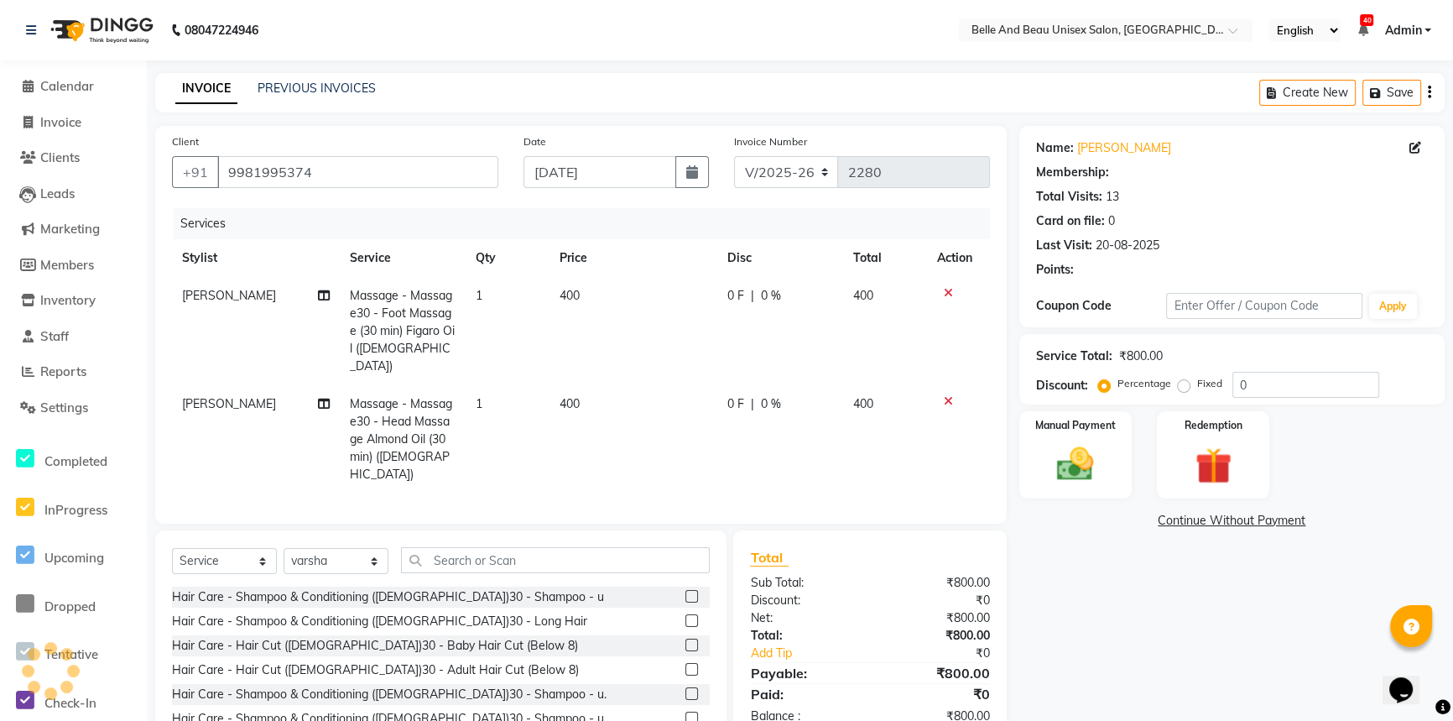
select select "1: Object"
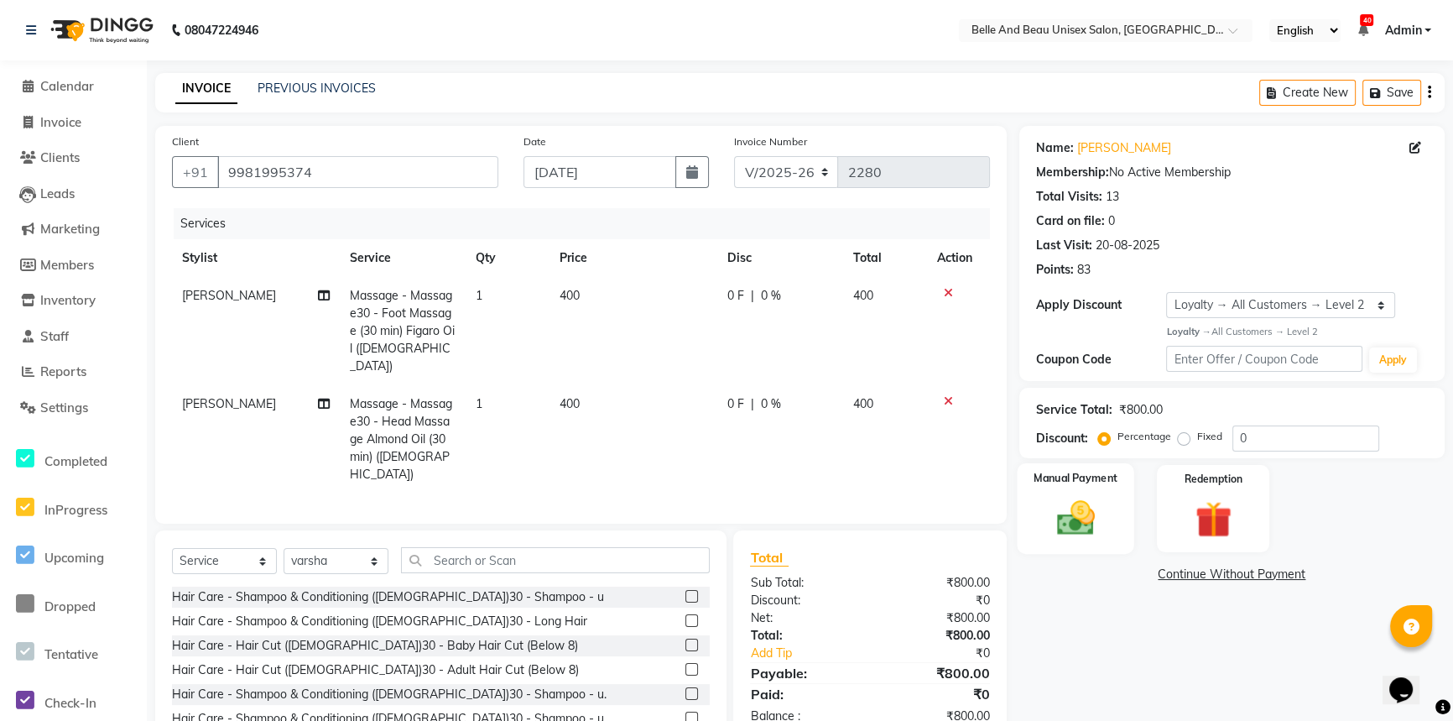
click at [1104, 511] on img at bounding box center [1075, 518] width 62 height 44
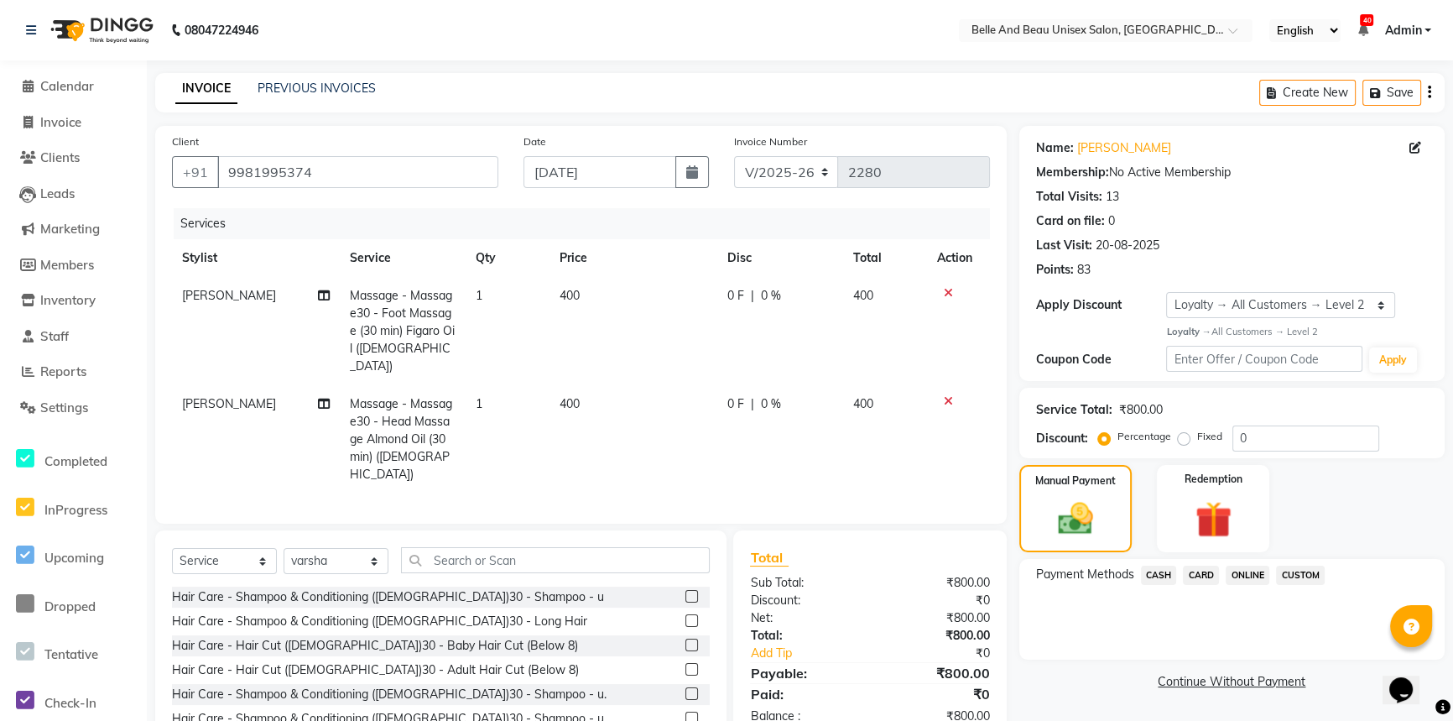
click at [1164, 581] on span "CASH" at bounding box center [1159, 574] width 36 height 19
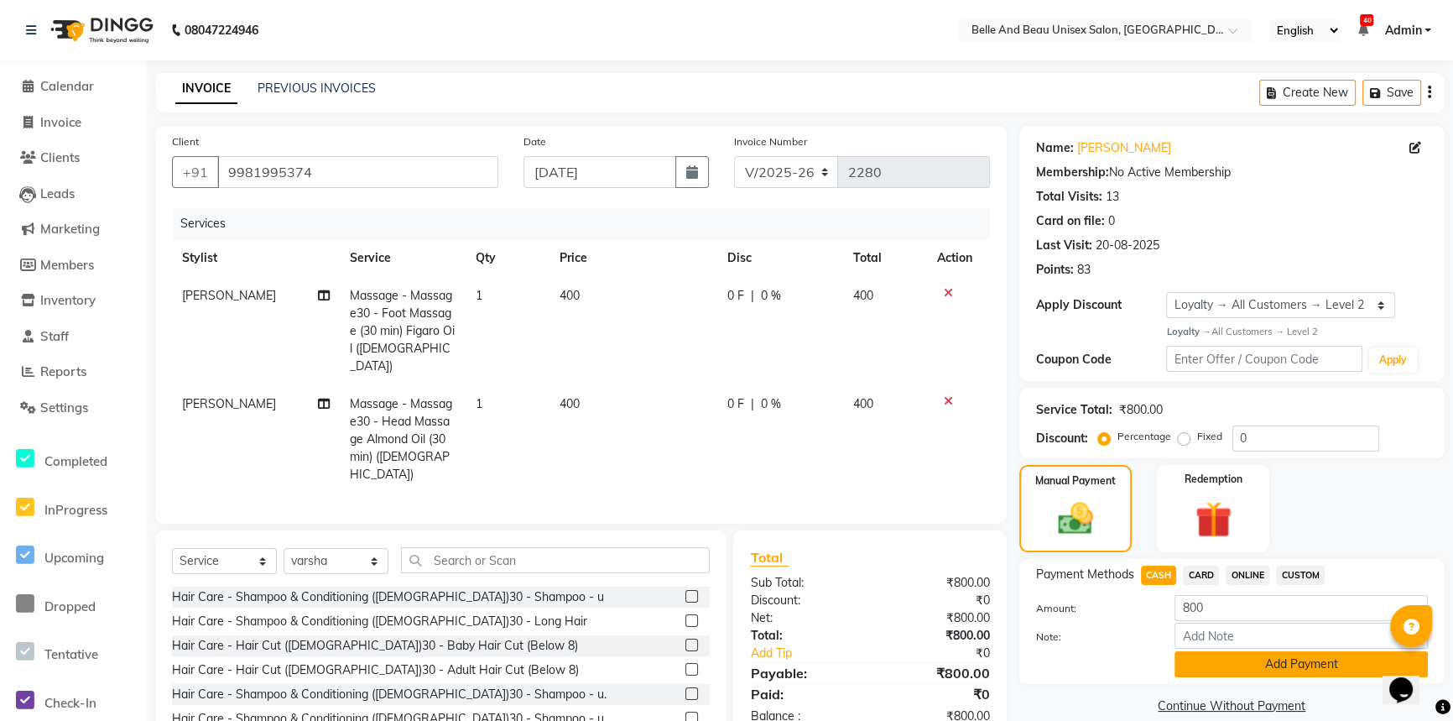
click at [1205, 663] on button "Add Payment" at bounding box center [1300, 664] width 253 height 26
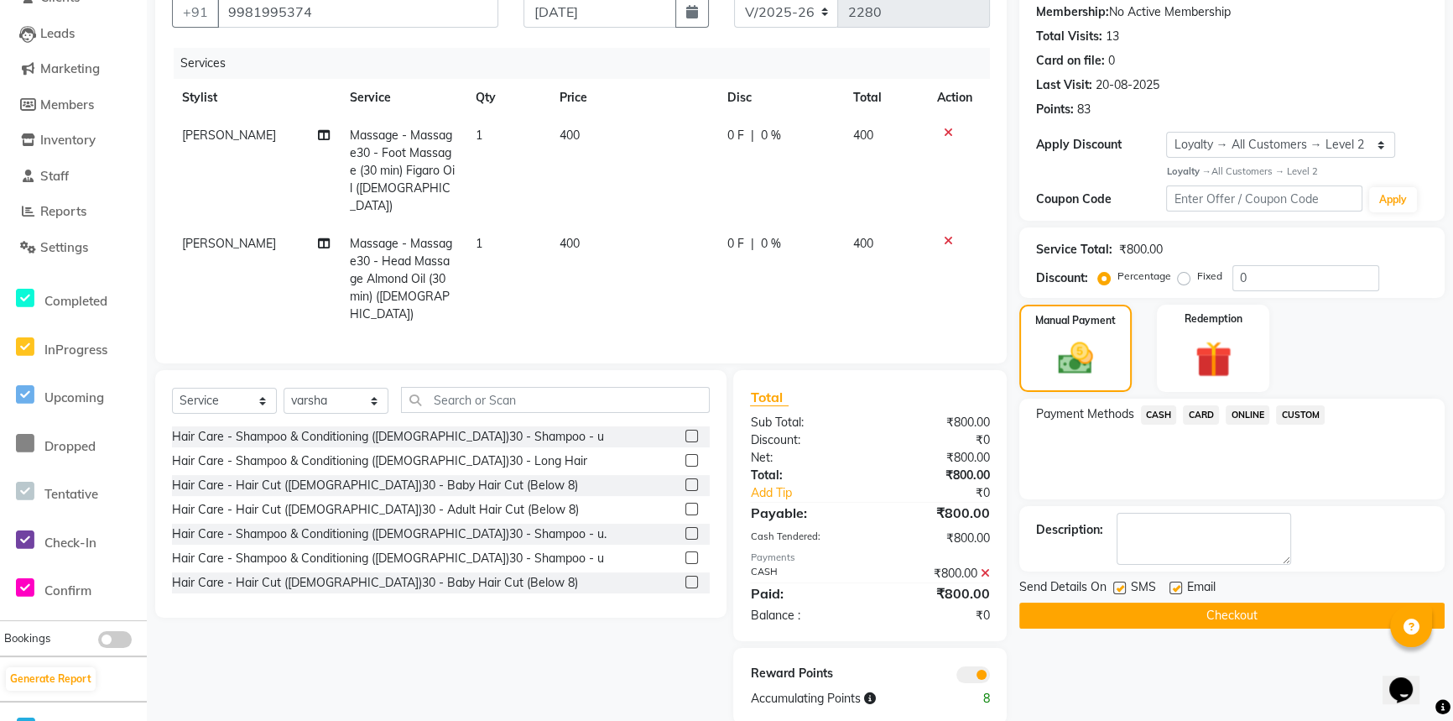
scroll to position [165, 0]
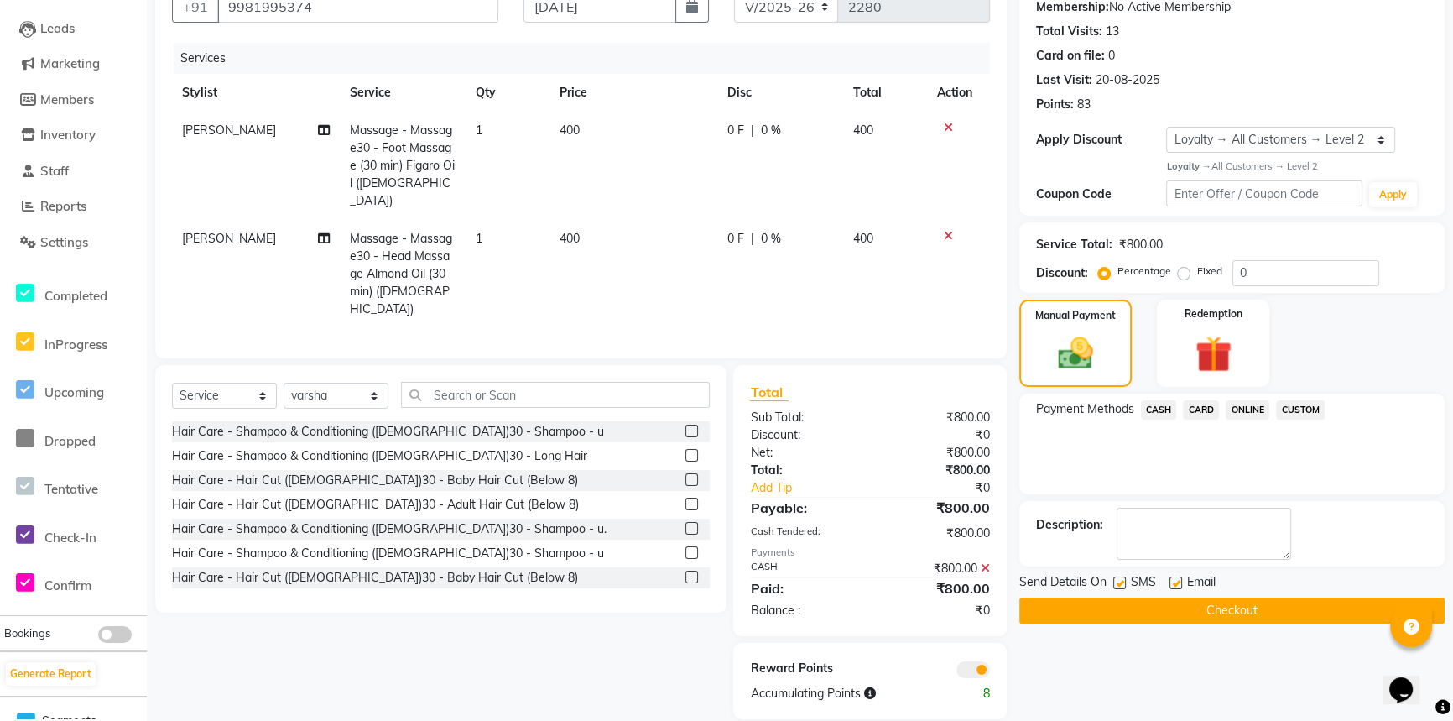
click at [1256, 621] on button "Checkout" at bounding box center [1231, 610] width 425 height 26
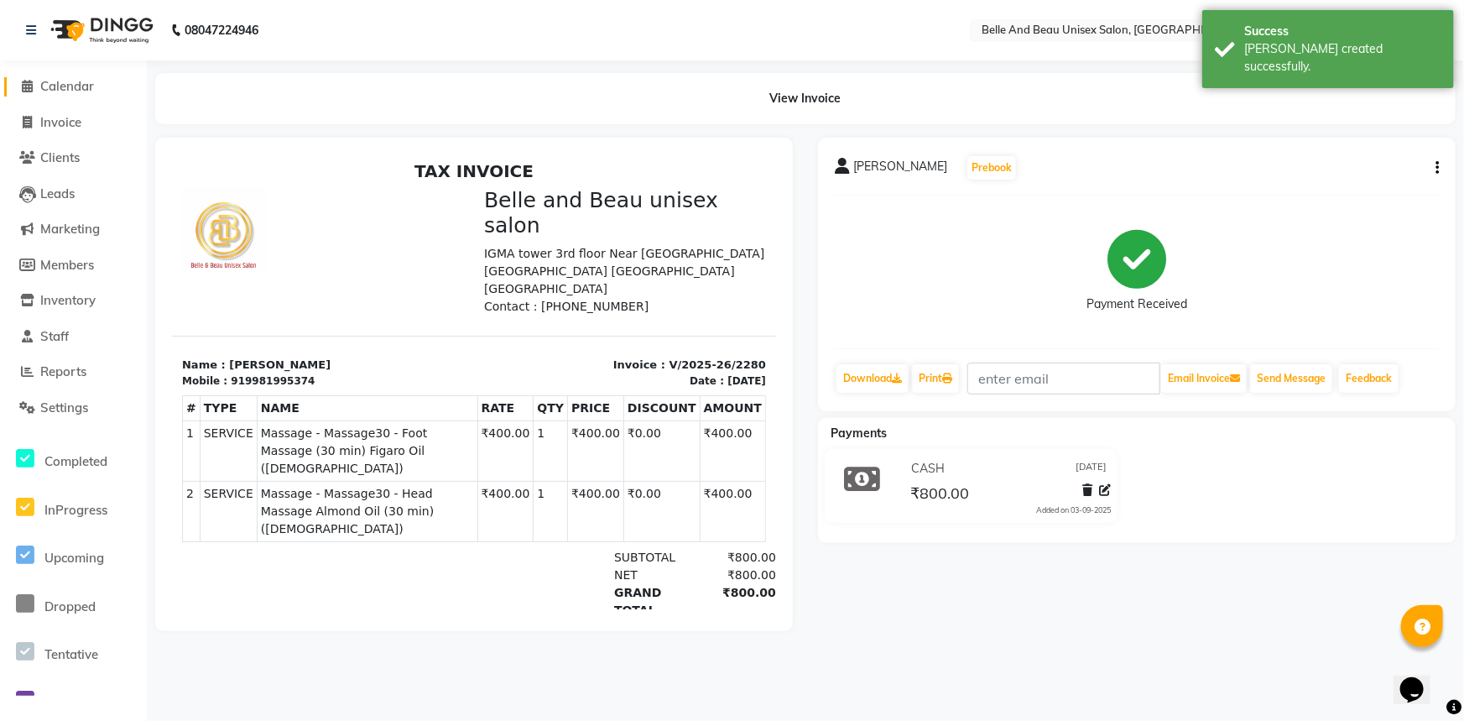
click at [65, 87] on span "Calendar" at bounding box center [67, 86] width 54 height 16
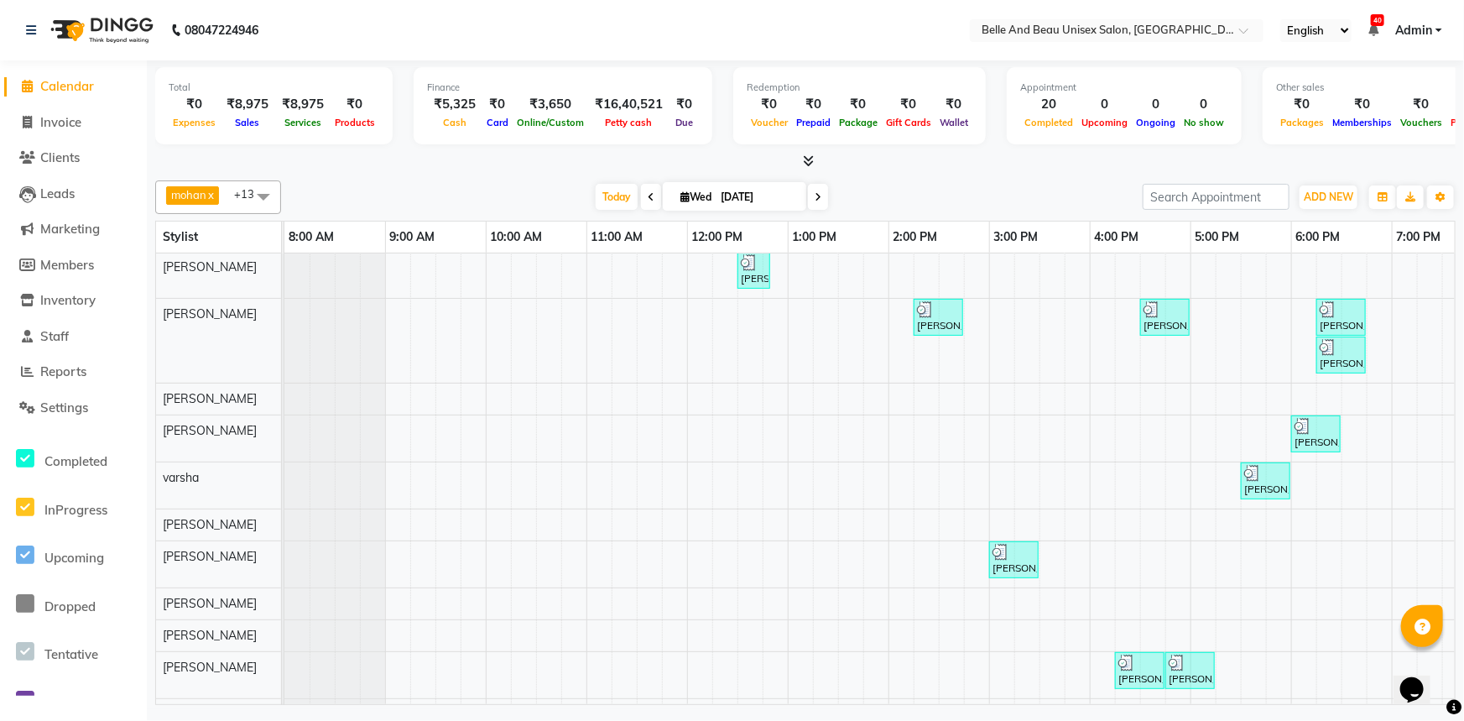
scroll to position [122, 0]
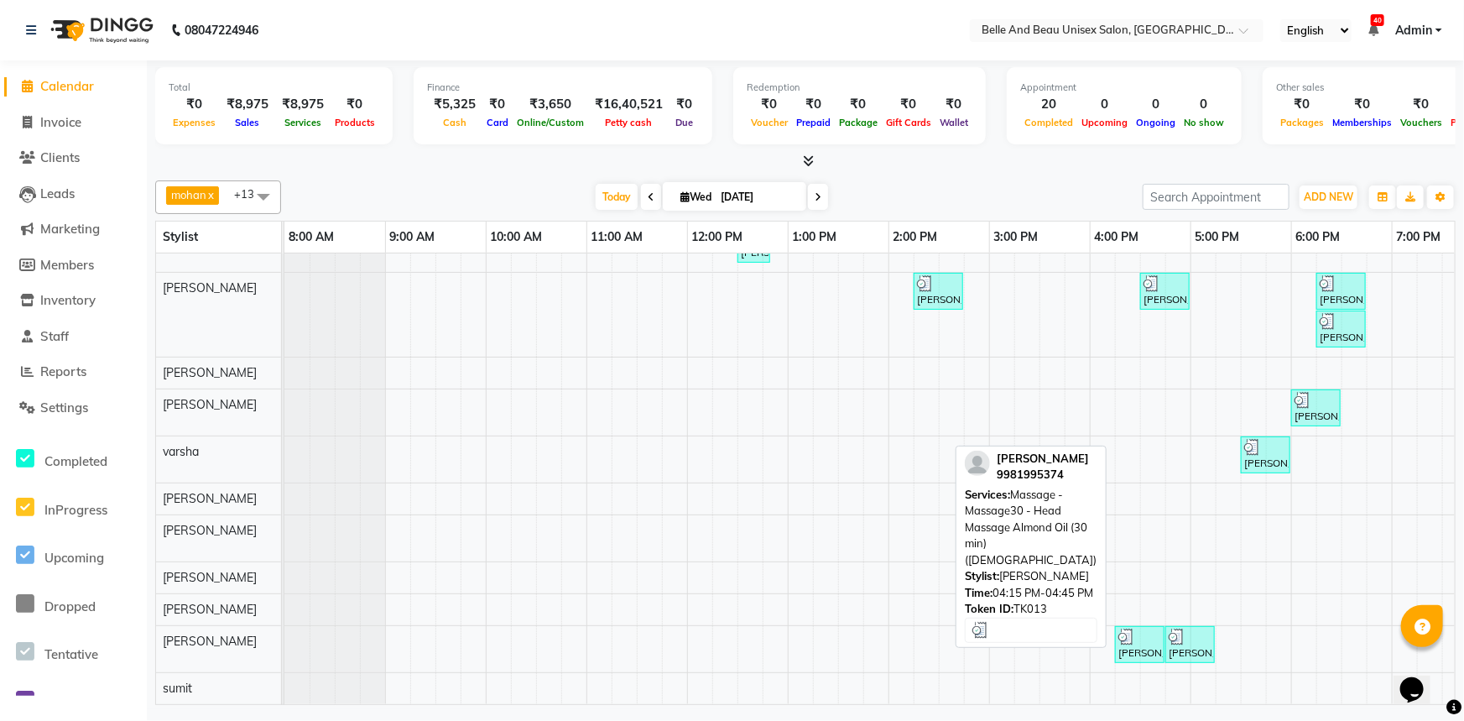
click at [1141, 628] on div at bounding box center [1139, 636] width 43 height 17
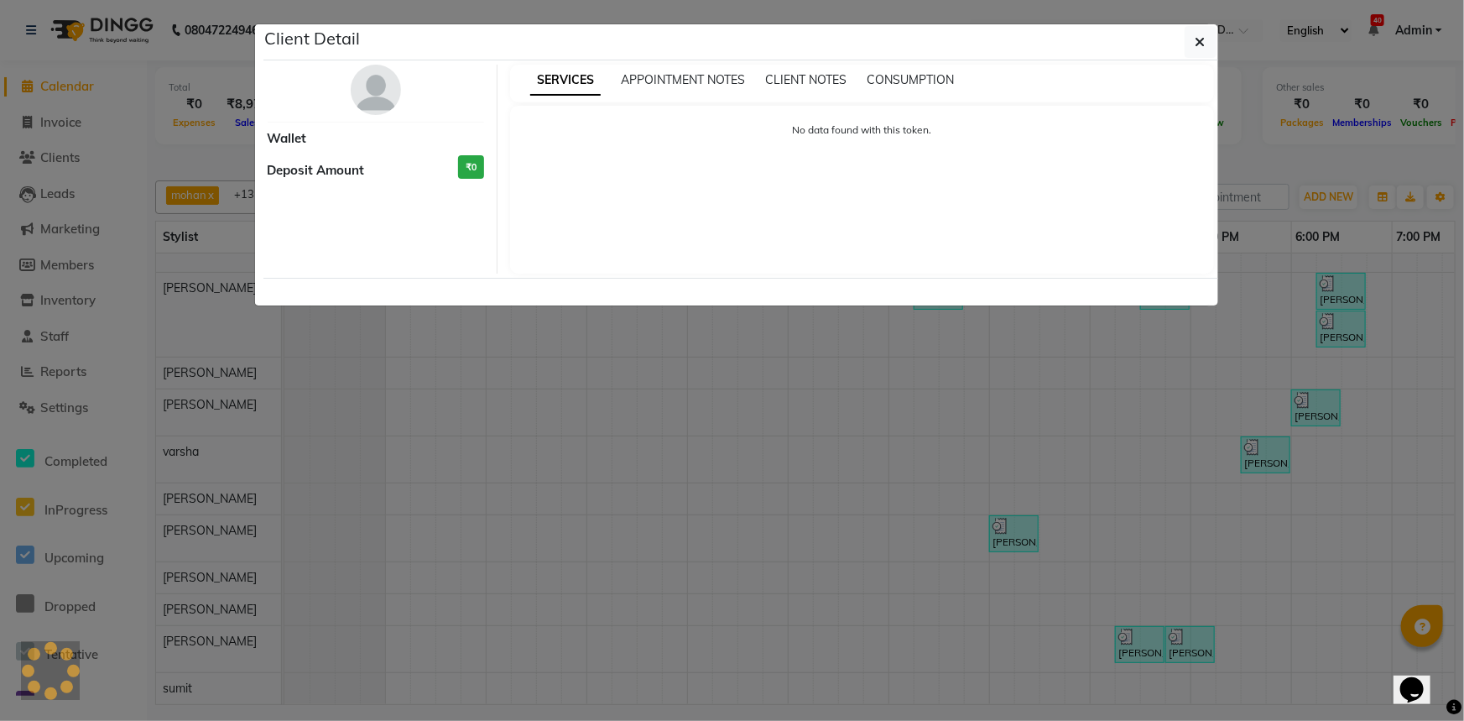
select select "3"
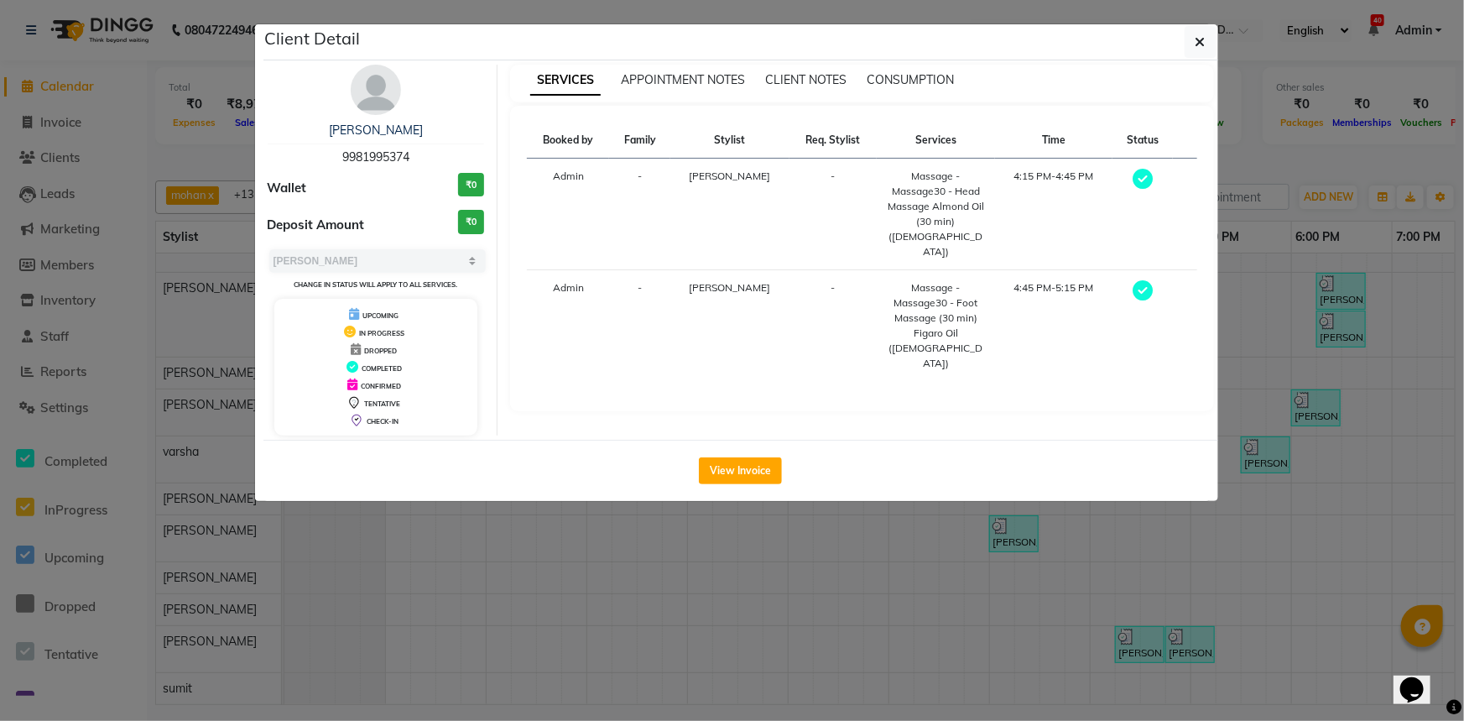
click at [388, 156] on span "9981995374" at bounding box center [375, 156] width 67 height 15
drag, startPoint x: 388, startPoint y: 156, endPoint x: 400, endPoint y: 159, distance: 13.0
click at [400, 159] on span "9981995374" at bounding box center [375, 156] width 67 height 15
click at [1205, 52] on button "button" at bounding box center [1201, 42] width 32 height 32
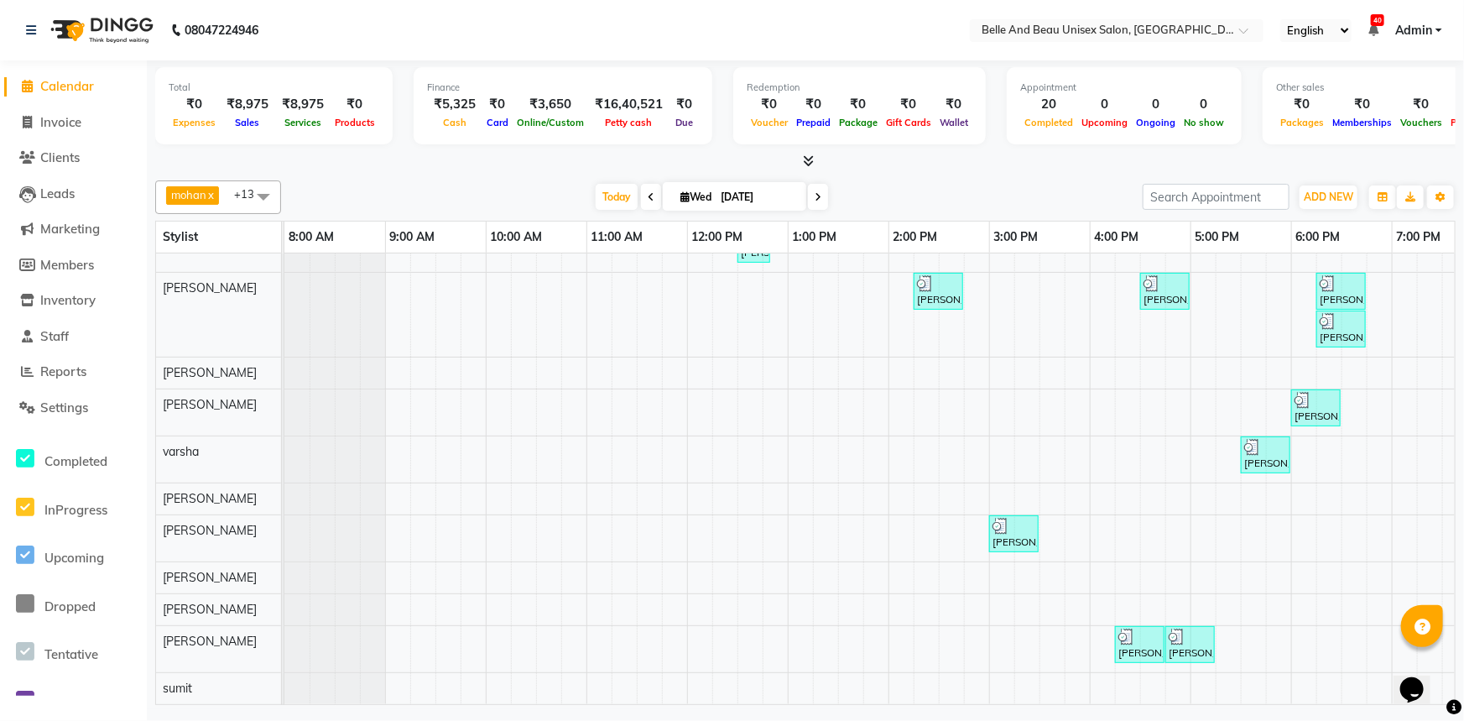
scroll to position [0, 0]
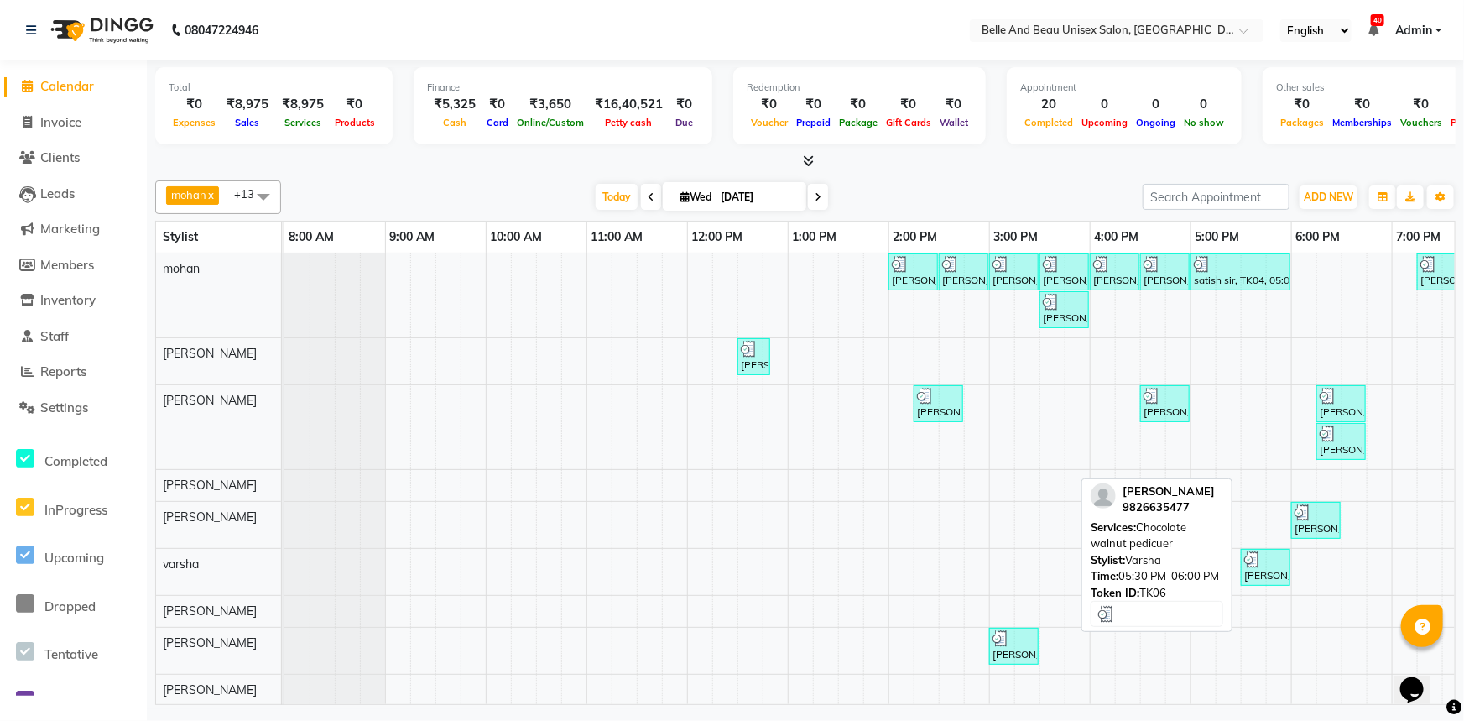
click at [1265, 565] on div "[PERSON_NAME], TK06, 05:30 PM-06:00 PM, Chocolate walnut pedicuer" at bounding box center [1265, 567] width 46 height 32
select select "3"
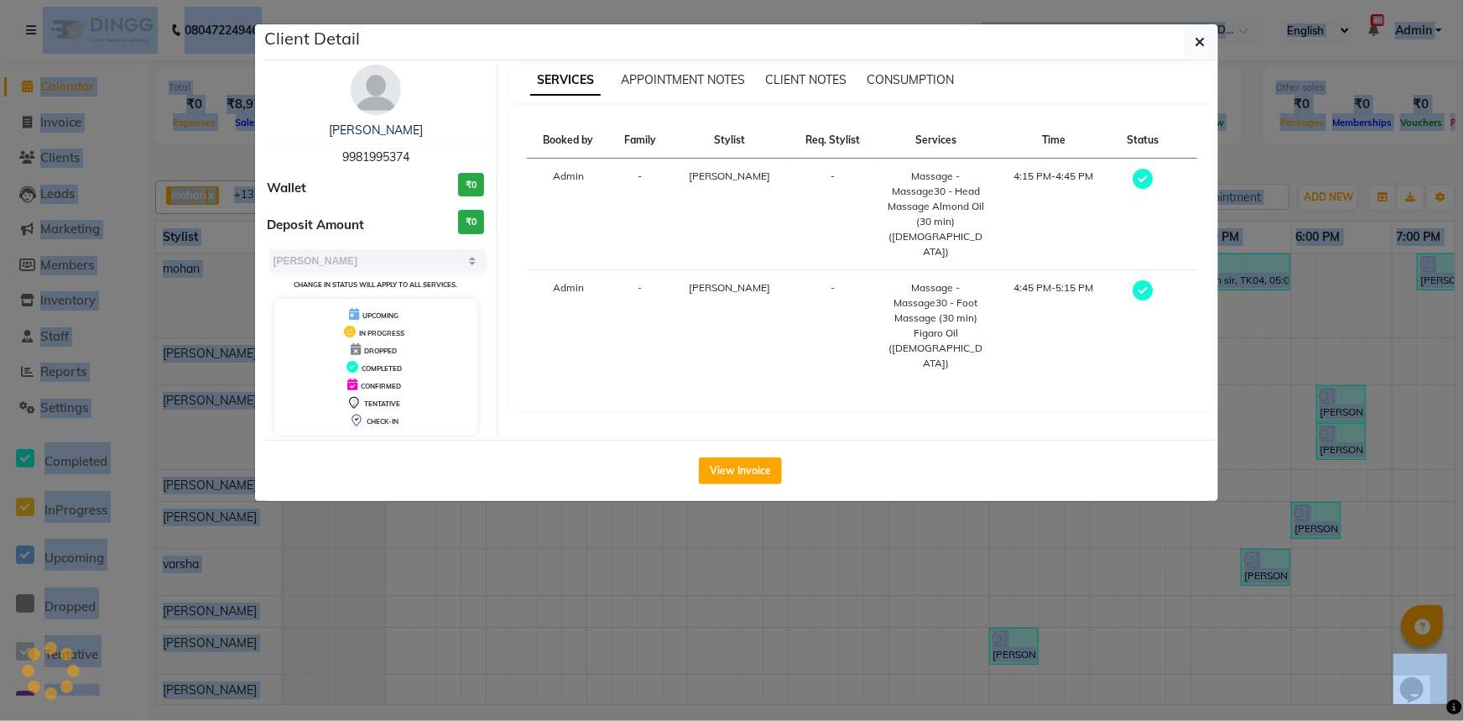
click at [1265, 565] on ngb-modal-window "Client Detail [PERSON_NAME] 9981995374 Wallet ₹0 Deposit Amount ₹0 Select MARK …" at bounding box center [732, 360] width 1464 height 721
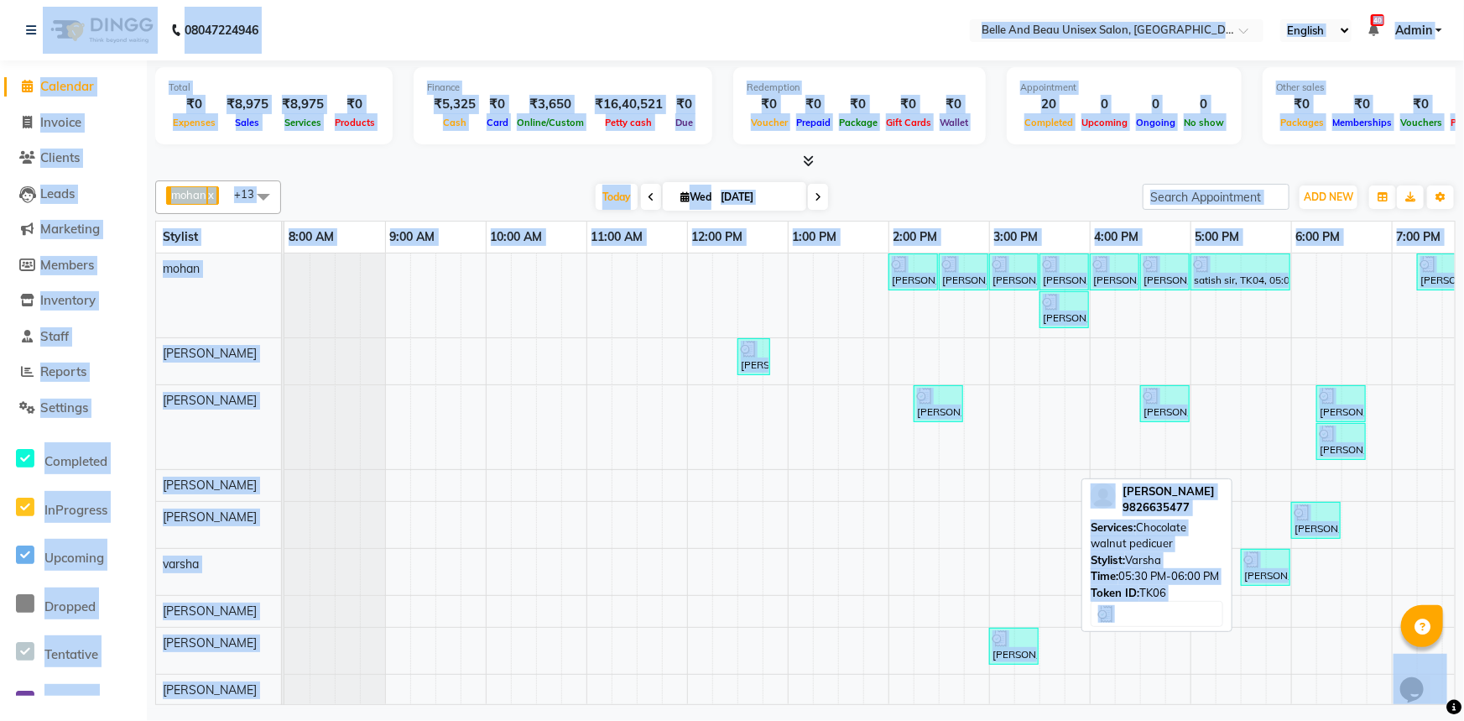
click at [1275, 567] on div "[PERSON_NAME], TK06, 05:30 PM-06:00 PM, Chocolate walnut pedicuer" at bounding box center [1265, 567] width 46 height 32
select select "3"
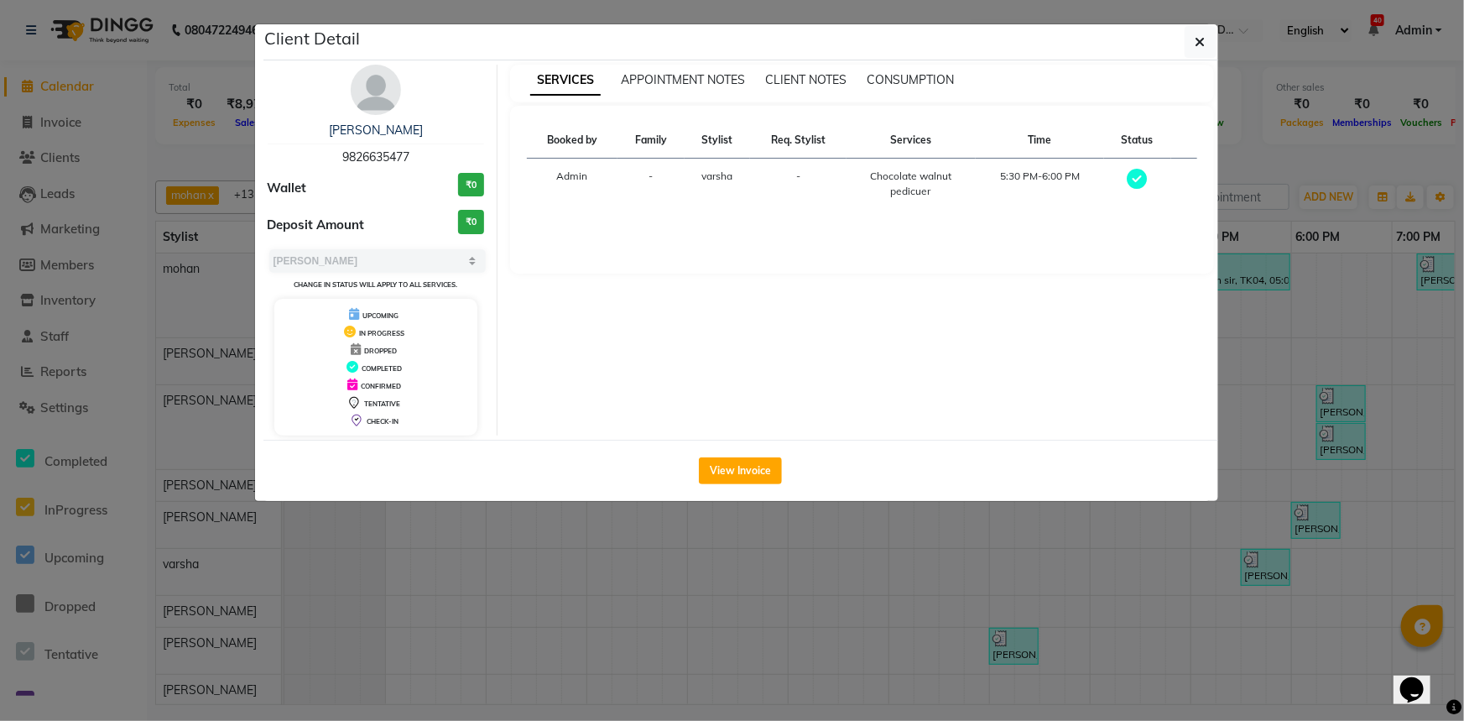
click at [393, 156] on span "9826635477" at bounding box center [375, 156] width 67 height 15
click at [1204, 44] on icon "button" at bounding box center [1200, 41] width 10 height 13
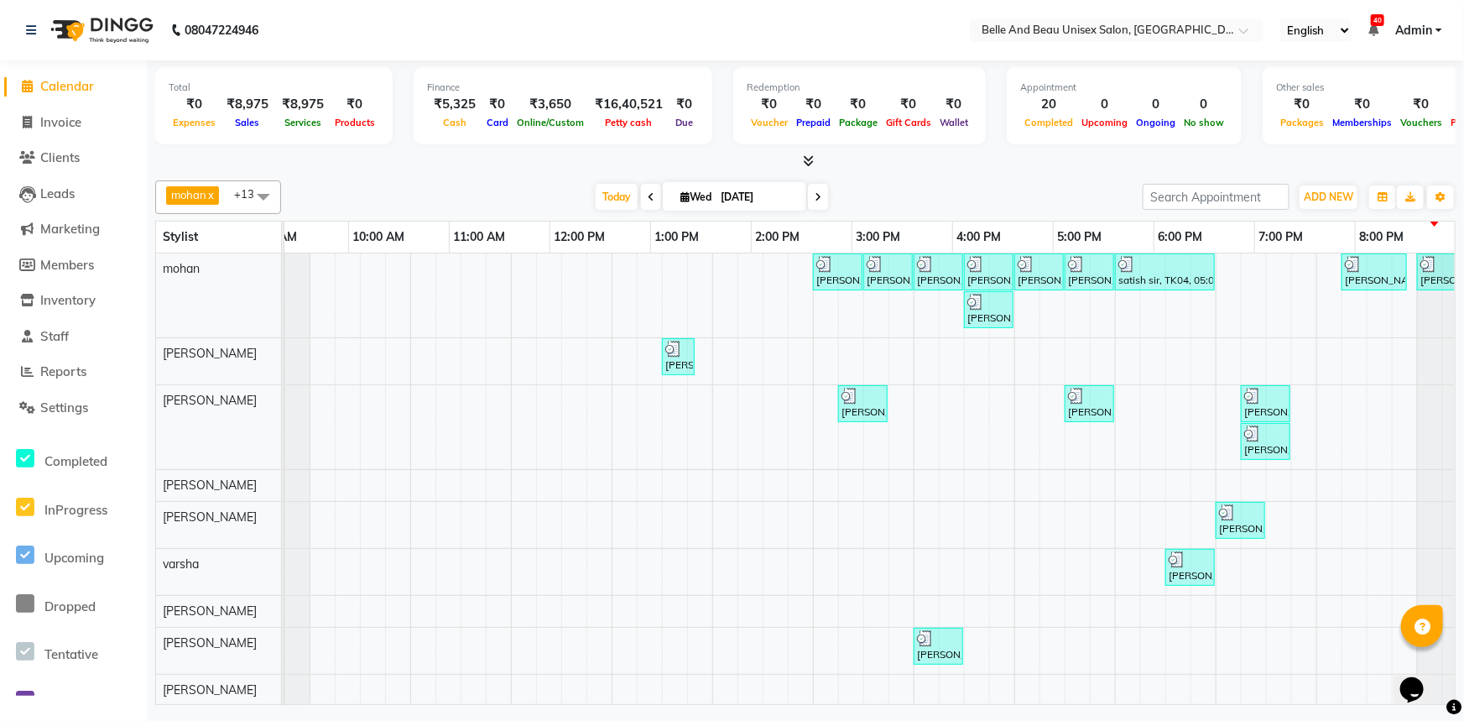
scroll to position [0, 76]
